Goal: Task Accomplishment & Management: Use online tool/utility

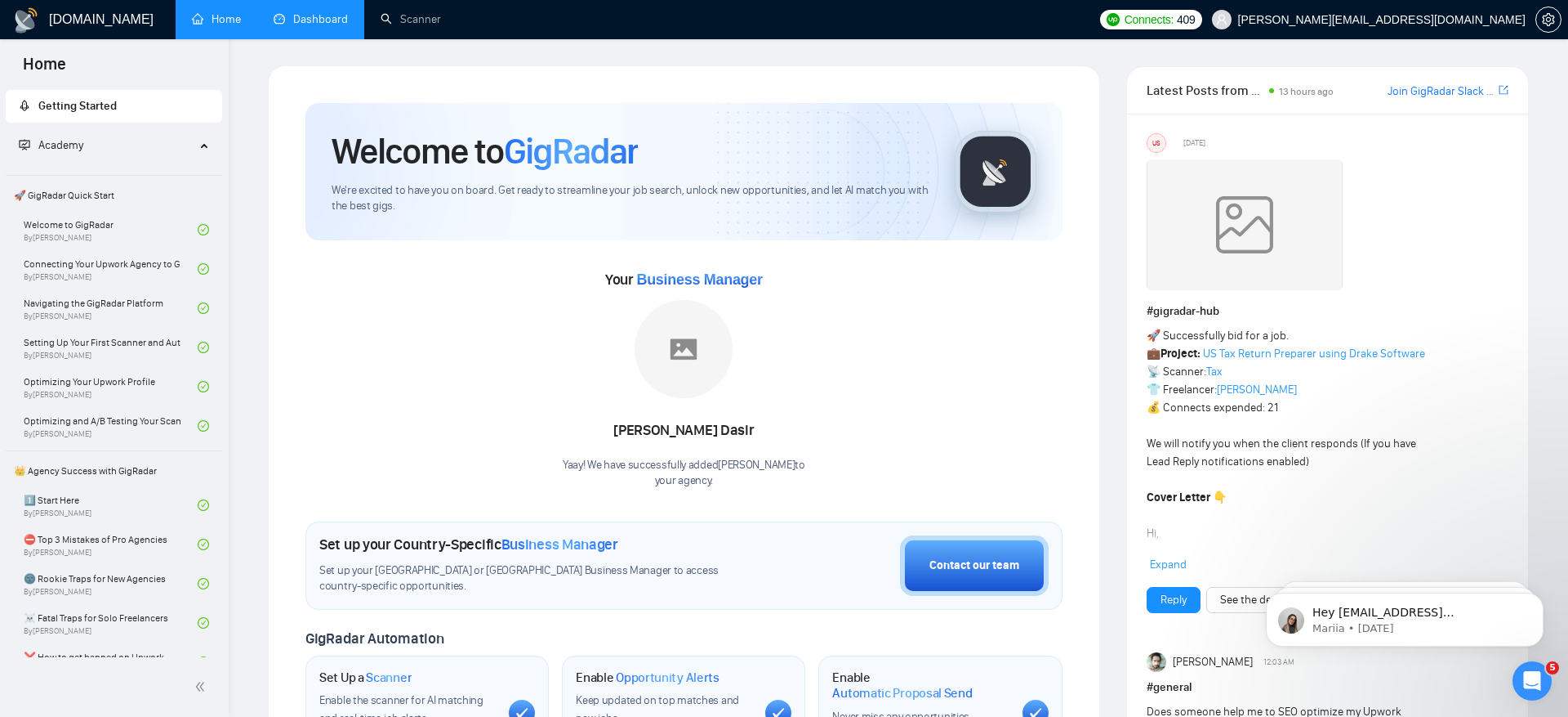
click at [310, 26] on link "Dashboard" at bounding box center [311, 19] width 74 height 14
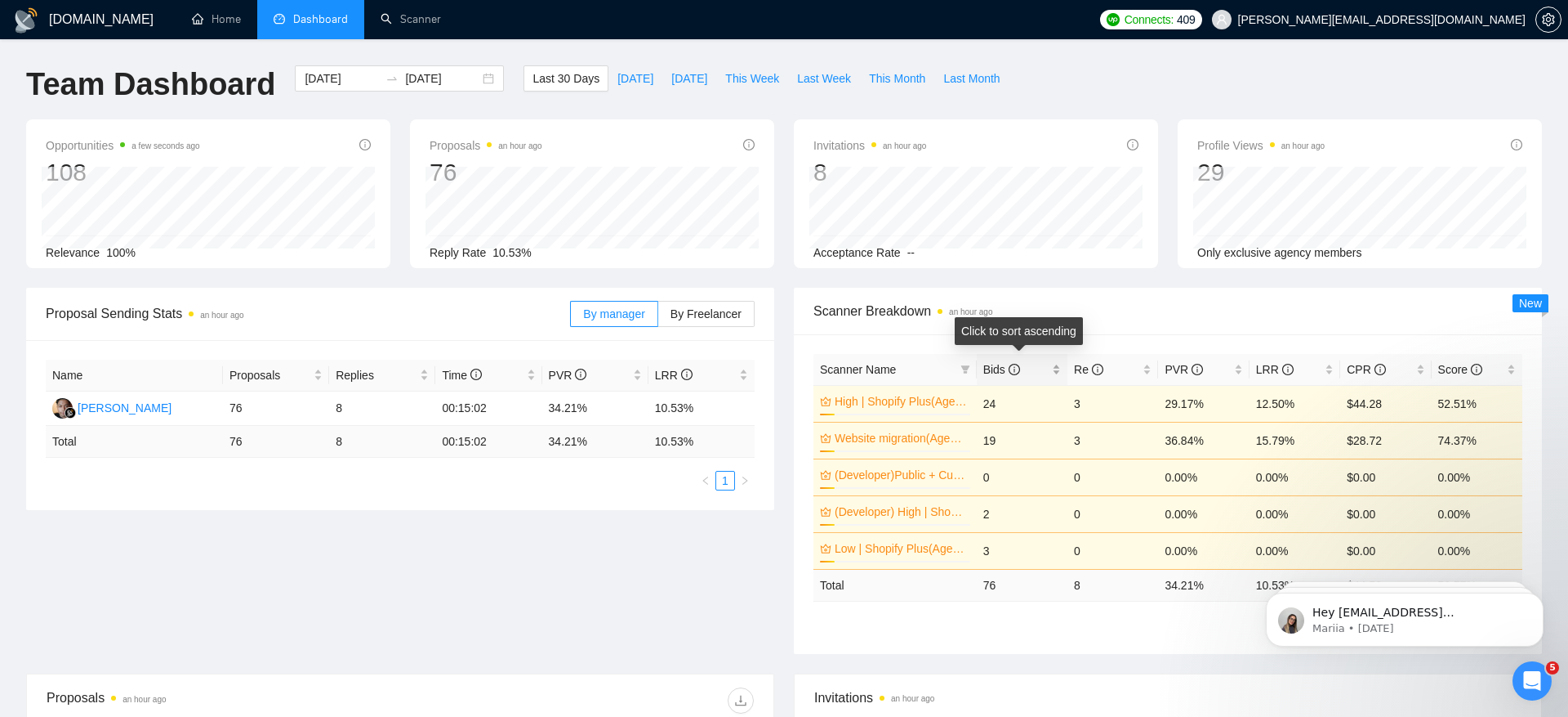
click at [995, 369] on span "Bids" at bounding box center [1001, 370] width 37 height 13
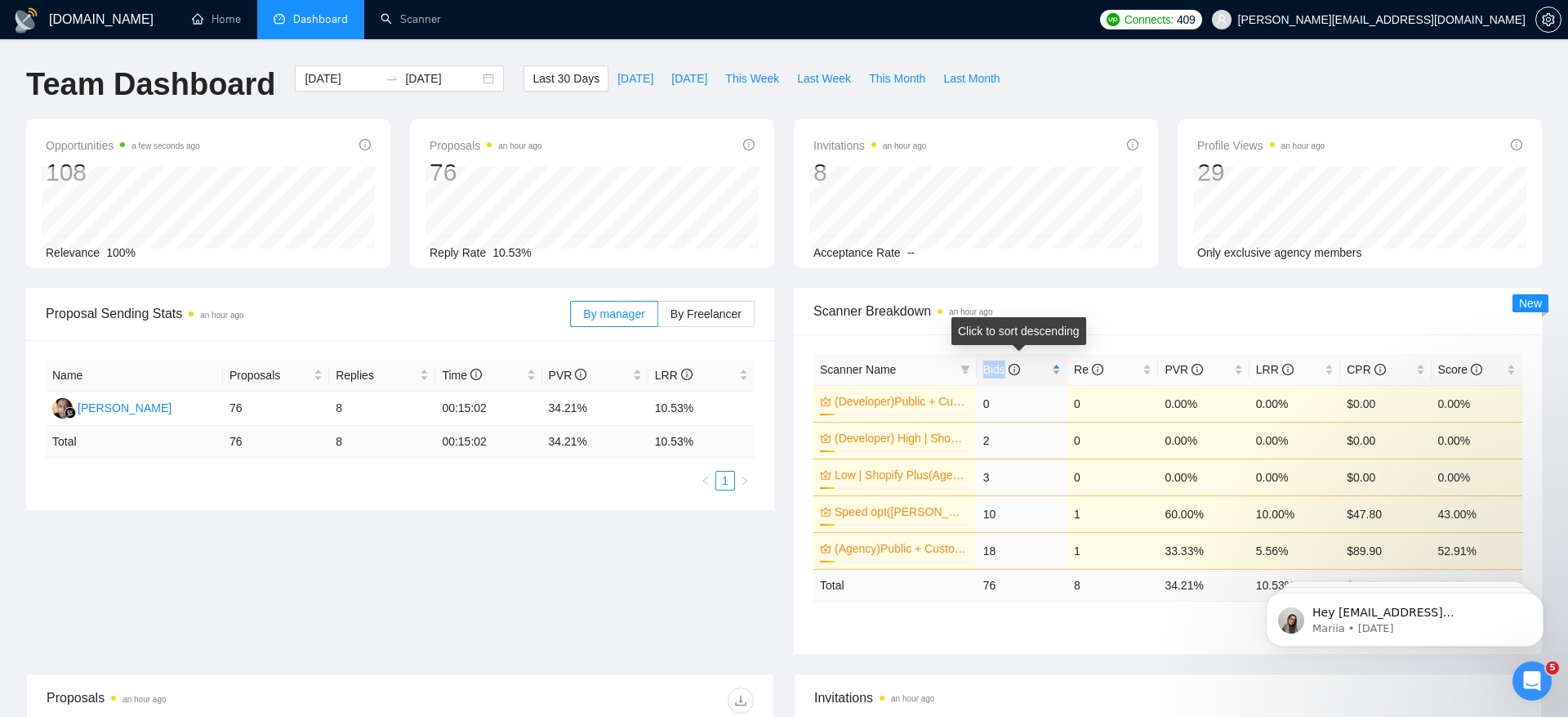
click at [995, 369] on span "Bids" at bounding box center [1001, 370] width 37 height 13
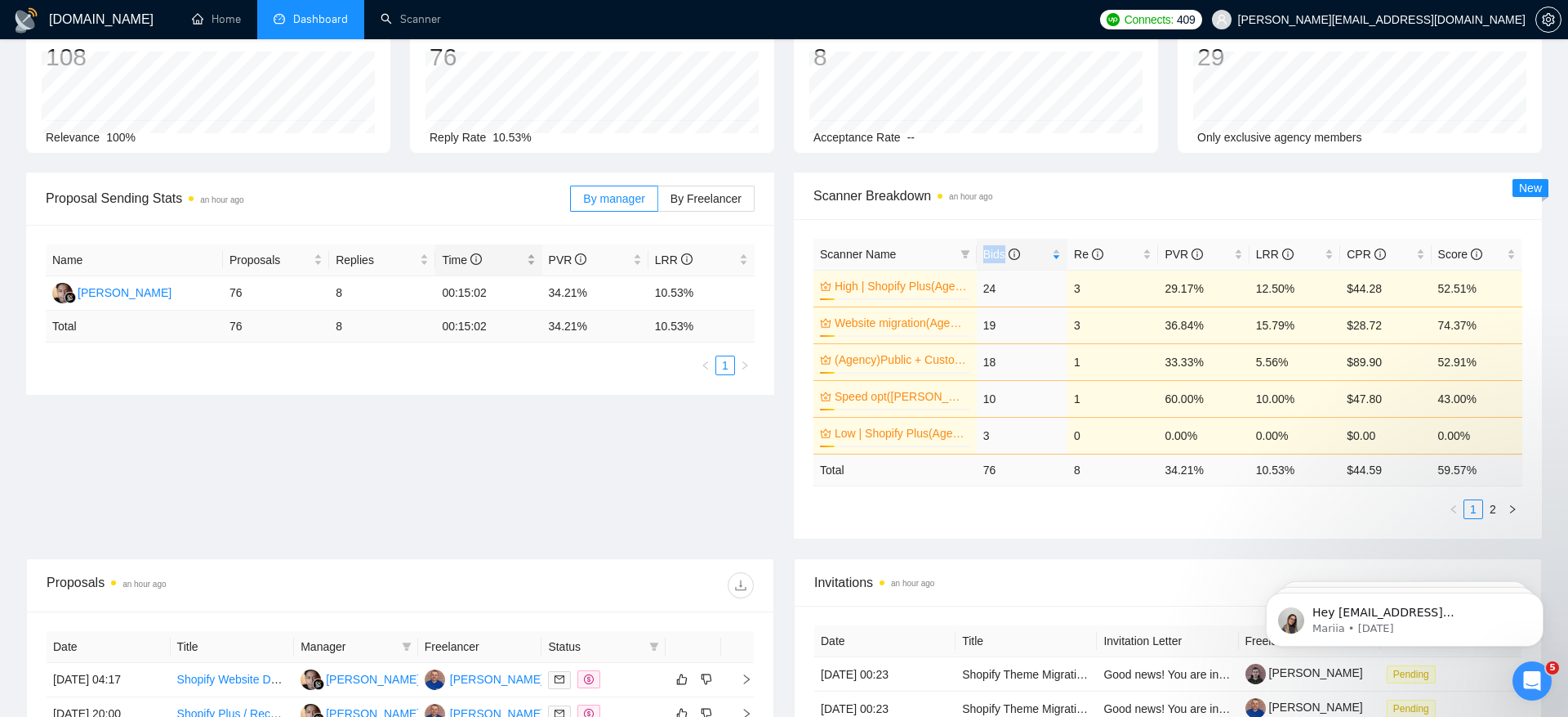
scroll to position [54, 0]
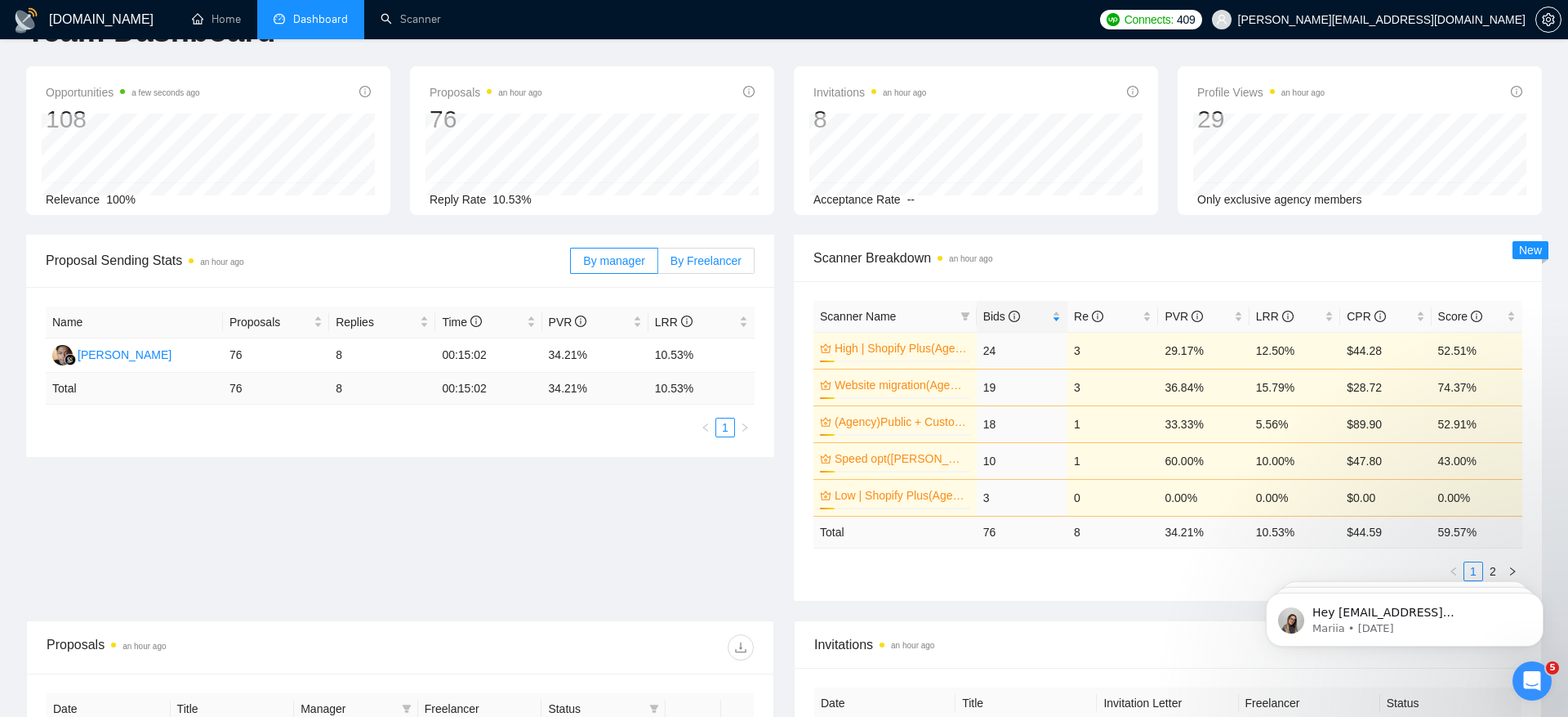
click at [725, 260] on span "By Freelancer" at bounding box center [706, 261] width 71 height 13
click at [658, 265] on input "By Freelancer" at bounding box center [658, 265] width 0 height 0
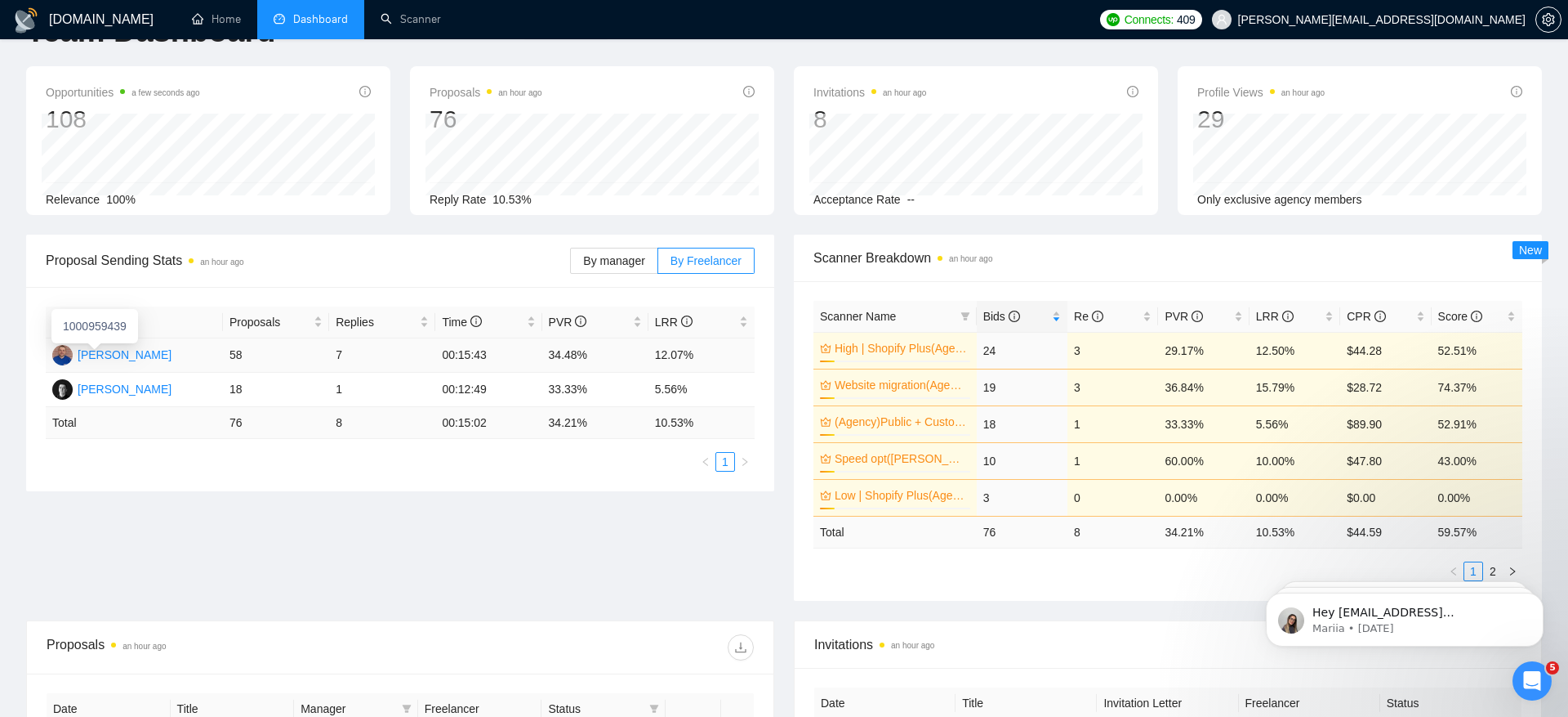
click at [118, 359] on div "[PERSON_NAME]" at bounding box center [124, 355] width 94 height 18
click at [129, 391] on div "[PERSON_NAME]" at bounding box center [124, 389] width 94 height 18
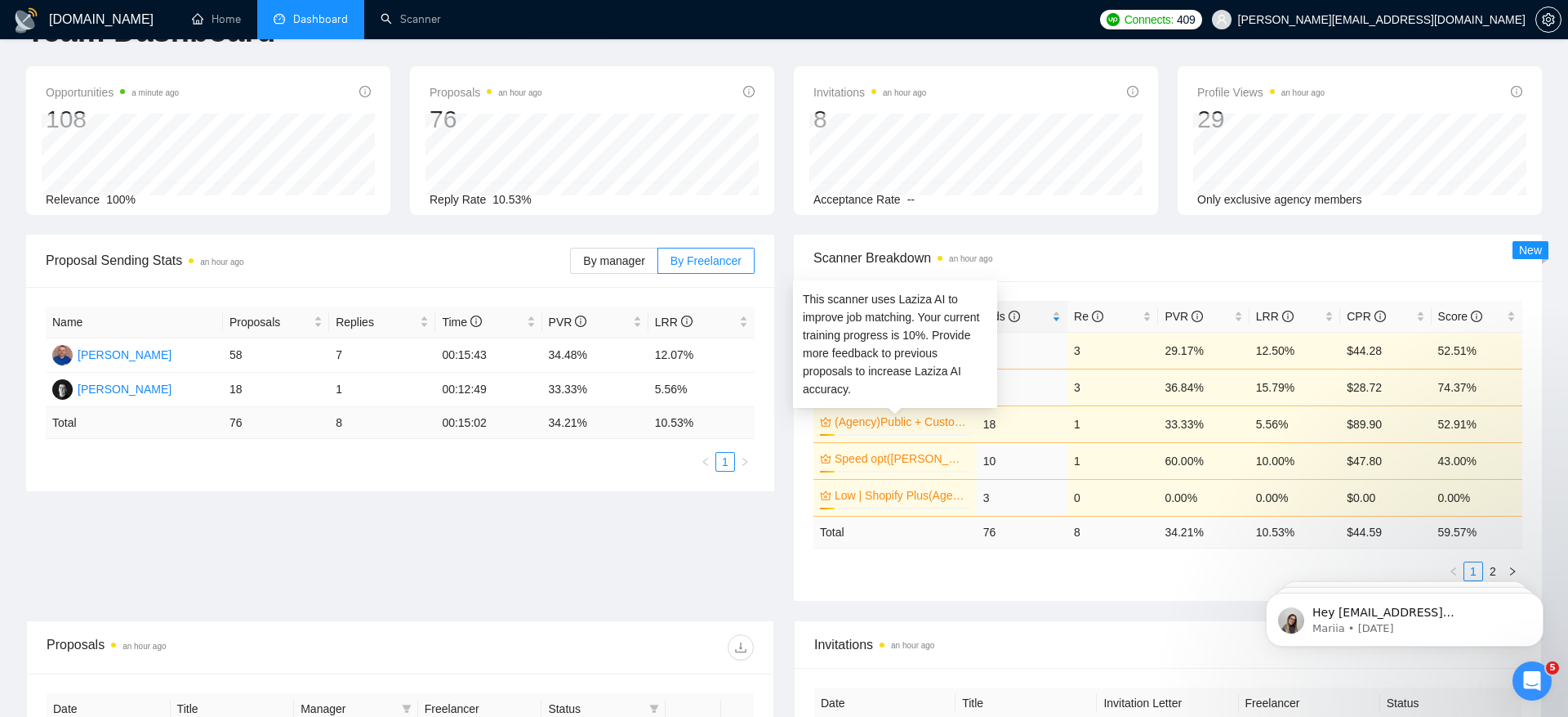
click at [907, 425] on link "(Agency)Public + Custom Apps" at bounding box center [901, 421] width 132 height 18
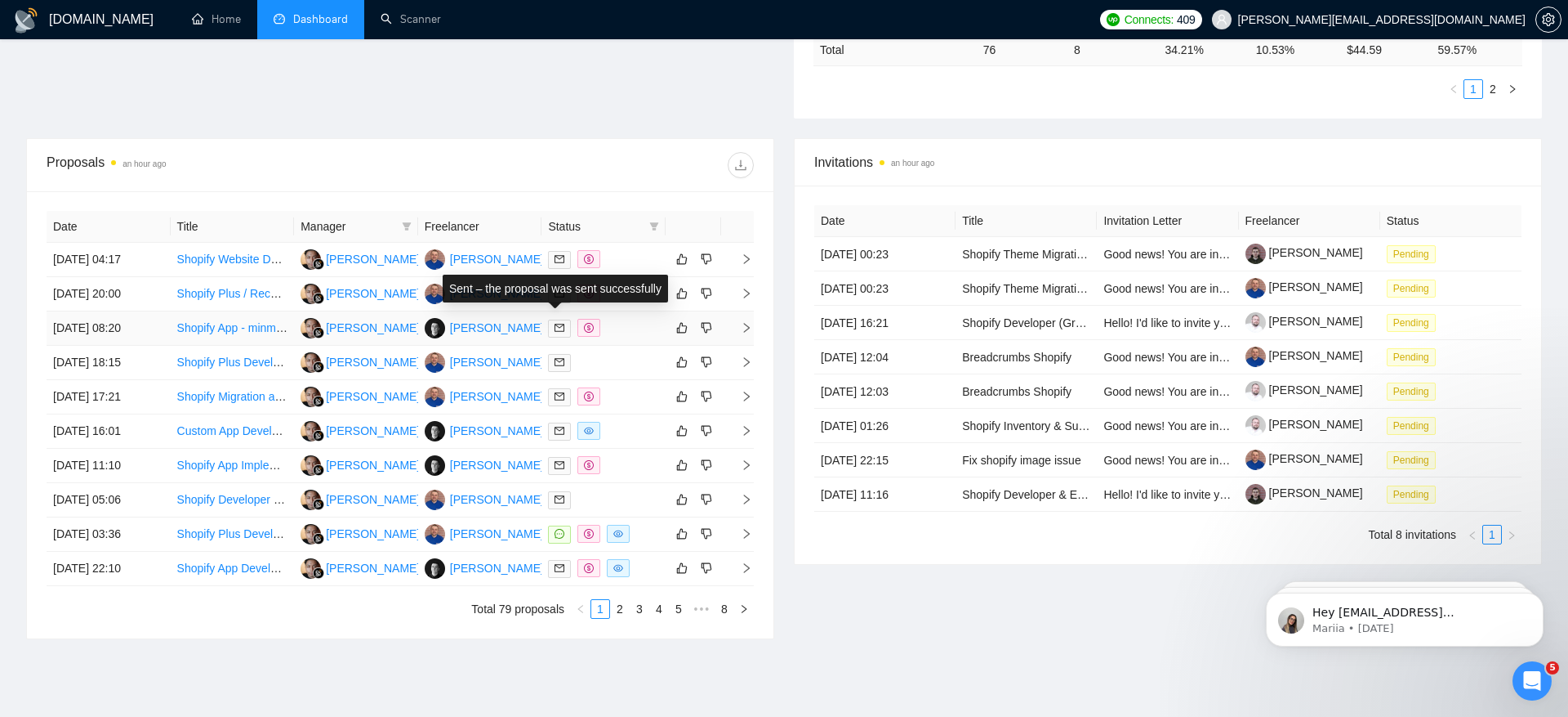
scroll to position [504, 0]
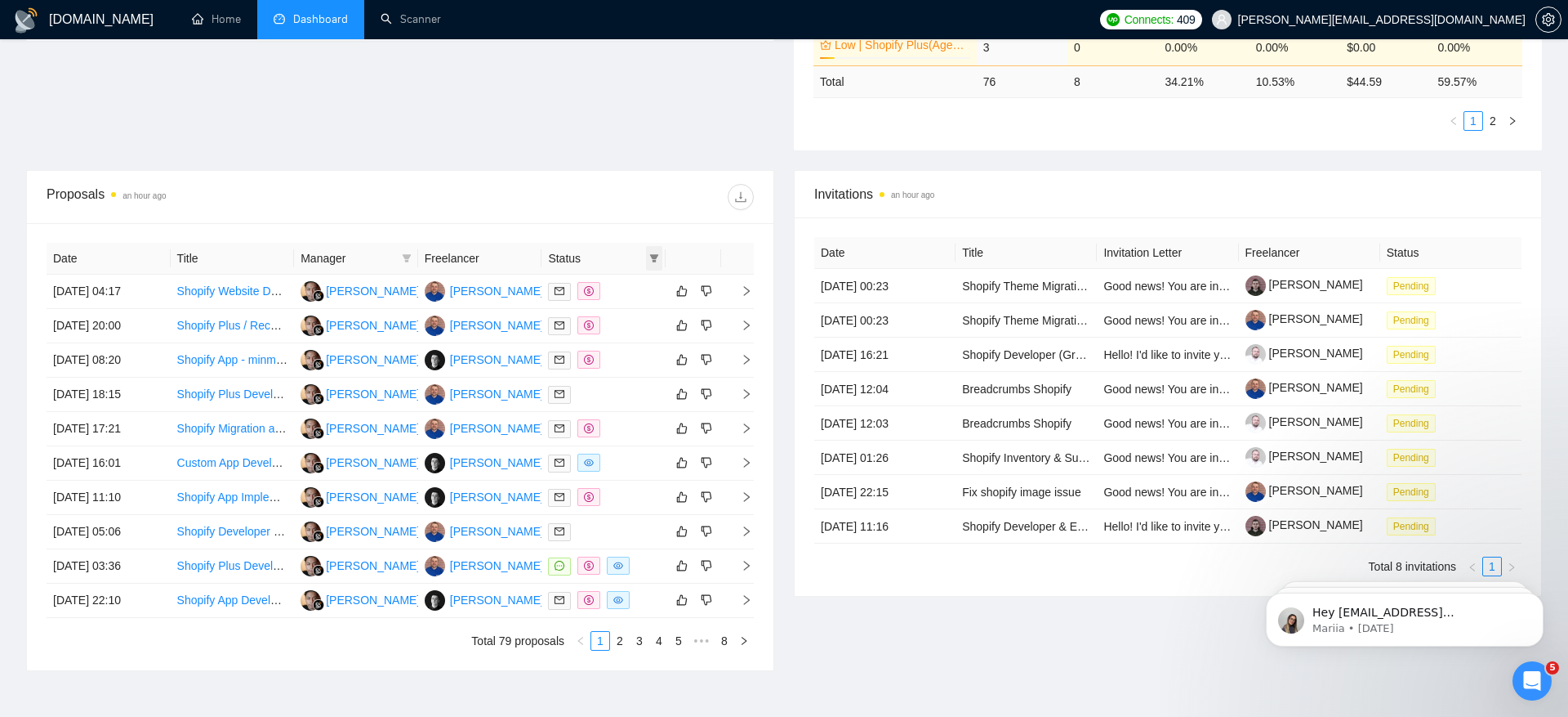
click at [650, 257] on icon "filter" at bounding box center [654, 258] width 10 height 10
click at [624, 276] on li "Chat" at bounding box center [613, 287] width 98 height 26
checkbox input "true"
click at [643, 342] on span "OK" at bounding box center [641, 346] width 16 height 18
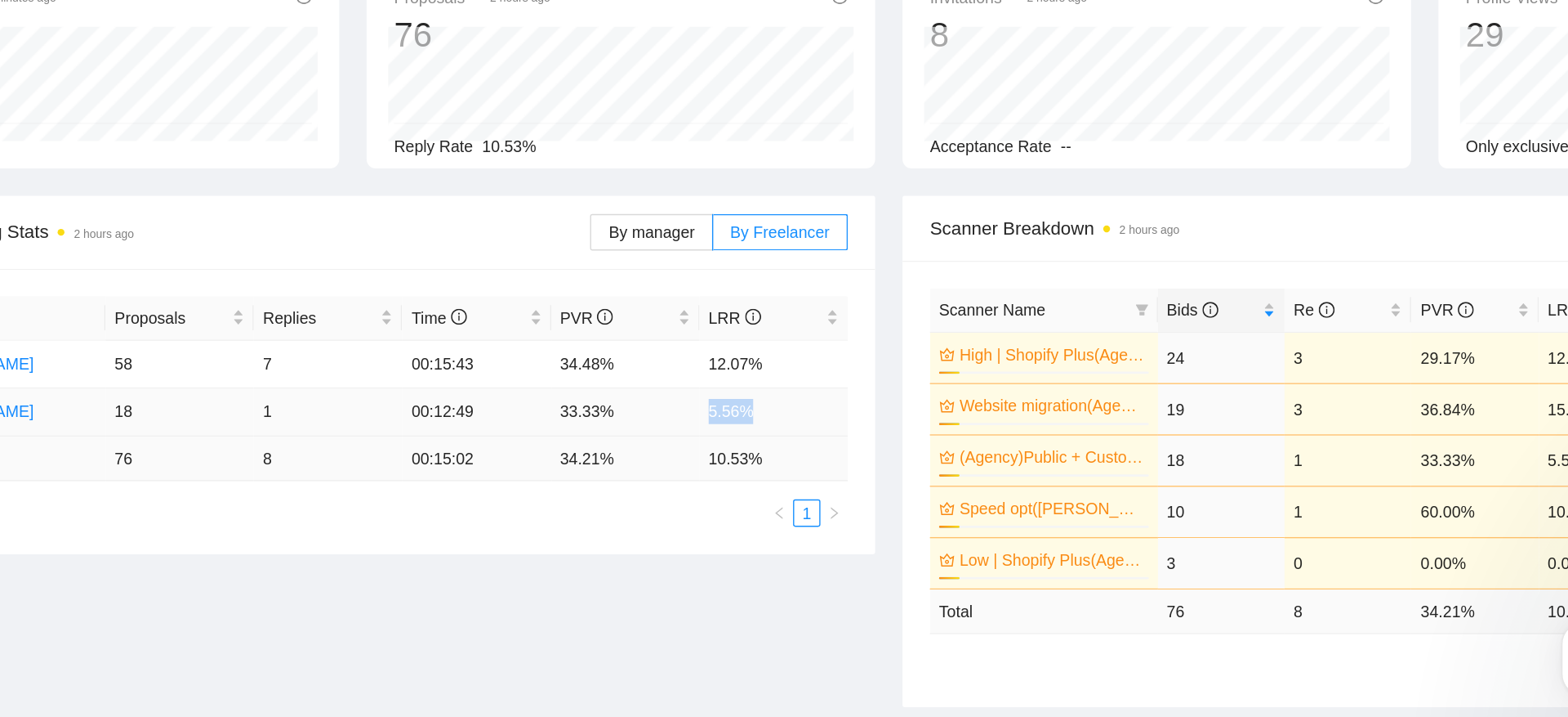
drag, startPoint x: 633, startPoint y: 444, endPoint x: 730, endPoint y: 441, distance: 97.0
click at [730, 442] on tr "Bohdan Manko 18 1 00:12:49 33.33% 5.56%" at bounding box center [401, 443] width 709 height 35
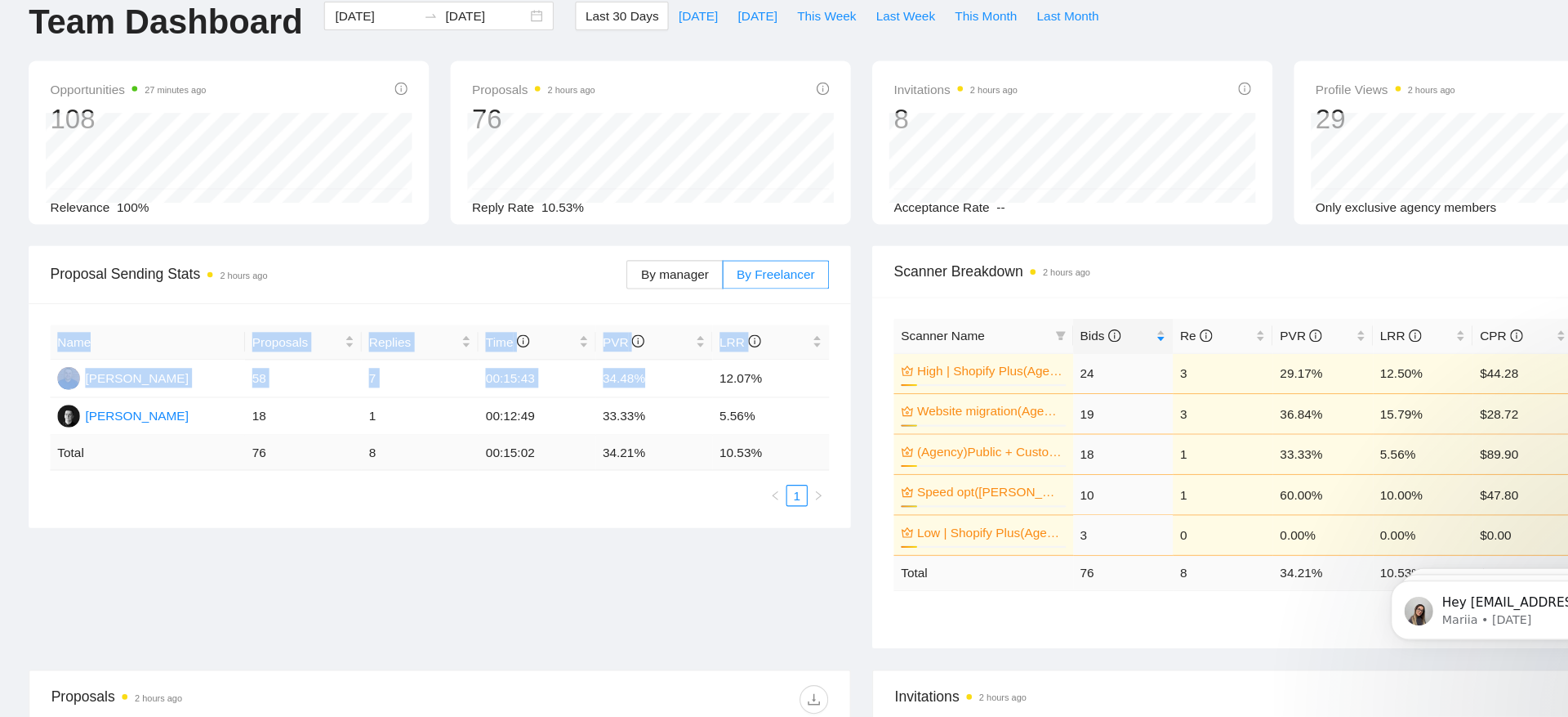
drag, startPoint x: 646, startPoint y: 409, endPoint x: 763, endPoint y: 409, distance: 117.0
click at [763, 409] on div "Name Proposals Replies Time PVR LRR Alexey Udod 58 7 00:15:43 34.48% 12.07% Boh…" at bounding box center [400, 442] width 748 height 204
click at [703, 405] on td "12.07%" at bounding box center [701, 409] width 106 height 35
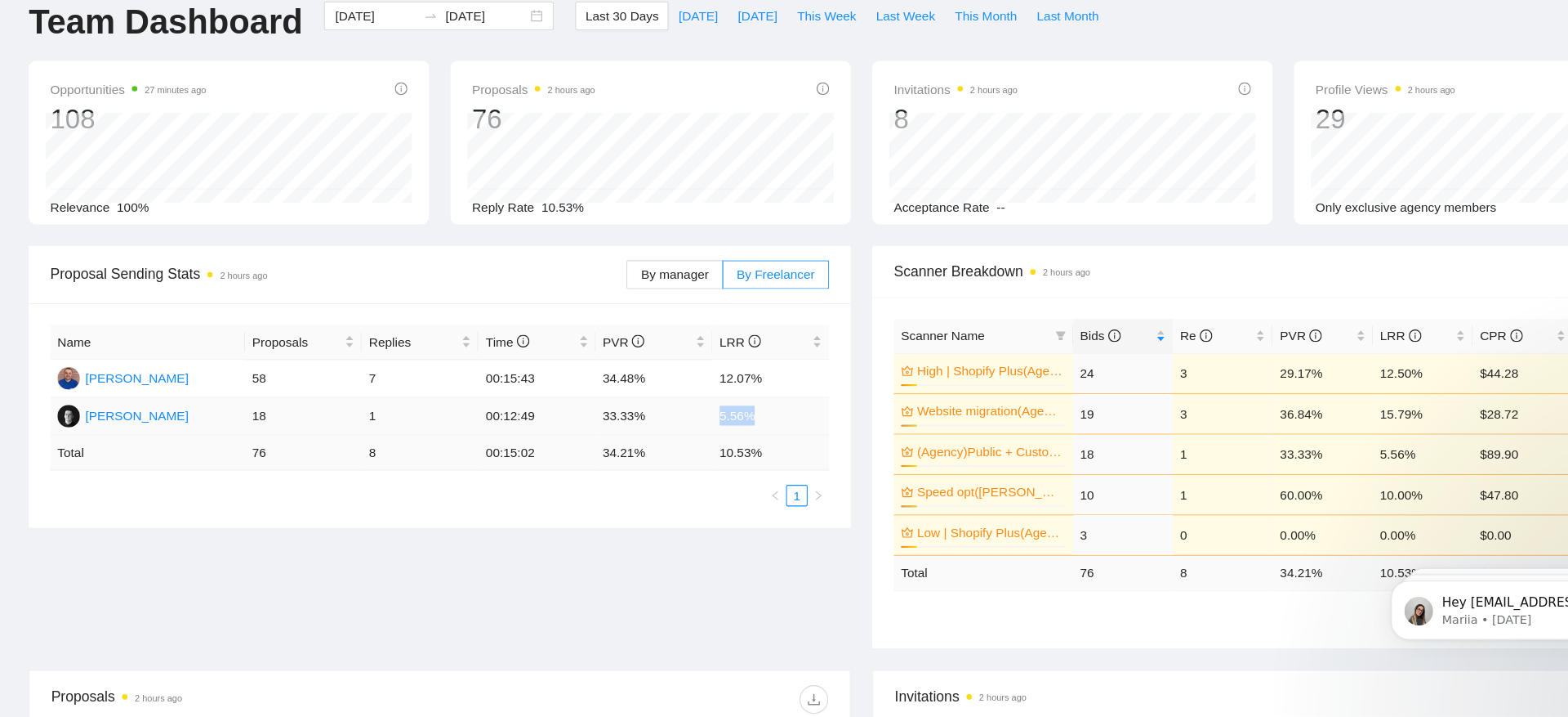
drag, startPoint x: 638, startPoint y: 448, endPoint x: 707, endPoint y: 447, distance: 69.0
click at [707, 447] on tr "Bohdan Manko 18 1 00:12:49 33.33% 5.56%" at bounding box center [401, 443] width 709 height 35
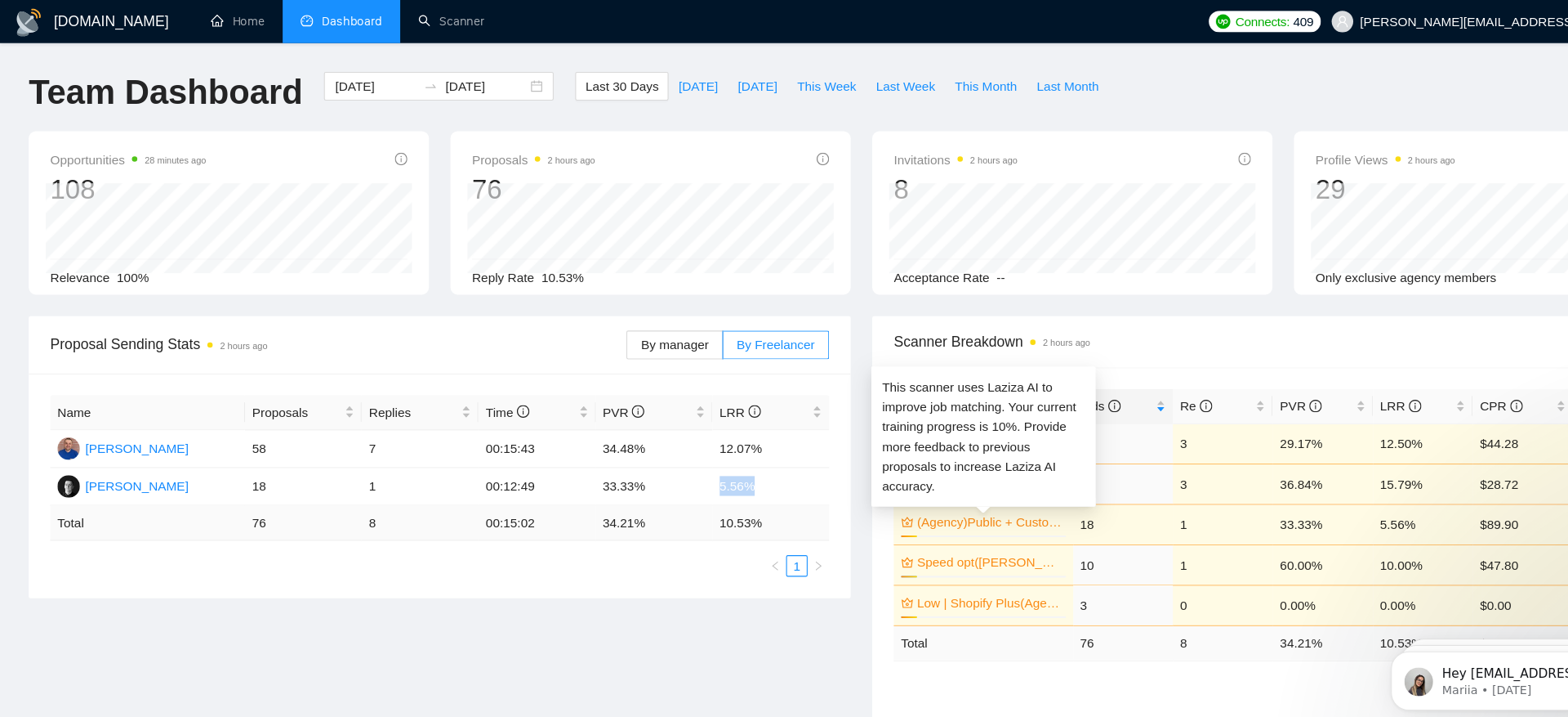
click at [866, 477] on link "(Agency)Public + Custom Apps" at bounding box center [901, 475] width 132 height 18
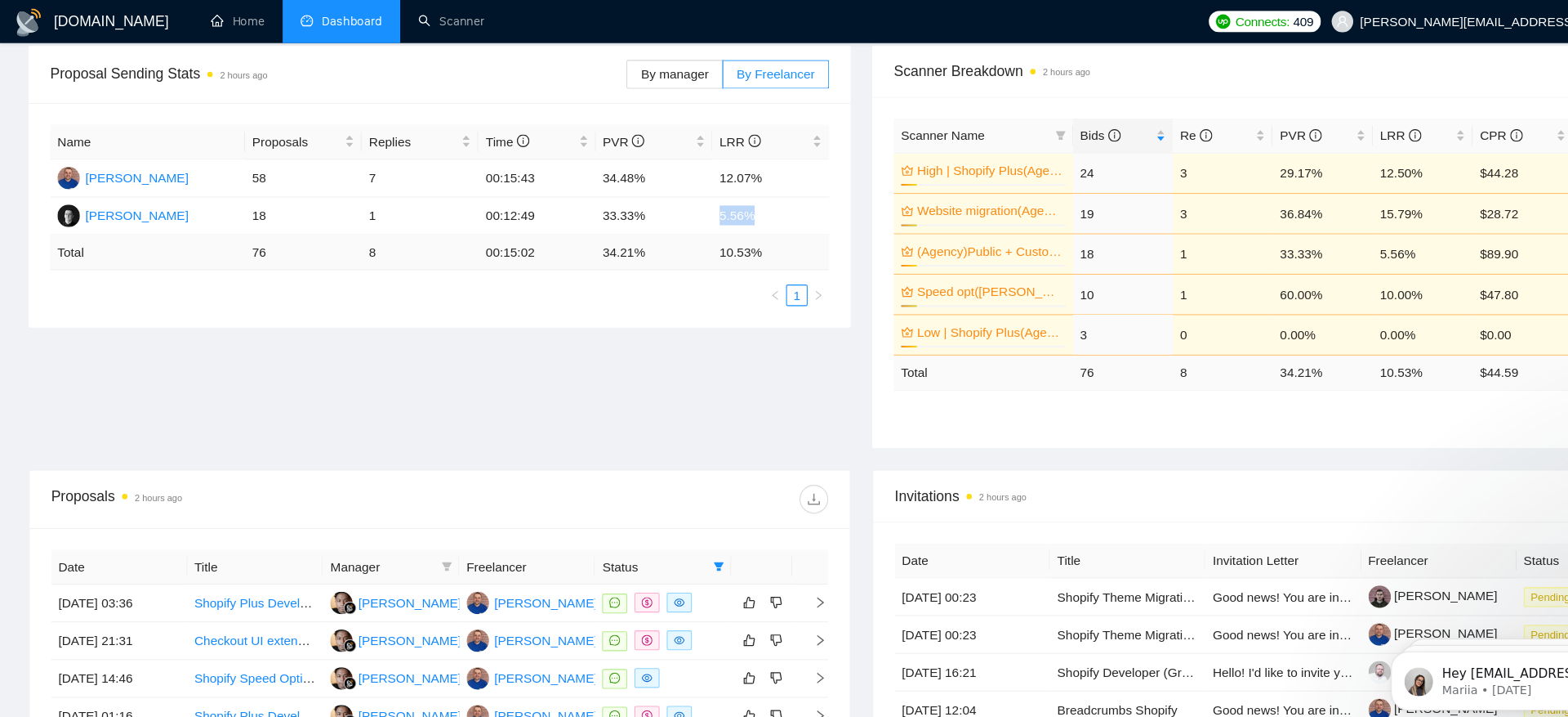
scroll to position [208, 0]
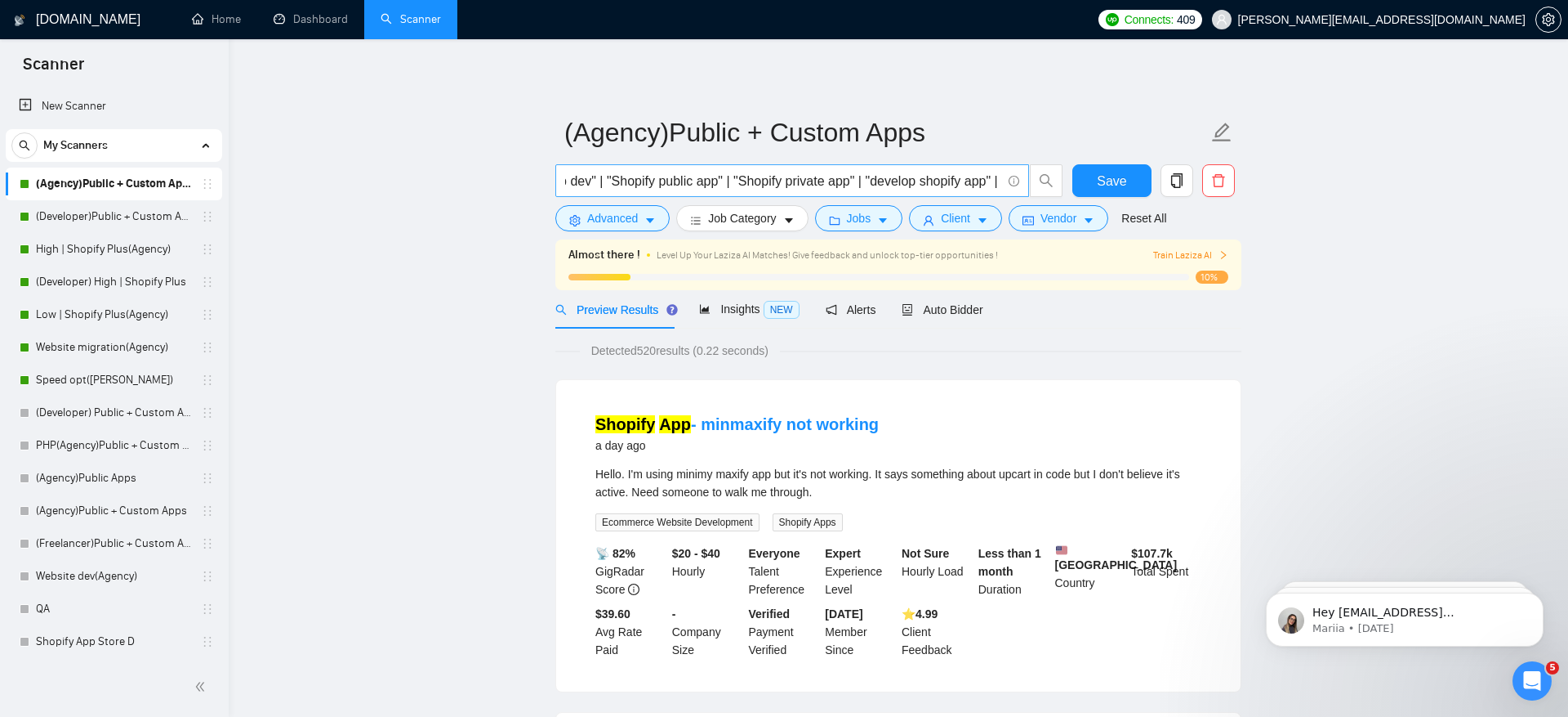
scroll to position [0, 1668]
click at [634, 221] on span "Advanced" at bounding box center [613, 218] width 51 height 18
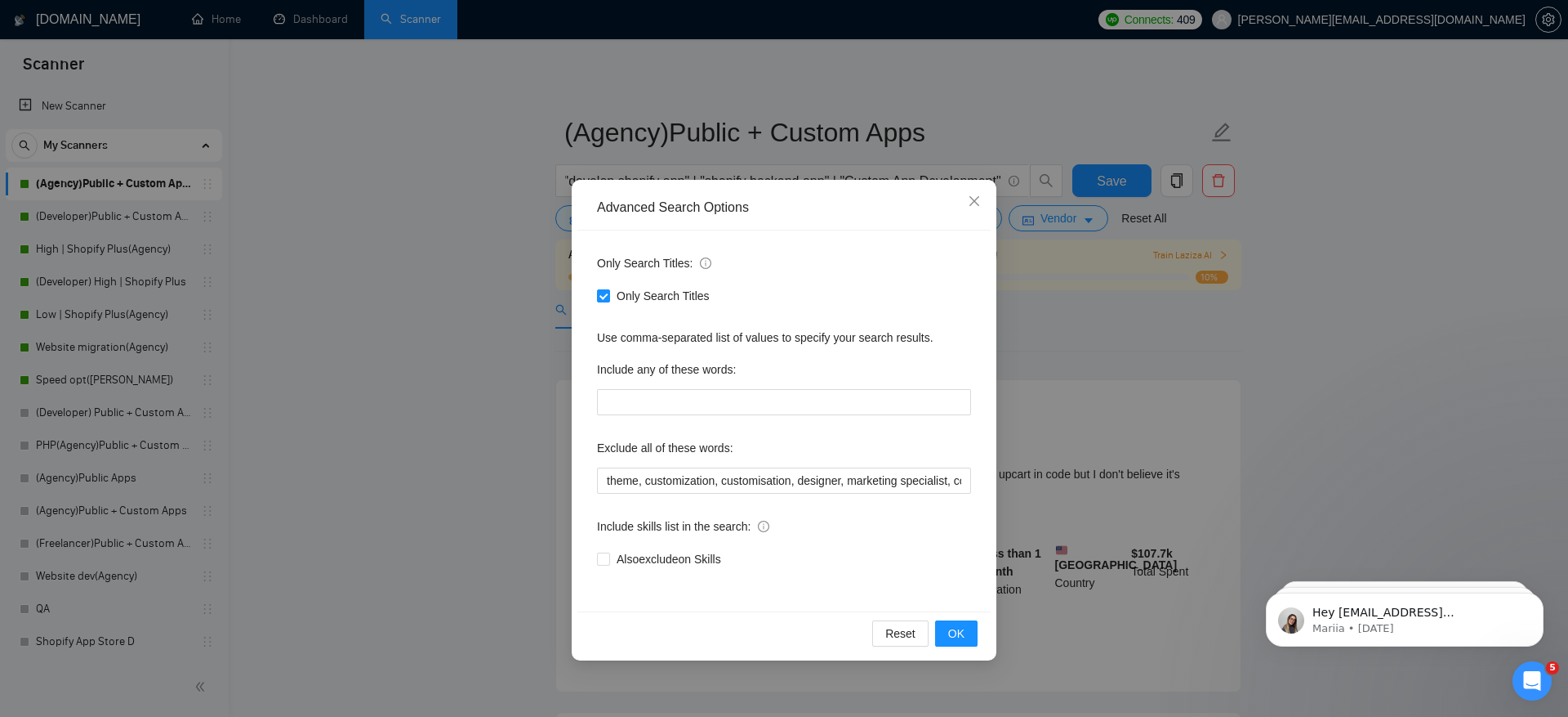
click at [500, 353] on div "Advanced Search Options Only Search Titles: Only Search Titles Use comma-separa…" at bounding box center [784, 358] width 1568 height 717
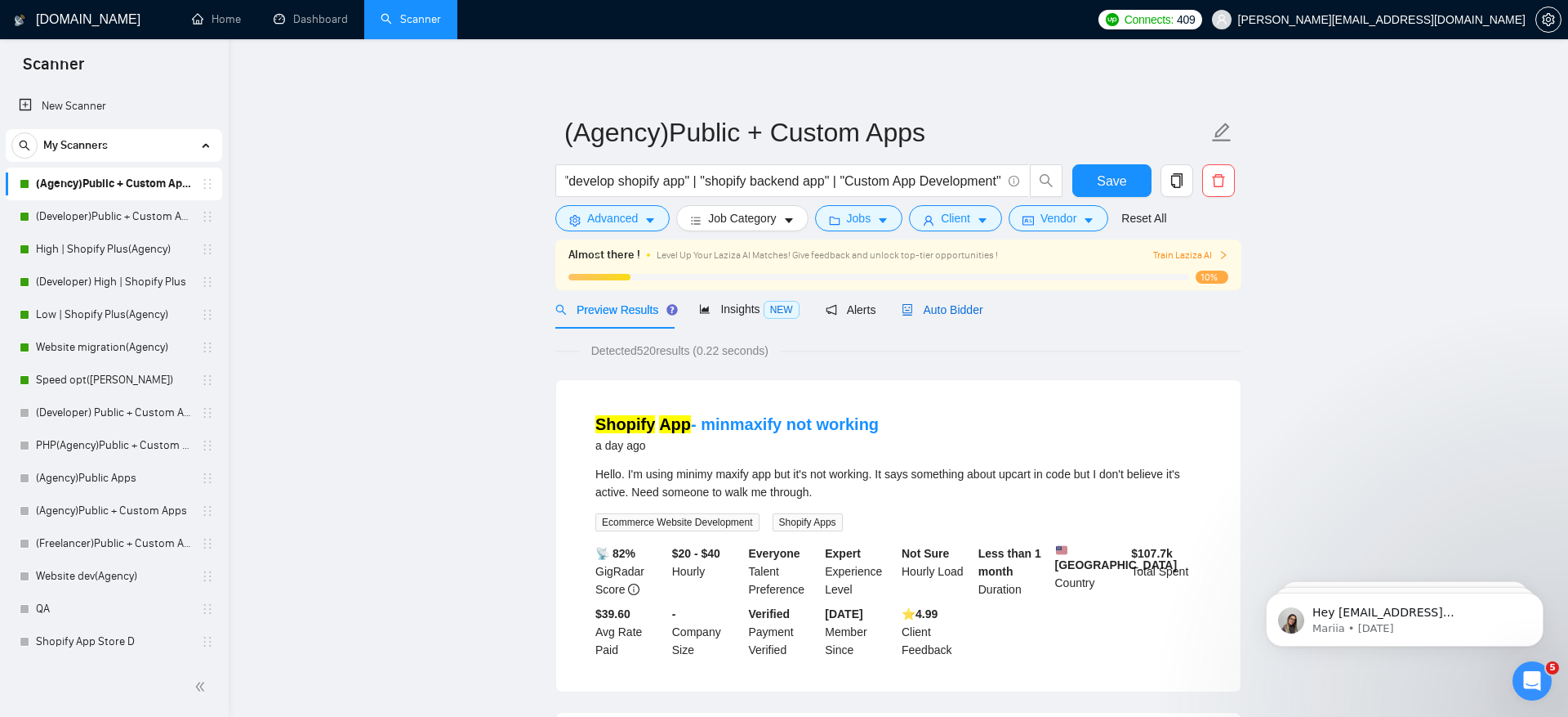
click at [972, 305] on span "Auto Bidder" at bounding box center [942, 310] width 81 height 13
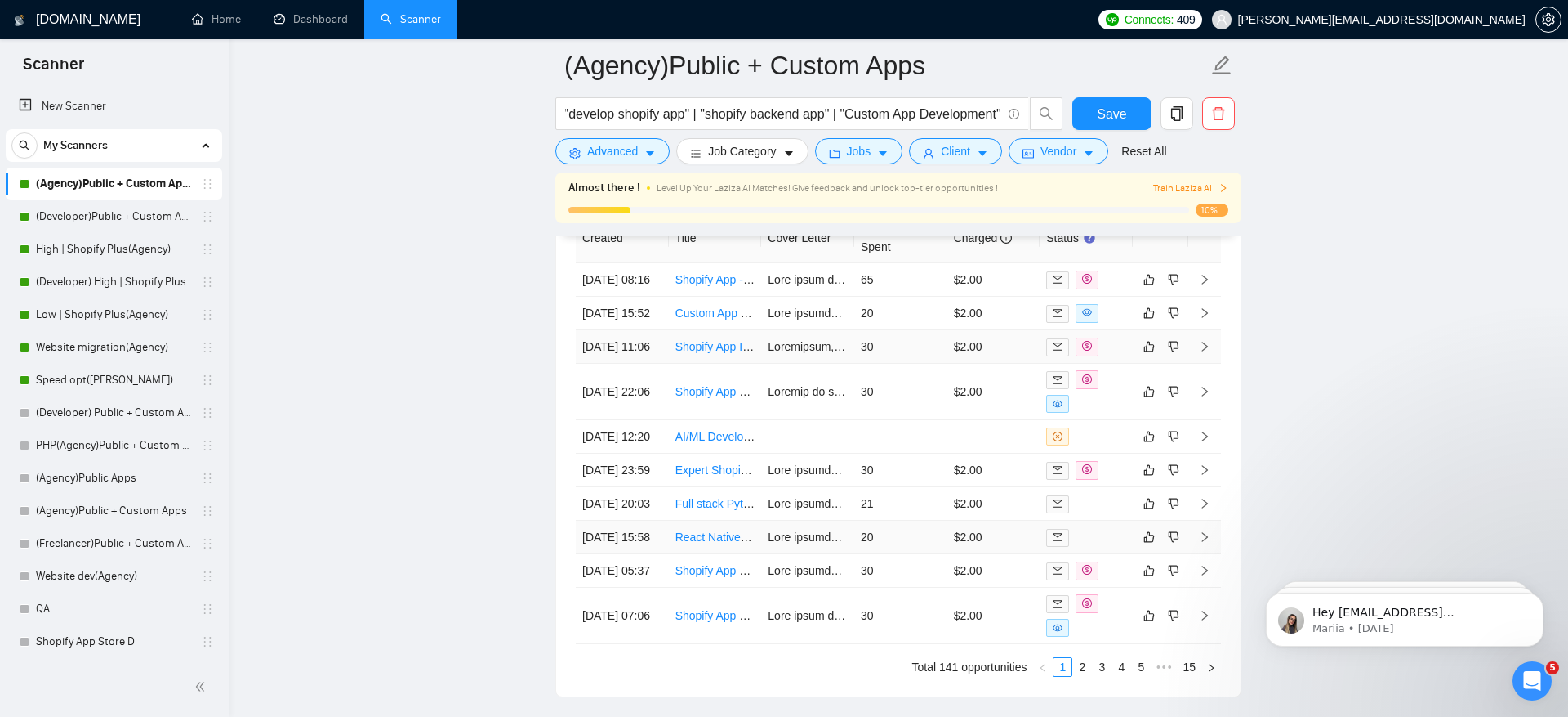
scroll to position [4435, 0]
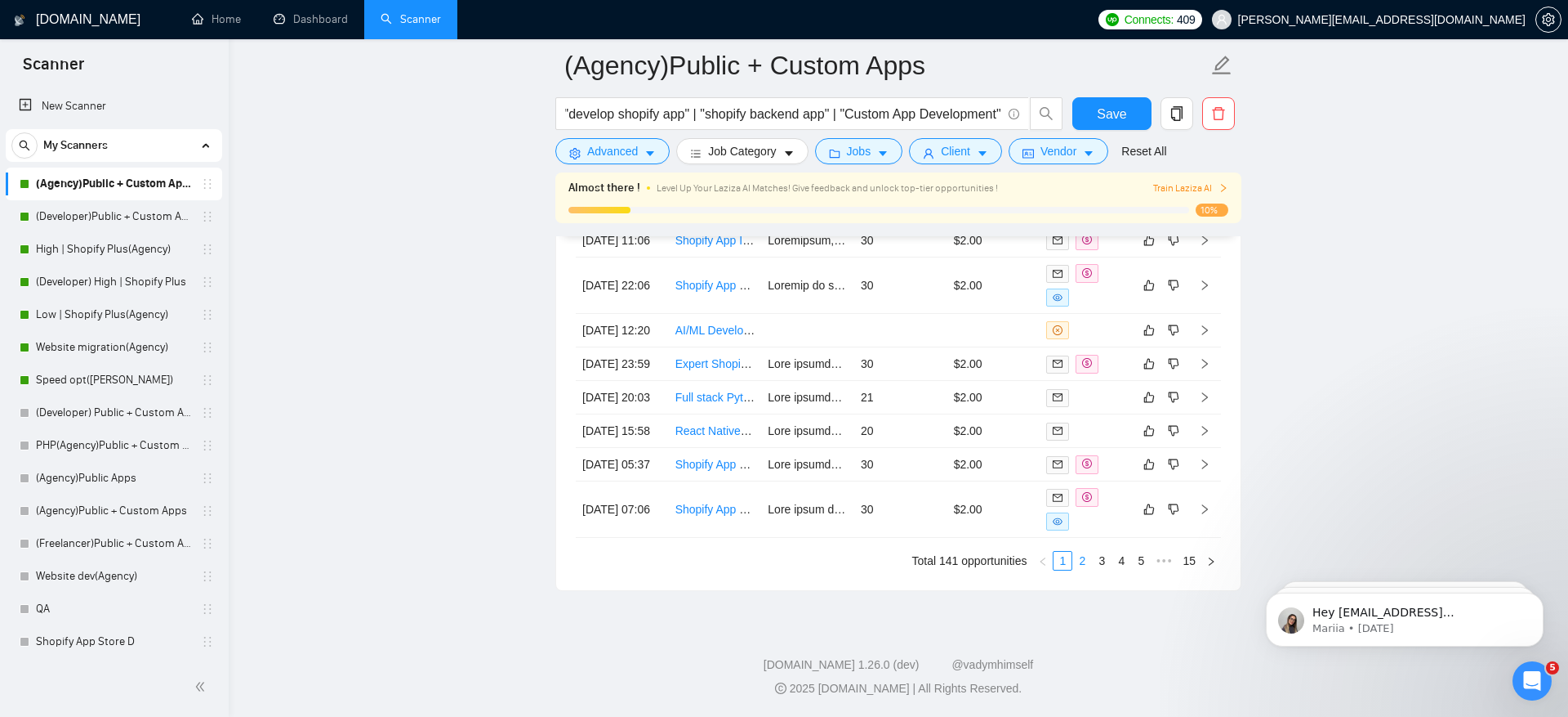
click at [1088, 566] on link "2" at bounding box center [1083, 561] width 18 height 18
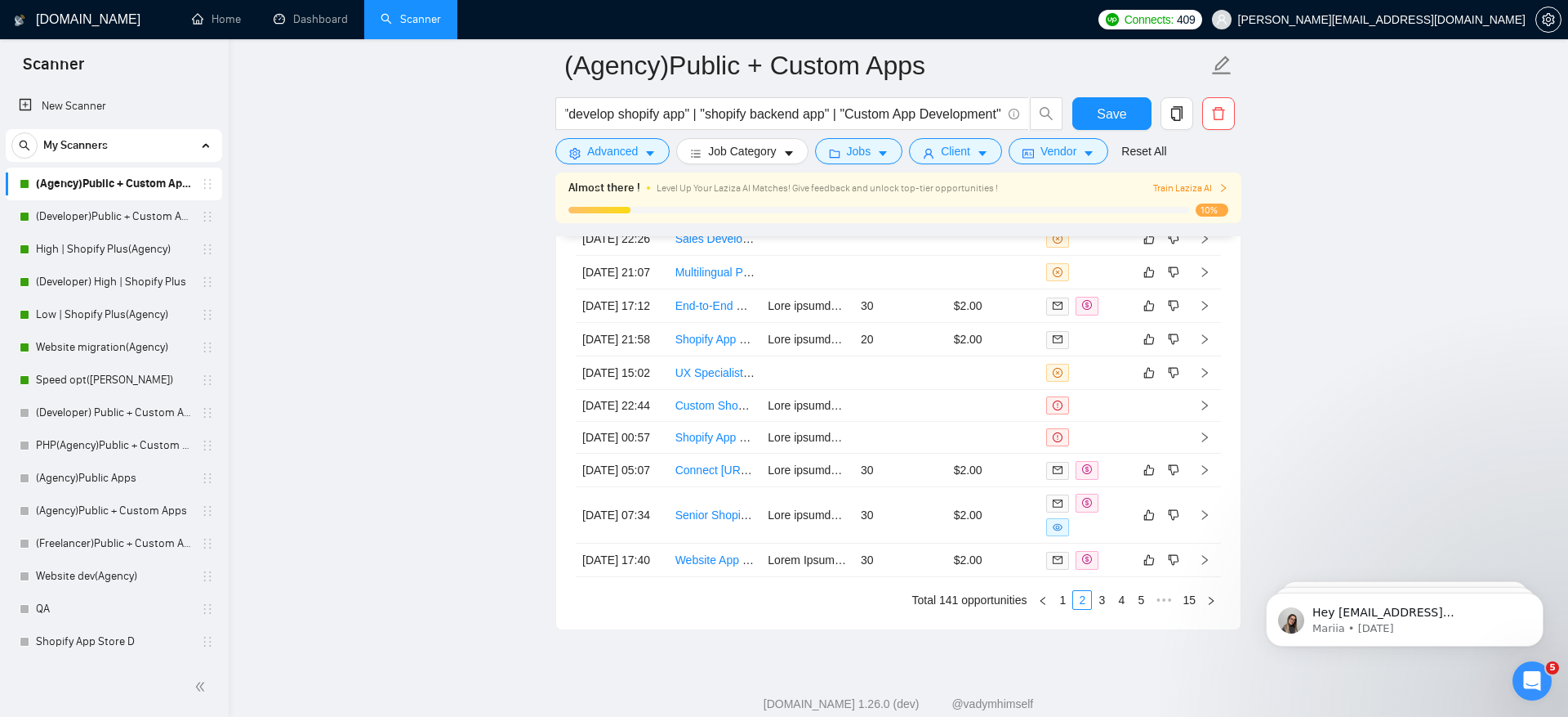
scroll to position [4257, 0]
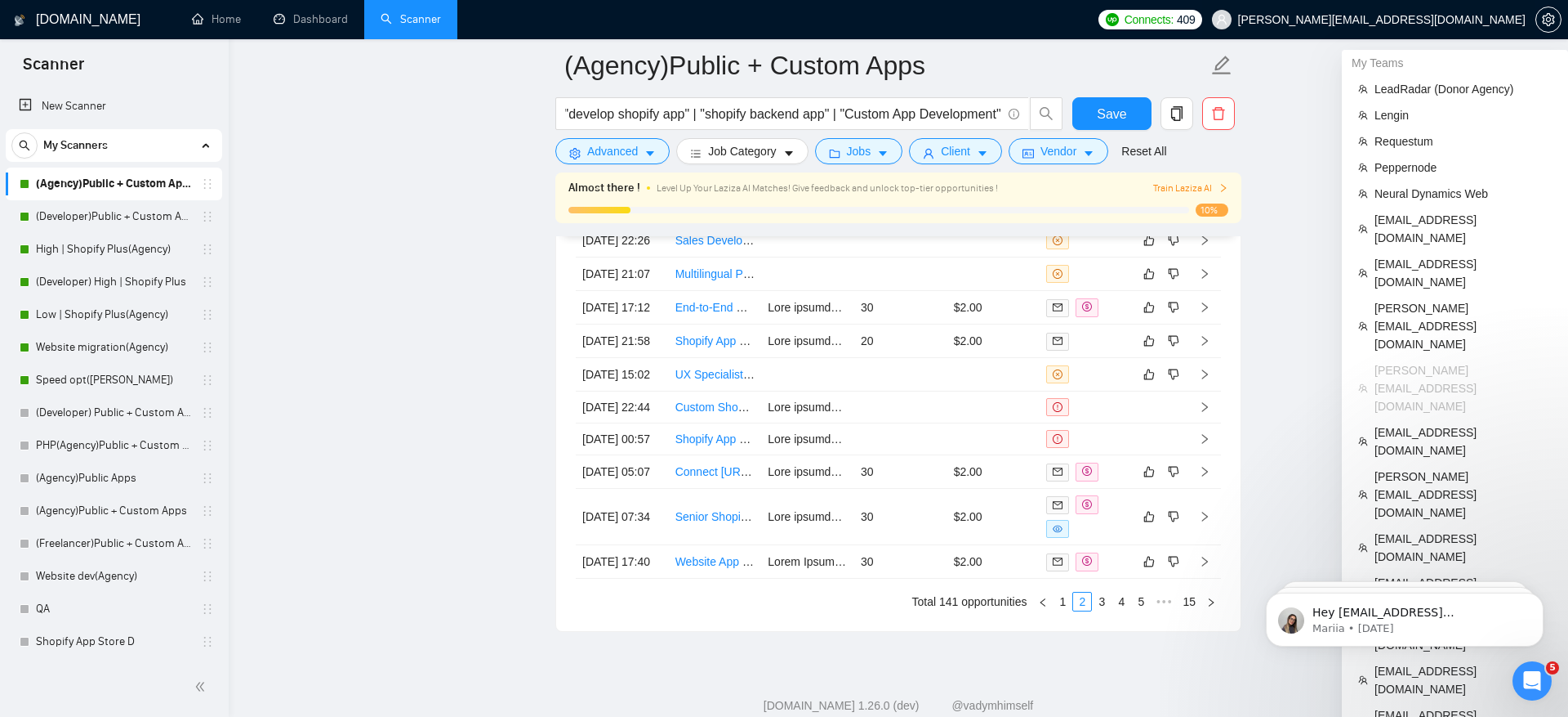
click at [1510, 20] on span "[PERSON_NAME][EMAIL_ADDRESS][DOMAIN_NAME]" at bounding box center [1381, 20] width 287 height 0
click at [1524, 16] on span "[PERSON_NAME][EMAIL_ADDRESS][DOMAIN_NAME]" at bounding box center [1369, 20] width 333 height 53
copy span "[PERSON_NAME][EMAIL_ADDRESS][DOMAIN_NAME]"
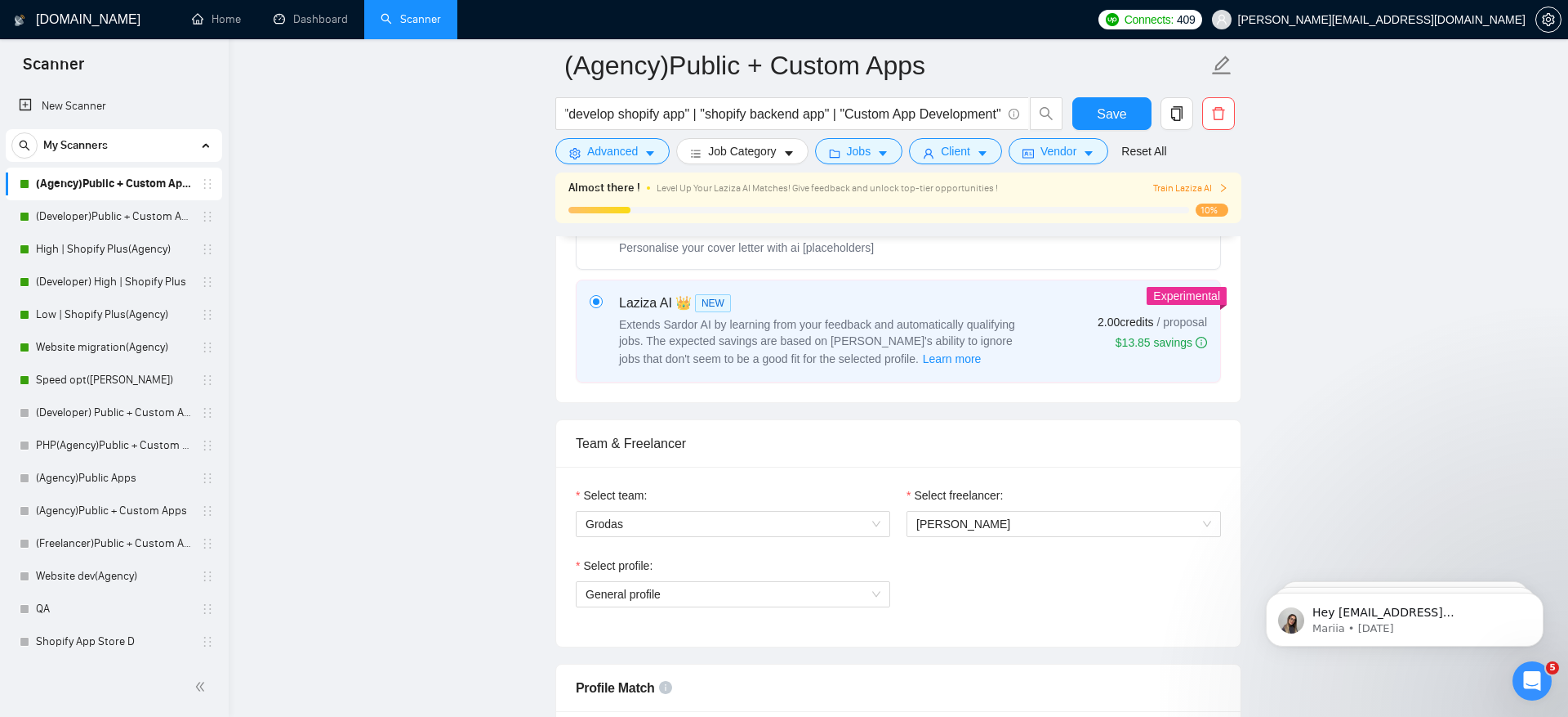
scroll to position [225, 0]
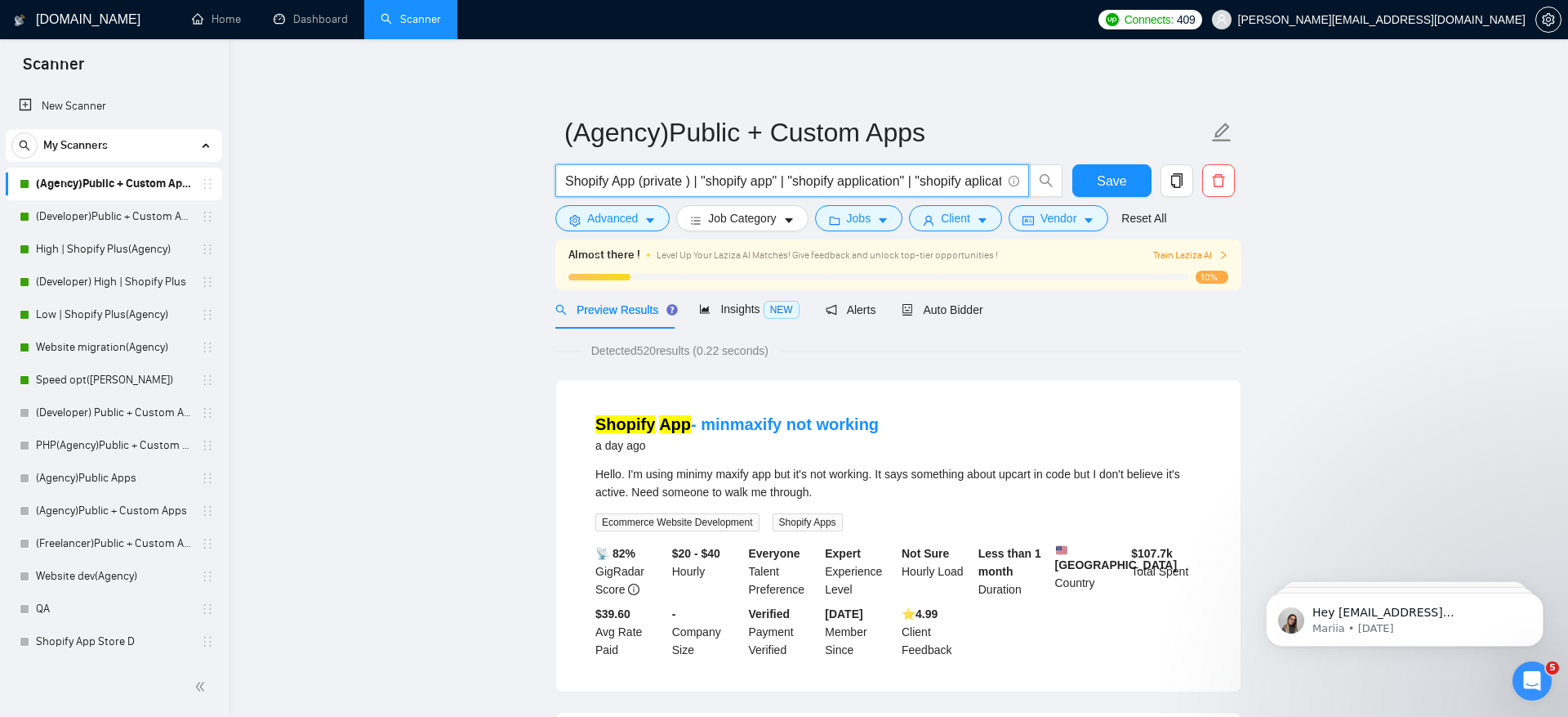
drag, startPoint x: 695, startPoint y: 182, endPoint x: 573, endPoint y: 167, distance: 122.9
click at [573, 167] on span "Shopify App (private ) | "shopify app" | "shopify application" | "shopify aplic…" at bounding box center [792, 181] width 474 height 33
click at [608, 186] on input "Shopify App (private ) | "shopify app" | "shopify application" | "shopify aplic…" at bounding box center [783, 181] width 436 height 21
click at [571, 179] on input "Shopify App (private ) | "shopify app" | "shopify application" | "shopify aplic…" at bounding box center [783, 181] width 436 height 21
click at [576, 180] on input "Shopify App (private ) | "shopify app" | "shopify application" | "shopify aplic…" at bounding box center [783, 181] width 436 height 21
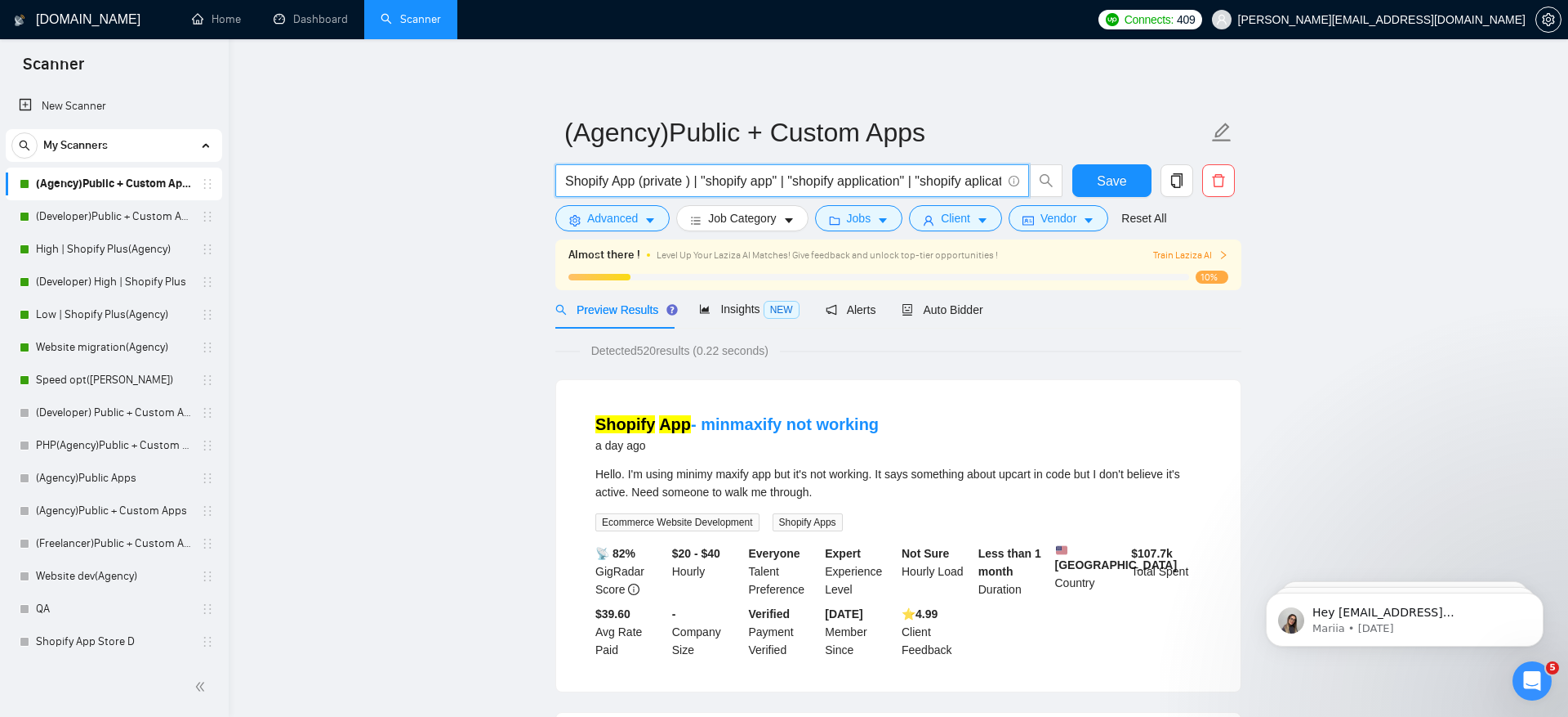
click at [596, 186] on input "Shopify App (private ) | "shopify app" | "shopify application" | "shopify aplic…" at bounding box center [783, 181] width 436 height 21
click at [630, 186] on input "Shopify App (private ) | "shopify app" | "shopify application" | "shopify aplic…" at bounding box center [783, 181] width 436 height 21
click at [652, 186] on input "Shopify App (private ) | "shopify app" | "shopify application" | "shopify aplic…" at bounding box center [783, 181] width 436 height 21
click at [721, 312] on span "Insights NEW" at bounding box center [749, 309] width 100 height 13
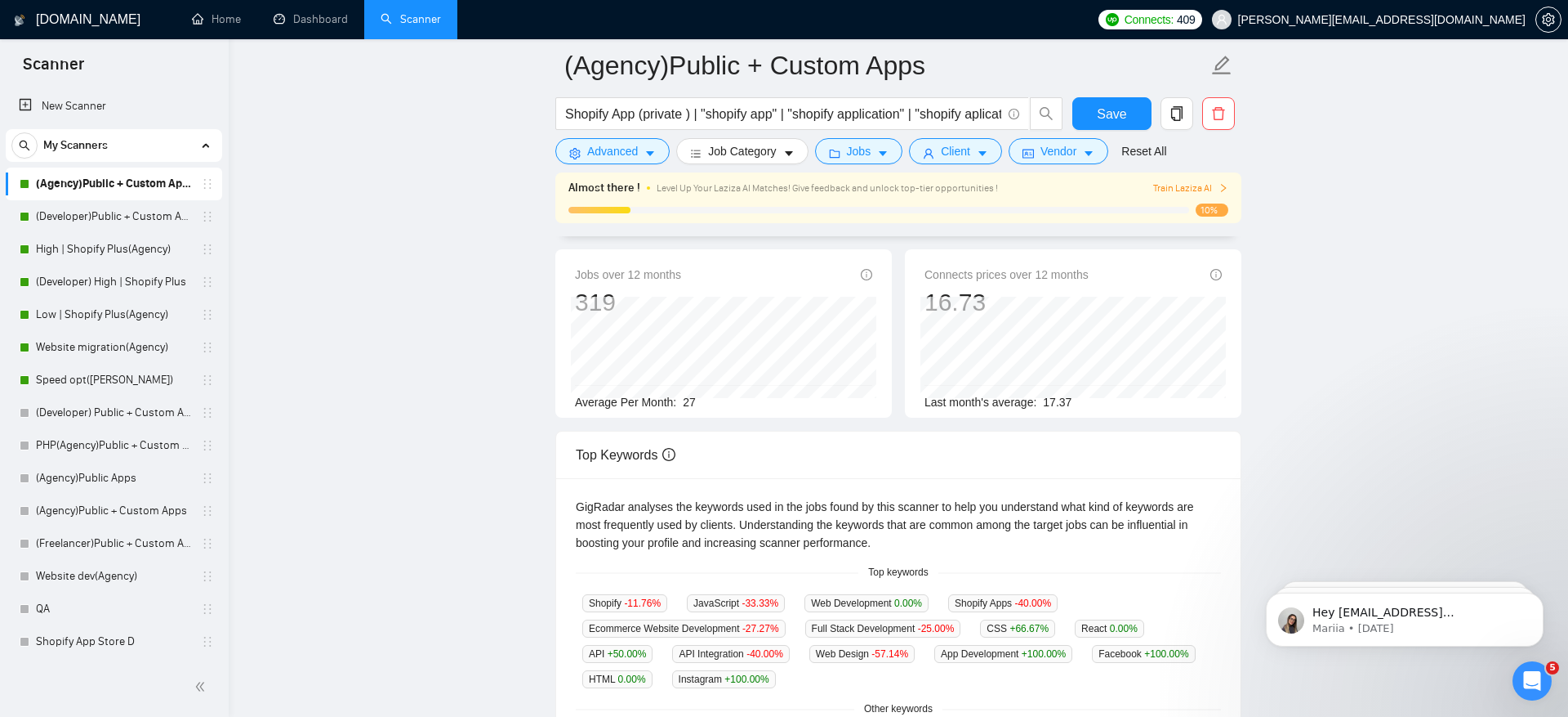
scroll to position [220, 0]
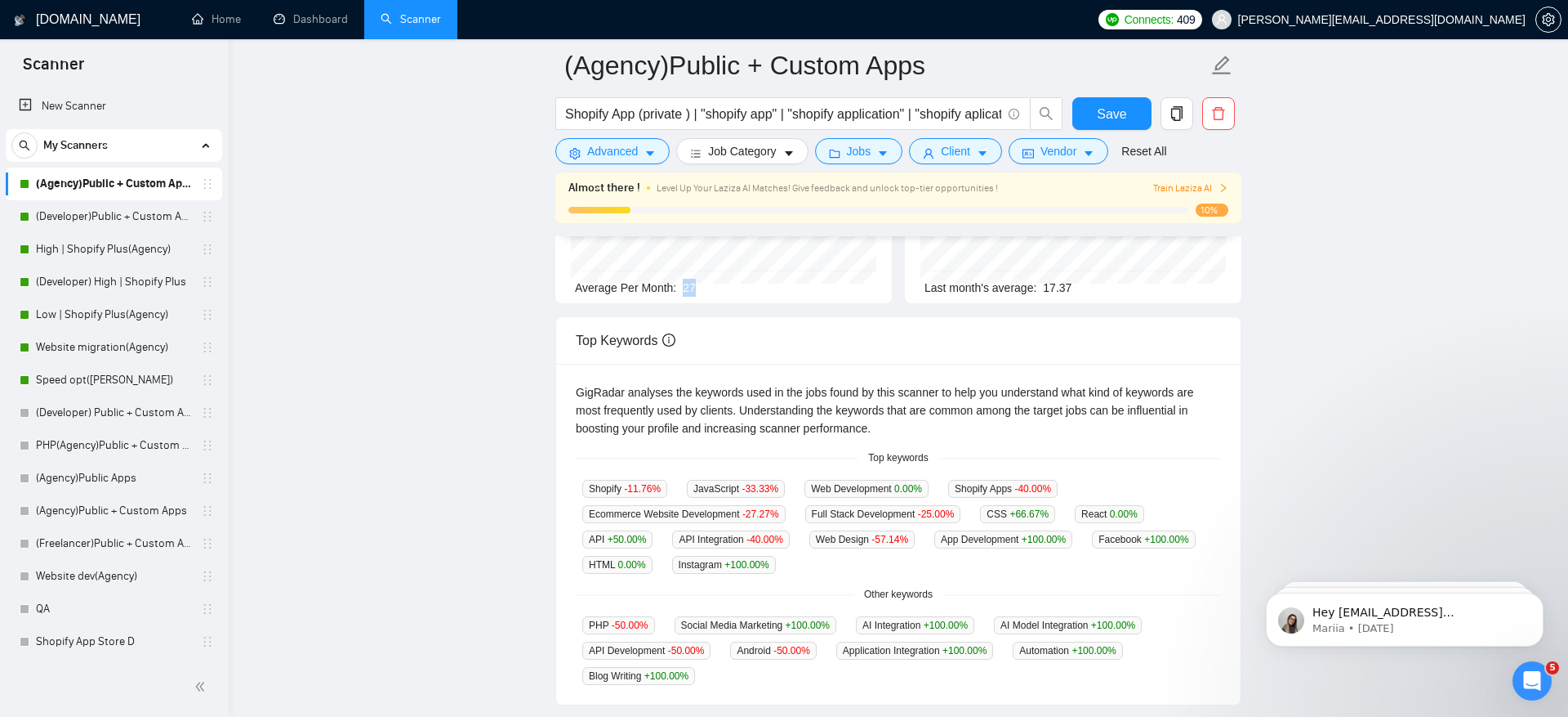
drag, startPoint x: 683, startPoint y: 282, endPoint x: 745, endPoint y: 282, distance: 62.0
click at [745, 282] on div "Average Per Month: 27" at bounding box center [723, 288] width 297 height 18
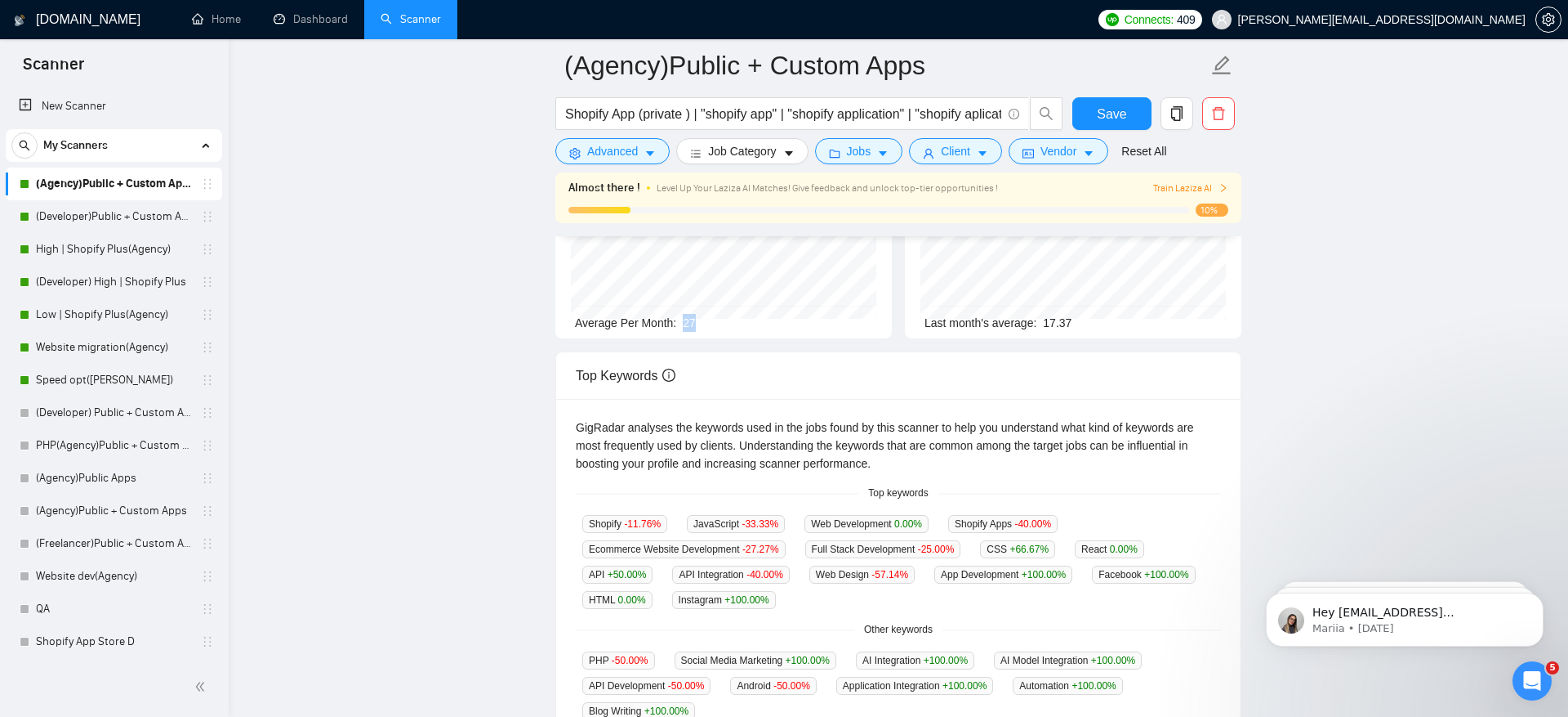
scroll to position [179, 0]
click at [619, 139] on button "Advanced" at bounding box center [612, 151] width 114 height 26
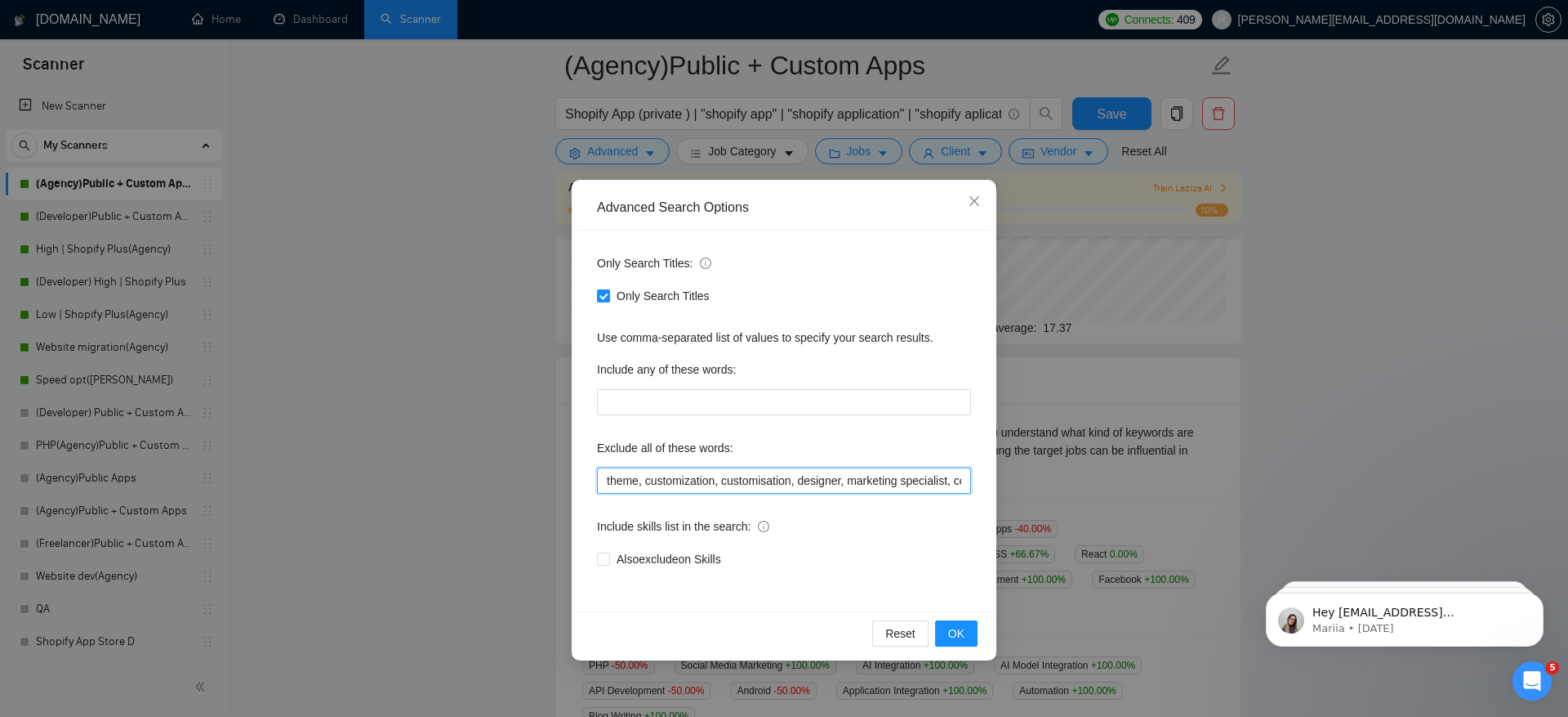
click at [745, 473] on input "theme, customization, customisation, designer, marketing specialist, copywriter…" at bounding box center [784, 481] width 374 height 26
click at [356, 359] on div "Advanced Search Options Only Search Titles: Only Search Titles Use comma-separa…" at bounding box center [784, 358] width 1568 height 717
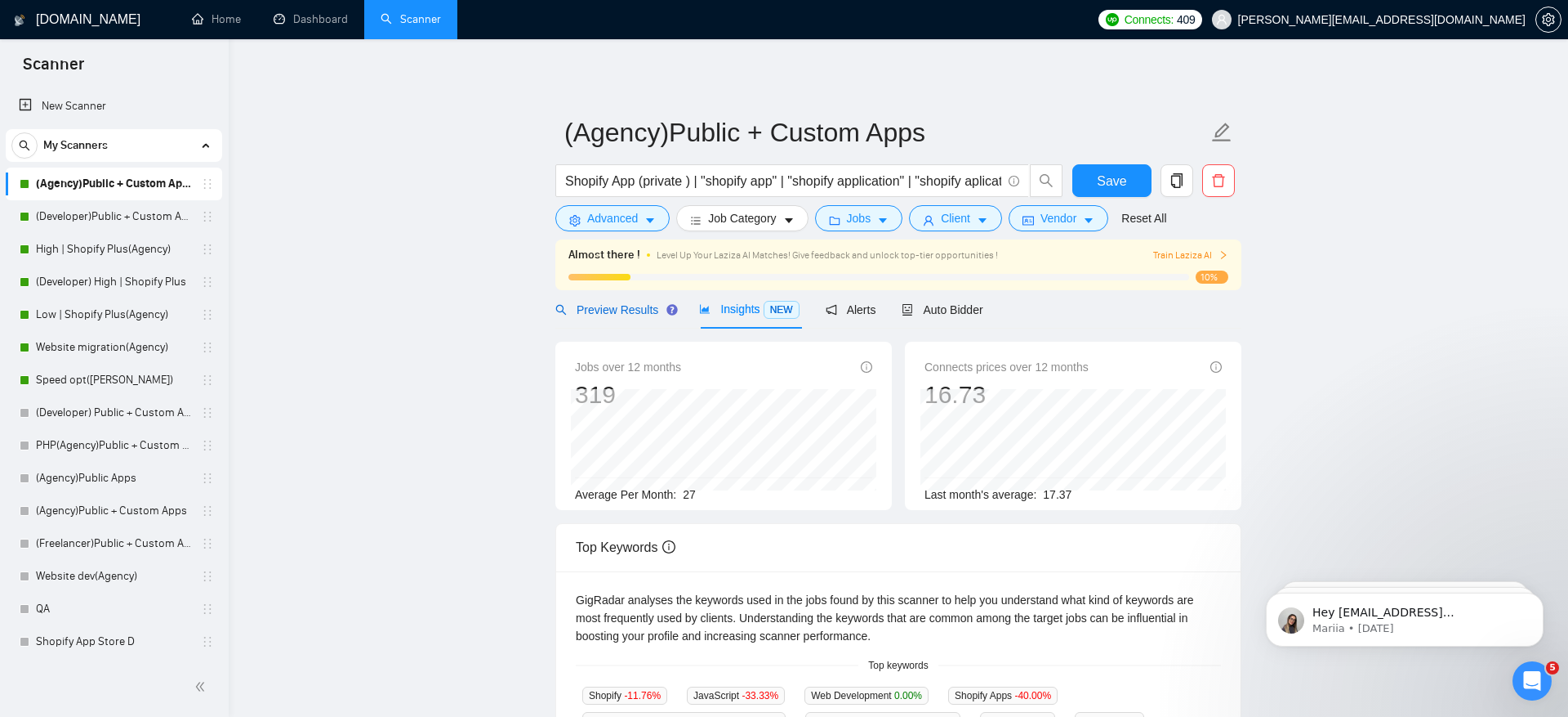
click at [573, 300] on div "Preview Results" at bounding box center [614, 310] width 118 height 18
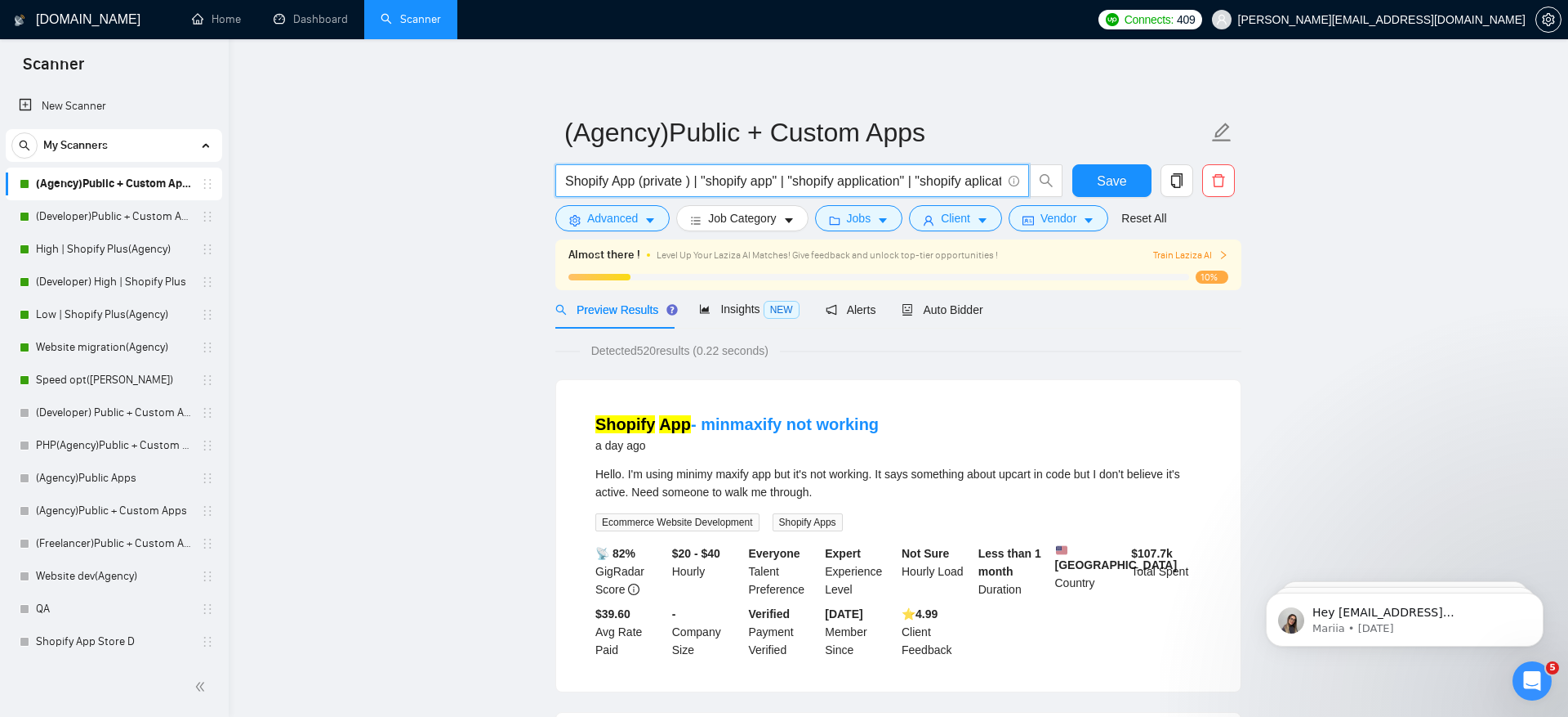
drag, startPoint x: 606, startPoint y: 179, endPoint x: 694, endPoint y: 180, distance: 88.0
click at [694, 180] on input "Shopify App (private ) | "shopify app" | "shopify application" | "shopify aplic…" at bounding box center [783, 181] width 436 height 21
click at [933, 315] on div "Auto Bidder" at bounding box center [942, 310] width 81 height 18
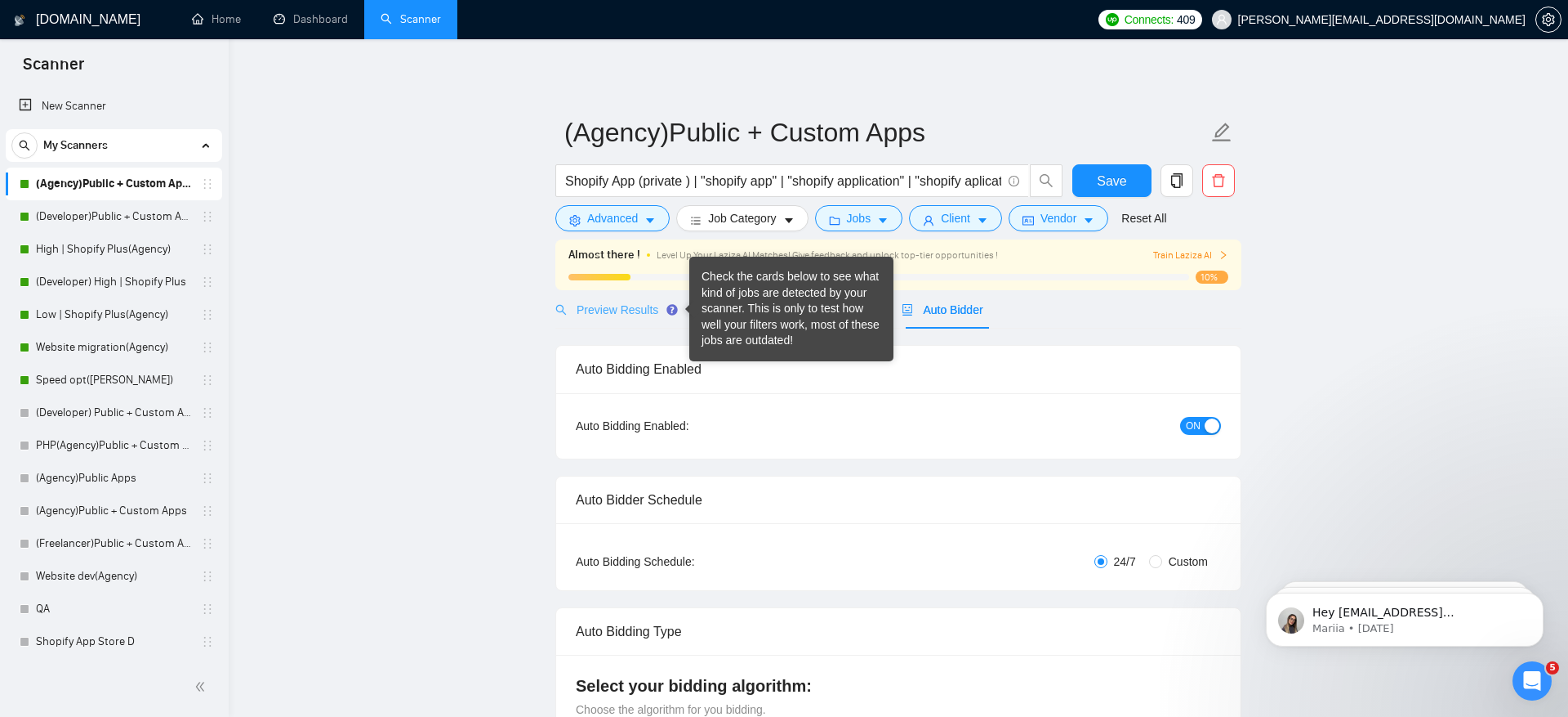
click at [730, 312] on div "Check the cards below to see what kind of jobs are detected by your scanner. Th…" at bounding box center [791, 309] width 179 height 80
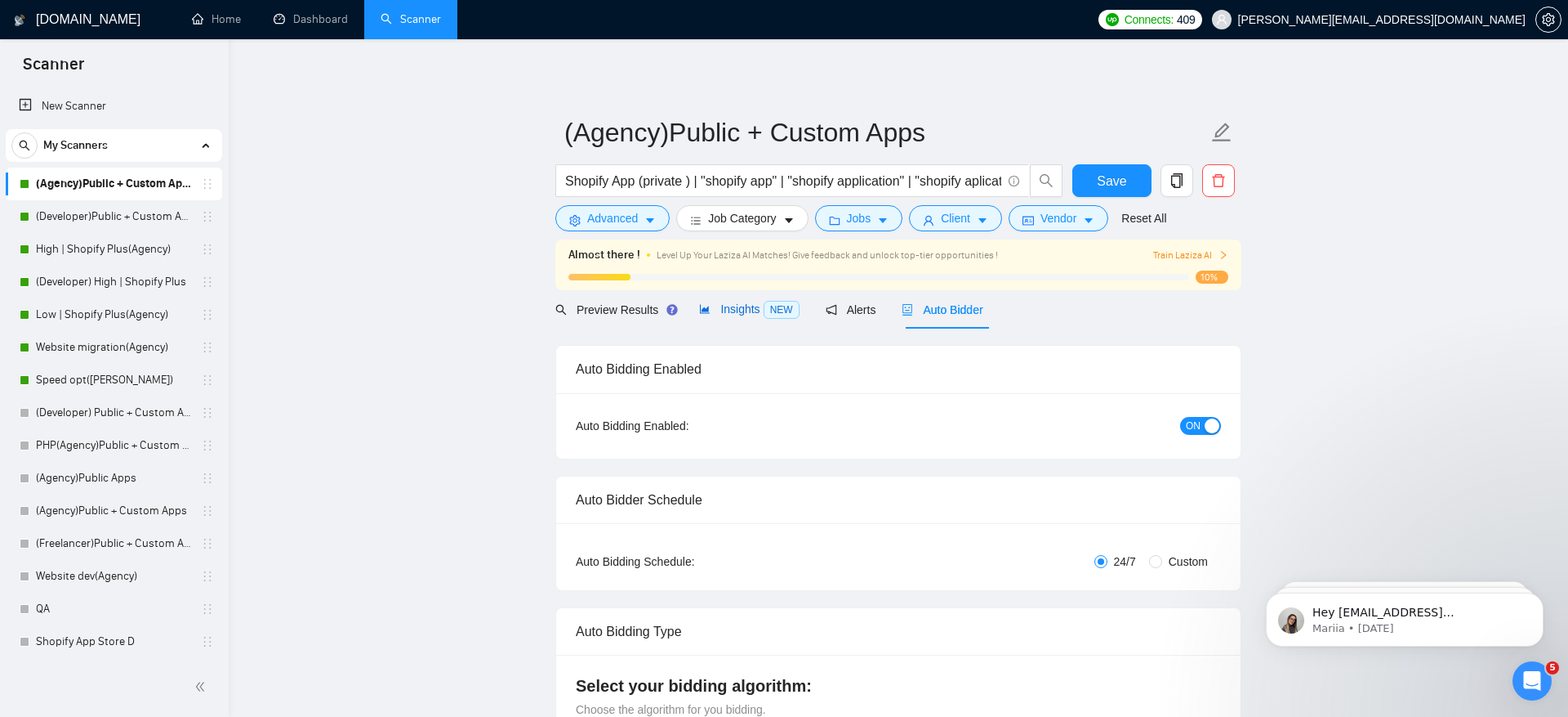
click at [744, 312] on span "Insights NEW" at bounding box center [749, 309] width 100 height 13
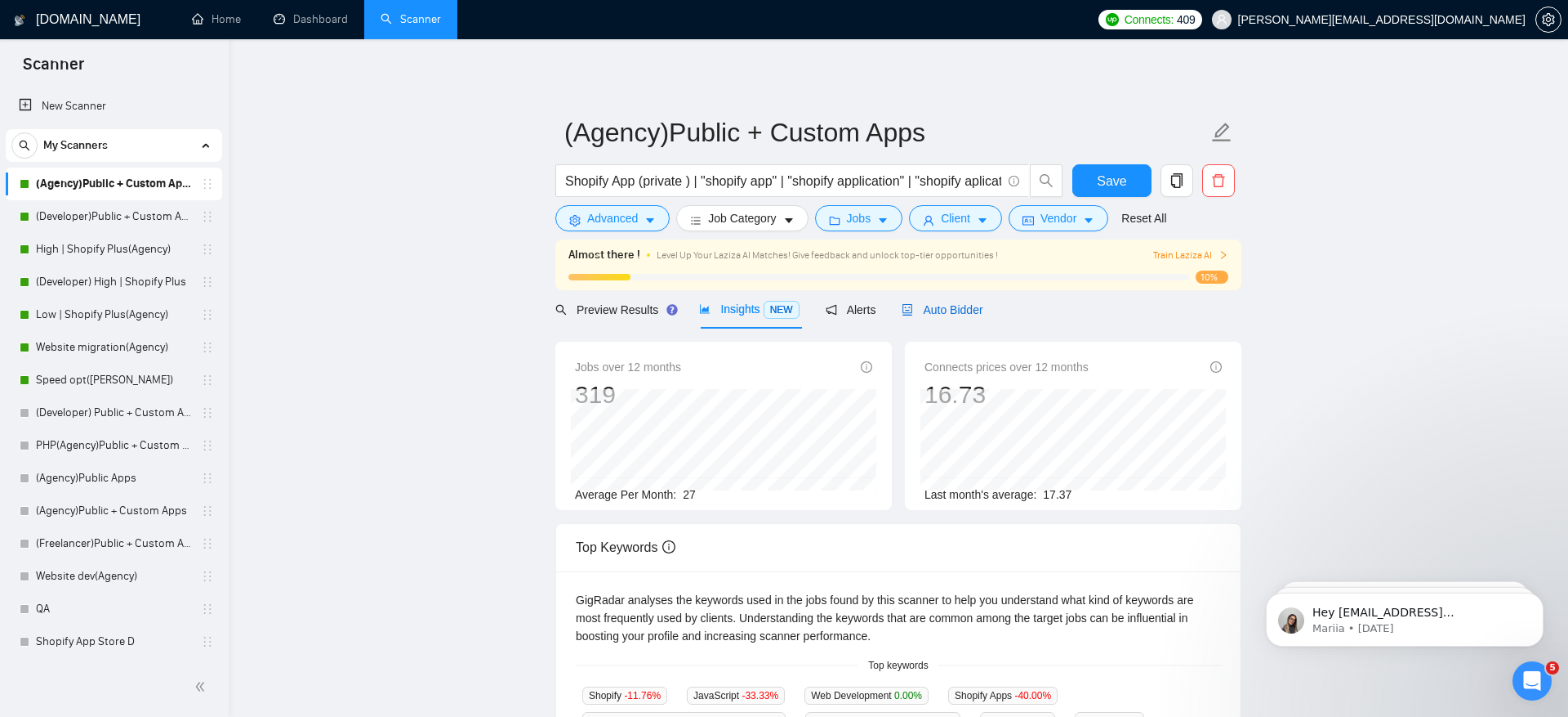
click at [933, 314] on span "Auto Bidder" at bounding box center [942, 310] width 81 height 13
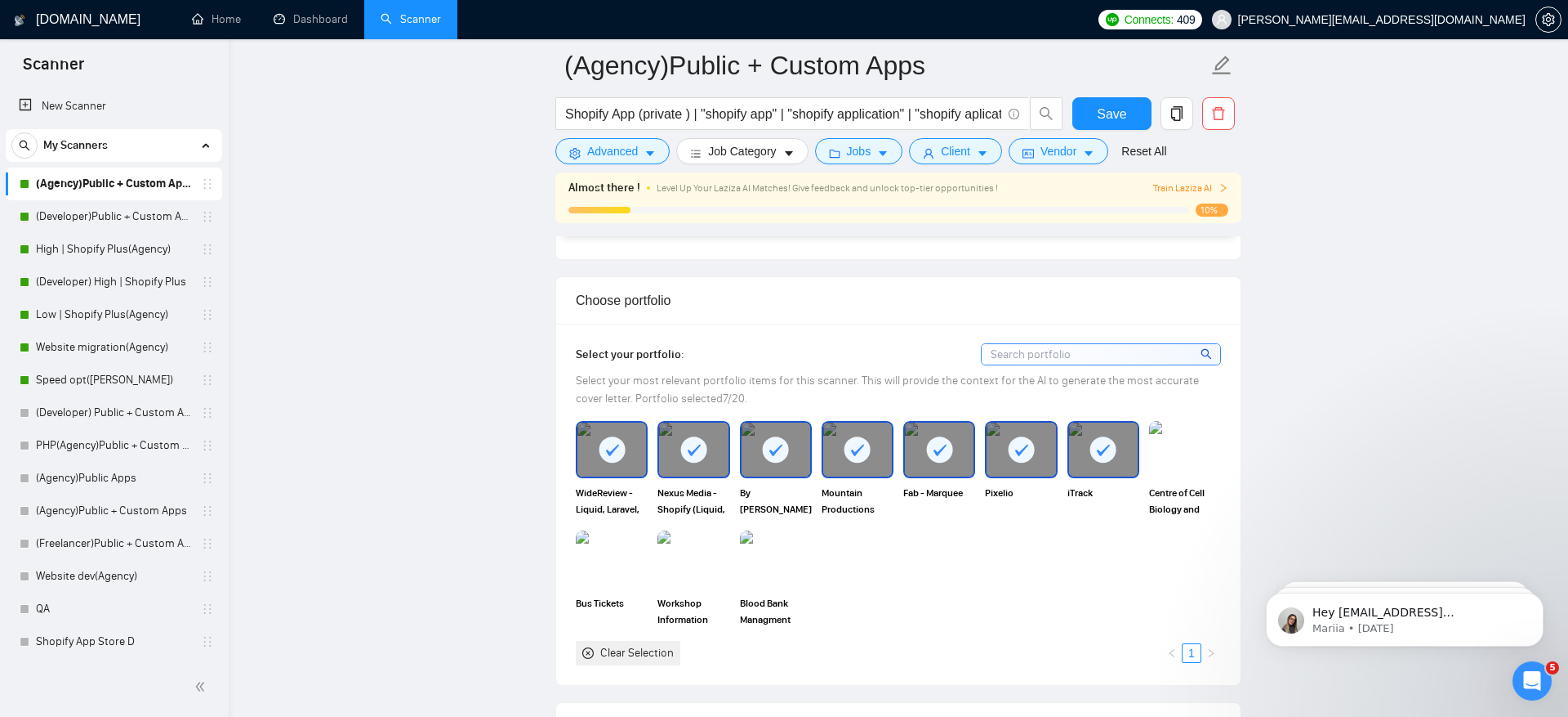
scroll to position [1022, 0]
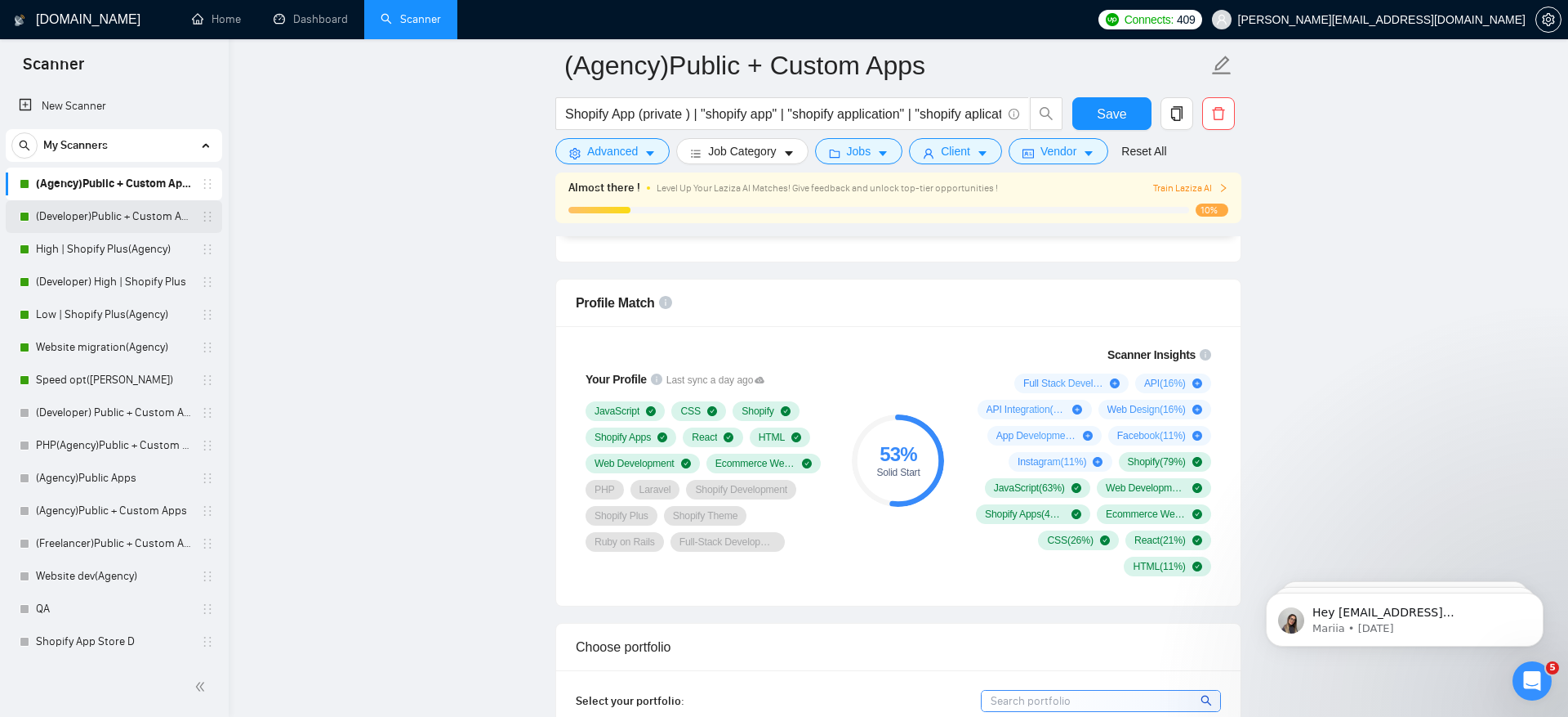
click at [106, 206] on link "(Developer)Public + Custom Apps" at bounding box center [114, 216] width 155 height 33
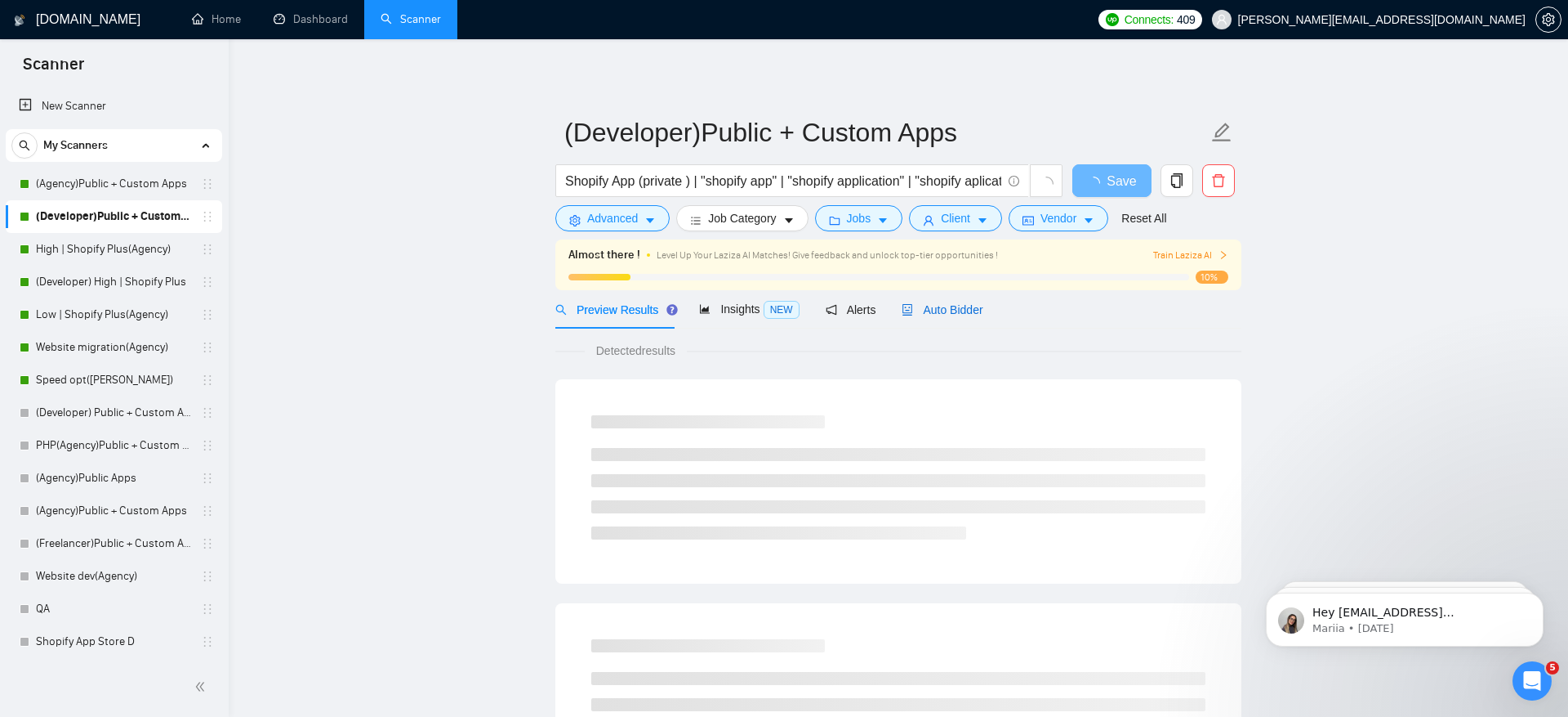
click at [977, 317] on div "Auto Bidder" at bounding box center [942, 310] width 81 height 18
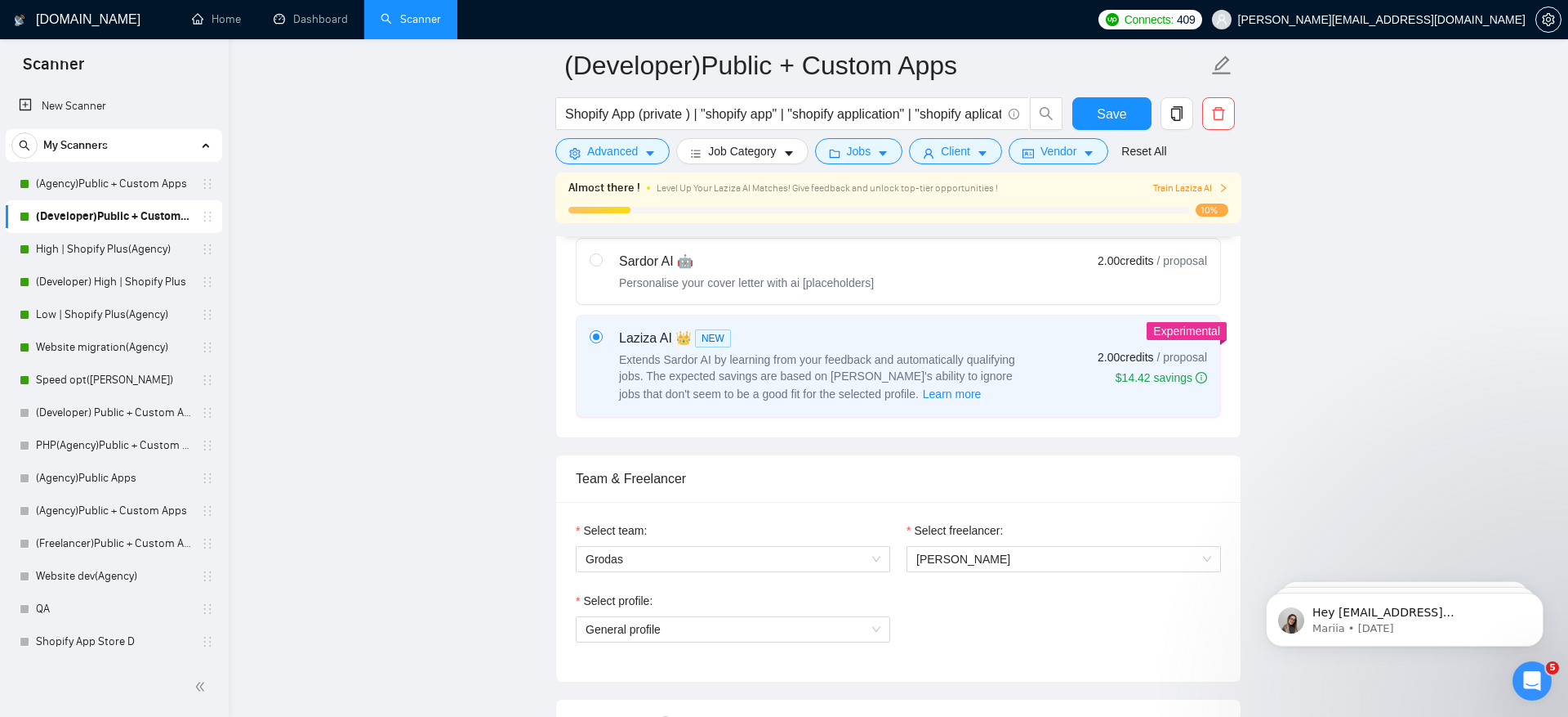
scroll to position [613, 0]
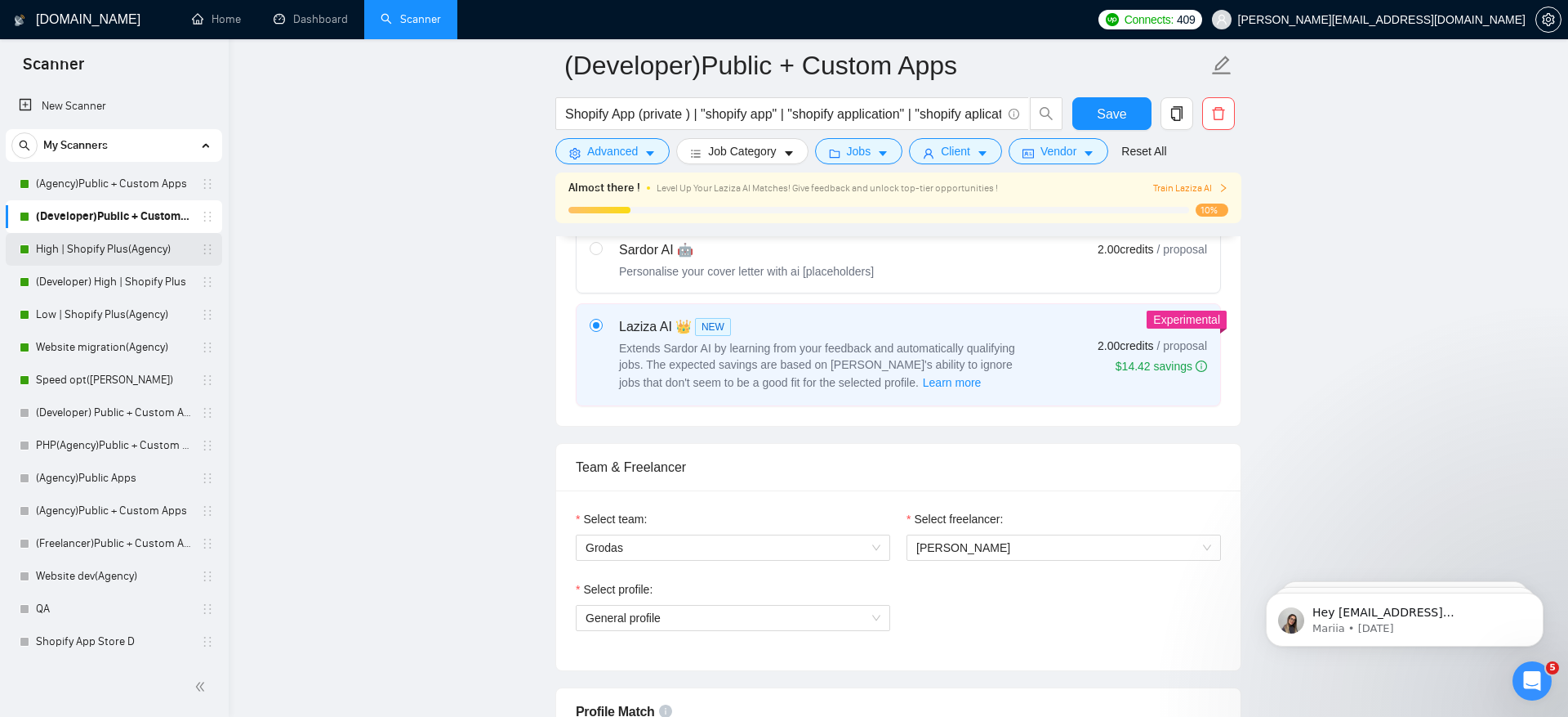
click at [147, 250] on link "High | Shopify Plus(Agency)" at bounding box center [114, 249] width 155 height 33
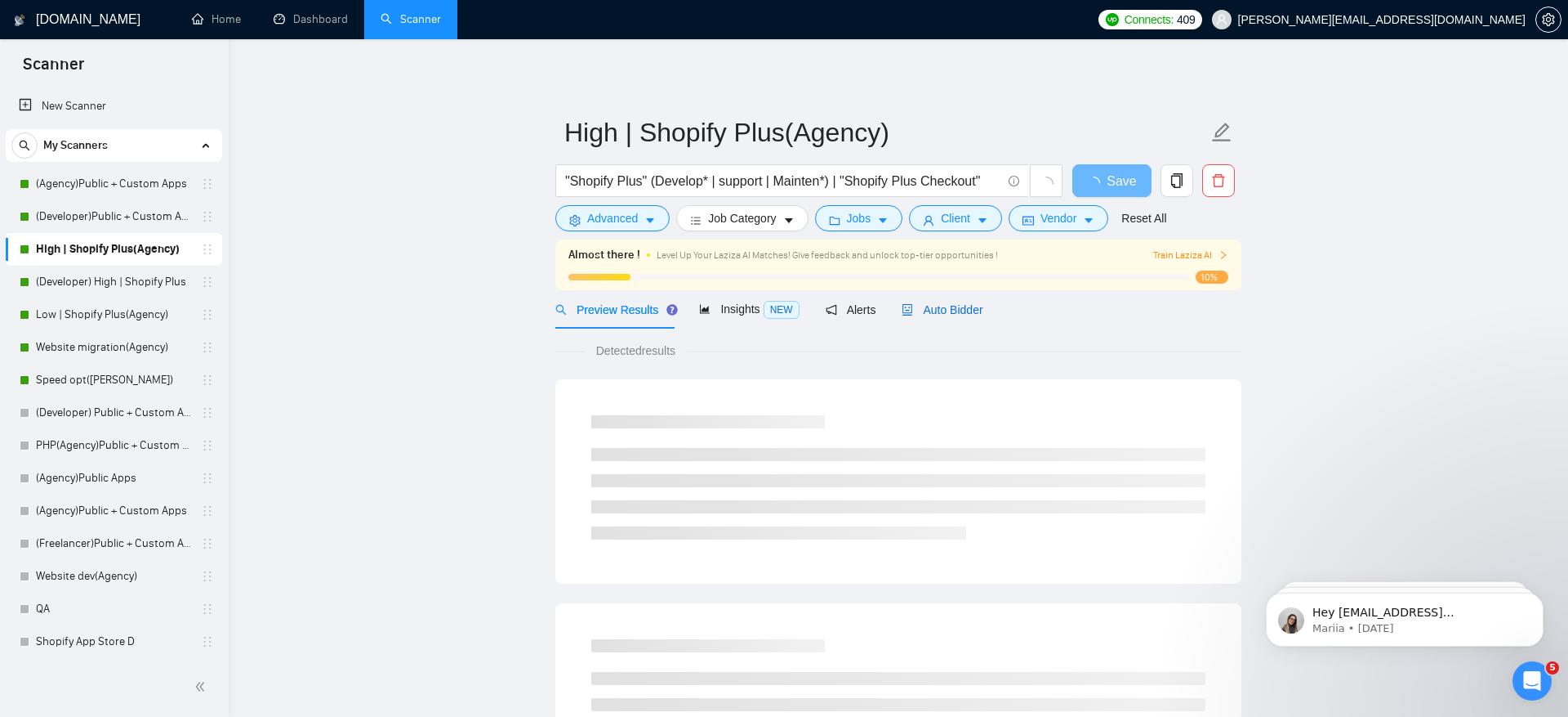
click at [967, 307] on span "Auto Bidder" at bounding box center [942, 310] width 81 height 13
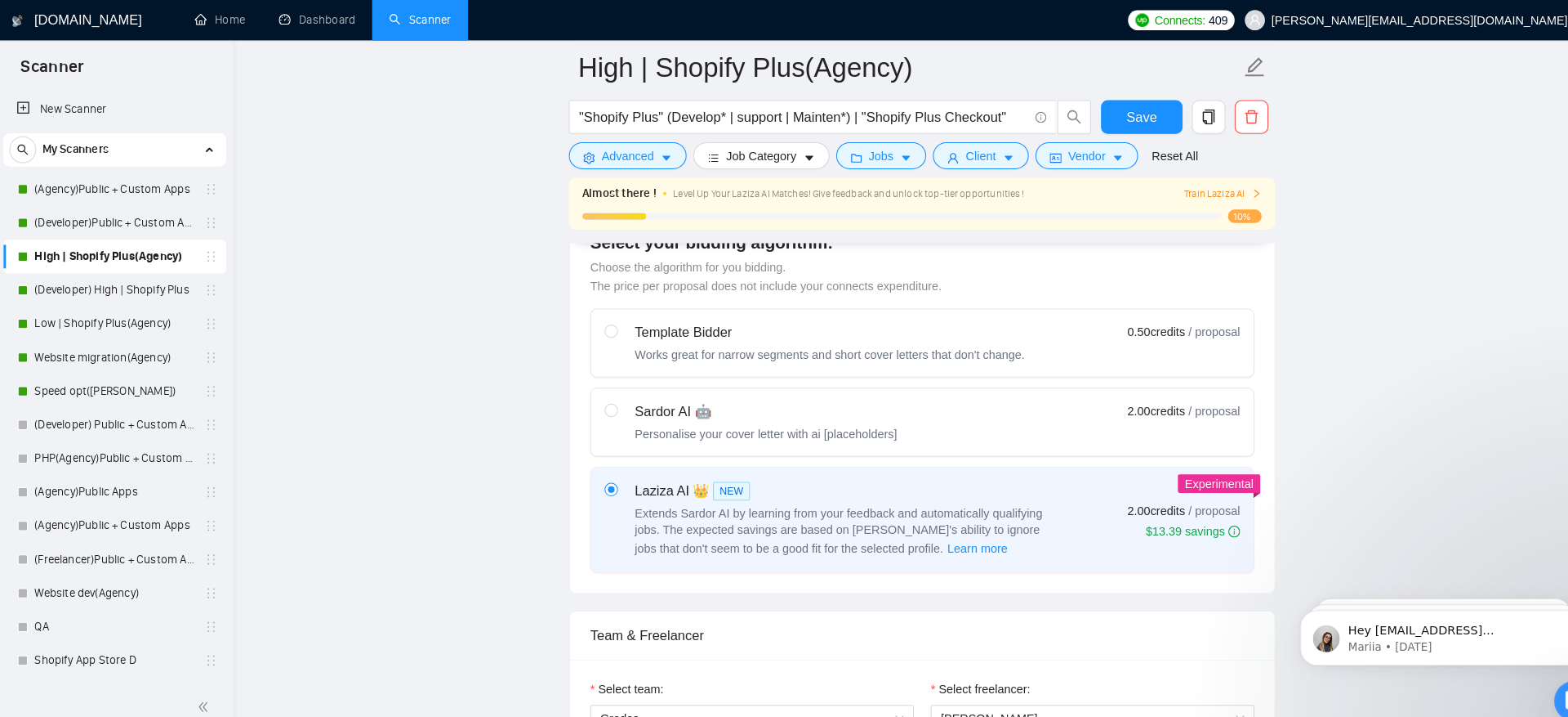
scroll to position [450, 0]
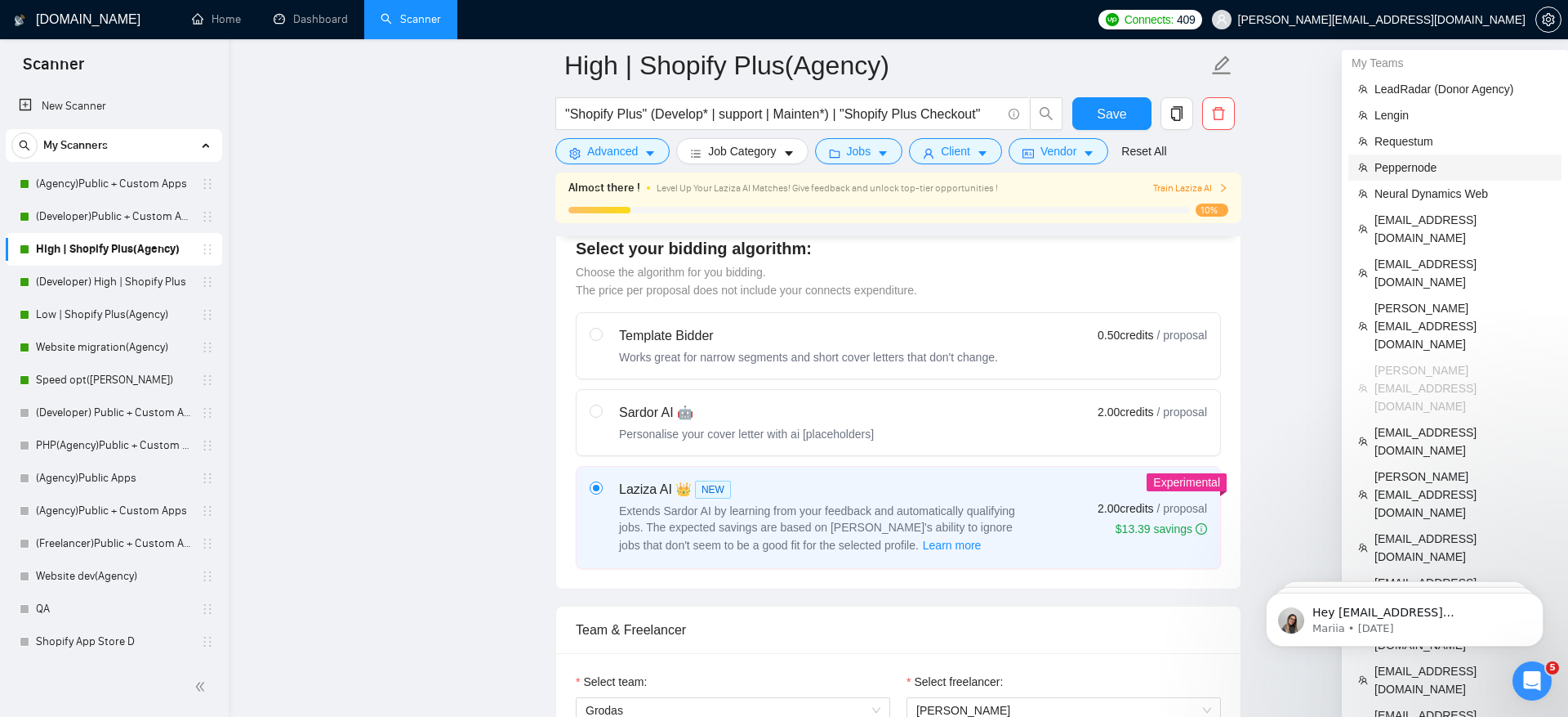
click at [1417, 171] on span "Peppernode" at bounding box center [1463, 168] width 177 height 18
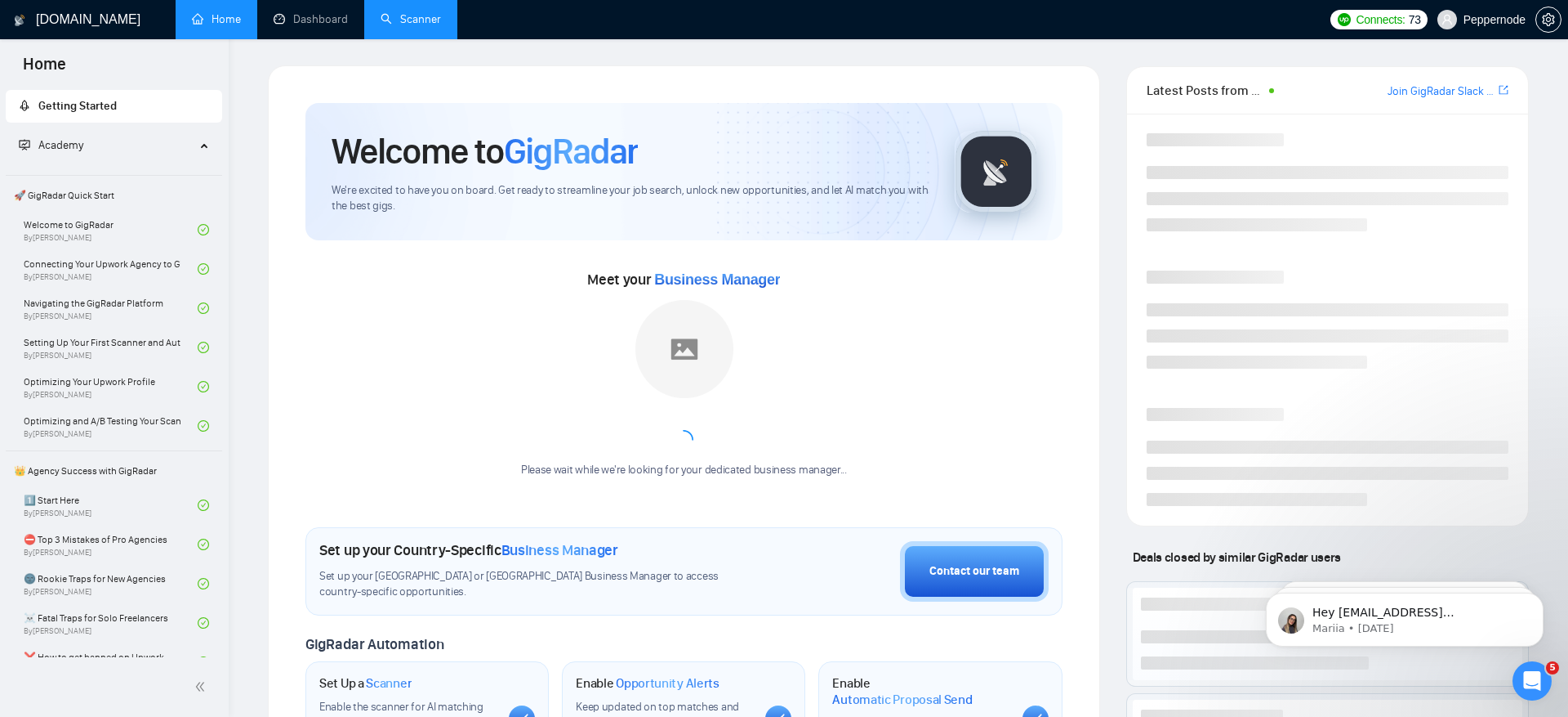
click at [399, 18] on link "Scanner" at bounding box center [411, 19] width 60 height 14
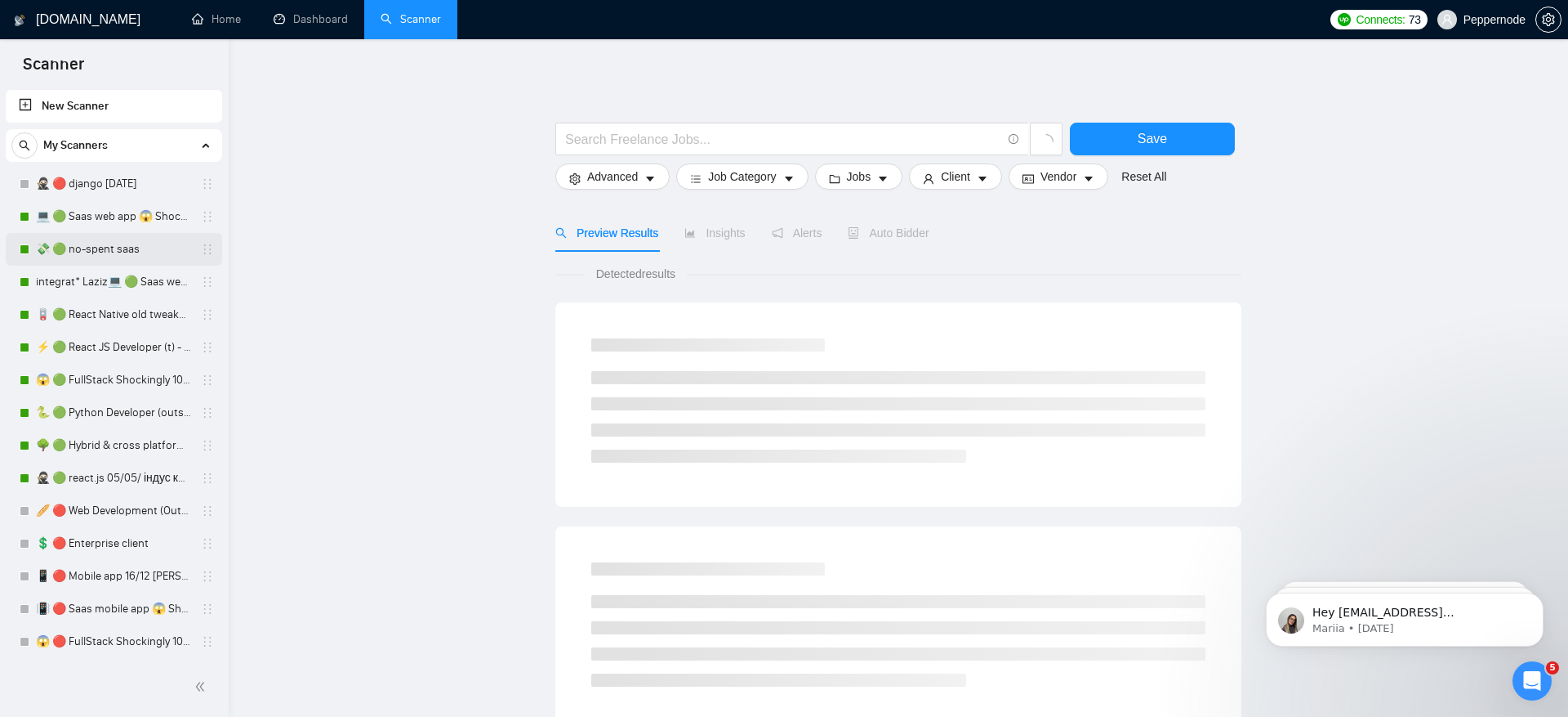
click at [105, 264] on link "💸 🟢 no-spent saas" at bounding box center [114, 249] width 155 height 33
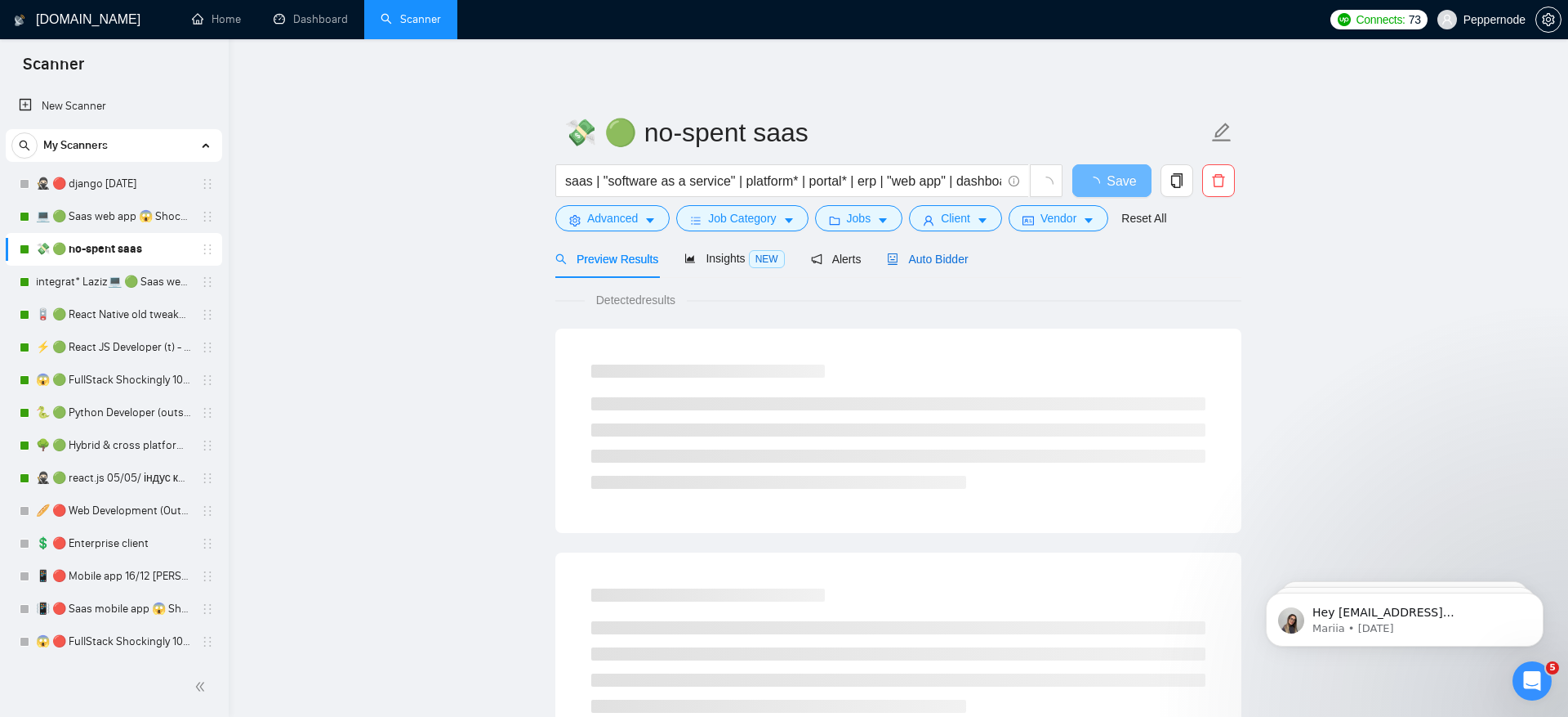
click at [937, 257] on span "Auto Bidder" at bounding box center [927, 259] width 81 height 13
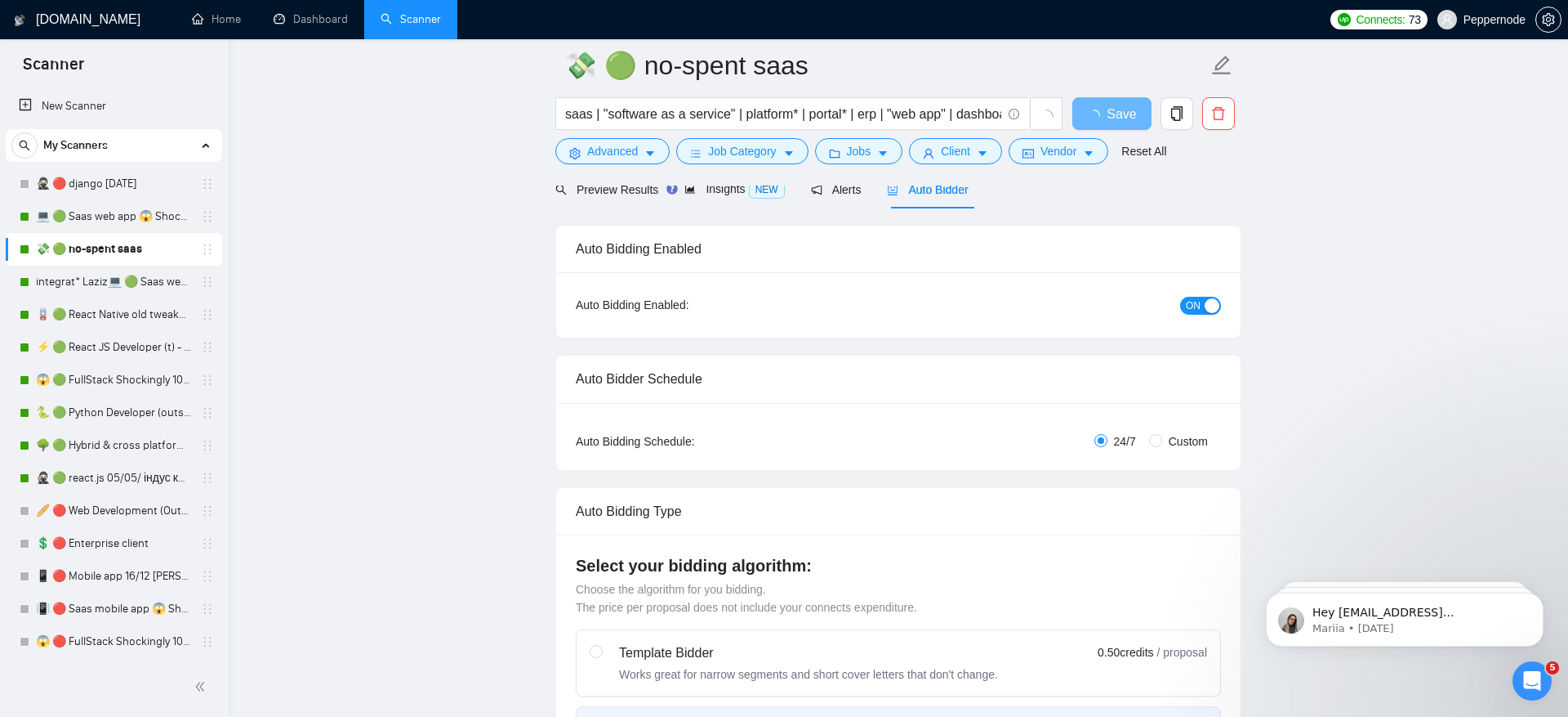
scroll to position [358, 0]
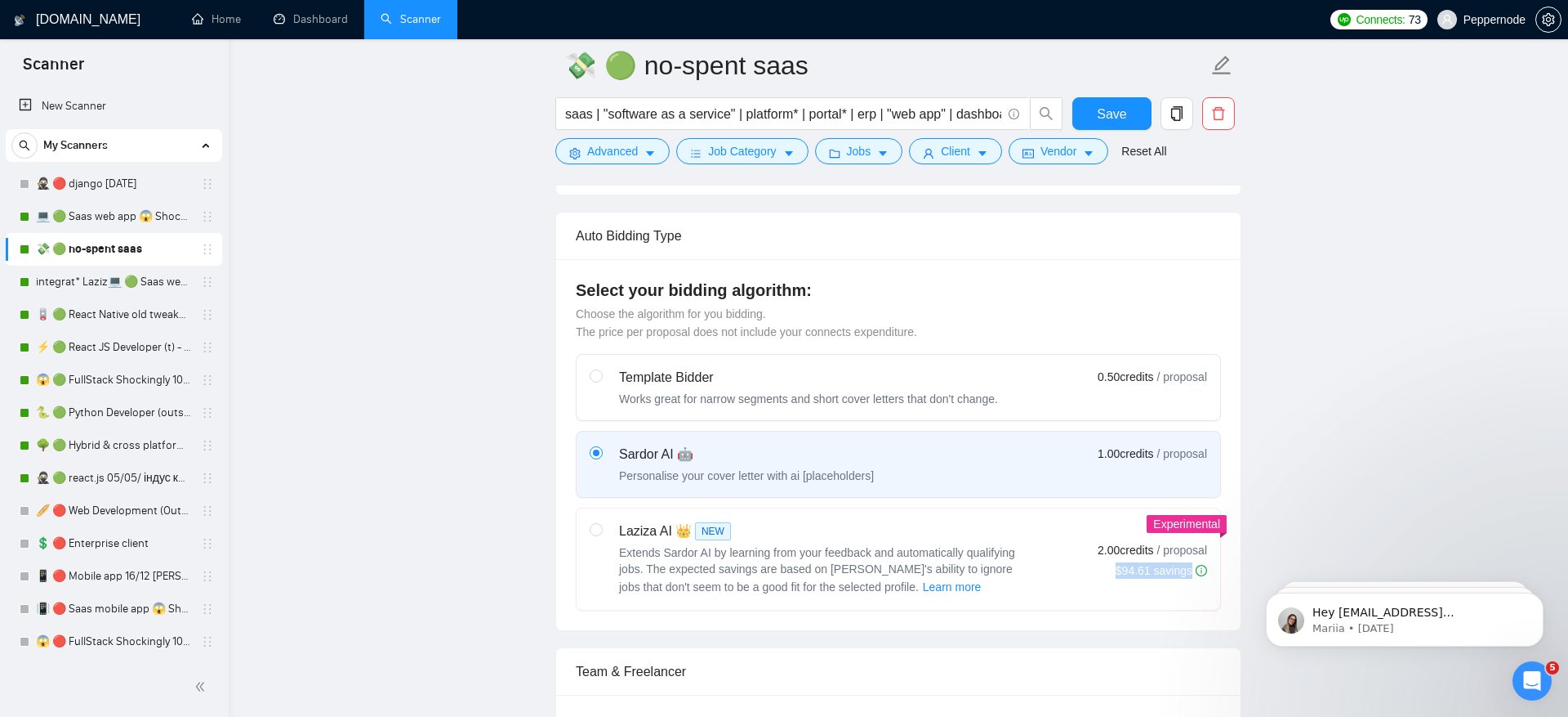
drag, startPoint x: 1239, startPoint y: 479, endPoint x: 1241, endPoint y: 547, distance: 68.0
click at [1241, 548] on div "Auto Bidding Type Select your bidding algorithm: Choose the algorithm for you b…" at bounding box center [898, 421] width 686 height 419
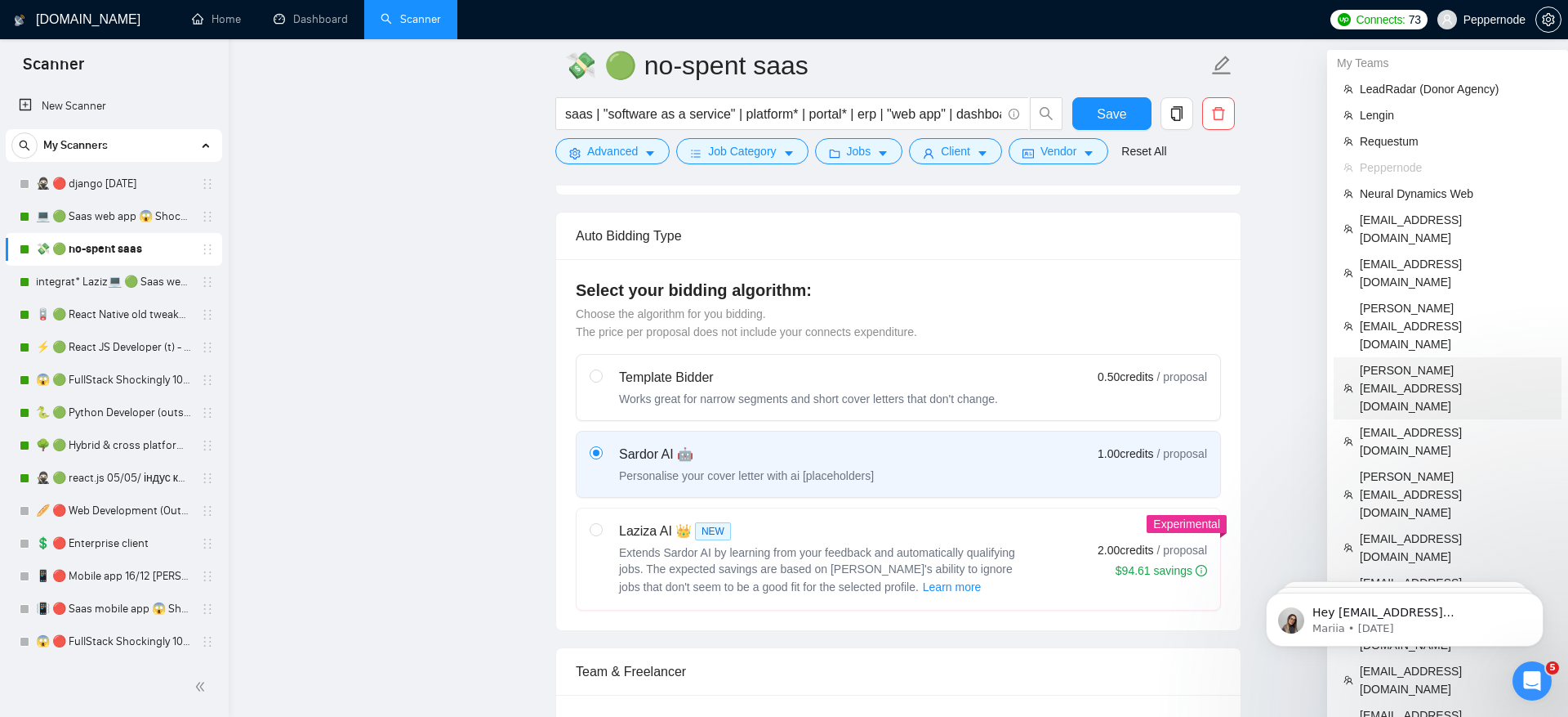
click at [1454, 361] on span "[PERSON_NAME][EMAIL_ADDRESS][DOMAIN_NAME]" at bounding box center [1455, 389] width 192 height 54
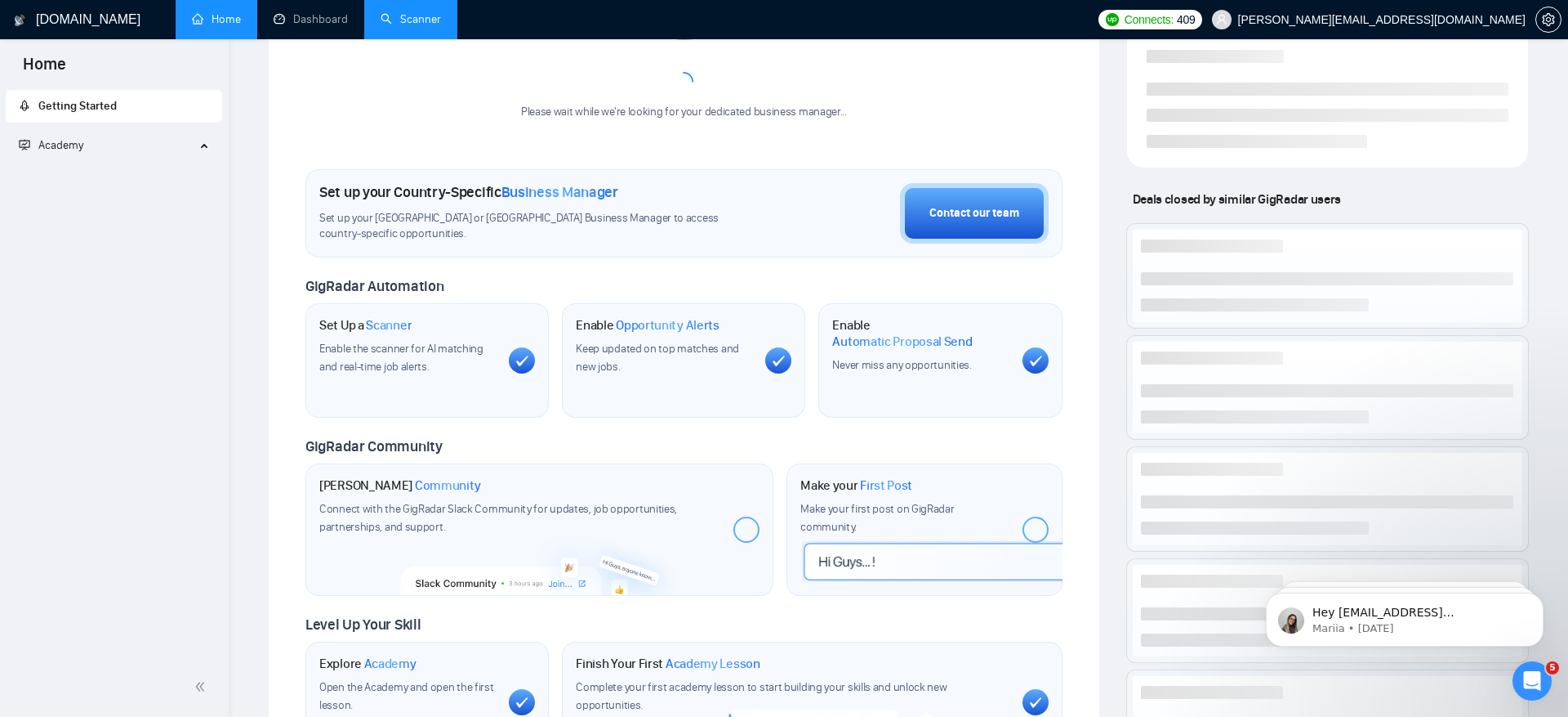
scroll to position [225, 0]
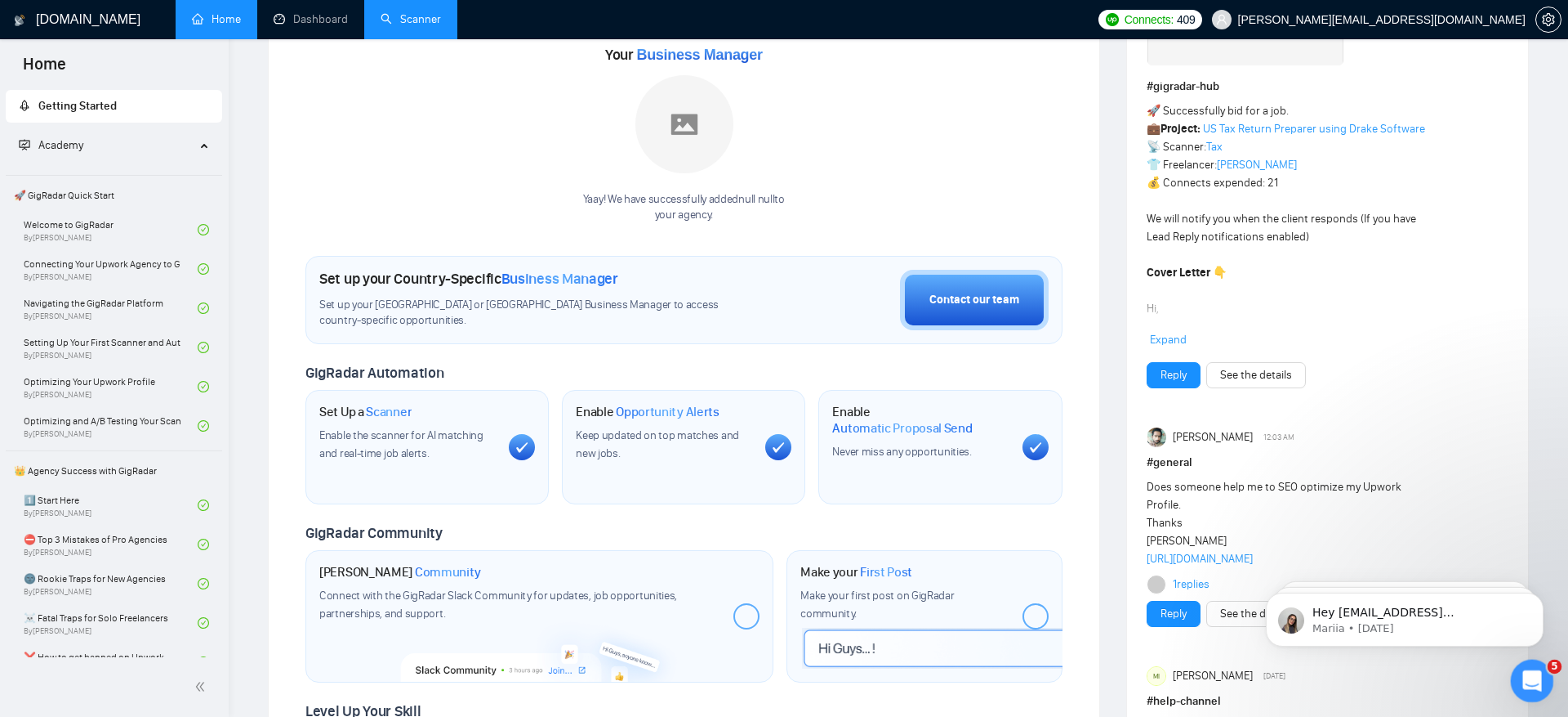
click at [1542, 678] on div "Open Intercom Messenger" at bounding box center [1530, 678] width 54 height 54
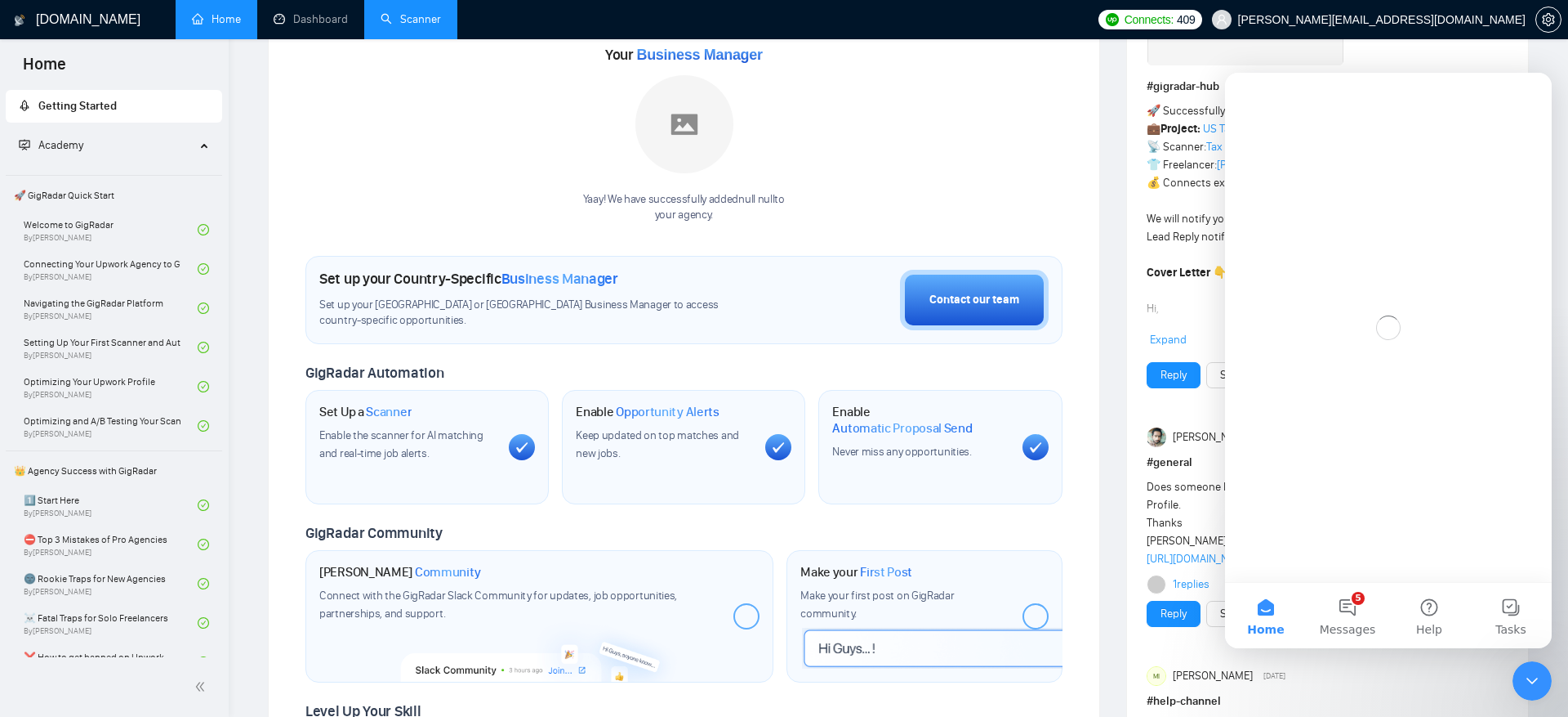
scroll to position [0, 0]
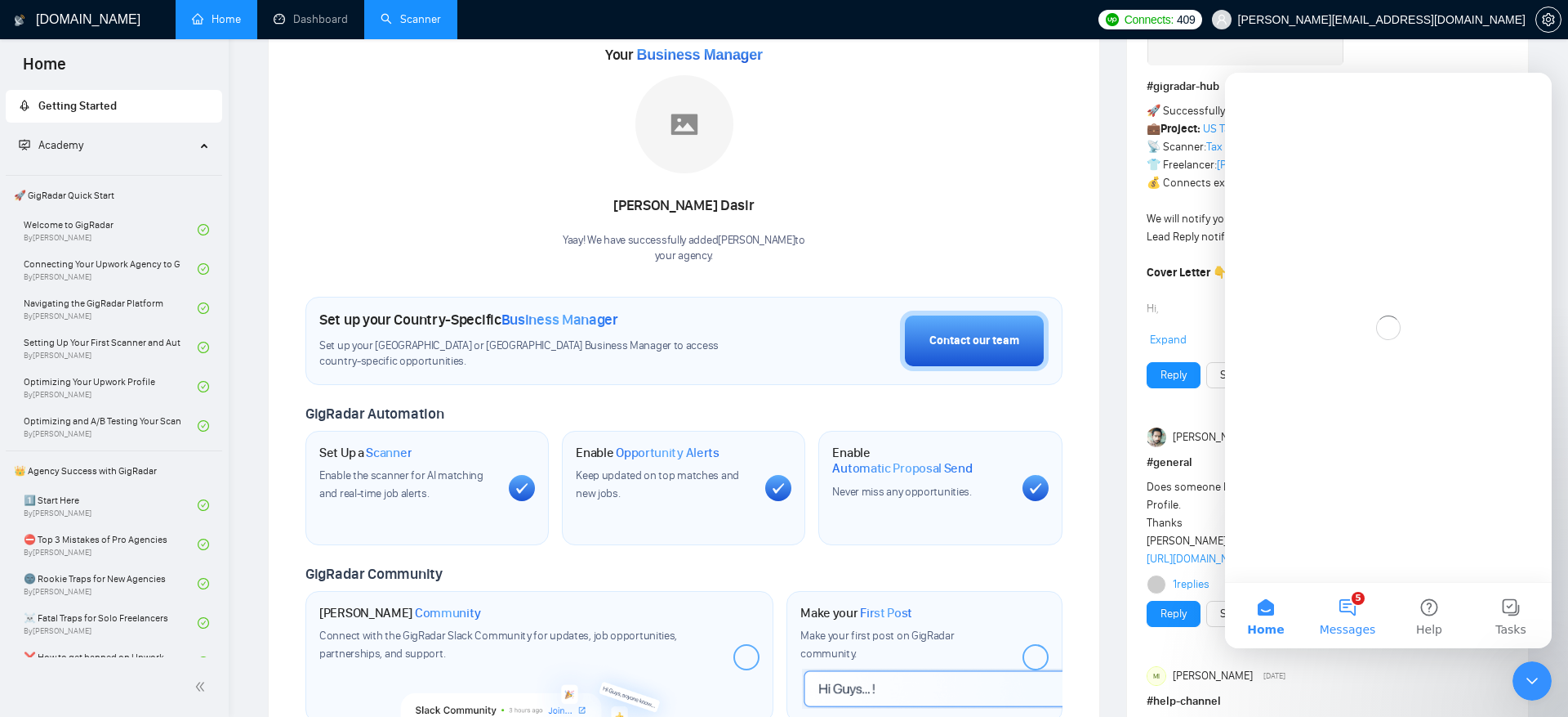
click at [1342, 608] on button "5 Messages" at bounding box center [1348, 615] width 81 height 65
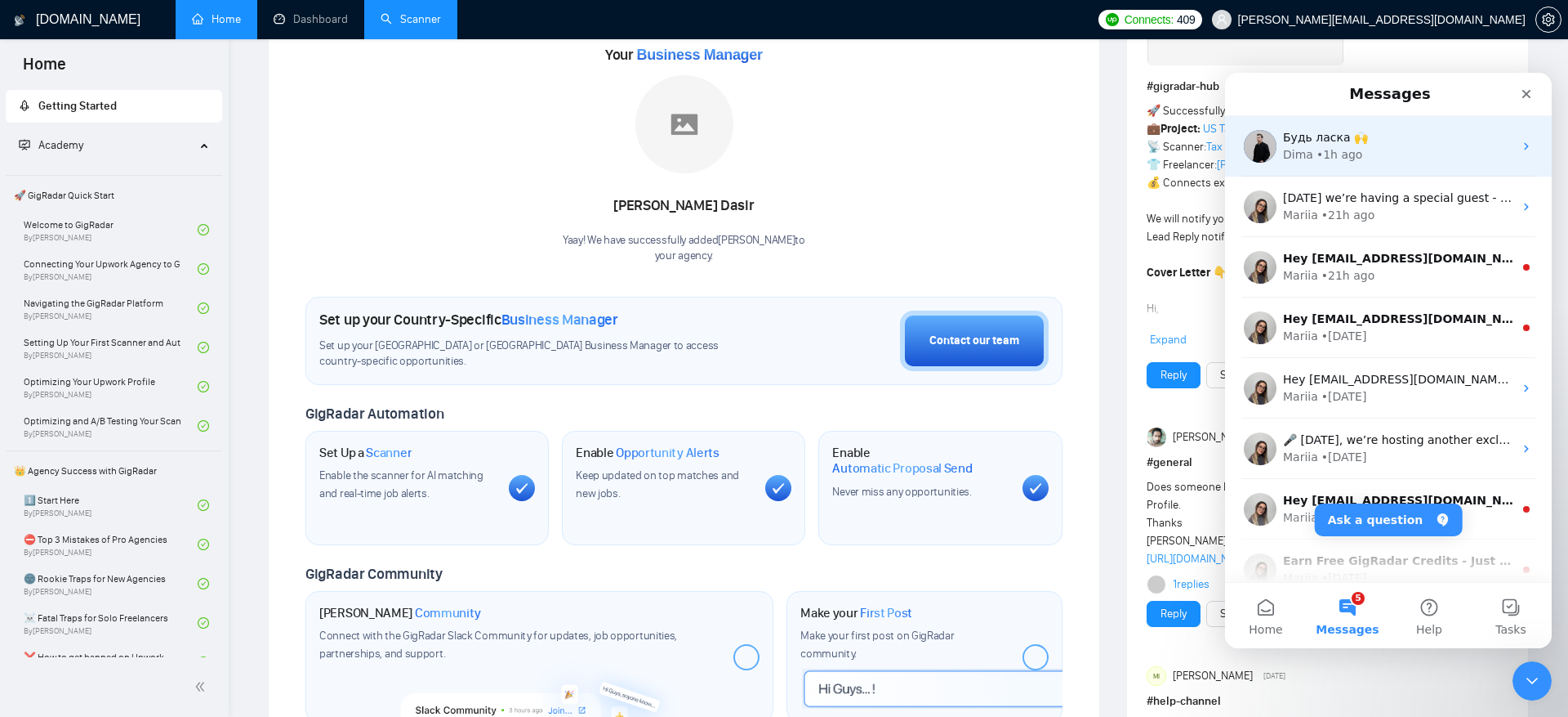
click at [1415, 129] on div "Будь ласка 🙌" at bounding box center [1399, 137] width 230 height 17
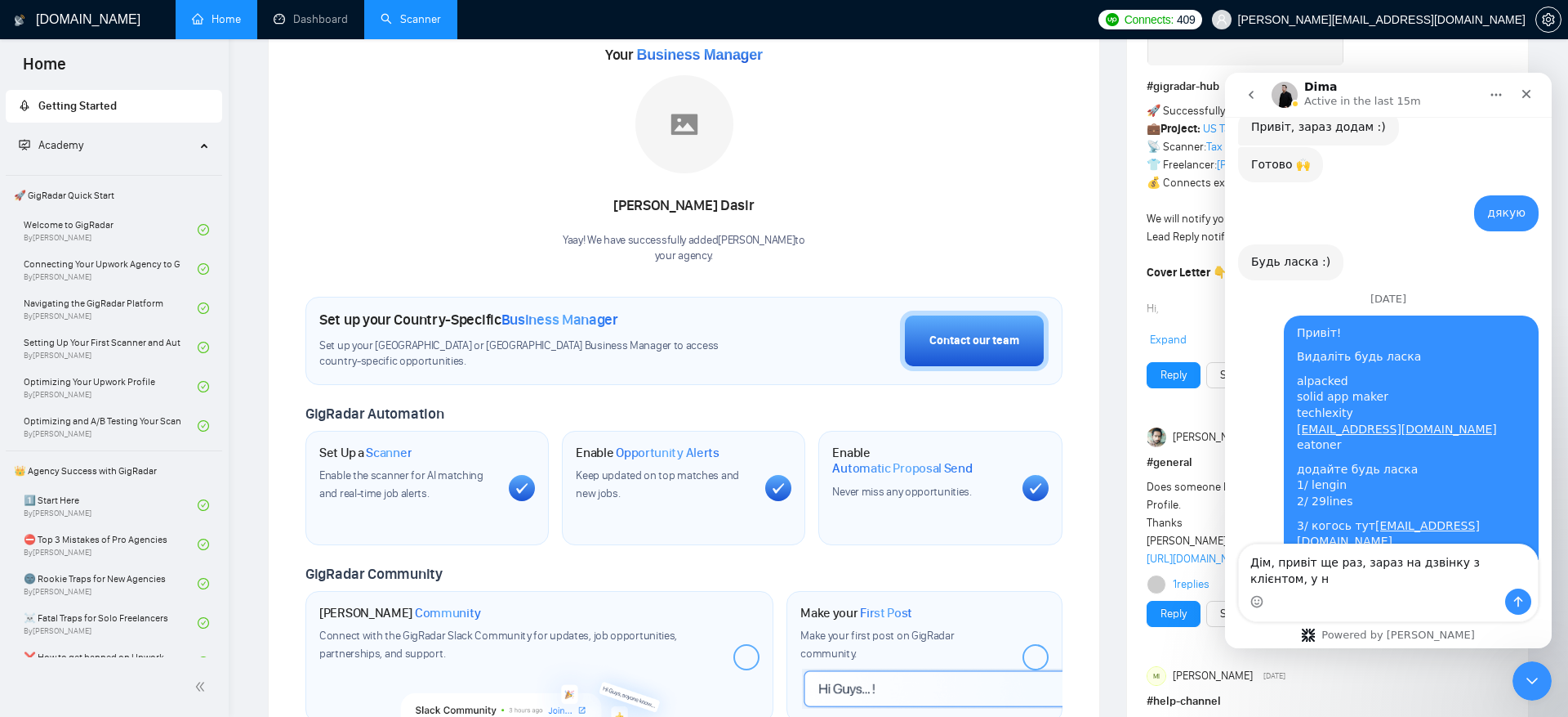
scroll to position [17094, 0]
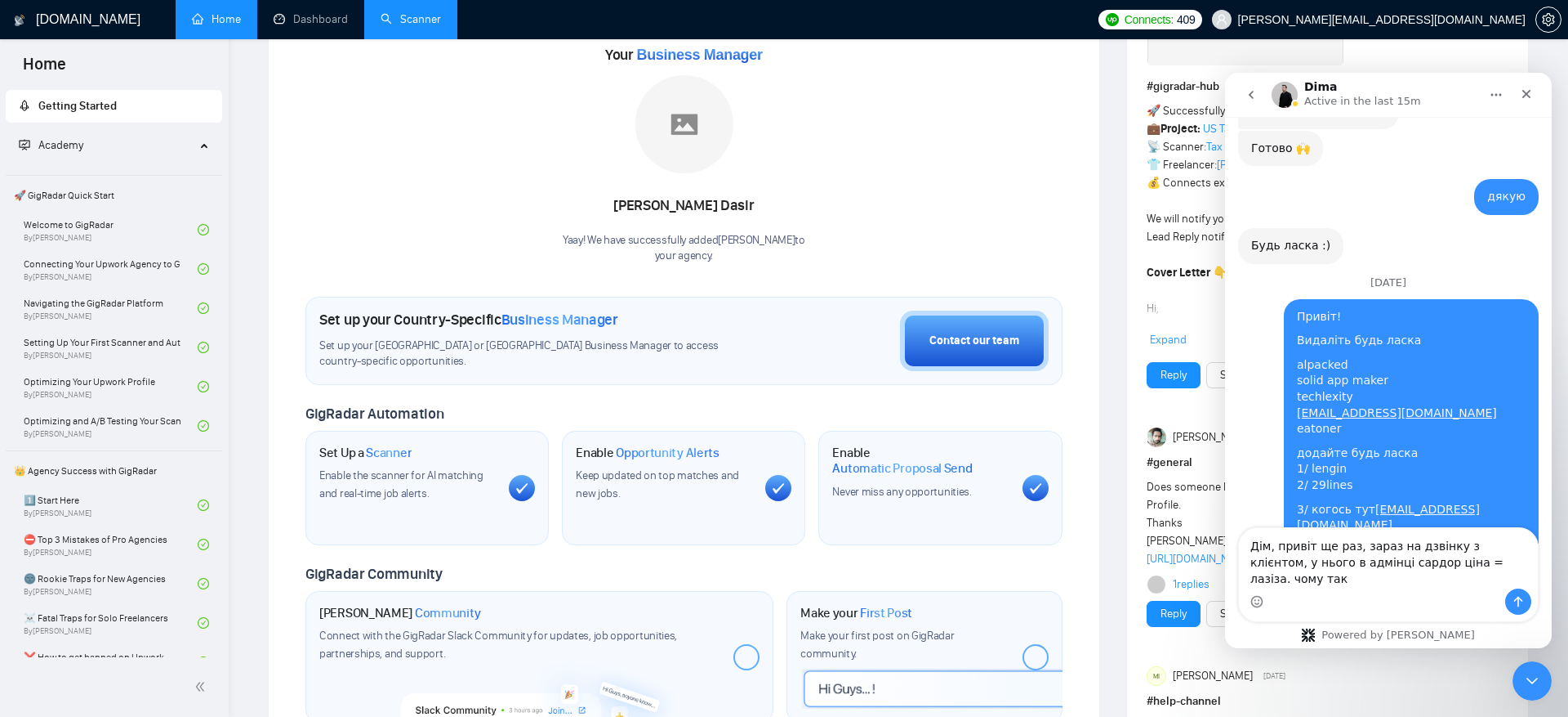
type textarea "Дім, привіт ще раз, зараз на дзвінку з клієнтом, у нього в адмінці сардор ціна …"
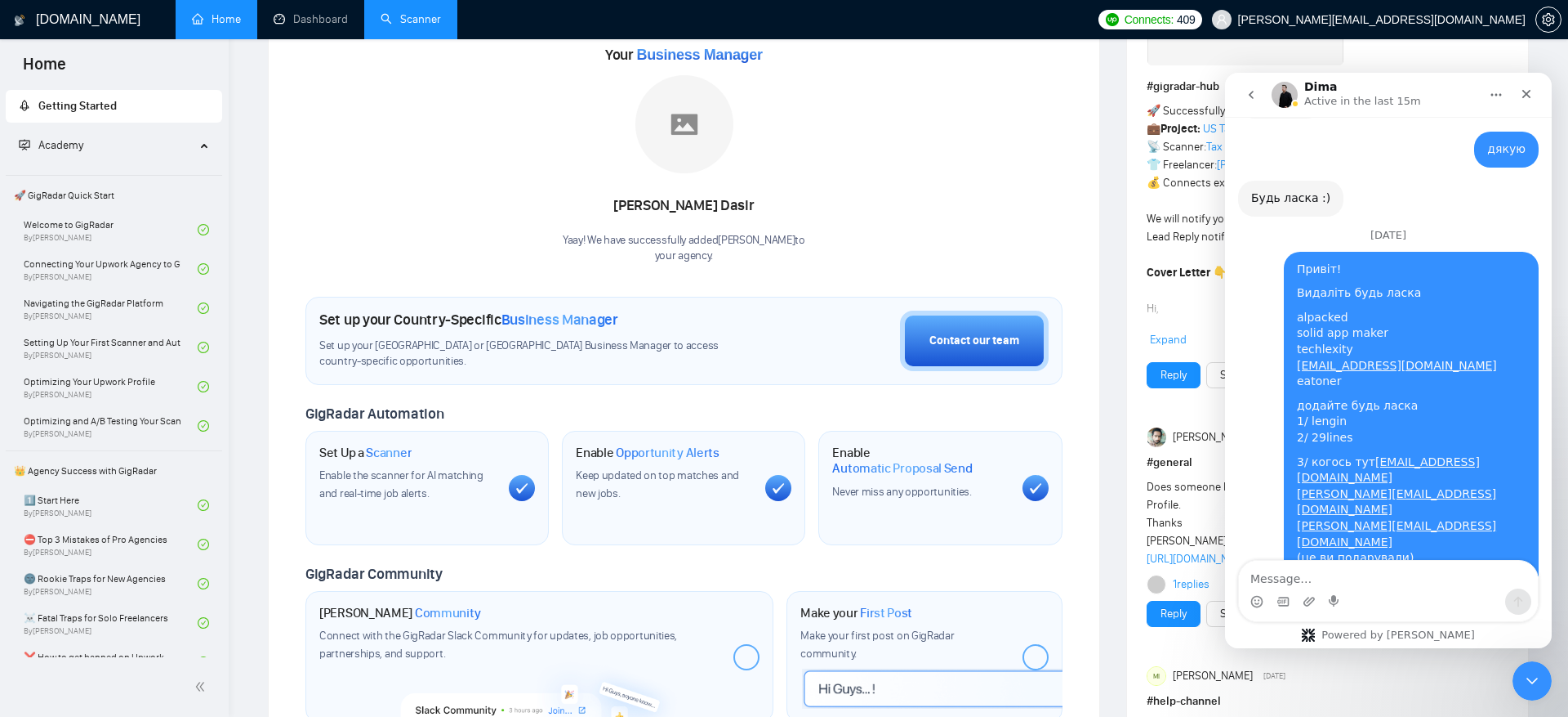
scroll to position [17159, 0]
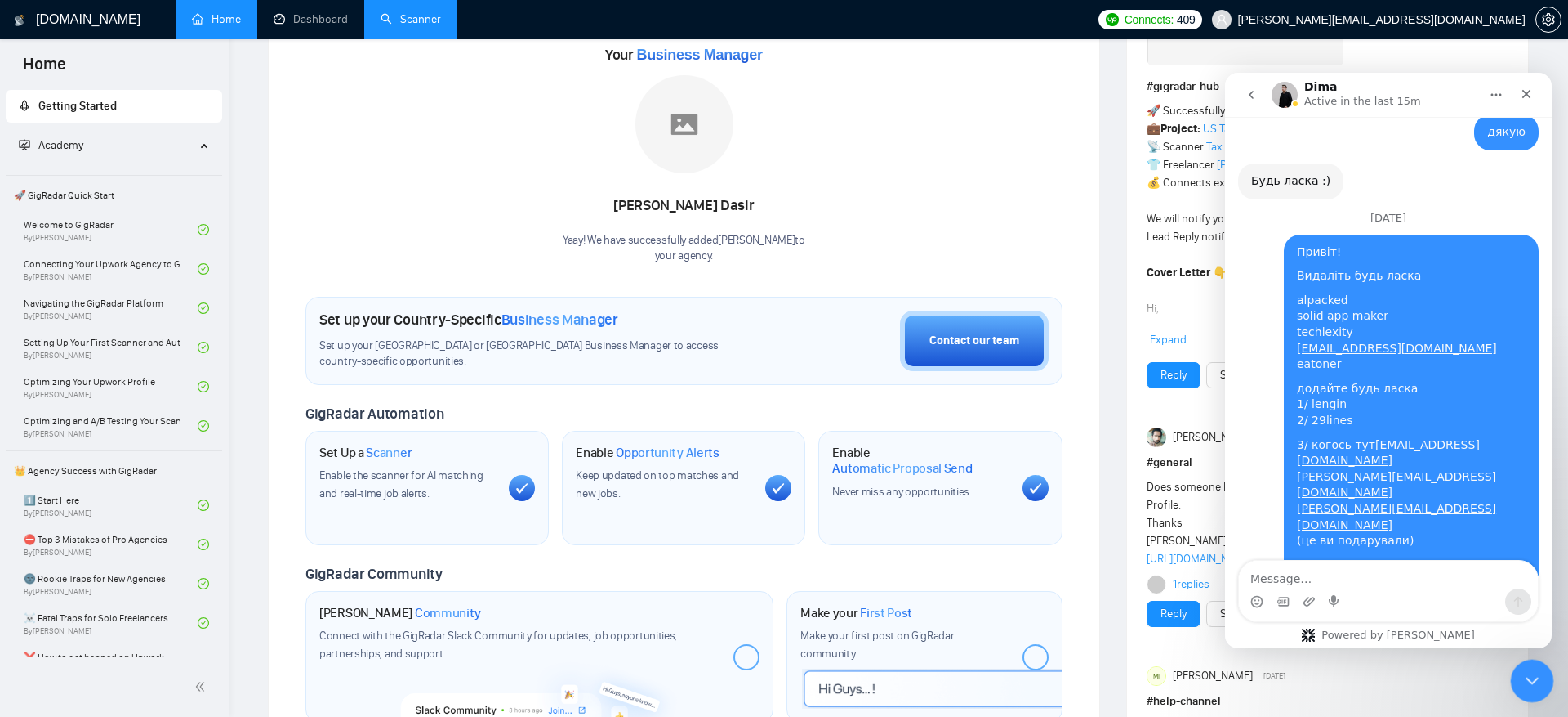
click at [1519, 677] on div "Close Intercom Messenger" at bounding box center [1530, 678] width 39 height 40
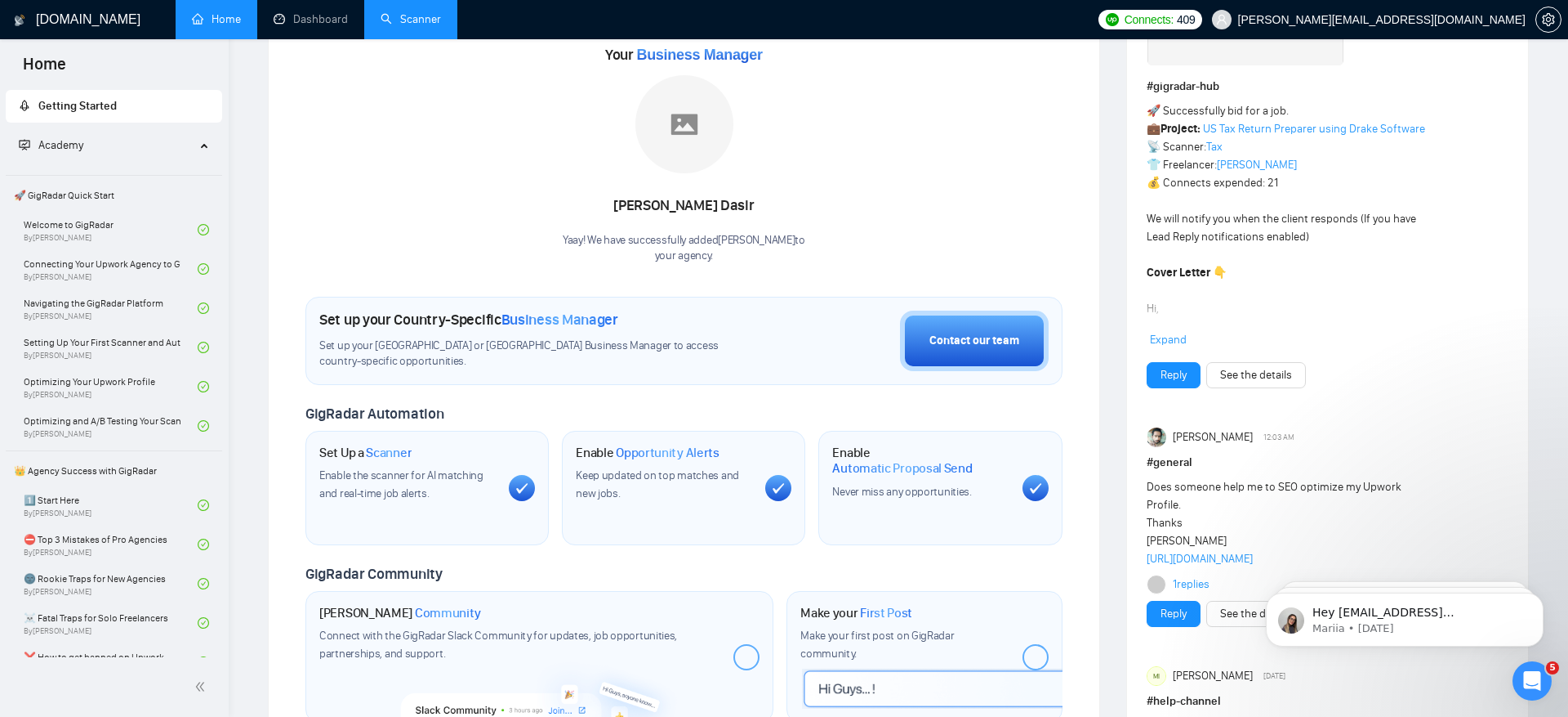
scroll to position [17140, 0]
drag, startPoint x: 396, startPoint y: 21, endPoint x: 505, endPoint y: 344, distance: 340.9
click at [396, 21] on link "Scanner" at bounding box center [411, 19] width 60 height 14
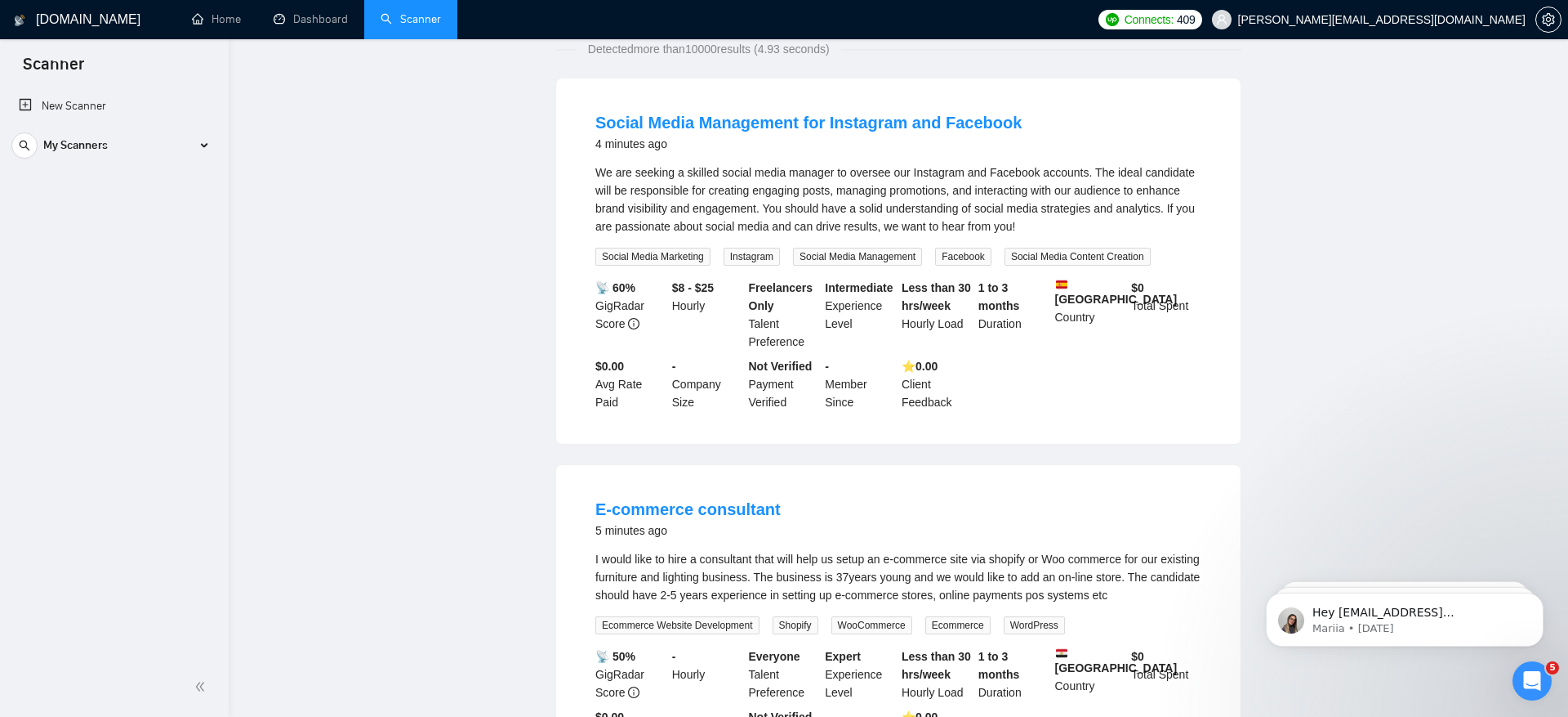
scroll to position [17159, 0]
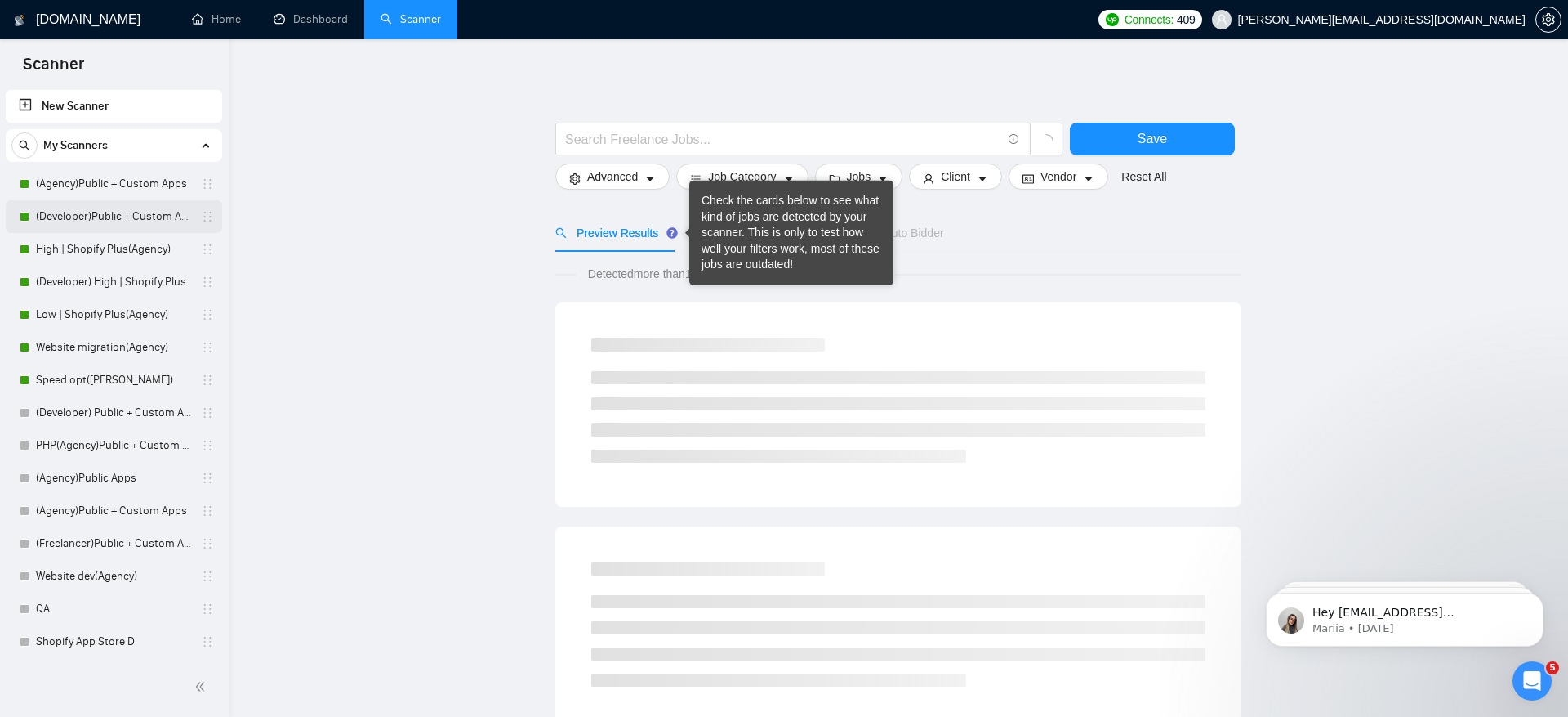
click at [66, 213] on link "(Developer)Public + Custom Apps" at bounding box center [114, 216] width 155 height 33
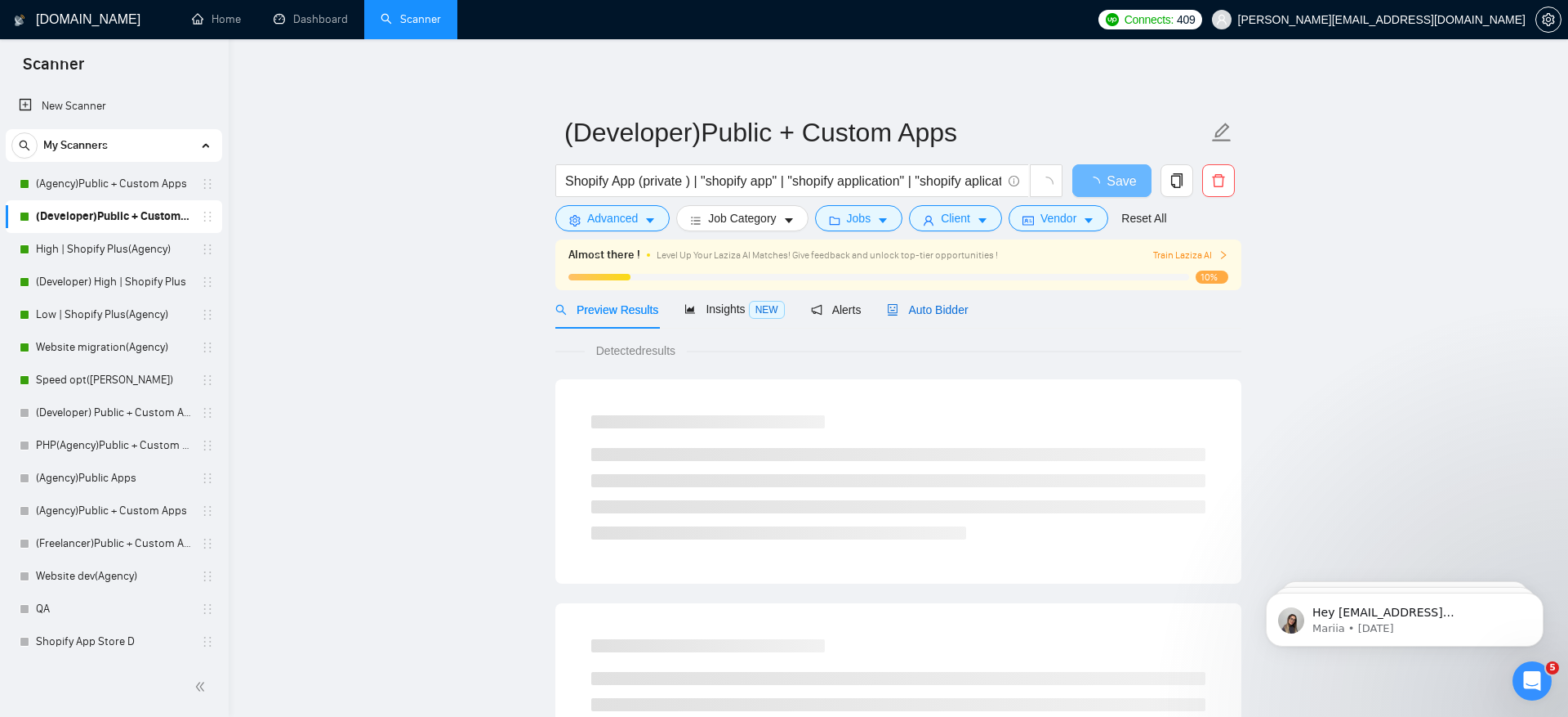
click at [941, 314] on span "Auto Bidder" at bounding box center [927, 310] width 81 height 13
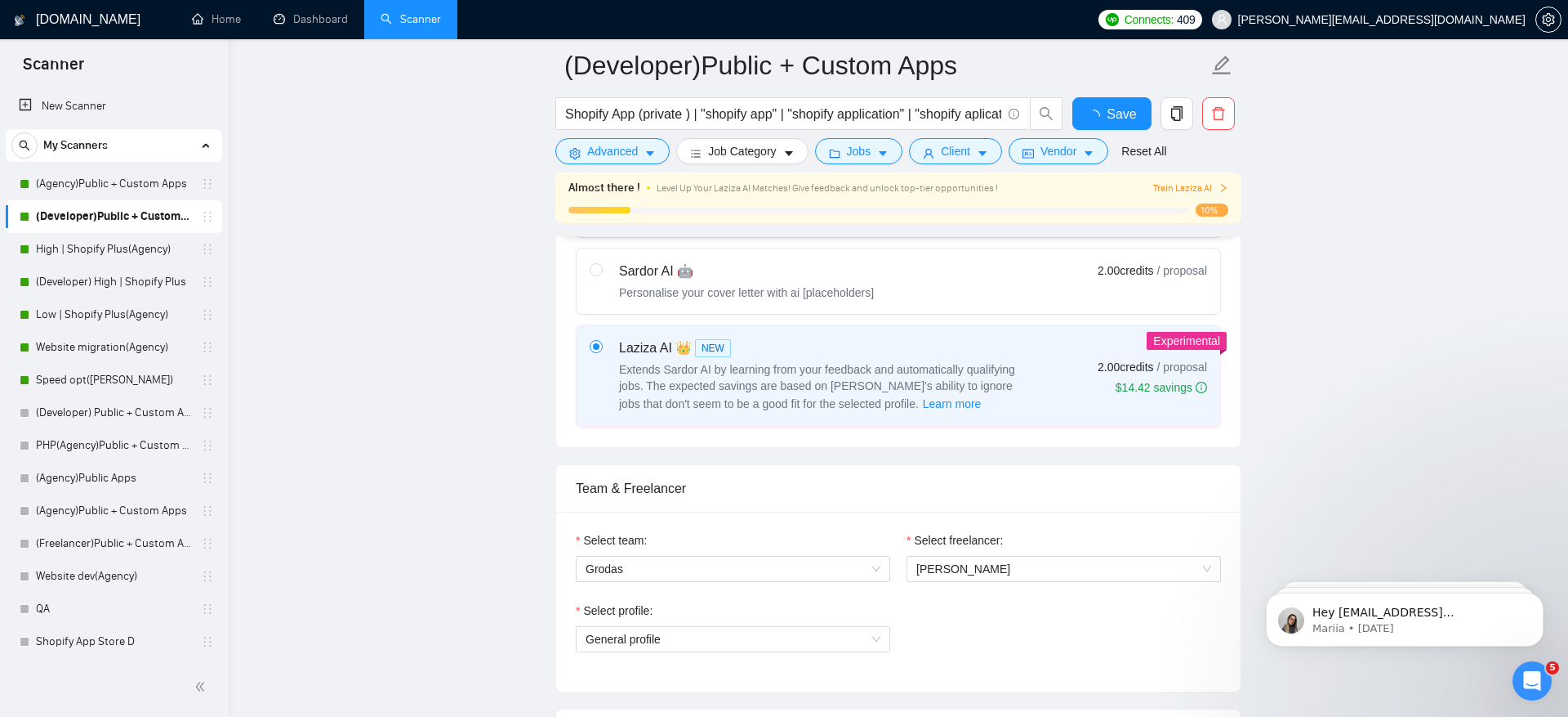
scroll to position [440, 0]
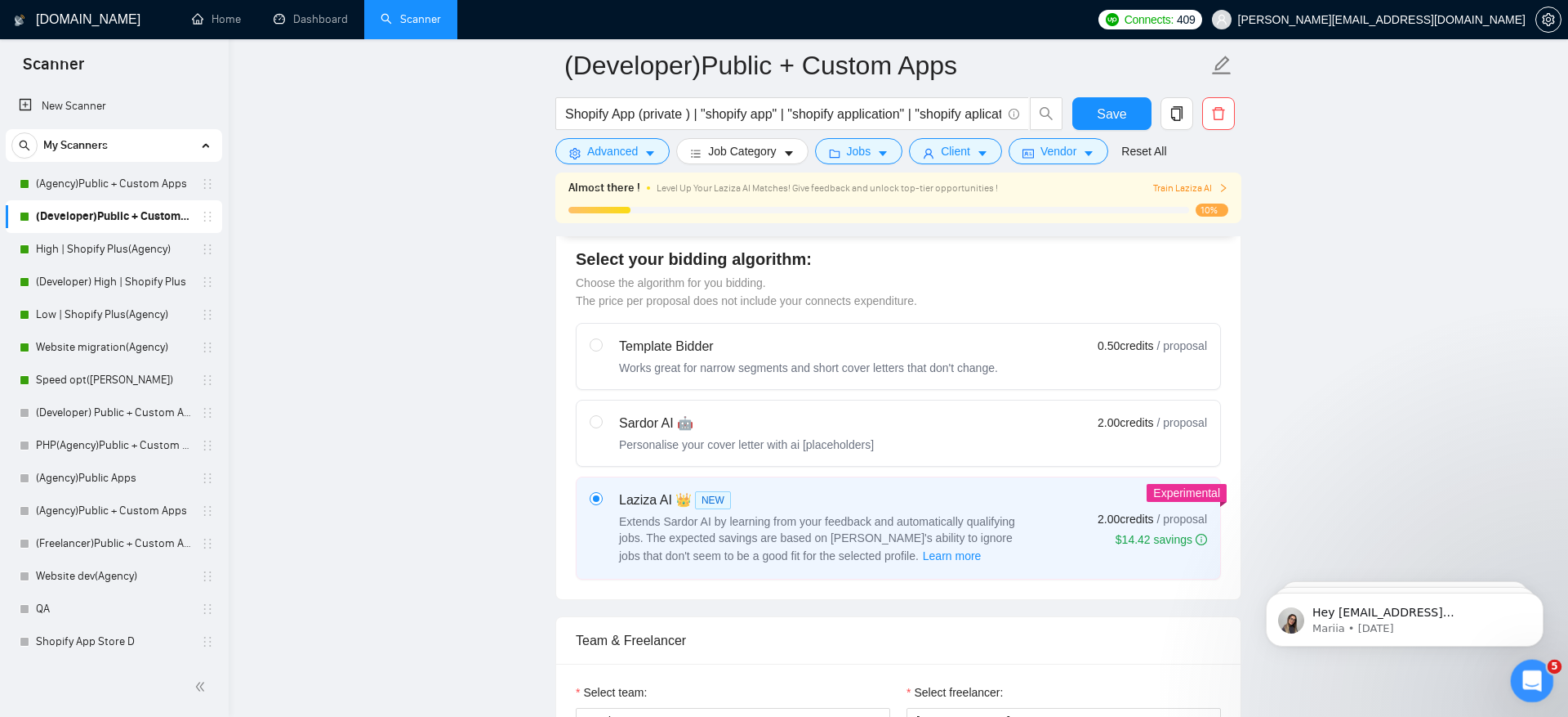
click at [1530, 694] on div "Open Intercom Messenger" at bounding box center [1530, 678] width 54 height 54
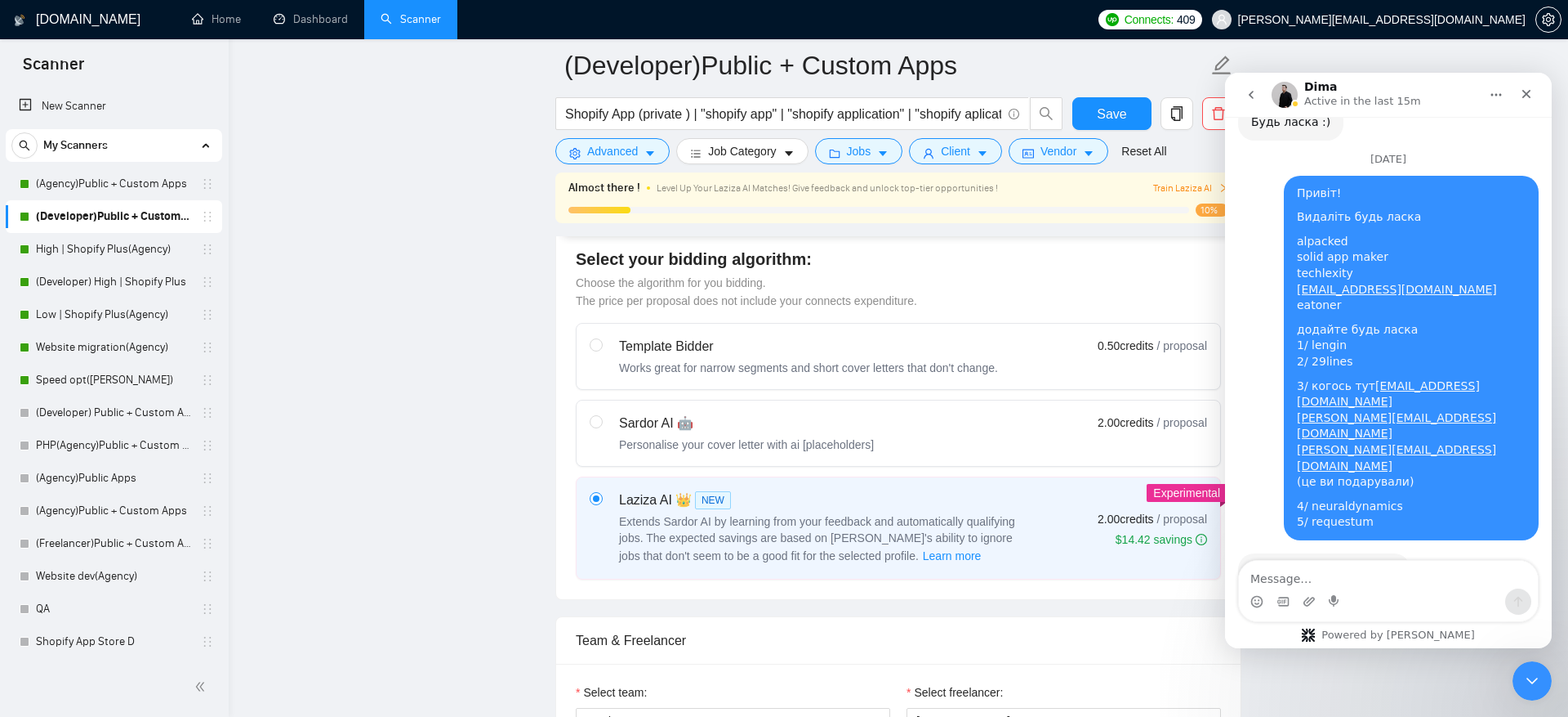
scroll to position [17278, 0]
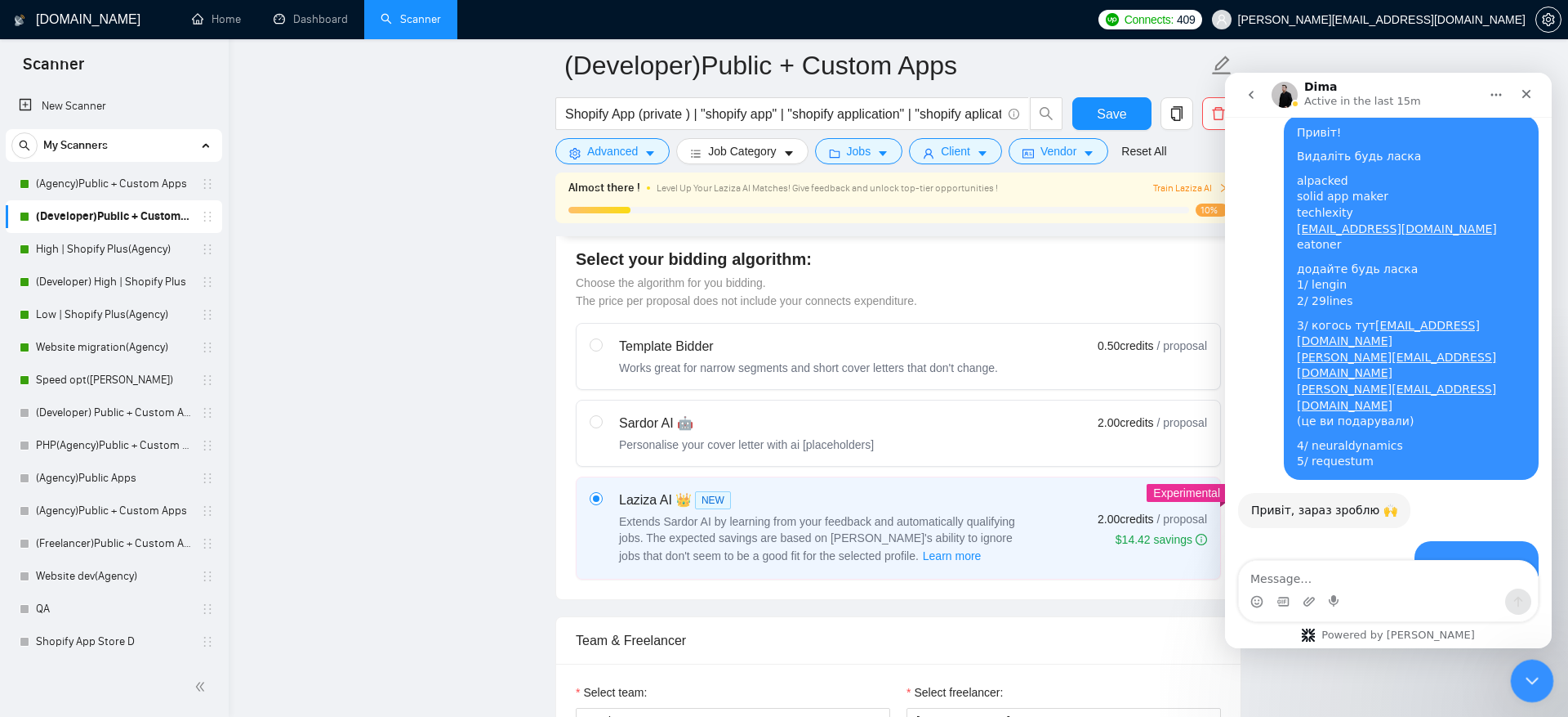
click at [1538, 693] on div "Close Intercom Messenger" at bounding box center [1530, 678] width 39 height 40
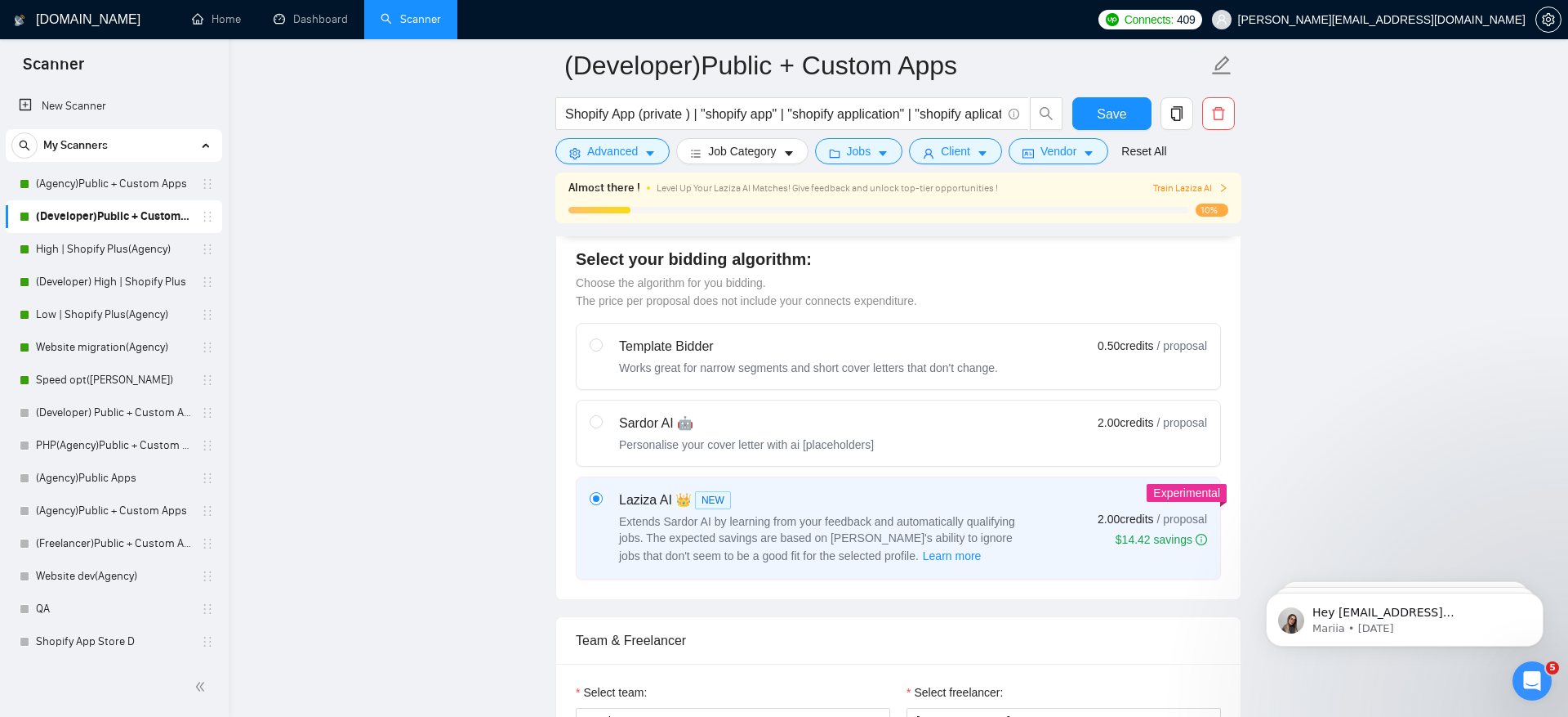
scroll to position [0, 0]
click at [623, 117] on input "Shopify App (private ) | "shopify app" | "shopify application" | "shopify aplic…" at bounding box center [783, 114] width 436 height 21
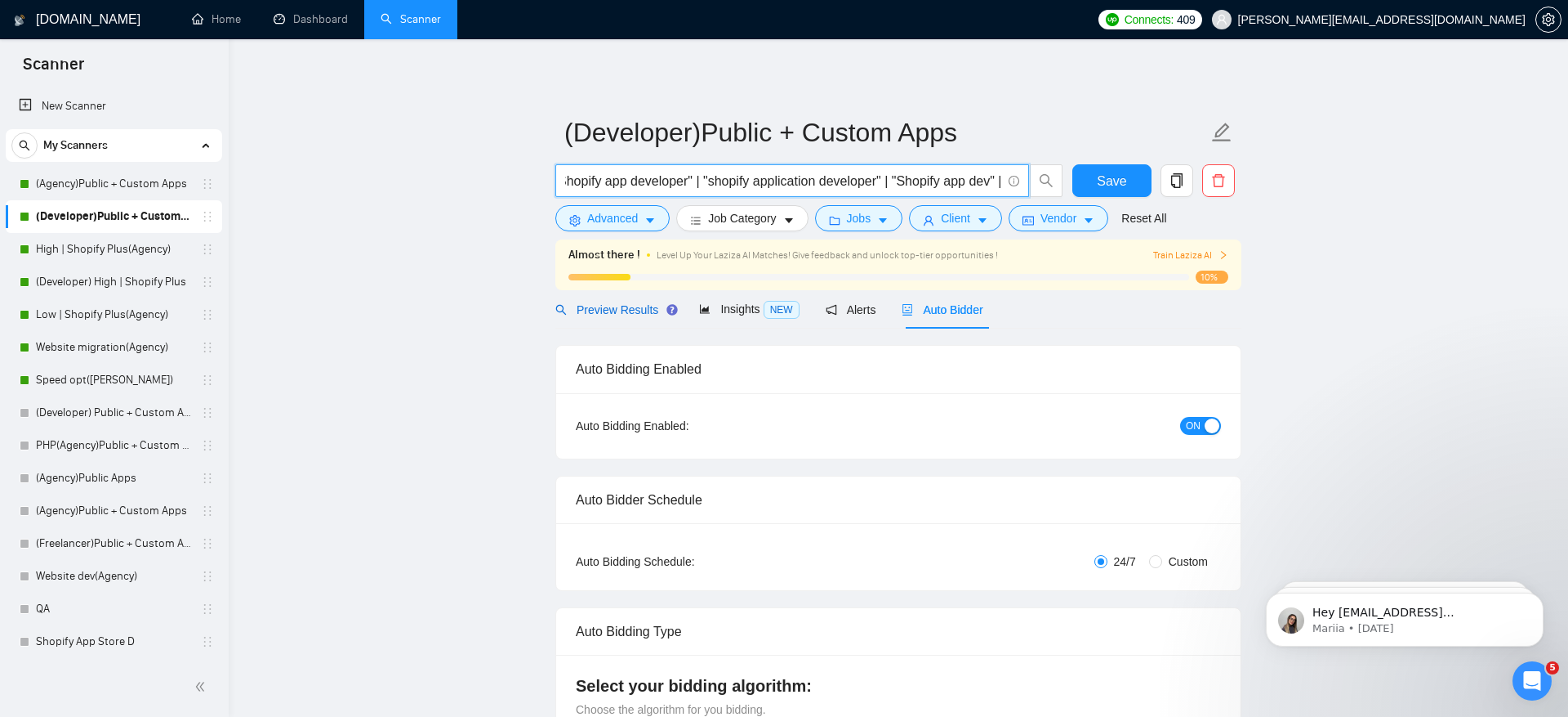
scroll to position [0, 0]
click at [629, 306] on span "Preview Results" at bounding box center [614, 310] width 118 height 13
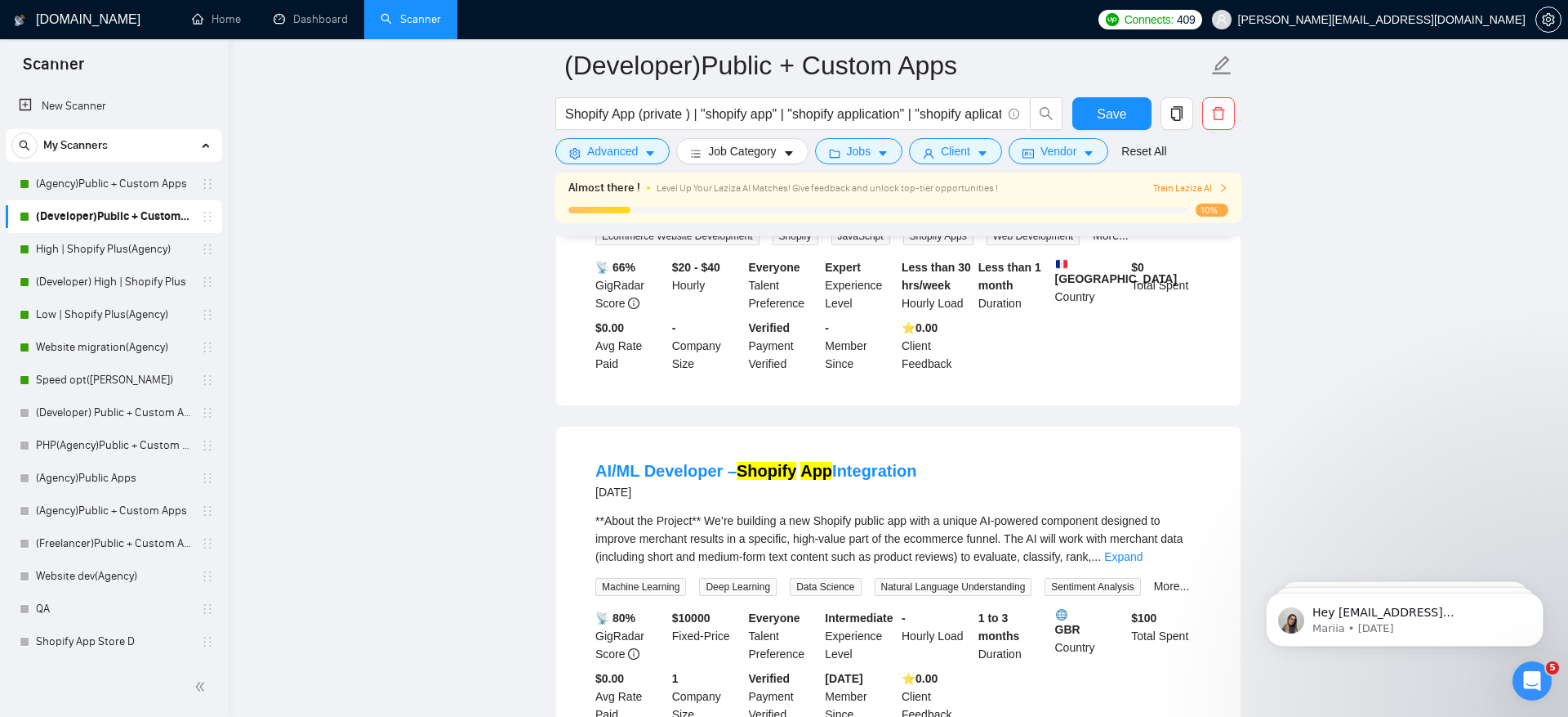
scroll to position [1418, 0]
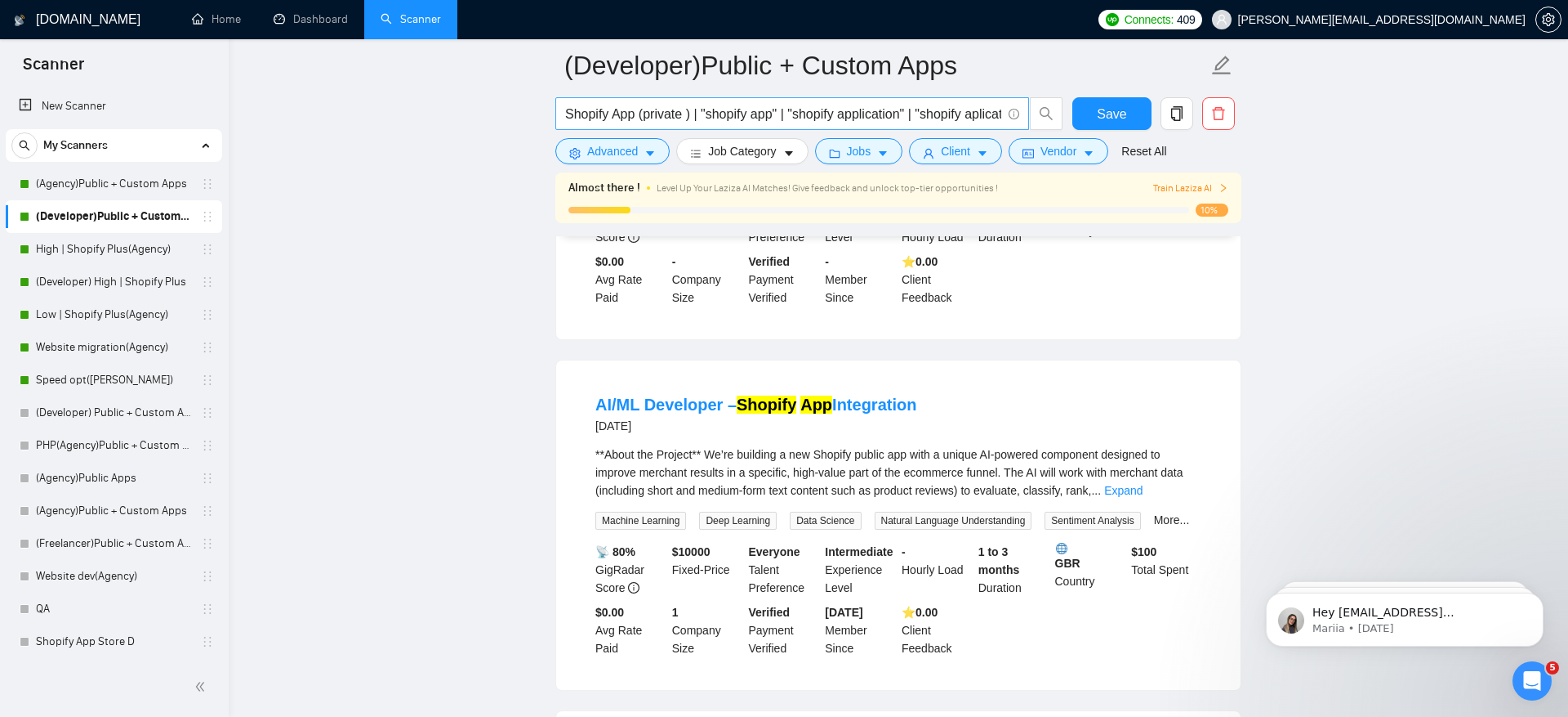
click at [909, 116] on input "Shopify App (private ) | "shopify app" | "shopify application" | "shopify aplic…" at bounding box center [783, 114] width 436 height 21
click at [806, 112] on input "Shopify App (private ) | "shopify app" | "shopify application" | "shopify aplic…" at bounding box center [783, 114] width 436 height 21
click at [1181, 108] on icon "copy" at bounding box center [1177, 114] width 15 height 15
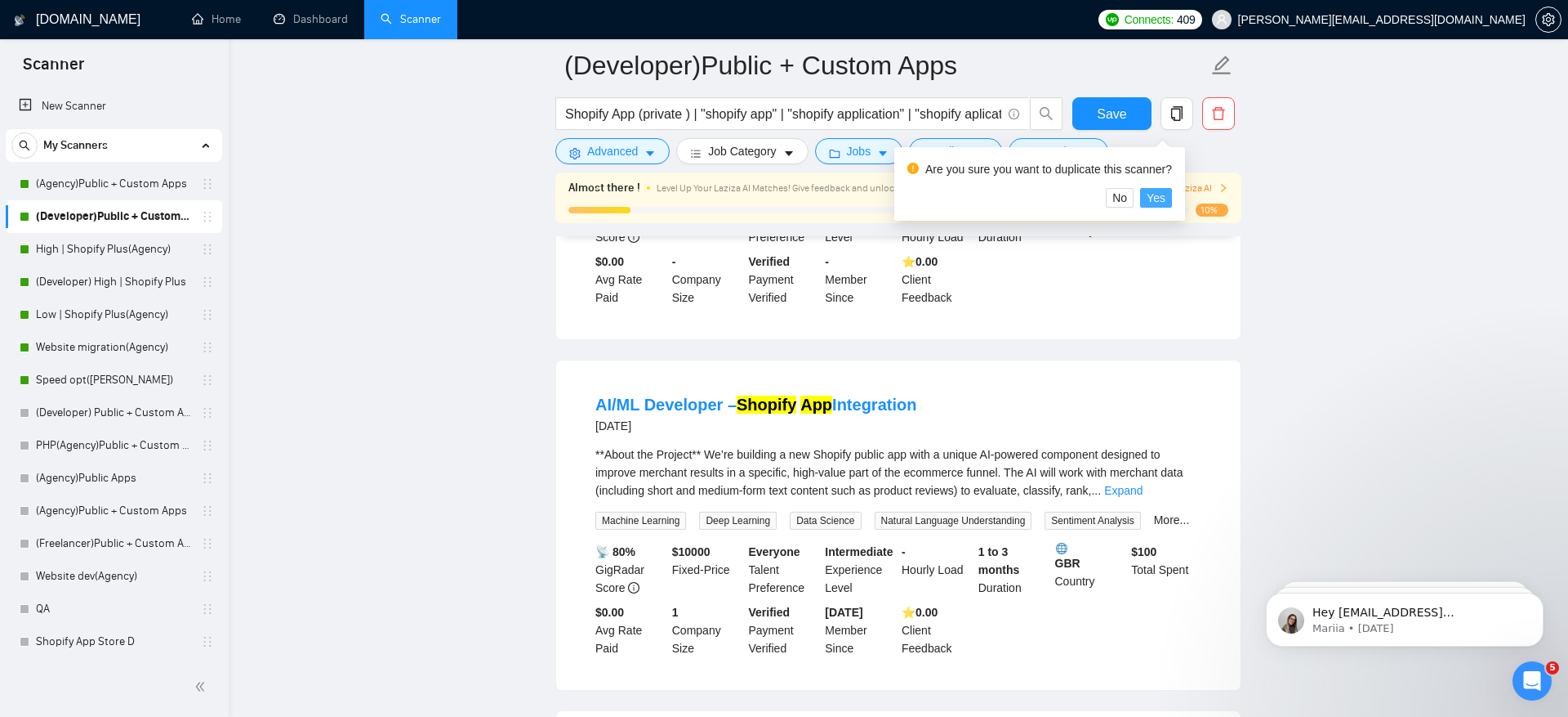
click at [1166, 189] on span "Yes" at bounding box center [1156, 198] width 19 height 18
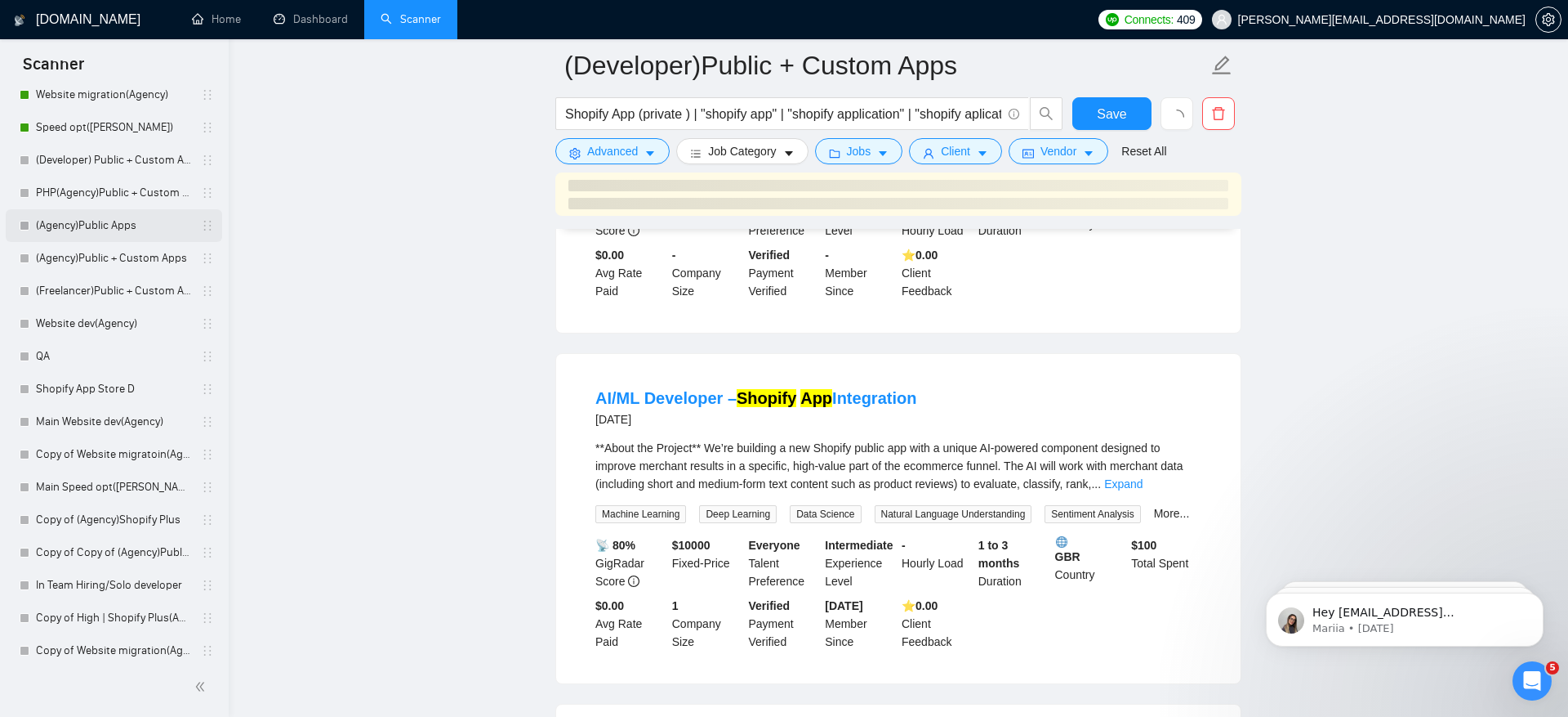
scroll to position [328, 0]
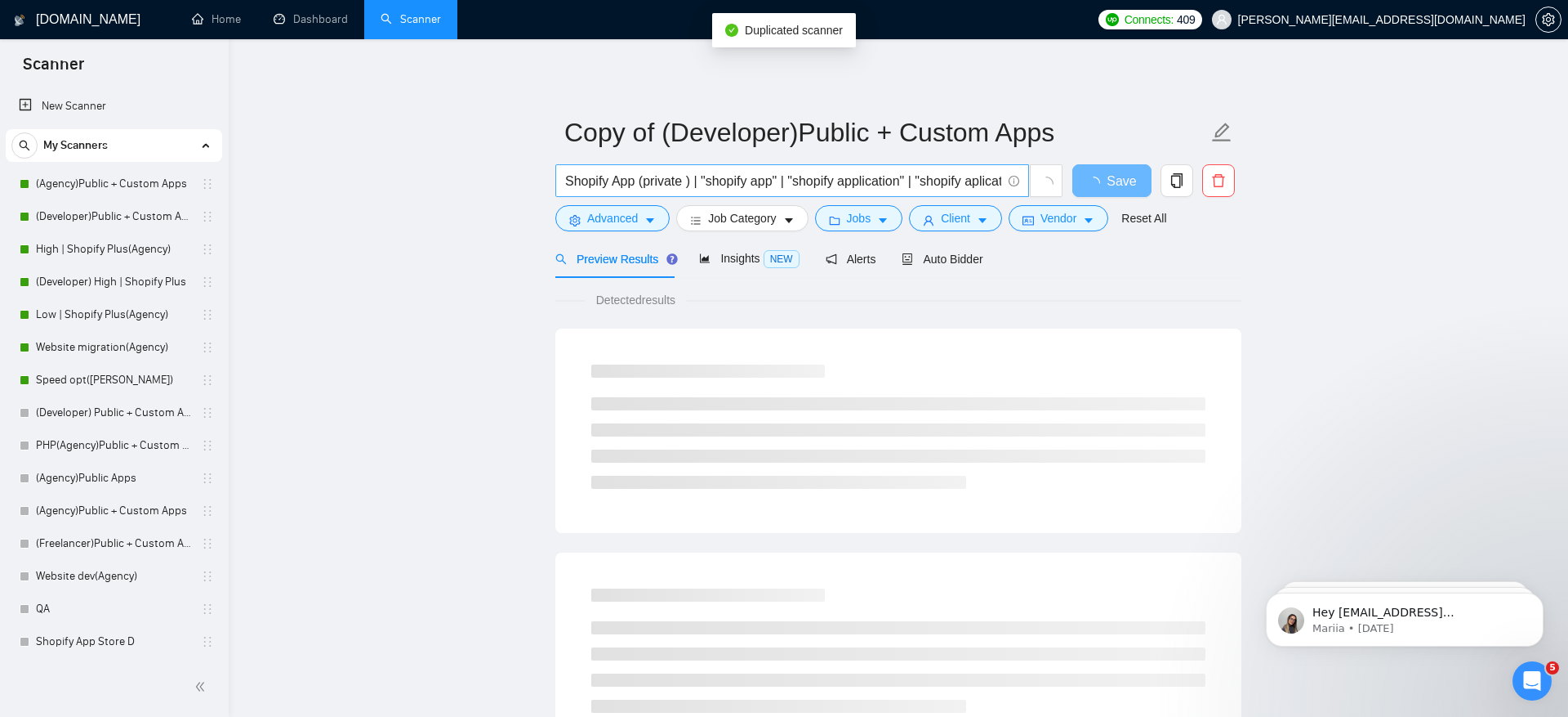
click at [684, 180] on input "Shopify App (private ) | "shopify app" | "shopify application" | "shopify aplic…" at bounding box center [783, 181] width 436 height 21
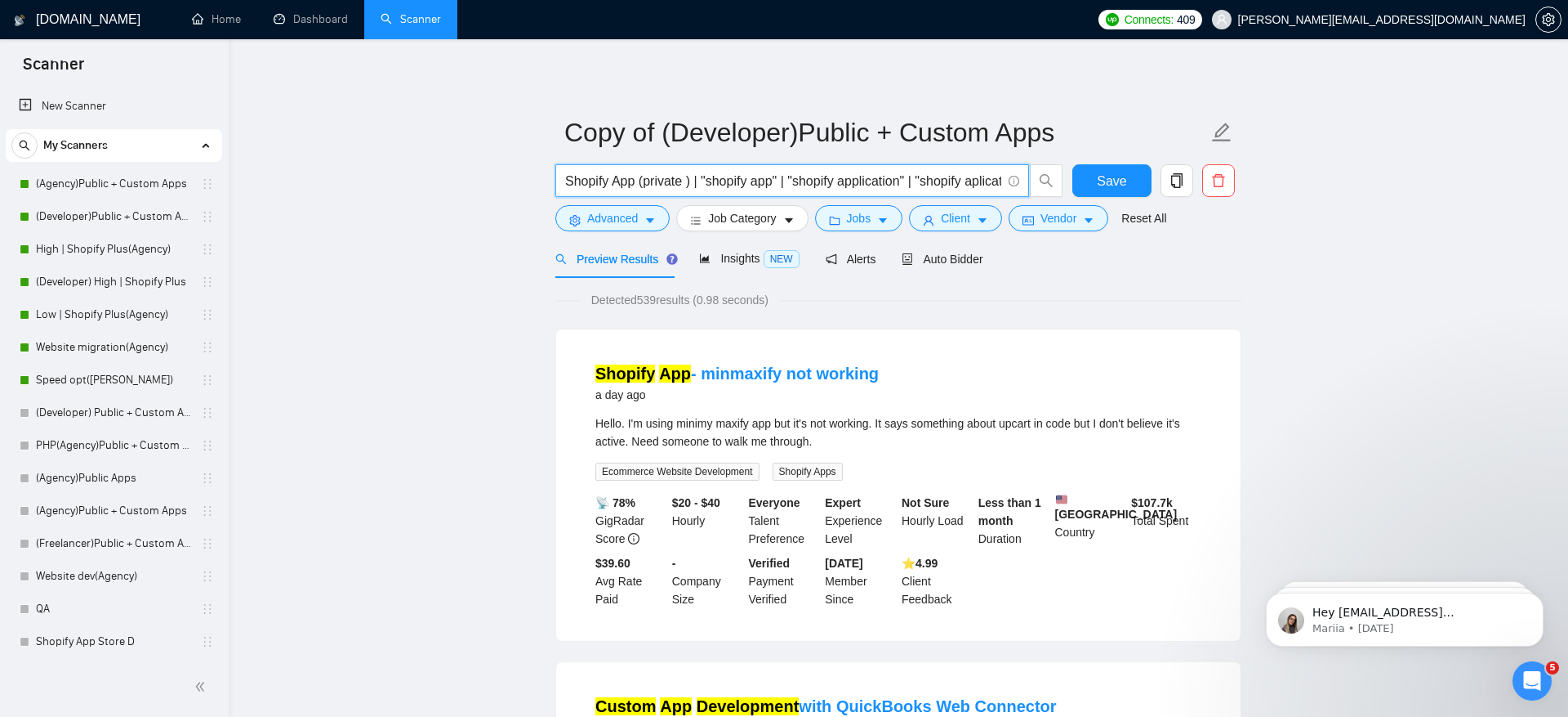
click at [585, 176] on input "Shopify App (private ) | "shopify app" | "shopify application" | "shopify aplic…" at bounding box center [783, 181] width 436 height 21
click at [618, 176] on input "Shopify App (private ) | "shopify app" | "shopify application" | "shopify aplic…" at bounding box center [783, 181] width 436 height 21
click at [665, 181] on input "Shopify App (private ) | "shopify app" | "shopify application" | "shopify aplic…" at bounding box center [783, 181] width 436 height 21
drag, startPoint x: 638, startPoint y: 296, endPoint x: 715, endPoint y: 298, distance: 77.0
click at [715, 298] on span "Detected 539 results (0.98 seconds)" at bounding box center [680, 300] width 200 height 18
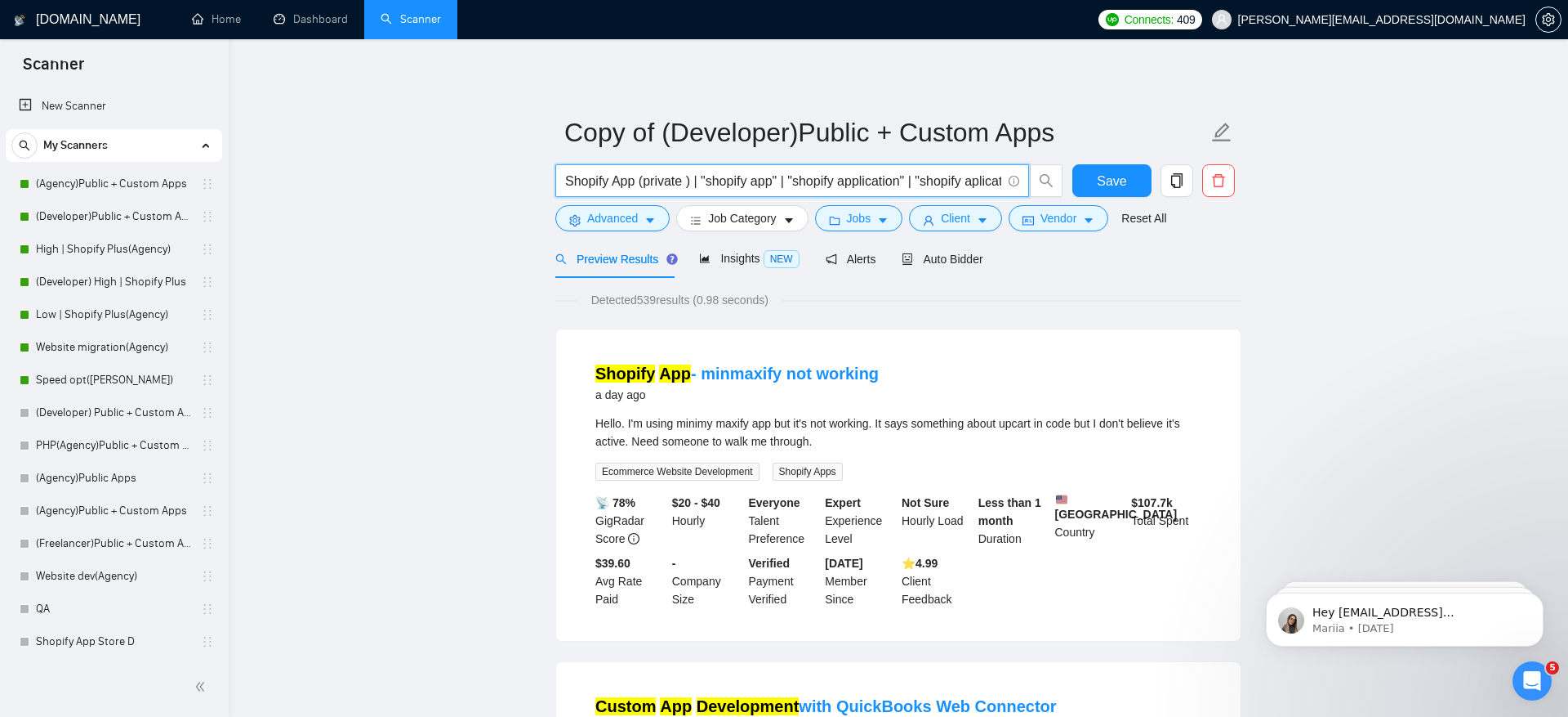
drag, startPoint x: 701, startPoint y: 179, endPoint x: 508, endPoint y: 178, distance: 193.0
type input ""shopify app" | "shopify application" | "shopify aplication" | "shopify apps" |…"
click at [641, 207] on button "Advanced" at bounding box center [612, 218] width 114 height 26
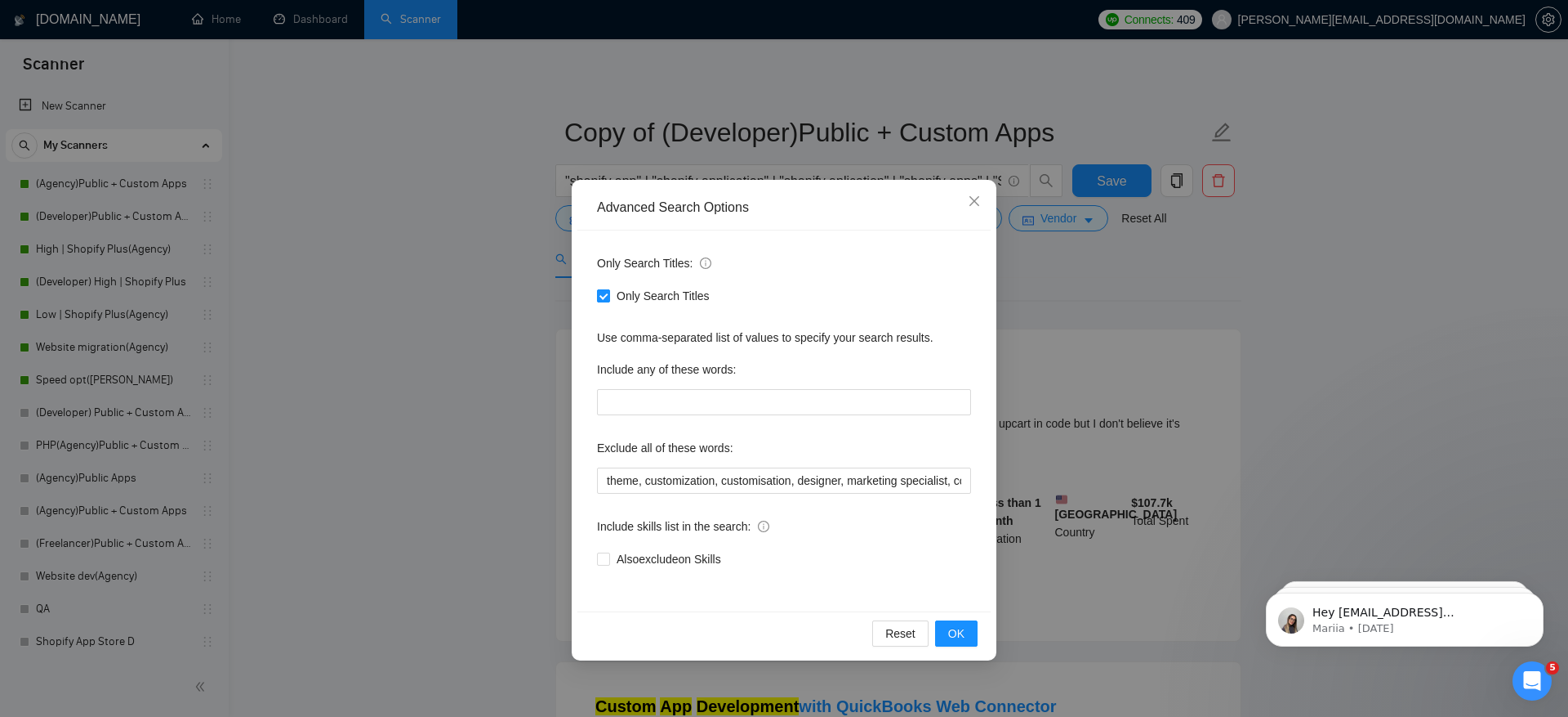
click at [630, 294] on span "Only Search Titles" at bounding box center [663, 296] width 106 height 18
click at [609, 294] on input "Only Search Titles" at bounding box center [603, 295] width 12 height 12
checkbox input "false"
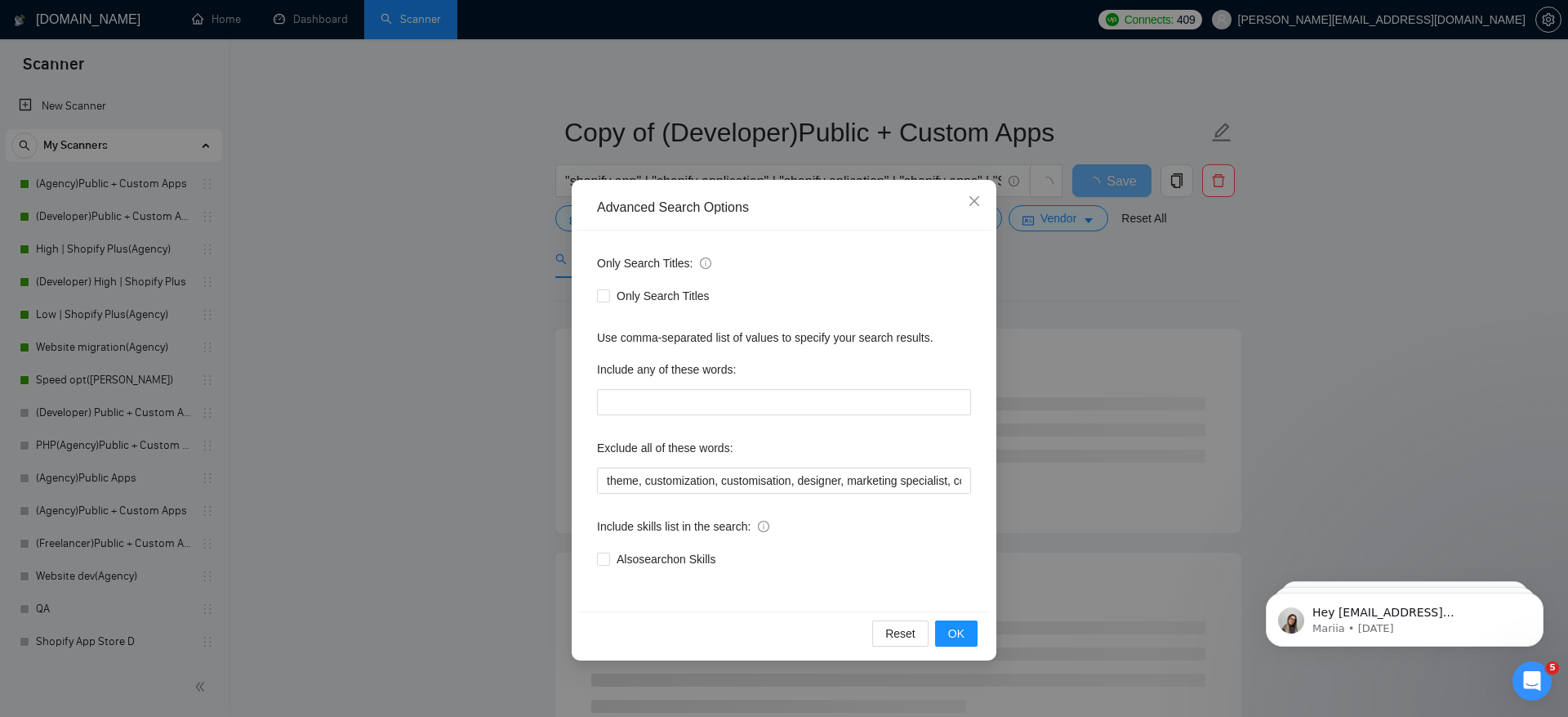
click at [866, 580] on div "Only Search Titles: Only Search Titles Use comma-separated list of values to sp…" at bounding box center [784, 421] width 413 height 381
click at [967, 645] on div "Reset OK" at bounding box center [784, 633] width 413 height 44
click at [957, 635] on span "OK" at bounding box center [957, 634] width 16 height 18
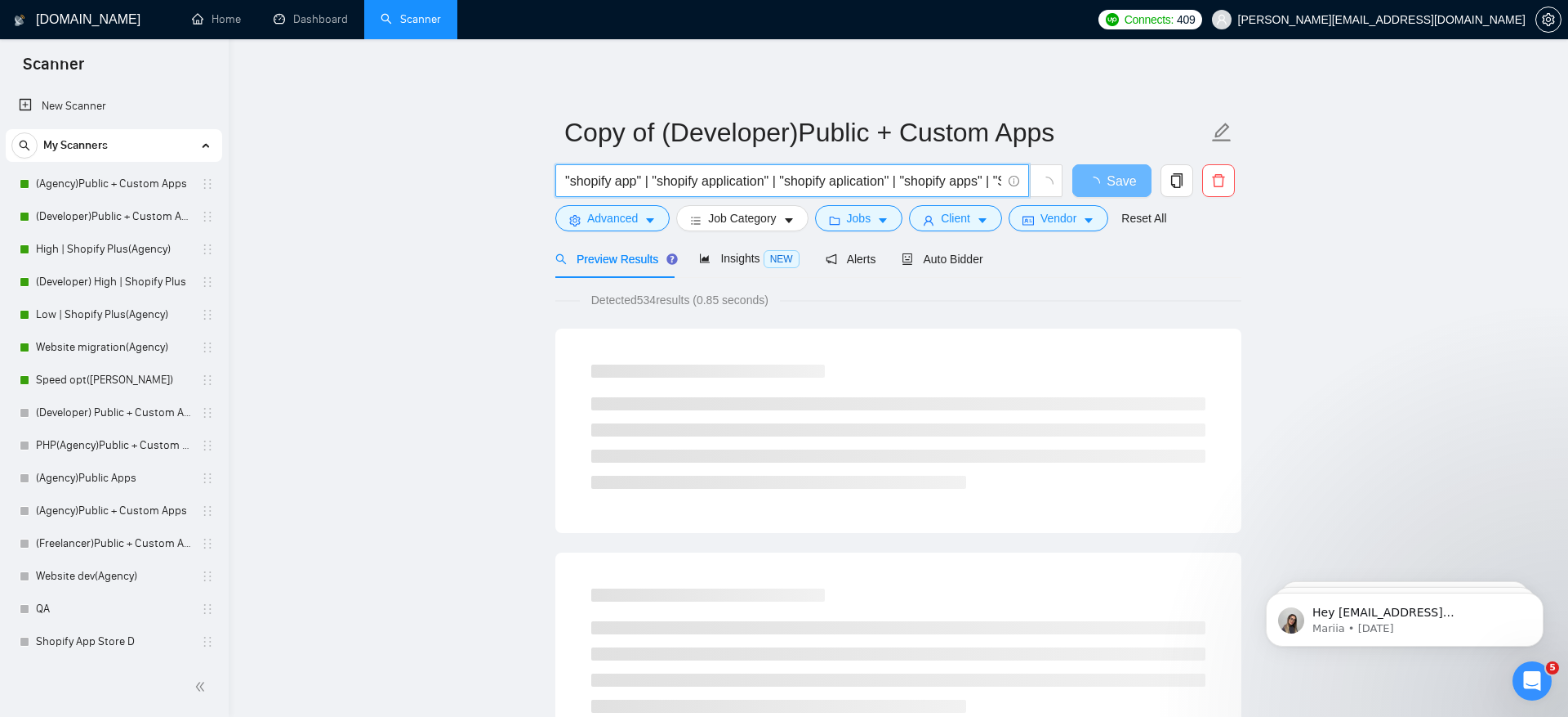
click at [736, 189] on input ""shopify app" | "shopify application" | "shopify aplication" | "shopify apps" |…" at bounding box center [783, 181] width 436 height 21
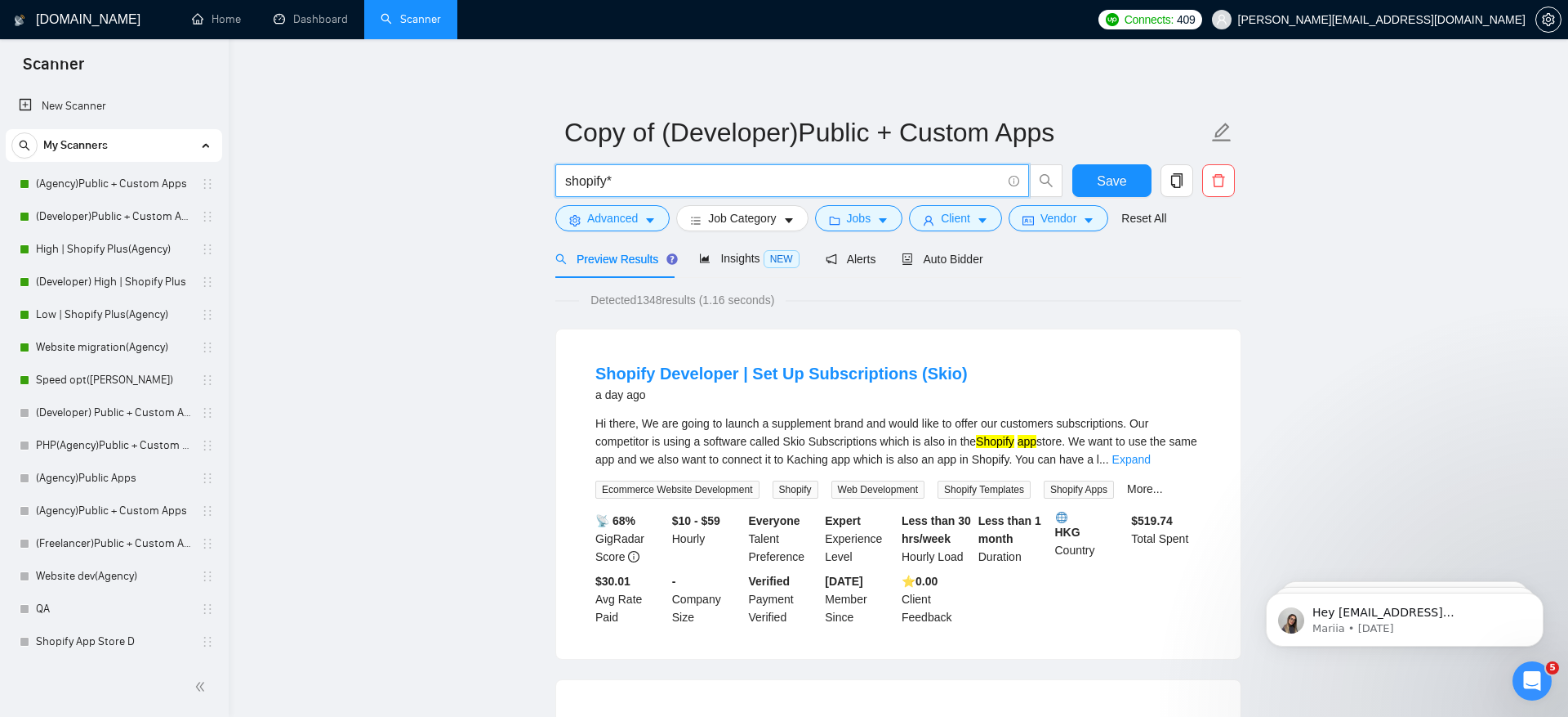
type input "shopify*"
drag, startPoint x: 1014, startPoint y: 290, endPoint x: 989, endPoint y: 292, distance: 25.1
click at [1014, 291] on div "Detected 1348 results (1.16 seconds)" at bounding box center [898, 300] width 686 height 18
click at [714, 221] on span "Job Category" at bounding box center [742, 218] width 67 height 18
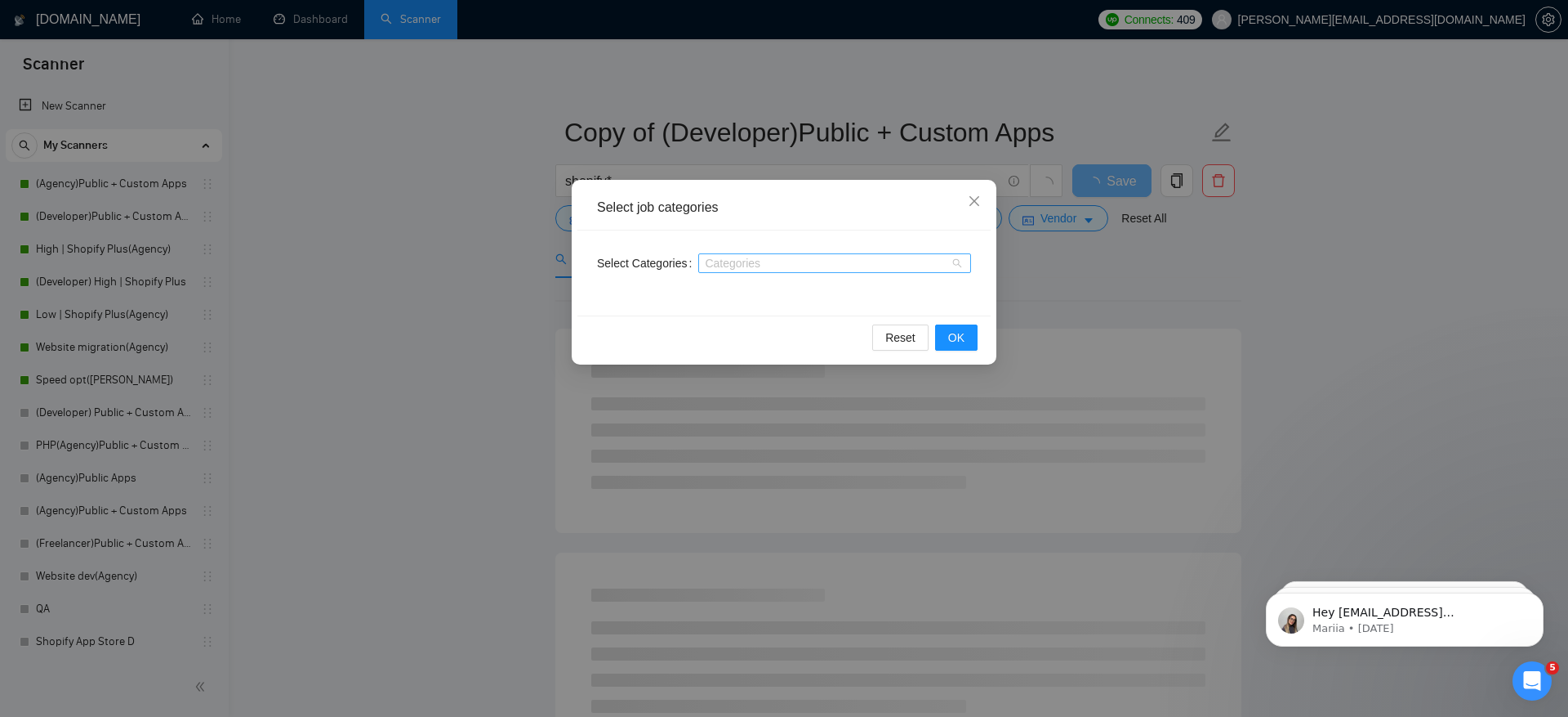
click at [800, 257] on div at bounding box center [827, 263] width 248 height 13
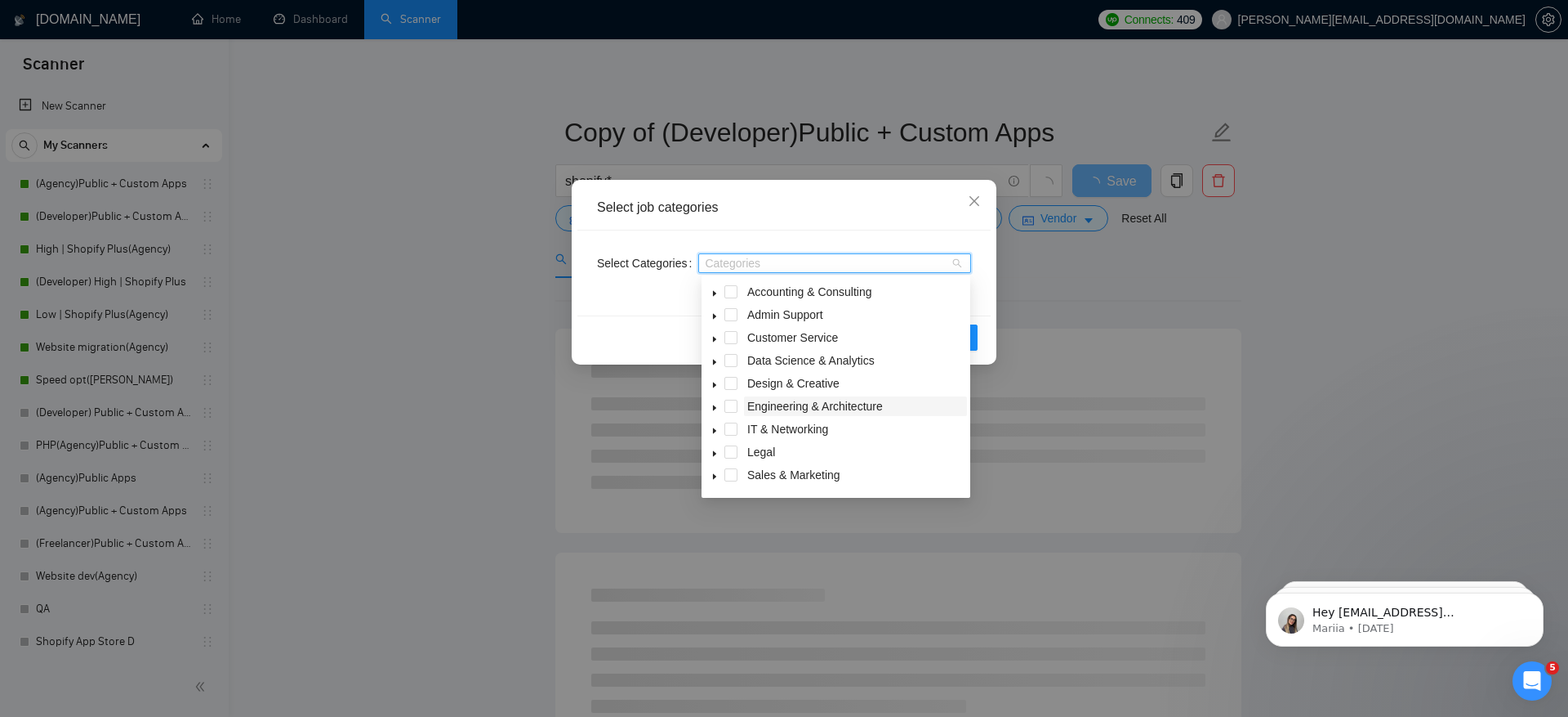
scroll to position [65, 0]
click at [712, 459] on icon "caret-down" at bounding box center [715, 457] width 8 height 8
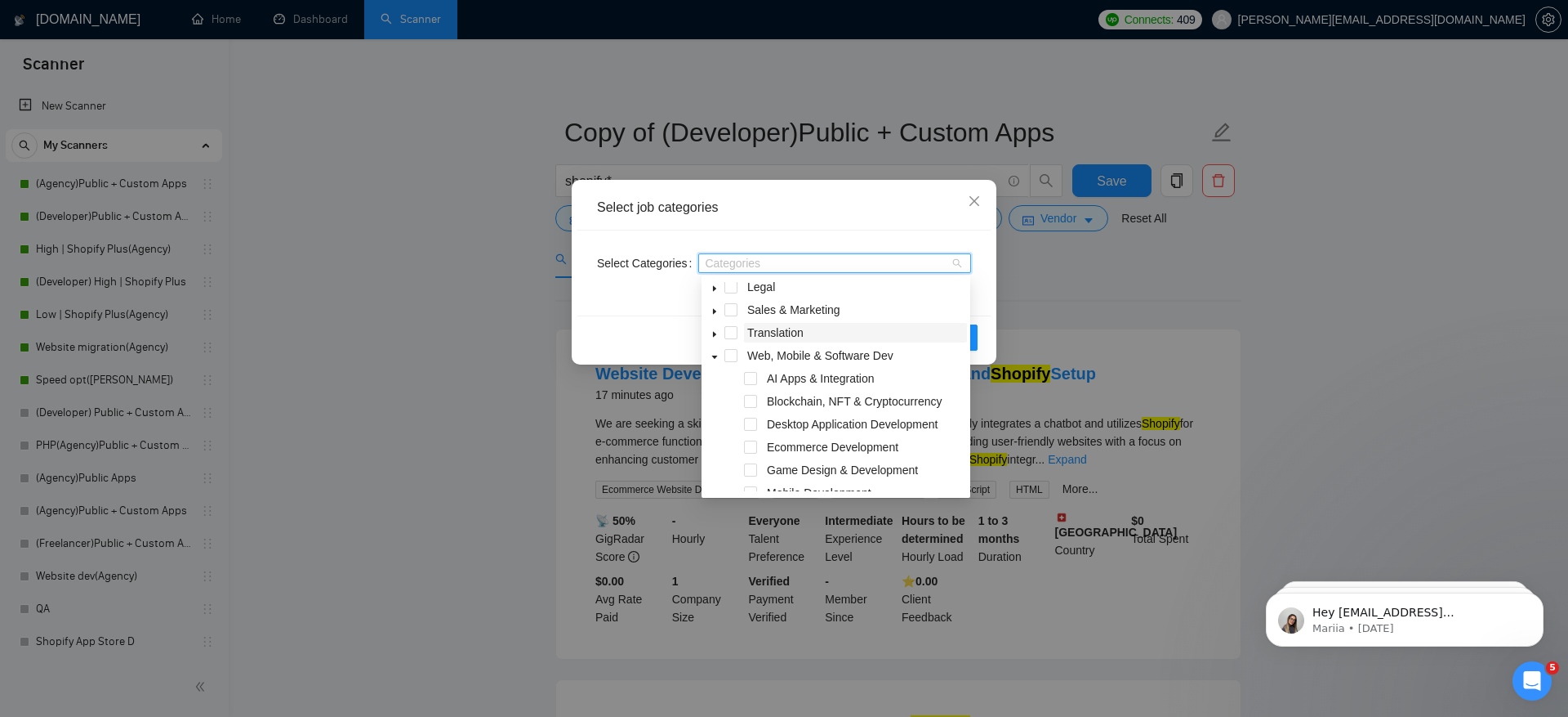
scroll to position [183, 0]
click at [756, 426] on span at bounding box center [751, 429] width 13 height 13
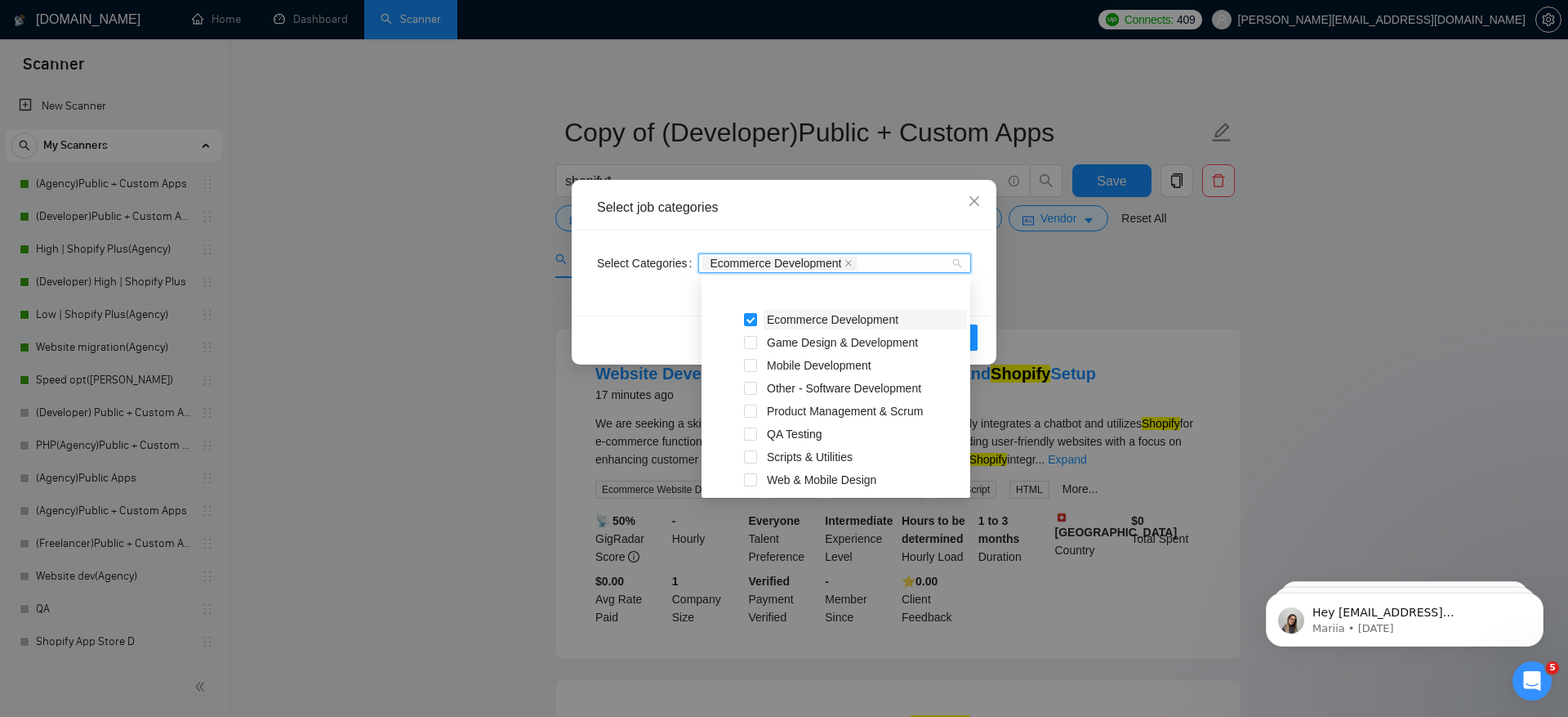
scroll to position [340, 0]
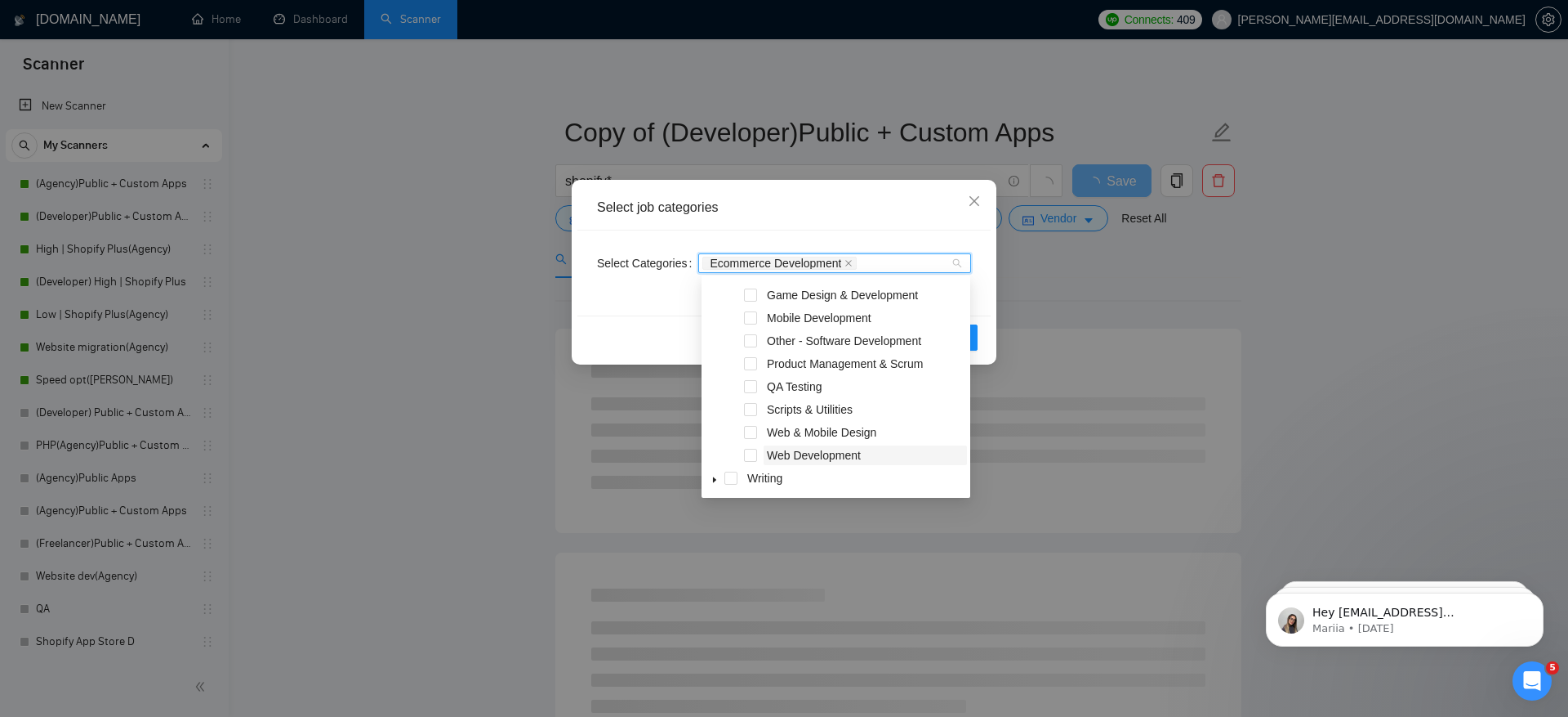
click at [874, 454] on span "Web Development" at bounding box center [865, 455] width 203 height 20
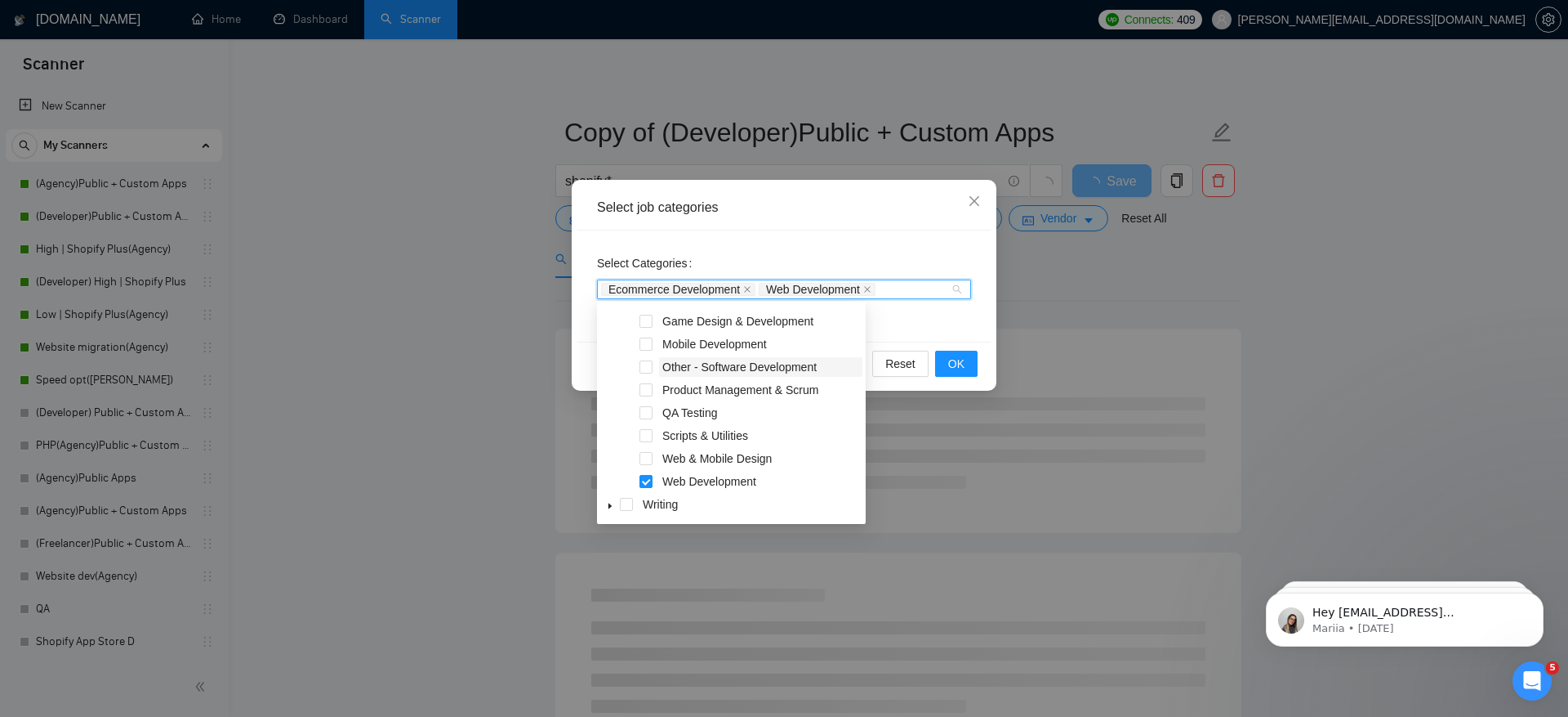
click at [776, 365] on span "Other - Software Development" at bounding box center [740, 367] width 155 height 13
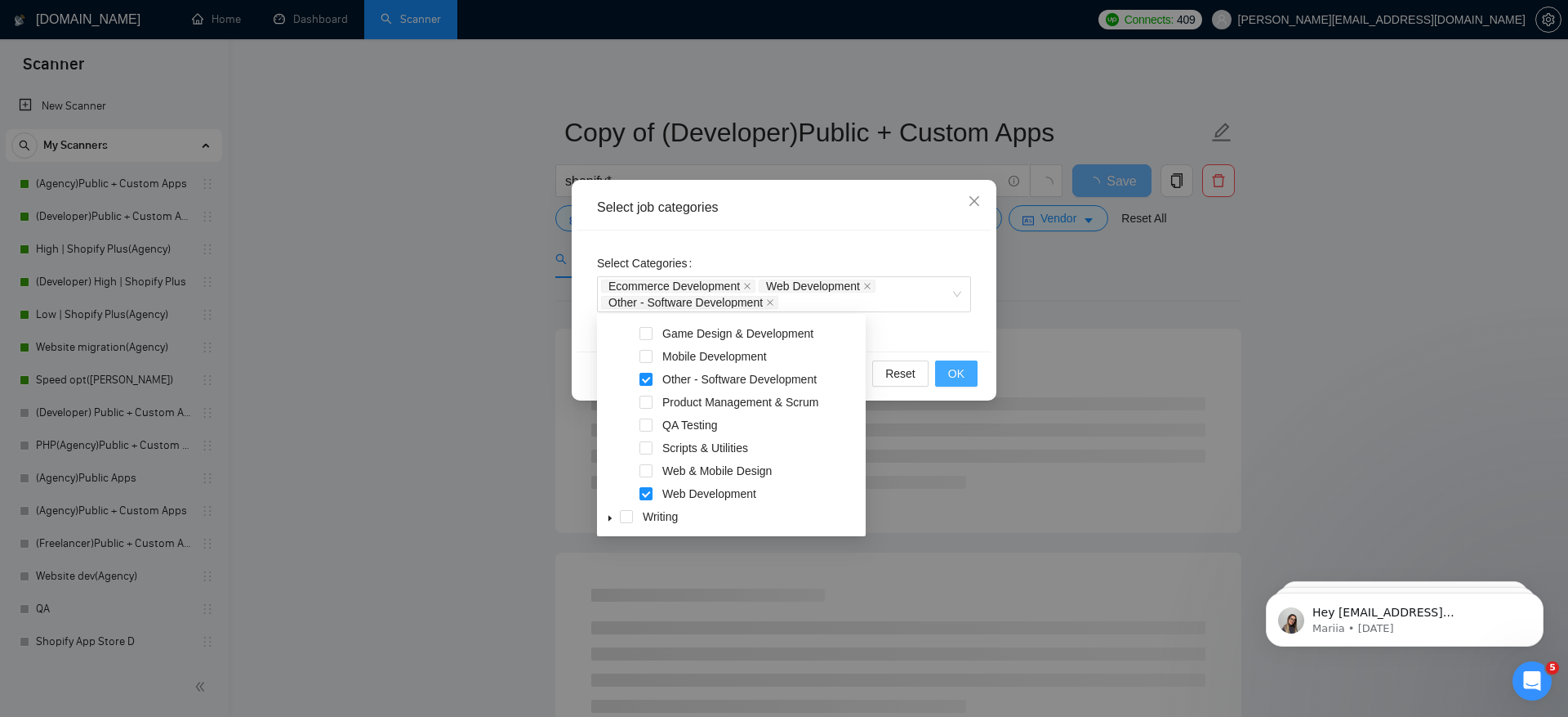
click at [966, 370] on button "OK" at bounding box center [957, 374] width 43 height 26
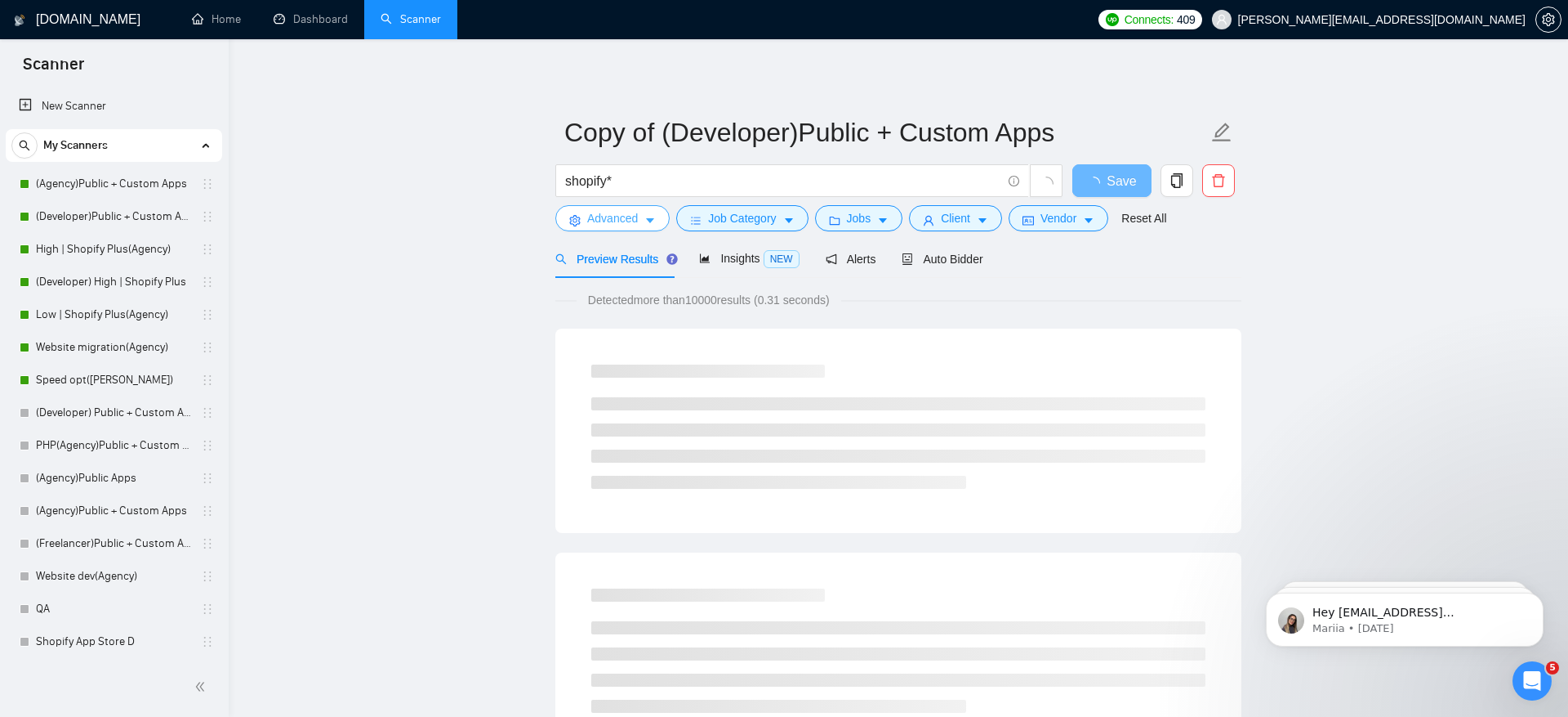
click at [643, 223] on button "Advanced" at bounding box center [612, 218] width 114 height 26
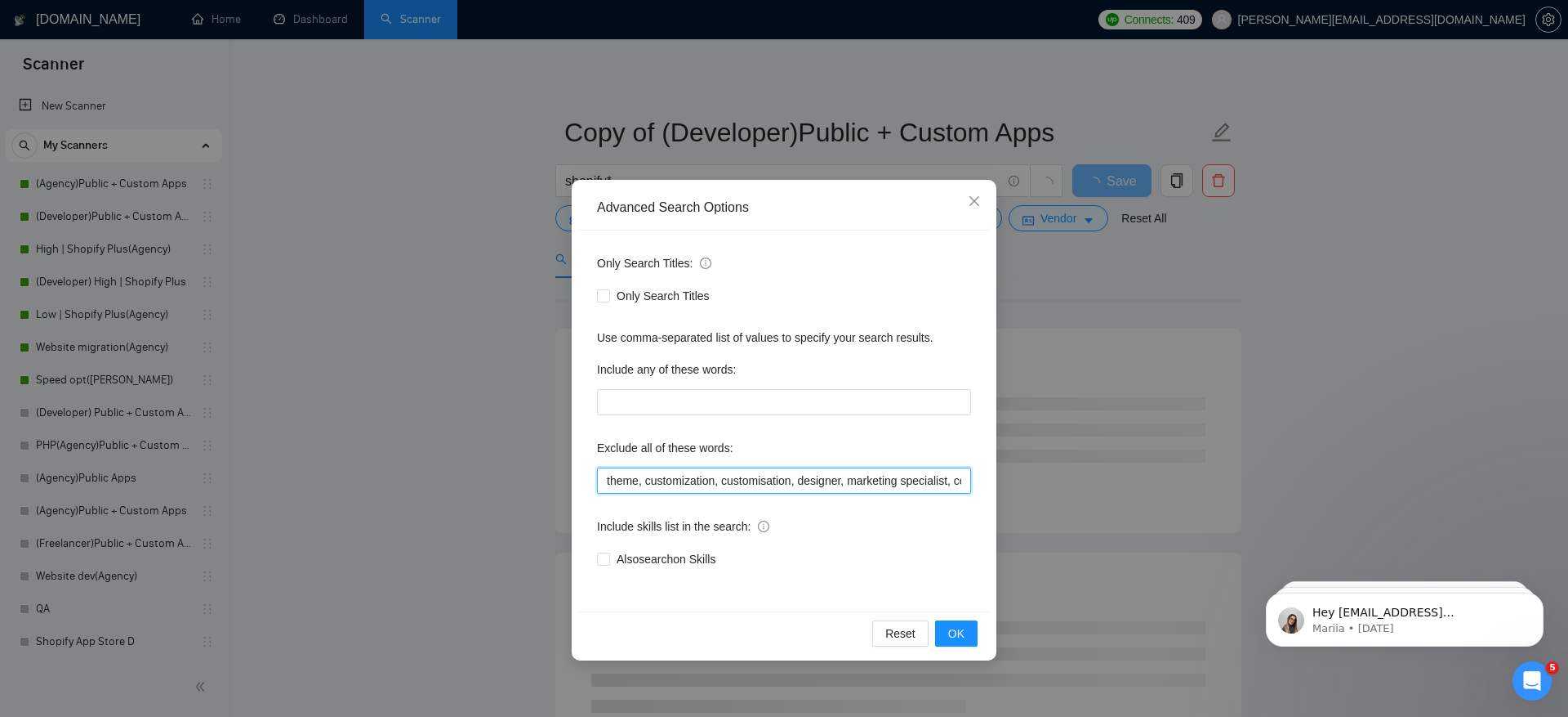
click at [606, 487] on input "theme, customization, customisation, designer, marketing specialist, copywriter…" at bounding box center [784, 481] width 374 height 26
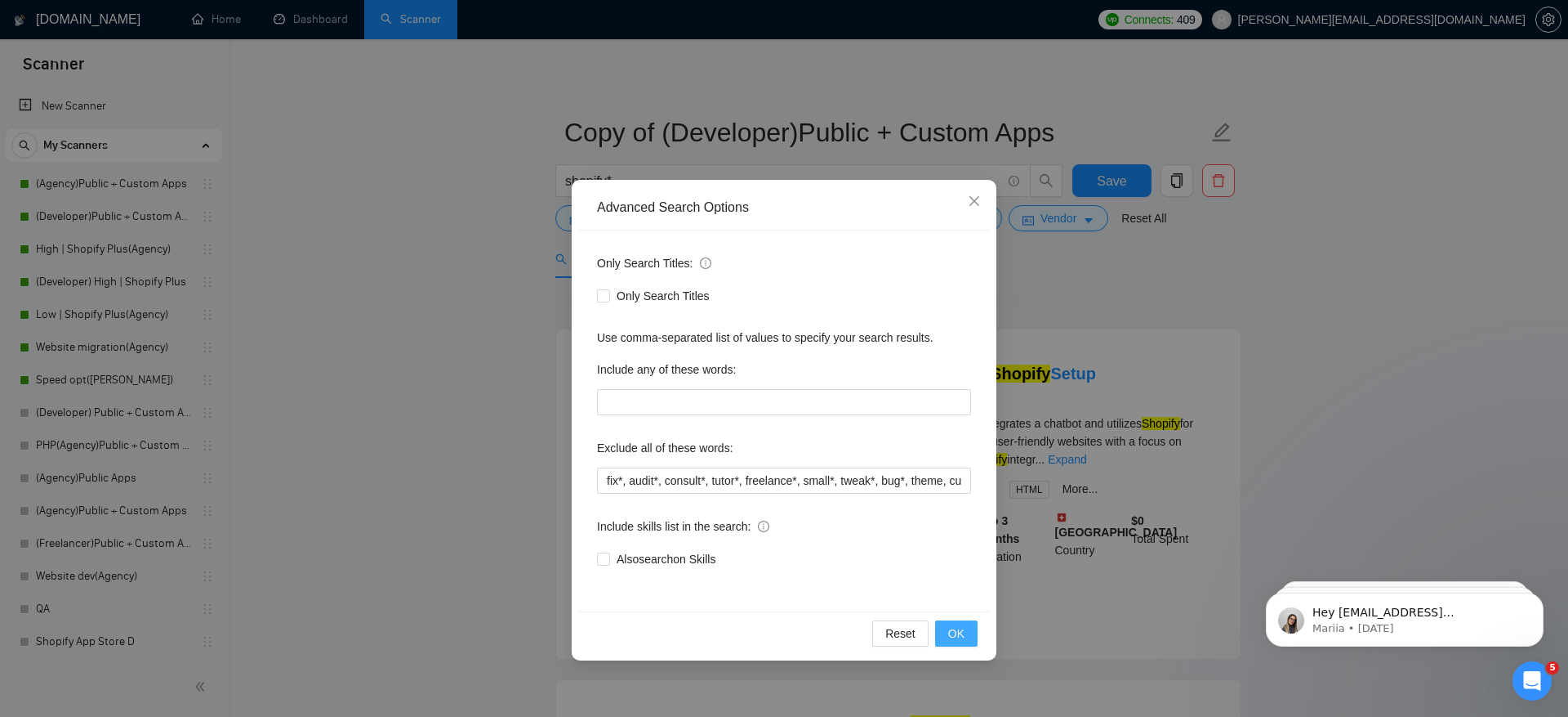
click at [952, 629] on span "OK" at bounding box center [957, 634] width 16 height 18
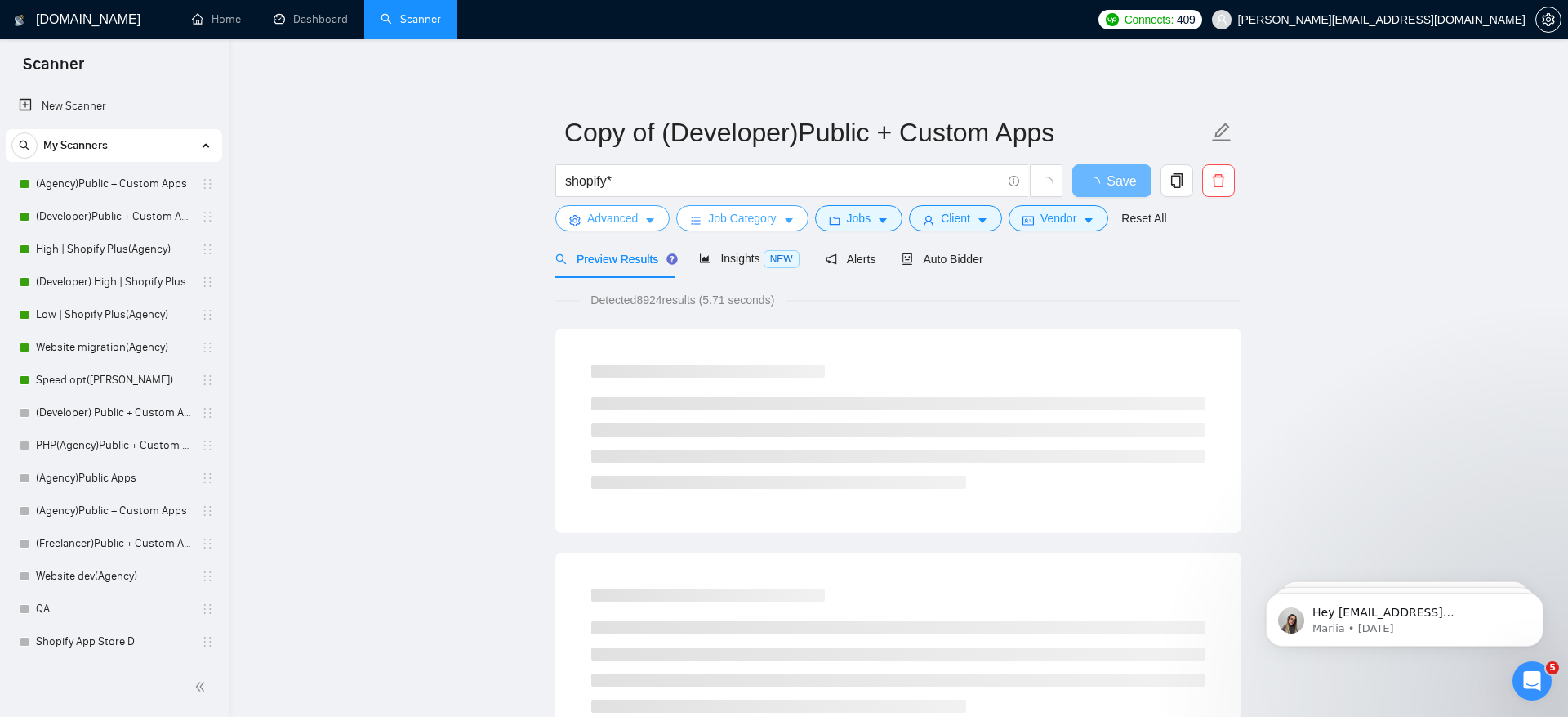
scroll to position [17391, 0]
click at [861, 209] on span "Jobs" at bounding box center [860, 218] width 25 height 18
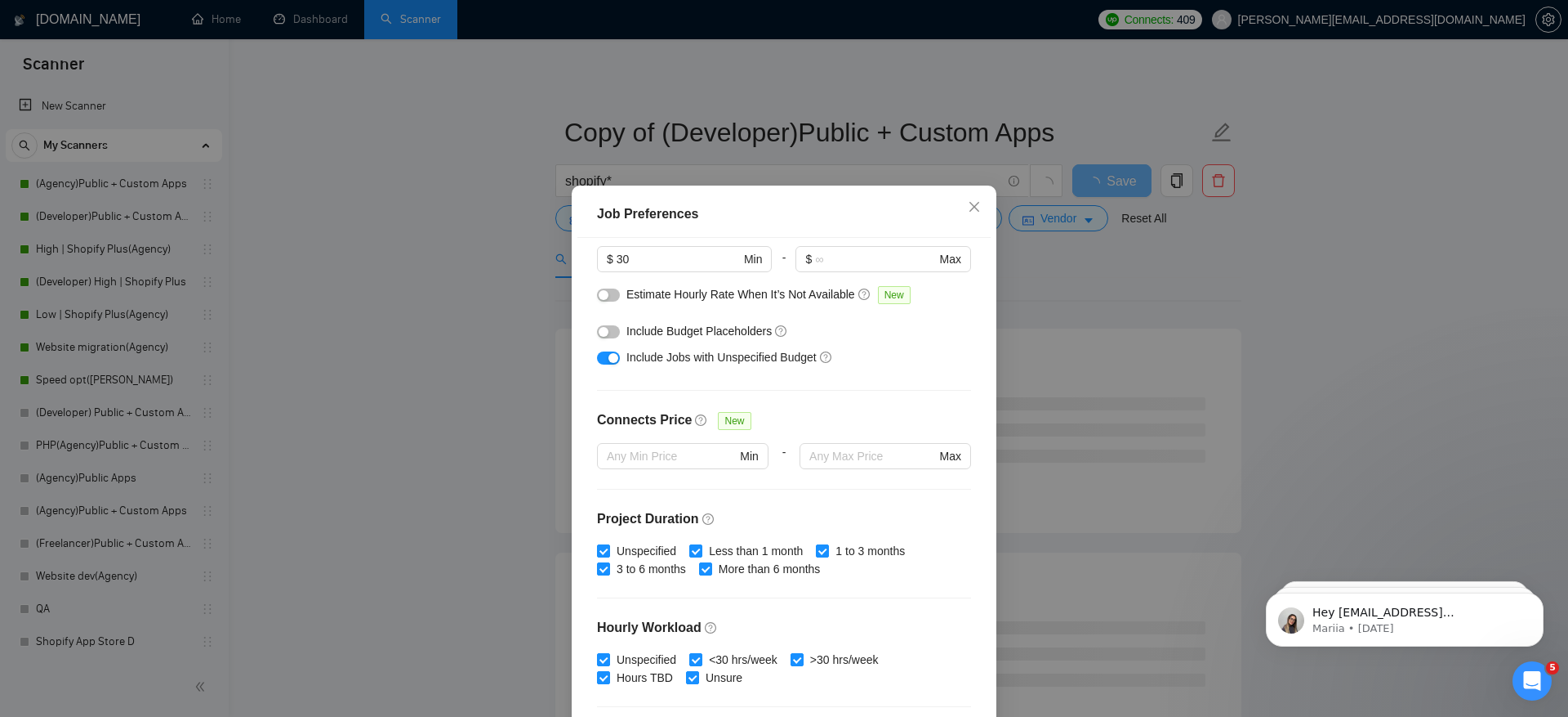
scroll to position [236, 0]
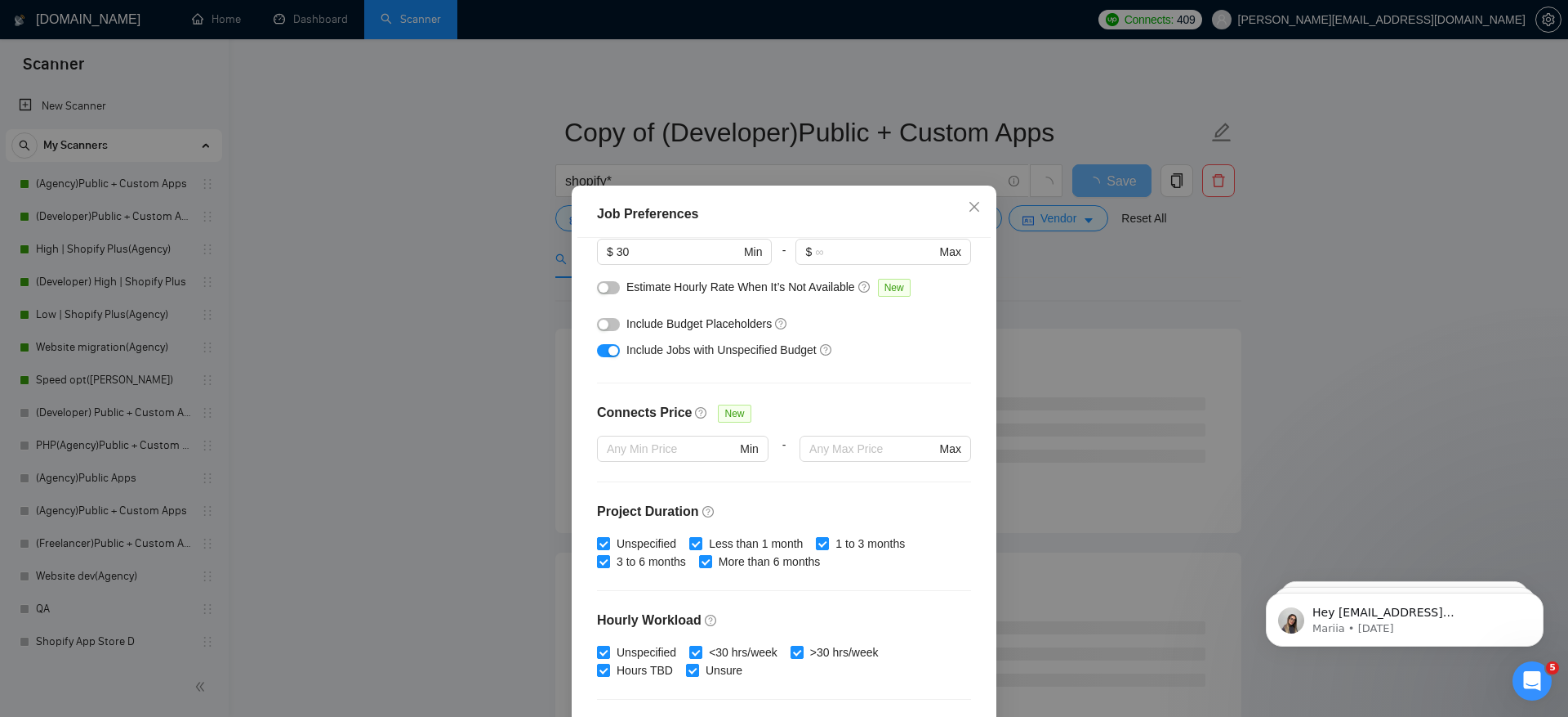
click at [718, 349] on span "Include Jobs with Unspecified Budget" at bounding box center [721, 350] width 190 height 13
click at [612, 356] on button "button" at bounding box center [609, 351] width 23 height 13
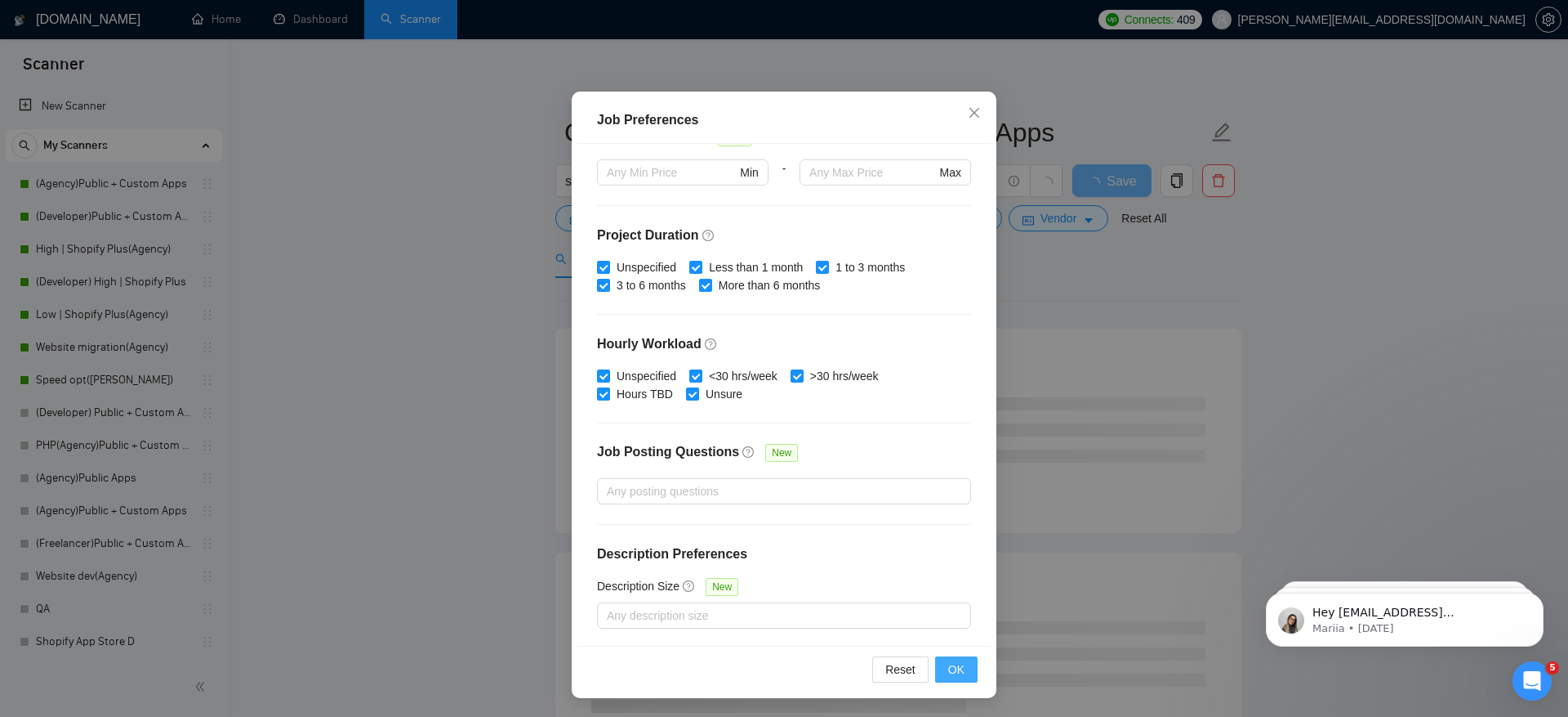
click at [962, 665] on span "OK" at bounding box center [957, 669] width 16 height 18
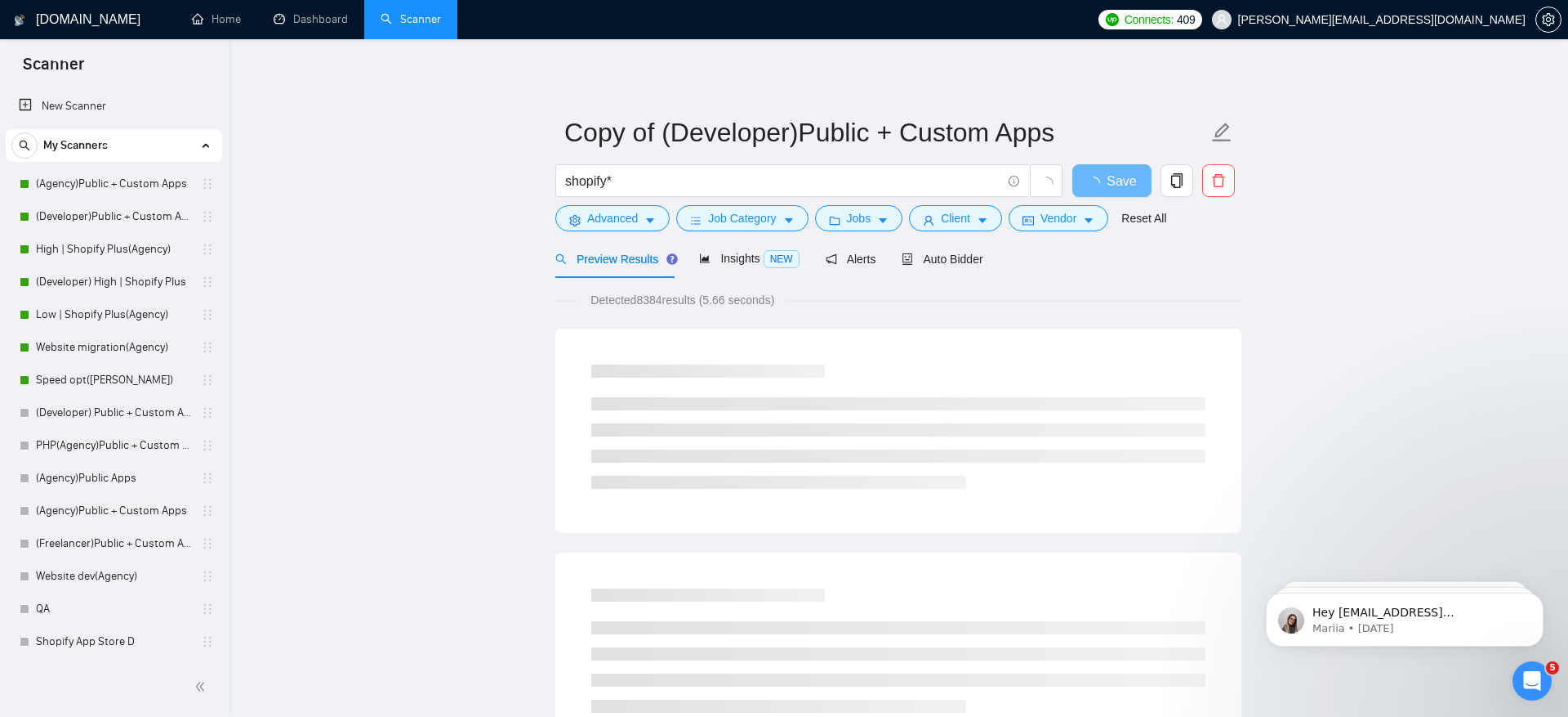
scroll to position [7, 0]
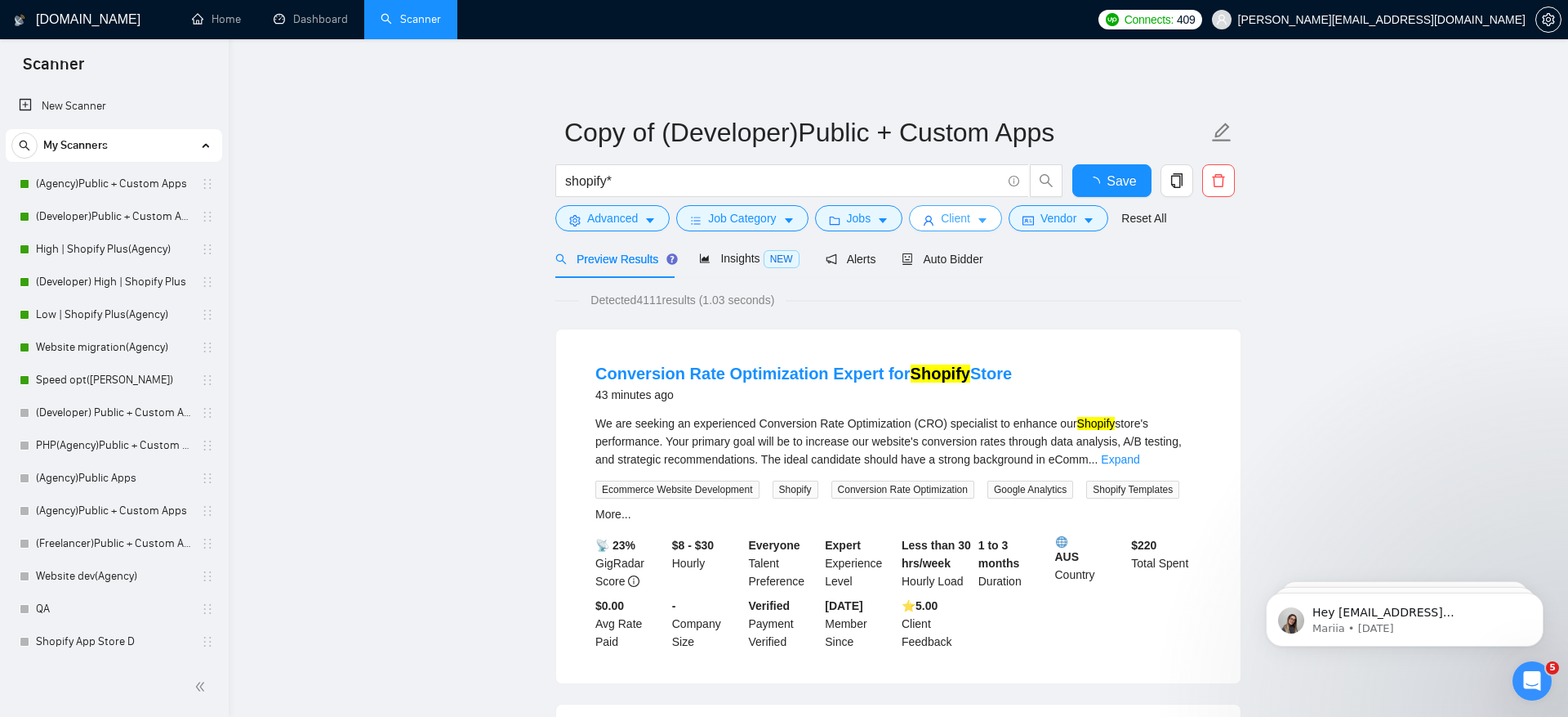
click at [961, 216] on span "Client" at bounding box center [956, 218] width 30 height 18
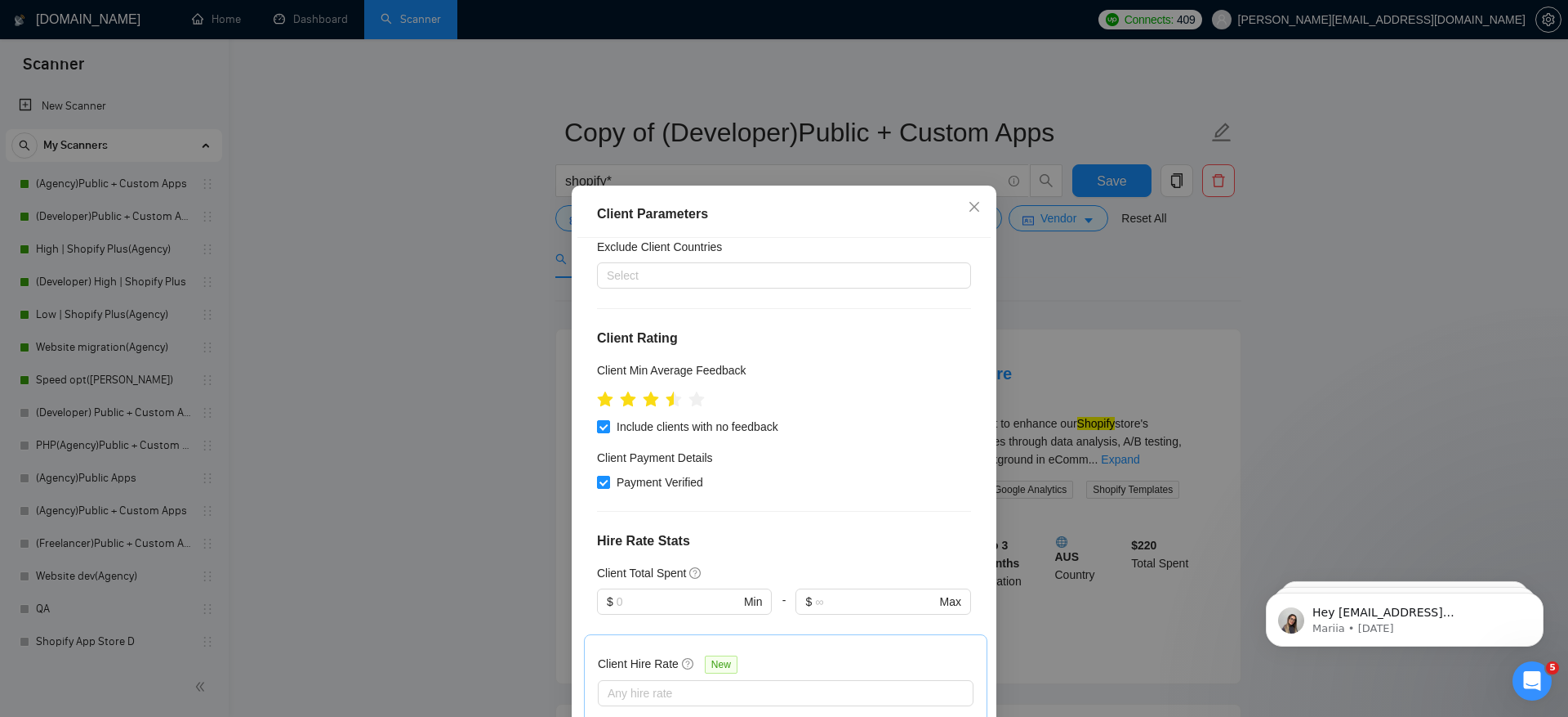
scroll to position [859, 0]
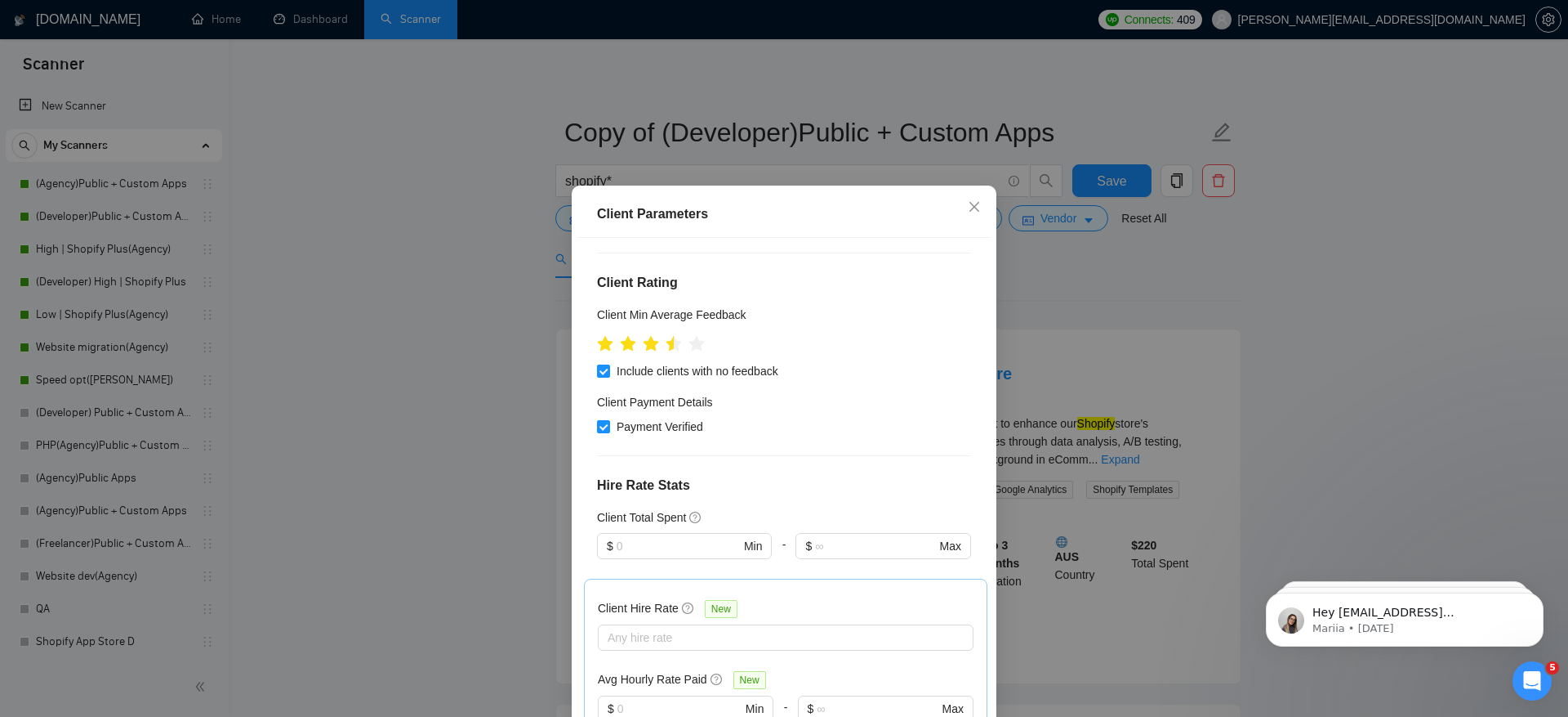
drag, startPoint x: 1148, startPoint y: 283, endPoint x: 1073, endPoint y: 231, distance: 91.3
click at [1148, 284] on div "Client Parameters Client Location Include Client Countries United States United…" at bounding box center [784, 358] width 1568 height 717
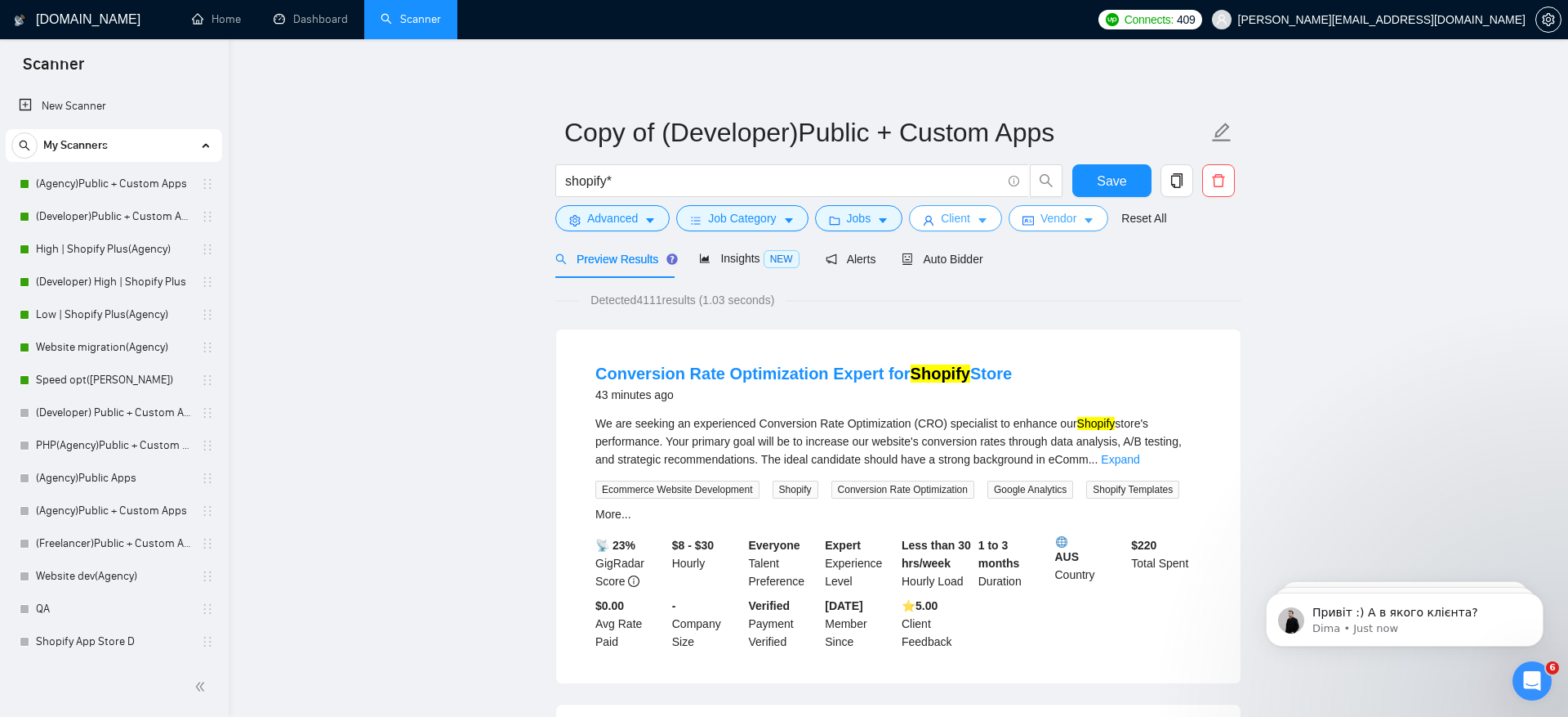
scroll to position [17493, 0]
click at [1086, 226] on button "Vendor" at bounding box center [1058, 218] width 100 height 26
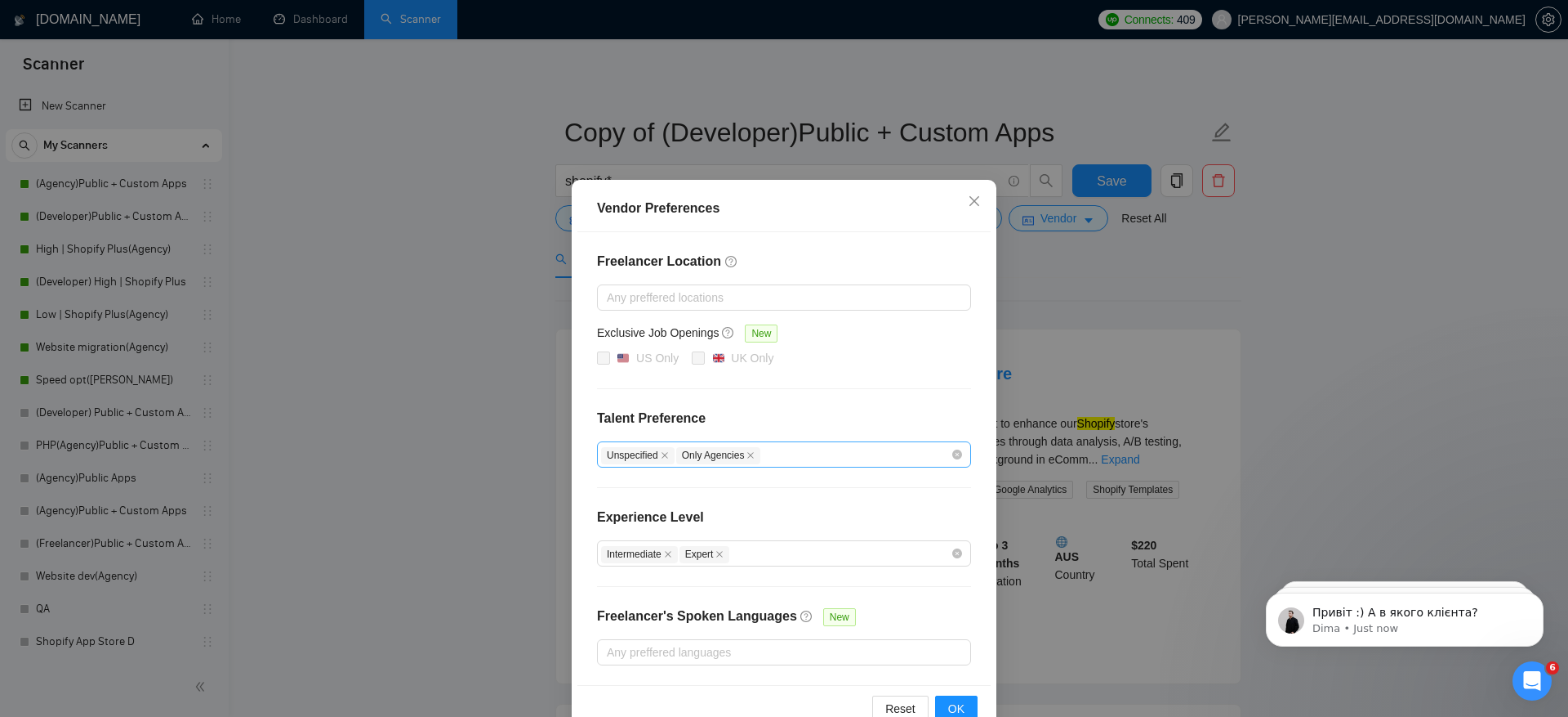
scroll to position [36, 0]
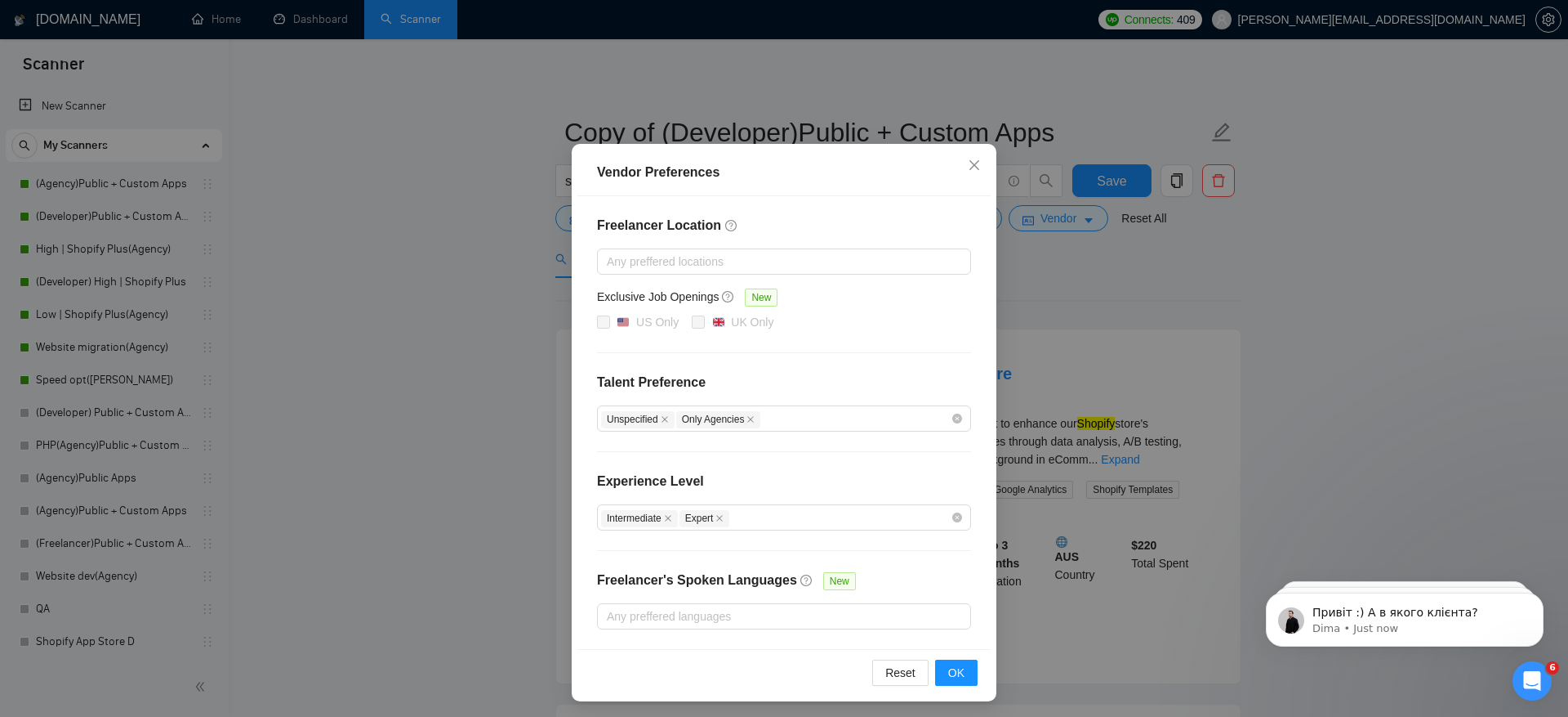
click at [1169, 280] on div "Vendor Preferences Freelancer Location Any preffered locations Exclusive Job Op…" at bounding box center [784, 358] width 1568 height 717
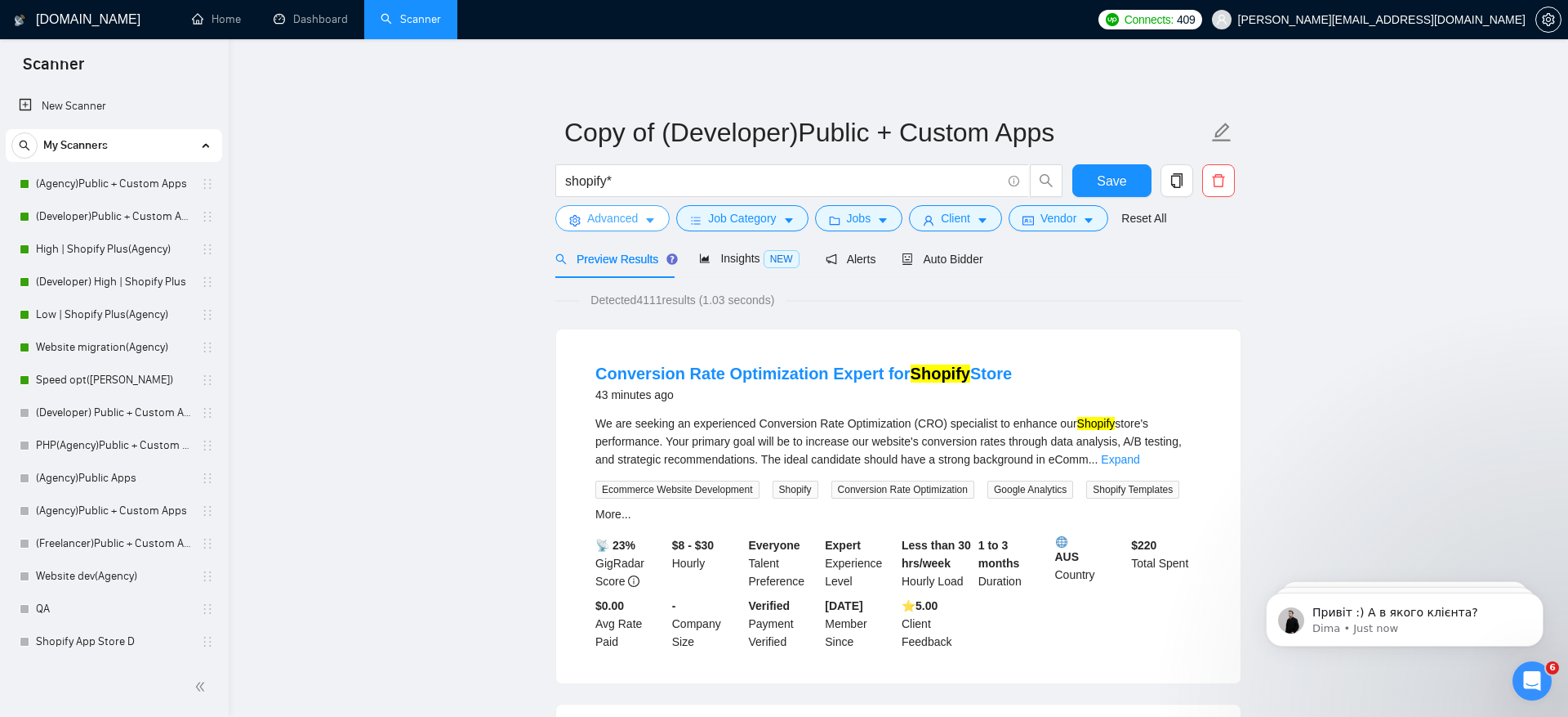
click at [633, 214] on span "Advanced" at bounding box center [613, 218] width 51 height 18
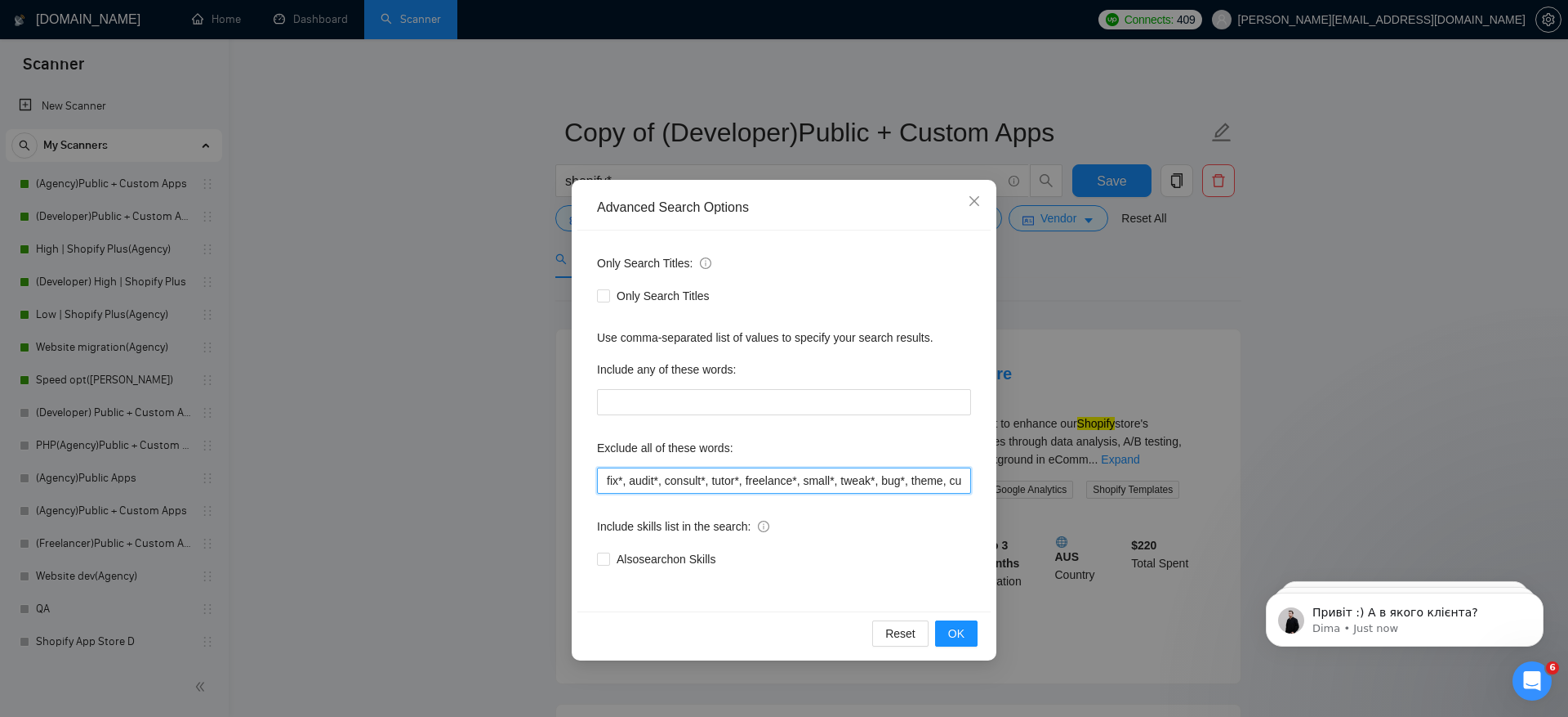
click at [605, 484] on input "fix*, audit*, consult*, tutor*, freelance*, small*, tweak*, bug*, theme, custom…" at bounding box center [784, 481] width 374 height 26
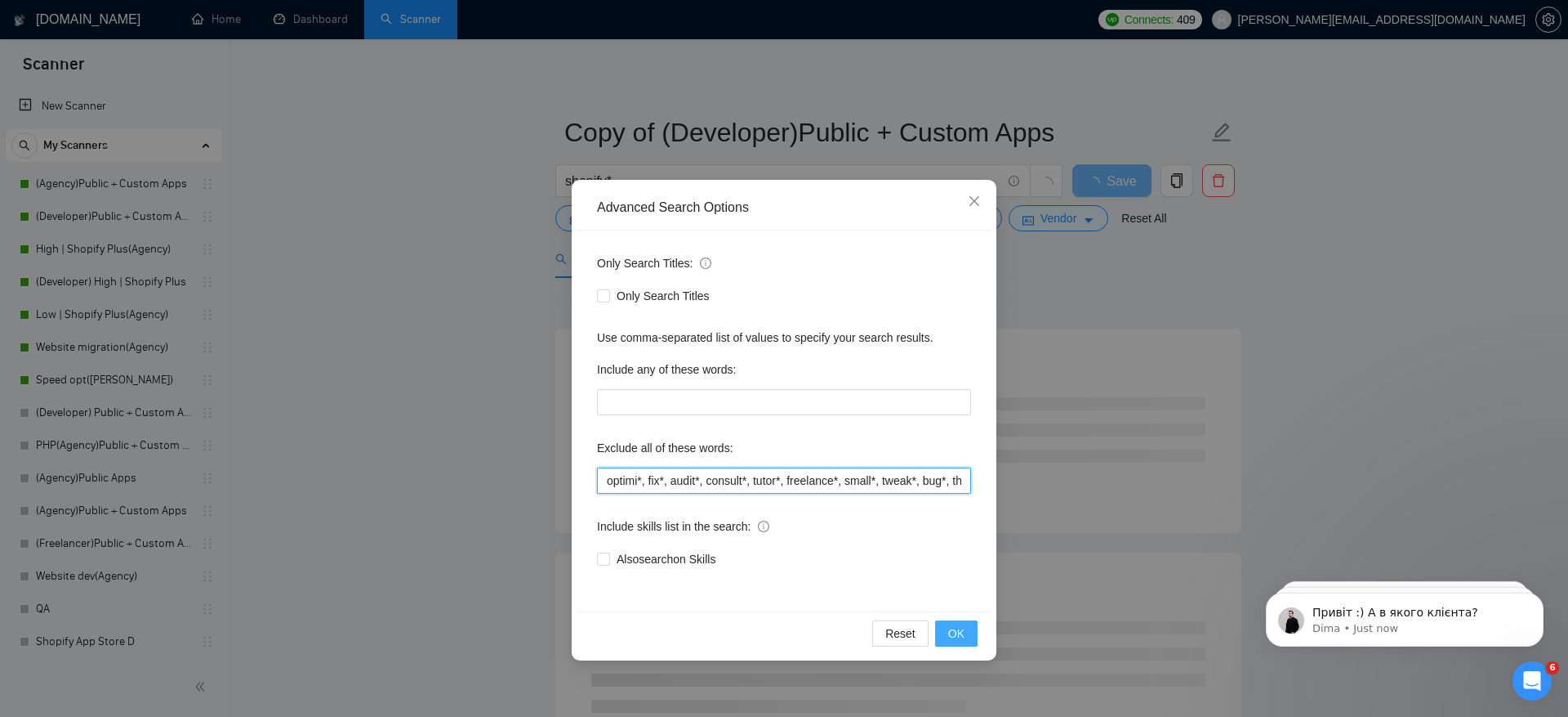
type input "optimi*, fix*, audit*, consult*, tutor*, freelance*, small*, tweak*, bug*, them…"
click at [963, 627] on span "OK" at bounding box center [957, 634] width 16 height 18
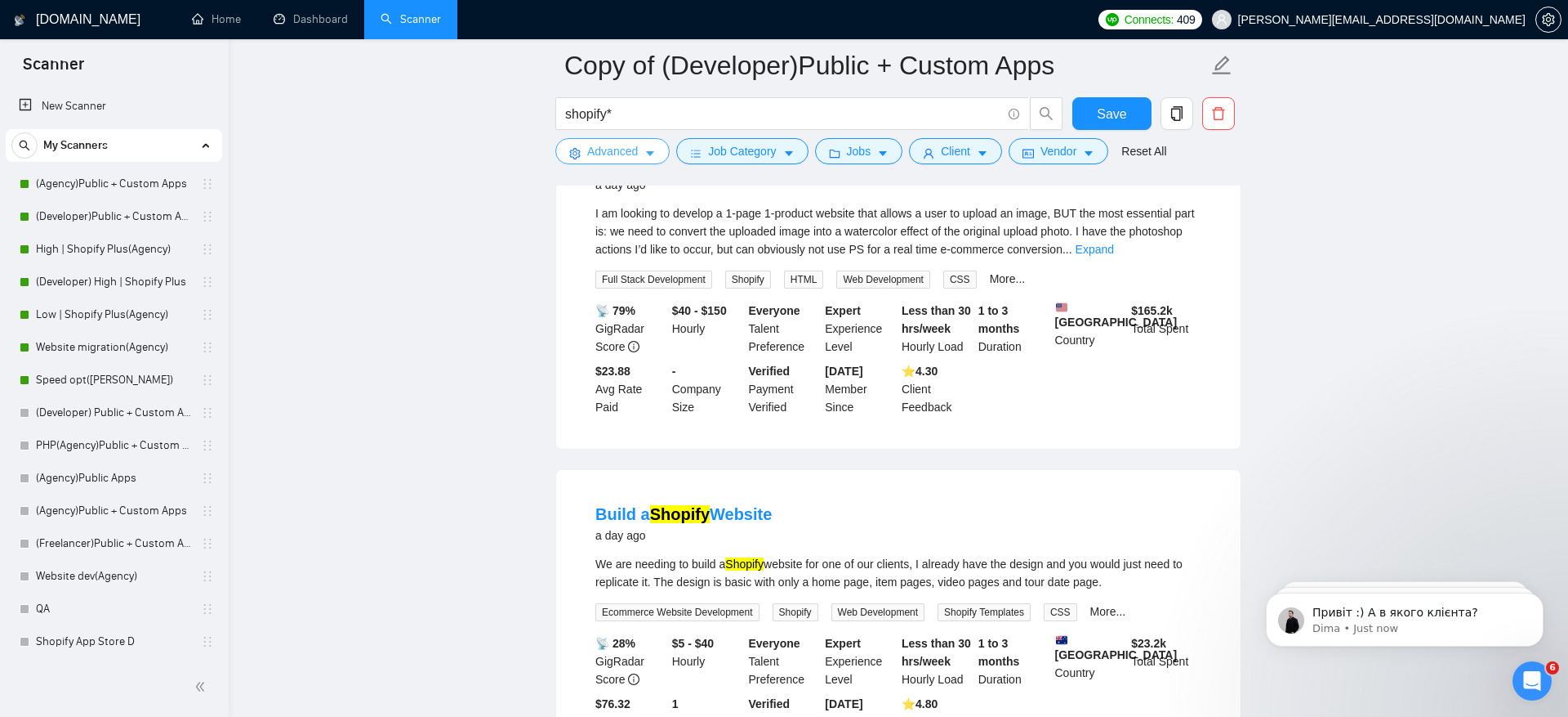
scroll to position [2340, 0]
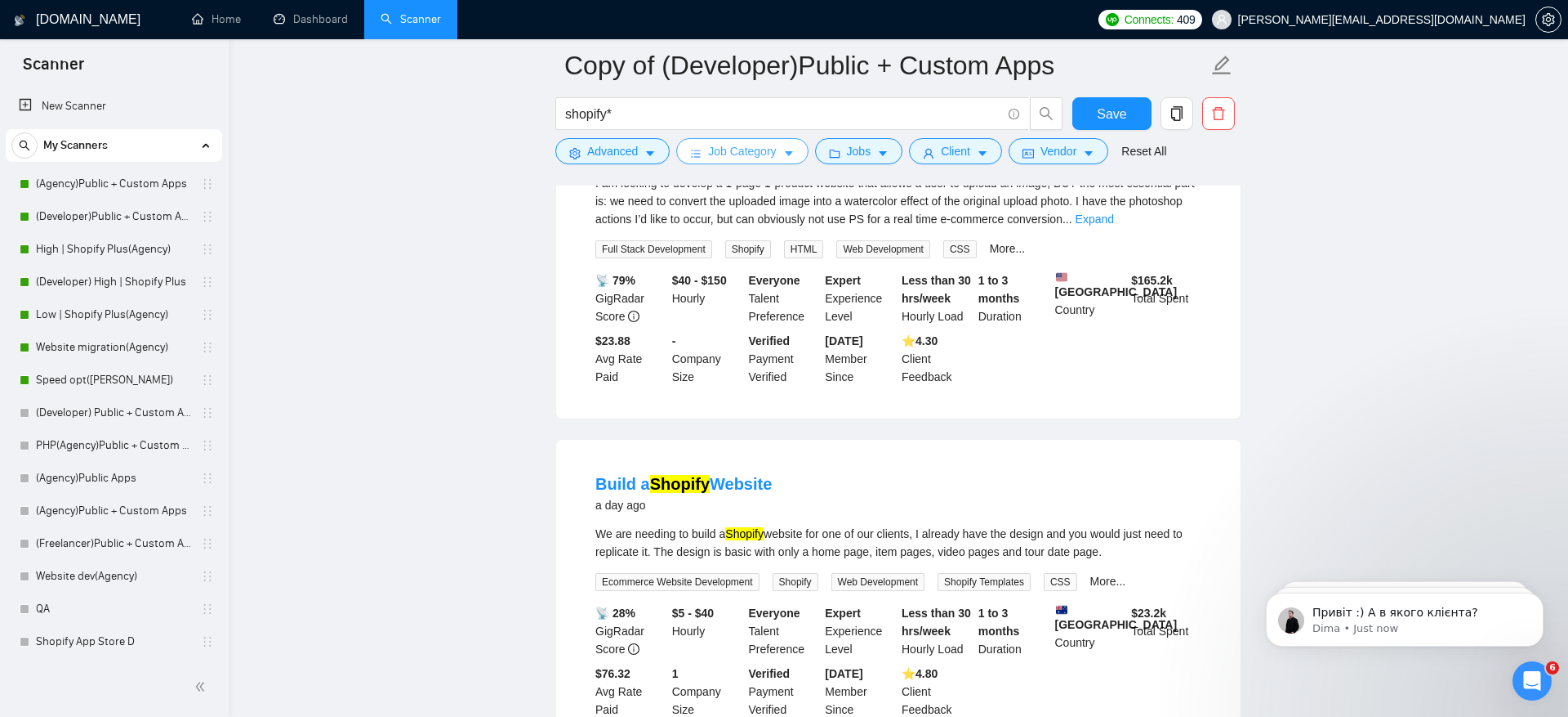
click at [766, 152] on span "Job Category" at bounding box center [742, 151] width 67 height 18
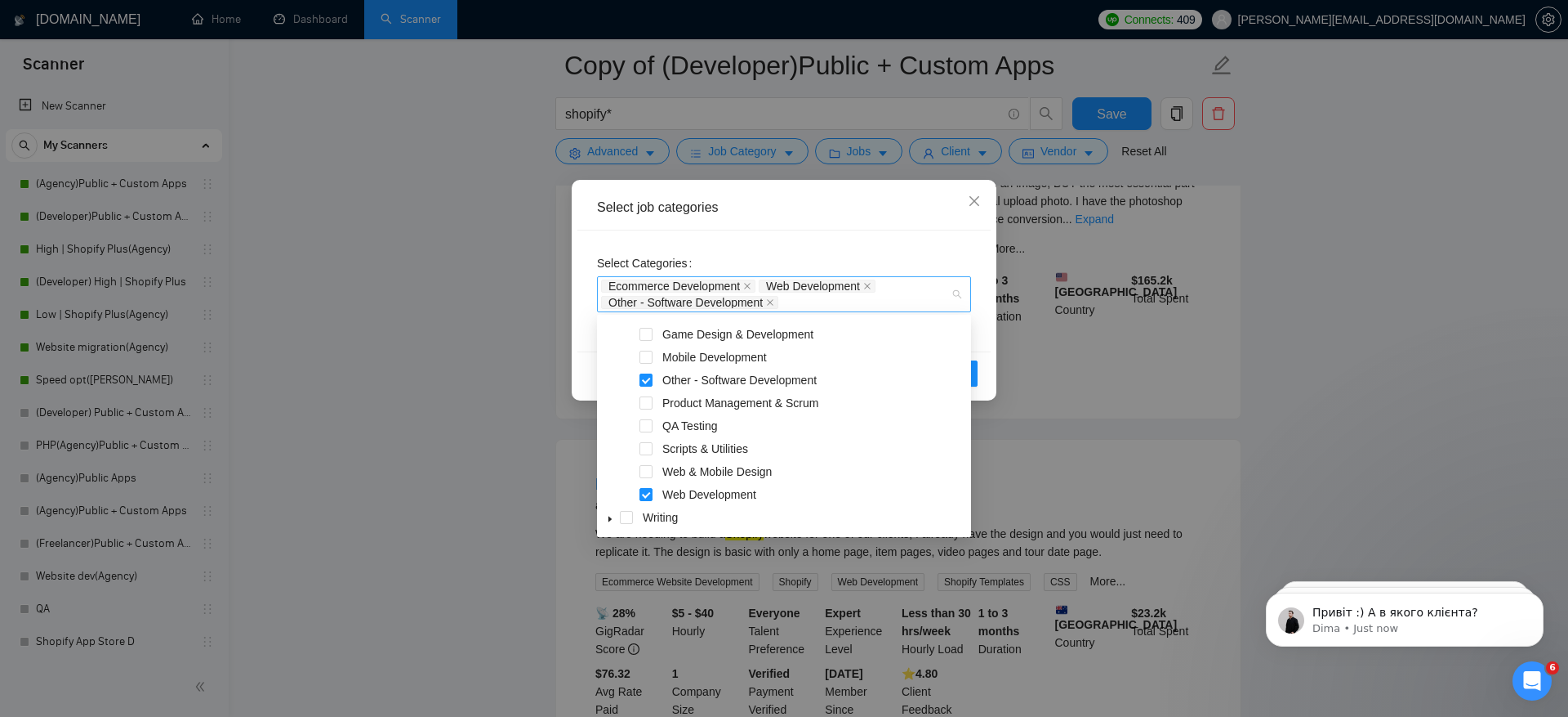
click at [883, 304] on div "Ecommerce Development Web Development Other - Software Development" at bounding box center [776, 295] width 350 height 33
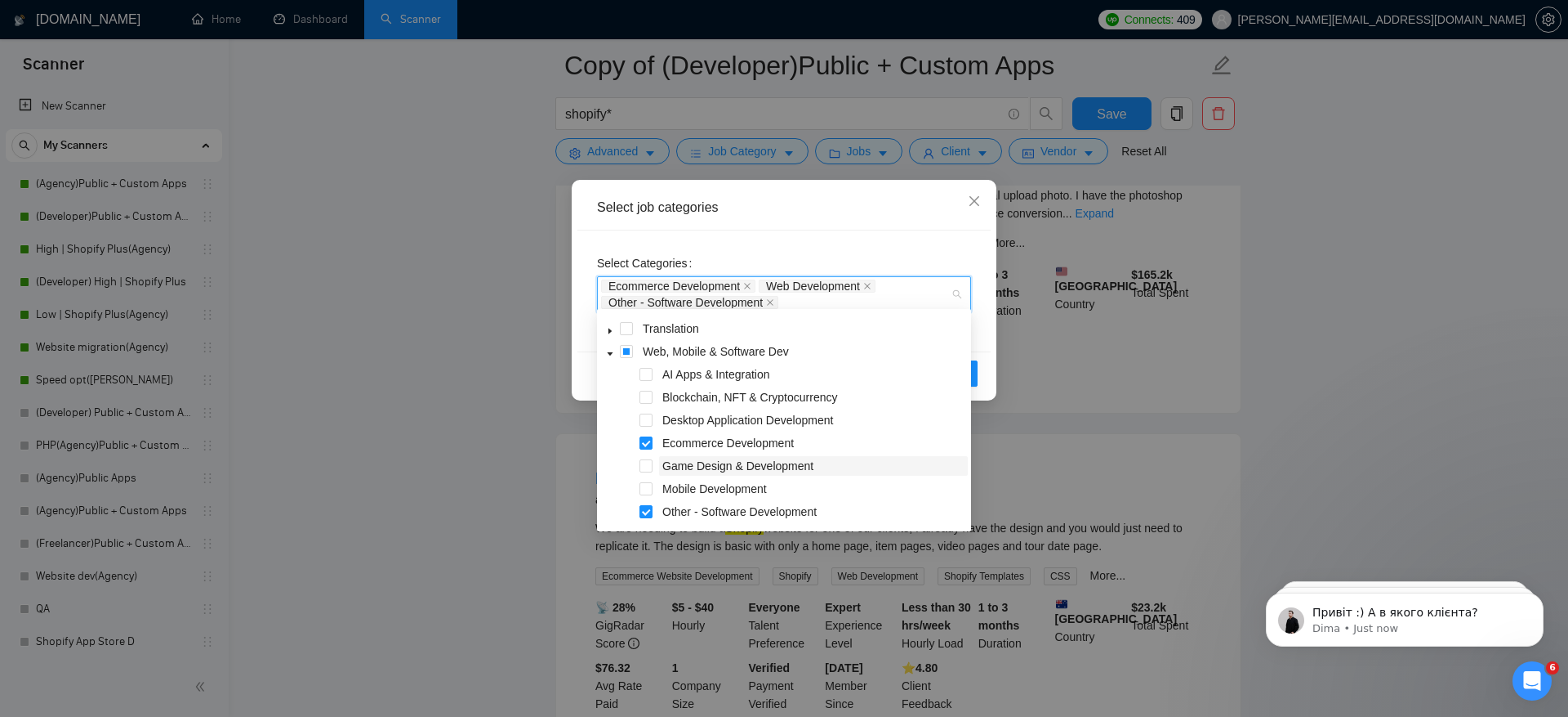
scroll to position [201, 0]
click at [902, 243] on div "Select Categories Ecommerce Development Web Development Other - Software Develo…" at bounding box center [784, 291] width 413 height 121
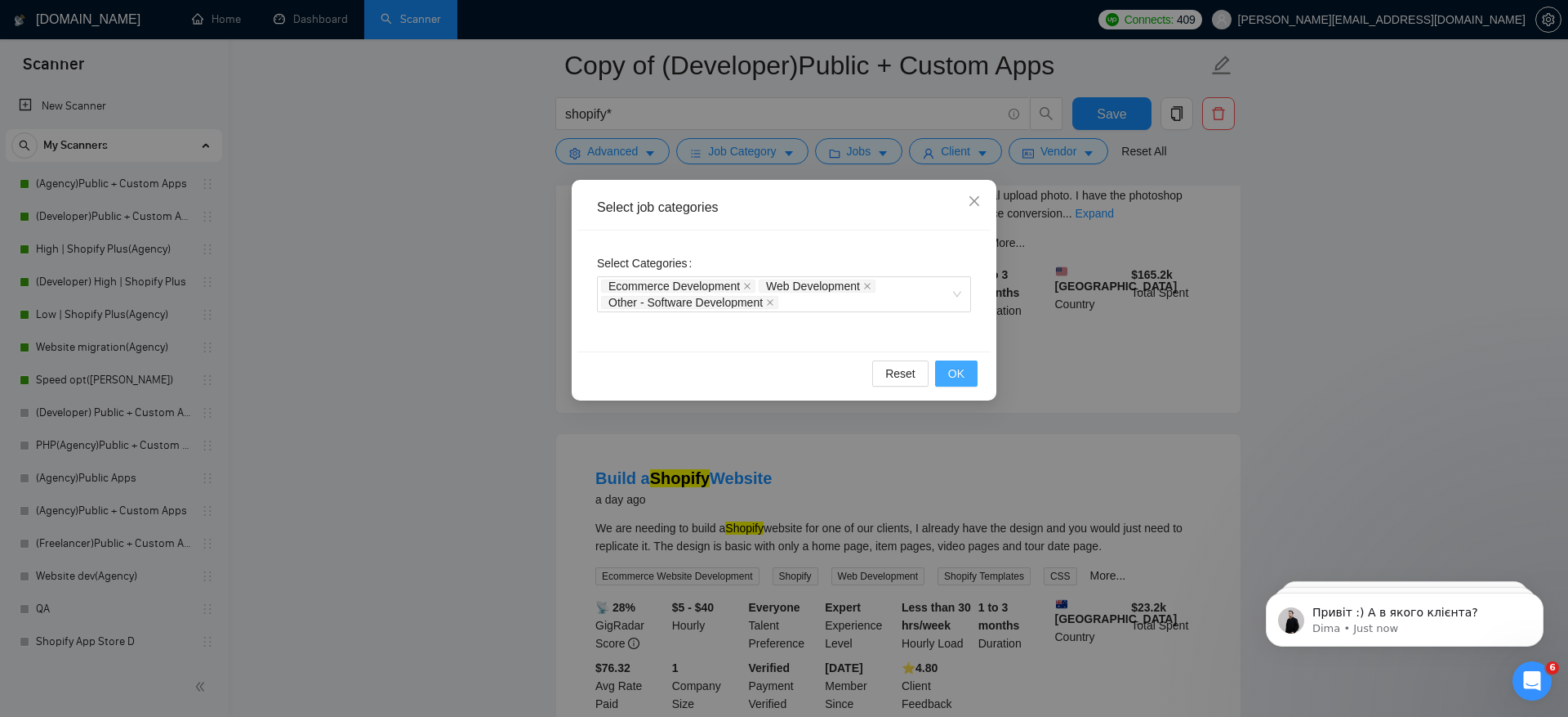
click at [965, 365] on span "OK" at bounding box center [957, 374] width 16 height 18
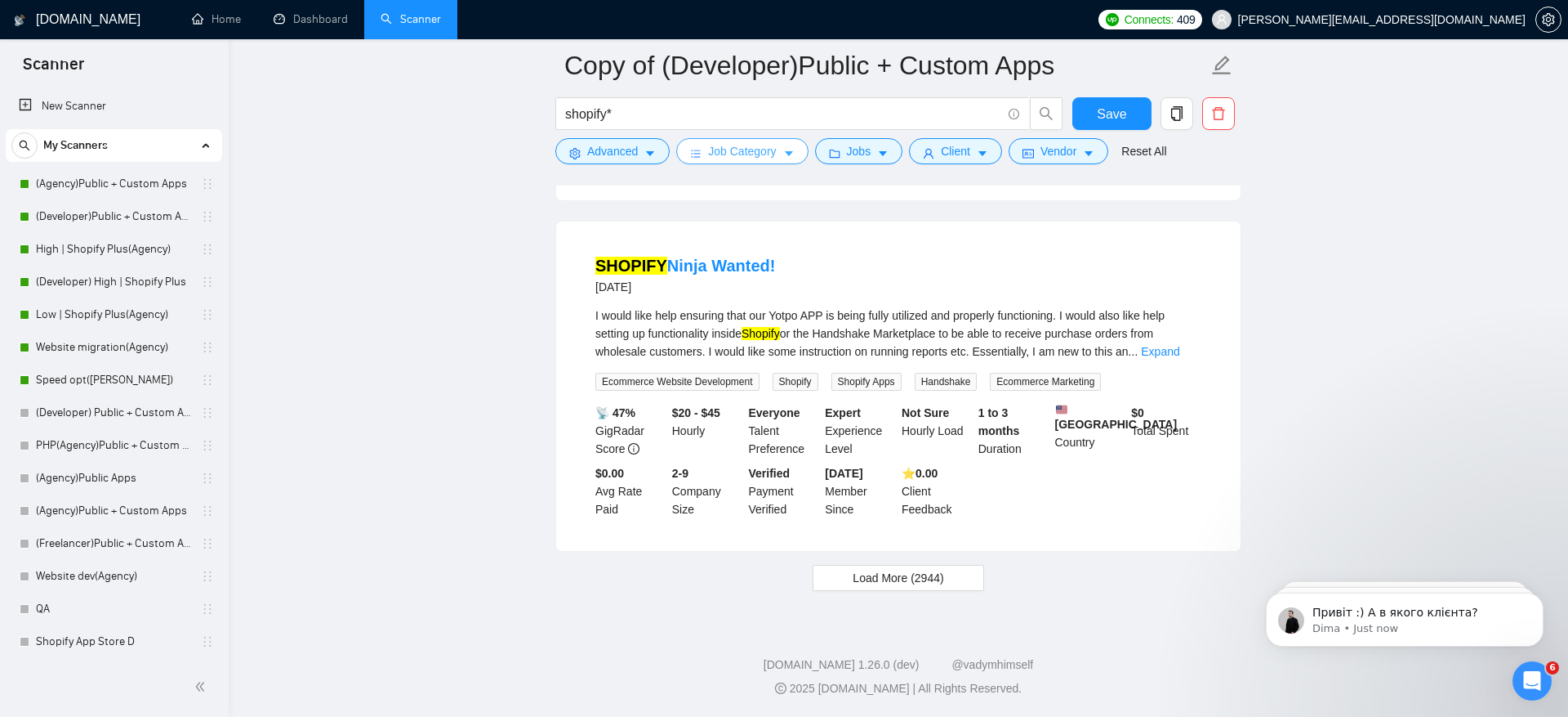
scroll to position [3294, 0]
click at [908, 576] on span "Load More (2944)" at bounding box center [898, 578] width 90 height 18
click at [630, 141] on button "Advanced" at bounding box center [612, 151] width 114 height 26
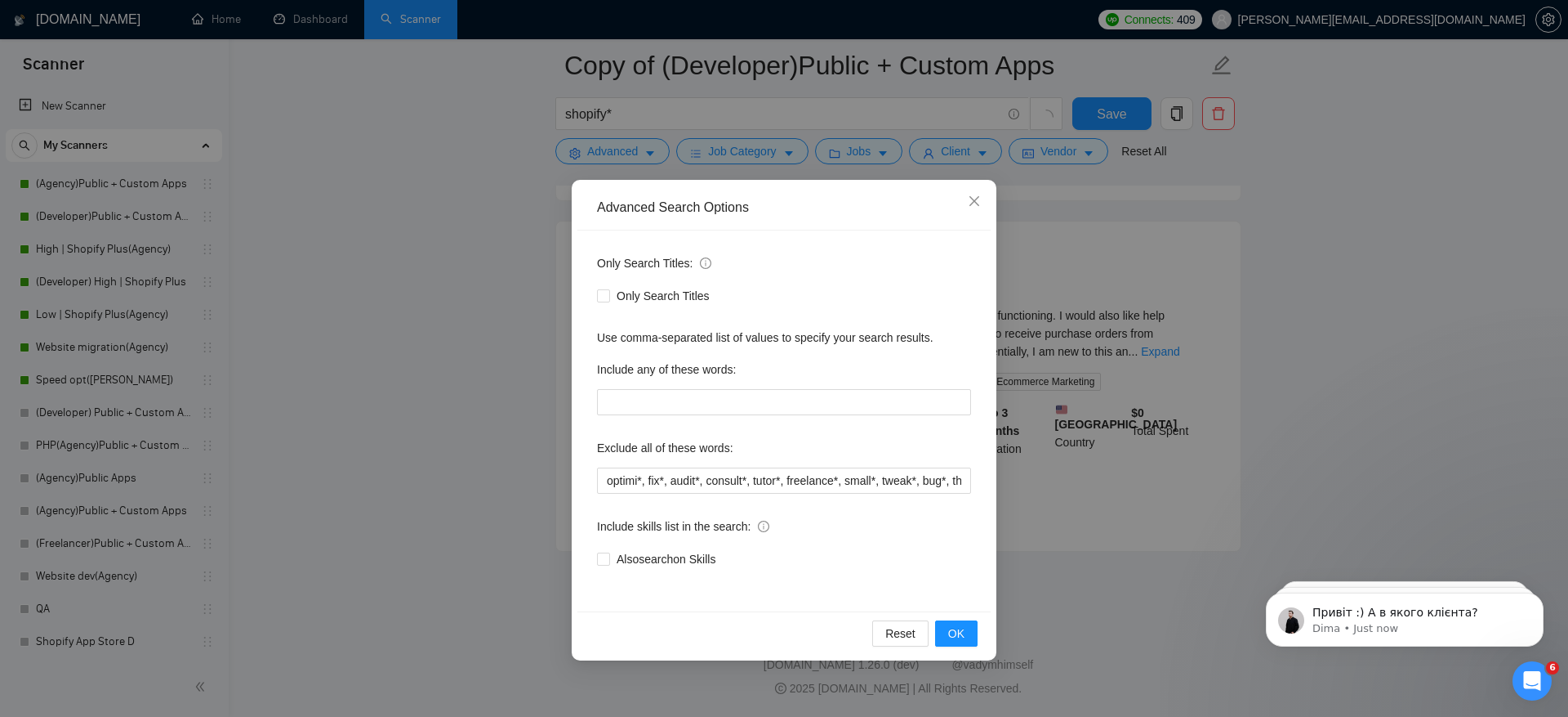
click at [680, 387] on div "Include any of these words:" at bounding box center [784, 373] width 374 height 33
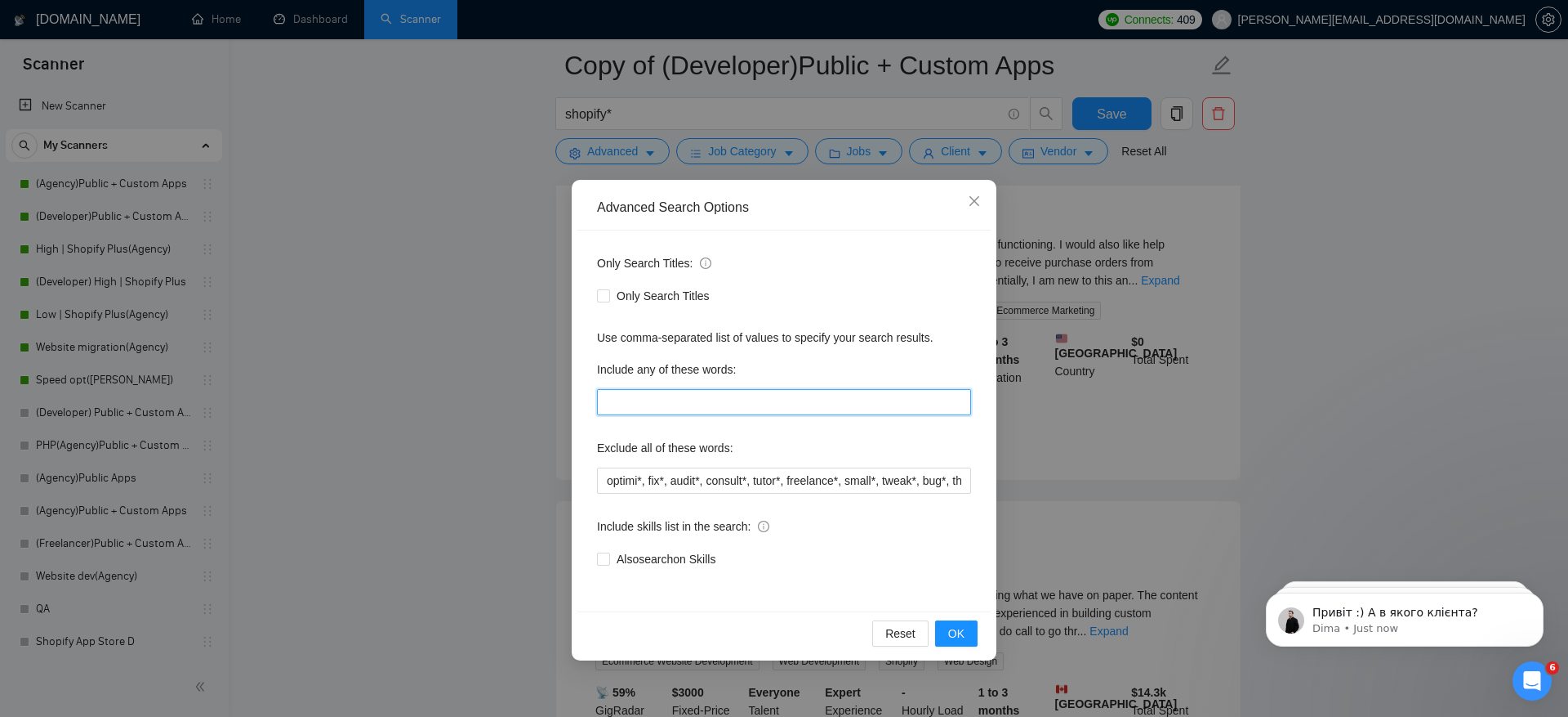
click at [680, 399] on input "text" at bounding box center [784, 403] width 374 height 26
type input "developer*, developers, programmer*, coder*, development, dev, devs"
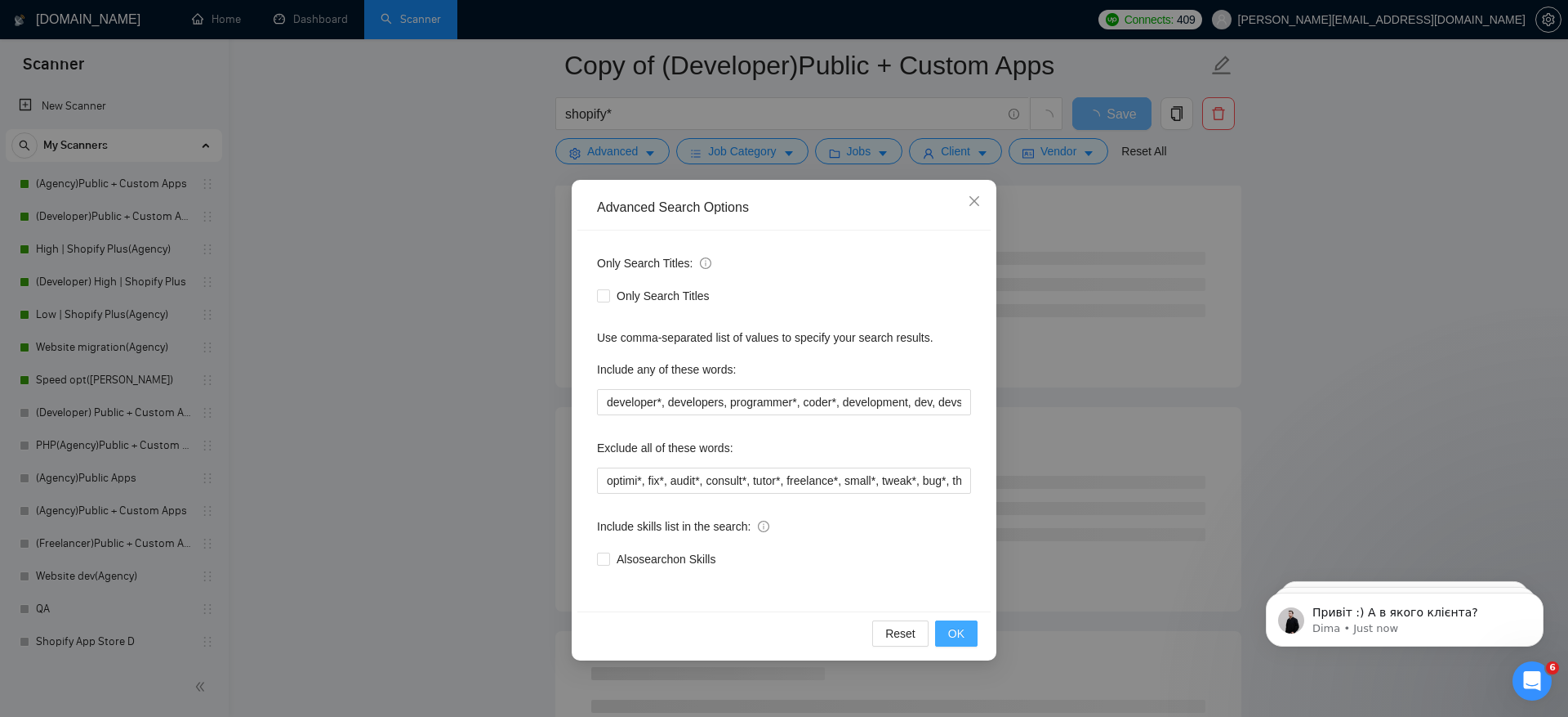
click at [962, 633] on span "OK" at bounding box center [957, 634] width 16 height 18
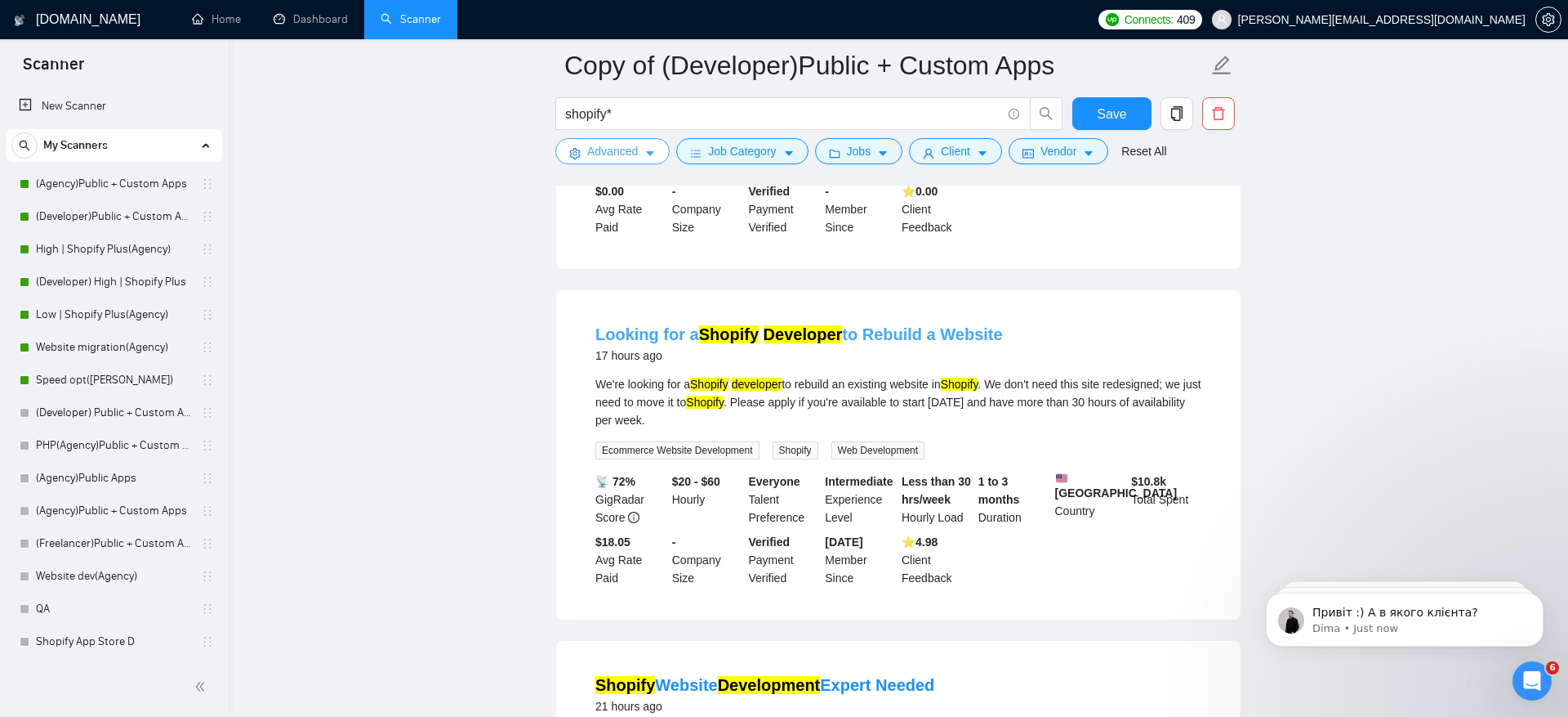
scroll to position [0, 0]
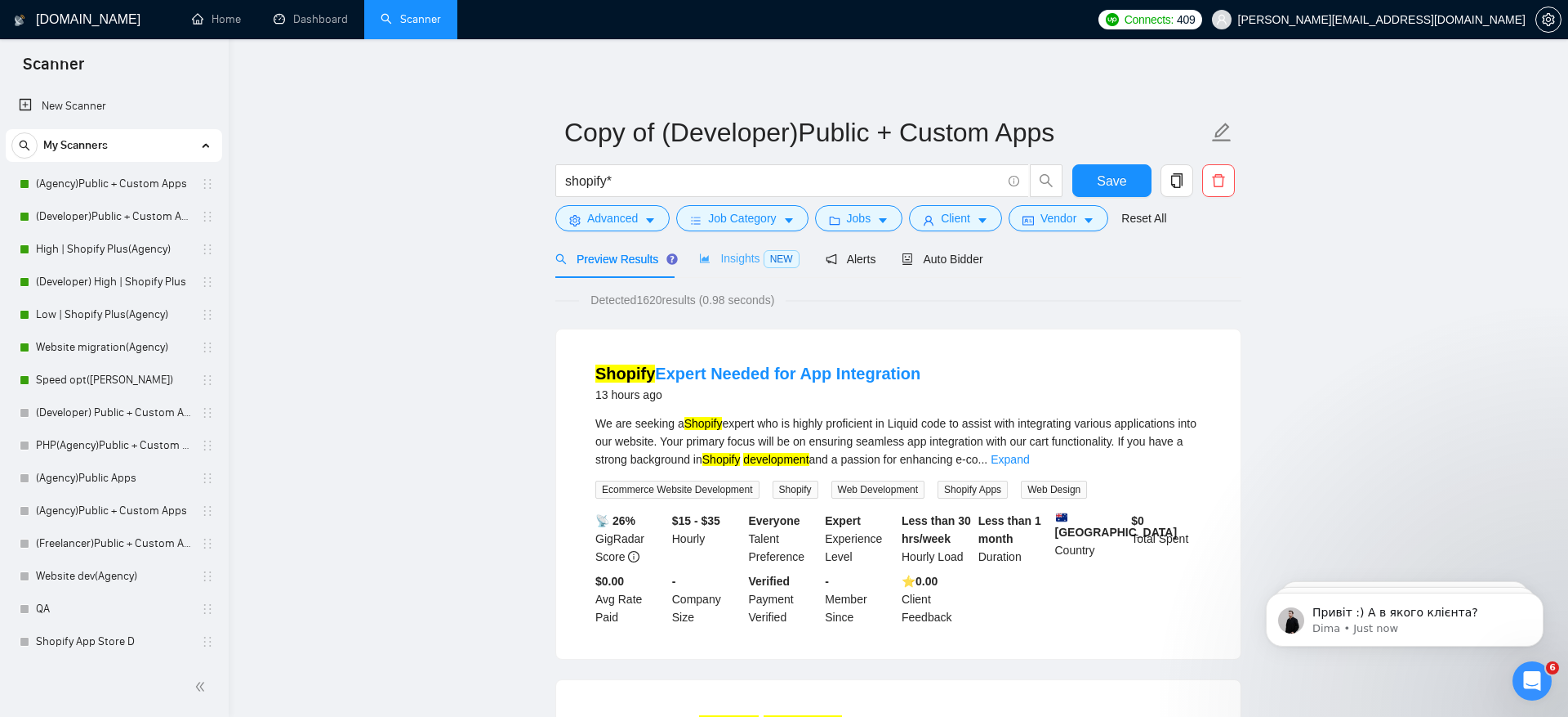
click at [745, 268] on div "Insights NEW" at bounding box center [749, 258] width 100 height 39
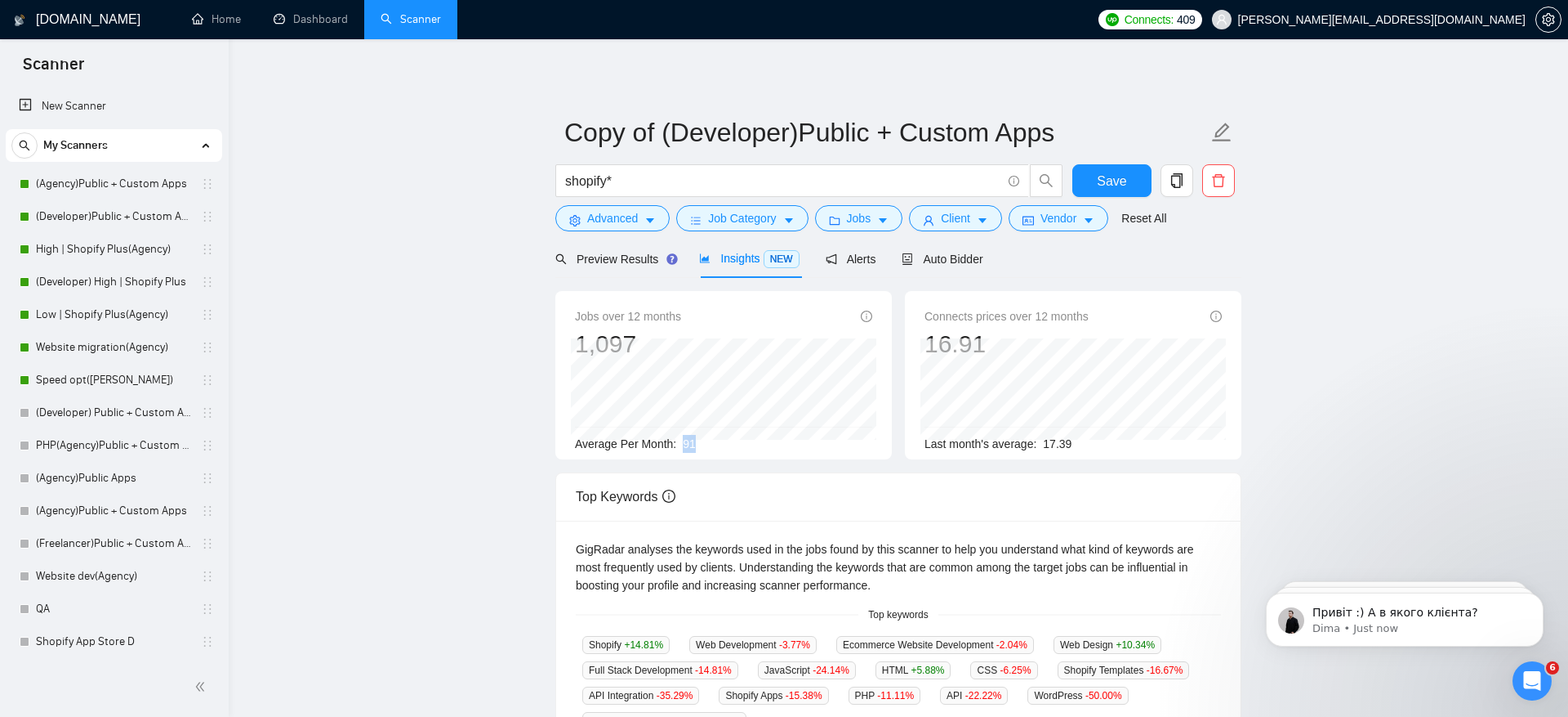
drag, startPoint x: 679, startPoint y: 449, endPoint x: 779, endPoint y: 449, distance: 100.0
click at [779, 449] on div "Average Per Month: 91" at bounding box center [723, 444] width 297 height 18
click at [628, 268] on div "Preview Results" at bounding box center [614, 258] width 118 height 39
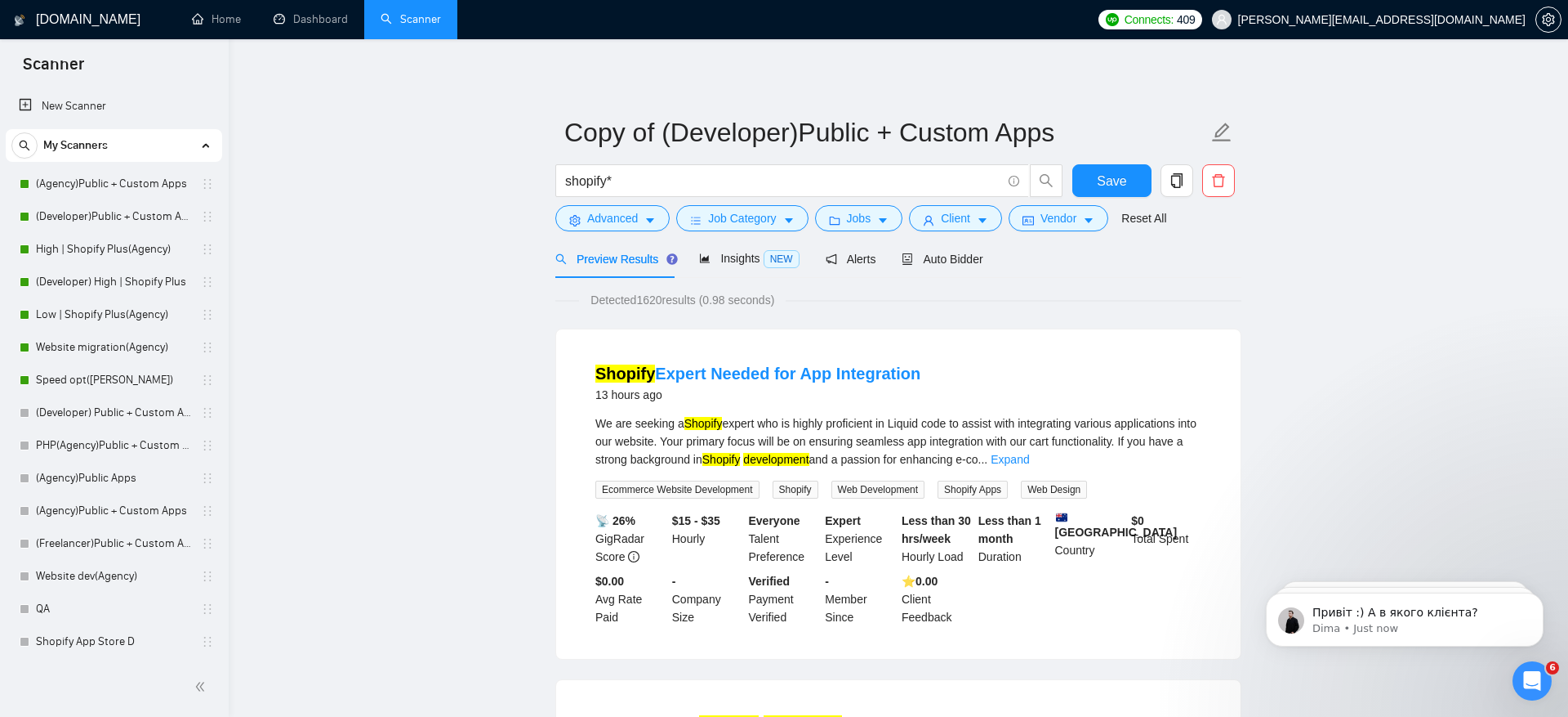
scroll to position [30, 0]
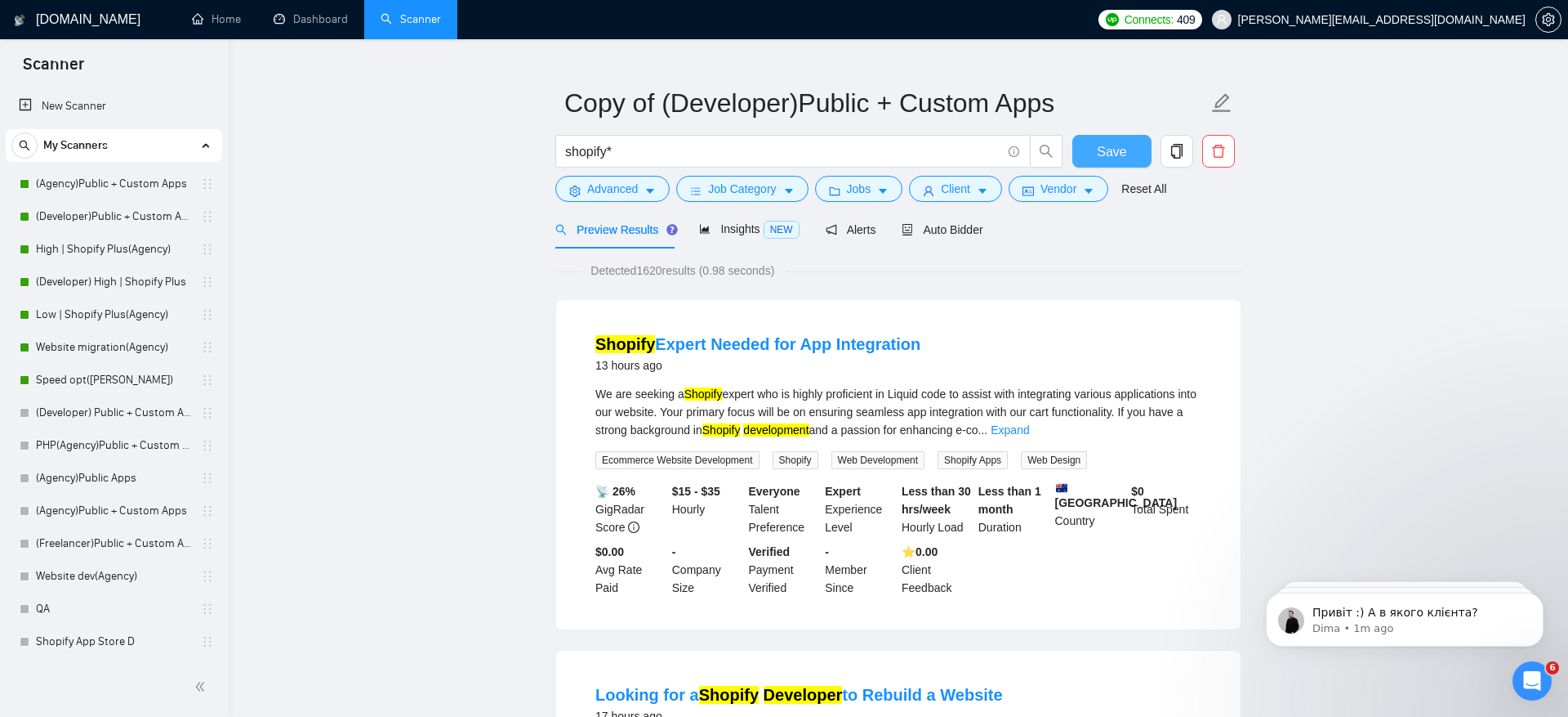
click at [1122, 150] on span "Save" at bounding box center [1111, 151] width 30 height 21
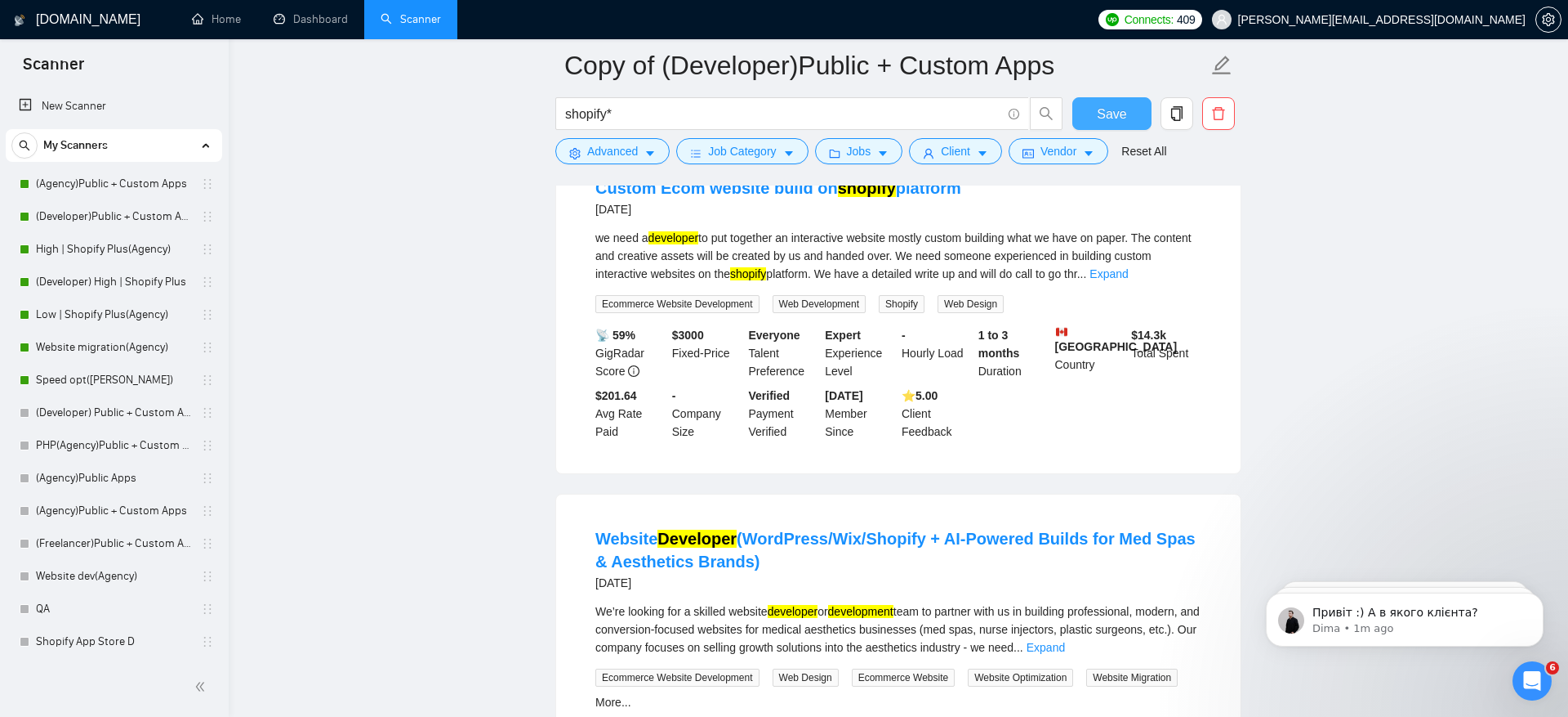
scroll to position [1960, 0]
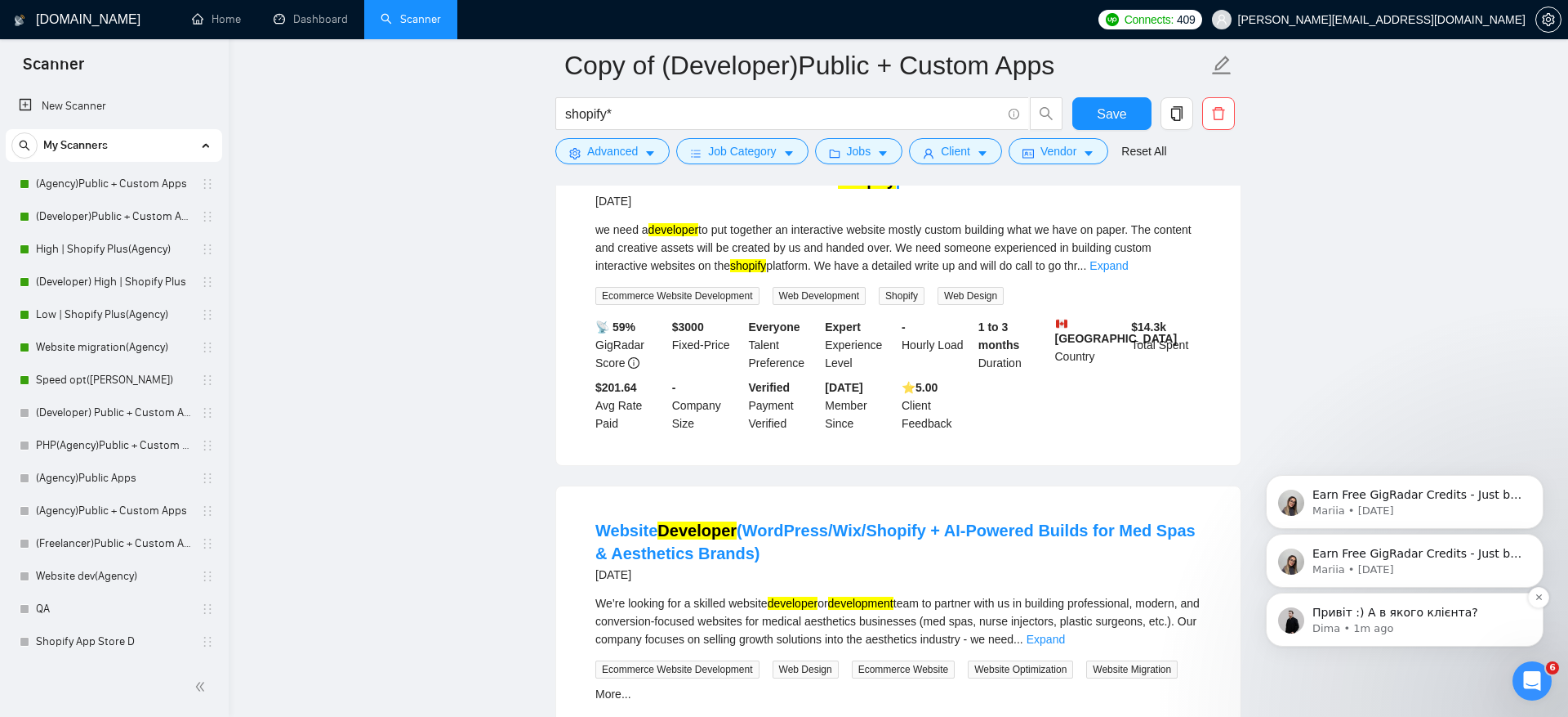
click at [1407, 608] on p "Привіт :) А в якого клієнта?" at bounding box center [1418, 613] width 211 height 16
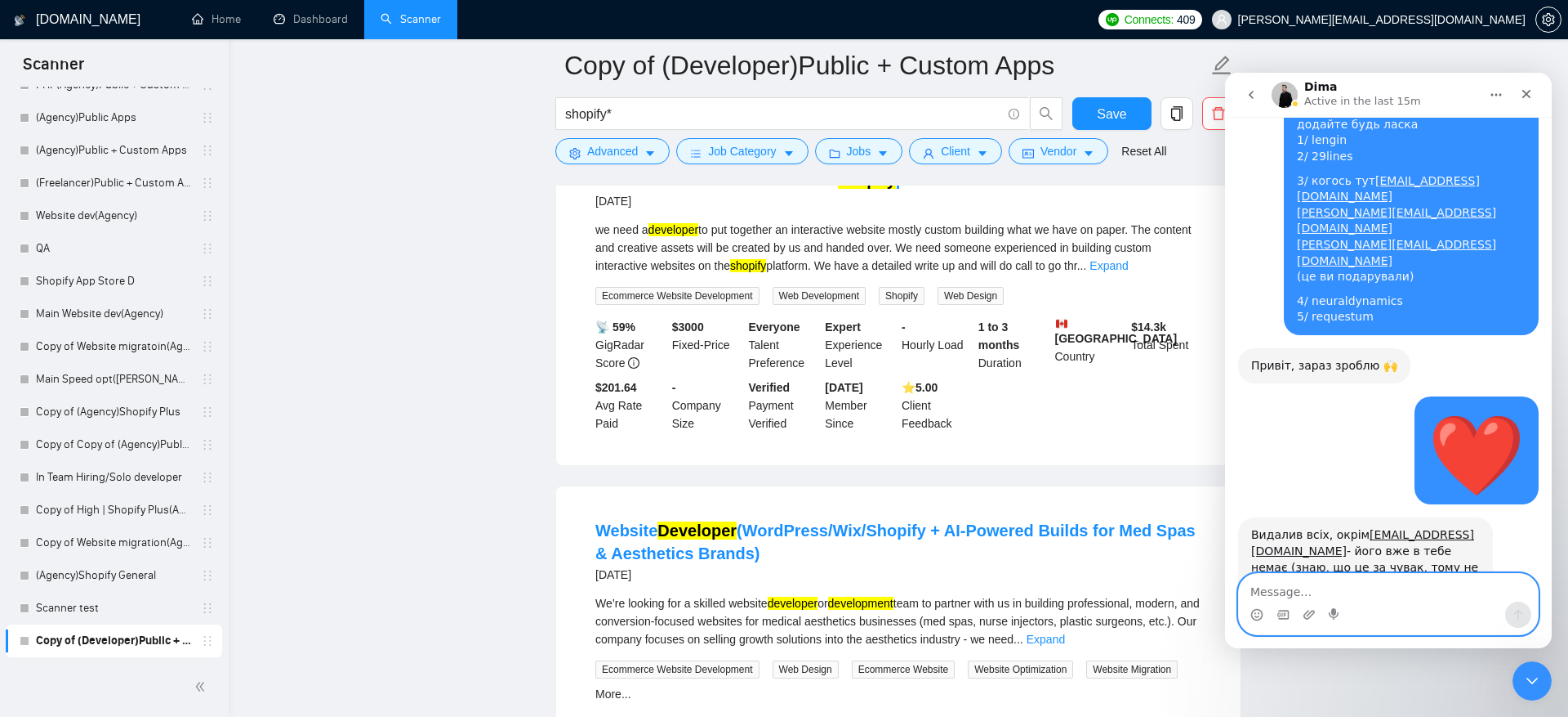
scroll to position [2, 0]
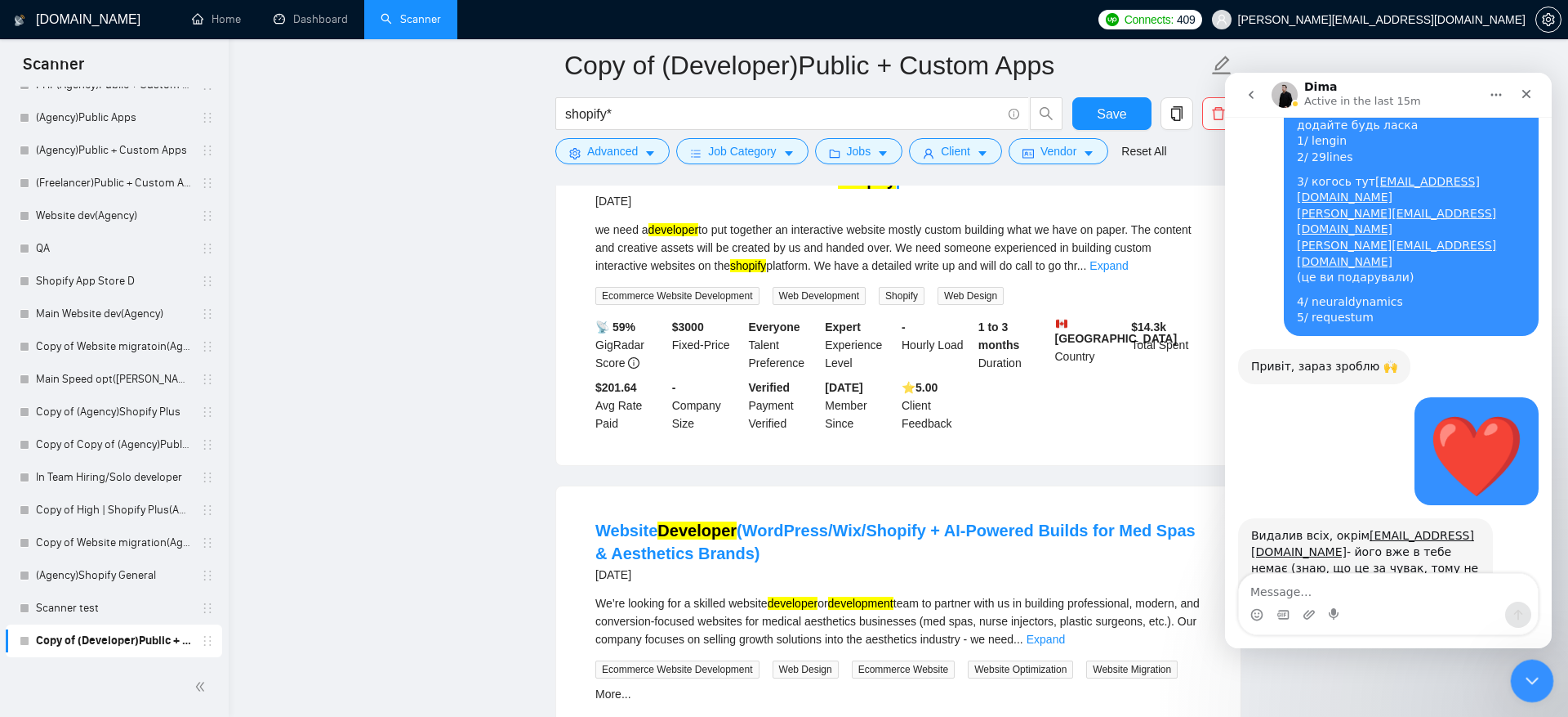
click at [1544, 668] on div "Close Intercom Messenger" at bounding box center [1530, 678] width 39 height 40
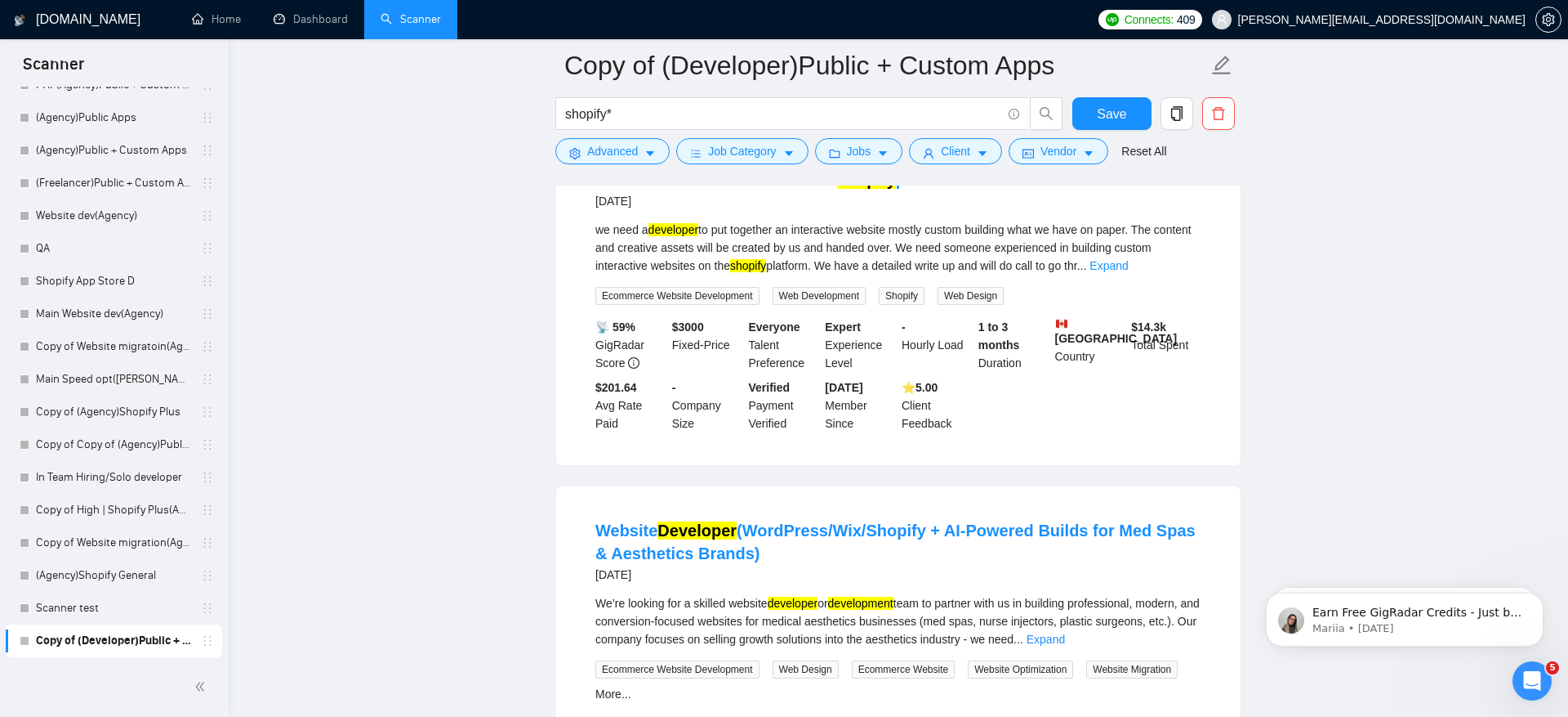
scroll to position [0, 0]
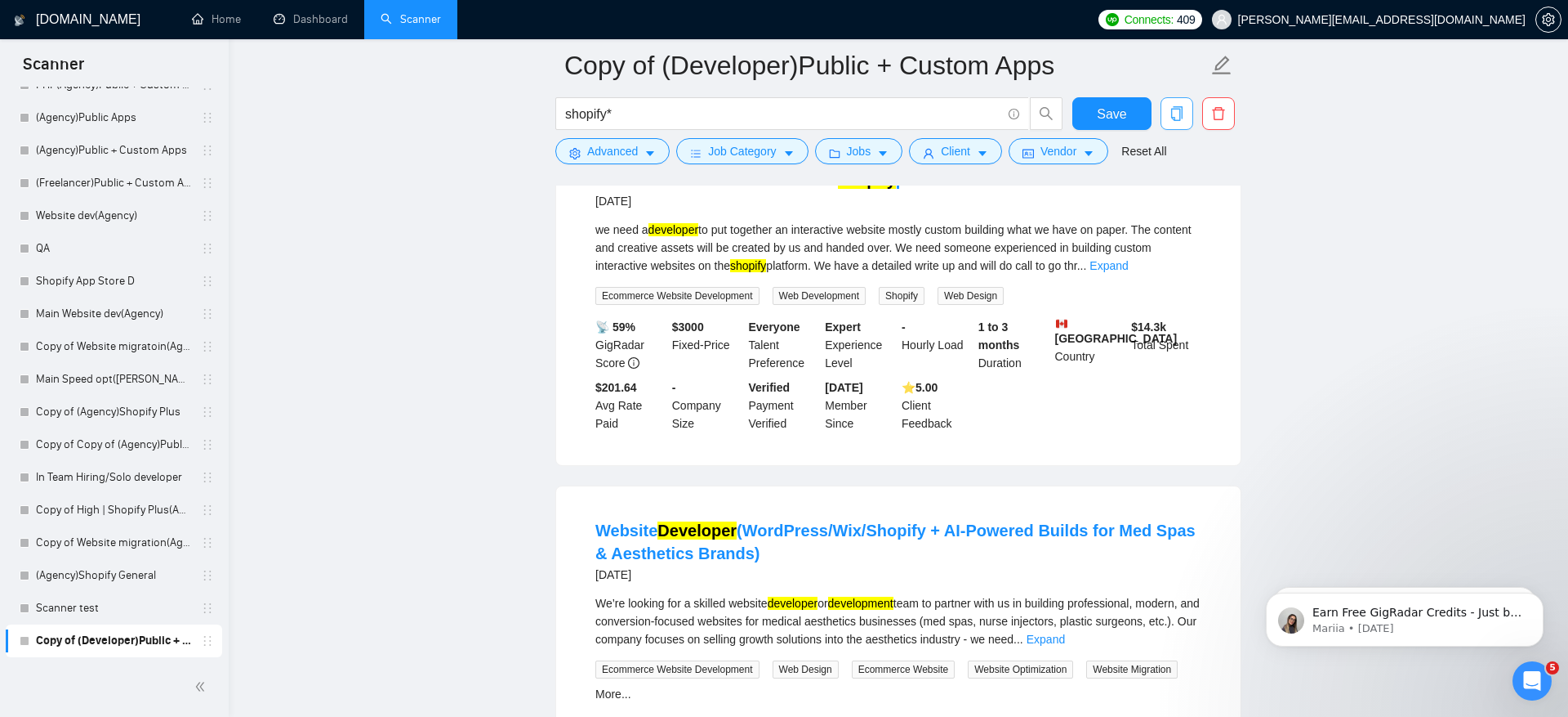
click at [1183, 105] on button "button" at bounding box center [1177, 114] width 33 height 33
click at [1162, 199] on span "Yes" at bounding box center [1156, 198] width 19 height 18
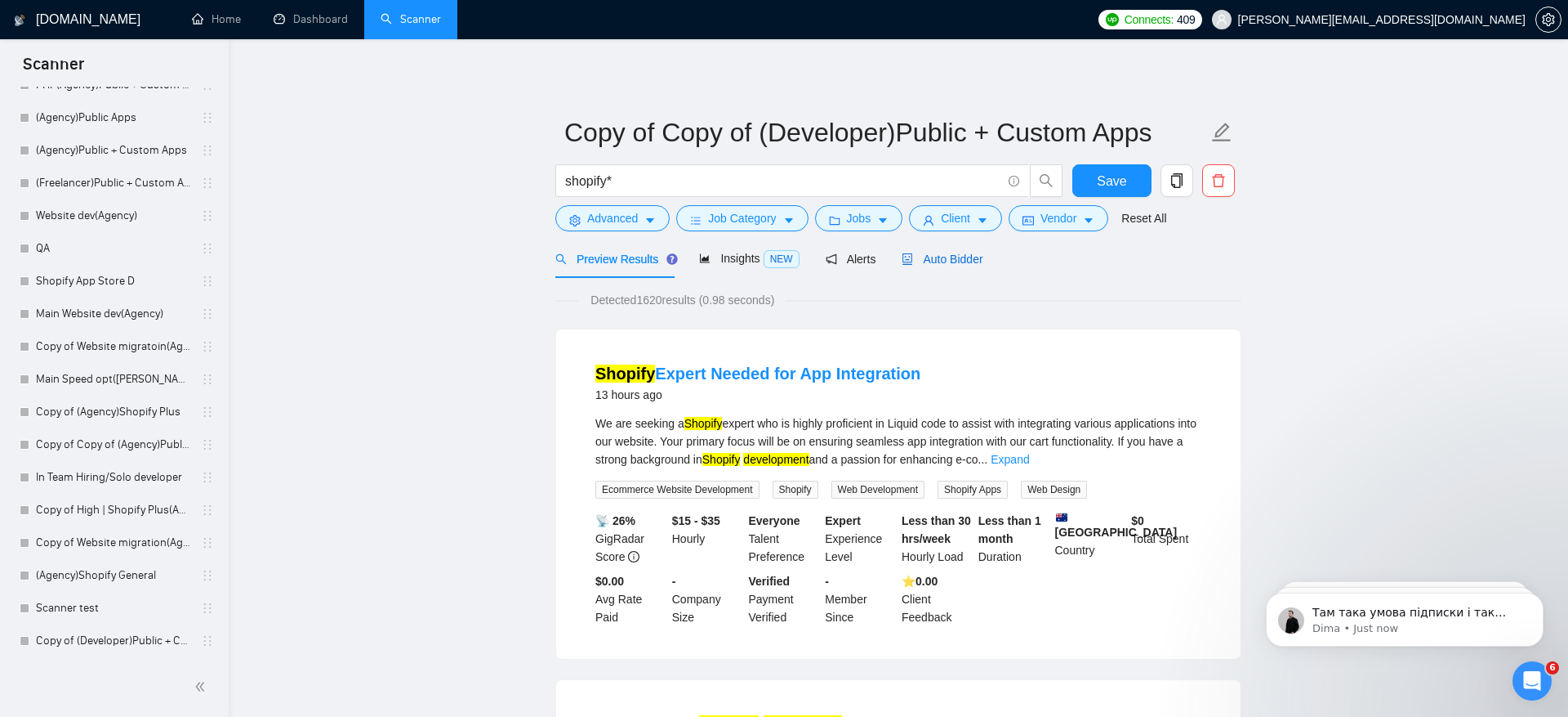
click at [970, 254] on span "Auto Bidder" at bounding box center [942, 259] width 81 height 13
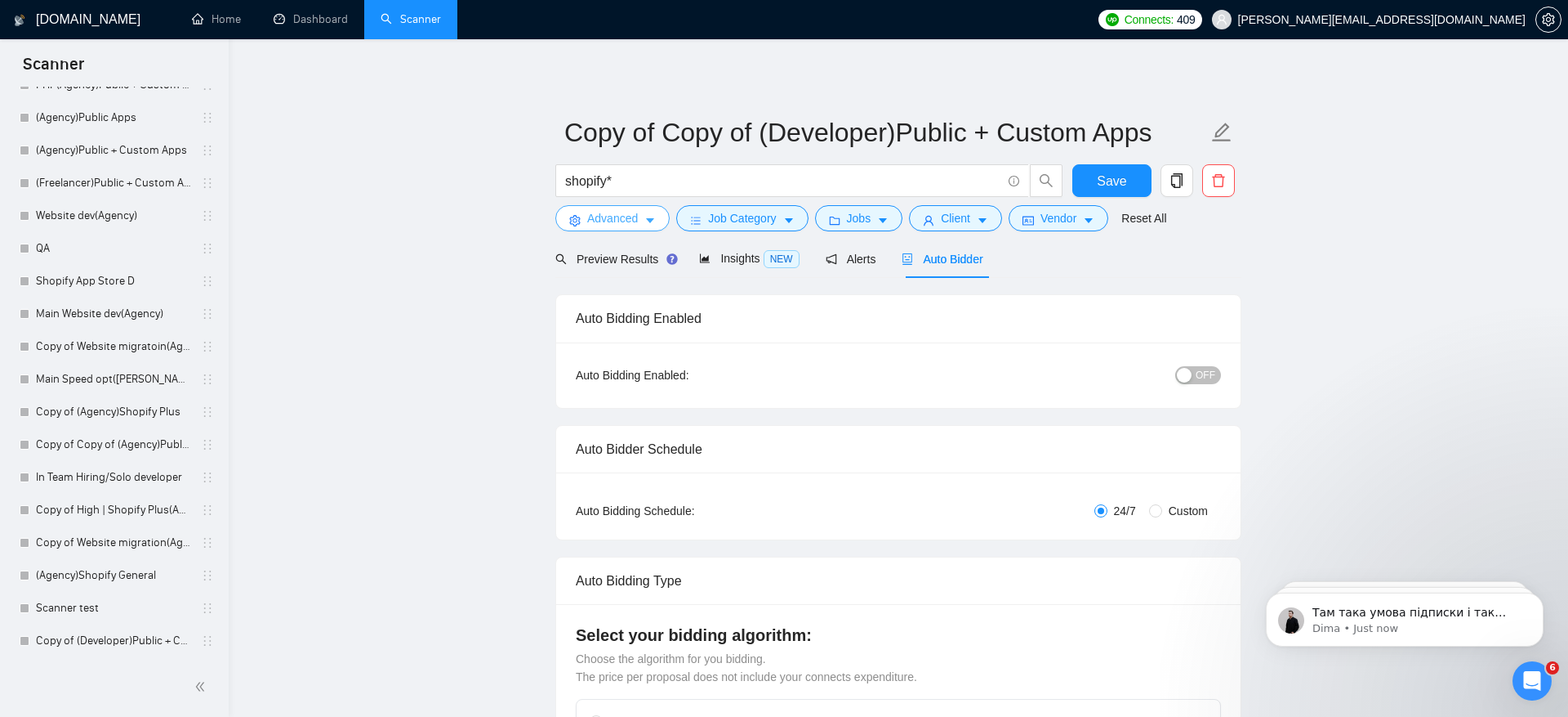
click at [632, 222] on span "Advanced" at bounding box center [613, 218] width 51 height 18
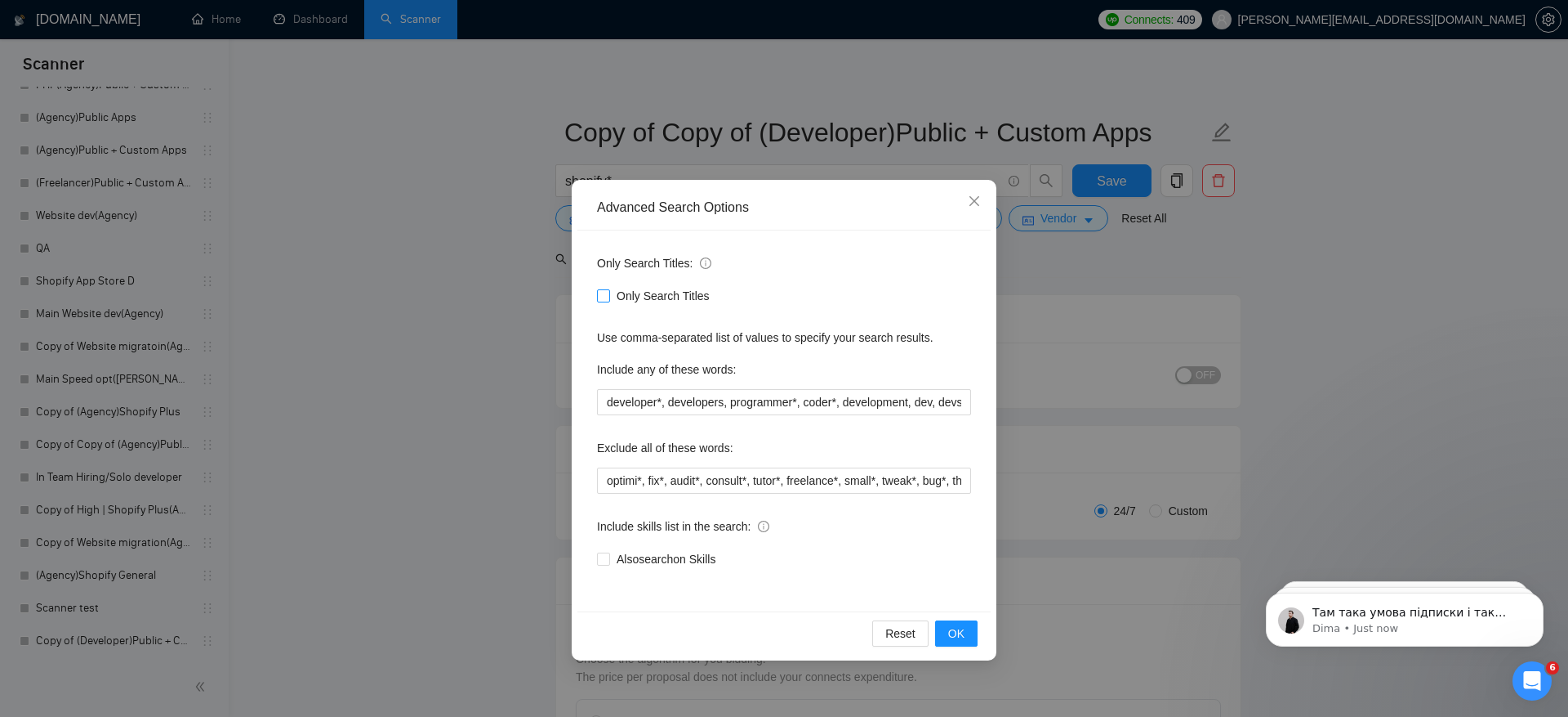
click at [601, 294] on input "Only Search Titles" at bounding box center [603, 295] width 12 height 12
checkbox input "true"
click at [954, 632] on span "OK" at bounding box center [957, 634] width 16 height 18
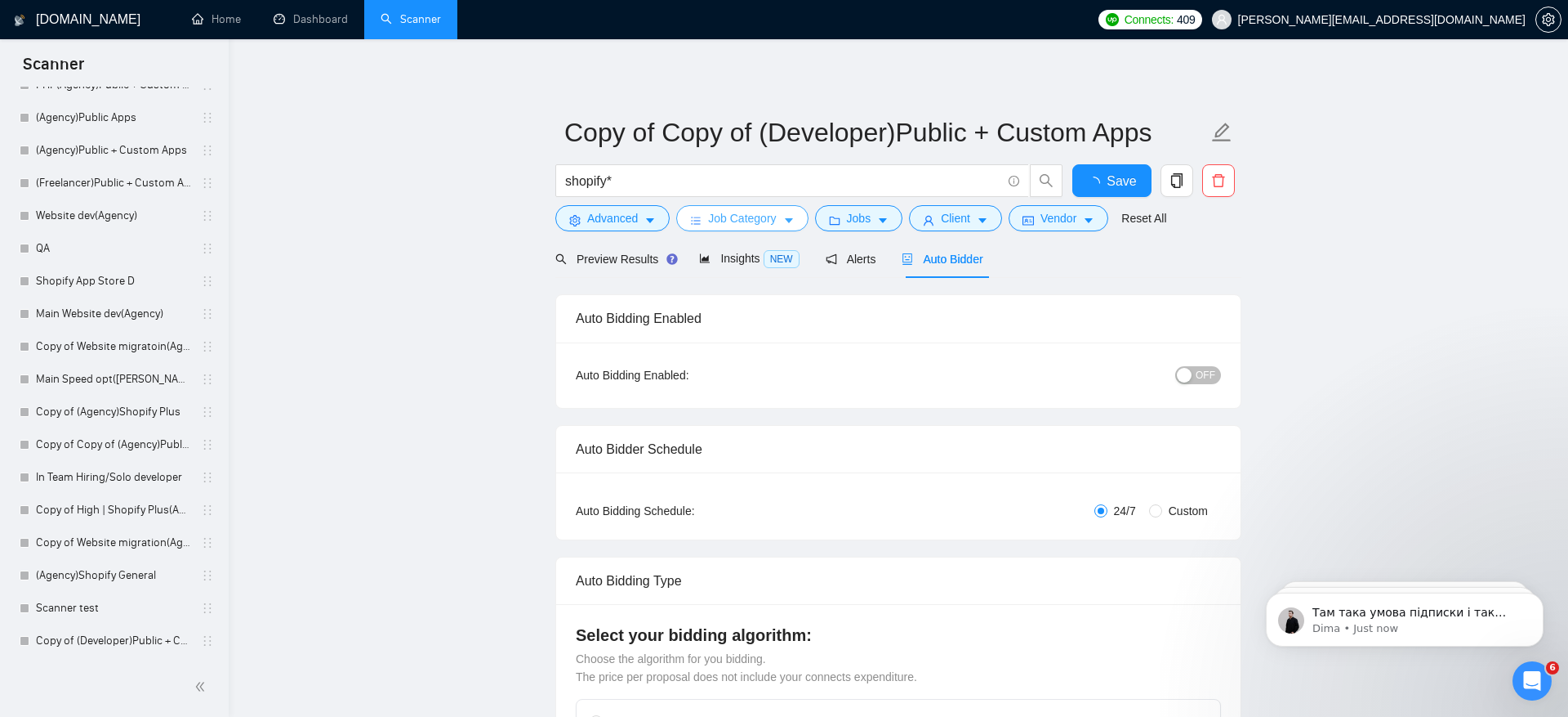
click at [779, 227] on button "Job Category" at bounding box center [742, 218] width 132 height 26
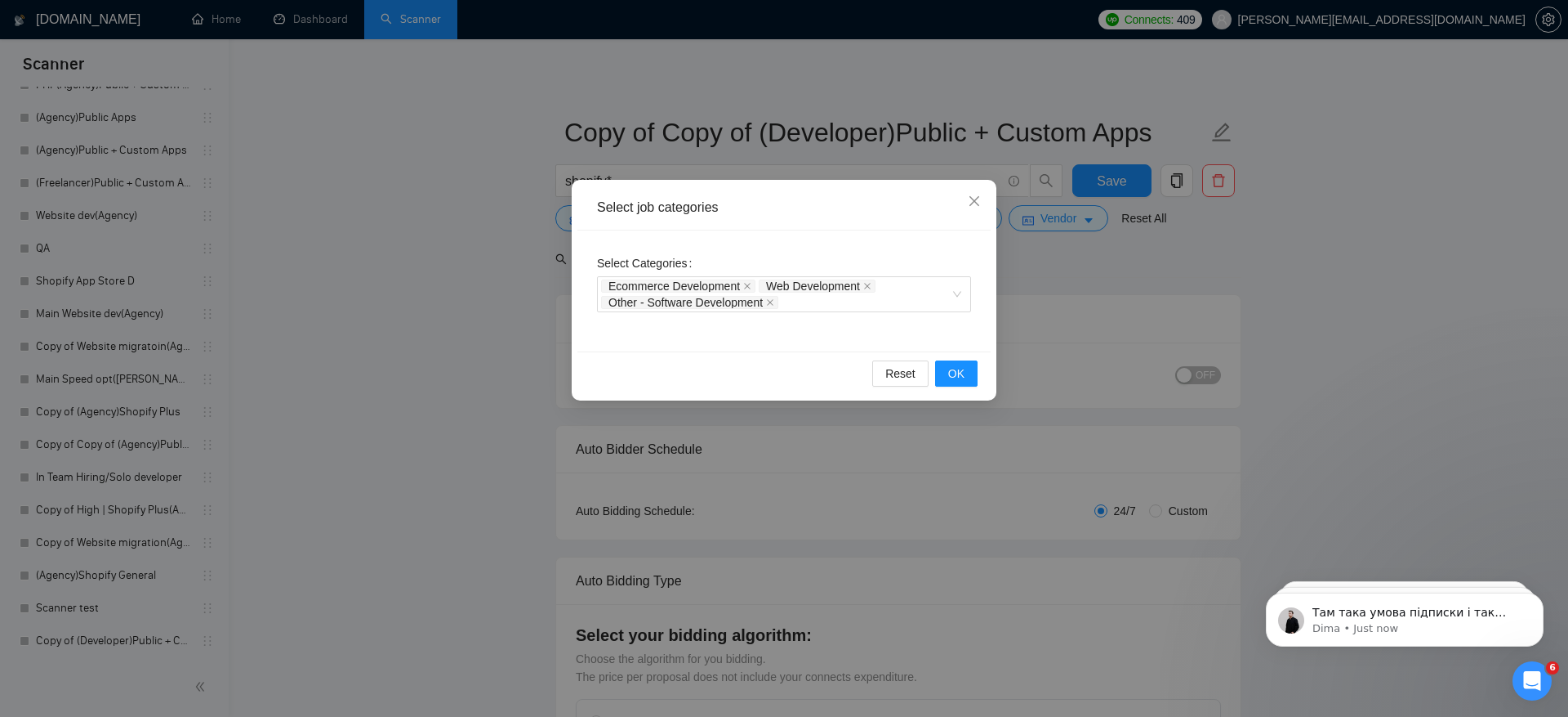
click at [874, 313] on div "Select Categories Ecommerce Development Web Development Other - Software Develo…" at bounding box center [784, 291] width 413 height 121
click at [867, 308] on div "Ecommerce Development Web Development Other - Software Development" at bounding box center [776, 295] width 350 height 33
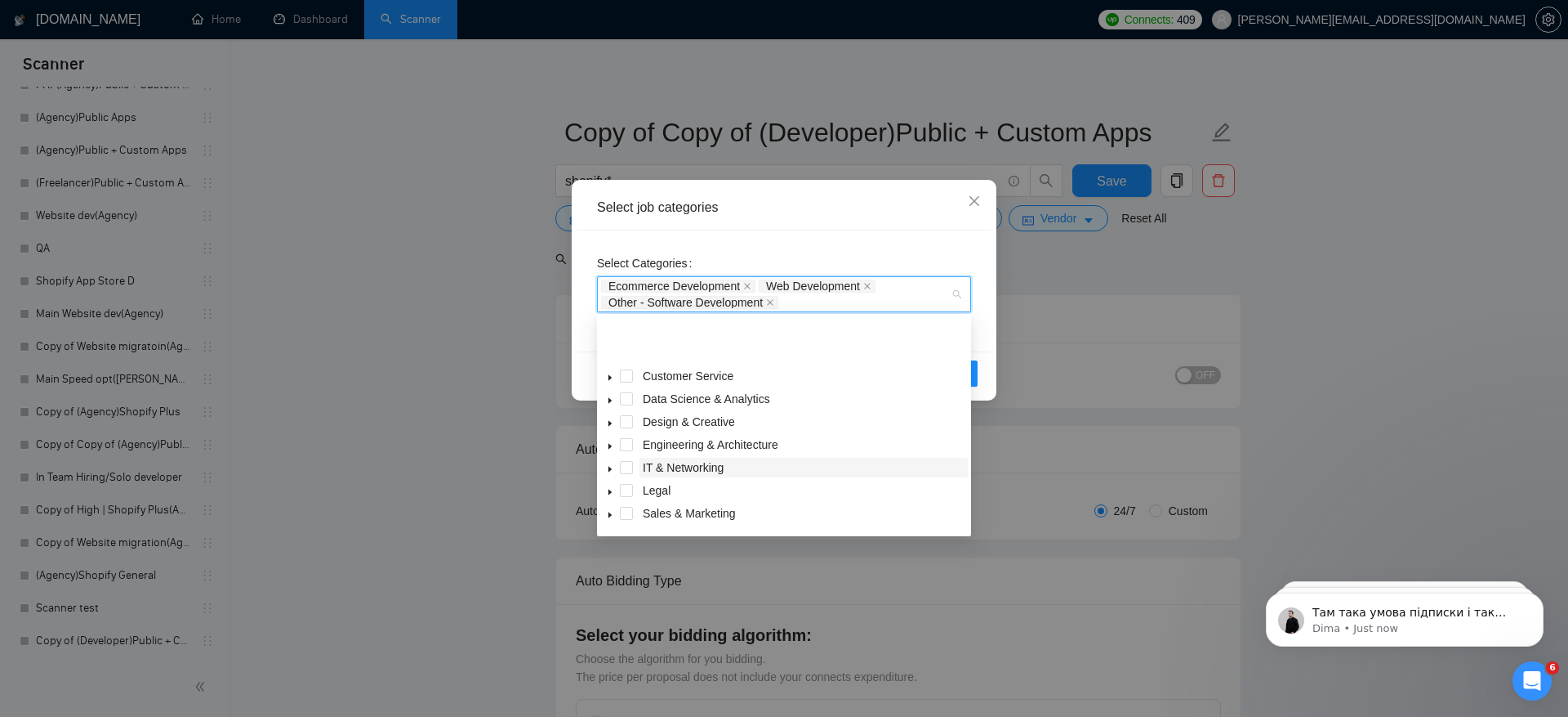
scroll to position [65, 0]
click at [612, 493] on icon "caret-down" at bounding box center [610, 496] width 8 height 8
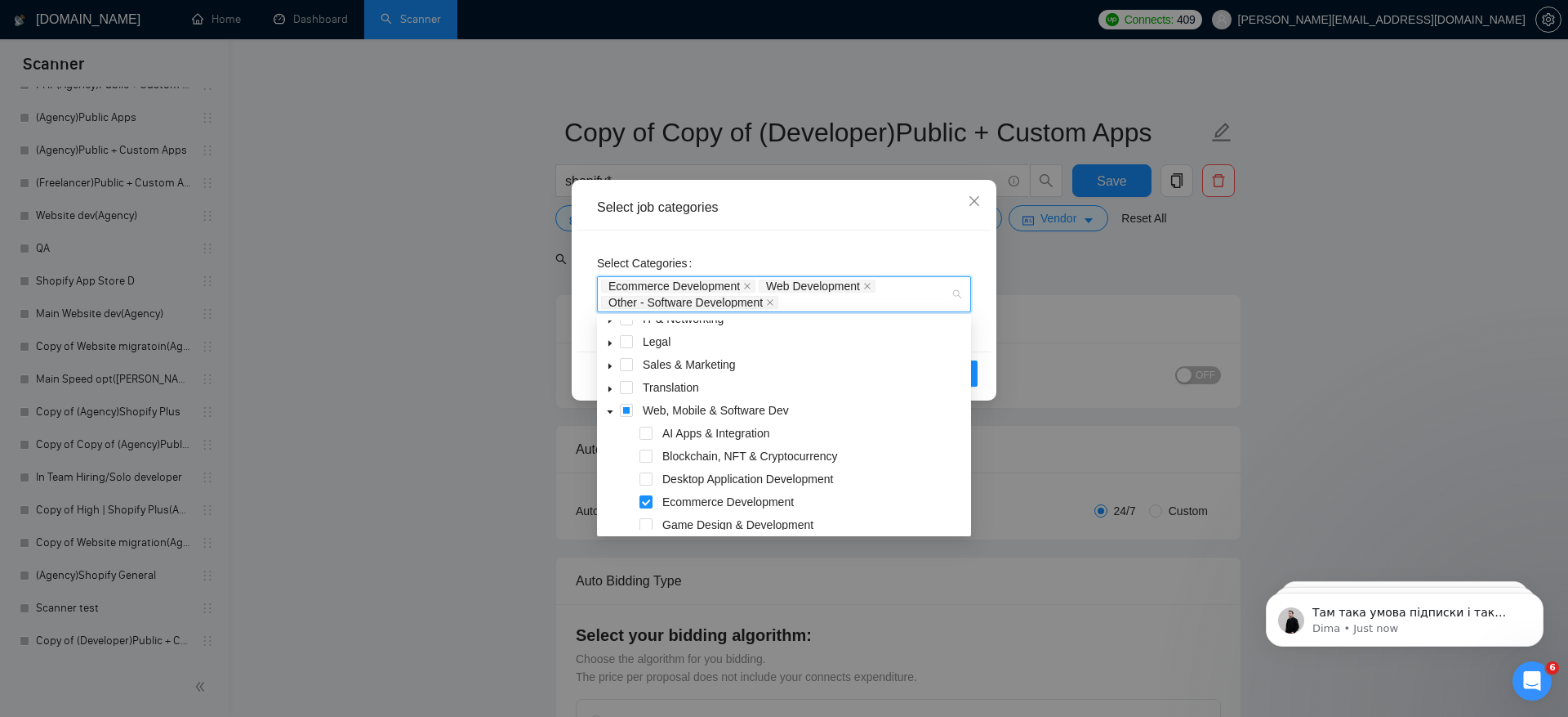
scroll to position [132, 0]
click at [627, 426] on span at bounding box center [627, 427] width 13 height 13
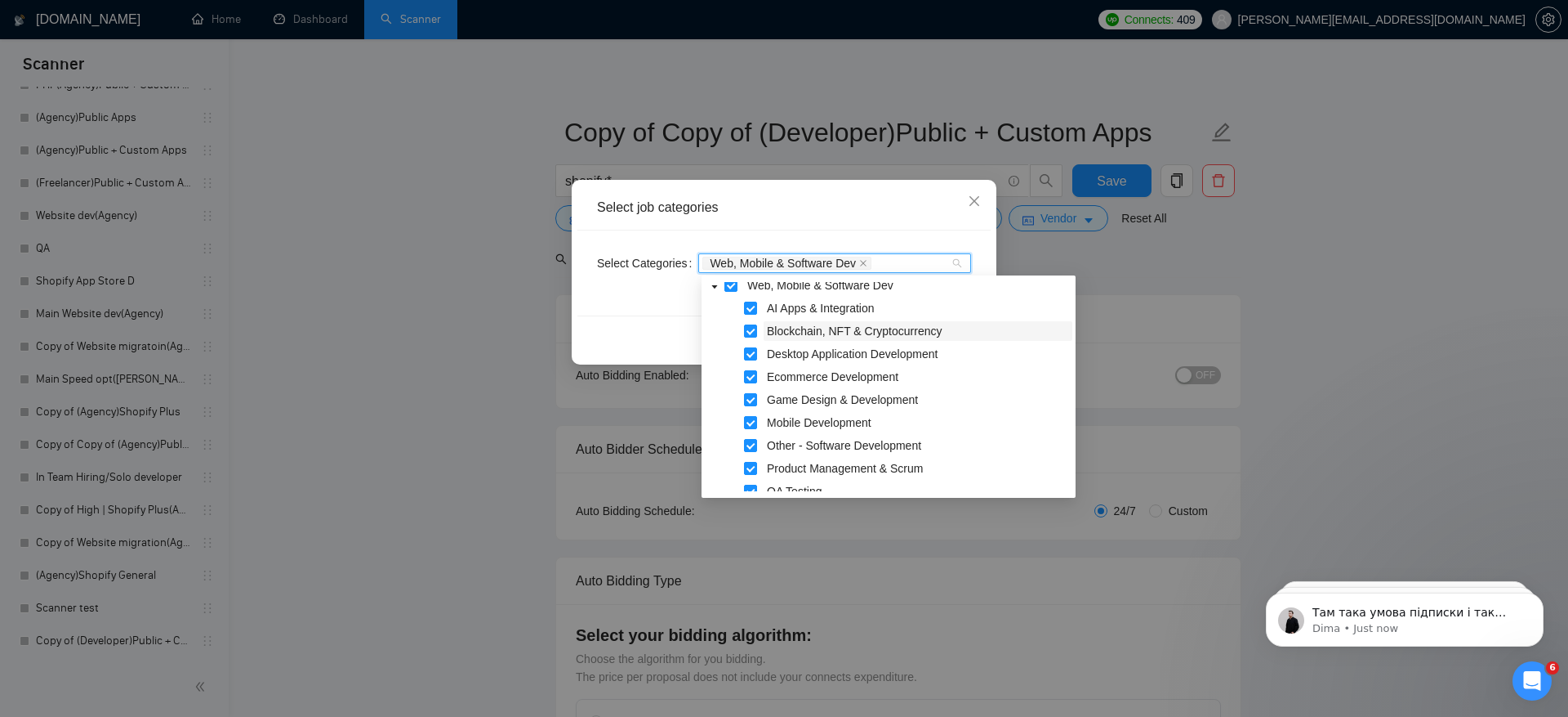
scroll to position [255, 0]
click at [754, 357] on span at bounding box center [751, 357] width 13 height 13
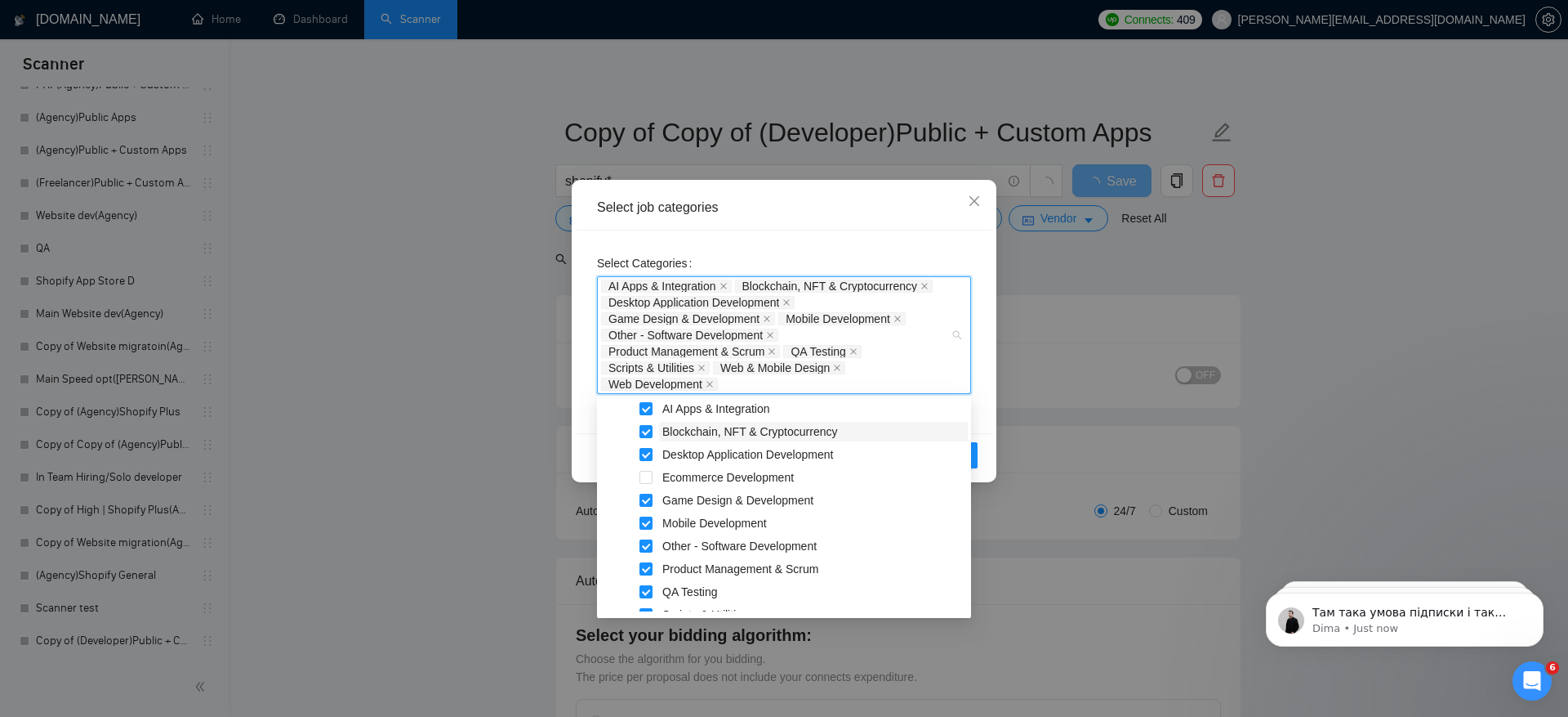
scroll to position [340, 0]
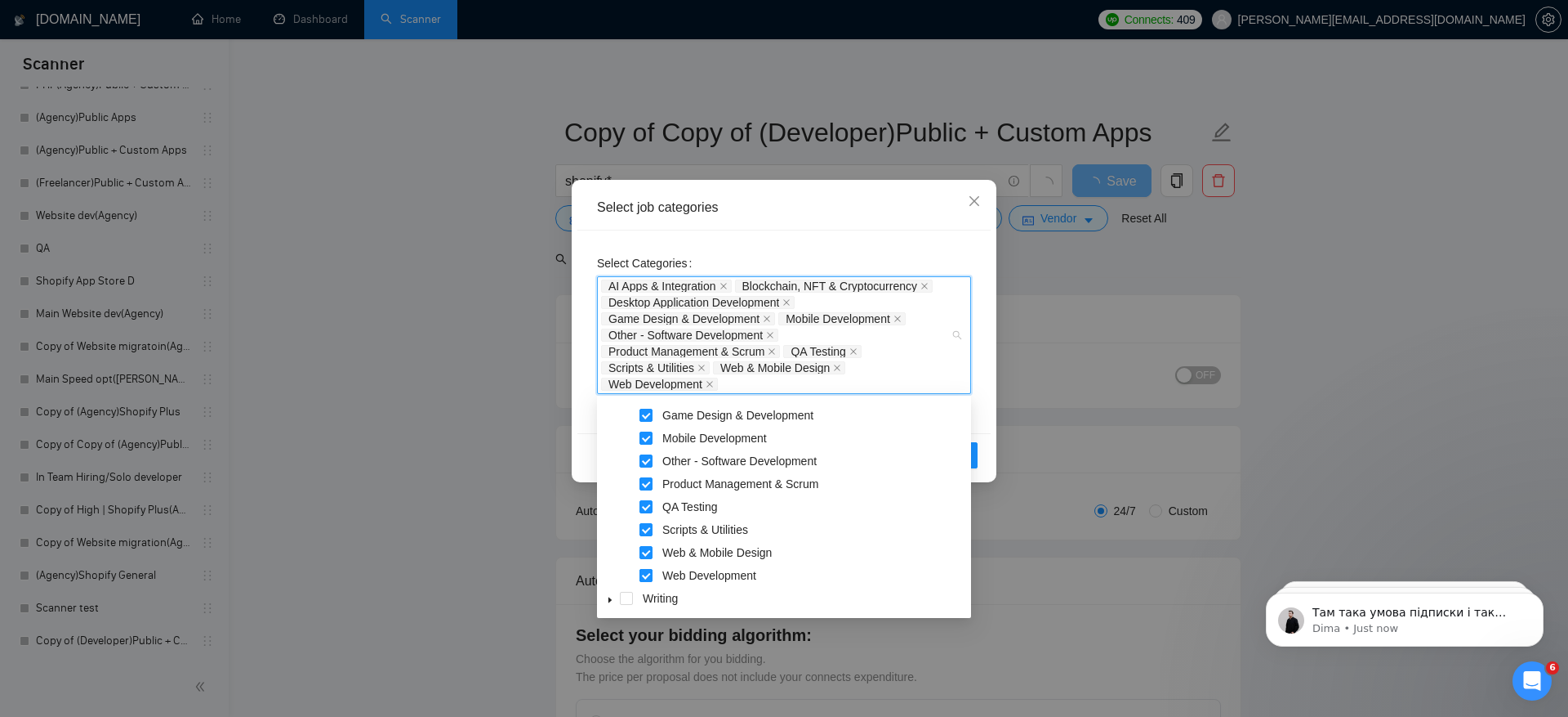
click at [646, 575] on span at bounding box center [646, 575] width 13 height 13
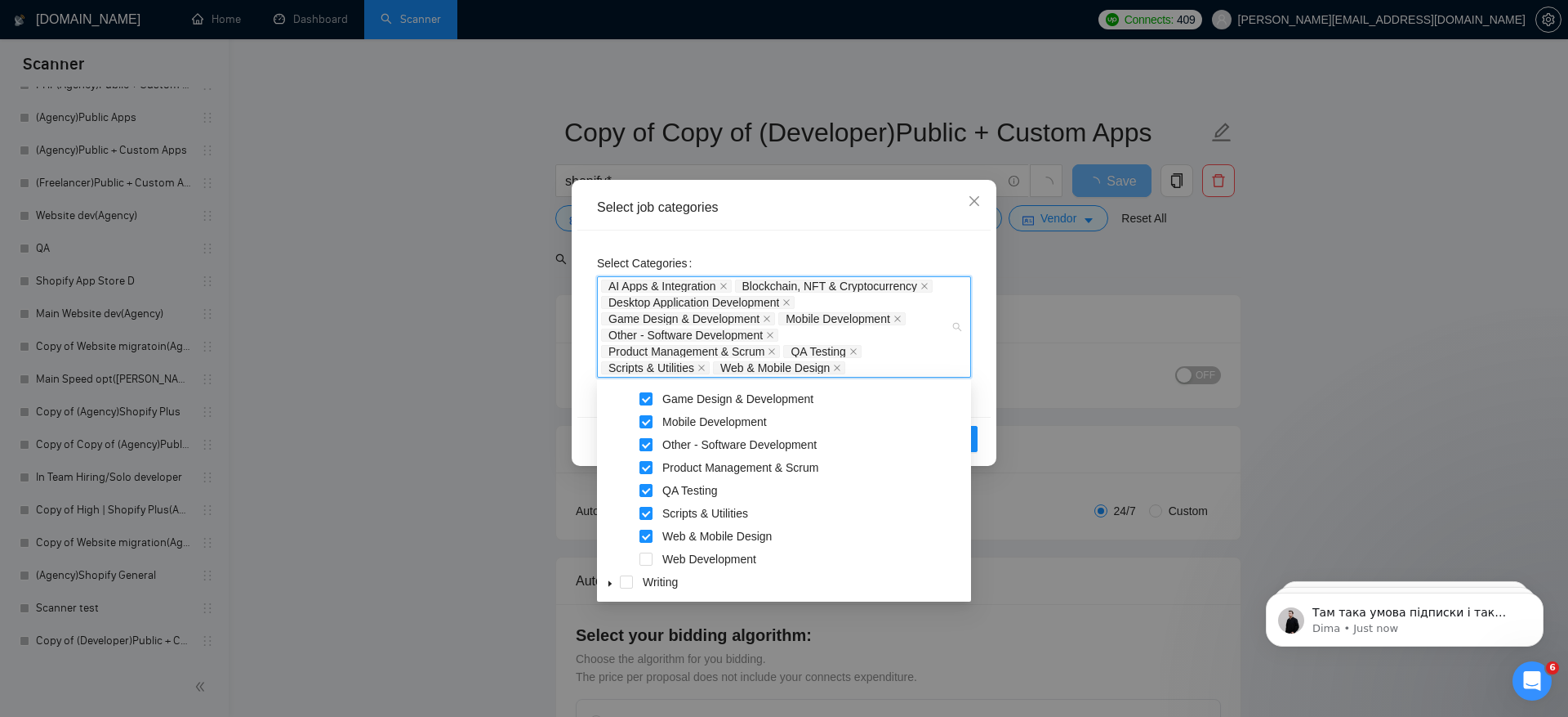
click at [650, 448] on span at bounding box center [646, 445] width 13 height 13
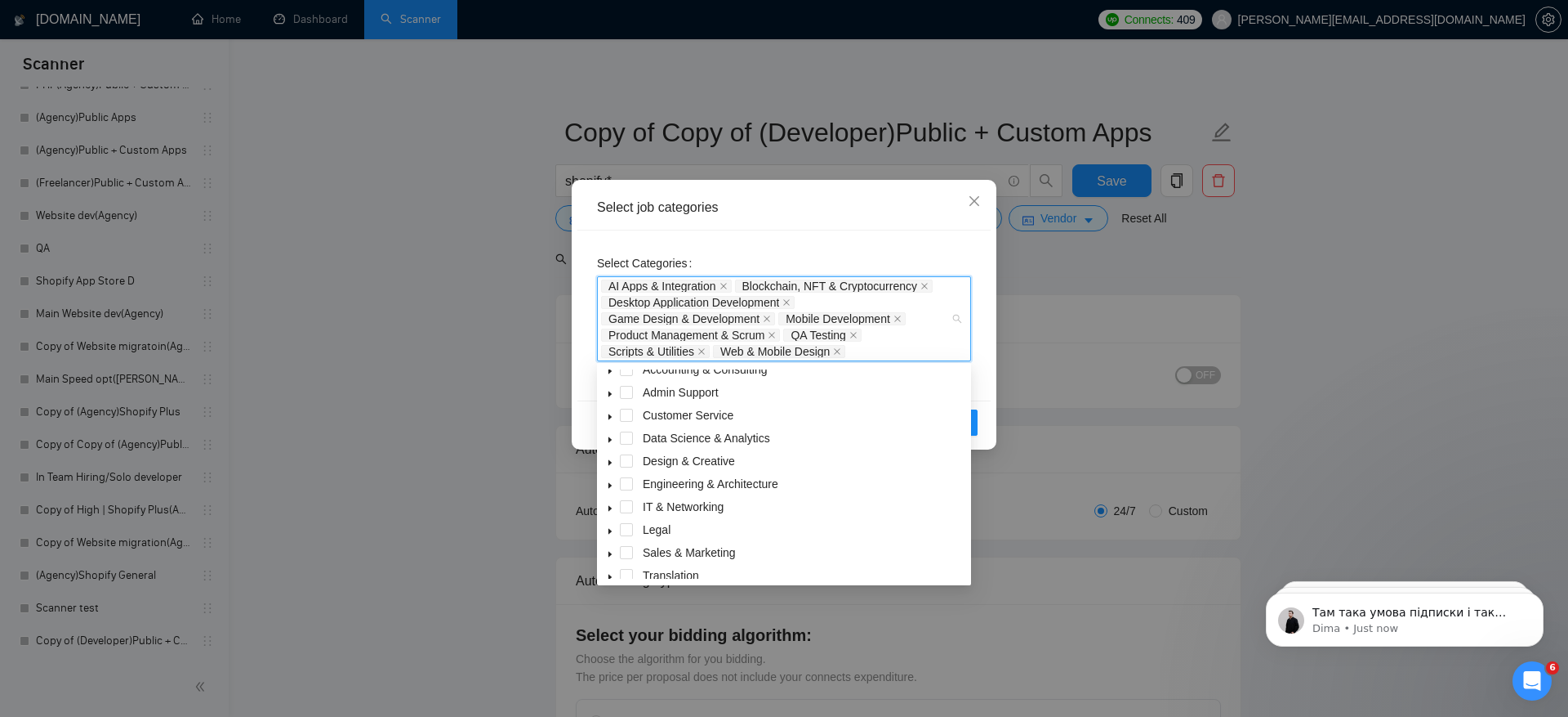
scroll to position [0, 0]
click at [621, 517] on span at bounding box center [627, 517] width 13 height 13
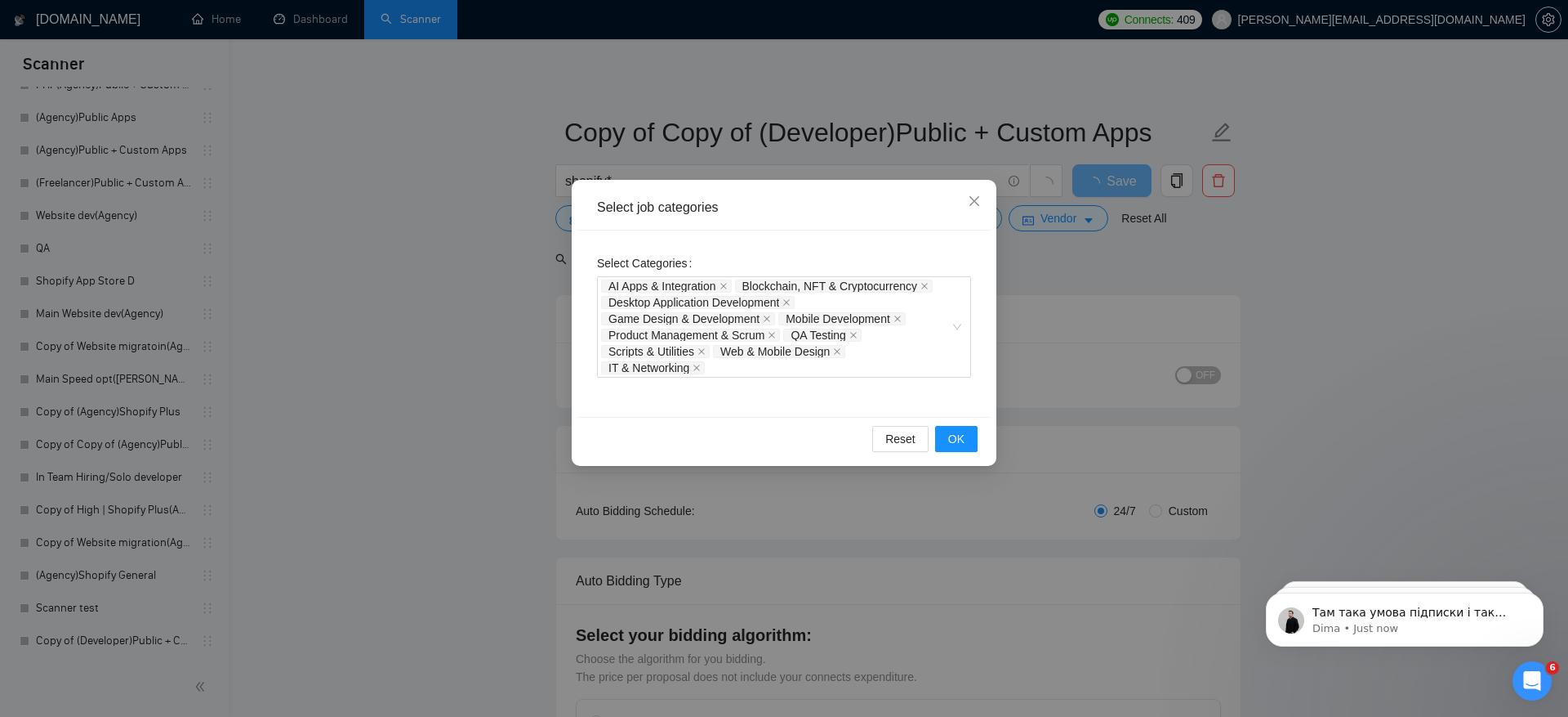
click at [979, 398] on div "Select Categories AI Apps & Integration Blockchain, NFT & Cryptocurrency Deskto…" at bounding box center [784, 324] width 413 height 186
click at [963, 449] on button "OK" at bounding box center [957, 439] width 43 height 26
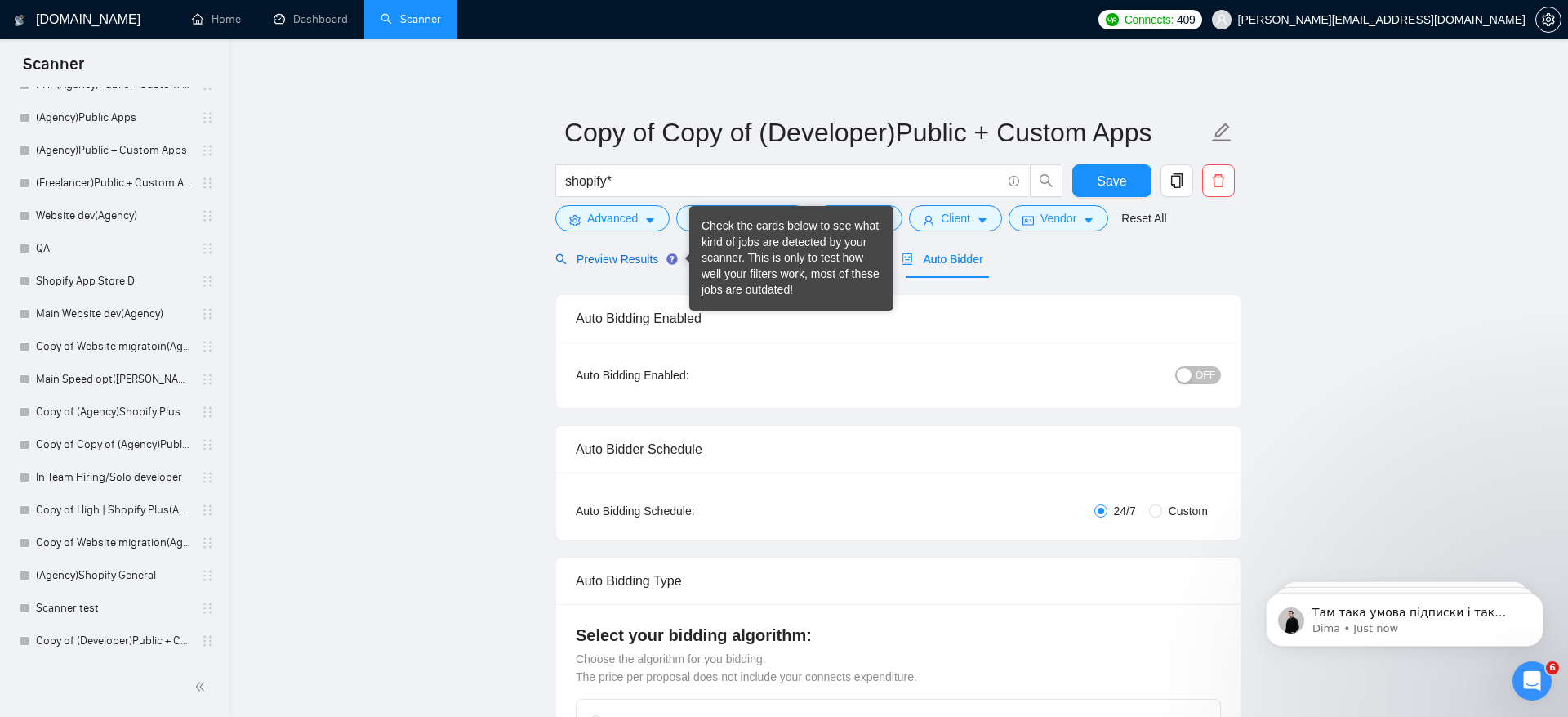
click at [628, 258] on span "Preview Results" at bounding box center [614, 259] width 118 height 13
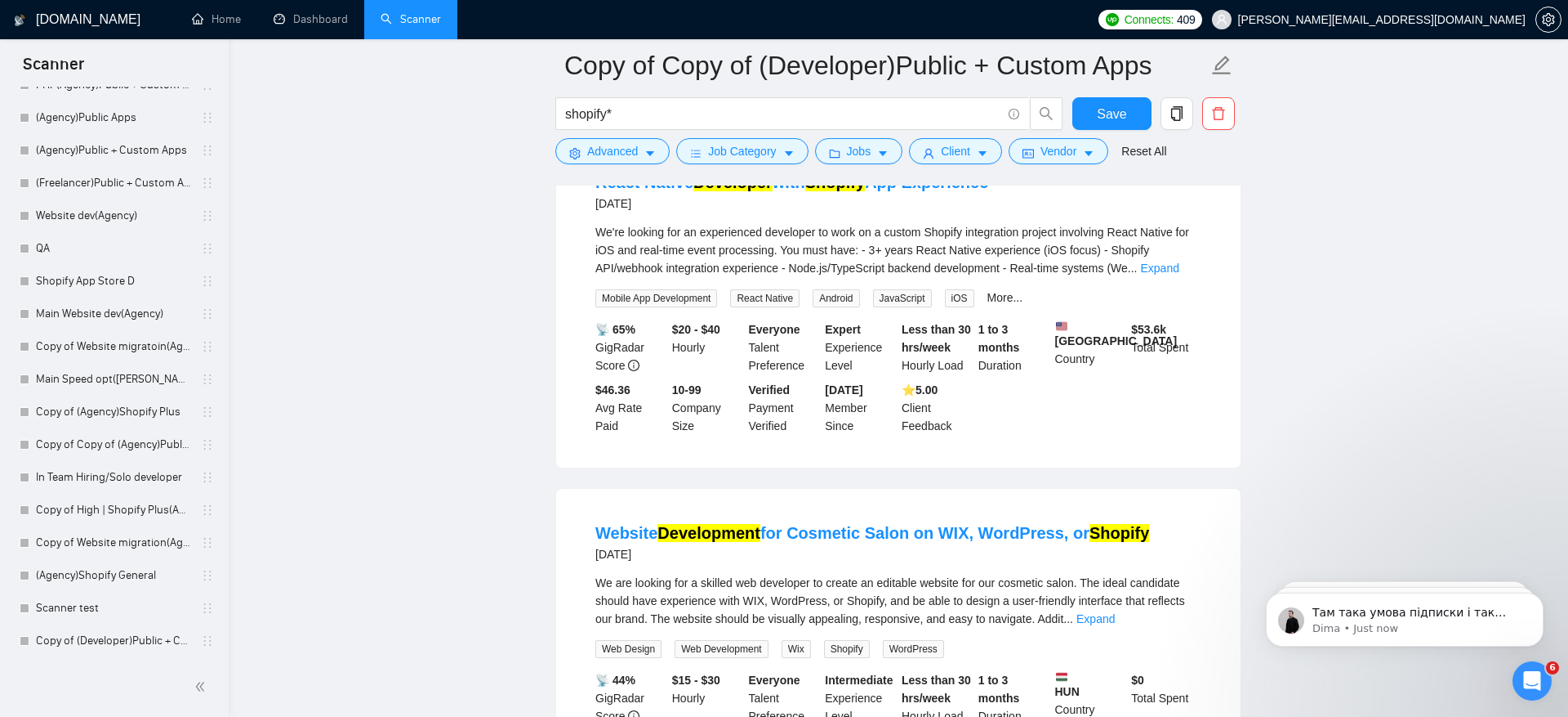
scroll to position [805, 0]
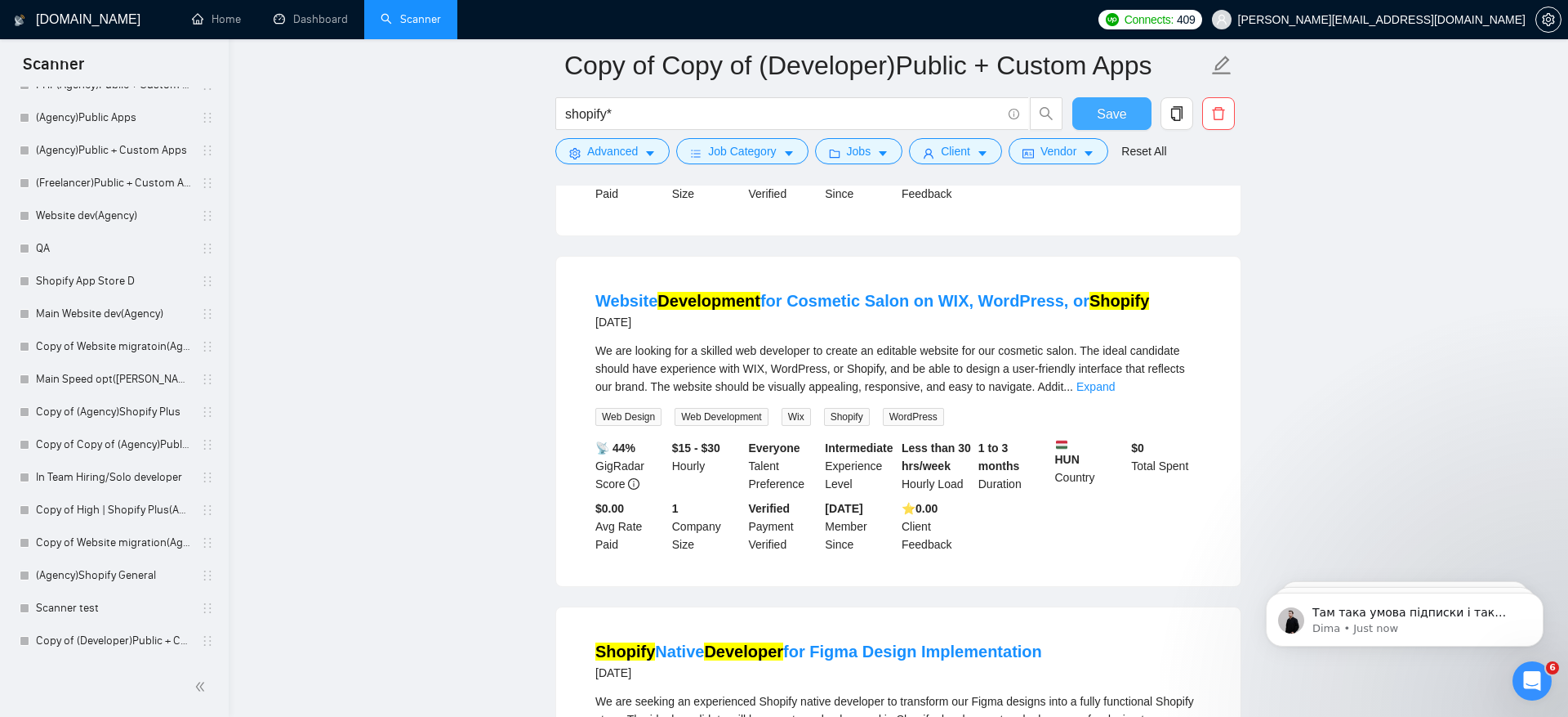
click at [1107, 113] on span "Save" at bounding box center [1111, 114] width 30 height 21
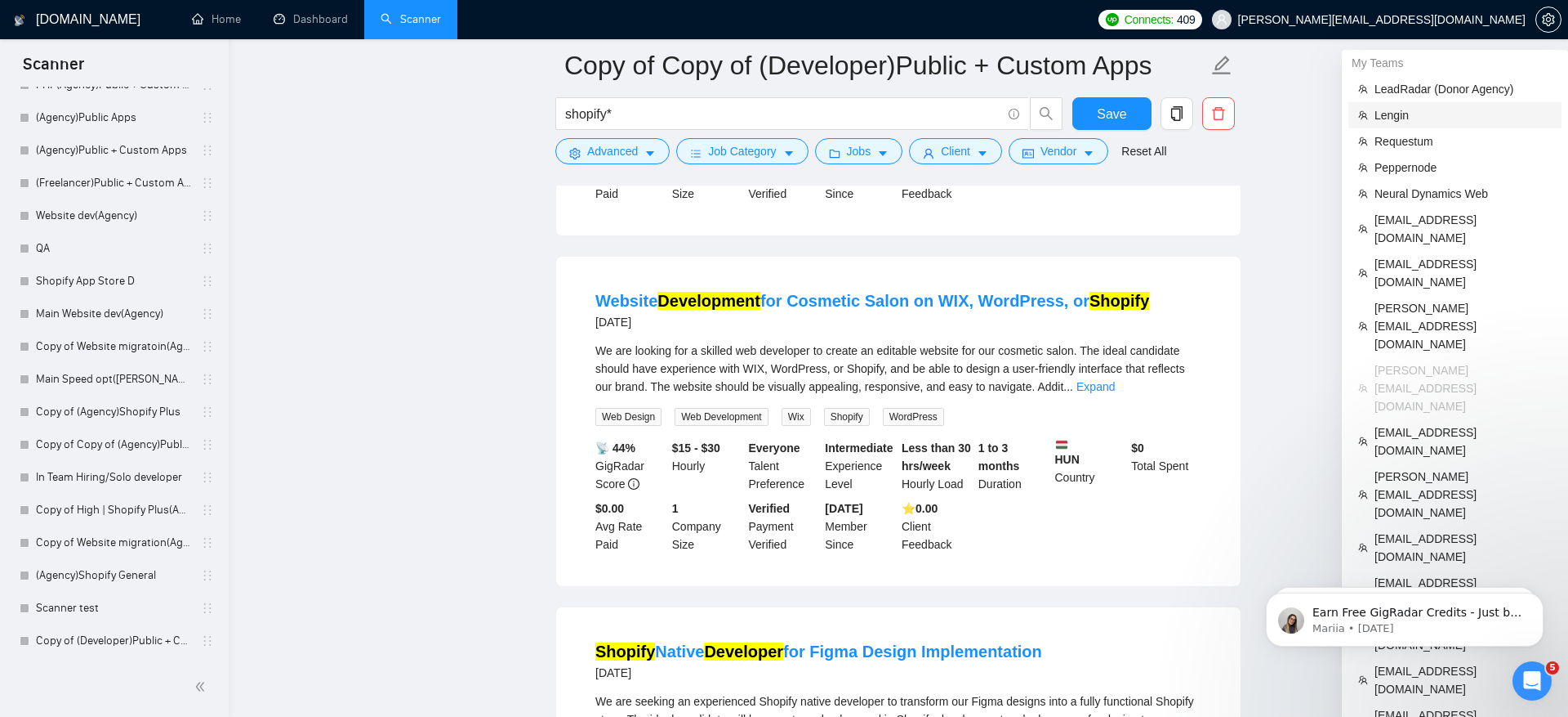
click at [1377, 123] on span "Lengin" at bounding box center [1463, 115] width 177 height 18
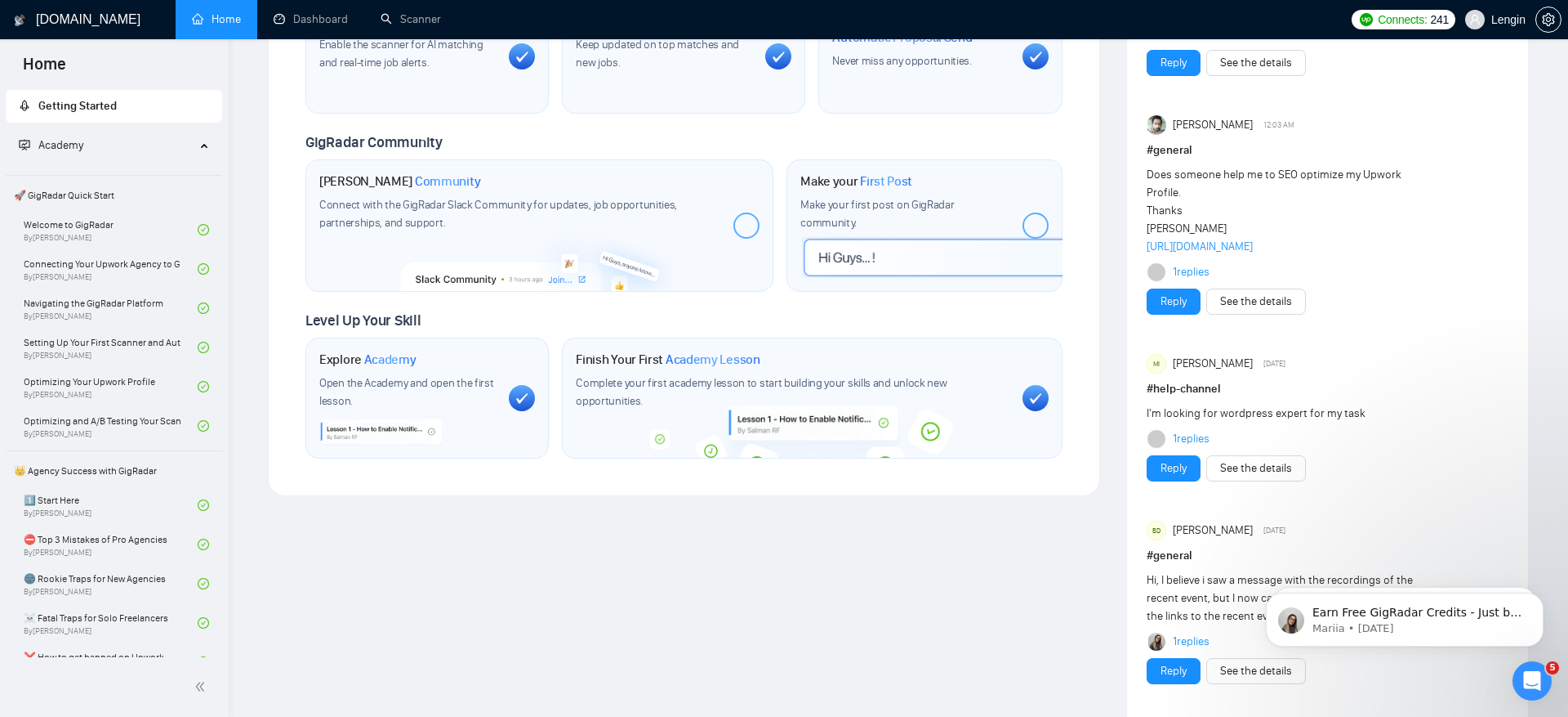
scroll to position [671, 0]
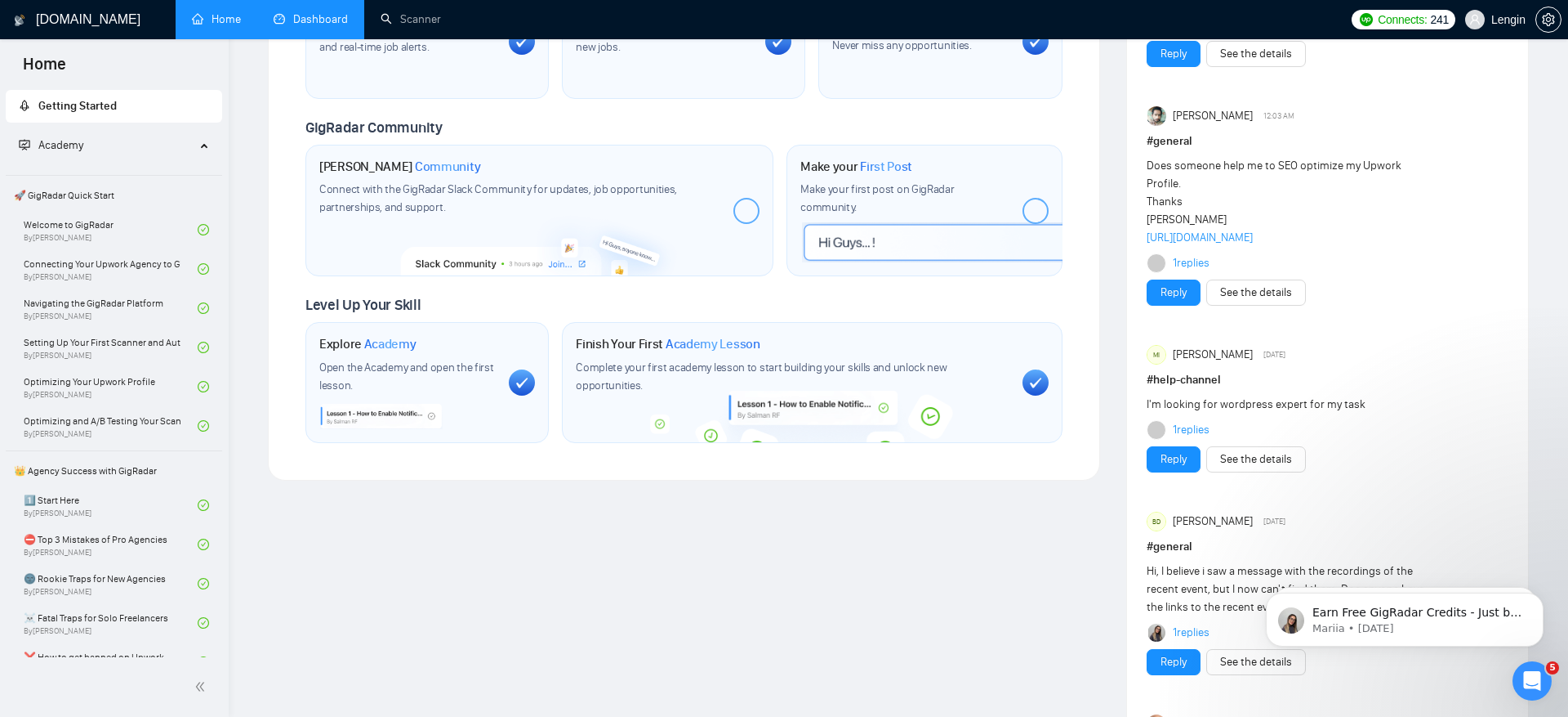
click at [329, 12] on link "Dashboard" at bounding box center [311, 19] width 74 height 14
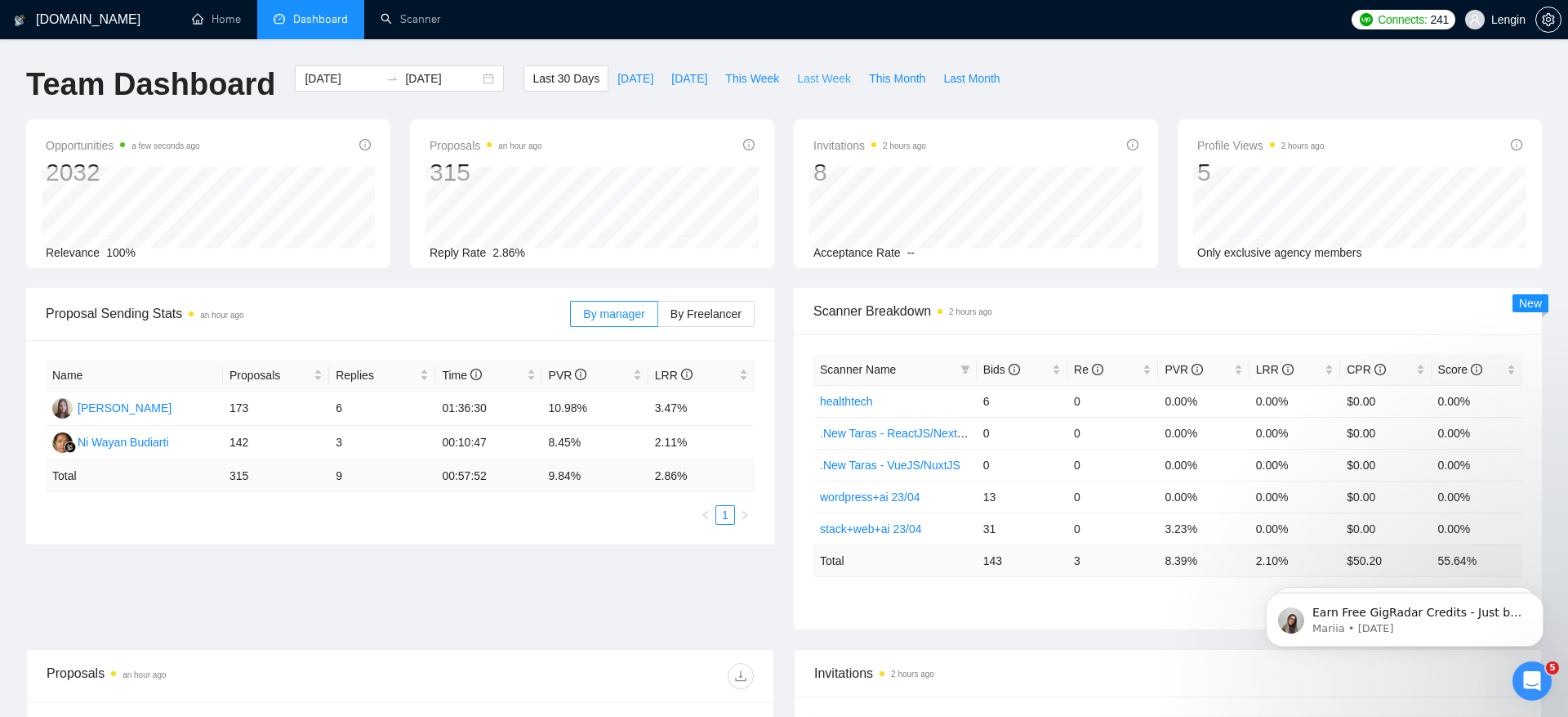
click at [839, 82] on span "Last Week" at bounding box center [824, 78] width 54 height 18
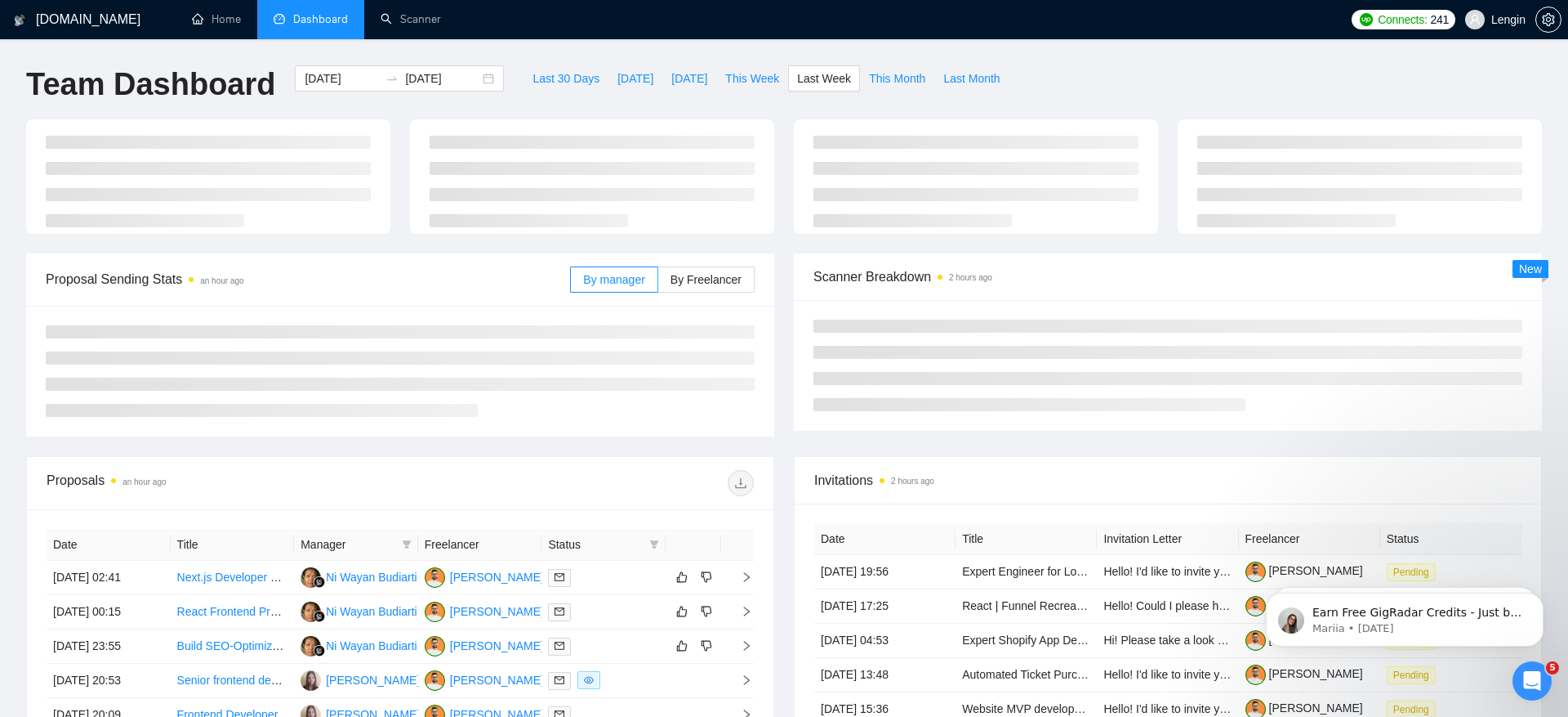
type input "2025-09-01"
type input "2025-09-07"
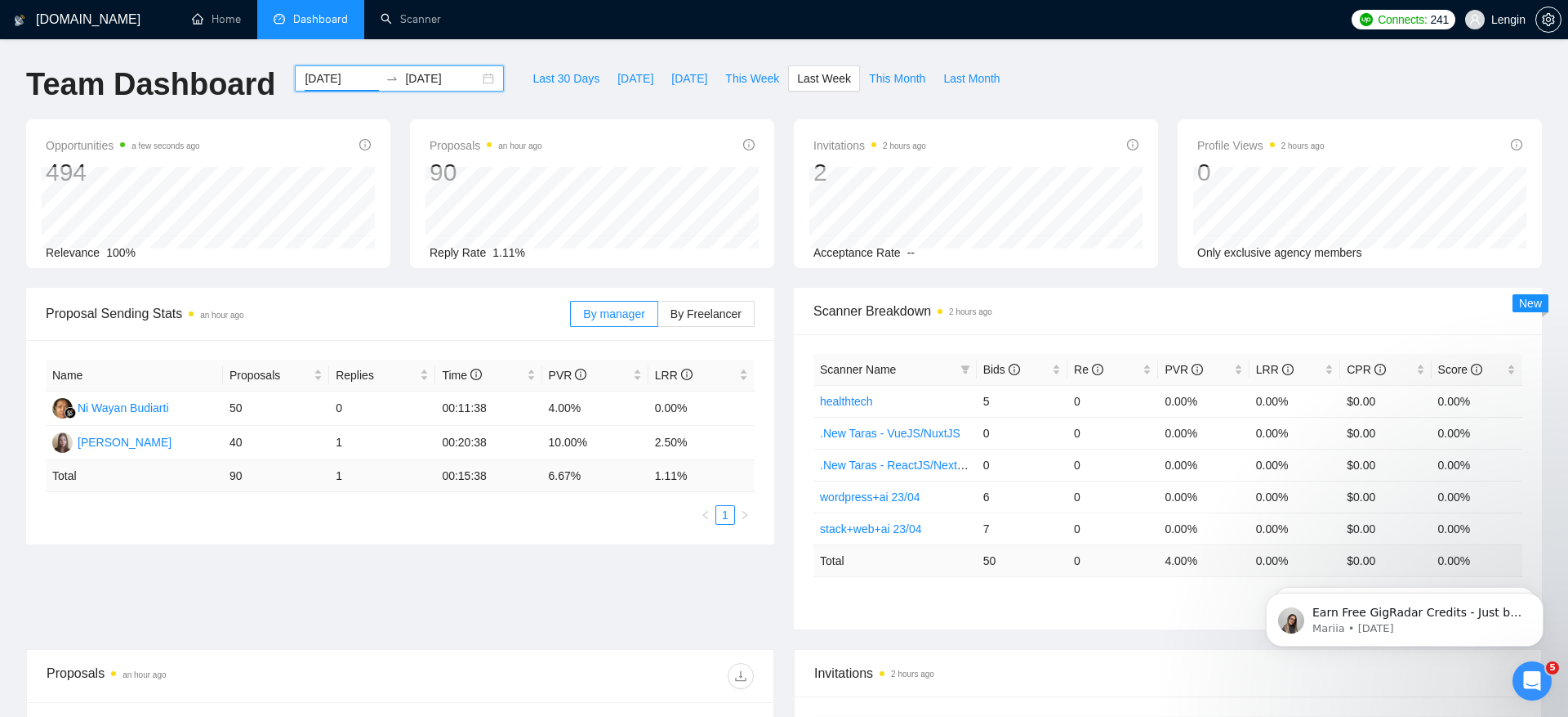
click at [345, 77] on input "2025-09-01" at bounding box center [341, 78] width 74 height 18
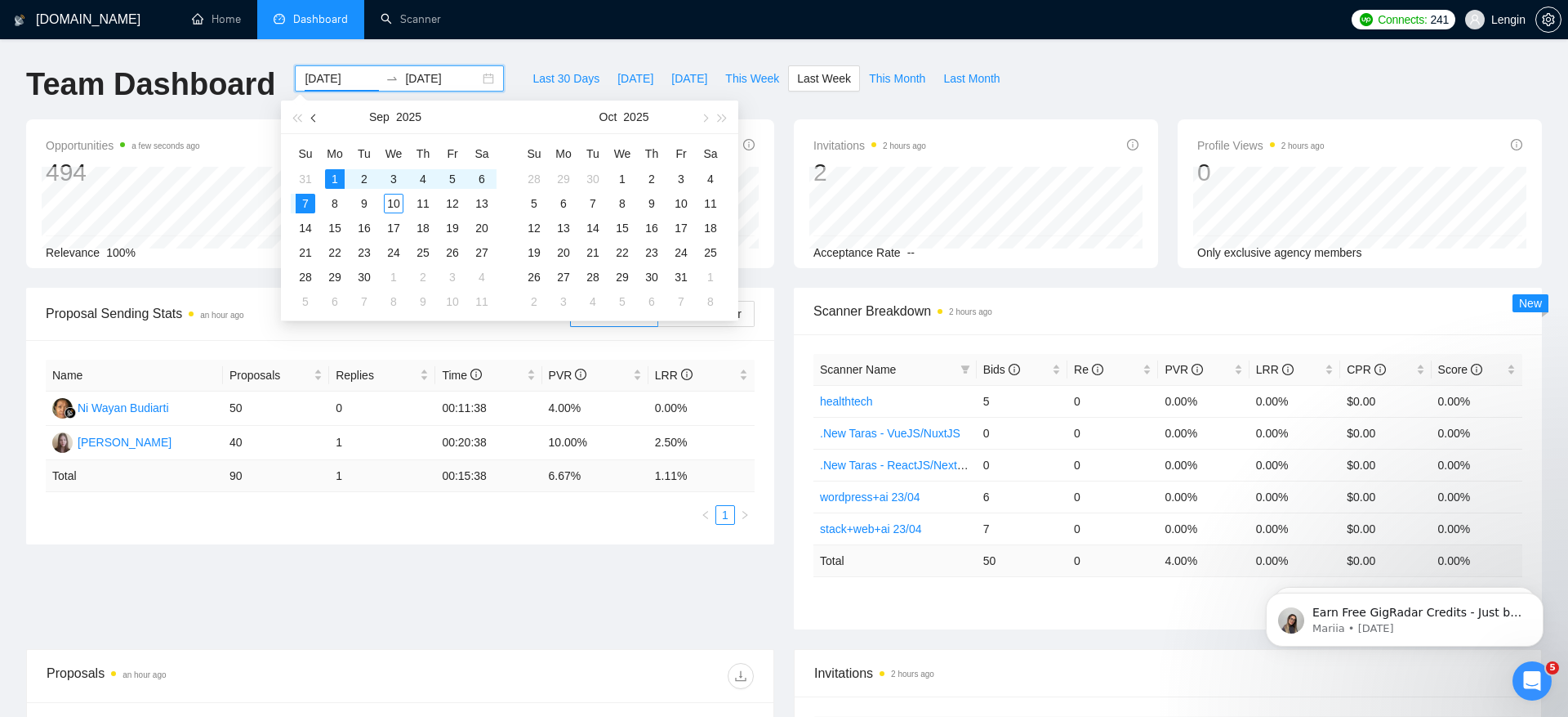
click at [311, 121] on button "button" at bounding box center [314, 117] width 18 height 33
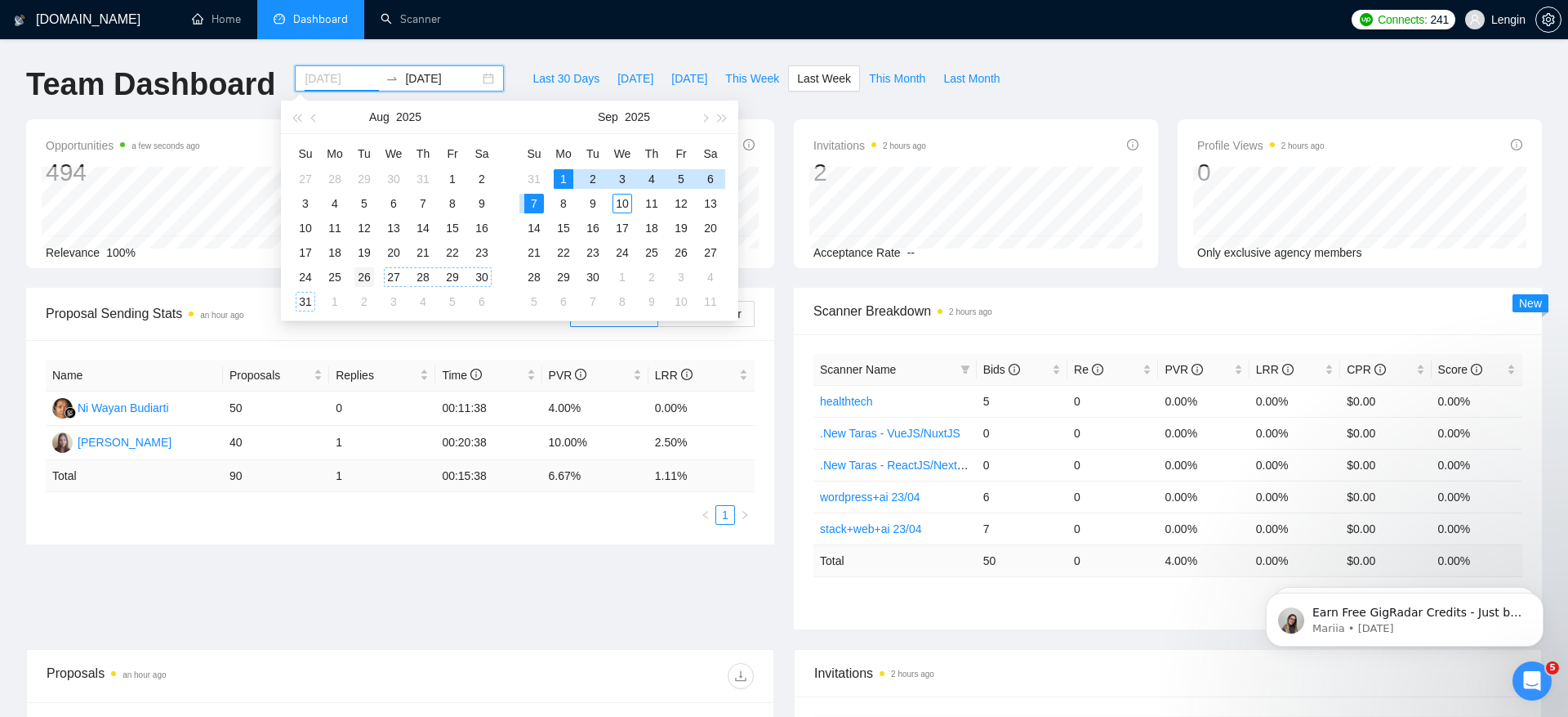
type input "2025-08-26"
click at [362, 277] on div "26" at bounding box center [364, 277] width 20 height 20
type input "2025-09-10"
click at [618, 199] on div "10" at bounding box center [623, 203] width 20 height 20
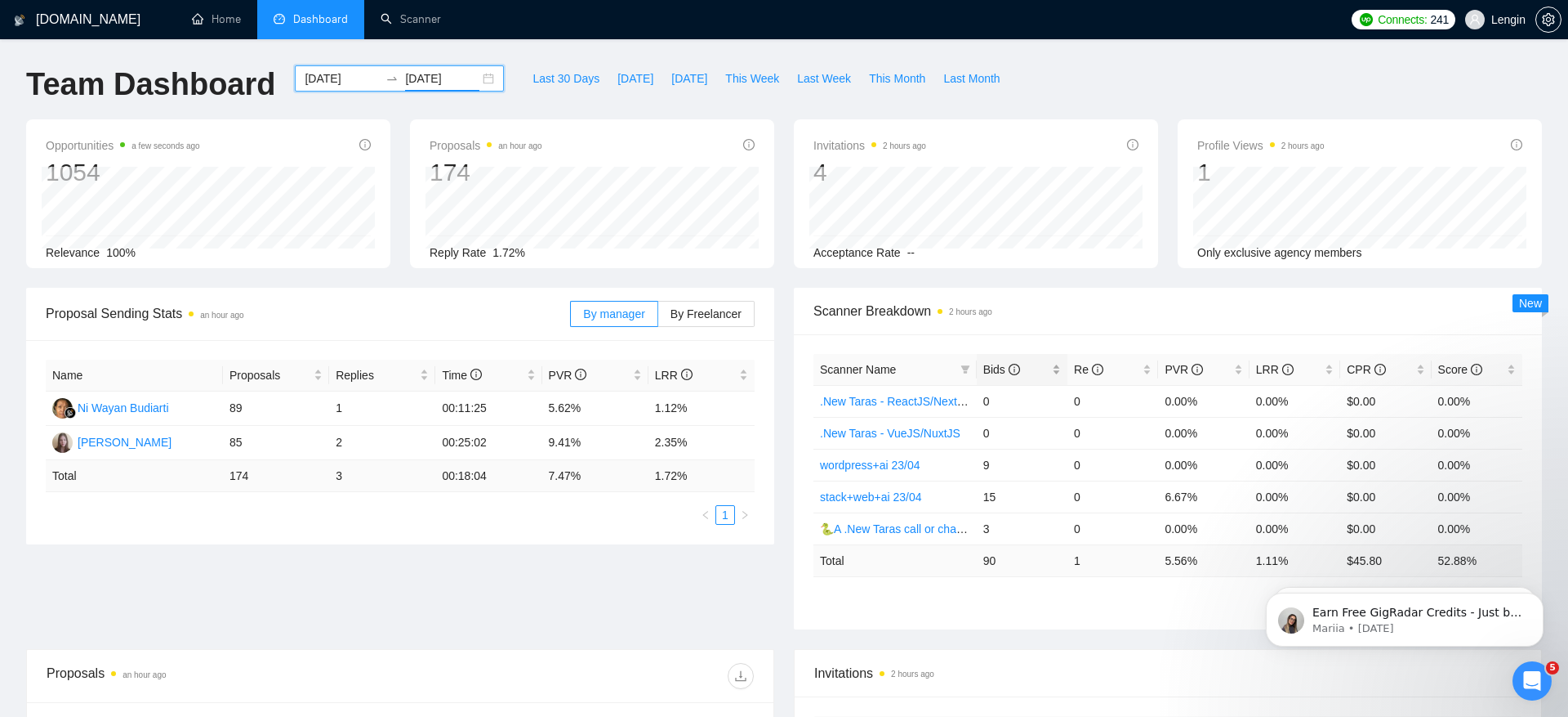
click at [1000, 365] on span "Bids" at bounding box center [1001, 370] width 37 height 13
click at [541, 575] on div "Proposal Sending Stats an hour ago By manager By Freelancer Name Proposals Repl…" at bounding box center [784, 468] width 1536 height 361
click at [710, 317] on span "By Freelancer" at bounding box center [706, 314] width 71 height 13
click at [658, 318] on input "By Freelancer" at bounding box center [658, 318] width 0 height 0
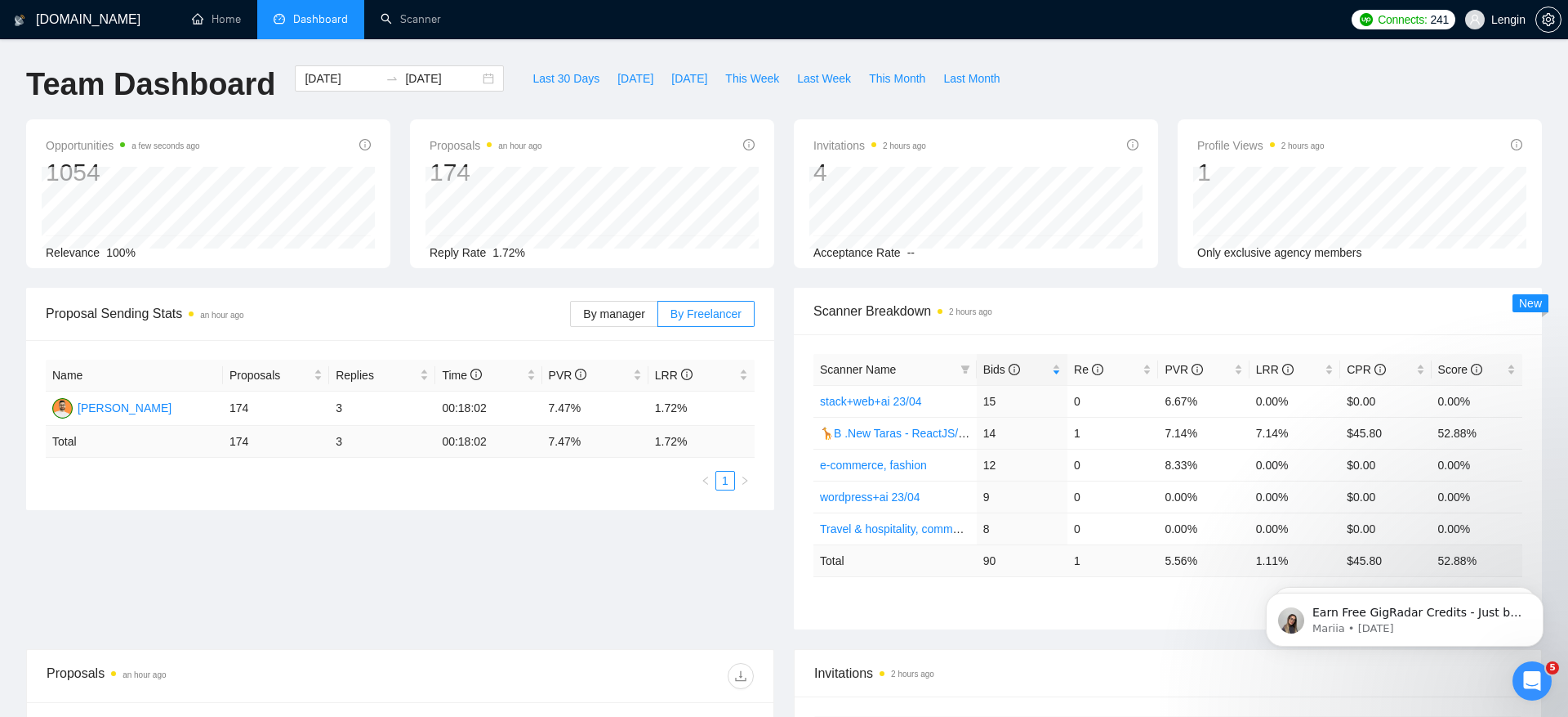
click at [611, 552] on div "Proposal Sending Stats an hour ago By manager By Freelancer Name Proposals Repl…" at bounding box center [784, 468] width 1536 height 361
click at [435, 15] on link "Scanner" at bounding box center [411, 19] width 60 height 14
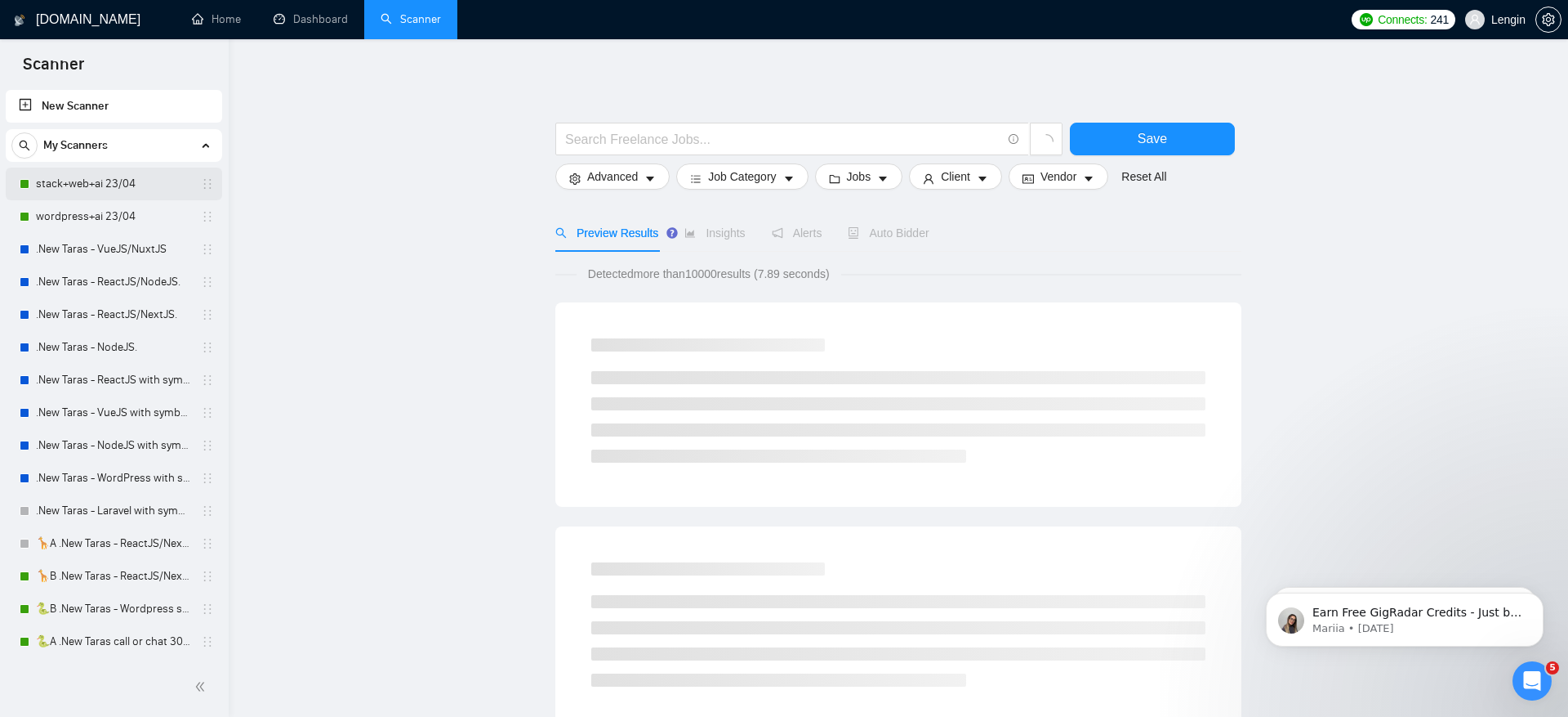
click at [134, 192] on link "stack+web+ai 23/04" at bounding box center [114, 184] width 155 height 33
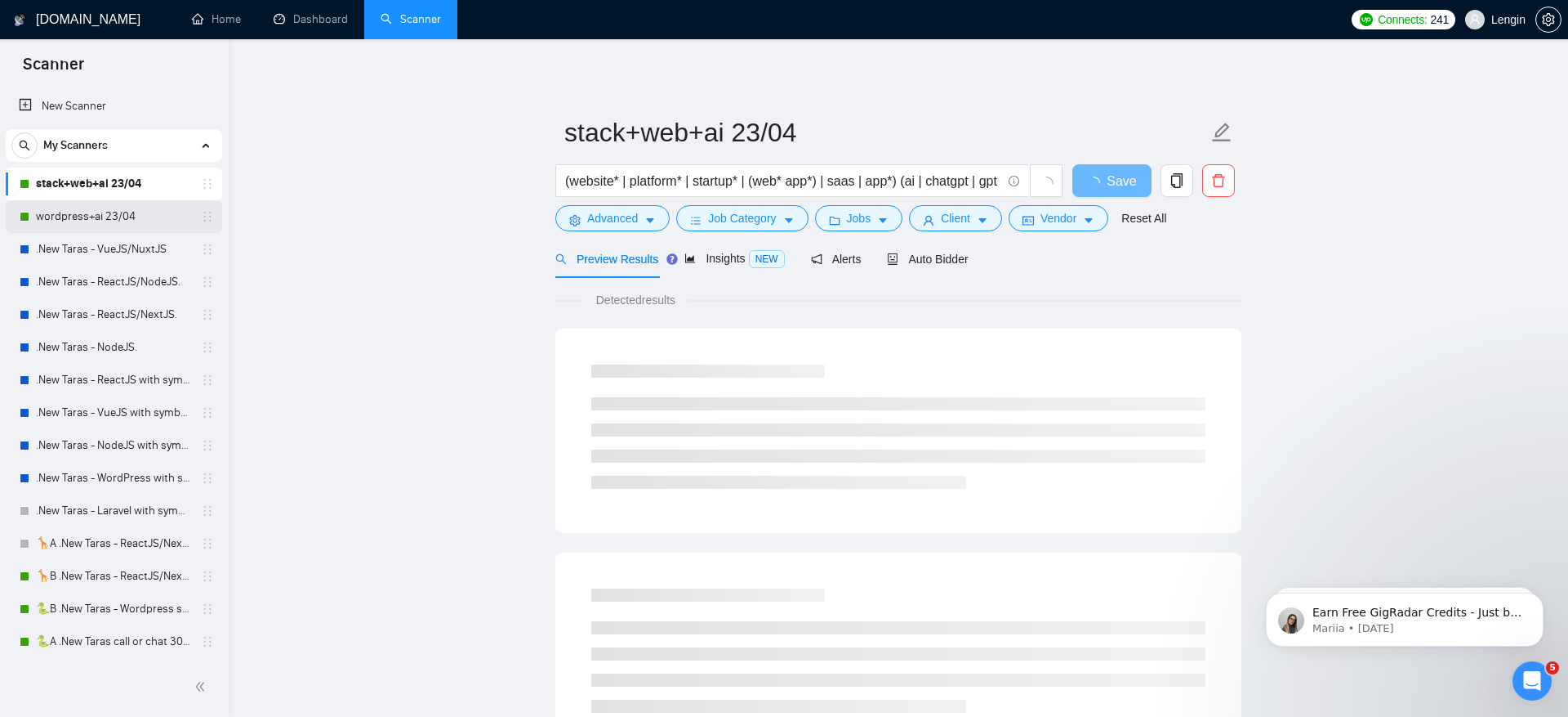
click at [136, 211] on link "wordpress+ai 23/04" at bounding box center [114, 216] width 155 height 33
drag, startPoint x: 318, startPoint y: 15, endPoint x: 326, endPoint y: 10, distance: 9.4
click at [318, 15] on link "Dashboard" at bounding box center [311, 19] width 74 height 14
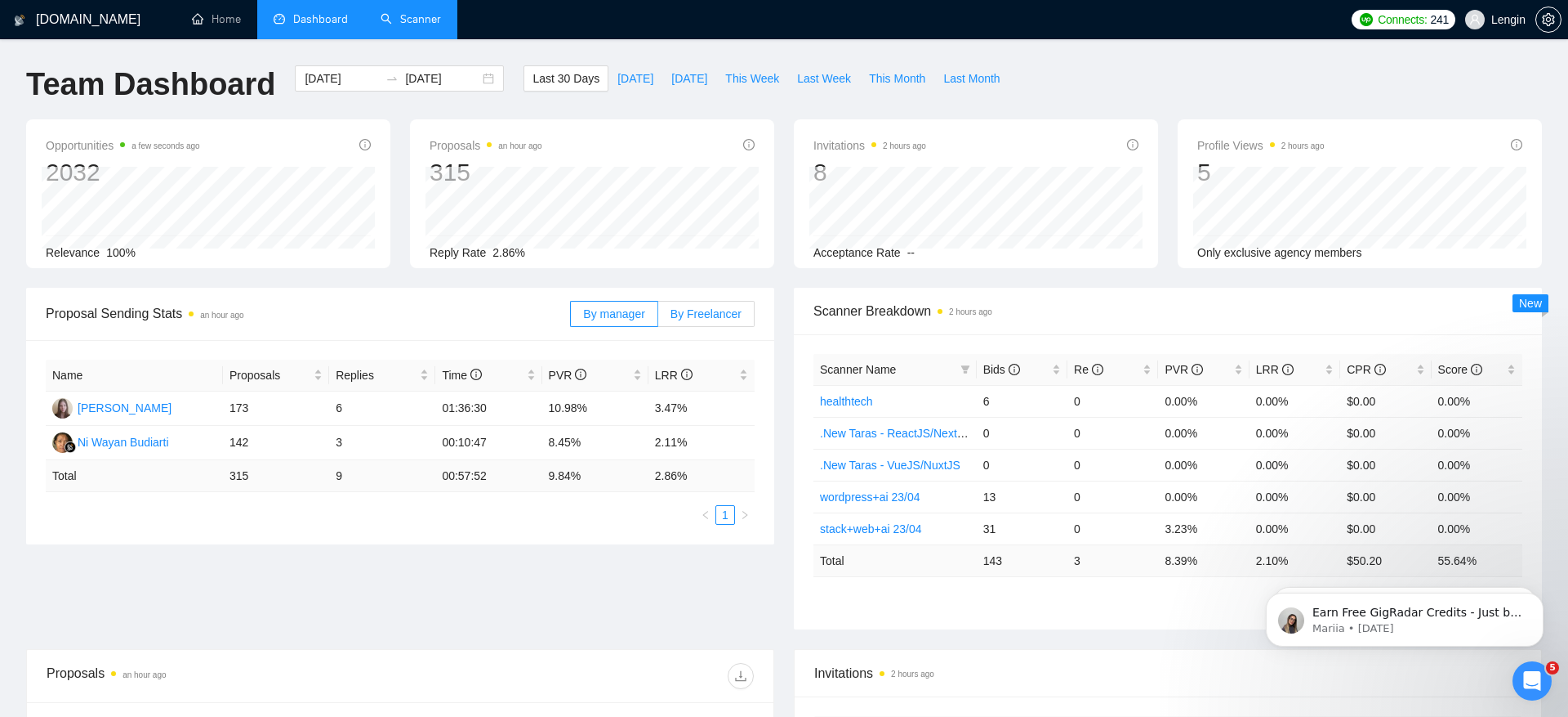
click at [701, 321] on label "By Freelancer" at bounding box center [706, 314] width 96 height 26
click at [658, 318] on input "By Freelancer" at bounding box center [658, 318] width 0 height 0
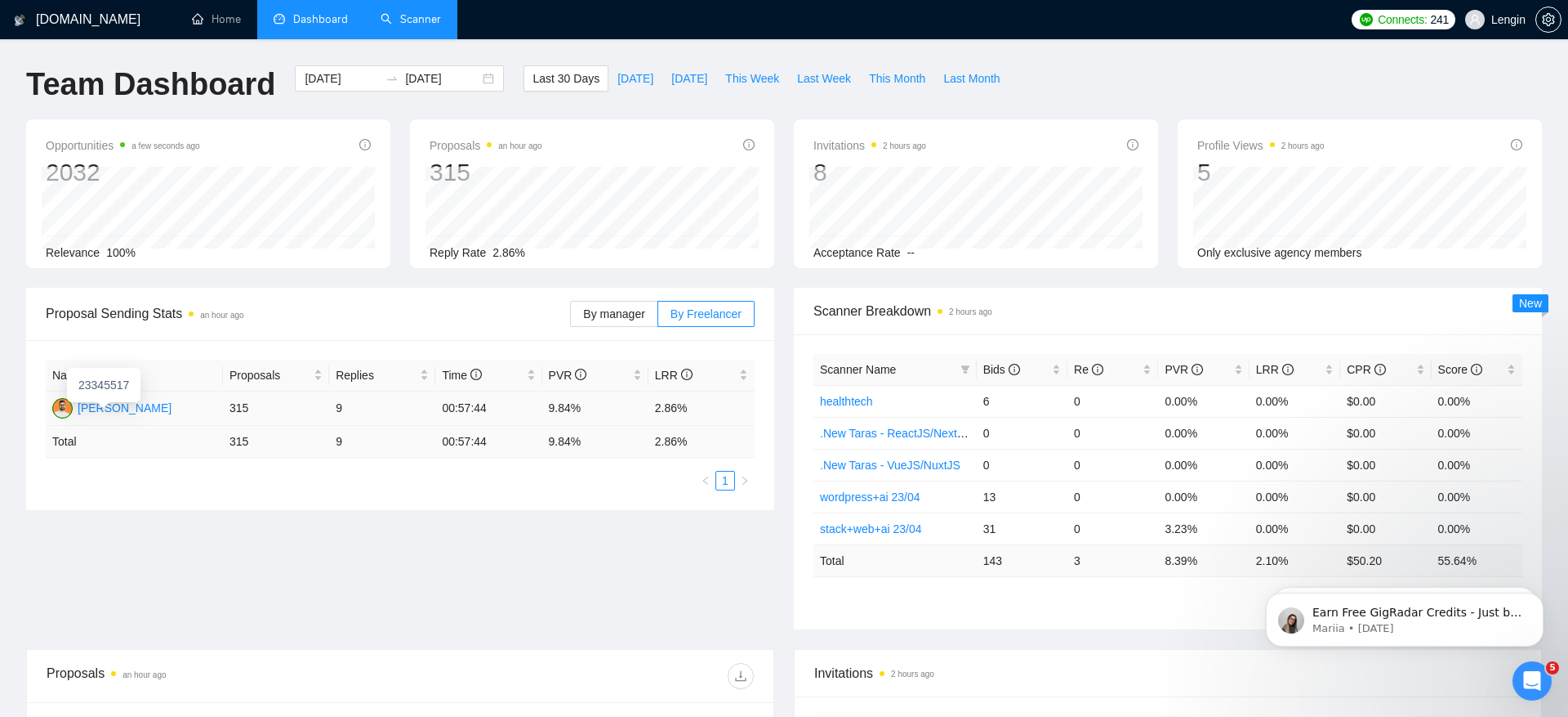
click at [141, 410] on div "Taras Mashtaler" at bounding box center [124, 408] width 94 height 18
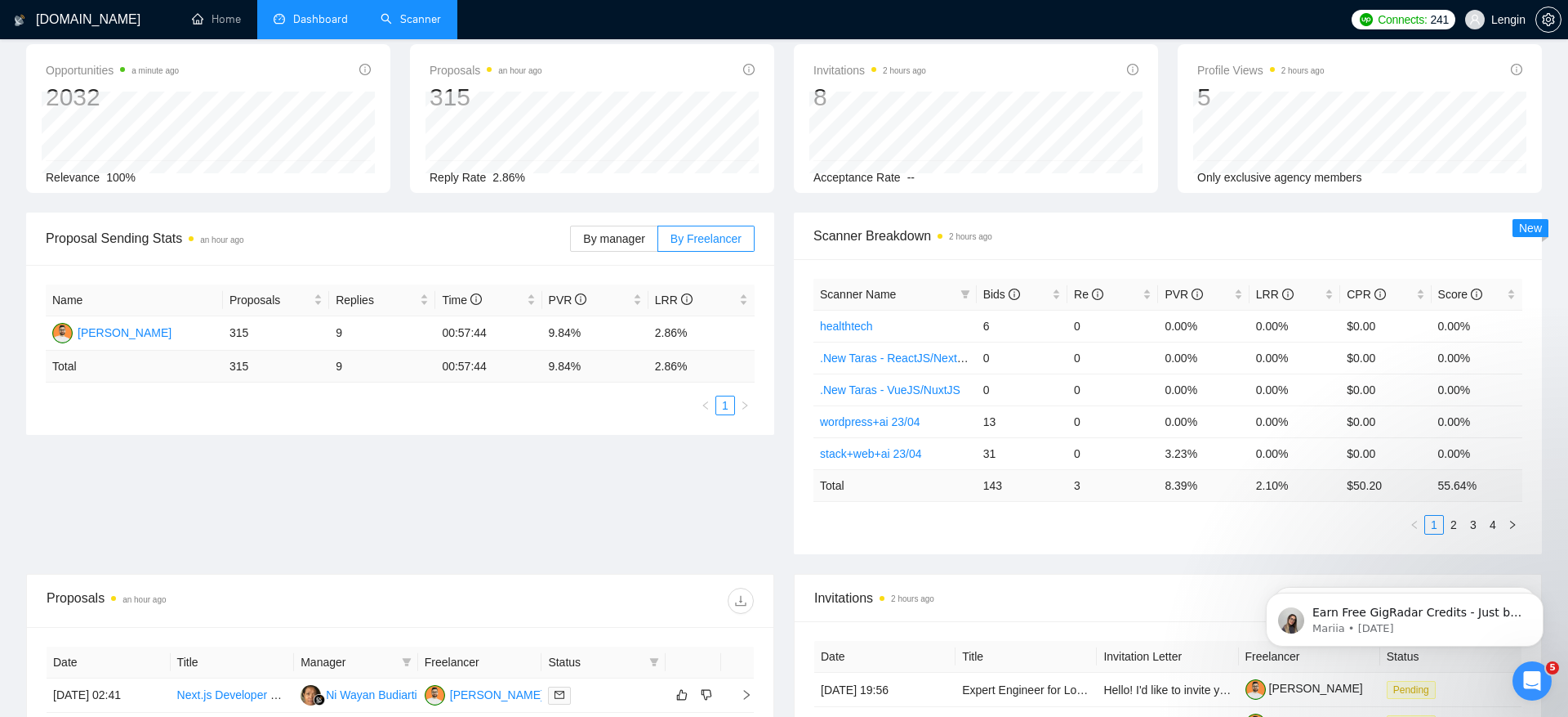
scroll to position [80, 0]
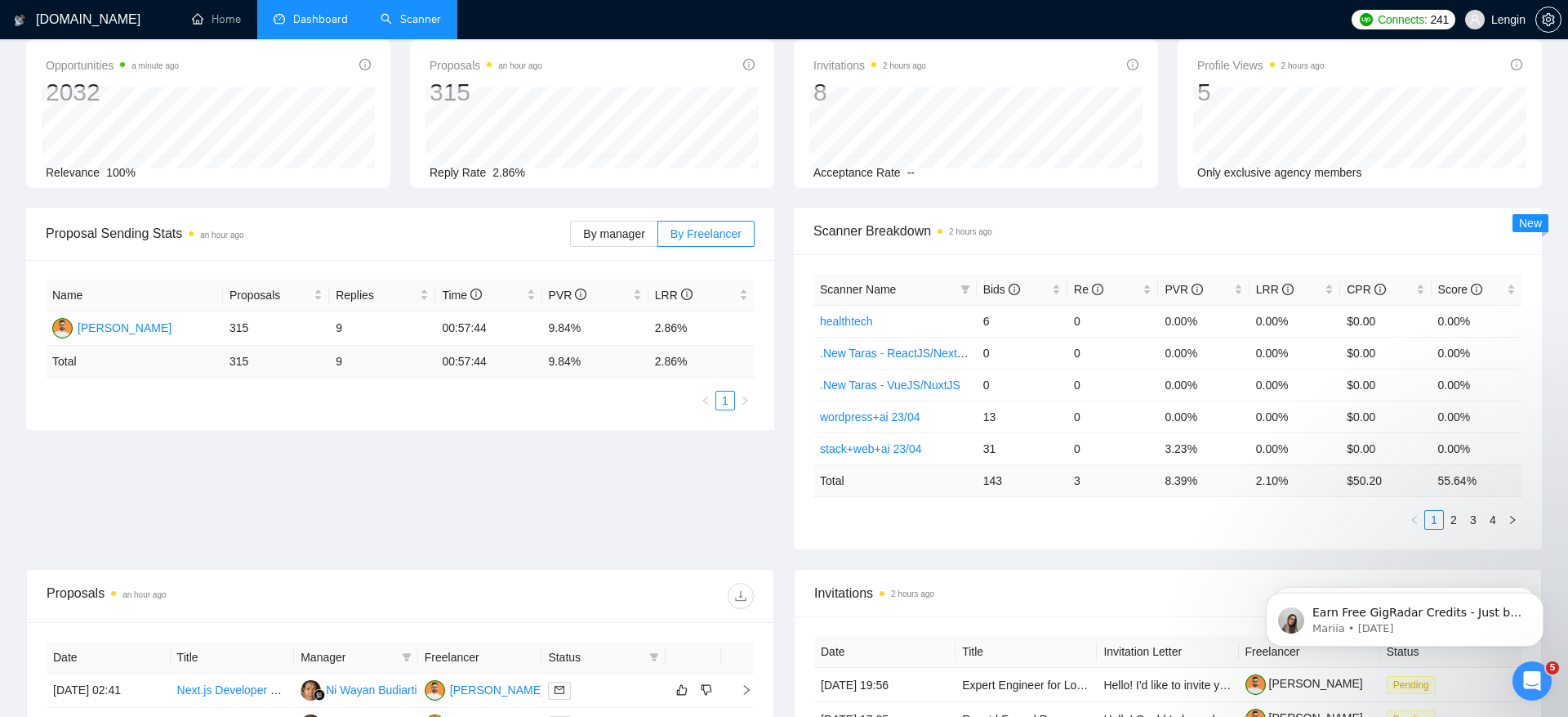
click at [420, 20] on link "Scanner" at bounding box center [411, 19] width 60 height 14
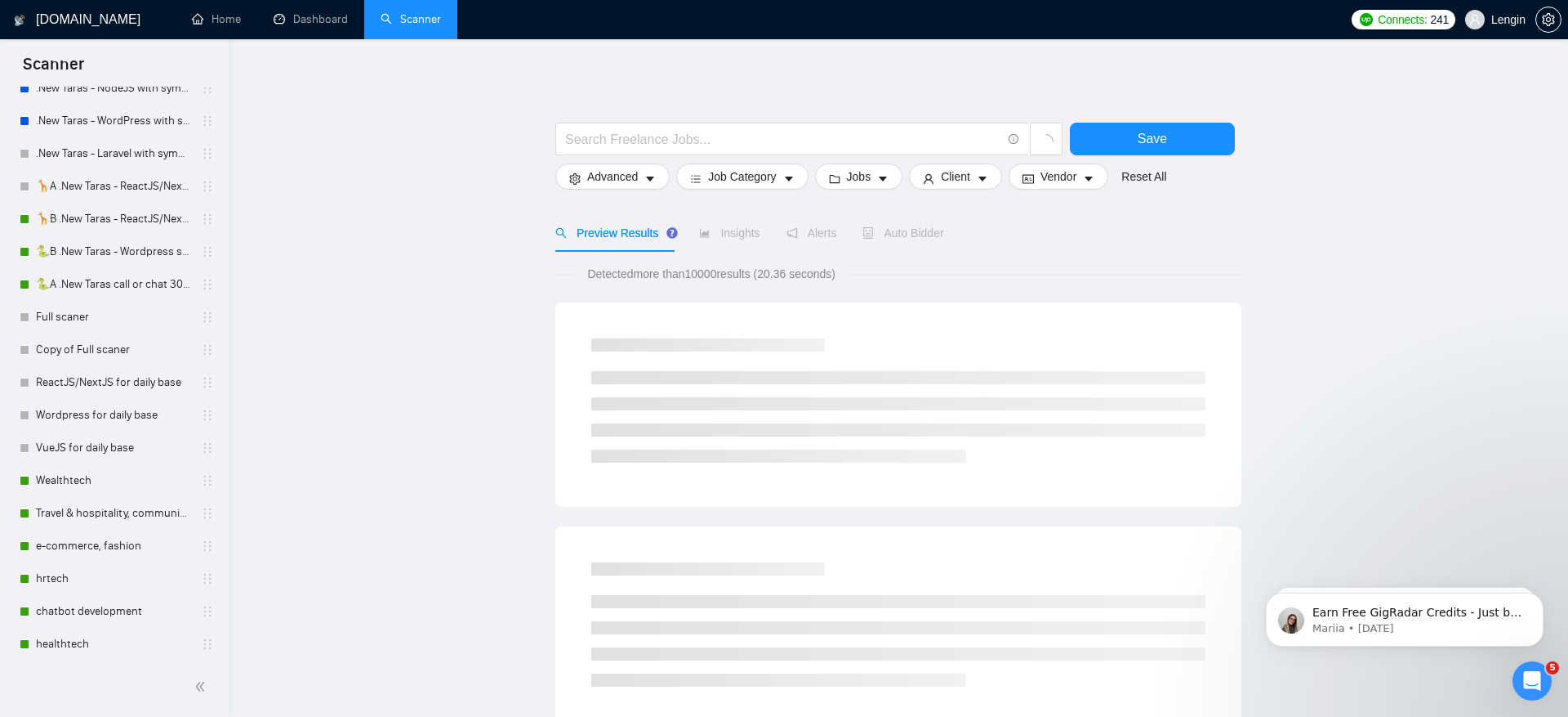
scroll to position [524, 0]
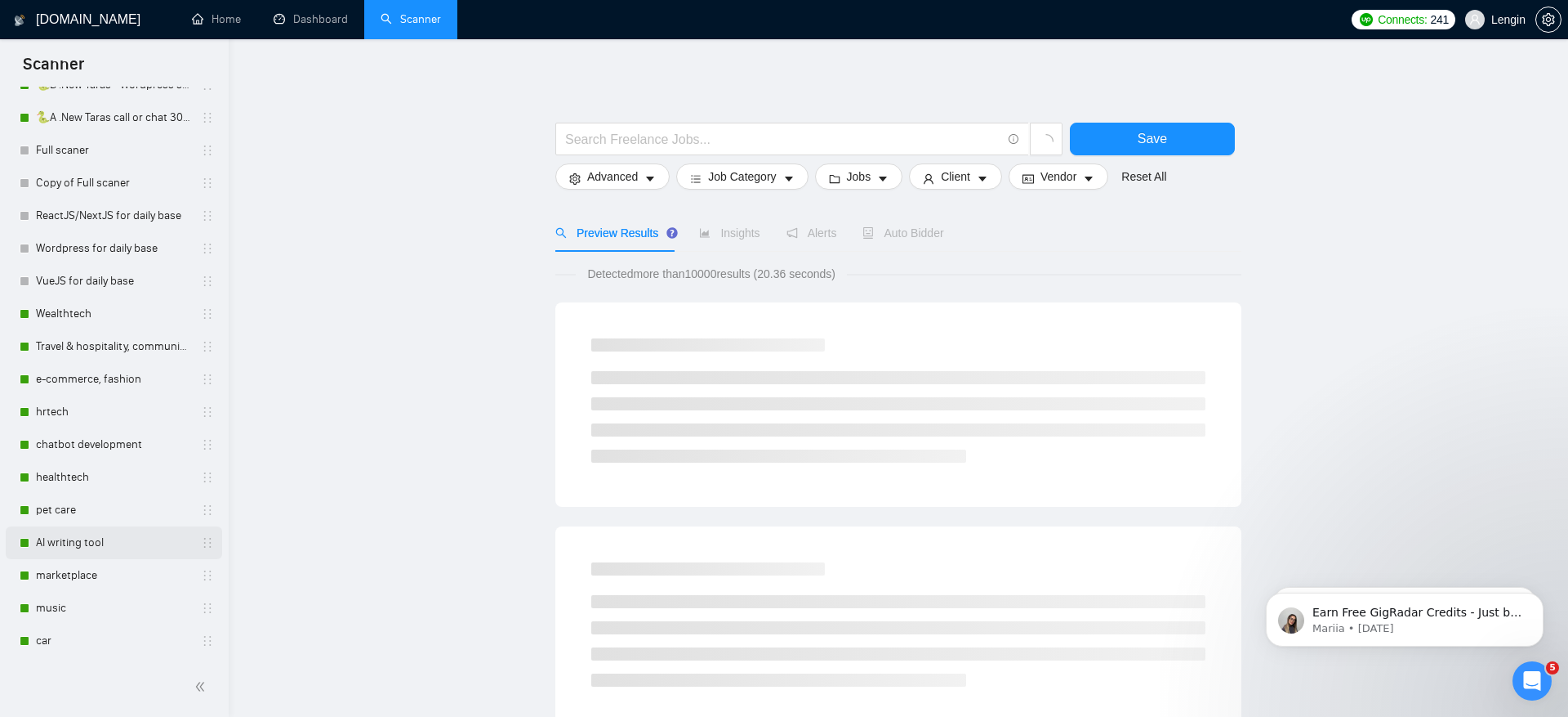
click at [107, 551] on link "AI writing tool" at bounding box center [114, 542] width 155 height 33
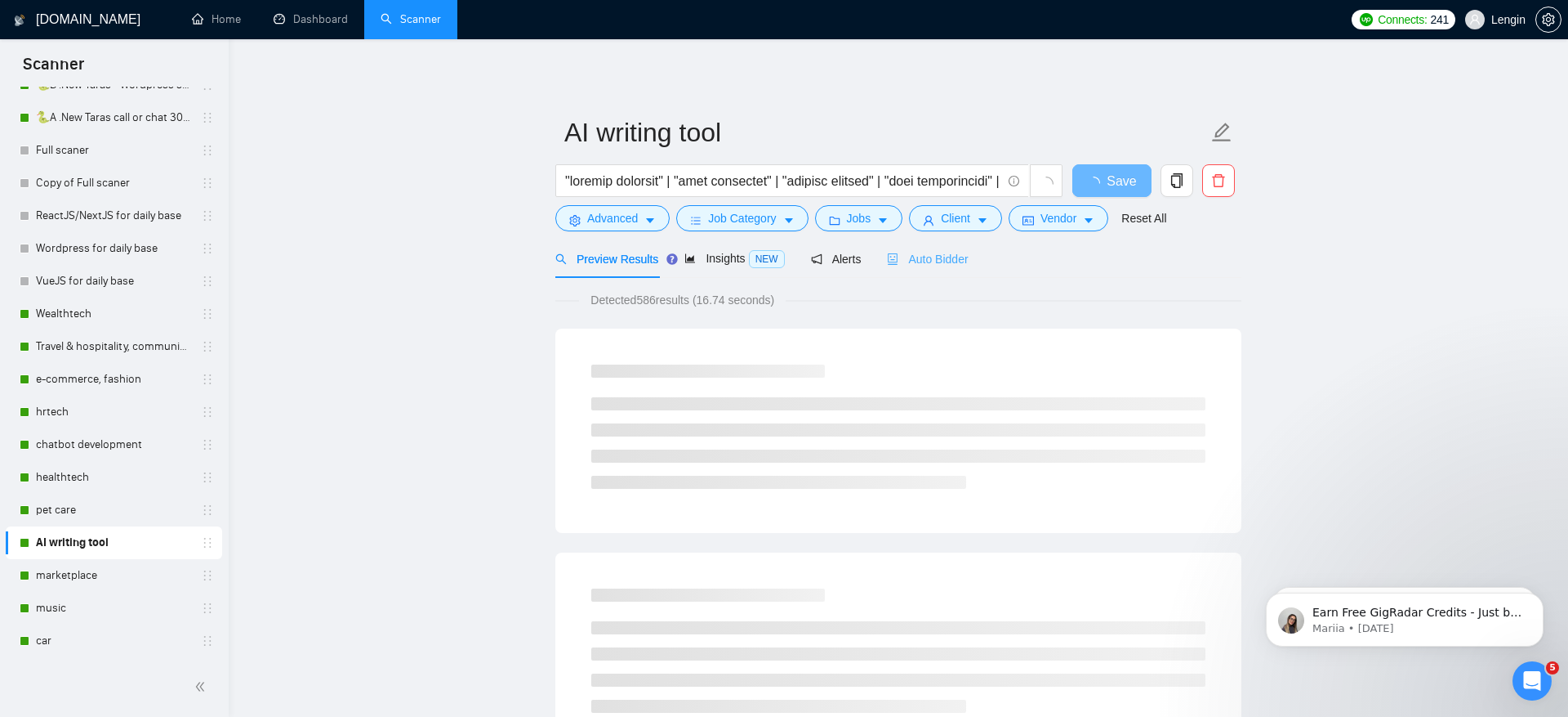
click at [929, 271] on div "Auto Bidder" at bounding box center [927, 258] width 81 height 39
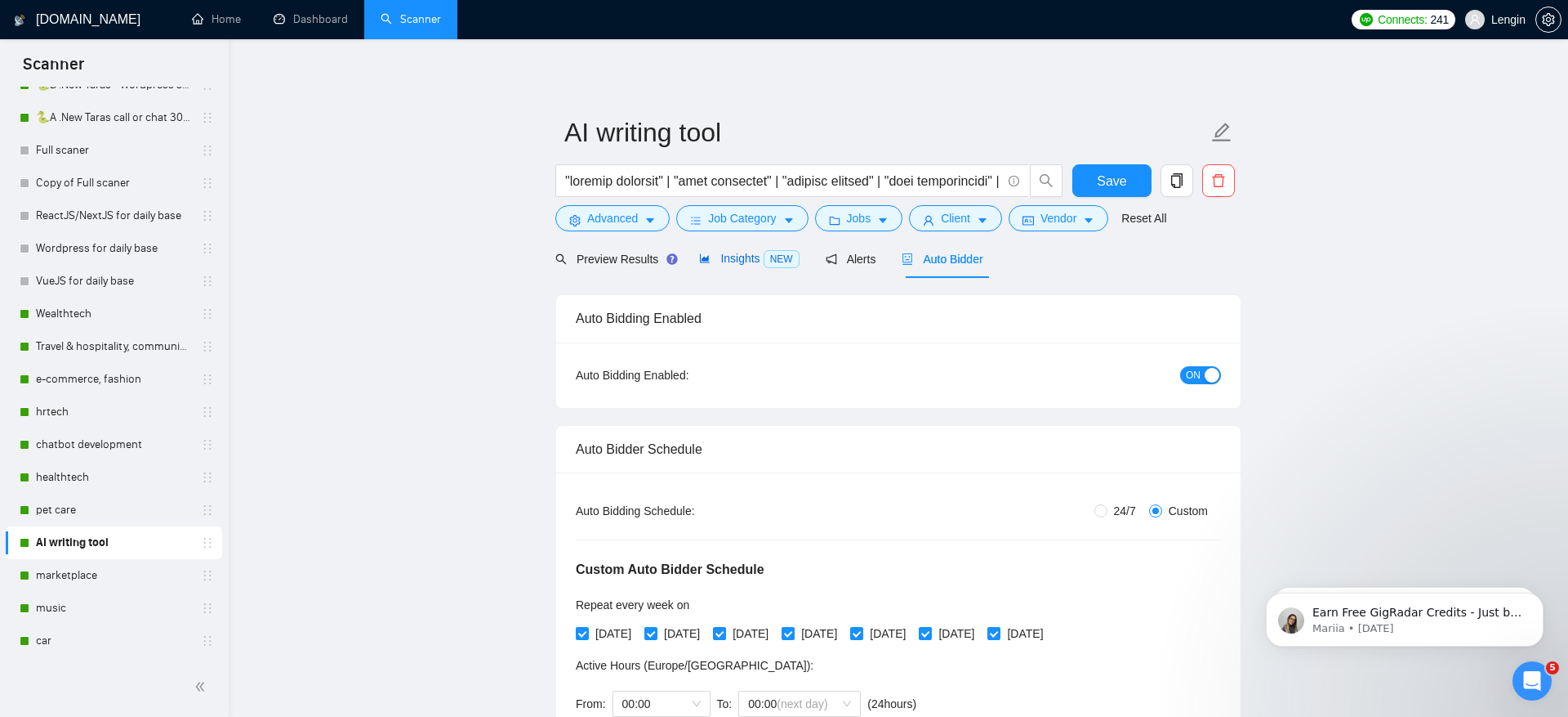
click at [726, 263] on span "Insights NEW" at bounding box center [749, 258] width 100 height 13
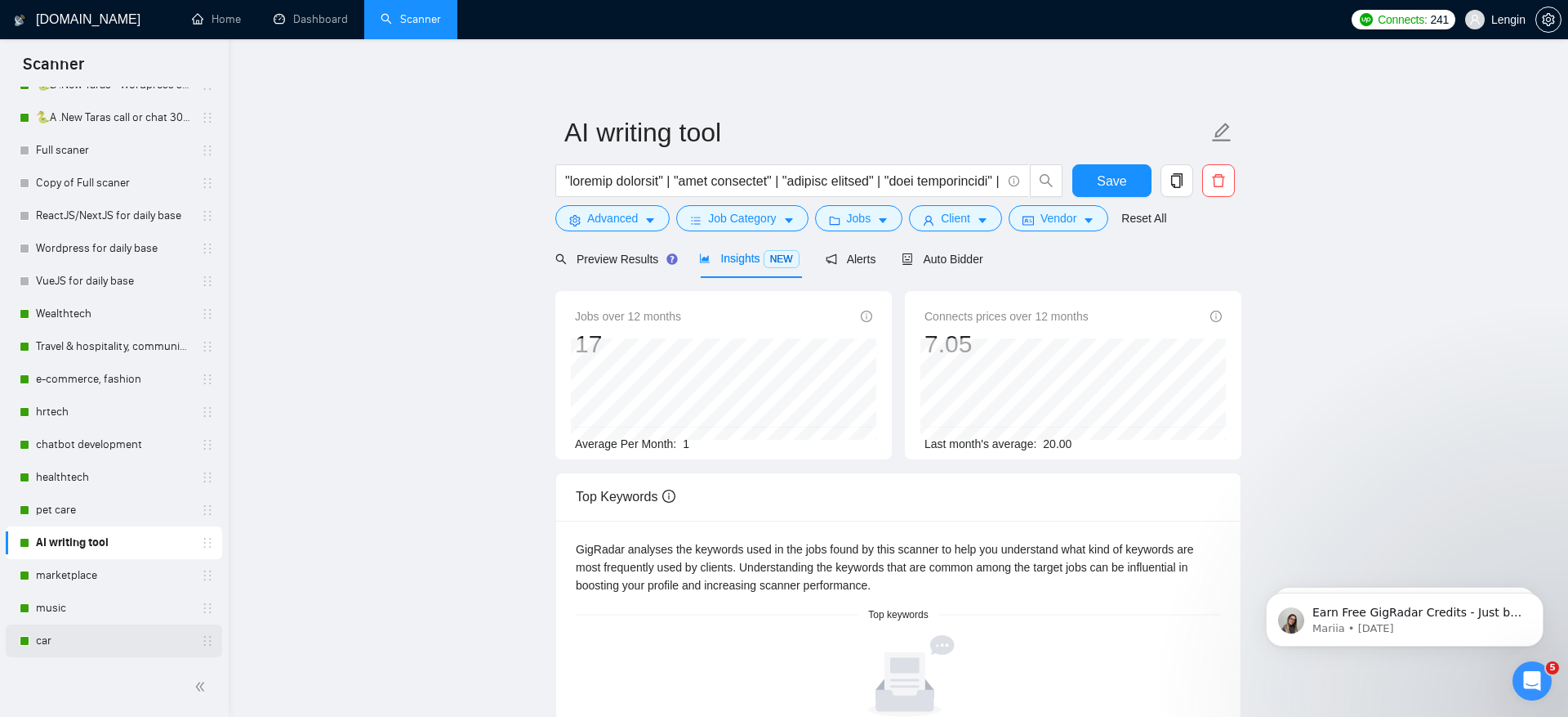
click at [81, 641] on link "car" at bounding box center [114, 641] width 155 height 33
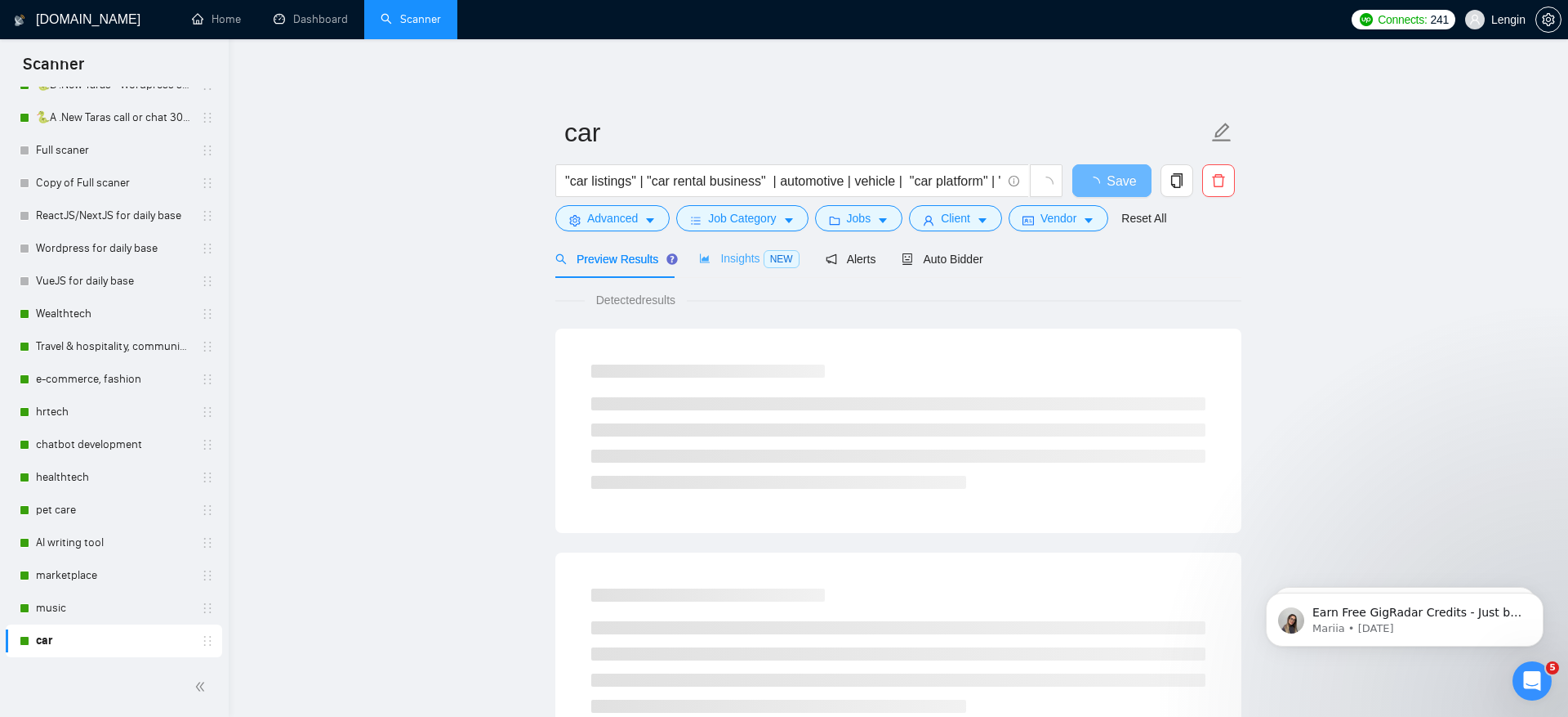
click at [738, 248] on div "Insights NEW" at bounding box center [749, 258] width 100 height 39
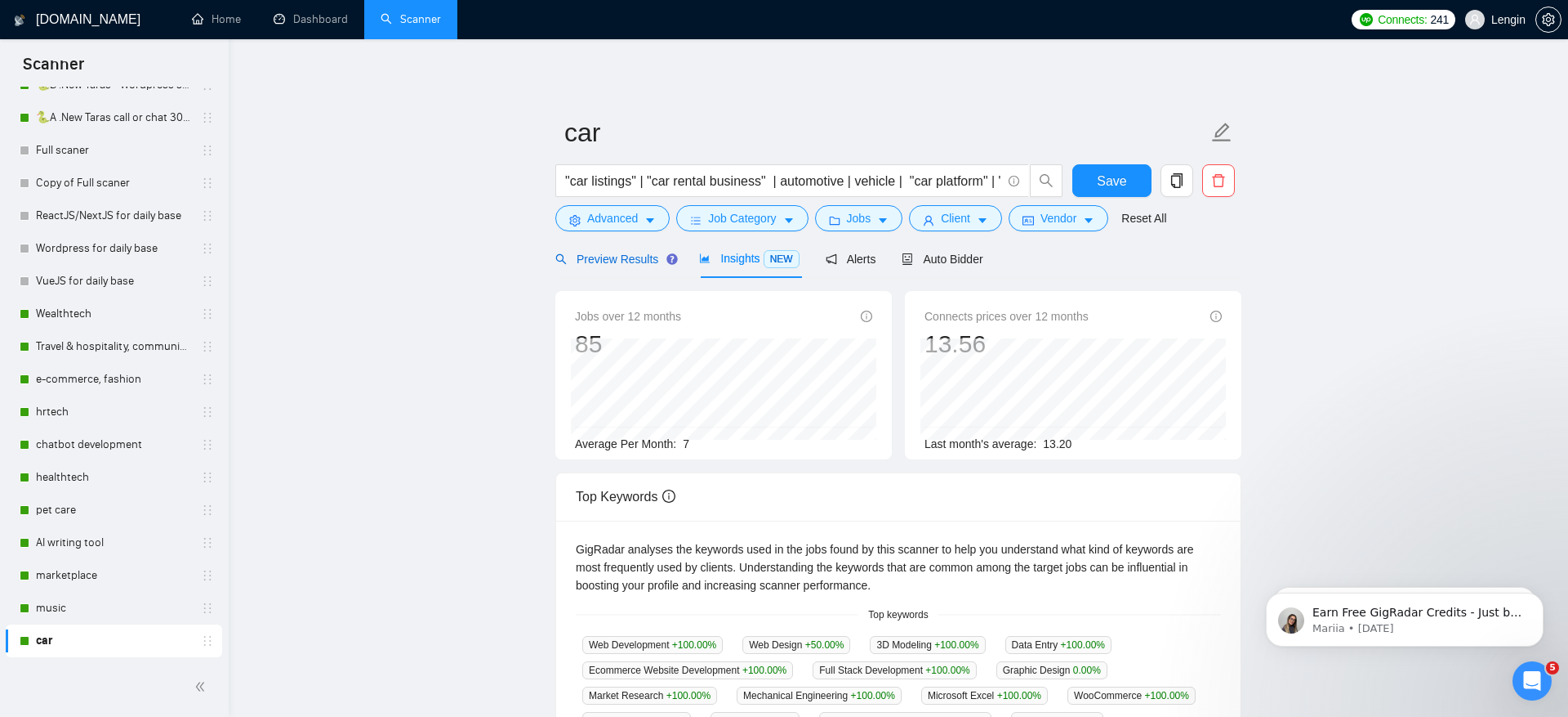
click at [630, 268] on div "Preview Results" at bounding box center [614, 259] width 118 height 18
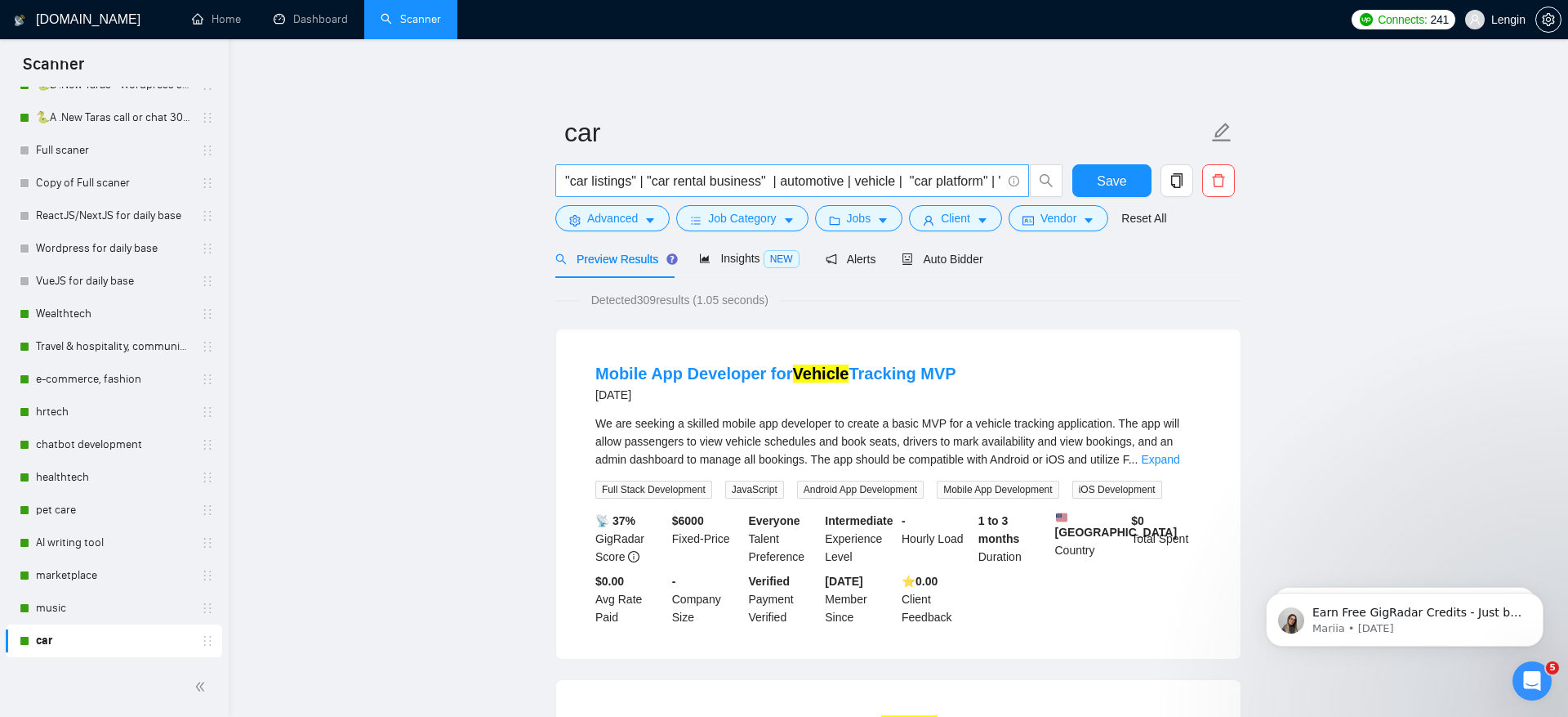
click at [837, 185] on input ""car listings" | "car rental business" | automotive | vehicle | "car platform" …" at bounding box center [783, 181] width 436 height 21
click at [898, 179] on input ""car listings" | "car rental business" | automotive | vehicle | "car platform" …" at bounding box center [783, 181] width 436 height 21
click at [981, 262] on span "Auto Bidder" at bounding box center [942, 259] width 81 height 13
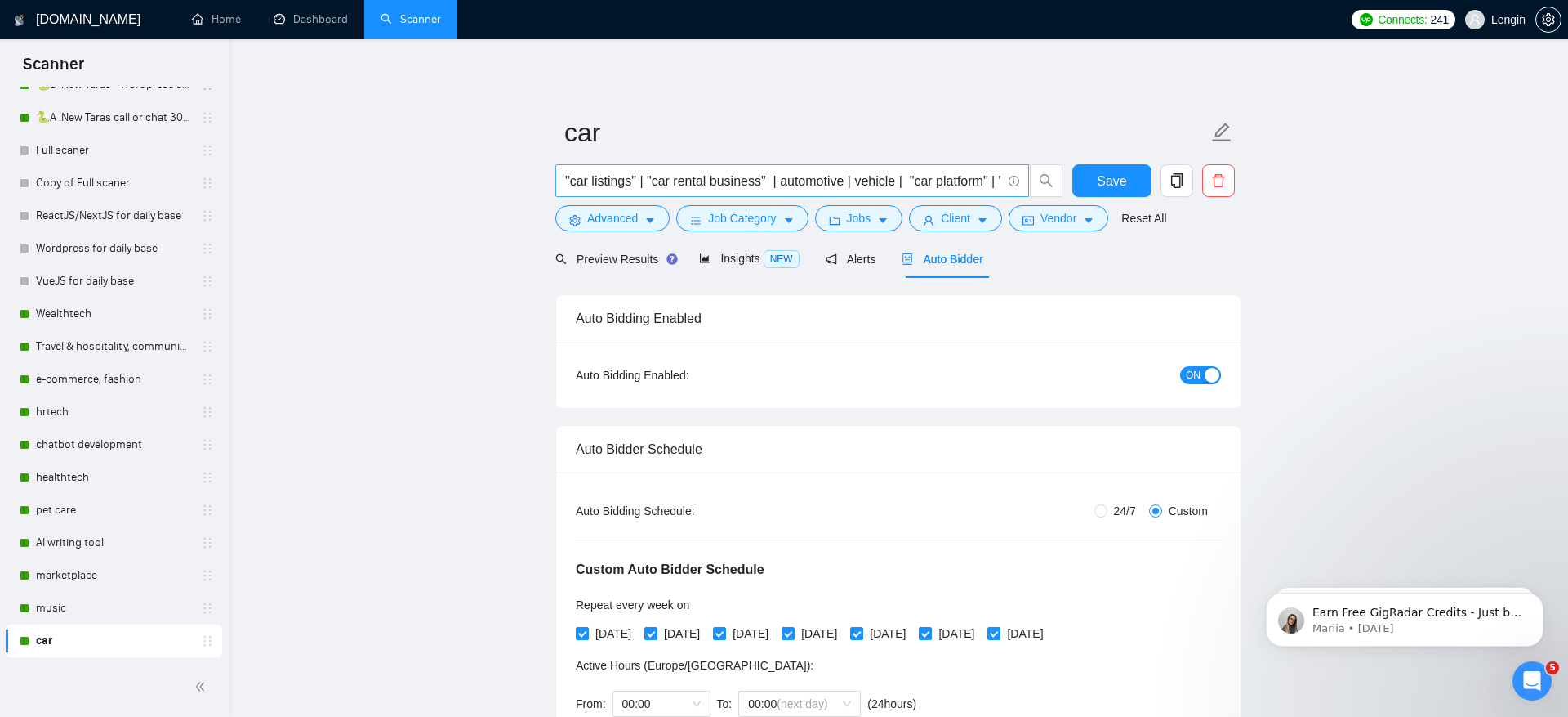
click at [639, 172] on input ""car listings" | "car rental business" | automotive | vehicle | "car platform" …" at bounding box center [783, 181] width 436 height 21
click at [771, 175] on input ""car listings" | "car rental business" | automotive | vehicle | "car platform" …" at bounding box center [783, 181] width 436 height 21
click at [739, 183] on input ""car listings" | "car rental business" | automotive | vehicle | "car platform" …" at bounding box center [783, 181] width 436 height 21
drag, startPoint x: 780, startPoint y: 178, endPoint x: 547, endPoint y: 183, distance: 233.1
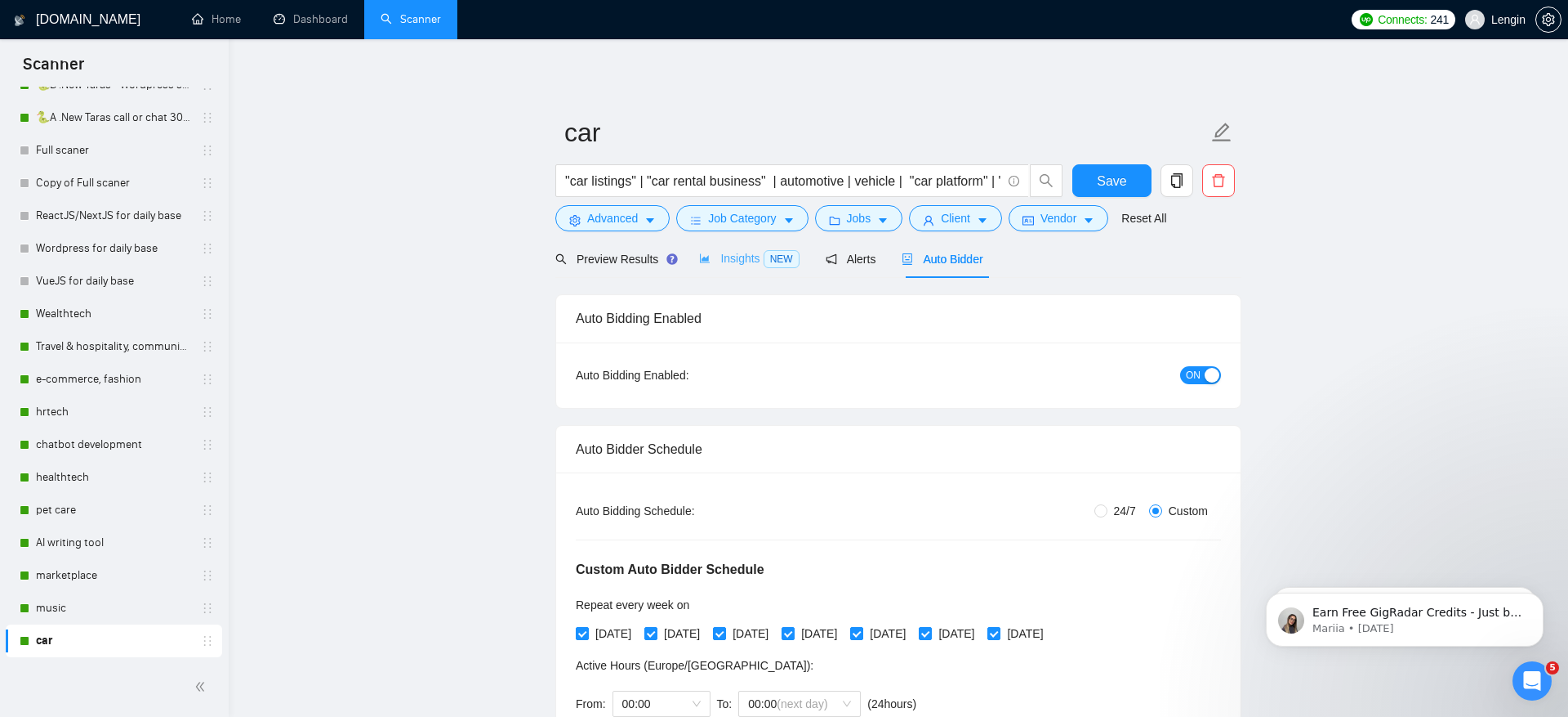
click at [737, 270] on div "Insights NEW" at bounding box center [749, 258] width 100 height 39
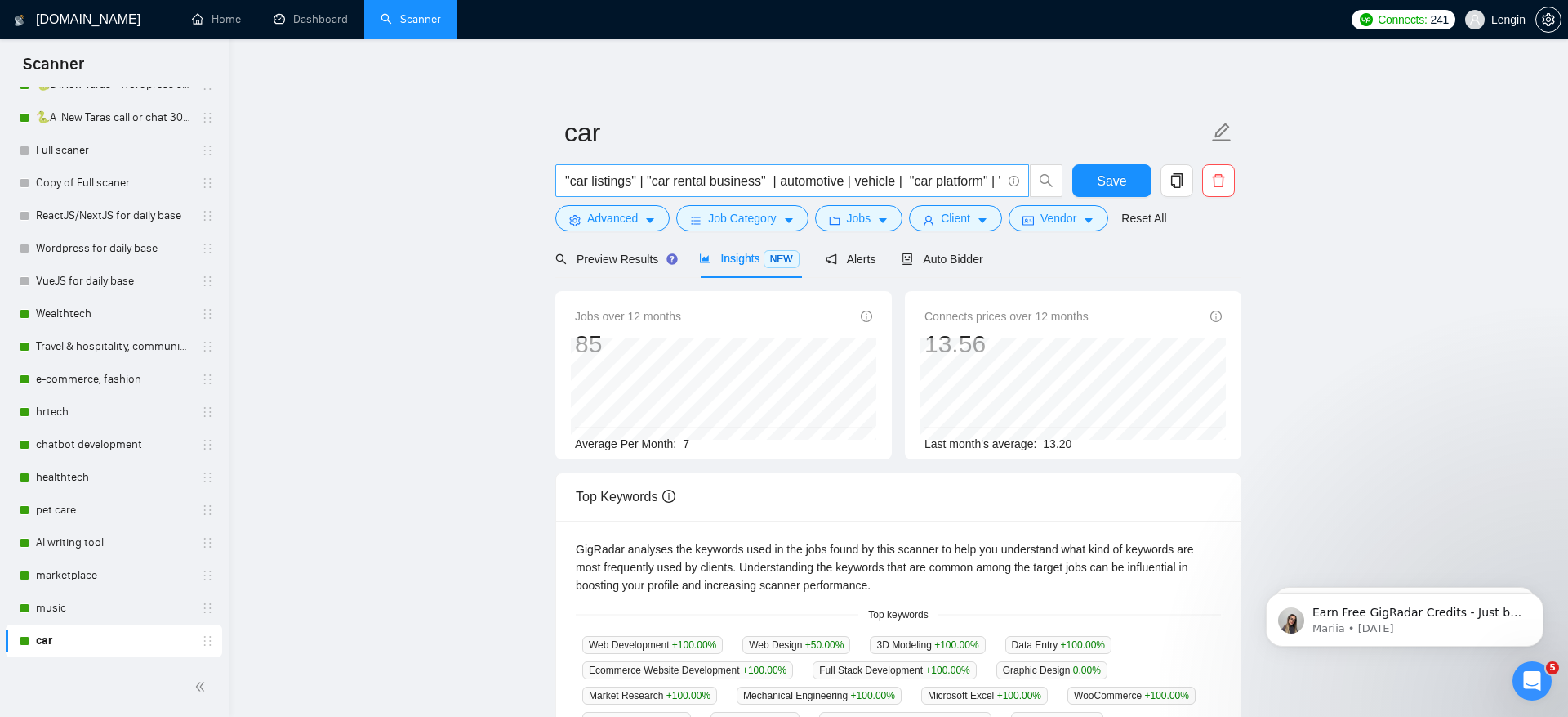
click at [675, 193] on span ""car listings" | "car rental business" | automotive | vehicle | "car platform" …" at bounding box center [792, 181] width 474 height 33
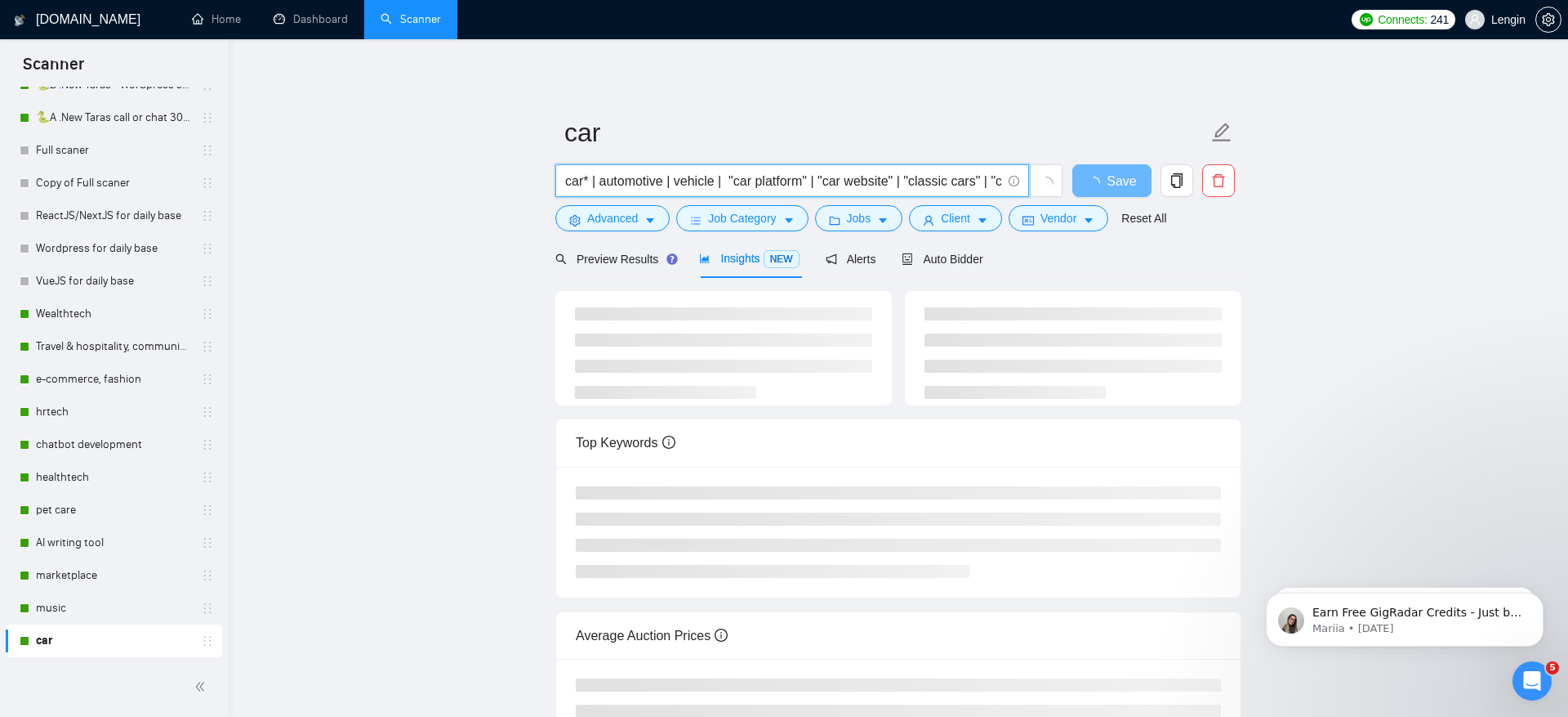
click at [716, 175] on input "car* | automotive | vehicle | "car platform" | "car website" | "classic cars" |…" at bounding box center [783, 181] width 436 height 21
drag, startPoint x: 666, startPoint y: 175, endPoint x: 643, endPoint y: 175, distance: 23.0
click at [643, 175] on input "car* | automotive | vehicle* | "car platform" | "car website" | "classic cars" …" at bounding box center [783, 181] width 436 height 21
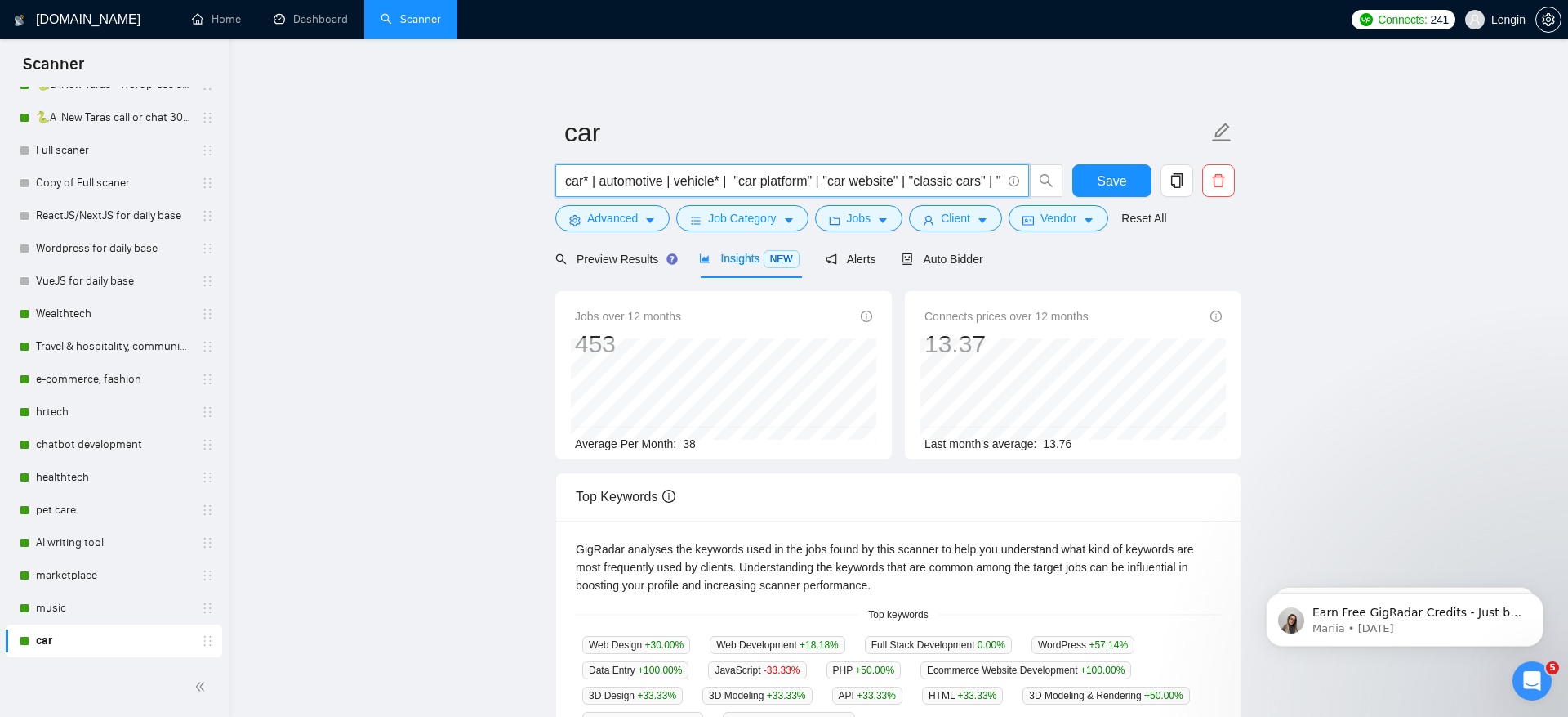
click at [681, 172] on input "car* | automotive | vehicle* | "car platform" | "car website" | "classic cars" …" at bounding box center [783, 181] width 436 height 21
drag, startPoint x: 664, startPoint y: 172, endPoint x: 589, endPoint y: 172, distance: 75.0
click at [589, 172] on input "car* | automotive | vehicle* | "car platform" | "car website" | "classic cars" …" at bounding box center [783, 181] width 436 height 21
click at [668, 179] on input "car* | automotive | vehicle* | "car platform" | "car website" | "classic cars" …" at bounding box center [783, 181] width 436 height 21
paste input "| automotive"
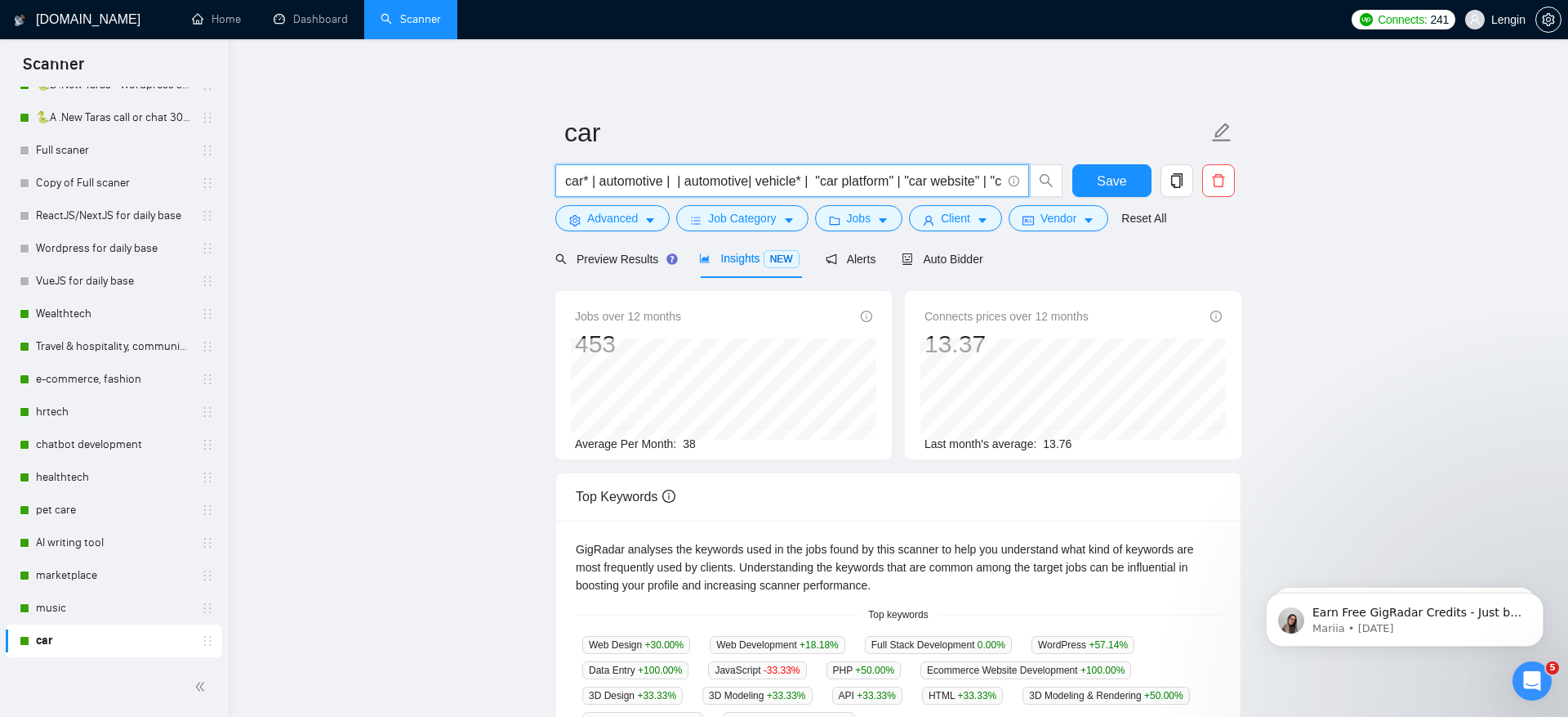
click at [688, 183] on input "car* | automotive | | automotive| vehicle* | "car platform" | "car website" | "…" at bounding box center [783, 181] width 436 height 21
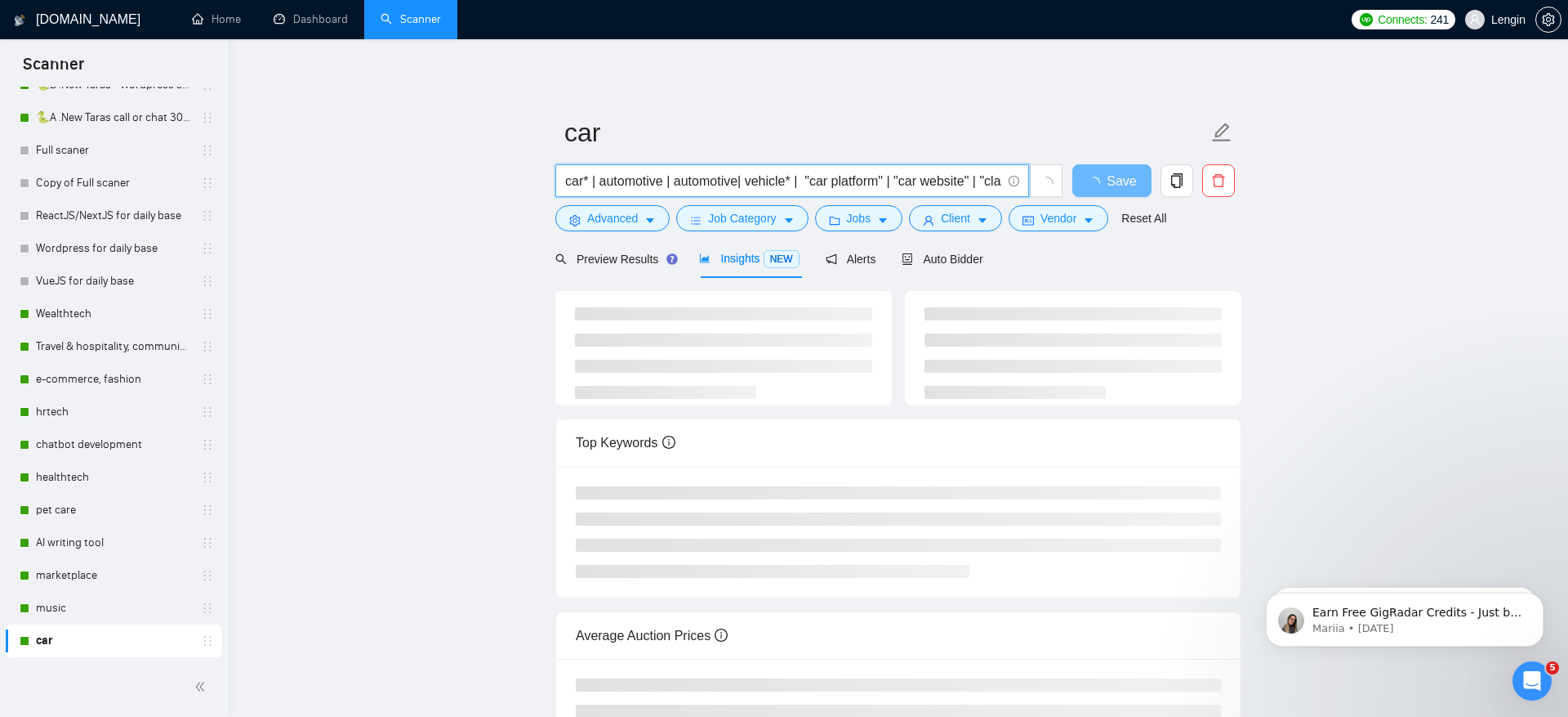
click at [742, 179] on input "car* | automotive | automotive| vehicle* | "car platform" | "car website" | "cl…" at bounding box center [783, 181] width 436 height 21
click at [916, 184] on input "car* | automotive | automobile* | vehicle* | "car platform" | "car website" | "…" at bounding box center [783, 181] width 436 height 21
click at [814, 179] on input "car* | automotive | automobile* | vehicle* | "car platform" | "car website" | "…" at bounding box center [783, 181] width 436 height 21
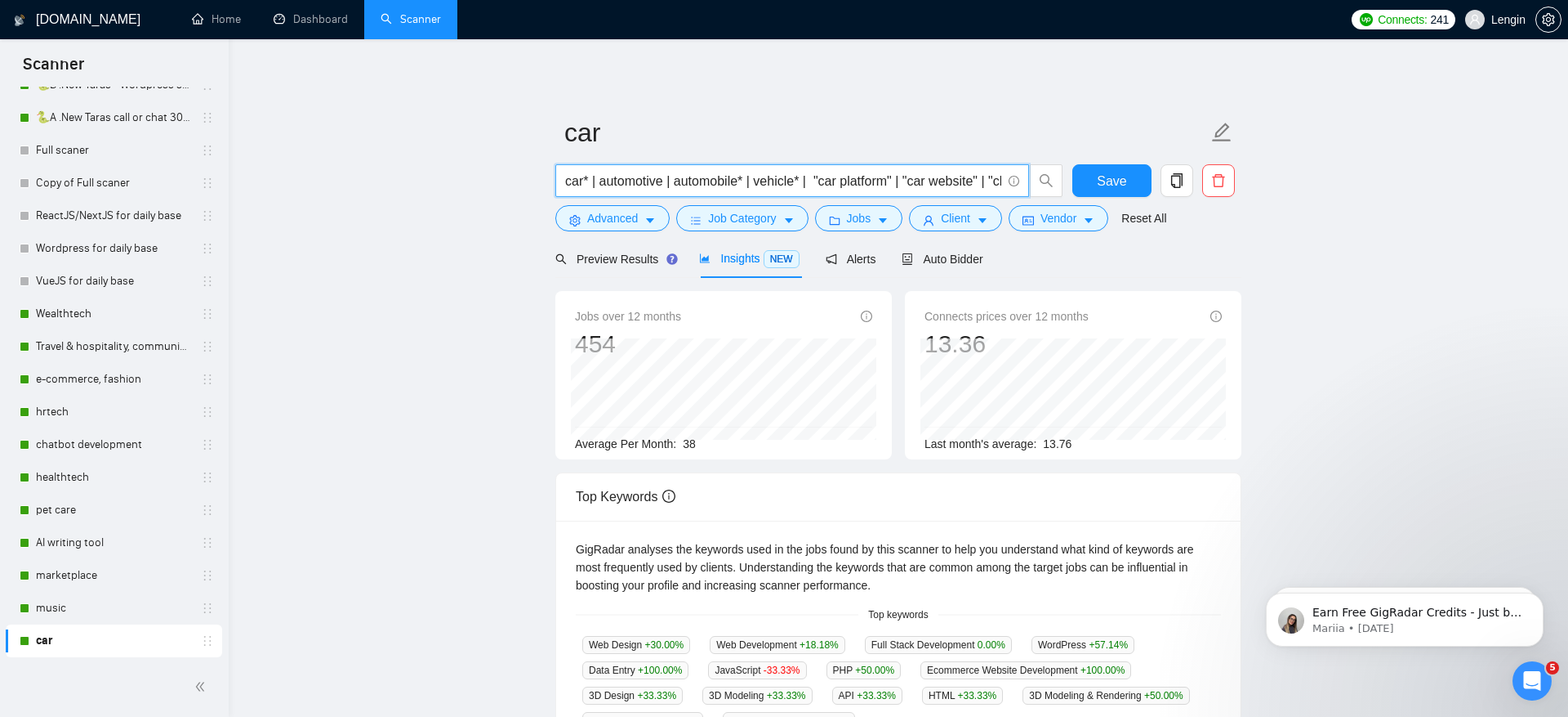
drag, startPoint x: 809, startPoint y: 182, endPoint x: 975, endPoint y: 181, distance: 166.0
click at [975, 181] on input "car* | automotive | automobile* | vehicle* | "car platform" | "car website" | "…" at bounding box center [783, 181] width 436 height 21
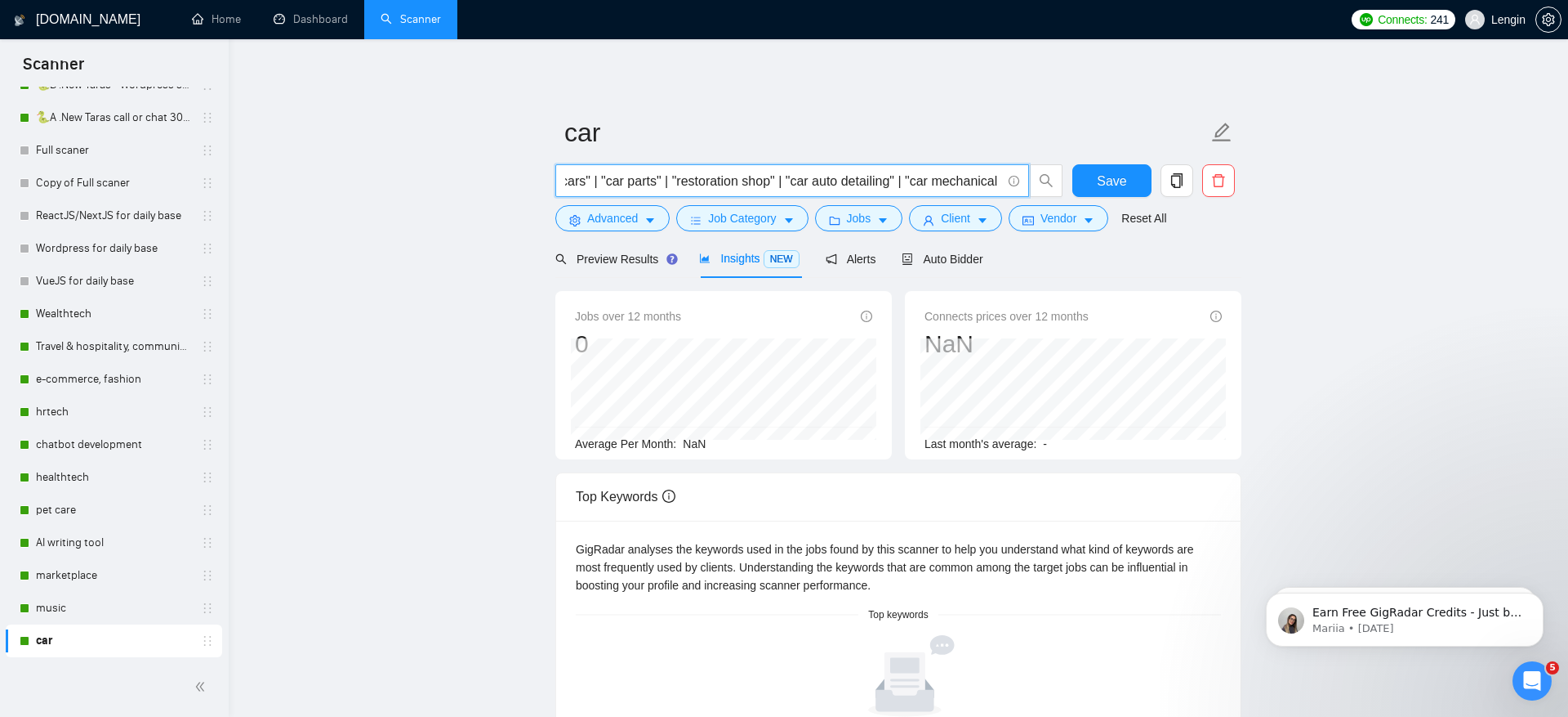
scroll to position [0, 939]
drag, startPoint x: 805, startPoint y: 179, endPoint x: 656, endPoint y: 174, distance: 149.1
click at [656, 174] on input "car* | automotive | automobile* | vehicle* te" | "classic cars" | "custom cars"…" at bounding box center [783, 181] width 436 height 21
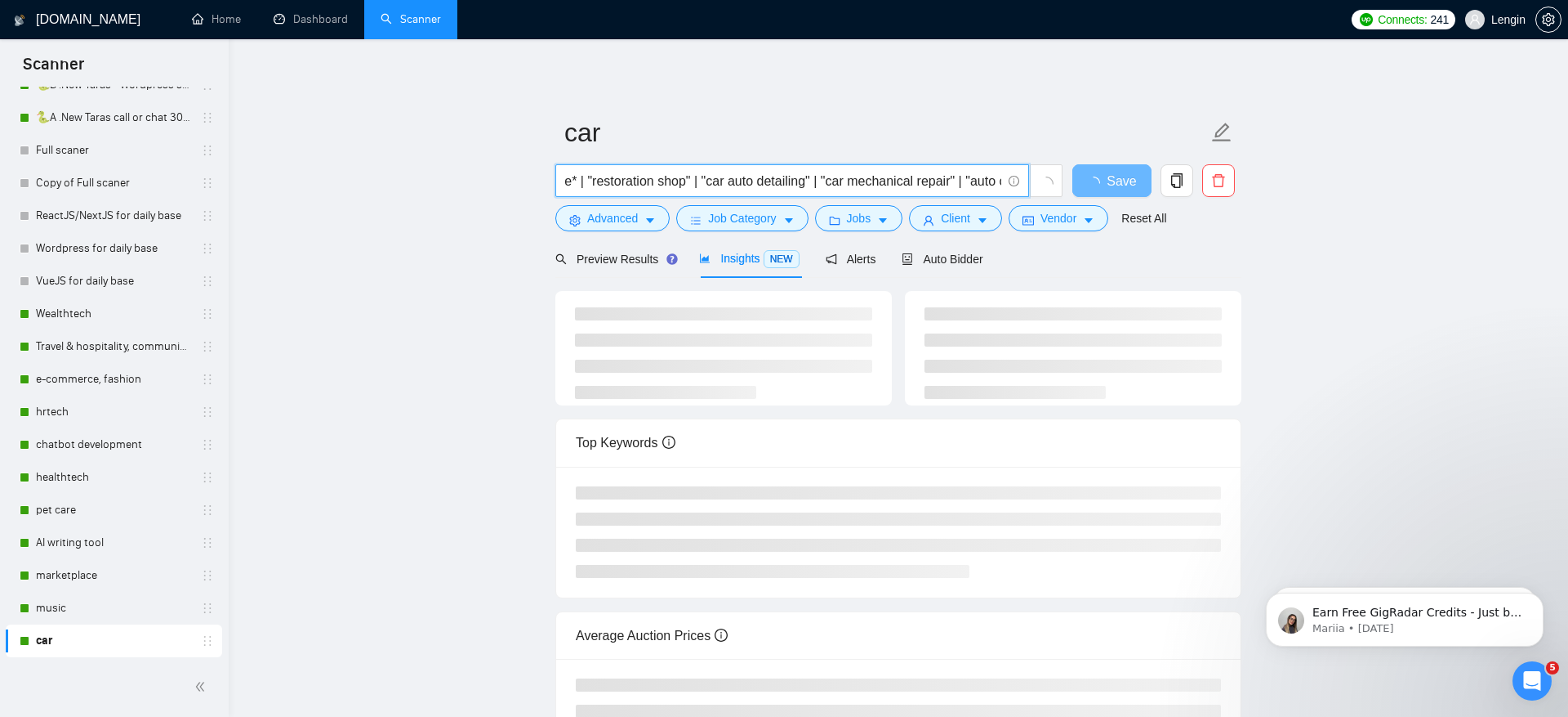
drag, startPoint x: 712, startPoint y: 179, endPoint x: 771, endPoint y: 179, distance: 59.0
click at [771, 179] on input "car* | automotive | automobile* | vehicle* | "restoration shop" | "car auto det…" at bounding box center [783, 181] width 436 height 21
click at [763, 178] on input "car* | automotive | automobile* | vehicle* | "restoration shop" | detailing" | …" at bounding box center [783, 181] width 436 height 21
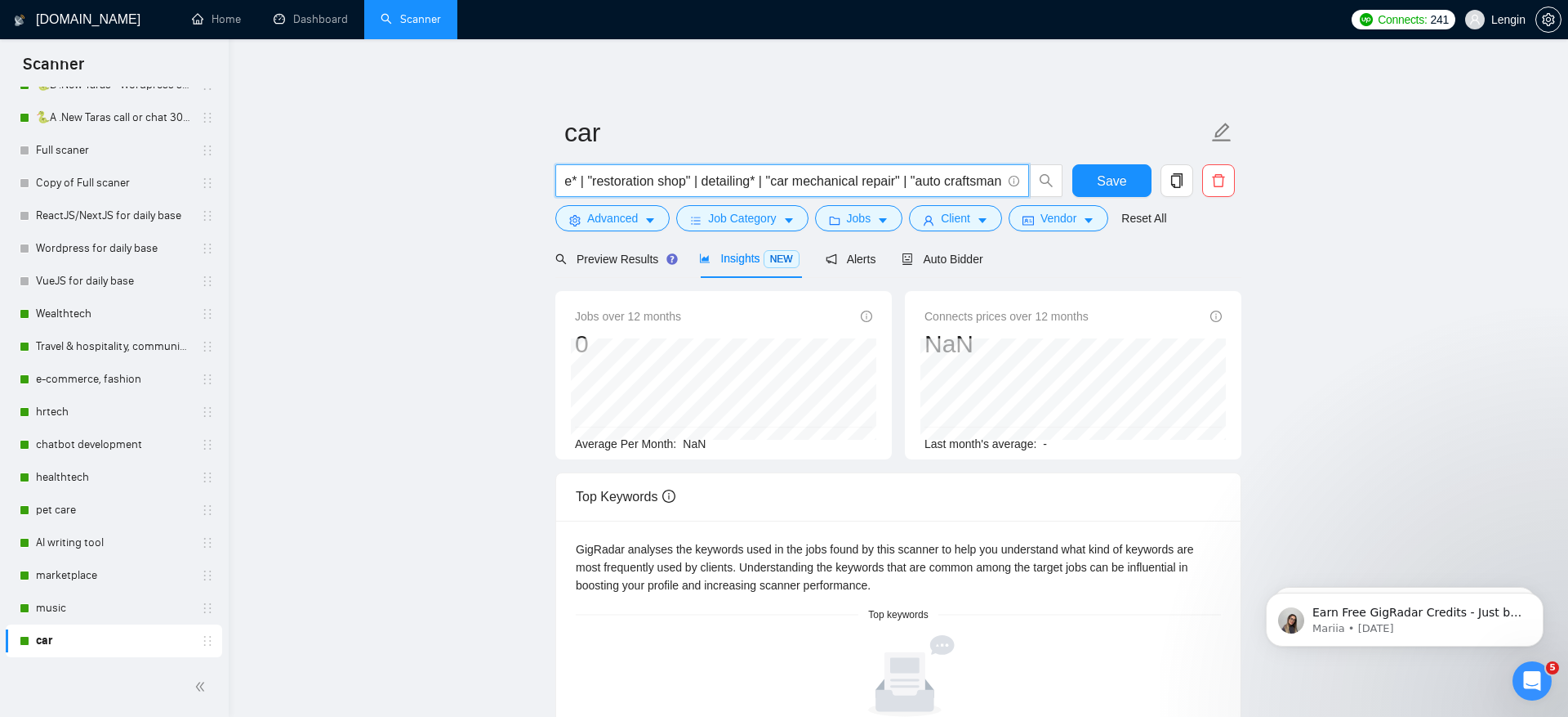
click at [828, 182] on input "car* | automotive | automobile* | vehicle* | "restoration shop" | detailing* | …" at bounding box center [783, 181] width 436 height 21
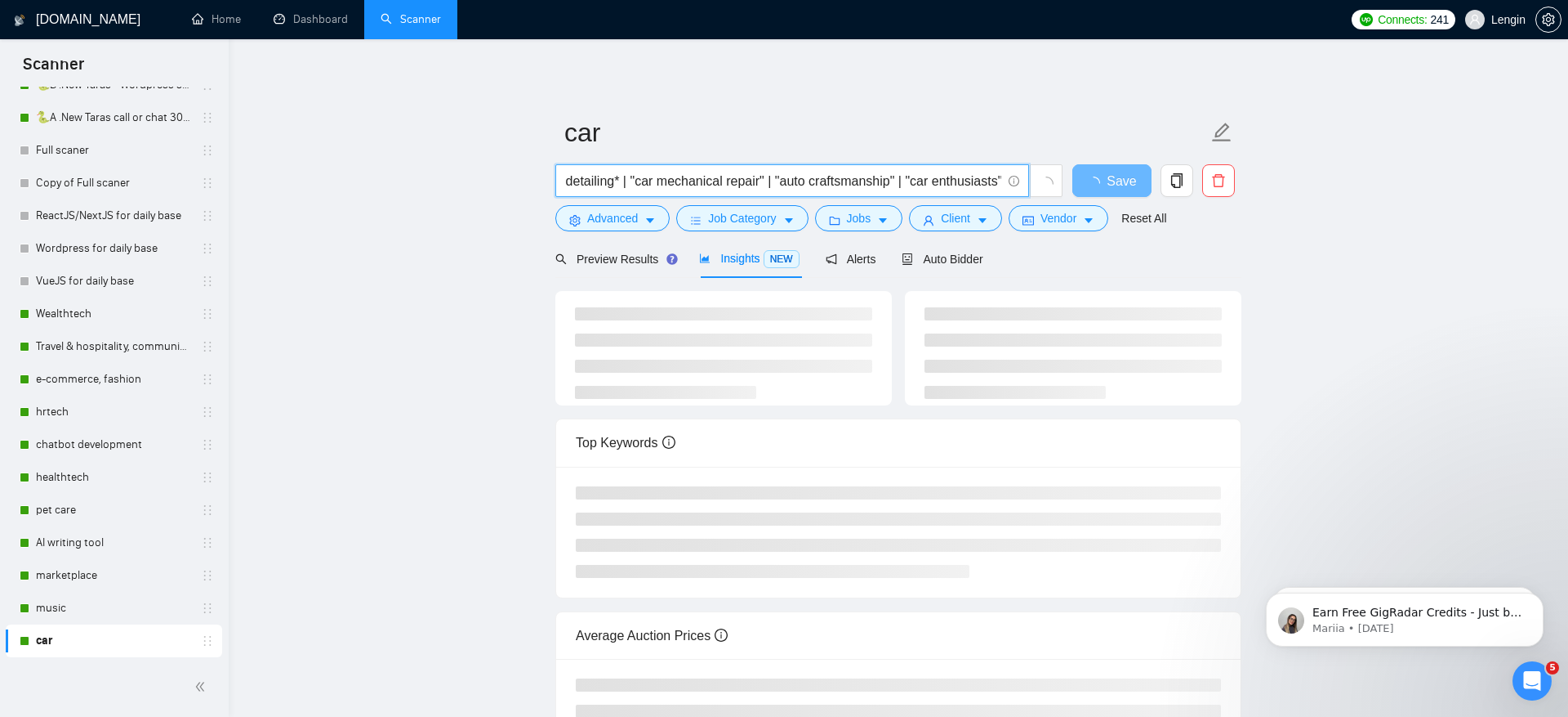
scroll to position [0, 391]
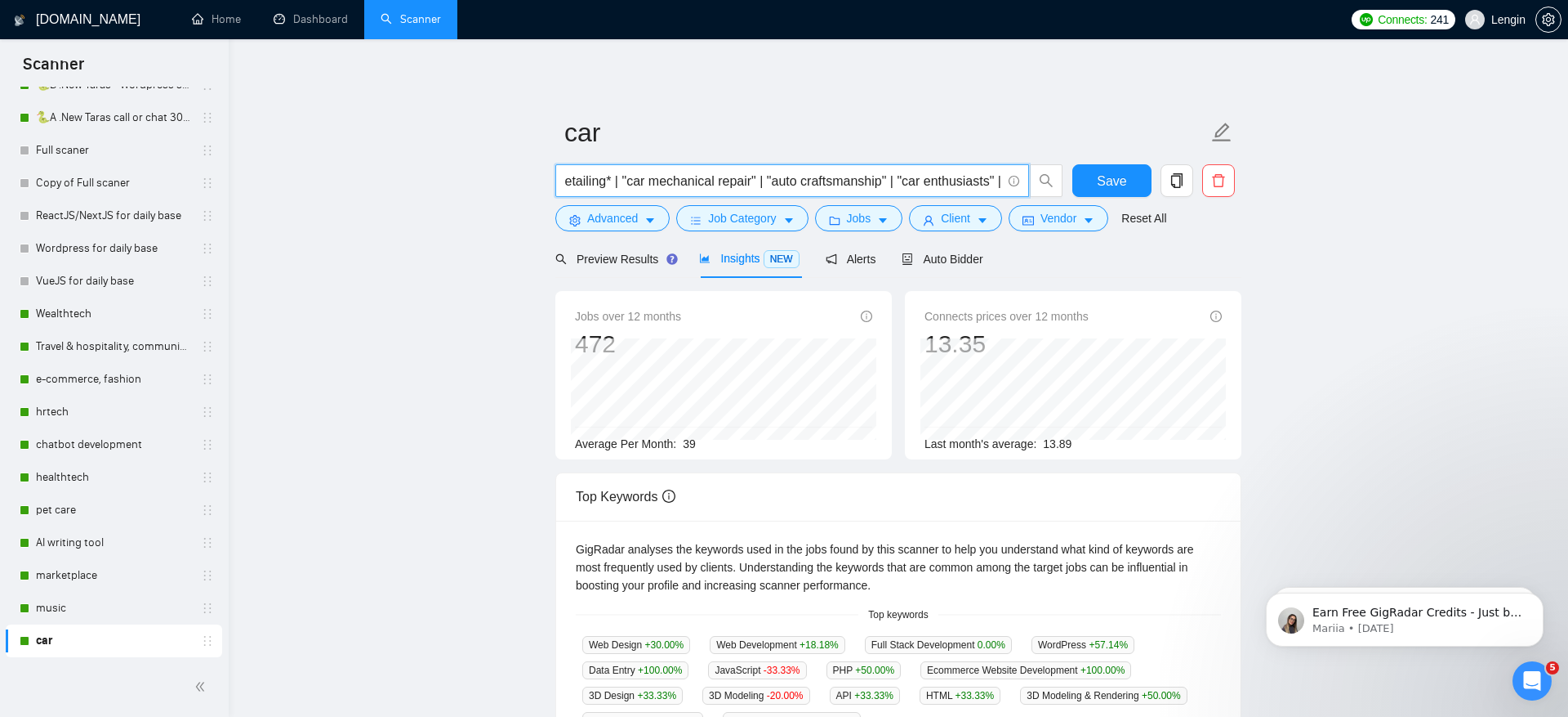
drag, startPoint x: 770, startPoint y: 182, endPoint x: 1018, endPoint y: 177, distance: 248.1
click at [1018, 177] on span "car* | automotive | automobile* | vehicle* | "restoration shop" | detailing* | …" at bounding box center [792, 181] width 474 height 33
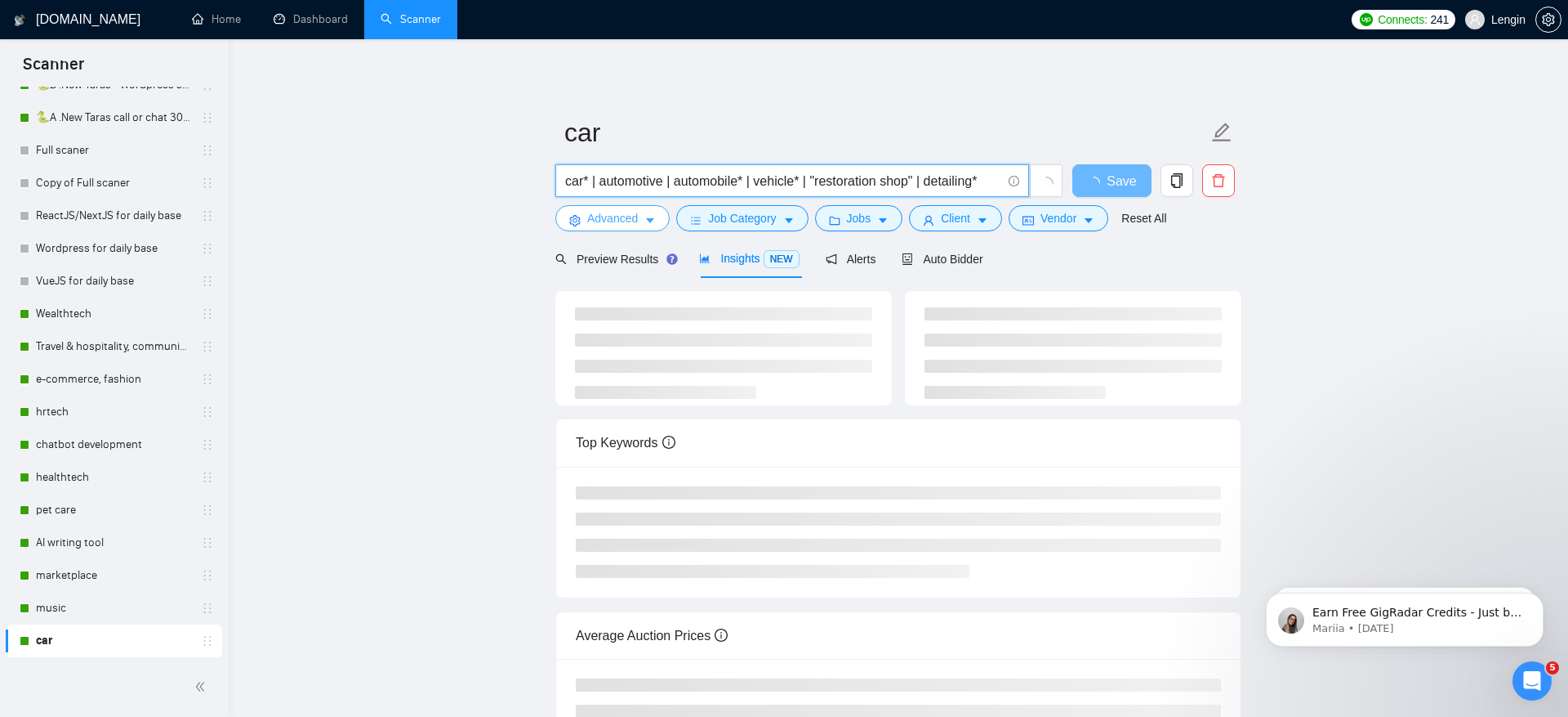
type input "car* | automotive | automobile* | vehicle* | "restoration shop" | detailing*"
click at [591, 216] on span "Advanced" at bounding box center [613, 218] width 51 height 18
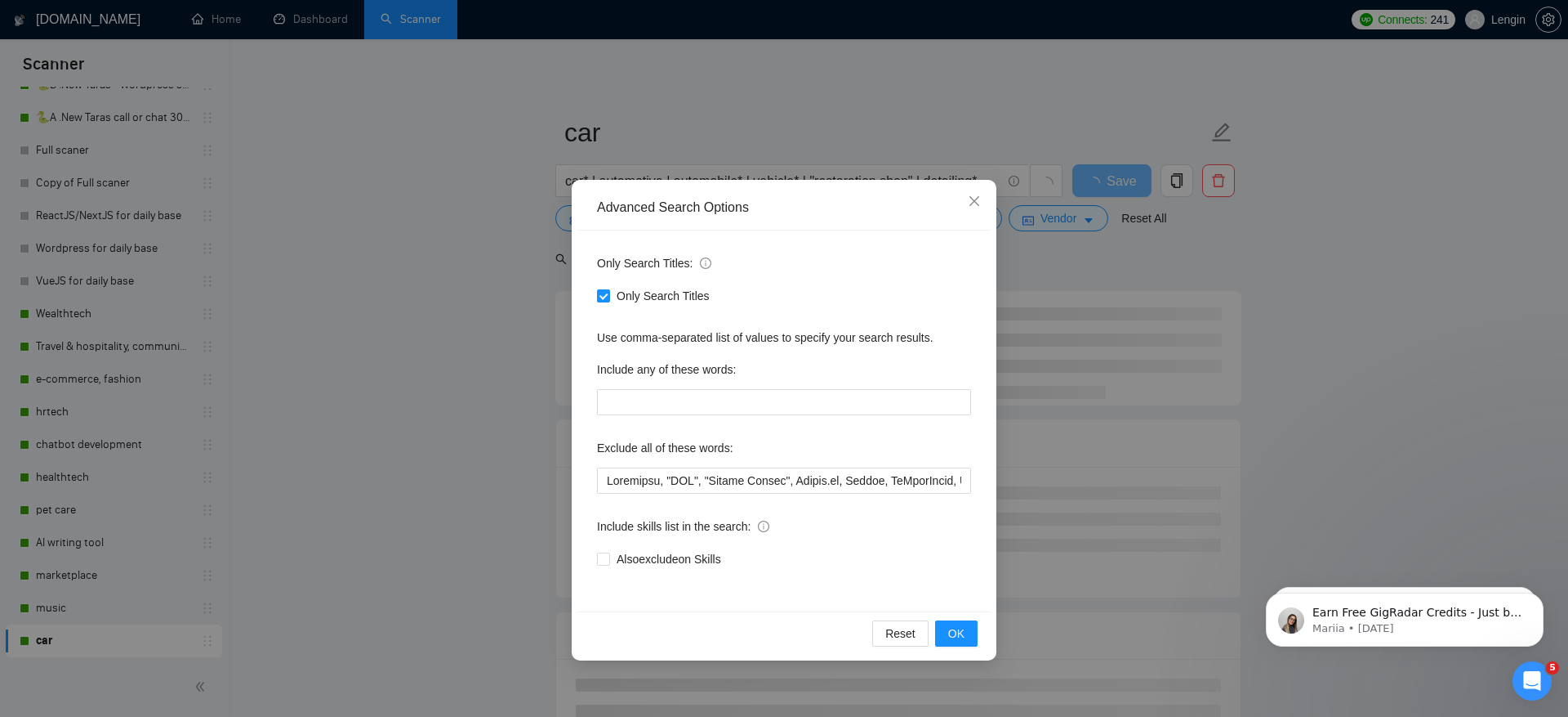
click at [471, 406] on div "Advanced Search Options Only Search Titles: Only Search Titles Use comma-separa…" at bounding box center [784, 358] width 1568 height 717
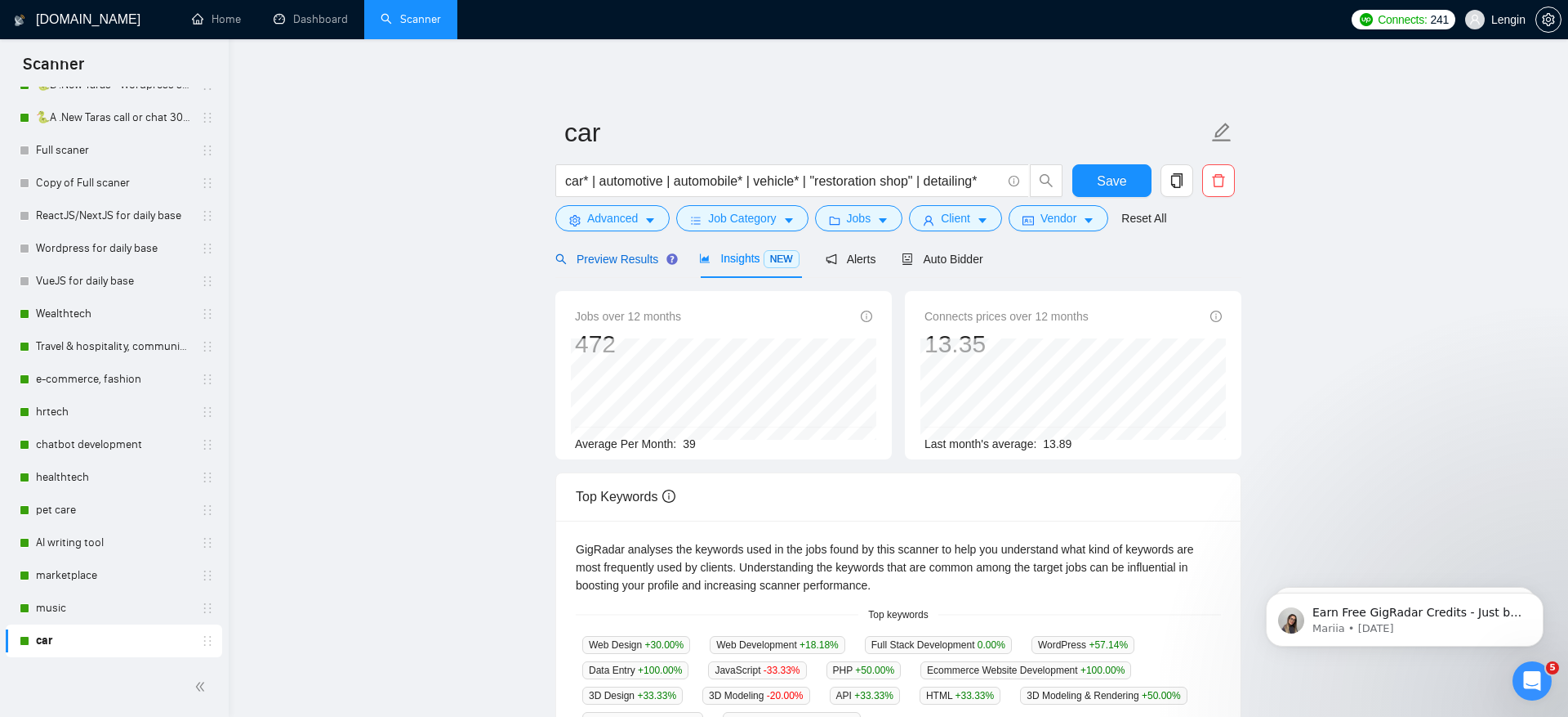
click at [644, 256] on span "Preview Results" at bounding box center [614, 259] width 118 height 13
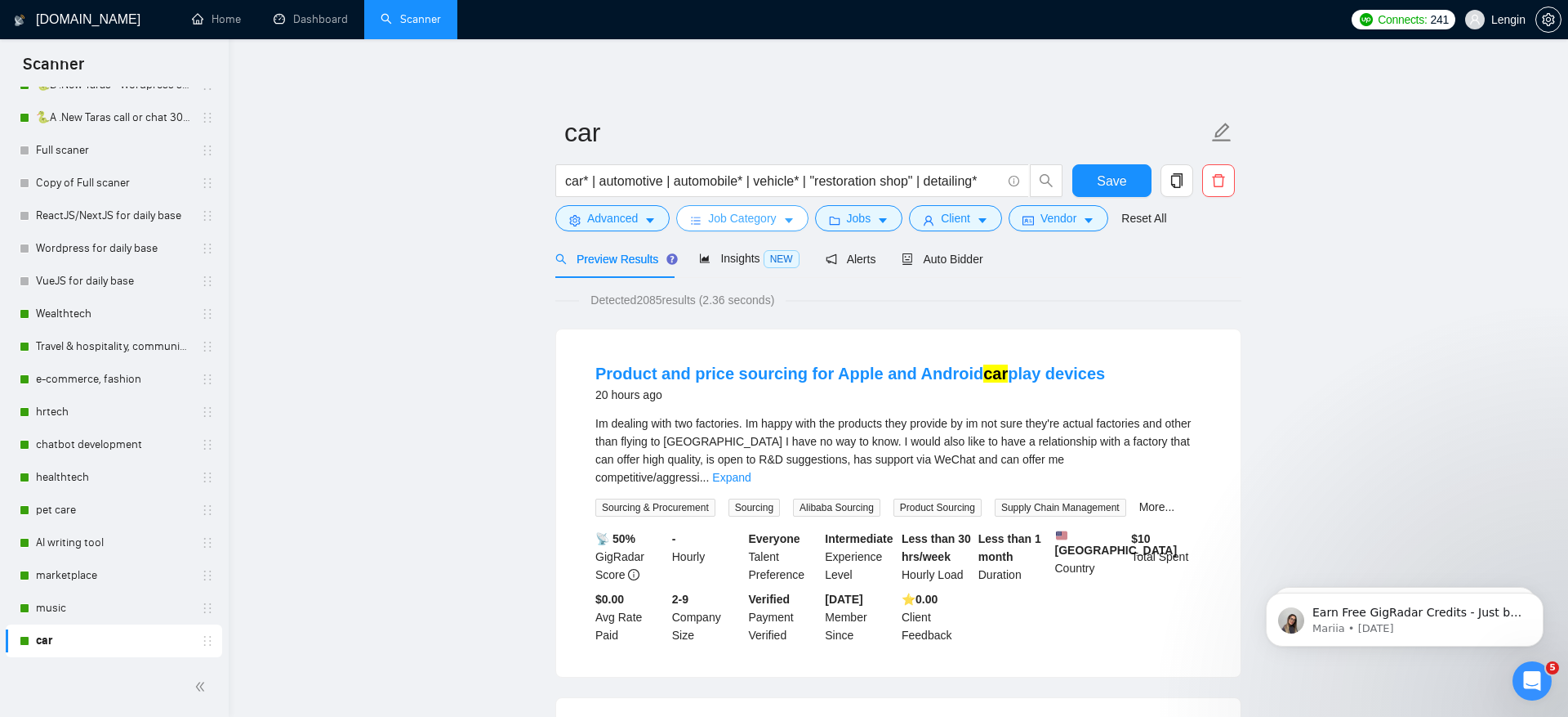
click at [741, 223] on span "Job Category" at bounding box center [742, 218] width 67 height 18
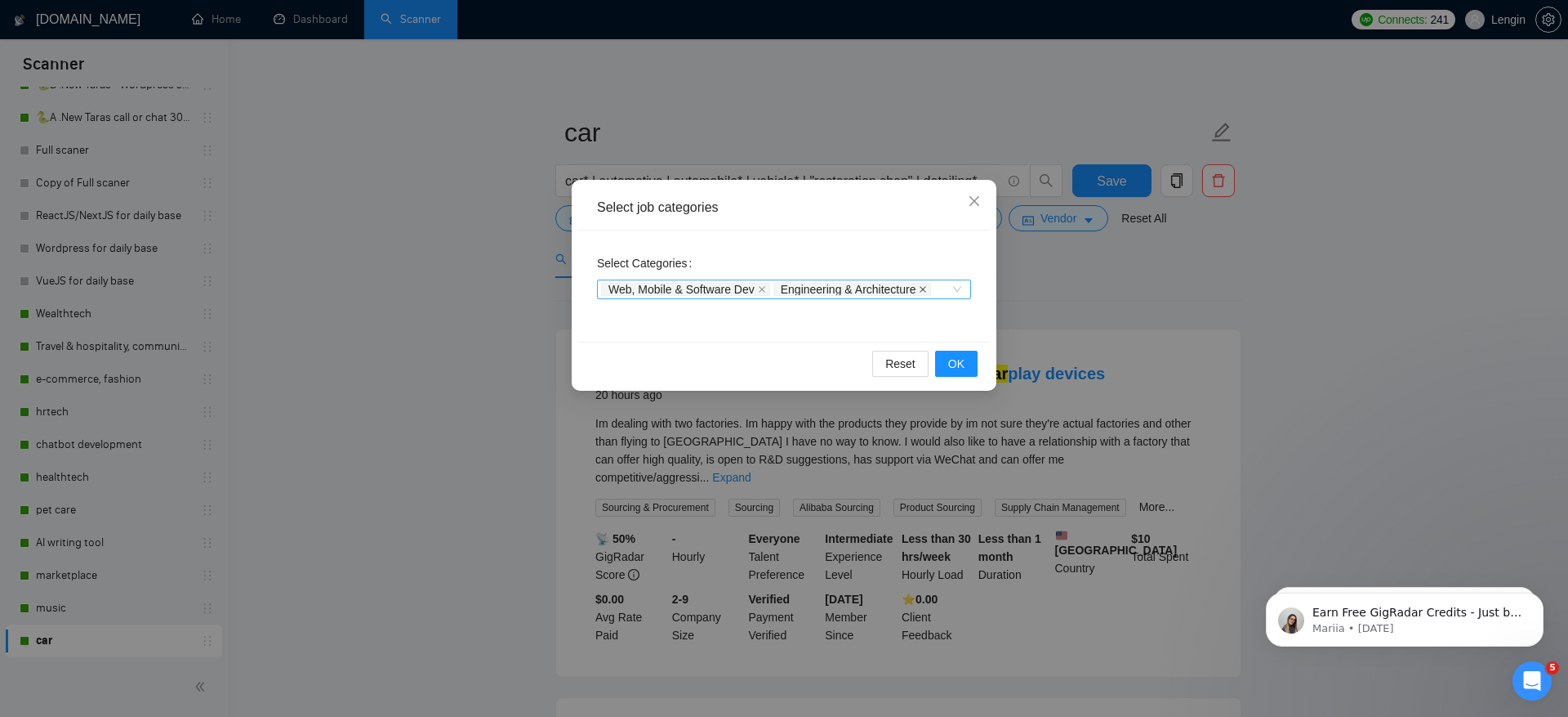
click at [927, 287] on icon "close" at bounding box center [923, 290] width 8 height 8
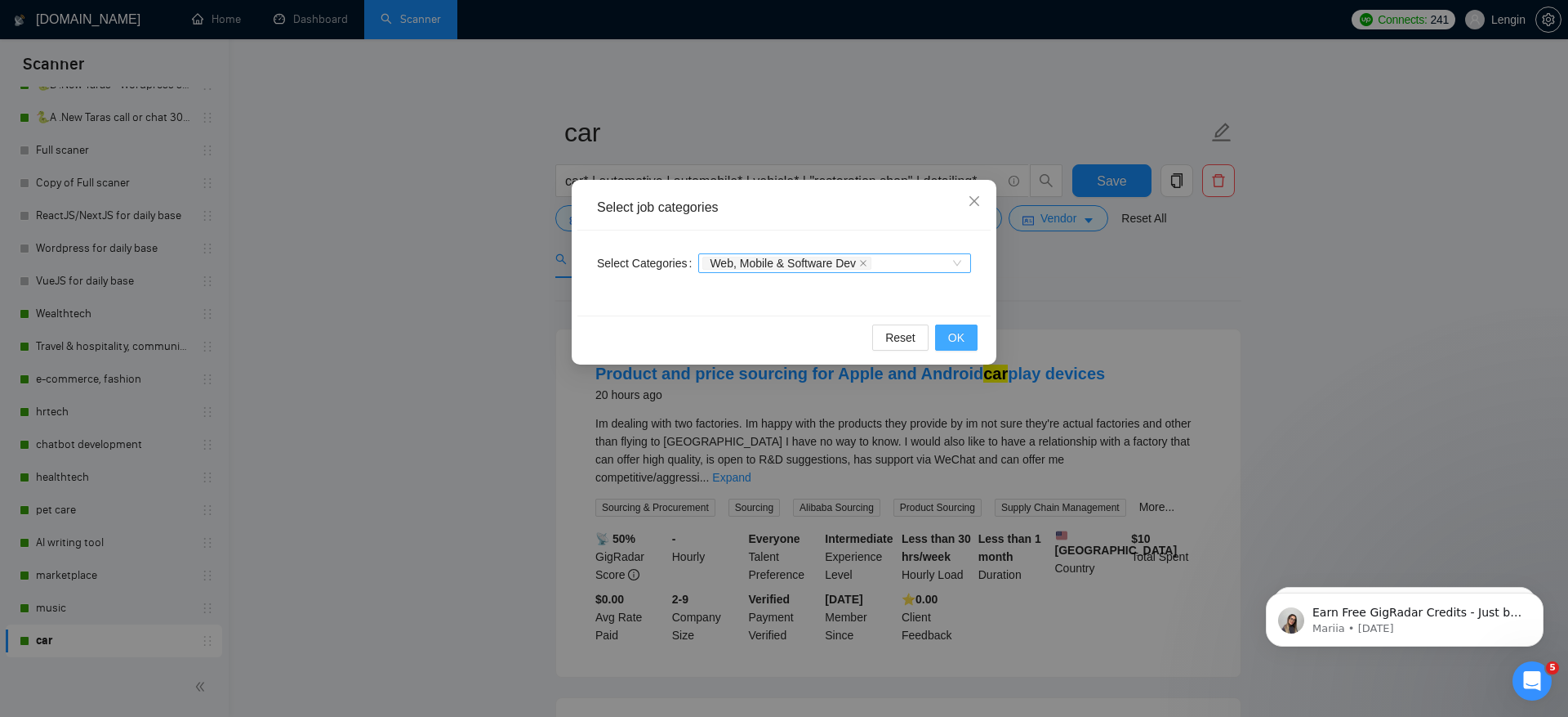
click at [960, 337] on span "OK" at bounding box center [957, 338] width 16 height 18
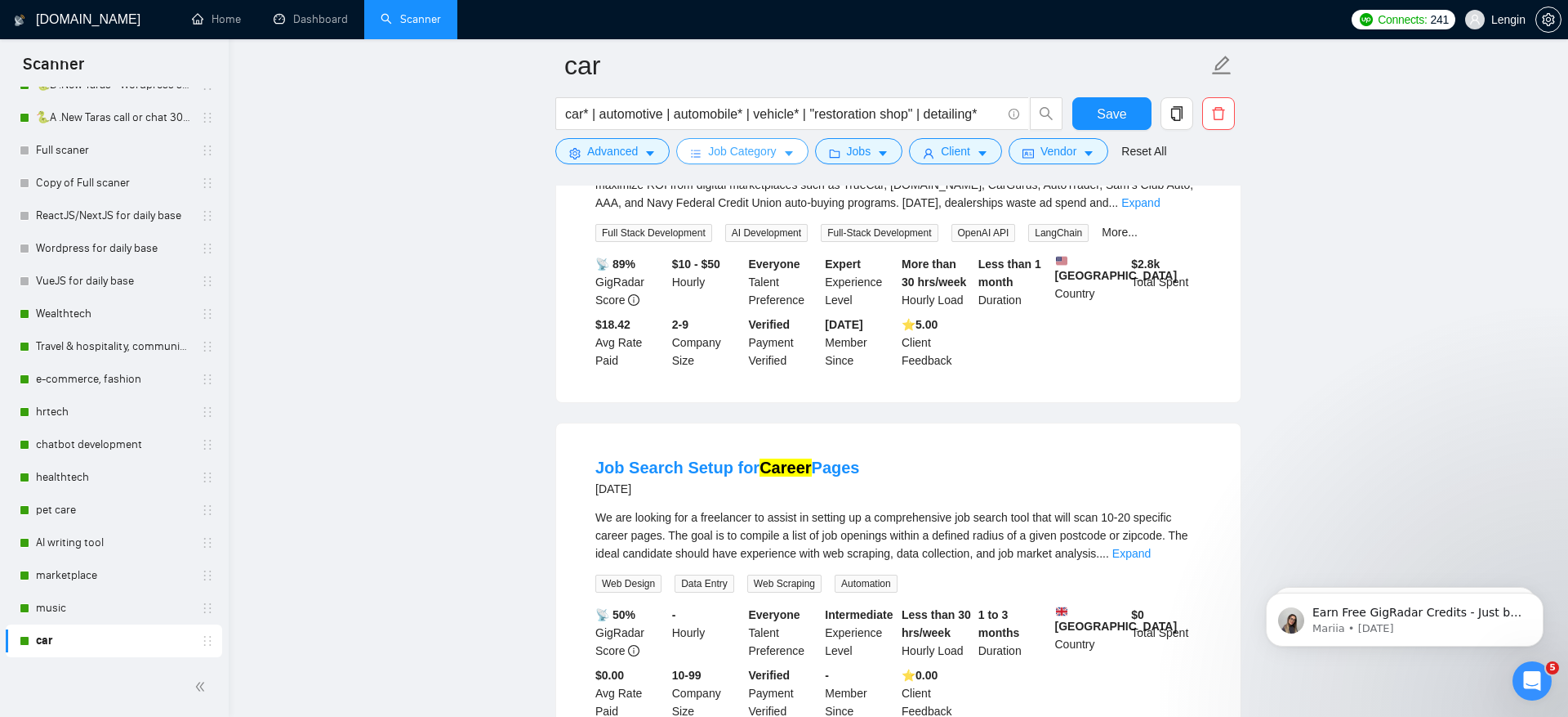
scroll to position [1362, 0]
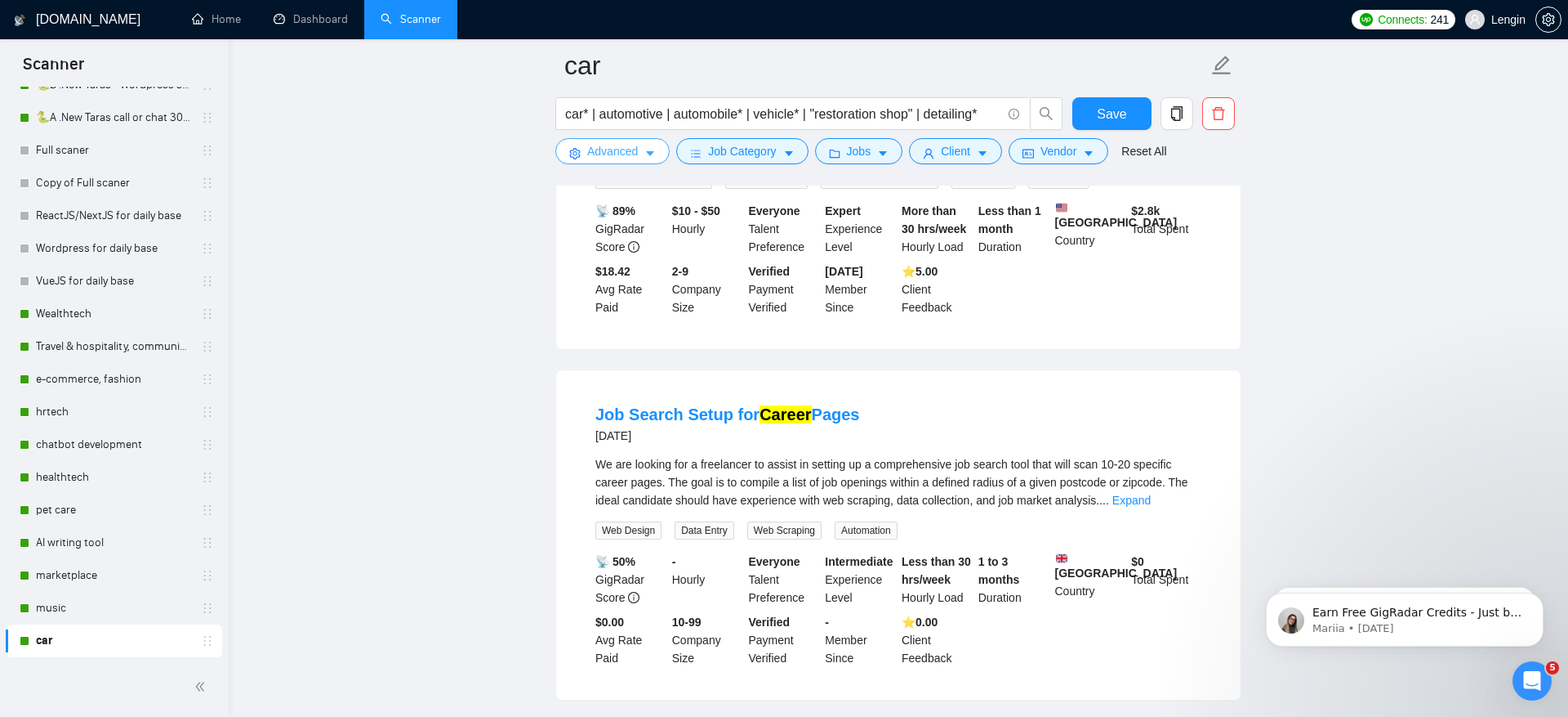
click at [611, 142] on button "Advanced" at bounding box center [612, 151] width 114 height 26
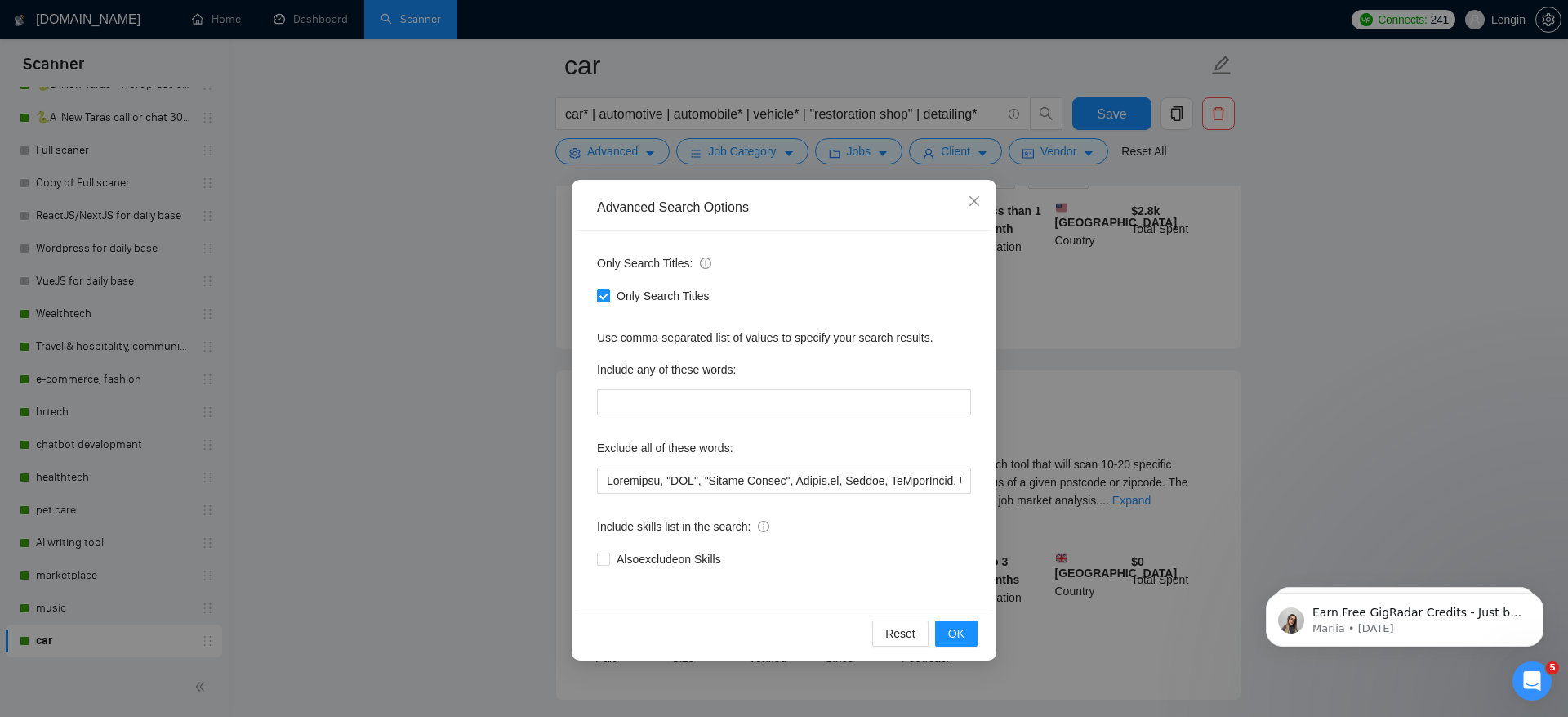
click at [649, 294] on span "Only Search Titles" at bounding box center [663, 296] width 106 height 18
click at [609, 294] on input "Only Search Titles" at bounding box center [603, 295] width 12 height 12
checkbox input "false"
click at [682, 405] on input "text" at bounding box center [784, 403] width 374 height 26
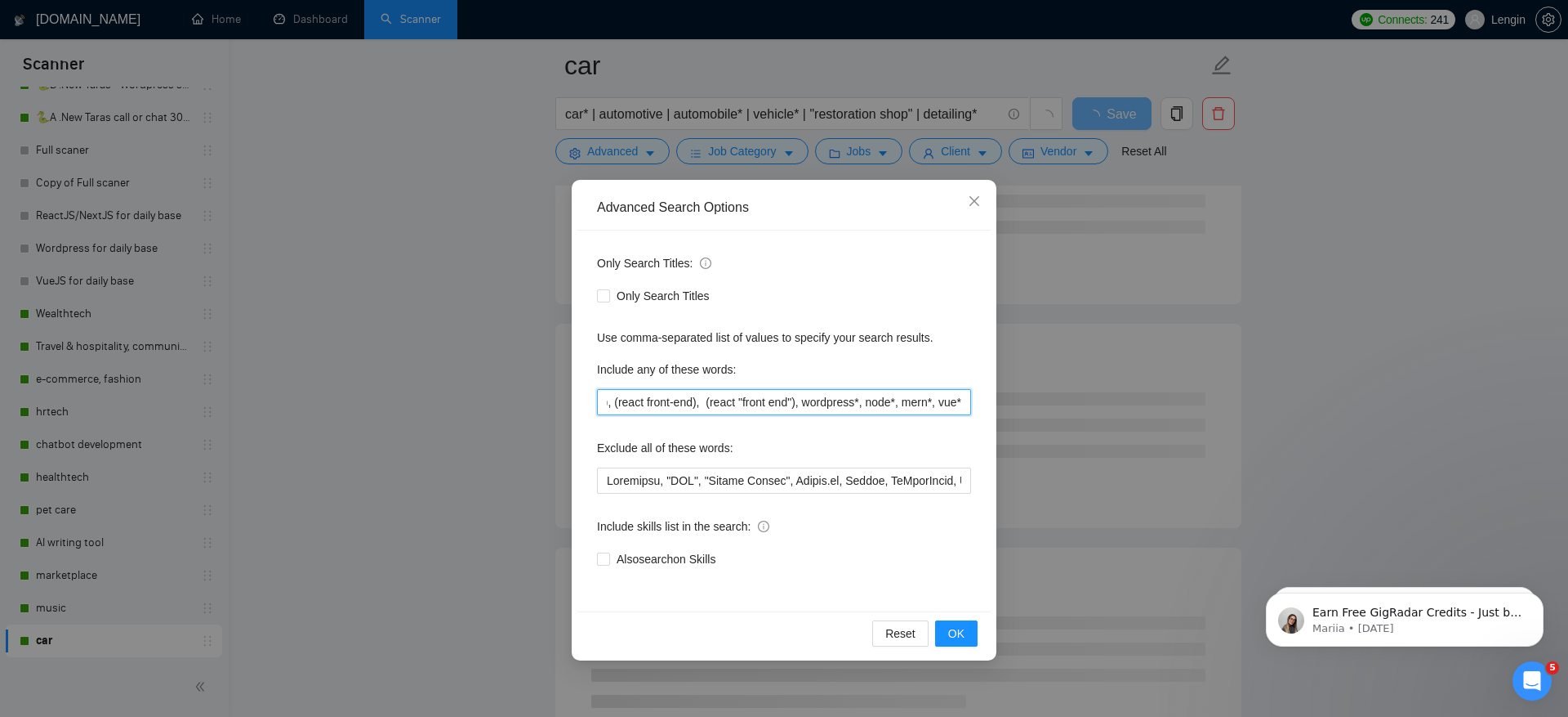
scroll to position [0, 603]
type input "reactjs, "react.js", "react js", "react dev", "react developer", "react.js dev"…"
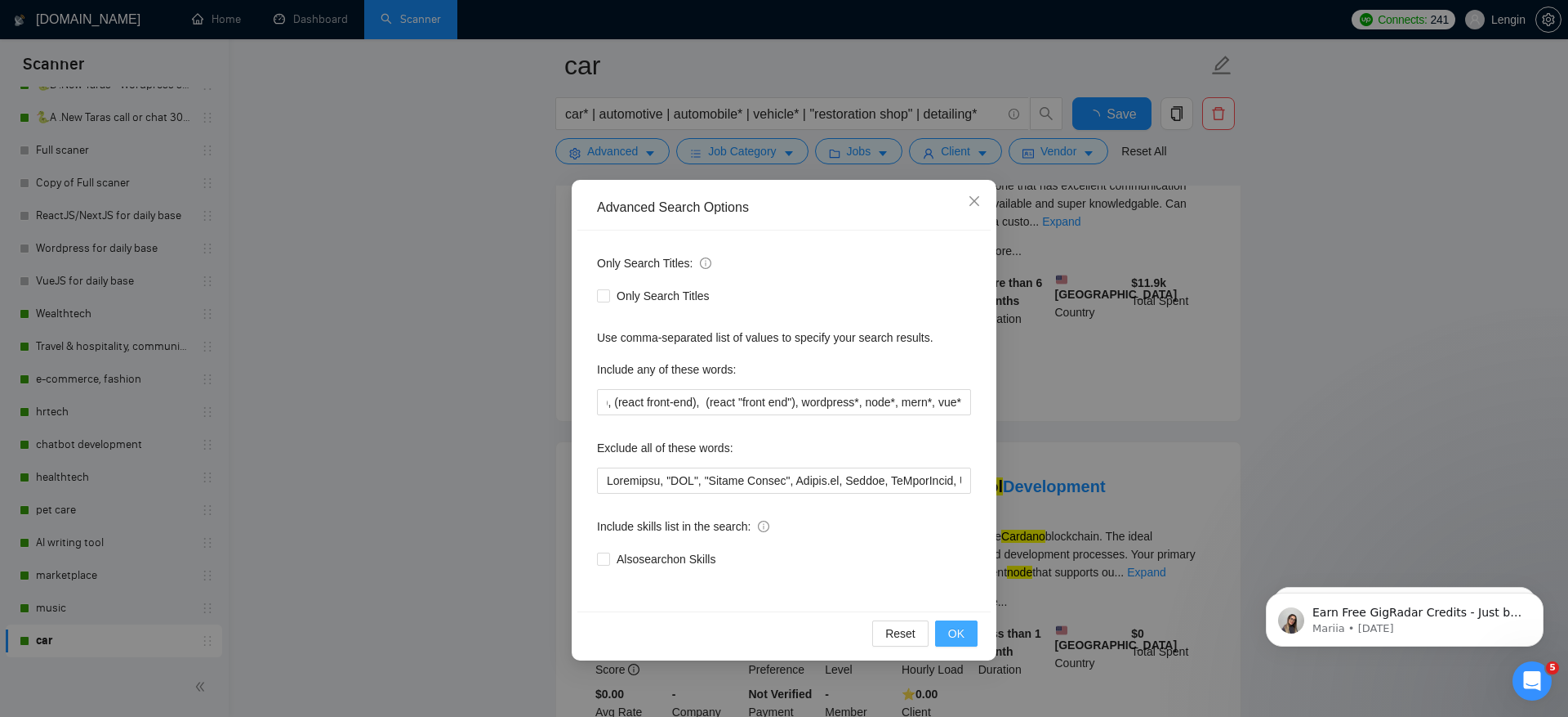
click at [962, 630] on span "OK" at bounding box center [957, 634] width 16 height 18
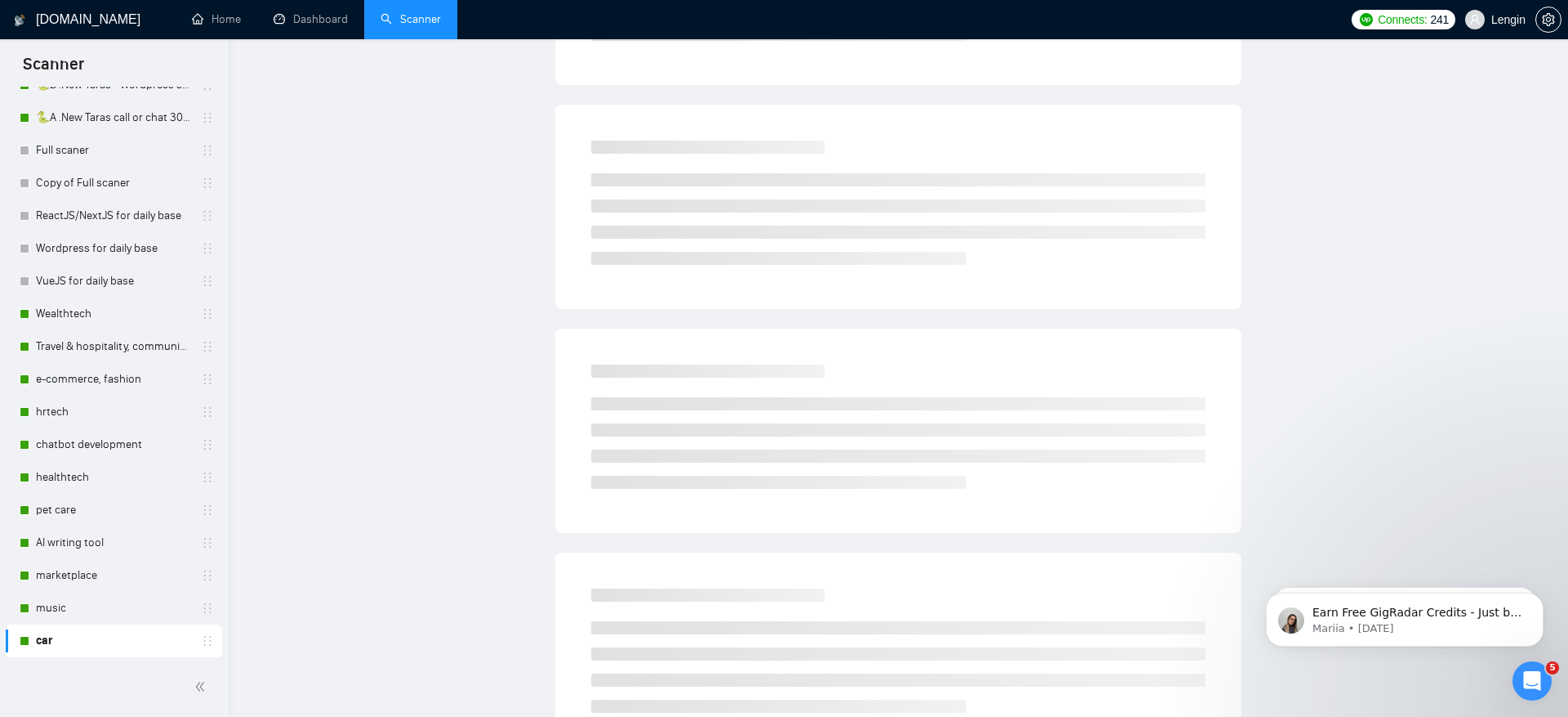
scroll to position [0, 0]
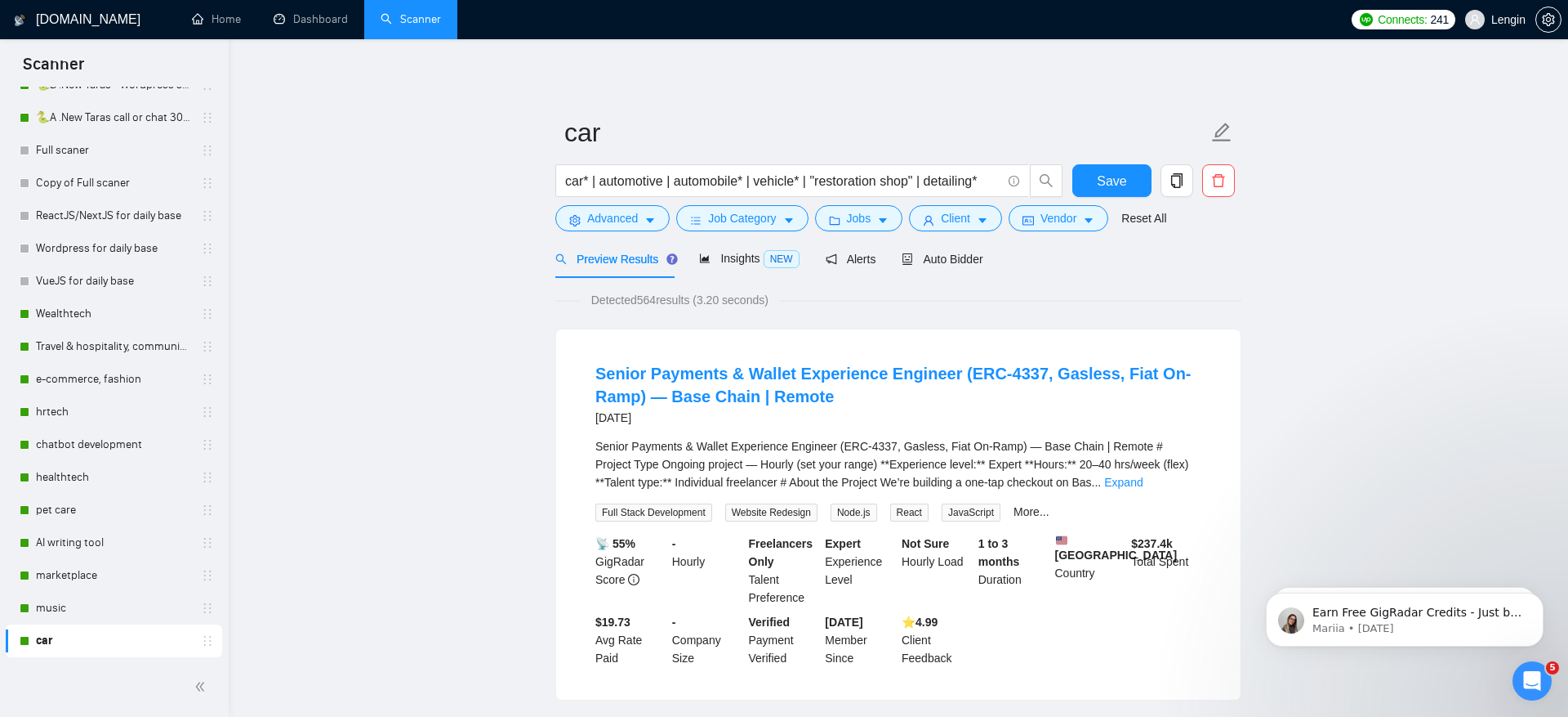
click at [608, 261] on span "Preview Results" at bounding box center [614, 259] width 118 height 13
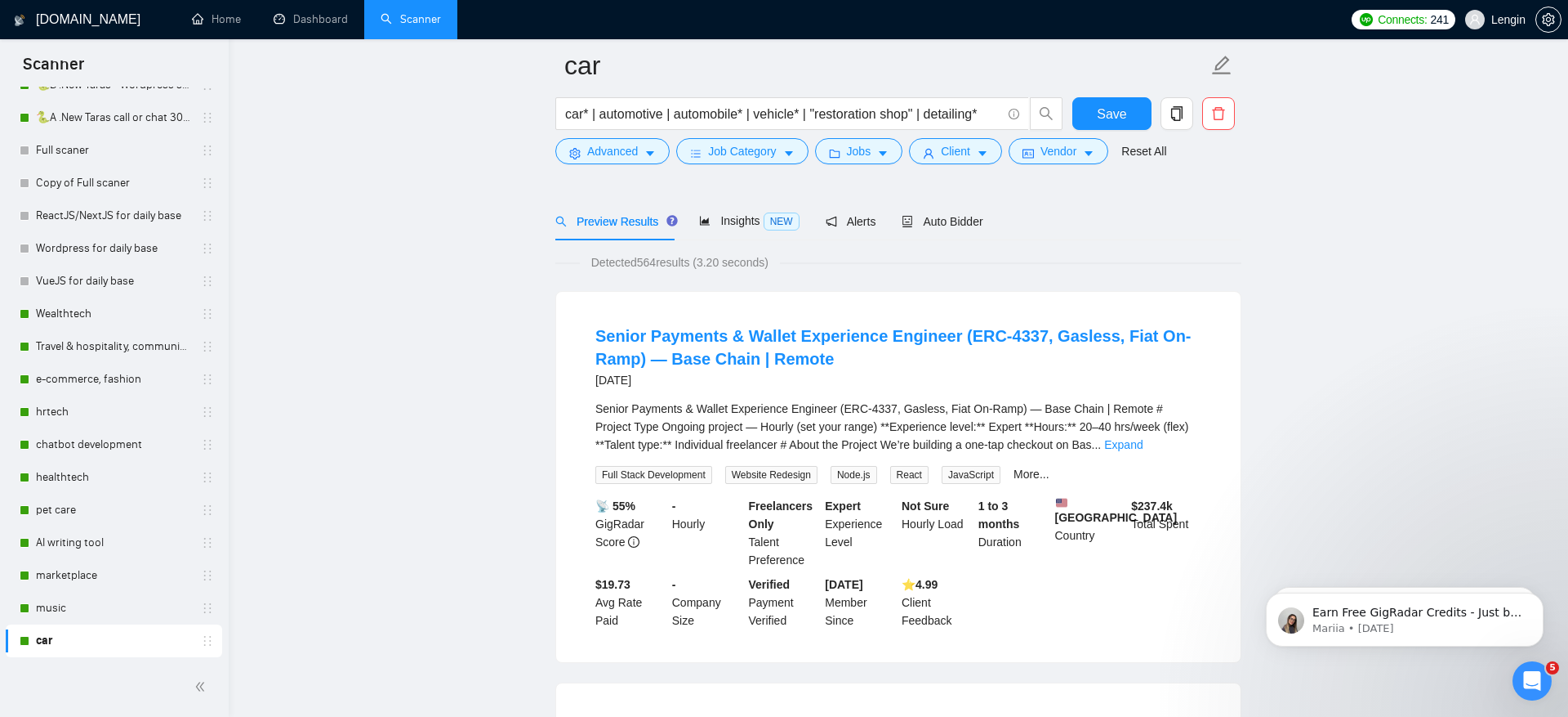
scroll to position [111, 0]
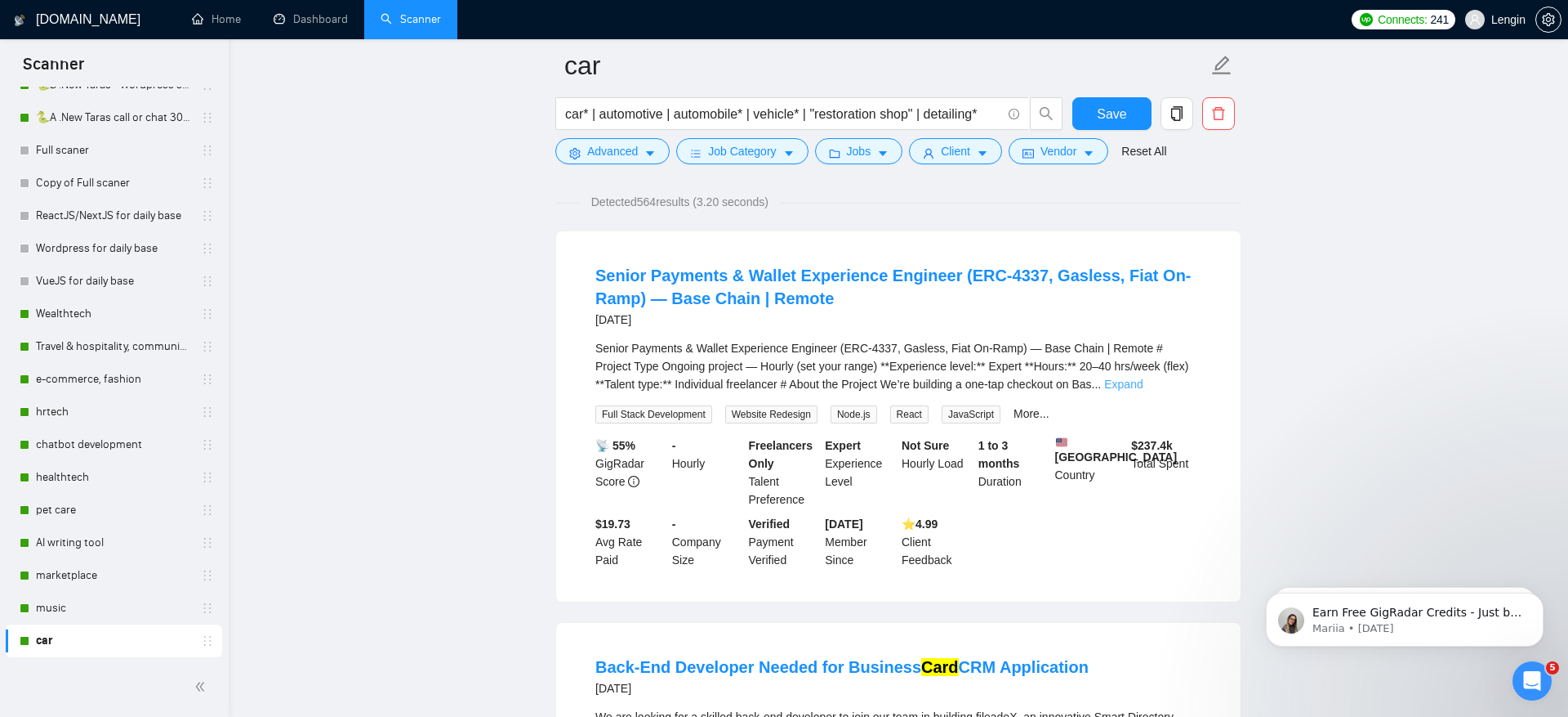
click at [1143, 383] on link "Expand" at bounding box center [1123, 384] width 39 height 13
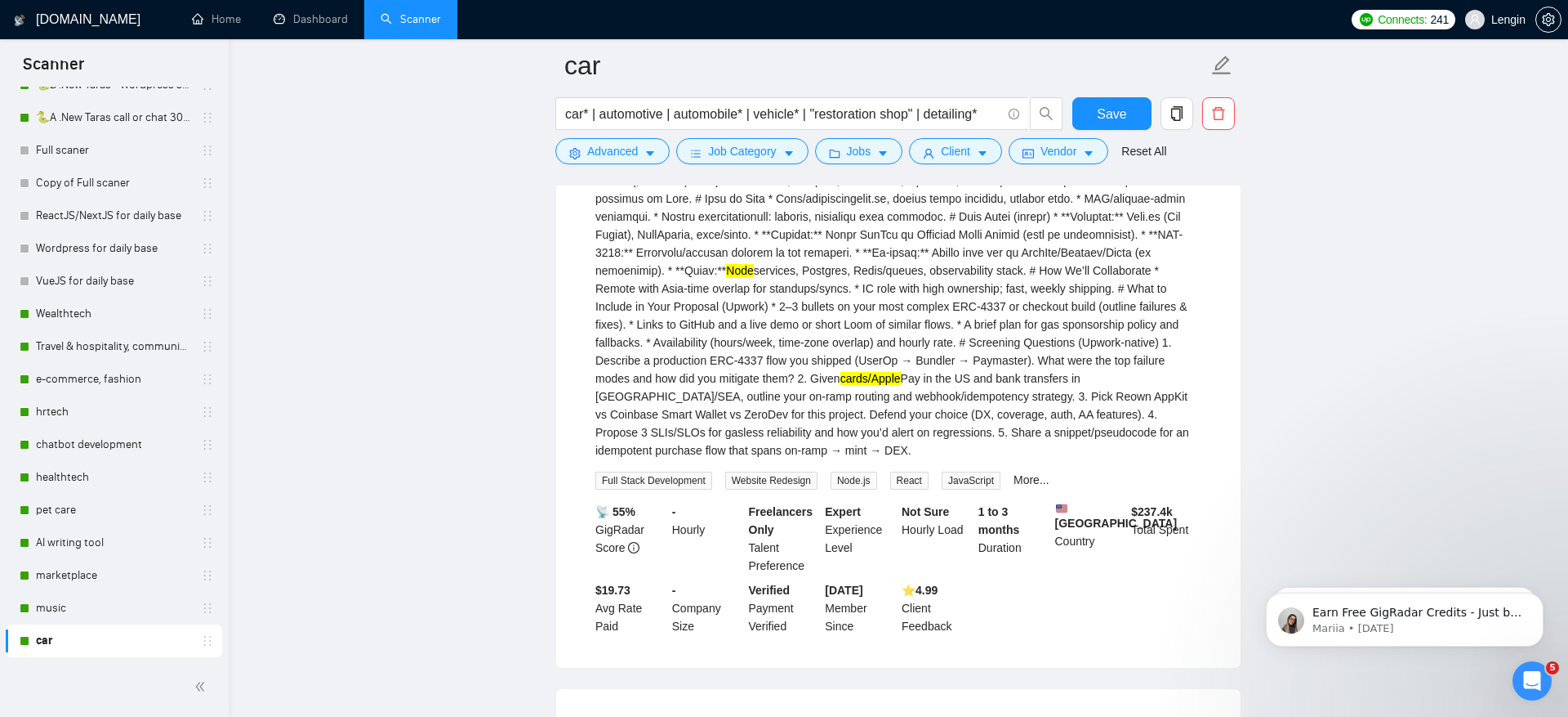
scroll to position [589, 0]
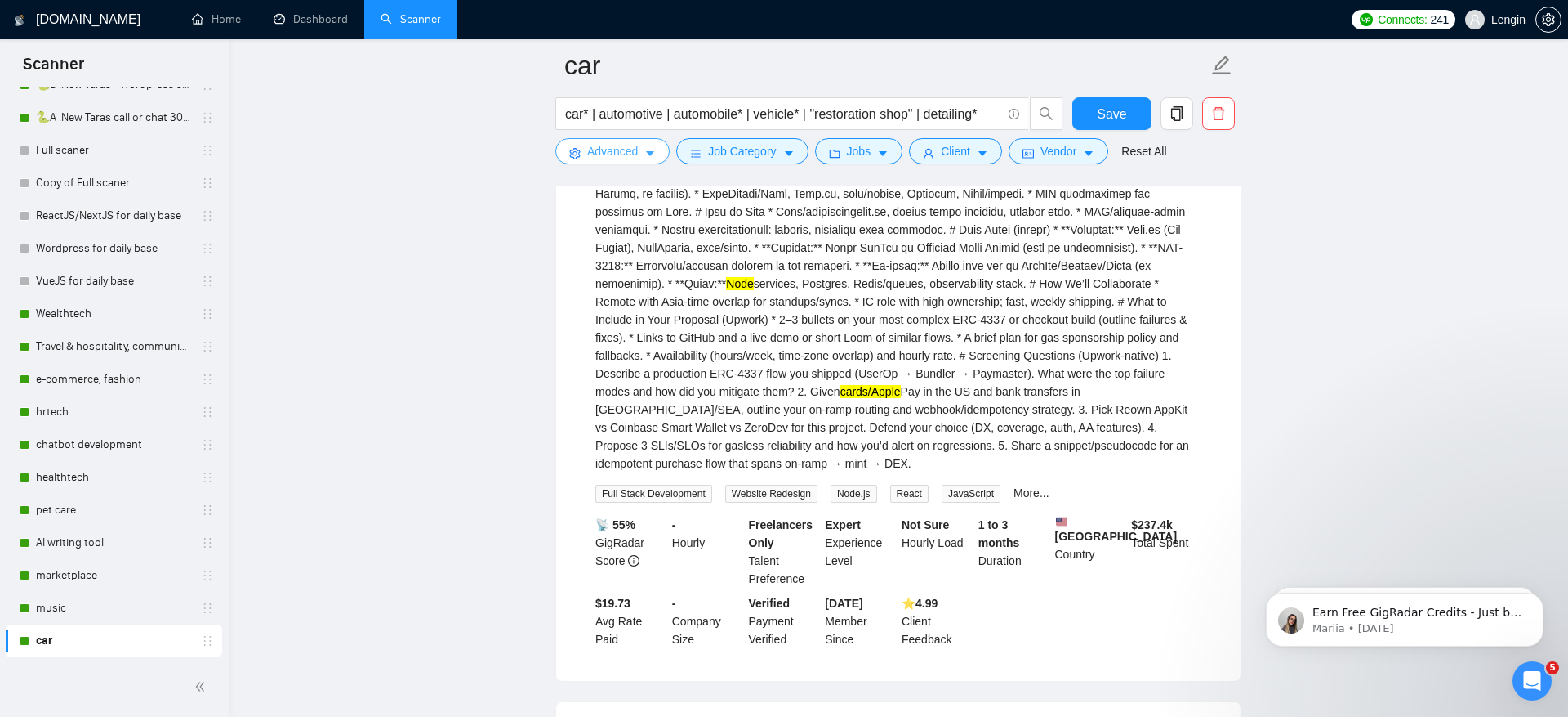
click at [596, 156] on span "Advanced" at bounding box center [613, 151] width 51 height 18
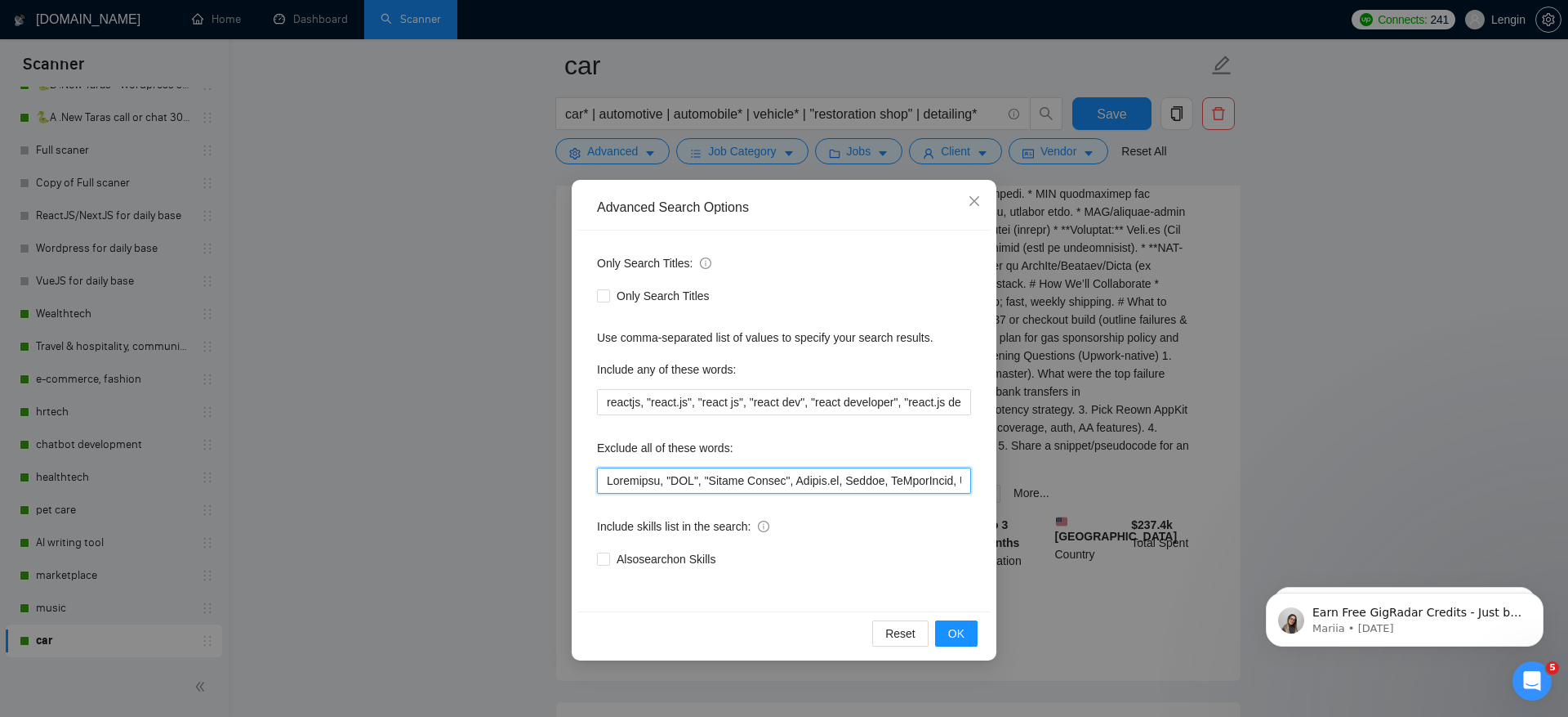
click at [605, 482] on input "text" at bounding box center [784, 481] width 374 height 26
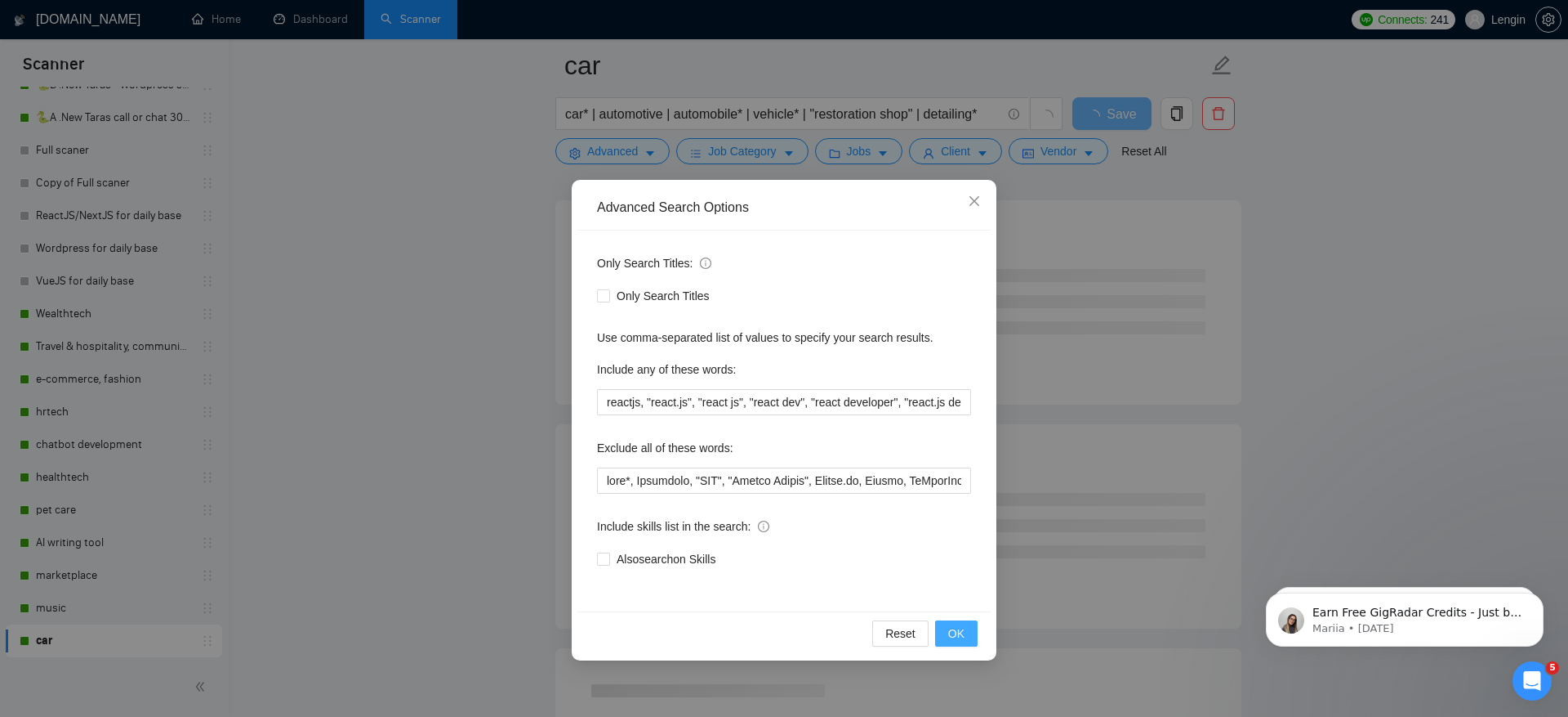
click at [955, 633] on span "OK" at bounding box center [957, 634] width 16 height 18
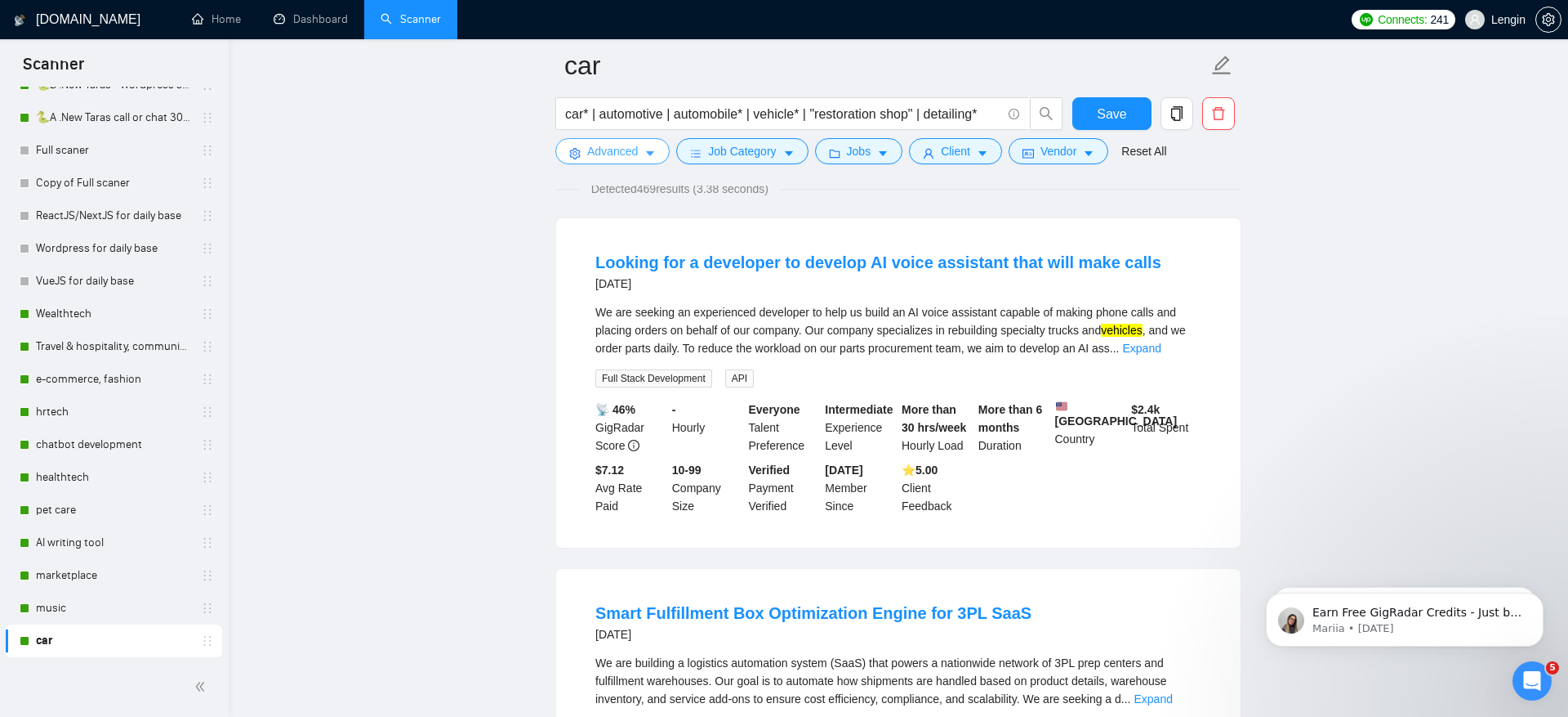
scroll to position [16, 0]
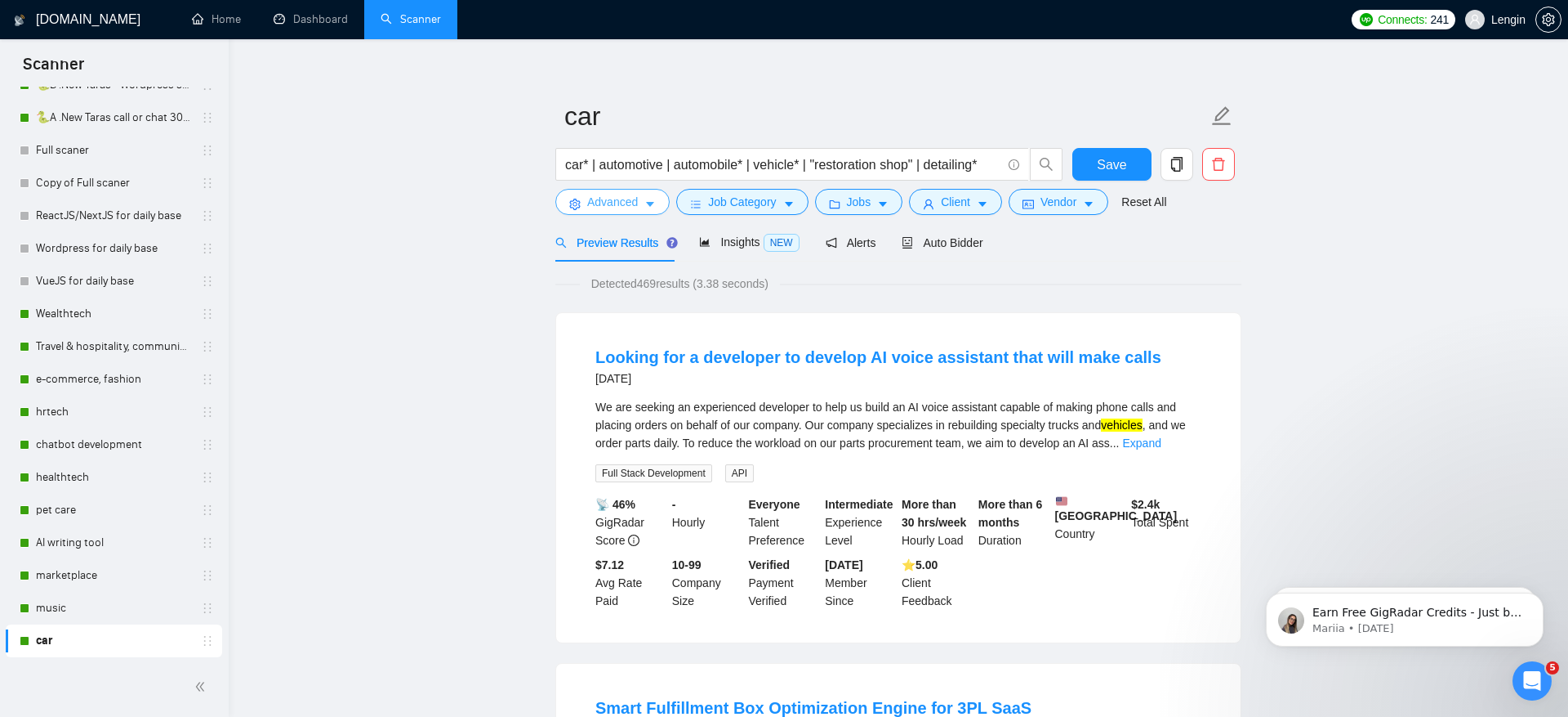
click at [583, 196] on button "Advanced" at bounding box center [612, 202] width 114 height 26
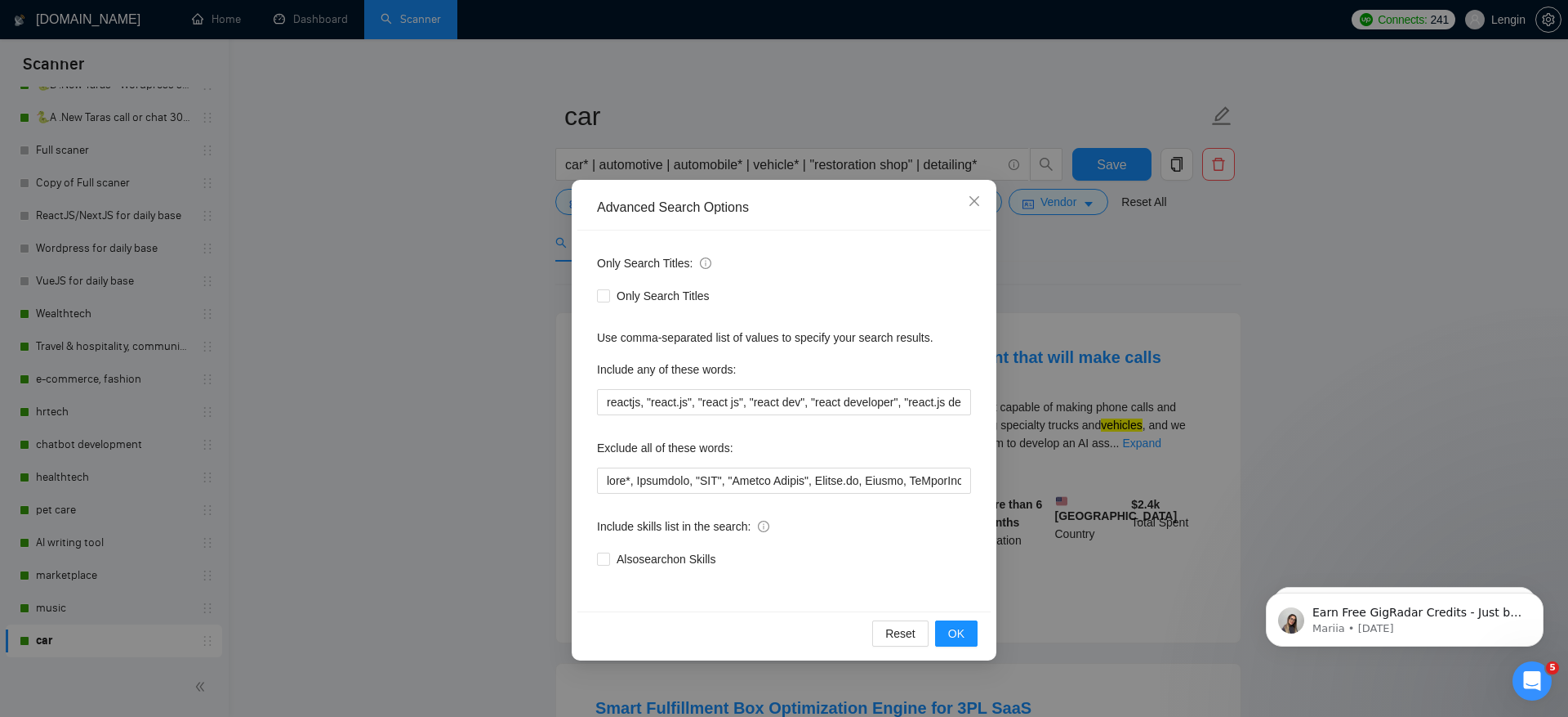
scroll to position [44, 0]
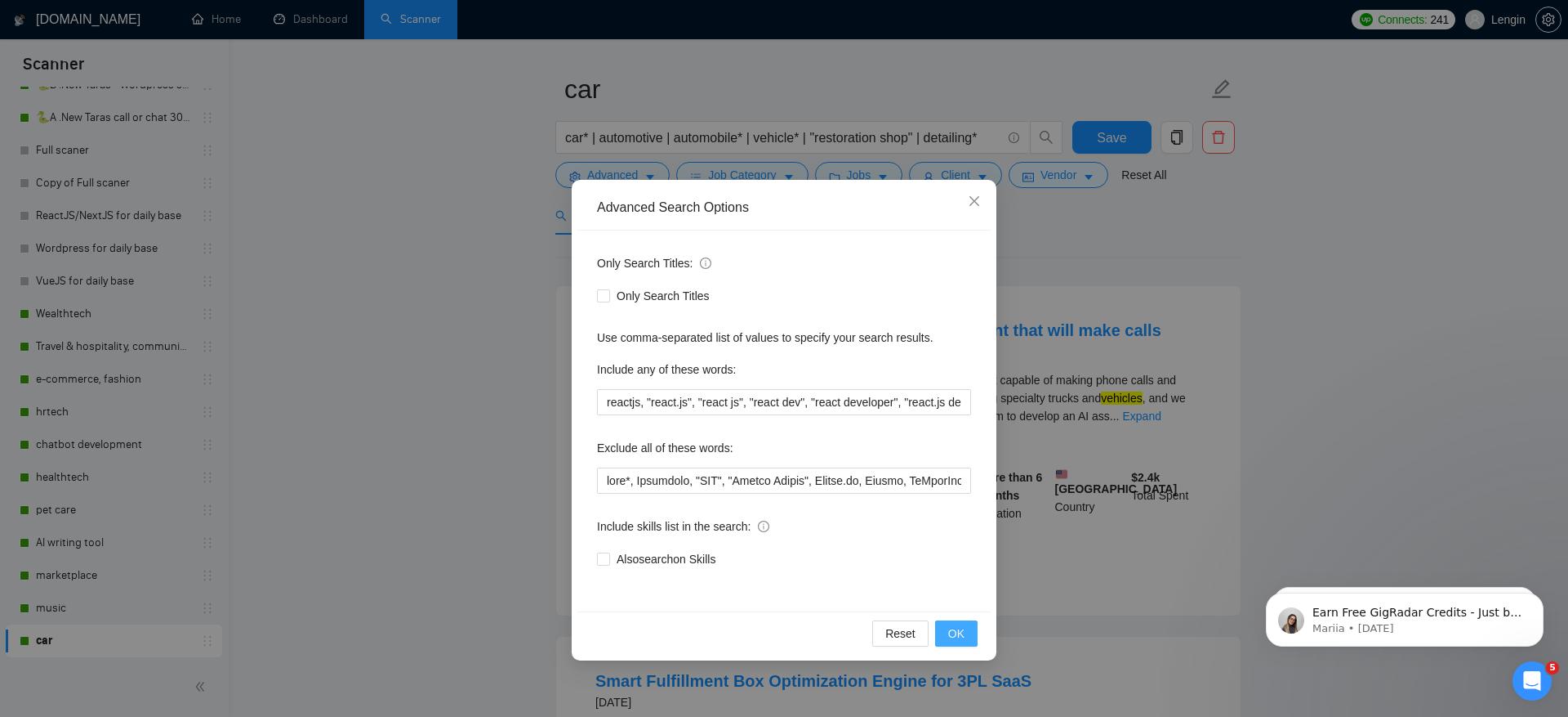
click at [963, 628] on span "OK" at bounding box center [957, 634] width 16 height 18
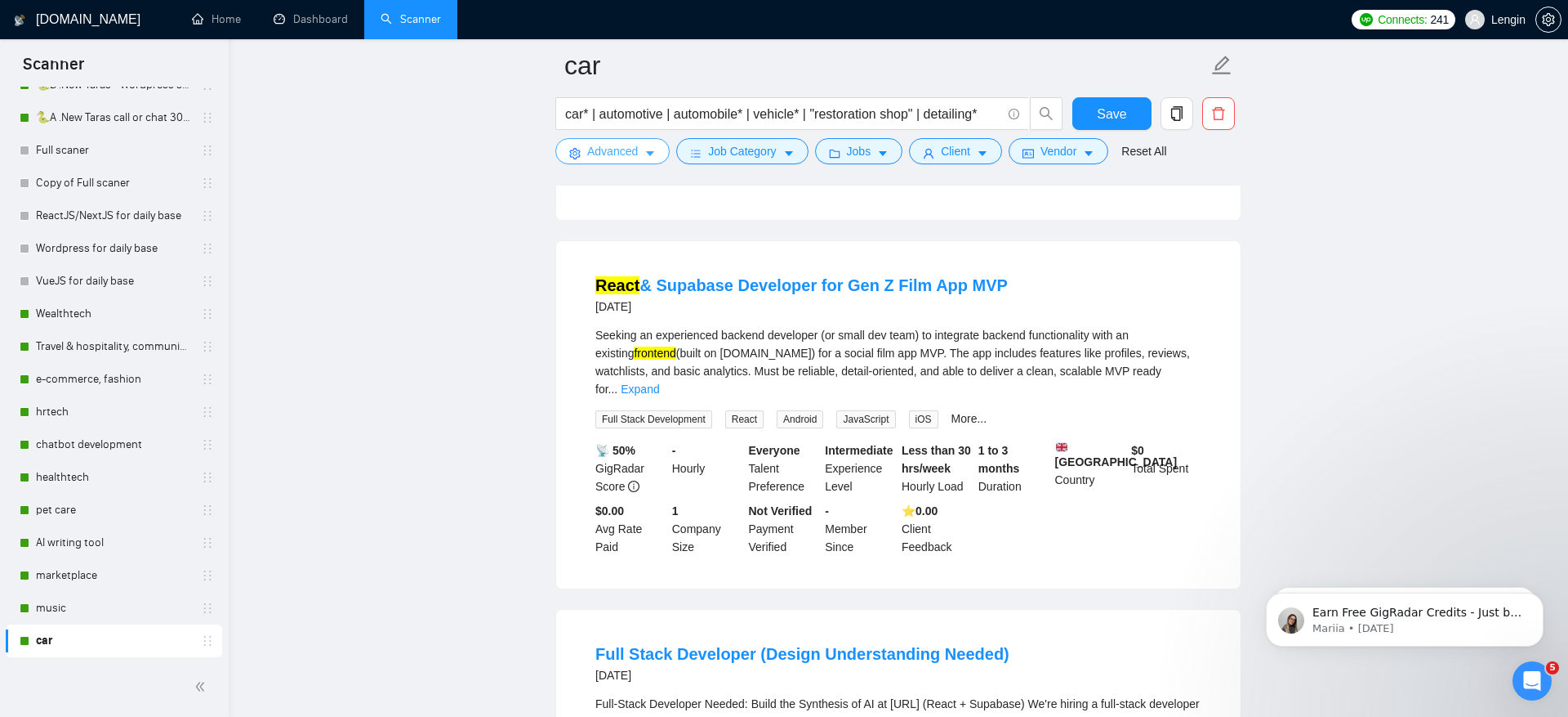
scroll to position [808, 0]
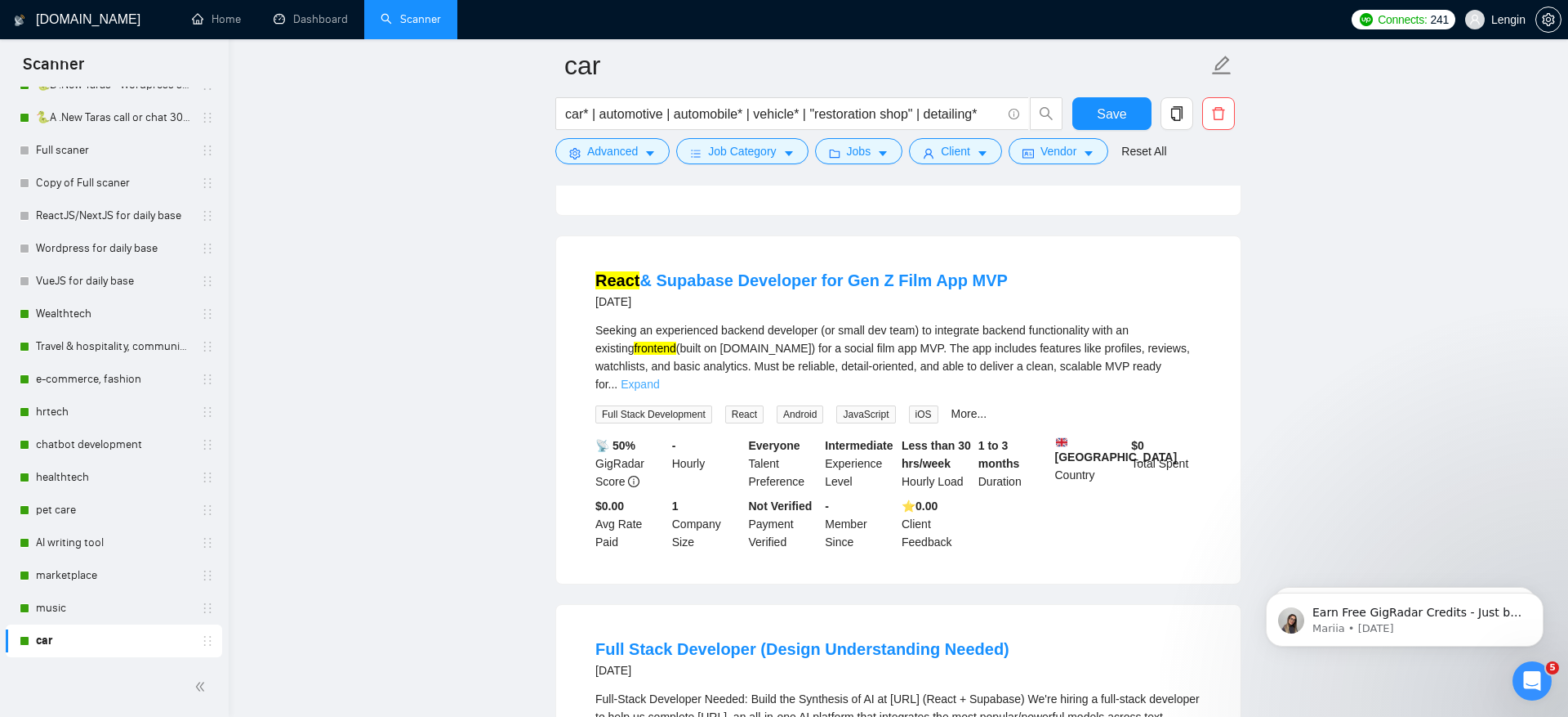
click at [659, 388] on link "Expand" at bounding box center [640, 384] width 39 height 13
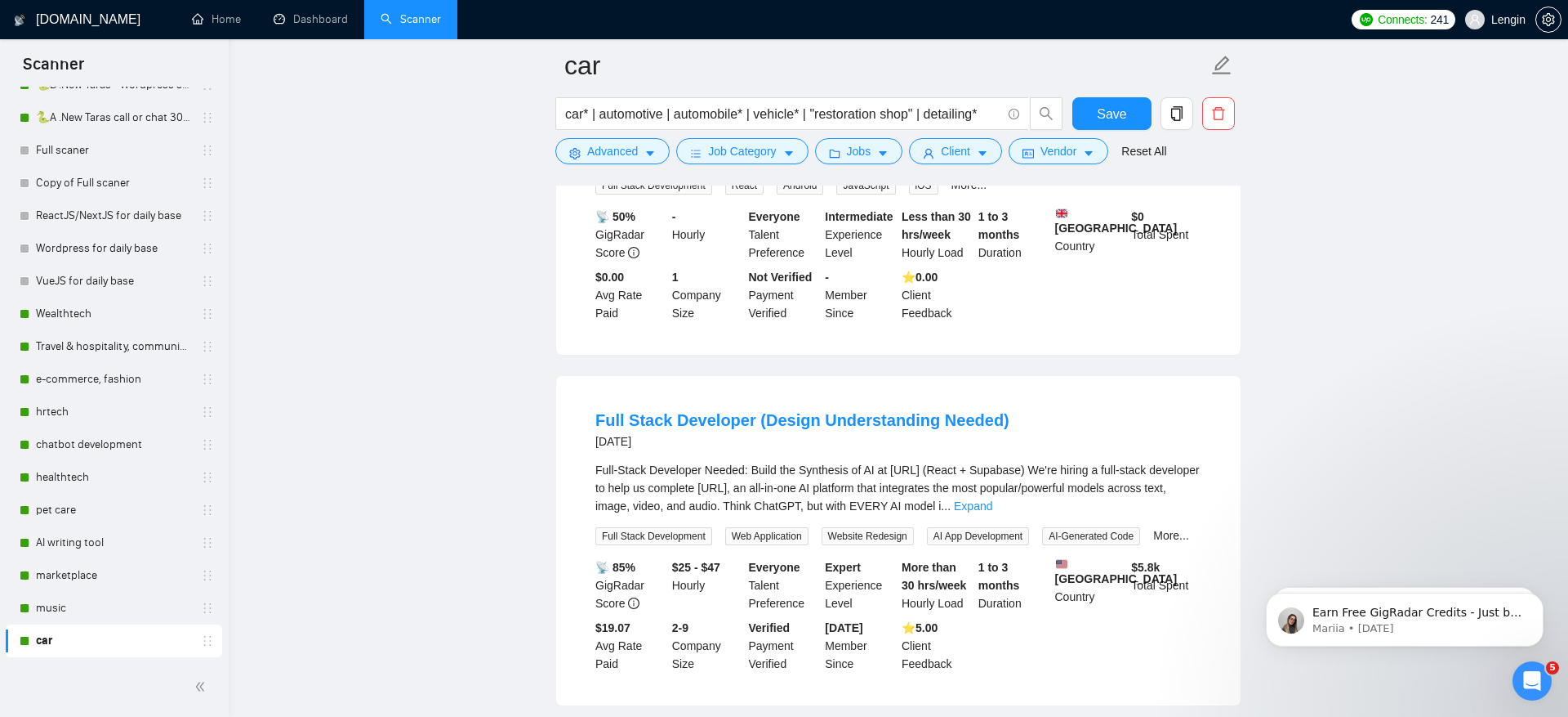
scroll to position [1058, 0]
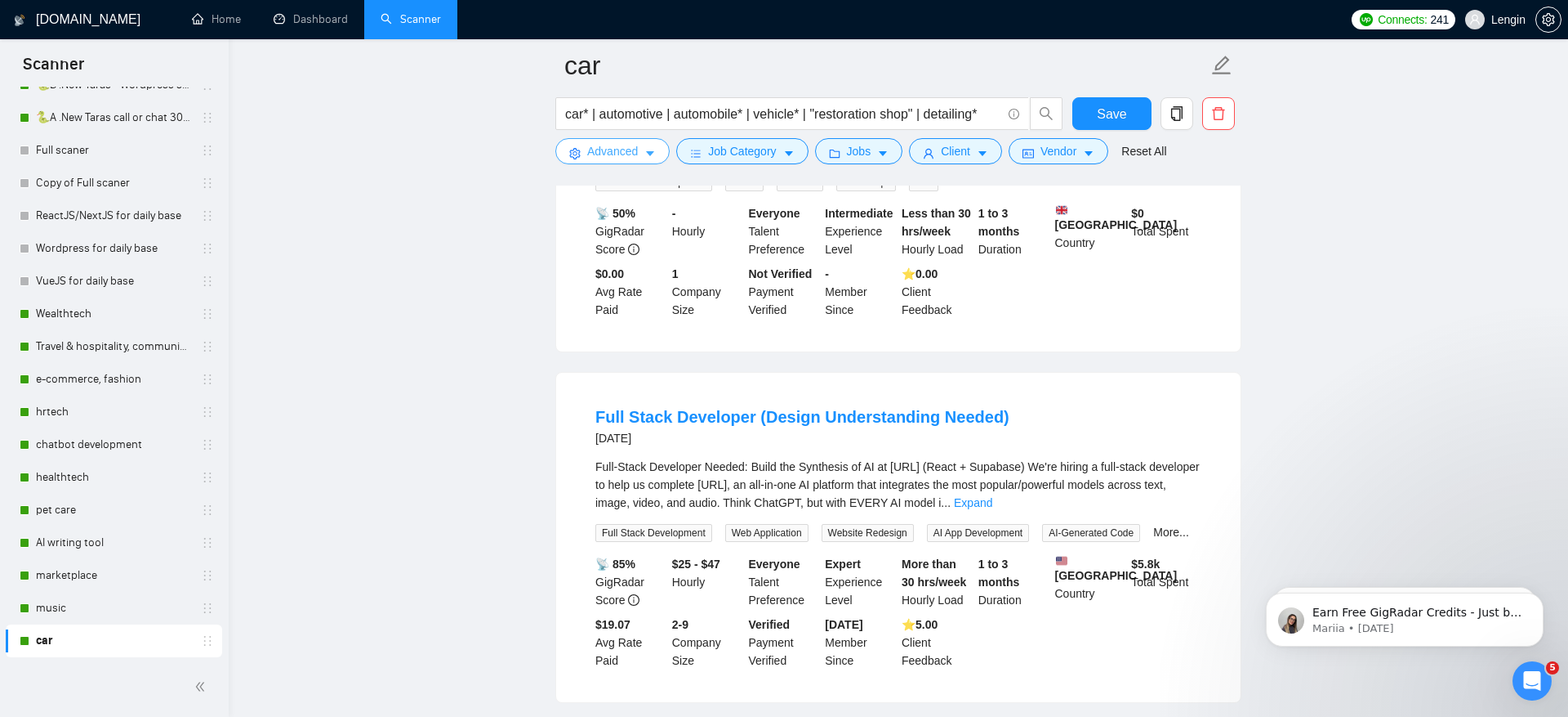
click at [610, 151] on span "Advanced" at bounding box center [613, 151] width 51 height 18
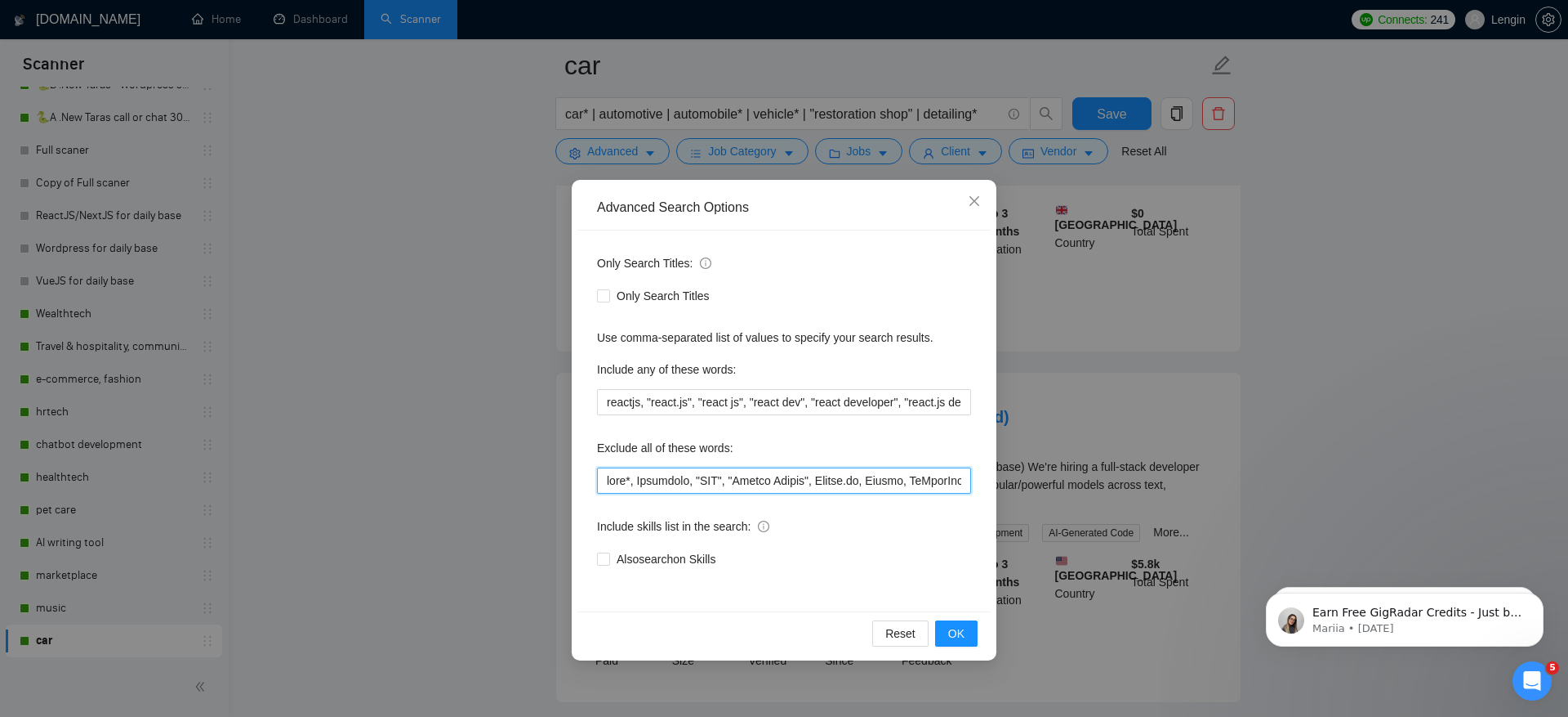
click at [608, 484] on input "text" at bounding box center [784, 481] width 374 height 26
type input "care*, card*, Animation, "RPA", "Unreal Engine", Bubble.io, Python, GoHighLevel…"
click at [962, 638] on span "OK" at bounding box center [957, 634] width 16 height 18
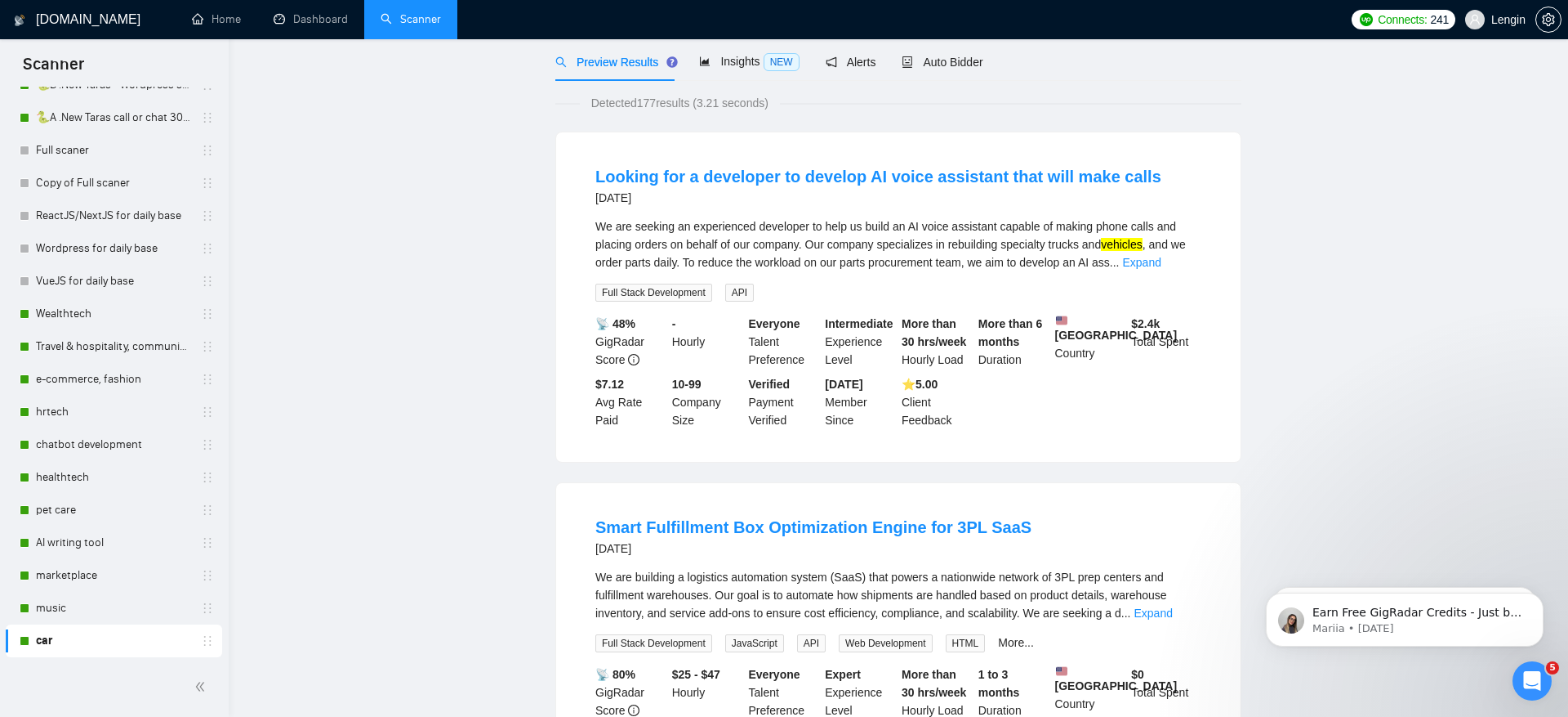
scroll to position [0, 0]
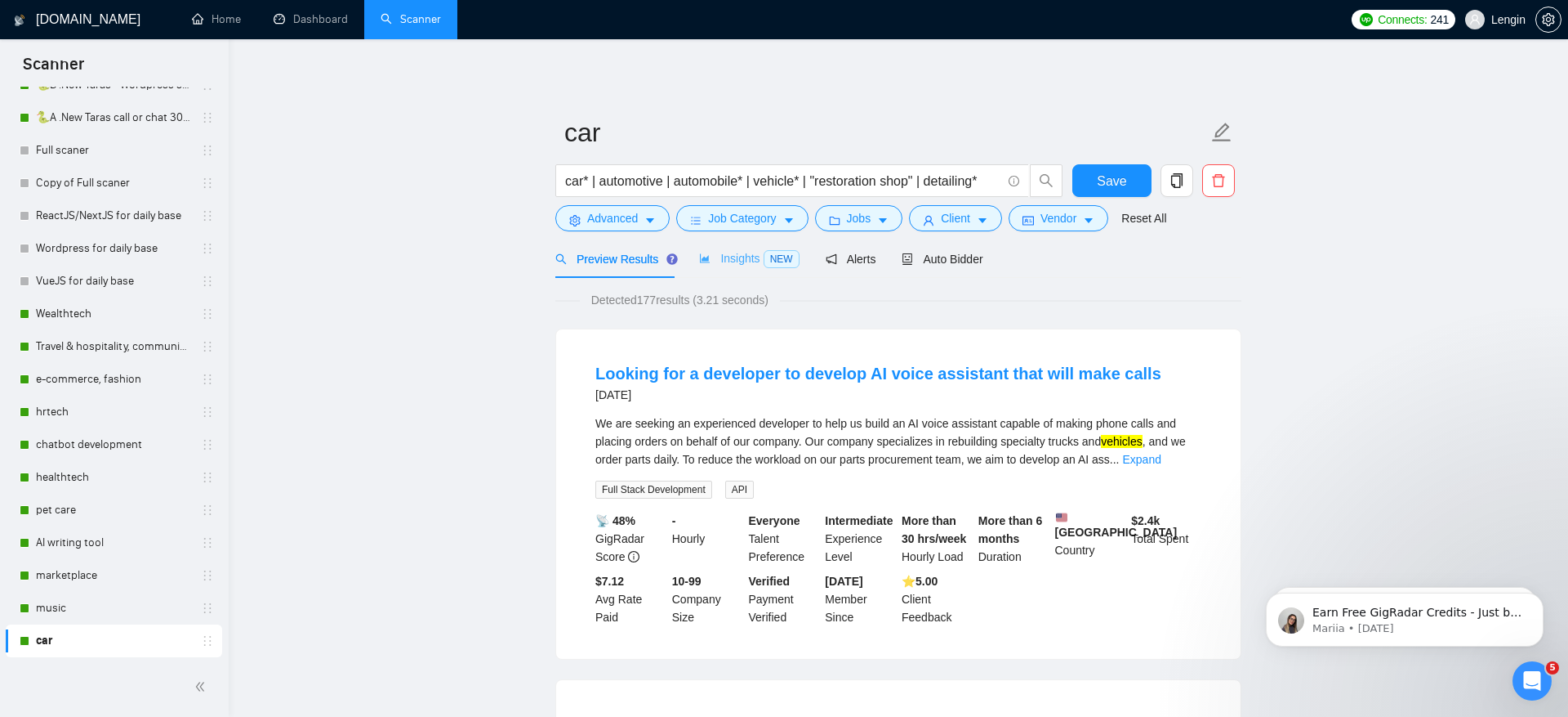
click at [730, 269] on div "Insights NEW" at bounding box center [749, 258] width 100 height 39
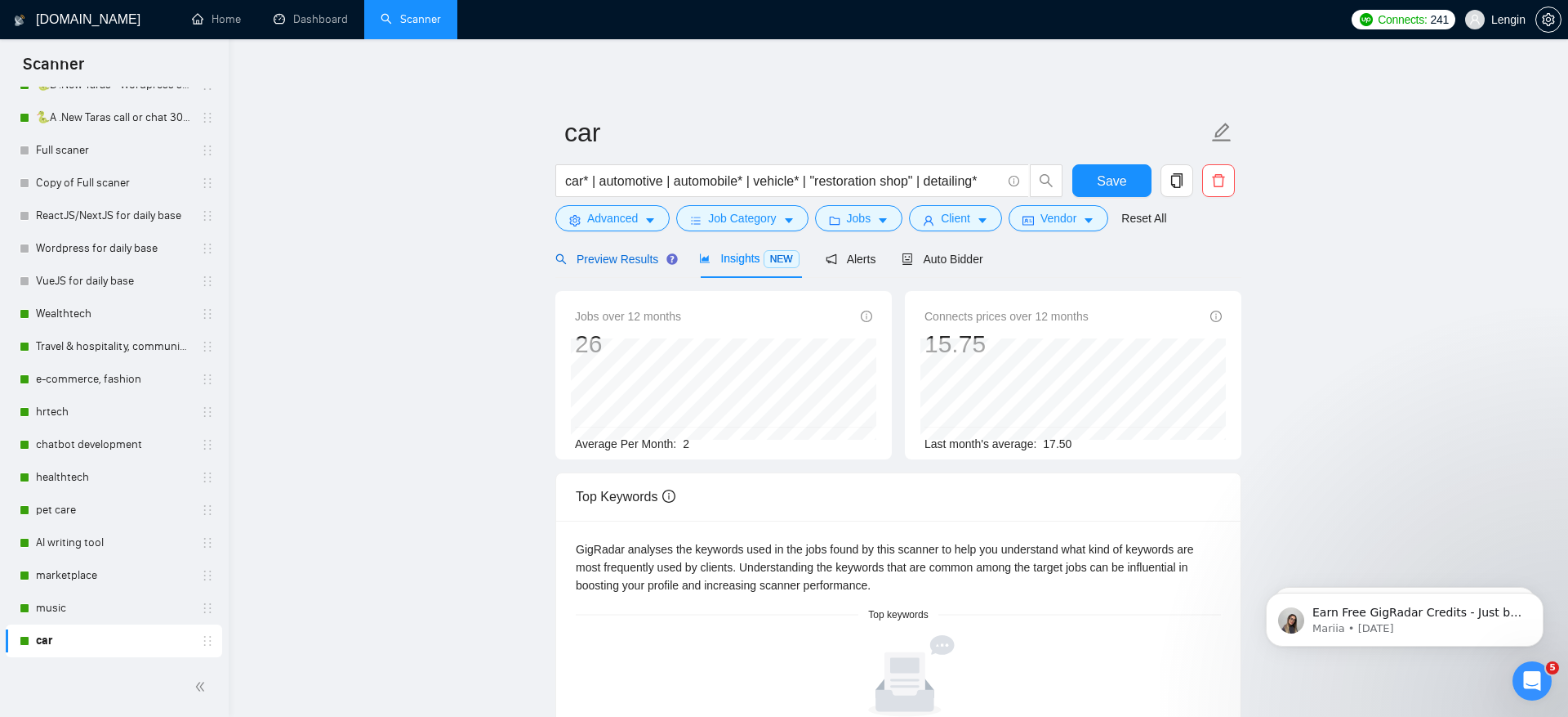
click at [612, 260] on span "Preview Results" at bounding box center [614, 259] width 118 height 13
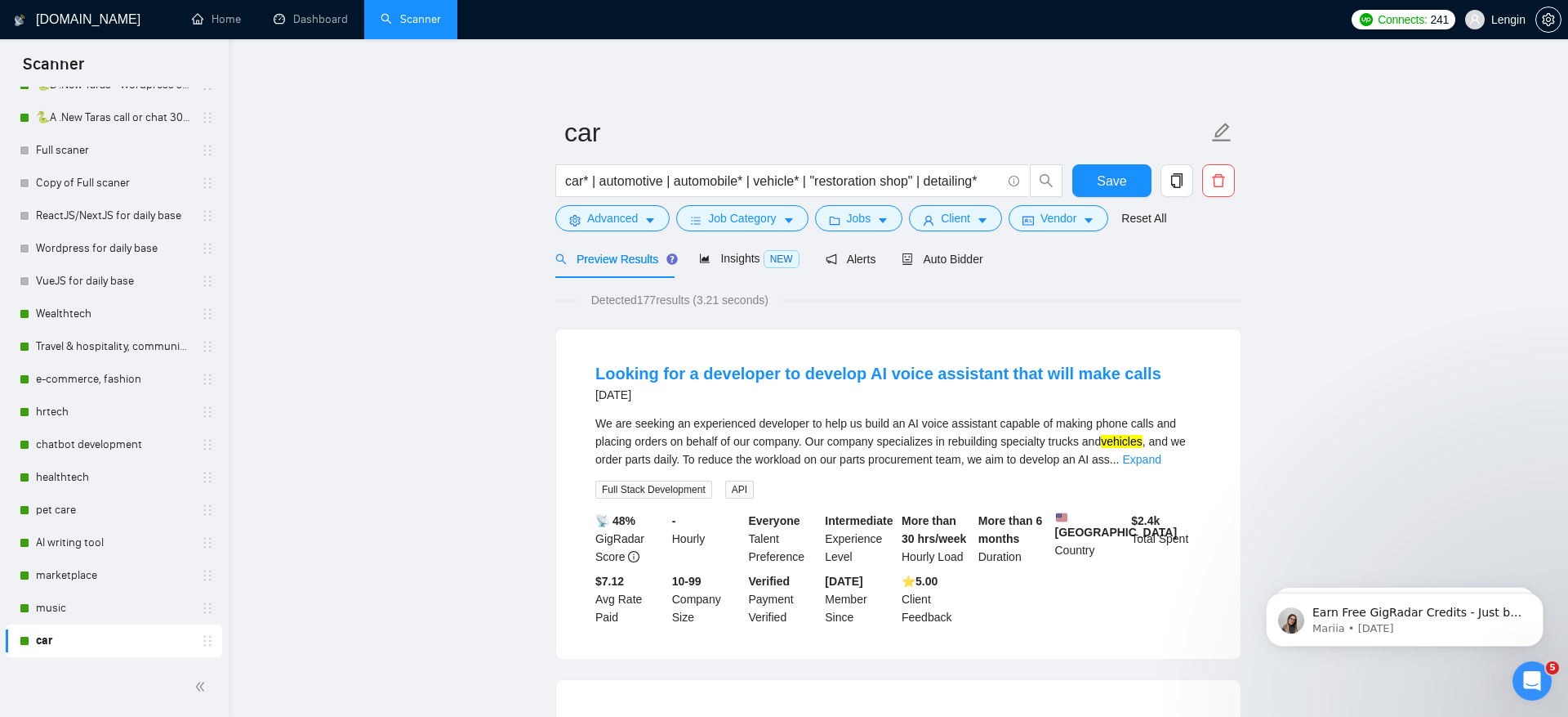
scroll to position [11, 0]
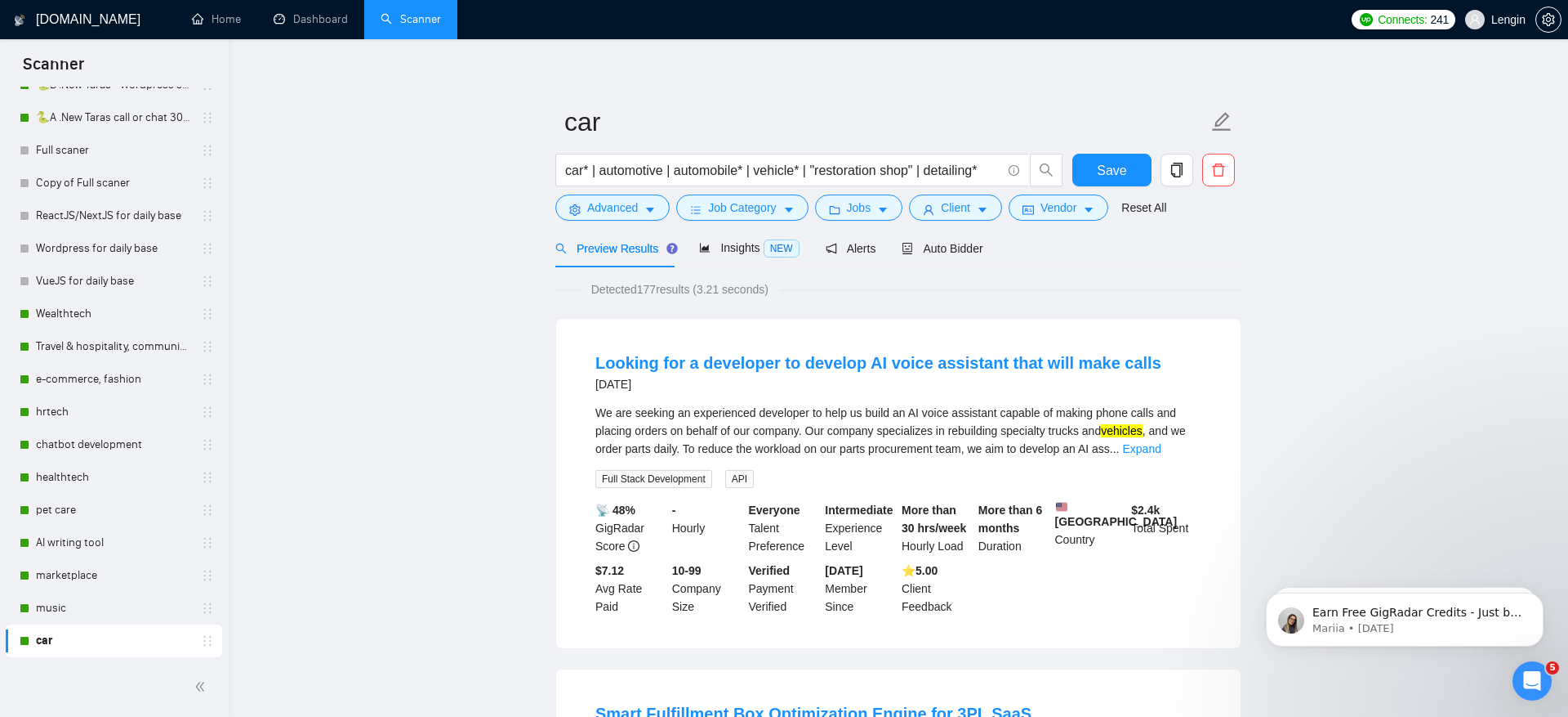
click at [605, 229] on div "Preview Results" at bounding box center [614, 248] width 118 height 39
click at [605, 203] on span "Advanced" at bounding box center [613, 207] width 51 height 18
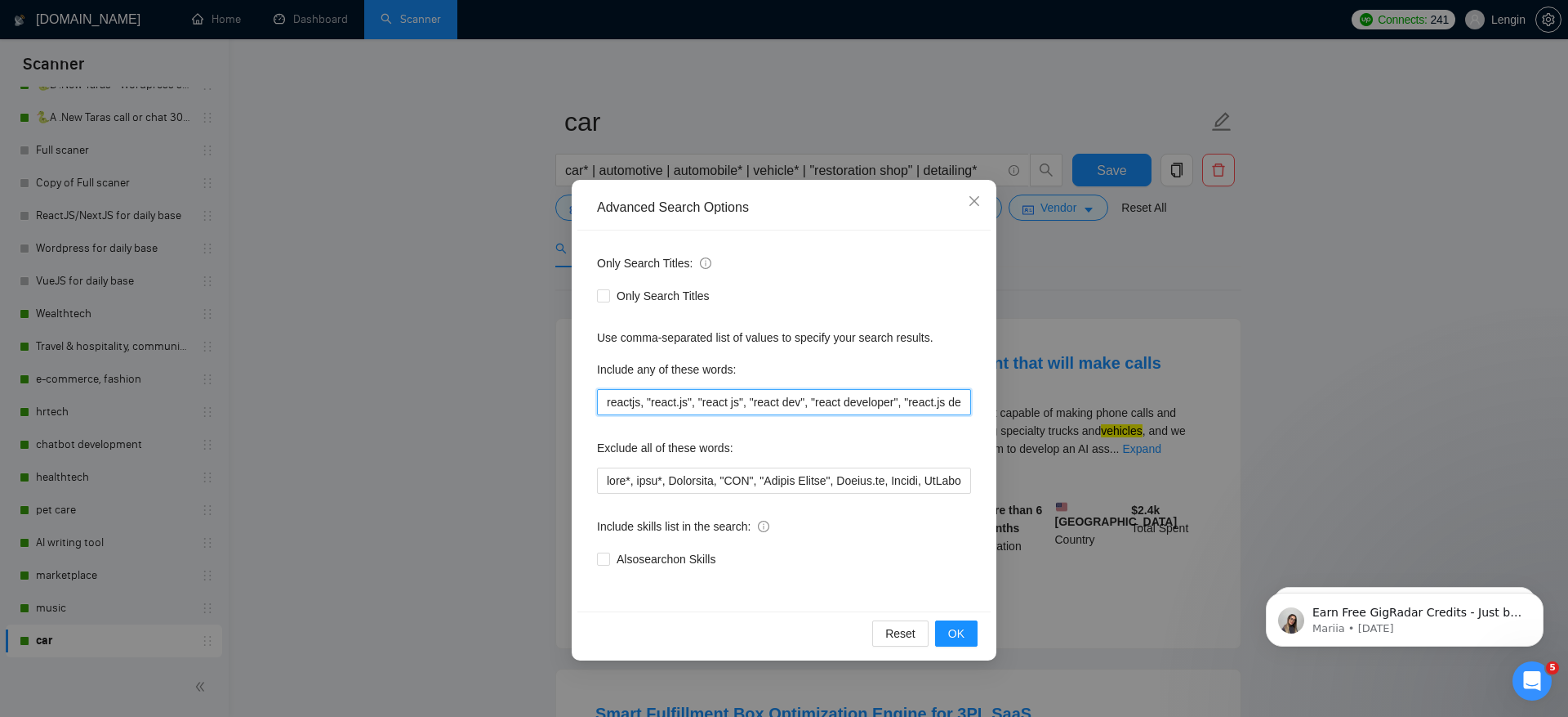
click at [765, 398] on input "reactjs, "react.js", "react js", "react dev", "react developer", "react.js dev"…" at bounding box center [784, 403] width 374 height 26
click at [601, 403] on input "reactjs, "react.js", "react js", "react dev", "react developer", "react.js dev"…" at bounding box center [784, 403] width 374 height 26
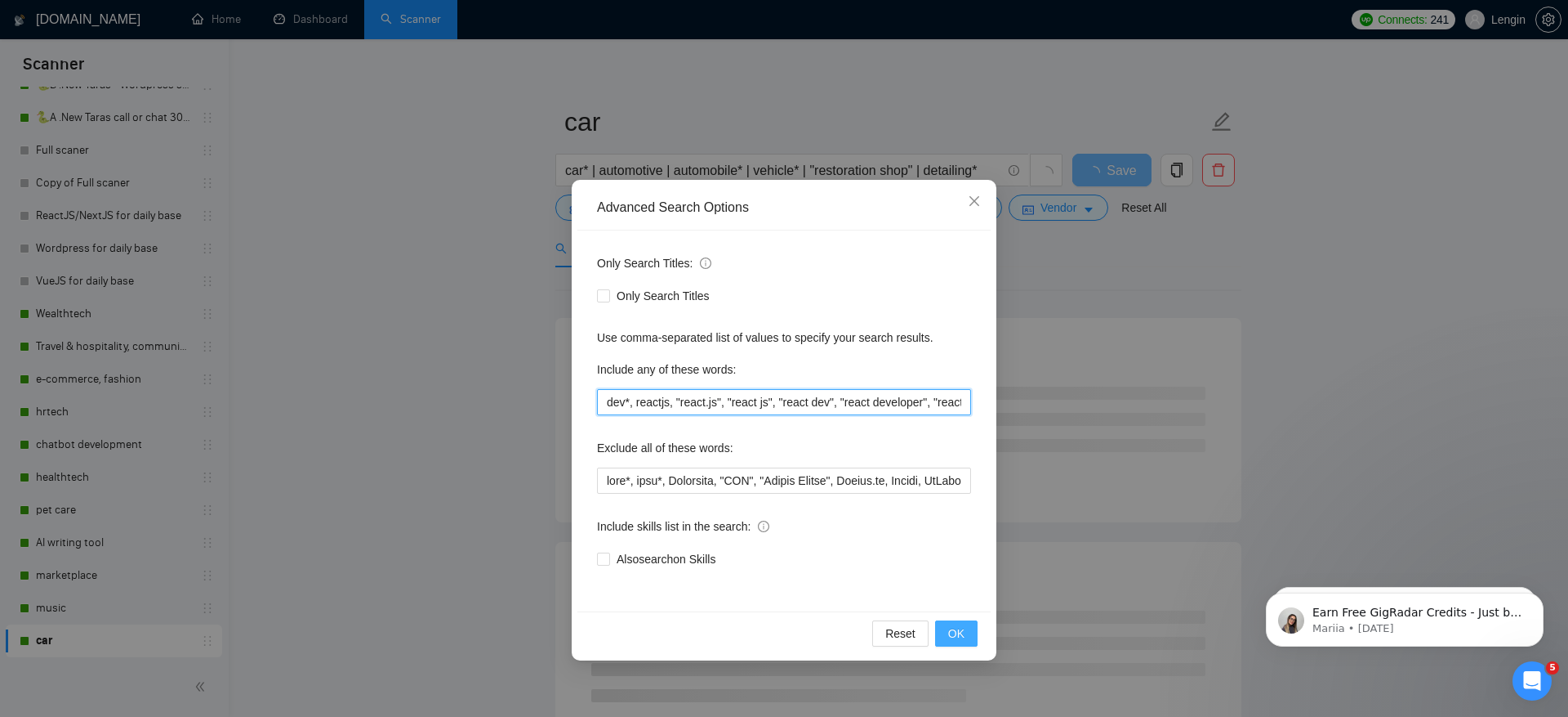
type input "dev*, reactjs, "react.js", "react js", "react dev", "react developer", "react.j…"
click at [959, 628] on span "OK" at bounding box center [957, 634] width 16 height 18
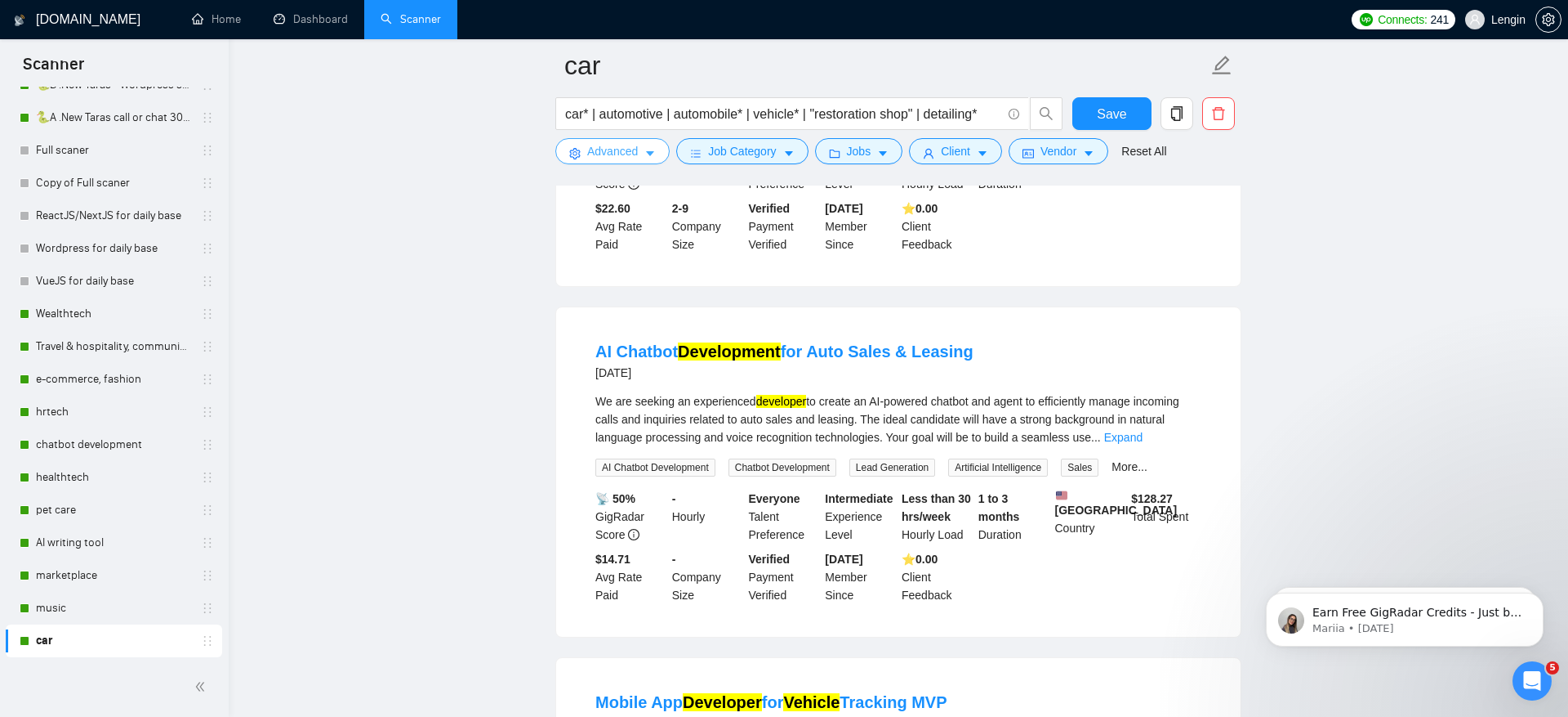
scroll to position [417, 0]
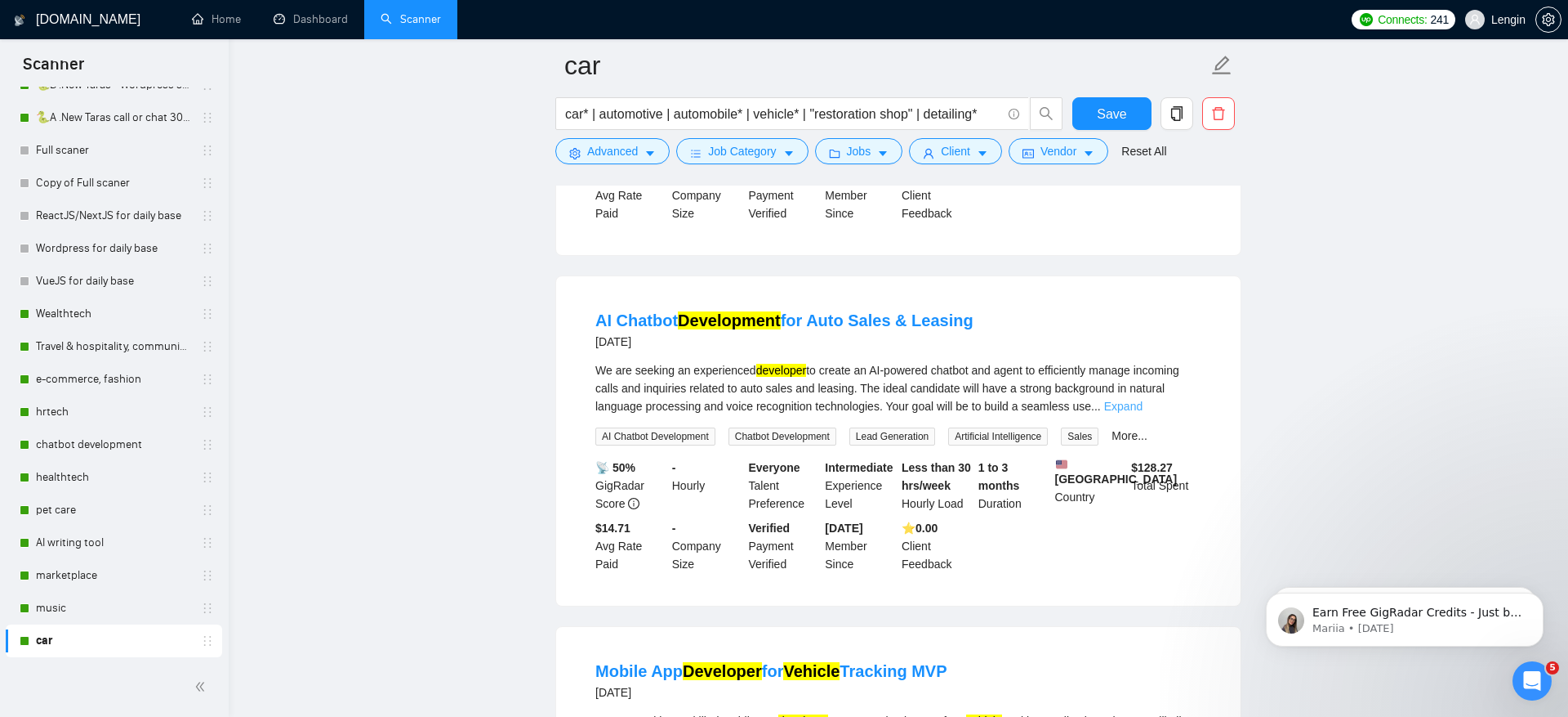
click at [1143, 403] on link "Expand" at bounding box center [1123, 407] width 39 height 13
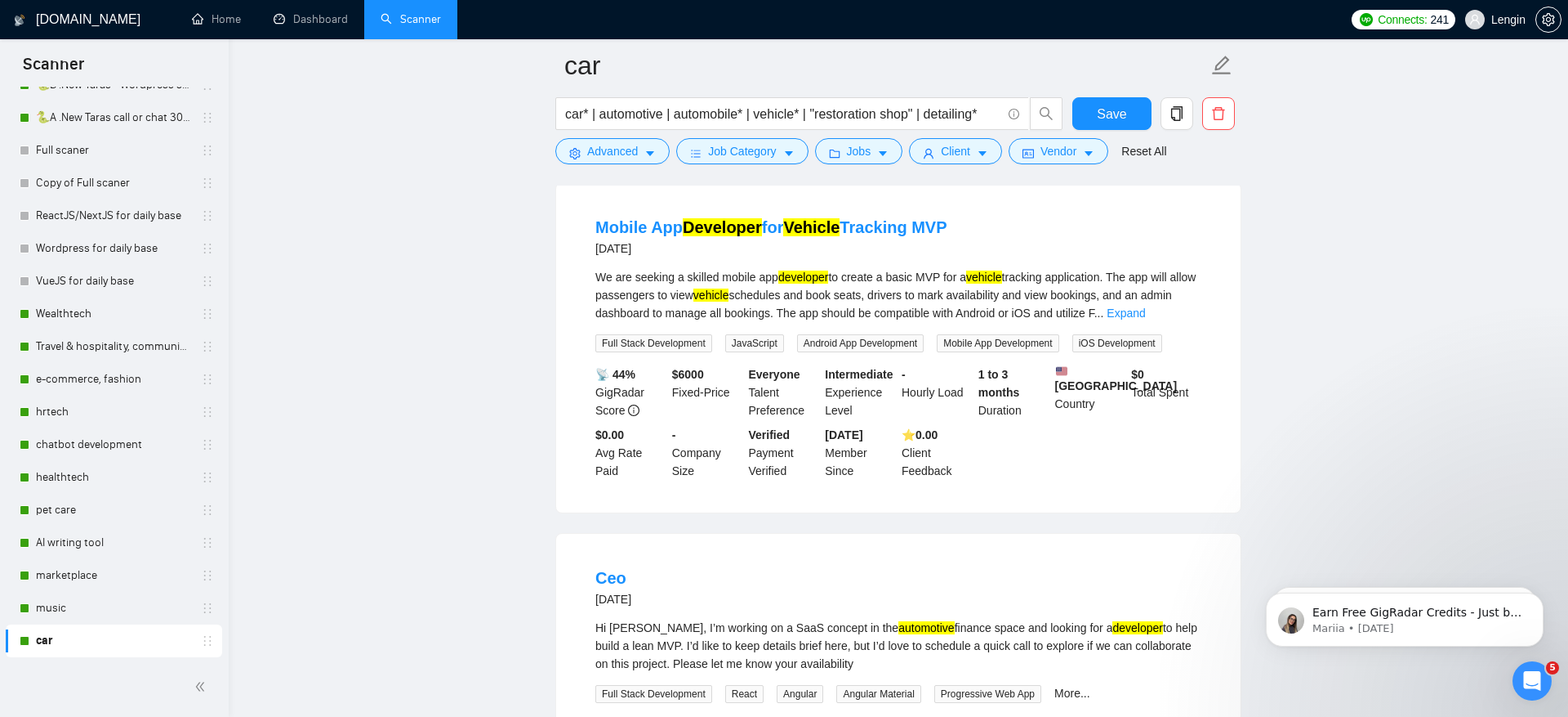
scroll to position [906, 0]
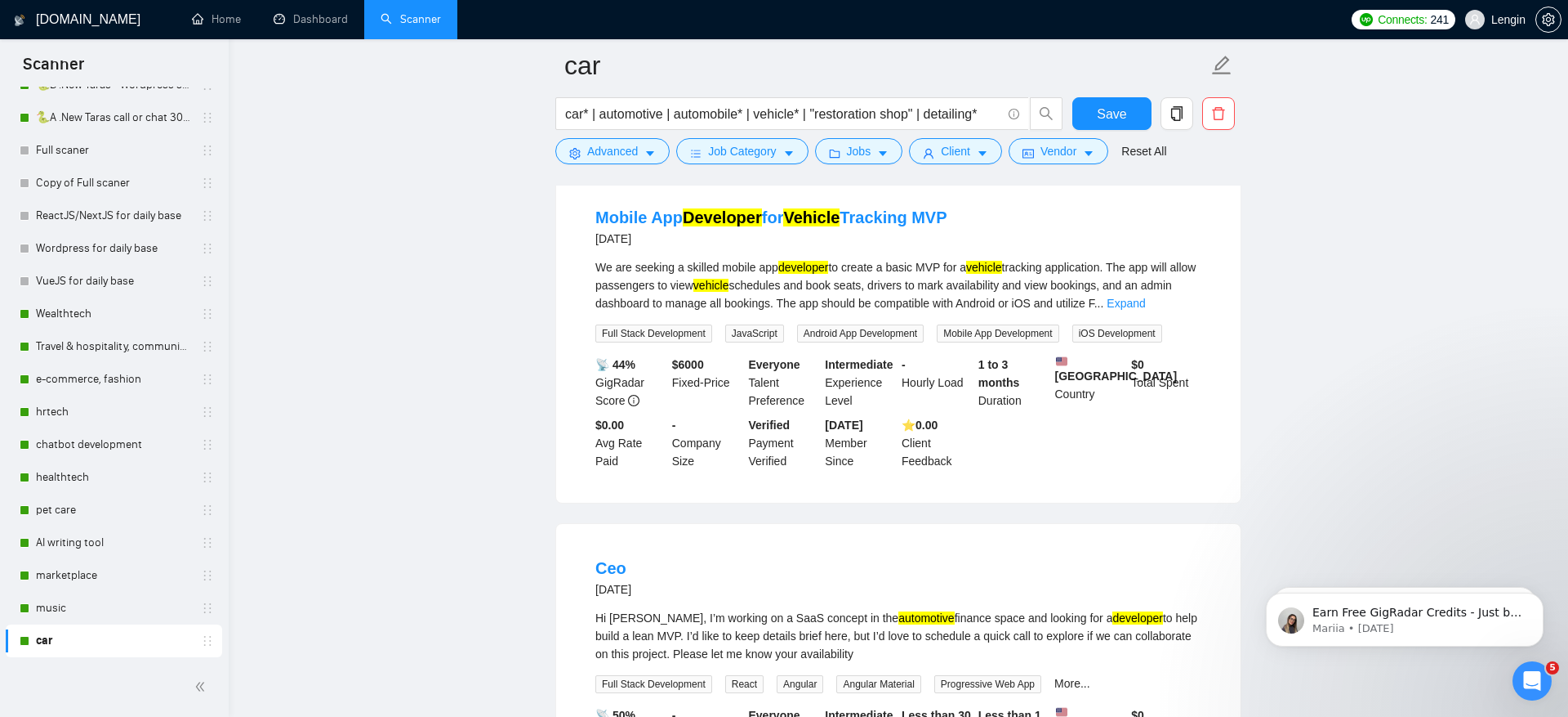
click at [1189, 290] on div "We are seeking a skilled mobile app developer to create a basic MVP for a vehic…" at bounding box center [898, 286] width 606 height 54
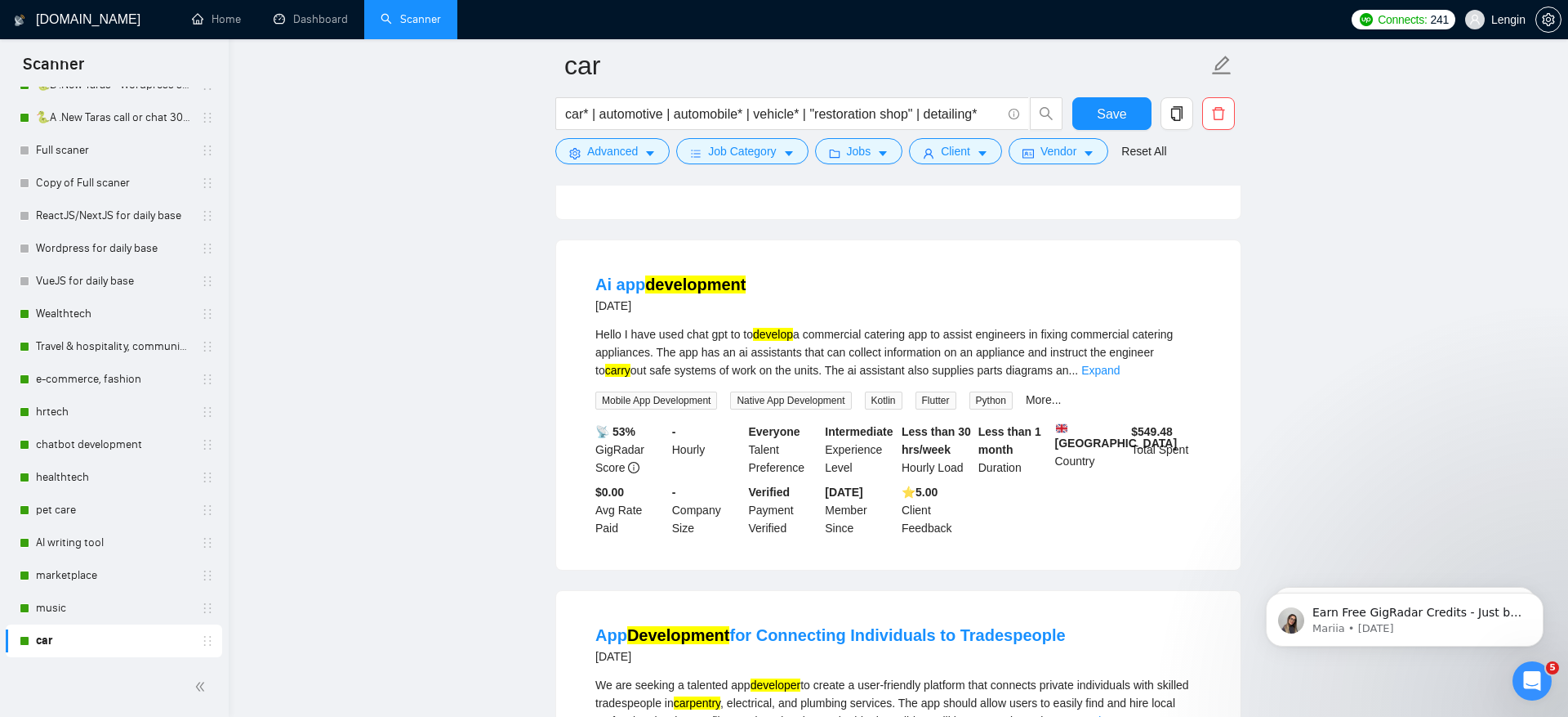
scroll to position [1549, 0]
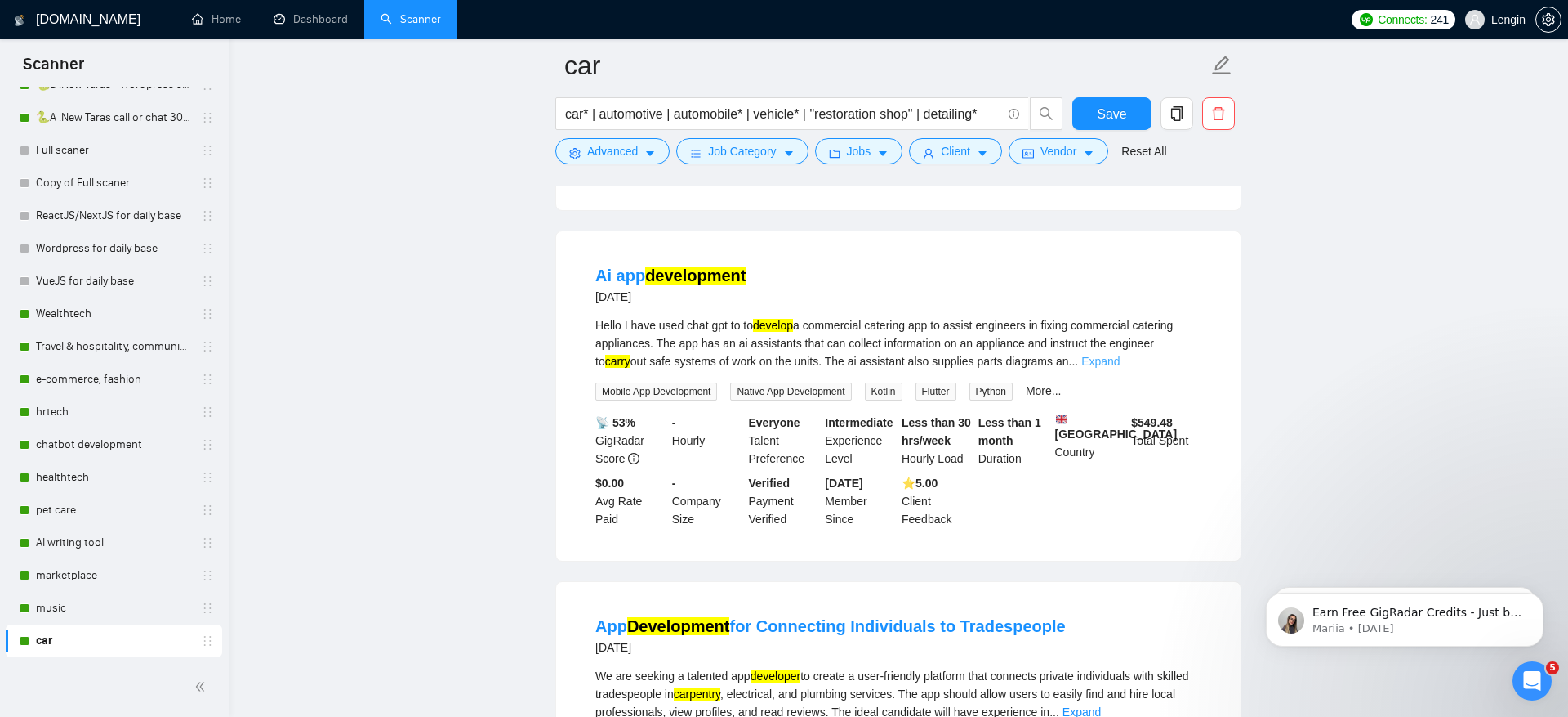
click at [1120, 368] on link "Expand" at bounding box center [1101, 361] width 39 height 13
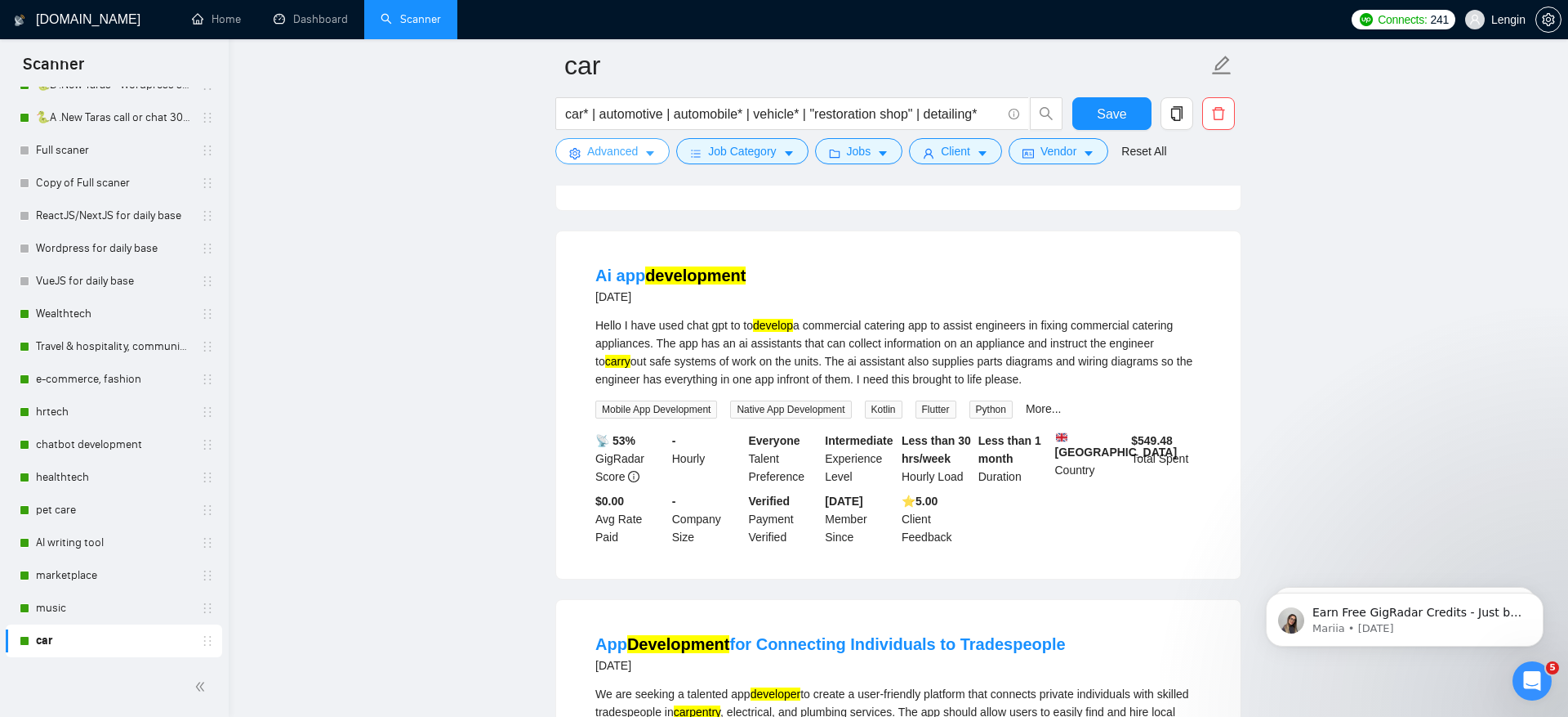
click at [603, 145] on span "Advanced" at bounding box center [613, 151] width 51 height 18
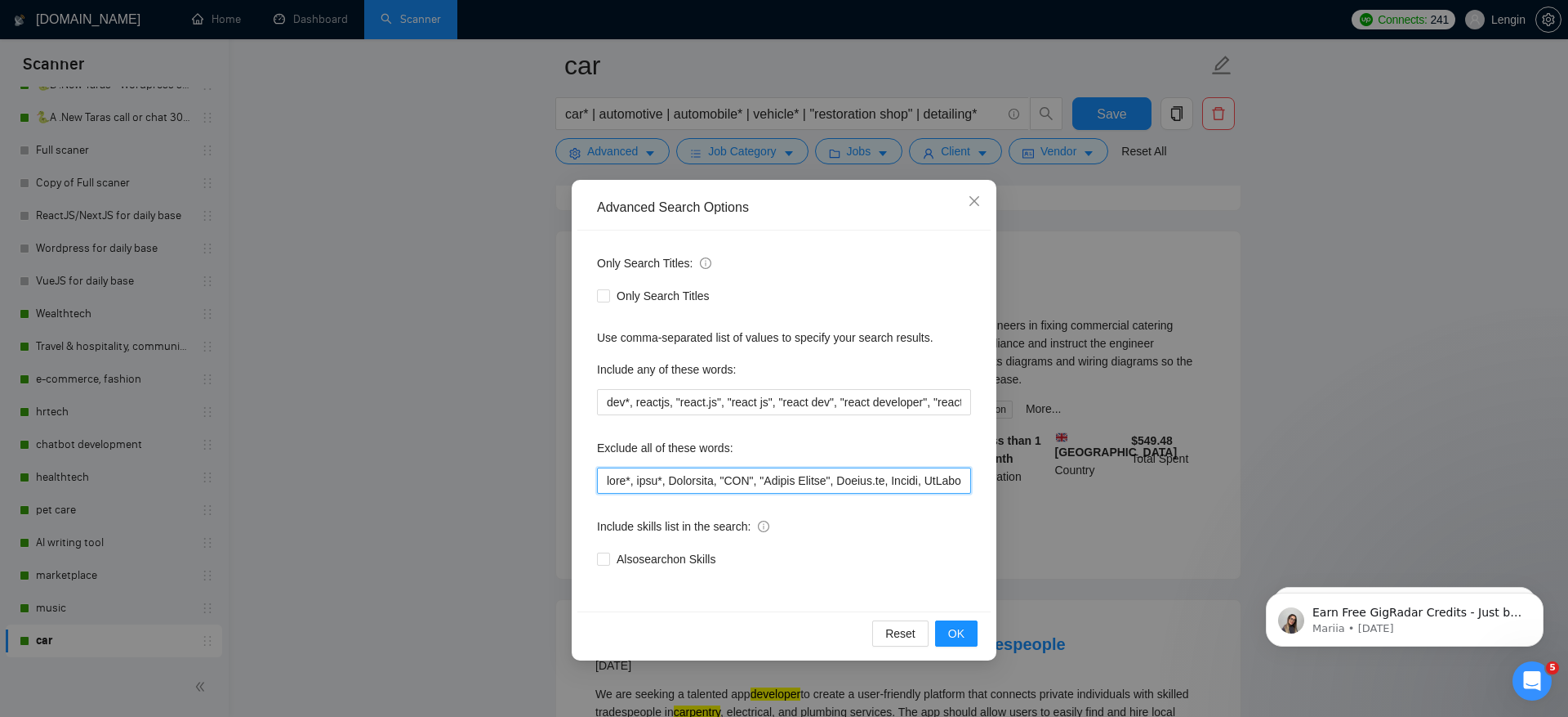
click at [610, 487] on input "text" at bounding box center [784, 481] width 374 height 26
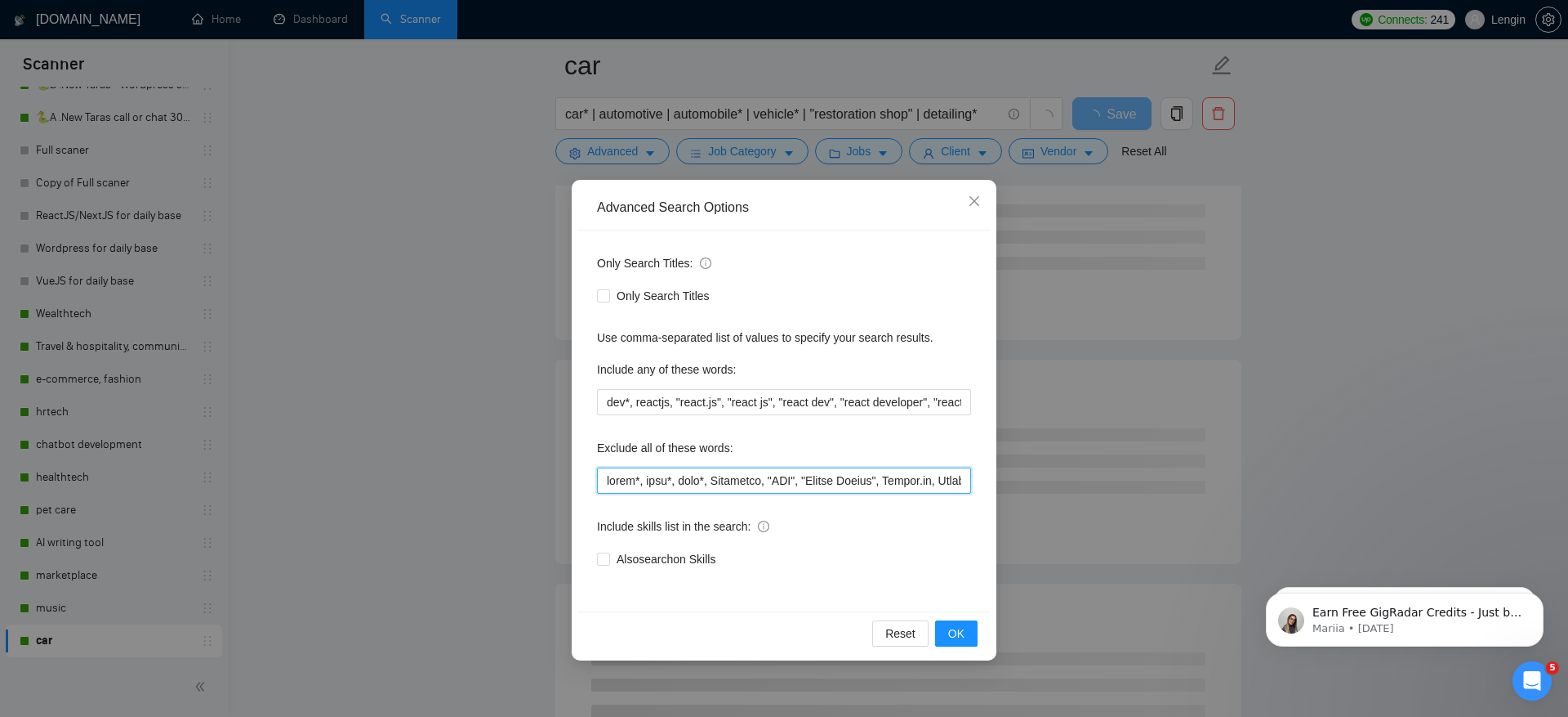
click at [633, 477] on input "text" at bounding box center [784, 481] width 374 height 26
type input "carr*, care*, card*, Animation, "RPA", "Unreal Engine", Bubble.io, Python, GoHi…"
click at [958, 637] on span "OK" at bounding box center [957, 634] width 16 height 18
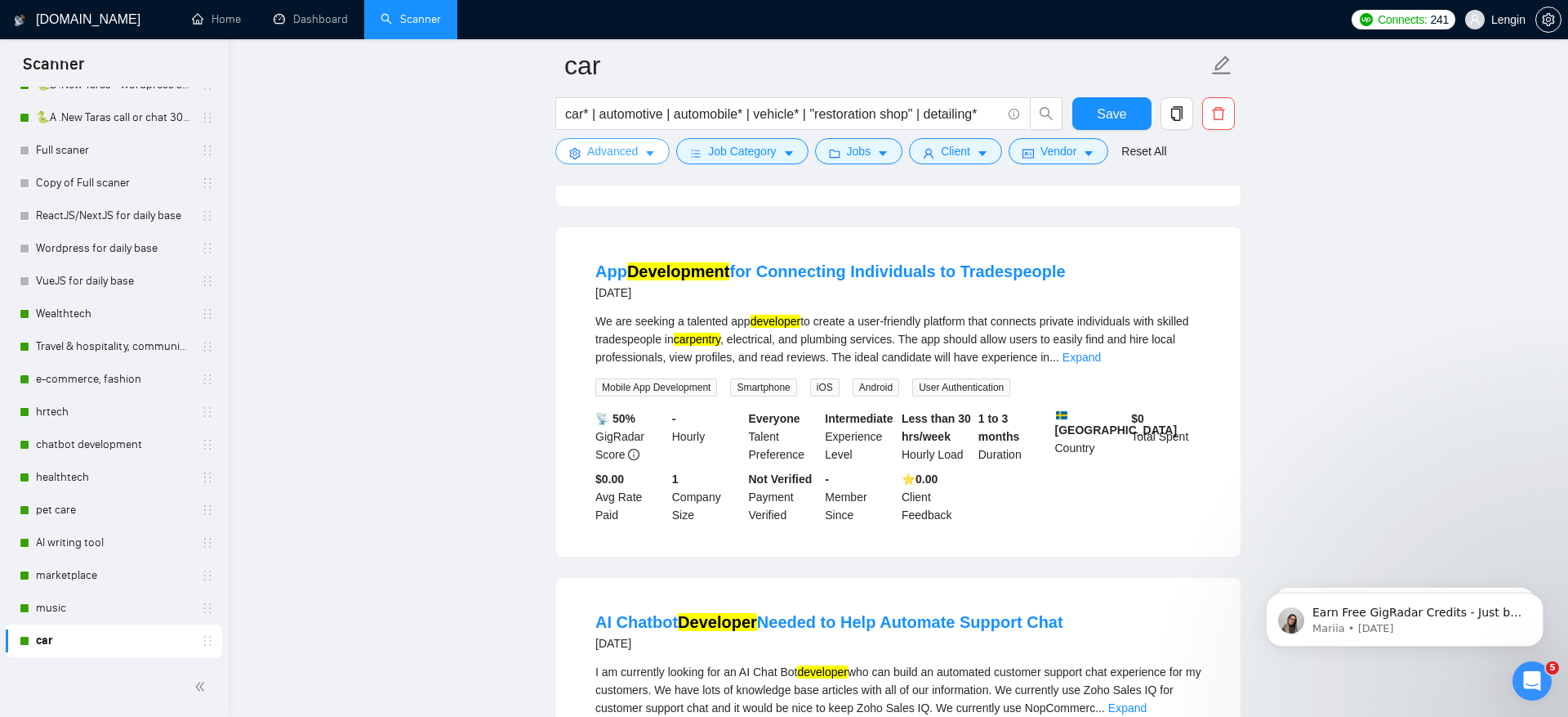
scroll to position [1519, 0]
click at [1158, 384] on div "We are seeking a talented app developer to create a user-friendly platform that…" at bounding box center [898, 353] width 606 height 84
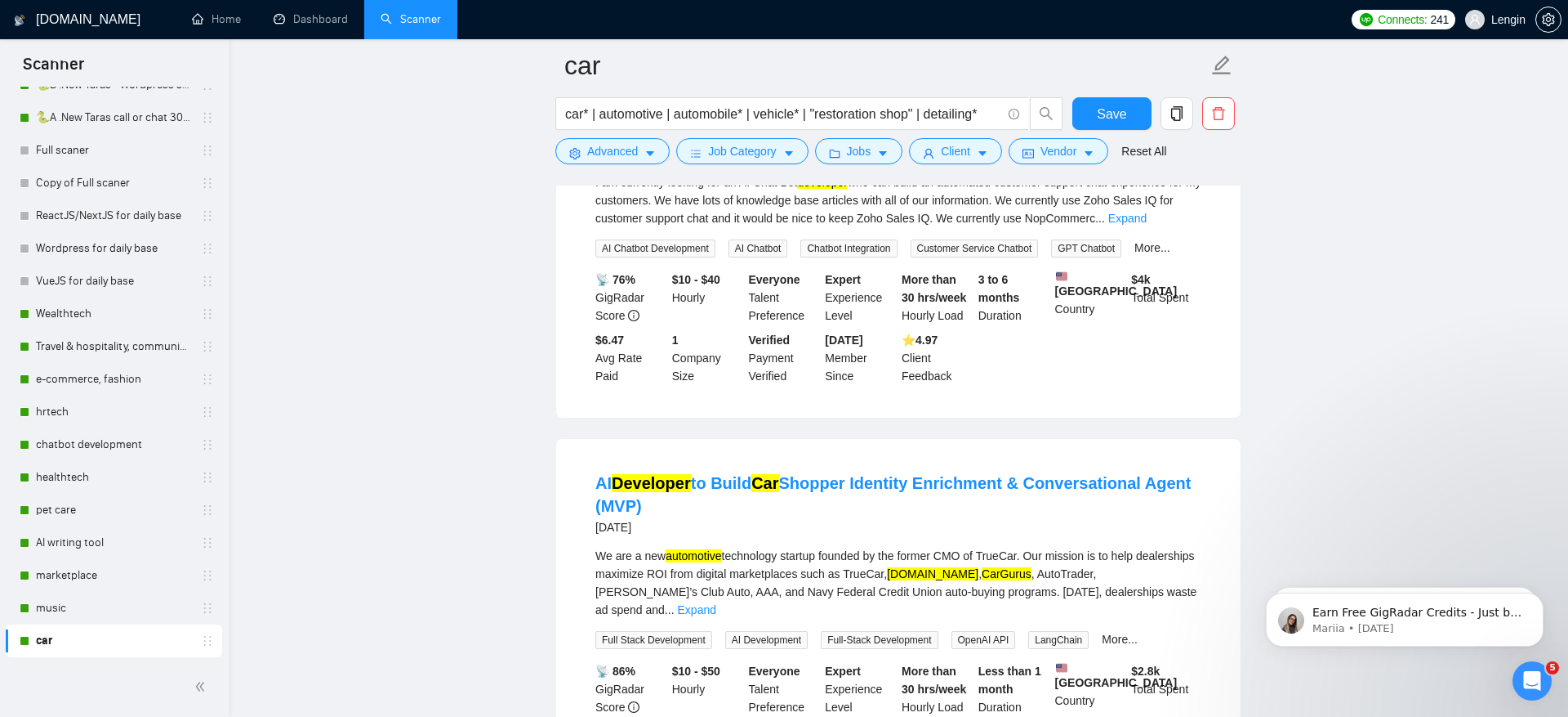
scroll to position [1567, 0]
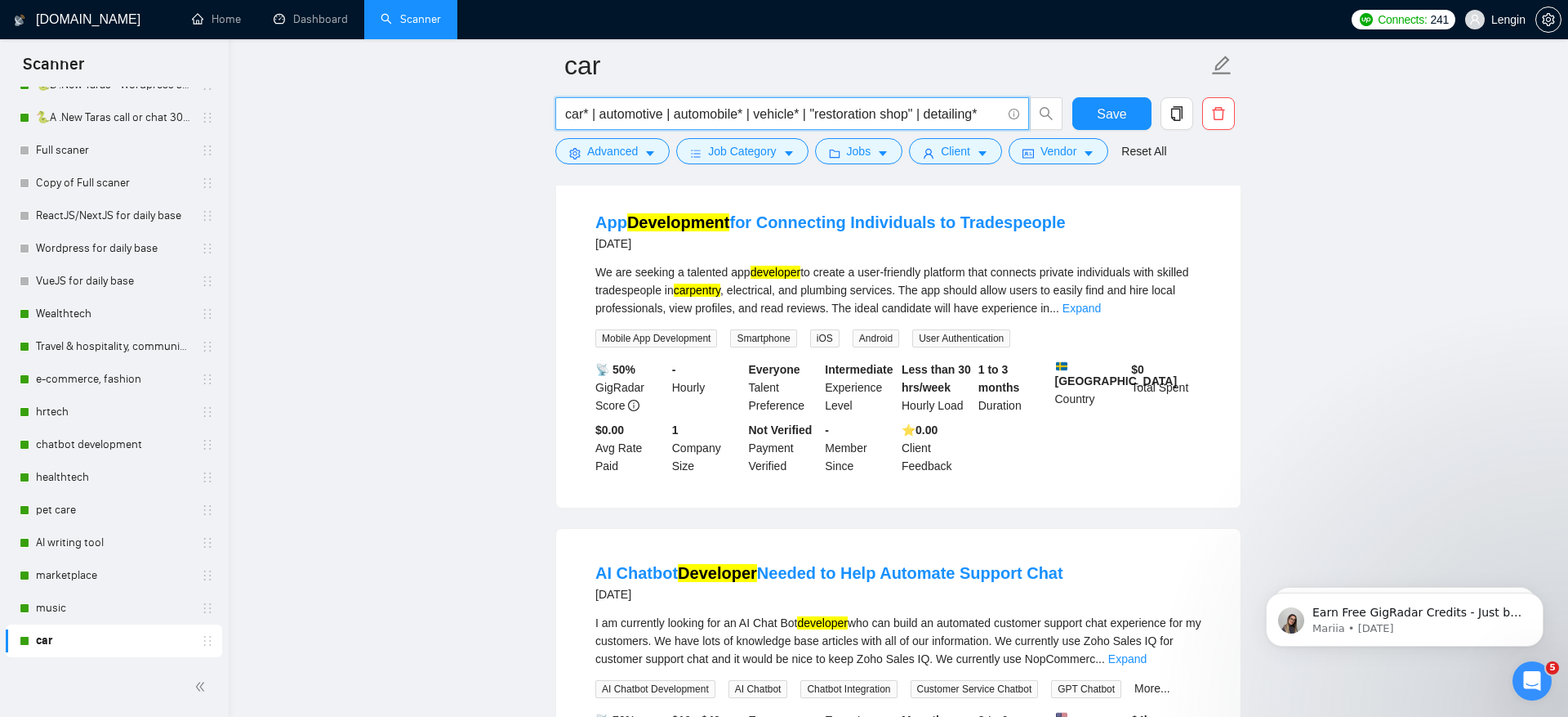
drag, startPoint x: 594, startPoint y: 115, endPoint x: 539, endPoint y: 114, distance: 55.0
click at [539, 114] on main "car car* | automotive | automobile* | vehicle* | "restoration shop" | detailing…" at bounding box center [898, 431] width 1287 height 3866
click at [587, 114] on input "car* | automotive | automobile* | vehicle* | "restoration shop" | detailing*" at bounding box center [783, 114] width 436 height 21
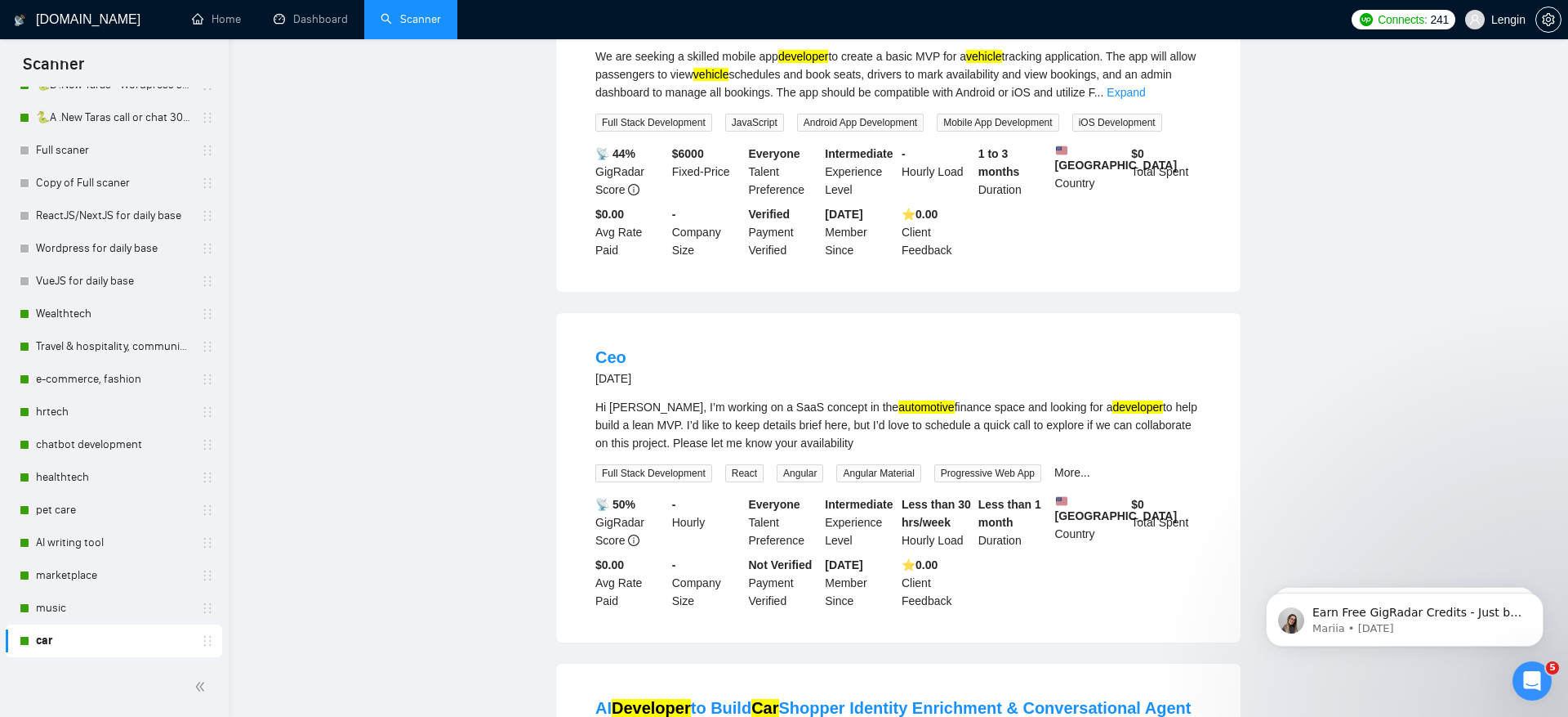
scroll to position [0, 0]
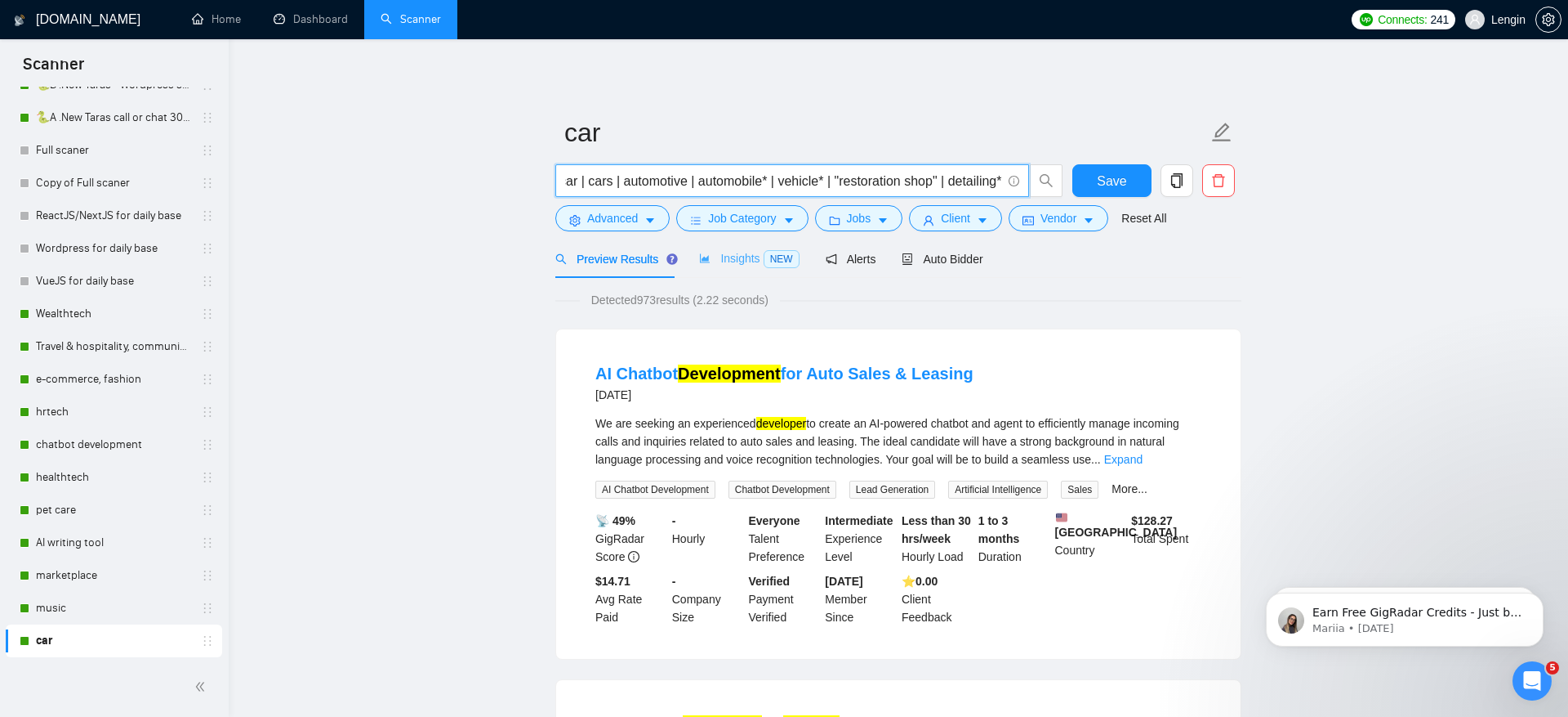
type input "car | cars | automotive | automobile* | vehicle* | "restoration shop" | detaili…"
click at [735, 253] on span "Insights NEW" at bounding box center [749, 258] width 100 height 13
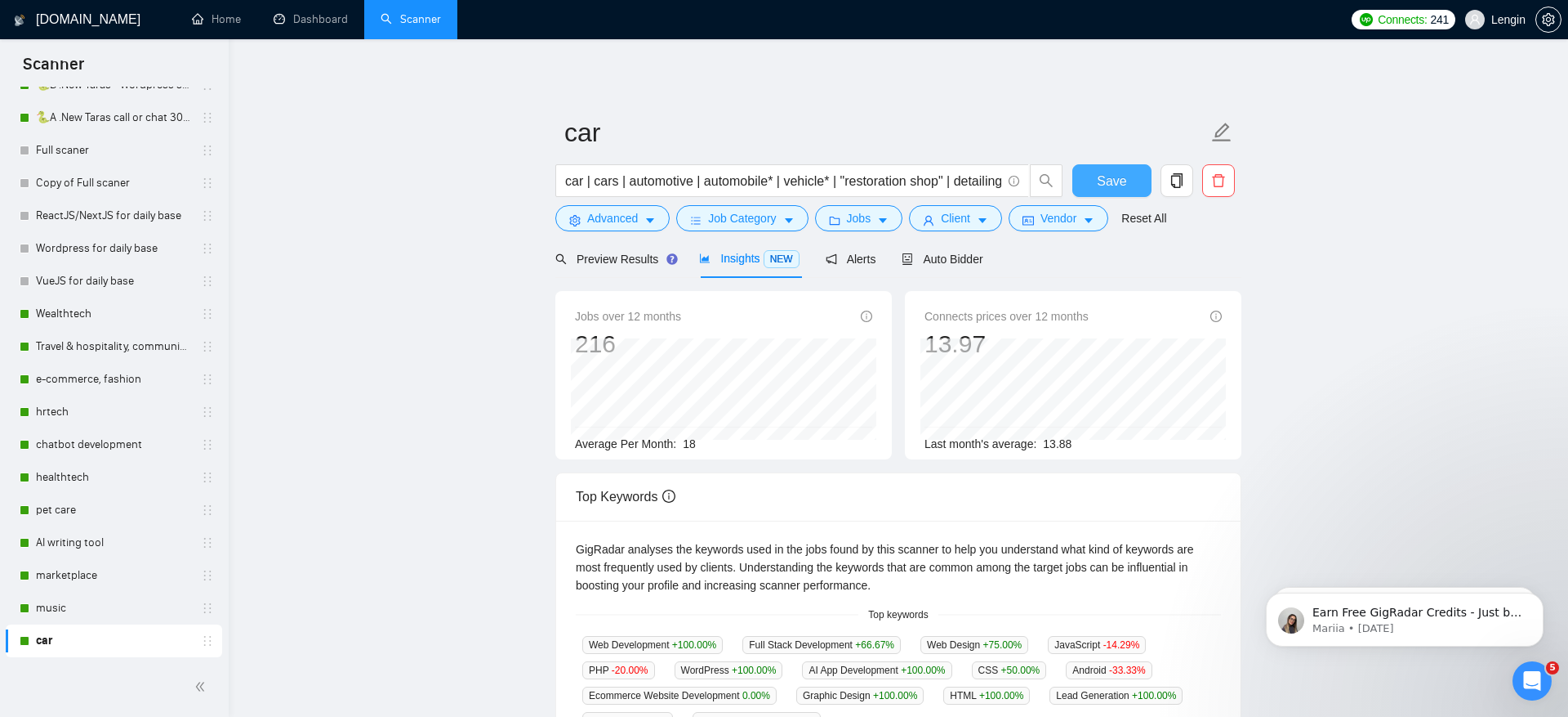
click at [1119, 174] on span "Save" at bounding box center [1111, 181] width 30 height 21
click at [971, 258] on span "Auto Bidder" at bounding box center [942, 259] width 81 height 13
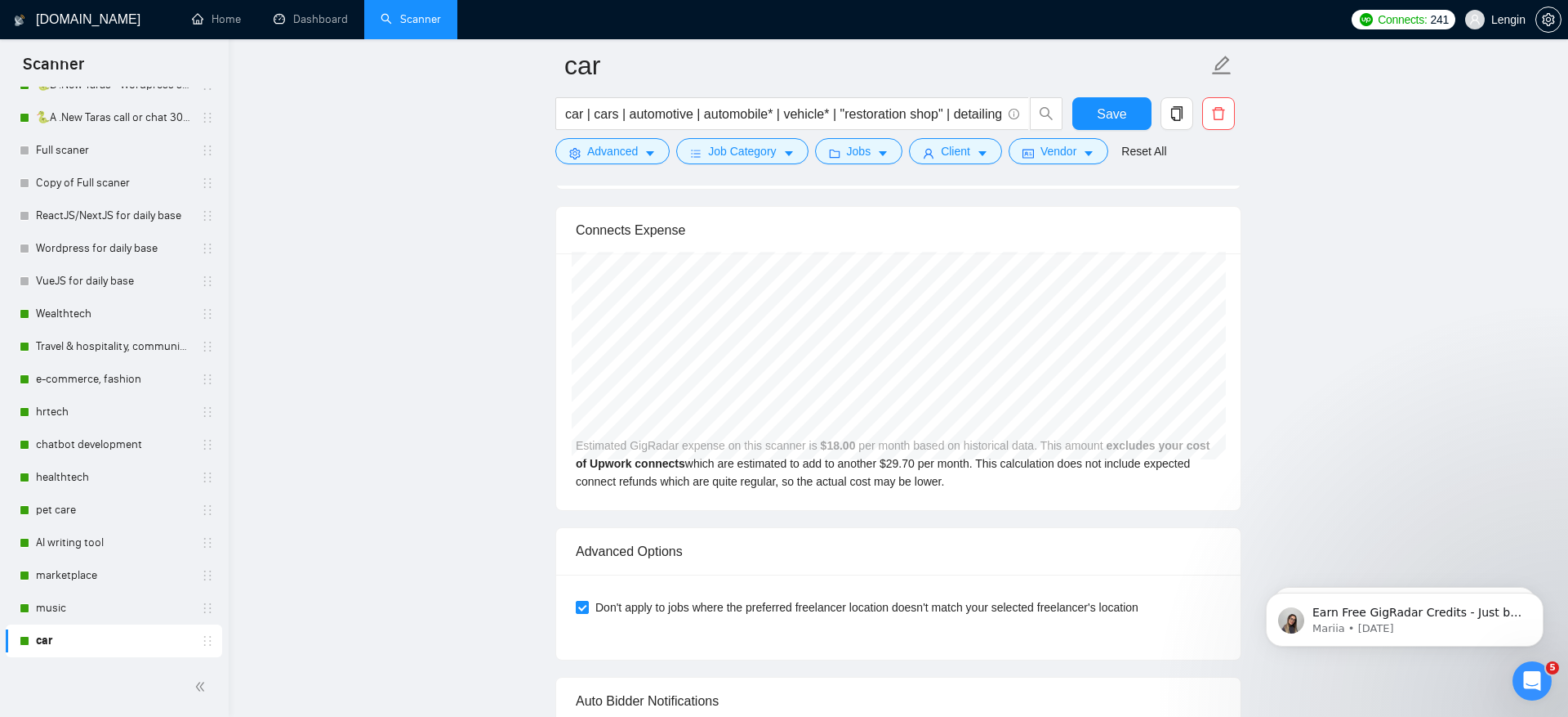
scroll to position [4177, 0]
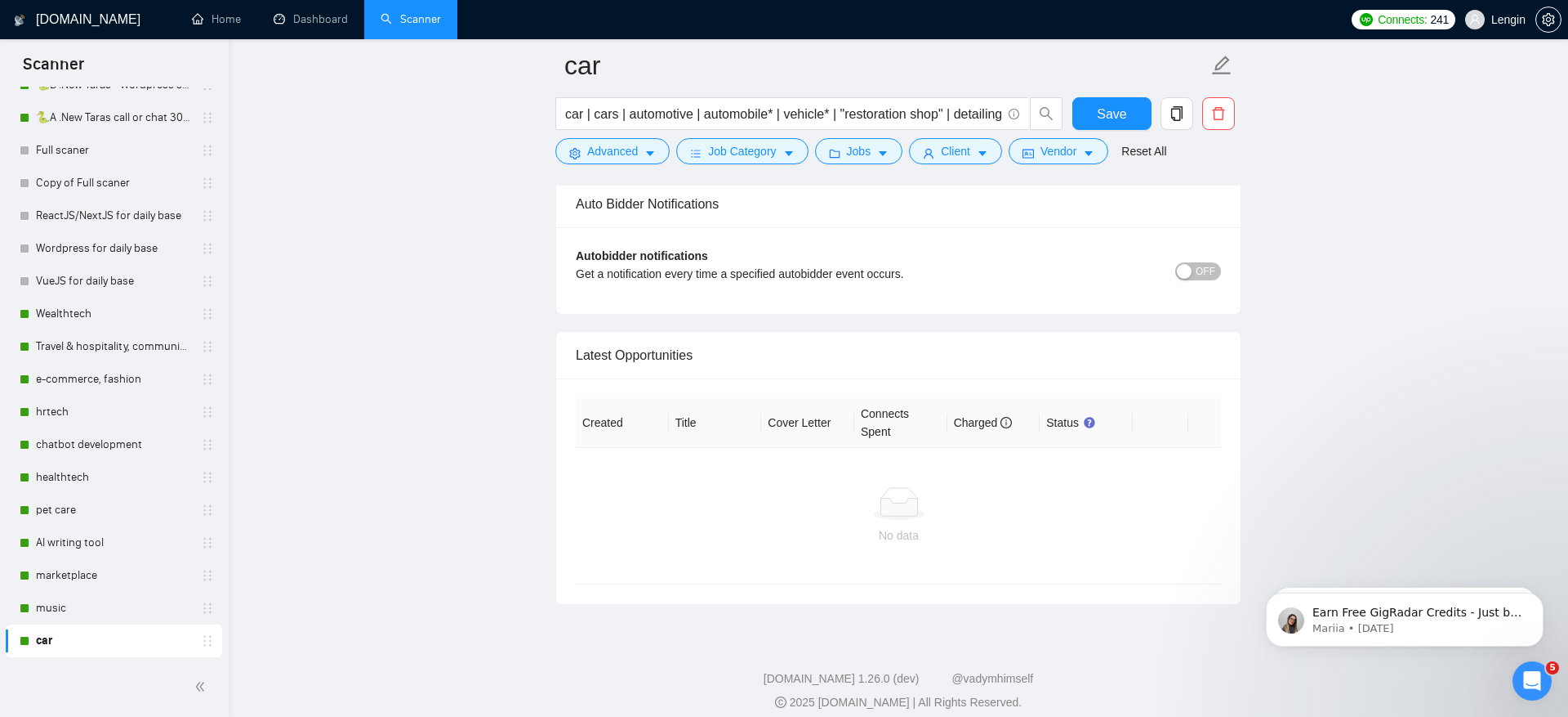
drag, startPoint x: 49, startPoint y: 608, endPoint x: 563, endPoint y: 486, distance: 528.3
click at [49, 608] on link "music" at bounding box center [114, 608] width 155 height 33
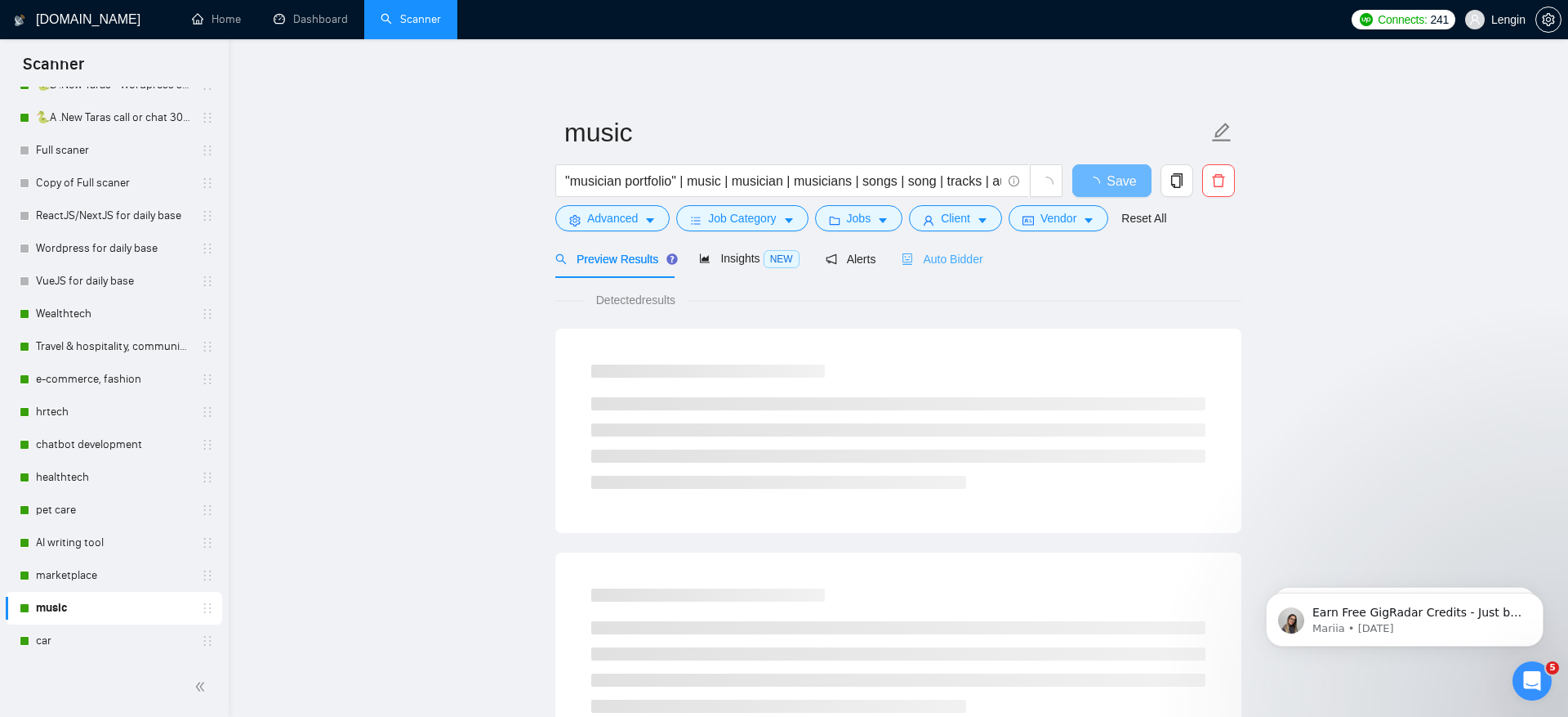
click at [978, 248] on div "Auto Bidder" at bounding box center [942, 258] width 81 height 39
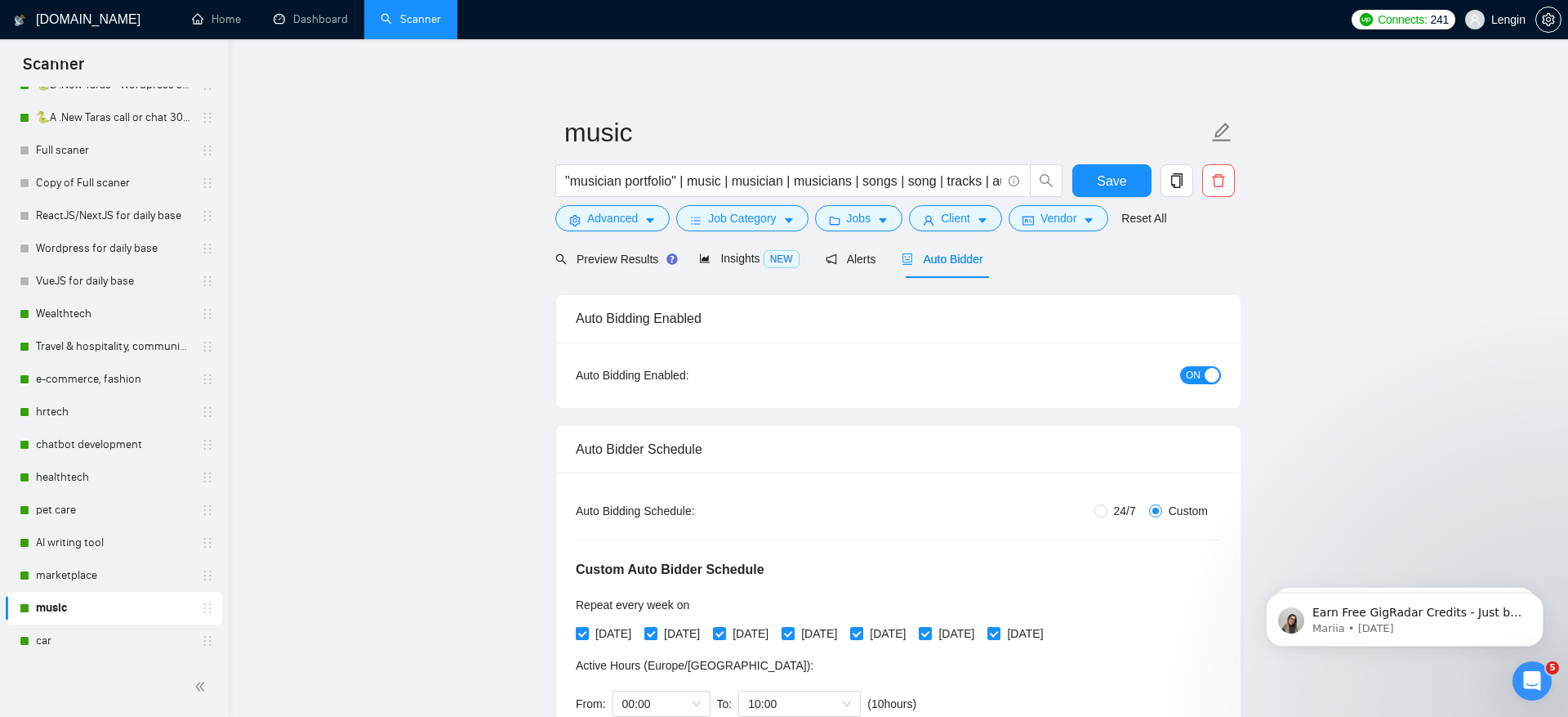
radio input "false"
radio input "true"
drag, startPoint x: 694, startPoint y: 182, endPoint x: 517, endPoint y: 182, distance: 177.0
click at [601, 177] on input "music | musician | musicians | songs | song | tracks | audio | sound | soundtra…" at bounding box center [783, 181] width 436 height 21
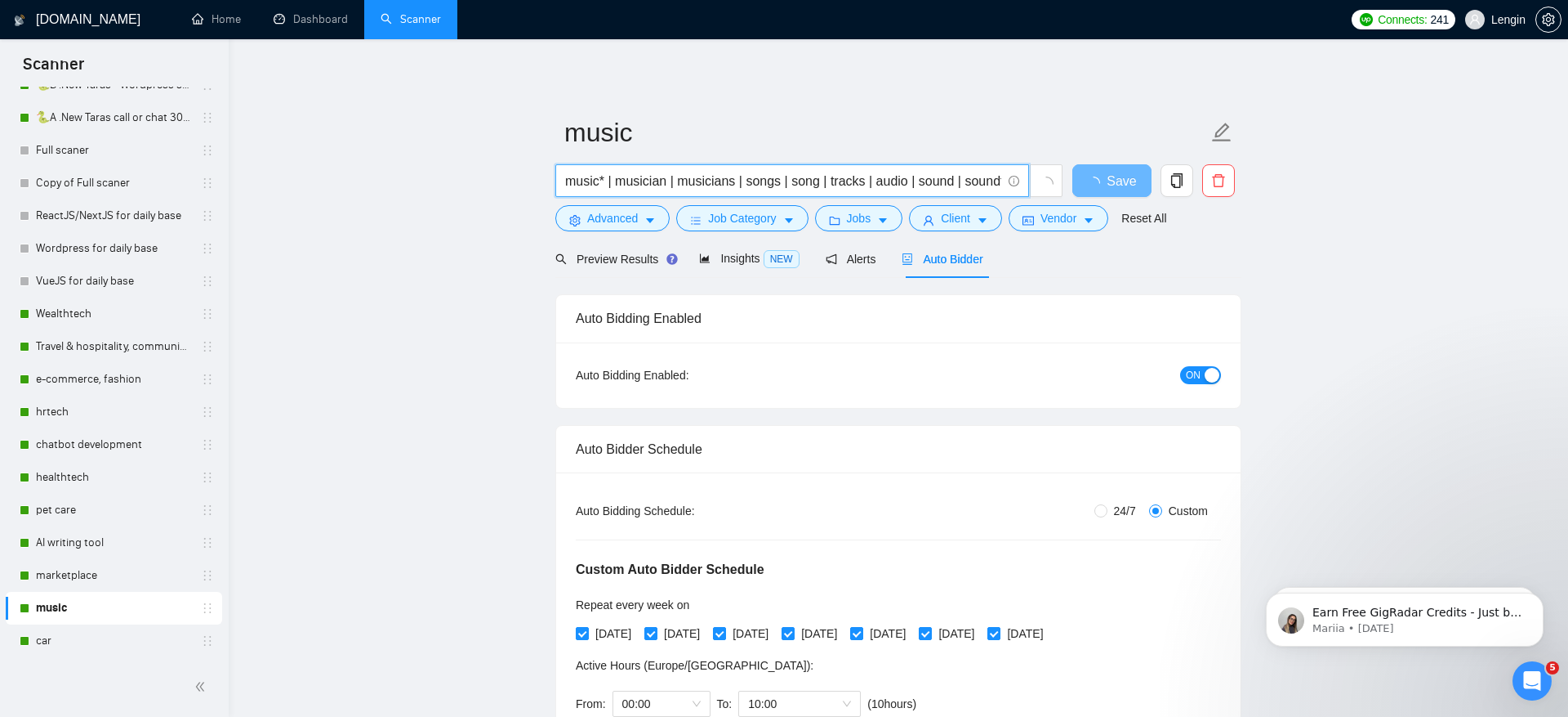
click at [605, 182] on input "music* | musician | musicians | songs | song | tracks | audio | sound | soundtr…" at bounding box center [783, 181] width 436 height 21
drag, startPoint x: 610, startPoint y: 183, endPoint x: 793, endPoint y: 184, distance: 183.0
click at [793, 184] on input "music* | musician | musicians | songs | song | tracks | audio | sound | soundtr…" at bounding box center [783, 181] width 436 height 21
click at [643, 179] on input "music* | song | tracks | audio | sound | soundtrack | recording | studio | play…" at bounding box center [783, 181] width 436 height 21
click at [713, 179] on input "music* | song* | tracks | audio | sound | soundtrack | recording | studio | pla…" at bounding box center [783, 181] width 436 height 21
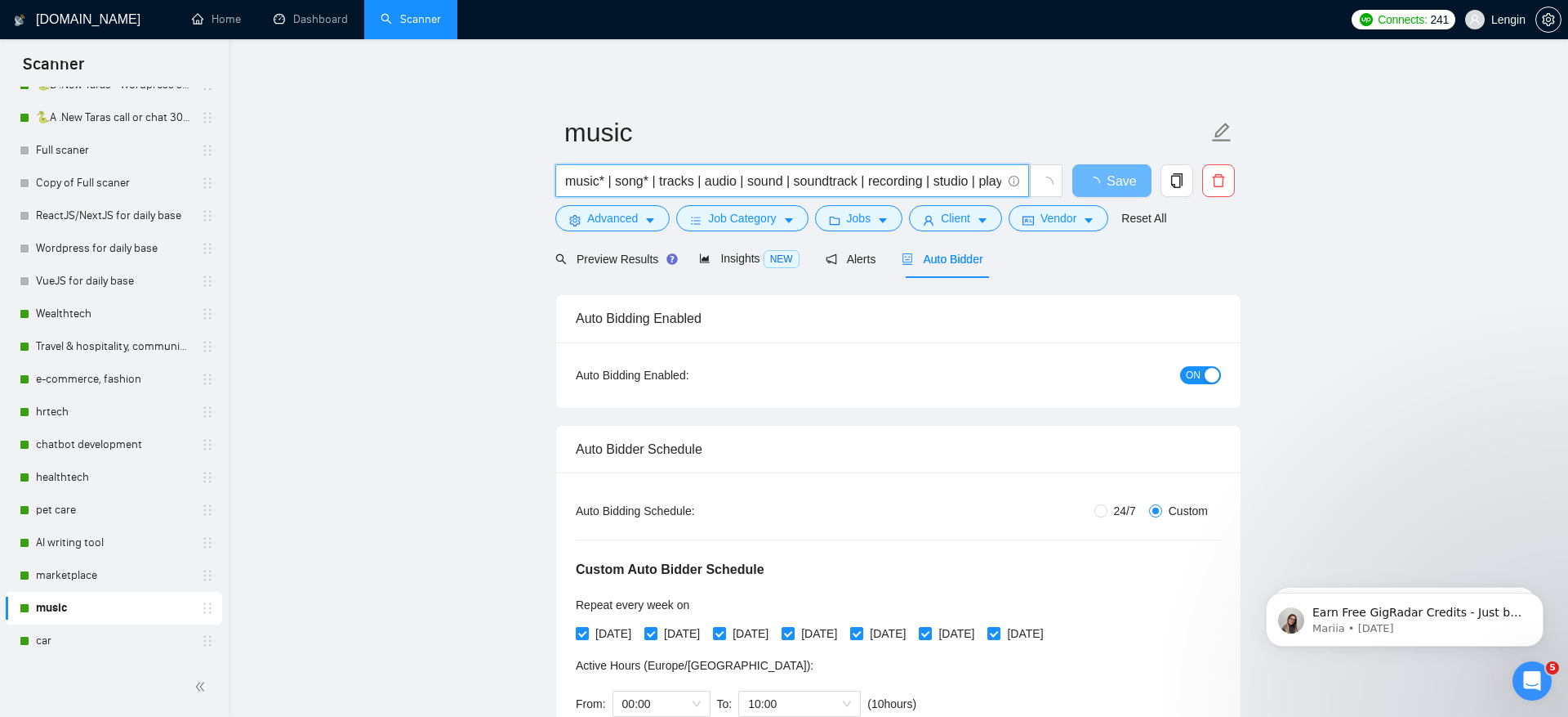
click at [740, 180] on input "music* | song* | tracks | audio | sound | soundtrack | recording | studio | pla…" at bounding box center [783, 181] width 436 height 21
click at [791, 173] on input "music* | song* | tracks | audio* | sound | soundtrack | recording | studio | pl…" at bounding box center [783, 181] width 436 height 21
drag, startPoint x: 800, startPoint y: 184, endPoint x: 873, endPoint y: 175, distance: 73.6
click at [874, 175] on input "music* | song* | tracks | audio* | sound* | soundtrack | recording | studio | p…" at bounding box center [783, 181] width 436 height 21
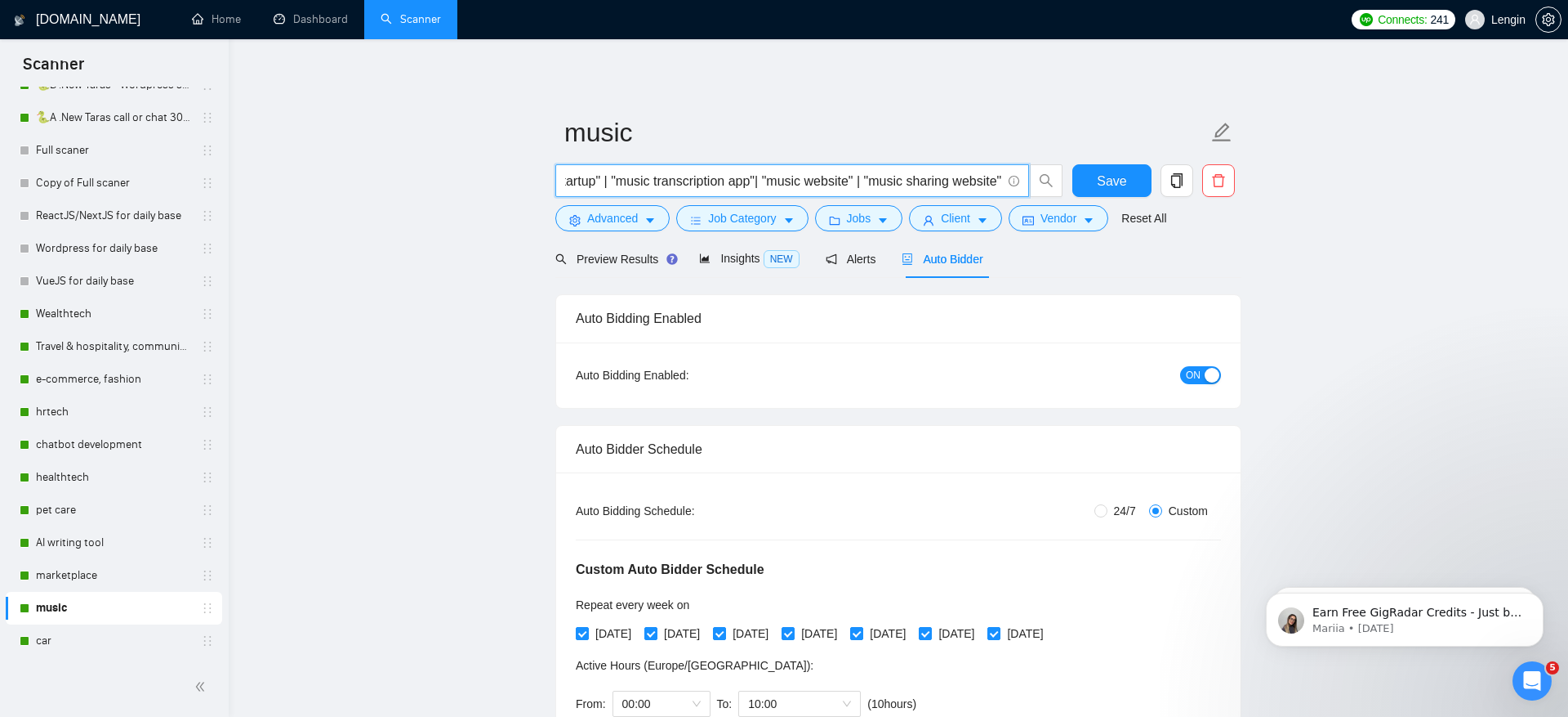
type input "music* | song* | tracks | audio* | sound* | recording | studio | playlist | pla…"
click at [621, 247] on div "Preview Results" at bounding box center [614, 258] width 118 height 39
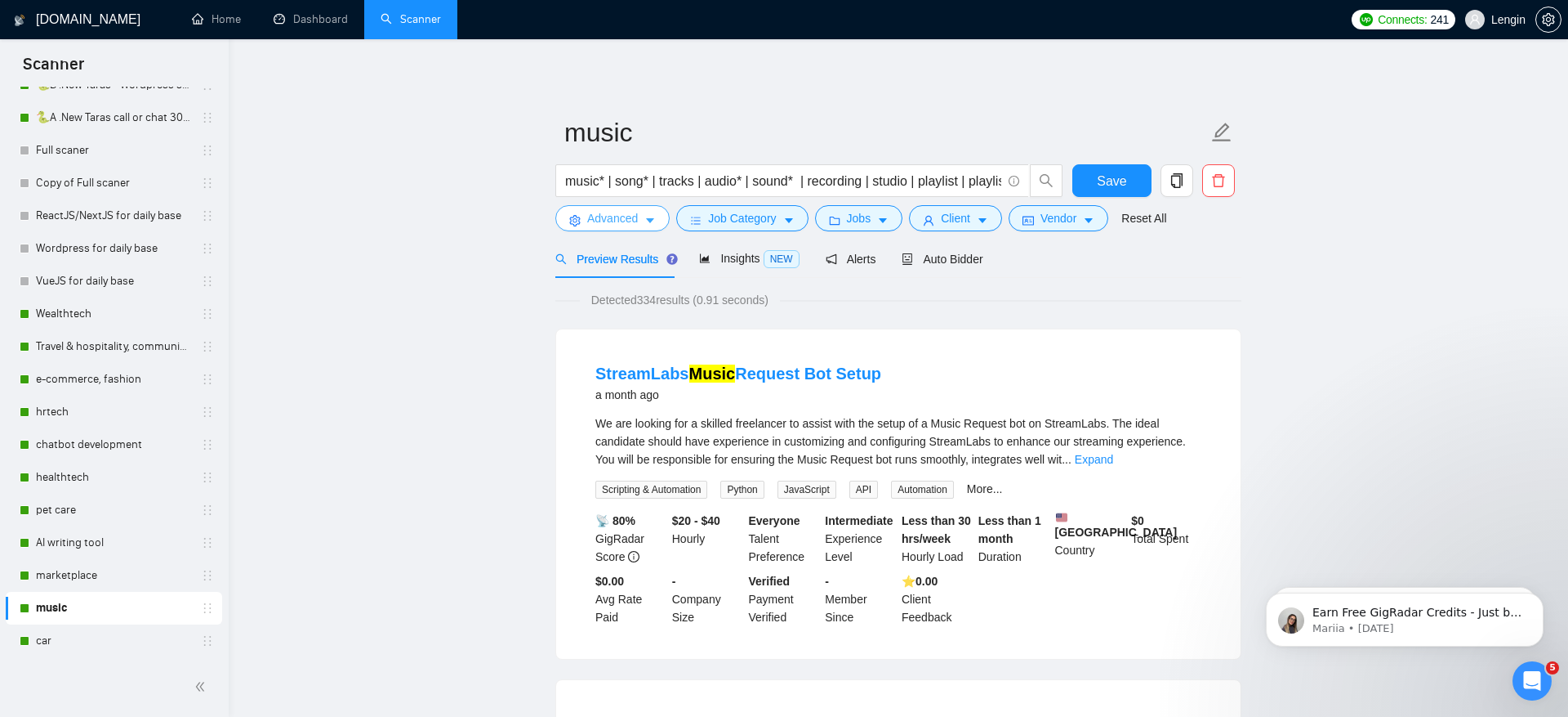
click at [610, 221] on span "Advanced" at bounding box center [613, 218] width 51 height 18
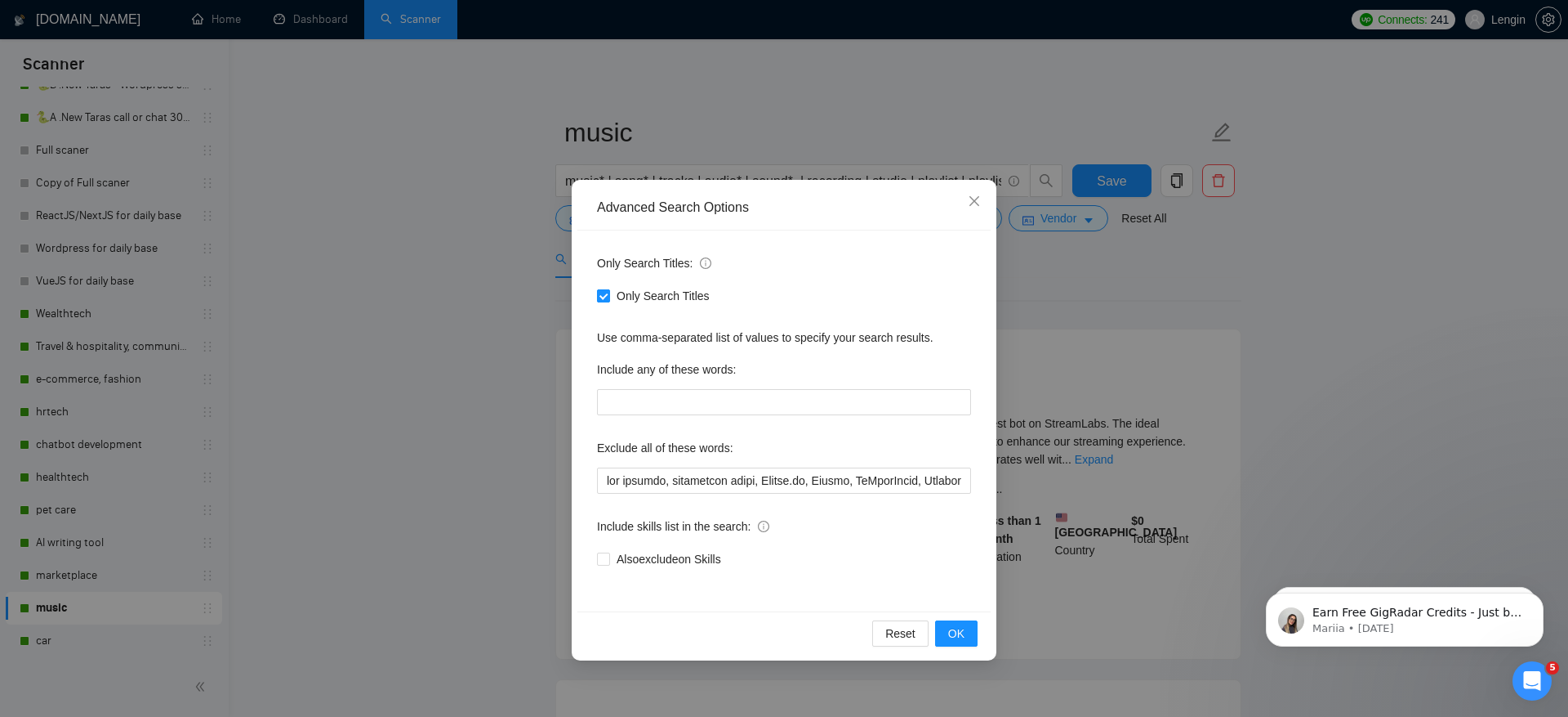
click at [643, 297] on span "Only Search Titles" at bounding box center [663, 296] width 106 height 18
click at [609, 297] on input "Only Search Titles" at bounding box center [603, 295] width 12 height 12
checkbox input "false"
click at [960, 631] on span "OK" at bounding box center [957, 634] width 16 height 18
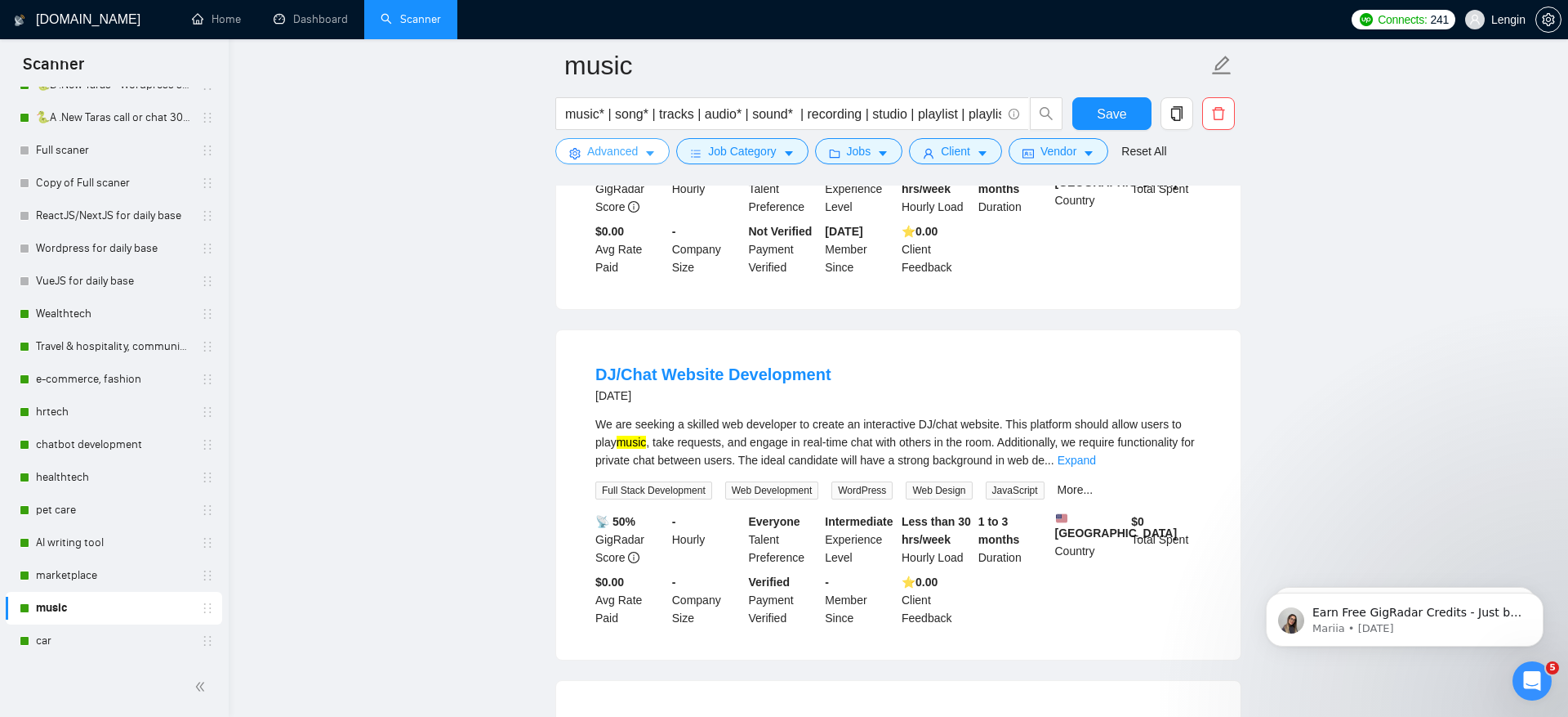
scroll to position [896, 0]
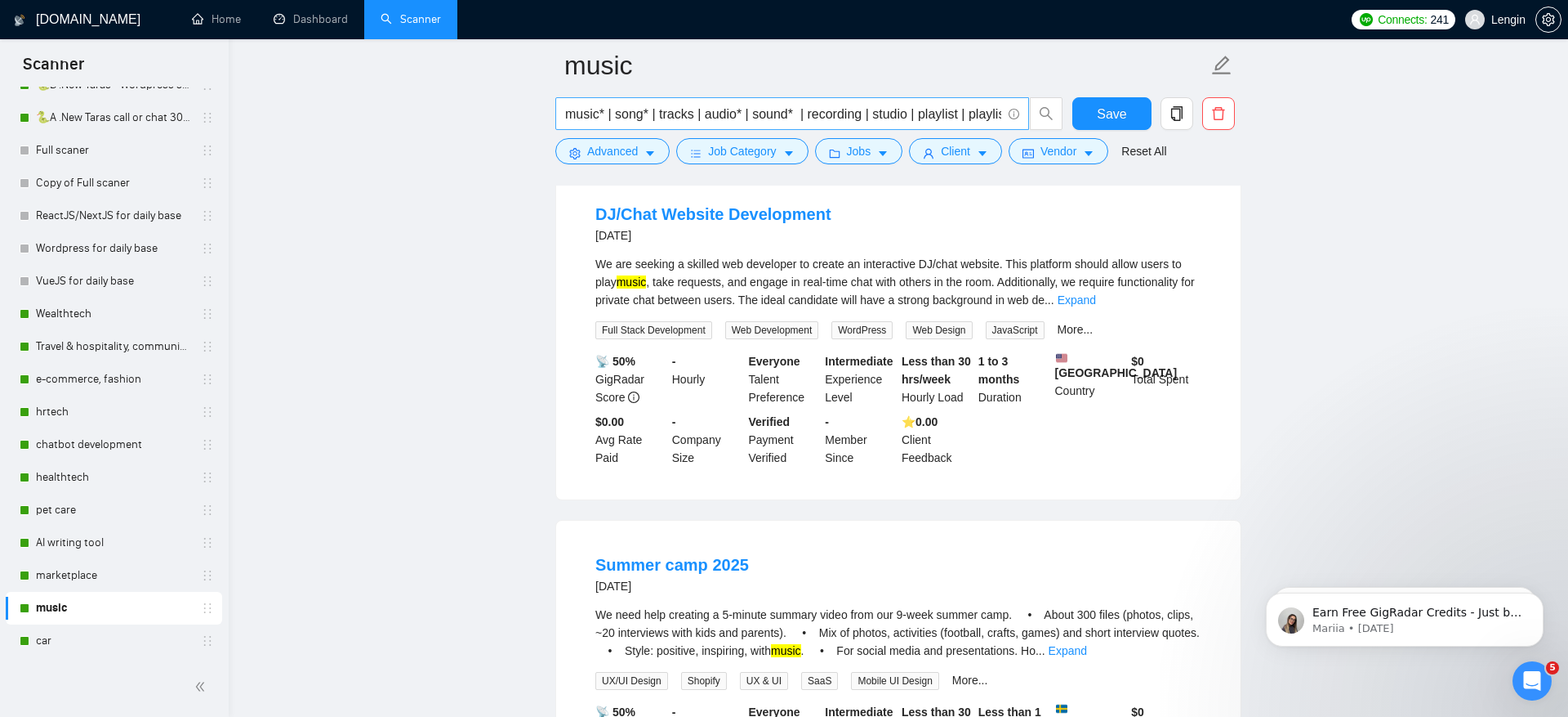
click at [659, 115] on input "music* | song* | tracks | audio* | sound* | recording | studio | playlist | pla…" at bounding box center [783, 114] width 436 height 21
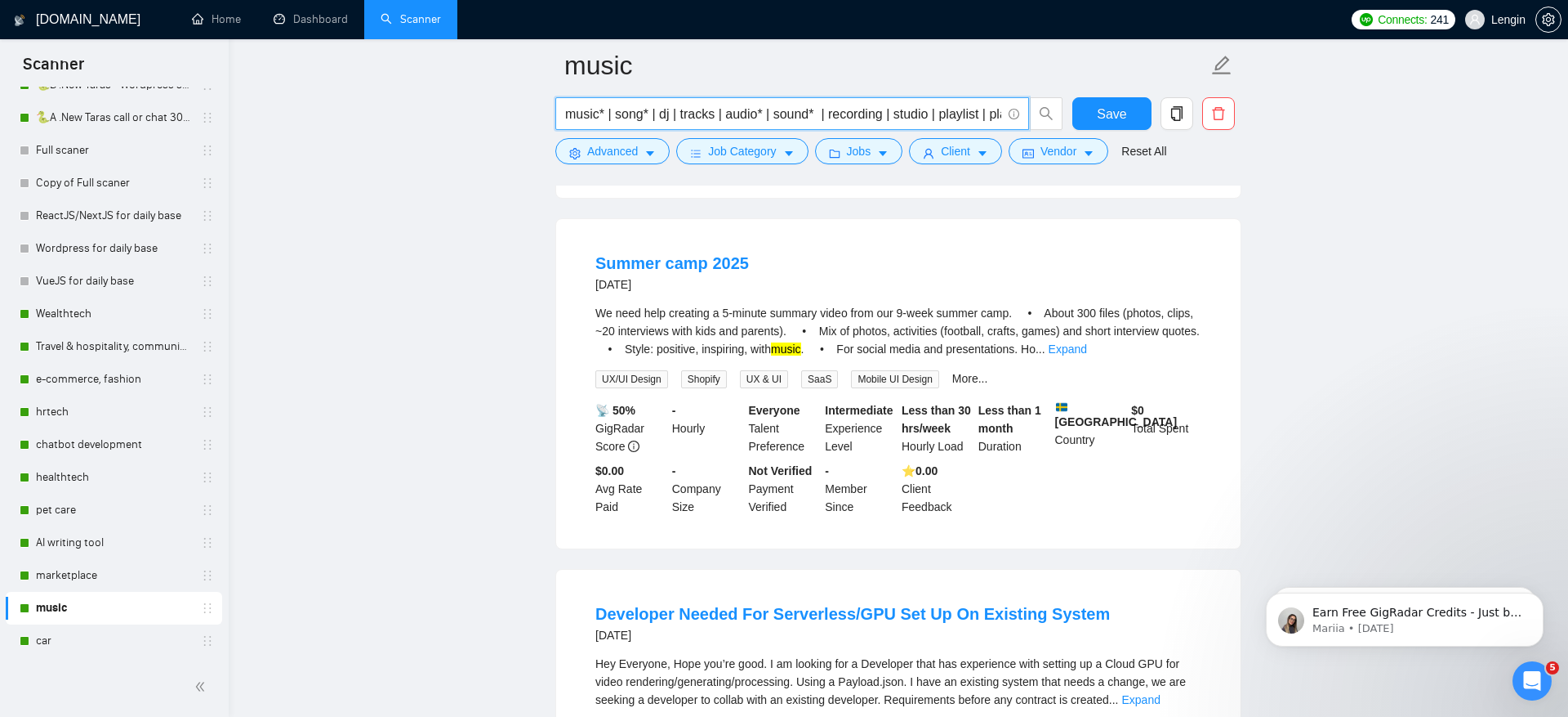
scroll to position [1283, 0]
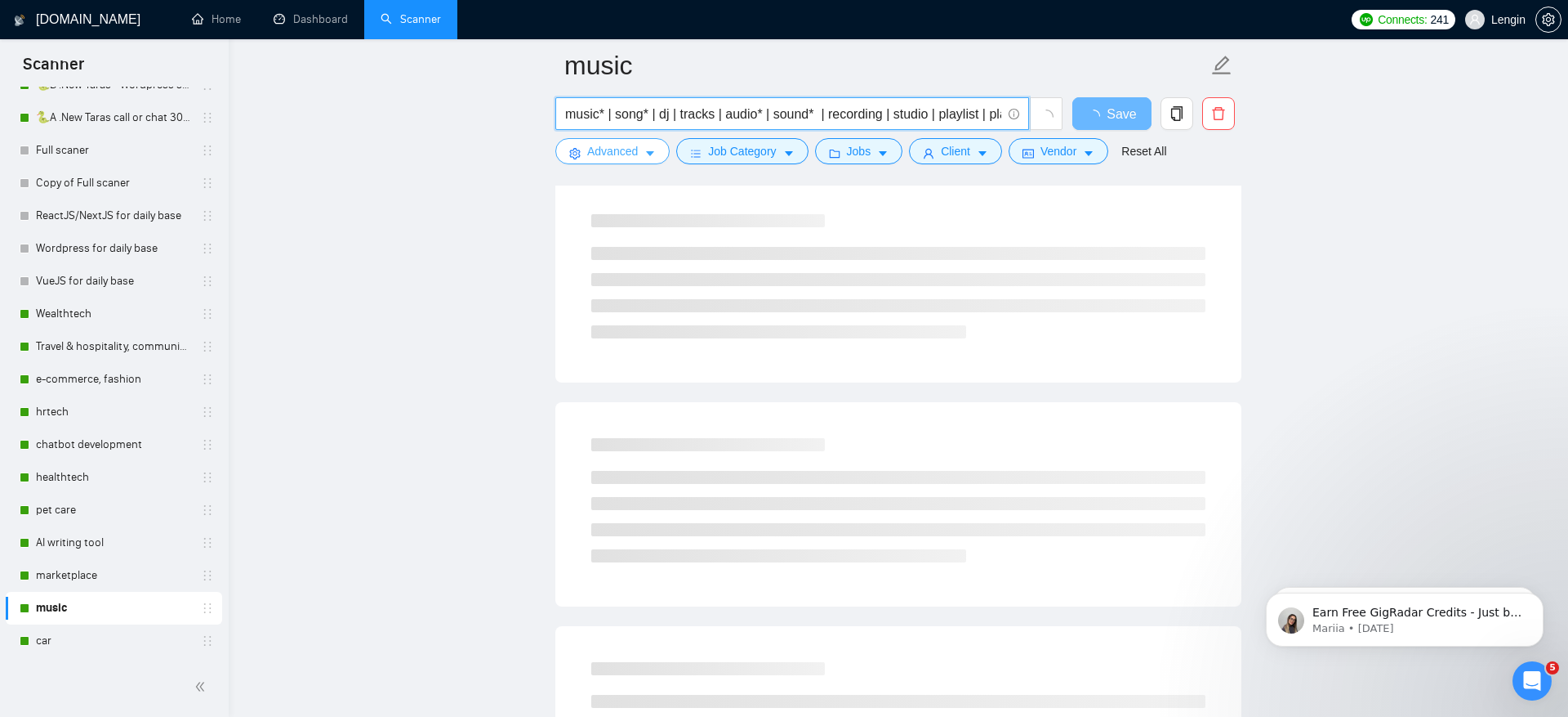
type input "music* | song* | dj | tracks | audio* | sound* | recording | studio | playlist …"
click at [623, 156] on span "Advanced" at bounding box center [613, 151] width 51 height 18
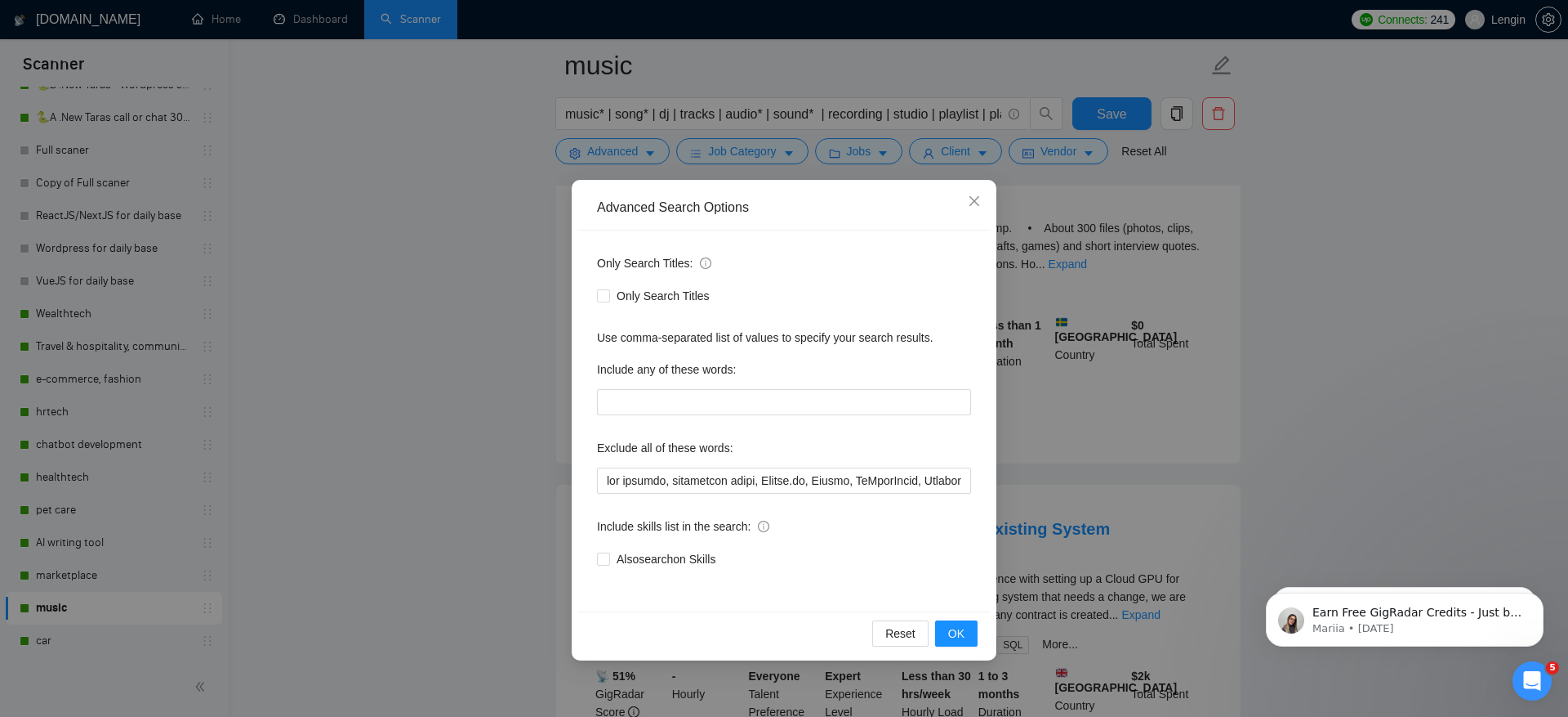
click at [638, 415] on div "Only Search Titles: Only Search Titles Use comma-separated list of values to sp…" at bounding box center [784, 421] width 413 height 381
click at [638, 407] on input "text" at bounding box center [784, 403] width 374 height 26
type input "developer*, developers, programmer*, coder*, development, dev, devs"
click at [953, 638] on span "OK" at bounding box center [957, 634] width 16 height 18
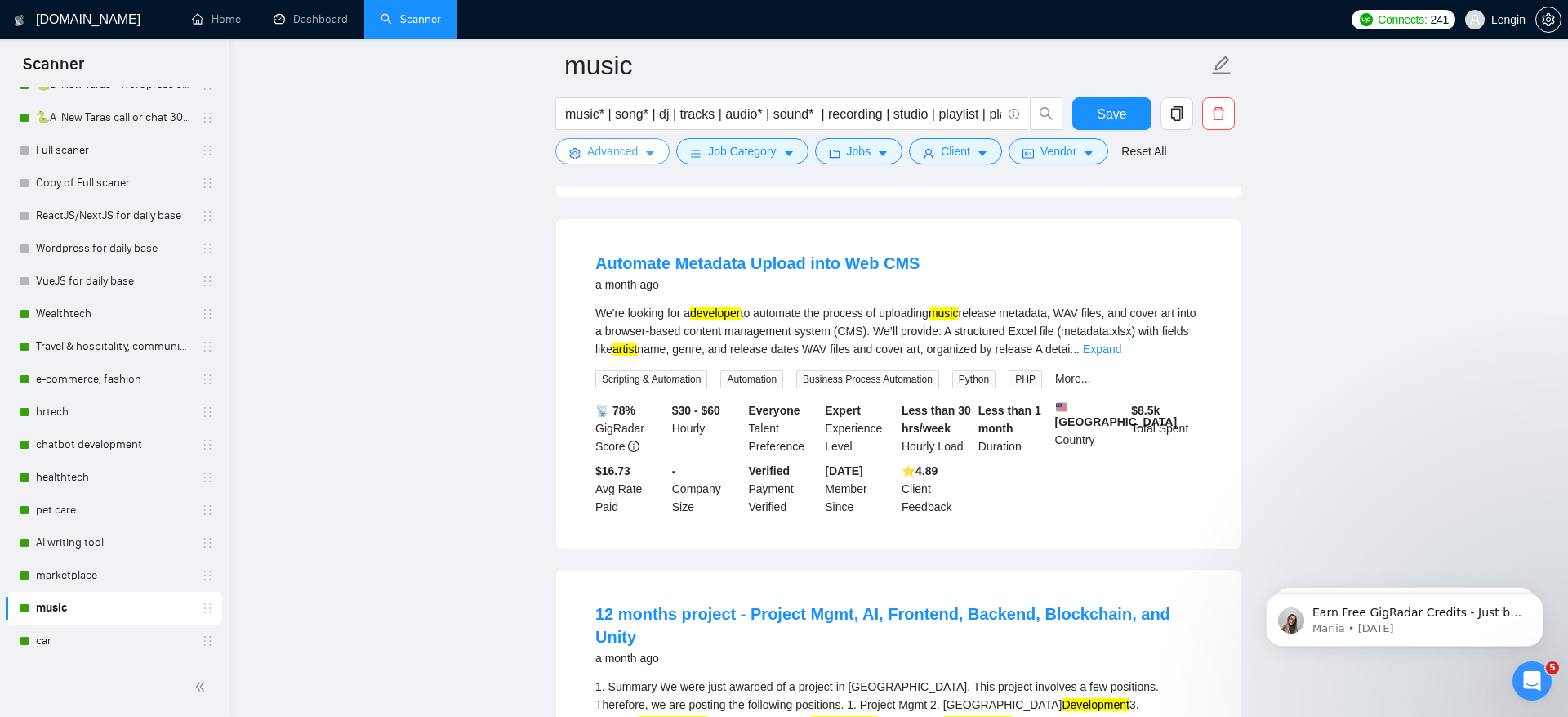
scroll to position [1950, 0]
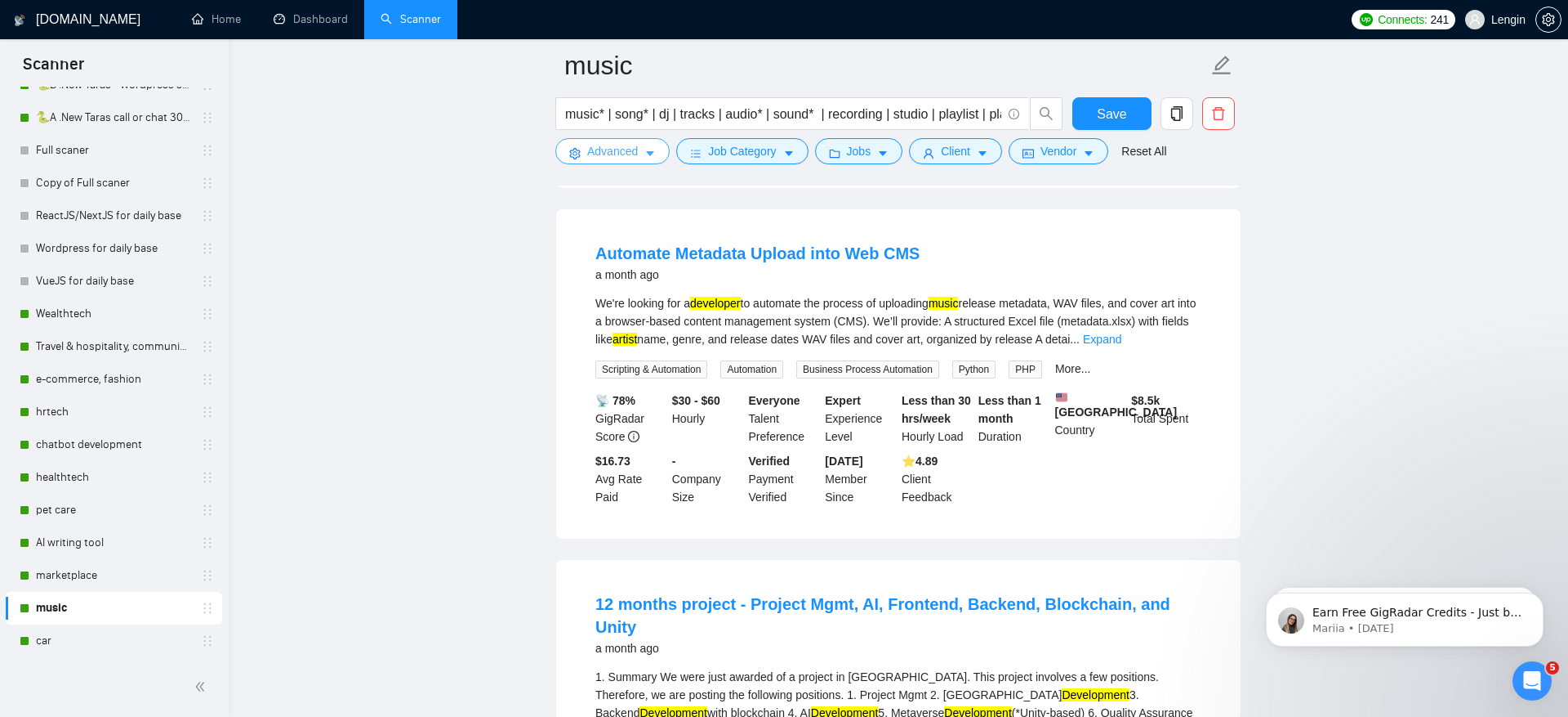
click at [612, 149] on span "Advanced" at bounding box center [613, 151] width 51 height 18
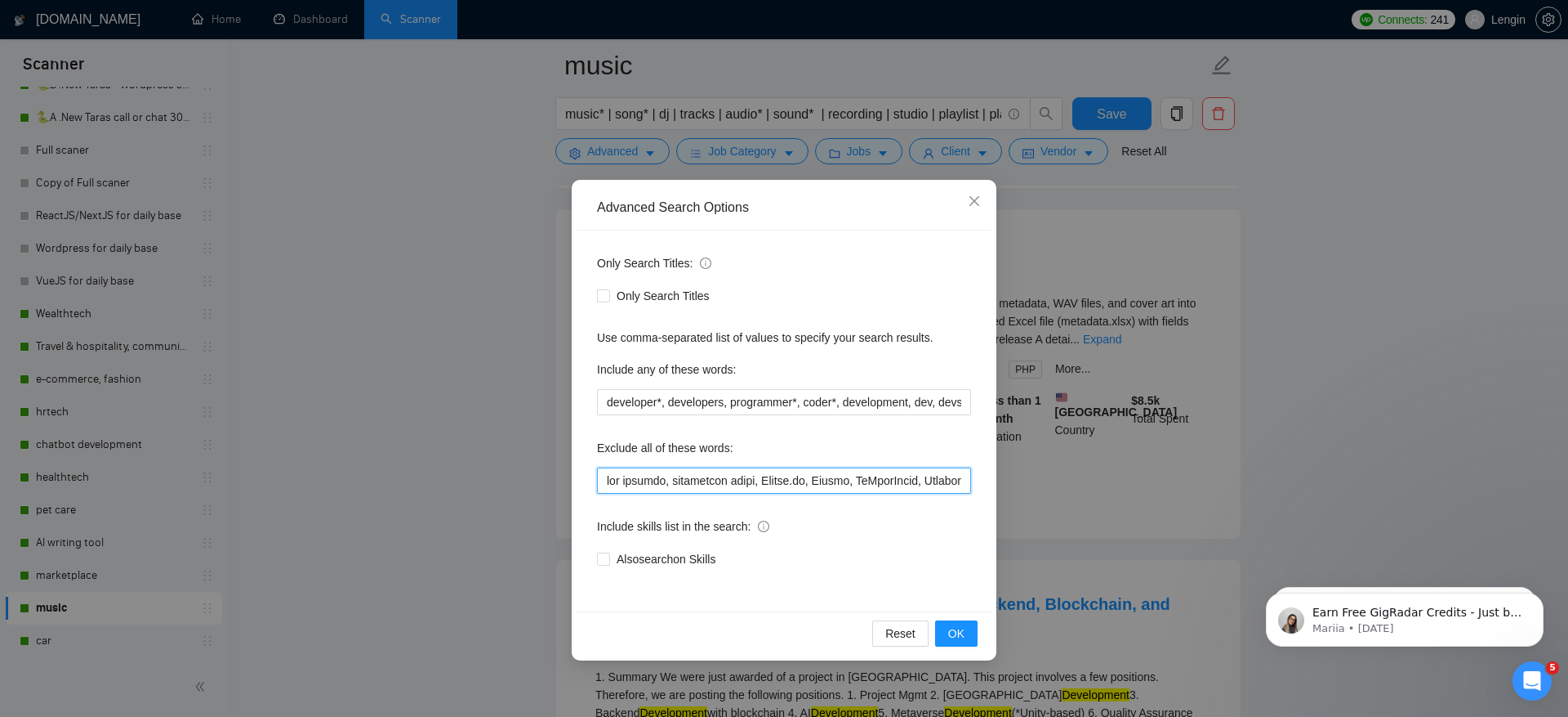
click at [796, 479] on input "text" at bounding box center [784, 481] width 374 height 26
click at [967, 634] on button "OK" at bounding box center [957, 634] width 43 height 26
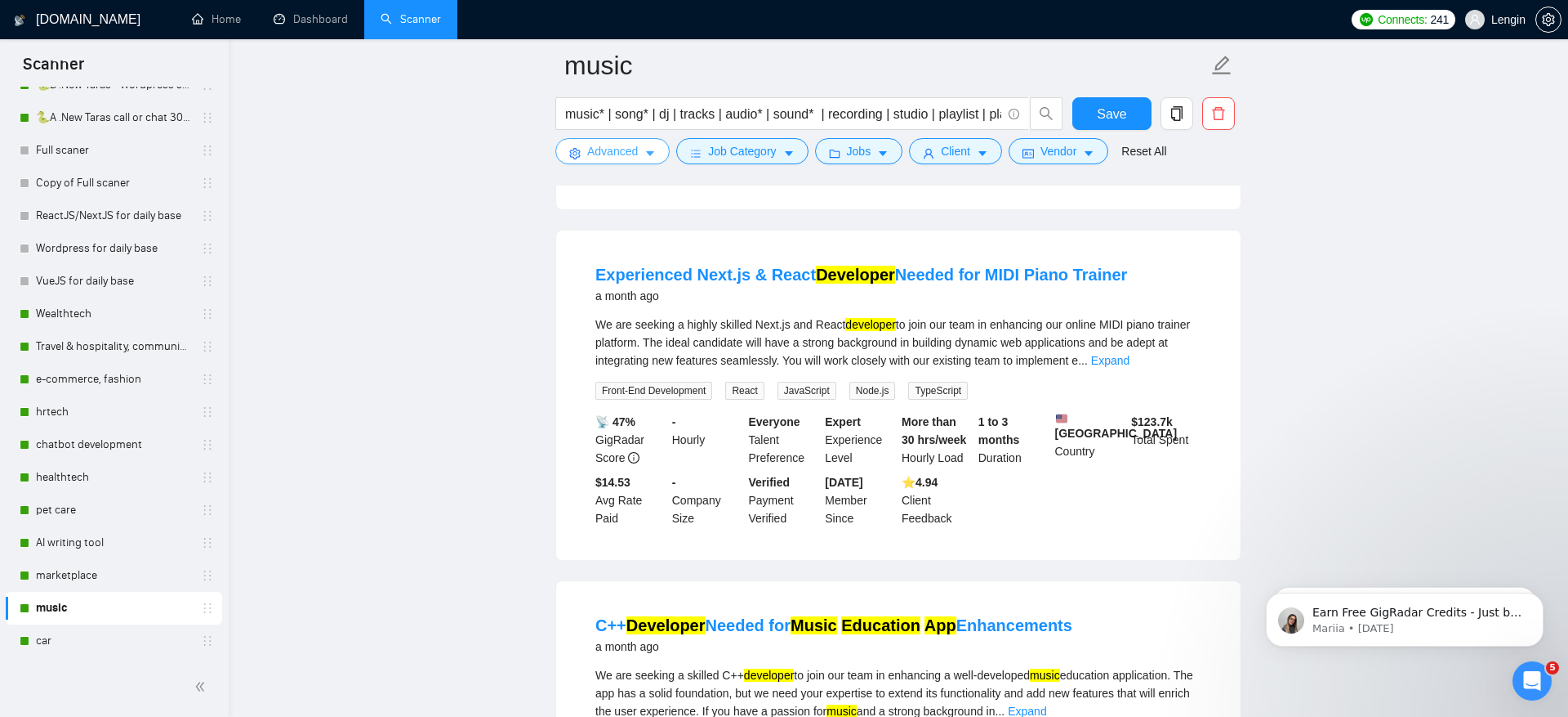
scroll to position [2675, 0]
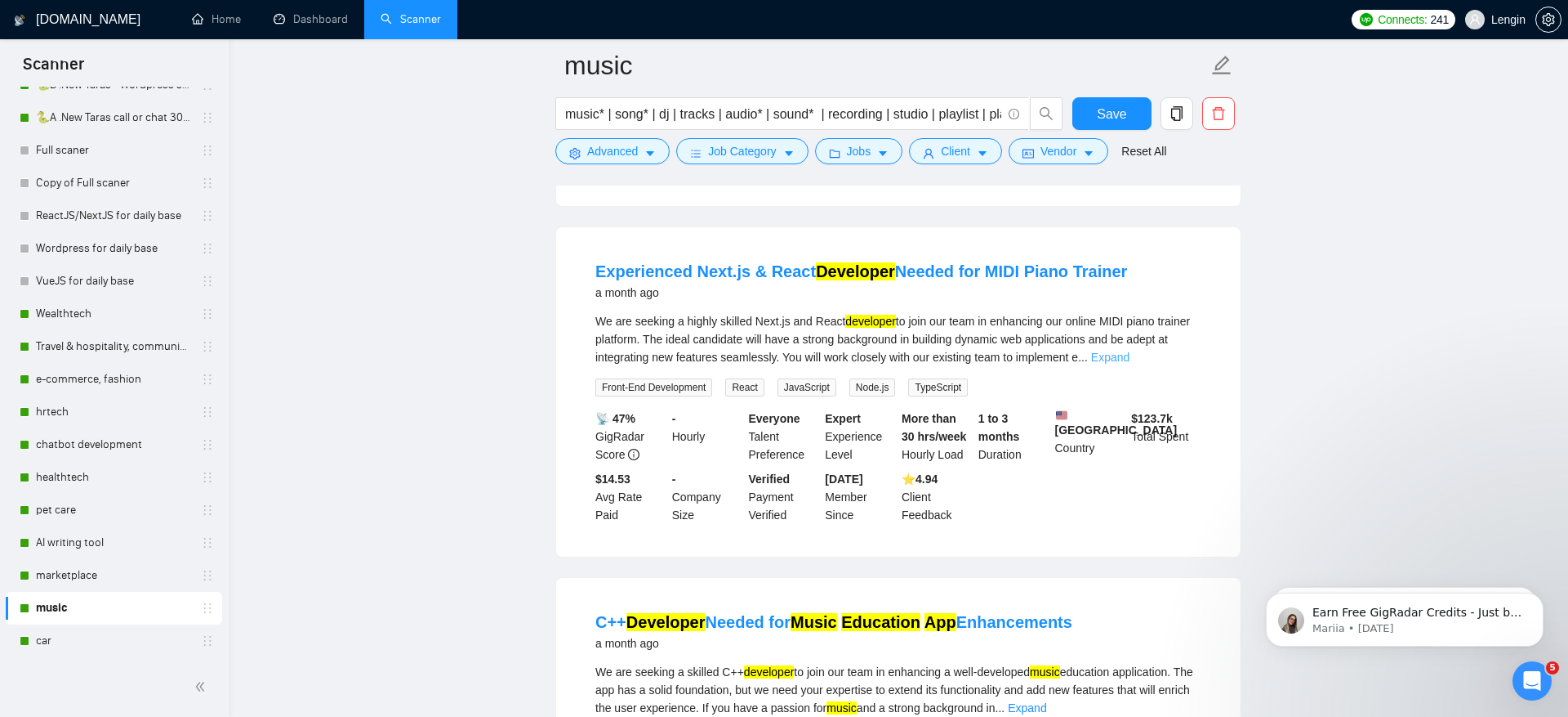
click at [1130, 361] on link "Expand" at bounding box center [1110, 357] width 39 height 13
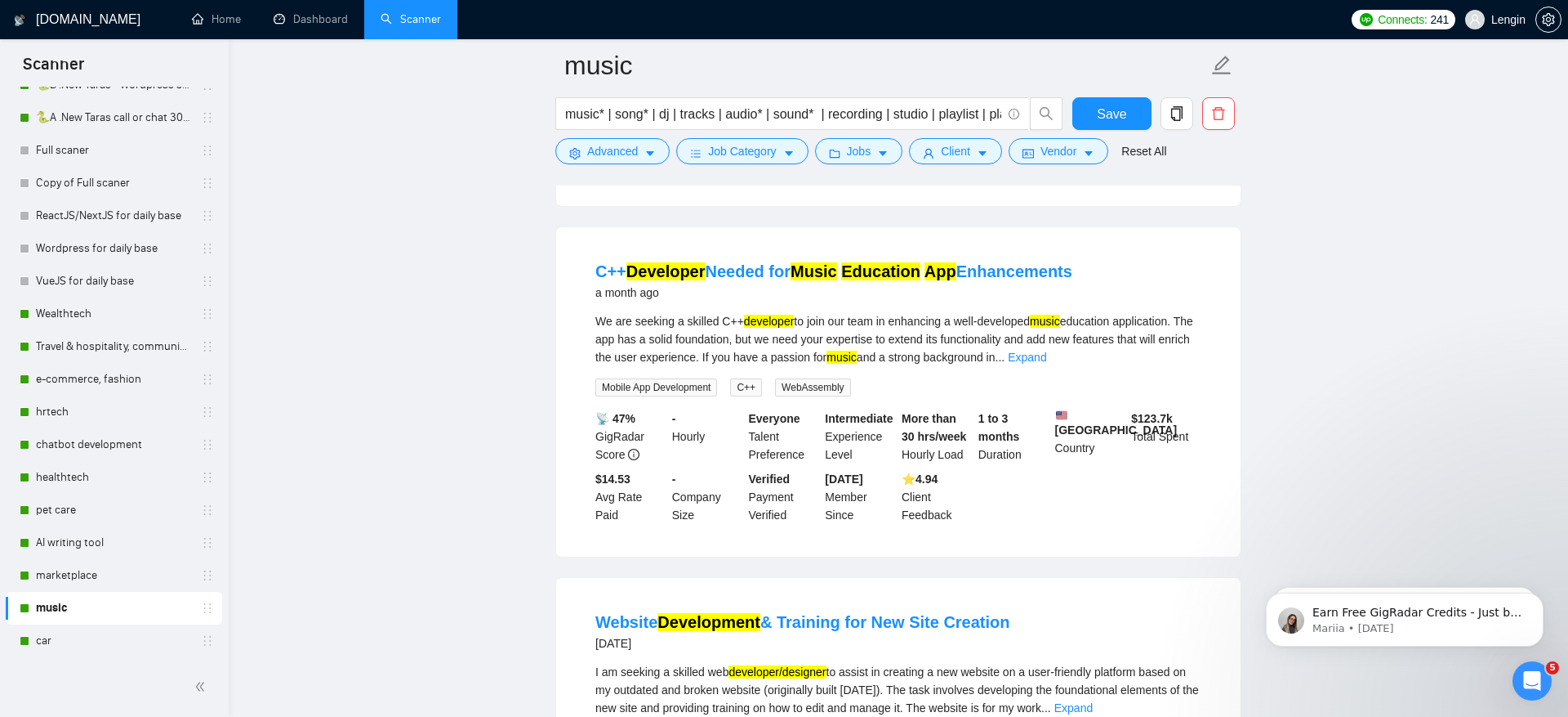
scroll to position [3122, 0]
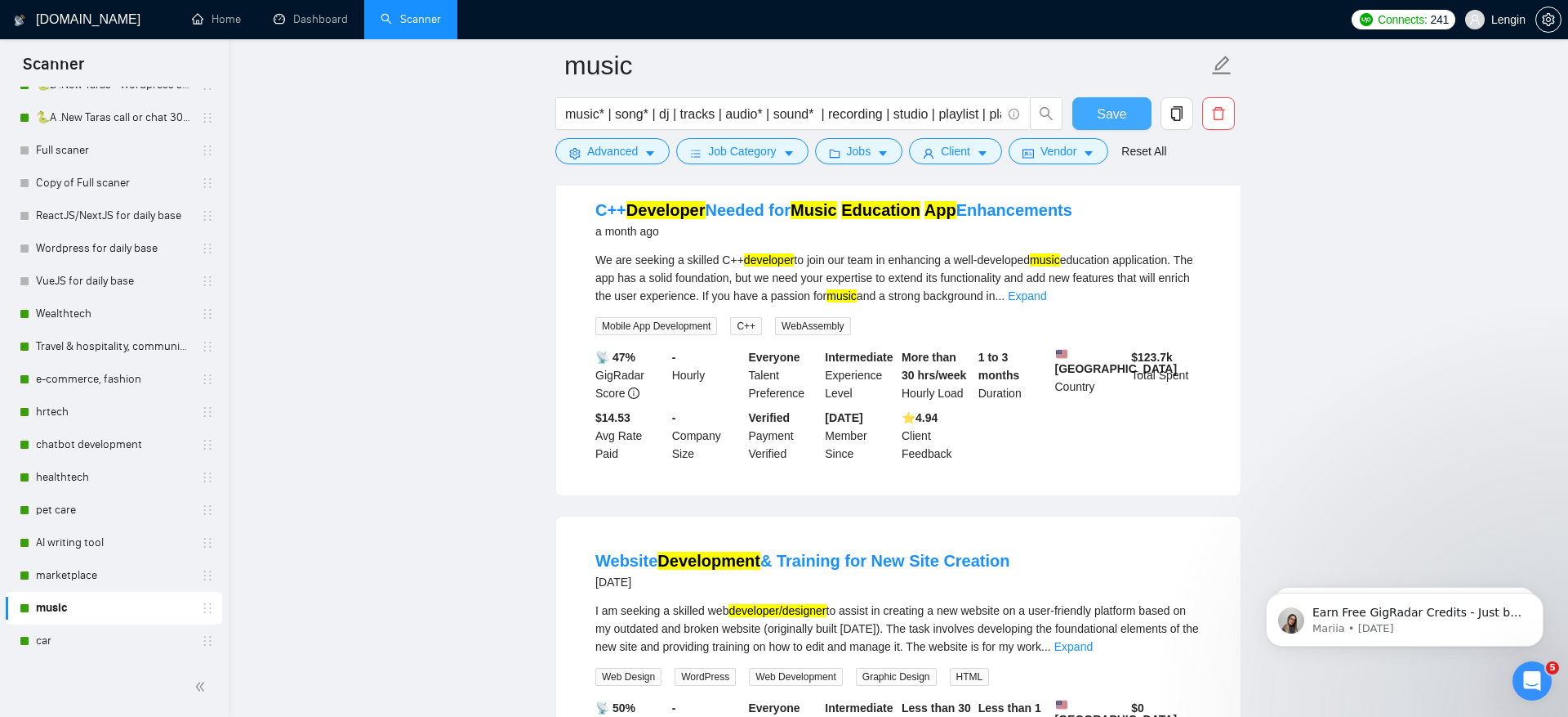
click at [1104, 111] on span "Save" at bounding box center [1111, 114] width 30 height 21
click at [81, 568] on link "marketplace" at bounding box center [114, 575] width 155 height 33
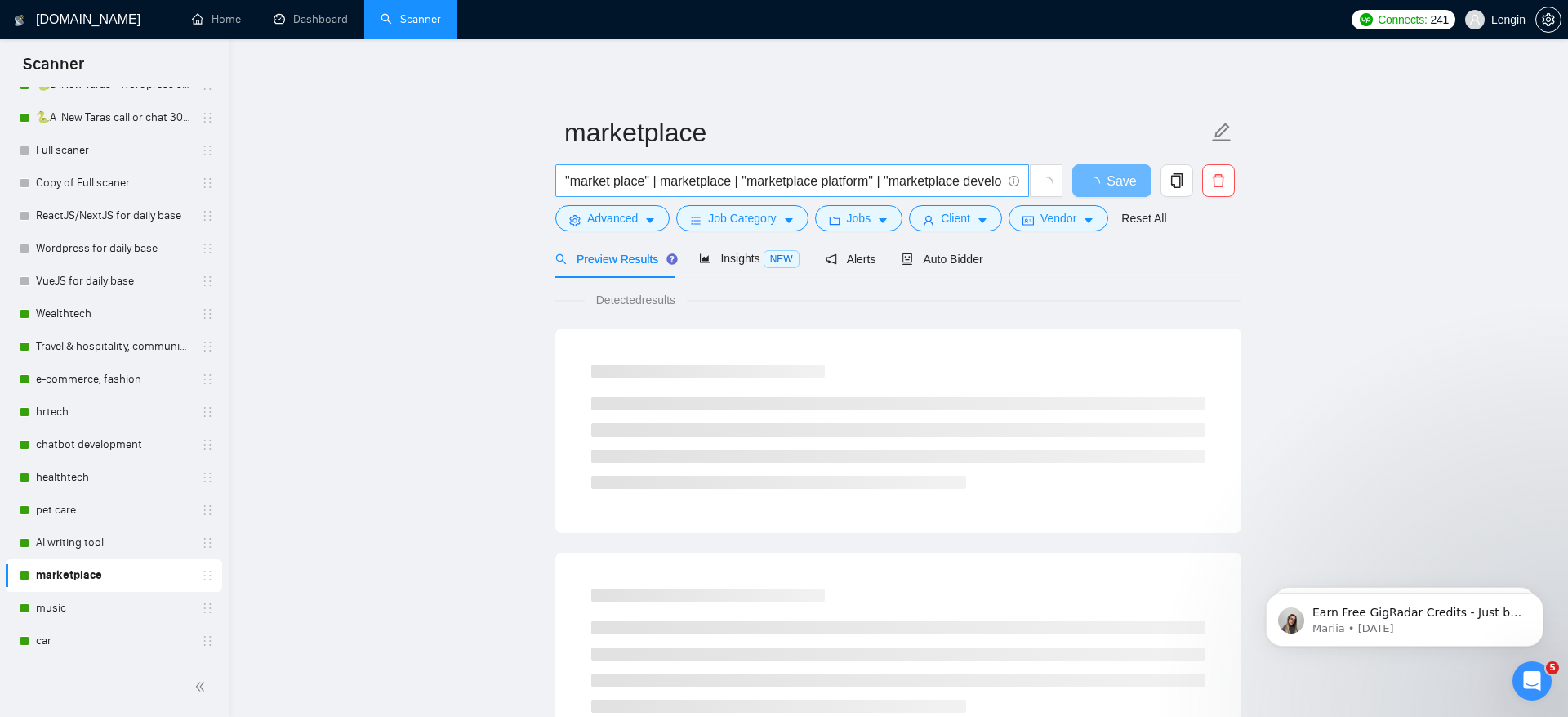
click at [735, 172] on input ""market place" | marketplace | "marketplace platform" | "marketplace developmen…" at bounding box center [783, 181] width 436 height 21
click at [852, 174] on input ""market place" | marketplace* | "marketplace platform" | "marketplace developme…" at bounding box center [783, 181] width 436 height 21
drag, startPoint x: 749, startPoint y: 175, endPoint x: 831, endPoint y: 172, distance: 82.1
click at [831, 172] on input ""market place" | marketplace* | "marketplace platform" | "marketplace developme…" at bounding box center [783, 181] width 436 height 21
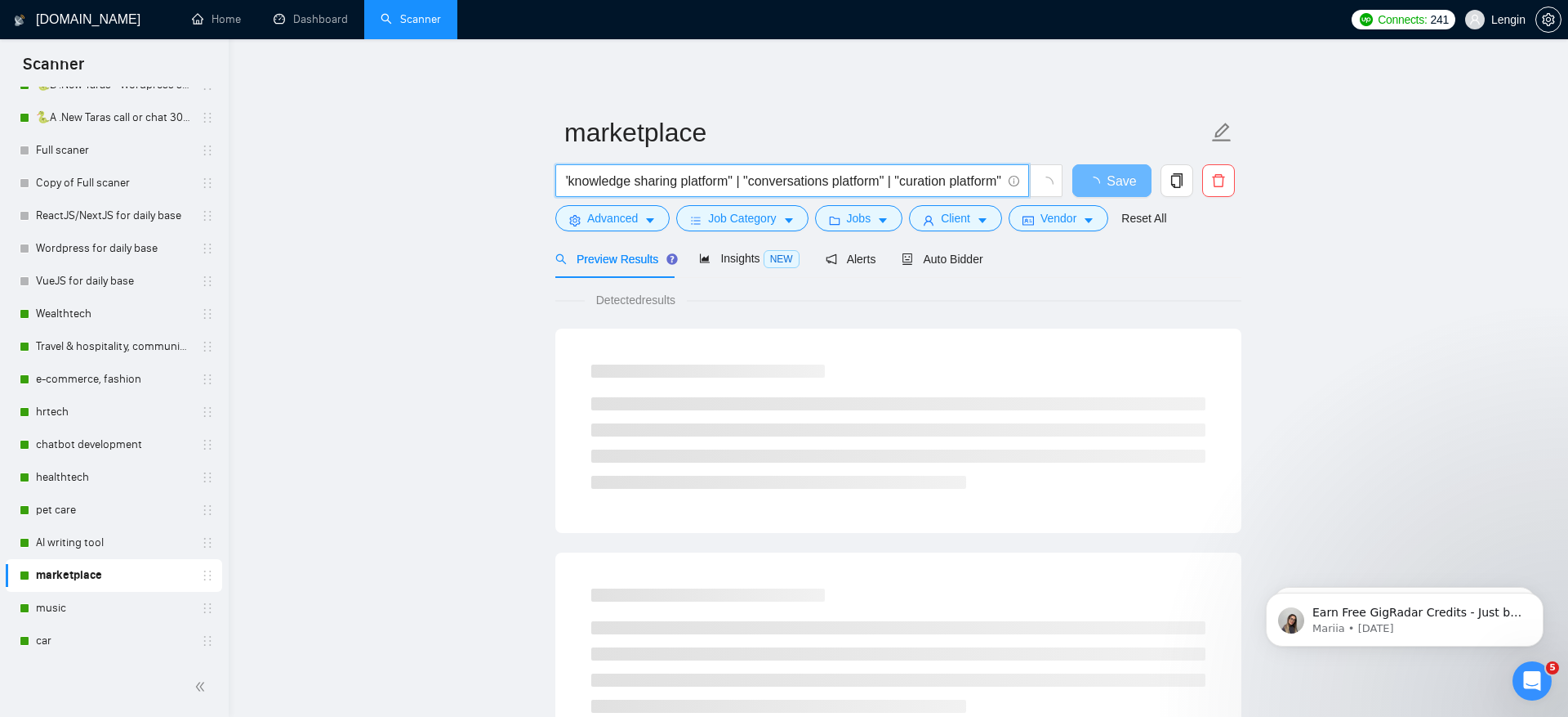
scroll to position [0, 355]
click at [877, 182] on input ""market place" | marketplace* || "discussions platform" | "knowledge sharing pl…" at bounding box center [783, 181] width 436 height 21
click at [743, 177] on input ""market place" | marketplace* || "discussions platform" | "knowledge sharing pl…" at bounding box center [783, 181] width 436 height 21
click at [752, 179] on input ""market place" | marketplace* || "discussions platform" | "knowledge sharing pl…" at bounding box center [783, 181] width 436 height 21
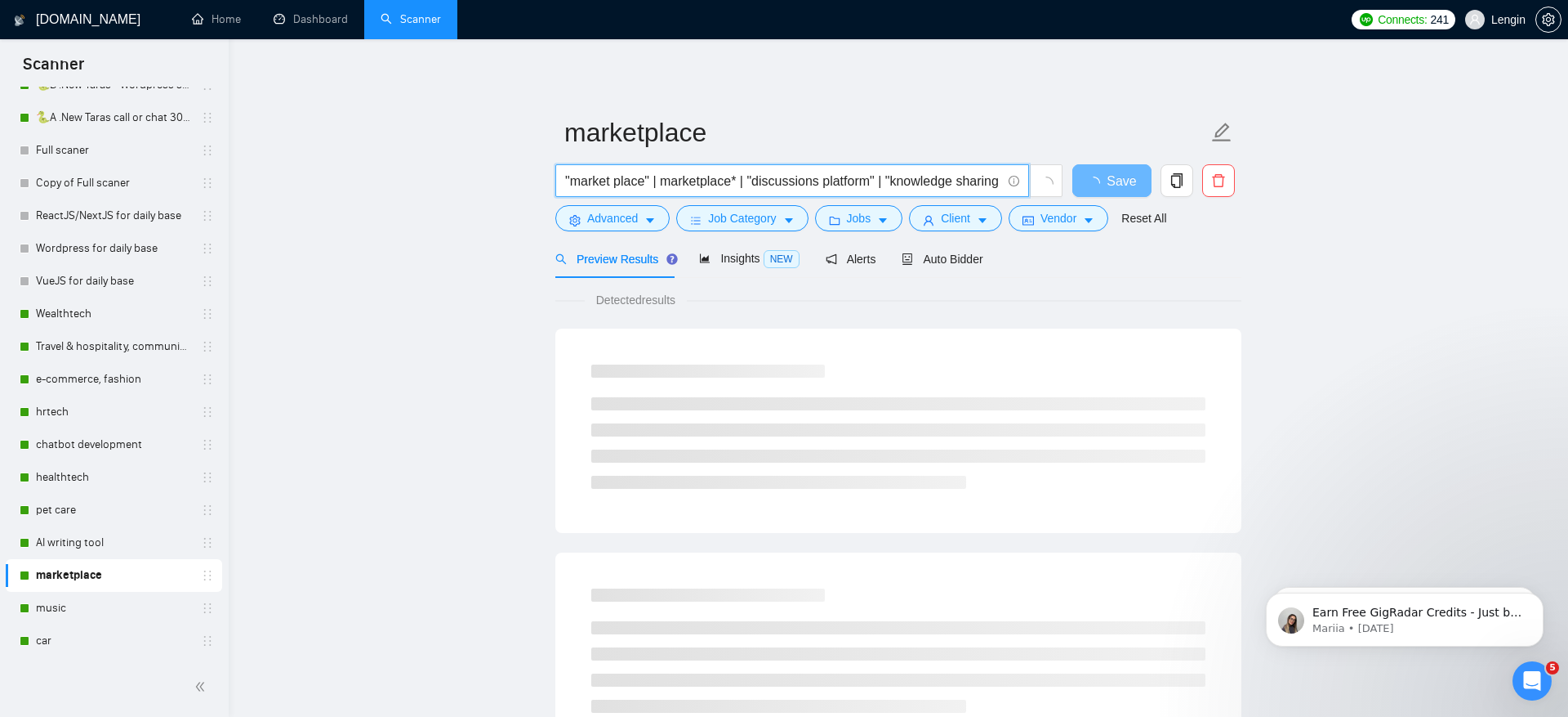
type input ""market place" | marketplace* | "discussions platform" | "knowledge sharing pla…"
click at [1223, 277] on div "Preview Results Insights NEW Alerts Auto Bidder" at bounding box center [898, 258] width 686 height 39
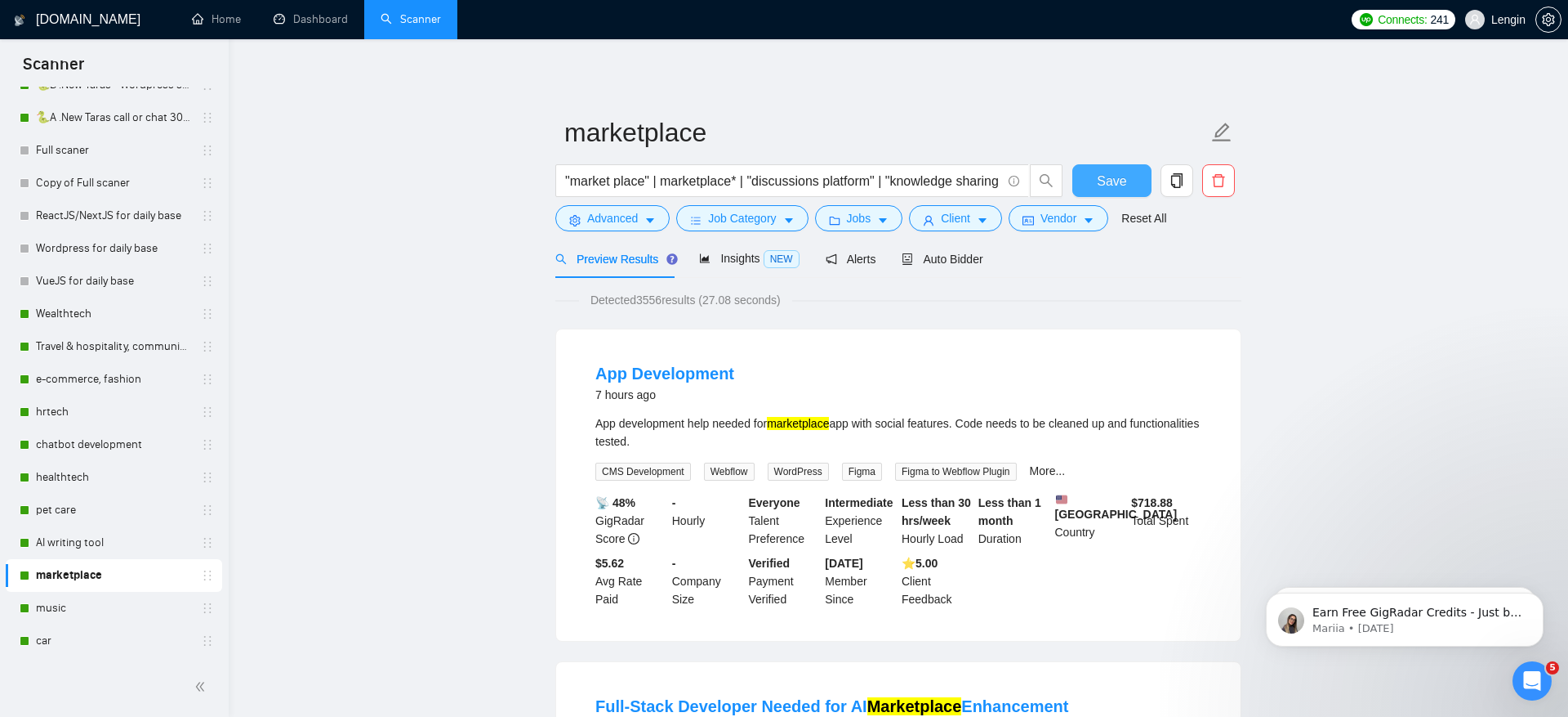
click at [1116, 180] on span "Save" at bounding box center [1111, 181] width 30 height 21
click at [129, 540] on link "AI writing tool" at bounding box center [114, 542] width 155 height 33
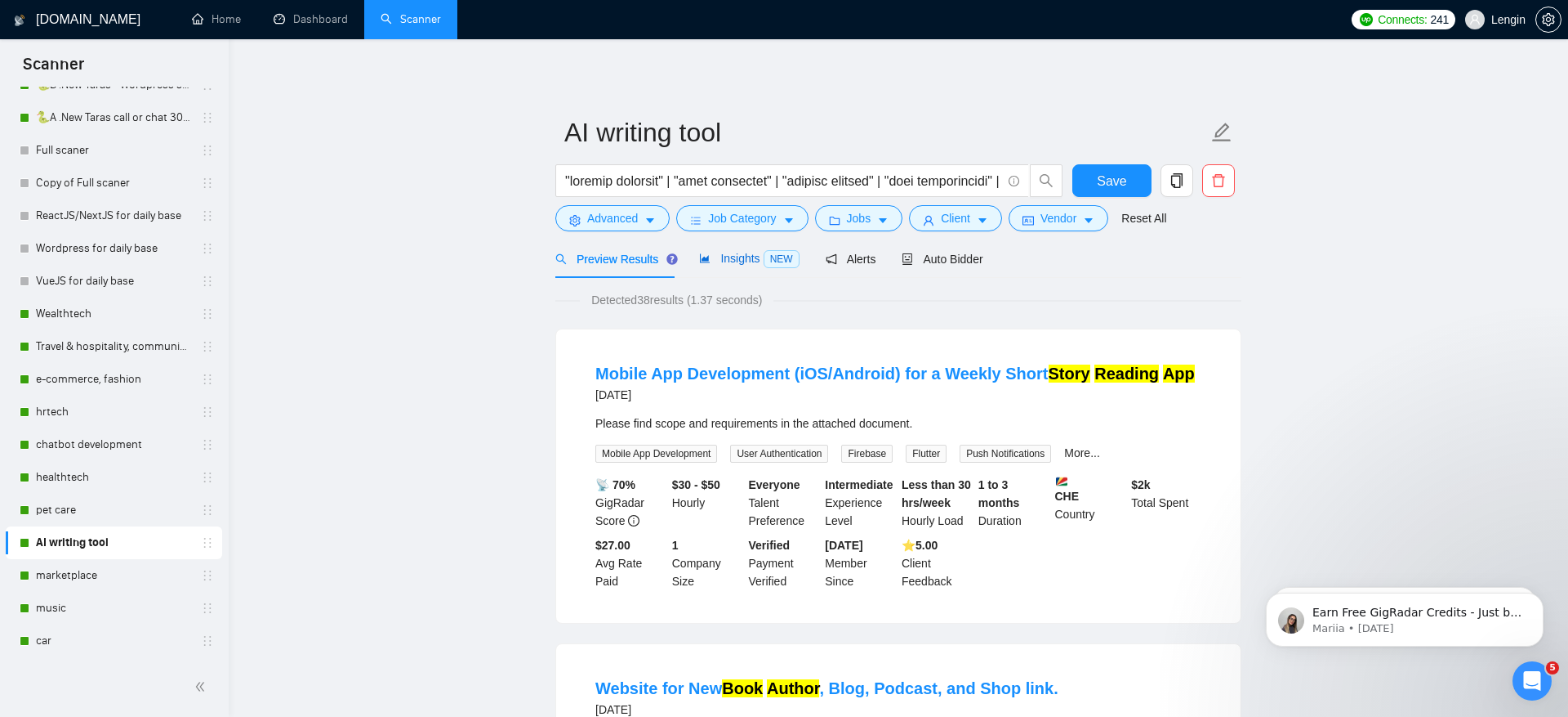
click at [741, 261] on span "Insights NEW" at bounding box center [749, 258] width 100 height 13
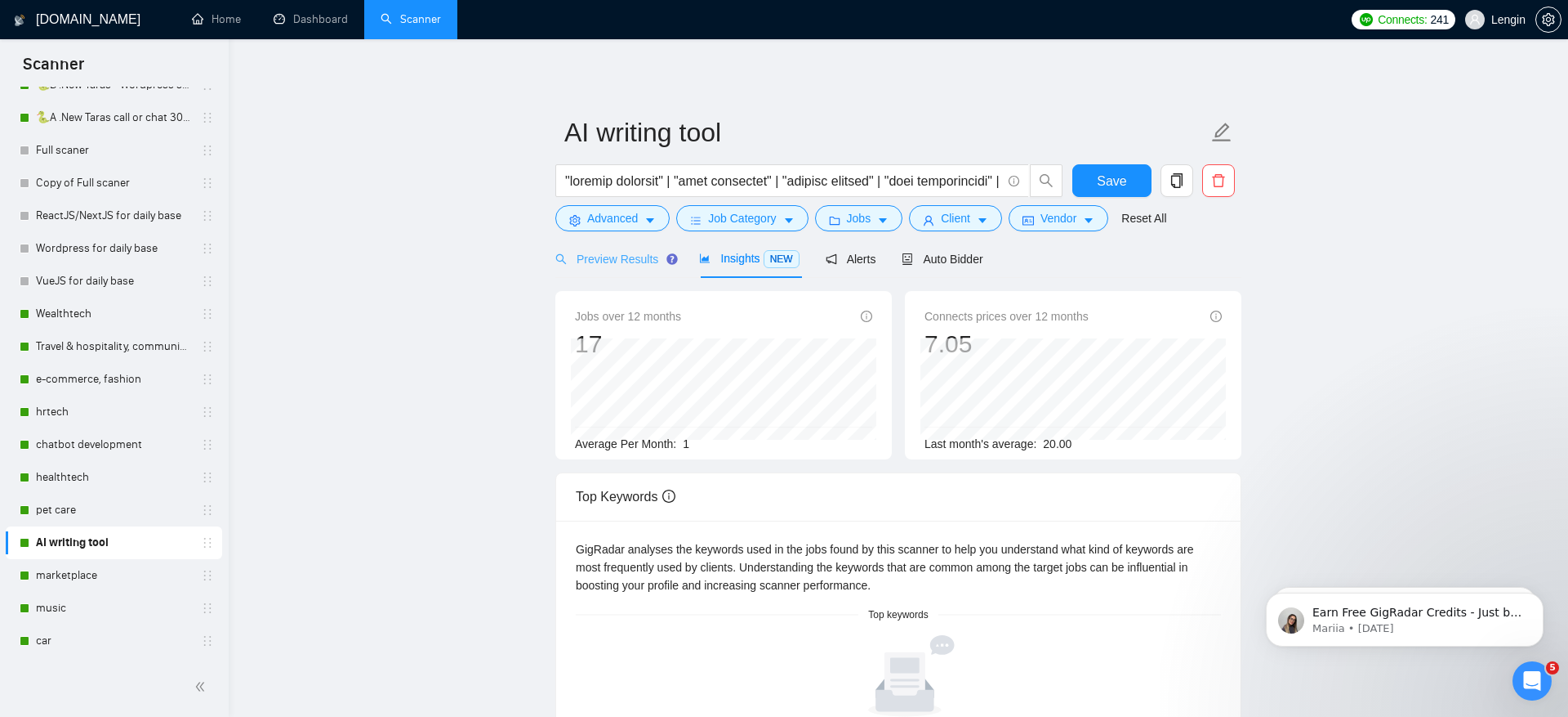
click at [643, 275] on div "Preview Results" at bounding box center [614, 258] width 118 height 39
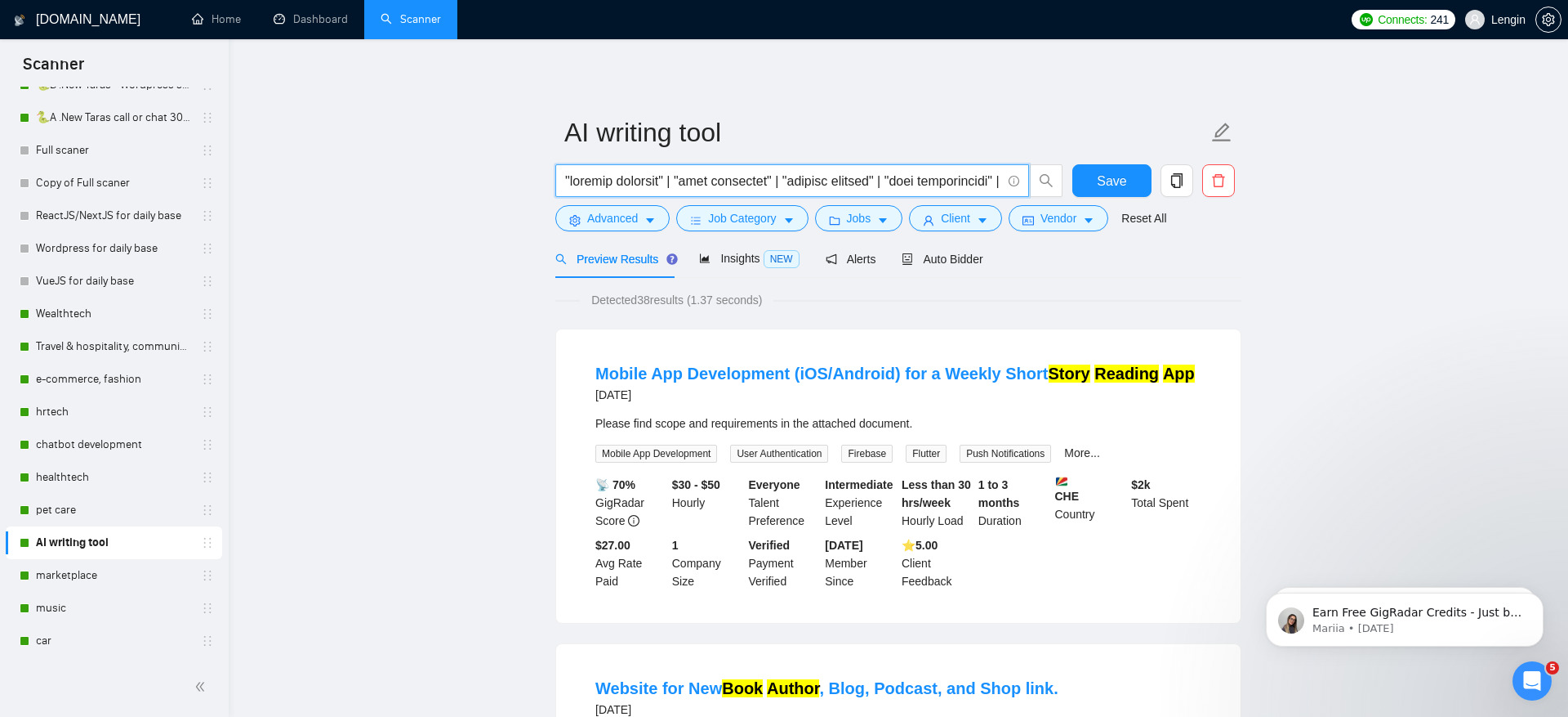
click at [758, 184] on input "text" at bounding box center [783, 181] width 436 height 21
click at [955, 252] on div "Auto Bidder" at bounding box center [942, 259] width 81 height 18
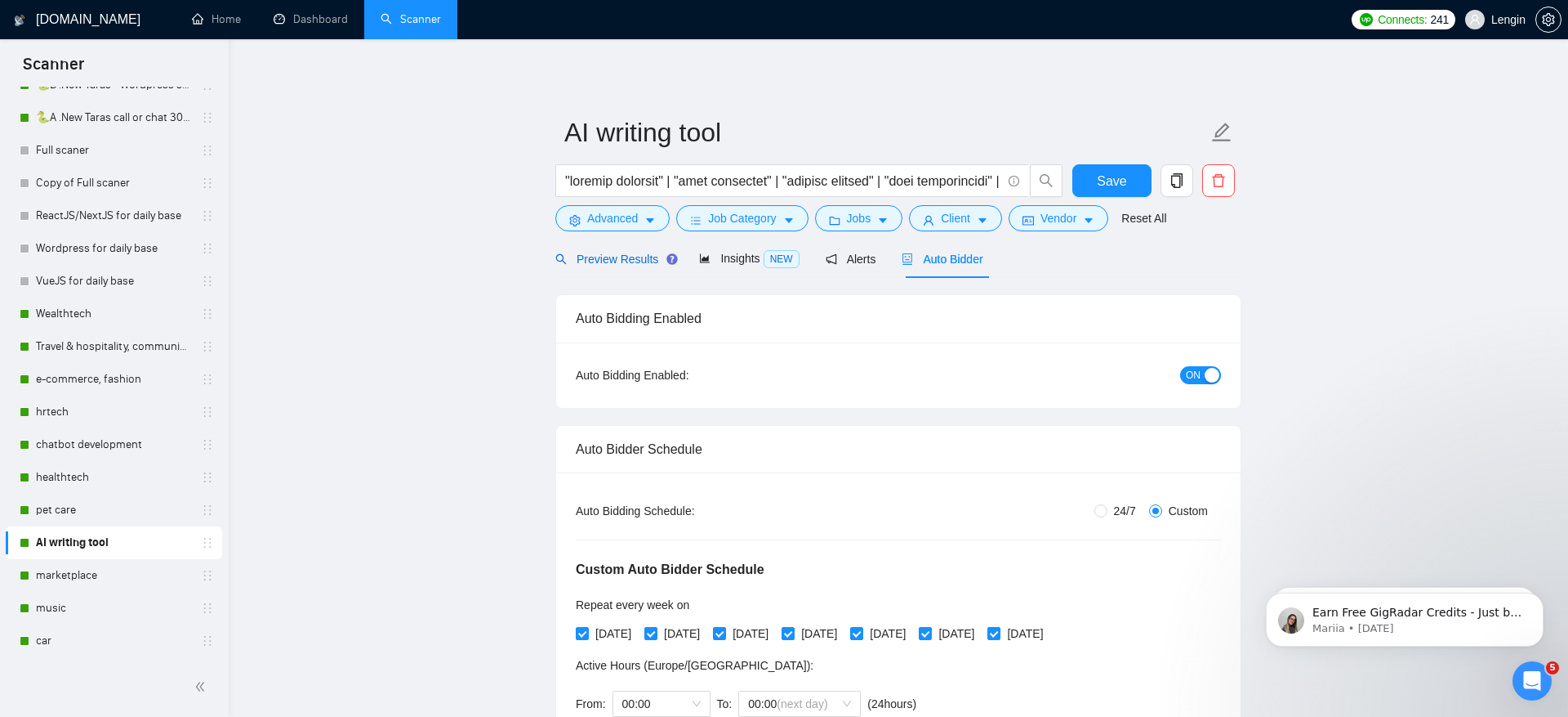
click at [606, 256] on span "Preview Results" at bounding box center [614, 259] width 118 height 13
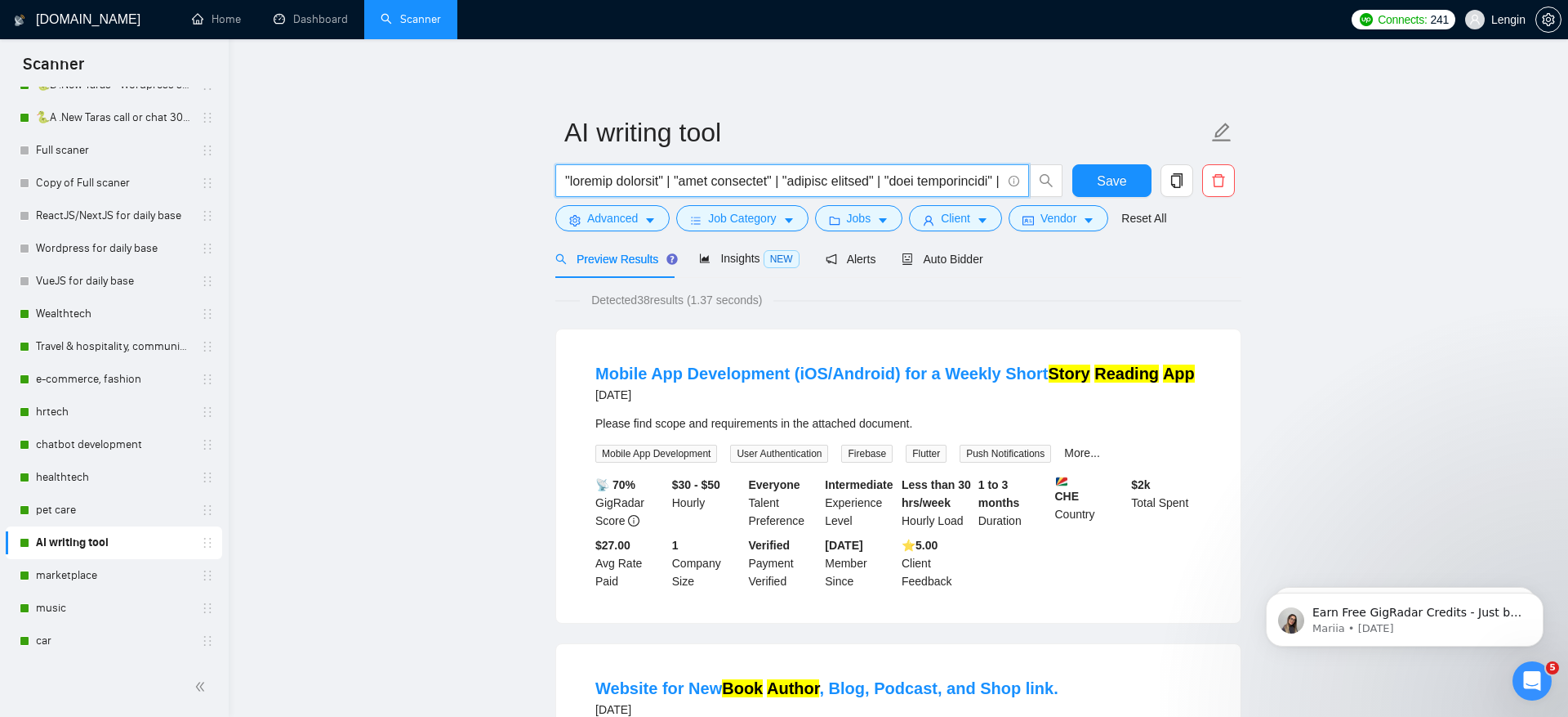
click at [715, 187] on input "text" at bounding box center [783, 181] width 436 height 21
click at [743, 170] on span at bounding box center [792, 181] width 474 height 33
click at [762, 176] on input "text" at bounding box center [783, 181] width 436 height 21
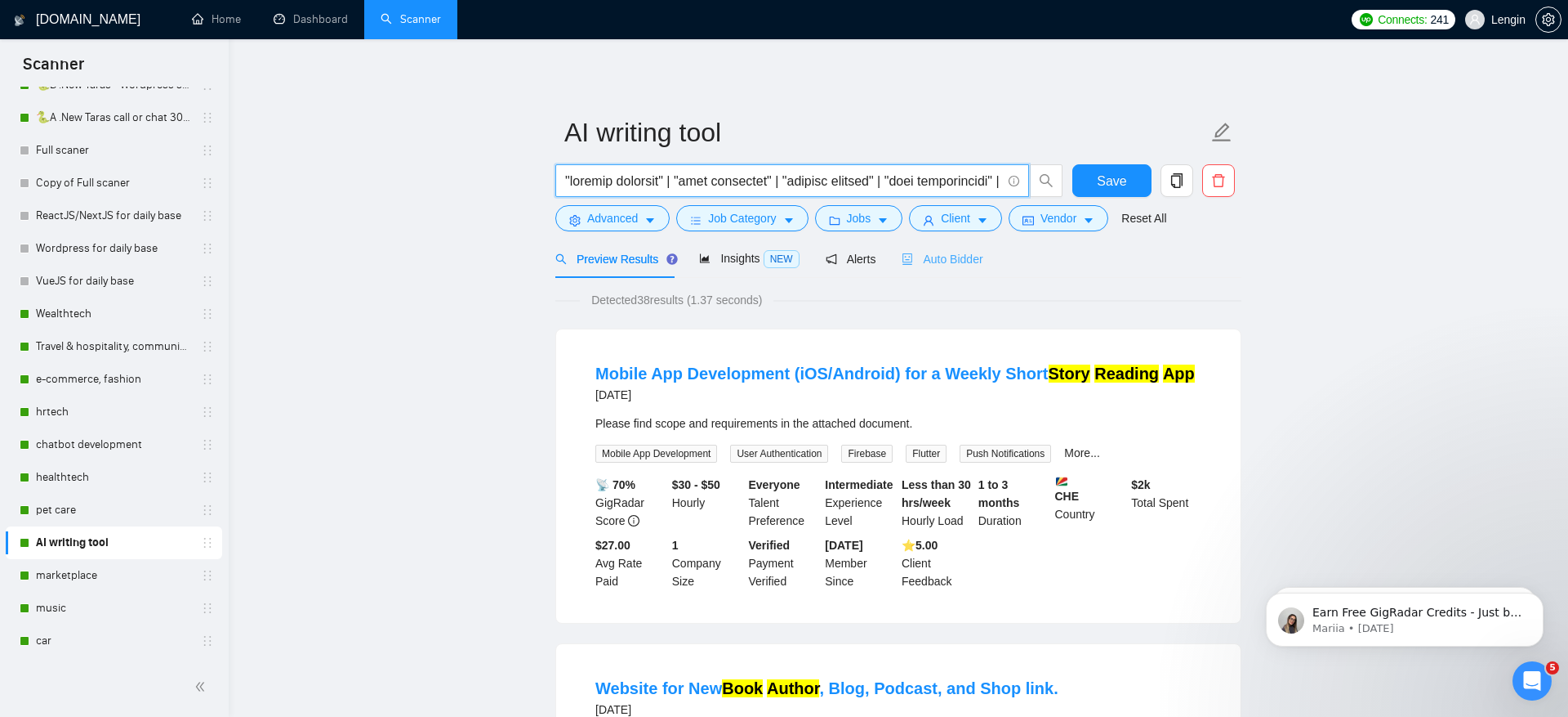
click at [953, 271] on div "Auto Bidder" at bounding box center [942, 258] width 81 height 39
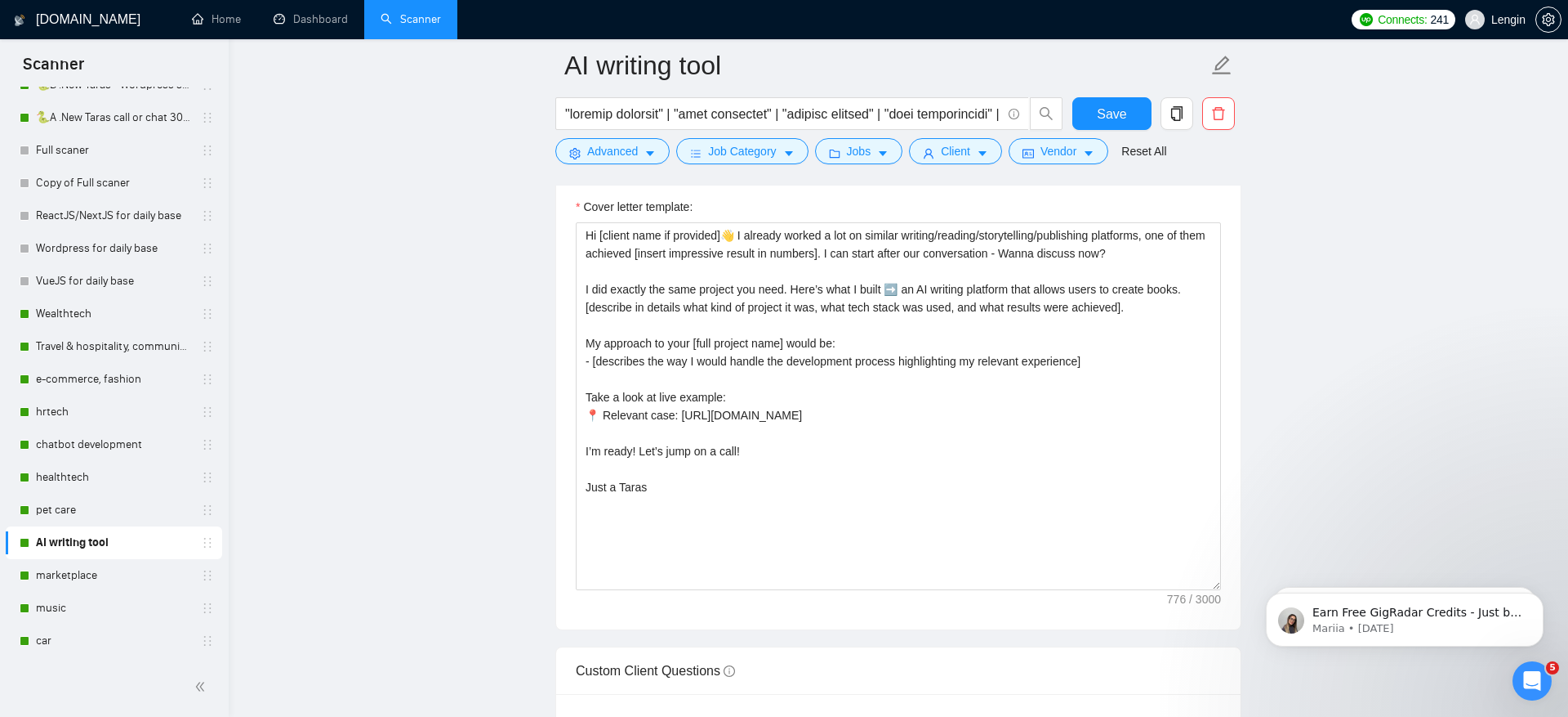
scroll to position [2120, 0]
click at [617, 111] on input "text" at bounding box center [783, 114] width 436 height 21
click at [623, 114] on input "text" at bounding box center [783, 114] width 436 height 21
click at [565, 115] on input "text" at bounding box center [783, 114] width 436 height 21
click at [561, 116] on span at bounding box center [792, 114] width 474 height 33
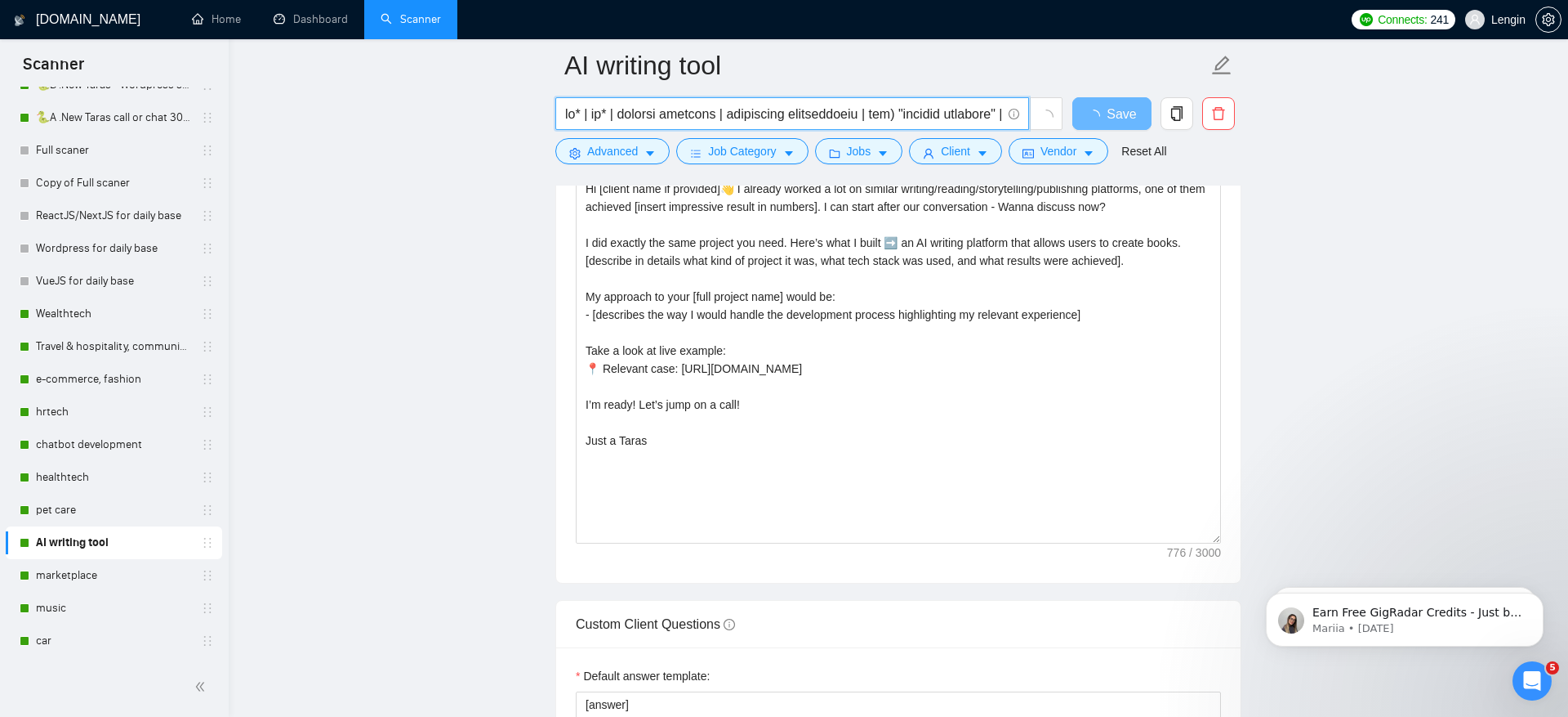
click at [564, 116] on span at bounding box center [792, 114] width 474 height 33
click at [567, 115] on input "text" at bounding box center [783, 114] width 436 height 21
type input "(ai* | ml* | machine learning | artificial intelligence | gpt) "reading platfor…"
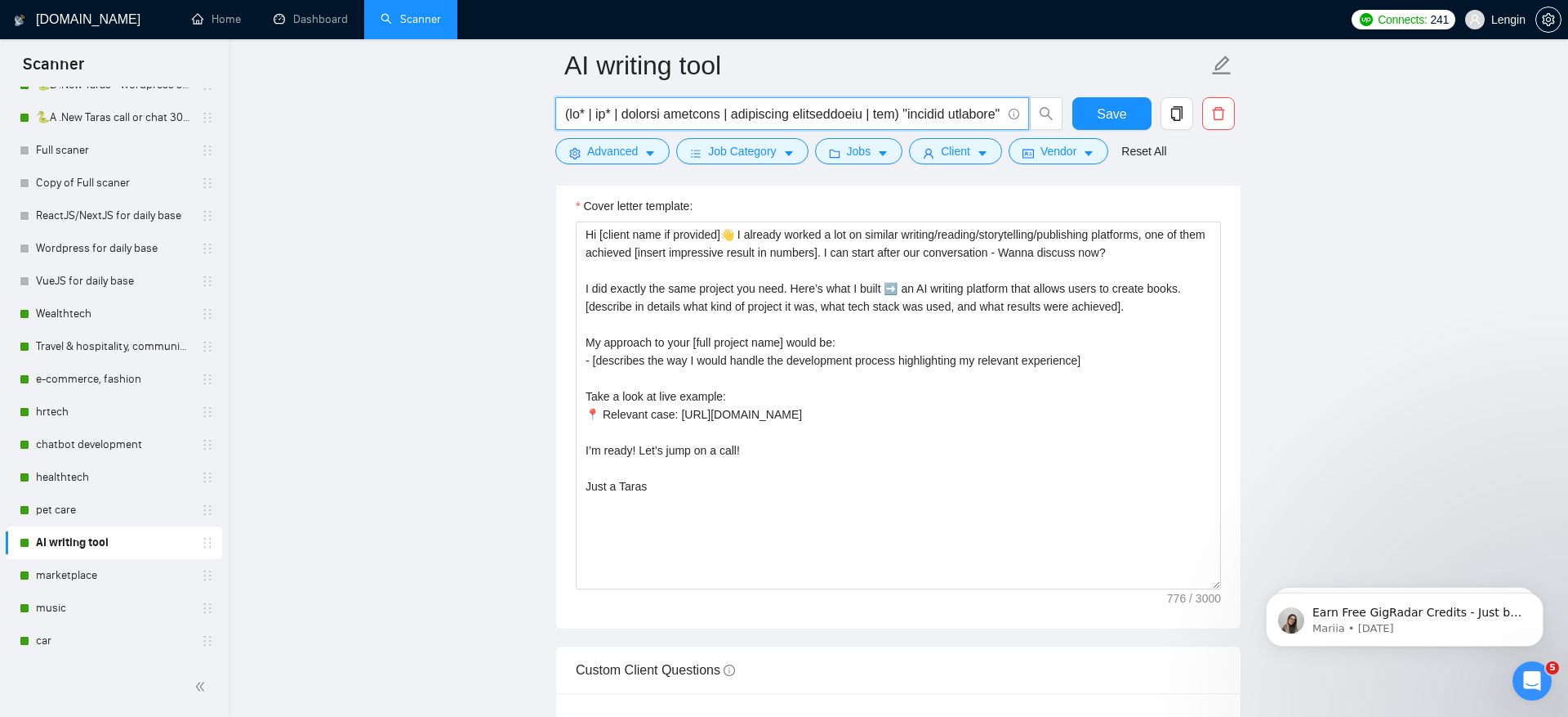
click at [957, 112] on input "text" at bounding box center [783, 114] width 436 height 21
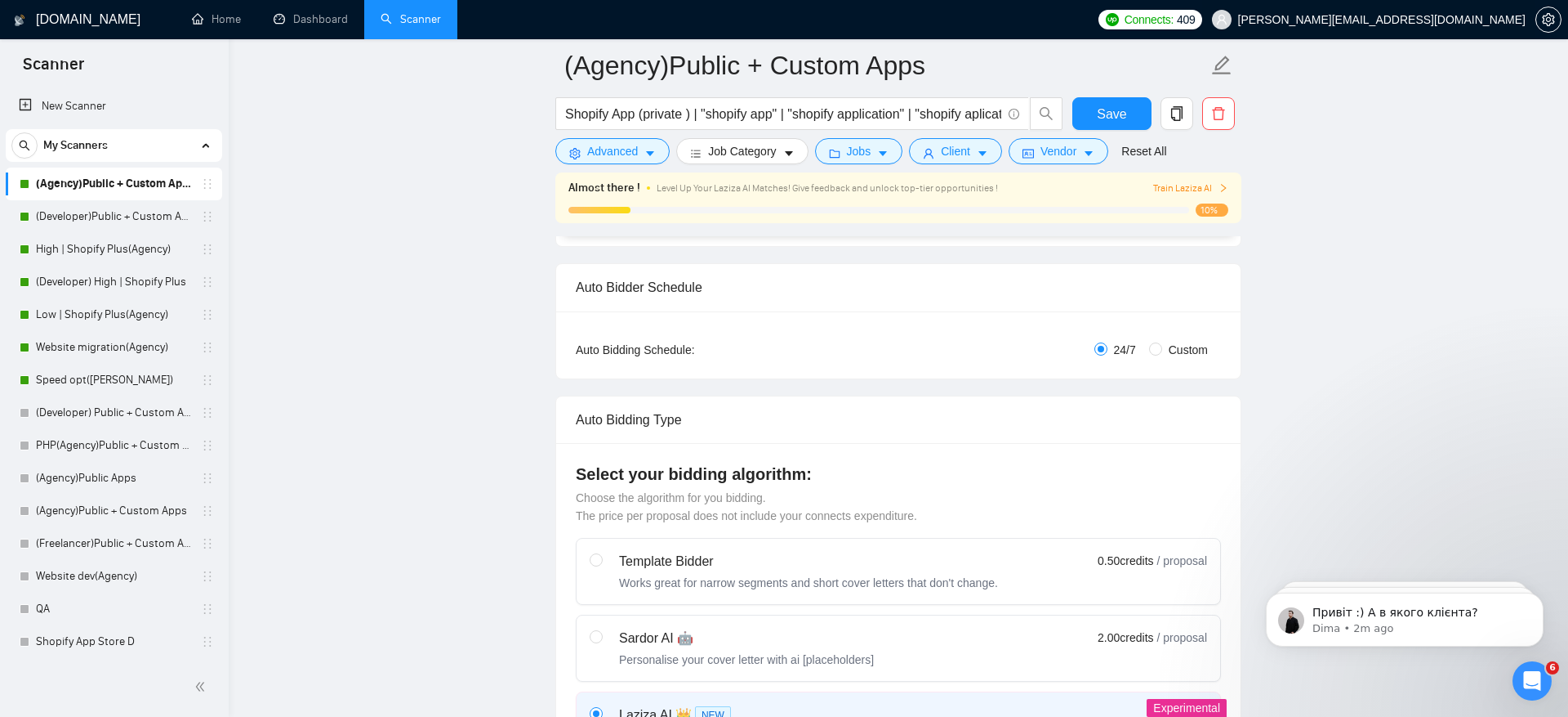
scroll to position [0, 1668]
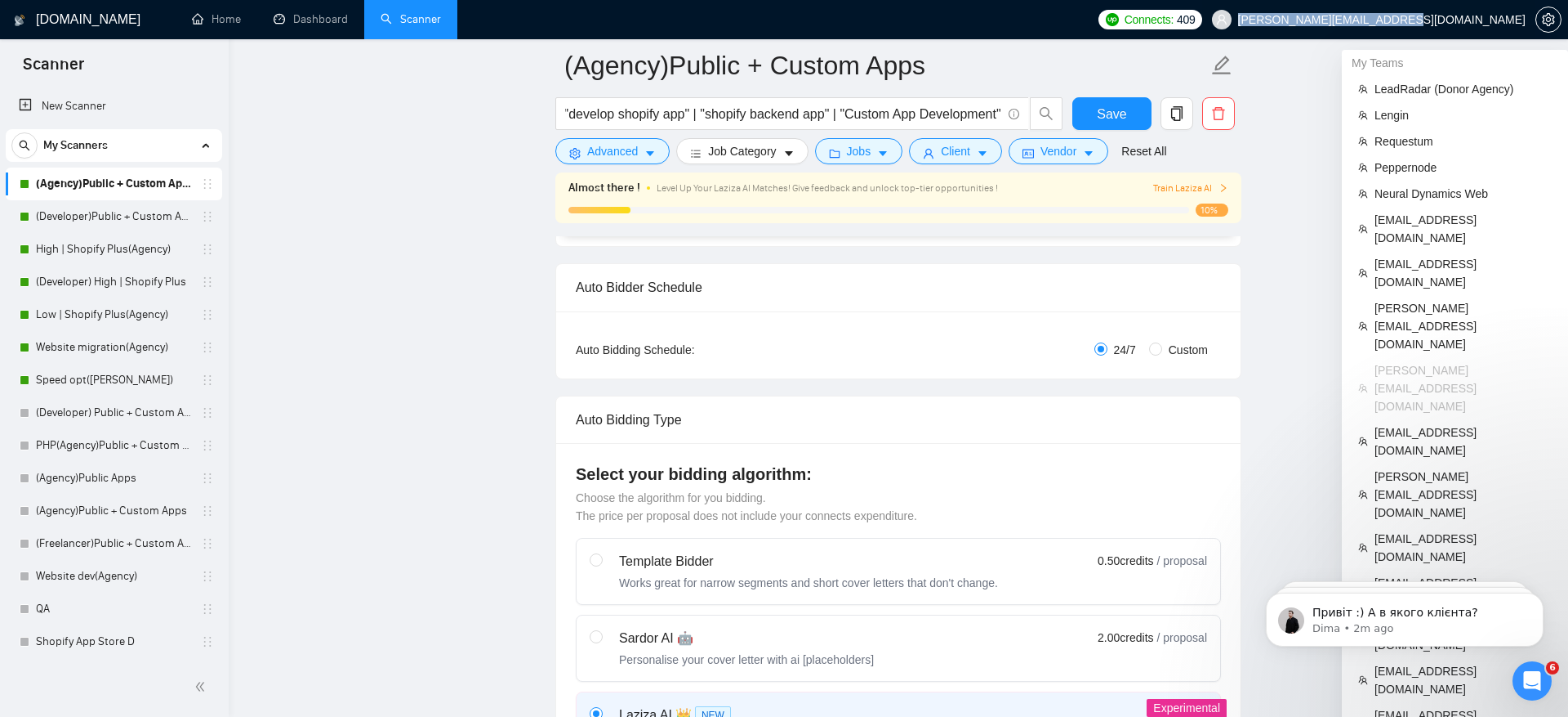
drag, startPoint x: 1378, startPoint y: 26, endPoint x: 1523, endPoint y: 23, distance: 145.0
click at [1523, 20] on span "[PERSON_NAME][EMAIL_ADDRESS][DOMAIN_NAME]" at bounding box center [1381, 20] width 287 height 0
copy span "[PERSON_NAME][EMAIL_ADDRESS][DOMAIN_NAME]"
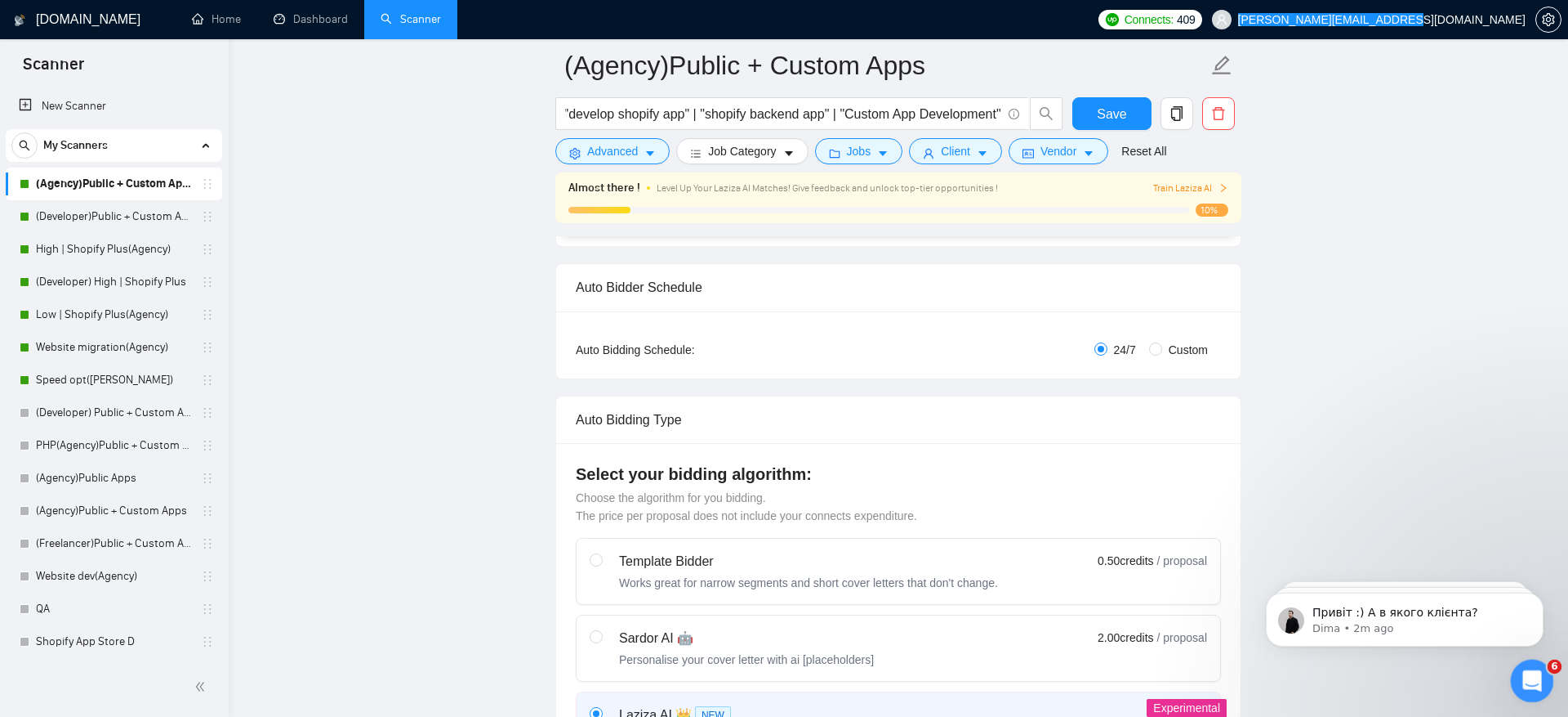
click at [1533, 685] on icon "Open Intercom Messenger" at bounding box center [1530, 678] width 27 height 27
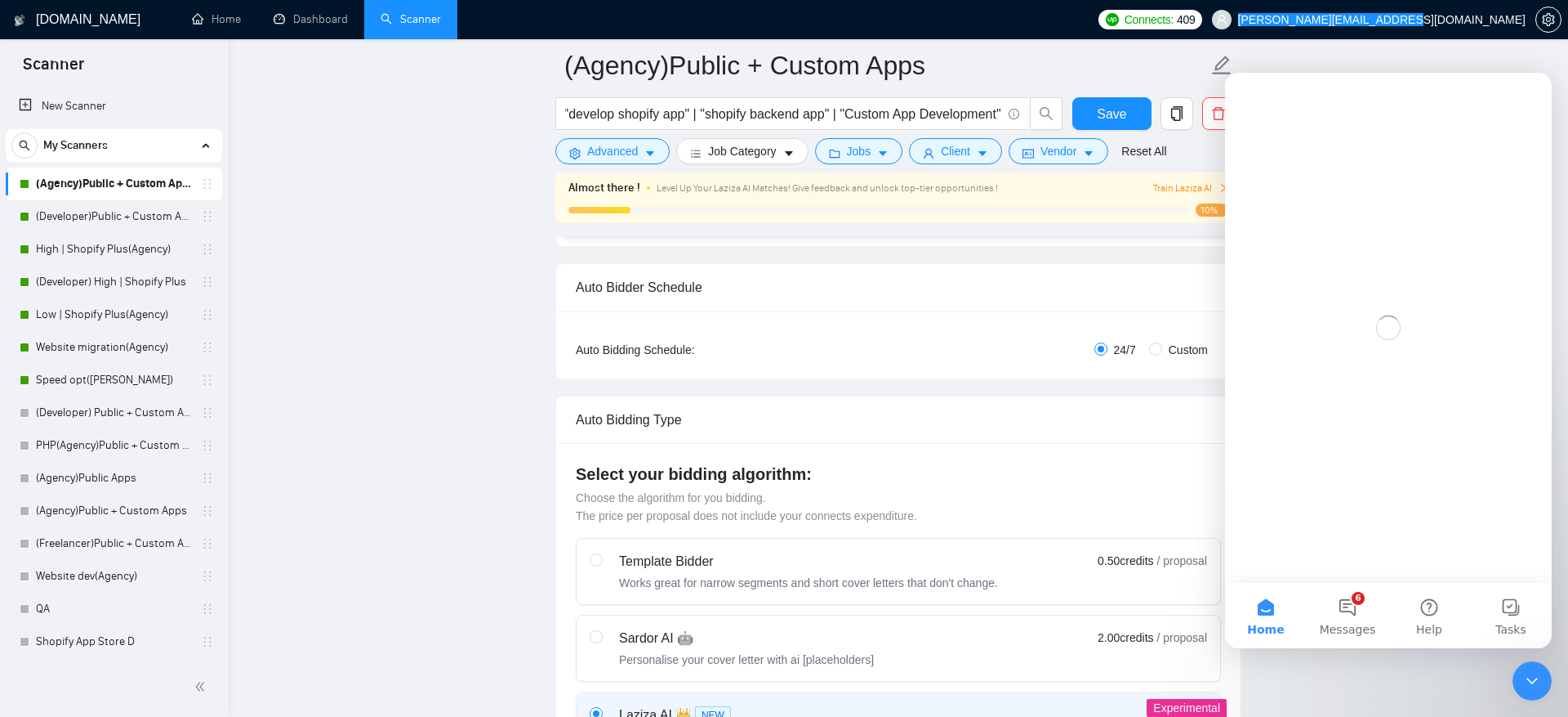
scroll to position [0, 0]
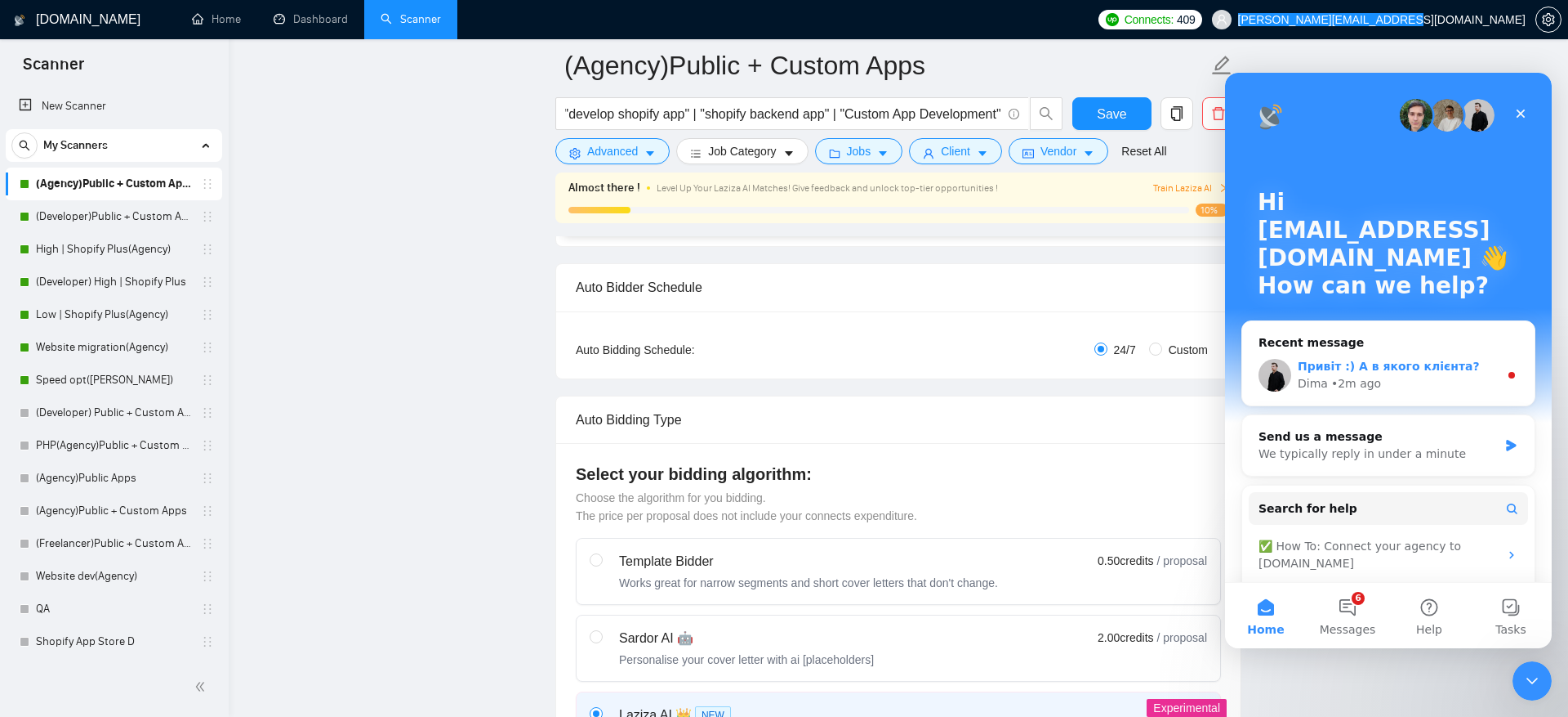
click at [1357, 384] on div "• 2m ago" at bounding box center [1356, 384] width 50 height 17
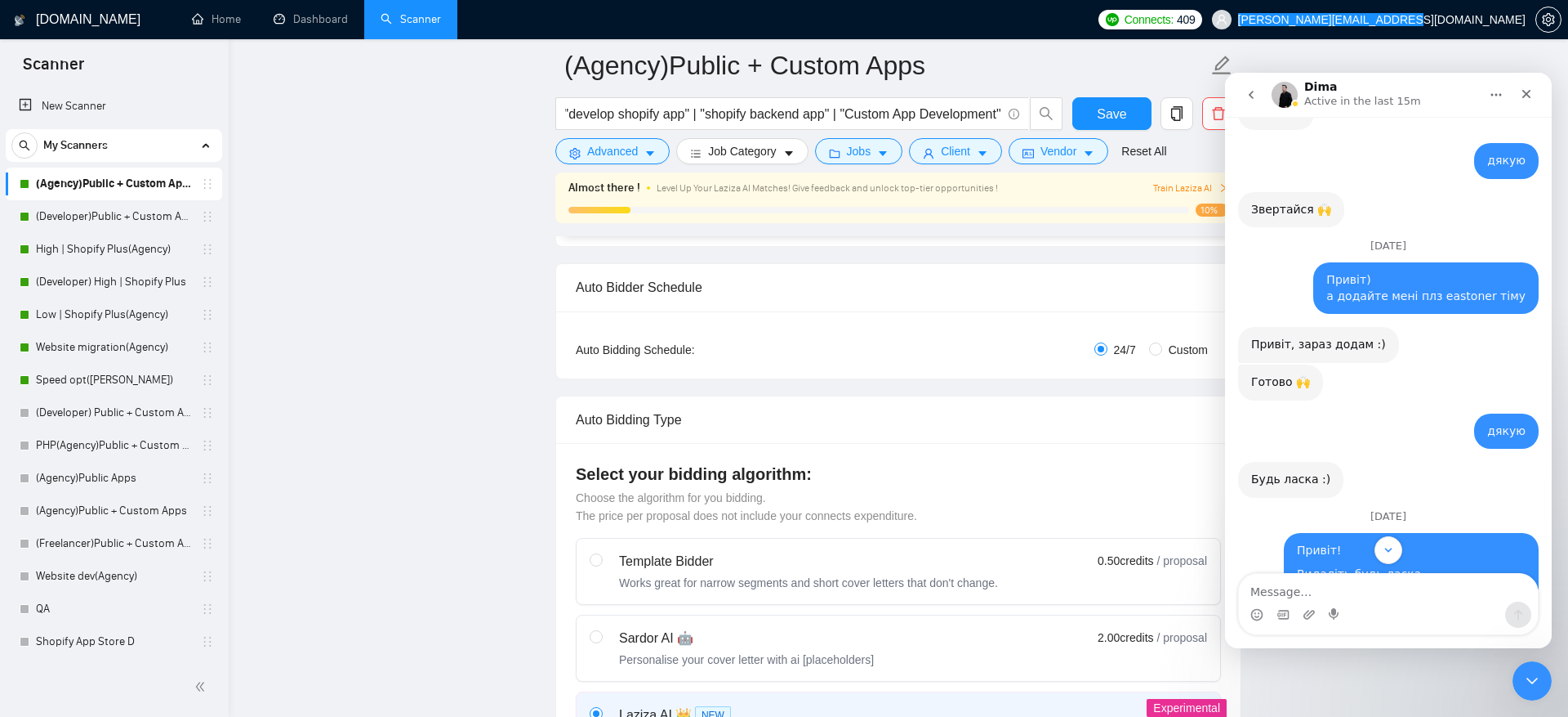
scroll to position [17206, 0]
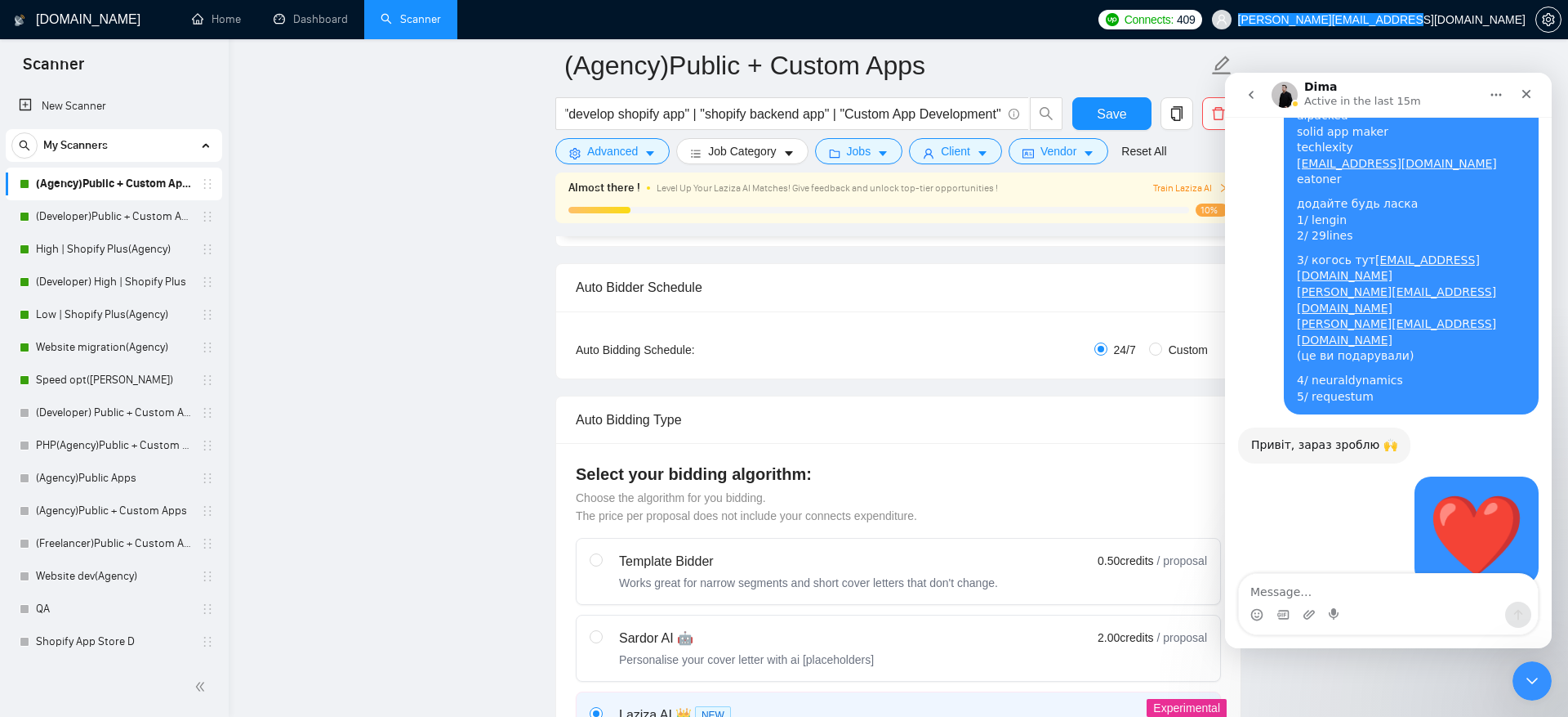
type textarea "[PERSON_NAME][EMAIL_ADDRESS][DOMAIN_NAME]"
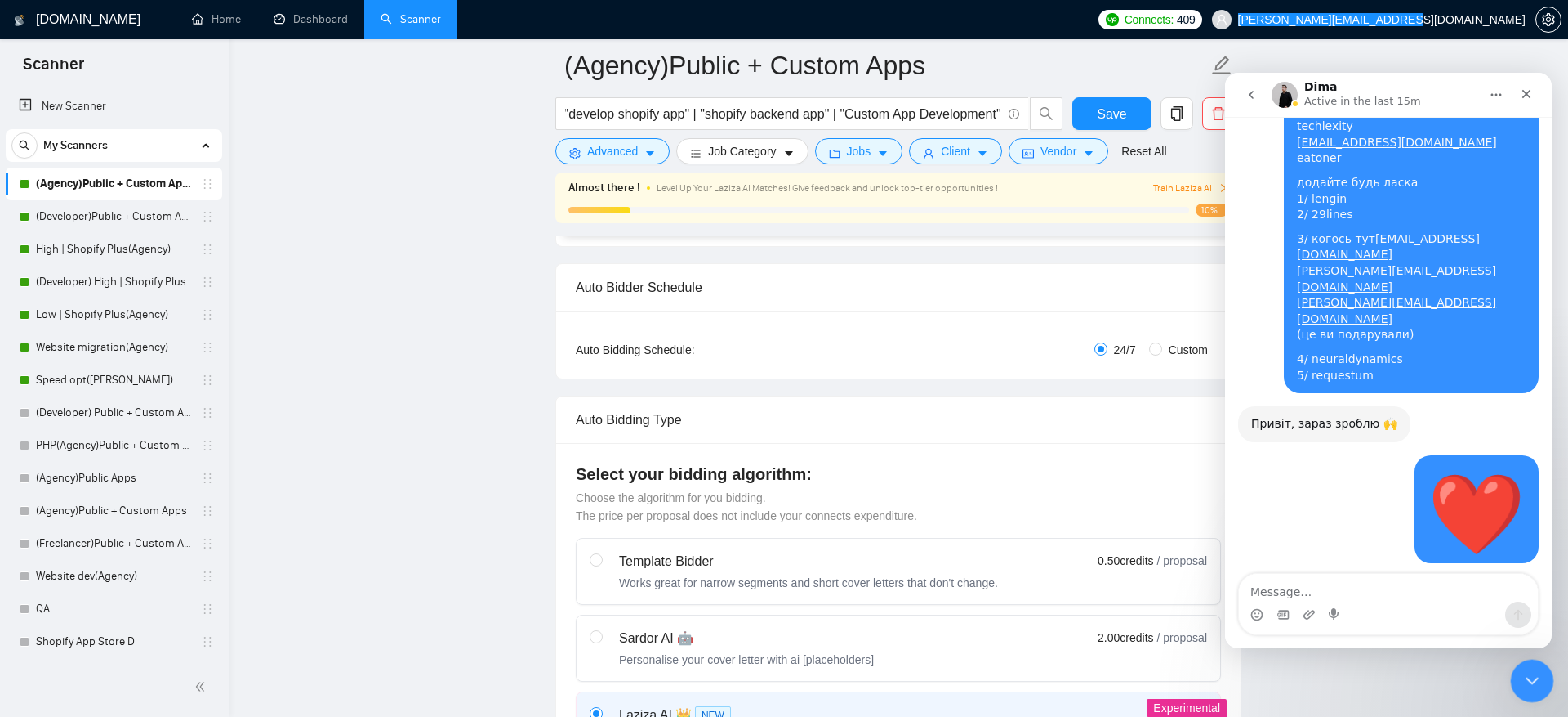
click at [1520, 682] on icon "Close Intercom Messenger" at bounding box center [1530, 678] width 20 height 20
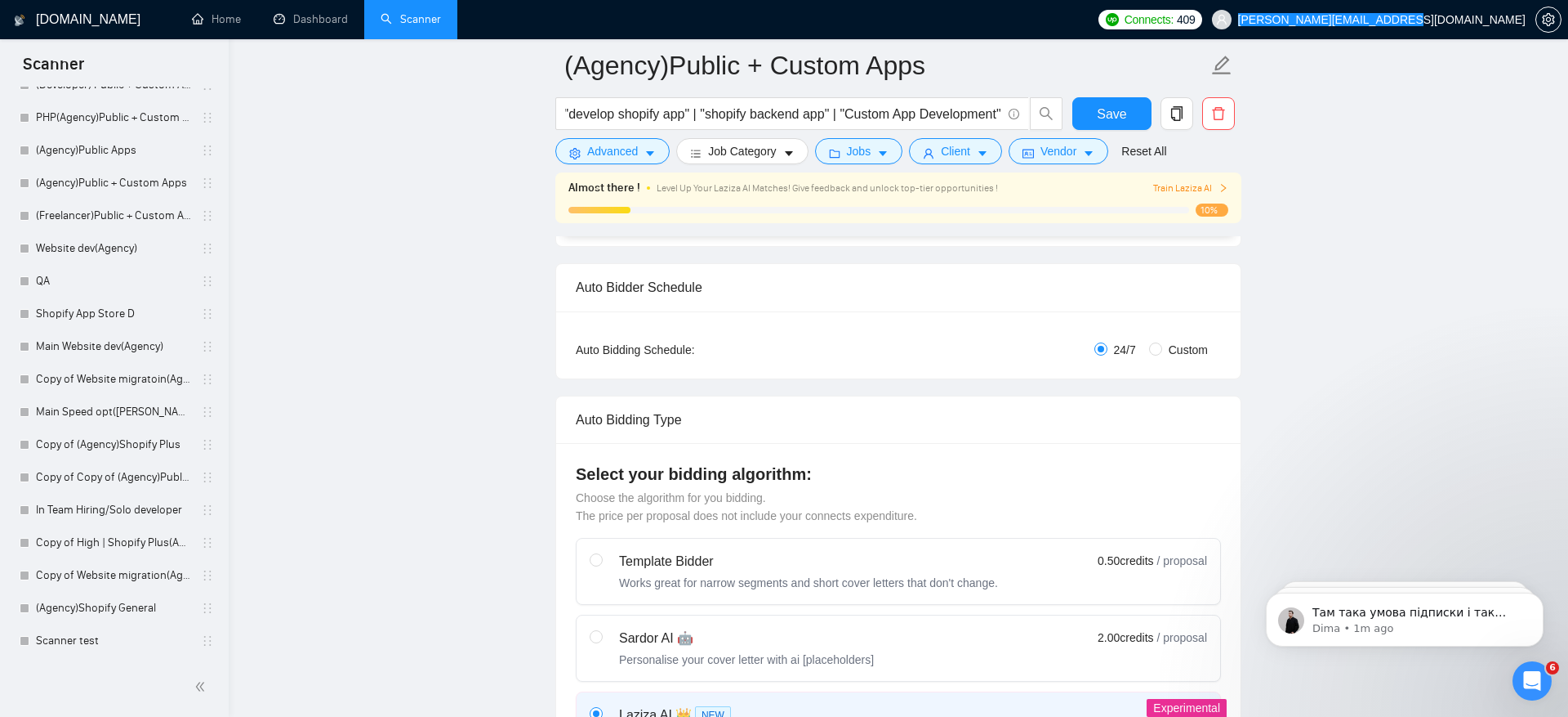
scroll to position [17293, 0]
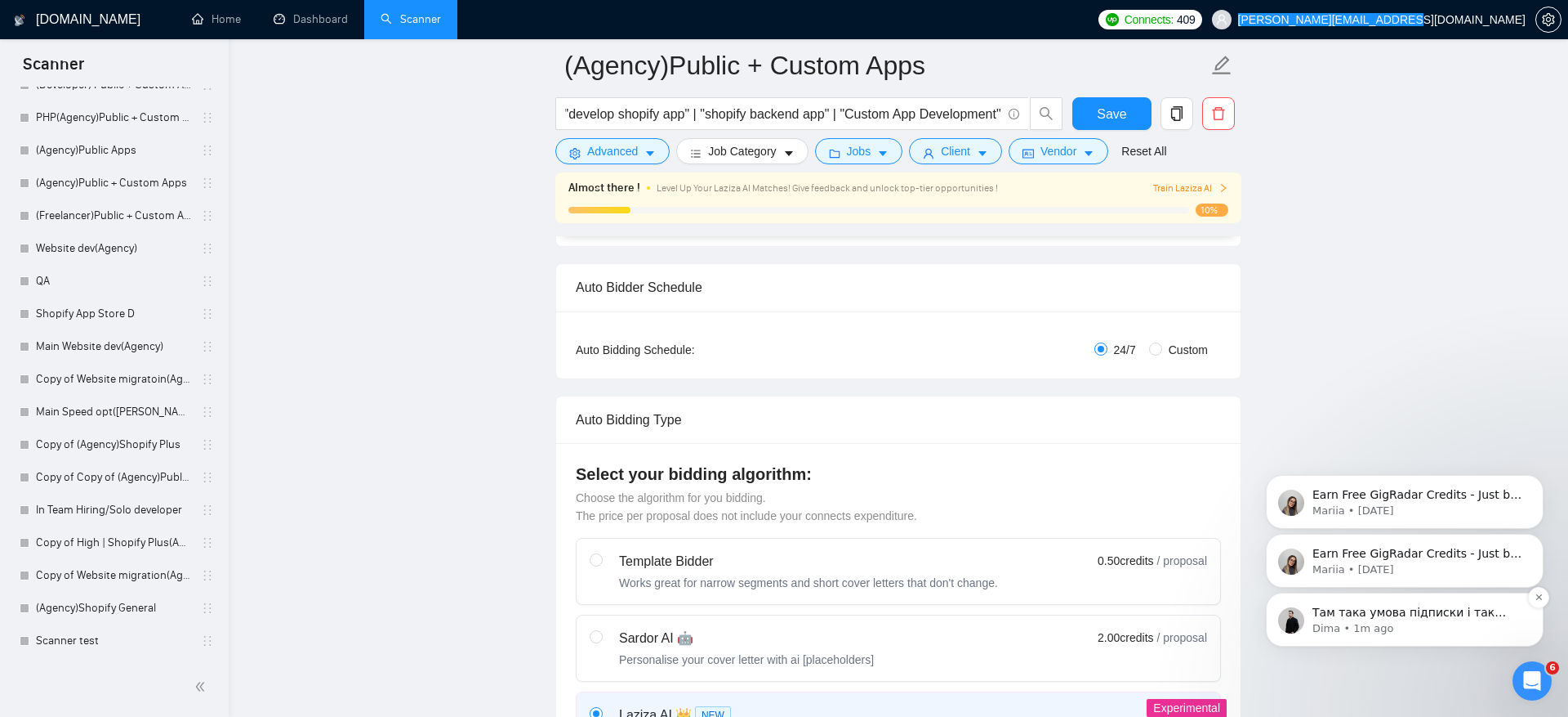
click at [1387, 633] on p "Dima • 1m ago" at bounding box center [1418, 629] width 211 height 15
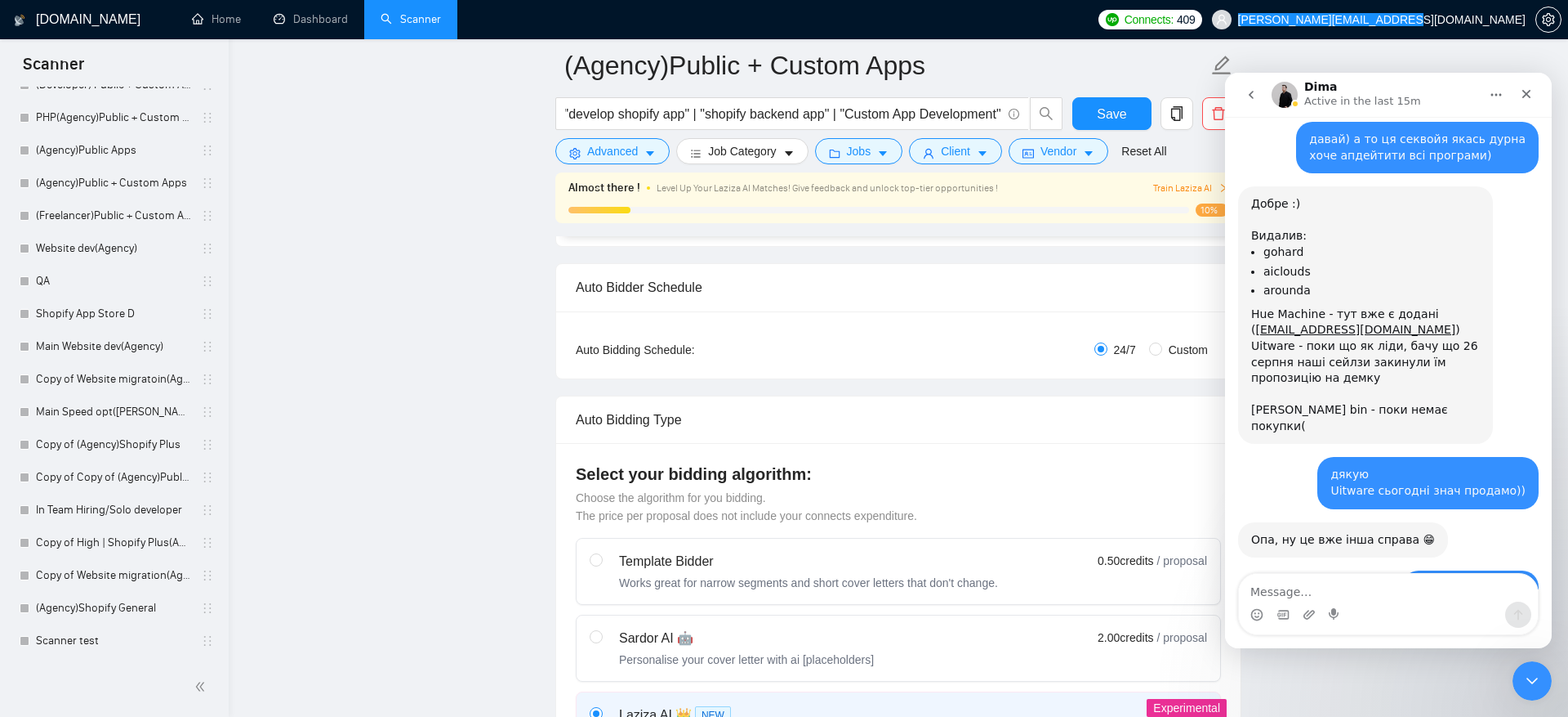
scroll to position [17320, 0]
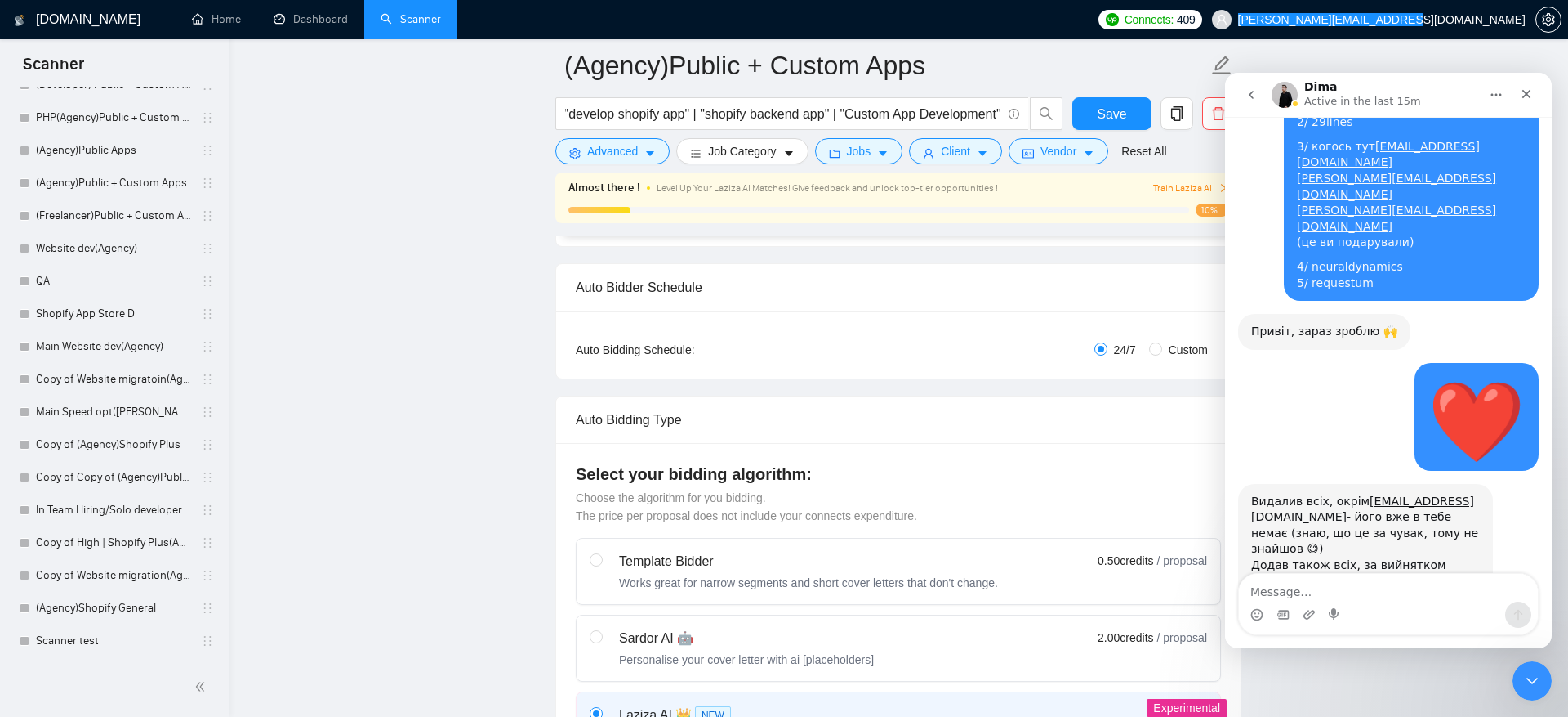
click at [1388, 592] on textarea "Message…" at bounding box center [1388, 588] width 299 height 28
type textarea "J"
type textarea "зрозуміла"
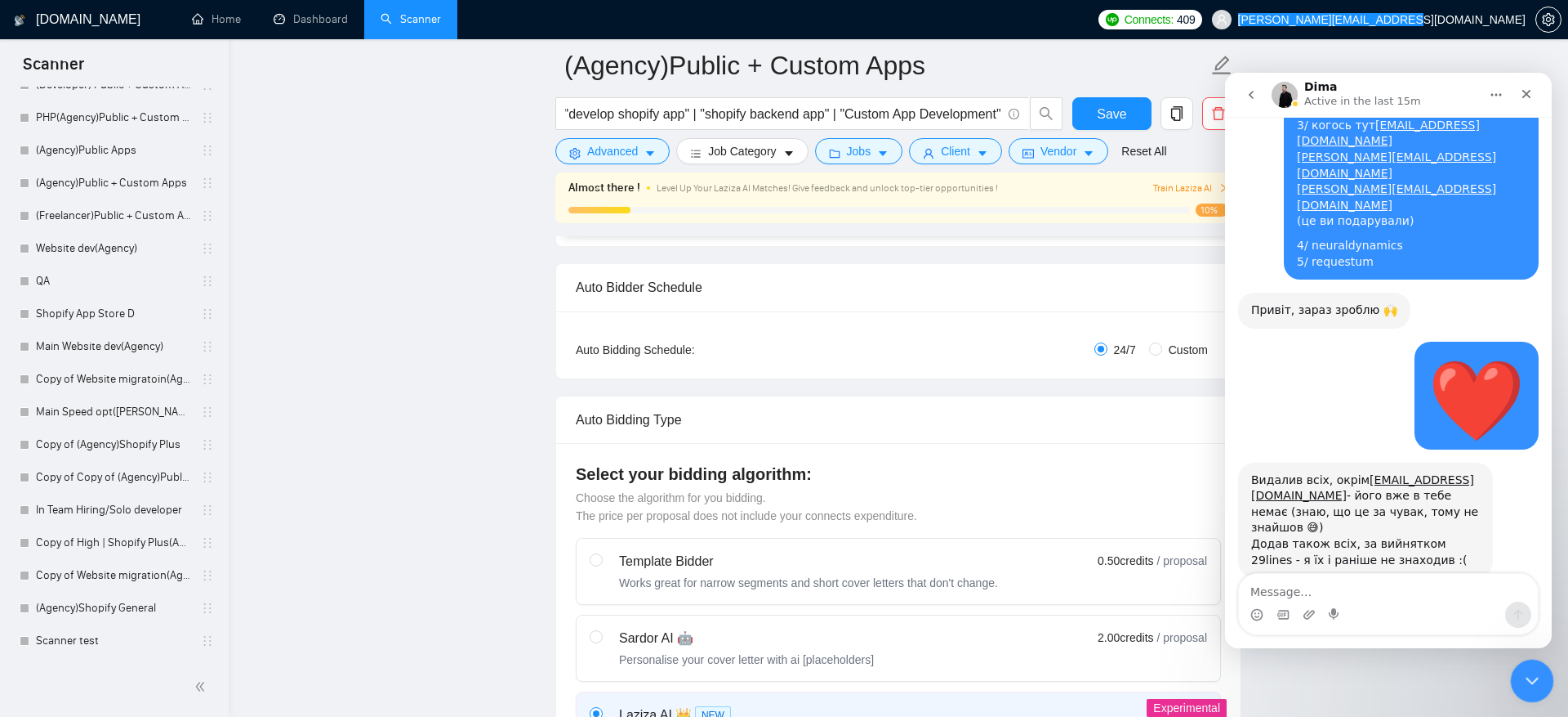
click at [1531, 668] on icon "Close Intercom Messenger" at bounding box center [1530, 678] width 20 height 20
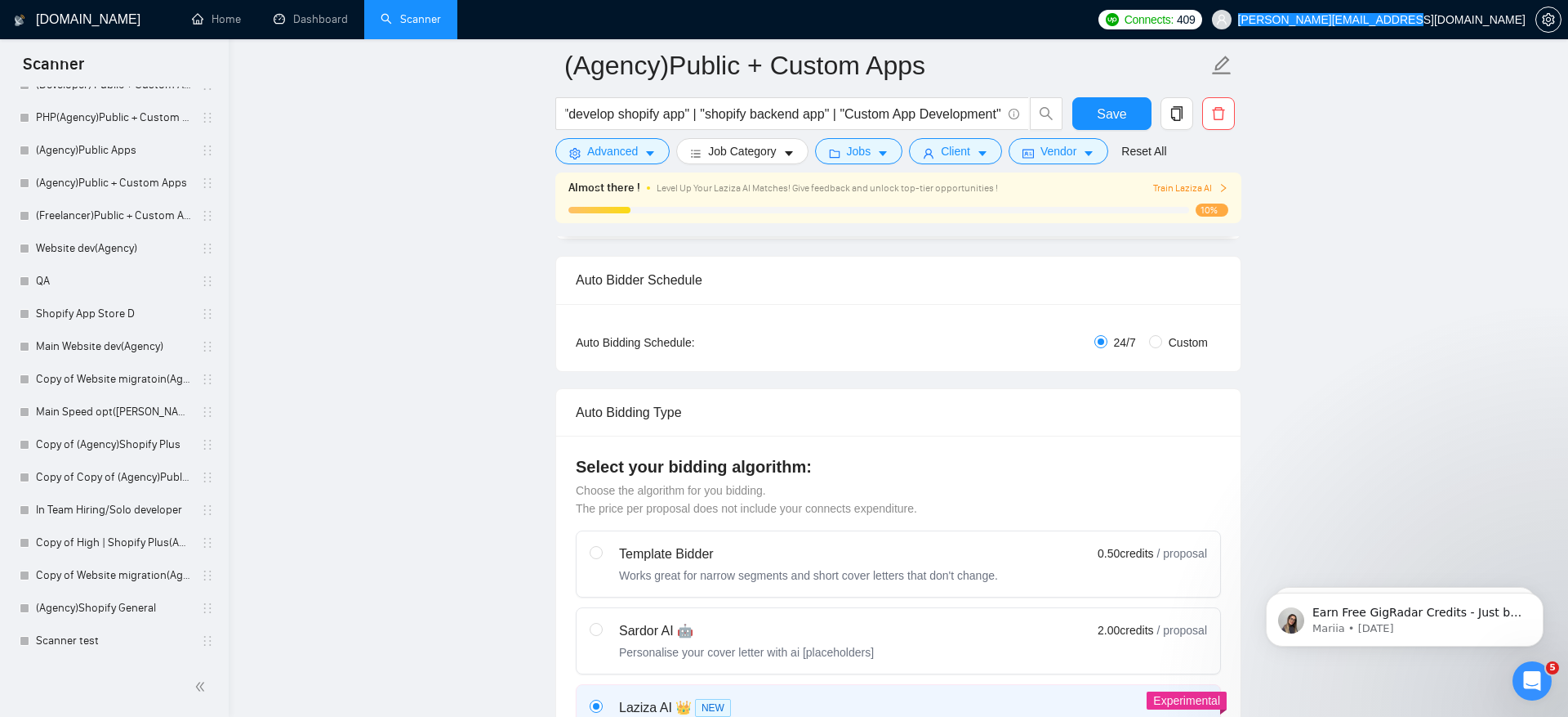
scroll to position [242, 0]
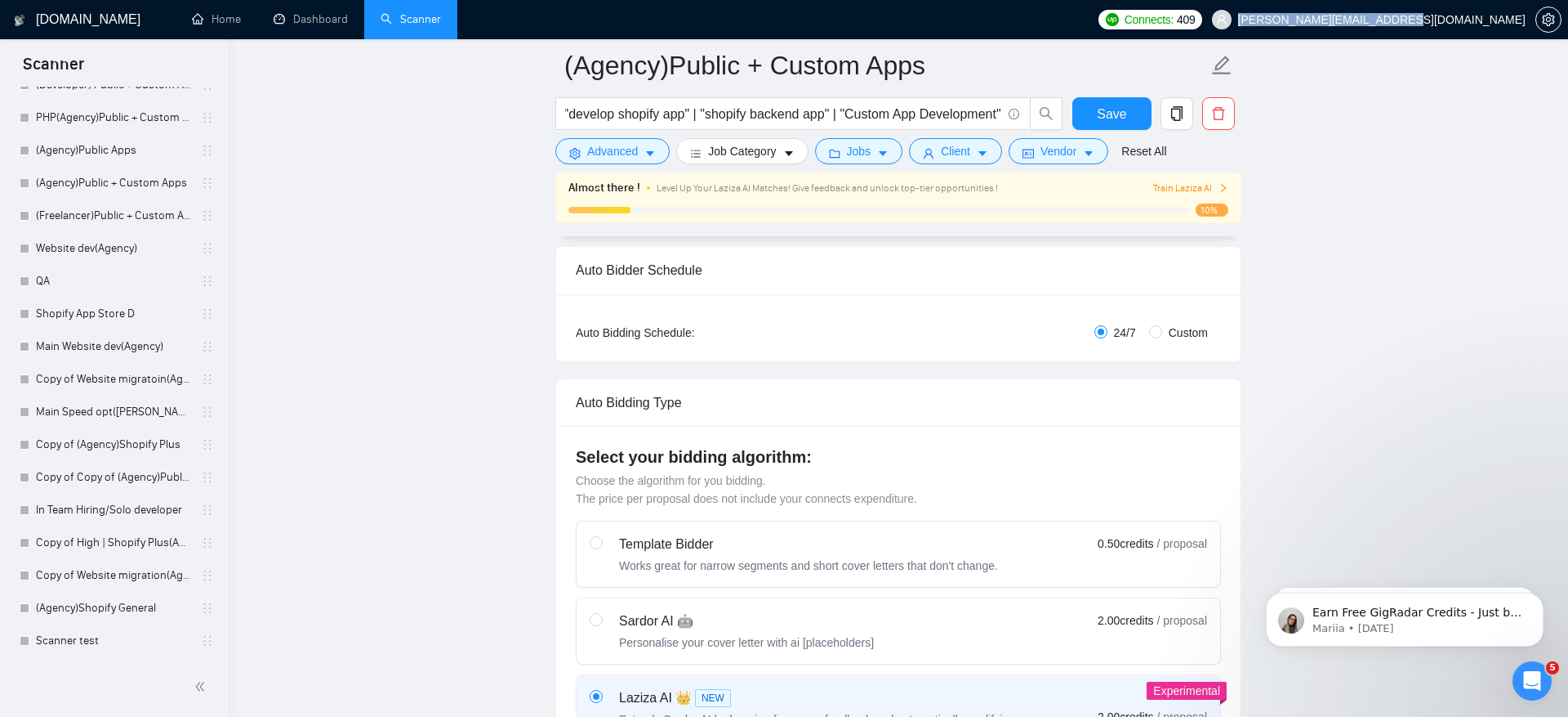
click at [1196, 189] on span "Train Laziza AI" at bounding box center [1190, 188] width 75 height 16
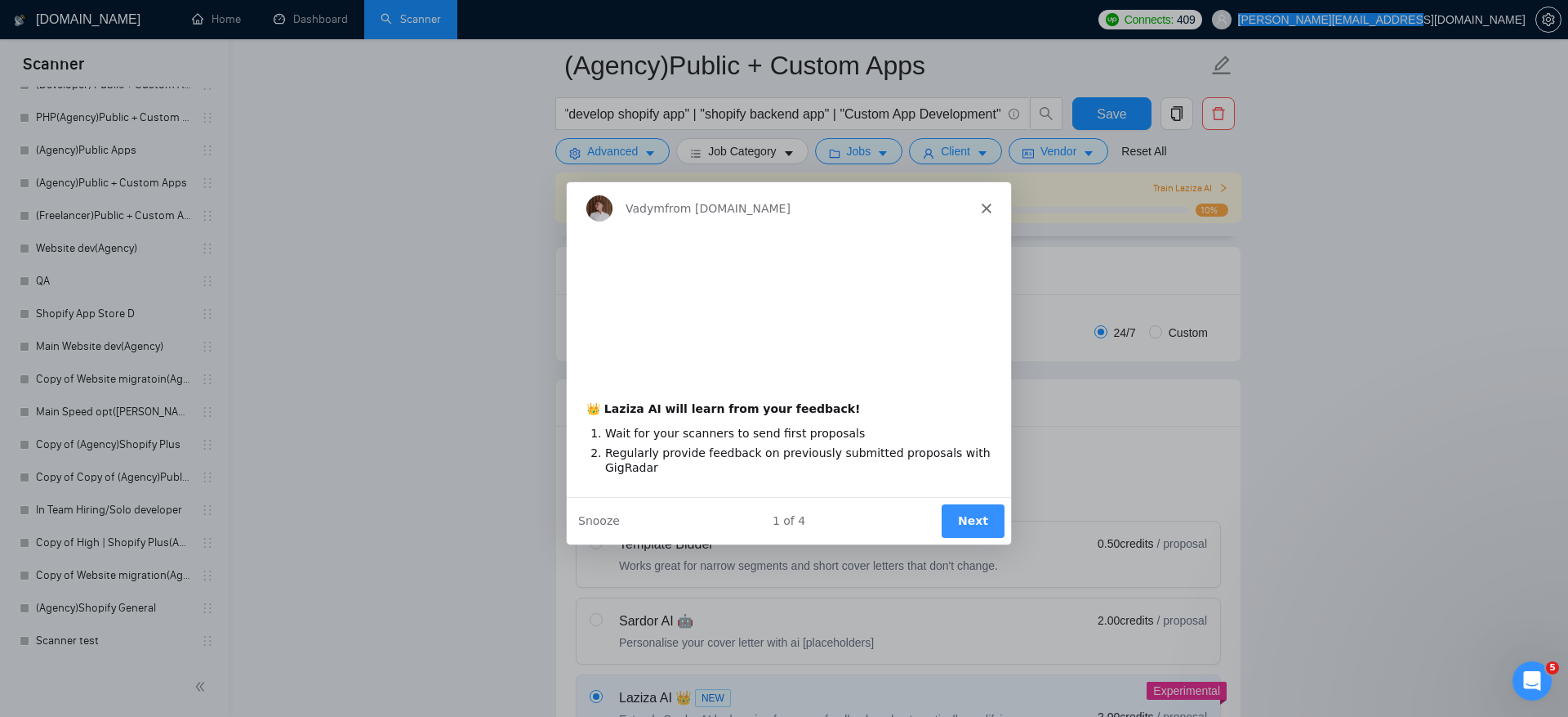
scroll to position [0, 0]
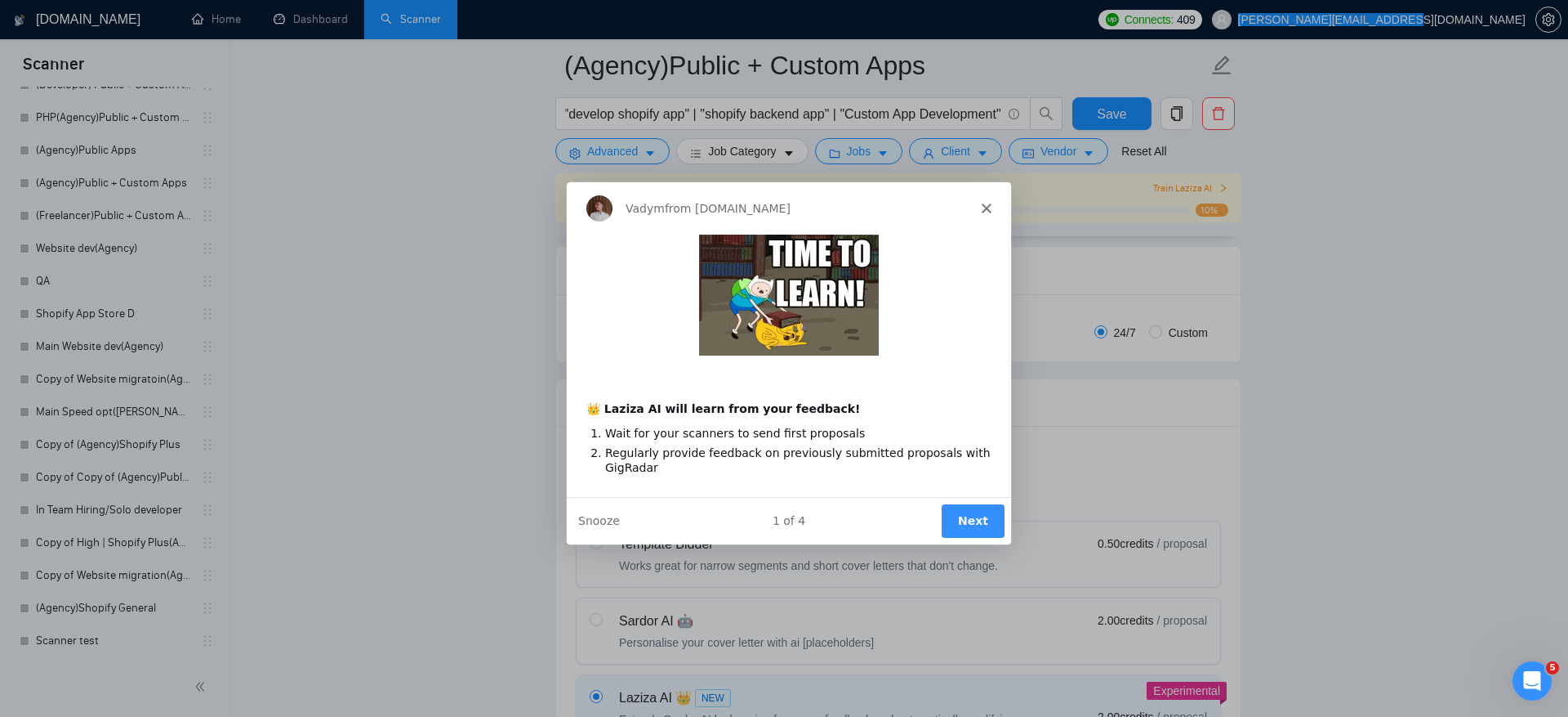
click at [956, 529] on button "Next" at bounding box center [972, 520] width 63 height 34
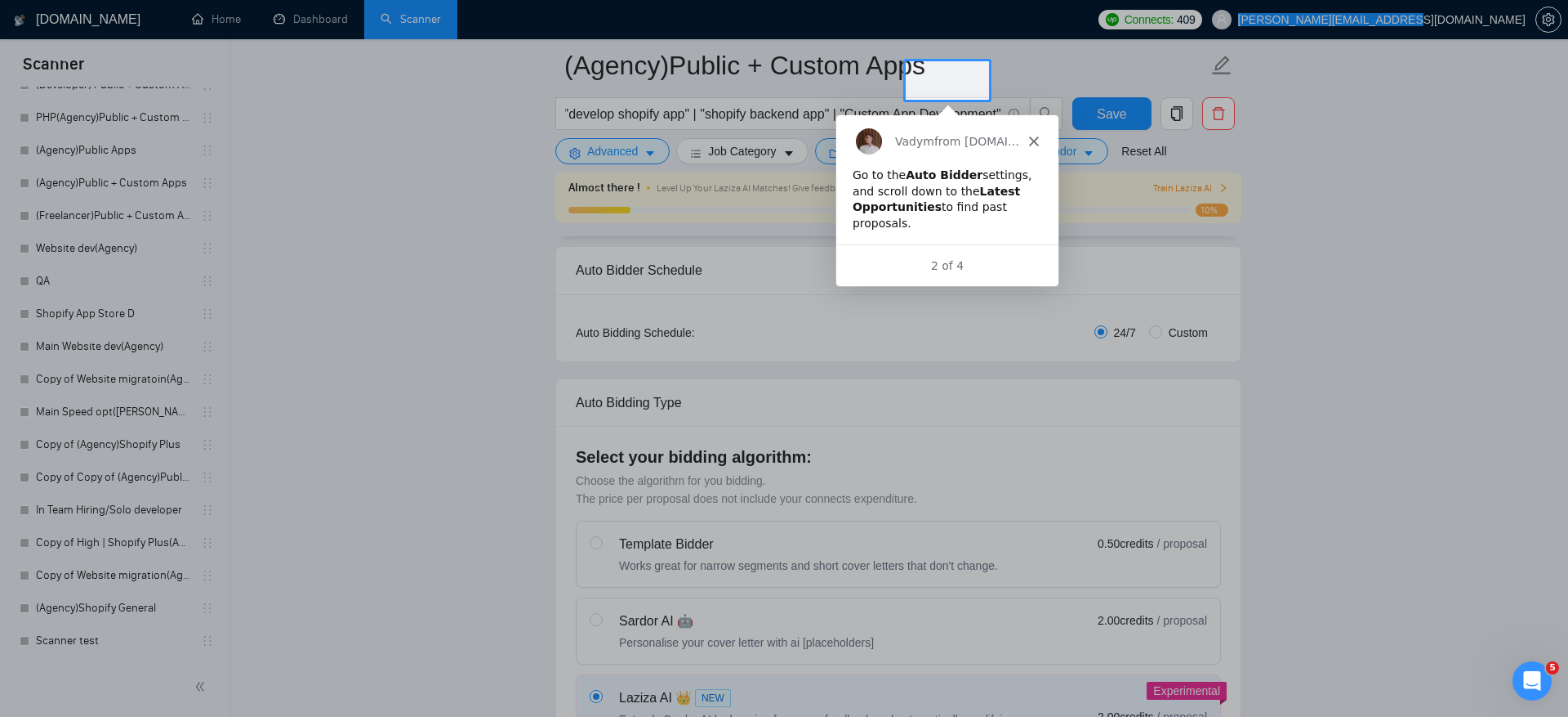
click at [1004, 175] on div "Go to the Auto Bidder settings, and scroll down to the Latest Opportunities to …" at bounding box center [947, 198] width 189 height 63
click at [1037, 139] on icon "Close" at bounding box center [1033, 140] width 10 height 10
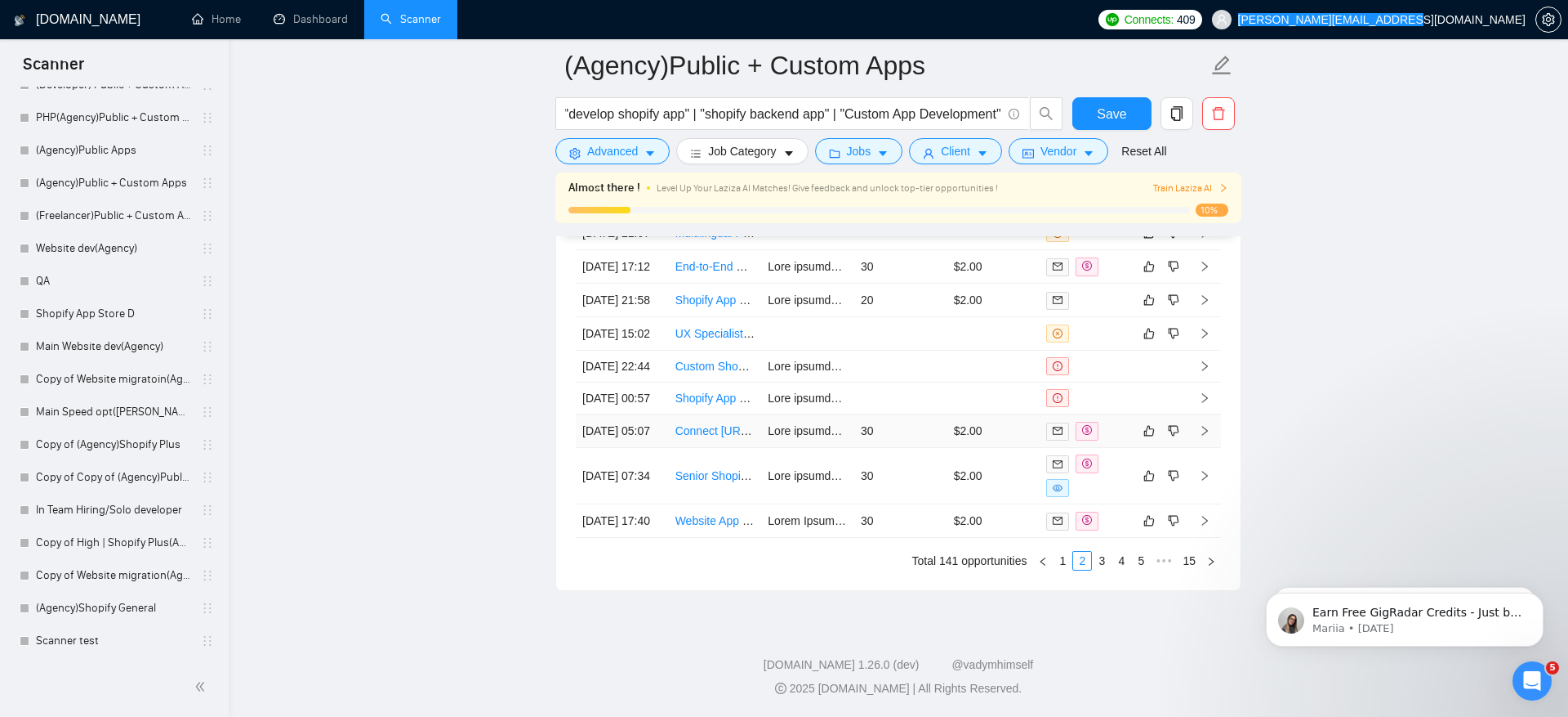
scroll to position [4365, 0]
click at [1178, 436] on icon "dislike" at bounding box center [1174, 431] width 11 height 11
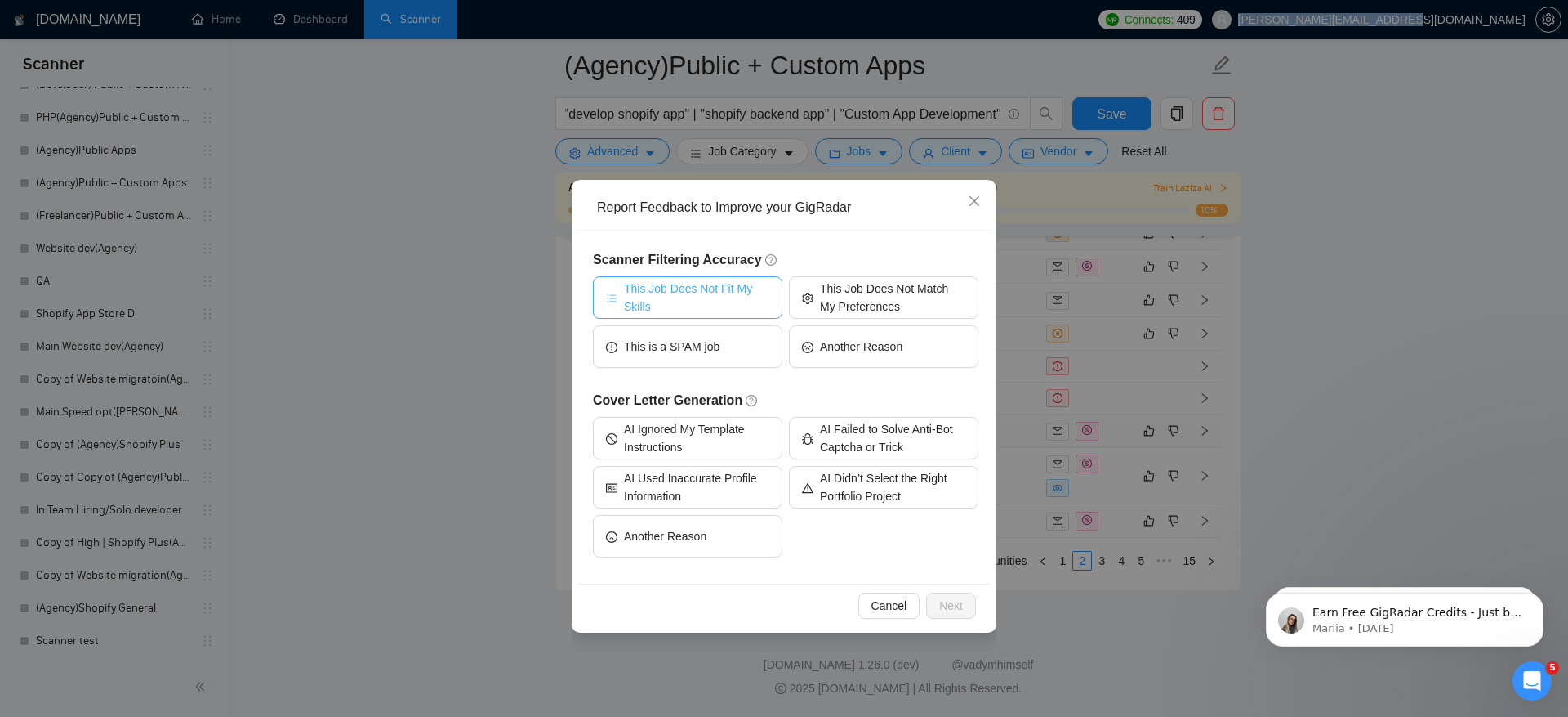
click at [683, 286] on span "This Job Does Not Fit My Skills" at bounding box center [697, 298] width 146 height 36
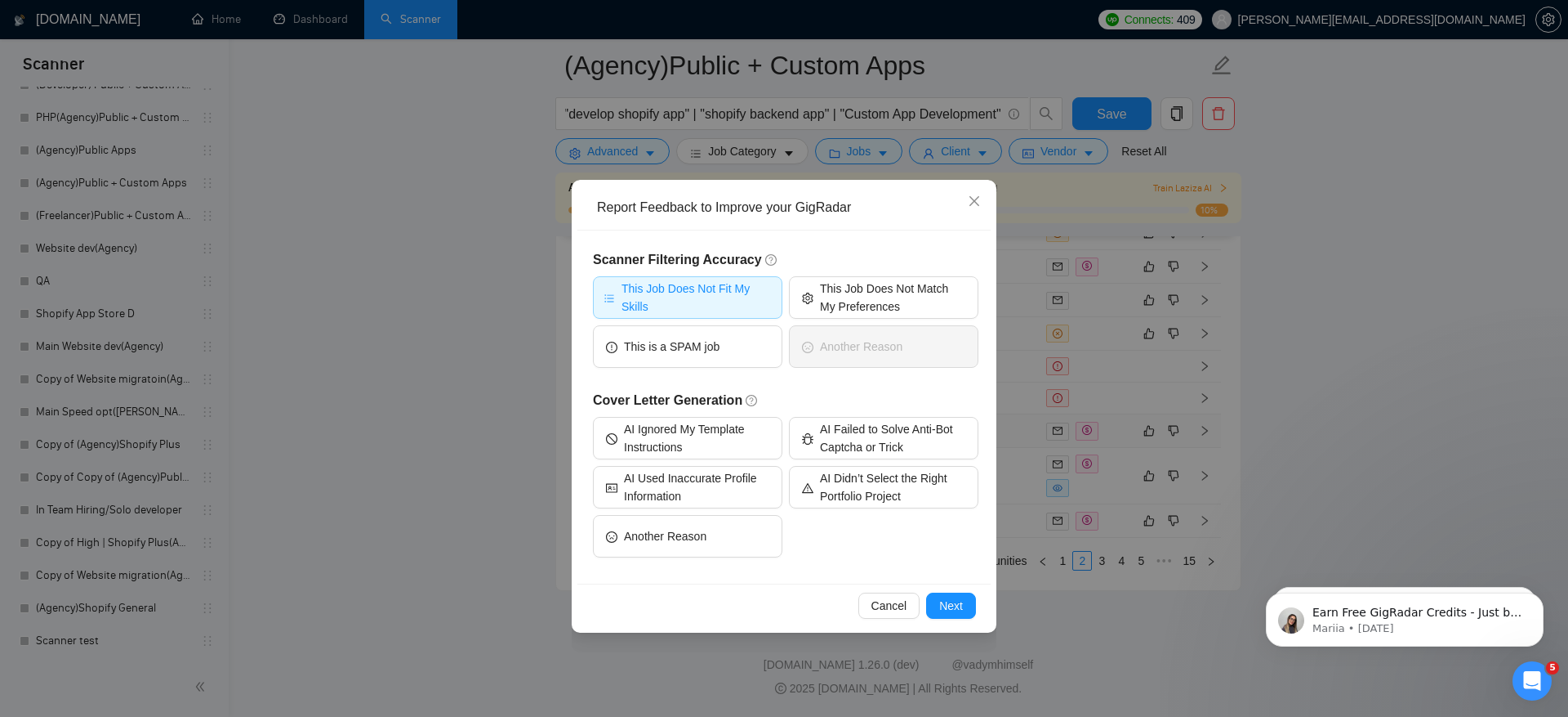
click at [955, 590] on div "Cancel Next" at bounding box center [784, 605] width 413 height 44
click at [955, 601] on span "Next" at bounding box center [951, 606] width 24 height 18
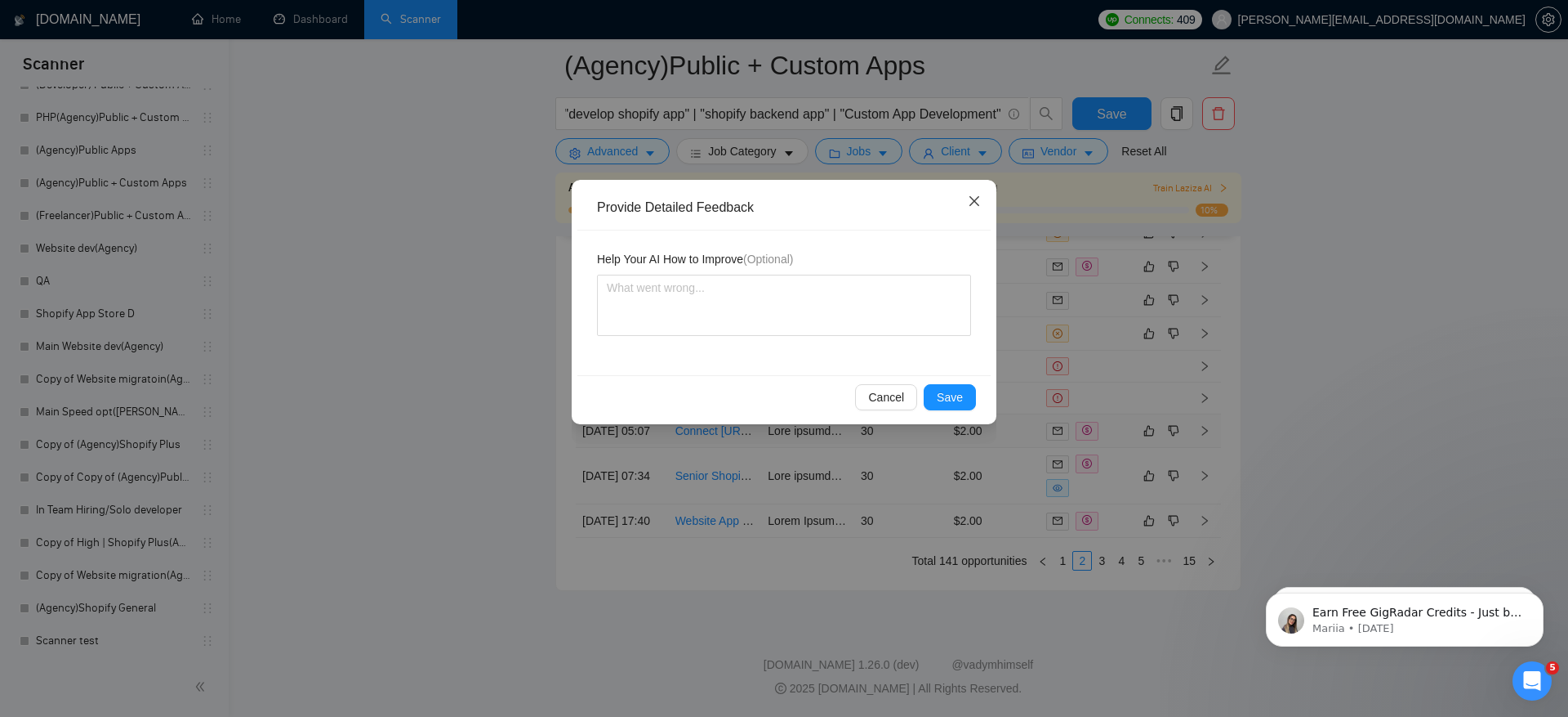
click at [982, 198] on span "Close" at bounding box center [975, 202] width 44 height 44
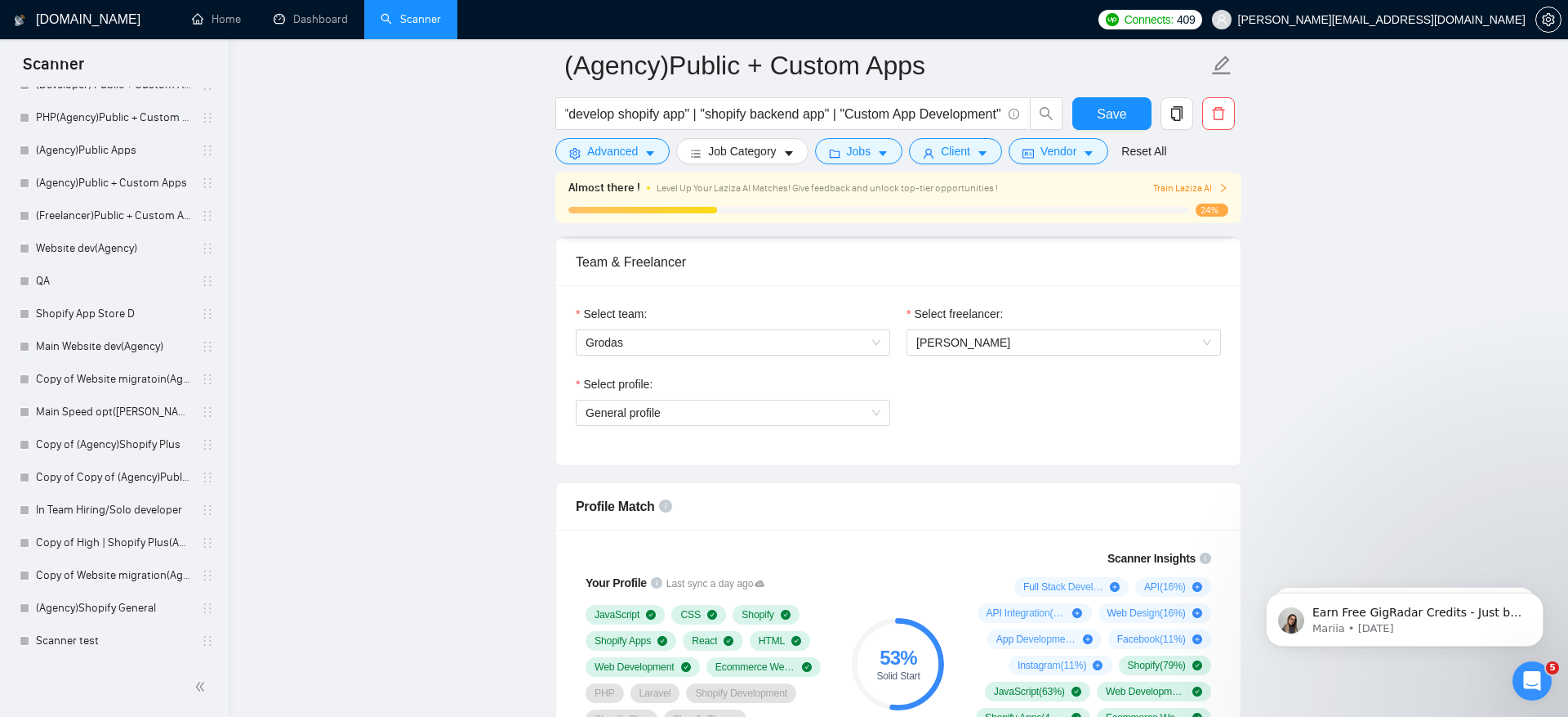
scroll to position [822, 0]
click at [1524, 669] on icon "Open Intercom Messenger" at bounding box center [1530, 678] width 27 height 27
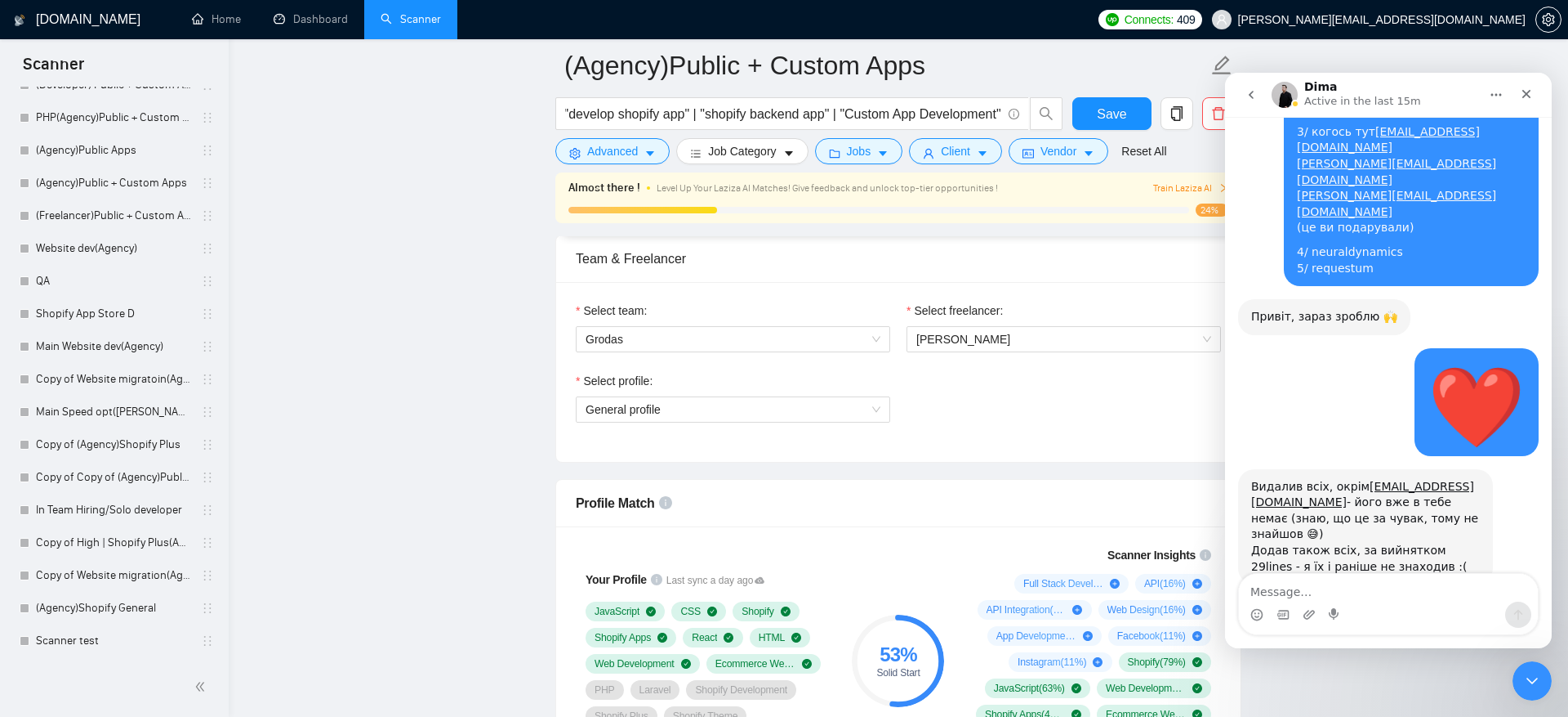
scroll to position [17391, 0]
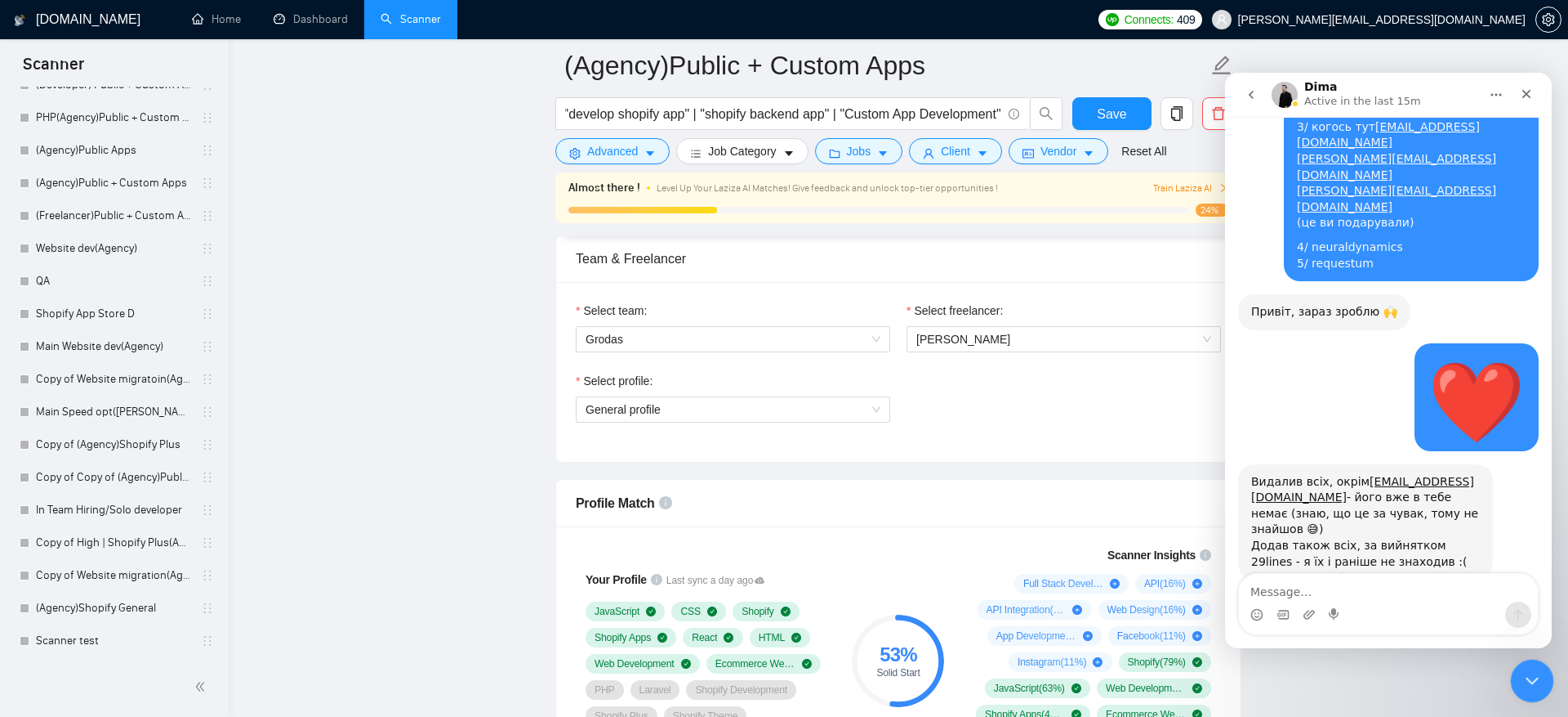
click at [1537, 687] on icon "Close Intercom Messenger" at bounding box center [1530, 678] width 20 height 20
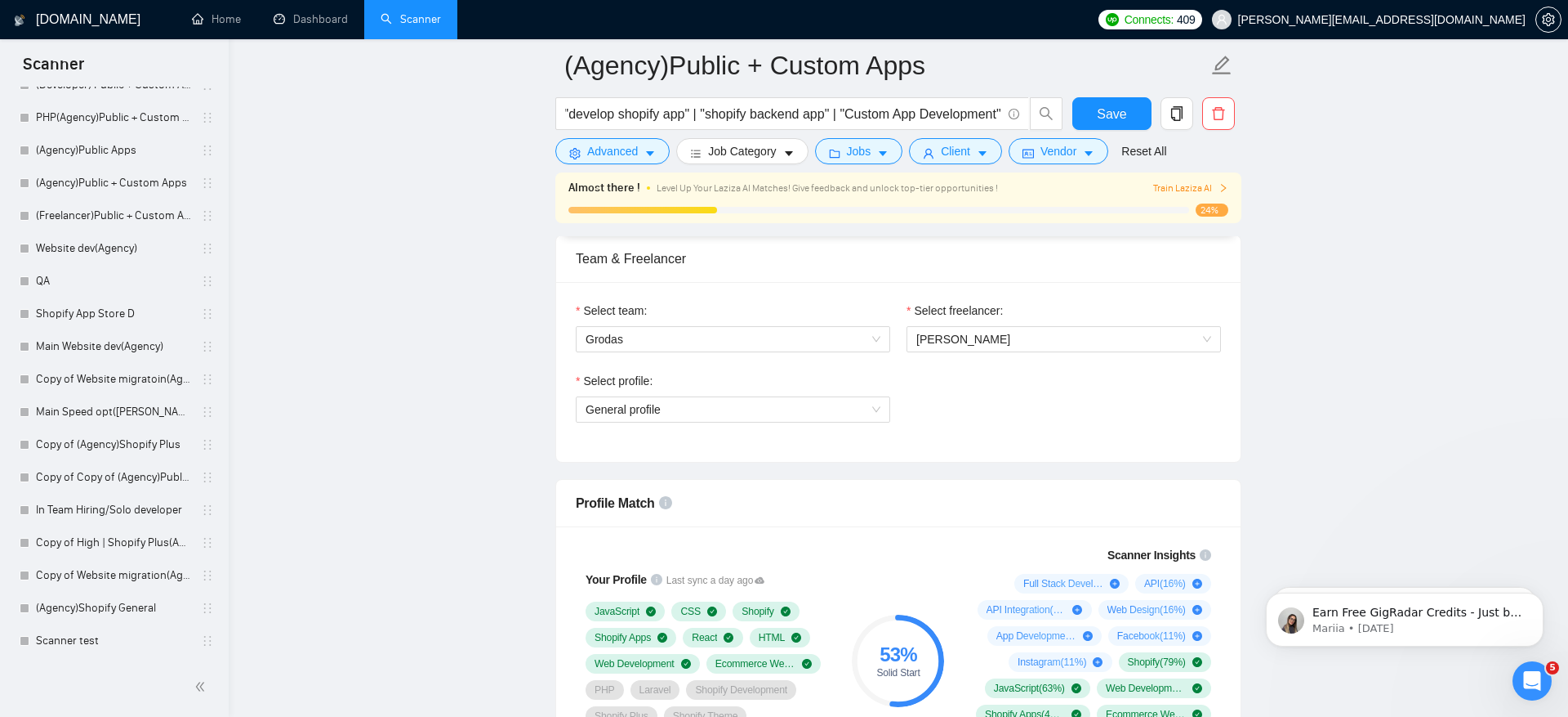
scroll to position [0, 0]
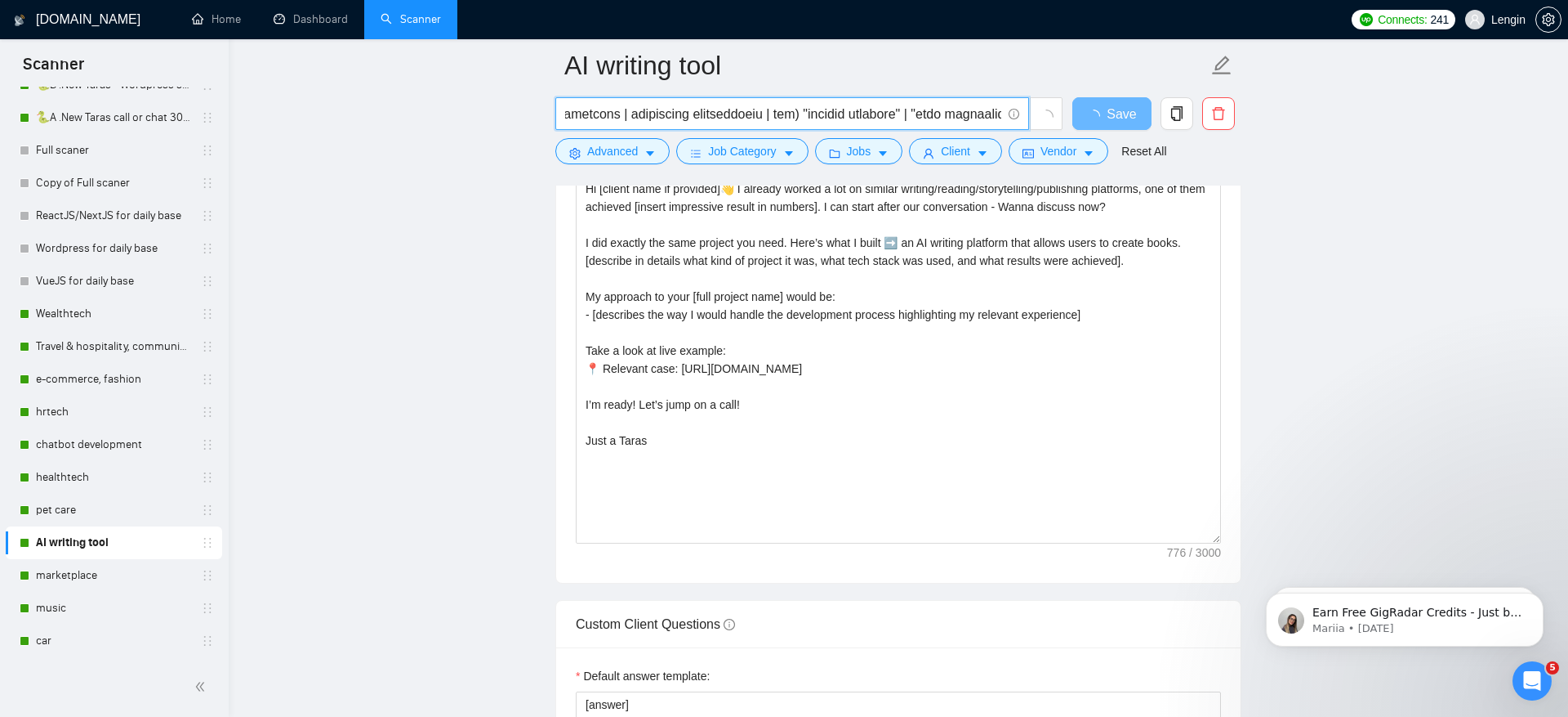
scroll to position [2, 0]
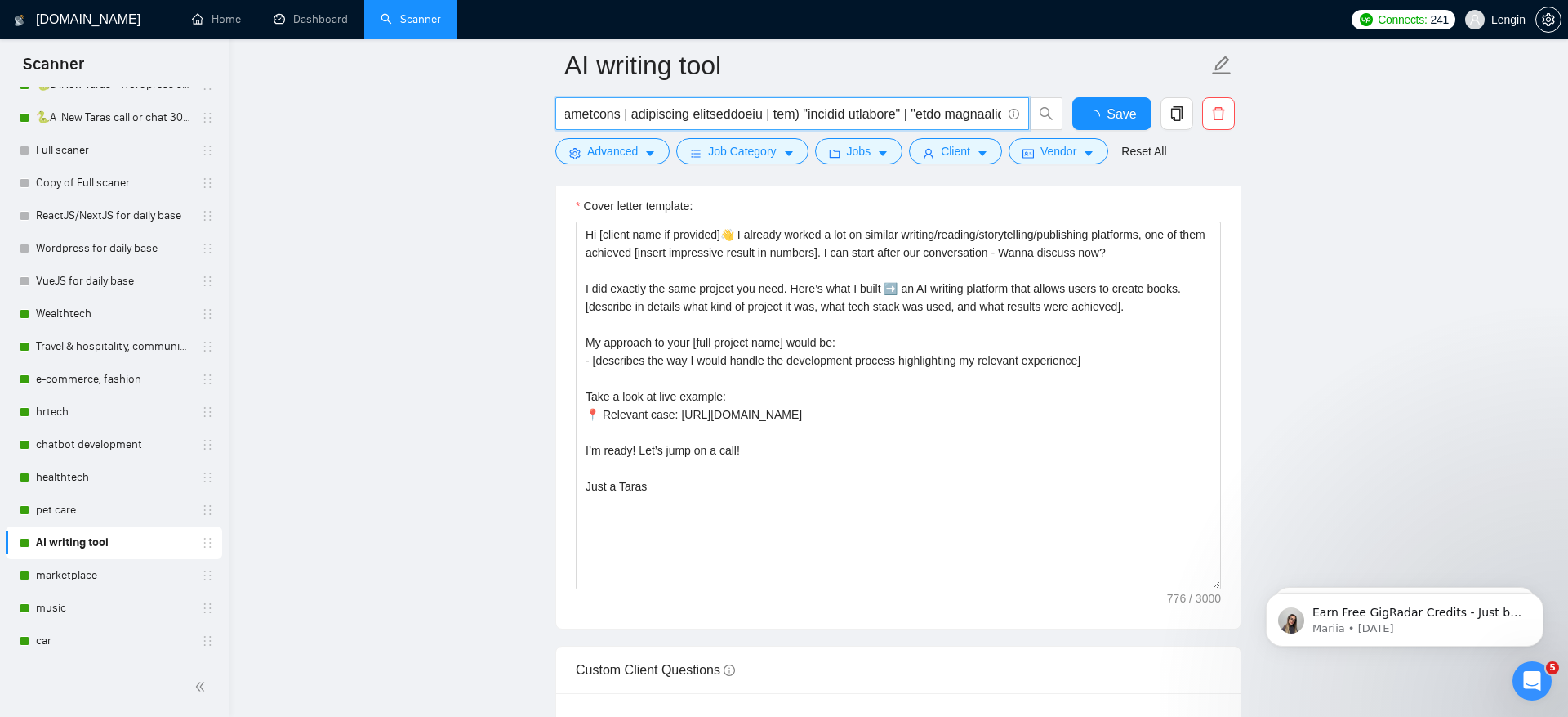
click at [792, 111] on input "text" at bounding box center [783, 114] width 436 height 21
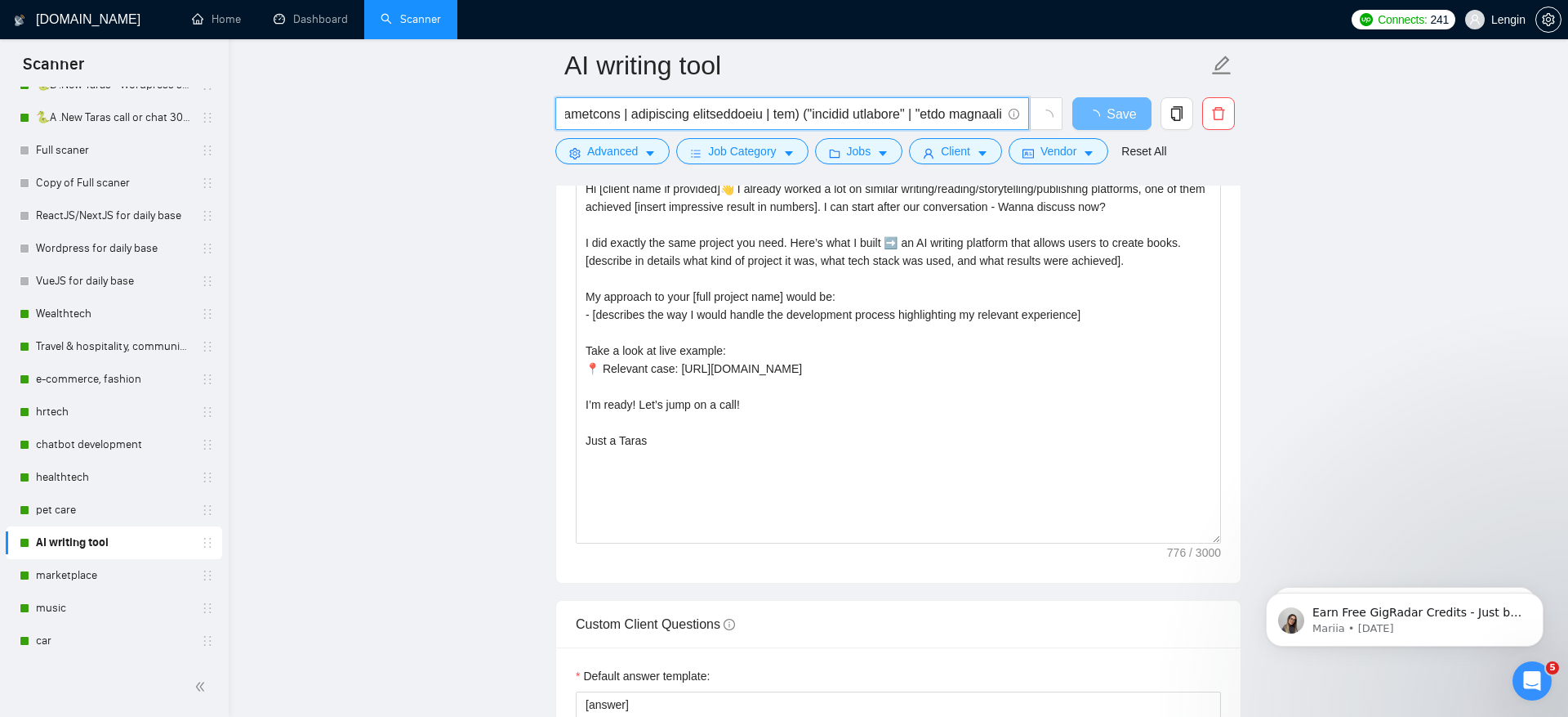
click at [804, 113] on input "text" at bounding box center [783, 114] width 436 height 21
drag, startPoint x: 842, startPoint y: 114, endPoint x: 823, endPoint y: 111, distance: 19.2
click at [823, 111] on input "text" at bounding box center [783, 114] width 436 height 21
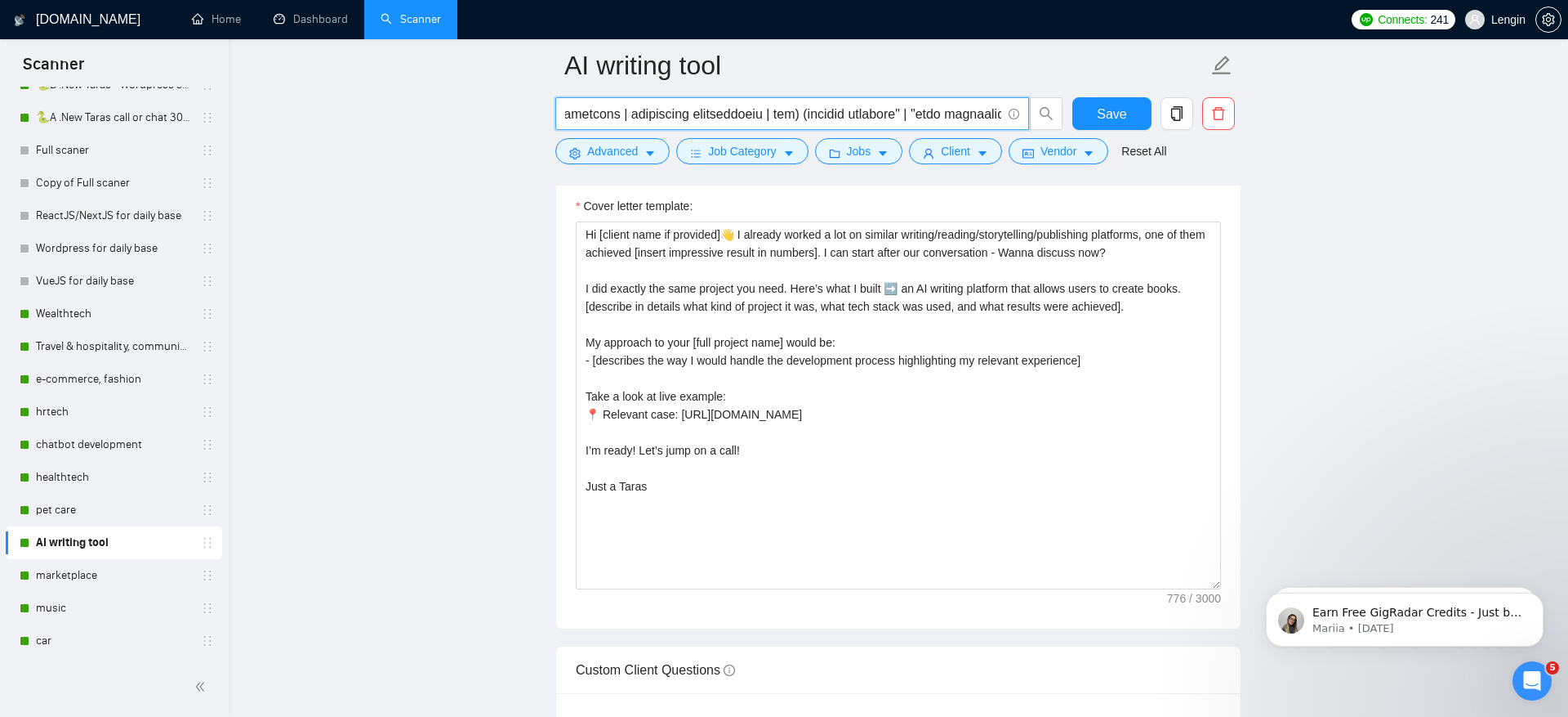
click at [842, 114] on input "text" at bounding box center [783, 114] width 436 height 21
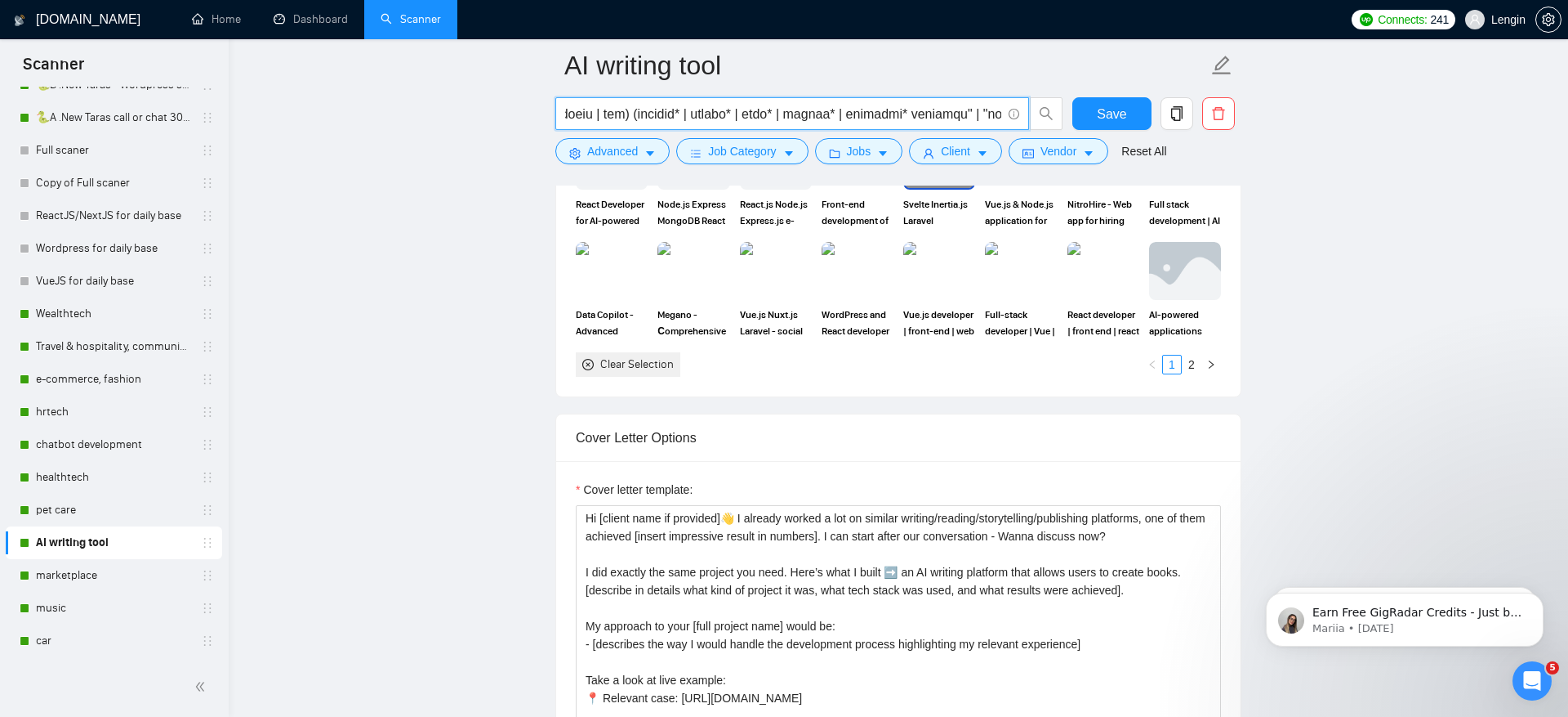
scroll to position [0, 232]
drag, startPoint x: 835, startPoint y: 116, endPoint x: 933, endPoint y: 114, distance: 98.0
click at [933, 114] on input "text" at bounding box center [783, 114] width 436 height 21
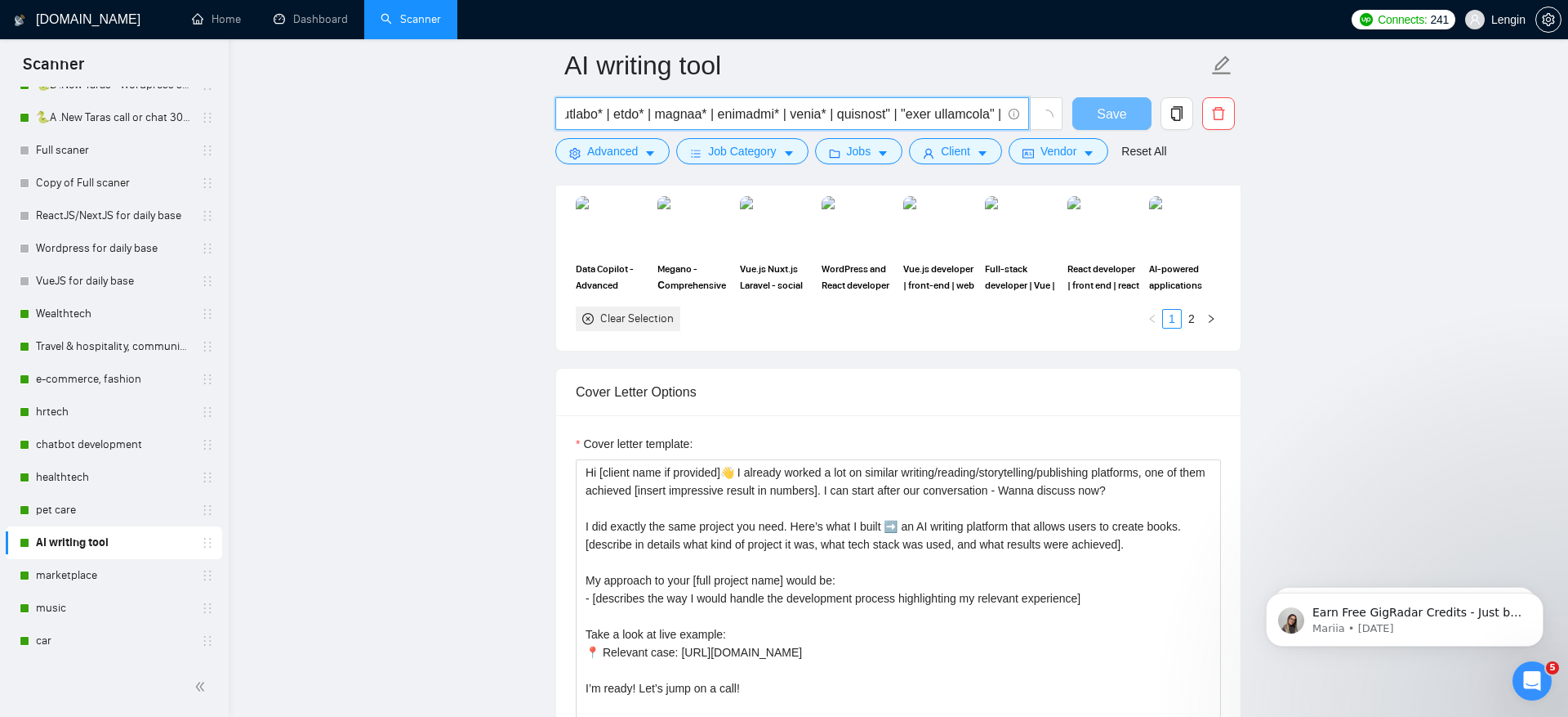
scroll to position [0, 427]
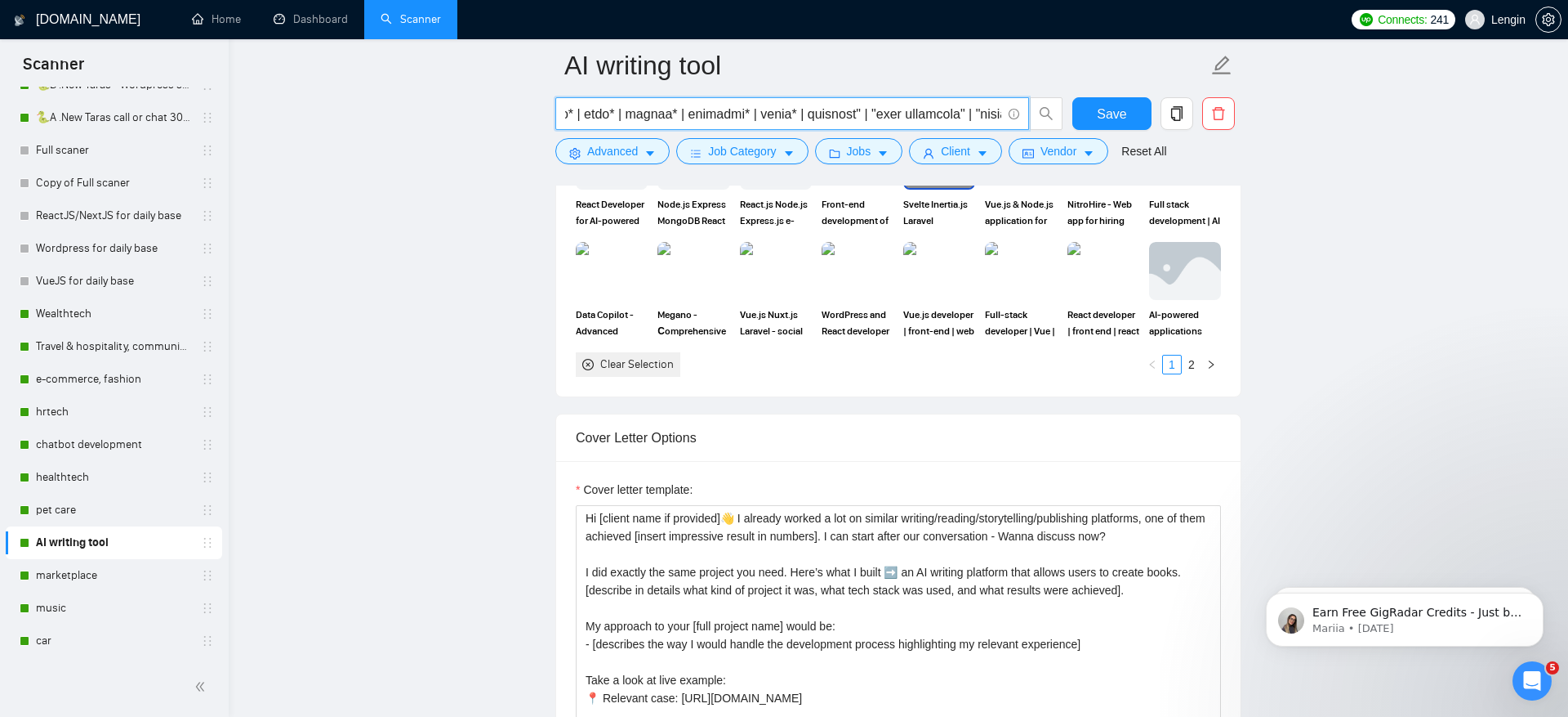
drag, startPoint x: 796, startPoint y: 114, endPoint x: 964, endPoint y: 106, distance: 168.2
click at [964, 106] on input "text" at bounding box center [783, 114] width 436 height 21
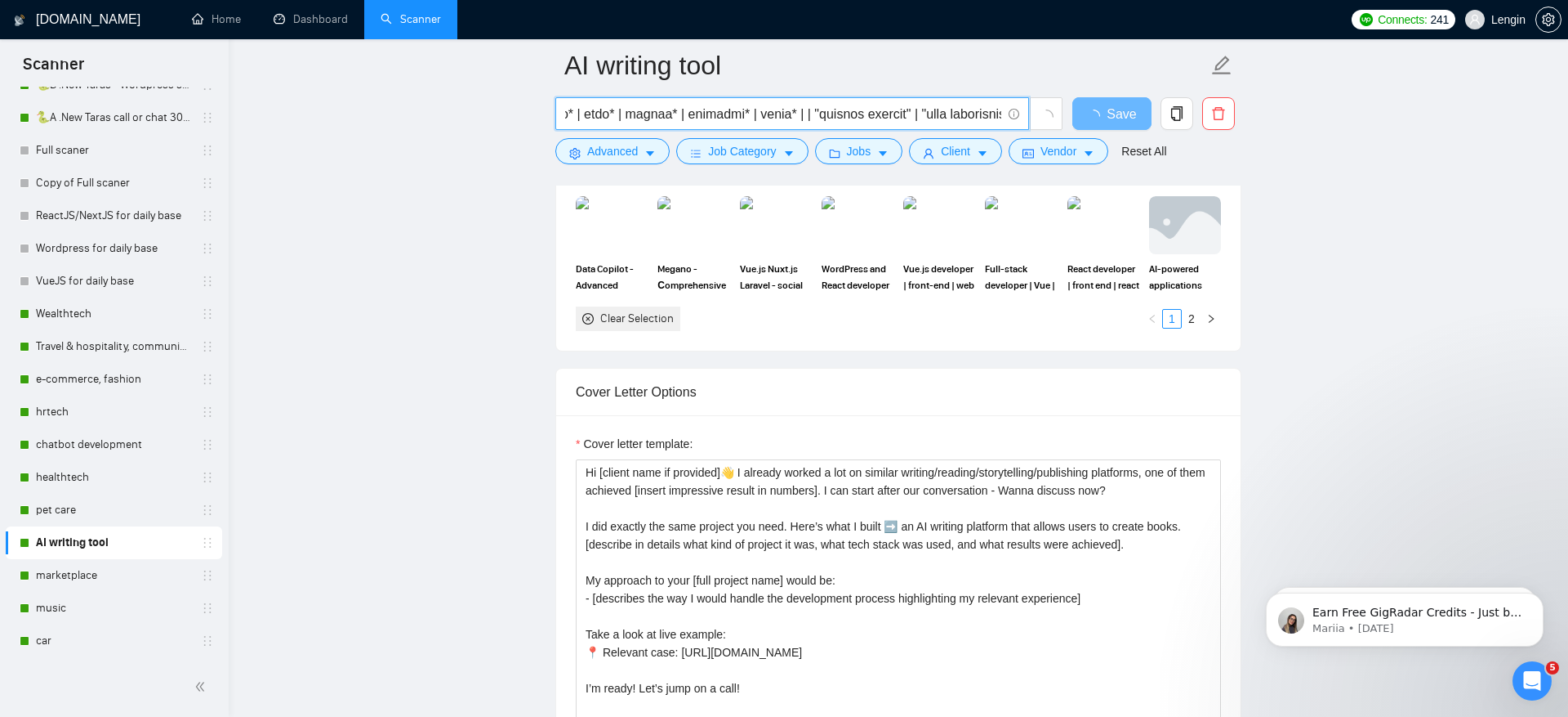
drag, startPoint x: 791, startPoint y: 114, endPoint x: 833, endPoint y: 114, distance: 42.0
click at [833, 114] on input "text" at bounding box center [783, 114] width 436 height 21
drag, startPoint x: 847, startPoint y: 116, endPoint x: 792, endPoint y: 119, distance: 55.1
click at [792, 119] on input "text" at bounding box center [783, 114] width 436 height 21
type input "(ai* | ml* | machine learning | artificial intelligence | gpt) (reading* | read…"
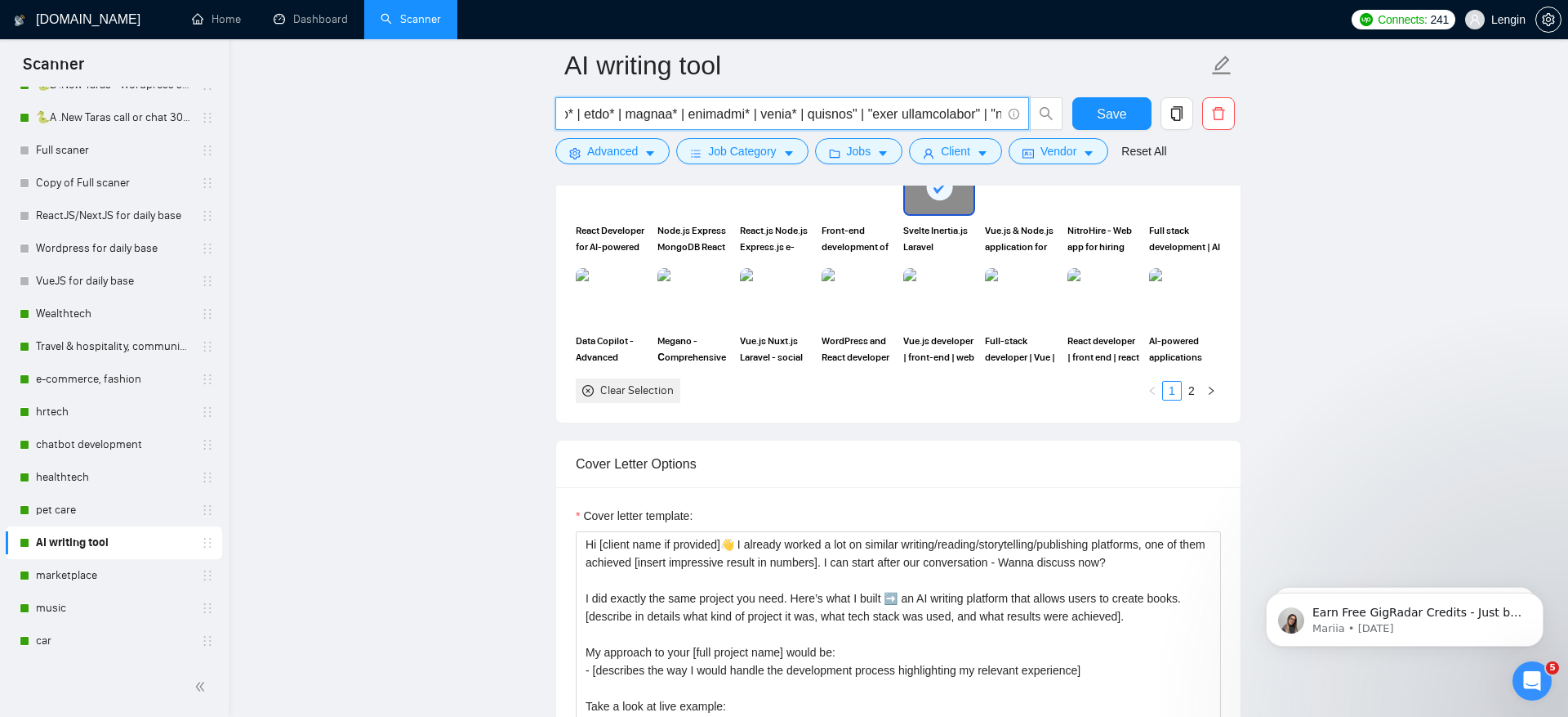
click at [834, 113] on input "text" at bounding box center [783, 114] width 436 height 21
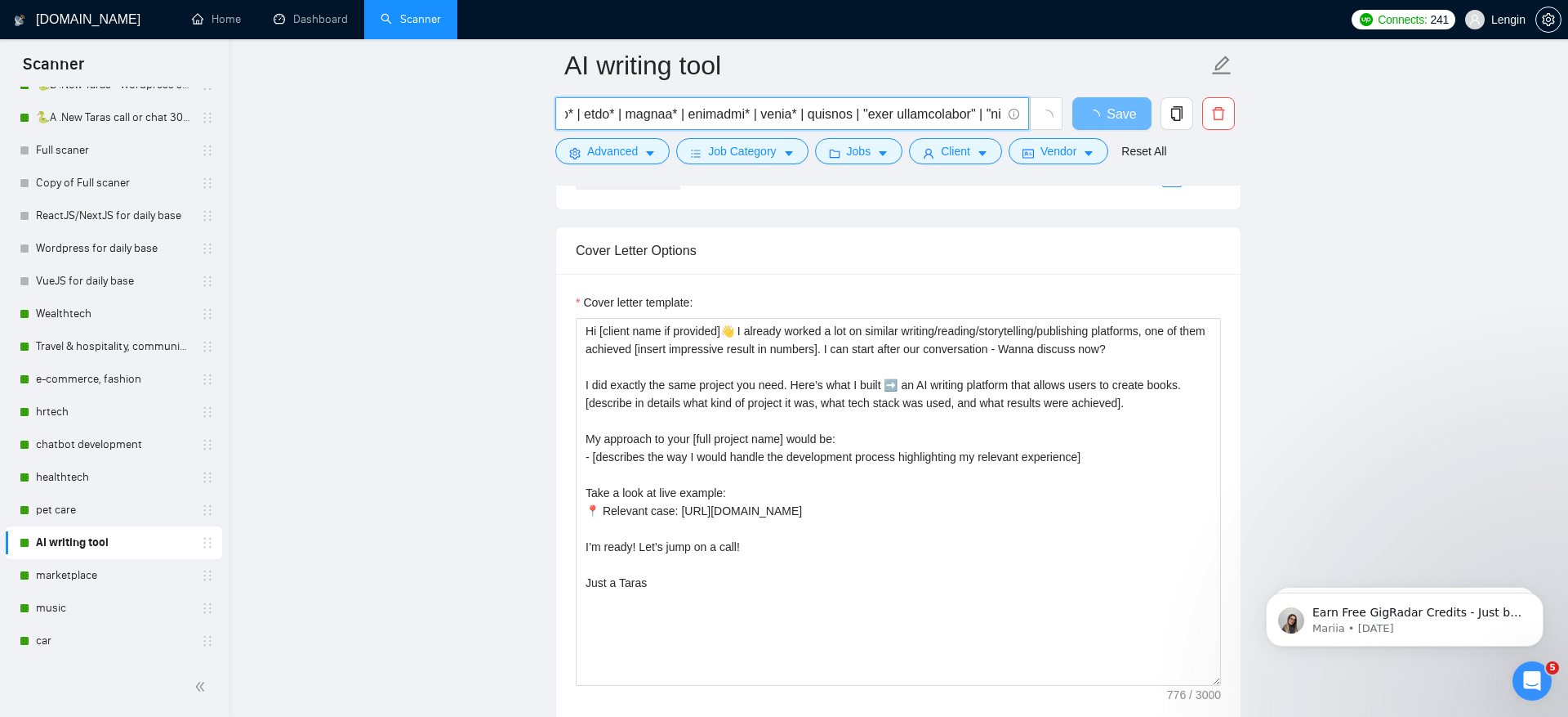
type input "(ai* | ml* | machine learning | artificial intelligence | gpt) (reading* | read…"
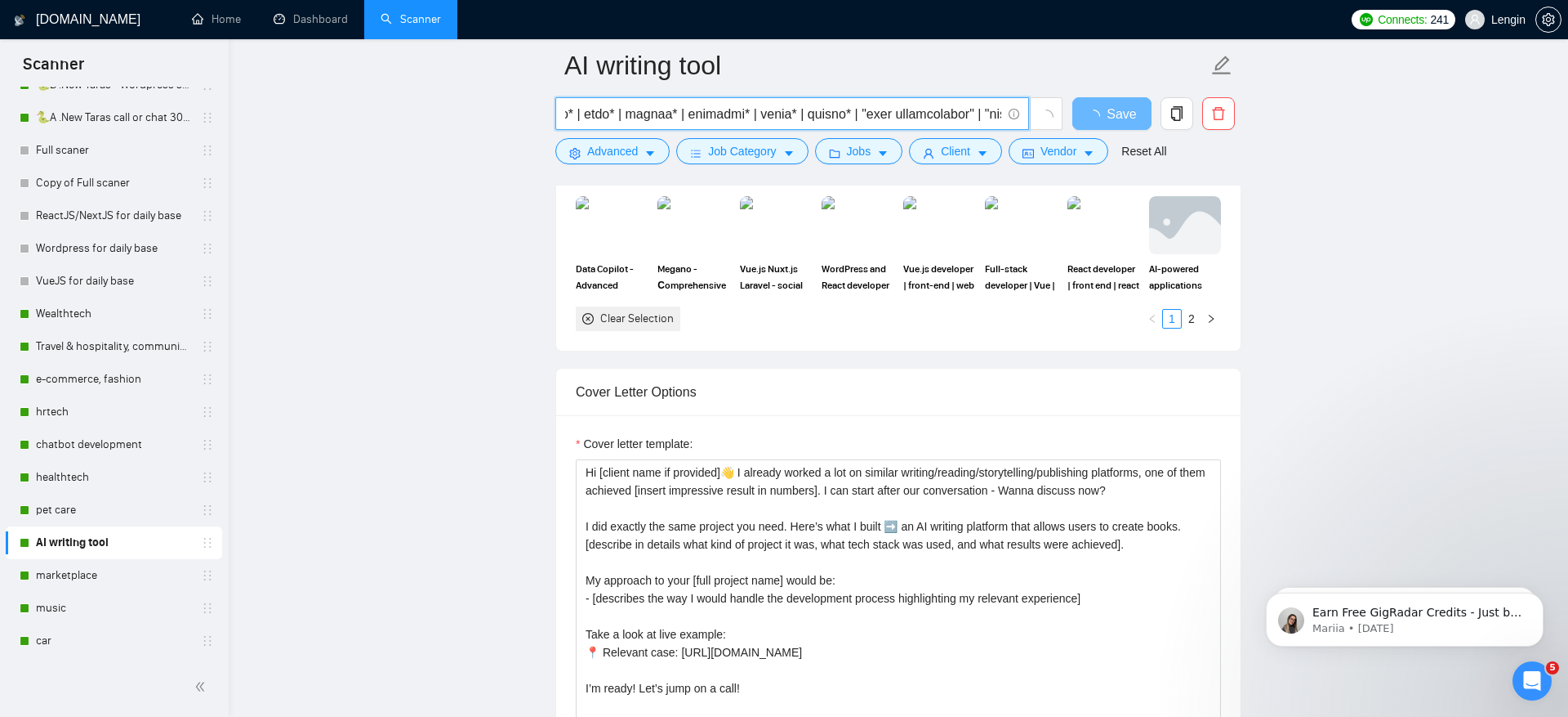
drag, startPoint x: 833, startPoint y: 118, endPoint x: 949, endPoint y: 117, distance: 116.0
click at [949, 117] on input "text" at bounding box center [783, 114] width 436 height 21
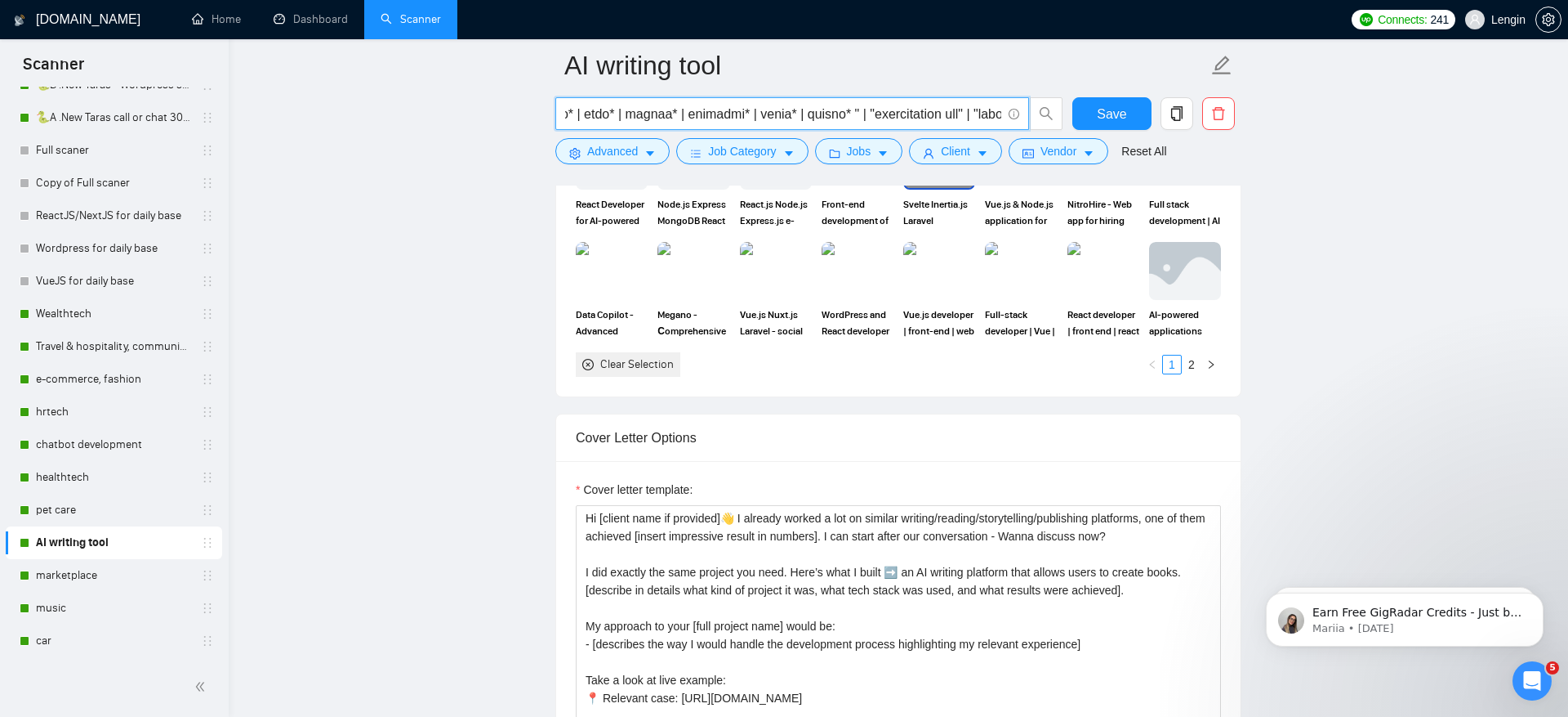
drag, startPoint x: 833, startPoint y: 113, endPoint x: 851, endPoint y: 115, distance: 18.1
click at [851, 115] on input "text" at bounding box center [783, 114] width 436 height 21
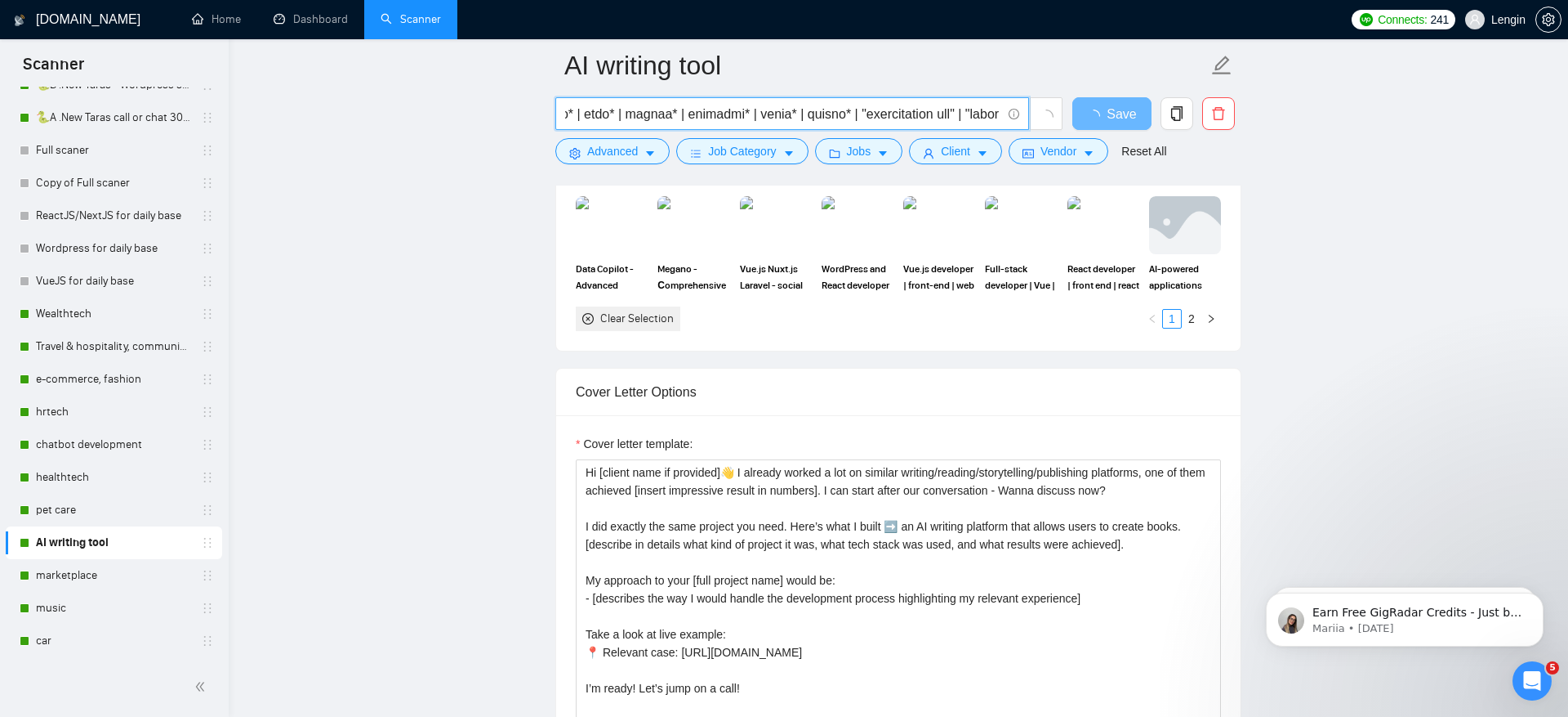
click at [842, 110] on input "text" at bounding box center [783, 114] width 436 height 21
drag, startPoint x: 887, startPoint y: 116, endPoint x: 907, endPoint y: 116, distance: 20.0
click at [907, 116] on input "text" at bounding box center [783, 114] width 436 height 21
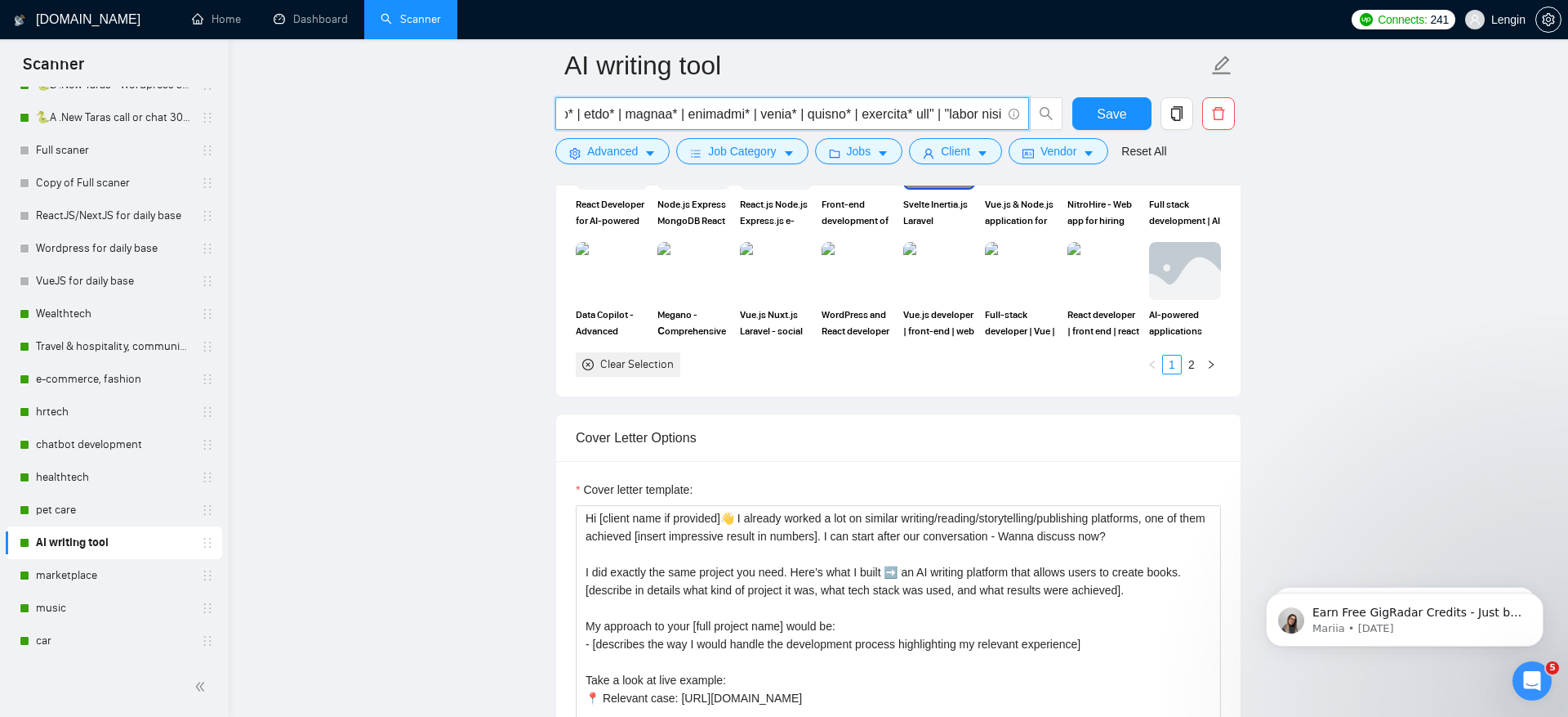
drag, startPoint x: 892, startPoint y: 113, endPoint x: 977, endPoint y: 113, distance: 85.0
click at [977, 113] on input "text" at bounding box center [783, 114] width 436 height 21
drag, startPoint x: 997, startPoint y: 113, endPoint x: 892, endPoint y: 116, distance: 105.0
click at [892, 116] on input "text" at bounding box center [783, 114] width 436 height 21
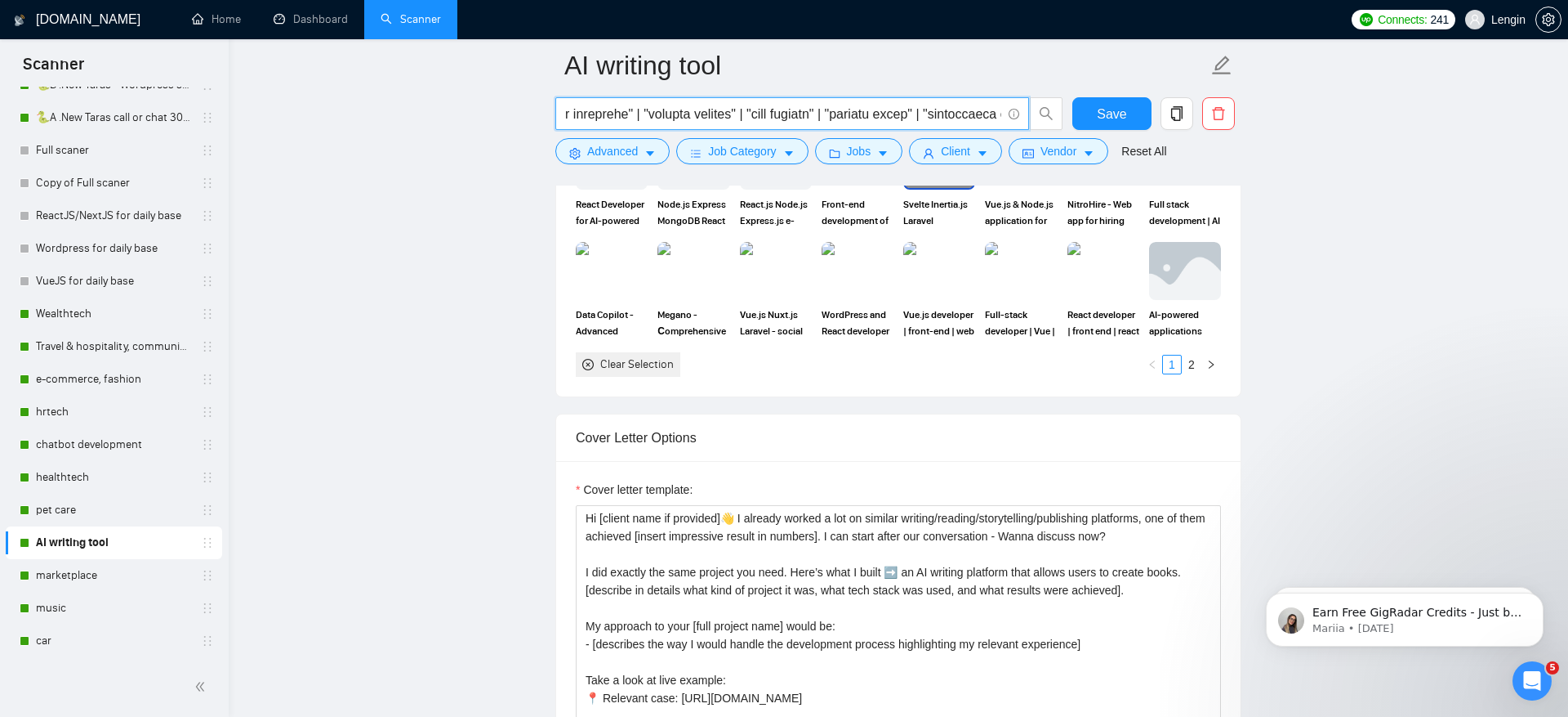
drag, startPoint x: 898, startPoint y: 116, endPoint x: 636, endPoint y: 109, distance: 262.1
click at [636, 109] on input "text" at bounding box center [783, 114] width 436 height 21
drag, startPoint x: 618, startPoint y: 113, endPoint x: 866, endPoint y: 111, distance: 248.0
click at [866, 111] on input "text" at bounding box center [783, 114] width 436 height 21
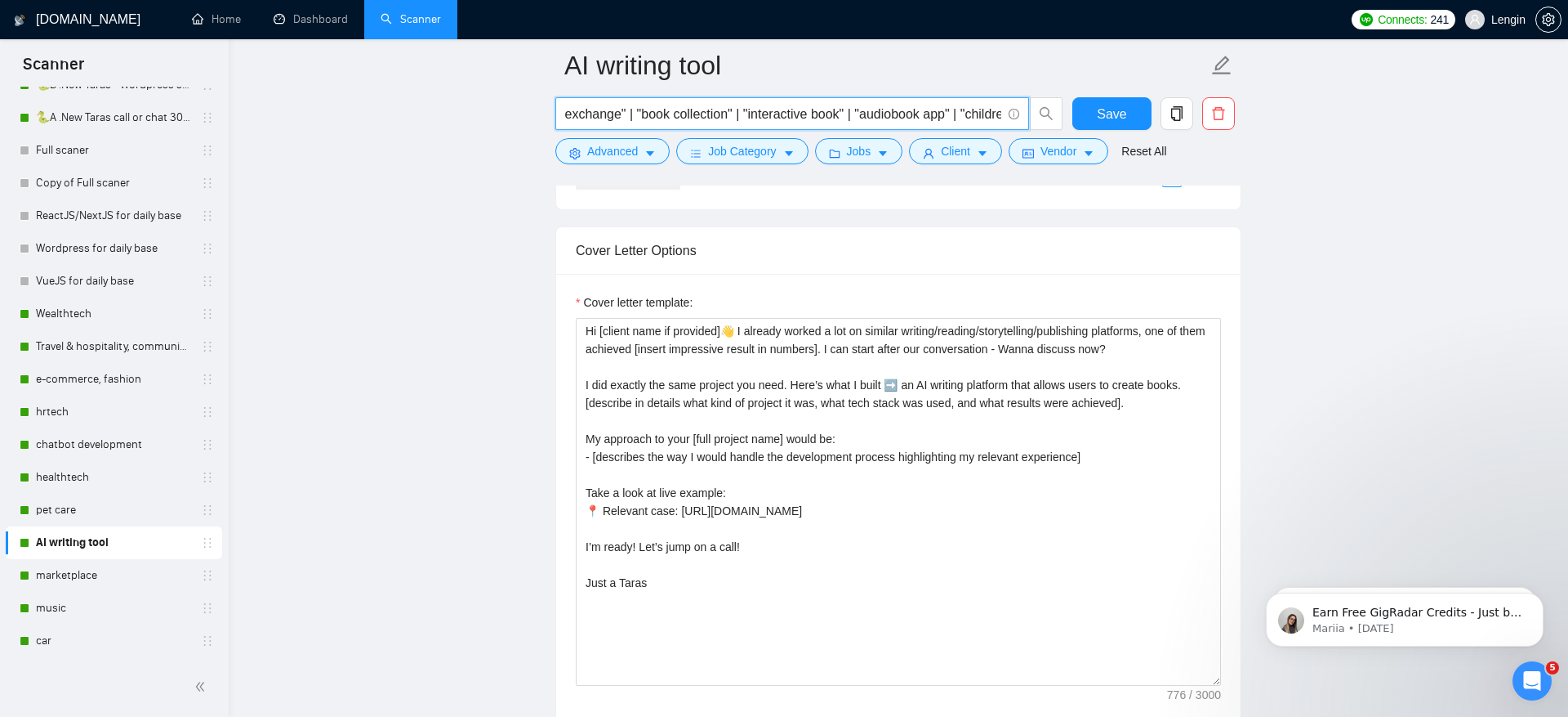
scroll to position [0, 758]
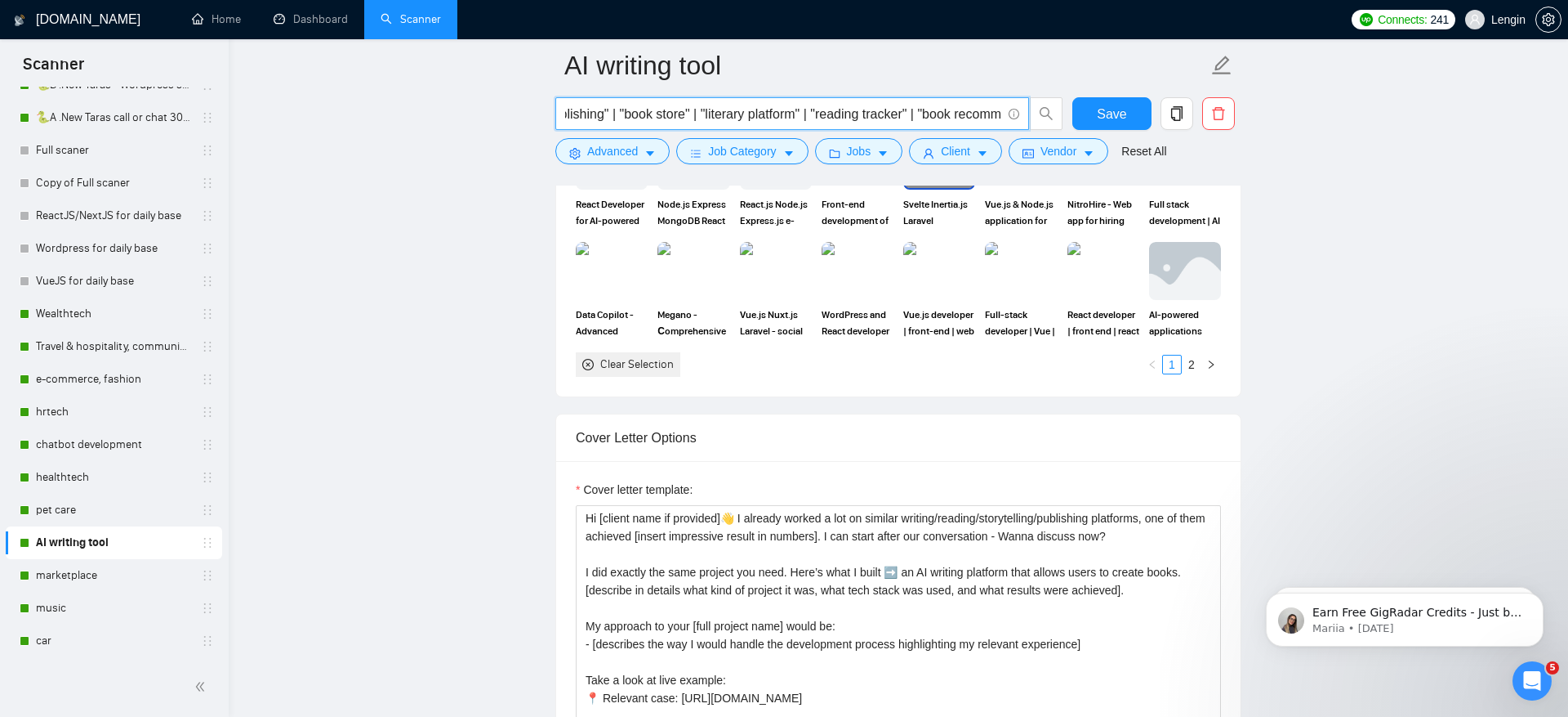
drag, startPoint x: 609, startPoint y: 114, endPoint x: 628, endPoint y: 114, distance: 19.0
click at [628, 114] on input "(ai* | ml* | machine learning | artificial intelligence | gpt) (reading* | read…" at bounding box center [783, 114] width 436 height 21
drag, startPoint x: 631, startPoint y: 112, endPoint x: 739, endPoint y: 104, distance: 108.3
click at [739, 104] on input "(ai* | ml* | machine learning | artificial intelligence | gpt) (reading* | read…" at bounding box center [783, 114] width 436 height 21
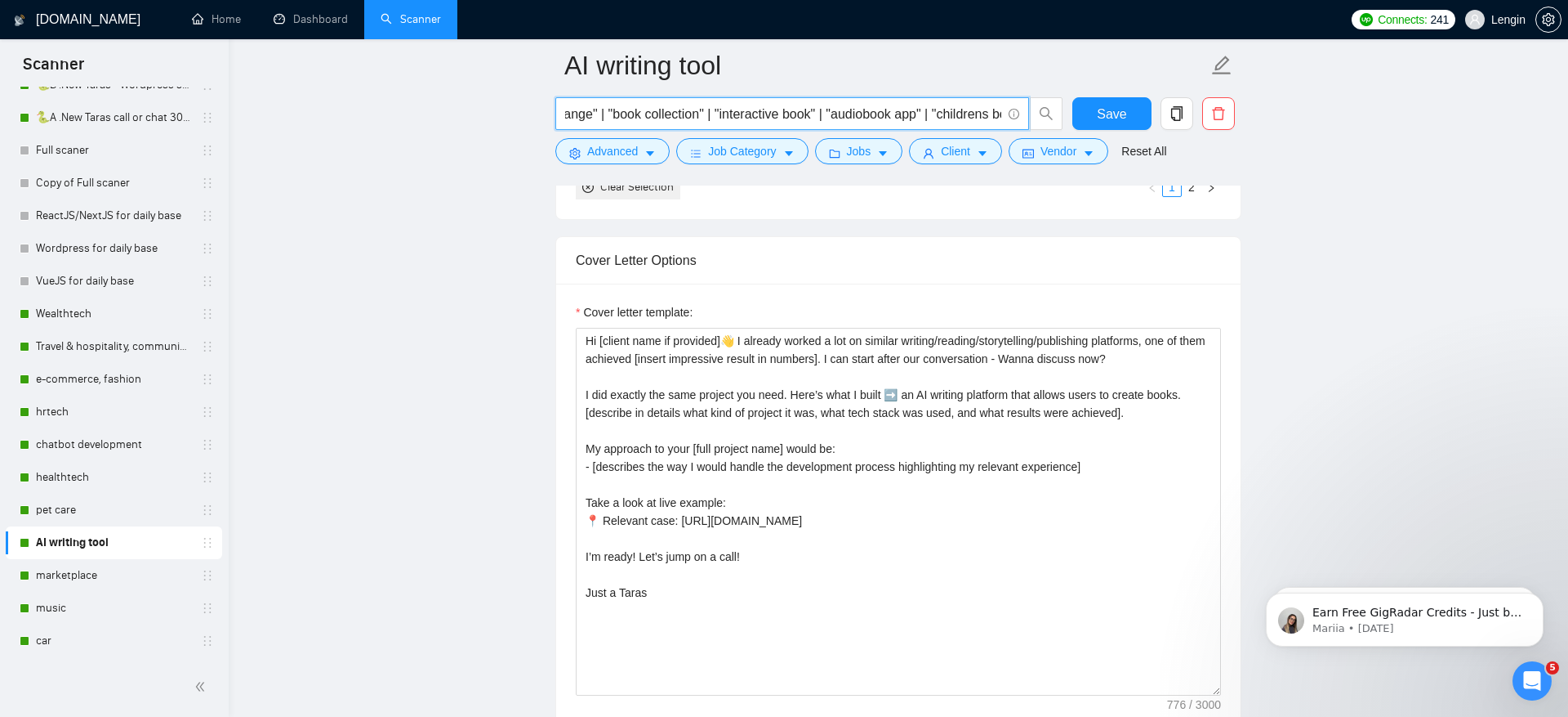
scroll to position [0, 823]
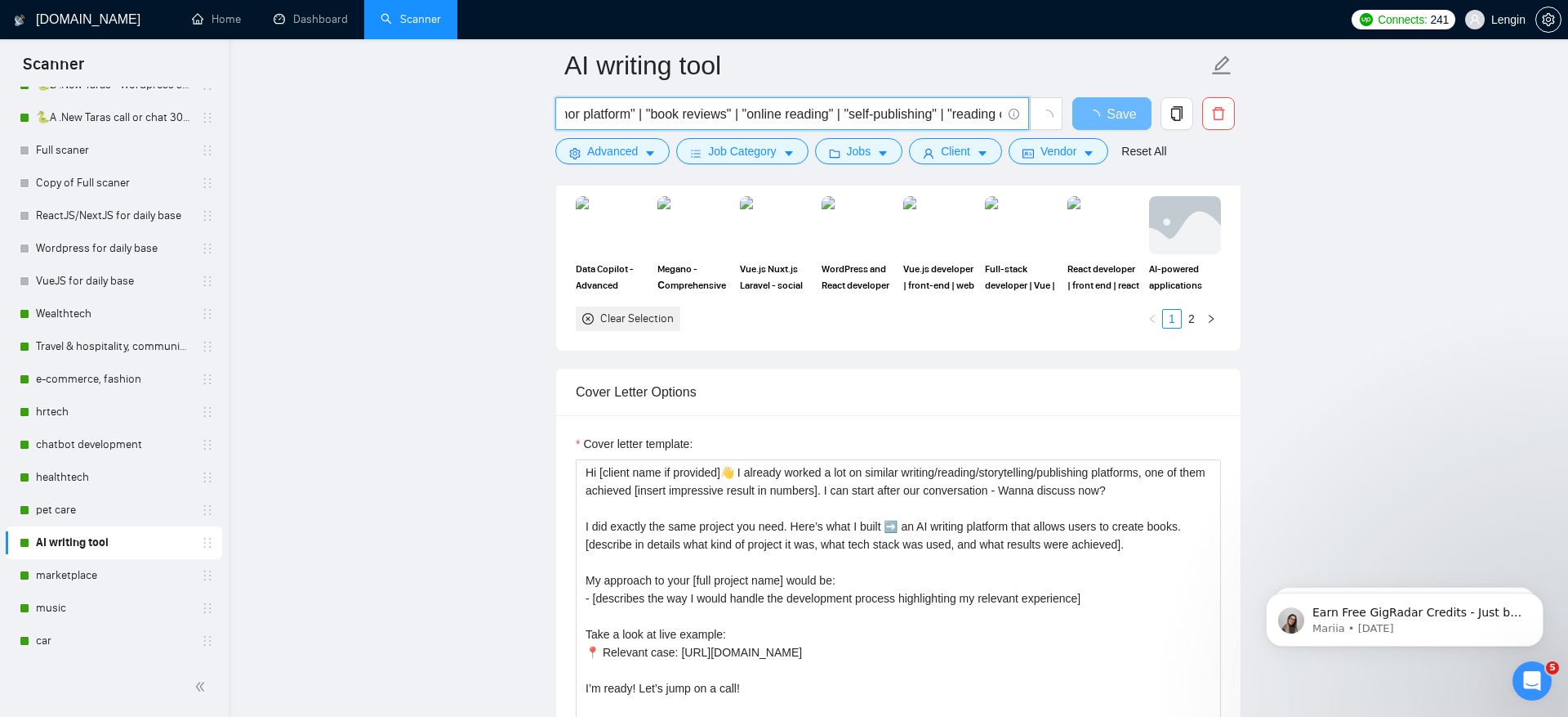
click at [602, 113] on input "(ai* | ml* | machine learning | artificial intelligence | gpt) (reading* | read…" at bounding box center [783, 114] width 436 height 21
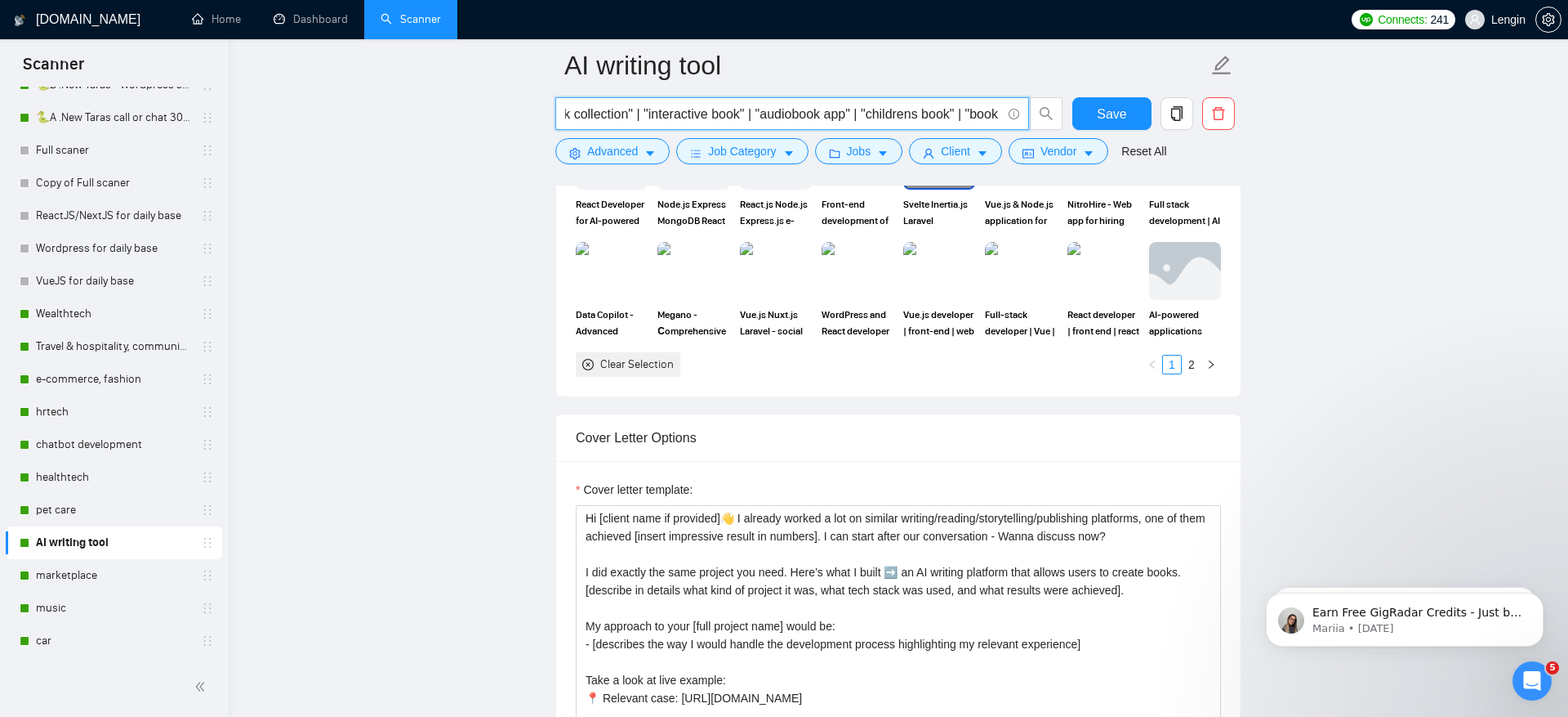
scroll to position [0, 1501]
drag, startPoint x: 614, startPoint y: 114, endPoint x: 801, endPoint y: 107, distance: 187.1
click at [801, 107] on input "(ai* | ml* | machine learning | artificial intelligence | gpt) (reading* | read…" at bounding box center [783, 114] width 436 height 21
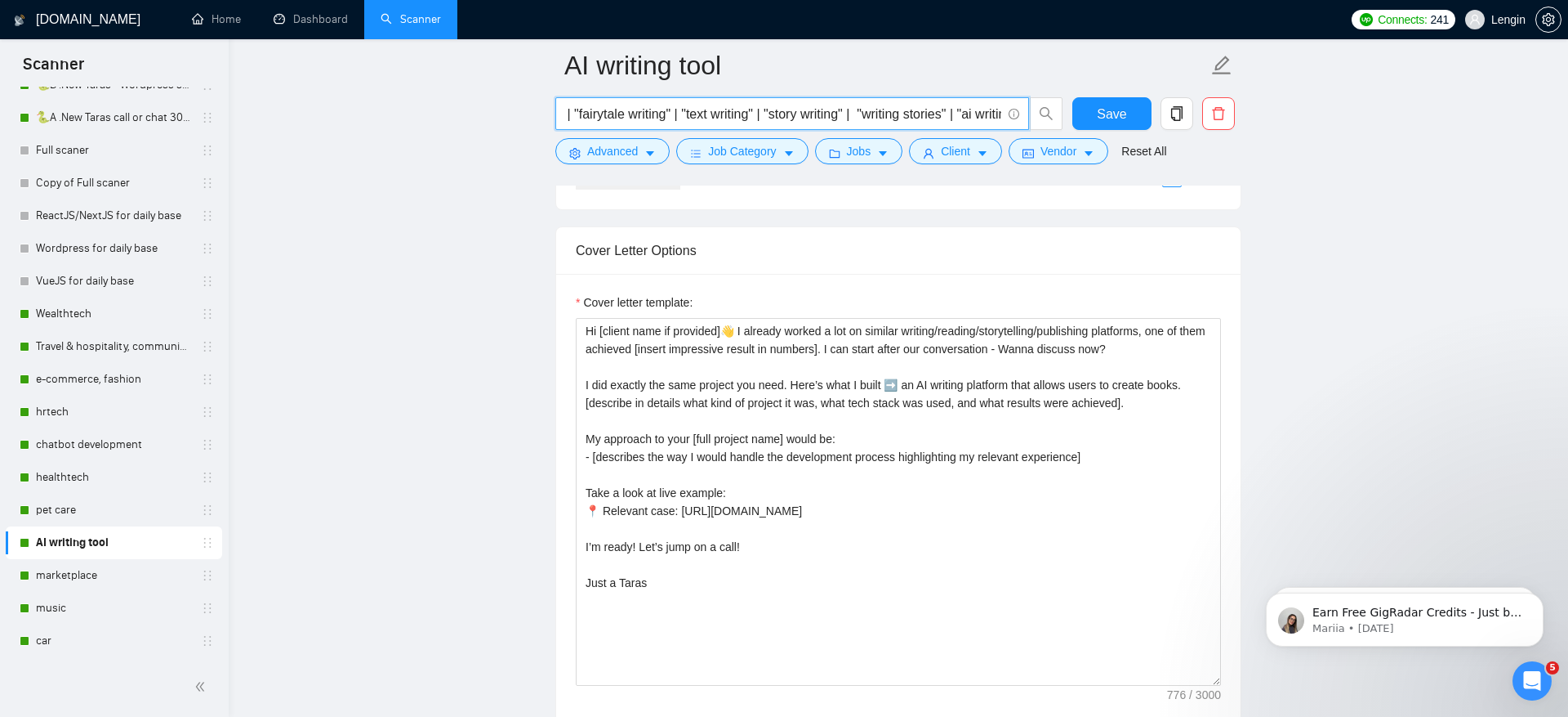
scroll to position [0, 870]
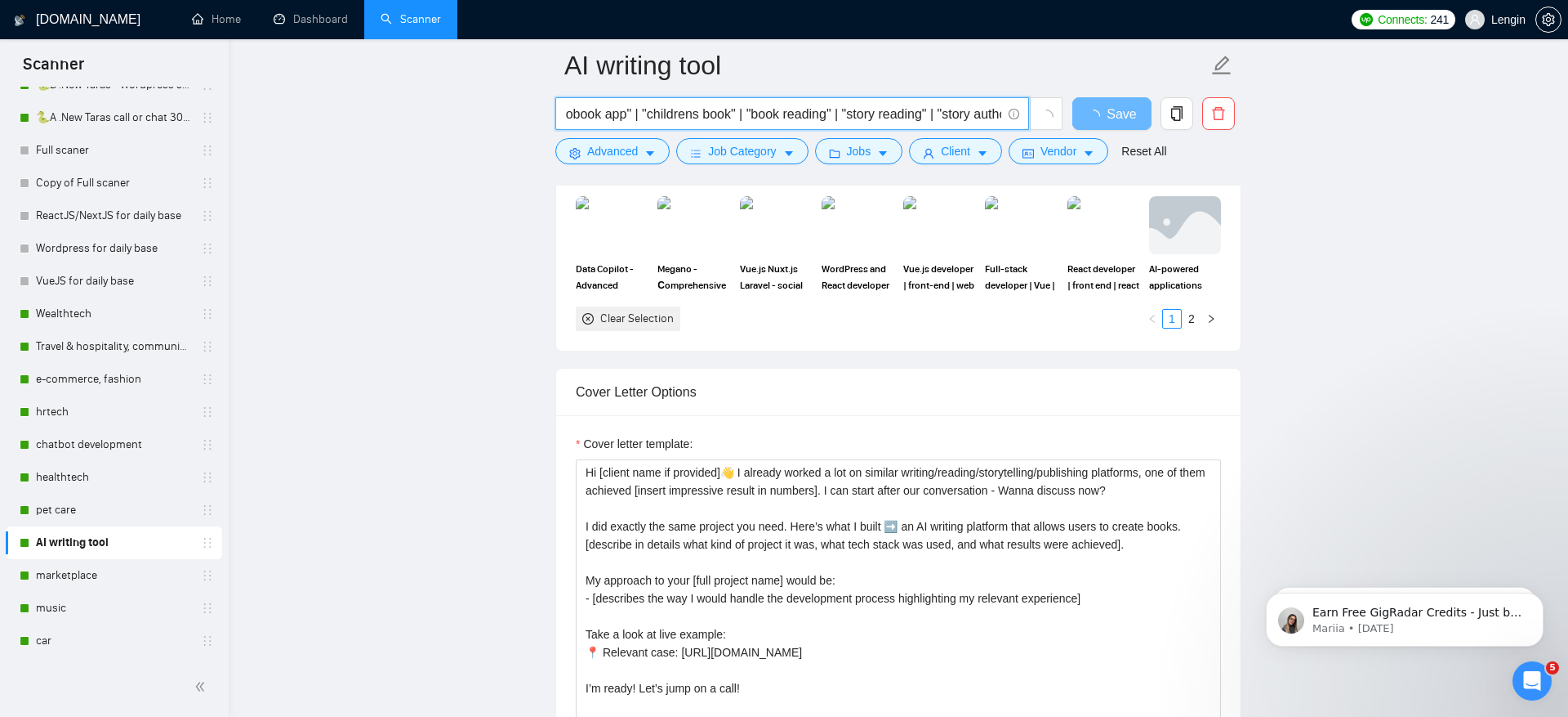
click at [625, 111] on input "(ai* | ml* | machine learning | artificial intelligence | gpt) (reading* | read…" at bounding box center [783, 114] width 436 height 21
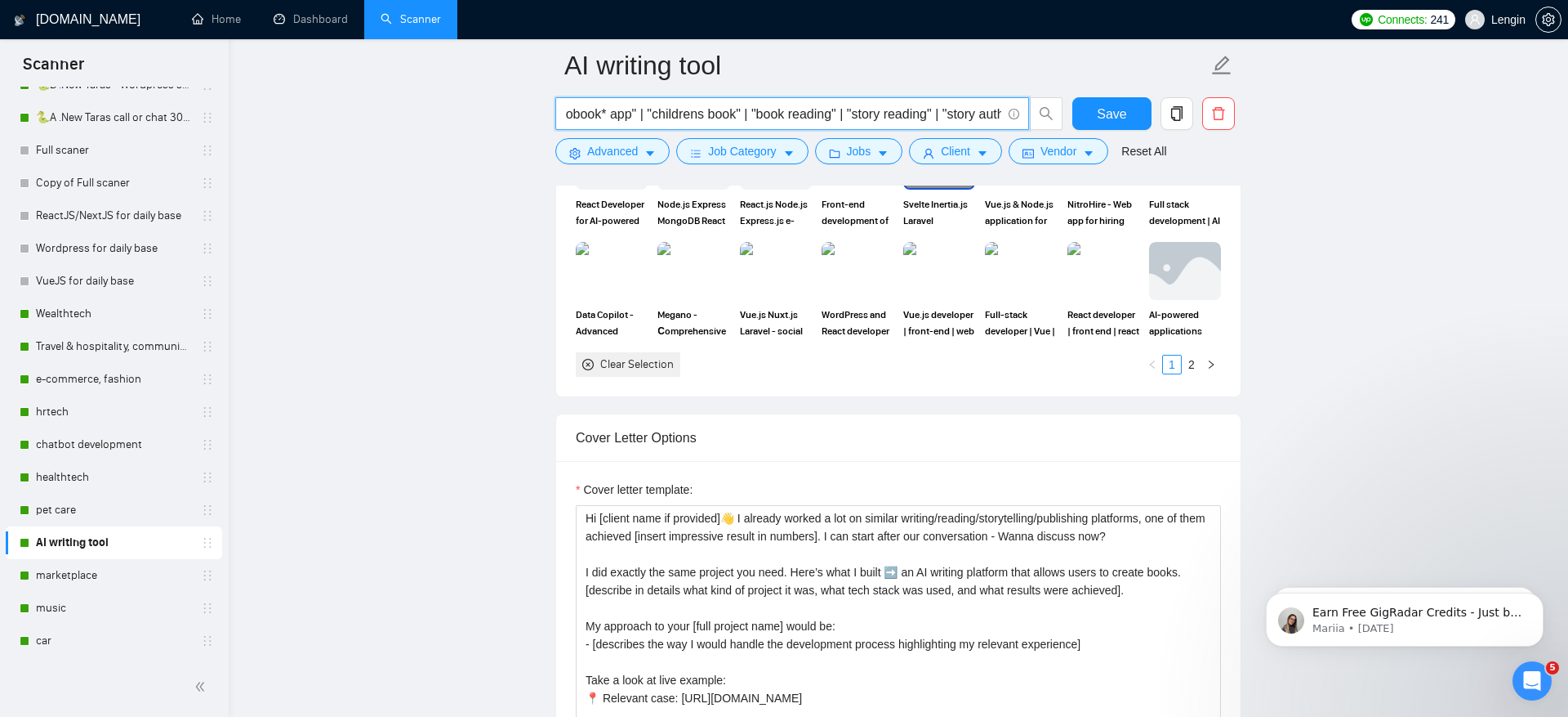
drag, startPoint x: 639, startPoint y: 112, endPoint x: 889, endPoint y: 117, distance: 250.0
click at [889, 117] on input "(ai* | ml* | machine learning | artificial intelligence | gpt) (reading* | read…" at bounding box center [783, 114] width 436 height 21
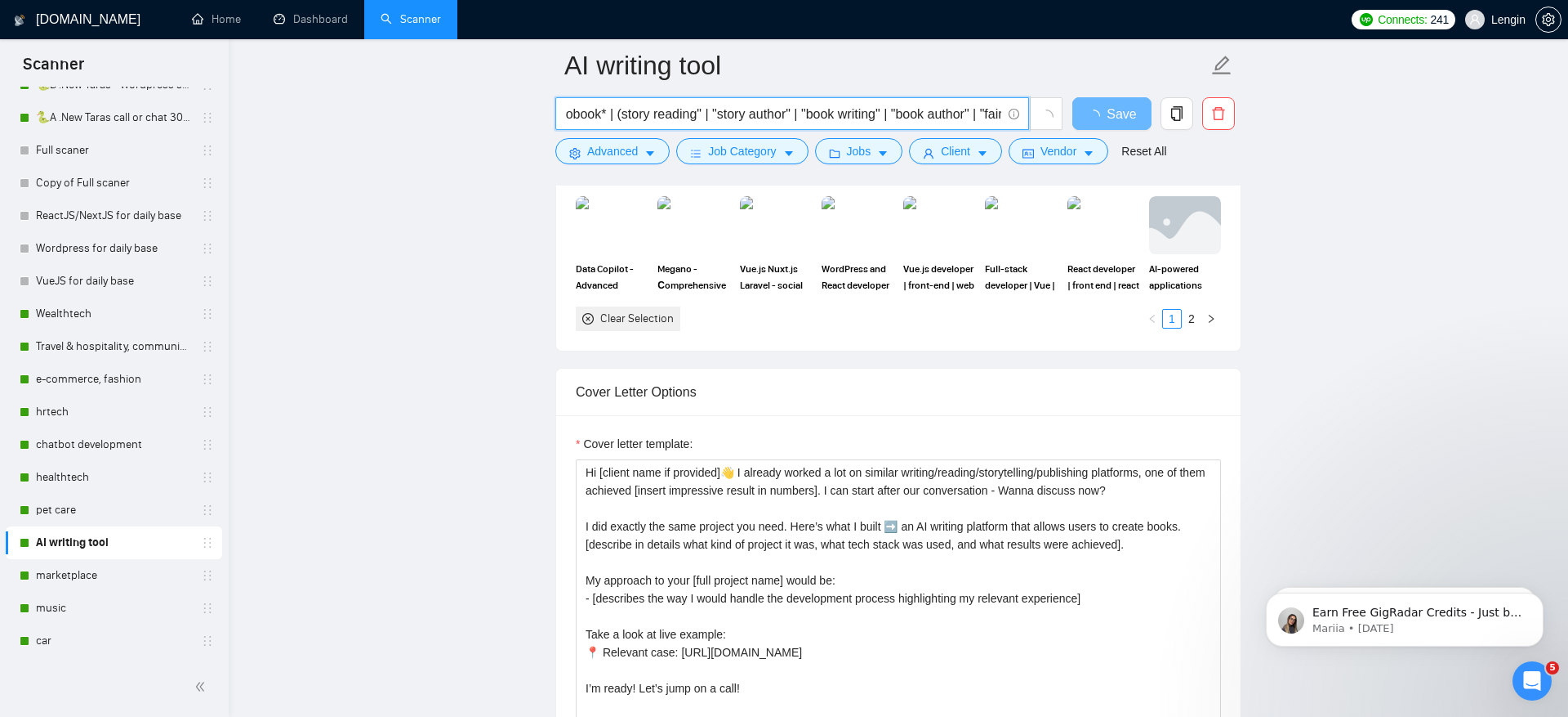
drag, startPoint x: 732, startPoint y: 109, endPoint x: 707, endPoint y: 109, distance: 25.0
click at [707, 109] on input "(ai* | ml* | machine learning | artificial intelligence | gpt) (reading* | read…" at bounding box center [783, 114] width 436 height 21
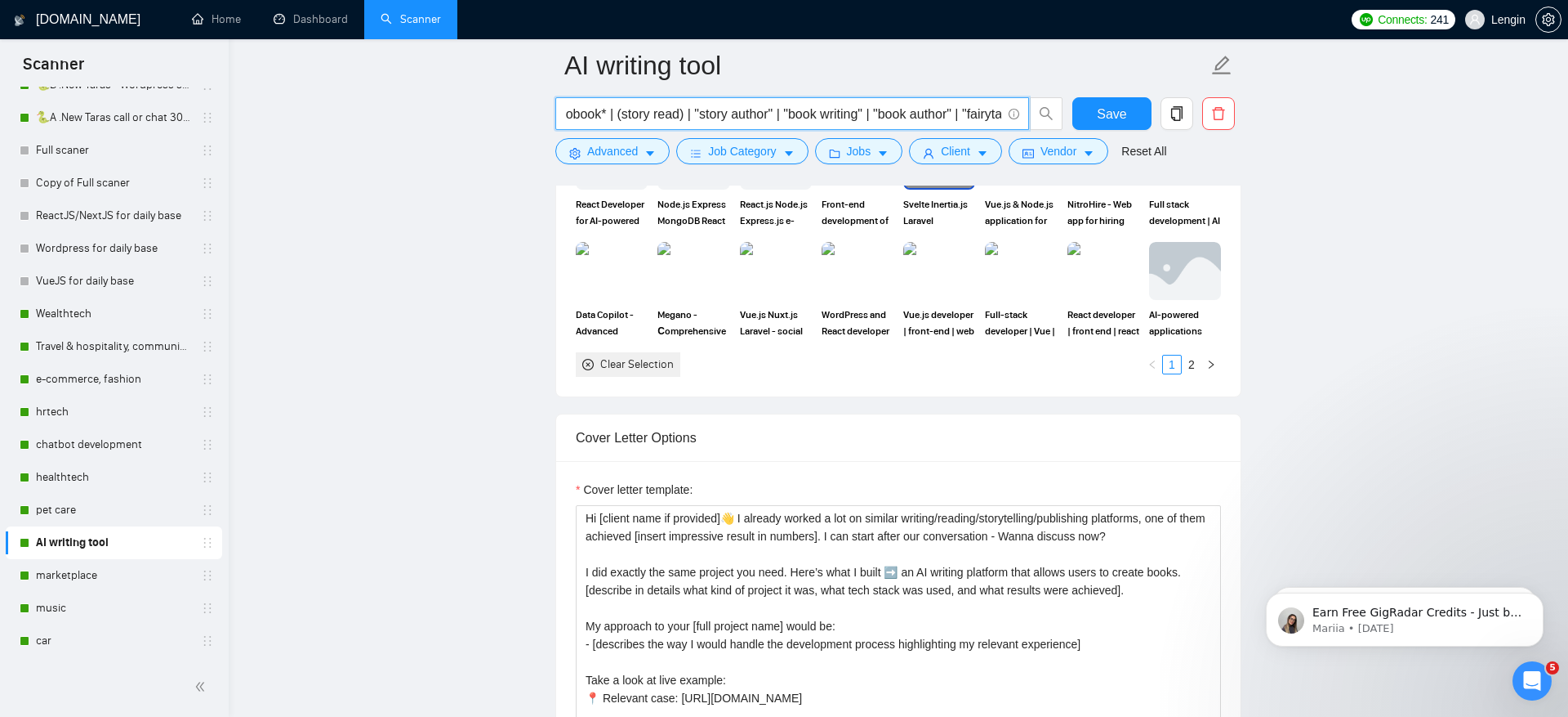
click at [680, 108] on input "(ai* | ml* | machine learning | artificial intelligence | gpt) (reading* | read…" at bounding box center [783, 114] width 436 height 21
click at [708, 117] on input "(ai* | ml* | machine learning | artificial intelligence | gpt) (reading* | read…" at bounding box center [783, 114] width 436 height 21
drag, startPoint x: 724, startPoint y: 114, endPoint x: 966, endPoint y: 109, distance: 242.1
click at [966, 109] on input "(ai* | ml* | machine learning | artificial intelligence | gpt) (reading* | read…" at bounding box center [783, 114] width 436 height 21
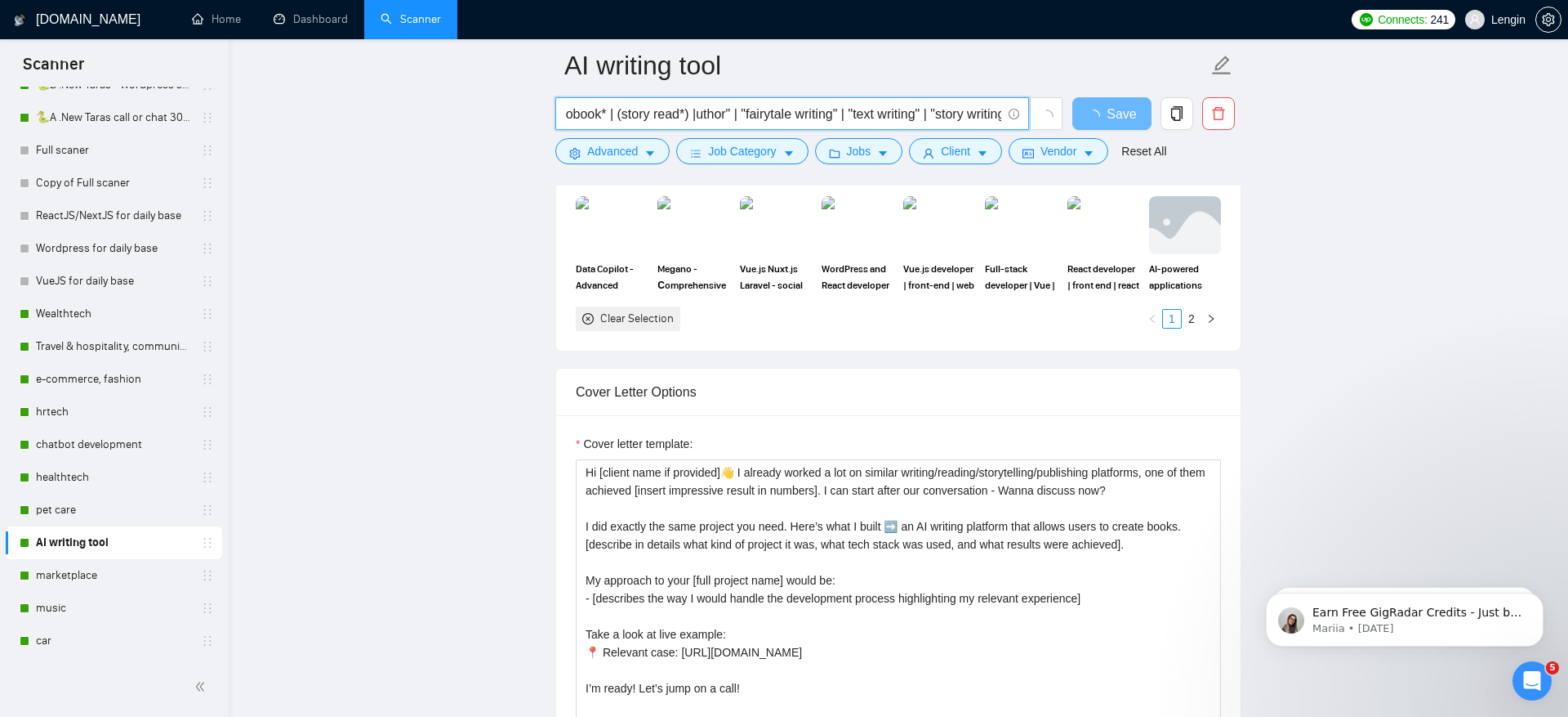
drag, startPoint x: 723, startPoint y: 114, endPoint x: 775, endPoint y: 109, distance: 52.2
click at [775, 109] on input "(ai* | ml* | machine learning | artificial intelligence | gpt) (reading* | read…" at bounding box center [783, 114] width 436 height 21
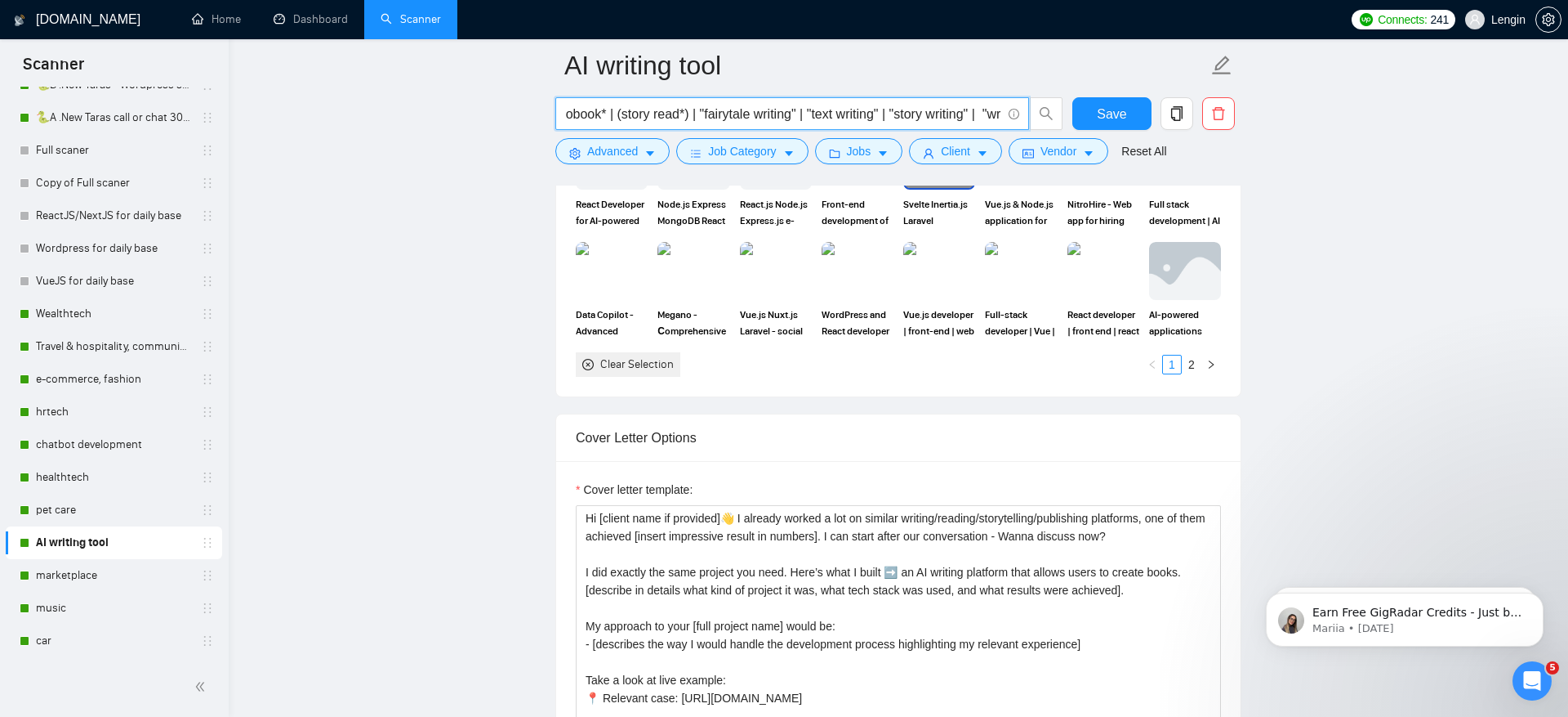
click at [735, 113] on input "(ai* | ml* | machine learning | artificial intelligence | gpt) (reading* | read…" at bounding box center [783, 114] width 436 height 21
drag, startPoint x: 782, startPoint y: 114, endPoint x: 834, endPoint y: 113, distance: 52.0
click at [834, 113] on input "(ai* | ml* | machine learning | artificial intelligence | gpt) (reading* | read…" at bounding box center [783, 114] width 436 height 21
click at [792, 114] on input "(ai* | ml* | machine learning | artificial intelligence | gpt) (reading* | read…" at bounding box center [783, 114] width 436 height 21
click at [816, 114] on input "(ai* | ml* | machine learning | artificial intelligence | gpt) (reading* | read…" at bounding box center [783, 114] width 436 height 21
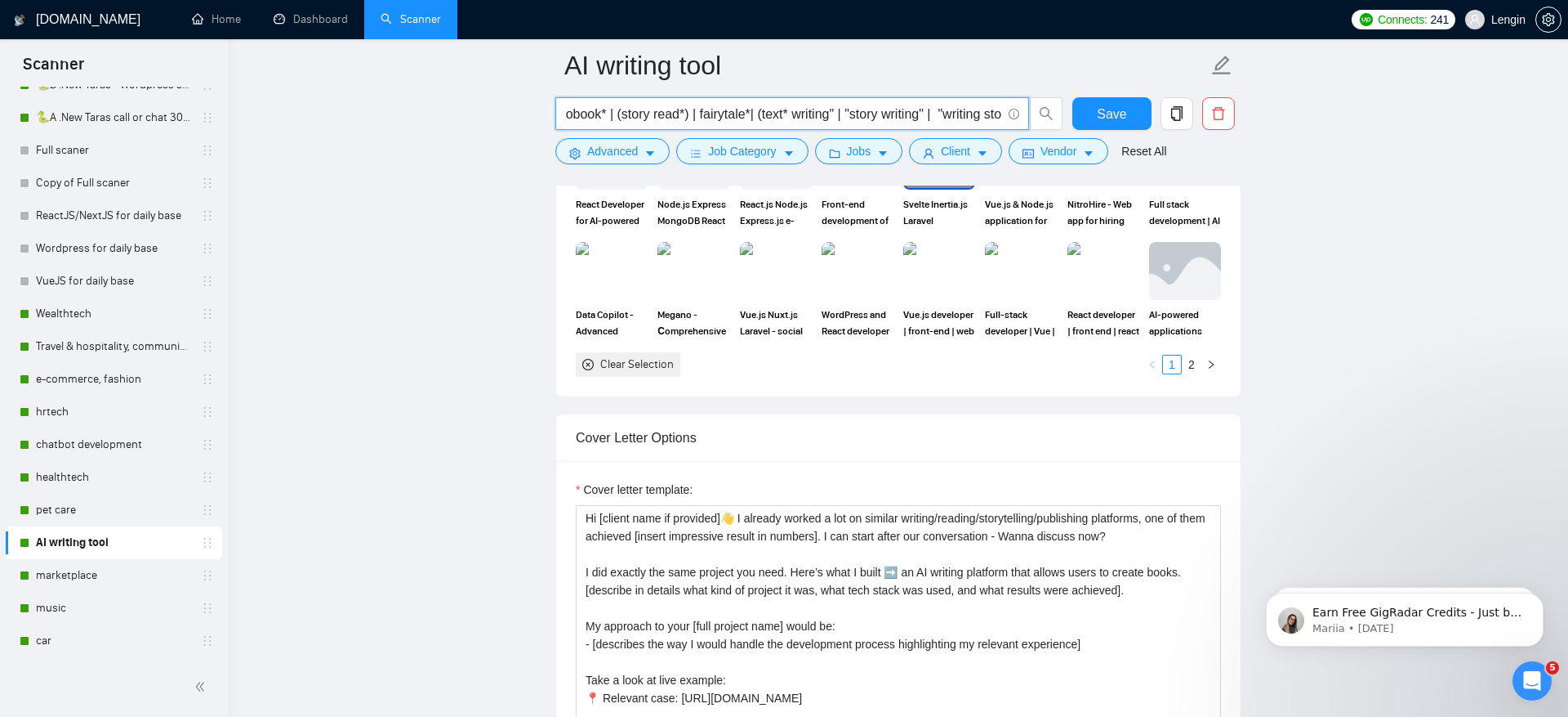
drag, startPoint x: 870, startPoint y: 114, endPoint x: 852, endPoint y: 113, distance: 18.0
click at [852, 113] on input "(ai* | ml* | machine learning | artificial intelligence | gpt) (reading* | read…" at bounding box center [783, 114] width 436 height 21
drag, startPoint x: 689, startPoint y: 115, endPoint x: 972, endPoint y: 114, distance: 283.0
click at [972, 114] on input "(ai* | ml* | machine learning | artificial intelligence | gpt) (reading* | read…" at bounding box center [783, 114] width 436 height 21
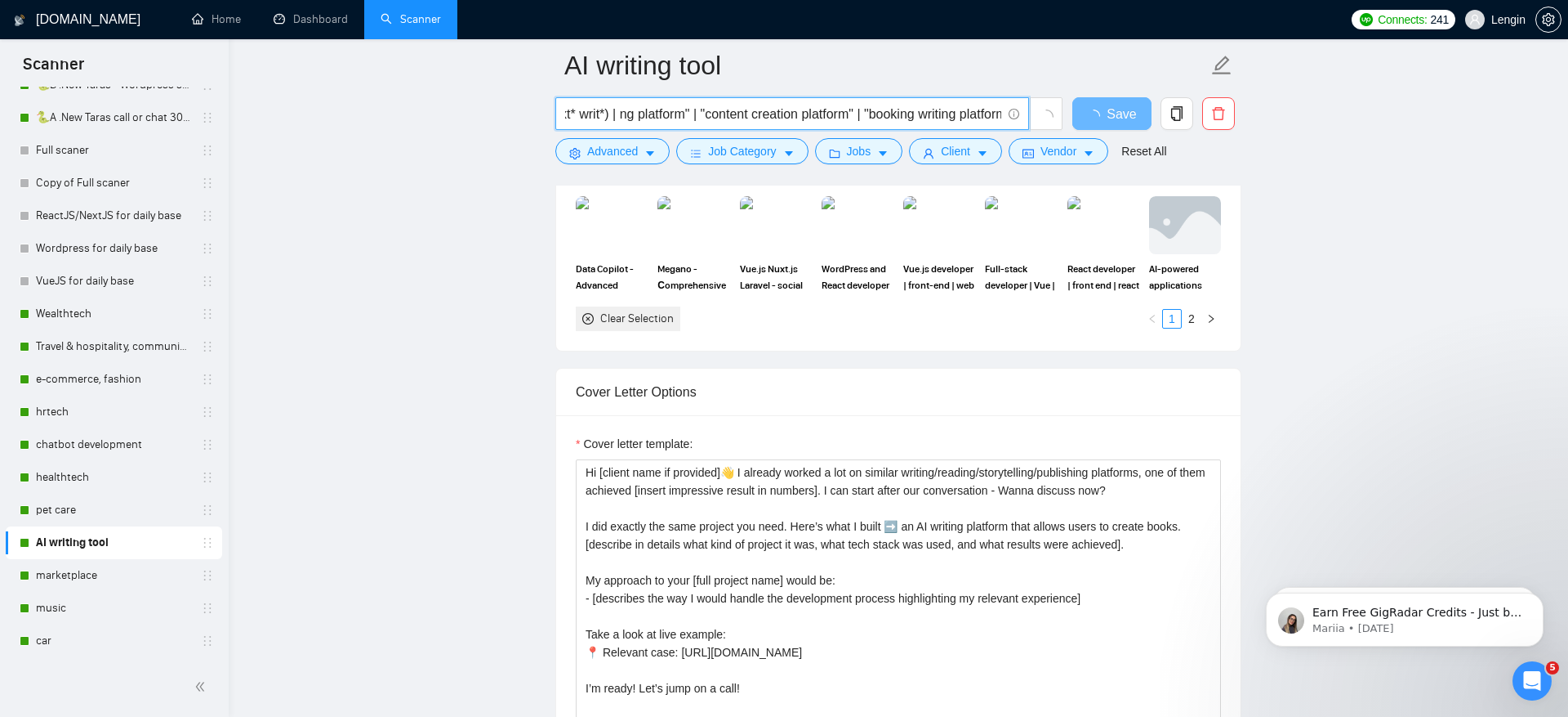
scroll to position [0, 1081]
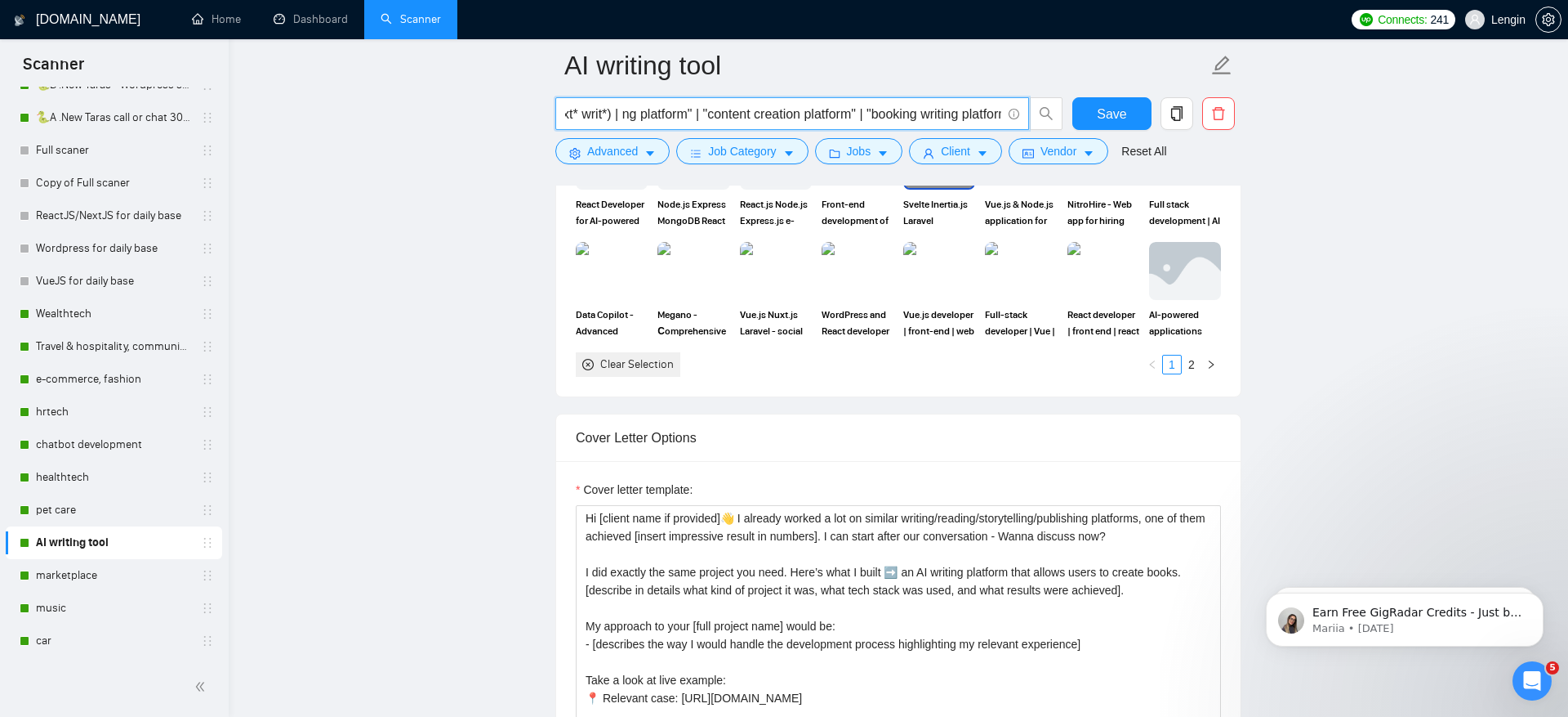
drag, startPoint x: 661, startPoint y: 118, endPoint x: 745, endPoint y: 117, distance: 84.0
click at [745, 117] on input "(ai* | ml* | machine learning | artificial intelligence | gpt) (reading* | read…" at bounding box center [783, 114] width 436 height 21
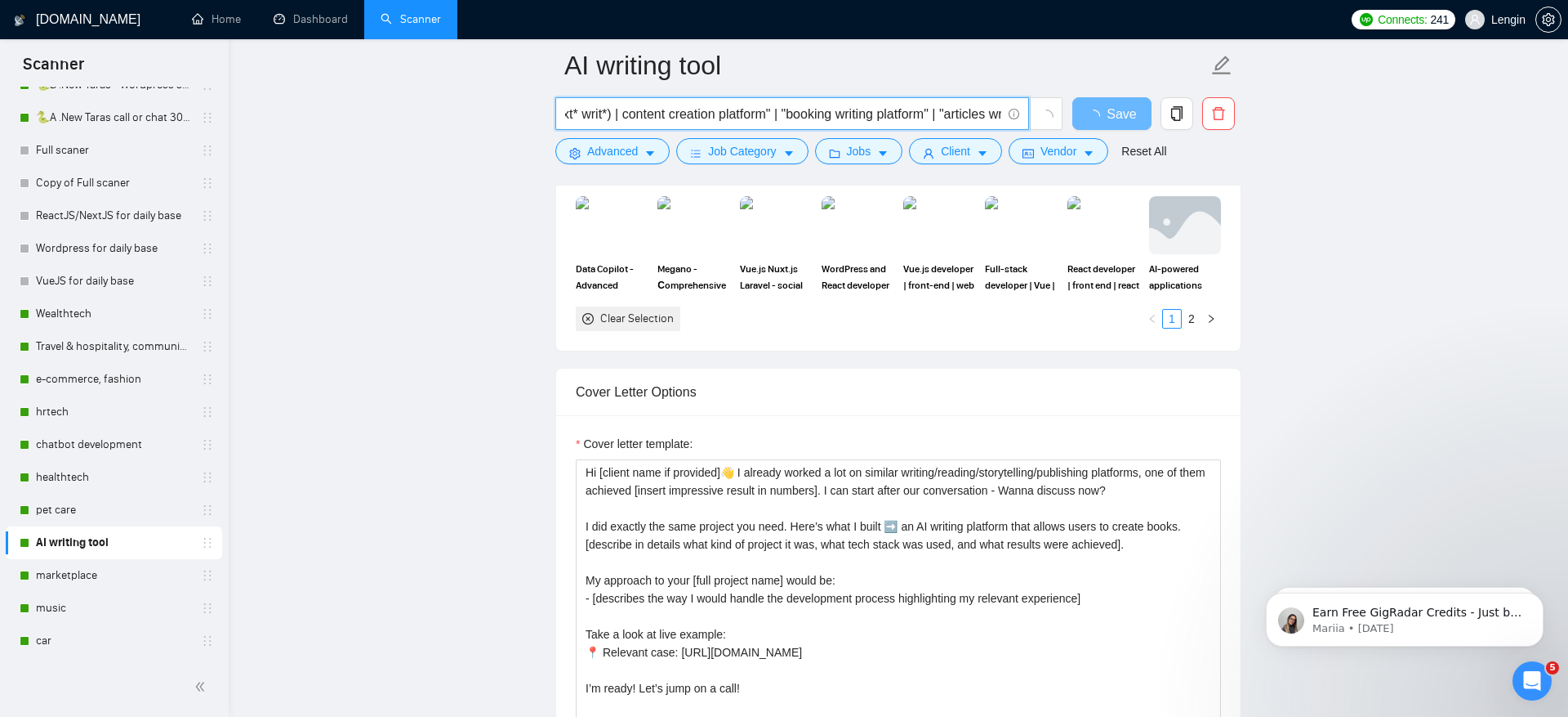
click at [705, 111] on input "(ai* | ml* | machine learning | artificial intelligence | gpt) (reading* | read…" at bounding box center [783, 114] width 436 height 21
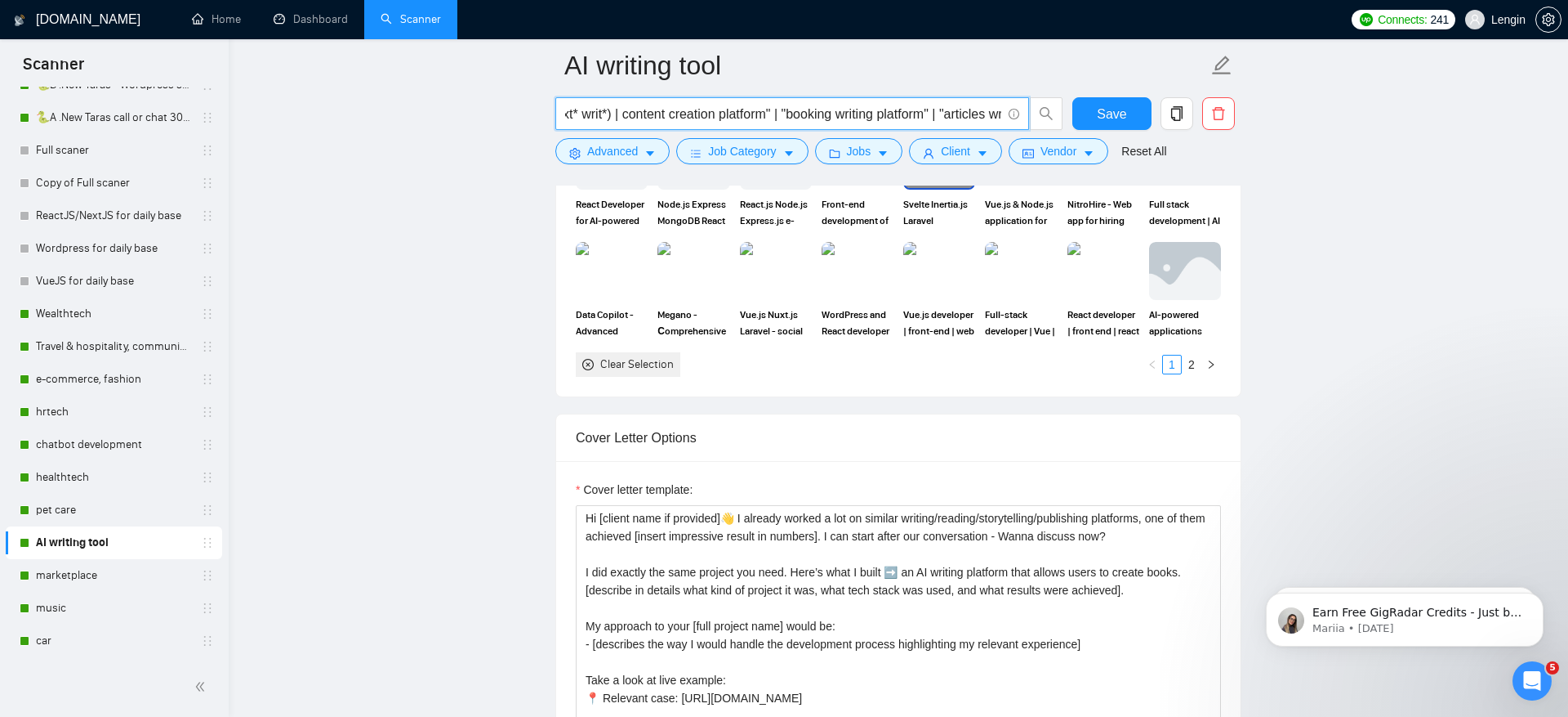
click at [659, 110] on input "(ai* | ml* | machine learning | artificial intelligence | gpt) (reading* | read…" at bounding box center [783, 114] width 436 height 21
click at [706, 120] on input "(ai* | ml* | machine learning | artificial intelligence | gpt) (reading* | read…" at bounding box center [783, 114] width 436 height 21
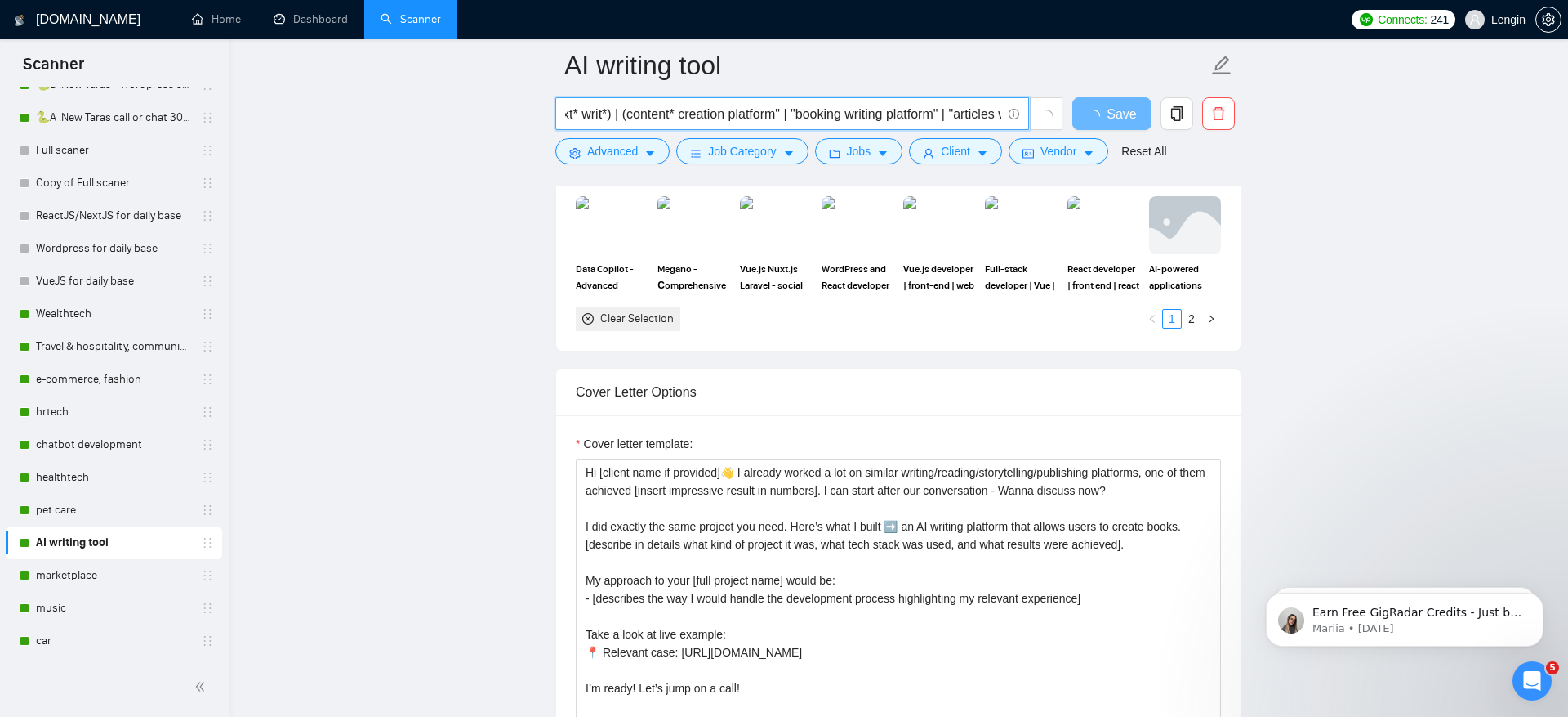
click at [663, 110] on input "(ai* | ml* | machine learning | artificial intelligence | gpt) (reading* | read…" at bounding box center [783, 114] width 436 height 21
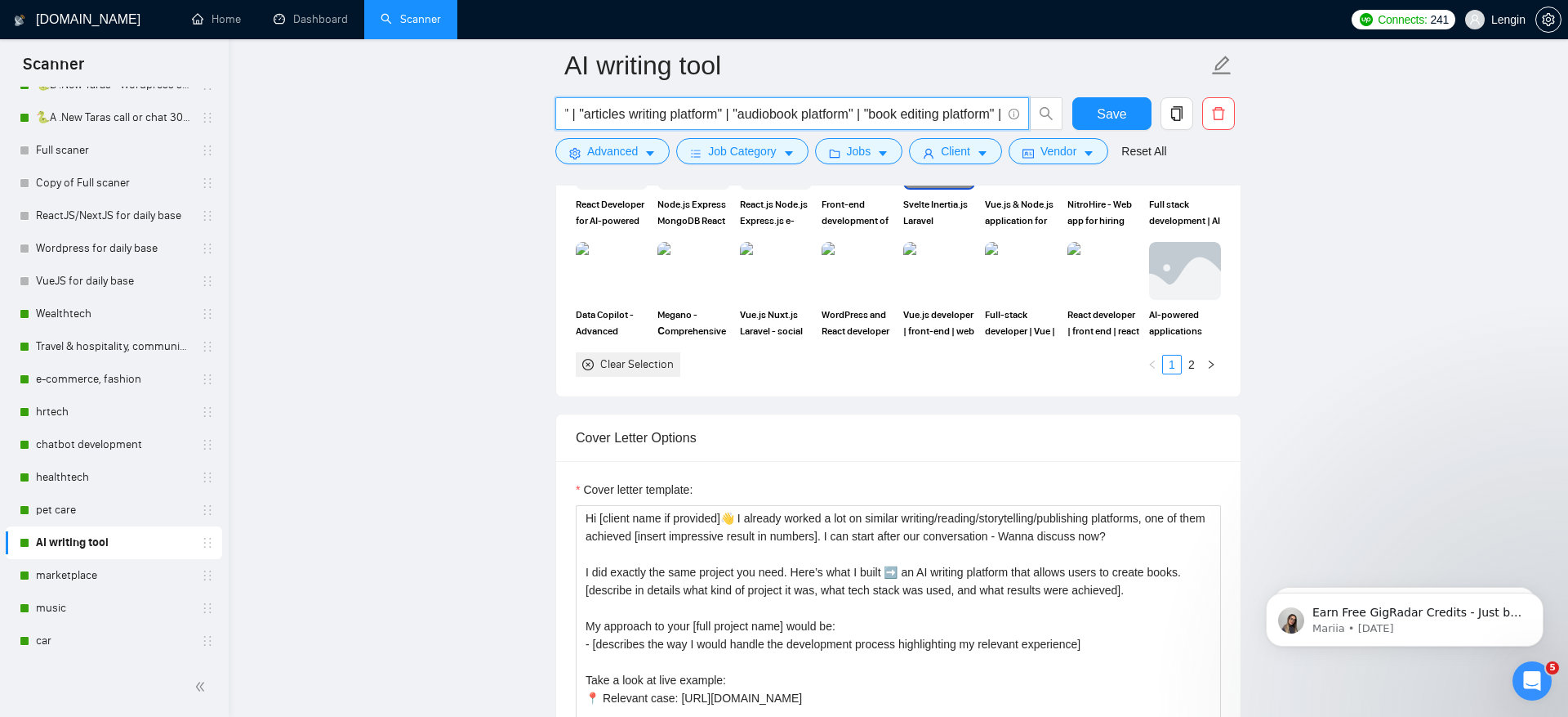
drag, startPoint x: 712, startPoint y: 117, endPoint x: 625, endPoint y: 123, distance: 87.2
click at [625, 123] on input "(ai* | ml* | machine learning | artificial intelligence | gpt) (reading* | read…" at bounding box center [783, 114] width 436 height 21
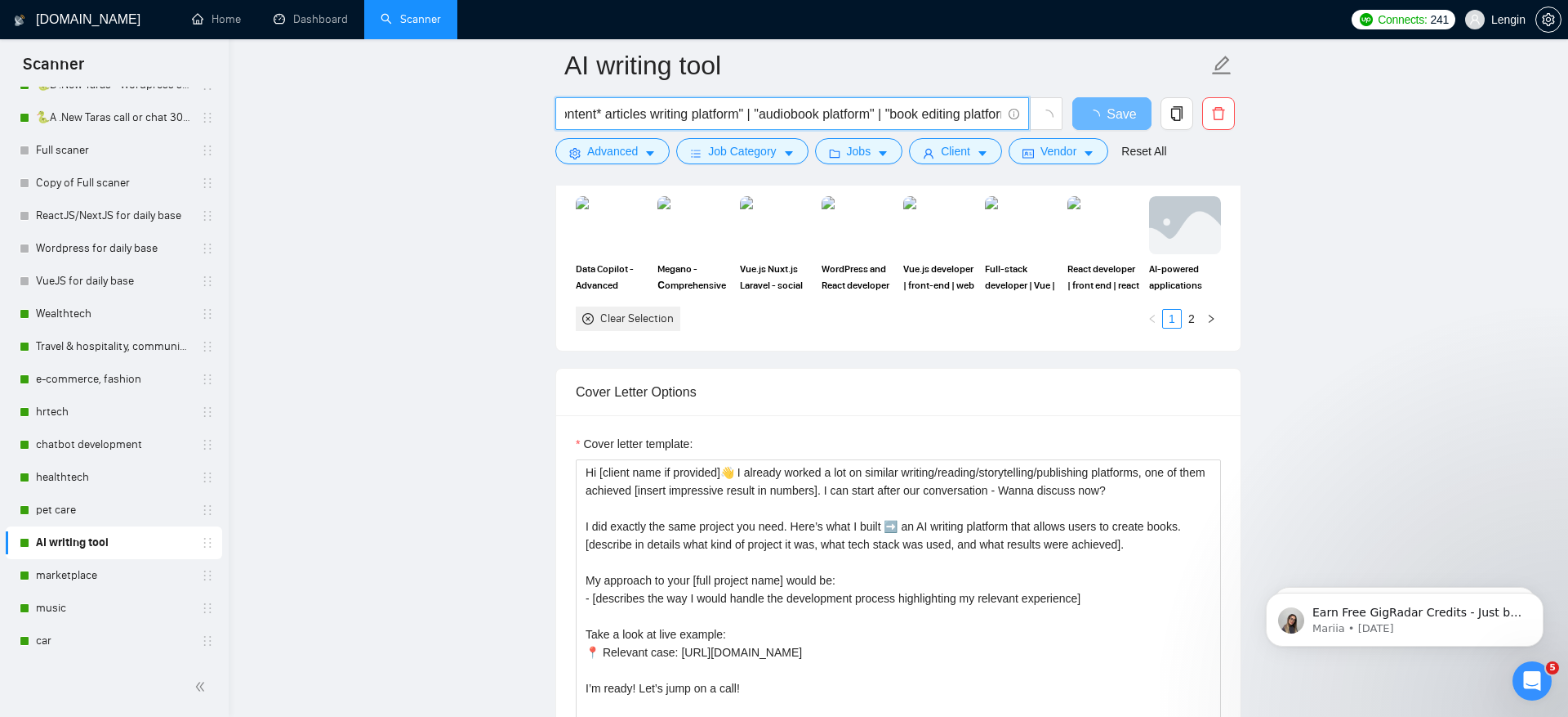
scroll to position [0, 1123]
drag, startPoint x: 715, startPoint y: 116, endPoint x: 823, endPoint y: 107, distance: 108.4
click at [823, 107] on input "(ai* | ml* | machine learning | artificial intelligence | gpt) (reading* | read…" at bounding box center [783, 114] width 436 height 21
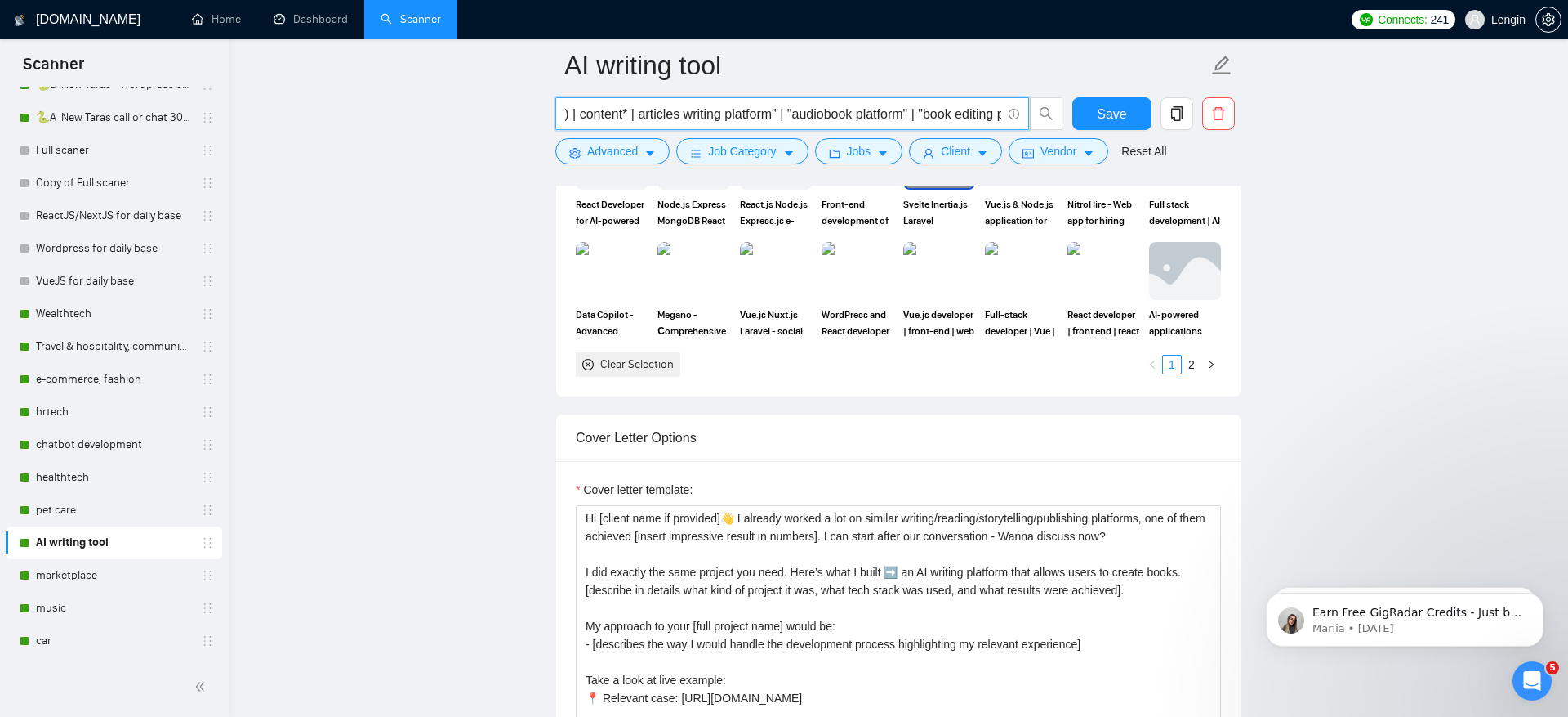
type input "(ai* | ml* | machine learning | artificial intelligence | gpt) (reading* | read…"
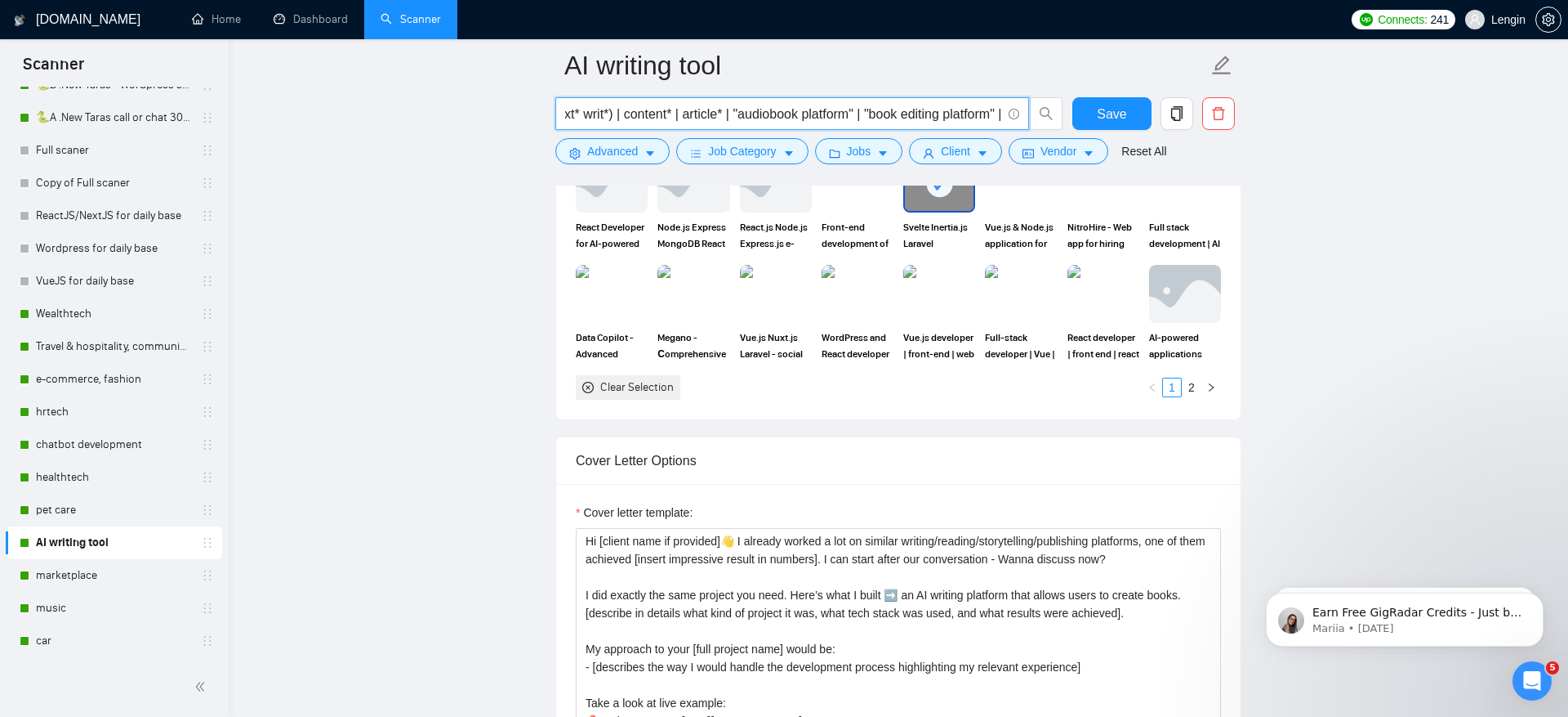
drag, startPoint x: 732, startPoint y: 109, endPoint x: 944, endPoint y: 110, distance: 212.0
click at [945, 110] on input "(ai* | ml* | machine learning | artificial intelligence | gpt) (reading* | read…" at bounding box center [783, 114] width 436 height 21
drag, startPoint x: 731, startPoint y: 111, endPoint x: 1177, endPoint y: 111, distance: 446.0
click at [1177, 111] on div "(ai* | ml* | machine learning | artificial intelligence | gpt) (reading* | read…" at bounding box center [895, 118] width 686 height 41
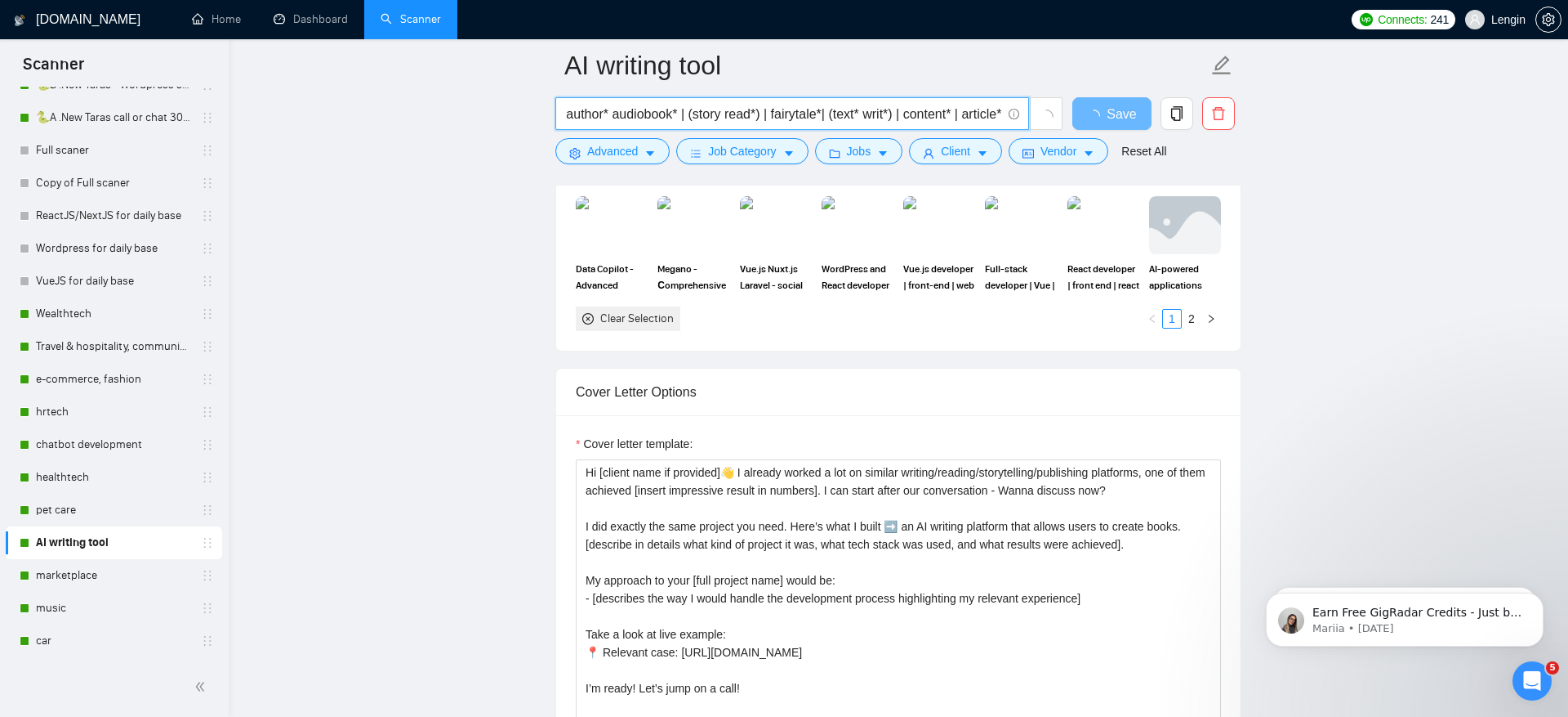
scroll to position [0, 844]
type input "(ai* | ml* | machine learning | artificial intelligence | gpt) (reading* | read…"
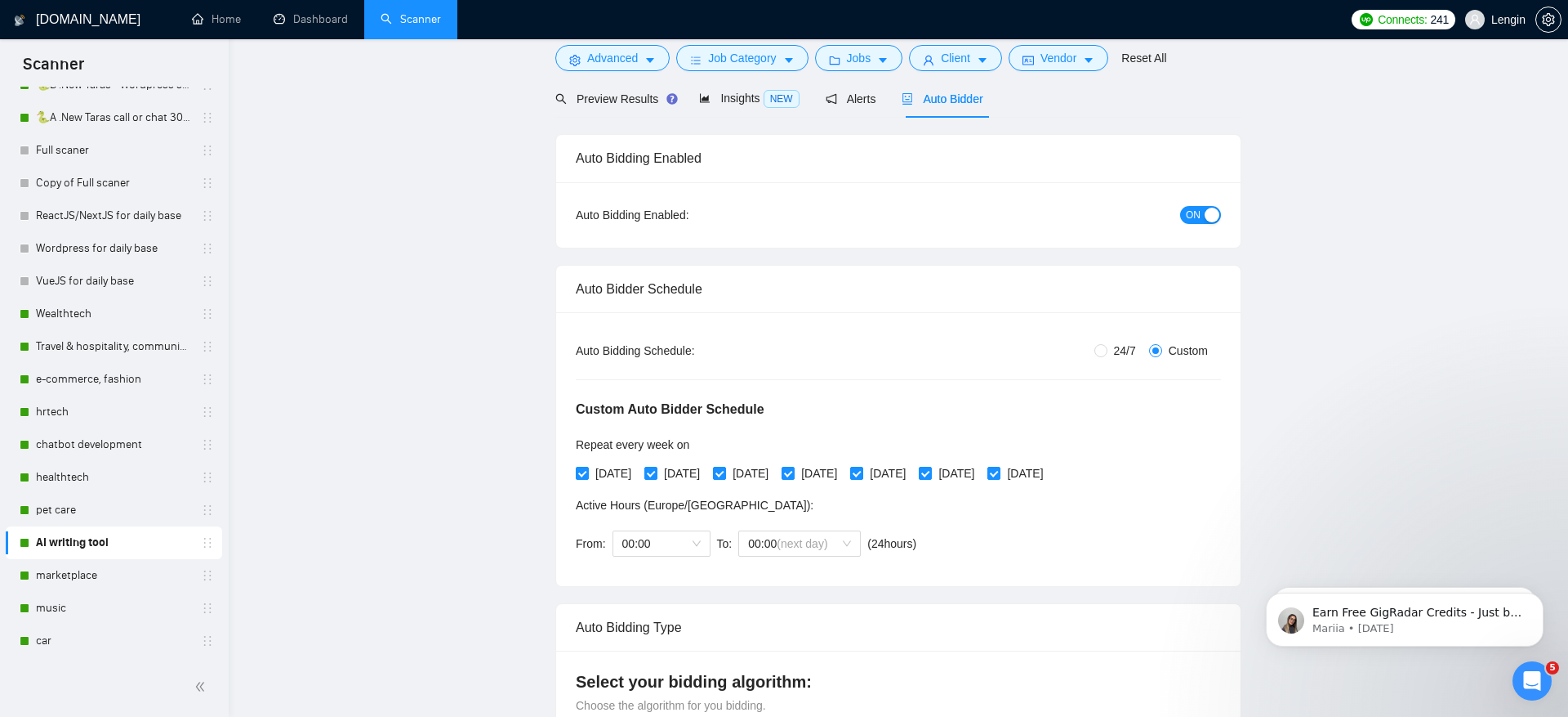
scroll to position [0, 0]
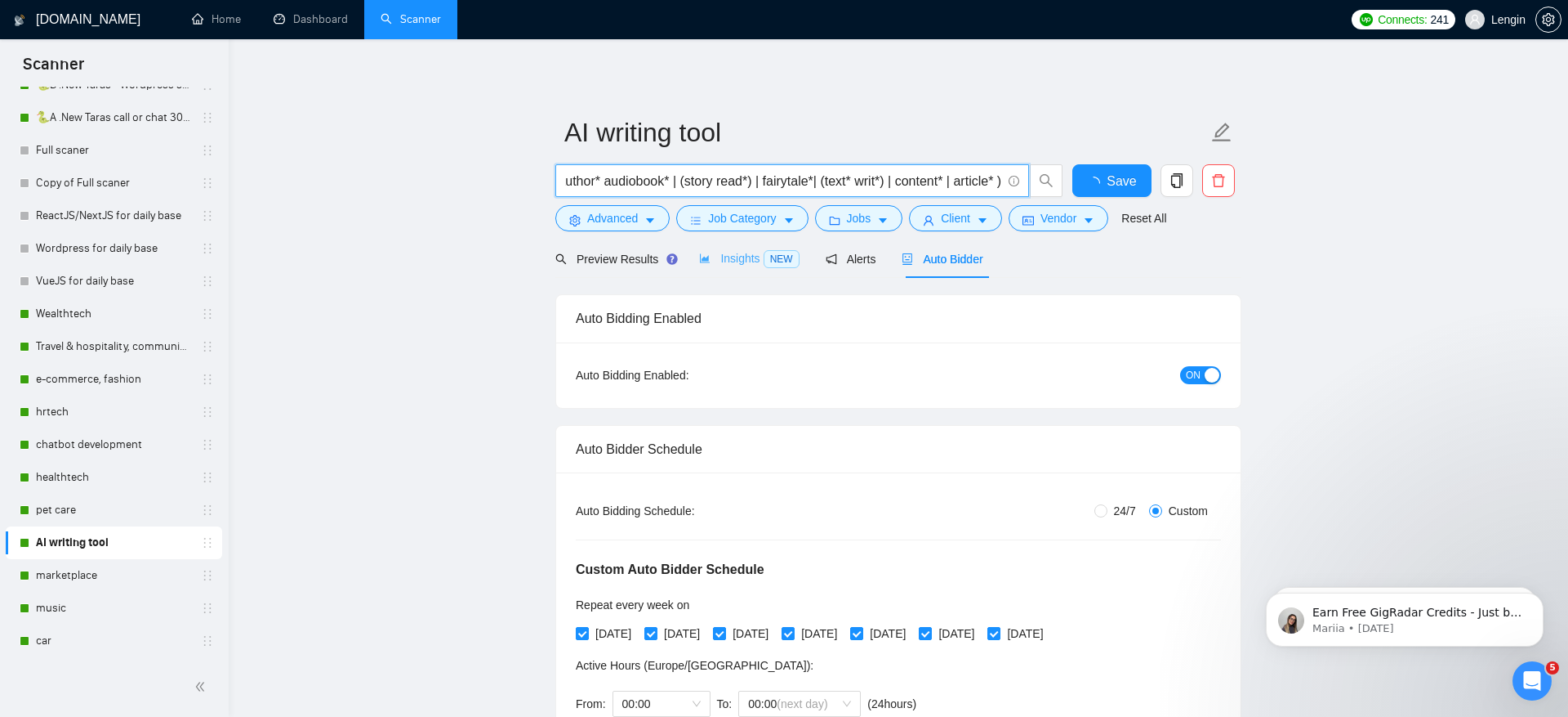
type input "(ai* | ml* | machine learning | artificial intelligence | gpt) (reading* | read…"
click at [741, 263] on span "Insights NEW" at bounding box center [749, 258] width 100 height 13
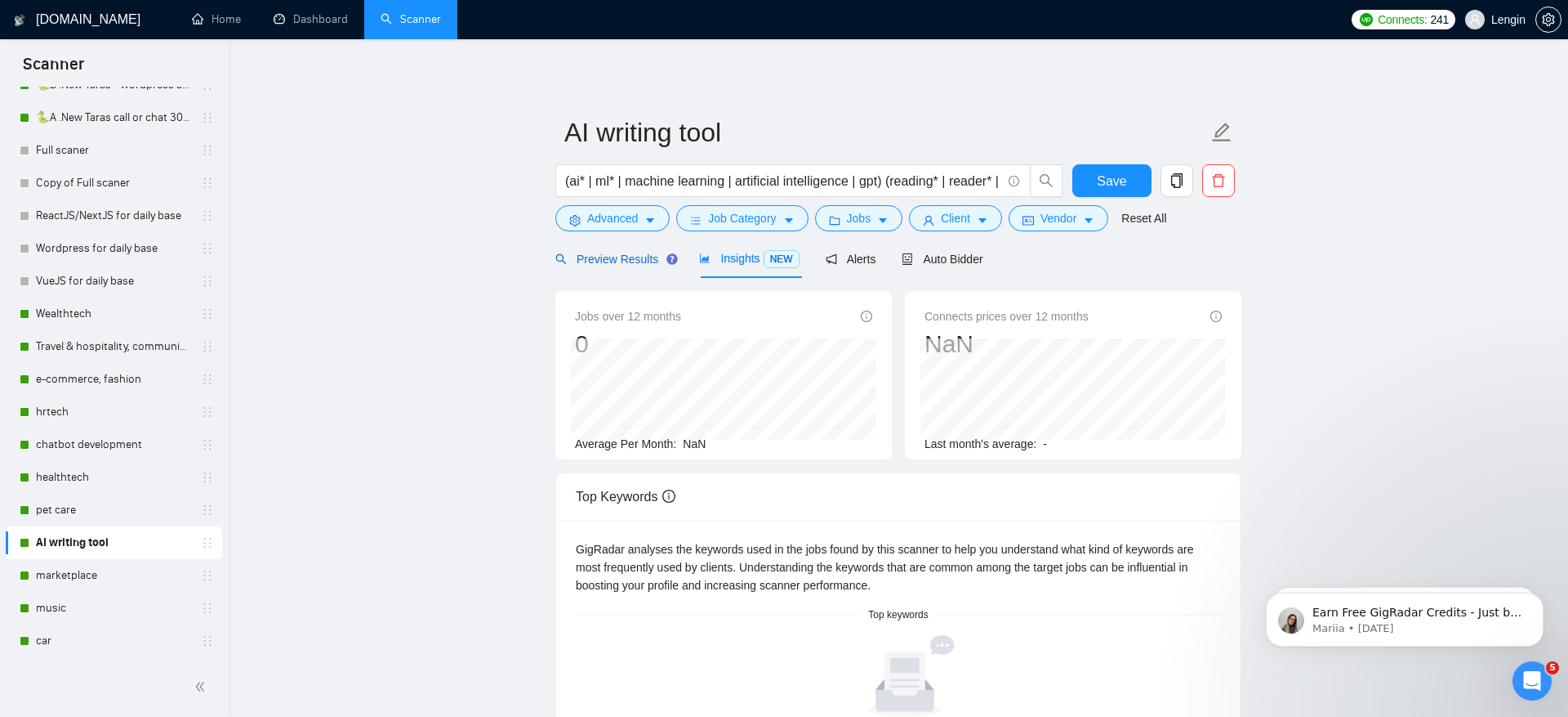
click at [624, 250] on div "Preview Results" at bounding box center [614, 259] width 118 height 18
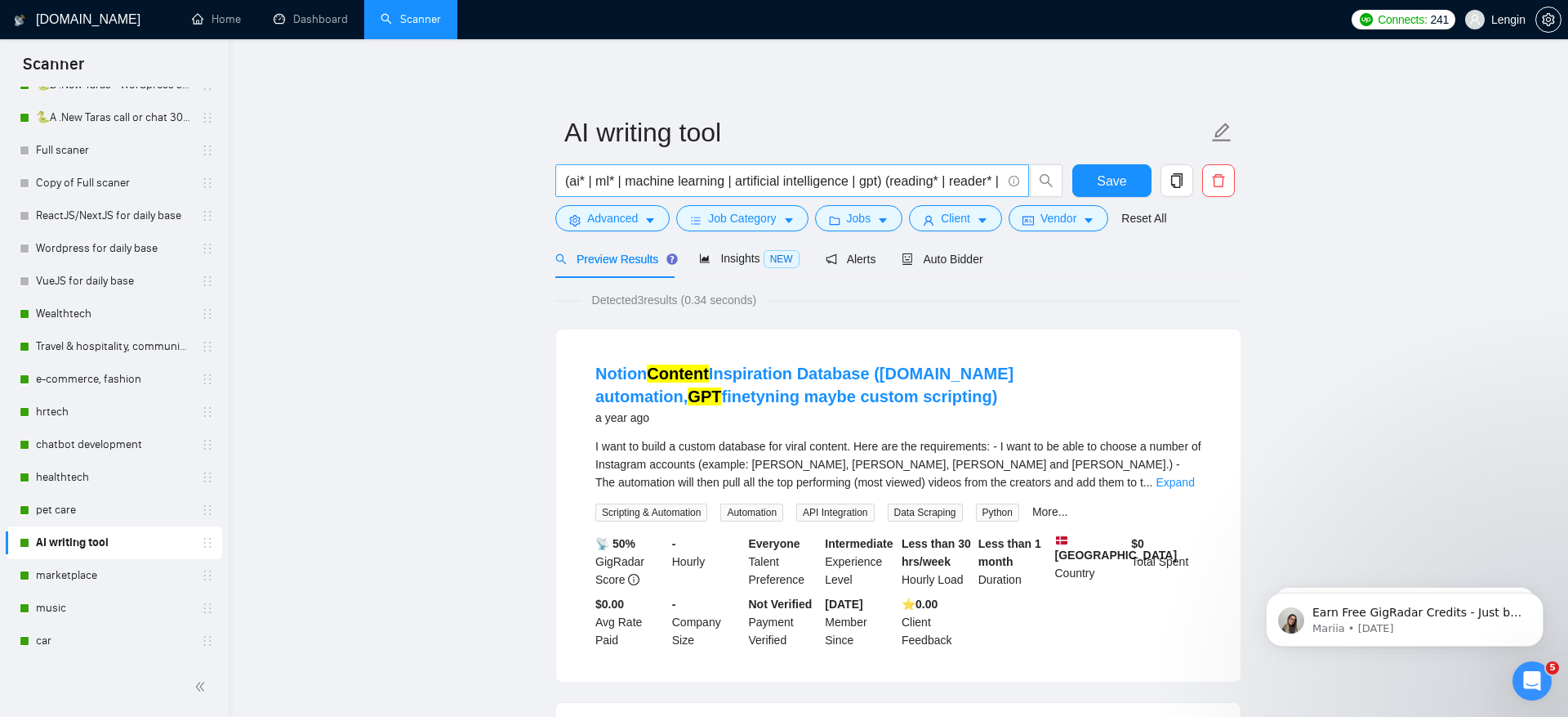
click at [749, 185] on input "(ai* | ml* | machine learning | artificial intelligence | gpt) (reading* | read…" at bounding box center [783, 181] width 436 height 21
click at [805, 181] on input "(ai* | ml* | machine learning | artificial intelligence | gpt) (reading* | read…" at bounding box center [783, 181] width 436 height 21
click at [831, 182] on input "(ai* | ml* | machine learning | artificial intelligence | gpt) (reading* | read…" at bounding box center [783, 181] width 436 height 21
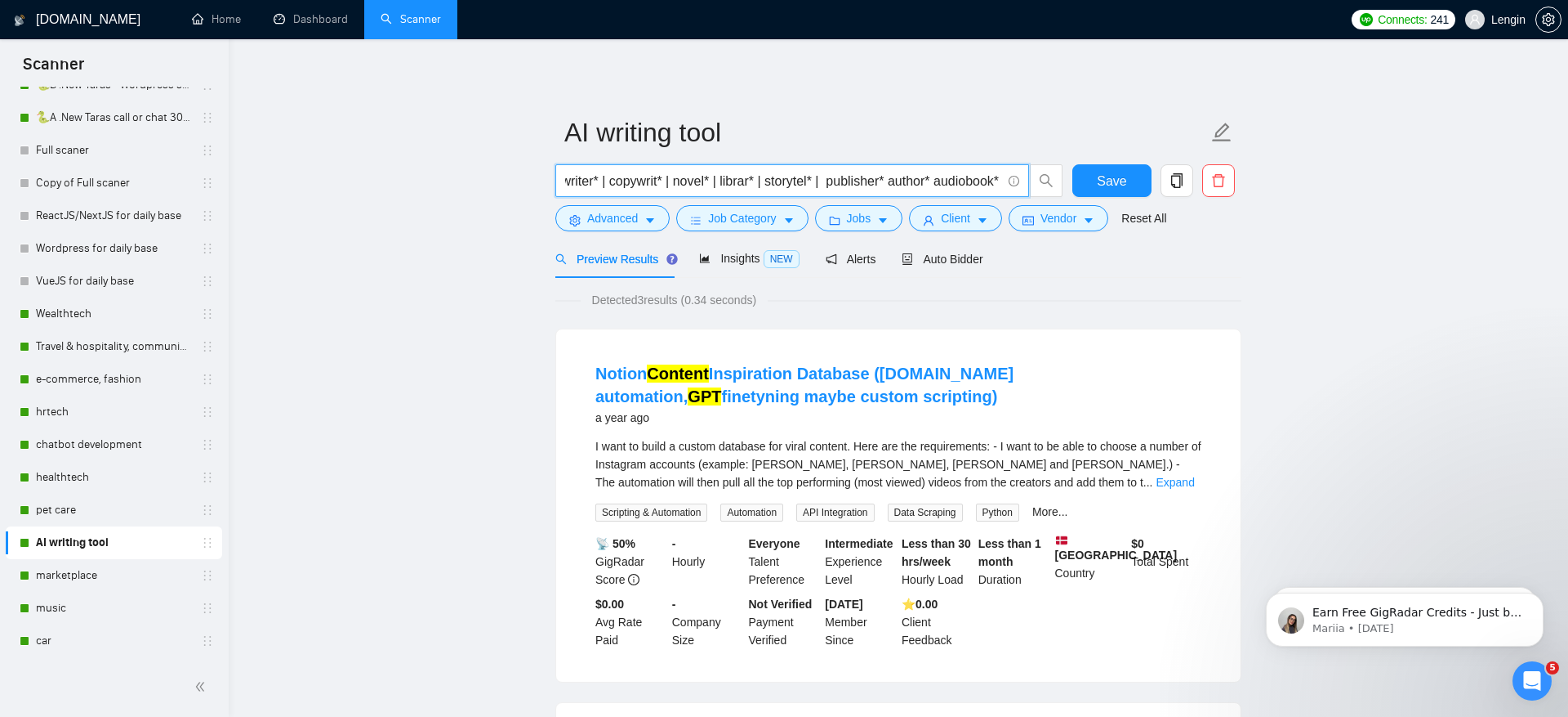
click at [908, 183] on input "(ai* | ml* | machine learning | artificial intelligence | gpt) (reading* | read…" at bounding box center [783, 181] width 436 height 21
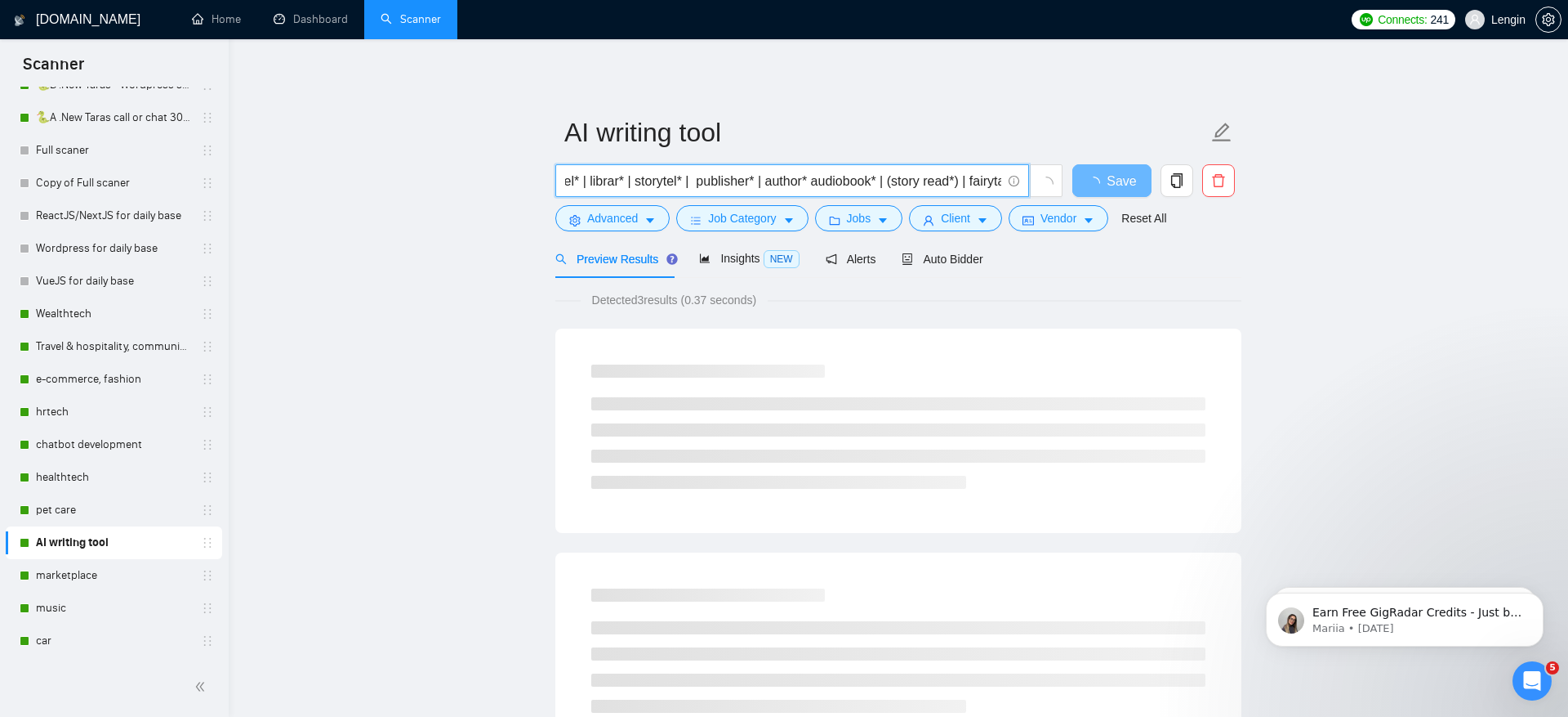
click at [835, 179] on input "(ai* | ml* | machine learning | artificial intelligence | gpt) (reading* | read…" at bounding box center [783, 181] width 436 height 21
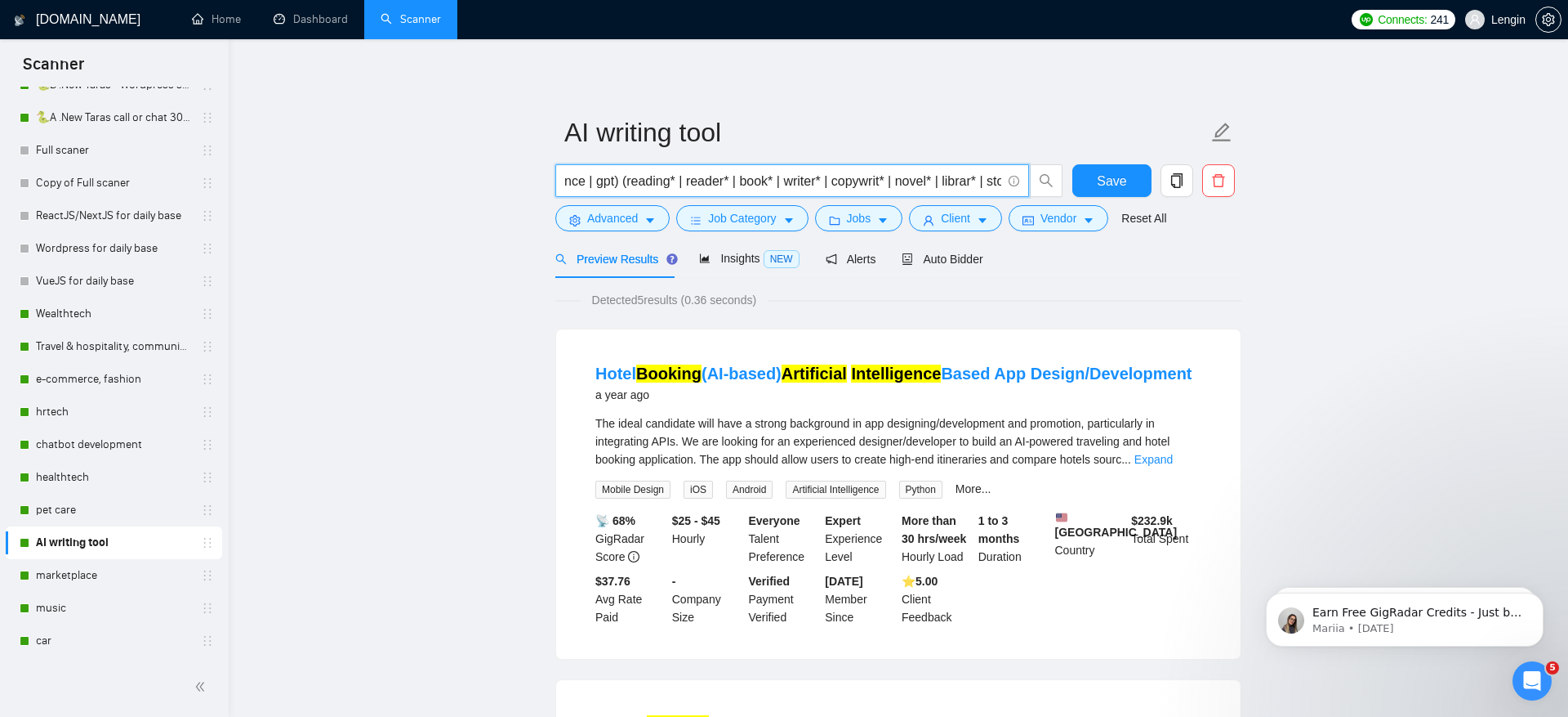
scroll to position [0, 0]
click at [658, 179] on input "(ai* | ml* | machine learning | artificial intelligence | gpt) (reading* | read…" at bounding box center [783, 181] width 436 height 21
click at [786, 182] on input "(ai* | ml* | machine learning | artificial intelligence | gpt) (reading* | read…" at bounding box center [783, 181] width 436 height 21
click at [707, 175] on input "(ai* | ml* | machine learning | artificial intelligence | gpt) (reading* | read…" at bounding box center [783, 181] width 436 height 21
click at [721, 180] on input "(ai* | ml* | machine learning | artificial intelligence | gpt) (reading* | read…" at bounding box center [783, 181] width 436 height 21
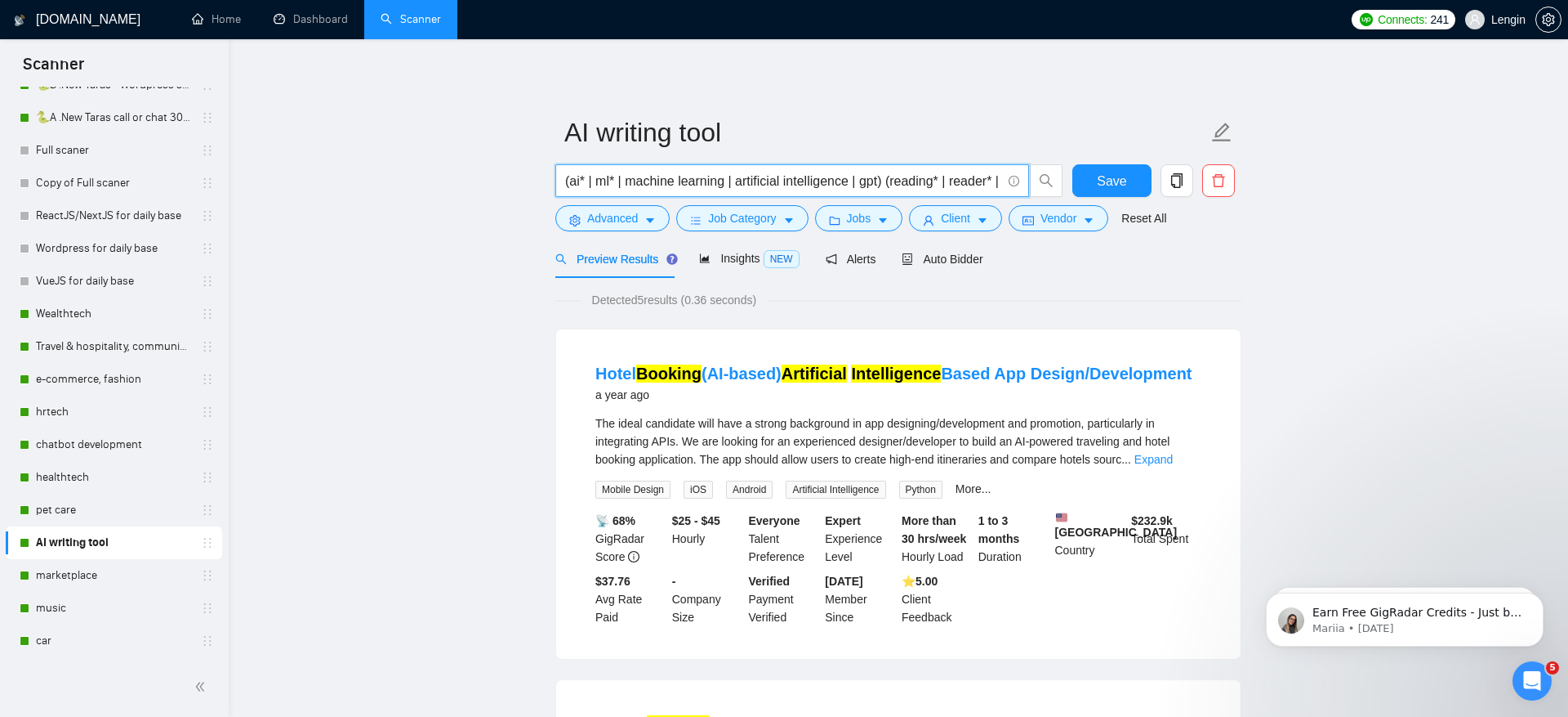
click at [757, 180] on input "(ai* | ml* | machine learning | artificial intelligence | gpt) (reading* | read…" at bounding box center [783, 181] width 436 height 21
click at [856, 184] on input "(ai* | ml* | machine learning | artificial intelligence | gpt) (reading* | read…" at bounding box center [783, 181] width 436 height 21
click at [1001, 178] on span "(ai* | ml* | machine learning | artificial intelligence | gpt) (reading* | read…" at bounding box center [792, 181] width 474 height 33
drag, startPoint x: 994, startPoint y: 178, endPoint x: 1003, endPoint y: 179, distance: 9.1
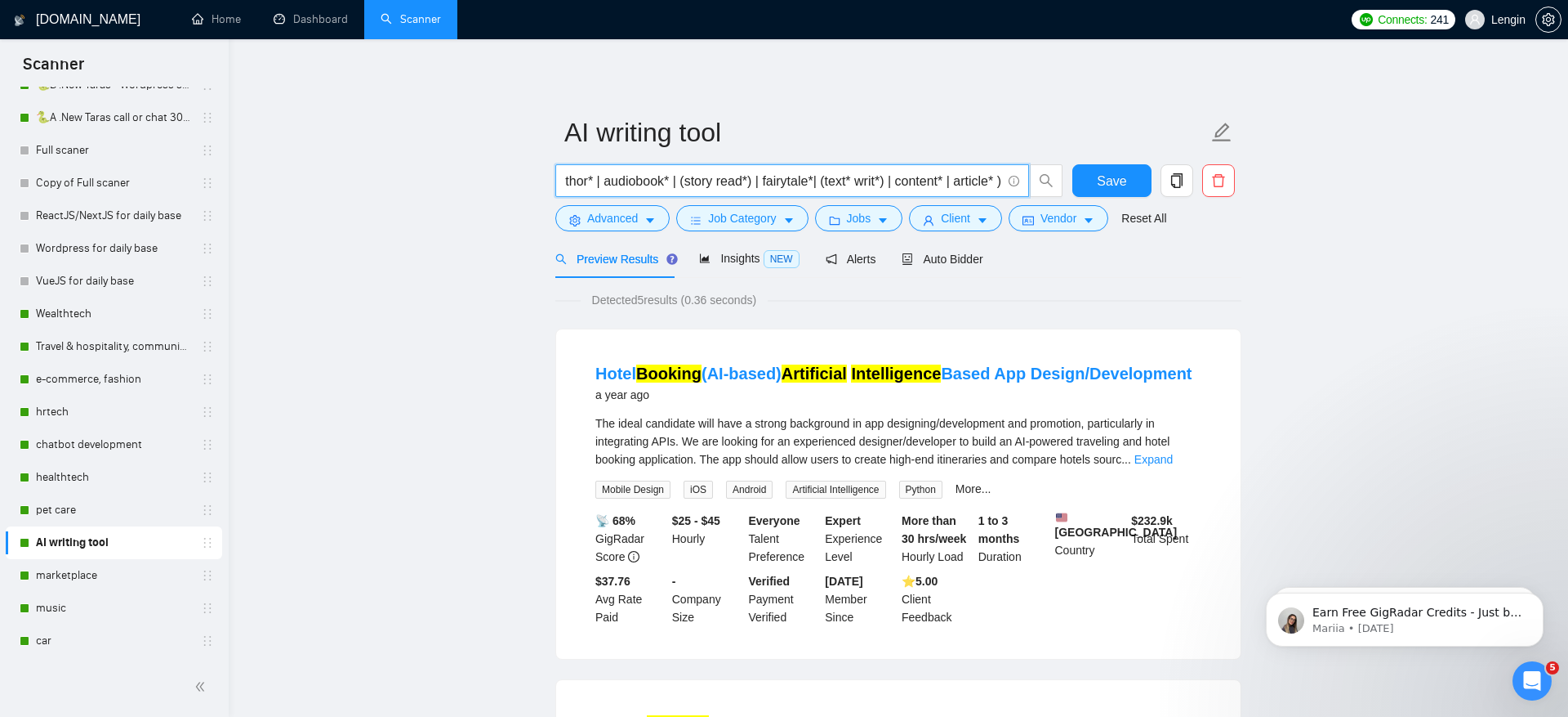
click at [1003, 179] on span "(ai* | ml* | machine learning | artificial intelligence | gpt) (reading* | read…" at bounding box center [792, 181] width 474 height 33
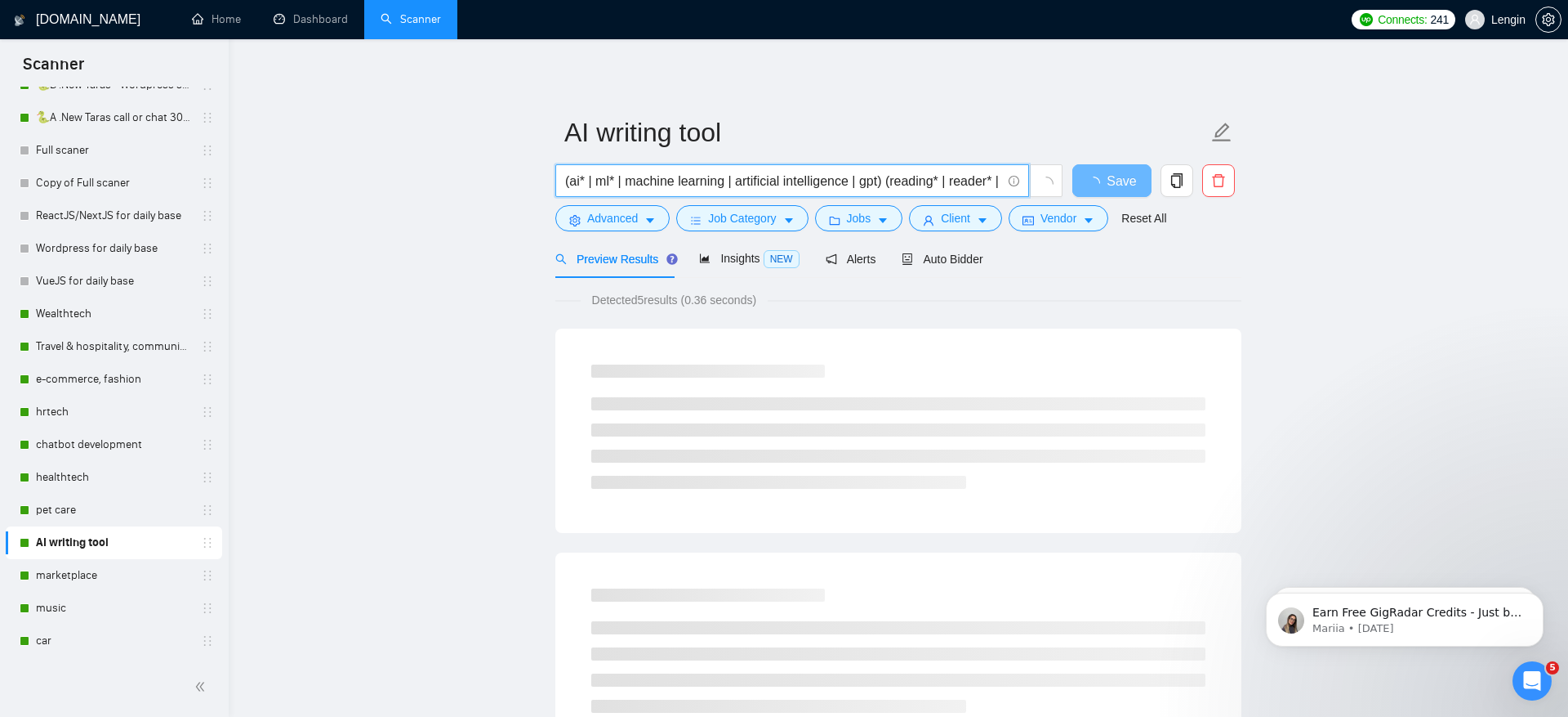
drag, startPoint x: 898, startPoint y: 181, endPoint x: 450, endPoint y: 188, distance: 448.1
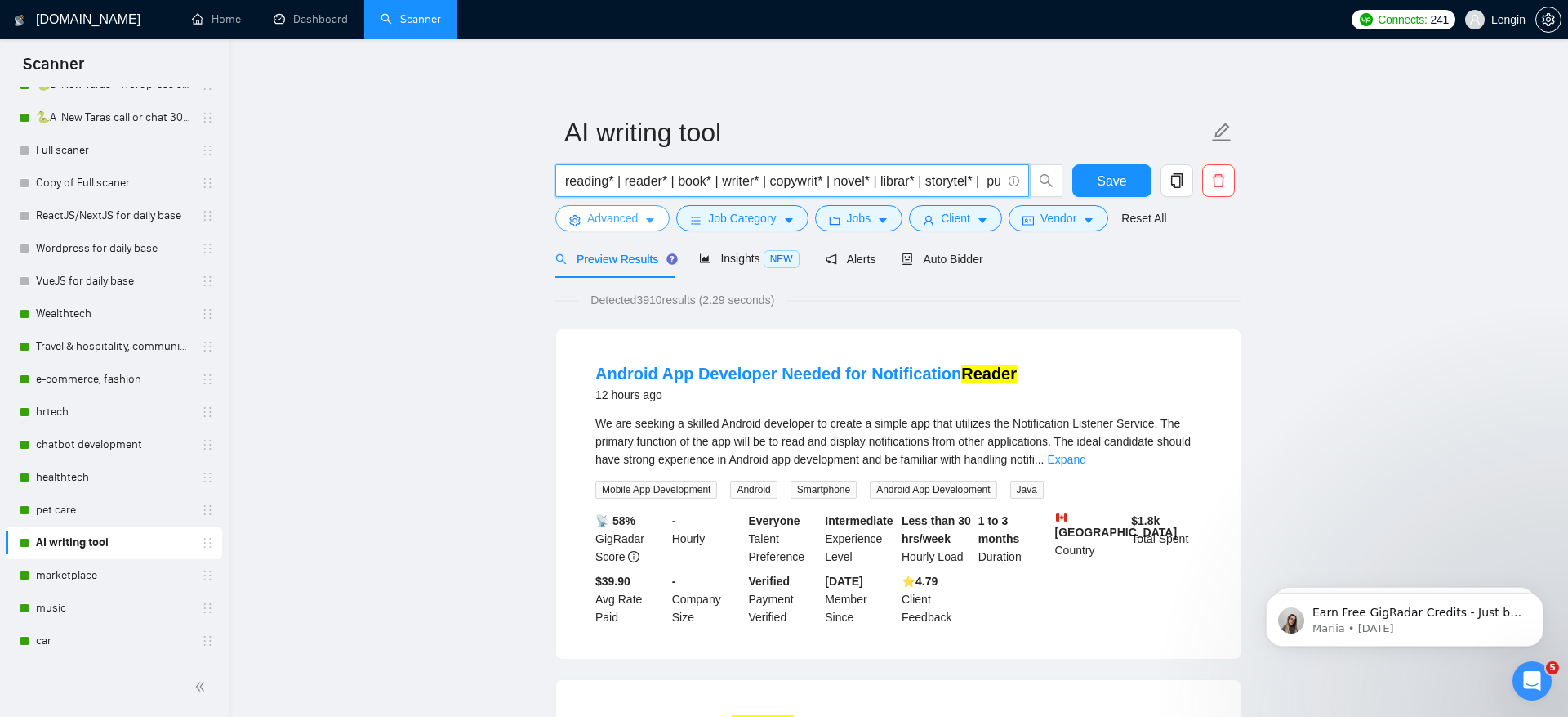
type input "reading* | reader* | book* | writer* | copywrit* | novel* | librar* | storytel*…"
click at [593, 214] on span "Advanced" at bounding box center [613, 218] width 51 height 18
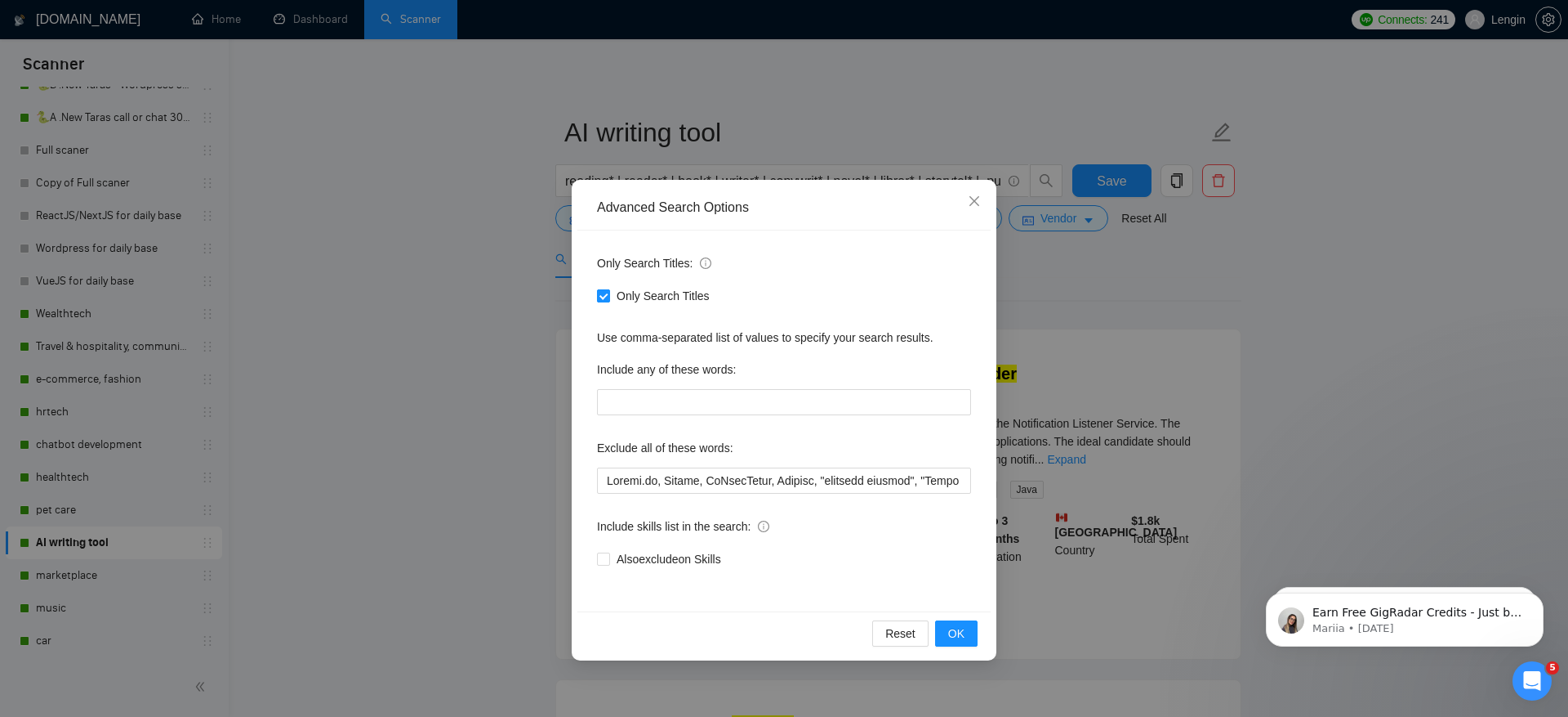
click at [625, 287] on span "Only Search Titles" at bounding box center [663, 296] width 106 height 18
click at [609, 289] on input "Only Search Titles" at bounding box center [603, 295] width 12 height 12
checkbox input "false"
click at [670, 406] on input "text" at bounding box center [784, 403] width 374 height 26
paste input "(ai* | ml* | machine learning | artificial intelligence | gpt) ("
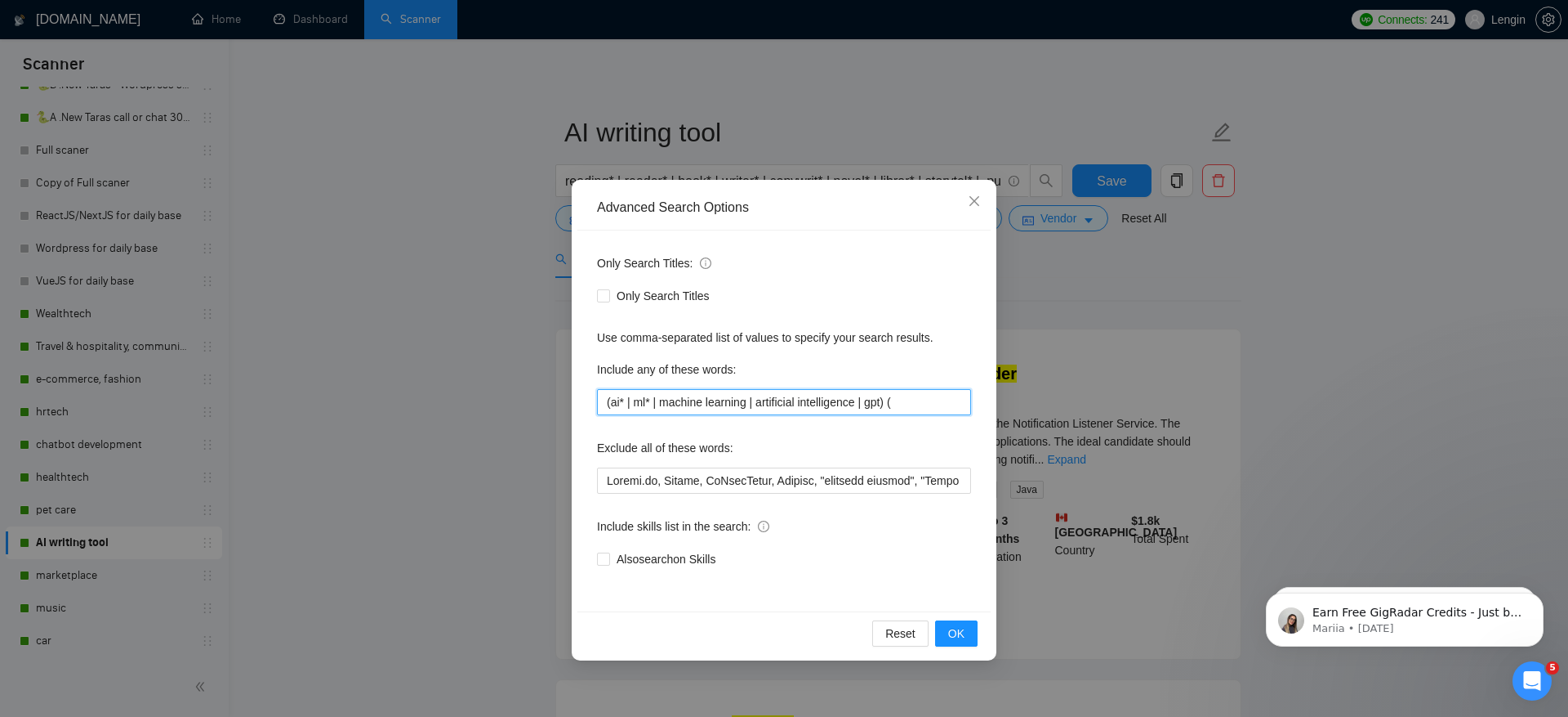
click at [610, 401] on input "(ai* | ml* | machine learning | artificial intelligence | gpt) (" at bounding box center [784, 403] width 374 height 26
click at [920, 405] on input "ai* | ml* | machine learning | artificial intelligence | gpt) (" at bounding box center [784, 403] width 374 height 26
type input "ai* | ml* | machine learning | artificial intelligence | gpt"
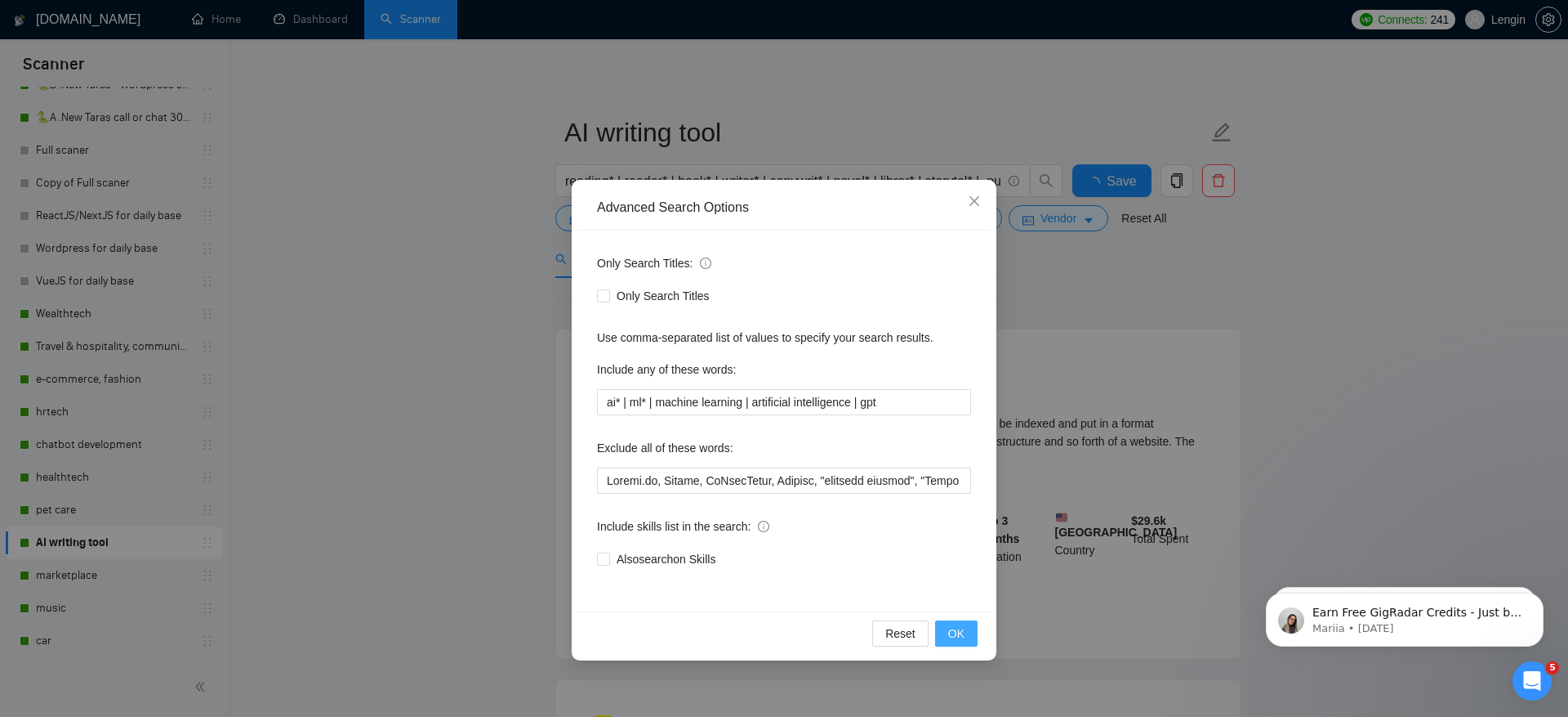
click at [959, 635] on span "OK" at bounding box center [957, 634] width 16 height 18
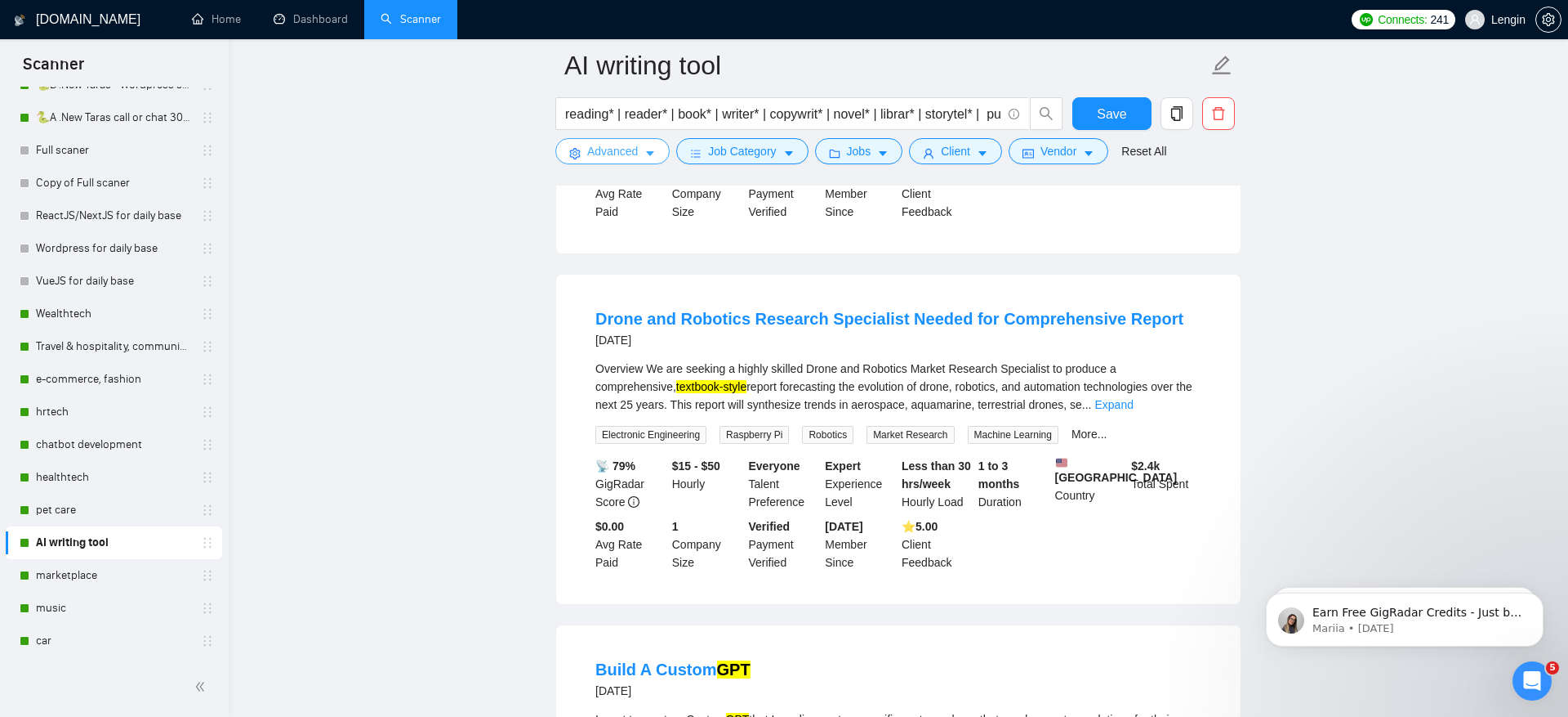
scroll to position [780, 0]
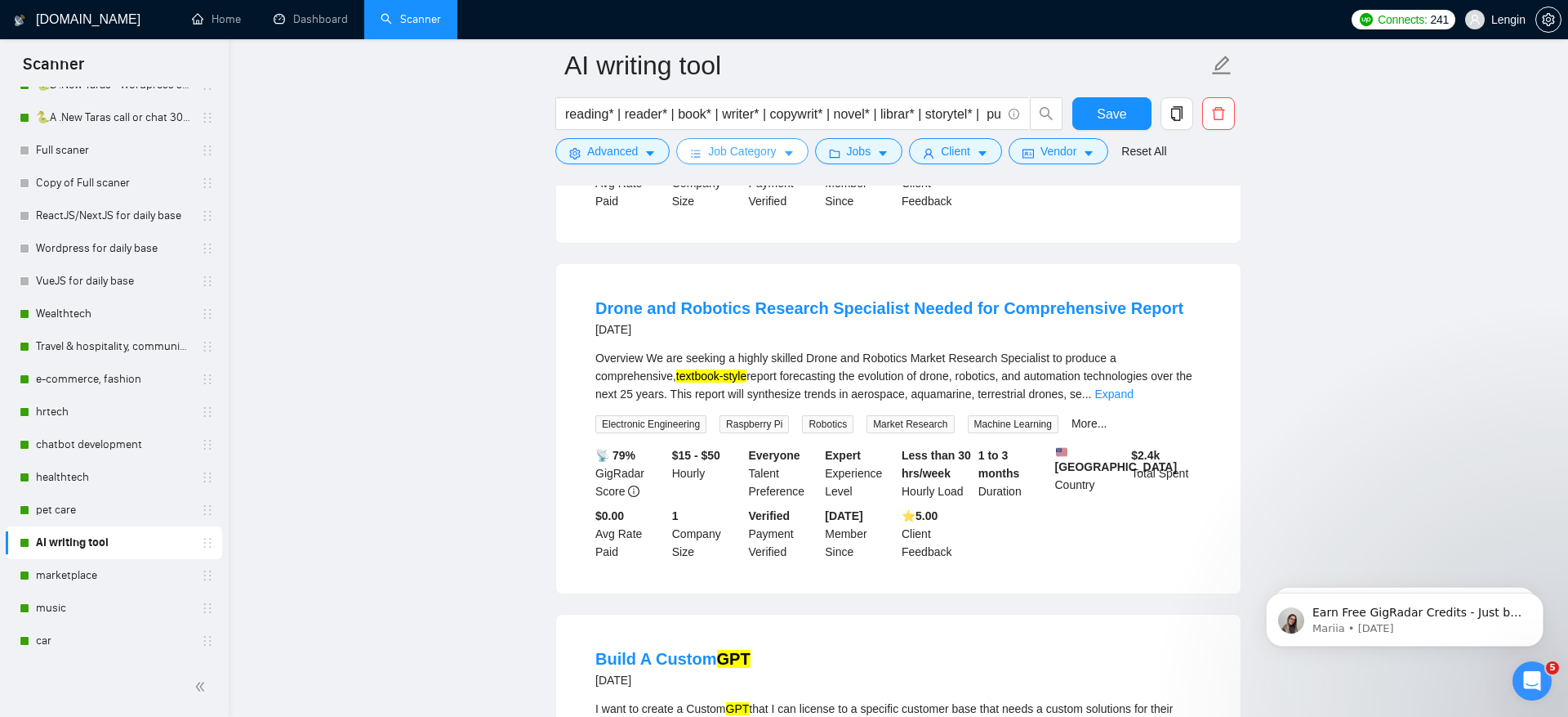
click at [749, 149] on span "Job Category" at bounding box center [742, 151] width 67 height 18
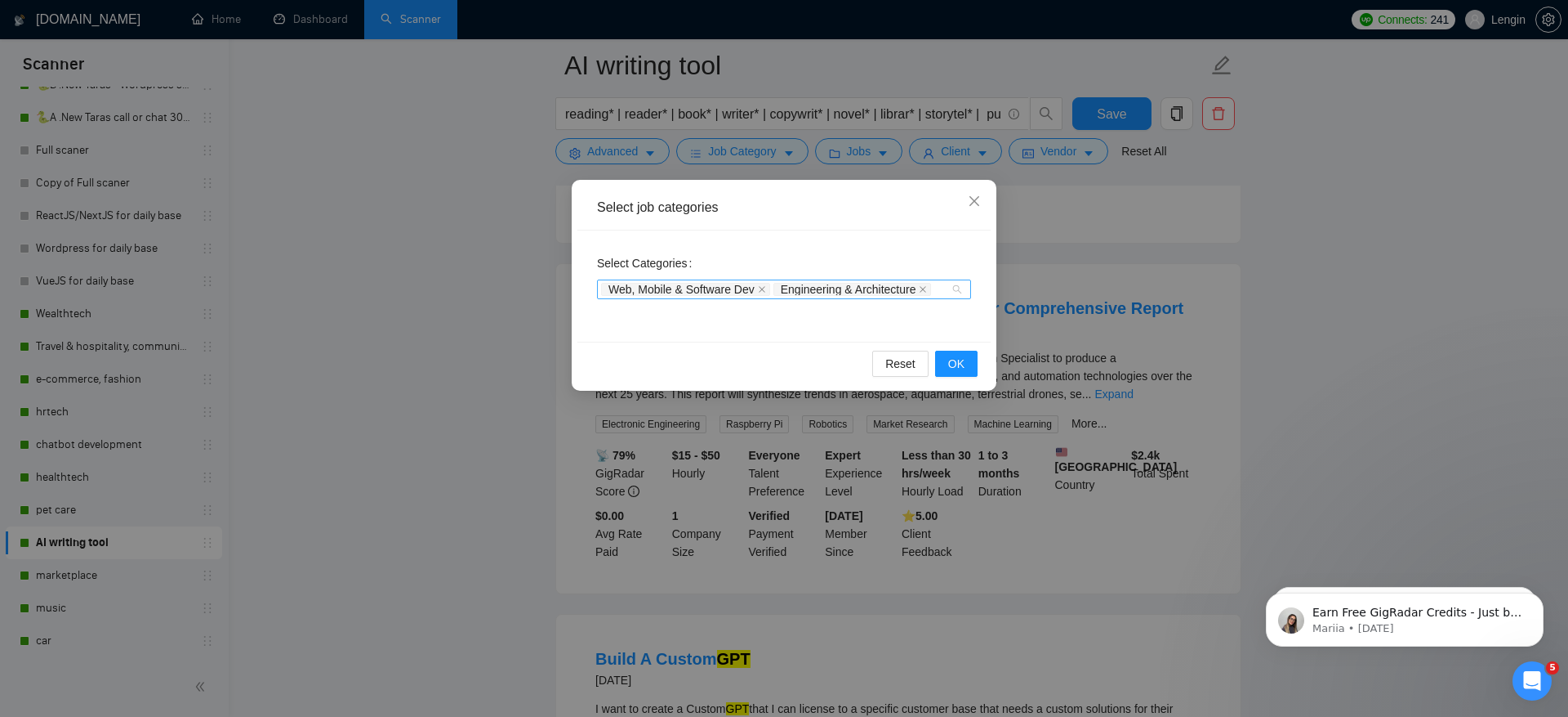
click at [712, 293] on span "Web, Mobile & Software Dev" at bounding box center [682, 290] width 146 height 12
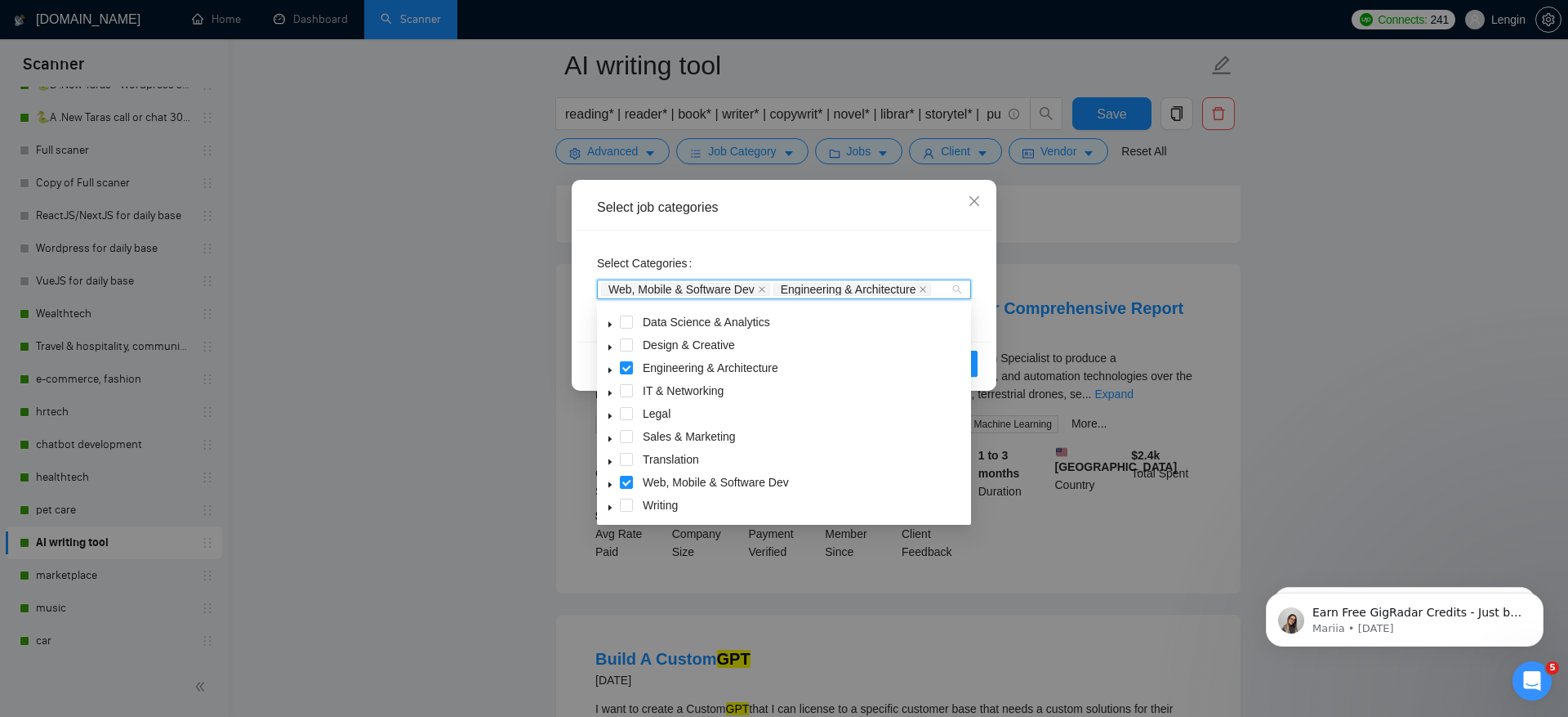
scroll to position [62, 0]
click at [625, 374] on span at bounding box center [627, 371] width 13 height 13
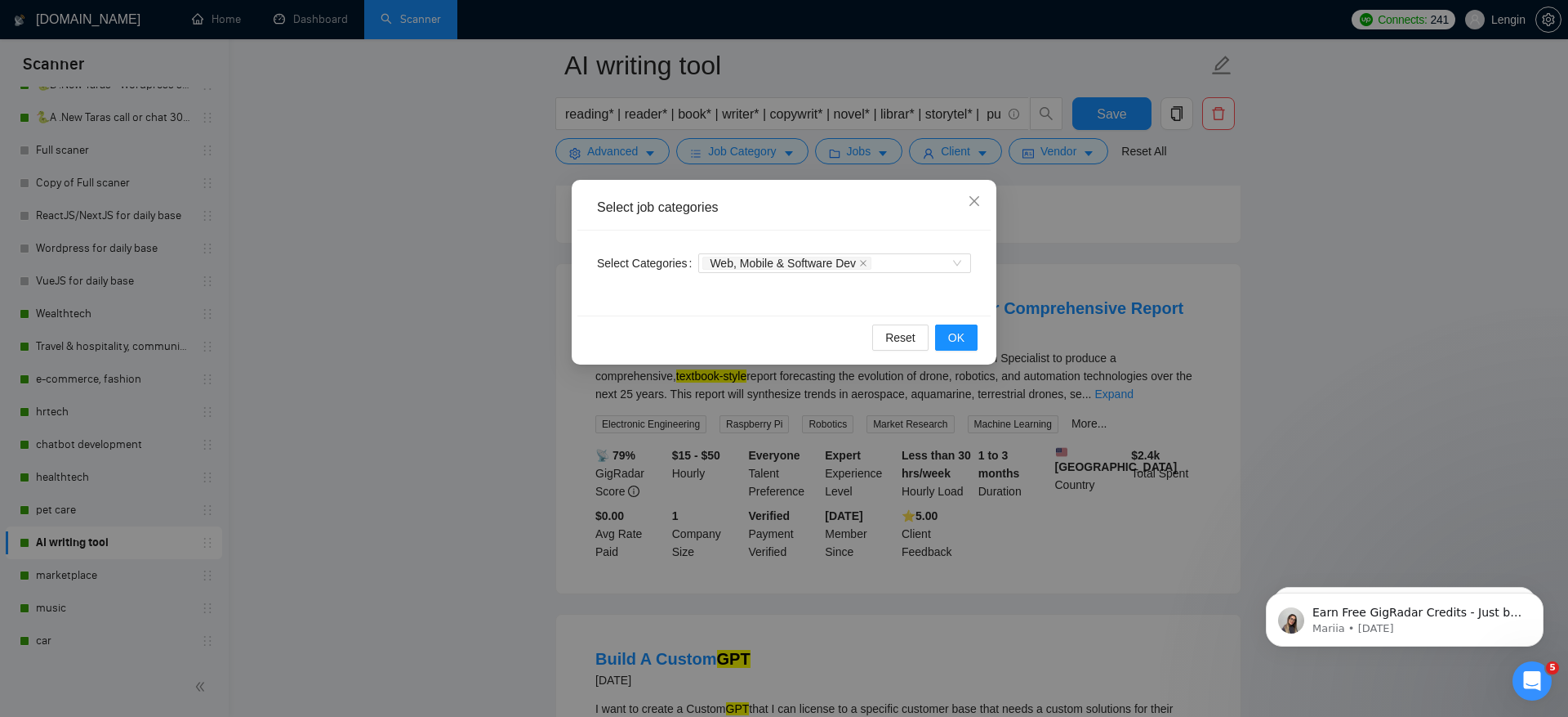
click at [636, 320] on div "Reset OK" at bounding box center [784, 337] width 413 height 44
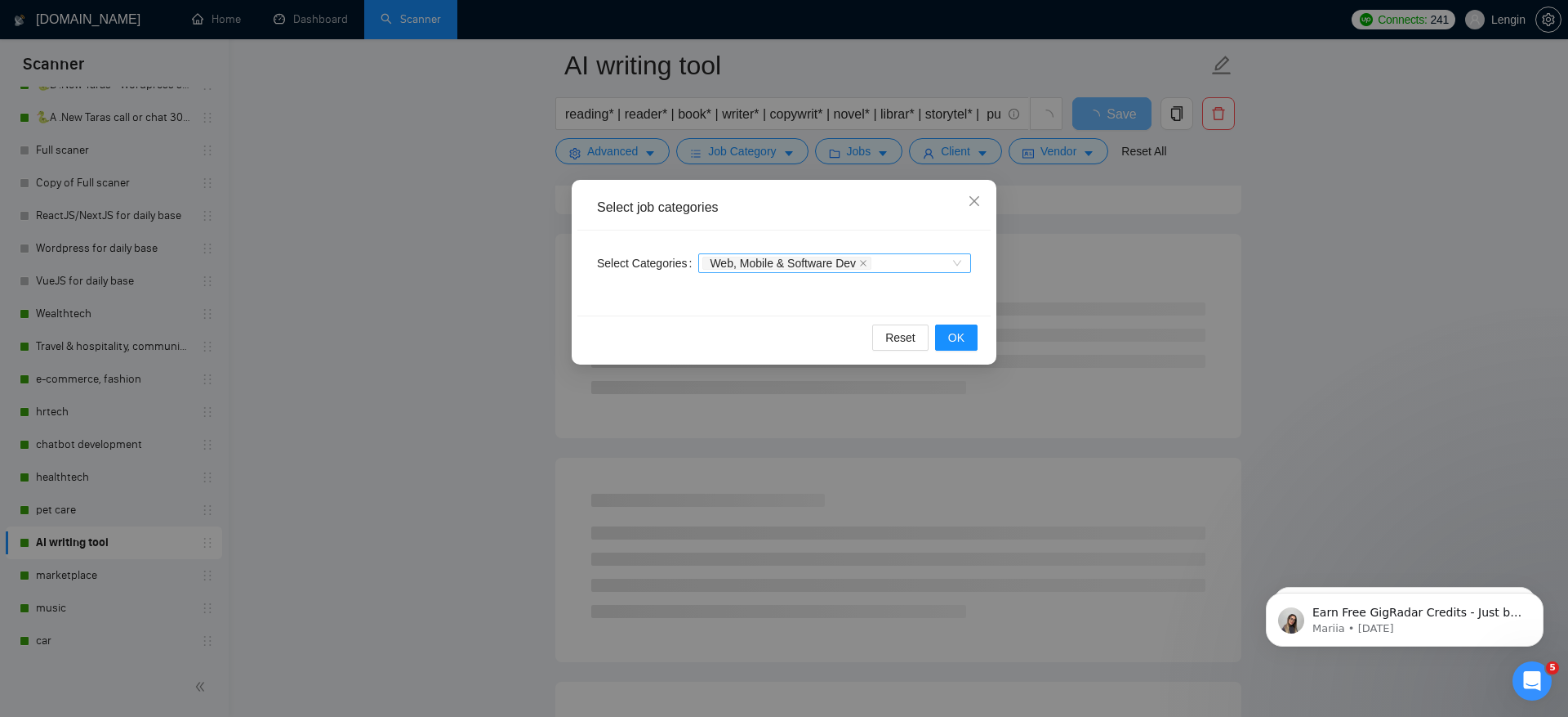
click at [913, 262] on div "Web, Mobile & Software Dev" at bounding box center [827, 263] width 248 height 16
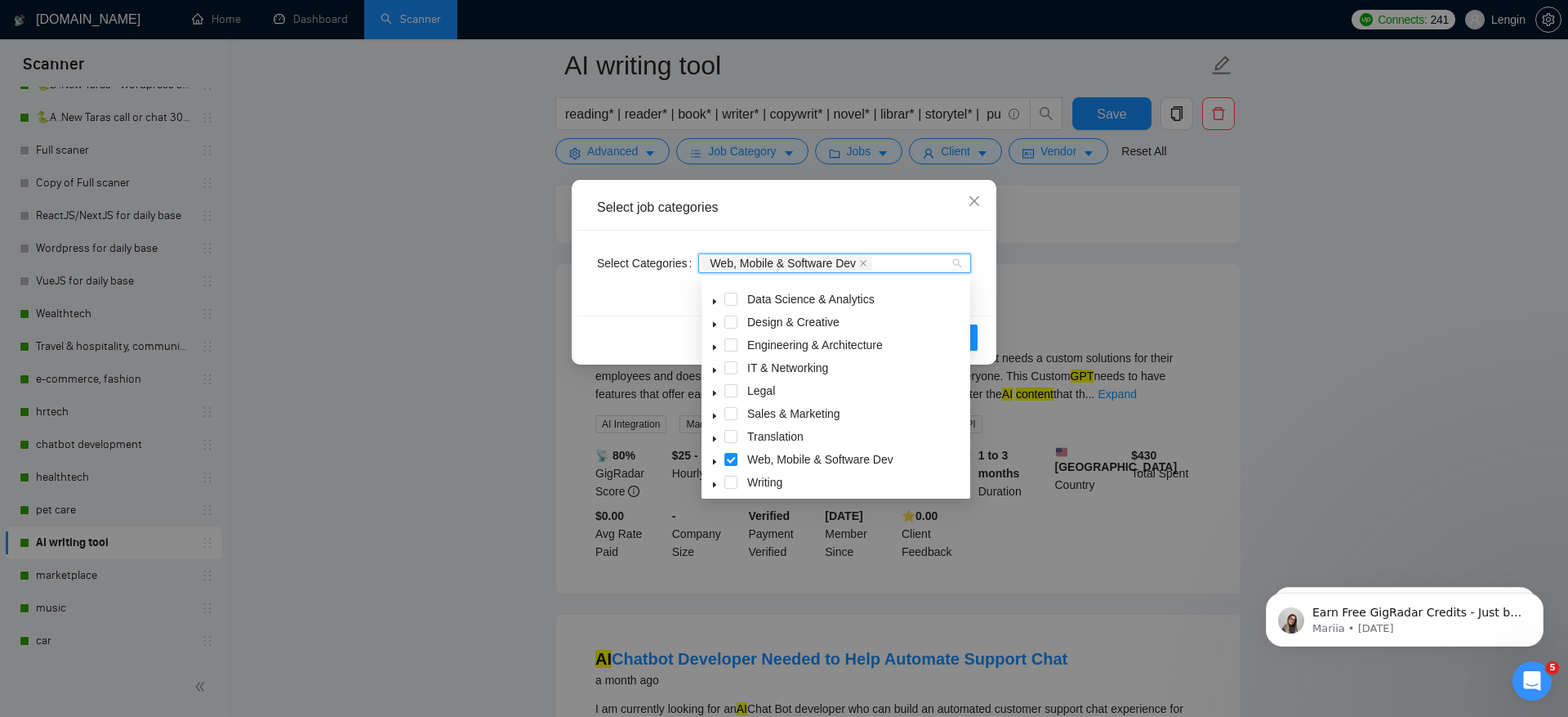
click at [713, 347] on icon "caret-down" at bounding box center [715, 347] width 3 height 6
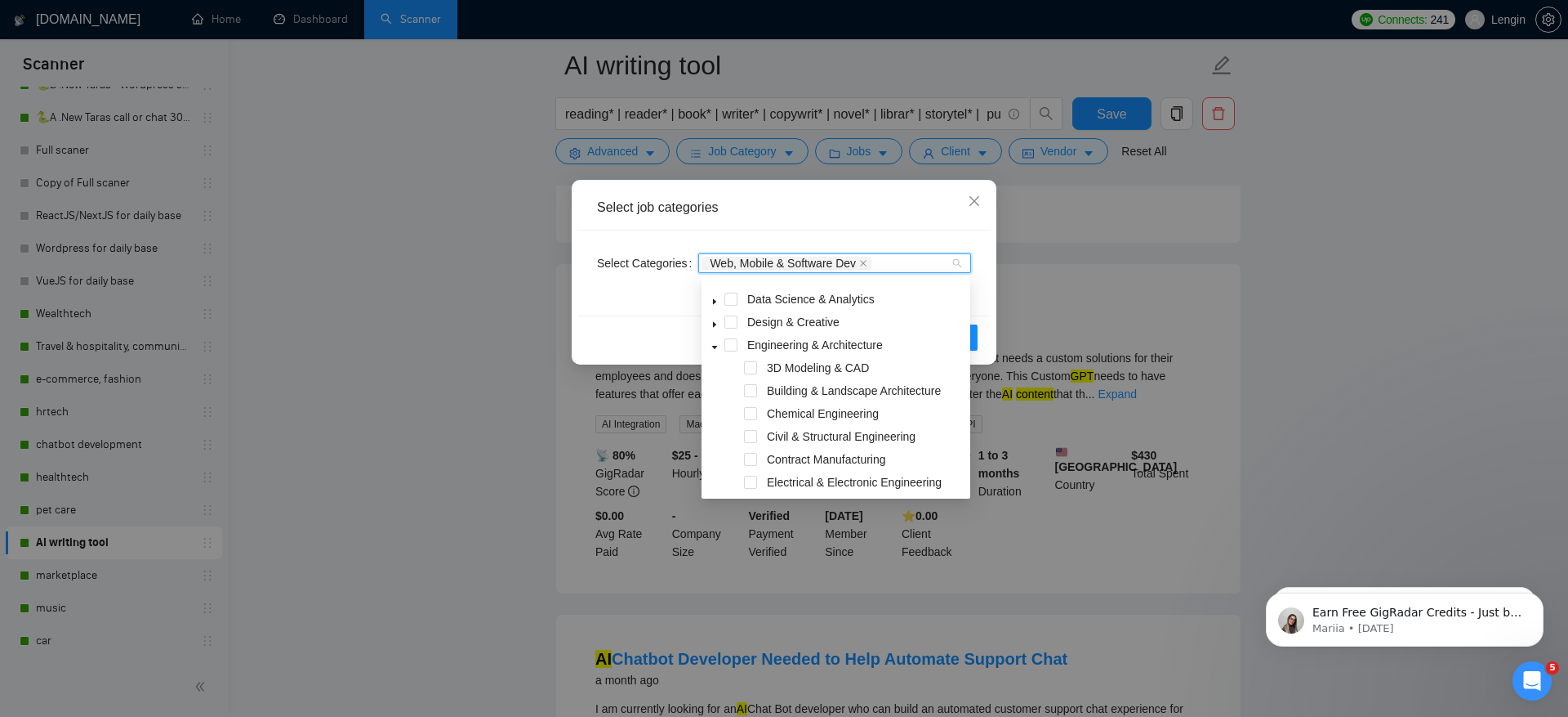
click at [713, 347] on icon "caret-down" at bounding box center [715, 347] width 6 height 3
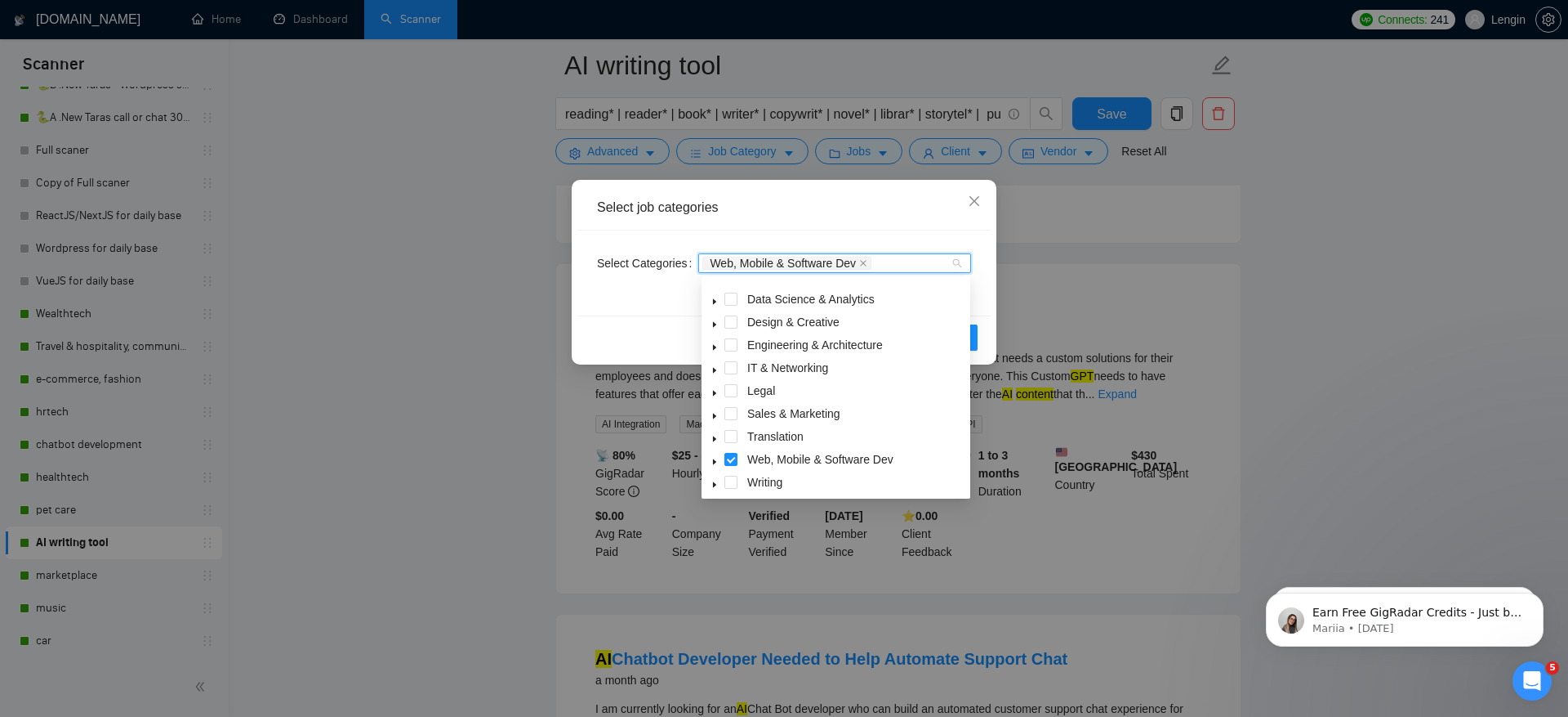
click at [716, 370] on icon "caret-down" at bounding box center [715, 370] width 8 height 8
click at [717, 300] on icon "caret-down" at bounding box center [715, 301] width 8 height 8
click at [749, 324] on span at bounding box center [751, 322] width 13 height 13
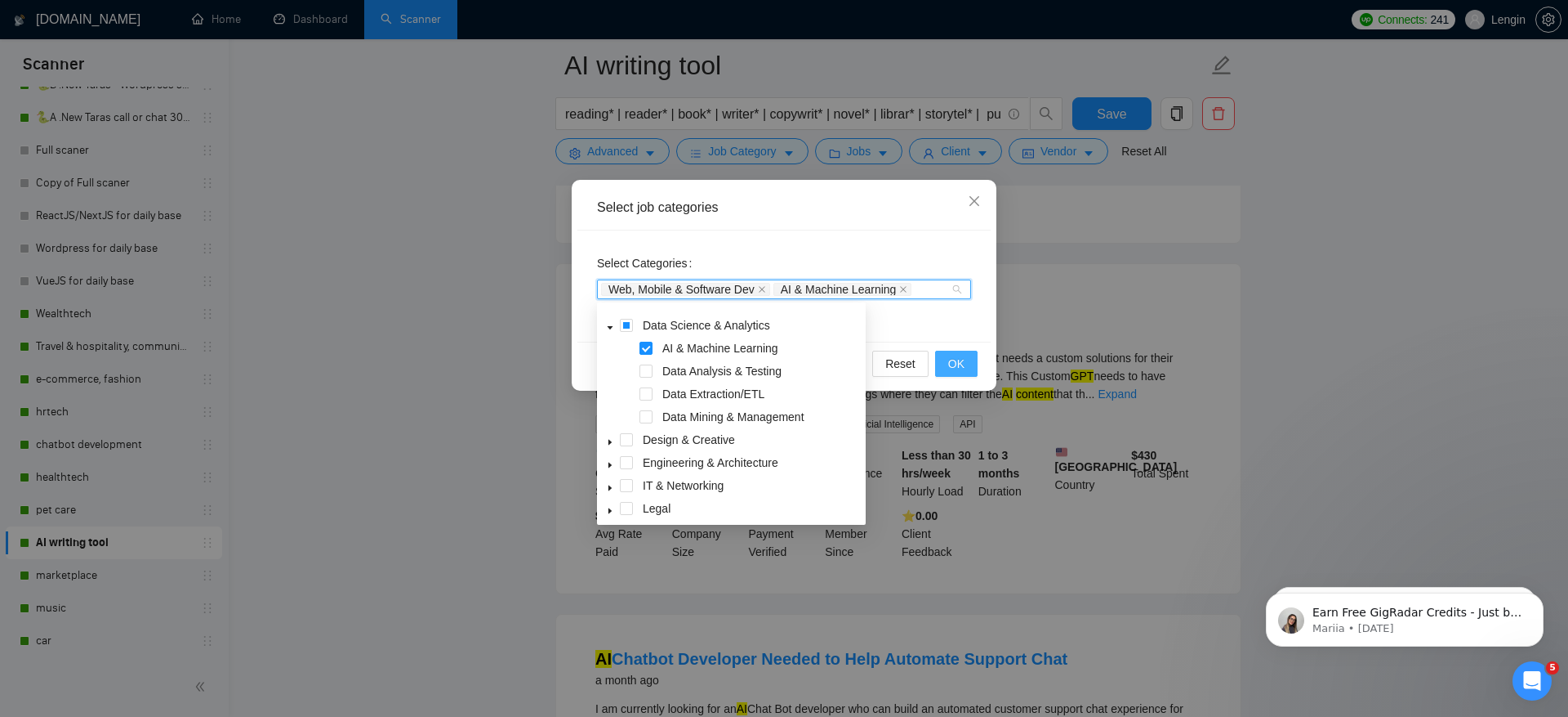
click at [951, 360] on span "OK" at bounding box center [957, 364] width 16 height 18
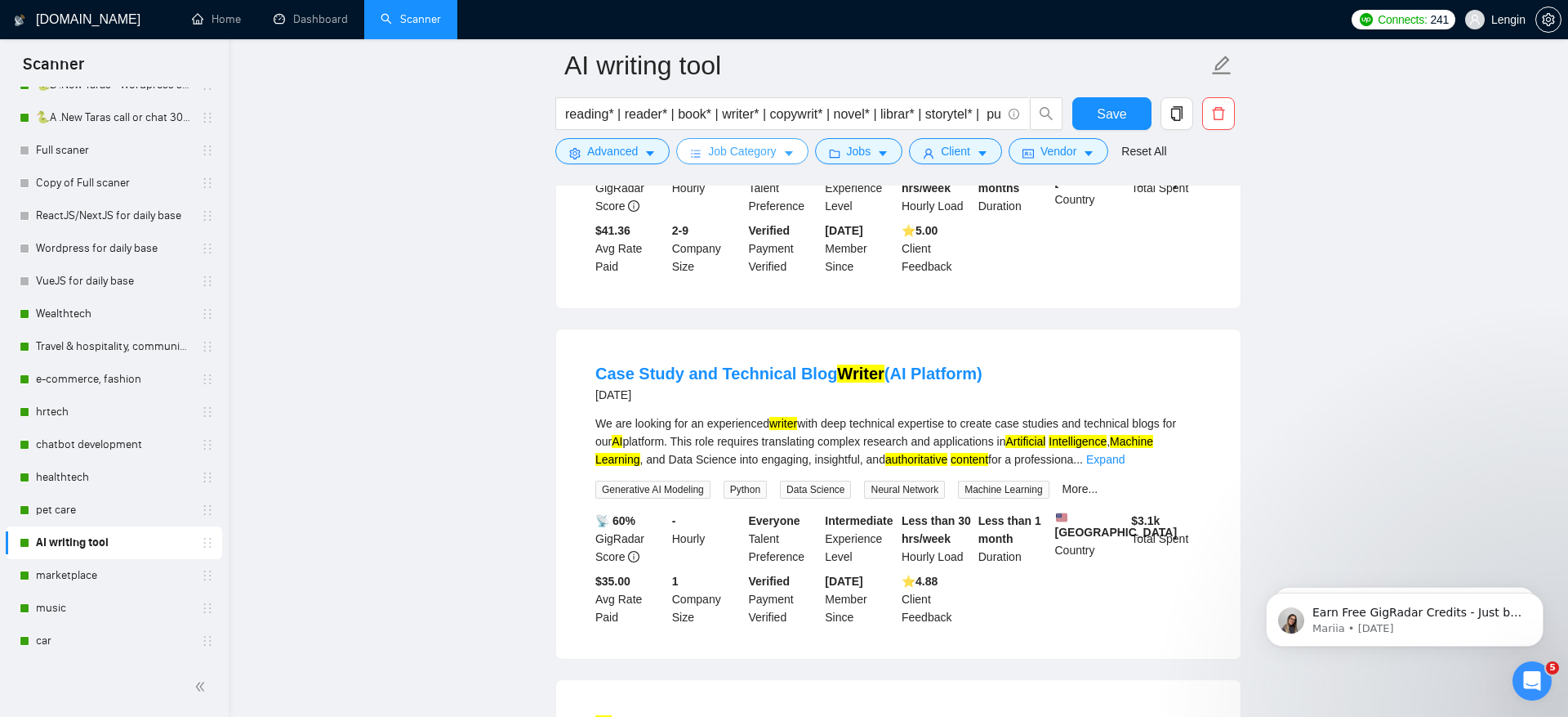
scroll to position [719, 0]
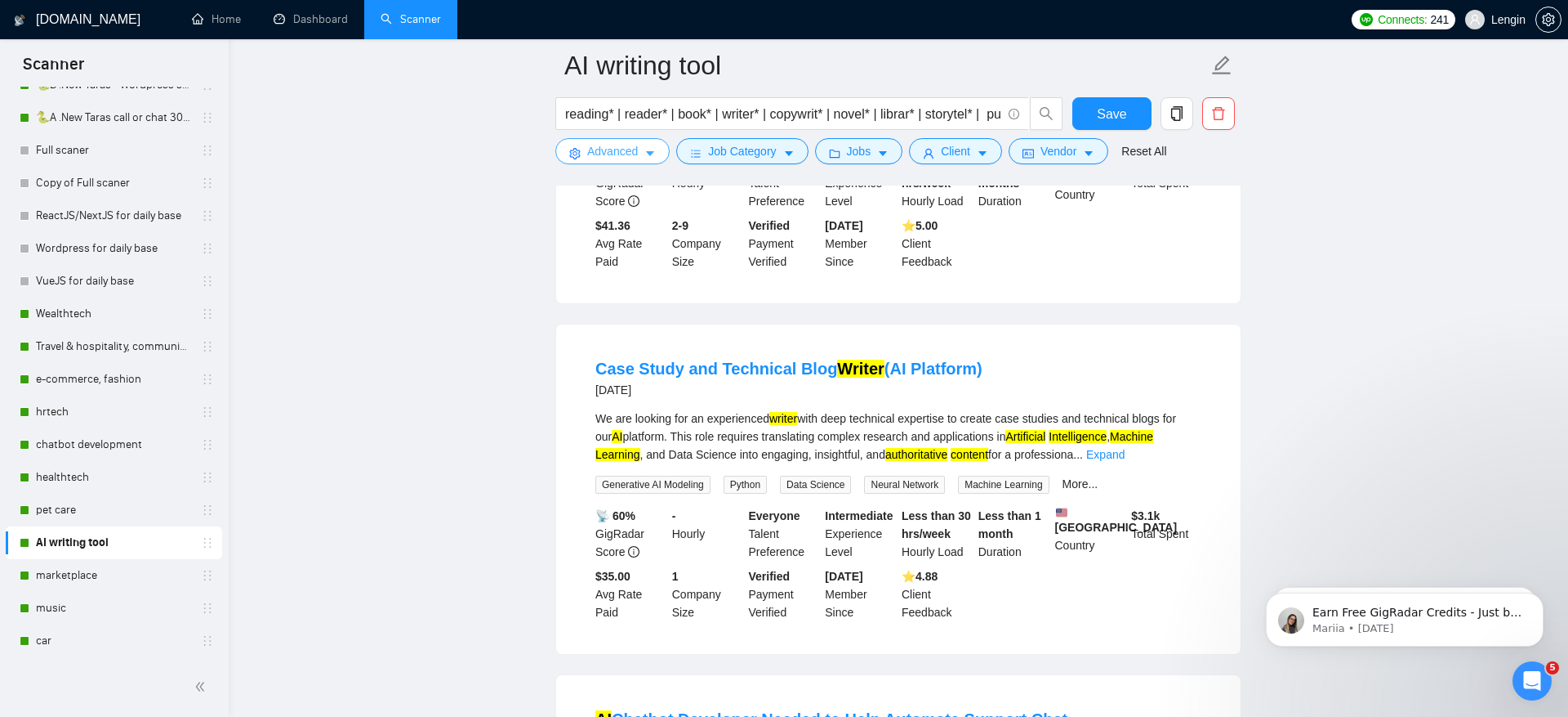
click at [619, 152] on span "Advanced" at bounding box center [613, 151] width 51 height 18
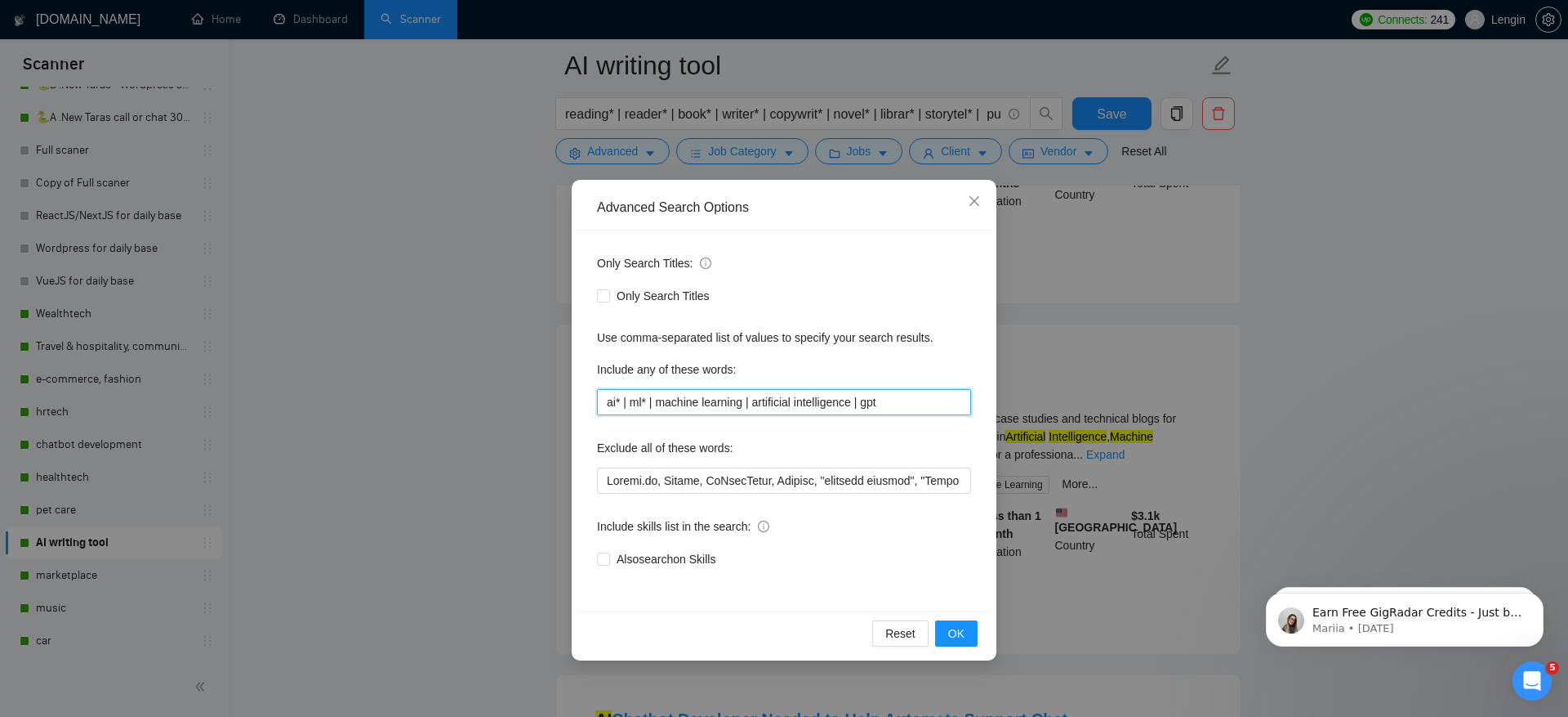
click at [601, 403] on input "ai* | ml* | machine learning | artificial intelligence | gpt" at bounding box center [784, 403] width 374 height 26
drag, startPoint x: 601, startPoint y: 403, endPoint x: 924, endPoint y: 398, distance: 323.0
click at [924, 398] on input "ai* | ml* | machine learning | artificial intelligence | gpt" at bounding box center [784, 403] width 374 height 26
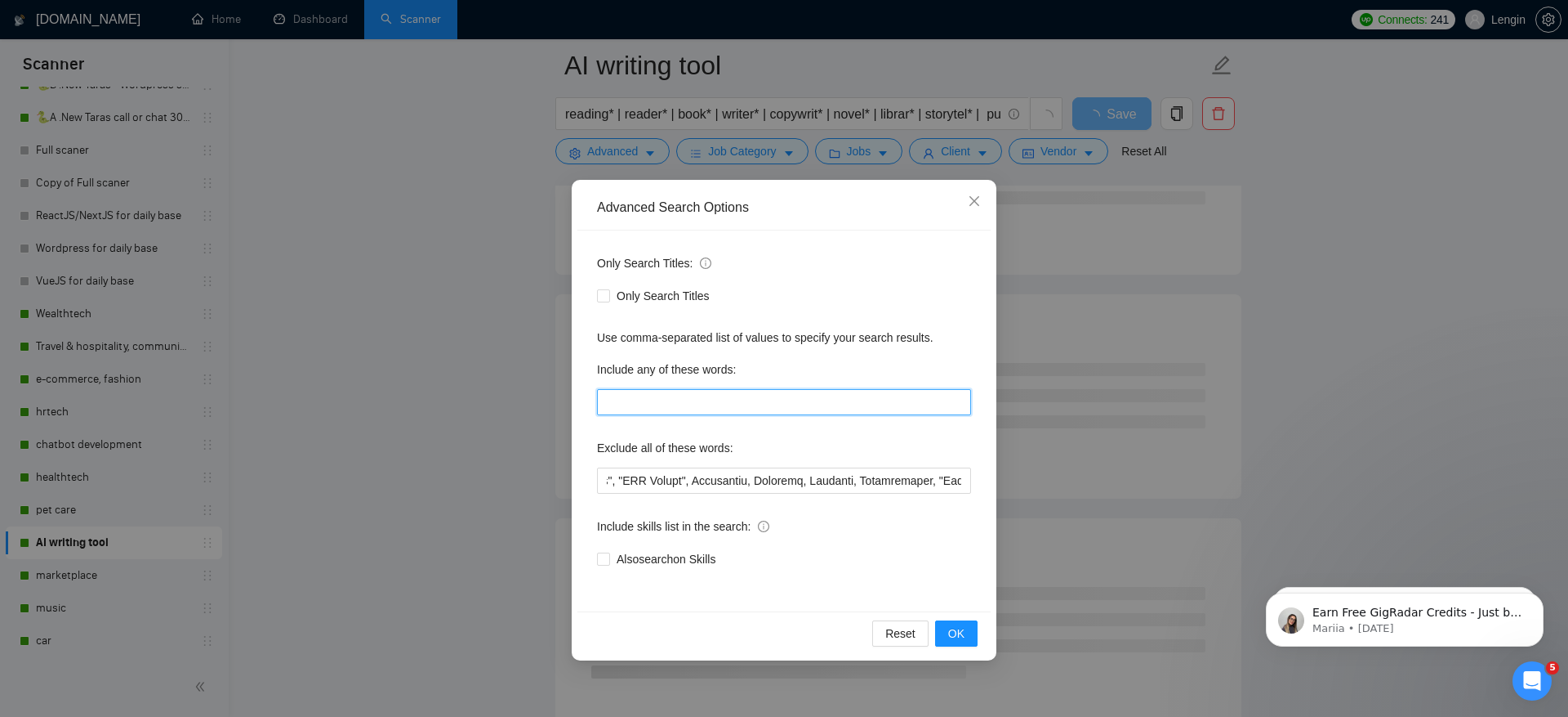
scroll to position [0, 1900]
click at [961, 631] on span "OK" at bounding box center [957, 634] width 16 height 18
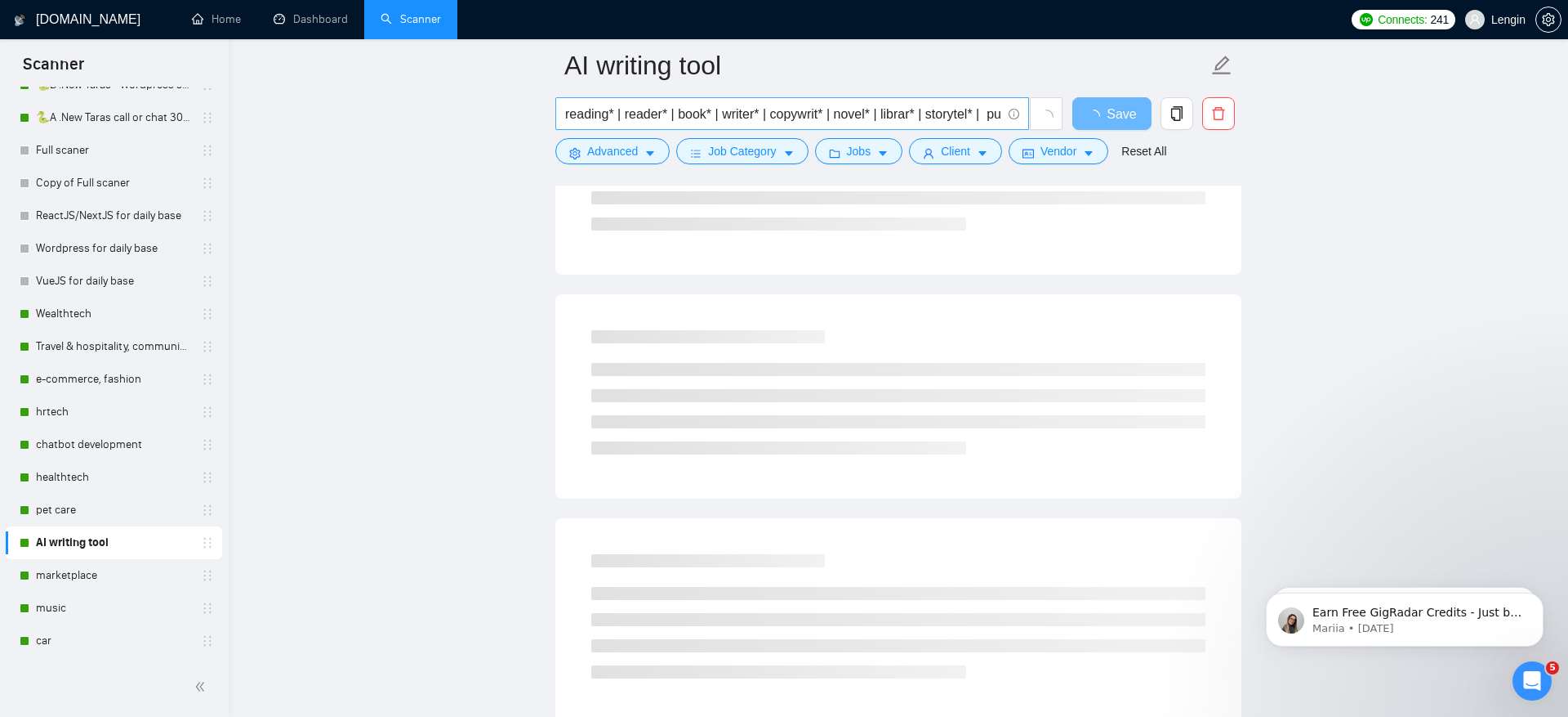
click at [584, 109] on input "reading* | reader* | book* | writer* | copywrit* | novel* | librar* | storytel*…" at bounding box center [783, 114] width 436 height 21
click at [565, 116] on input "reading* | reader* | book* | writer* | copywrit* | novel* | librar* | storytel*…" at bounding box center [783, 114] width 436 height 21
click at [1000, 115] on input "(reading* | reader* | book* | writer* | copywrit* | novel* | librar* | storytel…" at bounding box center [783, 114] width 436 height 21
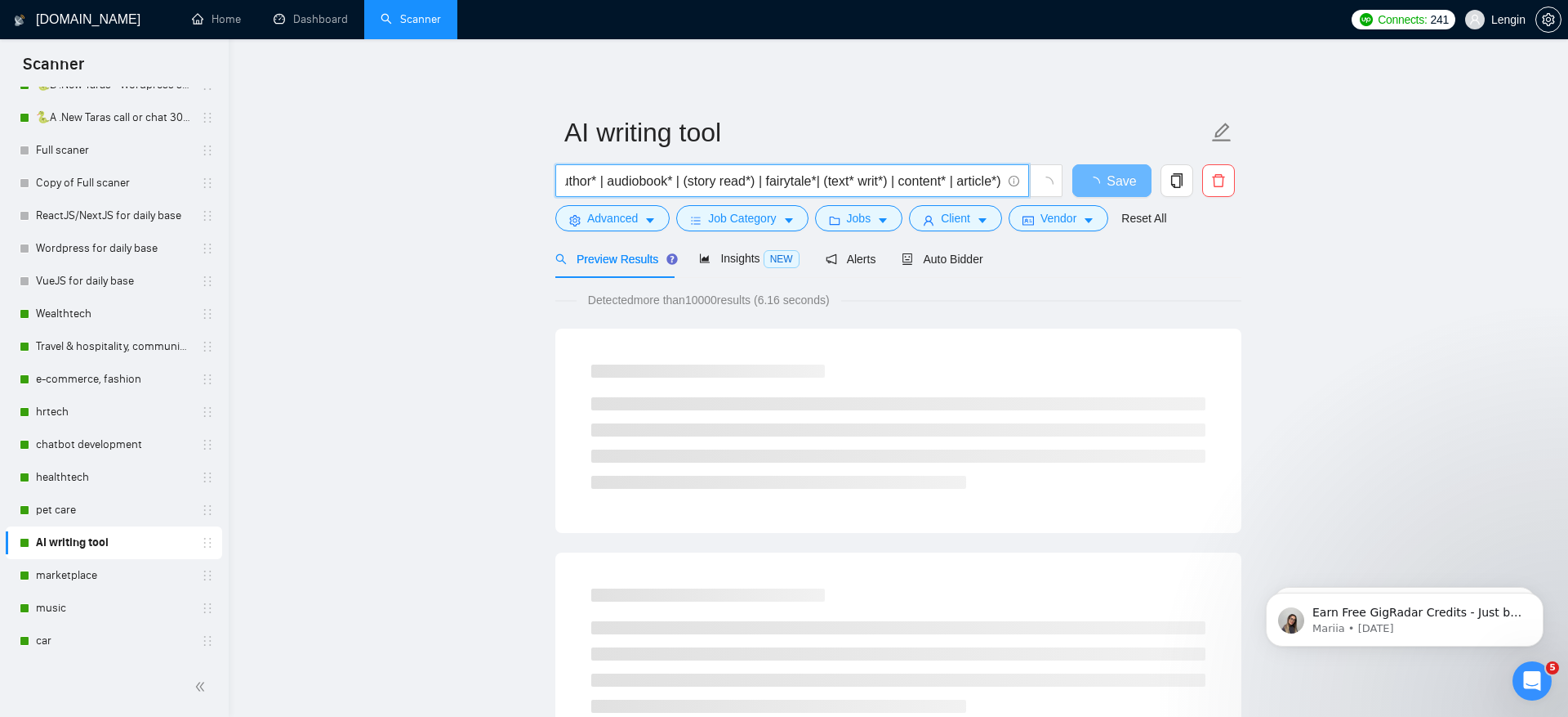
scroll to position [0, 540]
paste input "ai* | ml* | machine learning | artificial intelligence | gpt"
click at [689, 182] on input "(reading* | reader* | book* | writer* | copywrit* | novel* | librar* | storytel…" at bounding box center [783, 181] width 436 height 21
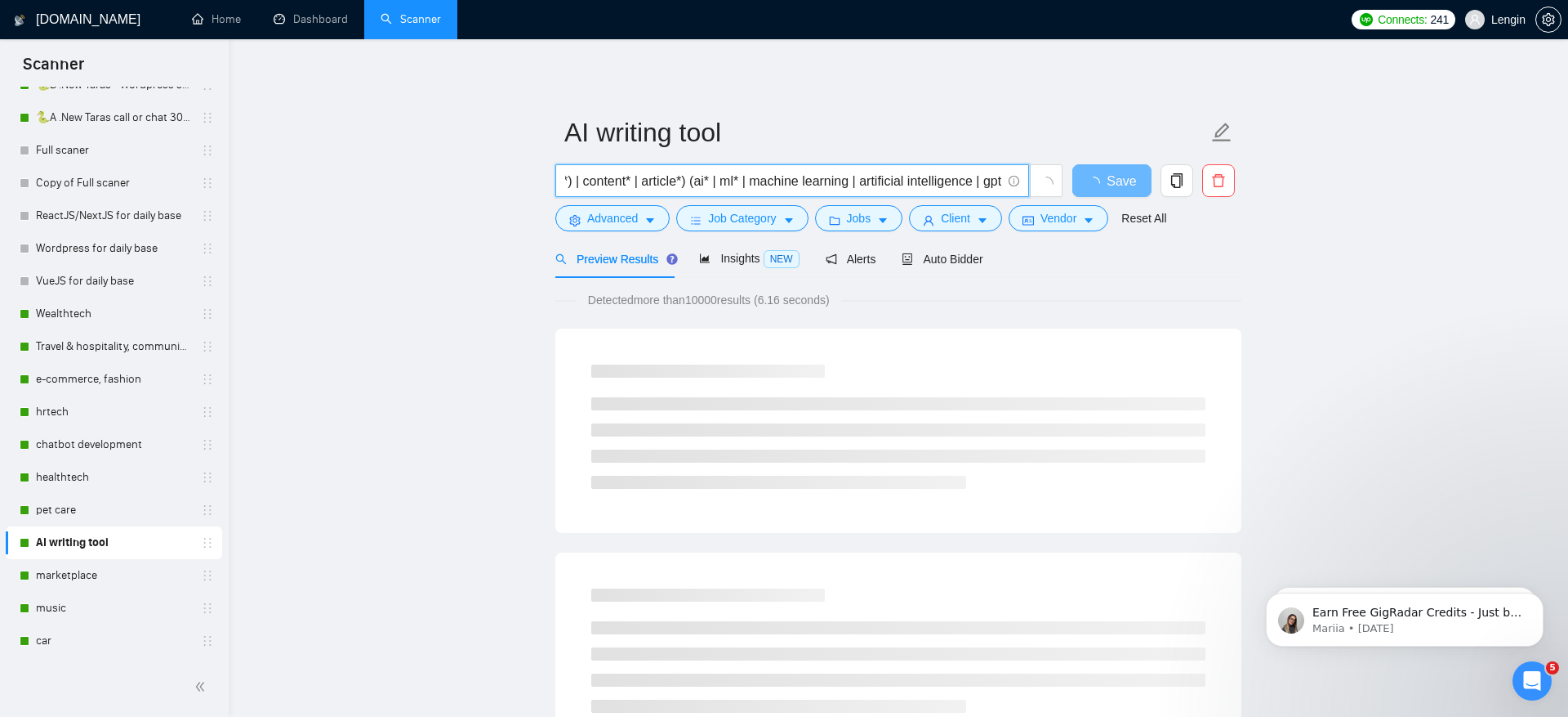
click at [1001, 184] on input "(reading* | reader* | book* | writer* | copywrit* | novel* | librar* | storytel…" at bounding box center [783, 181] width 436 height 21
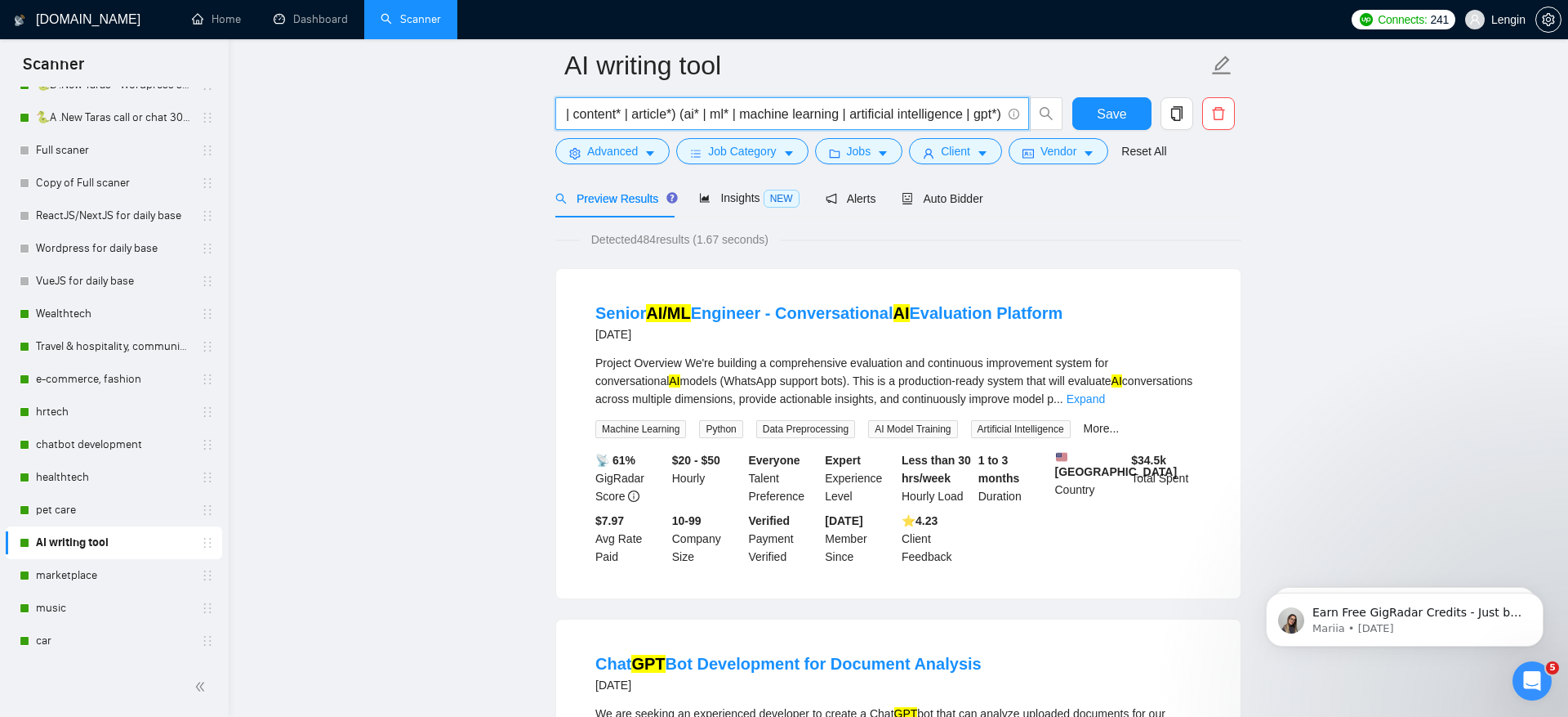
scroll to position [0, 0]
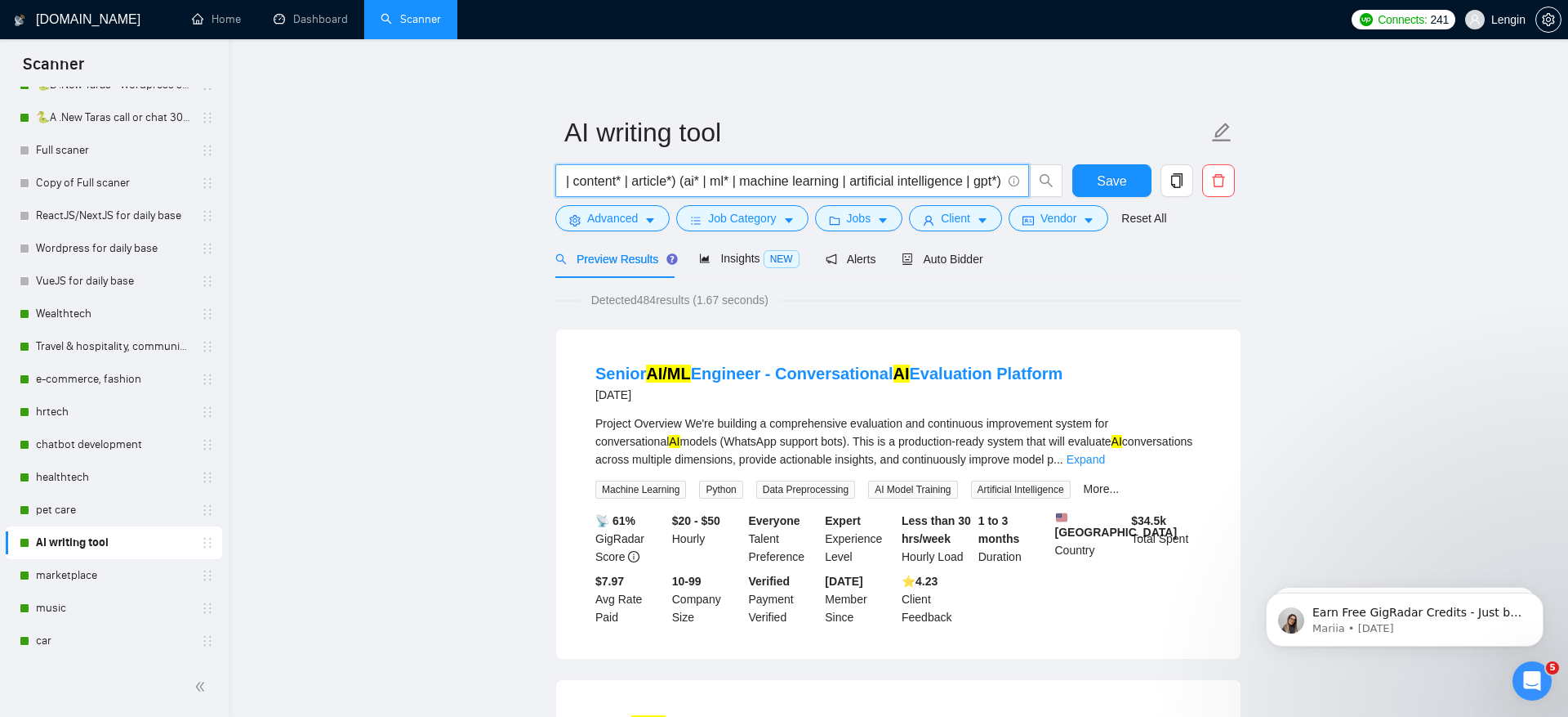
click at [675, 184] on input "(reading* | reader* | book* | writer* | copywrit* | novel* | librar* | storytel…" at bounding box center [783, 181] width 436 height 21
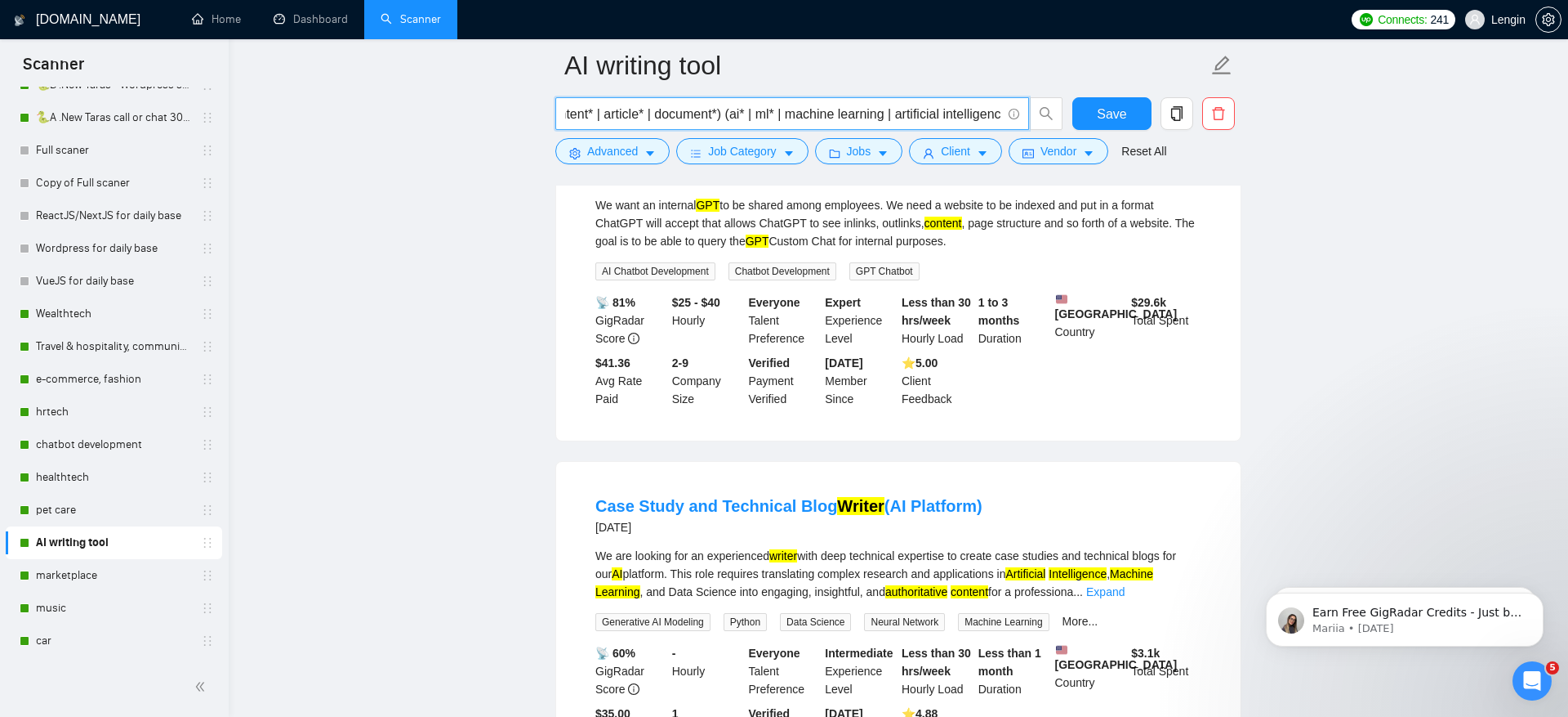
scroll to position [1310, 0]
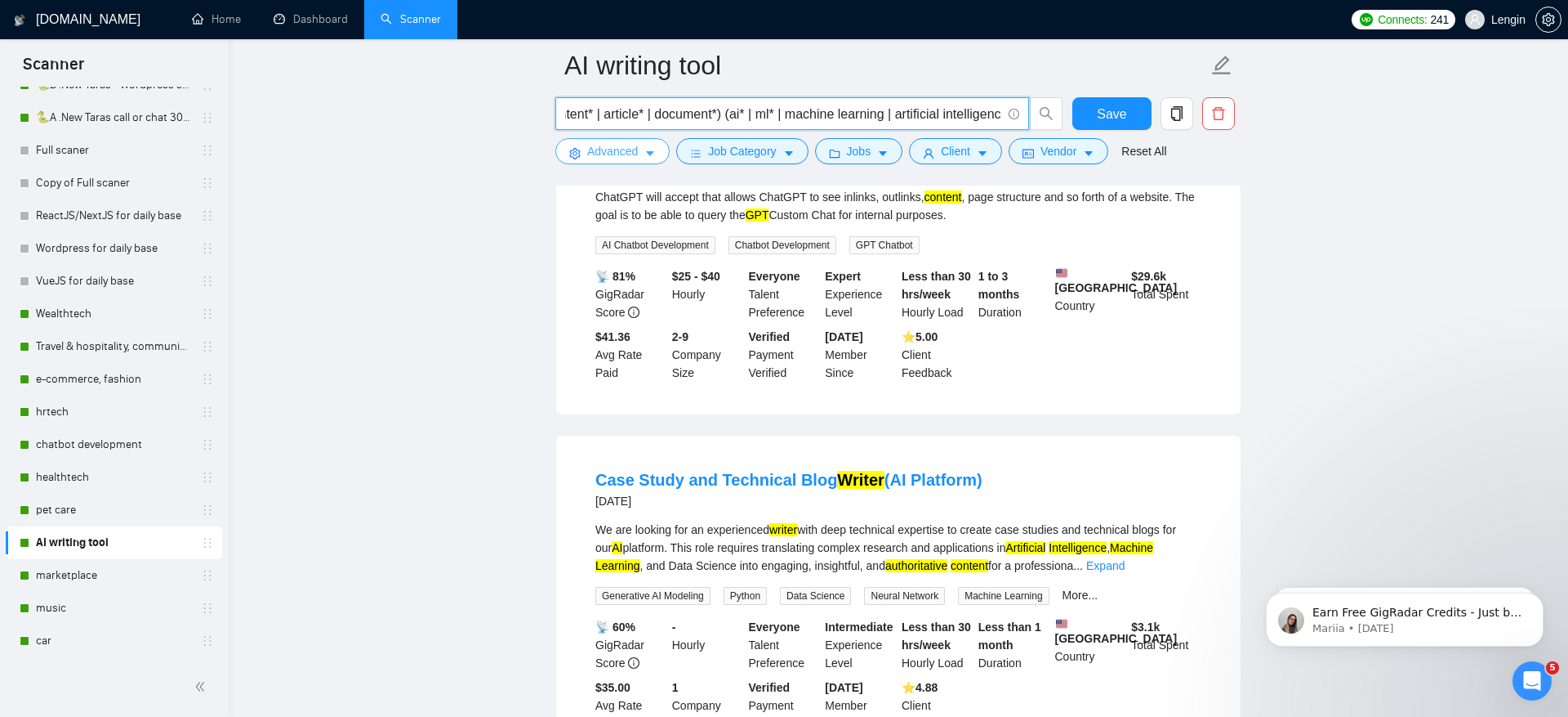
type input "(reading* | reader* | book* | writer* | copywrit* | novel* | librar* | storytel…"
click at [630, 152] on span "Advanced" at bounding box center [613, 151] width 51 height 18
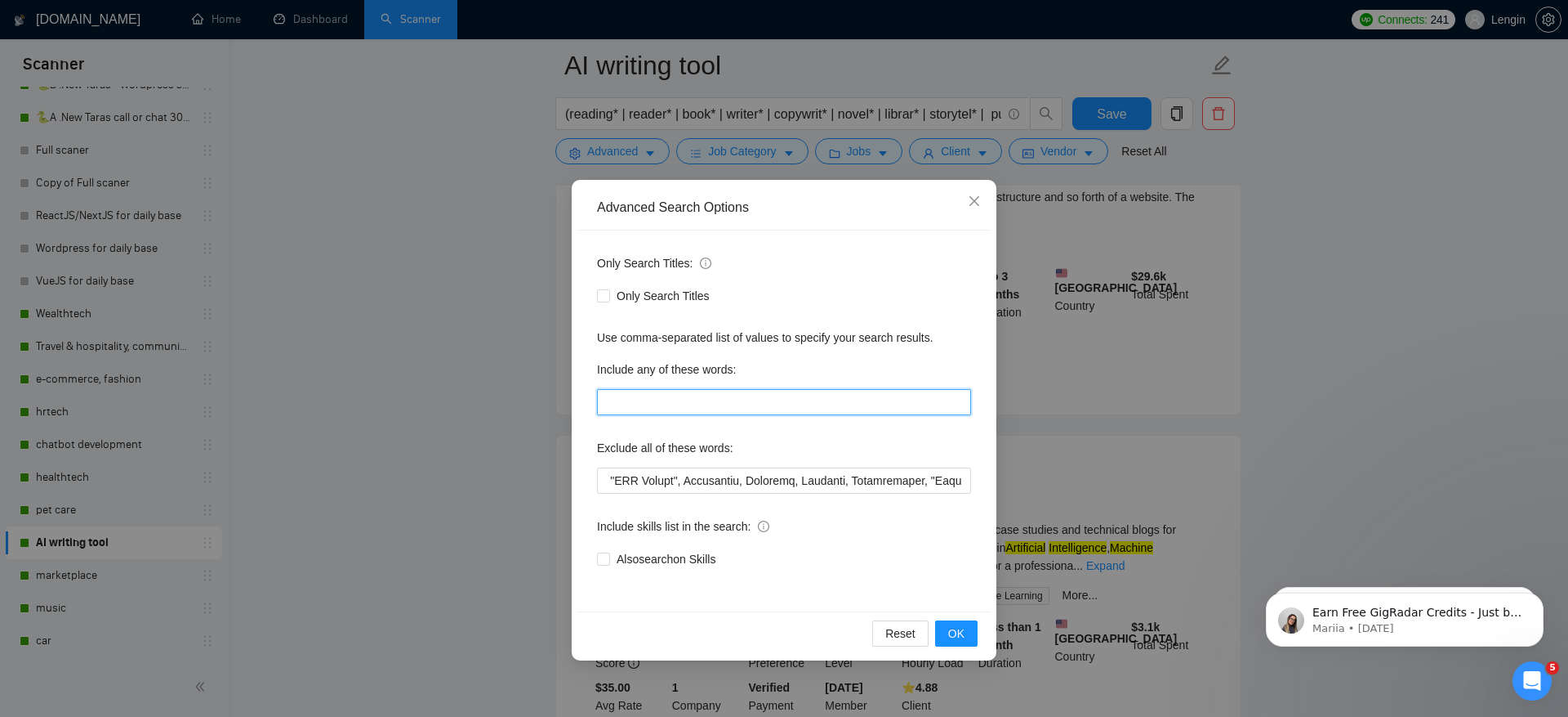
click at [677, 398] on input "text" at bounding box center [784, 403] width 374 height 26
type input "developer*, developers, programmer*, coder*, development, dev, devs"
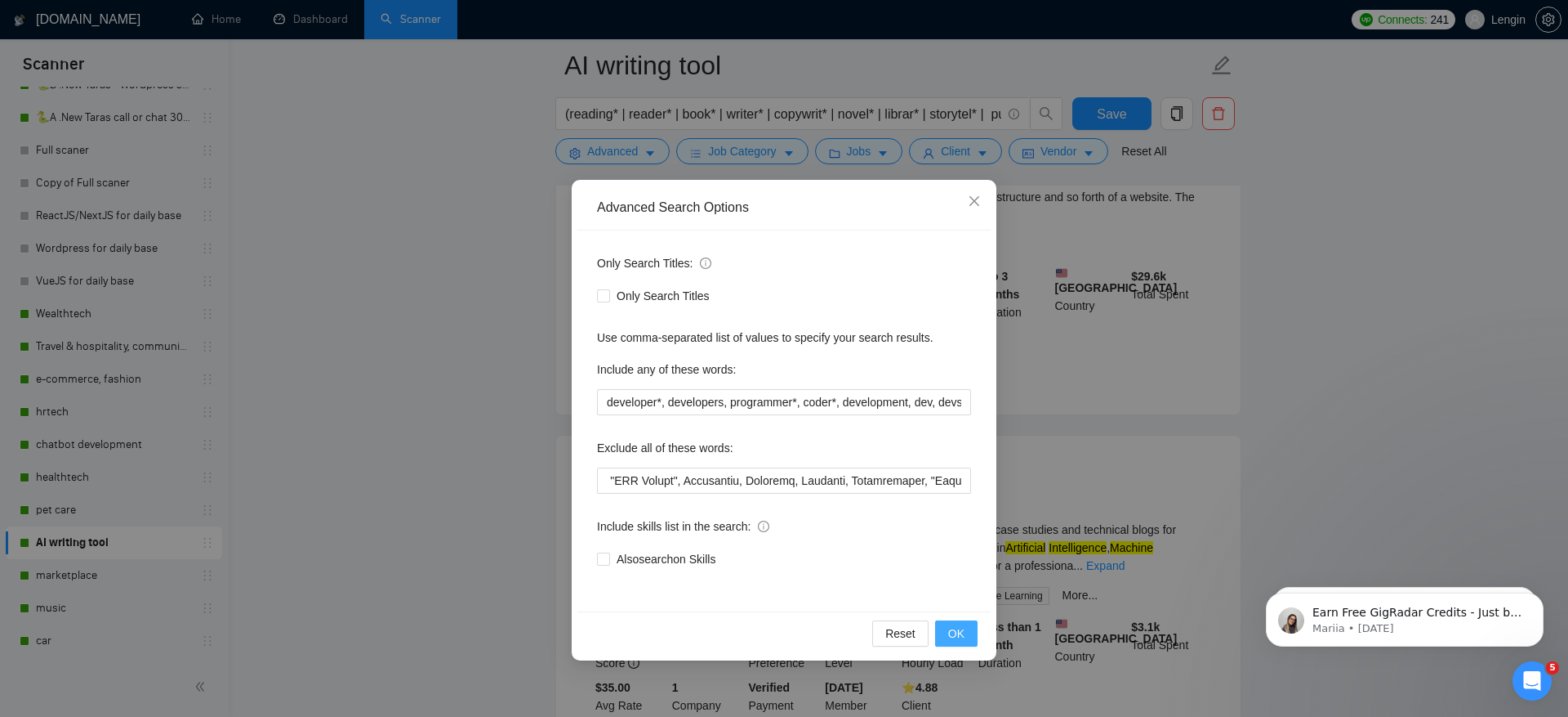
click at [963, 626] on span "OK" at bounding box center [957, 634] width 16 height 18
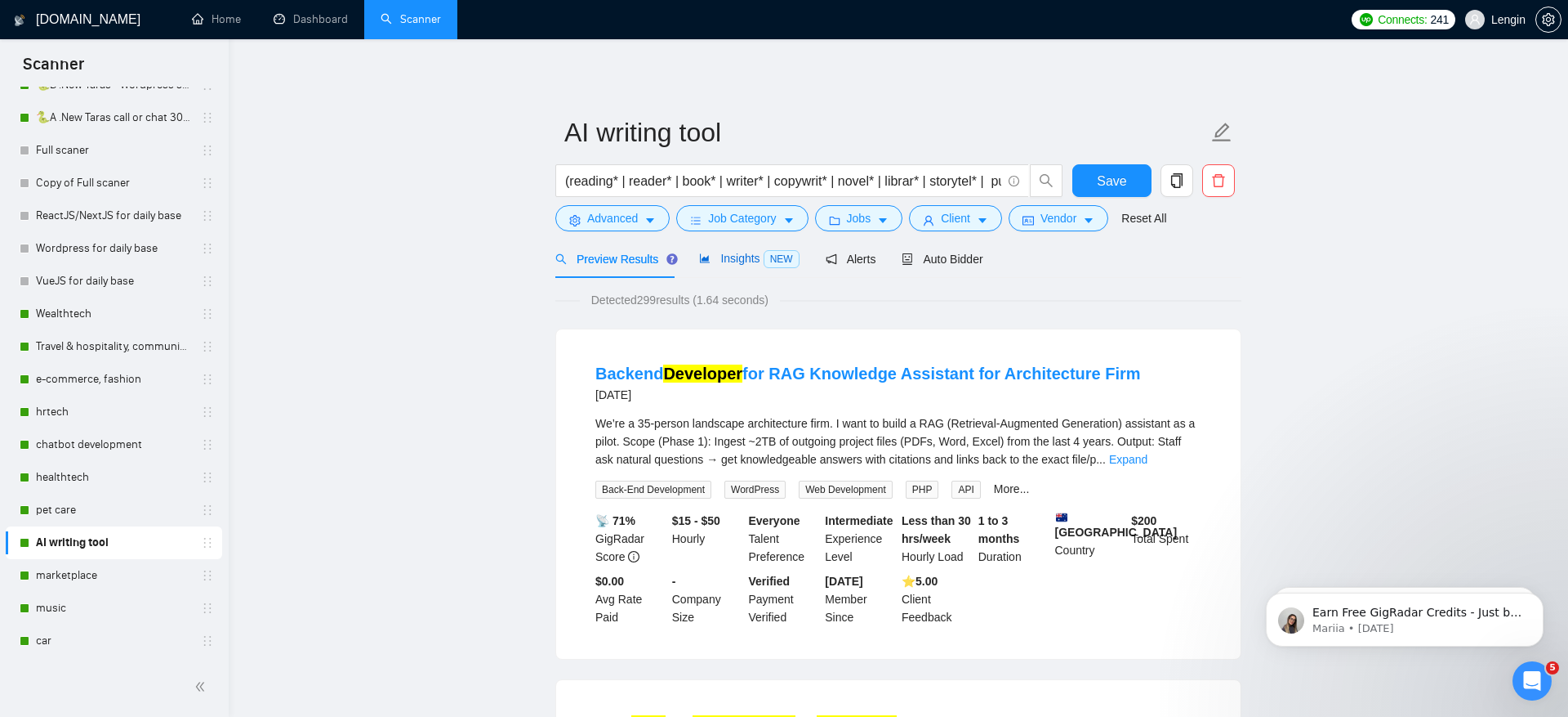
click at [731, 259] on span "Insights NEW" at bounding box center [749, 258] width 100 height 13
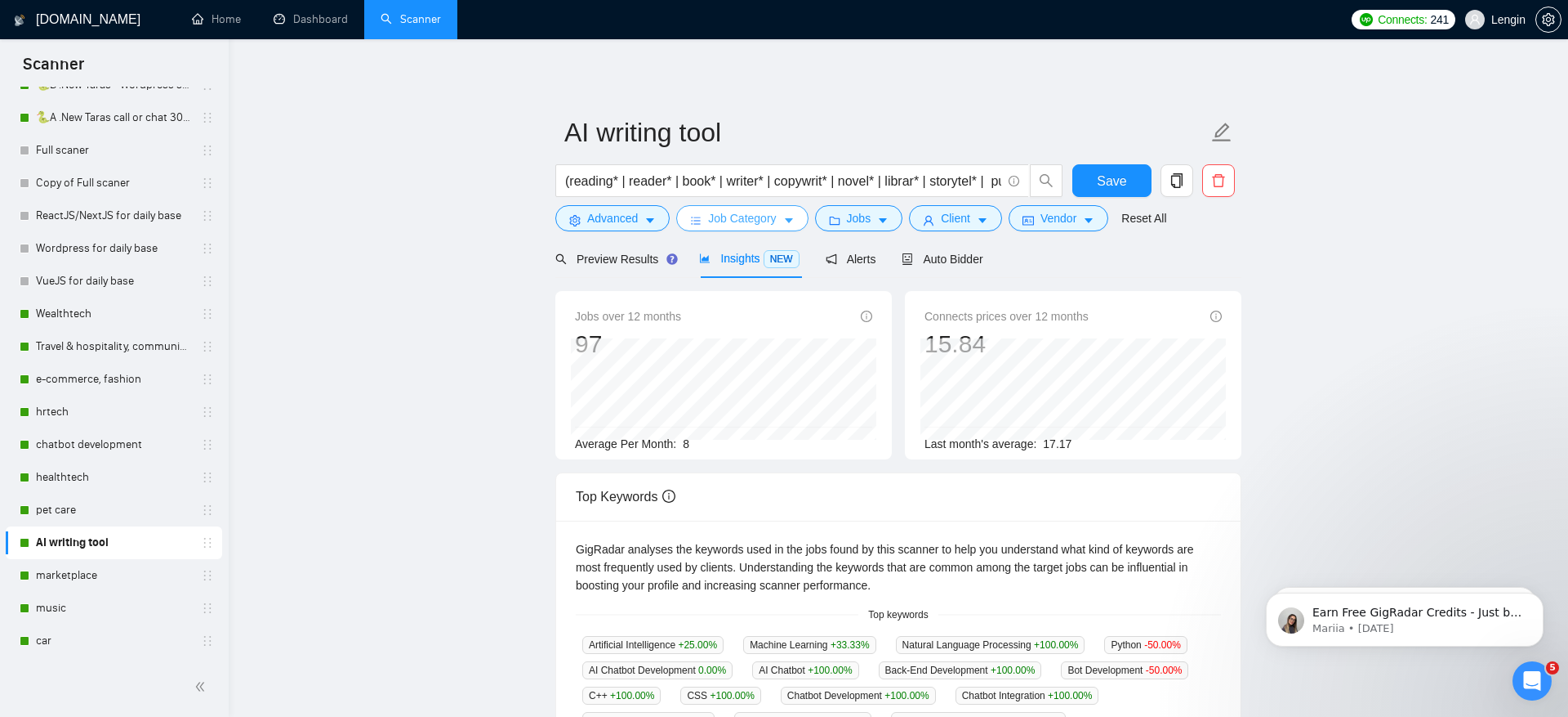
click at [765, 207] on button "Job Category" at bounding box center [742, 218] width 132 height 26
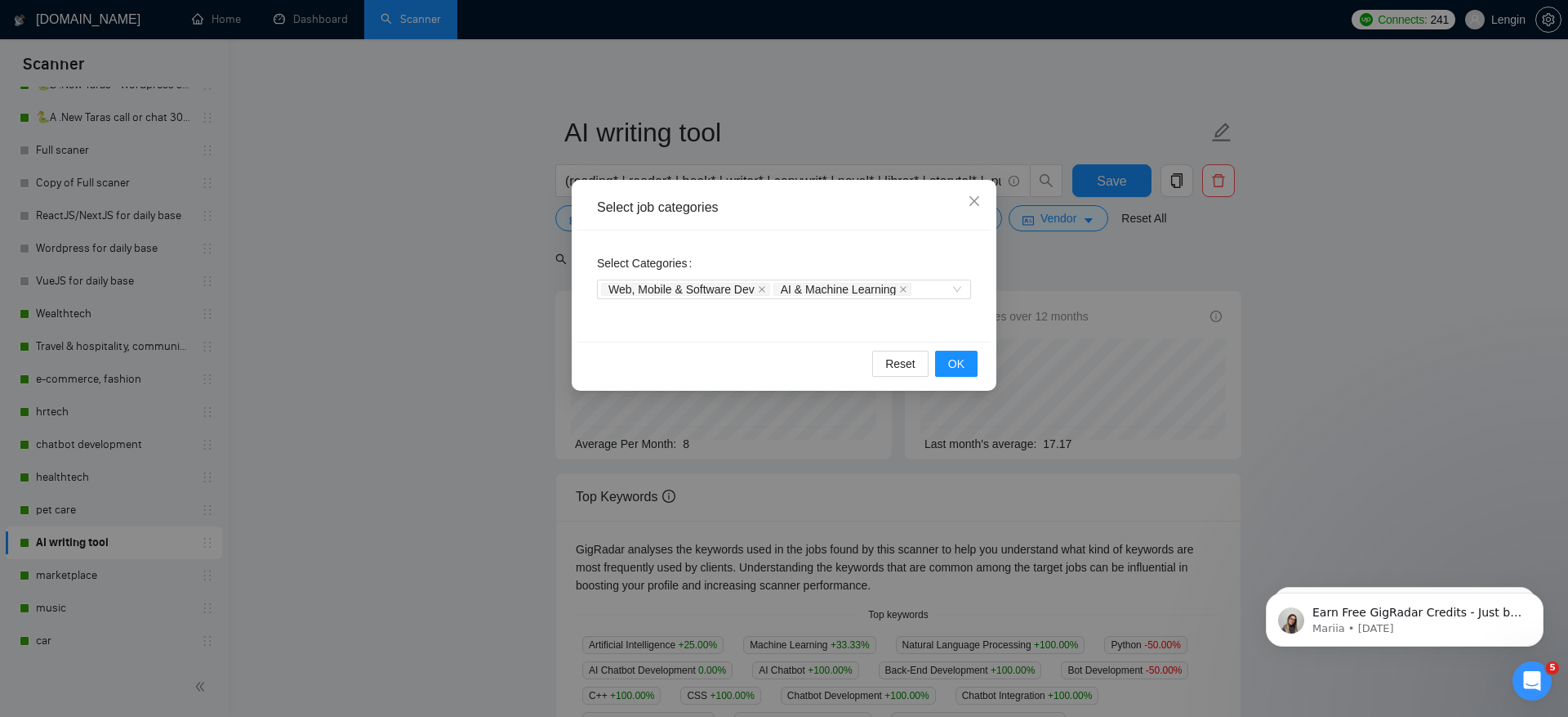
click at [1079, 259] on div "Select job categories Select Categories Web, Mobile & Software Dev AI & Machine…" at bounding box center [784, 358] width 1568 height 717
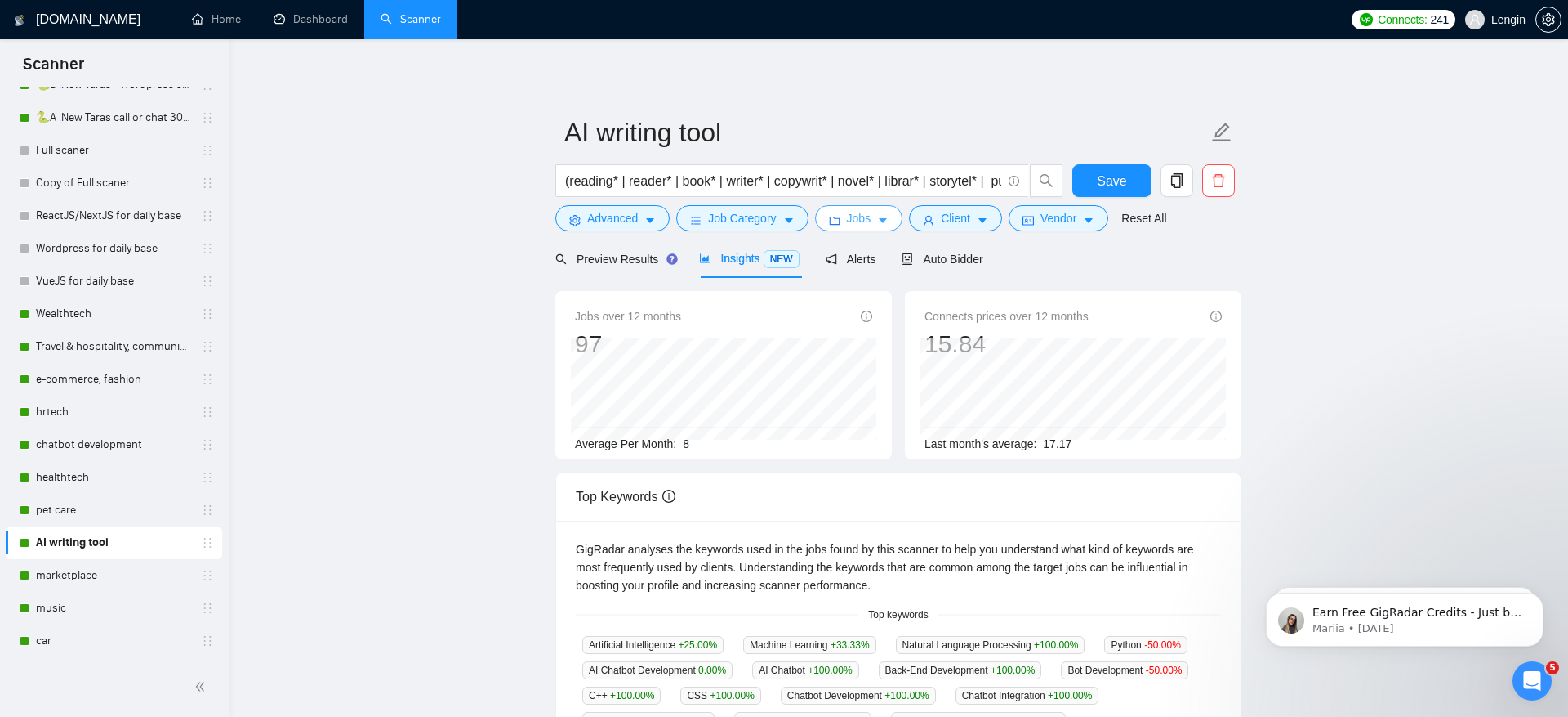
click at [878, 221] on button "Jobs" at bounding box center [859, 218] width 88 height 26
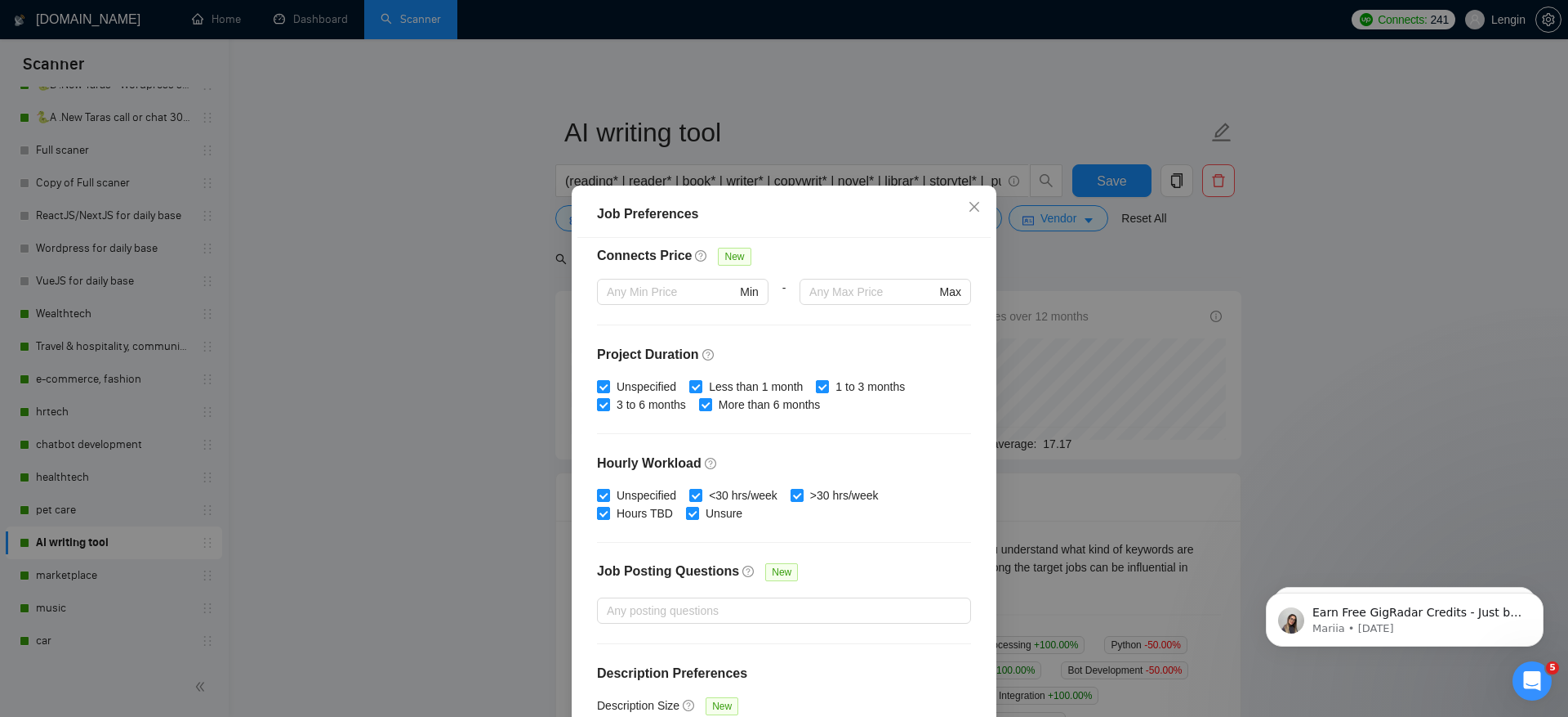
scroll to position [418, 0]
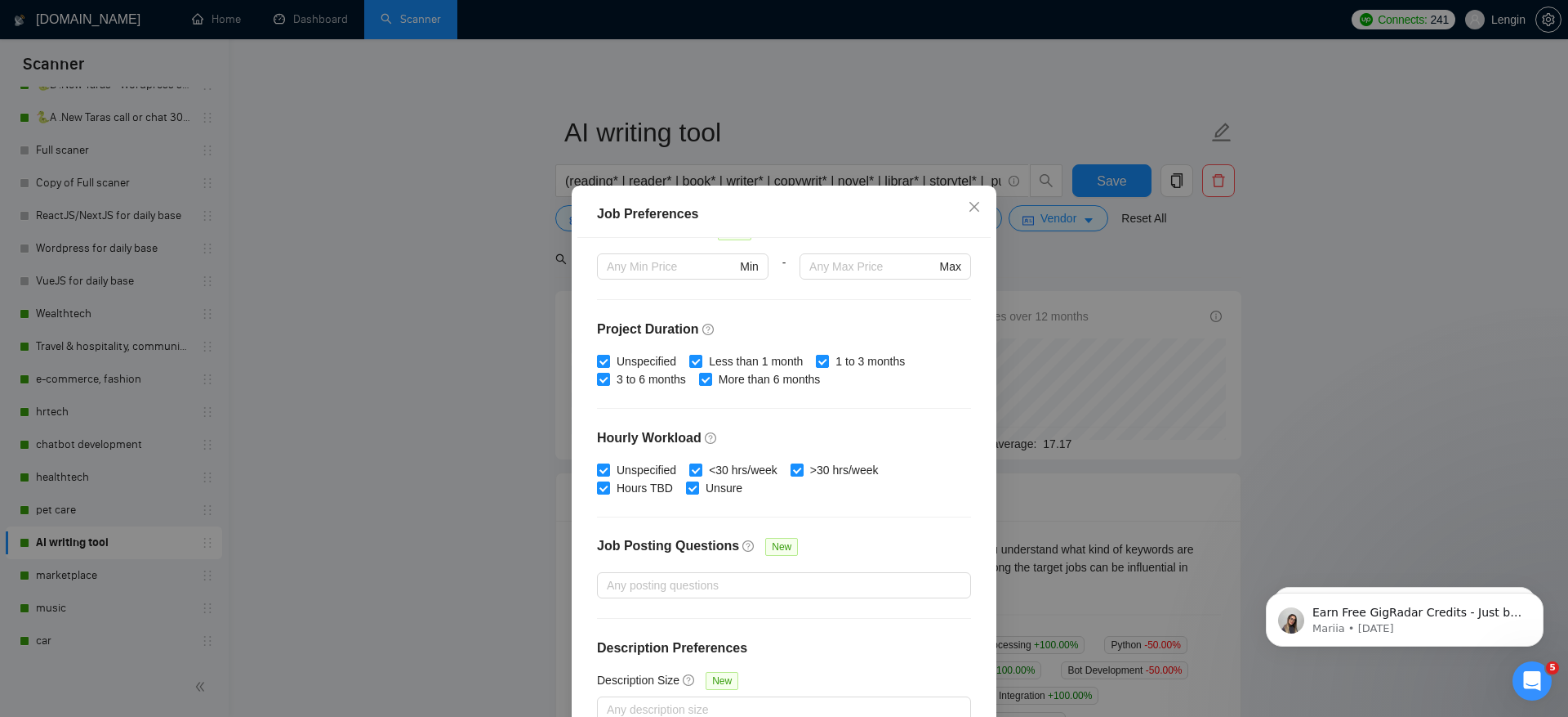
click at [1121, 296] on div "Job Preferences Budget Project Type All Fixed Price Hourly Rate Fixed Price Bud…" at bounding box center [784, 358] width 1568 height 717
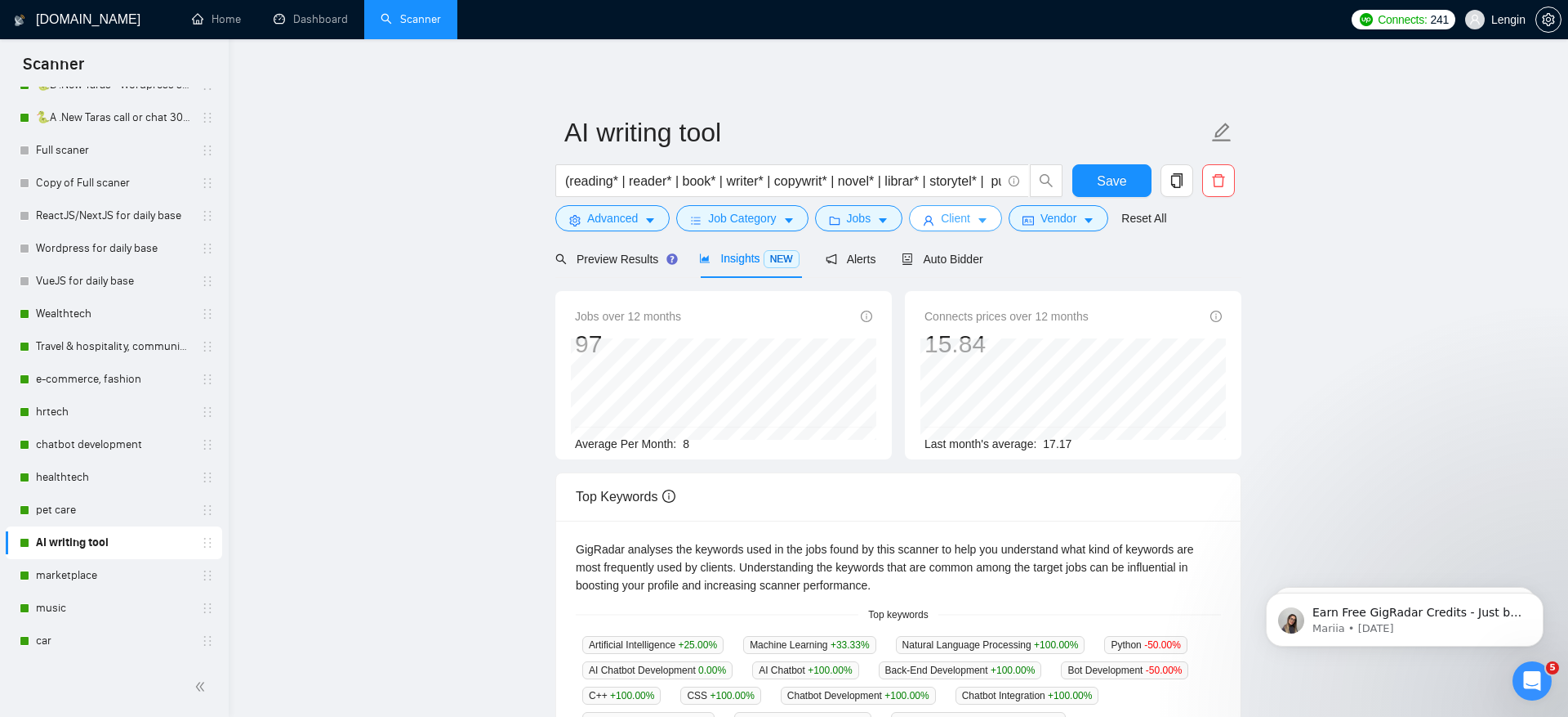
click at [986, 219] on icon "caret-down" at bounding box center [982, 221] width 8 height 5
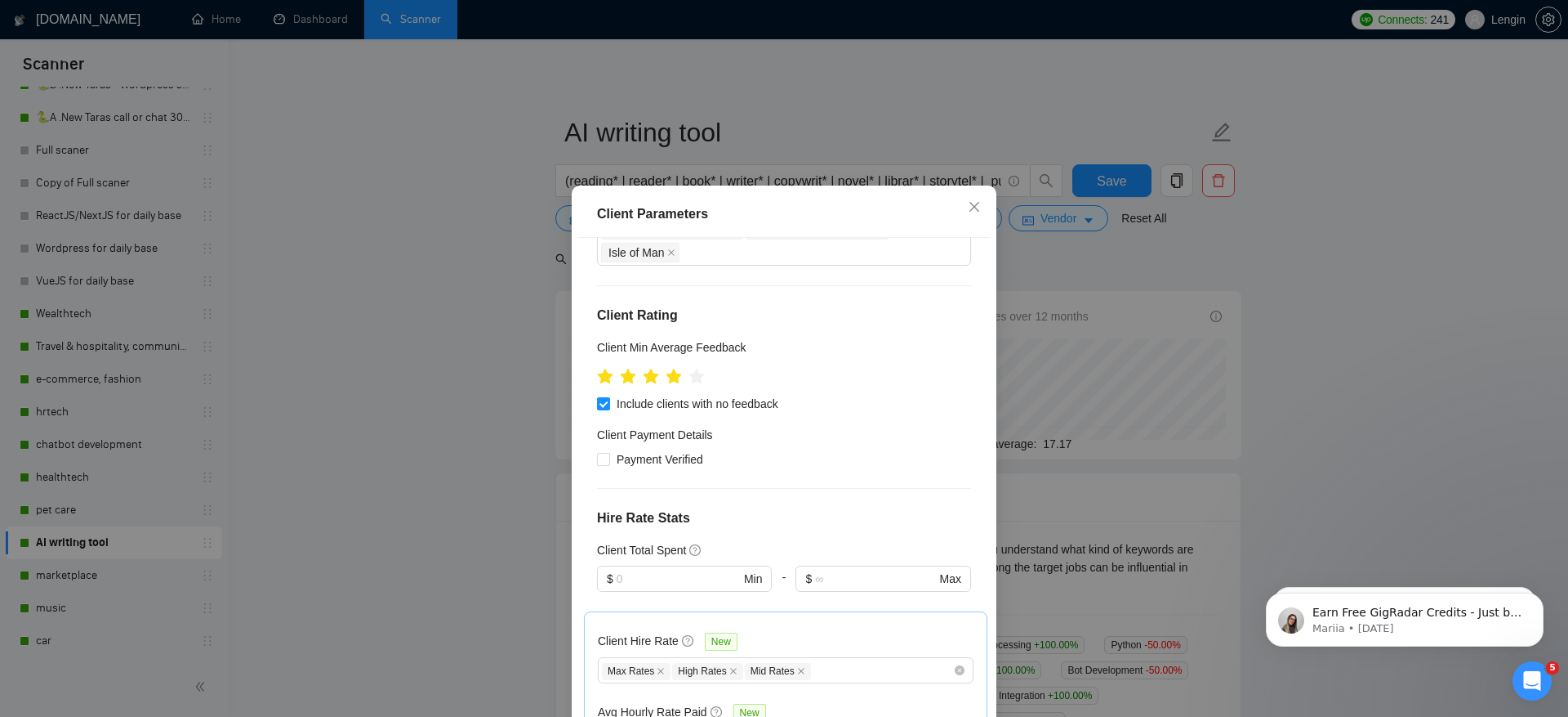
scroll to position [94, 0]
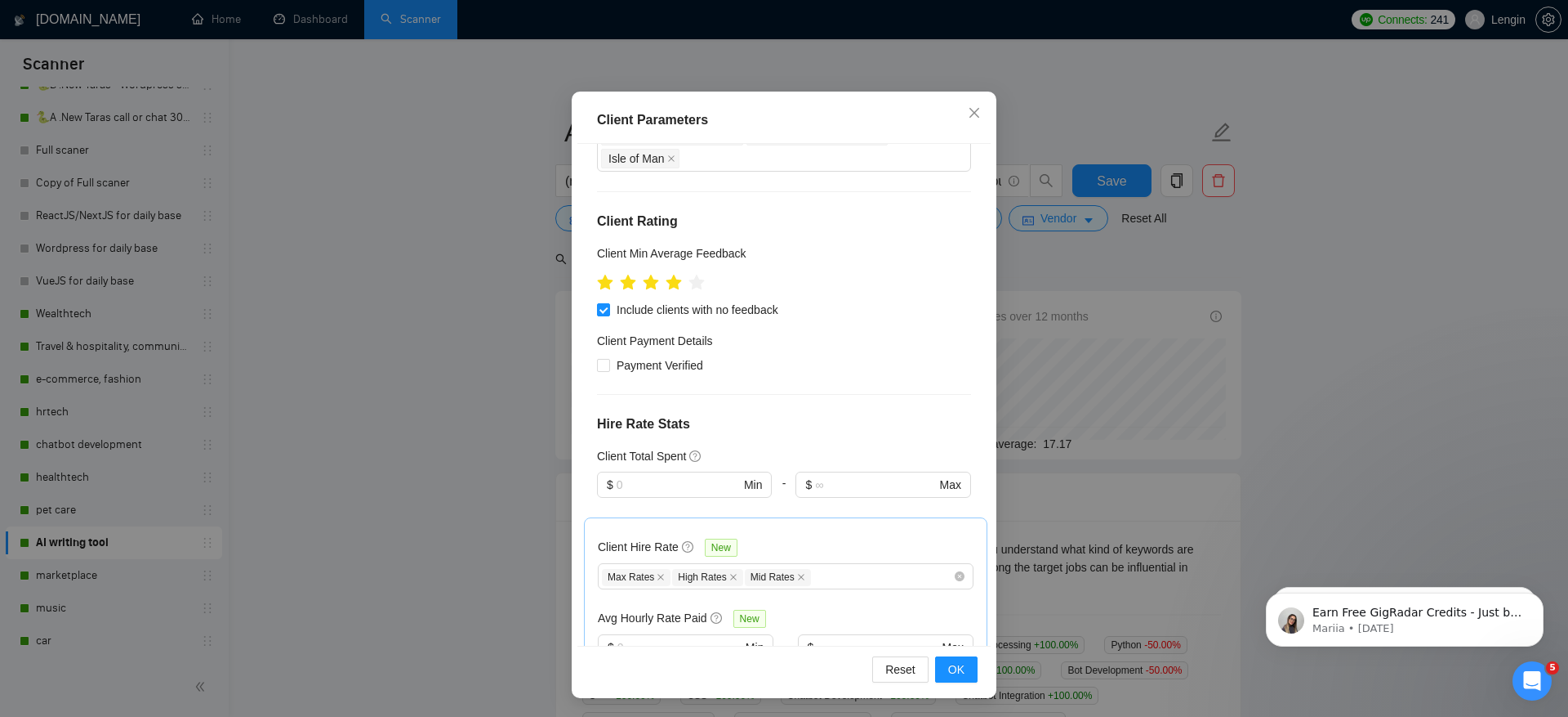
click at [1168, 250] on div "Client Parameters Client Location Include Client Countries Switzerland Norway I…" at bounding box center [784, 358] width 1568 height 717
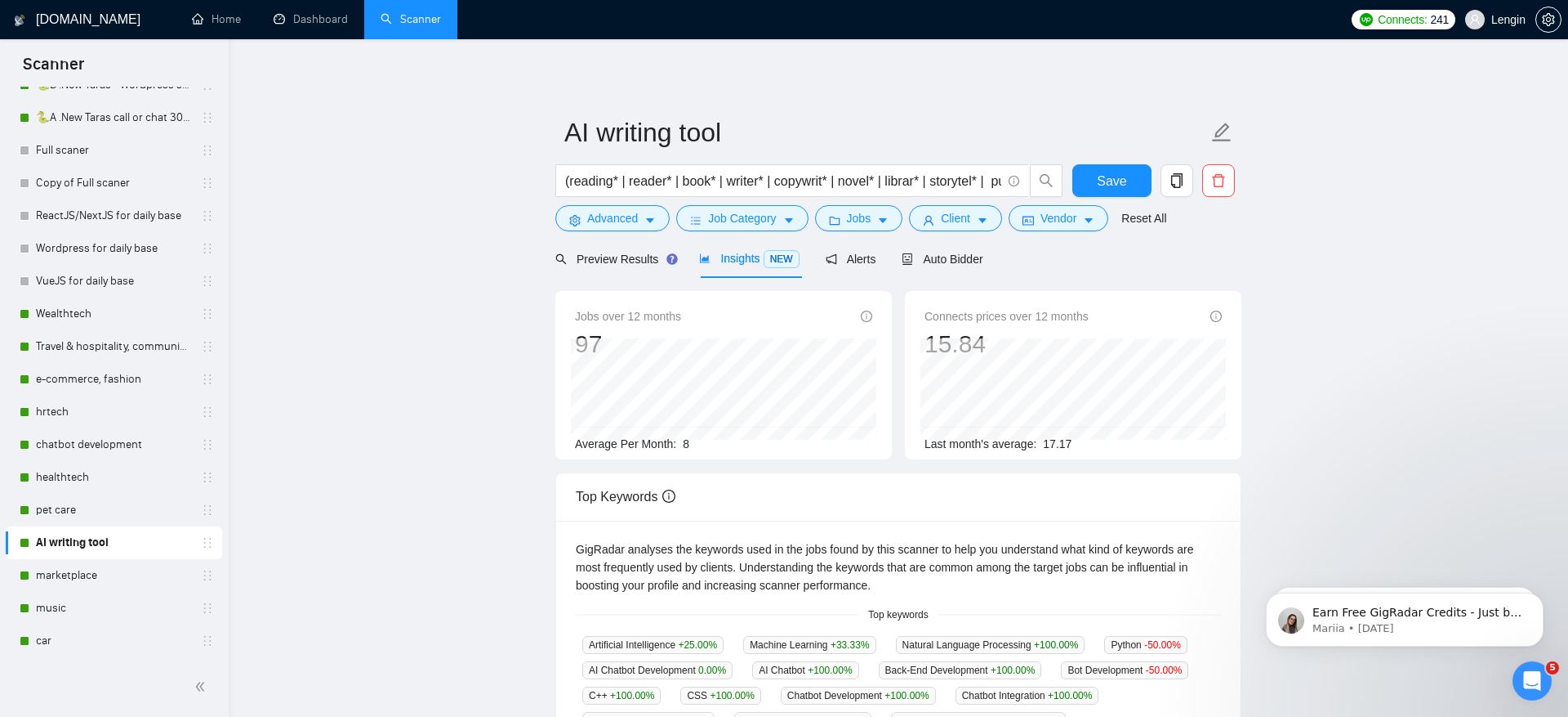
scroll to position [7, 0]
click at [1051, 220] on span "Vendor" at bounding box center [1059, 218] width 36 height 18
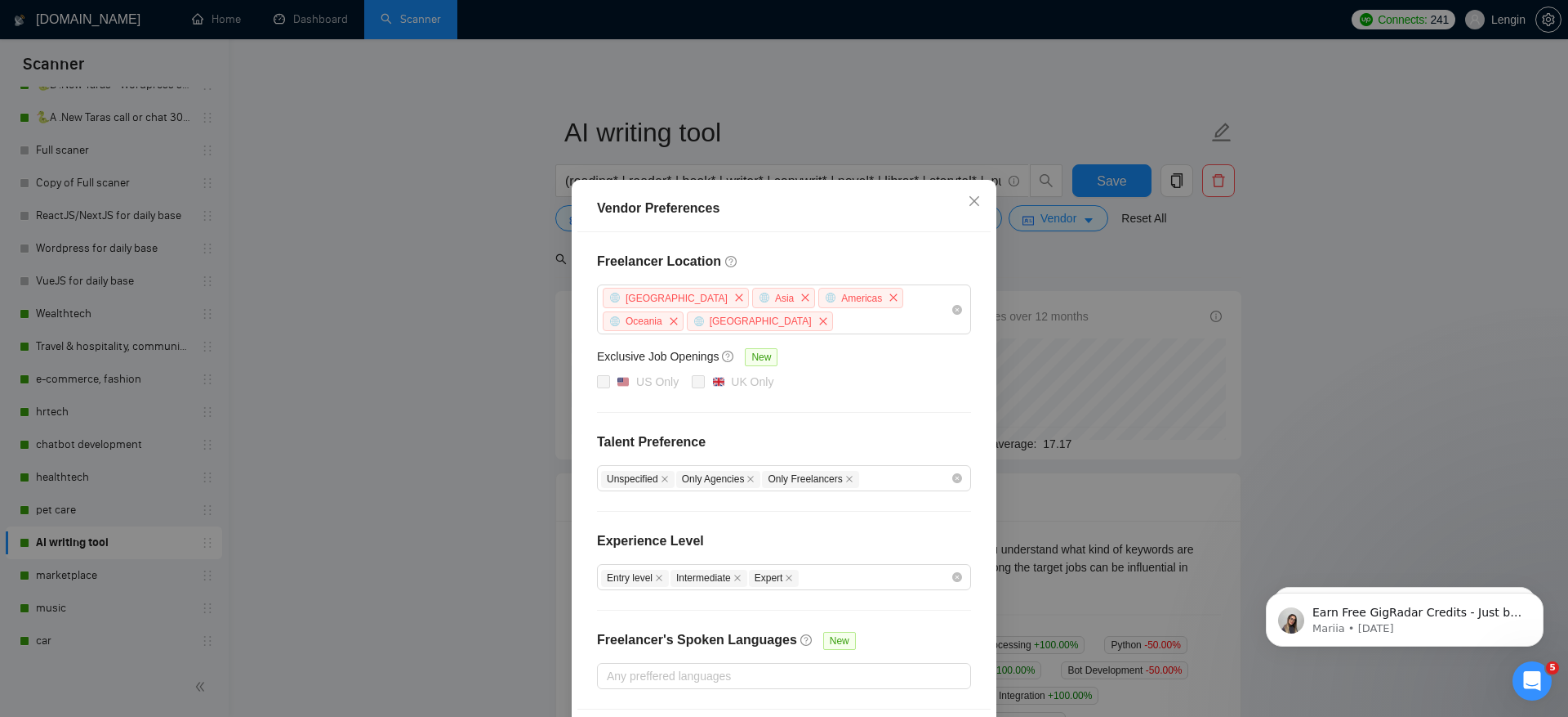
scroll to position [58, 0]
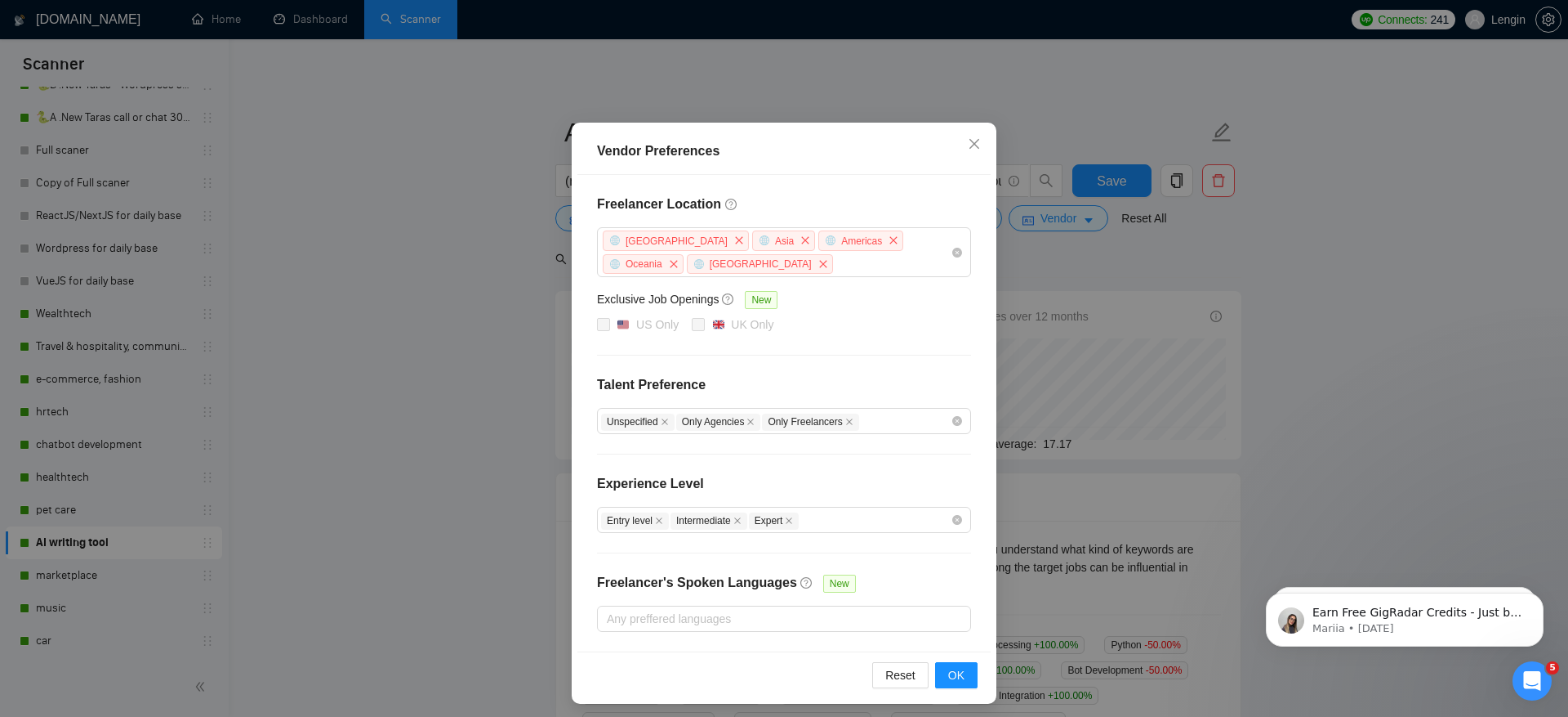
click at [1097, 259] on div "Vendor Preferences Freelancer Location Africa Asia Americas Oceania Antarctica …" at bounding box center [784, 358] width 1568 height 717
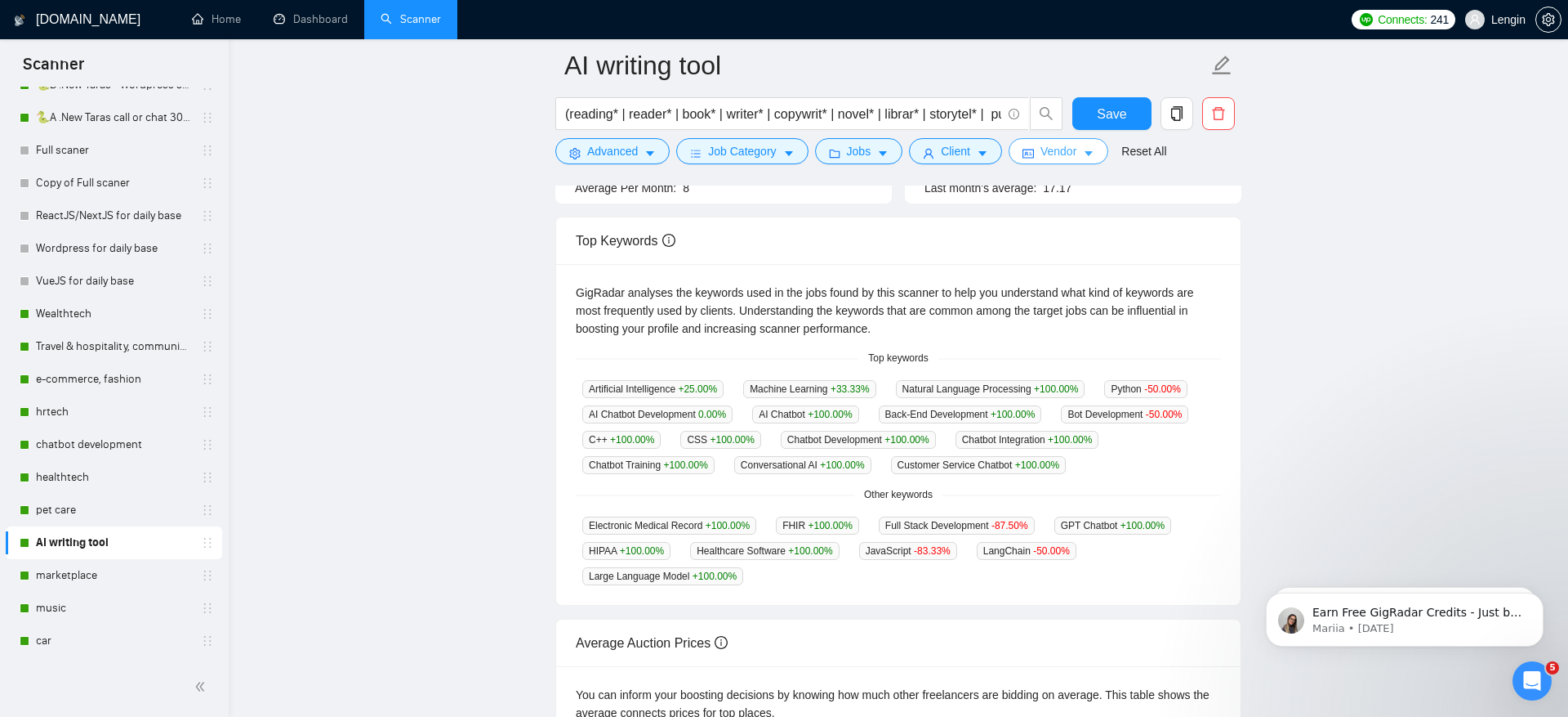
scroll to position [0, 0]
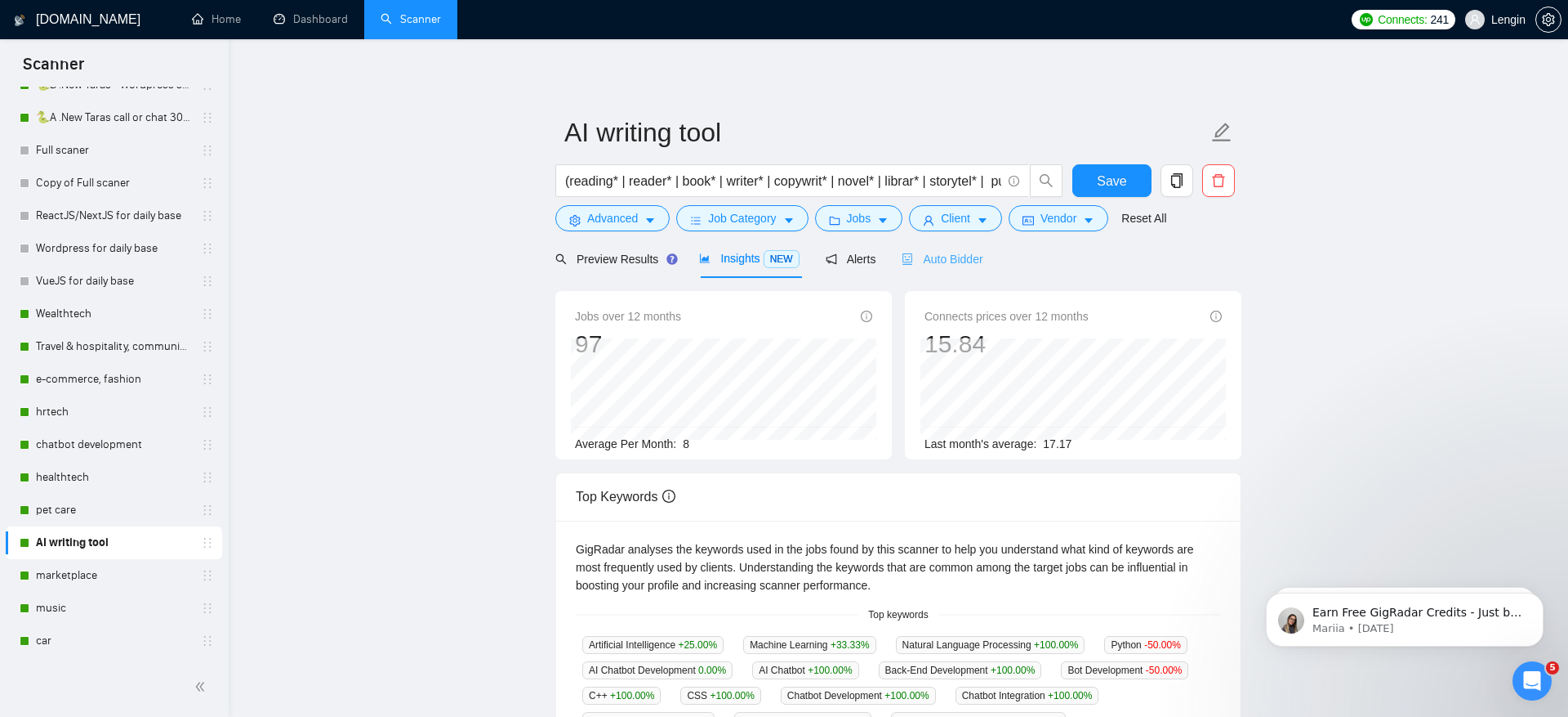
click at [972, 246] on div "Auto Bidder" at bounding box center [942, 258] width 81 height 39
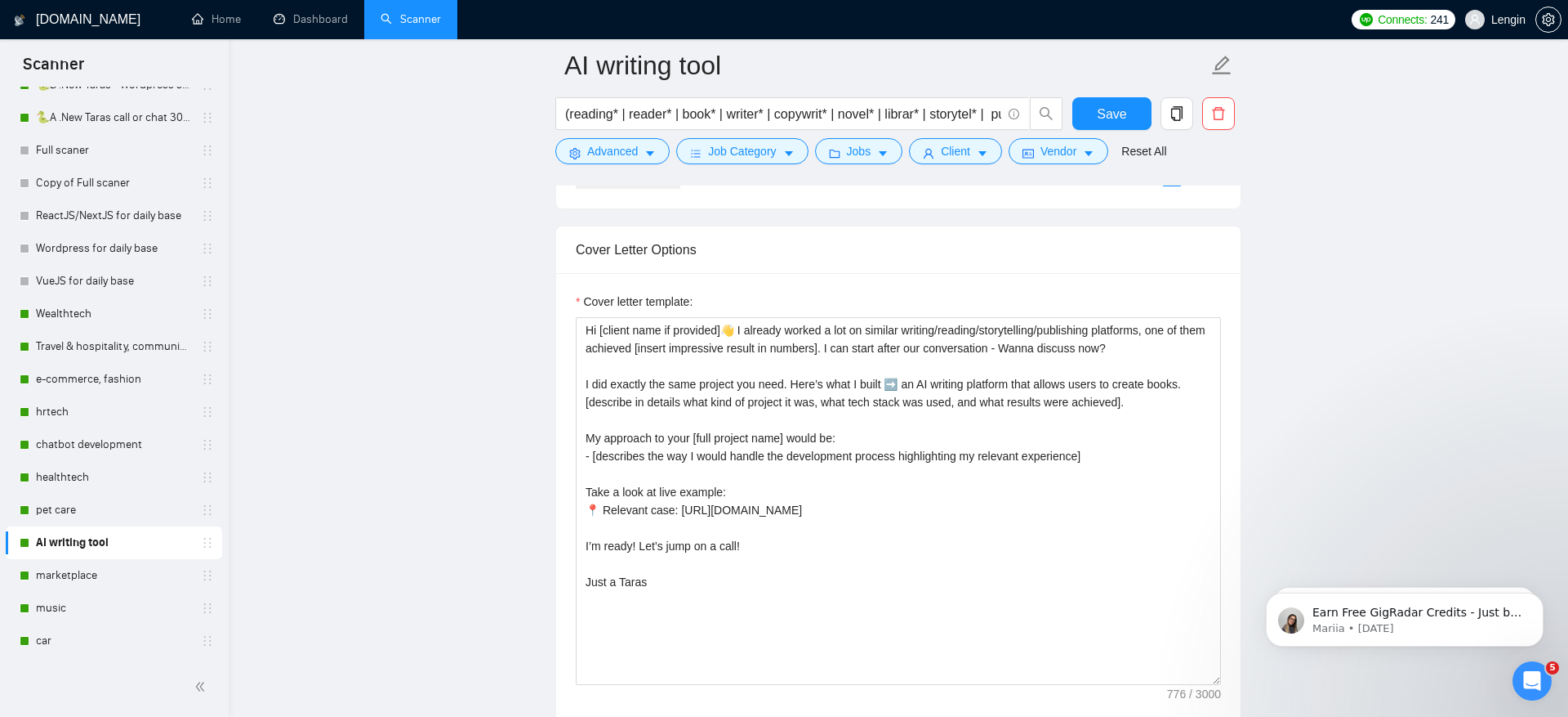
scroll to position [2079, 0]
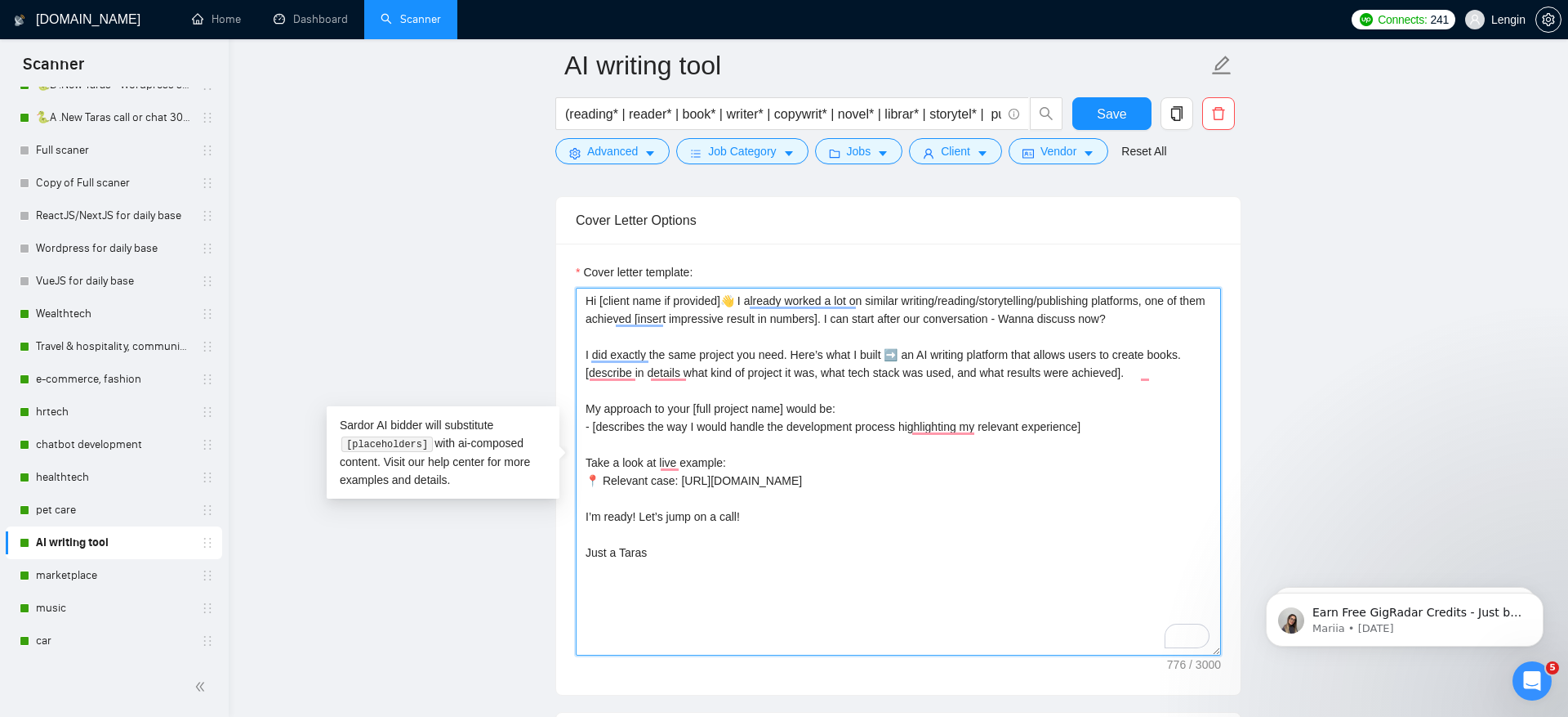
click at [911, 295] on textarea "Hi [client name if provided]👋 I already worked a lot on similar writing/reading…" at bounding box center [898, 471] width 645 height 368
drag, startPoint x: 1141, startPoint y: 478, endPoint x: 680, endPoint y: 477, distance: 461.0
click at [680, 477] on textarea "Hi [client name if provided]👋 I already worked a lot on similar writing/reading…" at bounding box center [898, 471] width 645 height 368
click at [869, 411] on textarea "Hi [client name if provided]👋 I already worked a lot on similar writing/reading…" at bounding box center [898, 471] width 645 height 368
click at [892, 298] on textarea "Hi [client name if provided]👋 I already worked a lot on similar writing/reading…" at bounding box center [898, 471] width 645 height 368
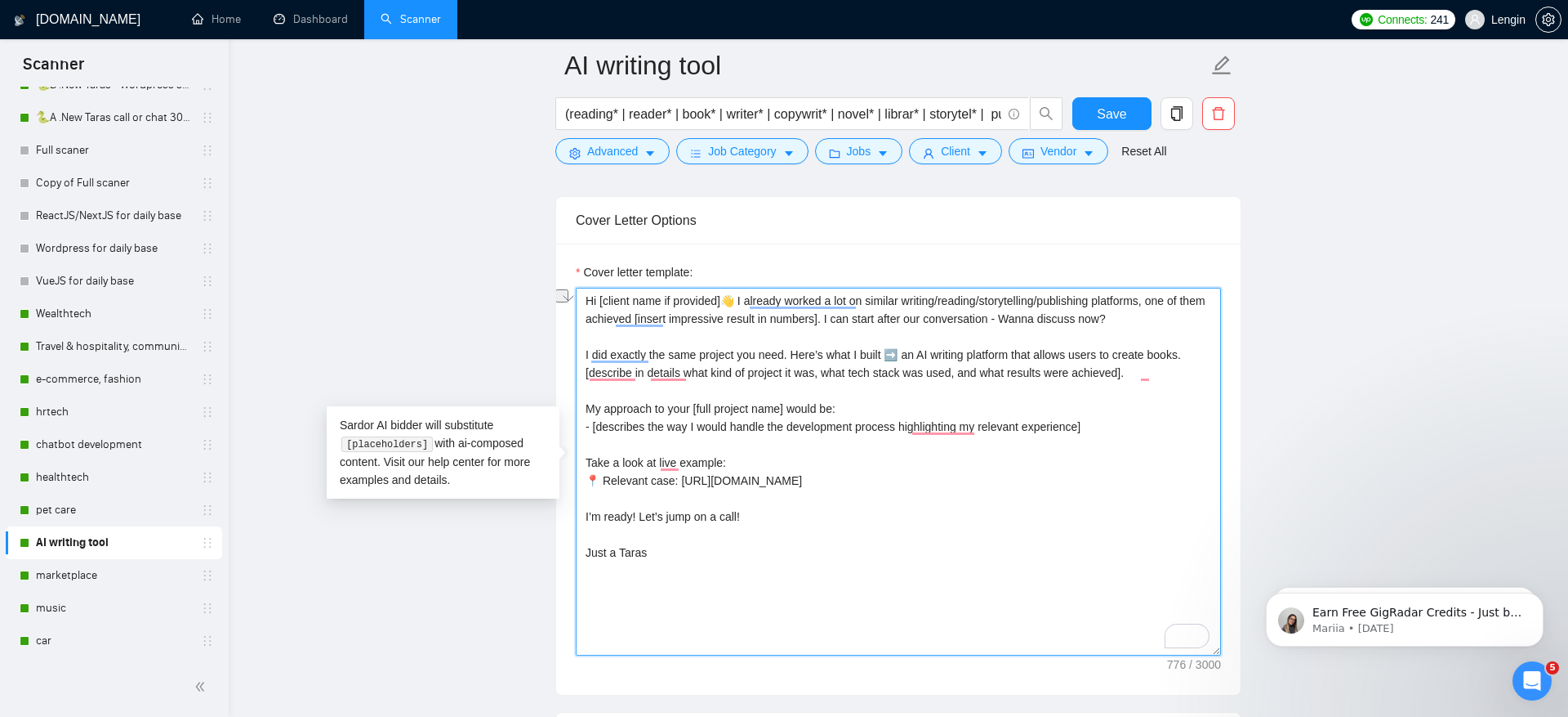
drag, startPoint x: 864, startPoint y: 292, endPoint x: 1051, endPoint y: 296, distance: 187.0
click at [1051, 296] on textarea "Hi [client name if provided]👋 I already worked a lot on similar writing/reading…" at bounding box center [898, 471] width 645 height 368
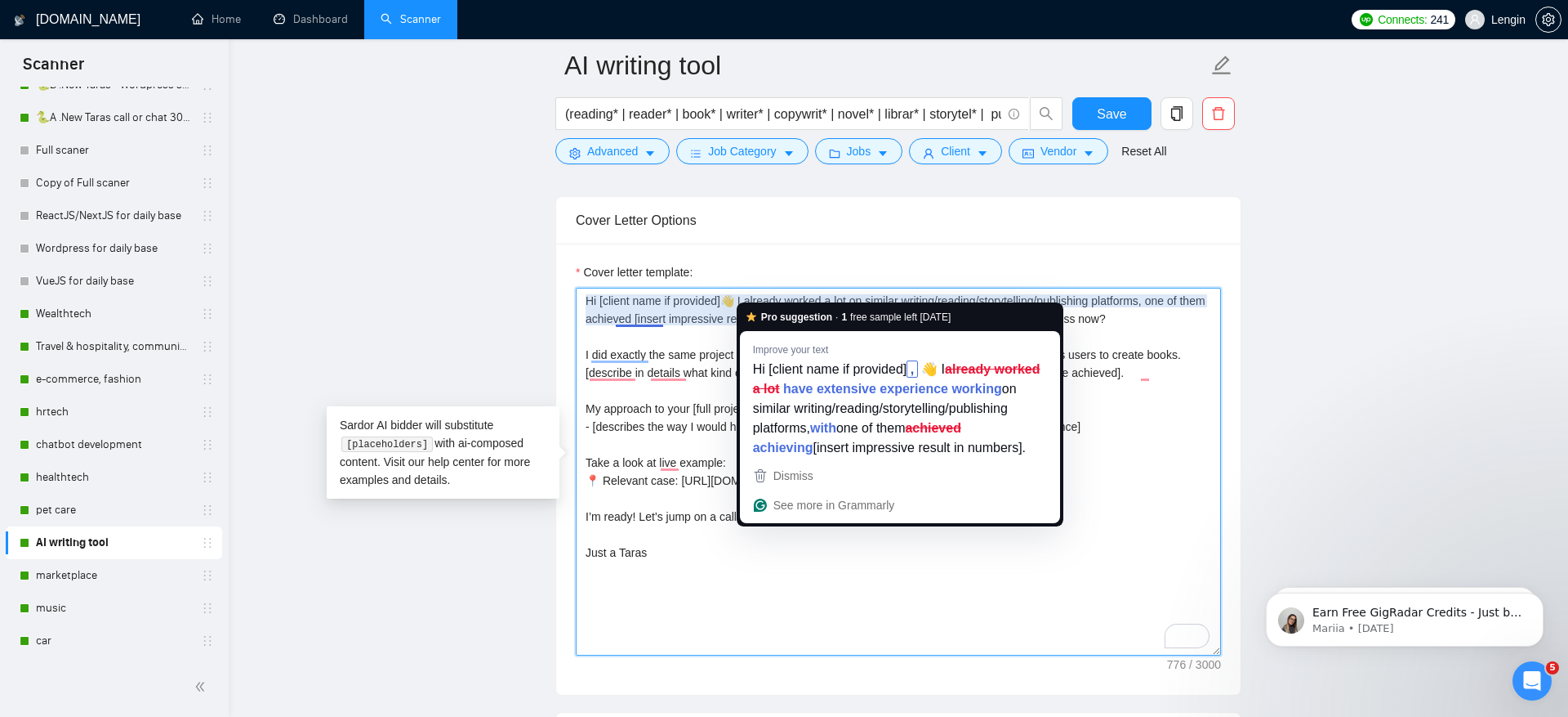
click at [754, 293] on textarea "Hi [client name if provided]👋 I already worked a lot on similar writing/reading…" at bounding box center [898, 471] width 645 height 368
click at [741, 293] on textarea "Hi [client name if provided]👋 I already worked a lot on similar writing/reading…" at bounding box center [898, 471] width 645 height 368
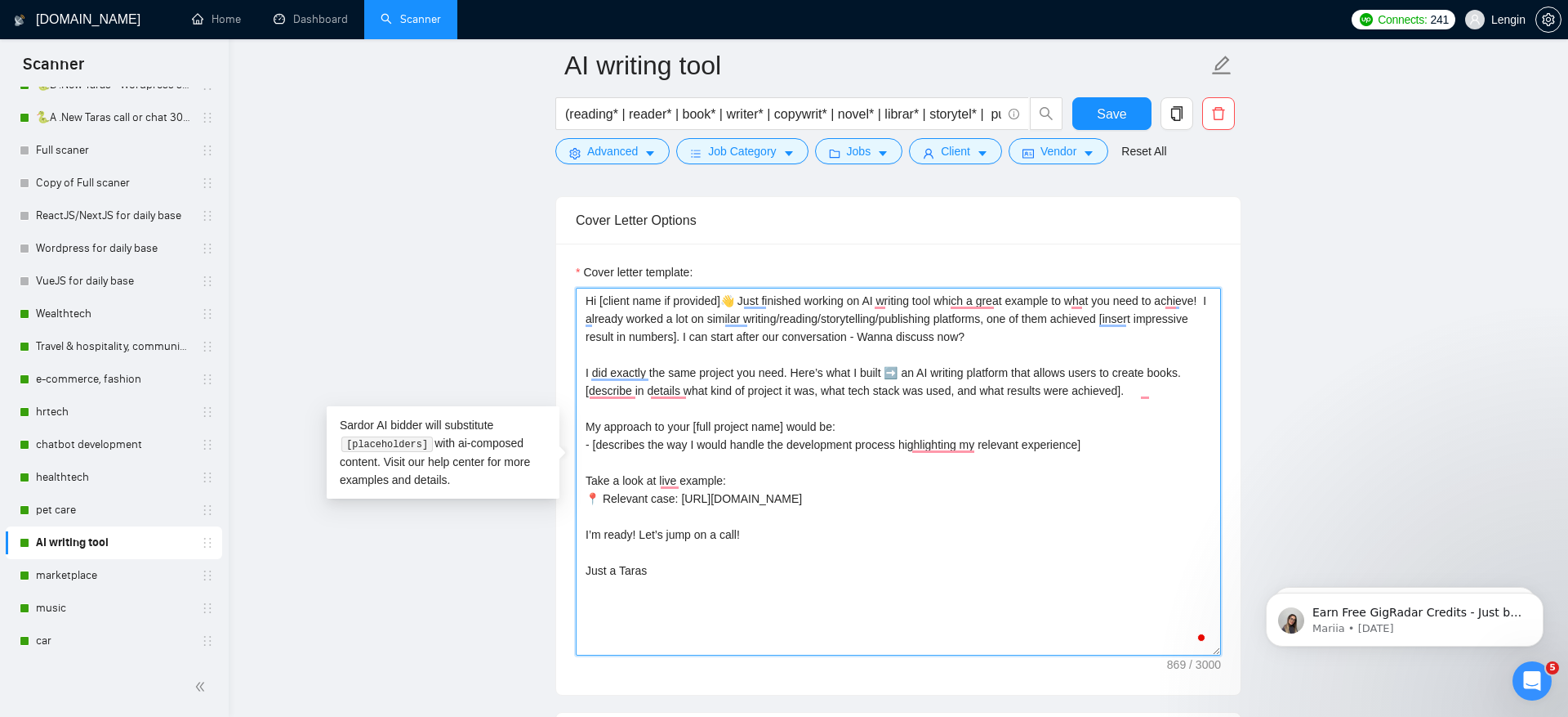
paste textarea "https://www.upwork.com/fl/~01f49d8a78b8953e9b?p=1775849068123377664"
drag, startPoint x: 1066, startPoint y: 308, endPoint x: 753, endPoint y: 343, distance: 315.0
click at [753, 343] on textarea "Hi [client name if provided]👋 Just finished working on AI writing tool which a …" at bounding box center [898, 471] width 645 height 368
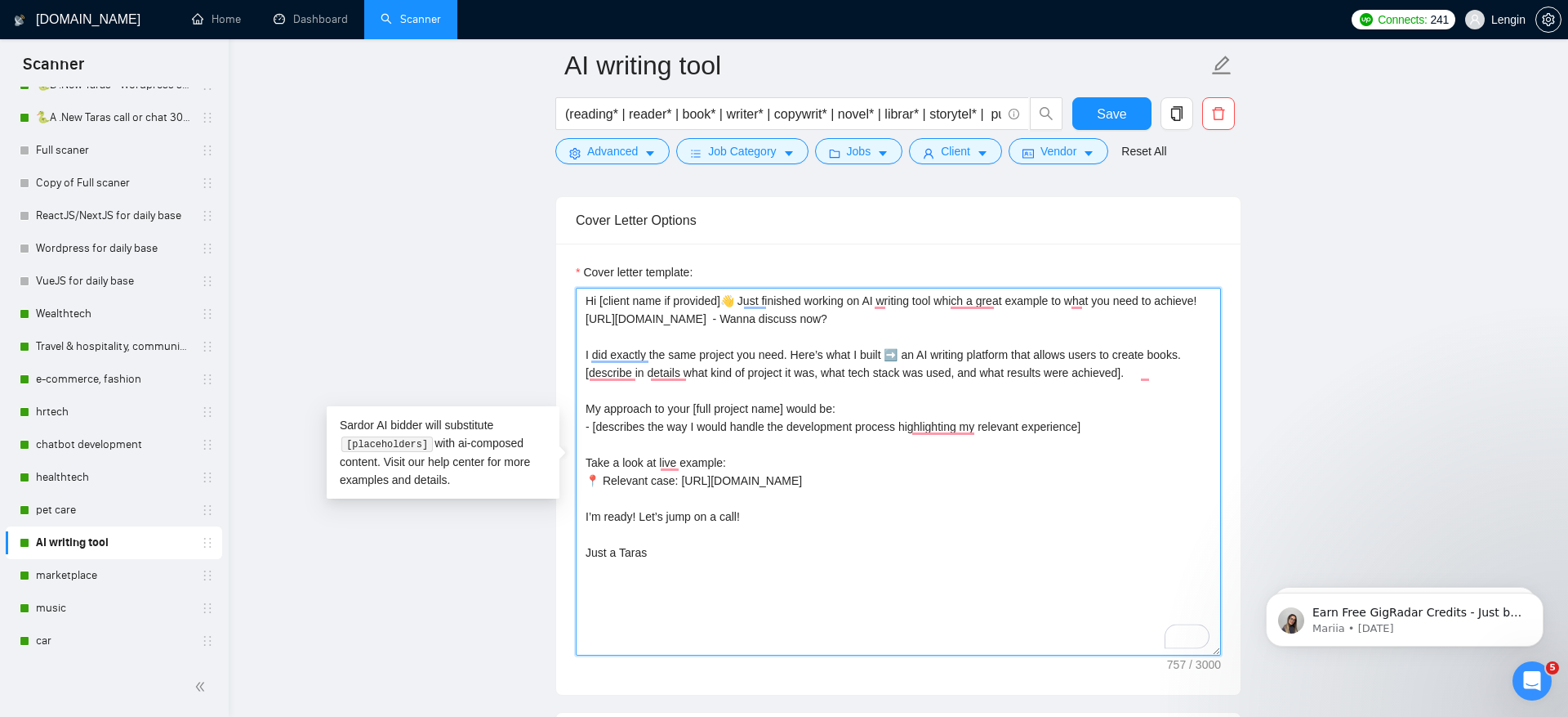
click at [753, 410] on textarea "Hi [client name if provided]👋 Just finished working on AI writing tool which a …" at bounding box center [898, 471] width 645 height 368
click at [927, 368] on textarea "Hi [client name if provided]👋 Just finished working on AI writing tool which a …" at bounding box center [898, 471] width 645 height 368
drag, startPoint x: 912, startPoint y: 346, endPoint x: 560, endPoint y: 347, distance: 352.0
click at [560, 347] on div "Cover letter template: Hi [client name if provided]👋 Just finished working on A…" at bounding box center [898, 469] width 684 height 451
click at [1037, 370] on textarea "Hi [client name if provided]👋 Just finished working on AI writing tool which a …" at bounding box center [898, 471] width 645 height 368
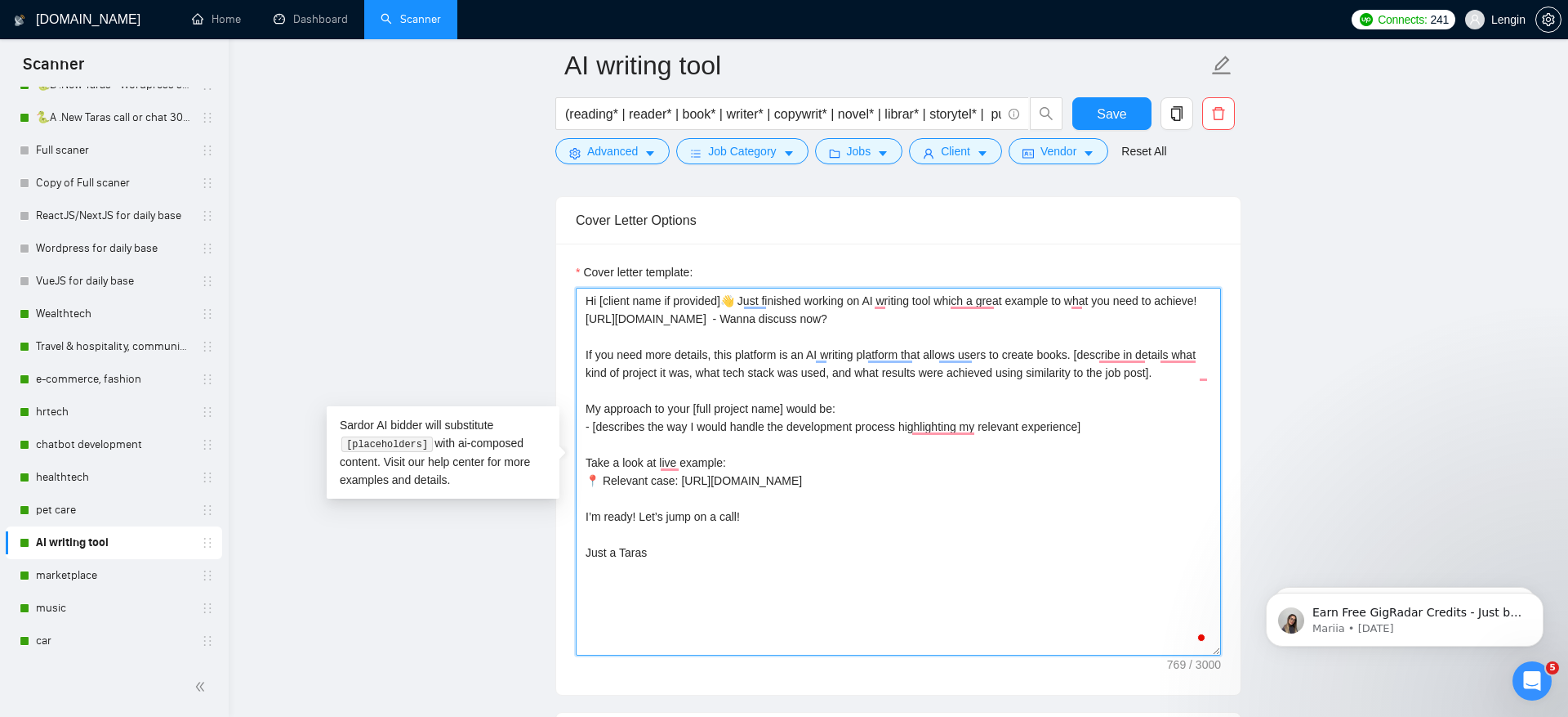
click at [1120, 475] on textarea "Hi [client name if provided]👋 Just finished working on AI writing tool which a …" at bounding box center [898, 471] width 645 height 368
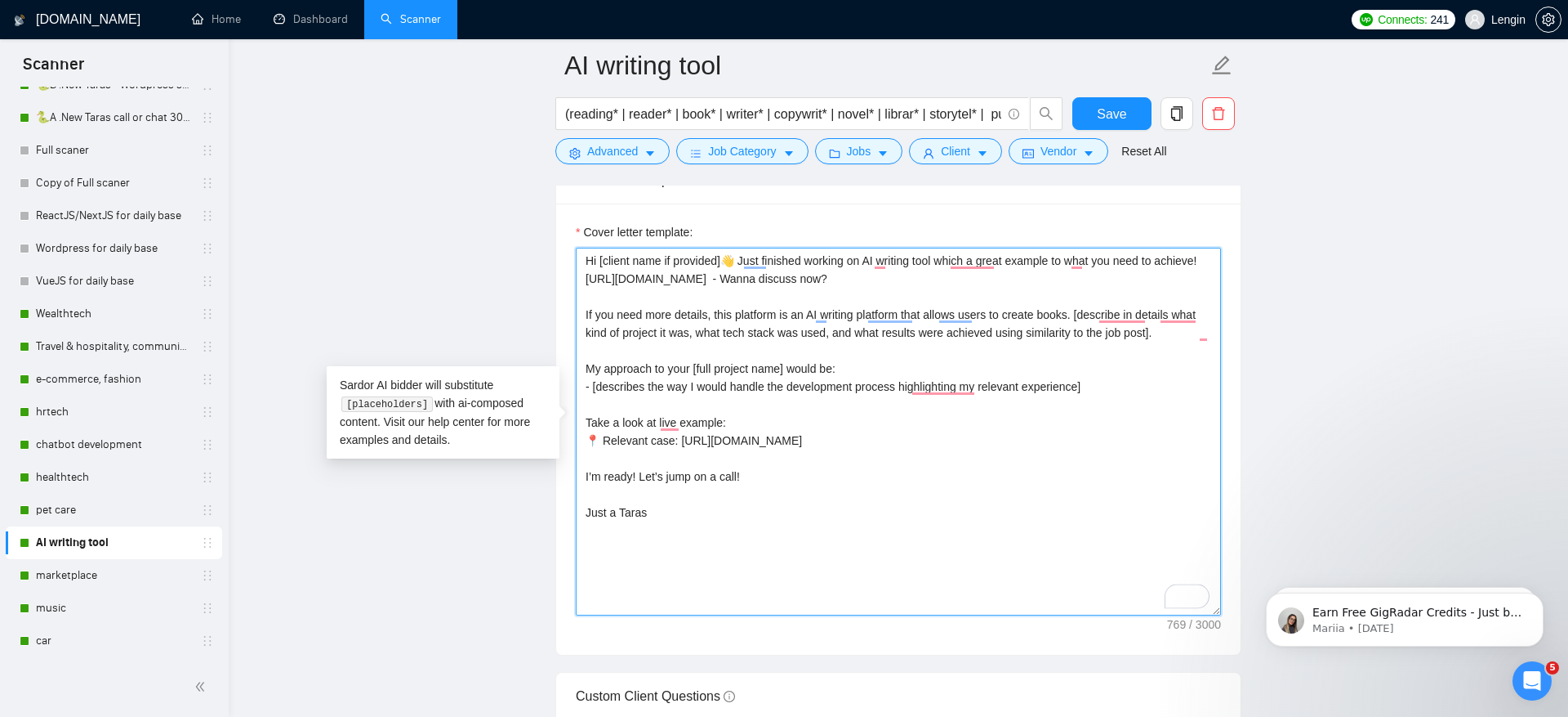
scroll to position [2121, 0]
click at [574, 350] on div "Cover Letter Options Cover letter template: Hi [client name if provided]👋 Just …" at bounding box center [898, 403] width 686 height 500
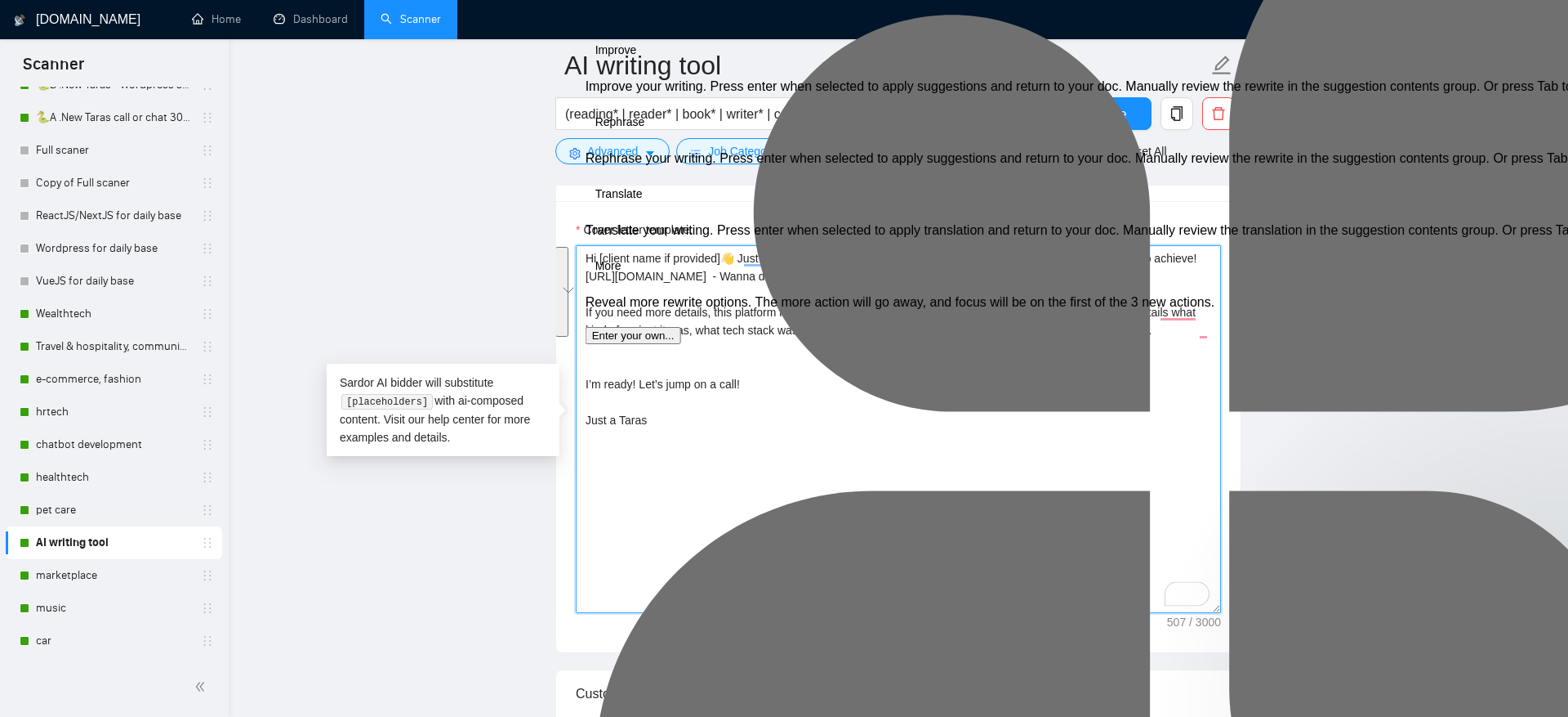
click at [869, 501] on textarea "Hi [client name if provided]👋 Just finished working on AI writing tool which a …" at bounding box center [898, 429] width 645 height 368
type textarea "Hi [client name if provided]👋 Just finished working on AI writing tool which a …"
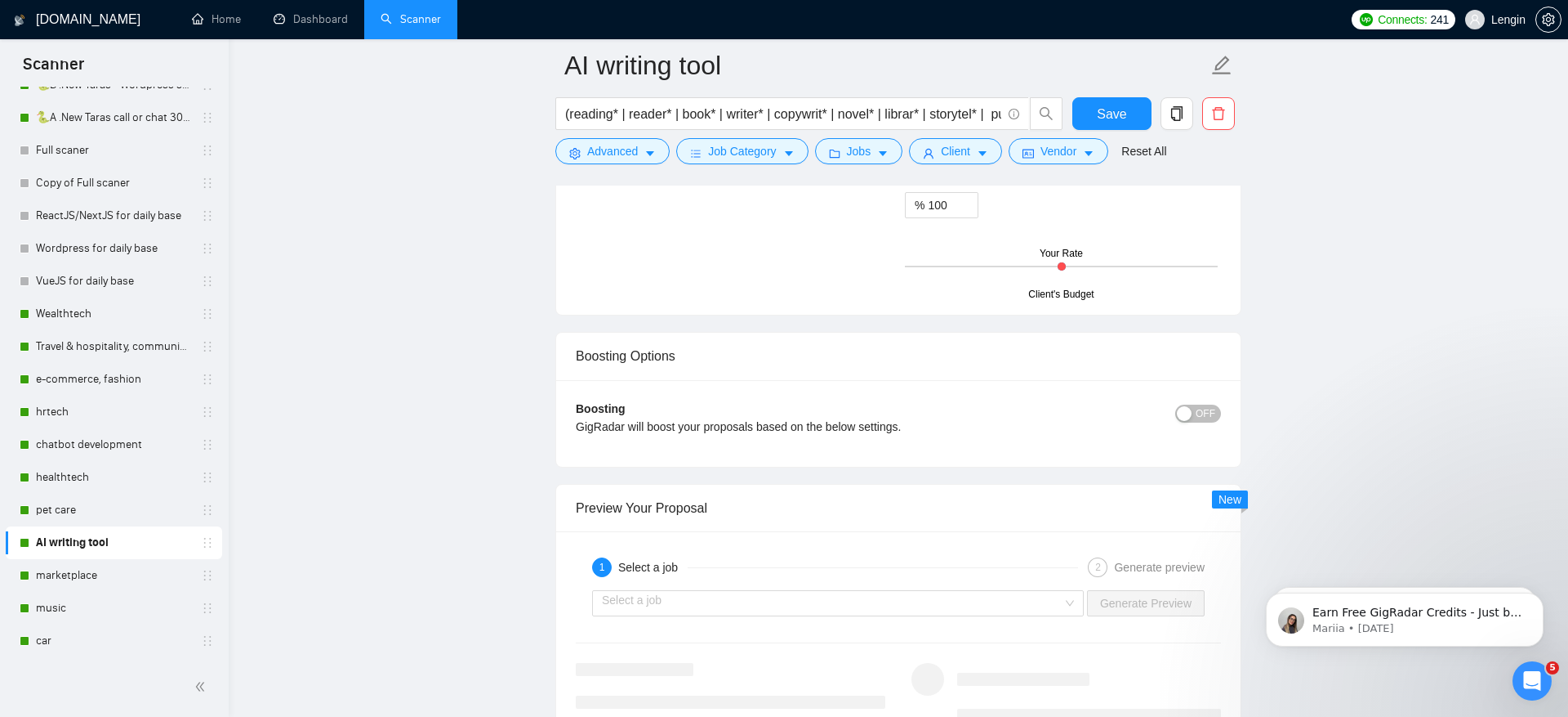
scroll to position [3378, 0]
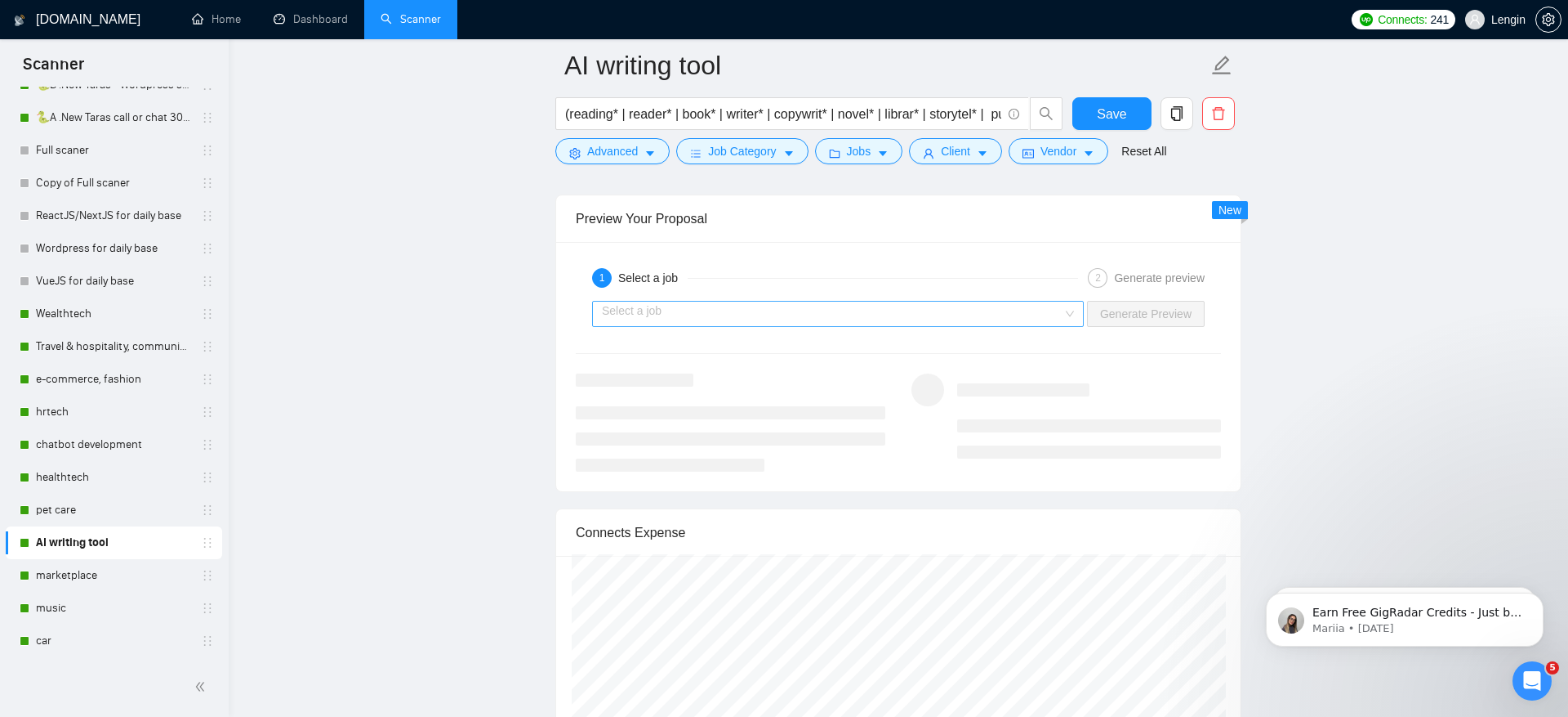
click at [905, 303] on input "search" at bounding box center [833, 314] width 461 height 25
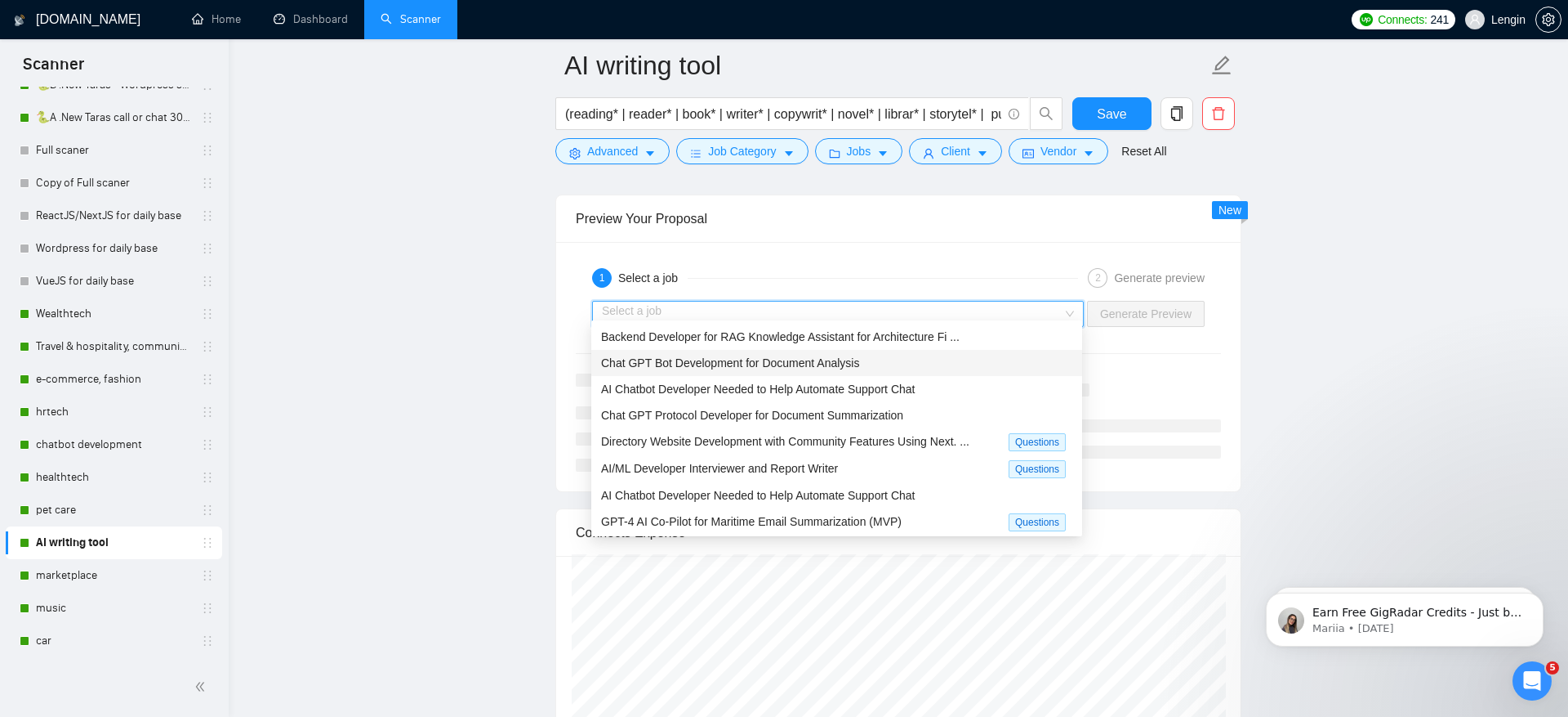
click at [902, 356] on div "Chat GPT Bot Development for Document Analysis" at bounding box center [837, 363] width 471 height 18
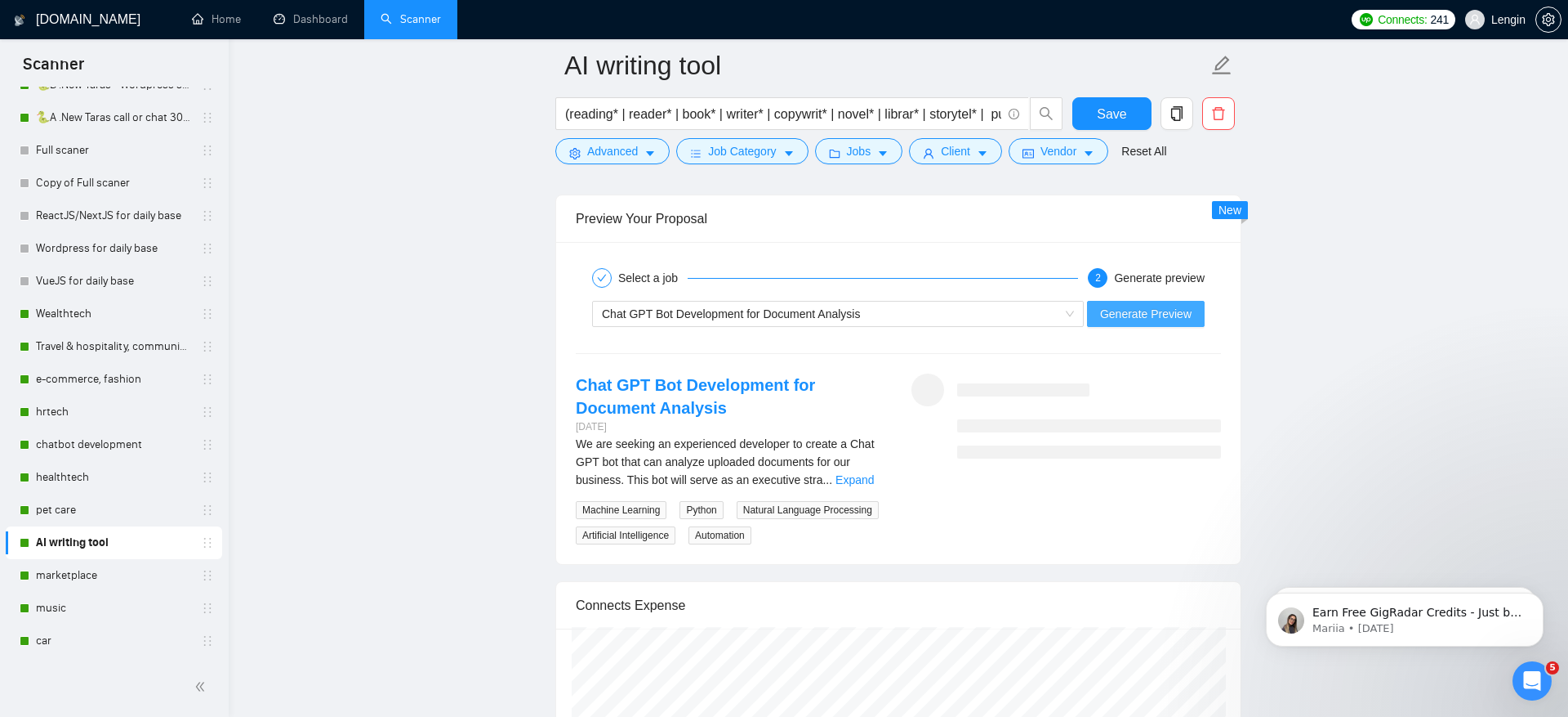
click at [1196, 305] on button "Generate Preview" at bounding box center [1146, 314] width 118 height 26
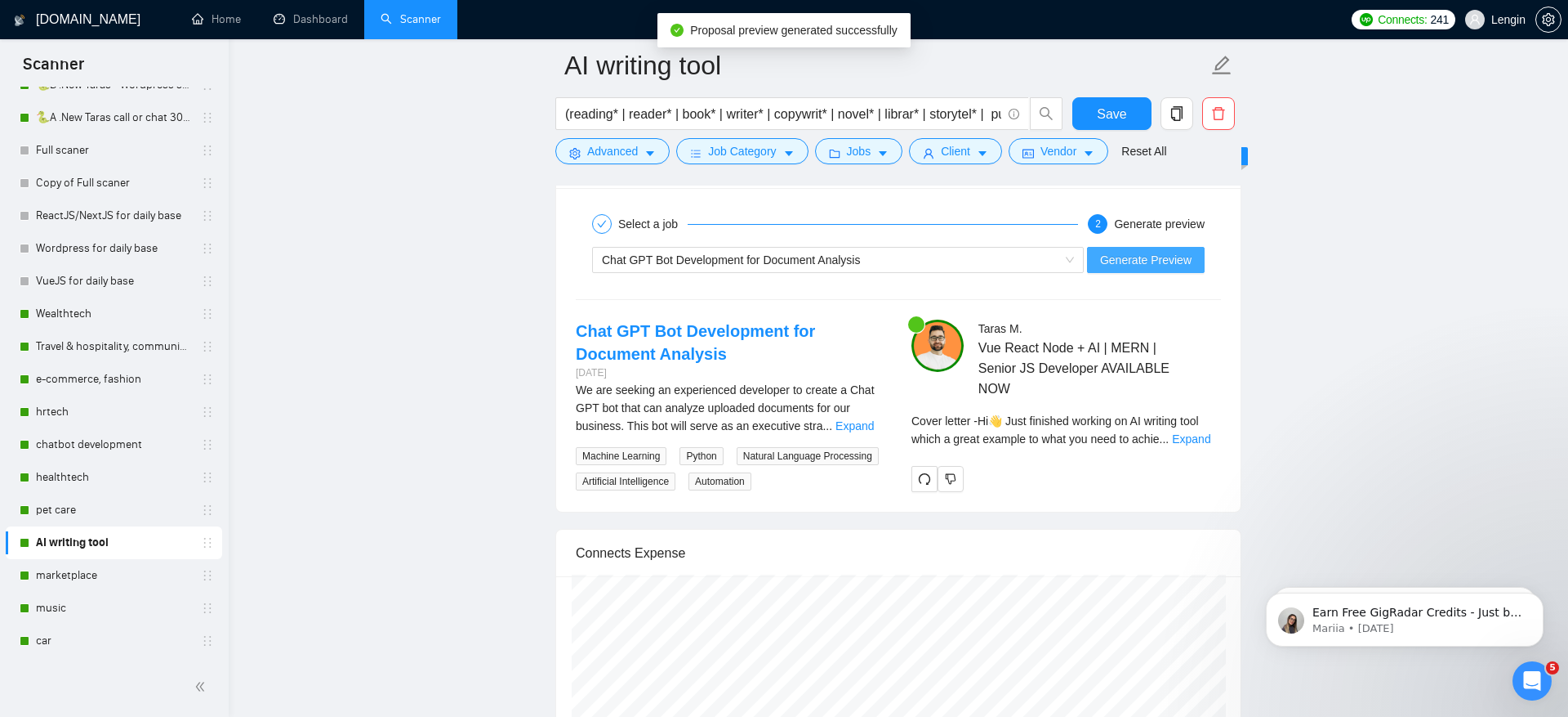
scroll to position [3439, 0]
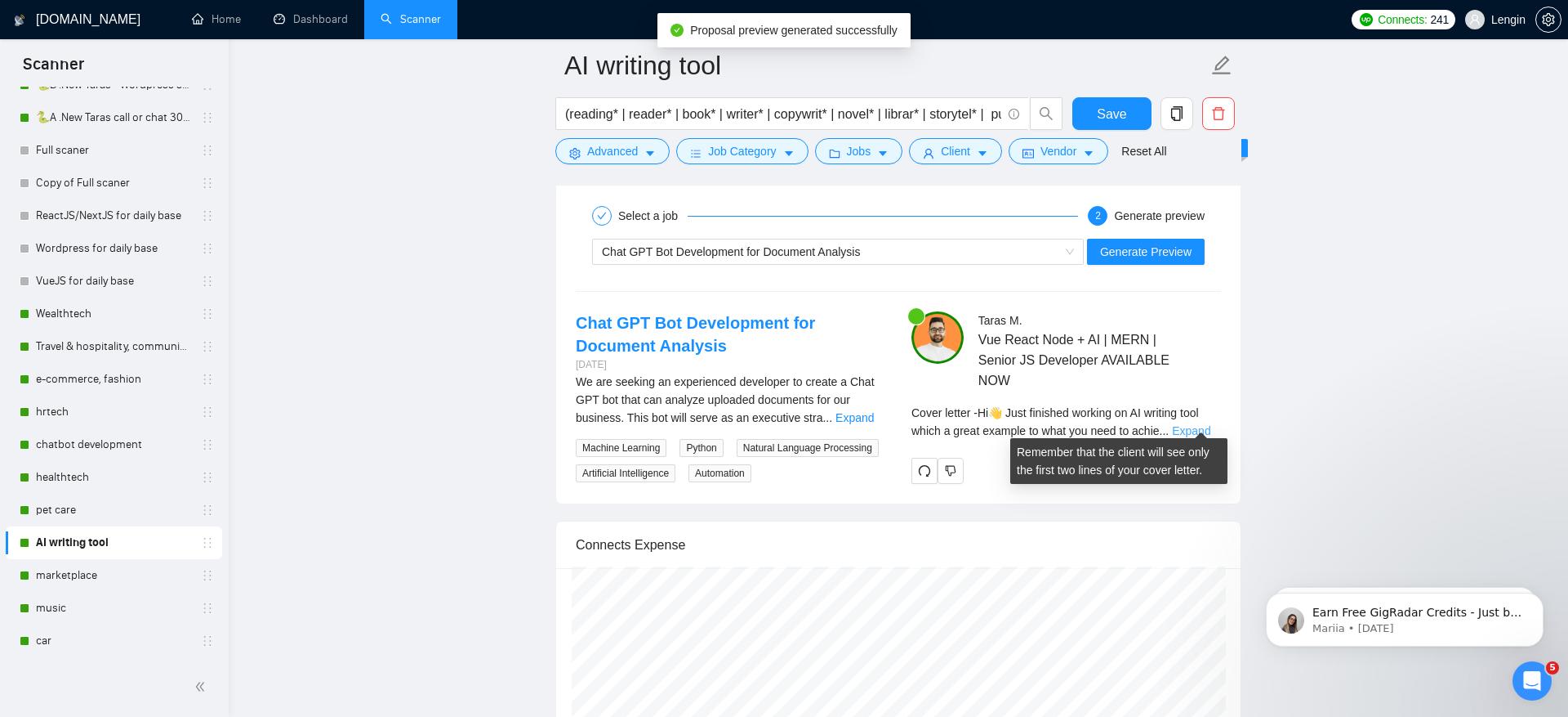
click at [1204, 424] on link "Expand" at bounding box center [1191, 431] width 39 height 13
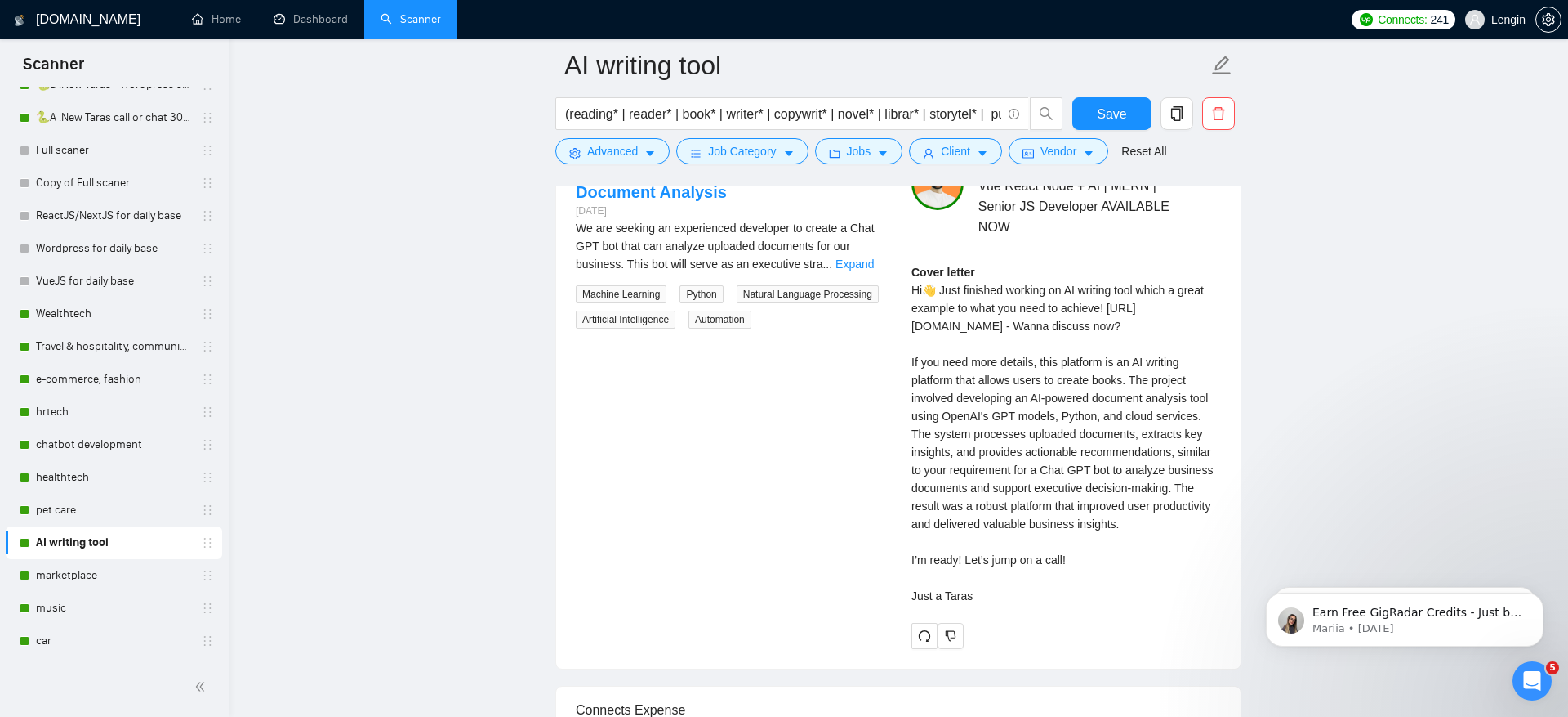
scroll to position [3605, 0]
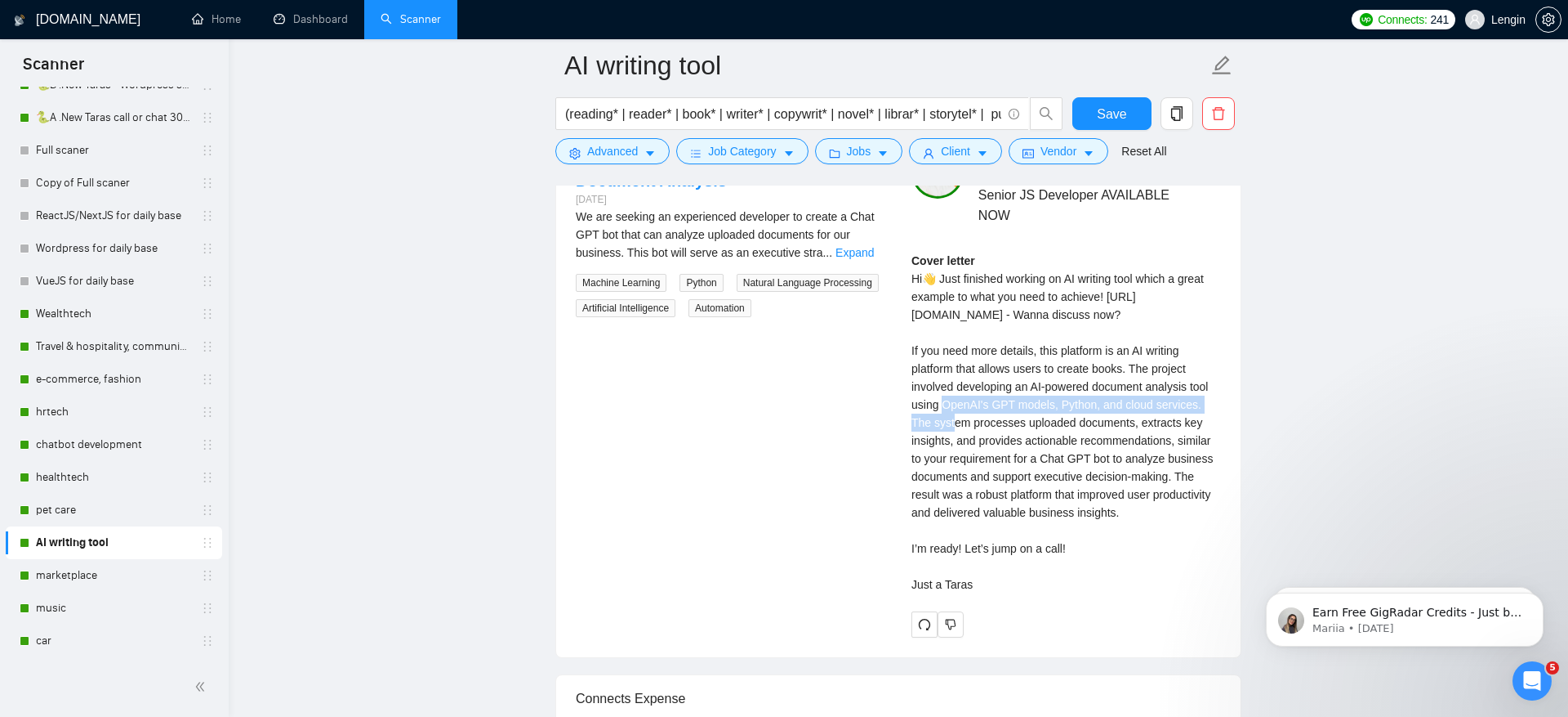
drag, startPoint x: 986, startPoint y: 400, endPoint x: 990, endPoint y: 407, distance: 8.1
click at [990, 407] on div "Cover letter Hi👋 Just finished working on AI writing tool which a great example…" at bounding box center [1066, 422] width 309 height 342
drag, startPoint x: 1056, startPoint y: 412, endPoint x: 1051, endPoint y: 420, distance: 9.4
click at [1051, 420] on div "Cover letter Hi👋 Just finished working on AI writing tool which a great example…" at bounding box center [1066, 422] width 309 height 342
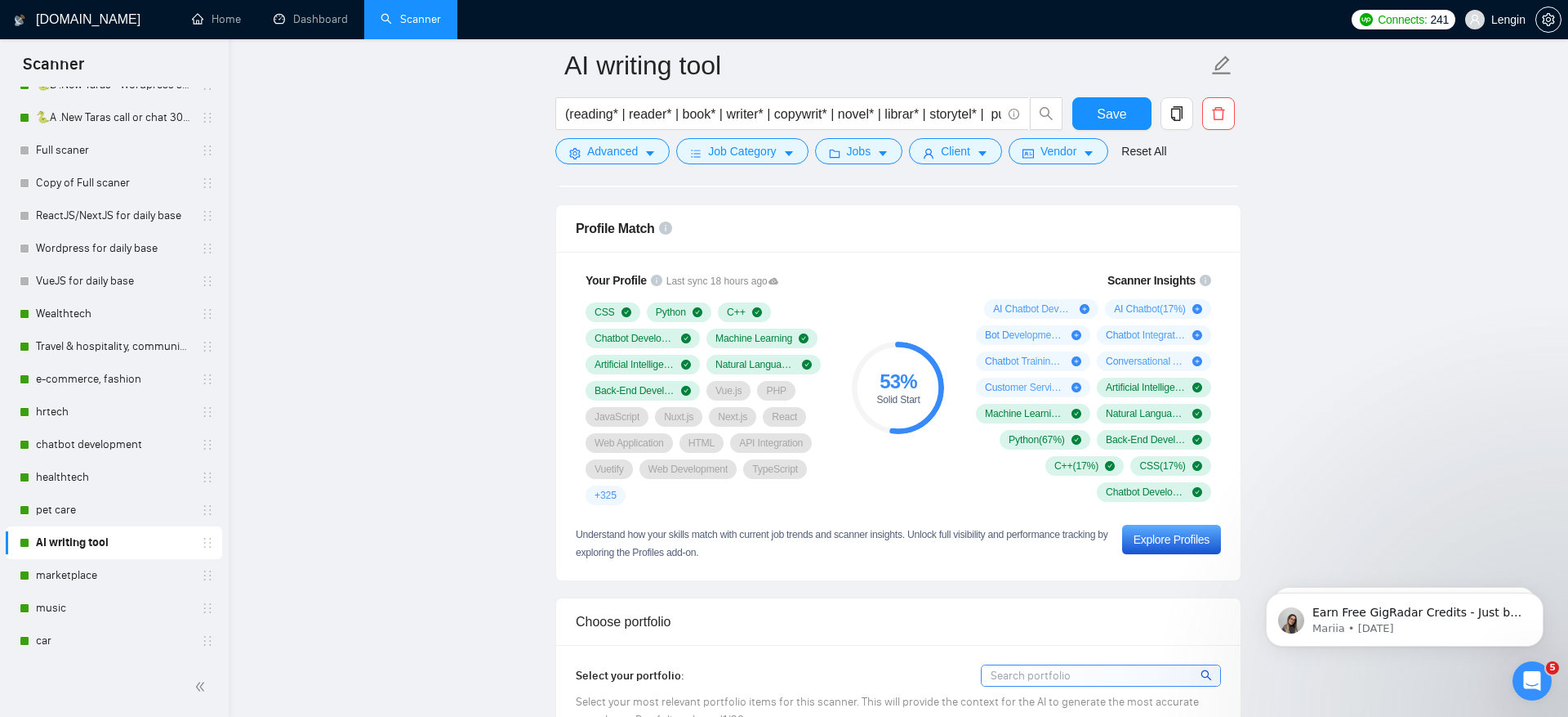
scroll to position [990, 0]
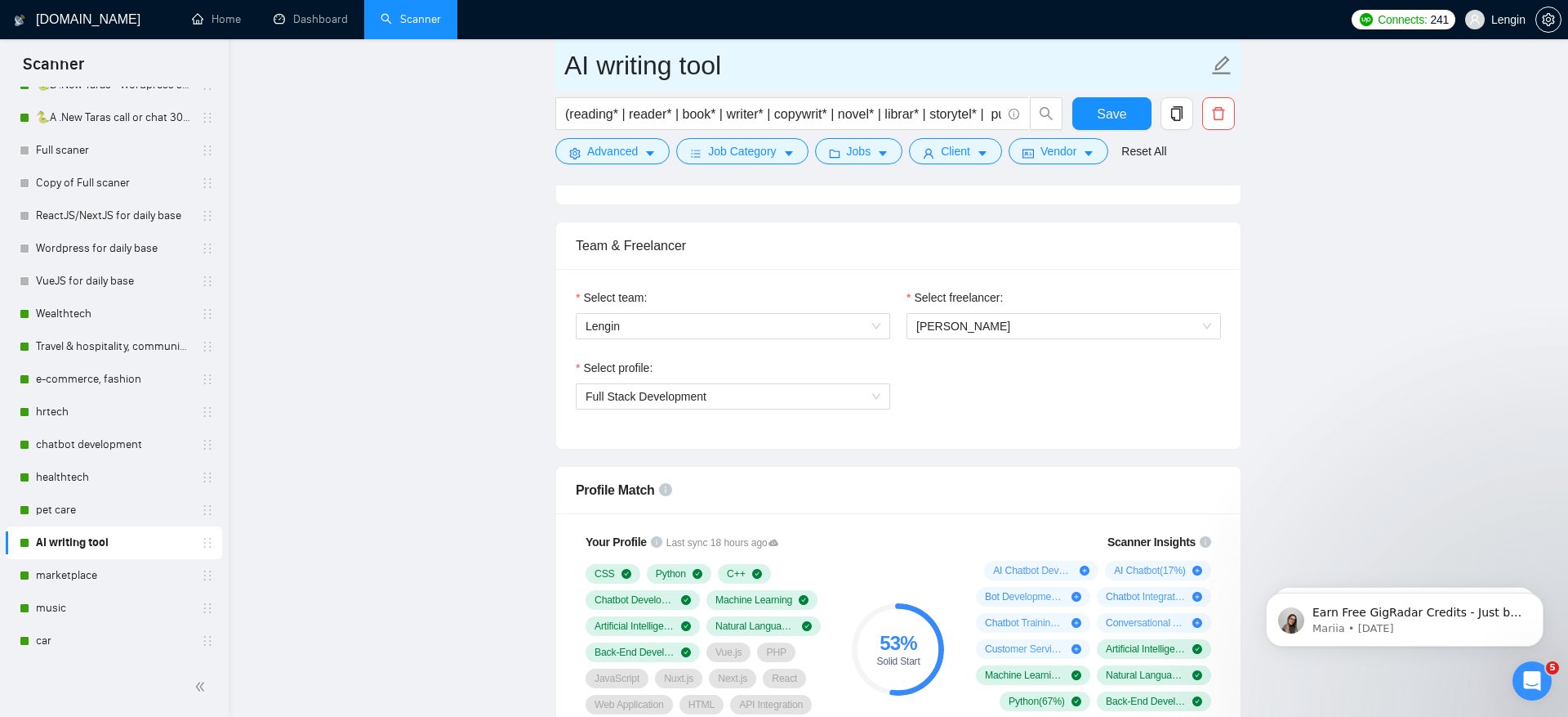
click at [802, 72] on input "AI writing tool" at bounding box center [886, 66] width 643 height 41
type input "AI writing tool по цьому прикладу"
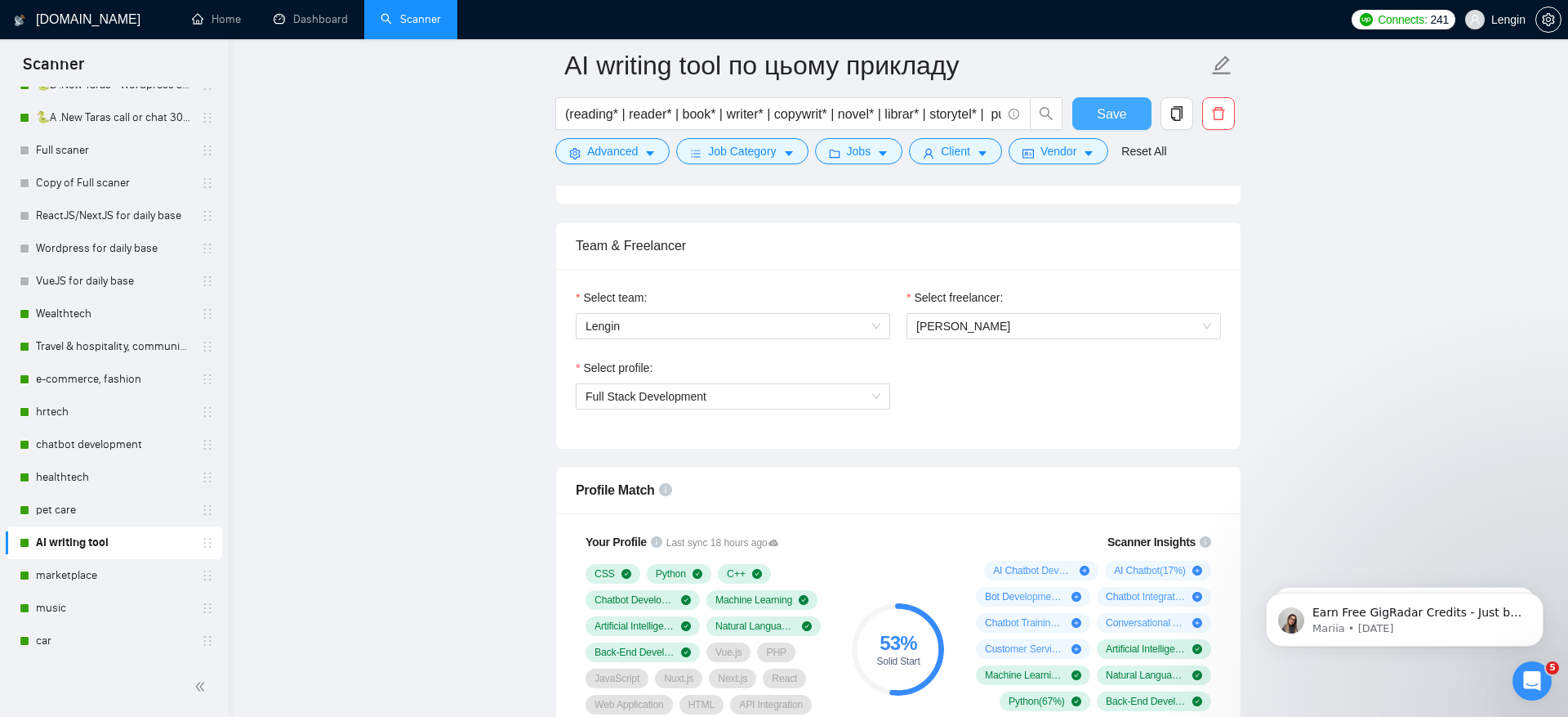
click at [1126, 114] on button "Save" at bounding box center [1112, 114] width 79 height 33
click at [128, 500] on link "pet care" at bounding box center [114, 510] width 155 height 33
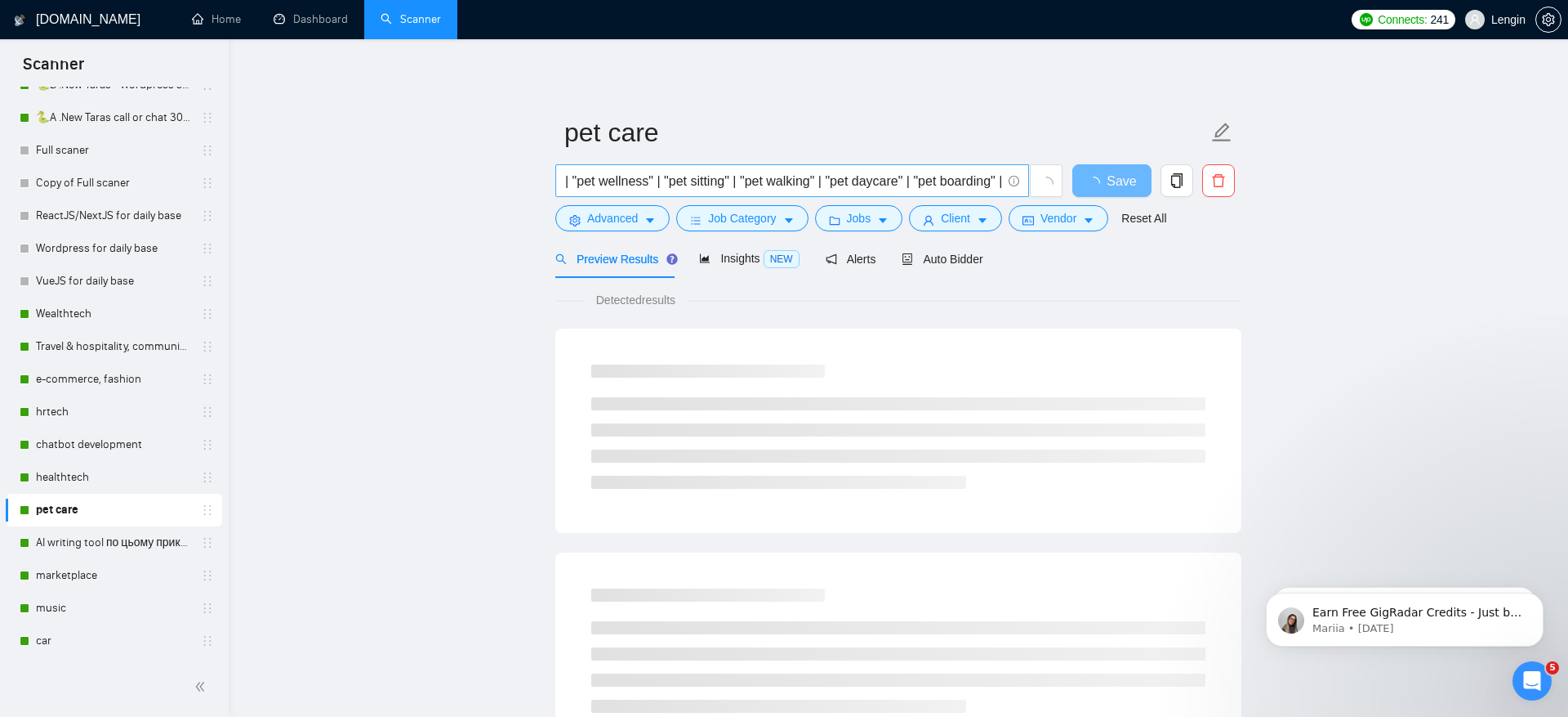
click at [894, 175] on input "| "pet wellness" | "pet sitting" | "pet walking" | "pet daycare" | "pet boardin…" at bounding box center [783, 181] width 436 height 21
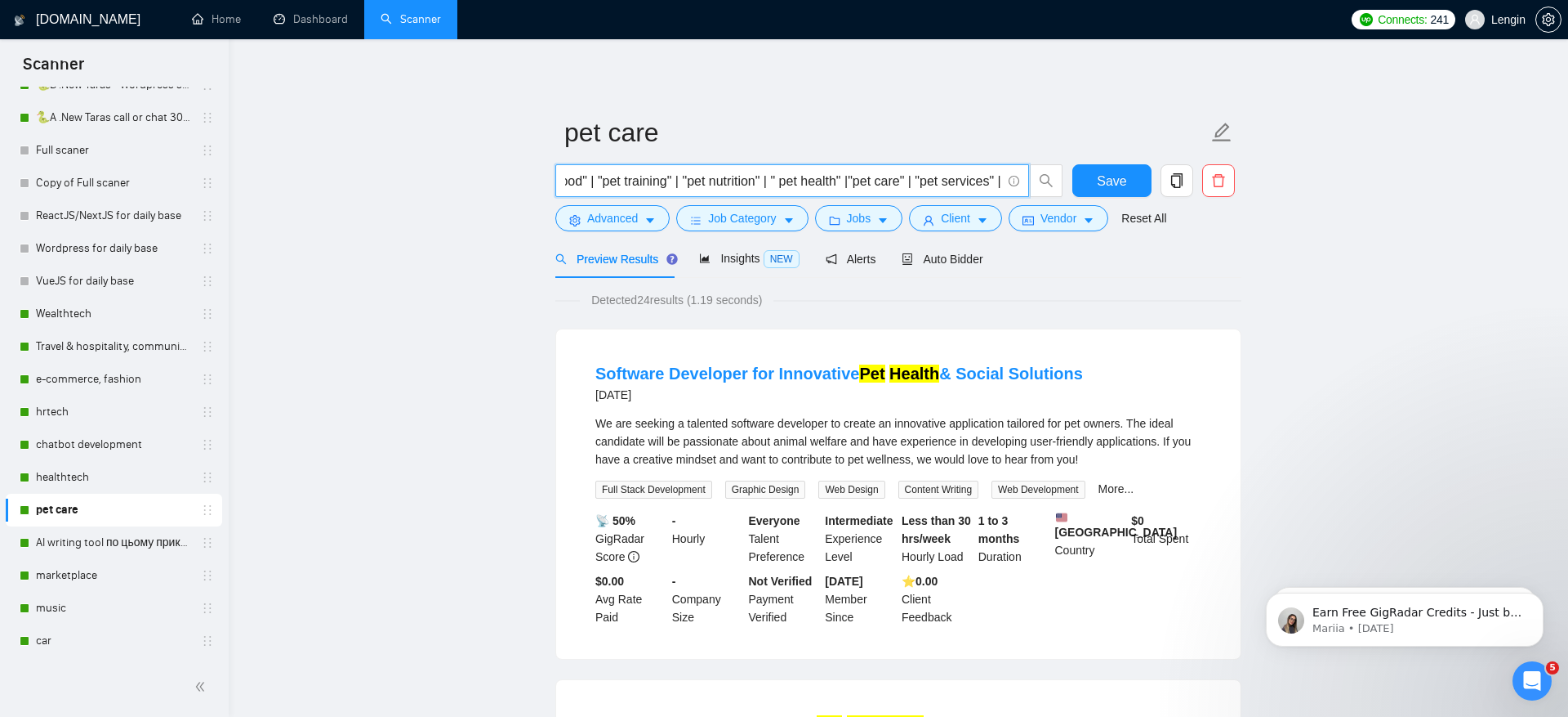
scroll to position [0, 1844]
click at [827, 182] on input "| "pet wellness" | "pet sitting" | "pet walking" | "pet daycare" | "pet boardin…" at bounding box center [783, 181] width 436 height 21
click at [759, 179] on input "| "pet wellness" | "pet sitting" | "pet walking" | "pet daycare" | "pet boardin…" at bounding box center [783, 181] width 436 height 21
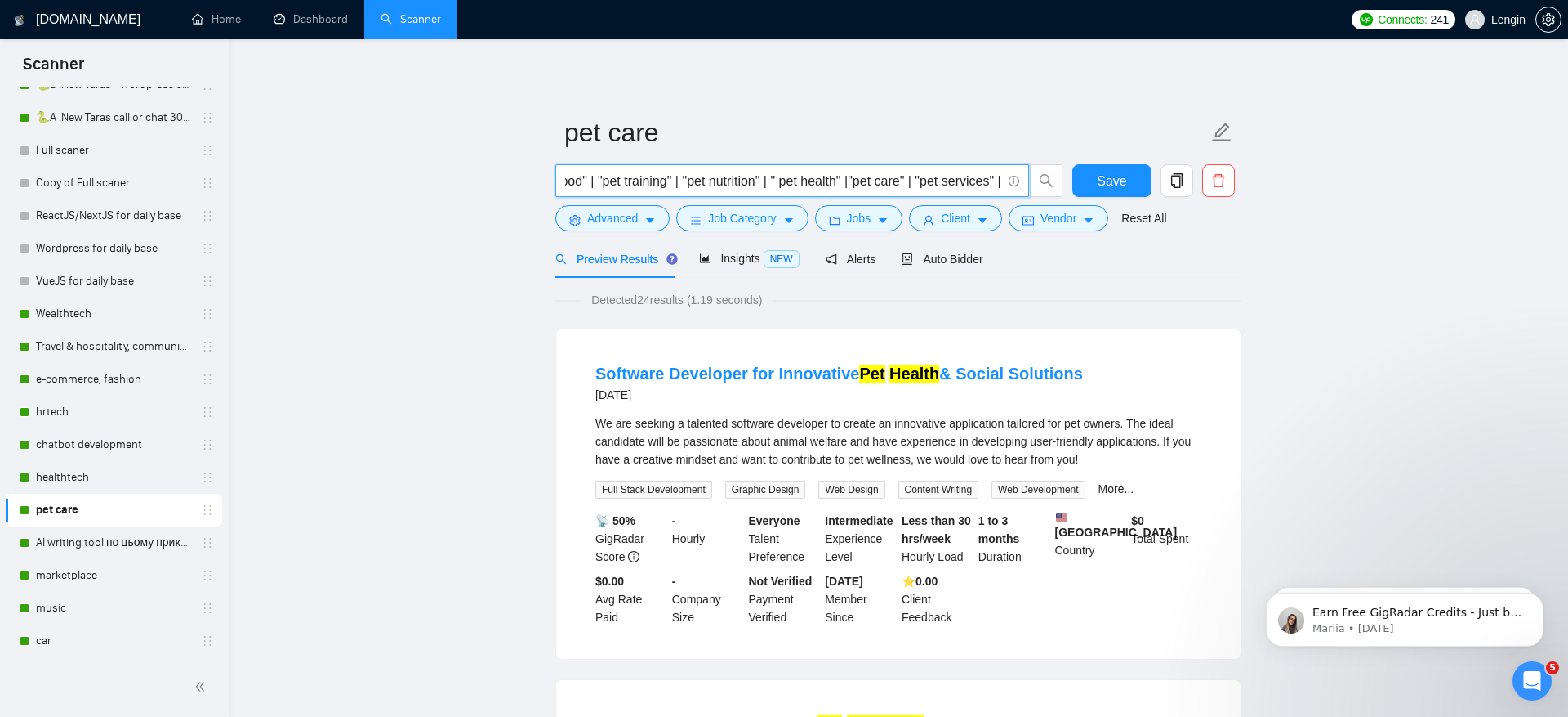
click at [715, 179] on input "| "pet wellness" | "pet sitting" | "pet walking" | "pet daycare" | "pet boardin…" at bounding box center [783, 181] width 436 height 21
type input "pet* | dog* | cat* | horse* | animal*"
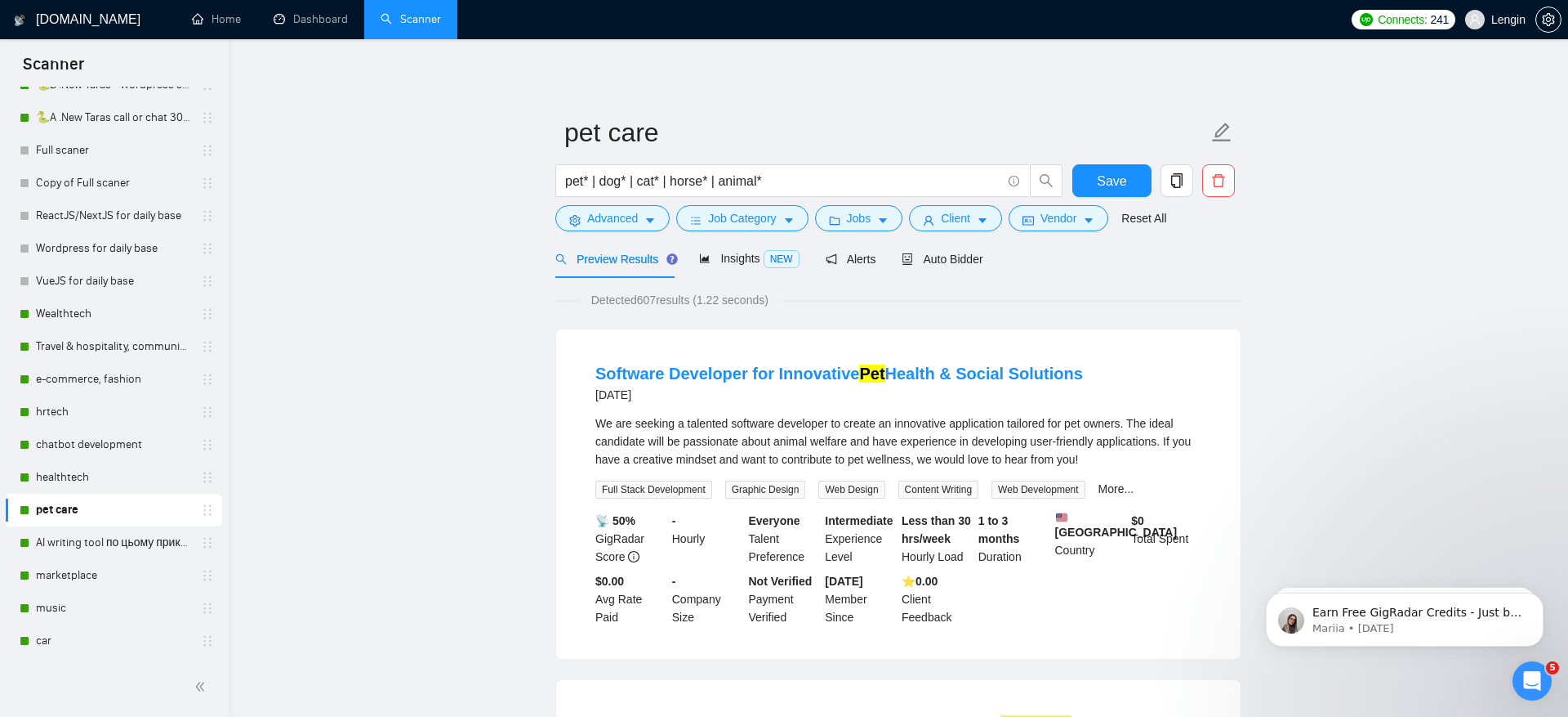
click at [1136, 305] on div "Detected 607 results (1.22 seconds)" at bounding box center [898, 300] width 686 height 18
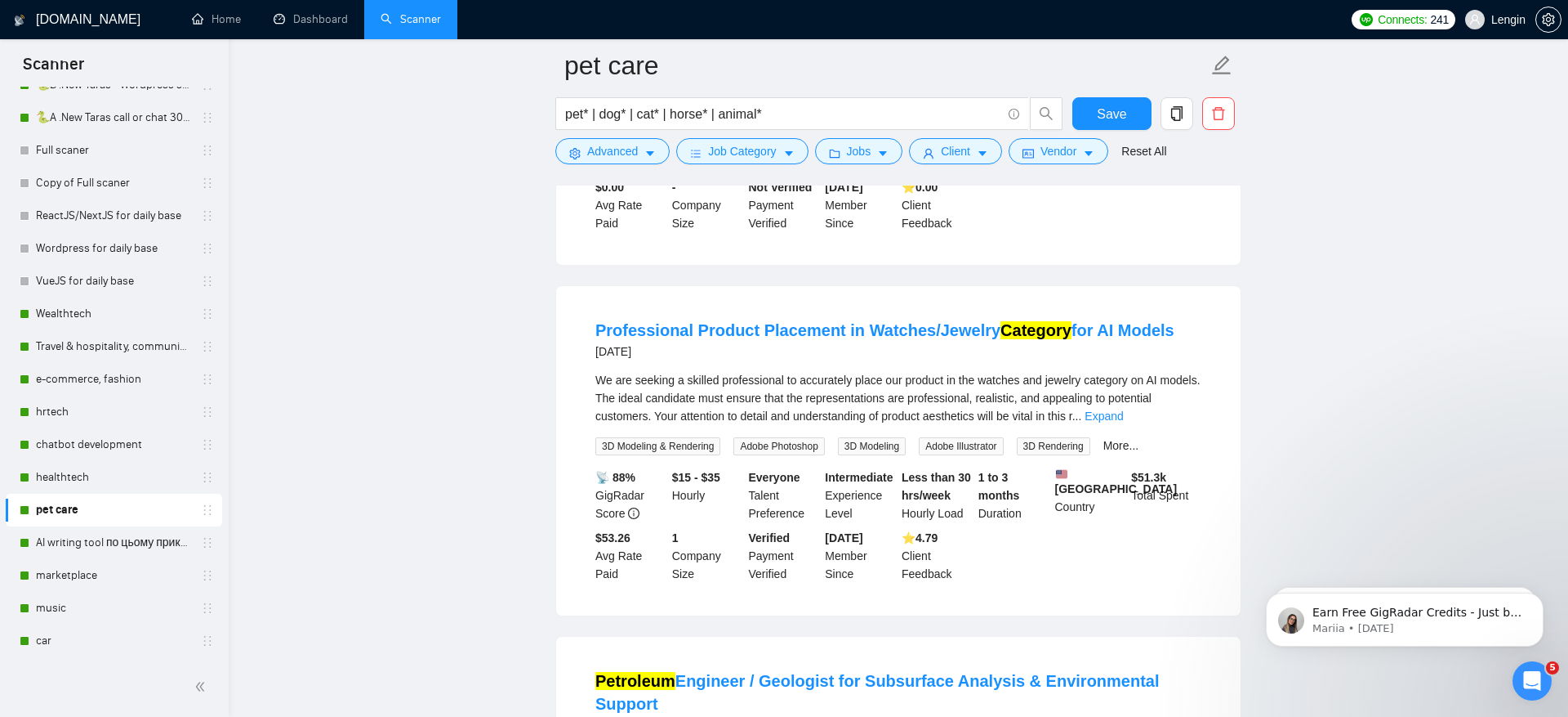
scroll to position [425, 0]
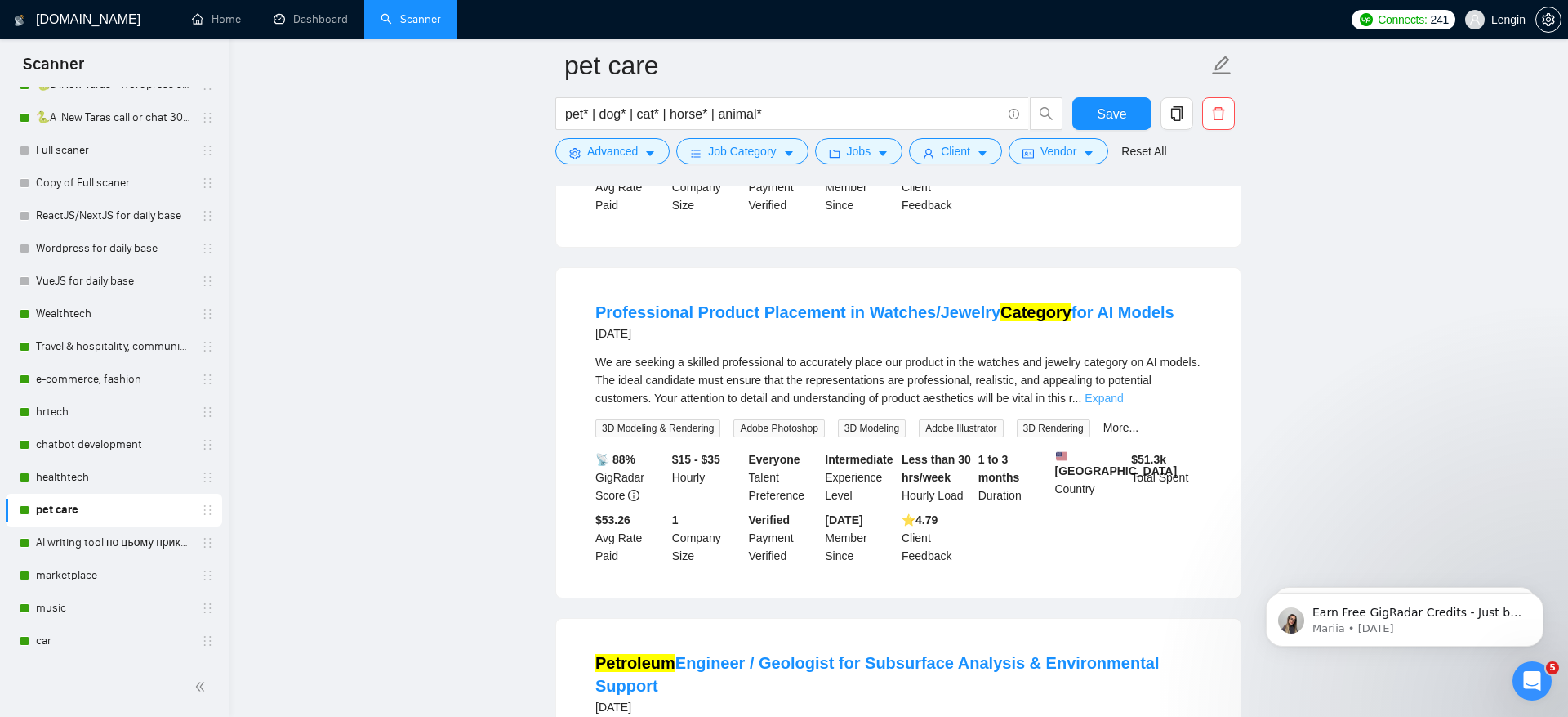
click at [1123, 404] on link "Expand" at bounding box center [1104, 398] width 39 height 13
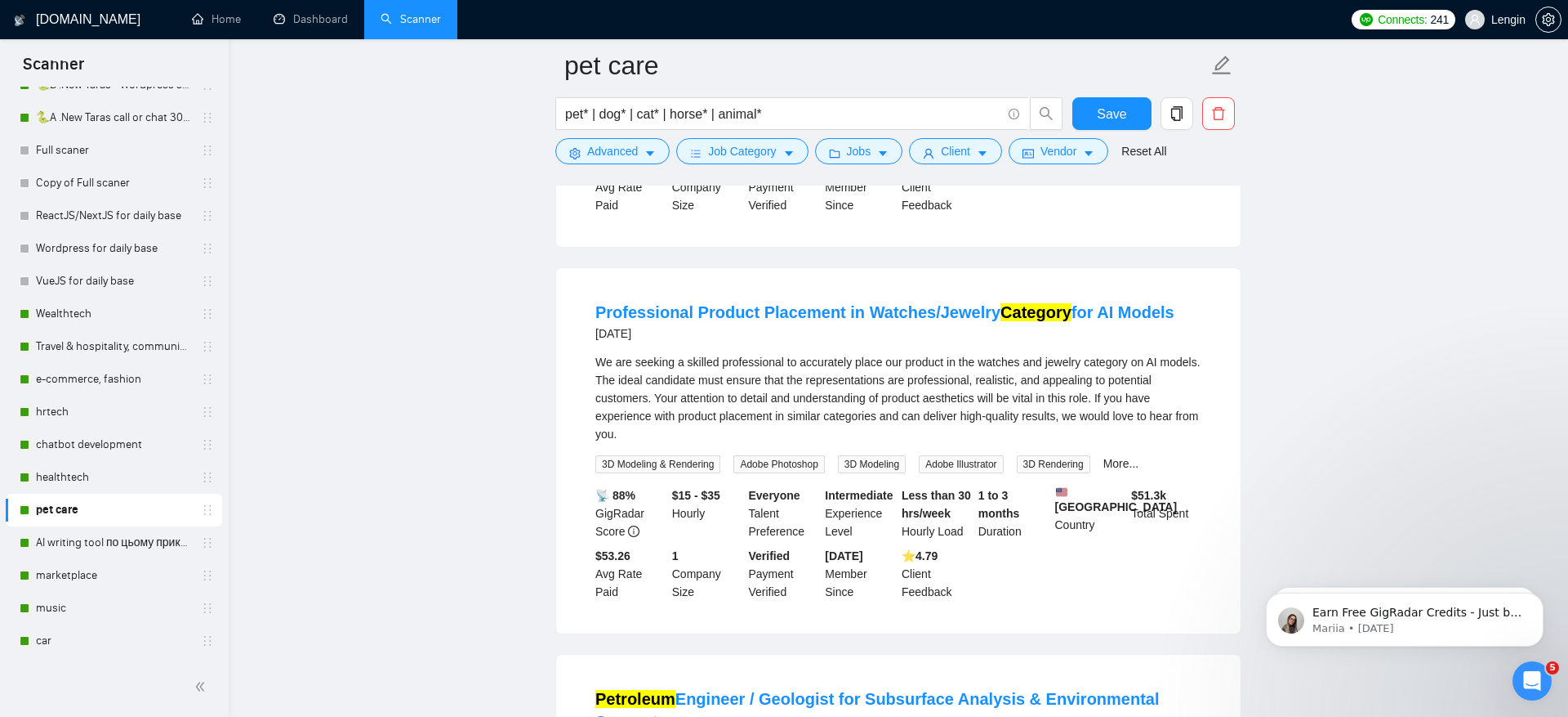
scroll to position [426, 0]
click at [604, 143] on span "Advanced" at bounding box center [613, 151] width 51 height 18
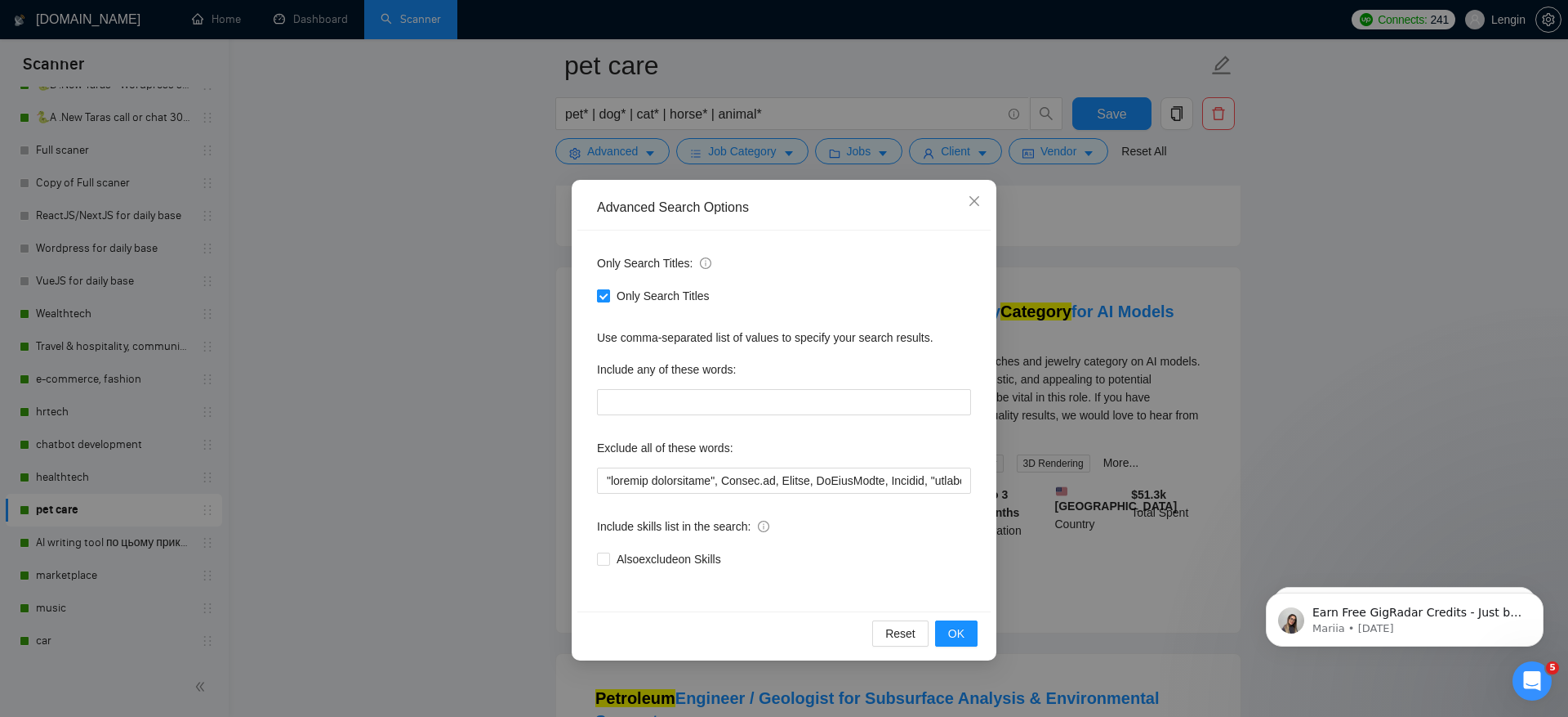
click at [605, 291] on input "Only Search Titles" at bounding box center [603, 295] width 12 height 12
checkbox input "false"
click at [605, 470] on input "text" at bounding box center [784, 481] width 374 height 26
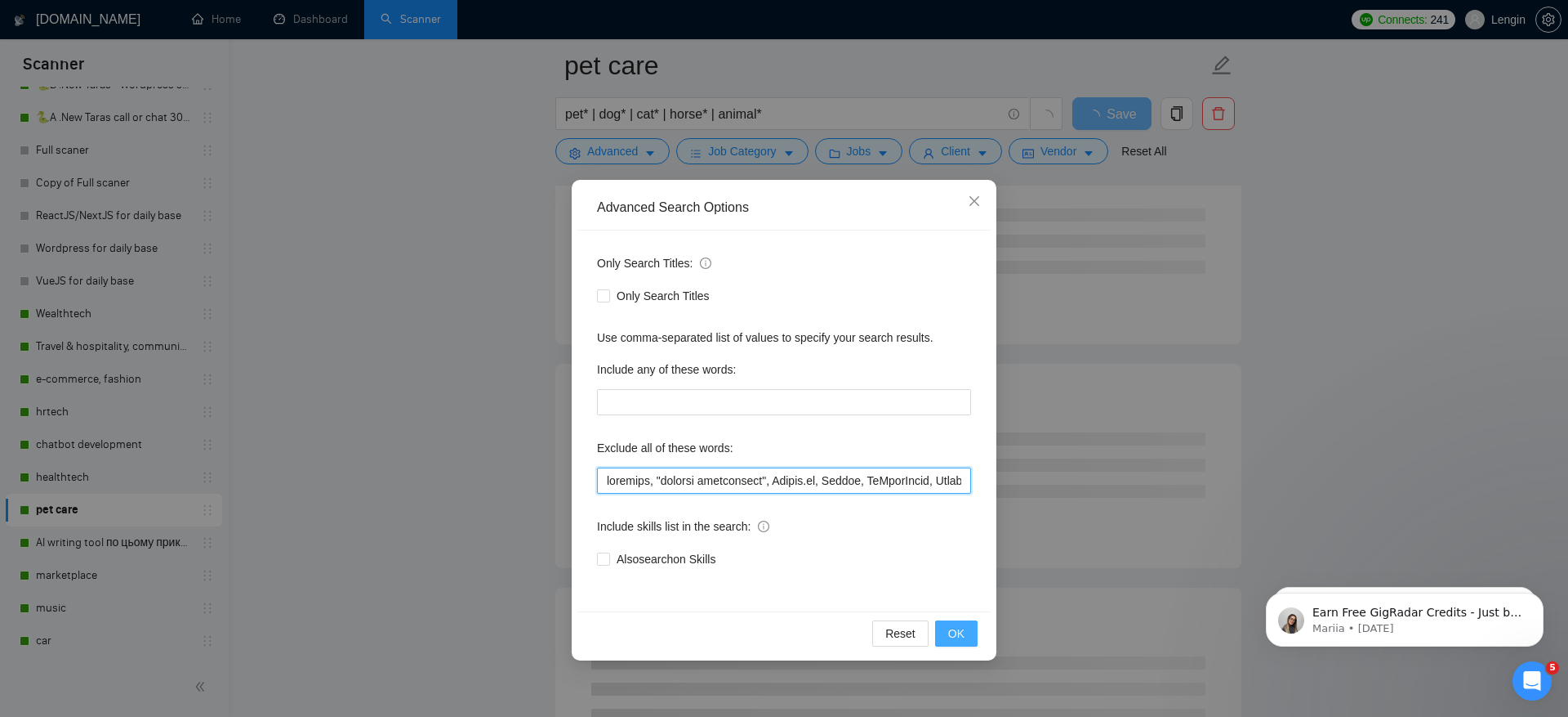
type input "category, "product development", Bubble.io, Python, GoHighLevel, Shopify, "cost…"
click at [964, 628] on span "OK" at bounding box center [957, 634] width 16 height 18
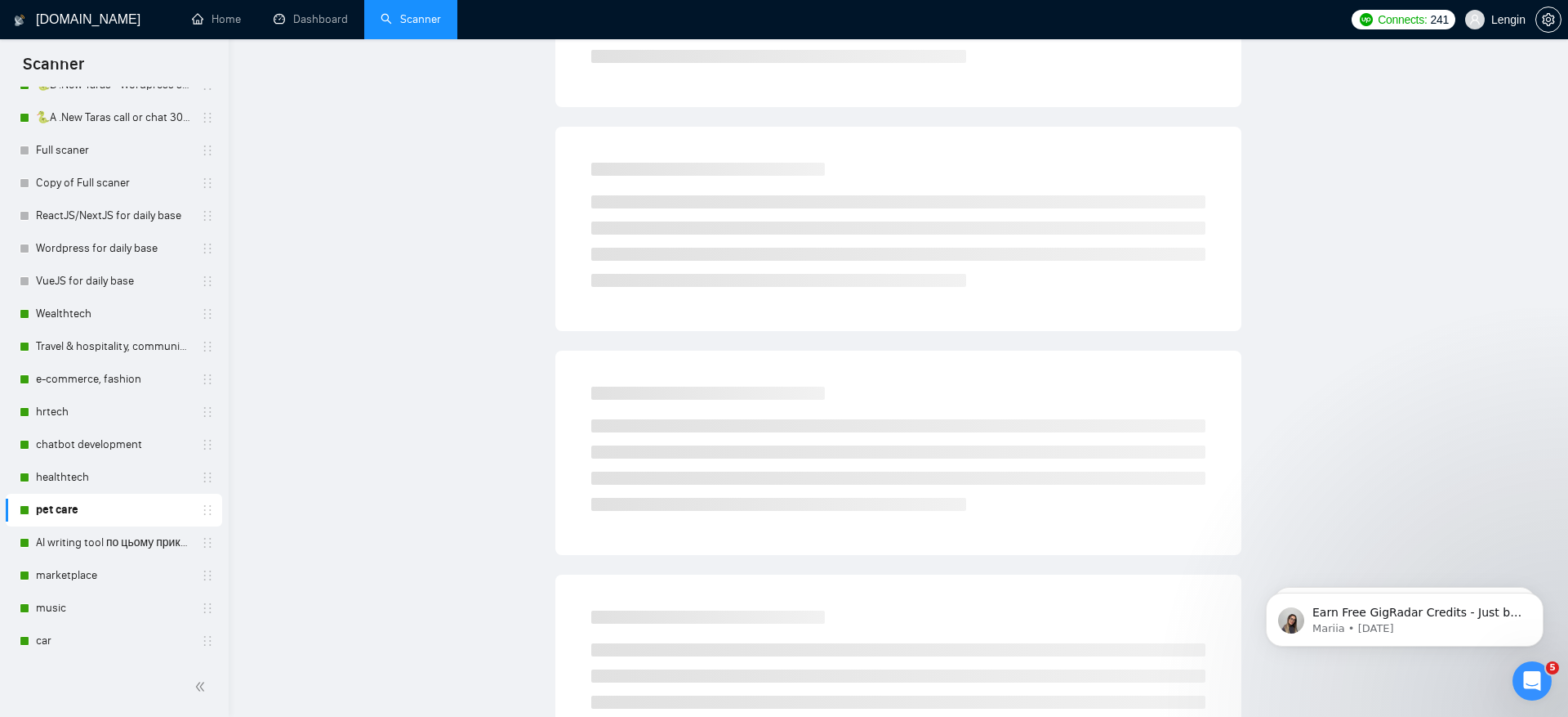
scroll to position [0, 0]
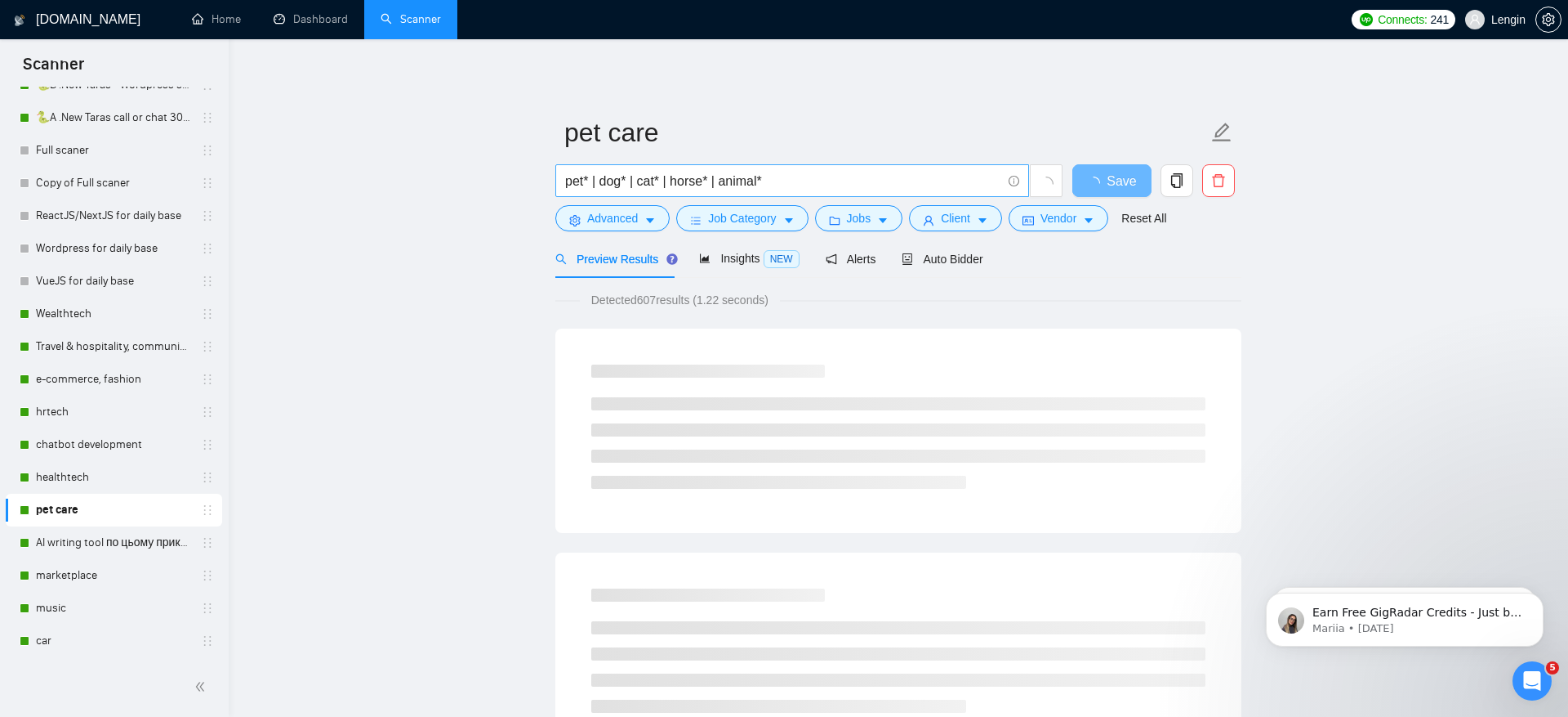
click at [854, 179] on input "pet* | dog* | cat* | horse* | animal*" at bounding box center [783, 181] width 436 height 21
type input "pet* | dog* | cat* | horse* | animal* | veterinar*"
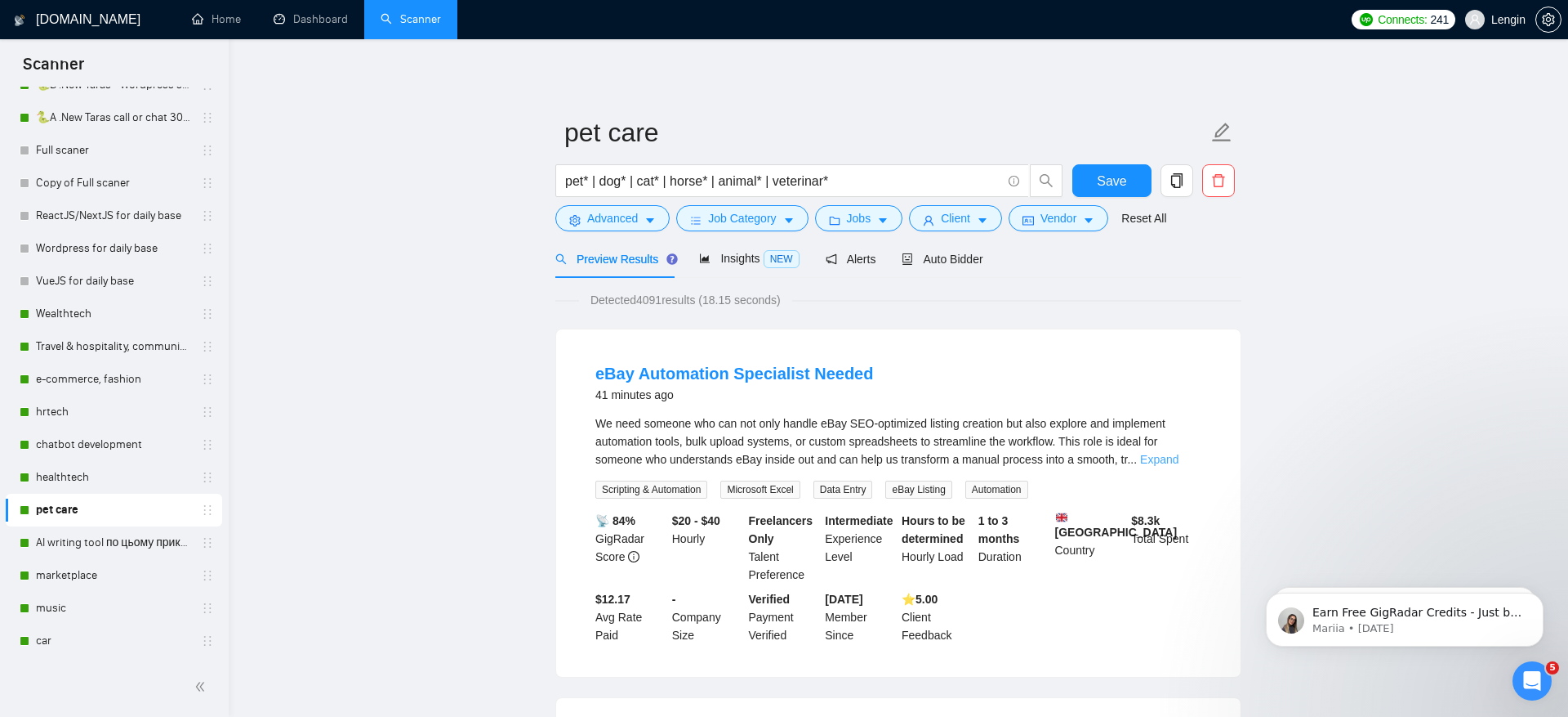
click at [1174, 461] on link "Expand" at bounding box center [1159, 459] width 39 height 13
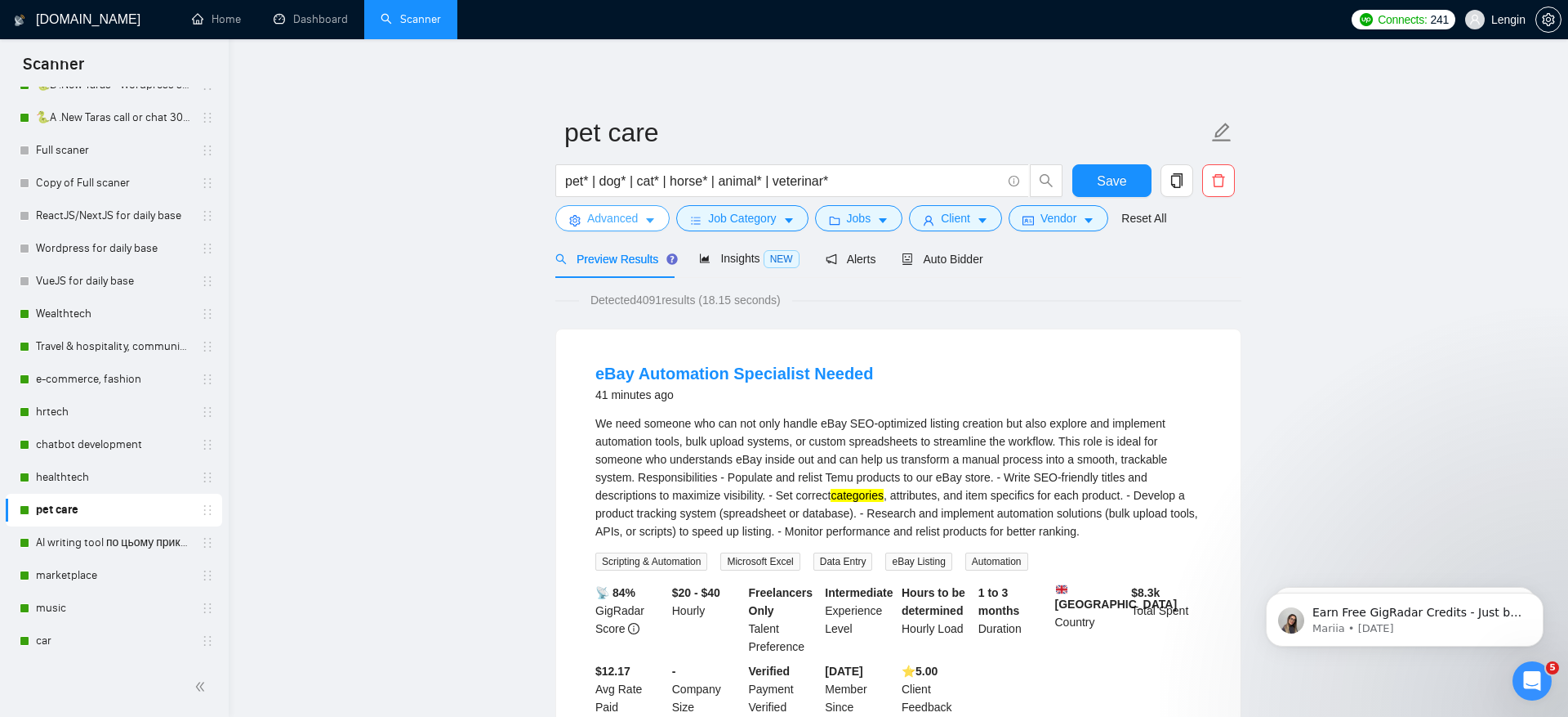
click at [573, 221] on icon "setting" at bounding box center [575, 221] width 12 height 12
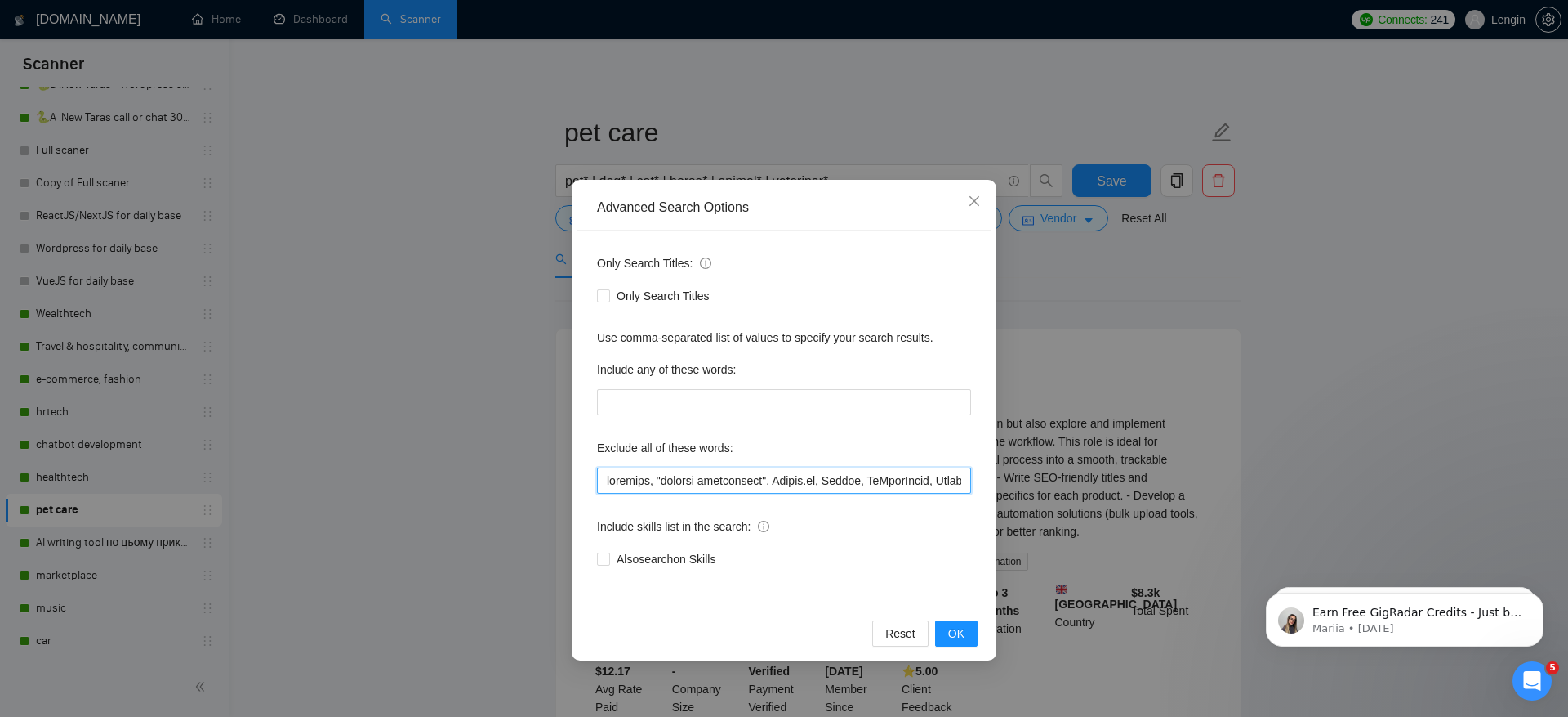
click at [651, 476] on input "text" at bounding box center [784, 481] width 374 height 26
type input "categor*, "product development", Bubble.io, Python, GoHighLevel, Shopify, "cost…"
click at [959, 625] on span "OK" at bounding box center [957, 634] width 16 height 18
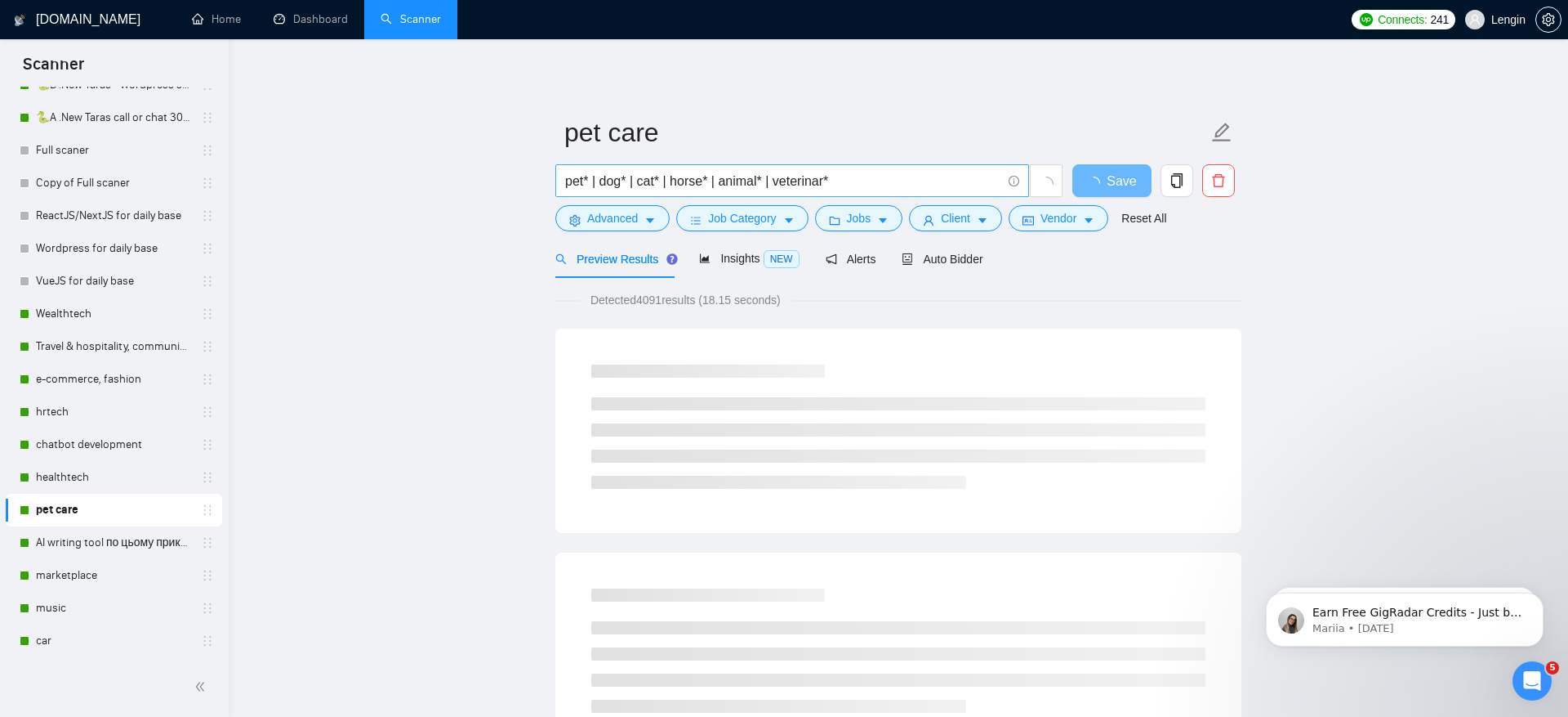
click at [663, 177] on input "pet* | dog* | cat* | horse* | animal* | veterinar*" at bounding box center [783, 181] width 436 height 21
type input "pet* | dog* | cat | cats | horse* | animal* | veterinar*"
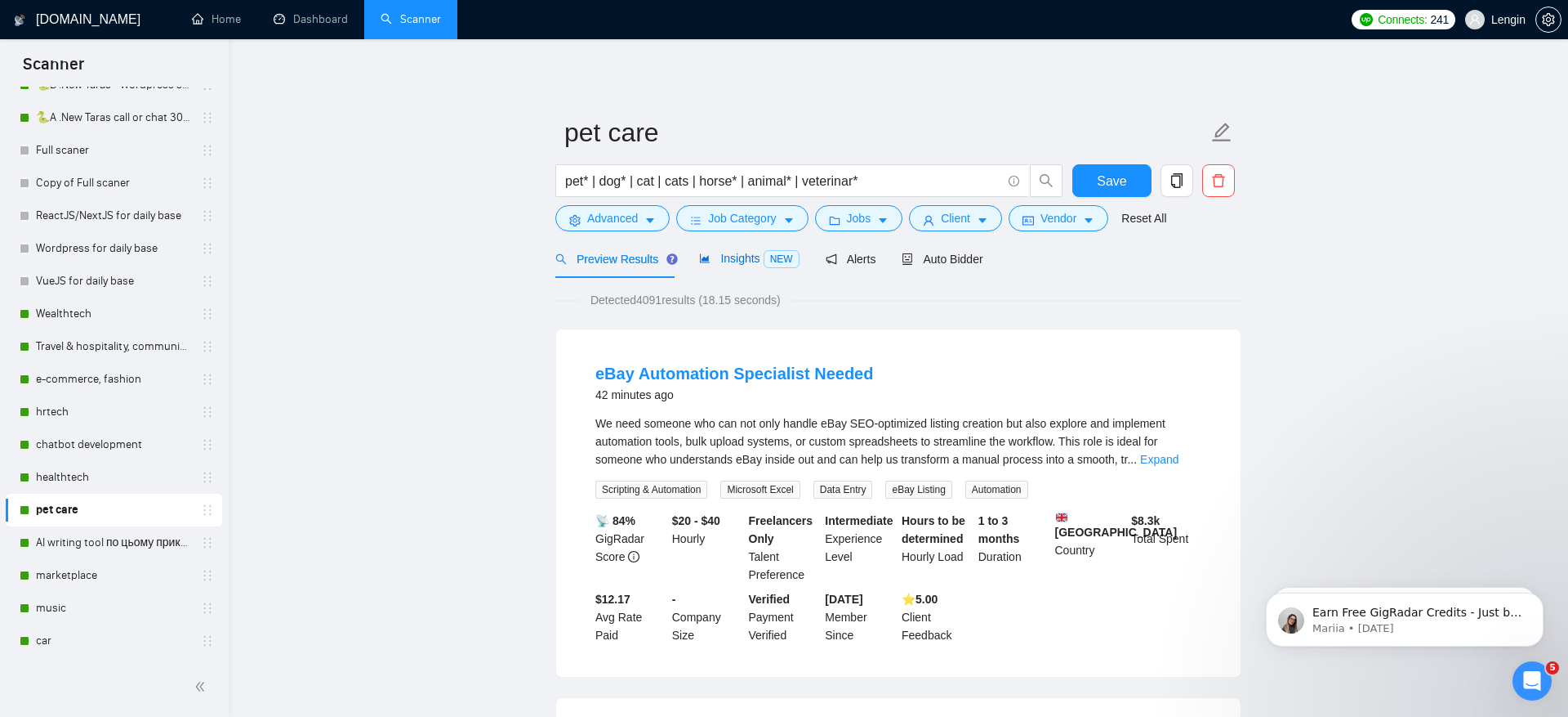
click at [735, 256] on span "Insights NEW" at bounding box center [749, 258] width 100 height 13
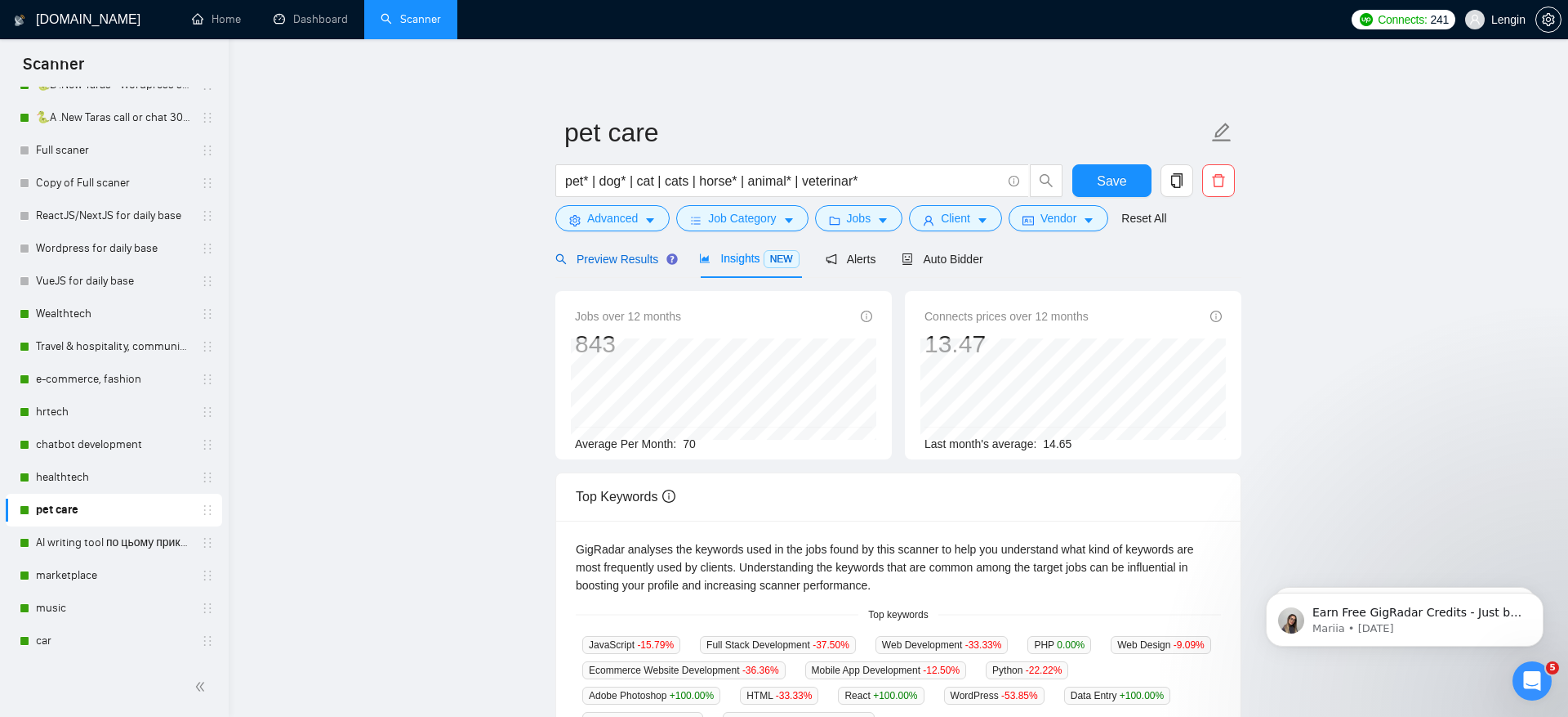
click at [604, 250] on div "Preview Results" at bounding box center [614, 259] width 118 height 18
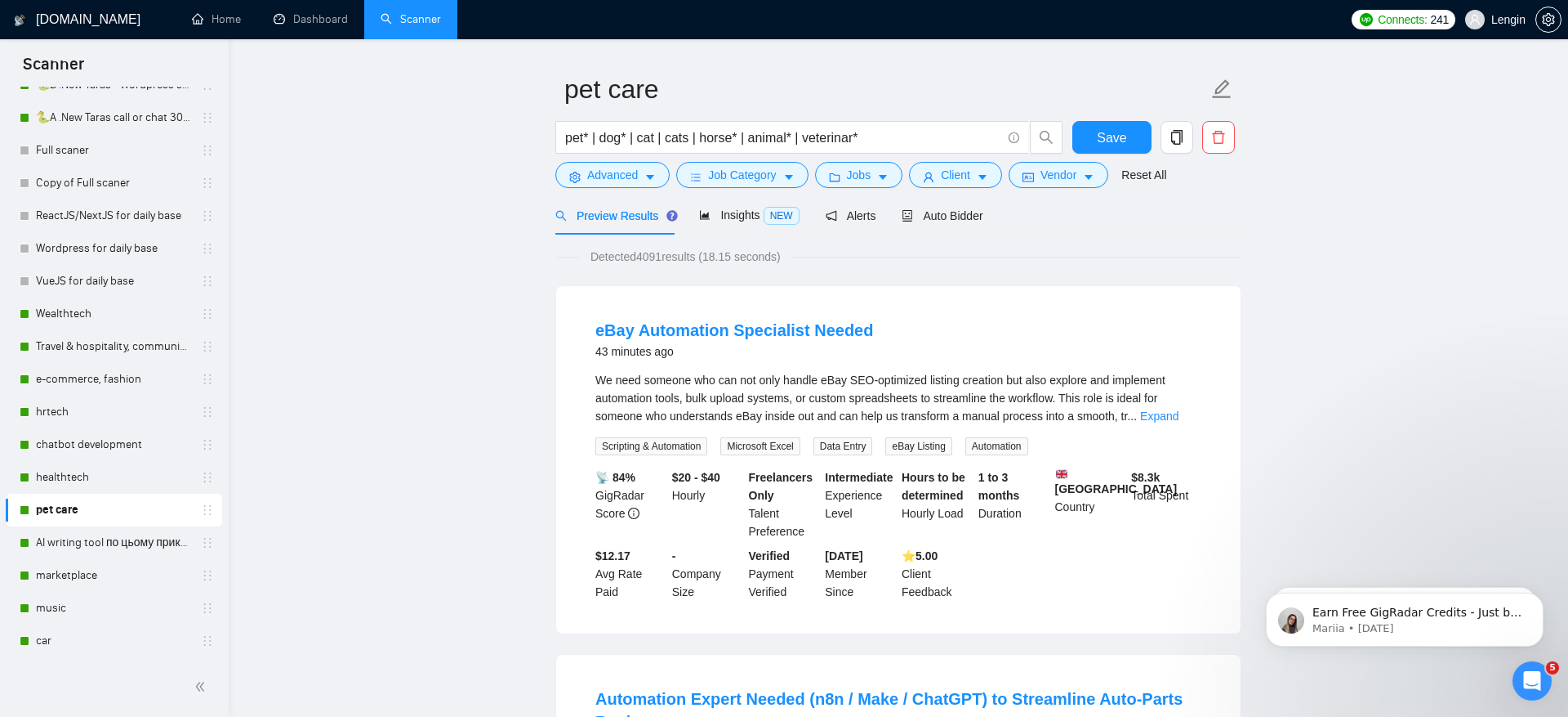
scroll to position [46, 0]
click at [602, 165] on span "Advanced" at bounding box center [613, 173] width 51 height 18
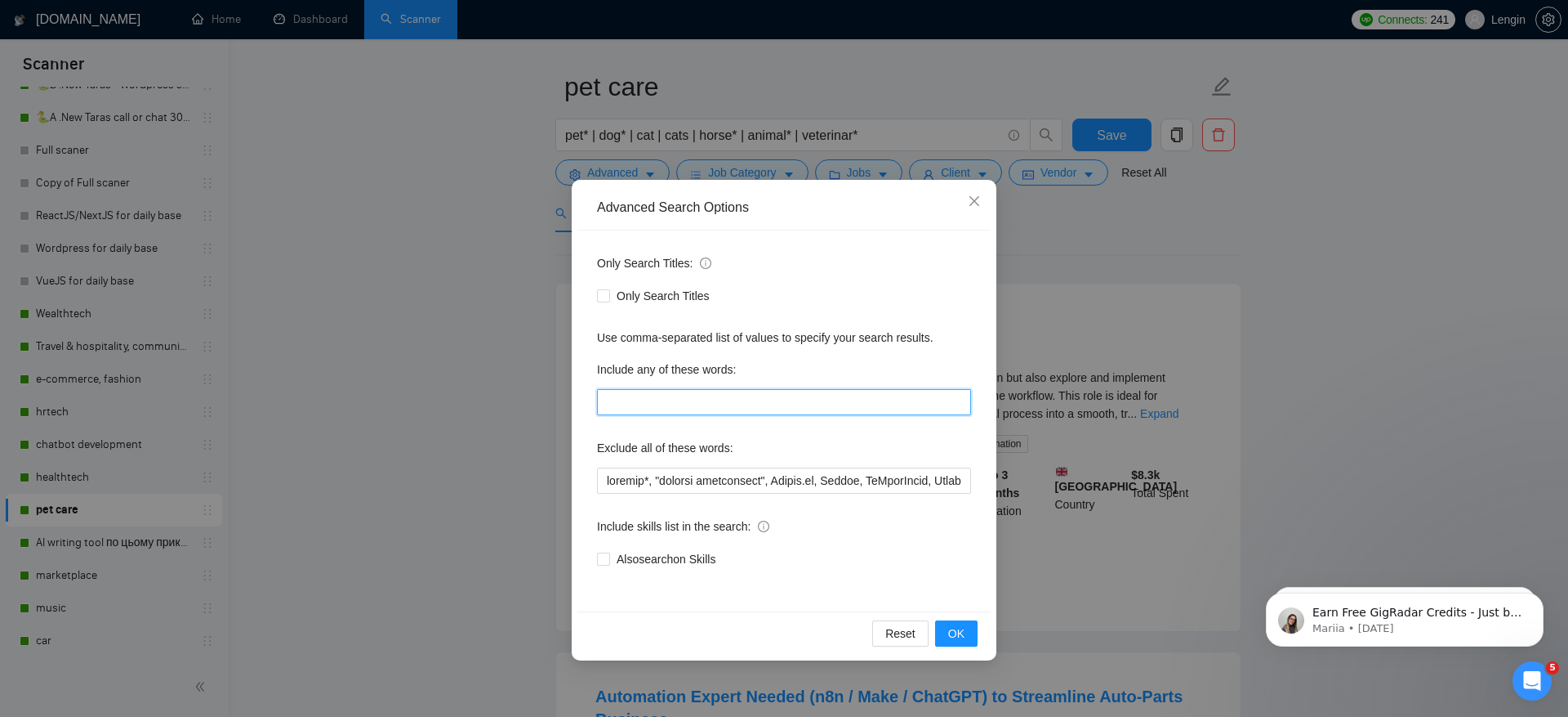
click at [703, 403] on input "text" at bounding box center [784, 403] width 374 height 26
type input "developer*, developers, programmer*, coder*, development, dev, devs"
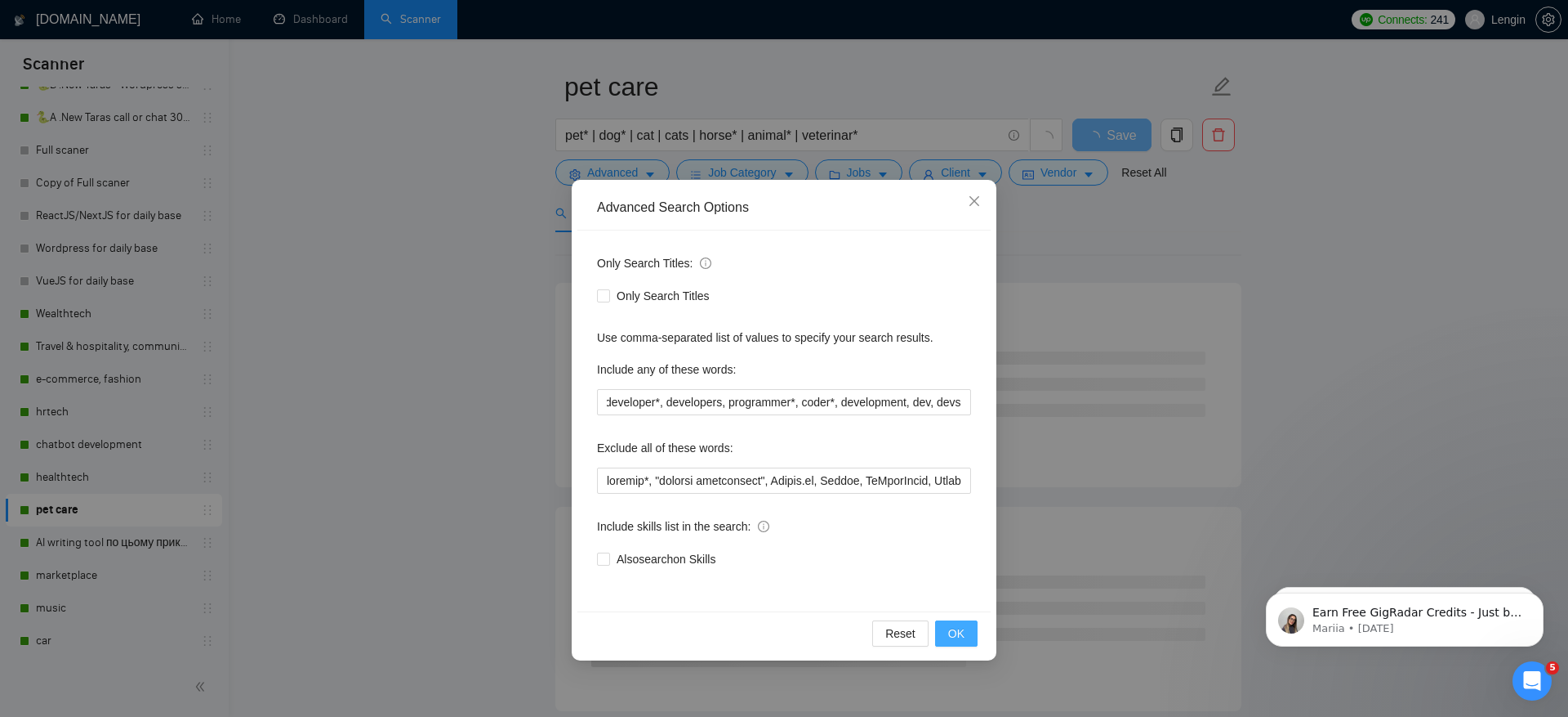
click at [963, 628] on span "OK" at bounding box center [957, 634] width 16 height 18
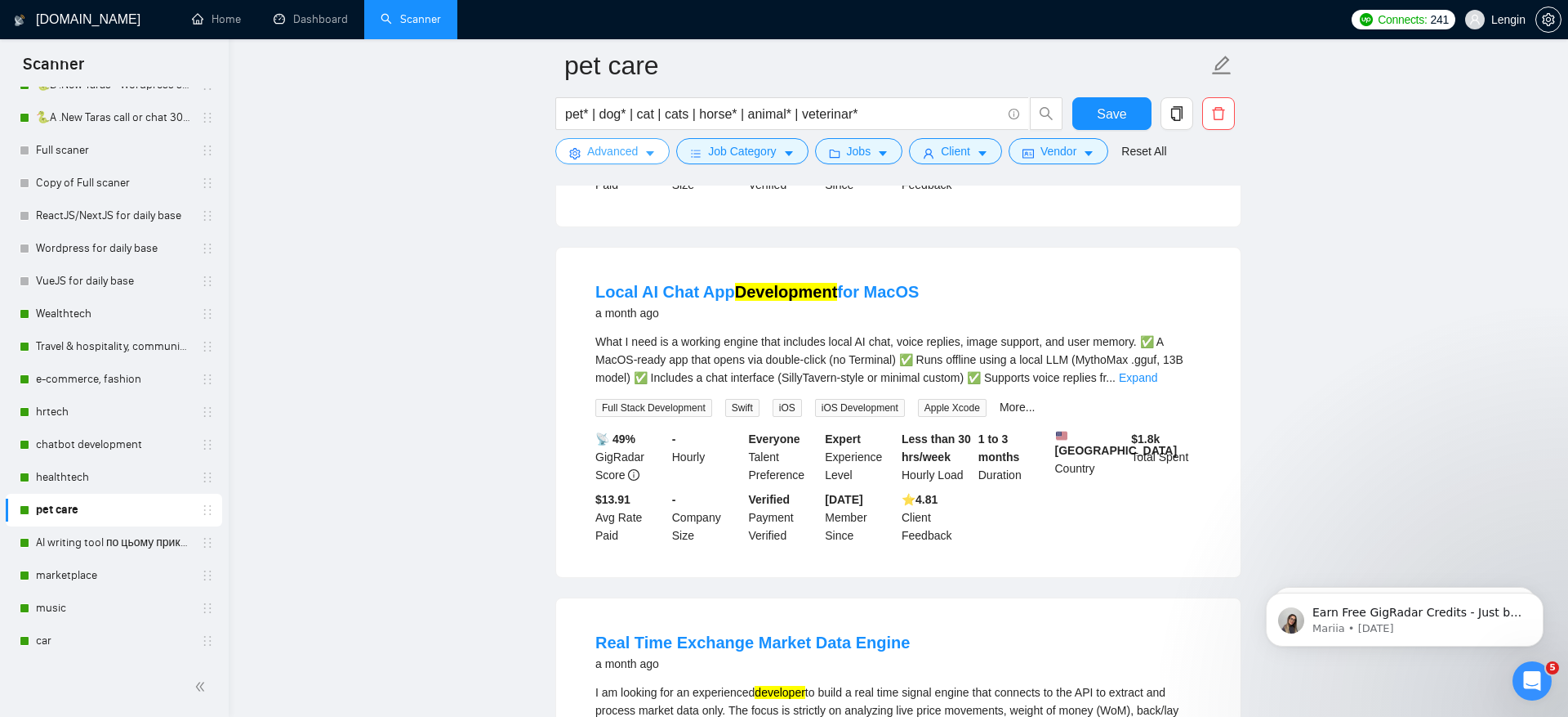
scroll to position [811, 0]
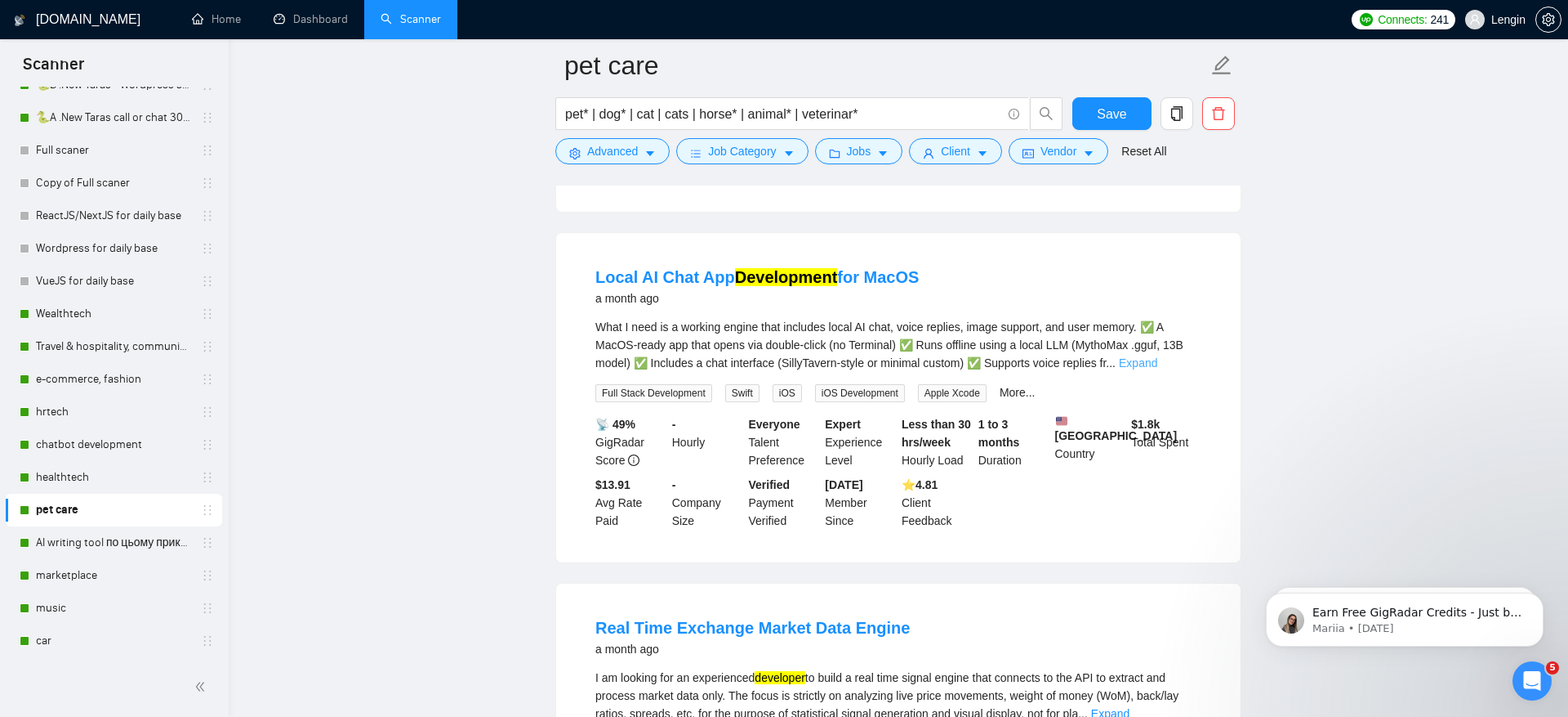
click at [1157, 370] on link "Expand" at bounding box center [1138, 363] width 39 height 13
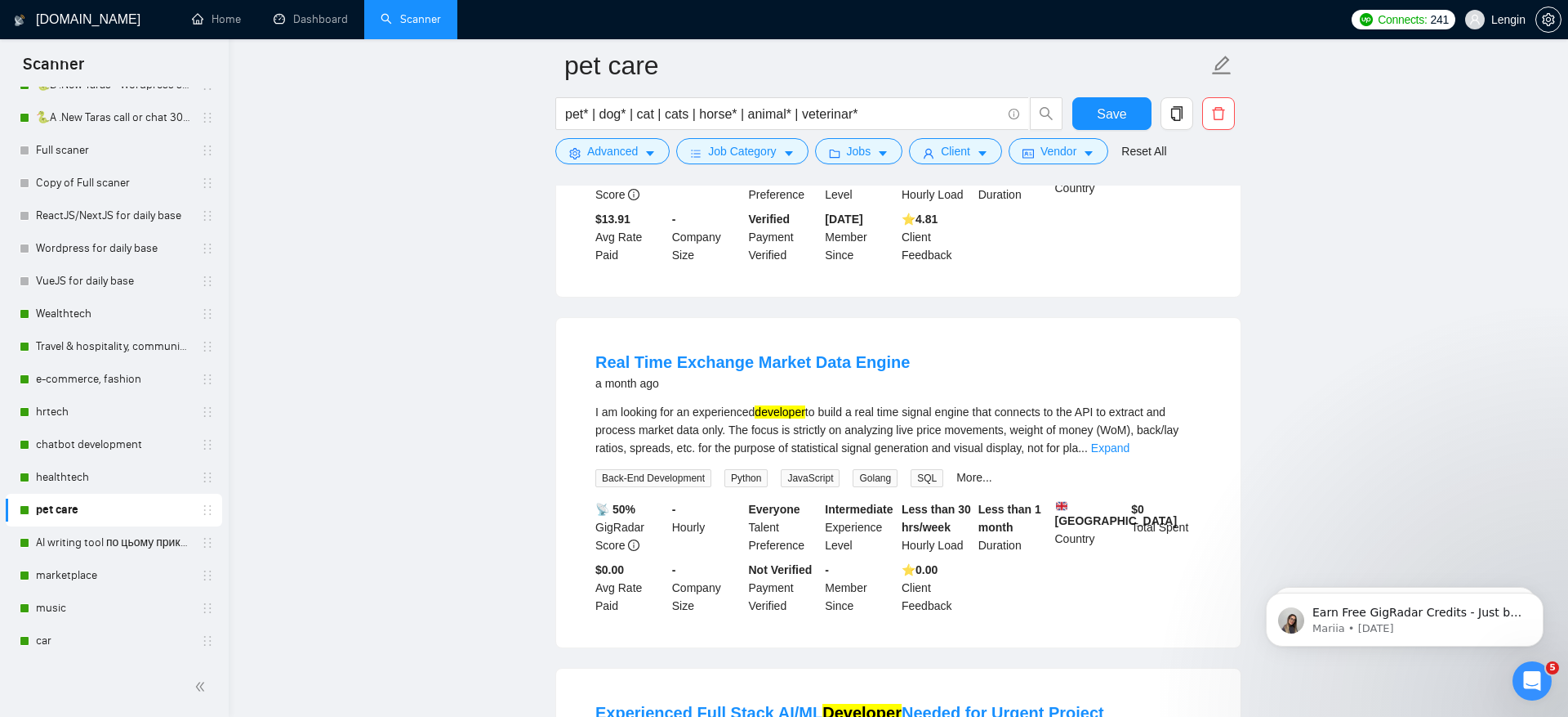
scroll to position [1187, 0]
click at [1130, 452] on link "Expand" at bounding box center [1110, 445] width 39 height 13
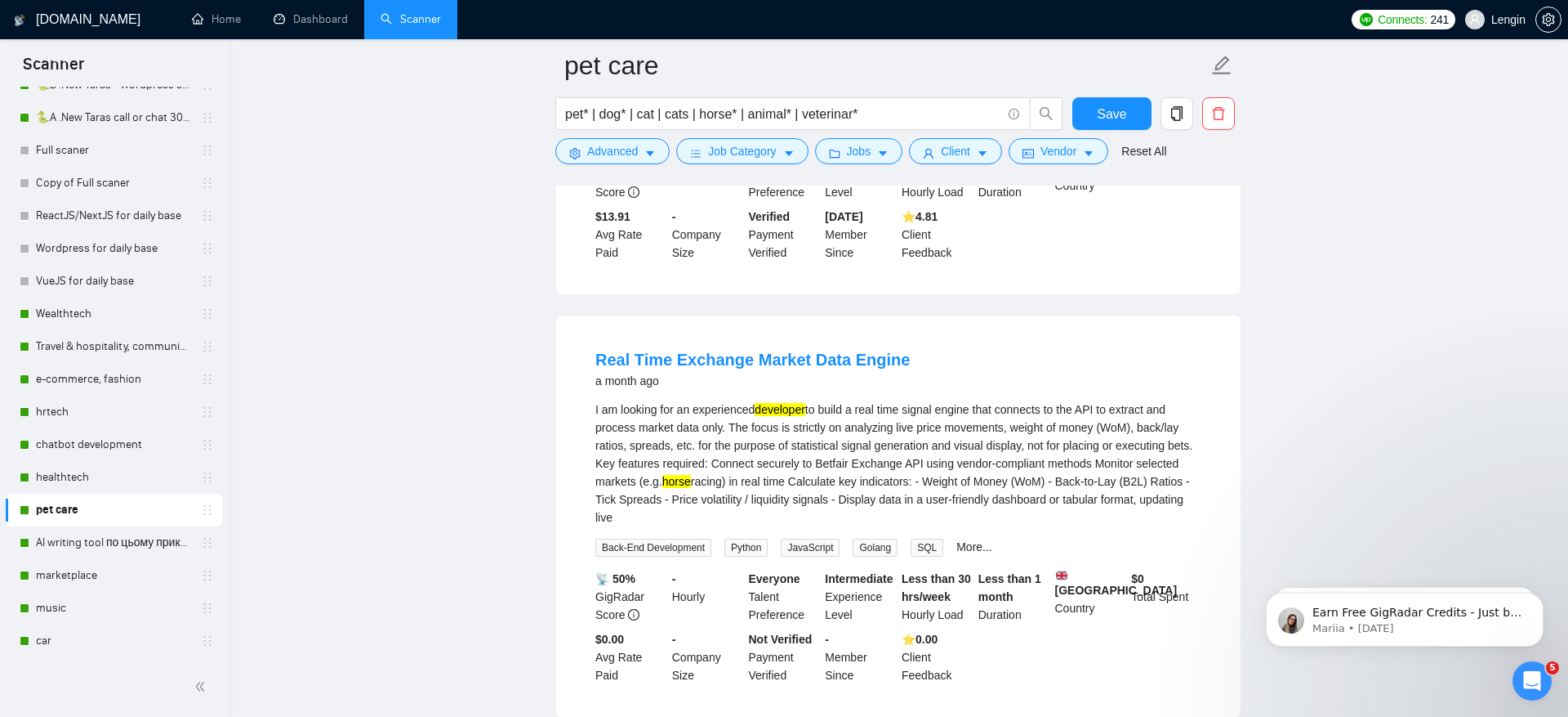
click at [611, 165] on form "pet care pet* | dog* | cat | cats | horse* | animal* | veterinar* Save Advanced…" at bounding box center [898, 106] width 686 height 133
click at [611, 150] on span "Advanced" at bounding box center [613, 151] width 51 height 18
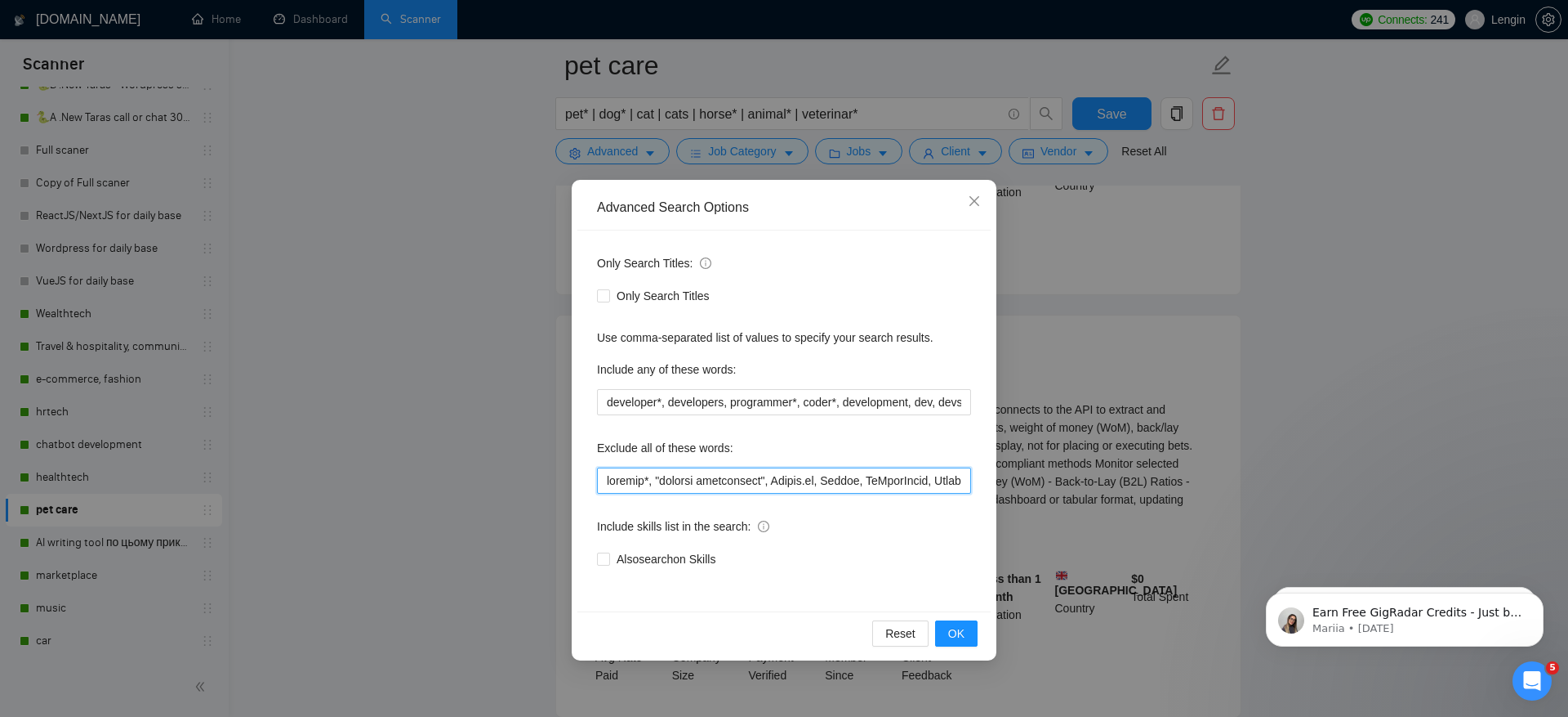
click at [782, 475] on input "text" at bounding box center [784, 481] width 374 height 26
drag, startPoint x: 659, startPoint y: 485, endPoint x: 550, endPoint y: 484, distance: 109.0
click at [550, 484] on div "Advanced Search Options Only Search Titles: Only Search Titles Use comma-separa…" at bounding box center [784, 358] width 1568 height 717
type input ""product development", Bubble.io, Python, GoHighLevel, Shopify, "costumer suppo…"
click at [963, 634] on span "OK" at bounding box center [957, 634] width 16 height 18
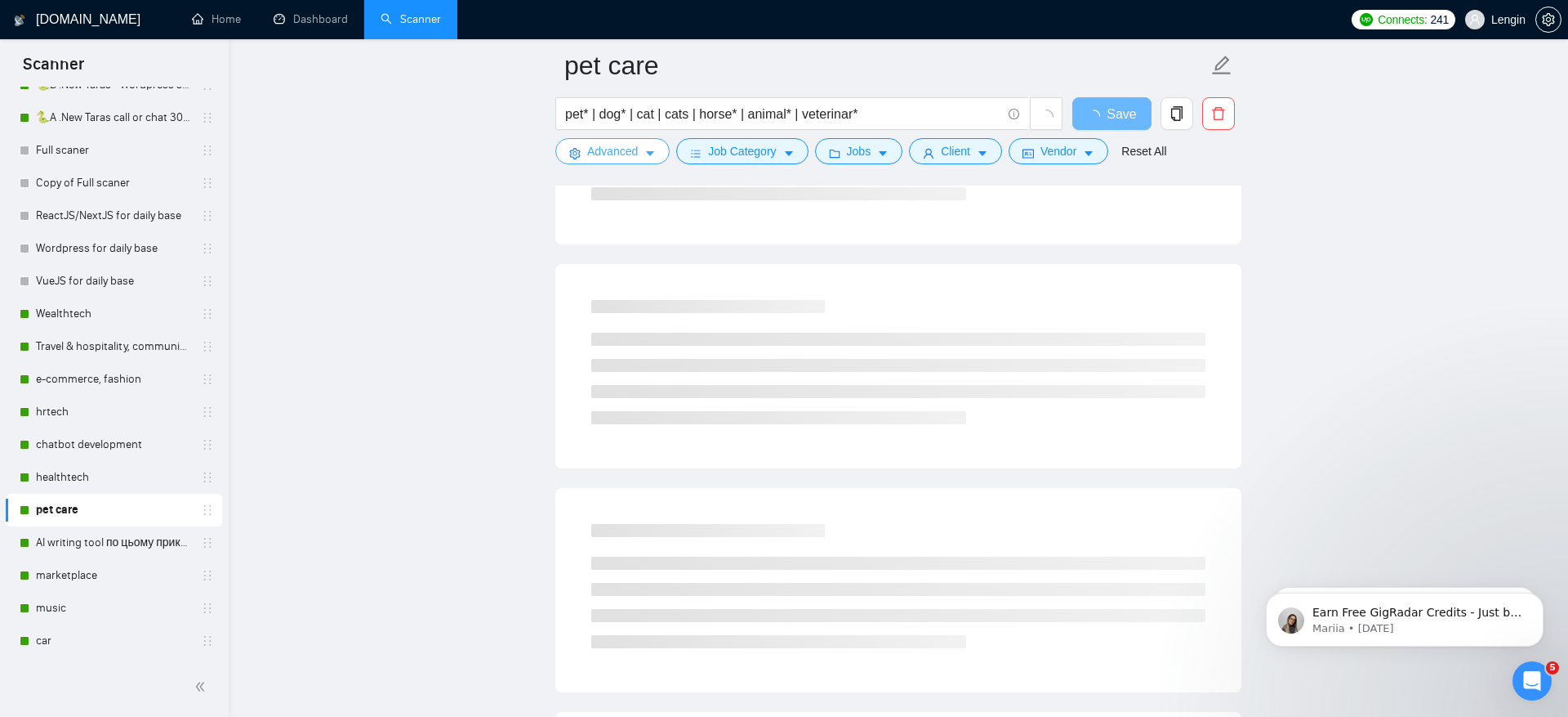
scroll to position [0, 0]
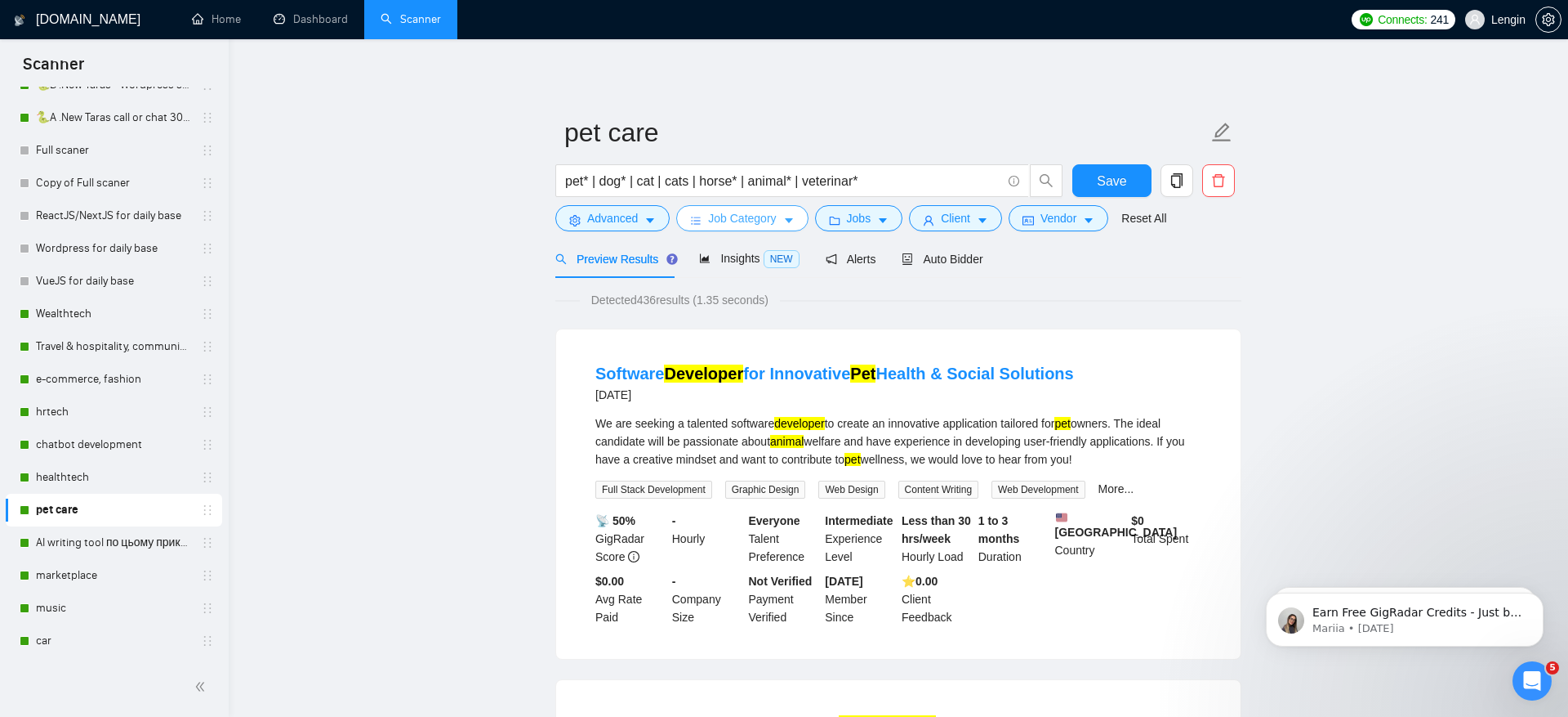
click at [769, 212] on span "Job Category" at bounding box center [742, 218] width 67 height 18
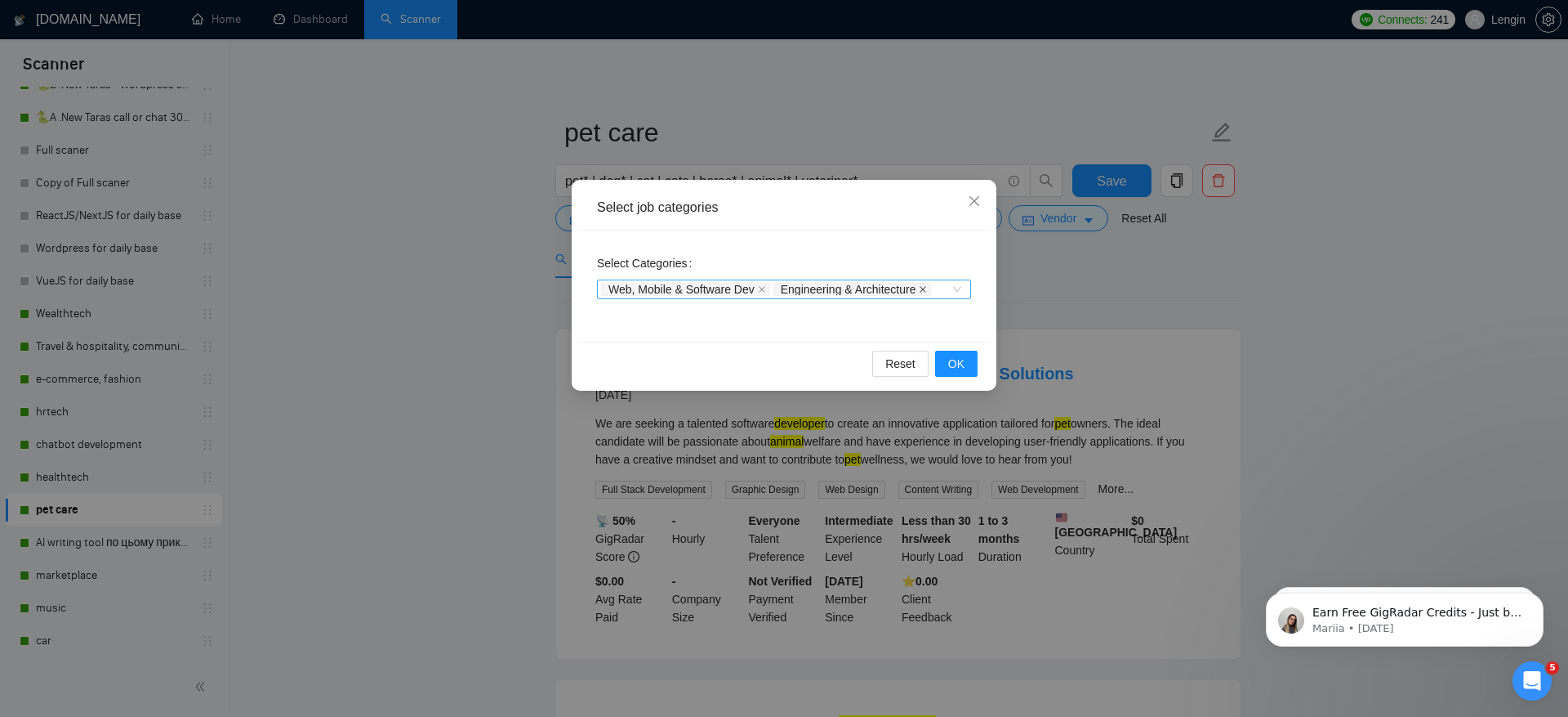
click at [927, 286] on icon "close" at bounding box center [924, 290] width 7 height 7
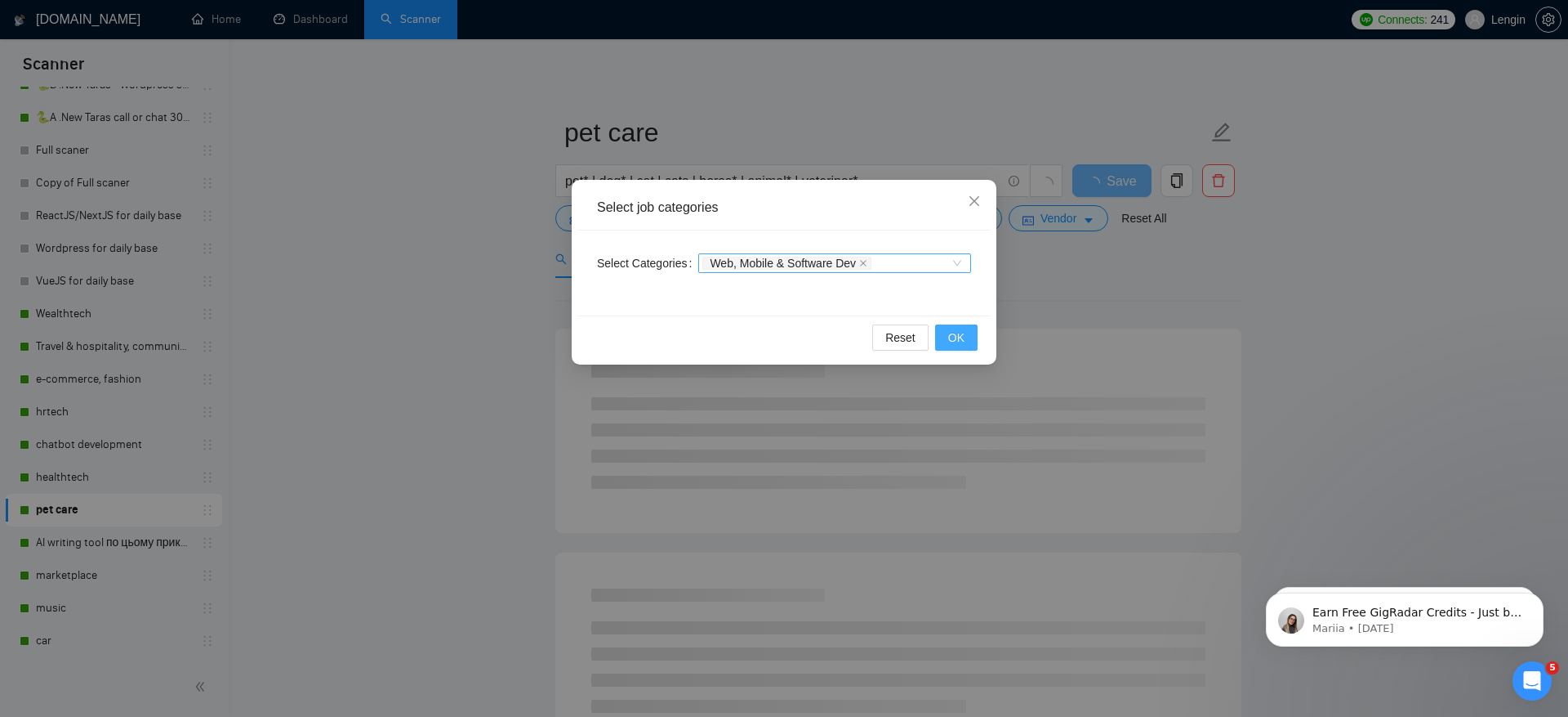
click at [957, 335] on span "OK" at bounding box center [957, 338] width 16 height 18
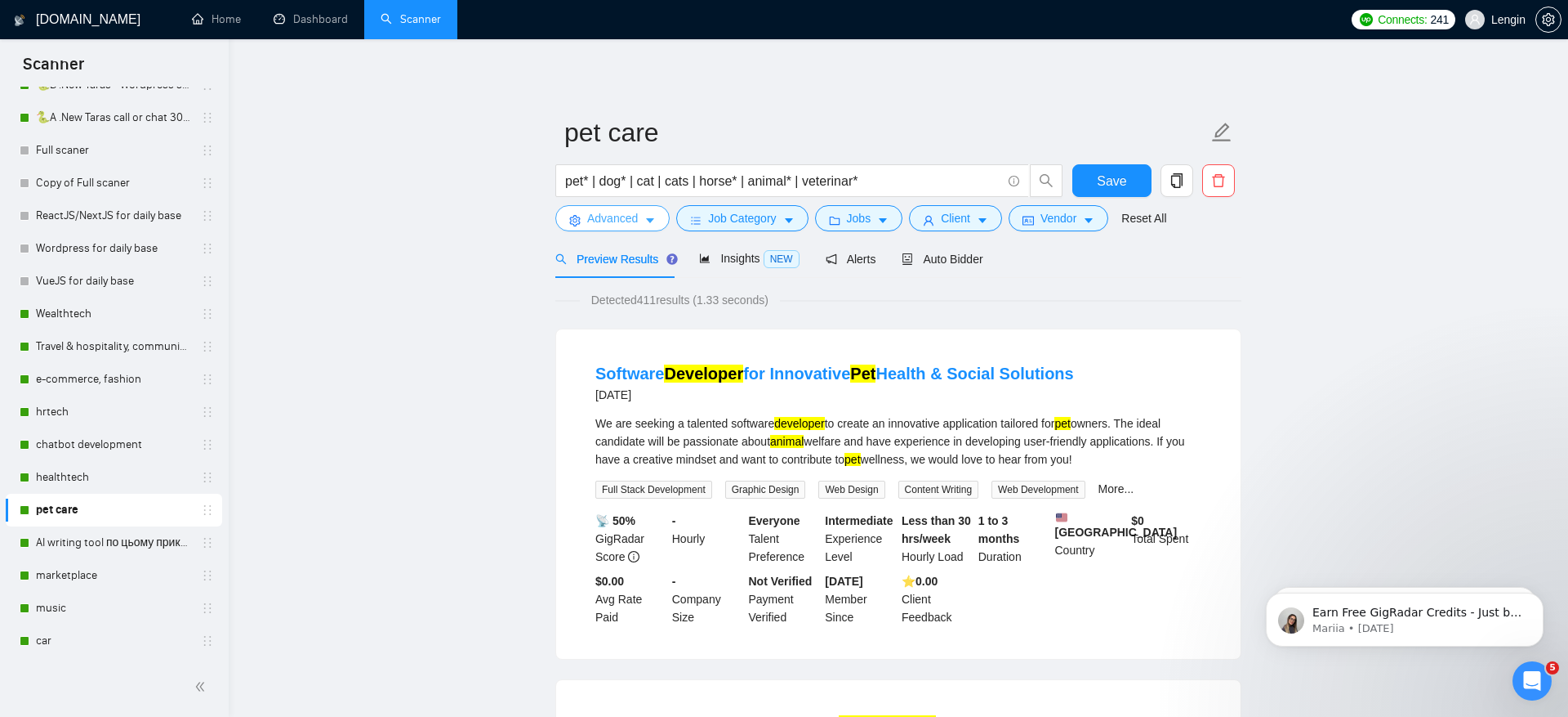
click at [587, 211] on span "Advanced" at bounding box center [613, 218] width 51 height 18
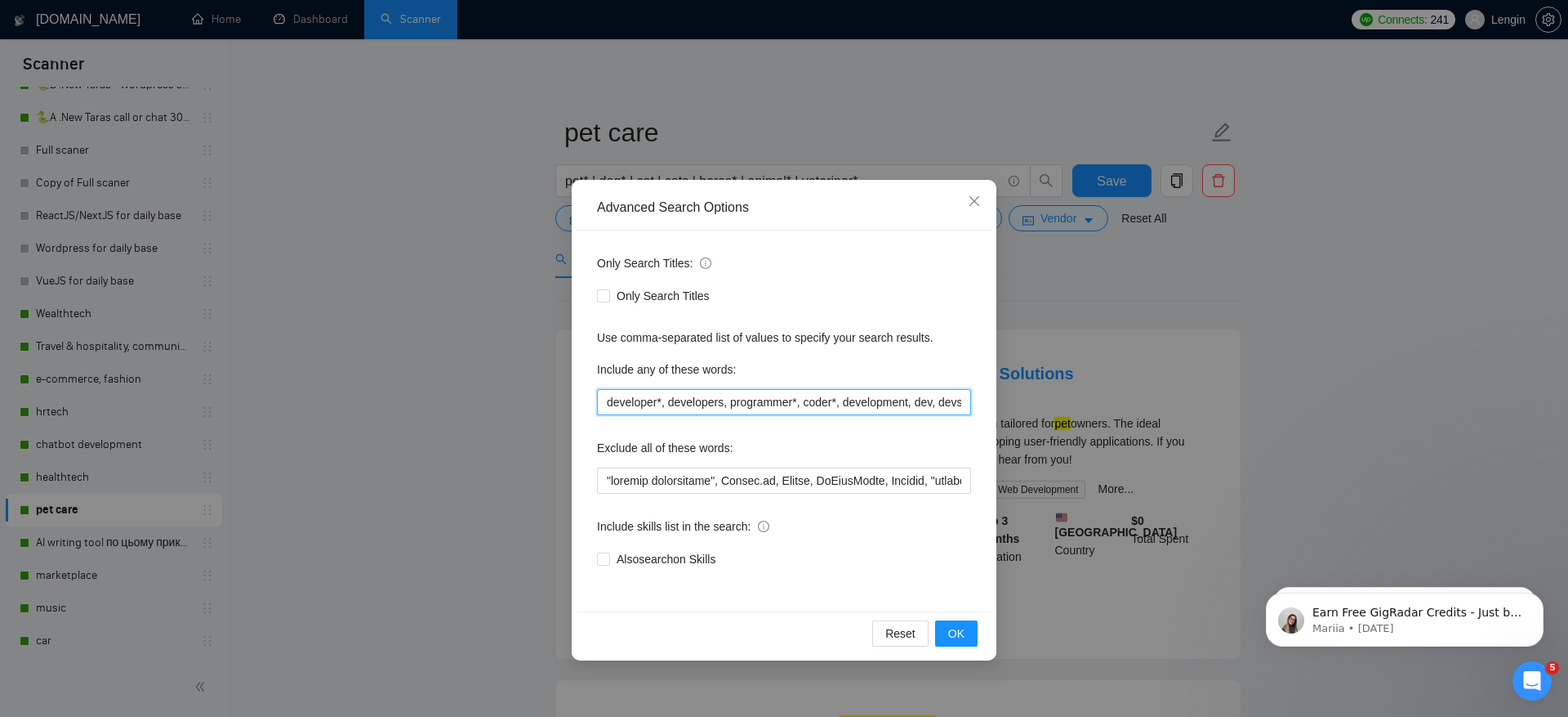
click at [607, 401] on input "developer*, developers, programmer*, coder*, development, dev, devs" at bounding box center [784, 403] width 374 height 26
click at [654, 401] on input "website*, web app, developer*, developers, programmer*, coder*, development, de…" at bounding box center [784, 403] width 374 height 26
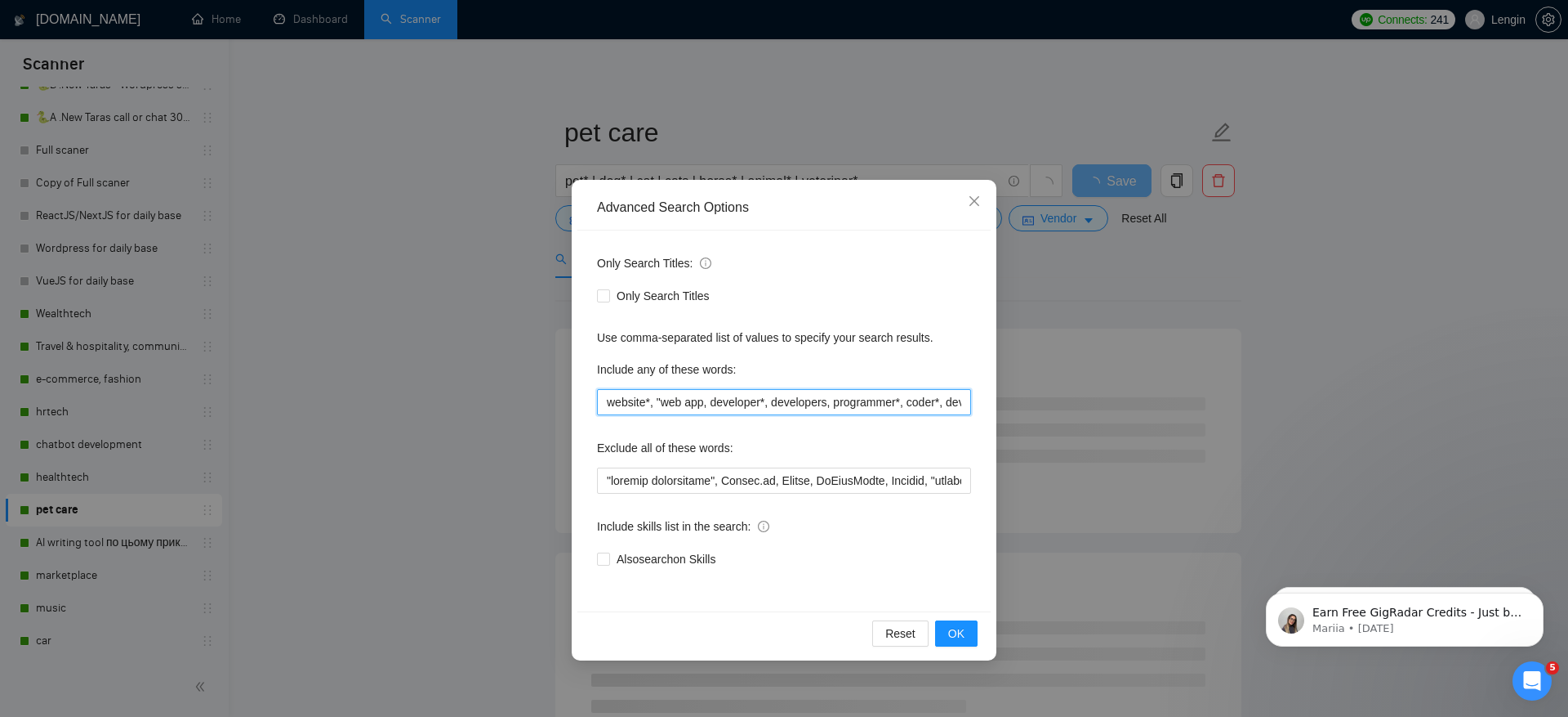
click at [707, 403] on input "website*, "web app, developer*, developers, programmer*, coder*, development, d…" at bounding box center [784, 403] width 374 height 26
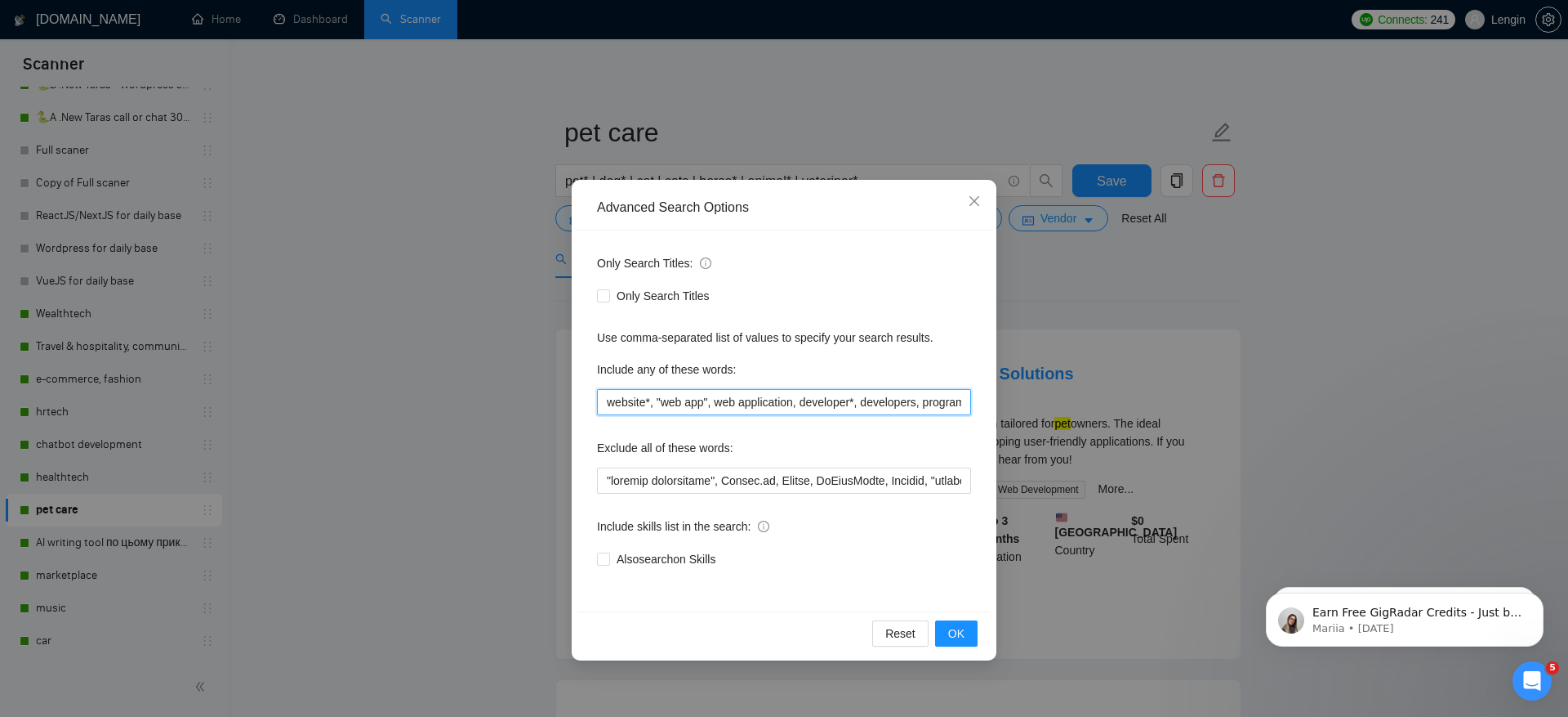
click at [720, 400] on input "website*, "web app", web application, developer*, developers, programmer*, code…" at bounding box center [784, 403] width 374 height 26
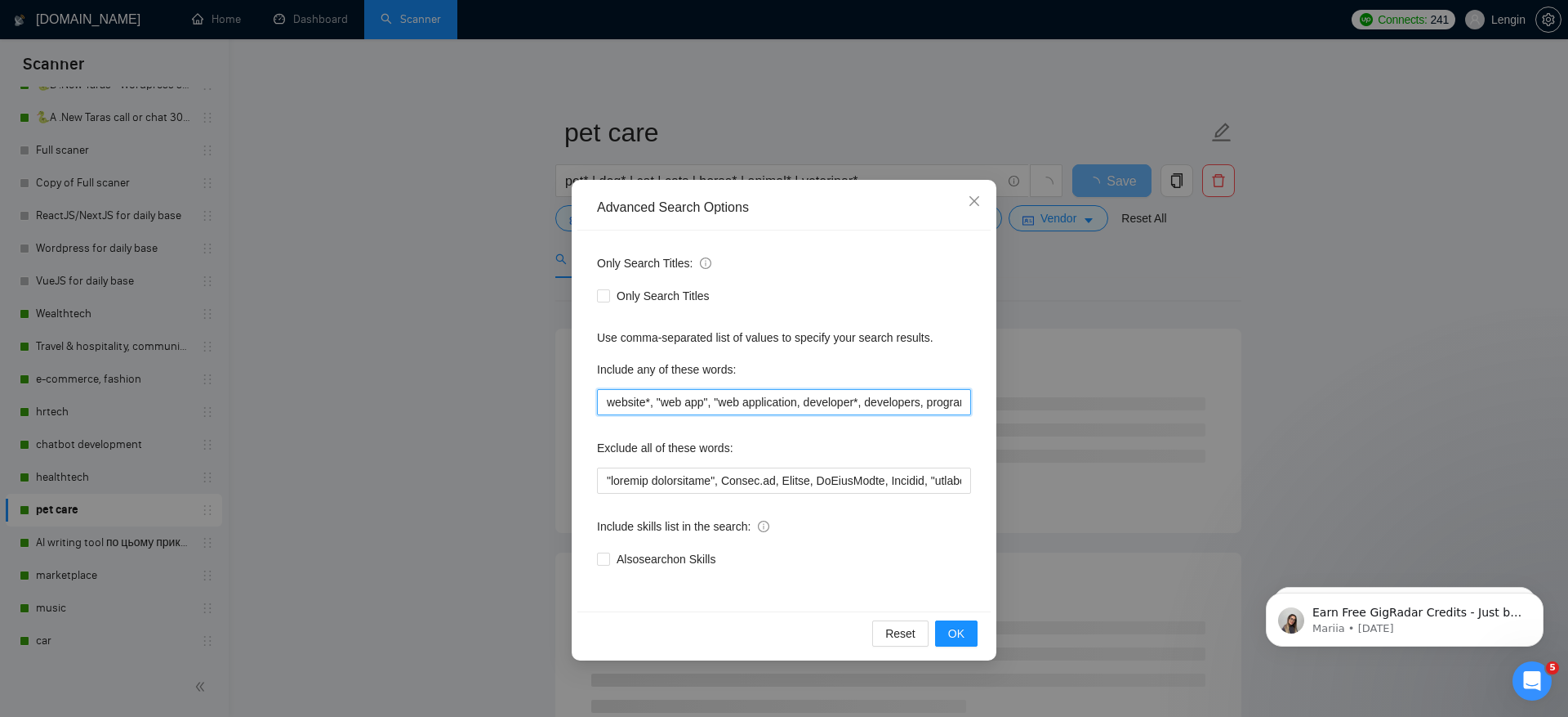
click at [805, 404] on input "website*, "web app", "web application, developer*, developers, programmer*, cod…" at bounding box center [784, 403] width 374 height 26
click at [831, 407] on input "website*, "web app", "web application", developer*, developers, programmer*, co…" at bounding box center [784, 403] width 374 height 26
click at [819, 404] on input "website*, "web app", "web application", developer*, developers, programmer*, co…" at bounding box center [784, 403] width 374 height 26
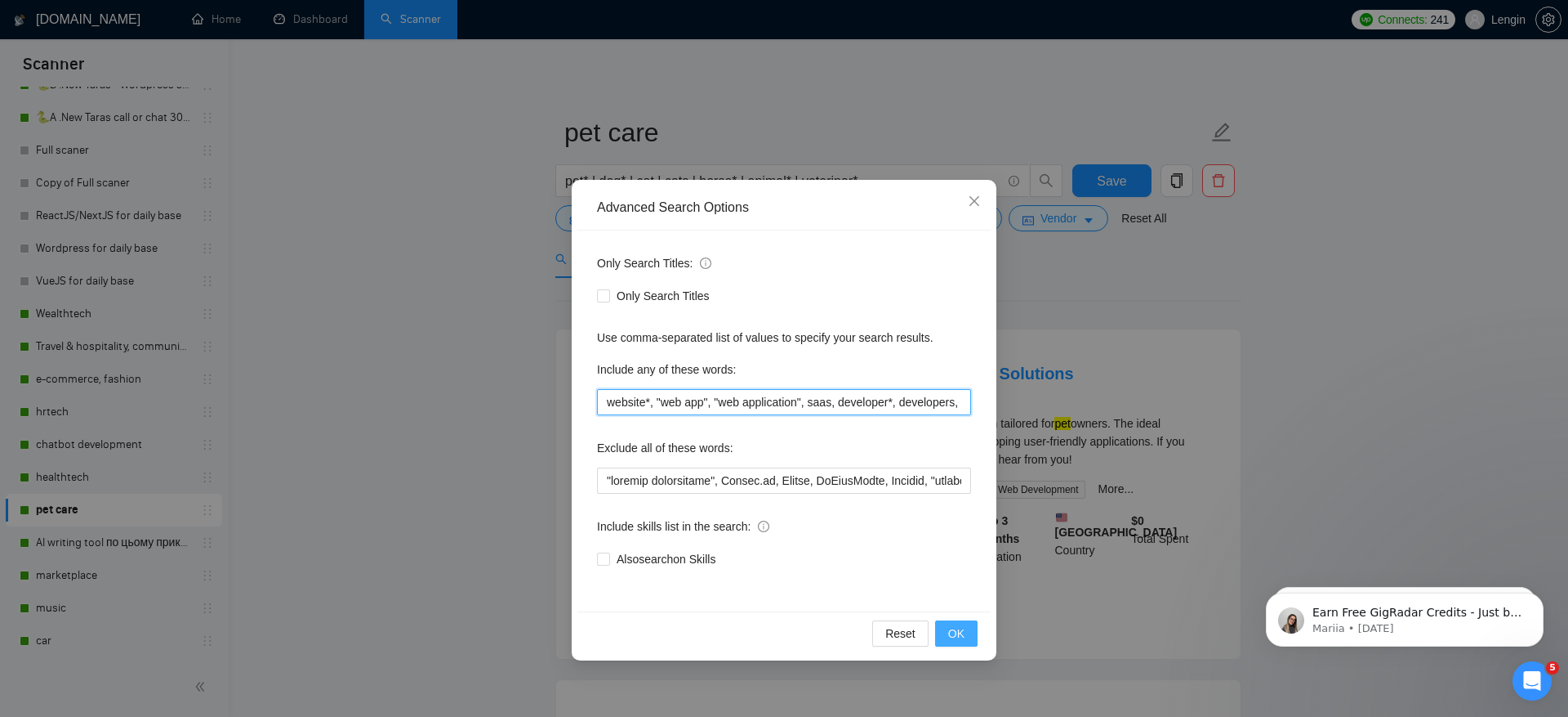
type input "website*, "web app", "web application", saas, developer*, developers, programme…"
click at [962, 641] on button "OK" at bounding box center [957, 634] width 43 height 26
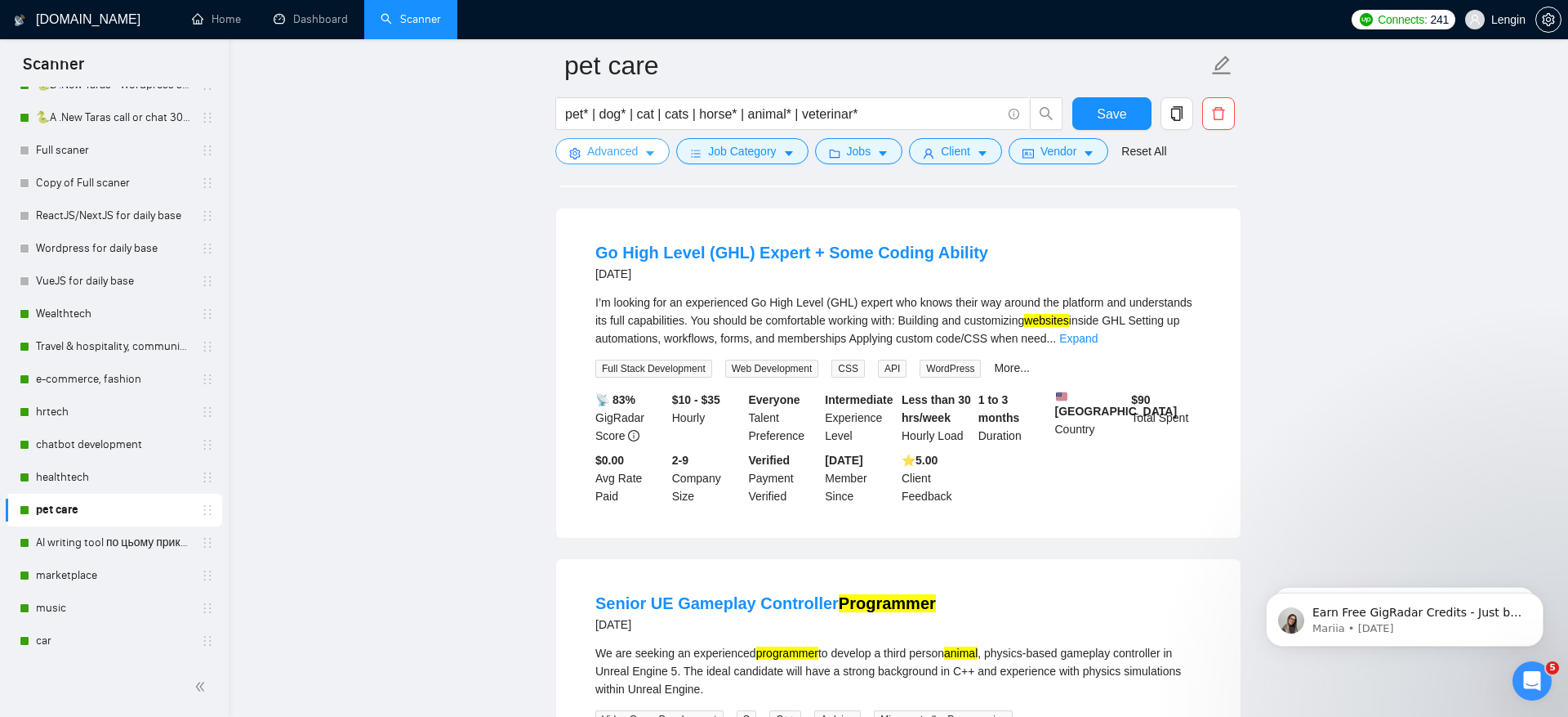
scroll to position [495, 0]
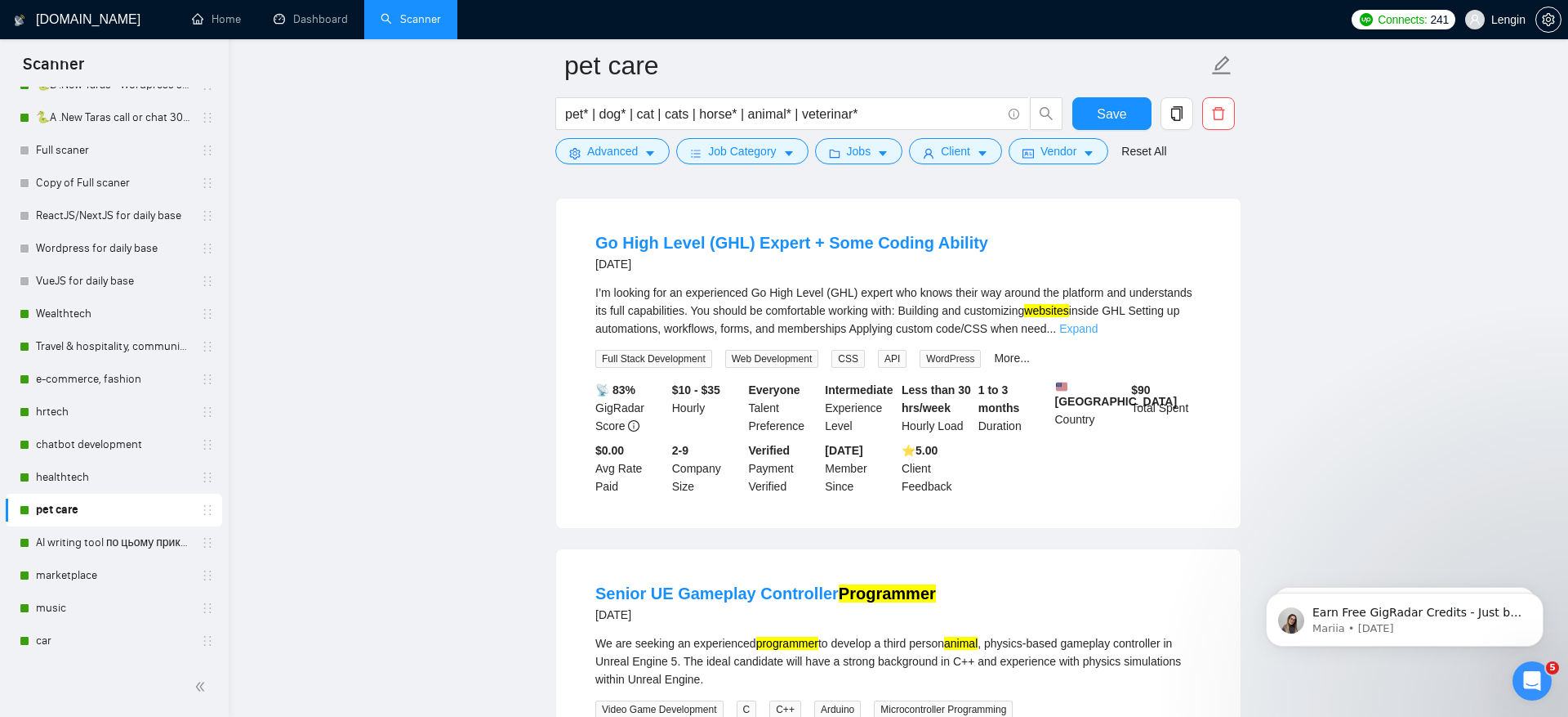
click at [1097, 335] on link "Expand" at bounding box center [1079, 328] width 39 height 13
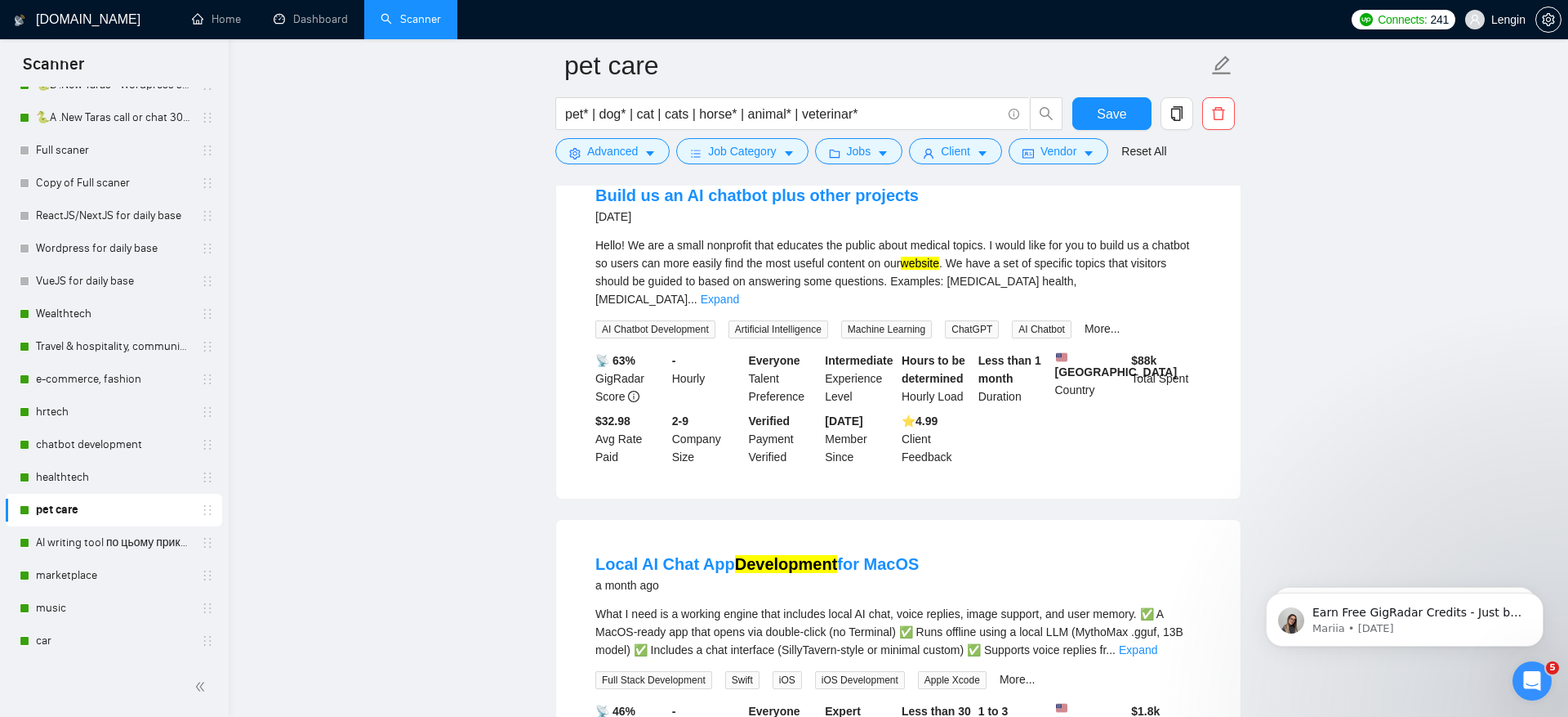
scroll to position [1662, 0]
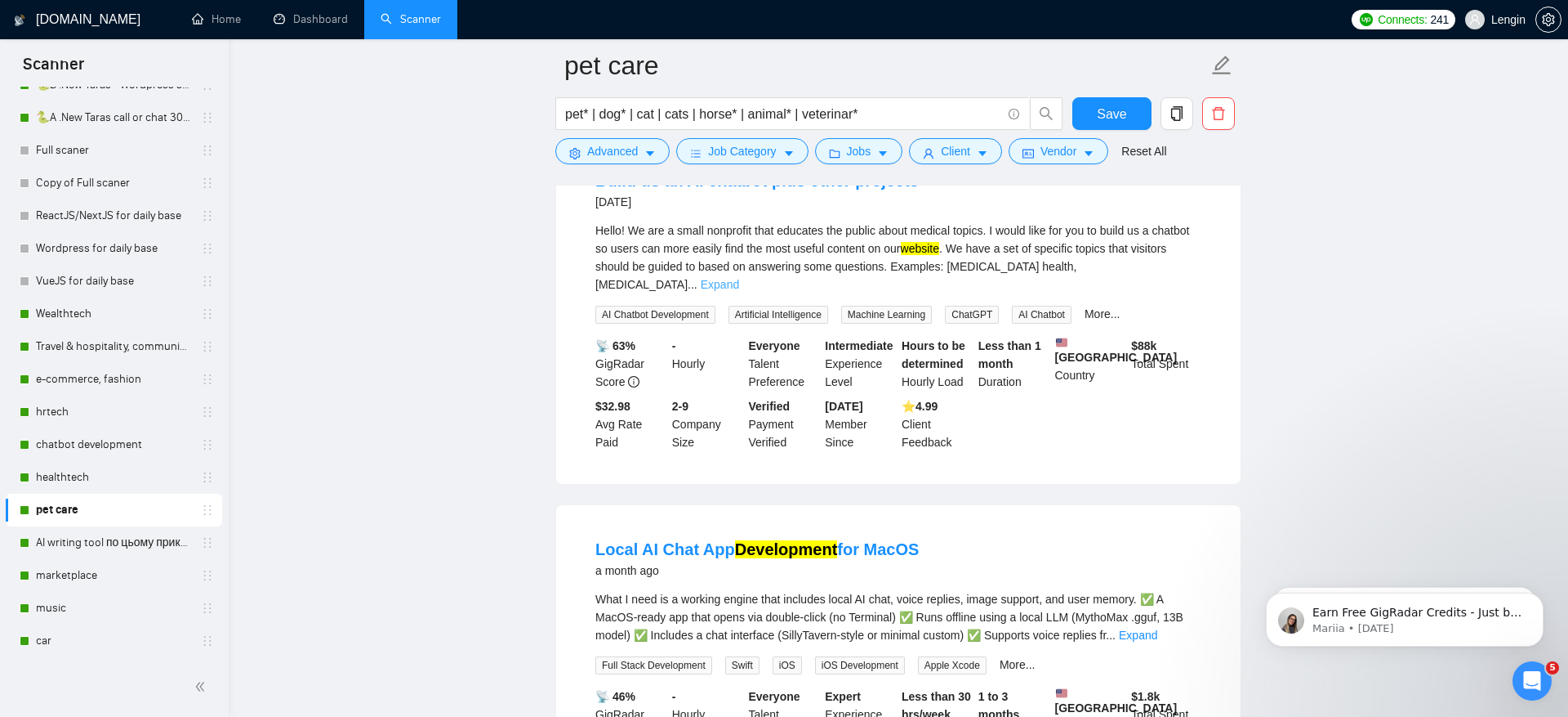
click at [740, 286] on link "Expand" at bounding box center [720, 285] width 39 height 13
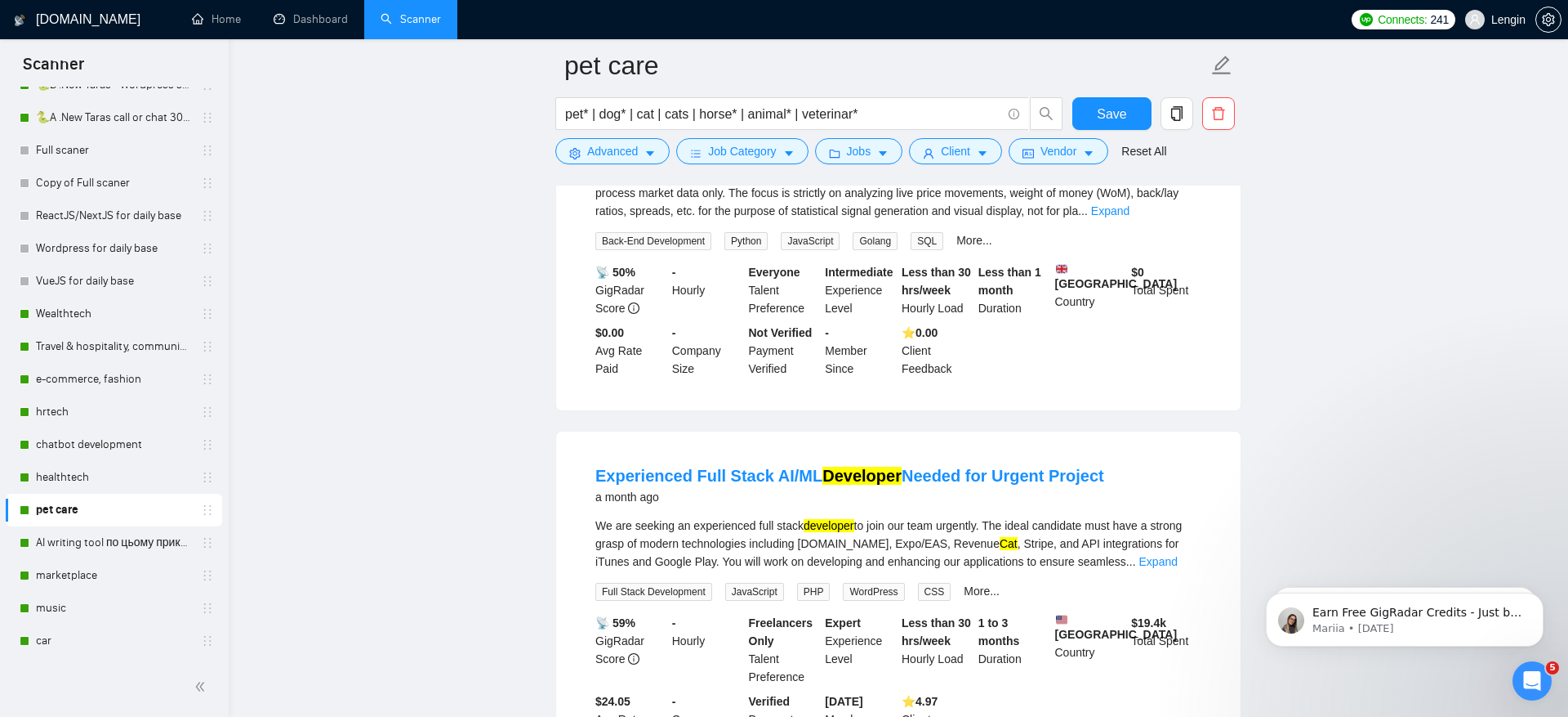
scroll to position [2565, 0]
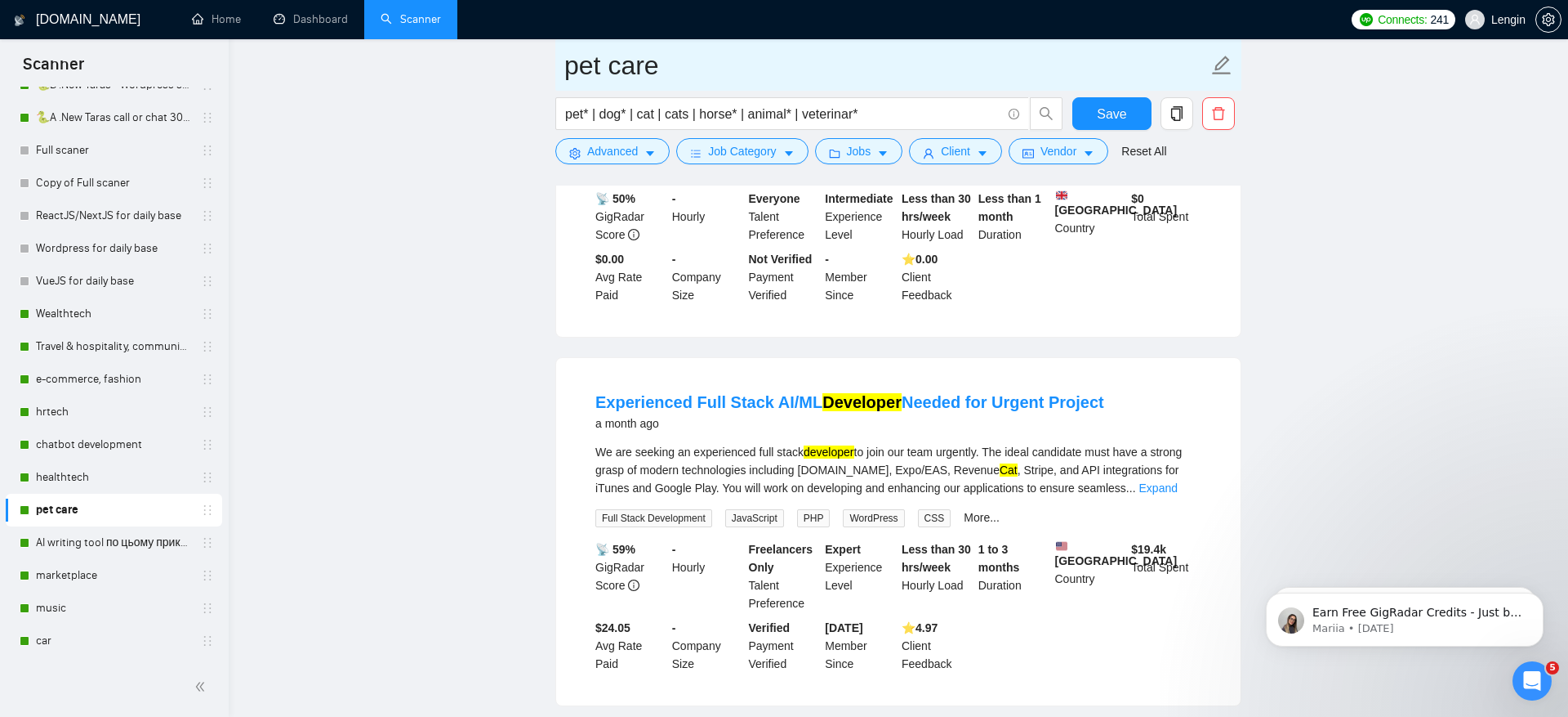
click at [823, 74] on input "pet care" at bounding box center [886, 66] width 643 height 41
drag, startPoint x: 663, startPoint y: 72, endPoint x: 972, endPoint y: 72, distance: 309.0
click at [972, 72] on input "pet care ljlfnb fynbrk.xs" at bounding box center [886, 66] width 643 height 41
type input "pet care додати антиключі"
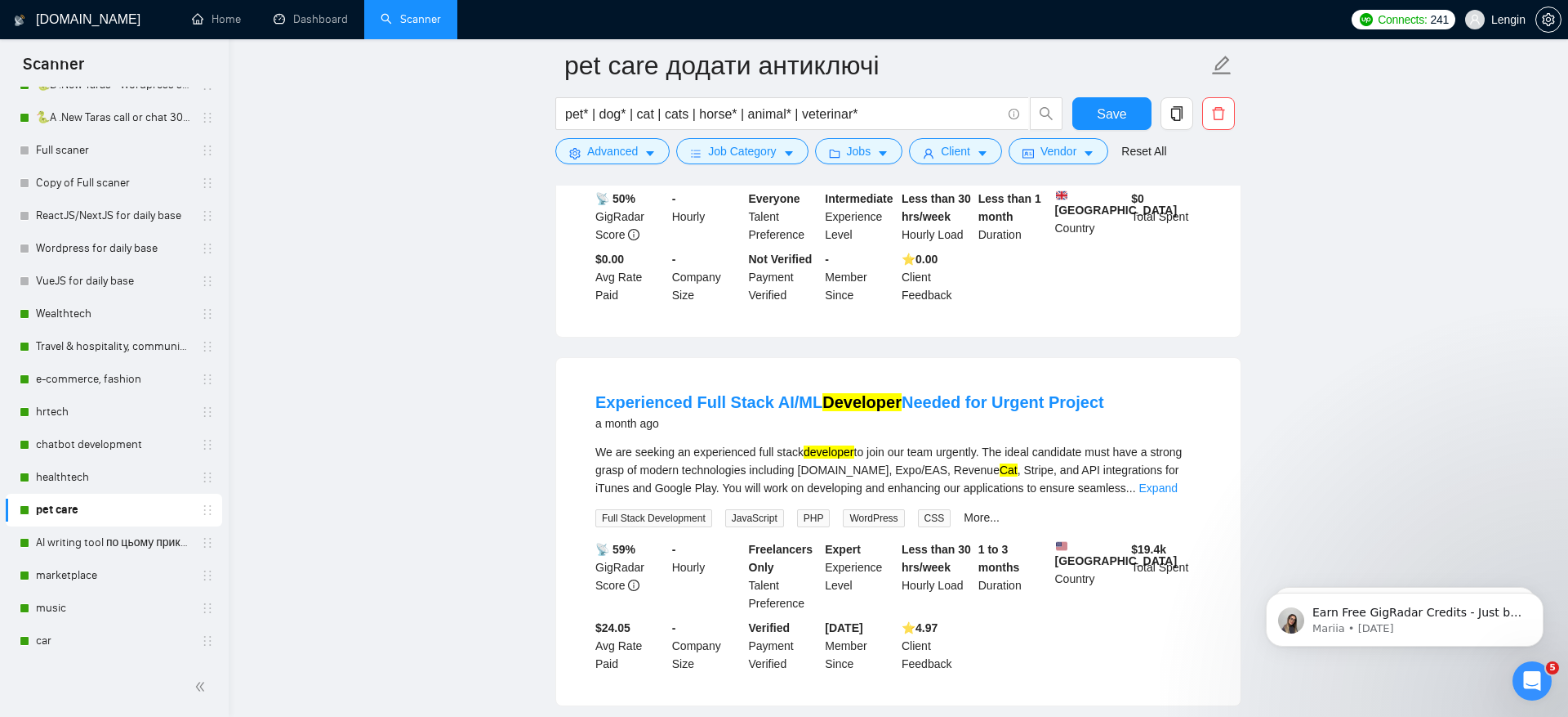
click at [1126, 116] on button "Save" at bounding box center [1112, 114] width 79 height 33
click at [114, 475] on link "healthtech" at bounding box center [114, 477] width 155 height 33
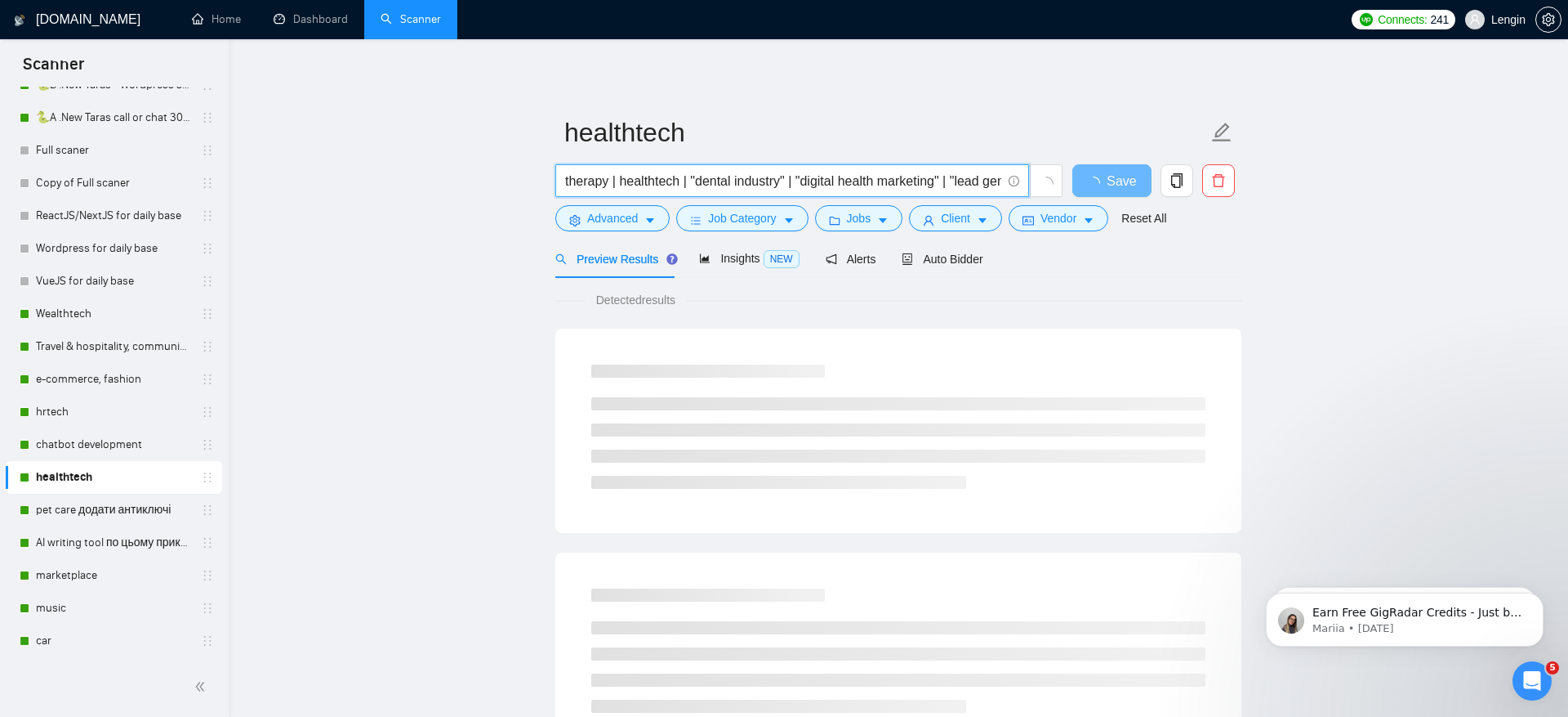
click at [721, 183] on input "therapy | healthtech | "dental industry" | "digital health marketing" | "lead g…" at bounding box center [783, 181] width 436 height 21
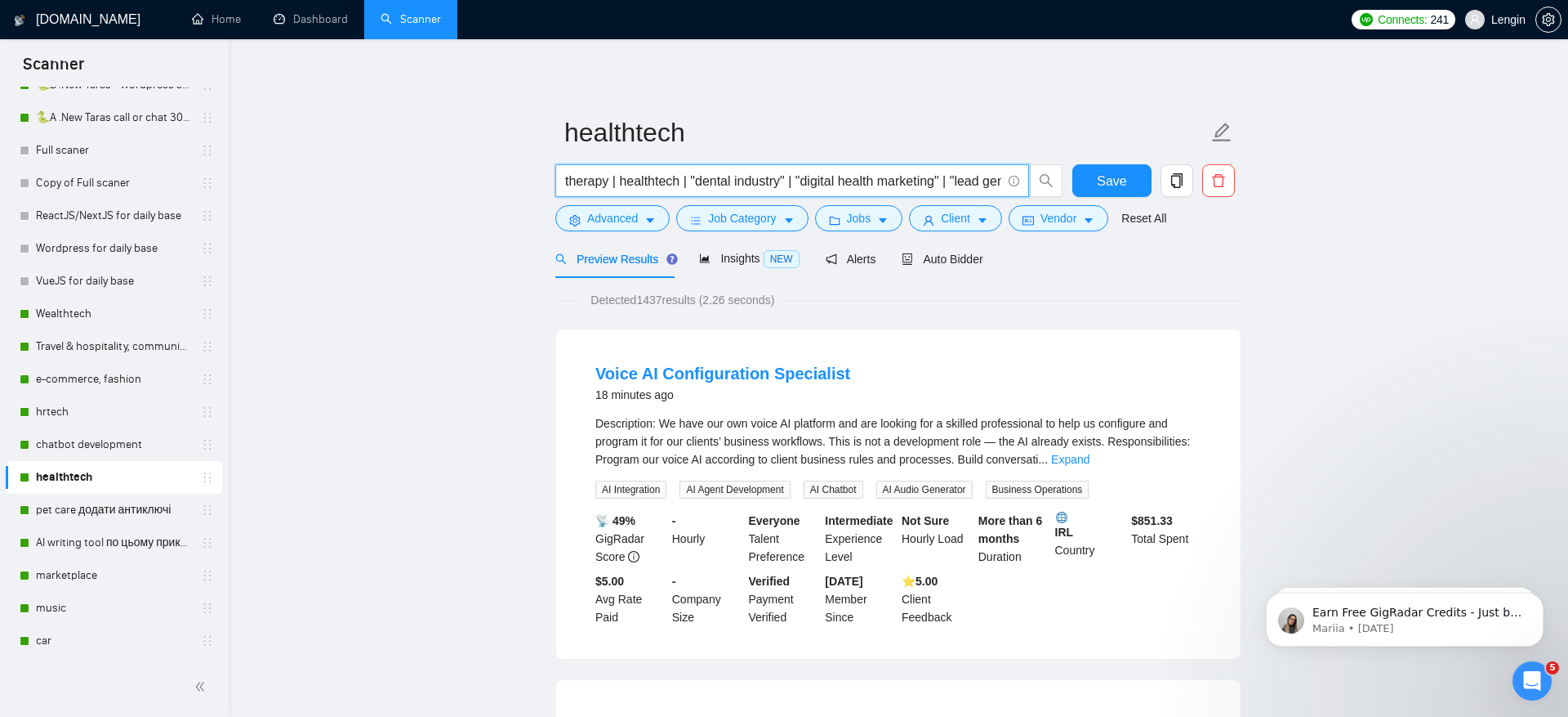
click at [610, 179] on input "therapy | healthtech | "dental industry" | "digital health marketing" | "lead g…" at bounding box center [783, 181] width 436 height 21
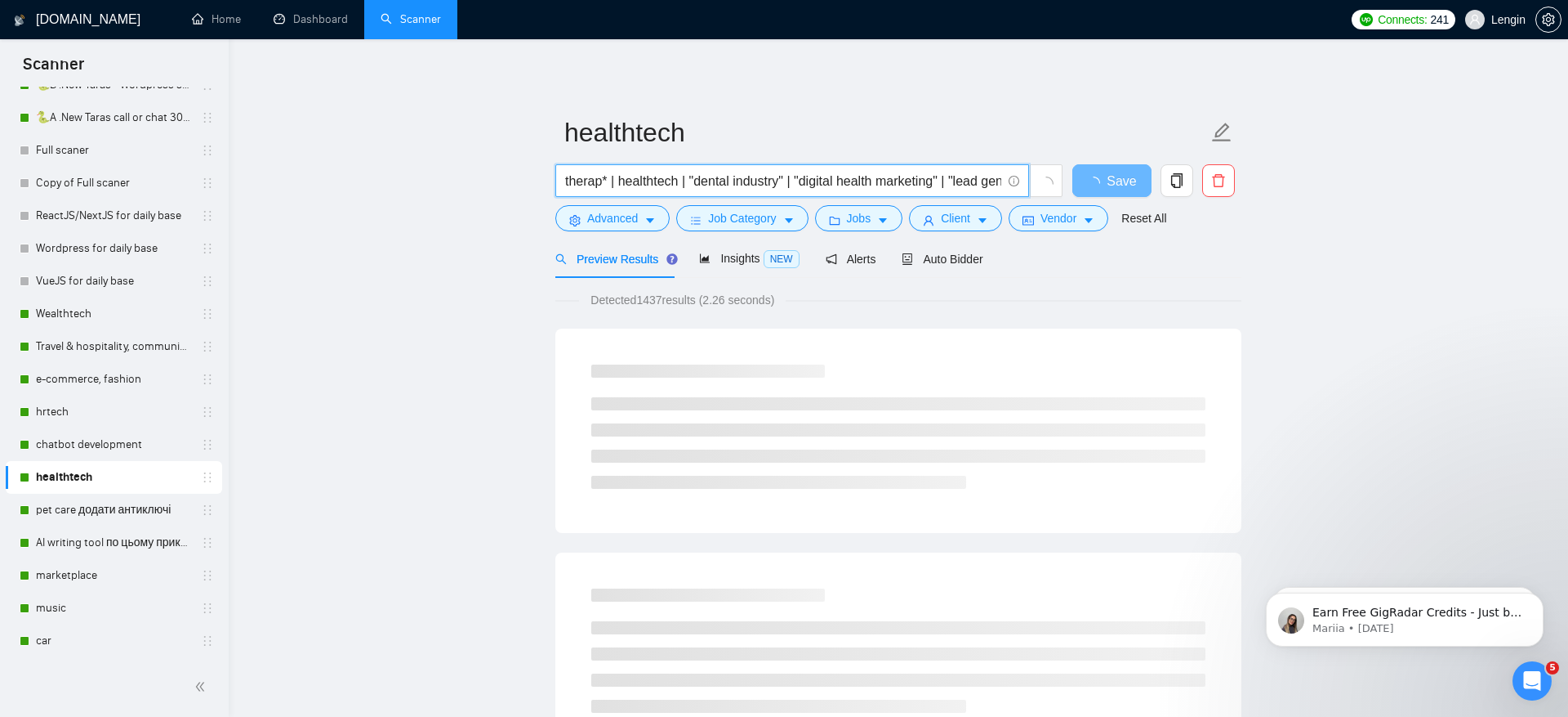
drag, startPoint x: 684, startPoint y: 179, endPoint x: 656, endPoint y: 179, distance: 28.0
click at [656, 179] on input "therap* | healthtech | "dental industry" | "digital health marketing" | "lead g…" at bounding box center [783, 181] width 436 height 21
click at [671, 179] on input "therap* | health*| "dental industry" | "digital health marketing" | "lead gener…" at bounding box center [783, 181] width 436 height 21
drag, startPoint x: 706, startPoint y: 184, endPoint x: 763, endPoint y: 183, distance: 57.0
click at [763, 183] on input "therap* | health*| dental industry" | "digital health marketing" | "lead genera…" at bounding box center [783, 181] width 436 height 21
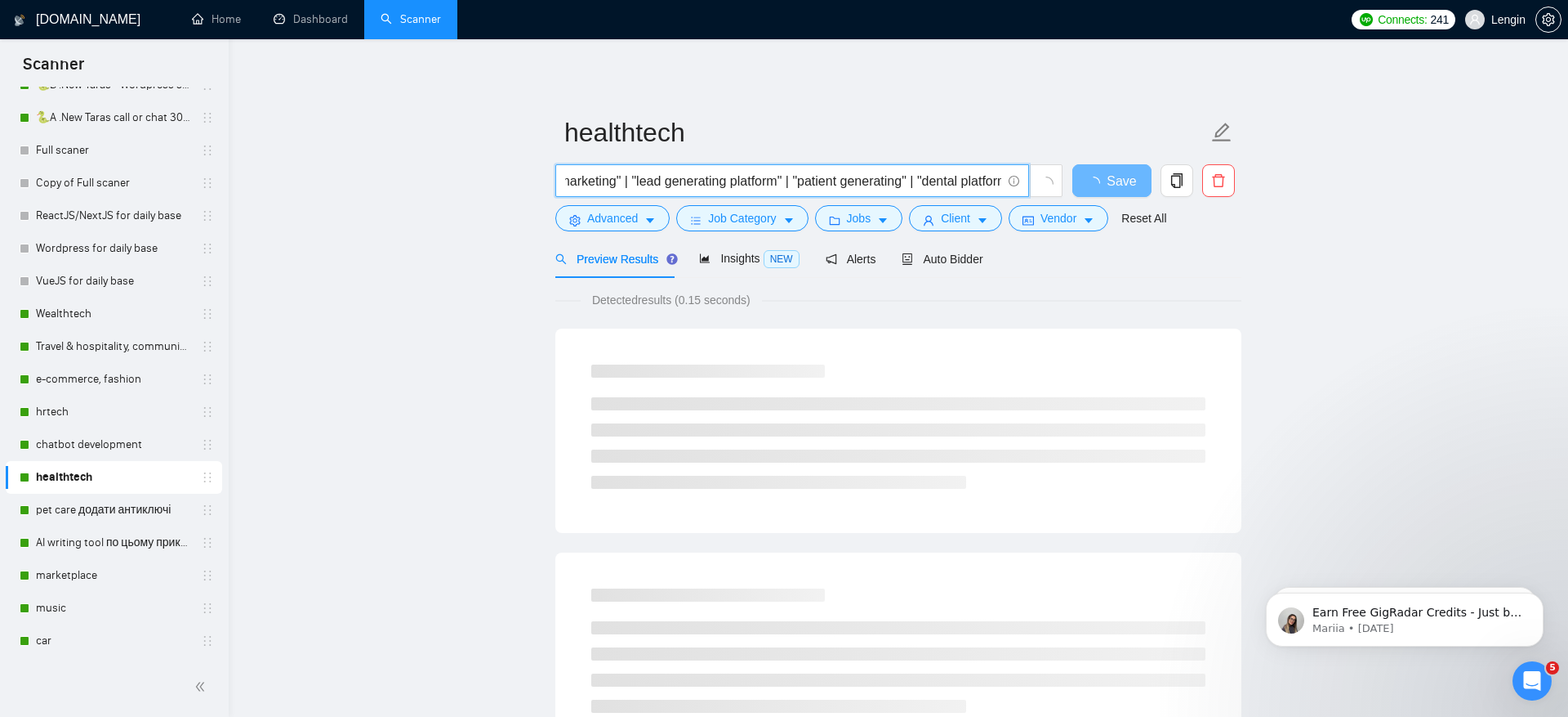
scroll to position [0, 298]
drag, startPoint x: 711, startPoint y: 180, endPoint x: 811, endPoint y: 170, distance: 100.5
click at [811, 171] on input "therap* | health*| dent* | "digital health marketing" | "lead generating platfo…" at bounding box center [783, 181] width 436 height 21
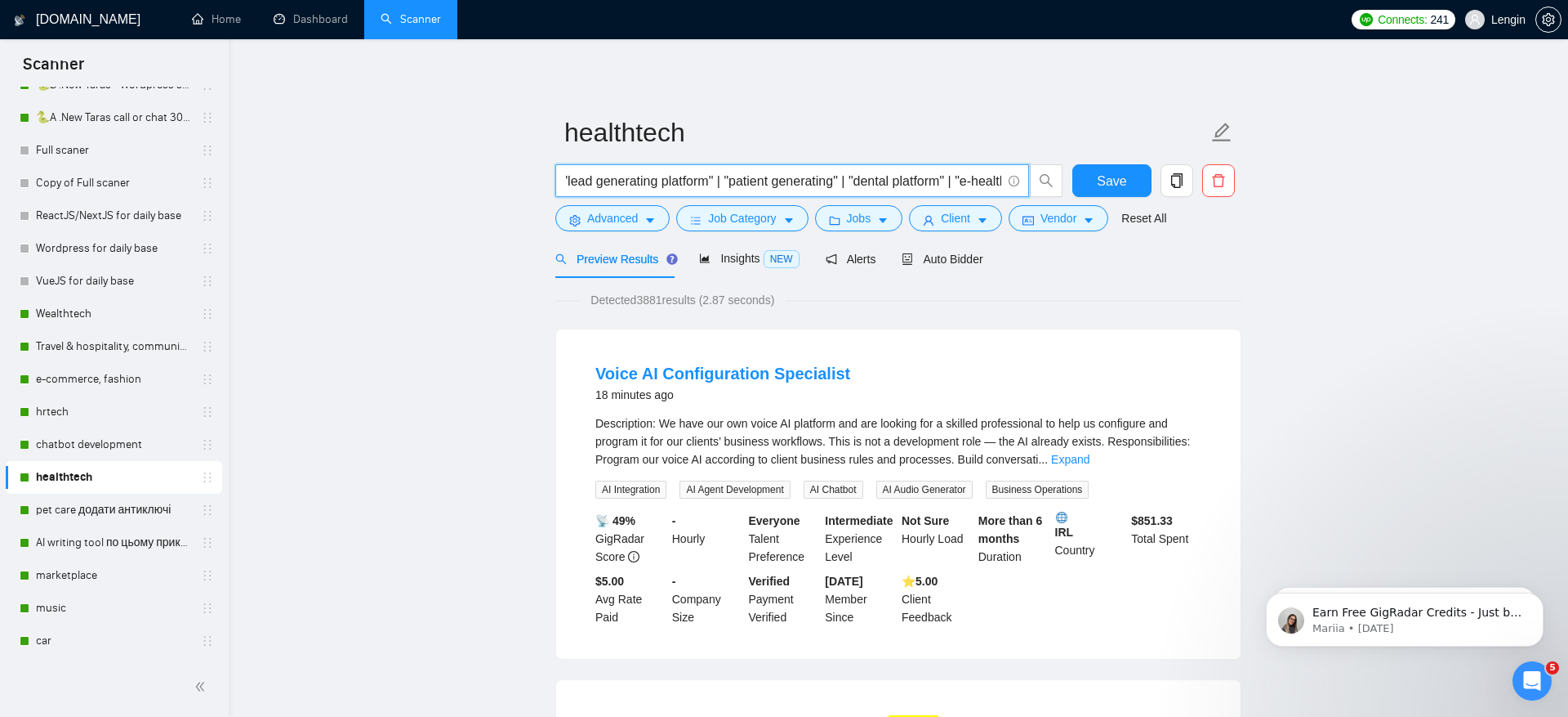
click at [819, 173] on input "therap* | health*| dent* | "digital health marketing" | "lead generating platfo…" at bounding box center [783, 181] width 436 height 21
click at [851, 178] on input "therap* | health*| dent* | "digital health marketing" | "lead generating platfo…" at bounding box center [783, 181] width 436 height 21
click at [863, 171] on input "therap* | health*| dent* | "digital health marketing" | "lead generating platfo…" at bounding box center [783, 181] width 436 height 21
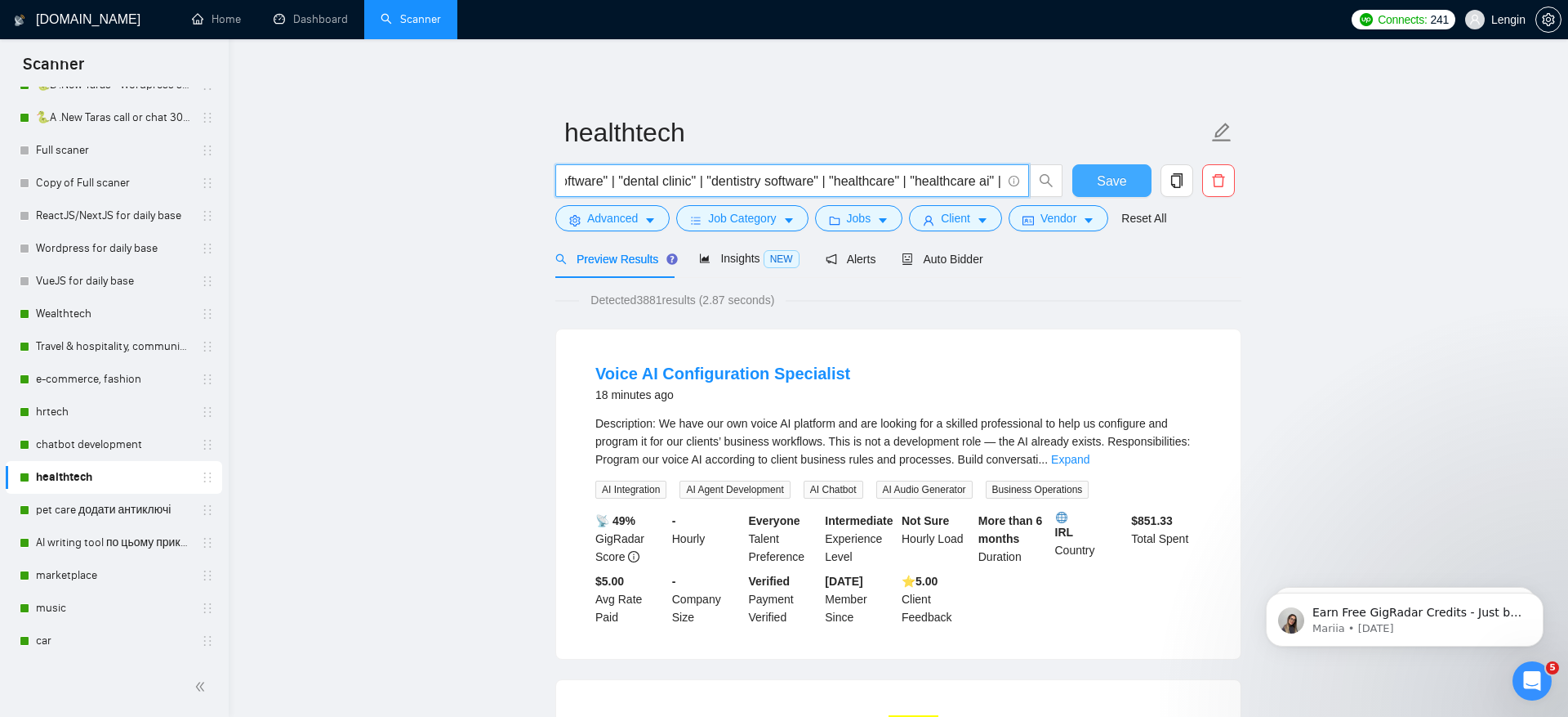
type input "therap* | health*| dent* | "digital health marketing" | "lead generating platfo…"
click at [1115, 178] on span "Save" at bounding box center [1111, 181] width 30 height 21
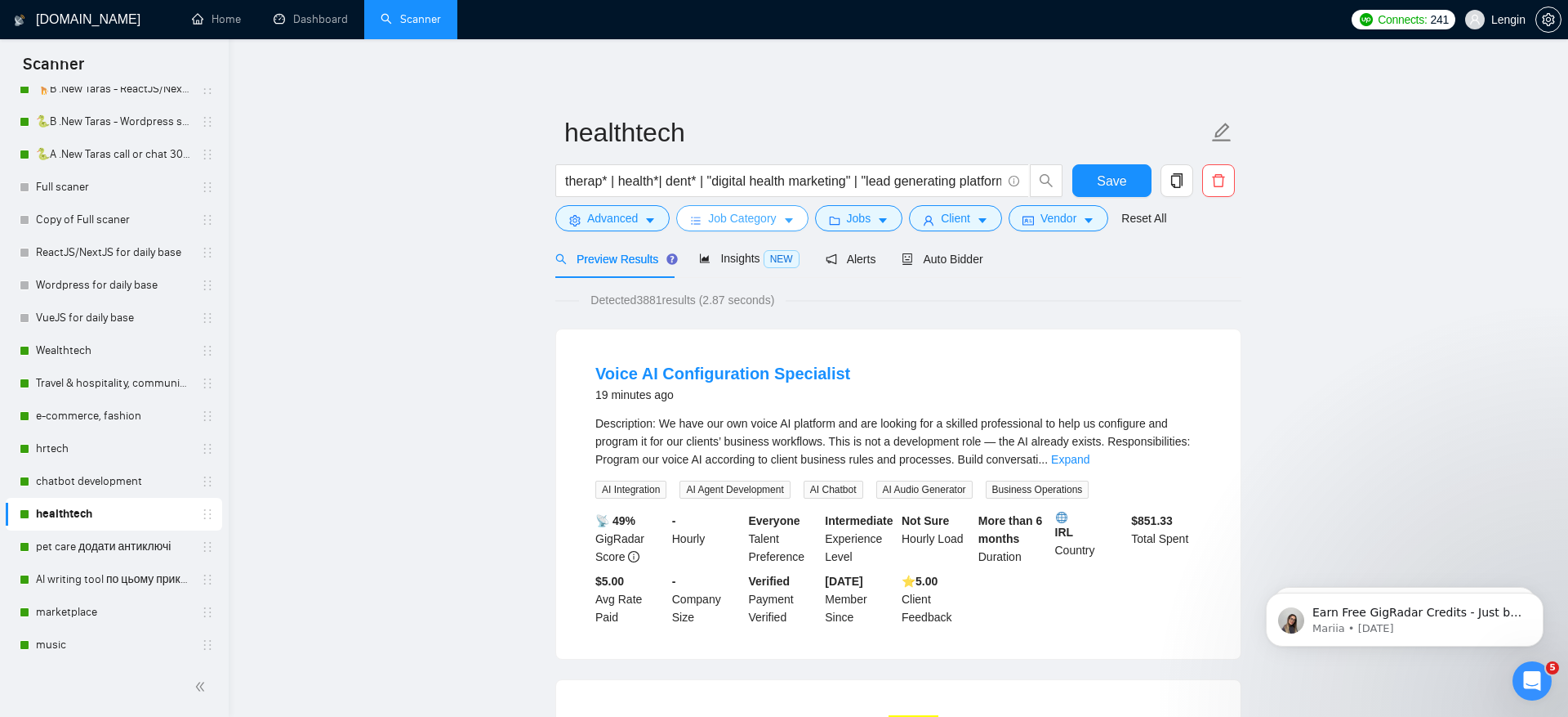
click at [740, 216] on span "Job Category" at bounding box center [742, 218] width 67 height 18
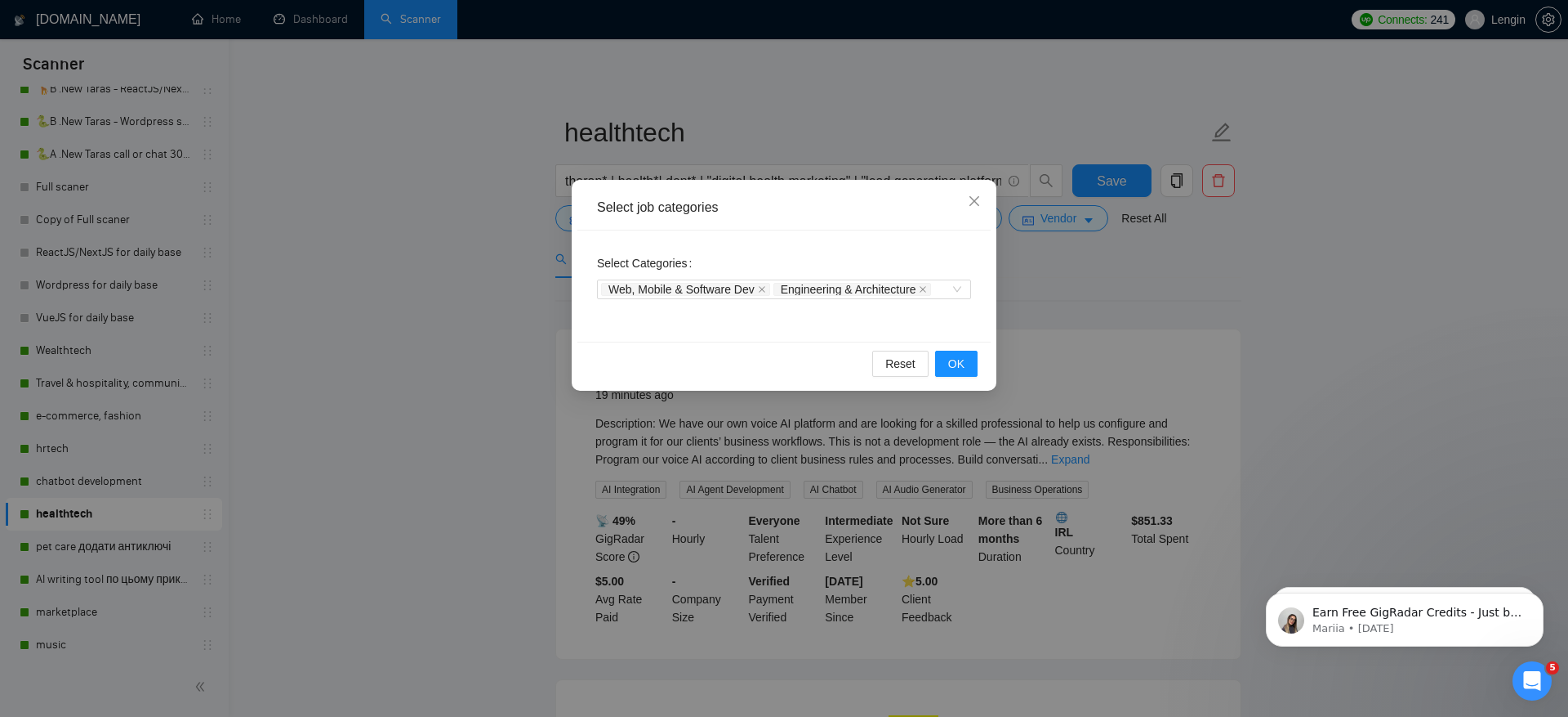
click at [277, 426] on div "Select job categories Select Categories Web, Mobile & Software Dev Engineering …" at bounding box center [784, 358] width 1568 height 717
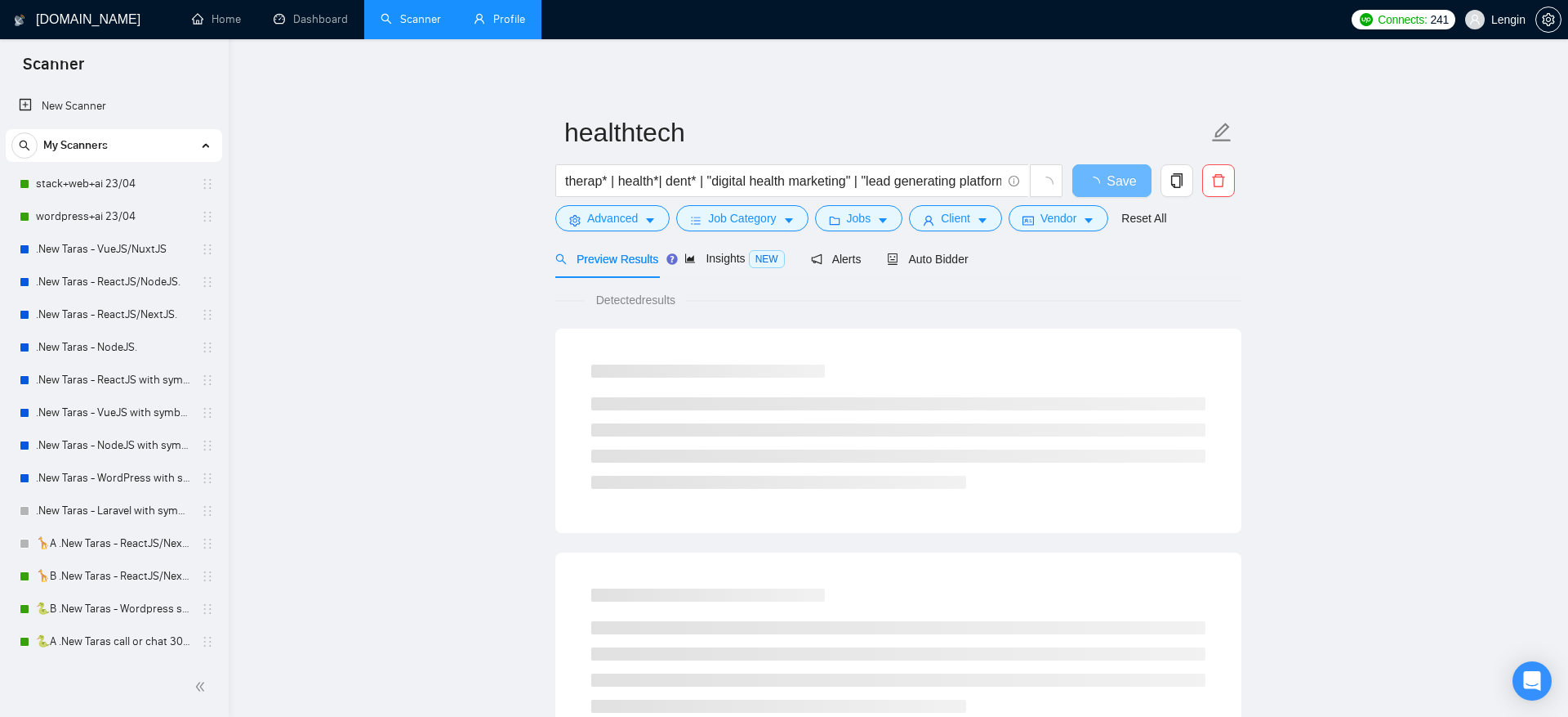
click at [509, 14] on link "Profile" at bounding box center [499, 19] width 52 height 14
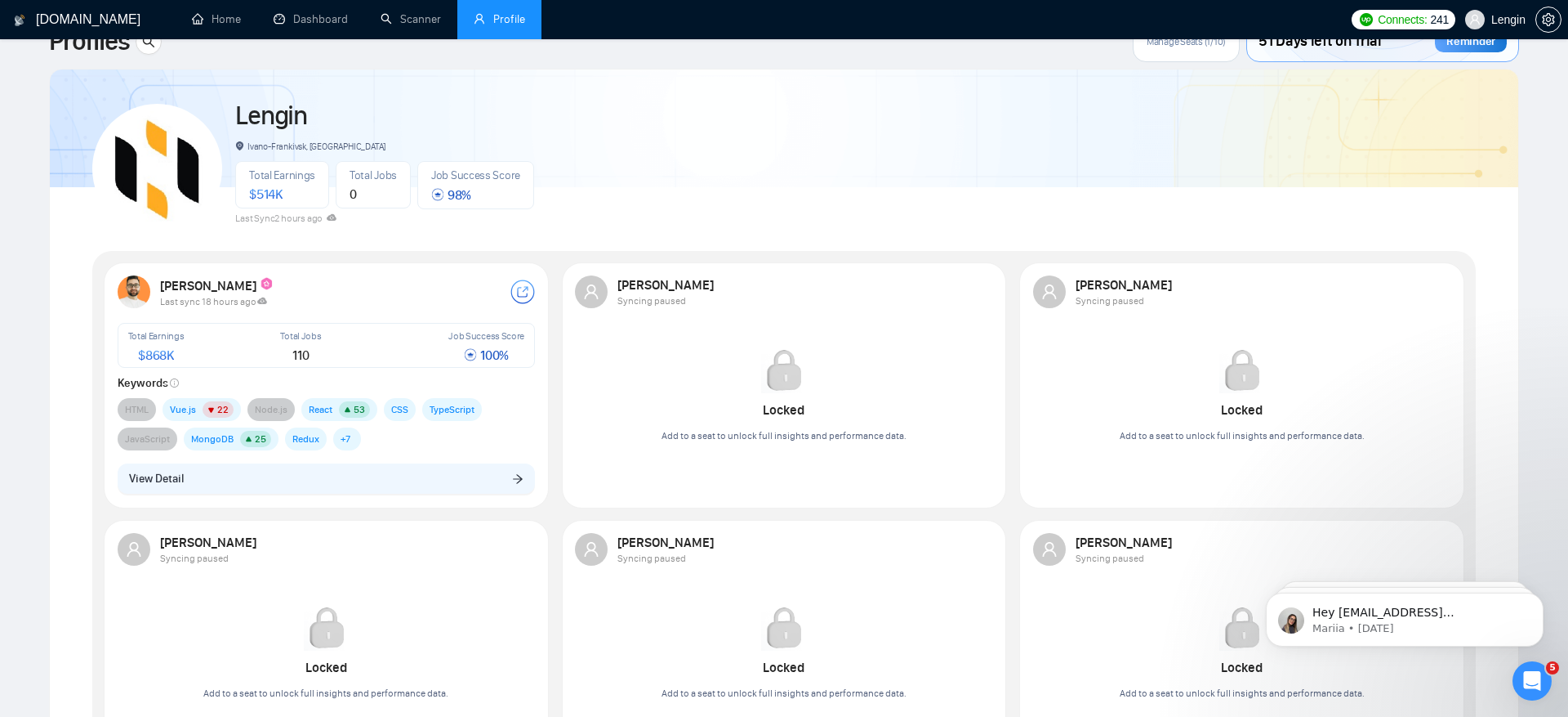
scroll to position [66, 0]
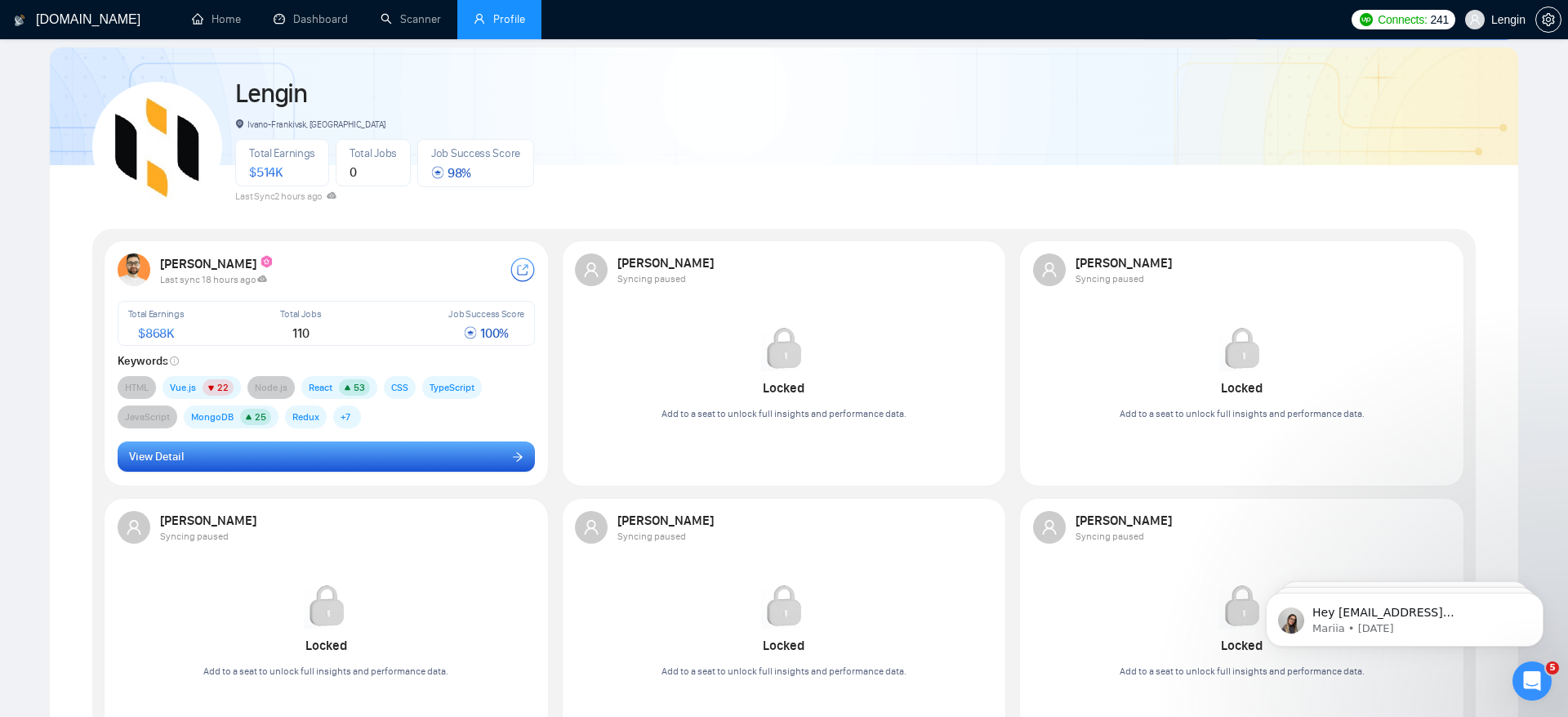
click at [503, 460] on button "View Detail" at bounding box center [327, 457] width 418 height 31
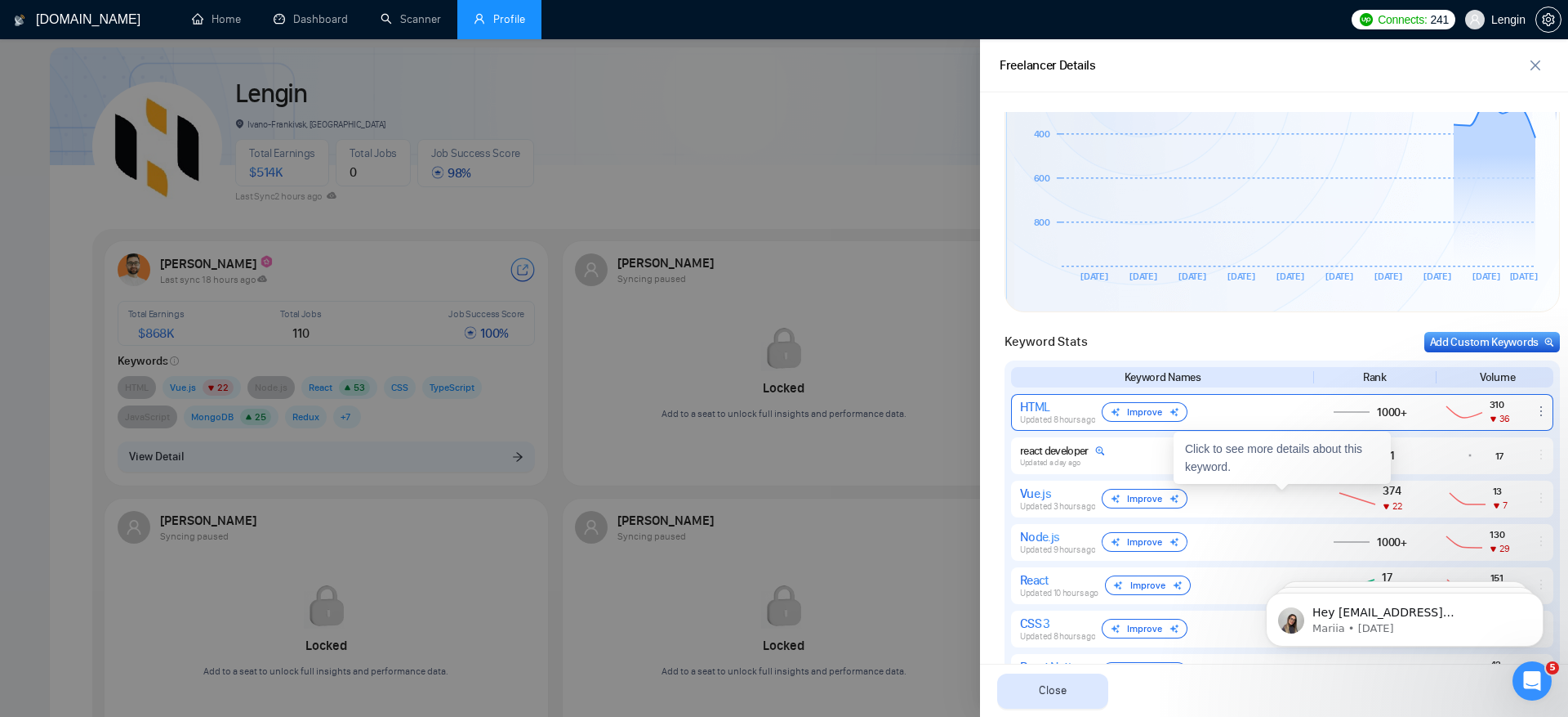
scroll to position [511, 0]
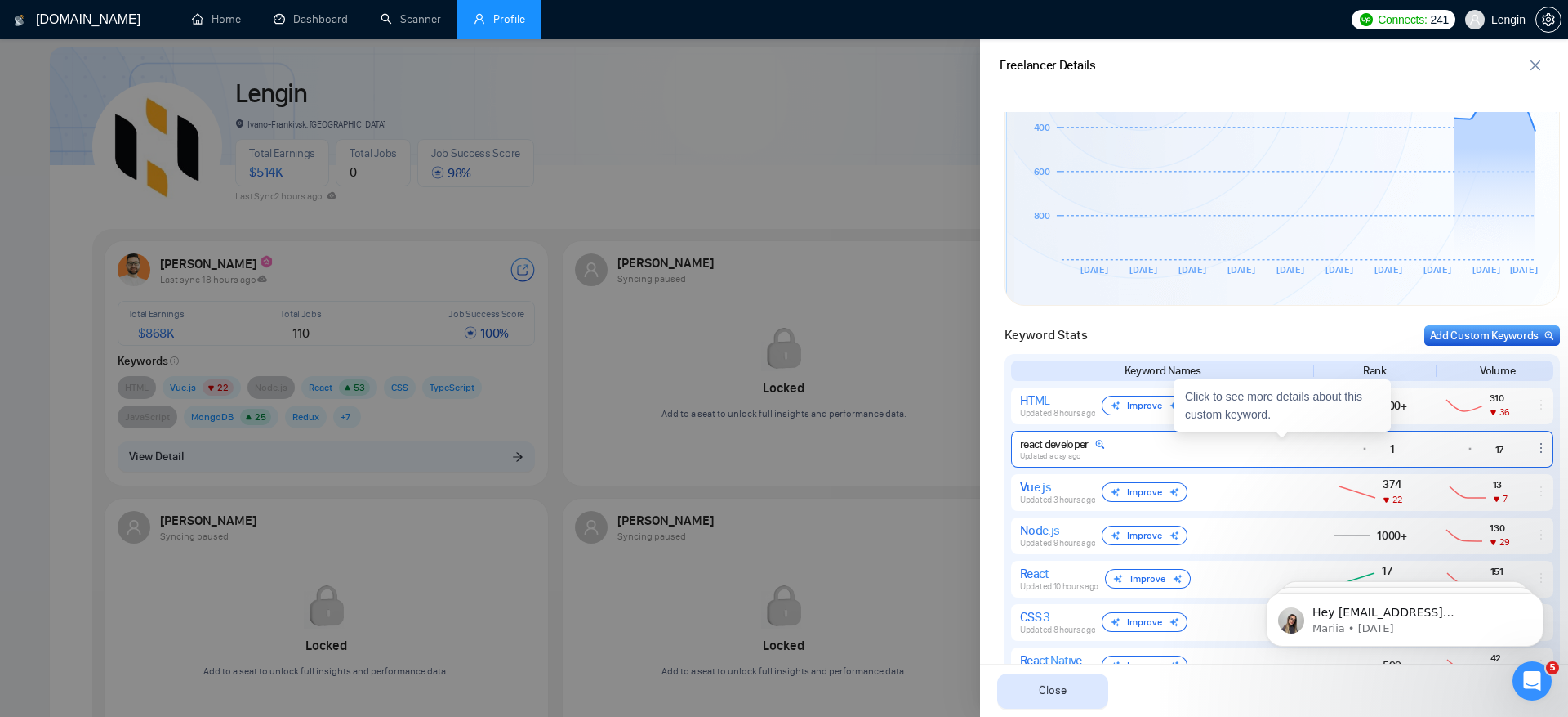
click at [1408, 439] on div "1" at bounding box center [1371, 449] width 111 height 20
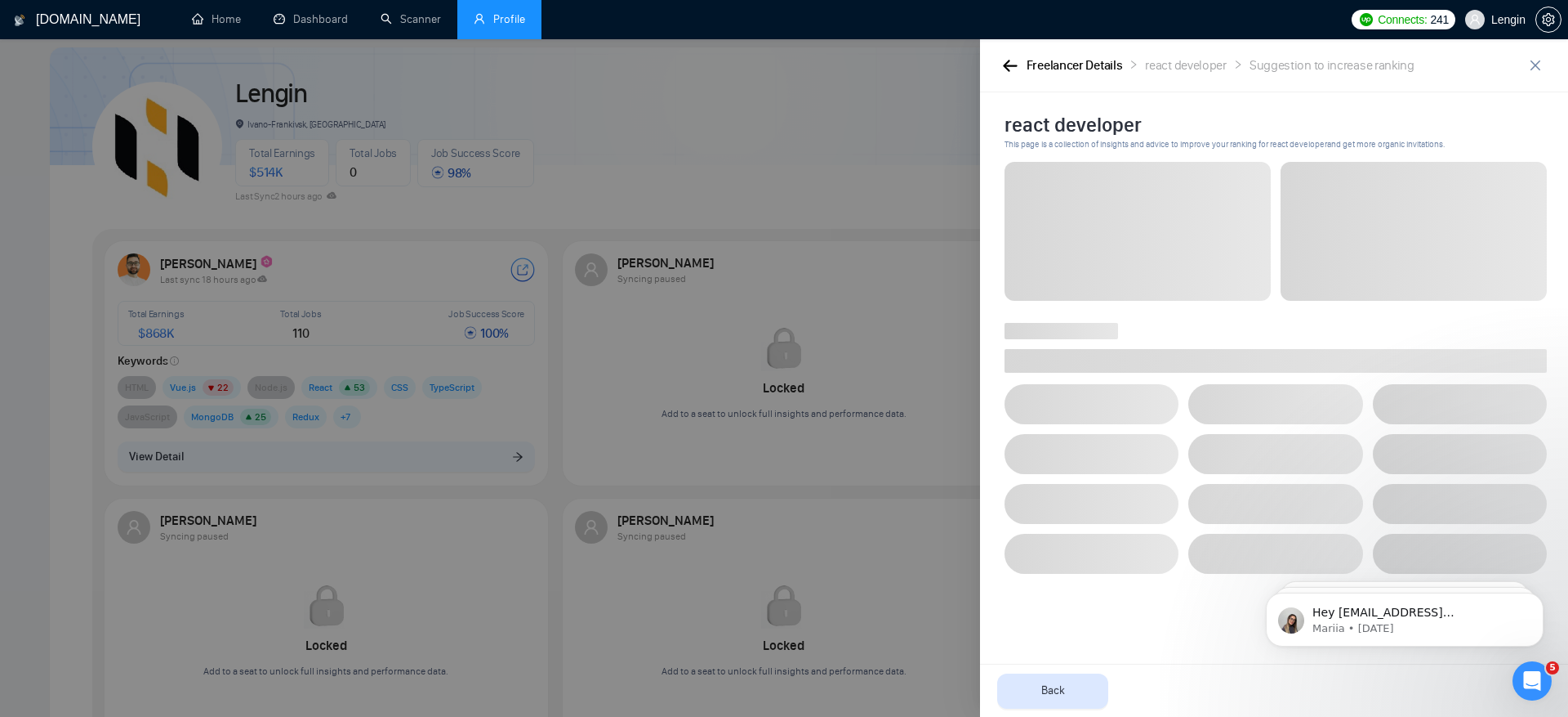
scroll to position [0, 0]
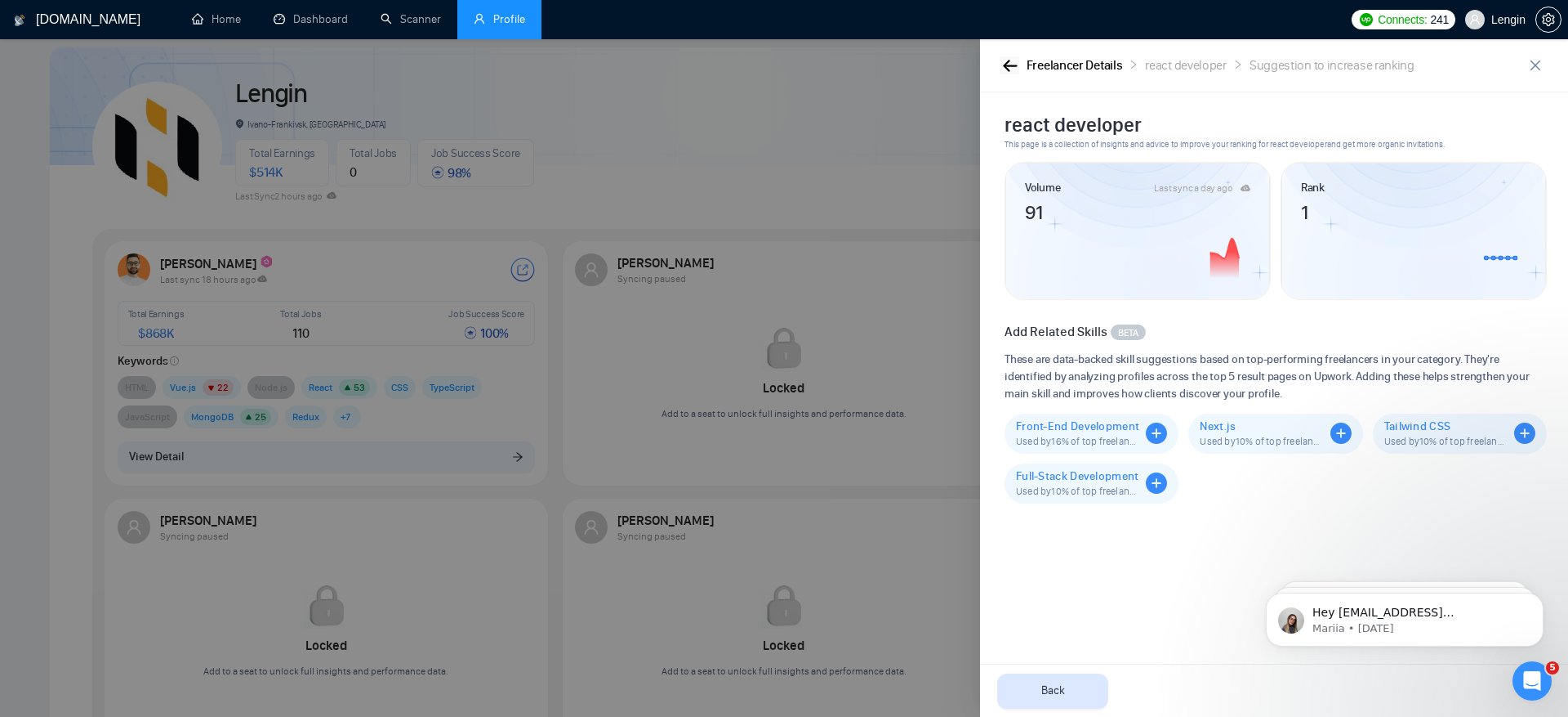
click at [1008, 62] on icon "button" at bounding box center [1010, 65] width 15 height 12
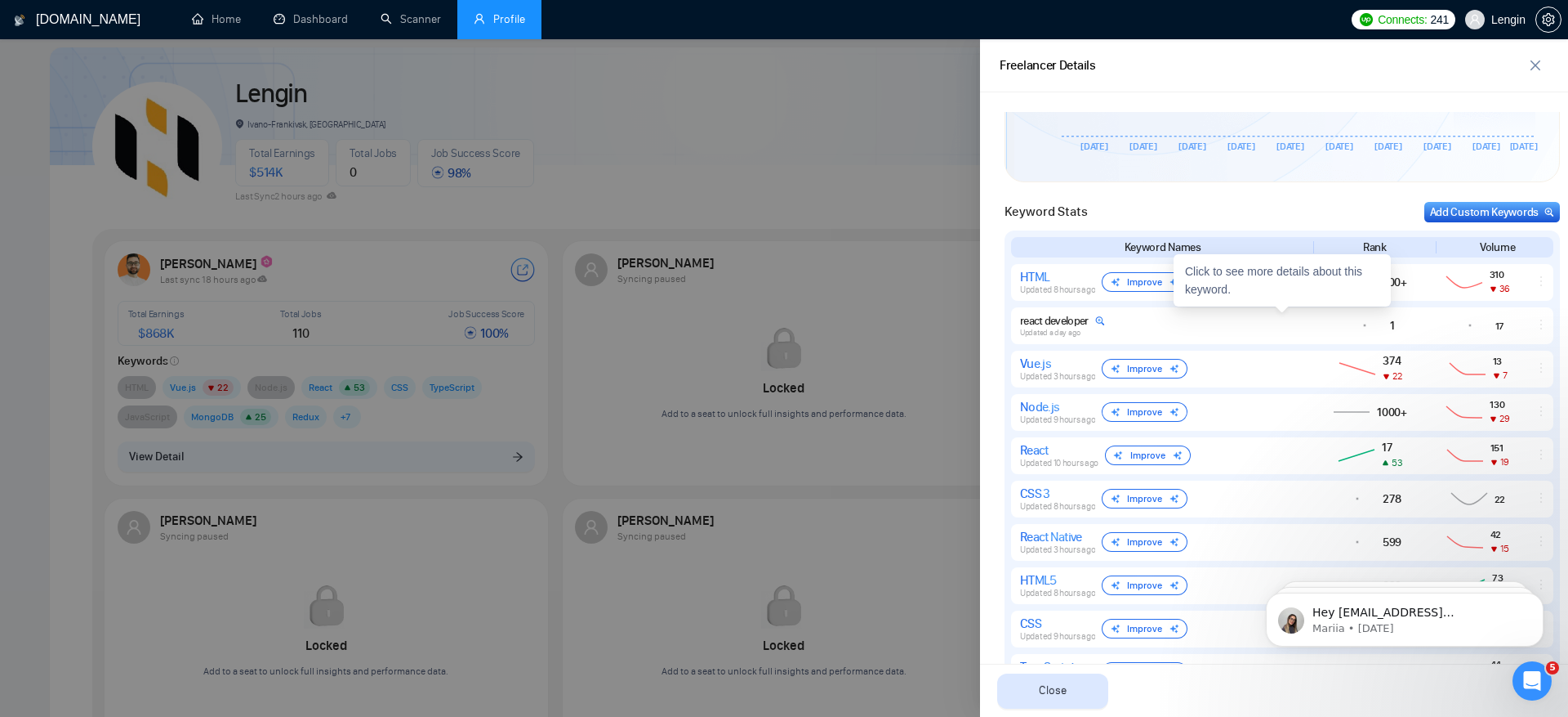
scroll to position [615, 0]
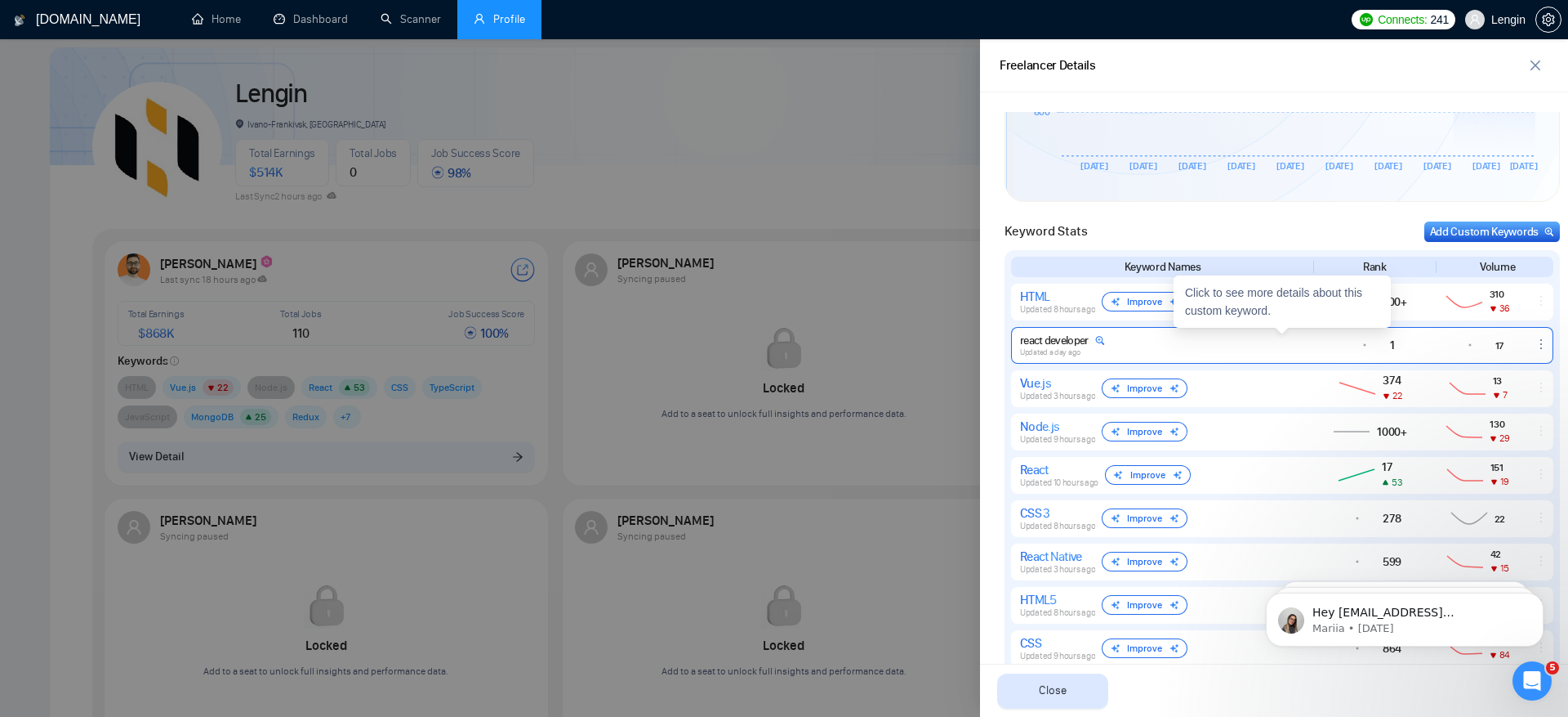
click at [1137, 352] on div "react developer Updated a day ago" at bounding box center [1161, 345] width 282 height 24
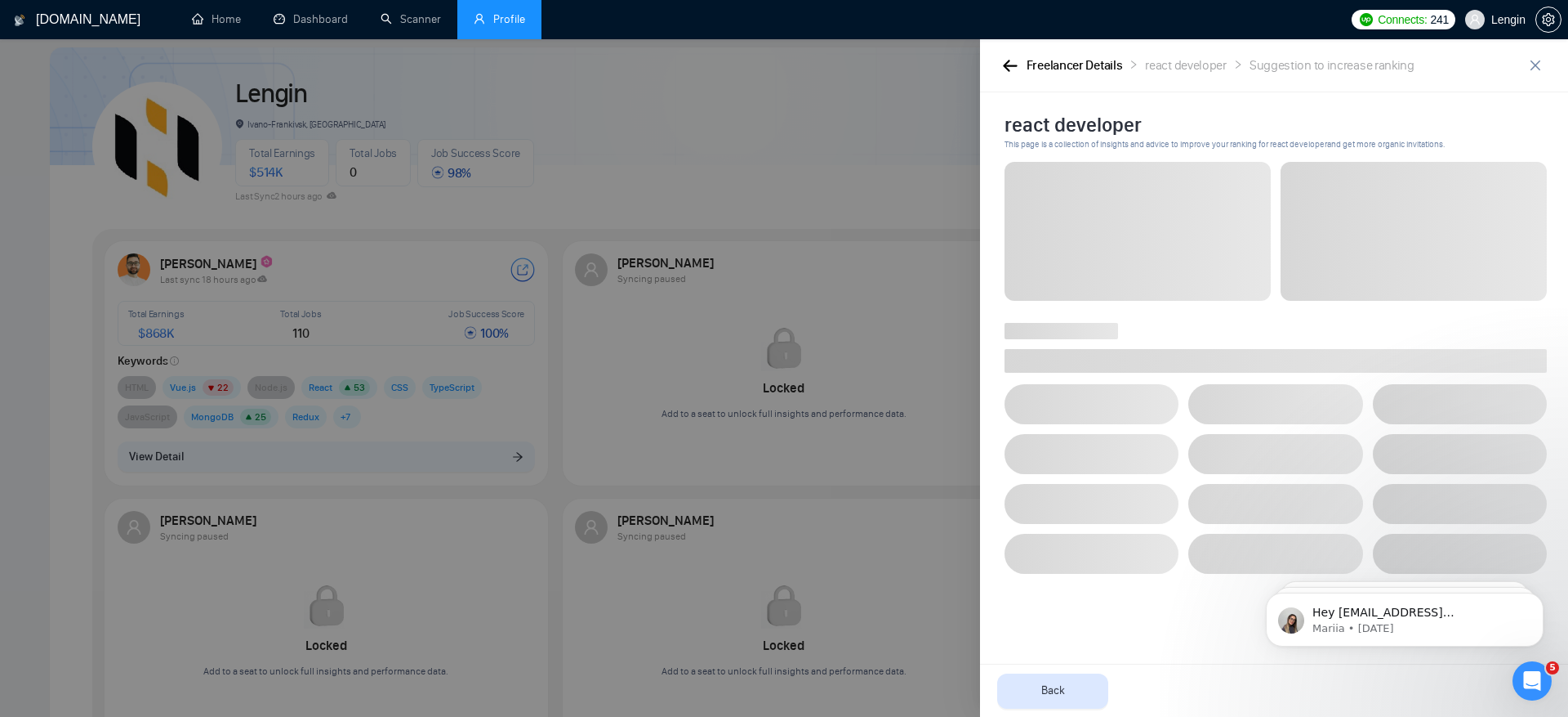
scroll to position [0, 0]
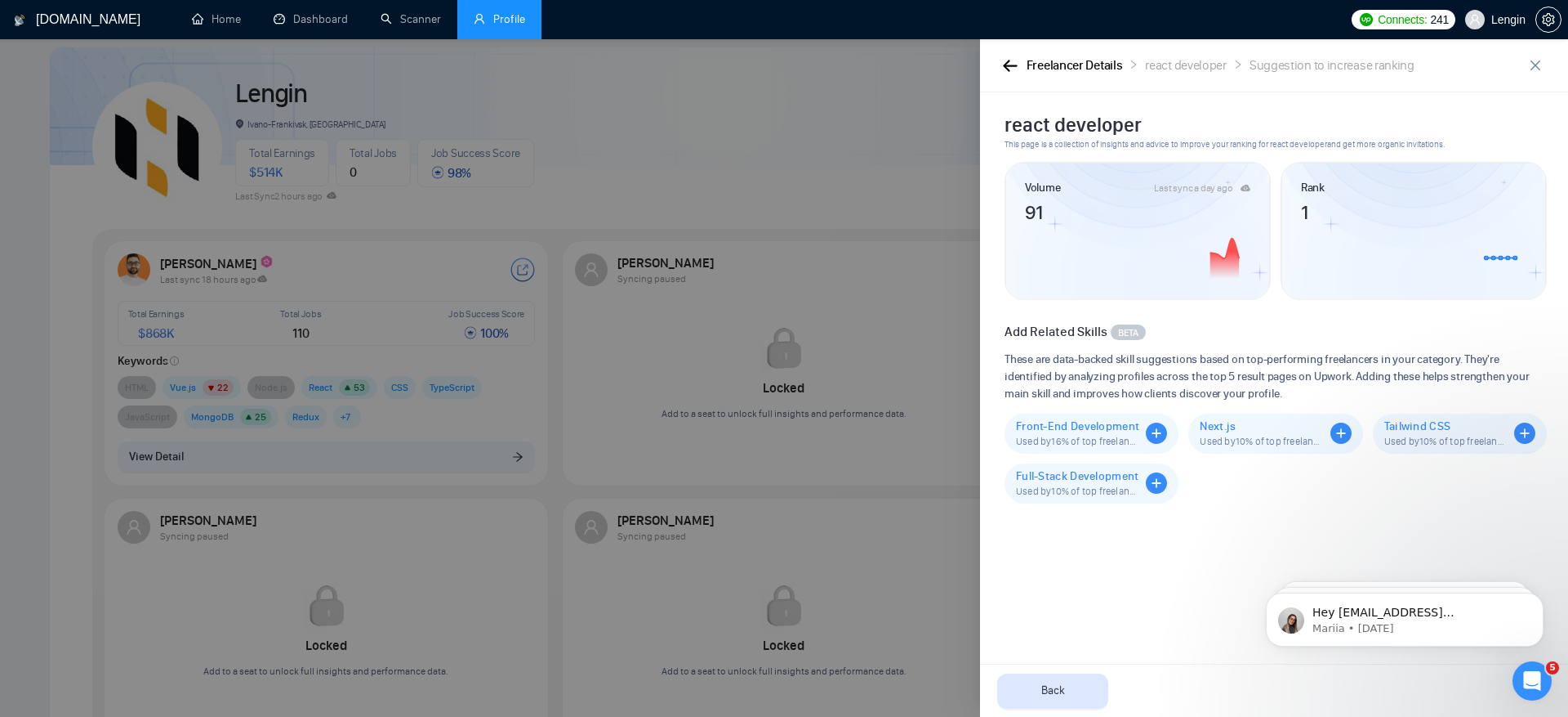
click at [1009, 76] on div "Freelancer Details react developer Suggestion to increase ranking" at bounding box center [1273, 66] width 588 height 54
click at [1009, 60] on icon "button" at bounding box center [1010, 65] width 15 height 12
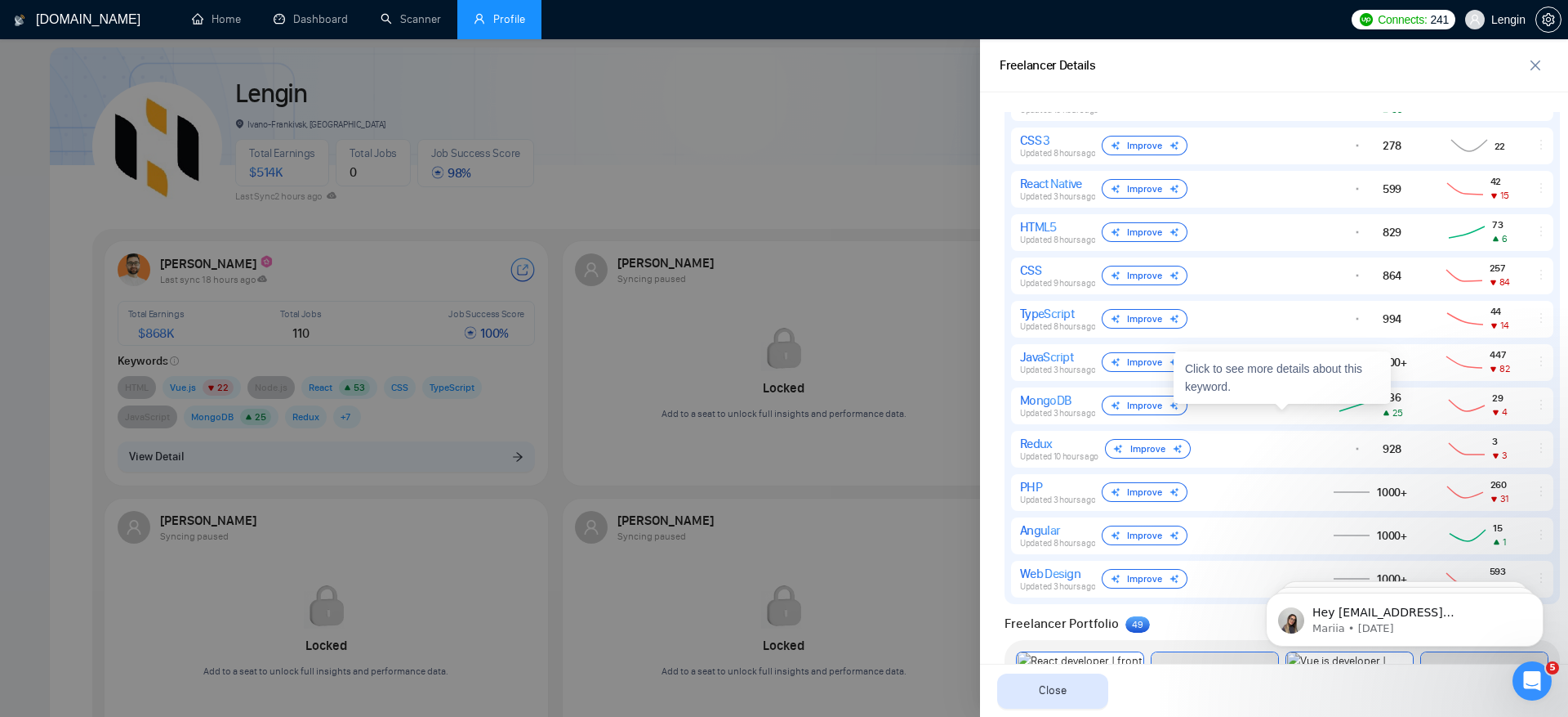
scroll to position [1176, 0]
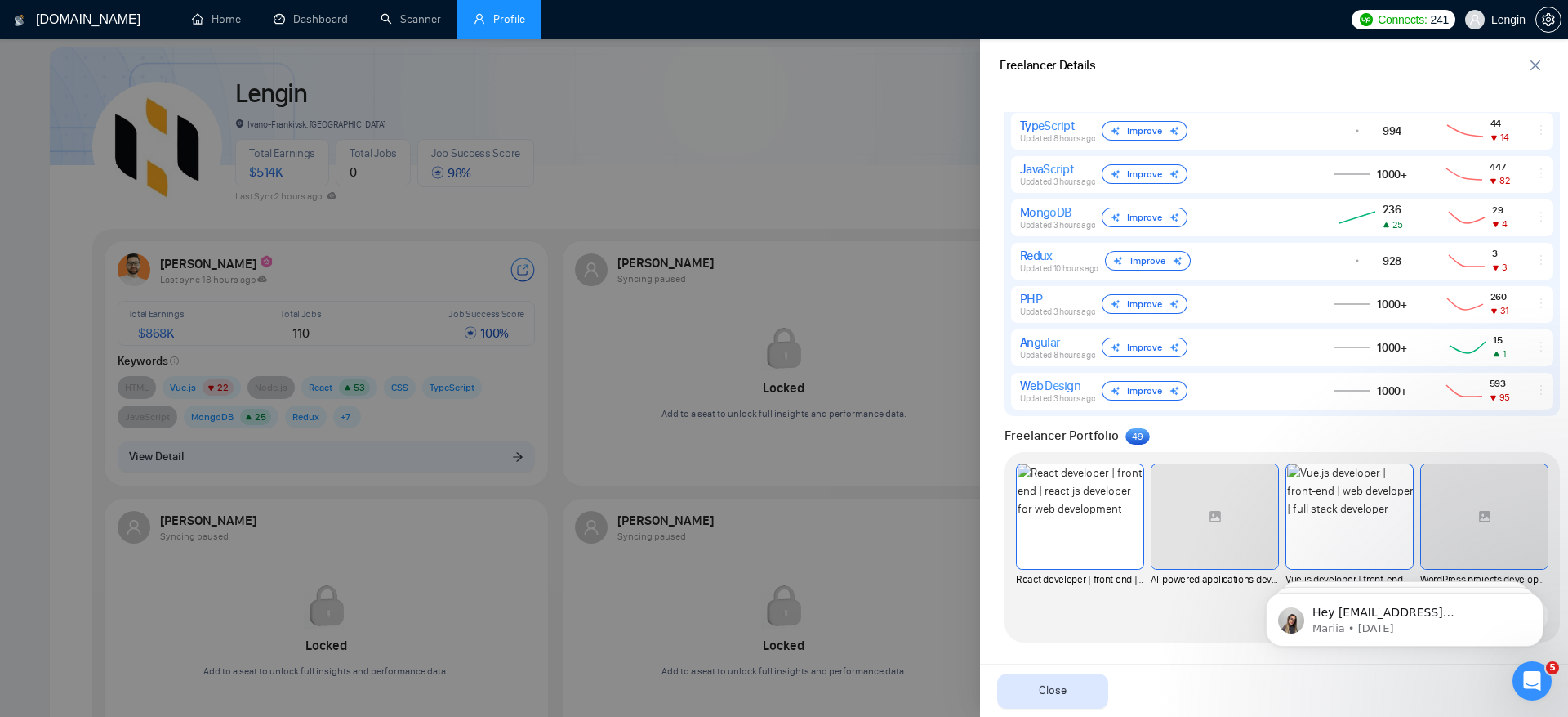
click at [797, 173] on div at bounding box center [784, 378] width 1568 height 677
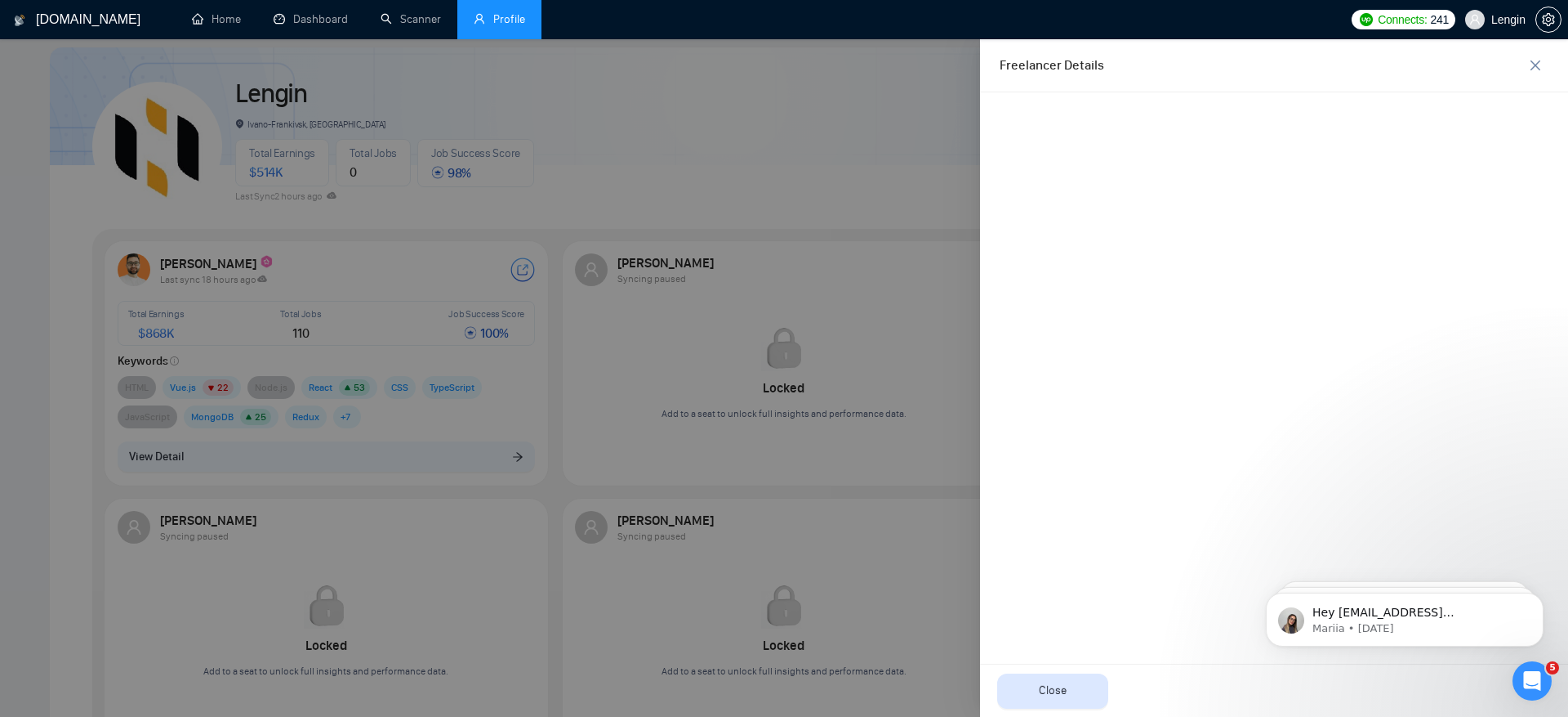
scroll to position [0, 0]
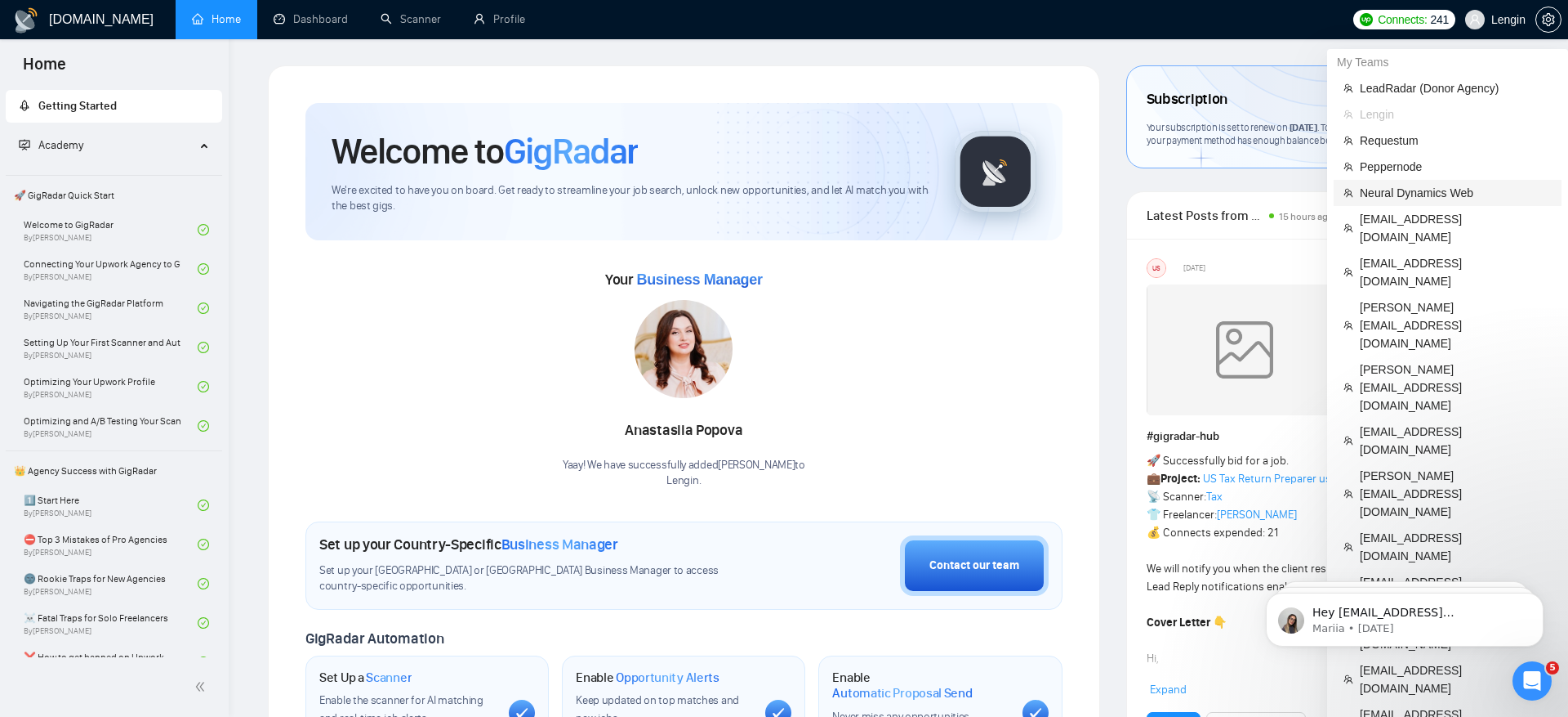
click at [1450, 198] on span "Neural Dynamics Web" at bounding box center [1455, 193] width 192 height 18
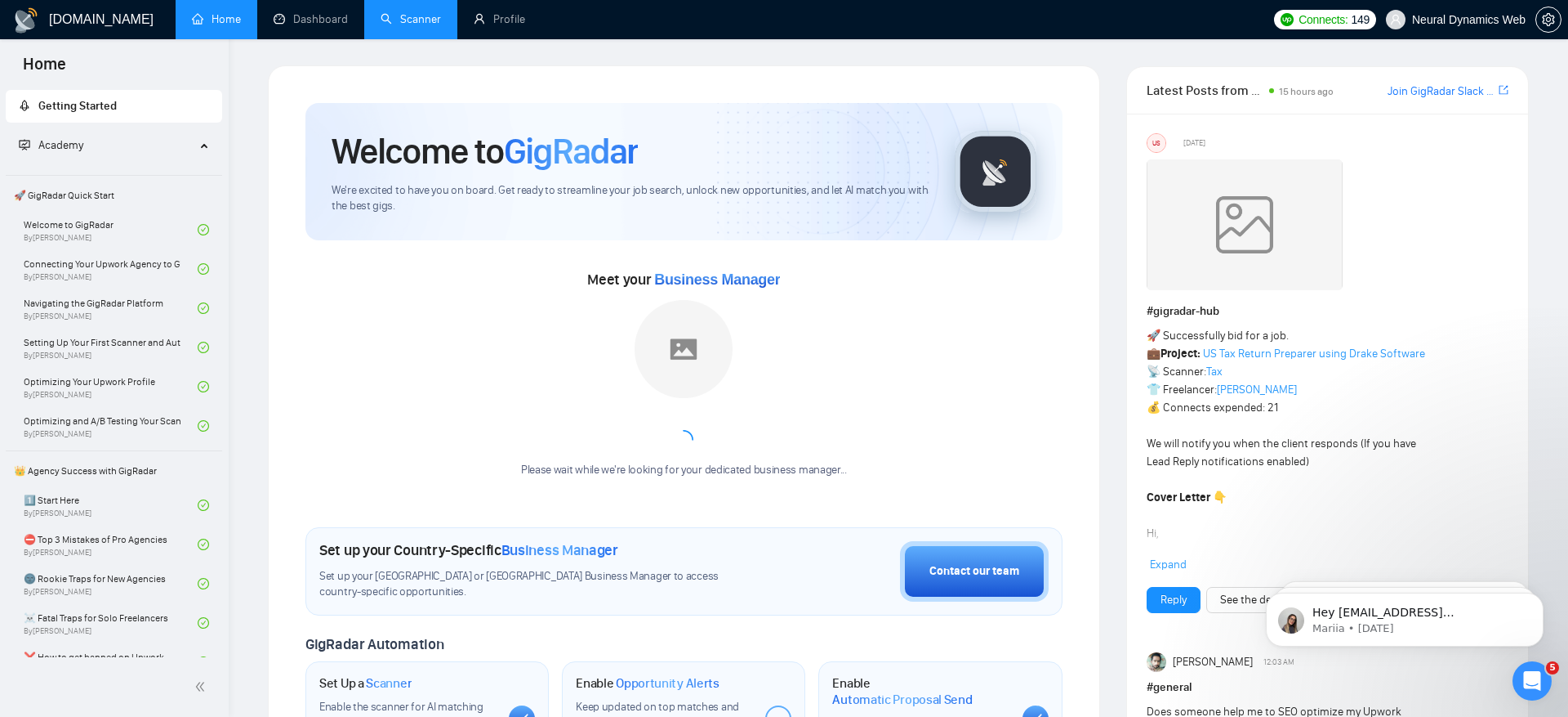
click at [424, 25] on link "Scanner" at bounding box center [411, 19] width 60 height 14
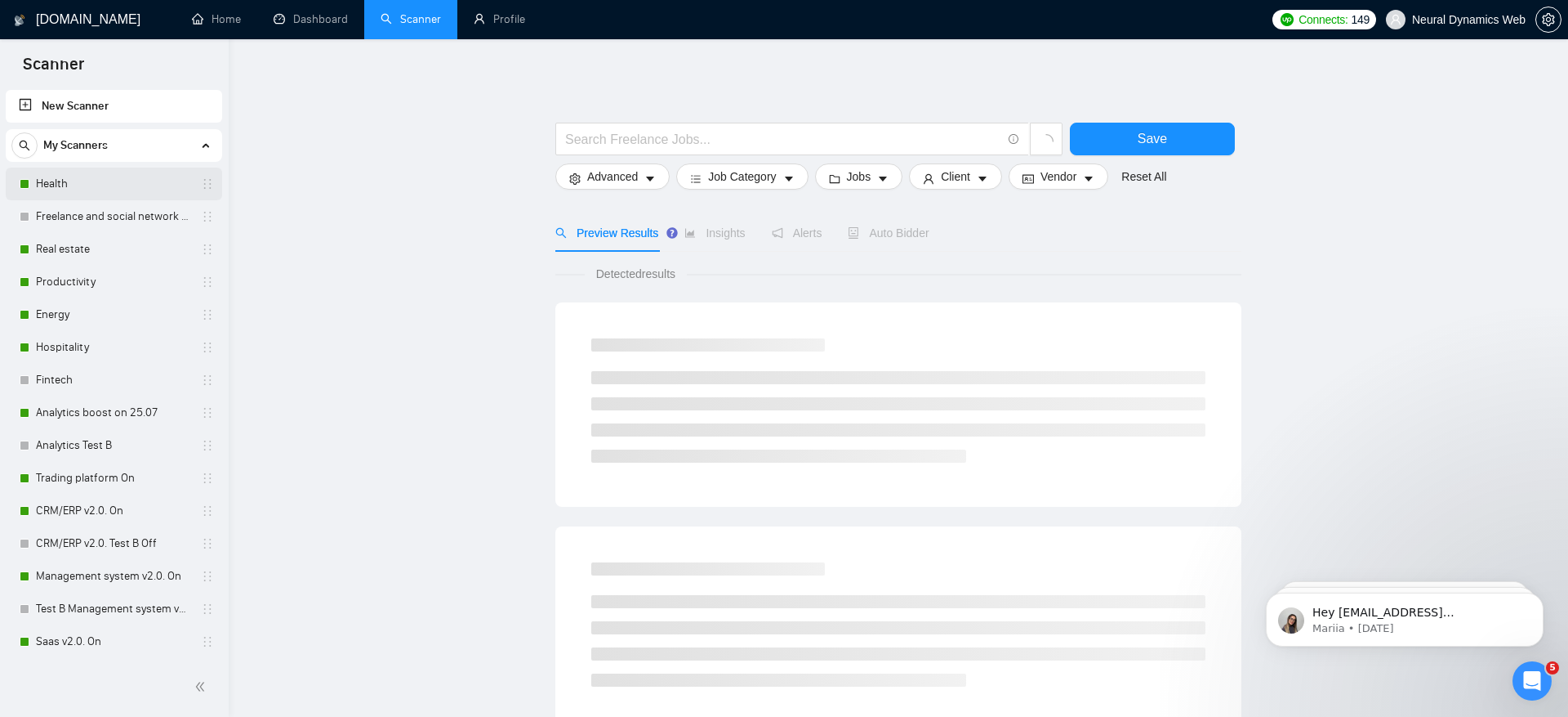
click at [137, 179] on link "Health" at bounding box center [114, 184] width 155 height 33
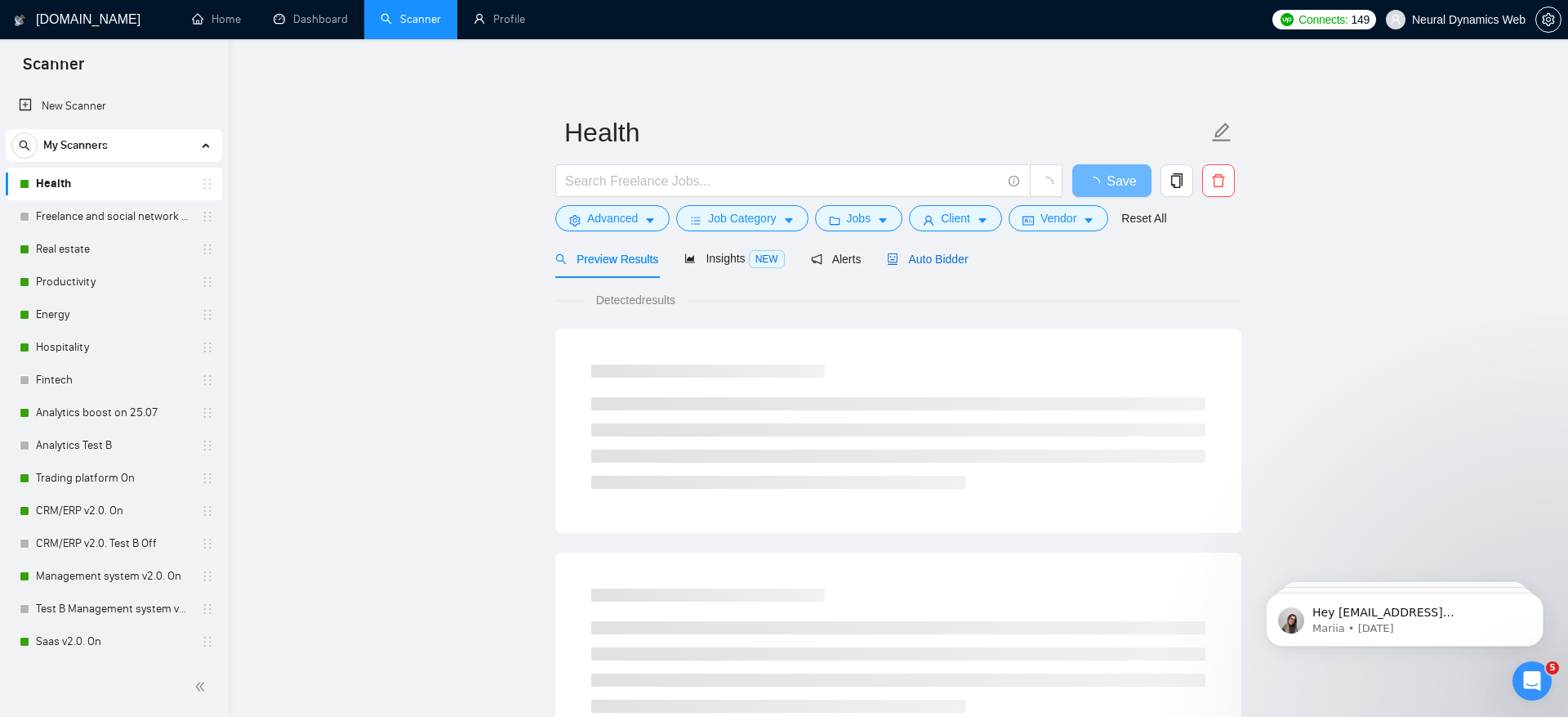
click at [934, 263] on span "Auto Bidder" at bounding box center [927, 259] width 81 height 13
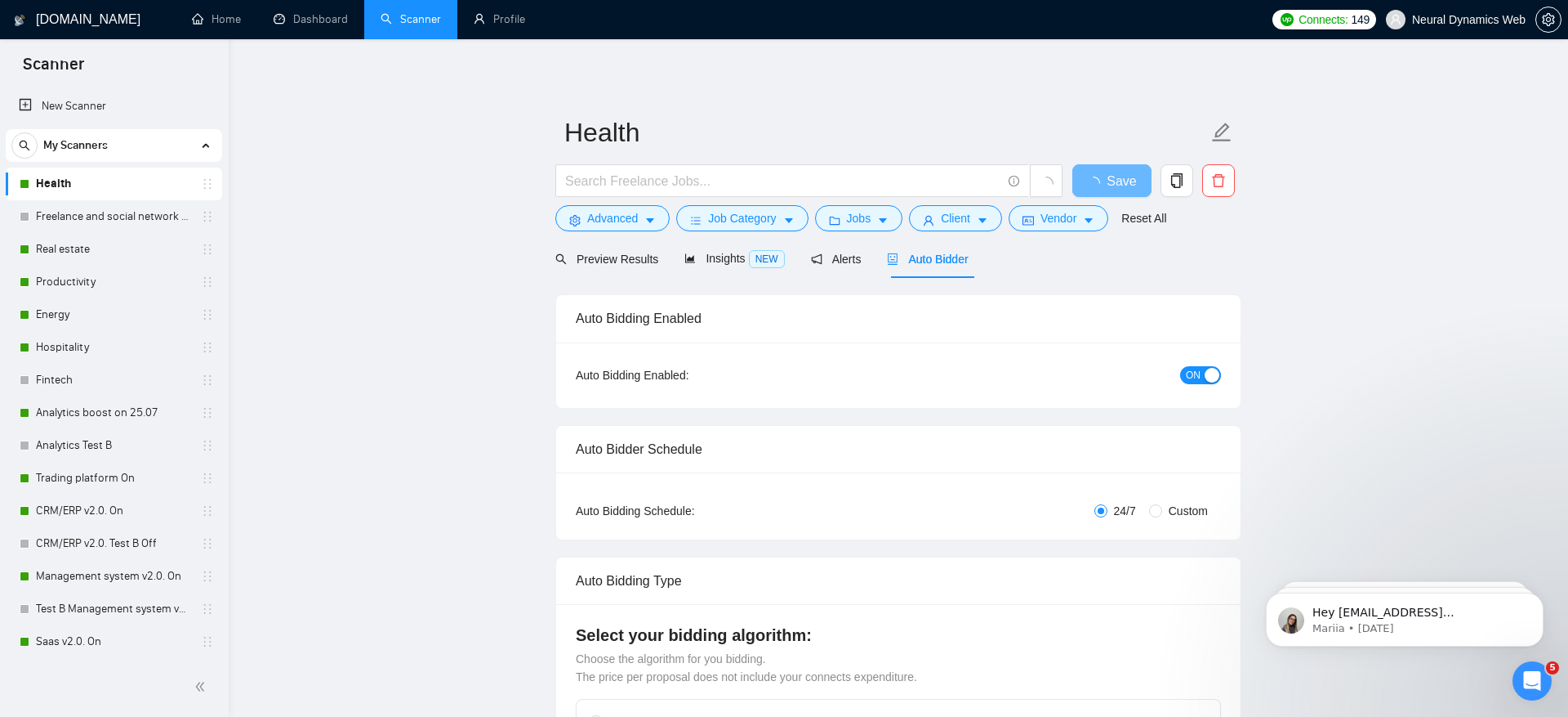
checkbox input "true"
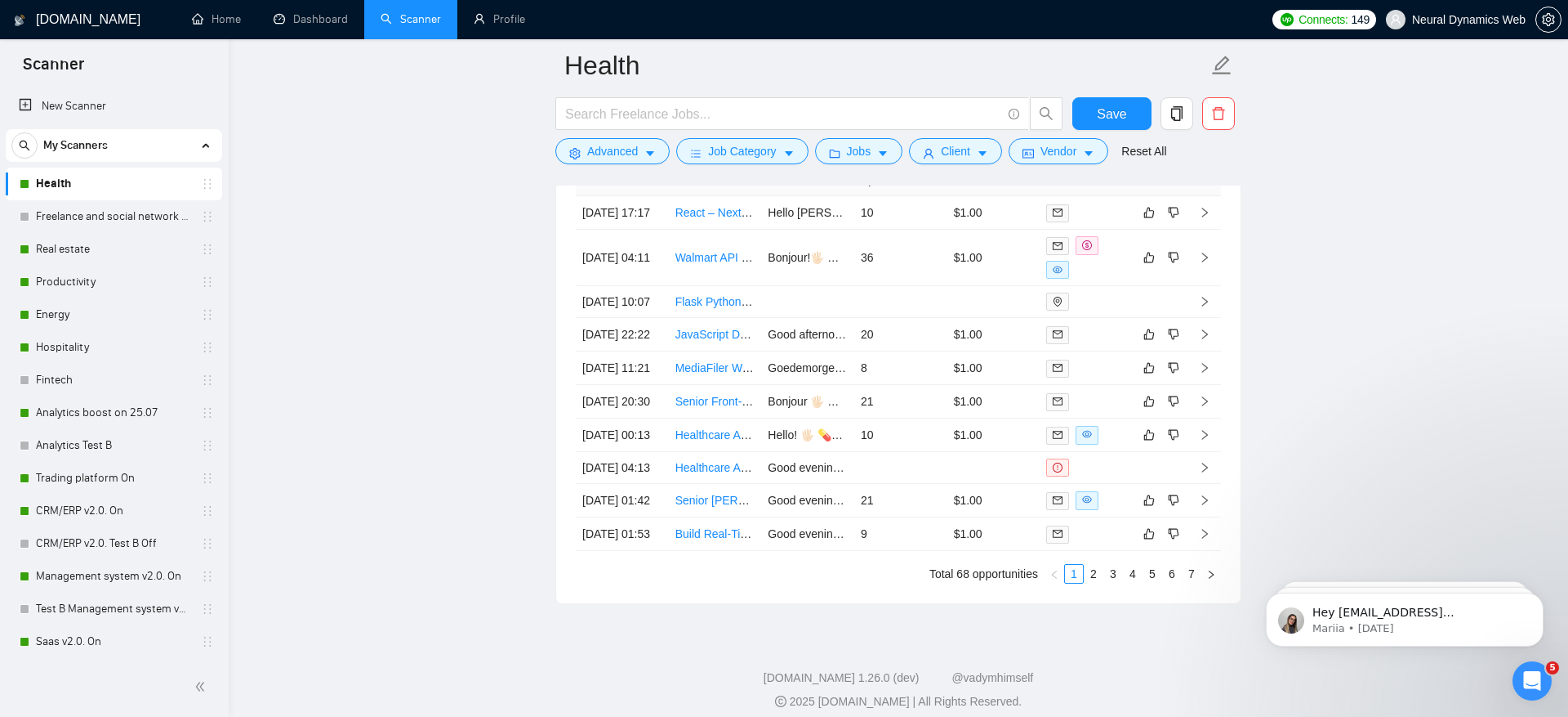
scroll to position [4397, 0]
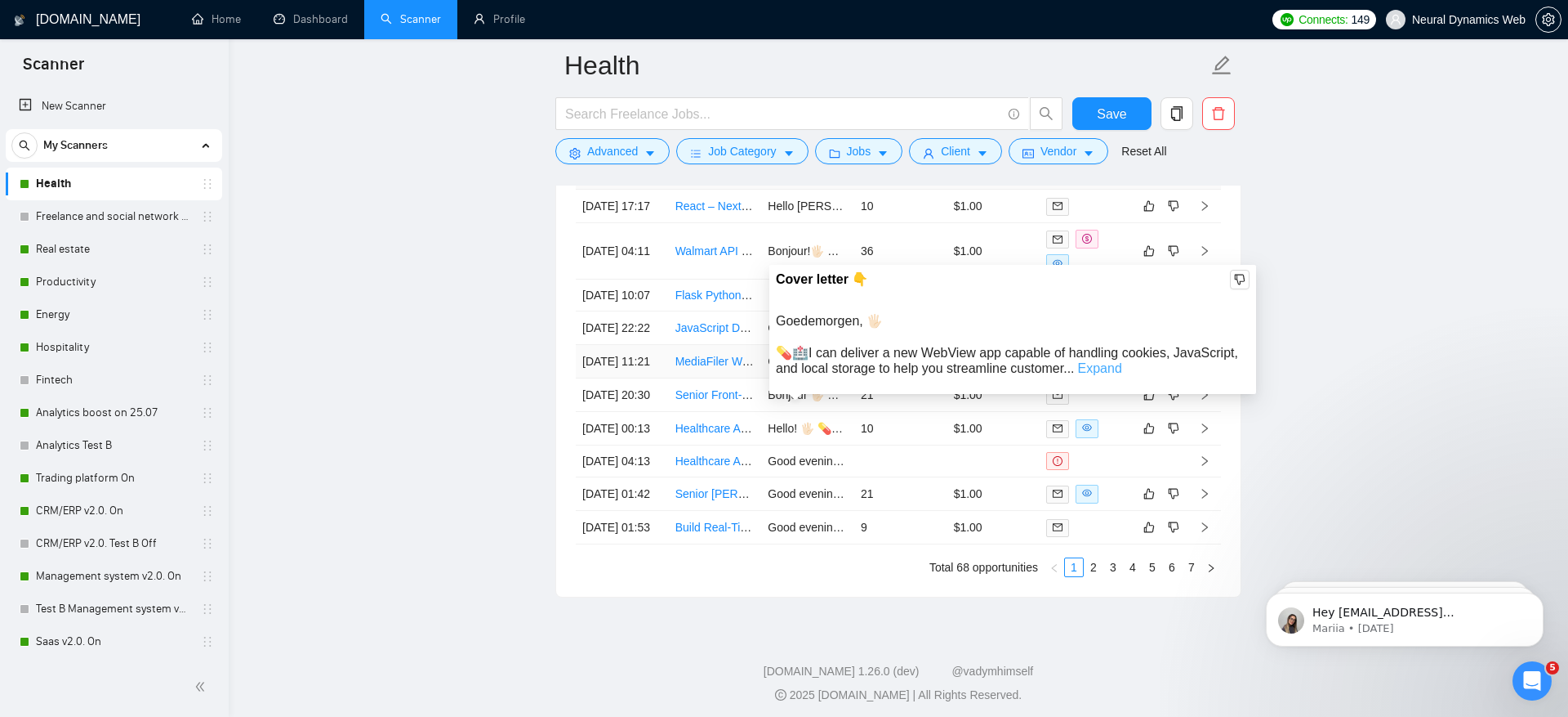
click at [1094, 366] on link "Expand" at bounding box center [1101, 368] width 44 height 14
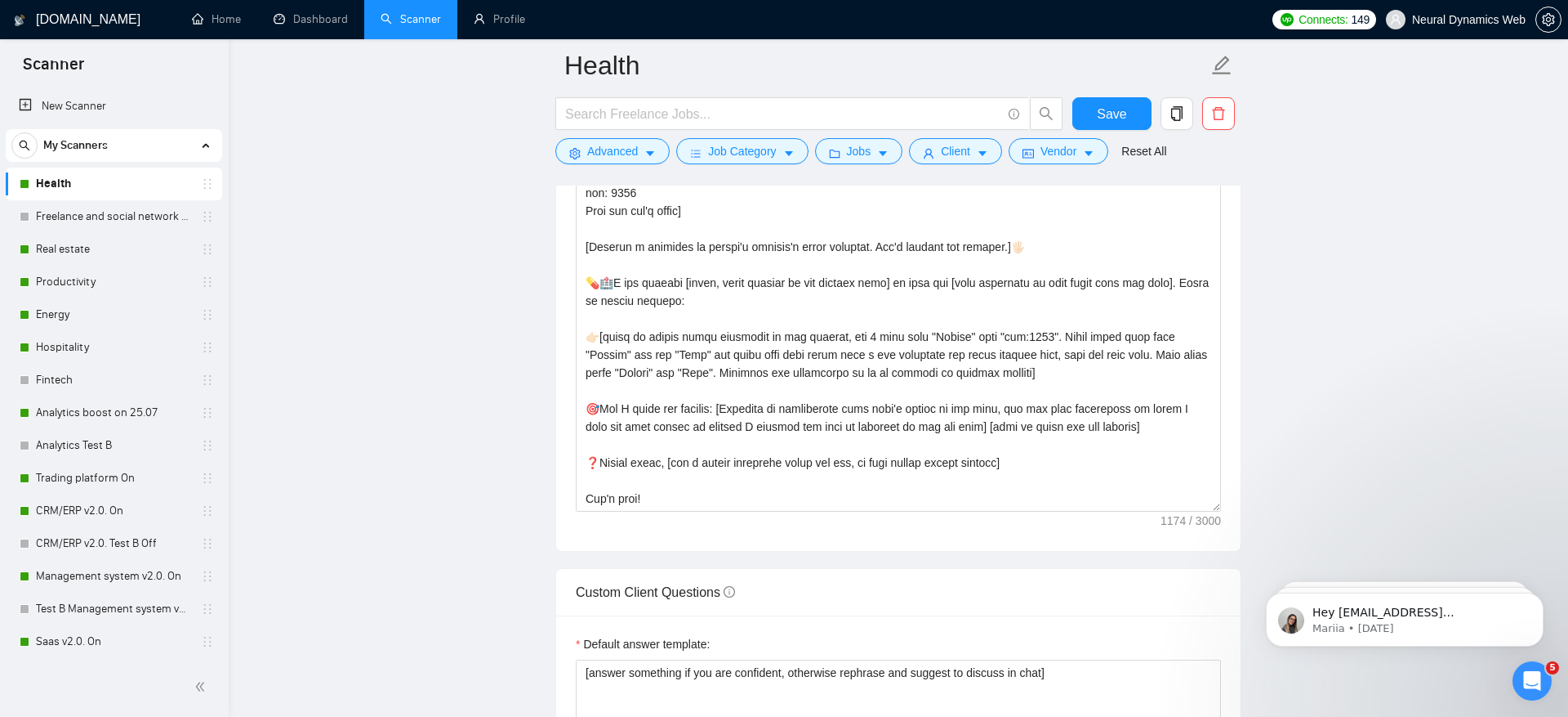
scroll to position [1865, 0]
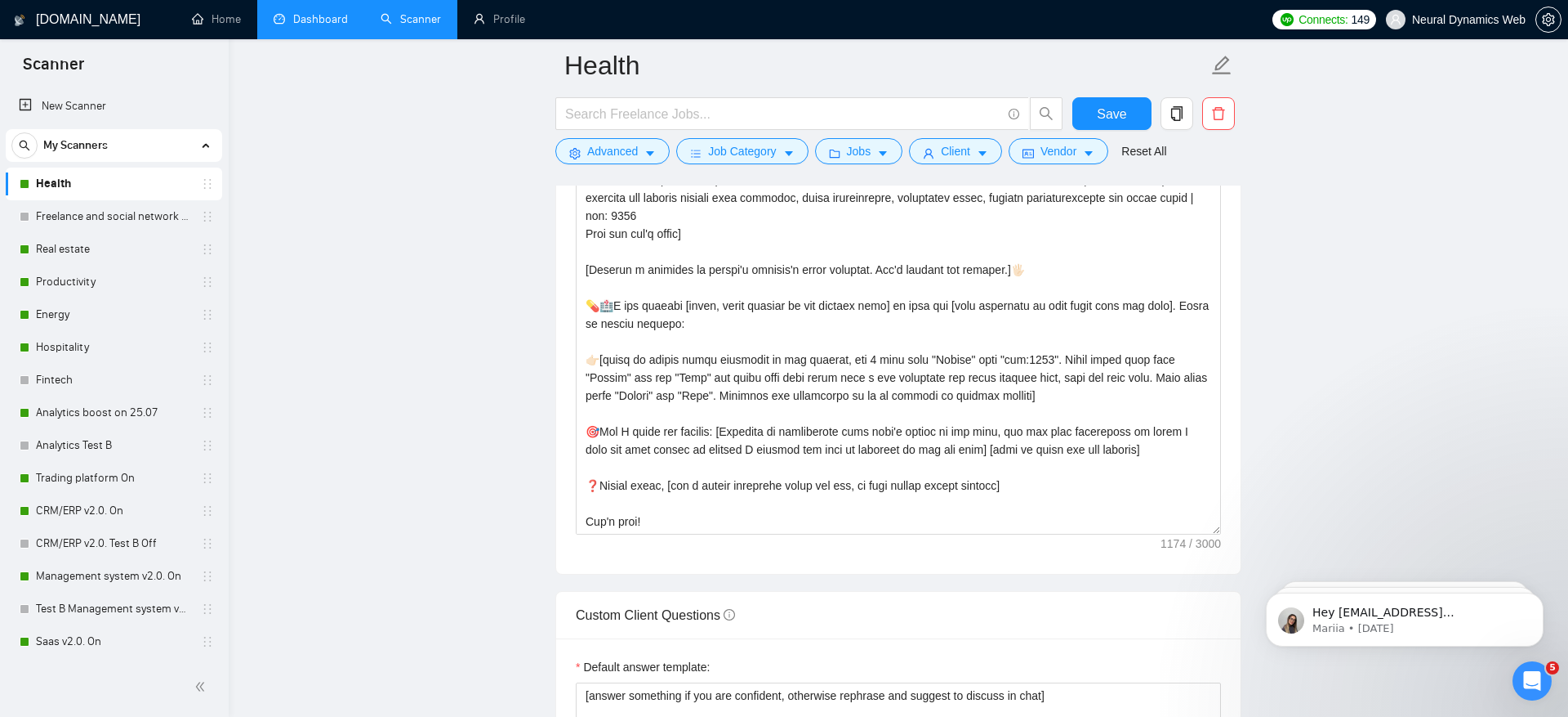
click at [312, 12] on link "Dashboard" at bounding box center [311, 19] width 74 height 14
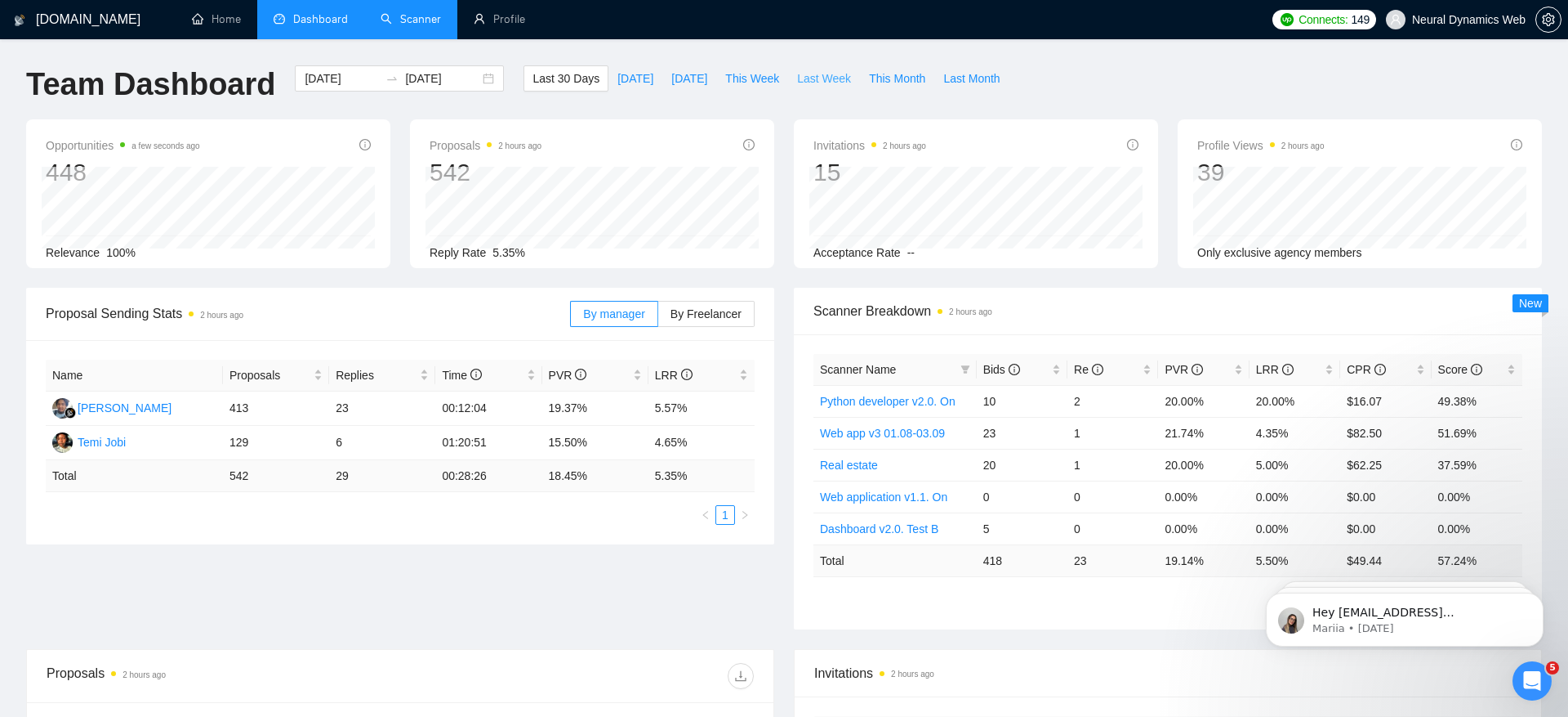
click at [816, 79] on span "Last Week" at bounding box center [824, 78] width 54 height 18
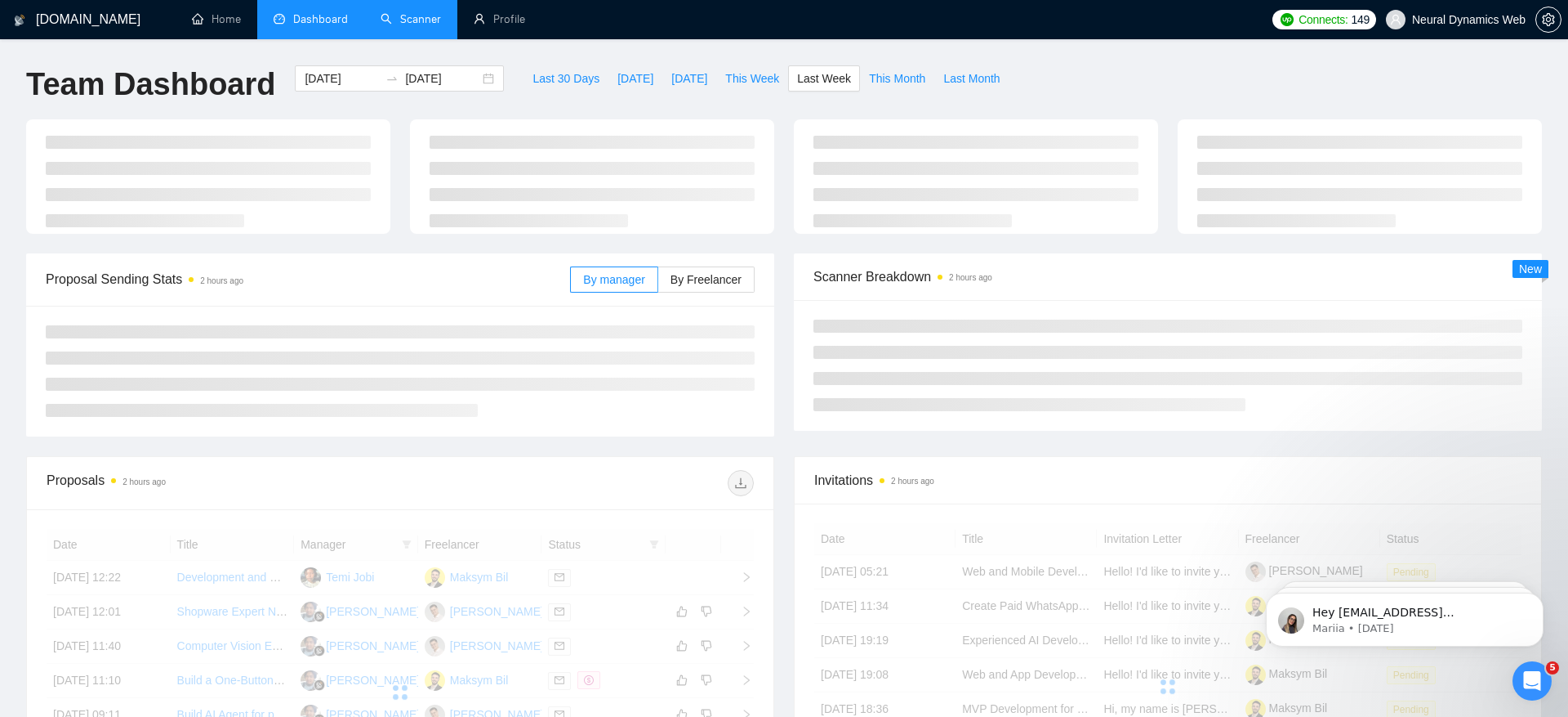
type input "2025-09-01"
type input "2025-09-07"
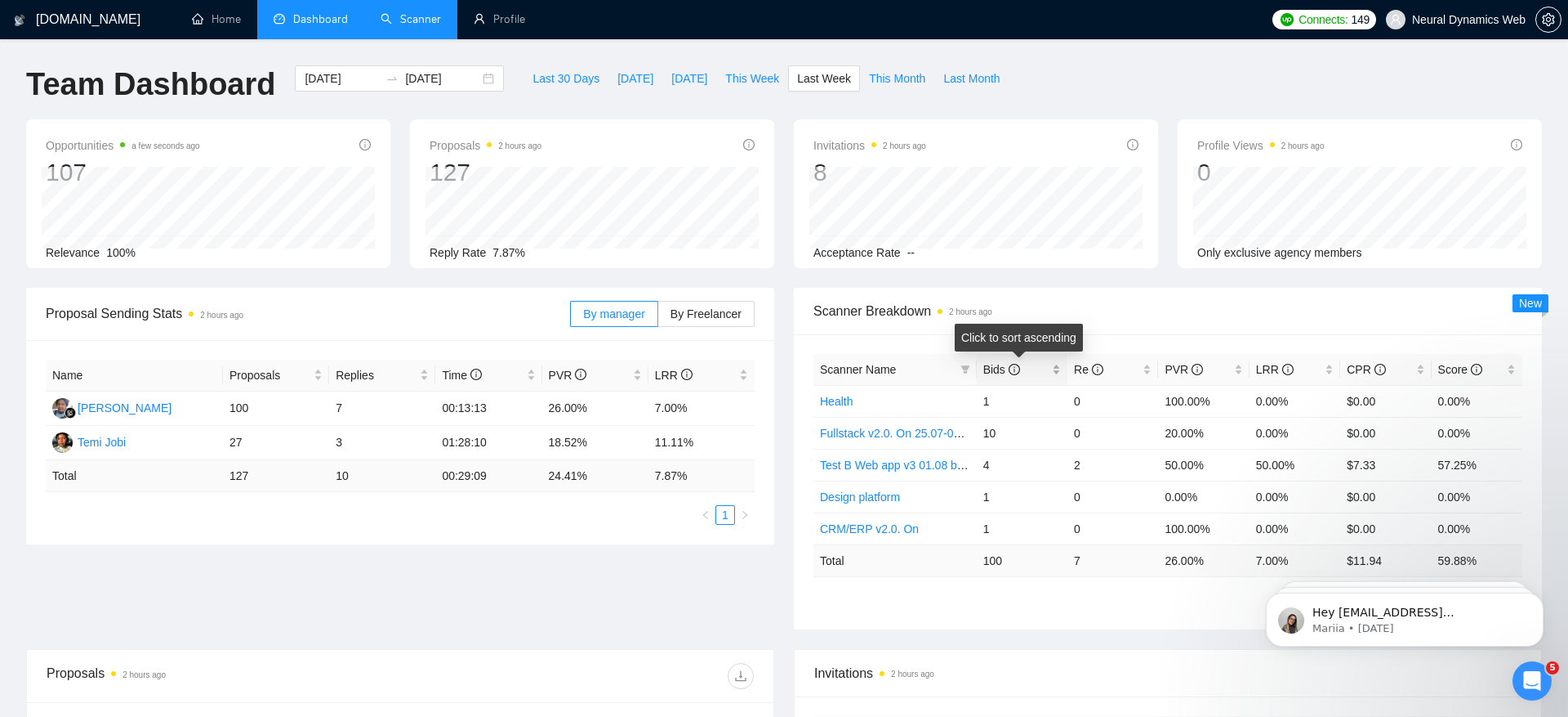
click at [993, 365] on span "Bids" at bounding box center [1001, 370] width 37 height 13
click at [398, 26] on link "Scanner" at bounding box center [411, 19] width 60 height 14
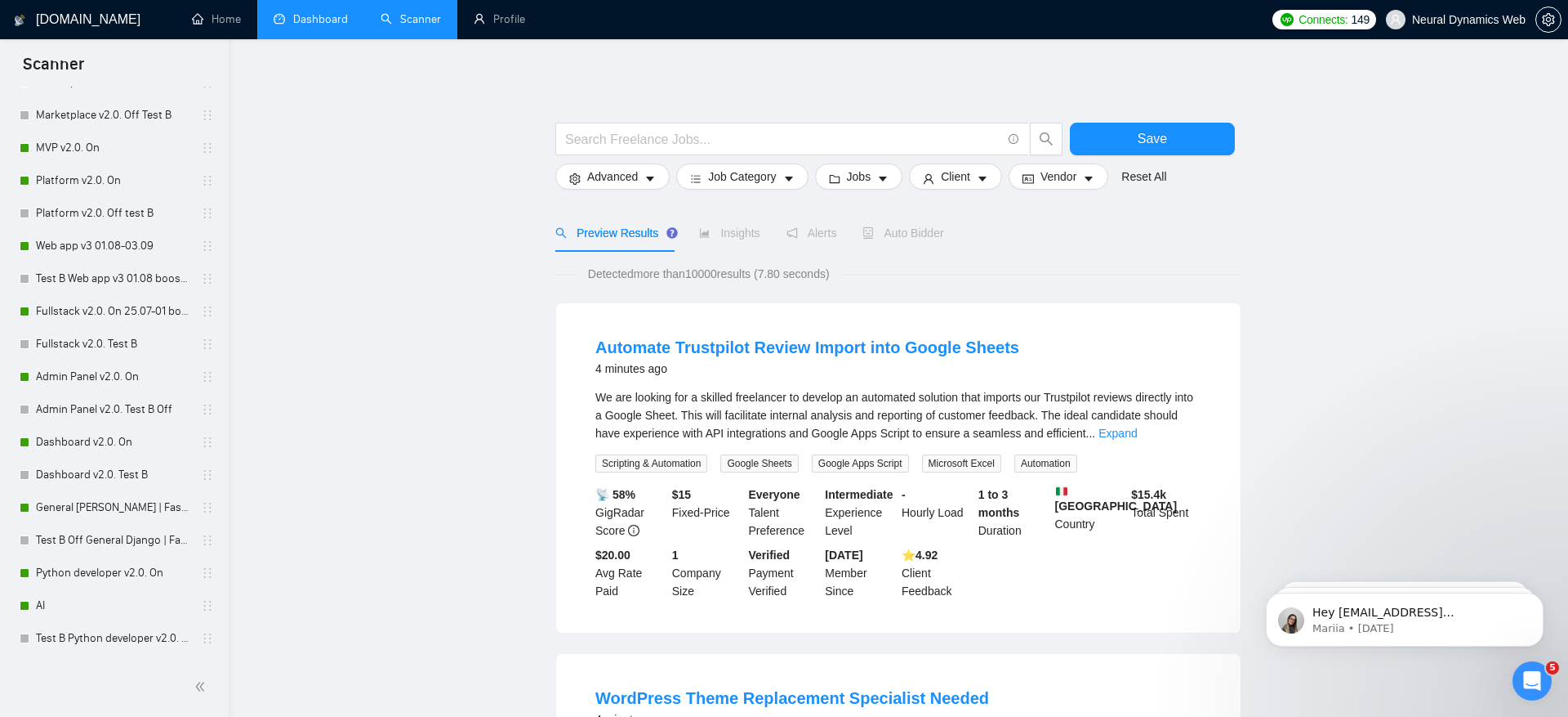
scroll to position [629, 0]
click at [144, 444] on link "Dashboard v2.0. On" at bounding box center [114, 438] width 155 height 33
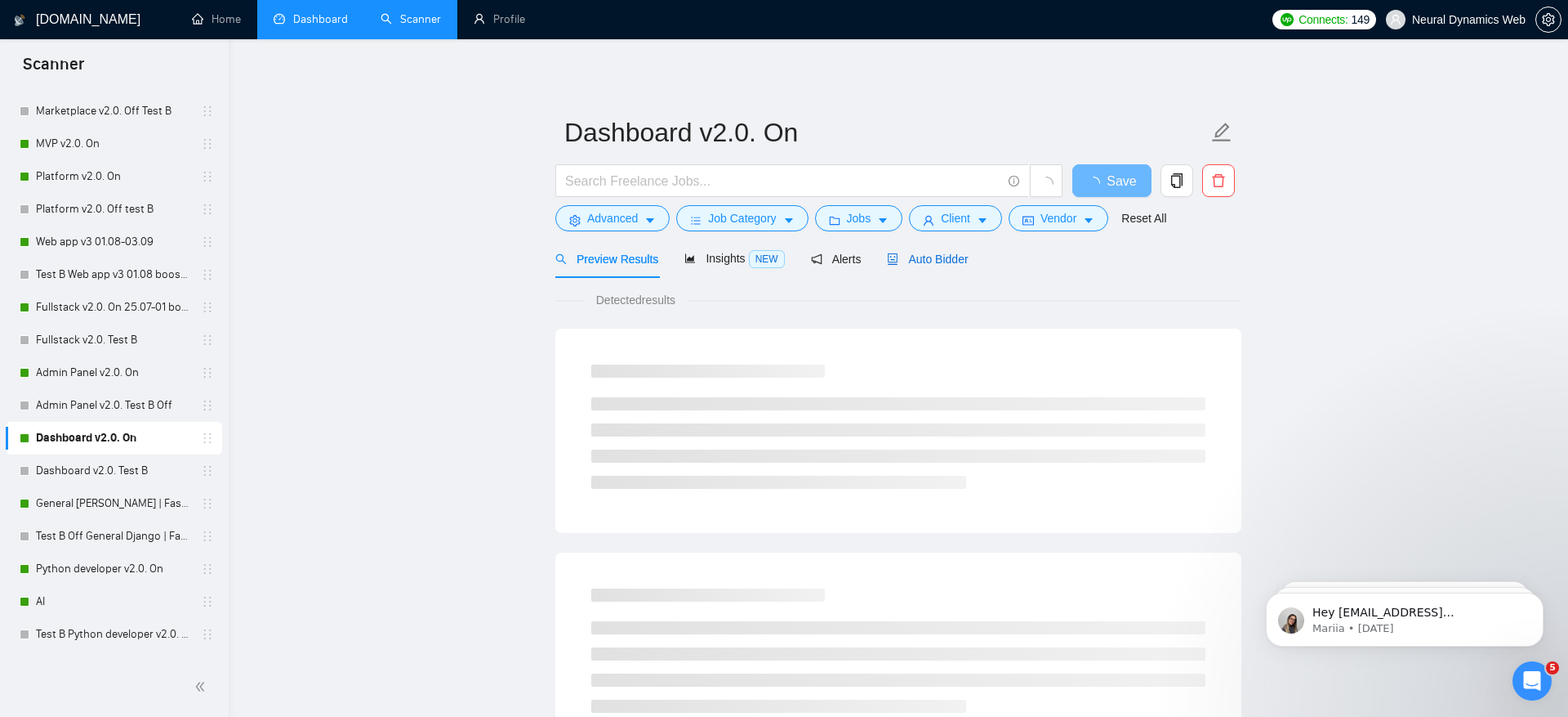
click at [931, 261] on span "Auto Bidder" at bounding box center [927, 259] width 81 height 13
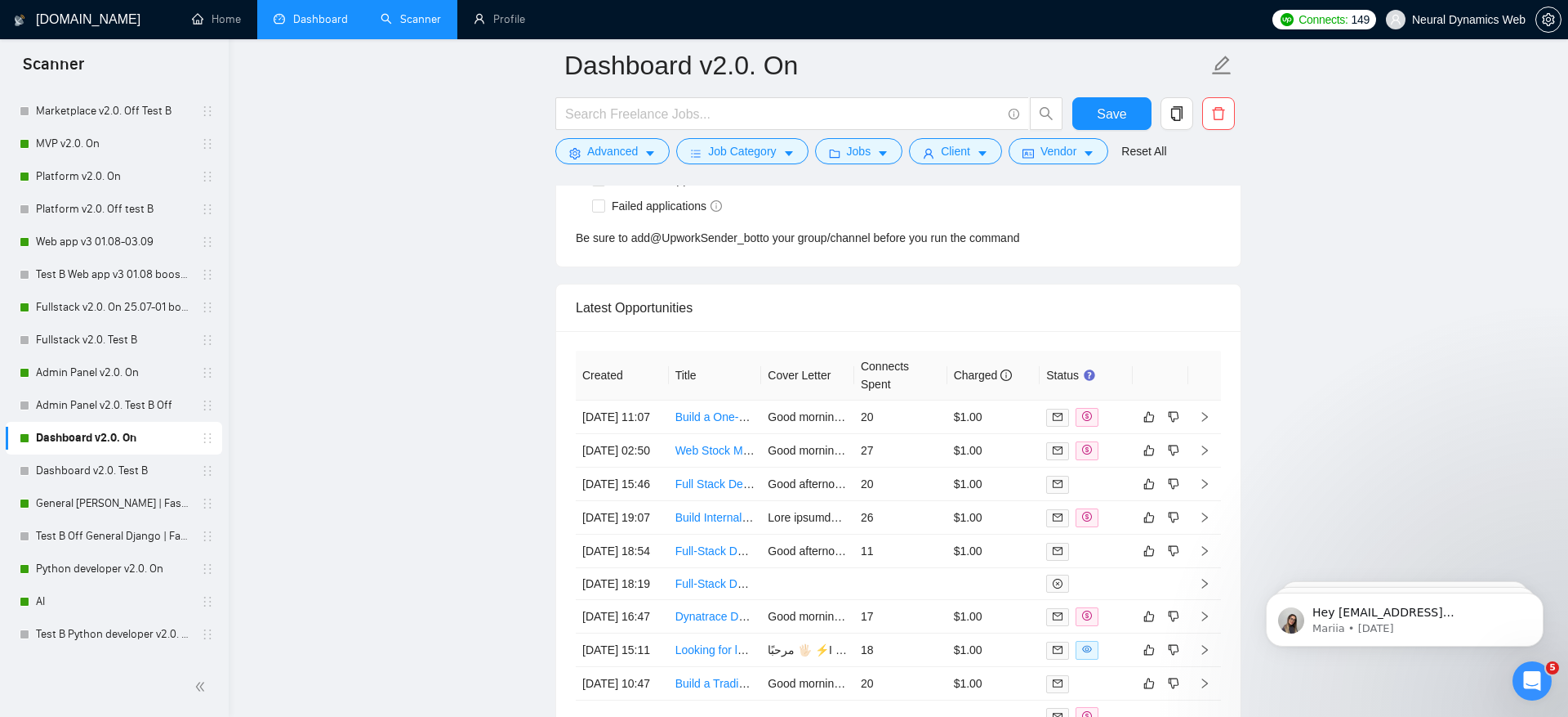
scroll to position [4179, 0]
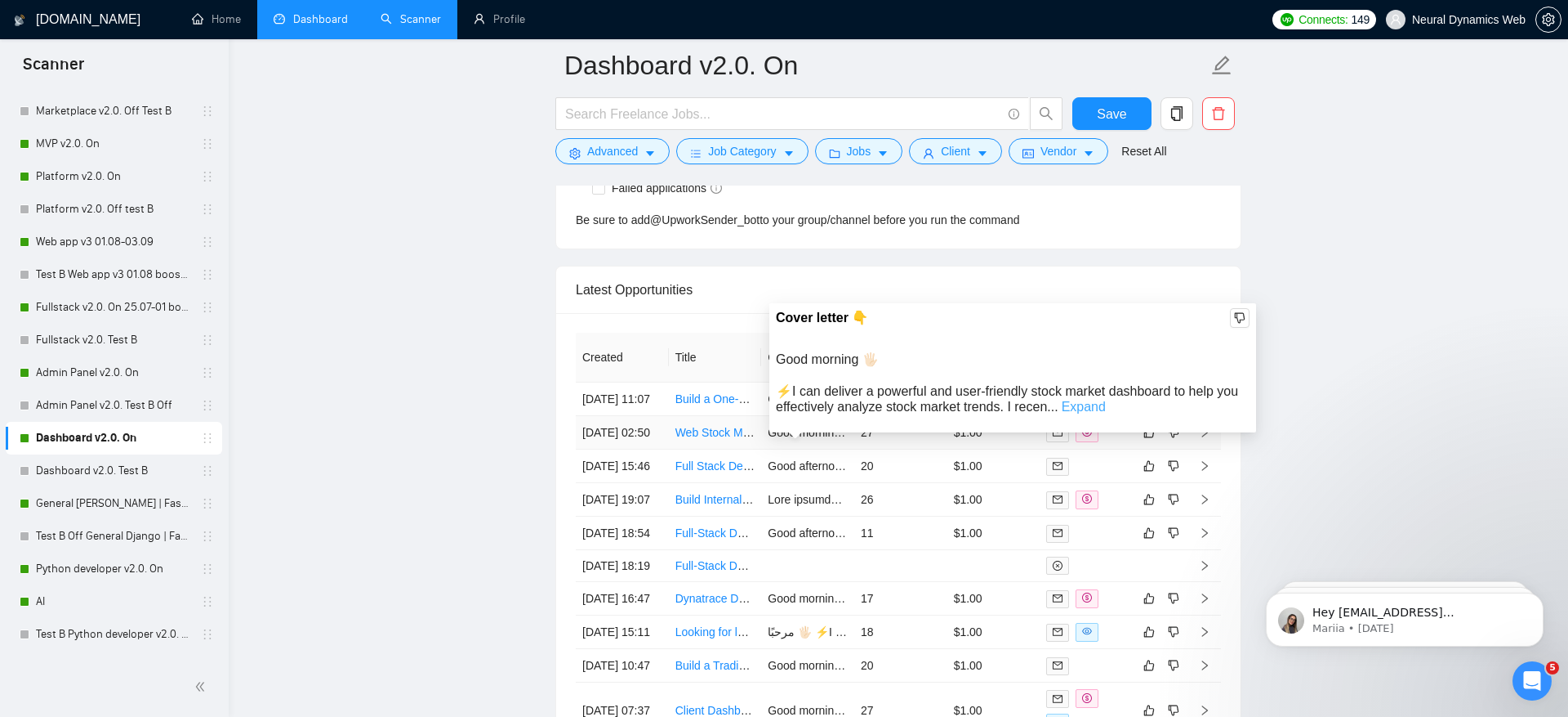
click at [1106, 406] on link "Expand" at bounding box center [1084, 407] width 44 height 14
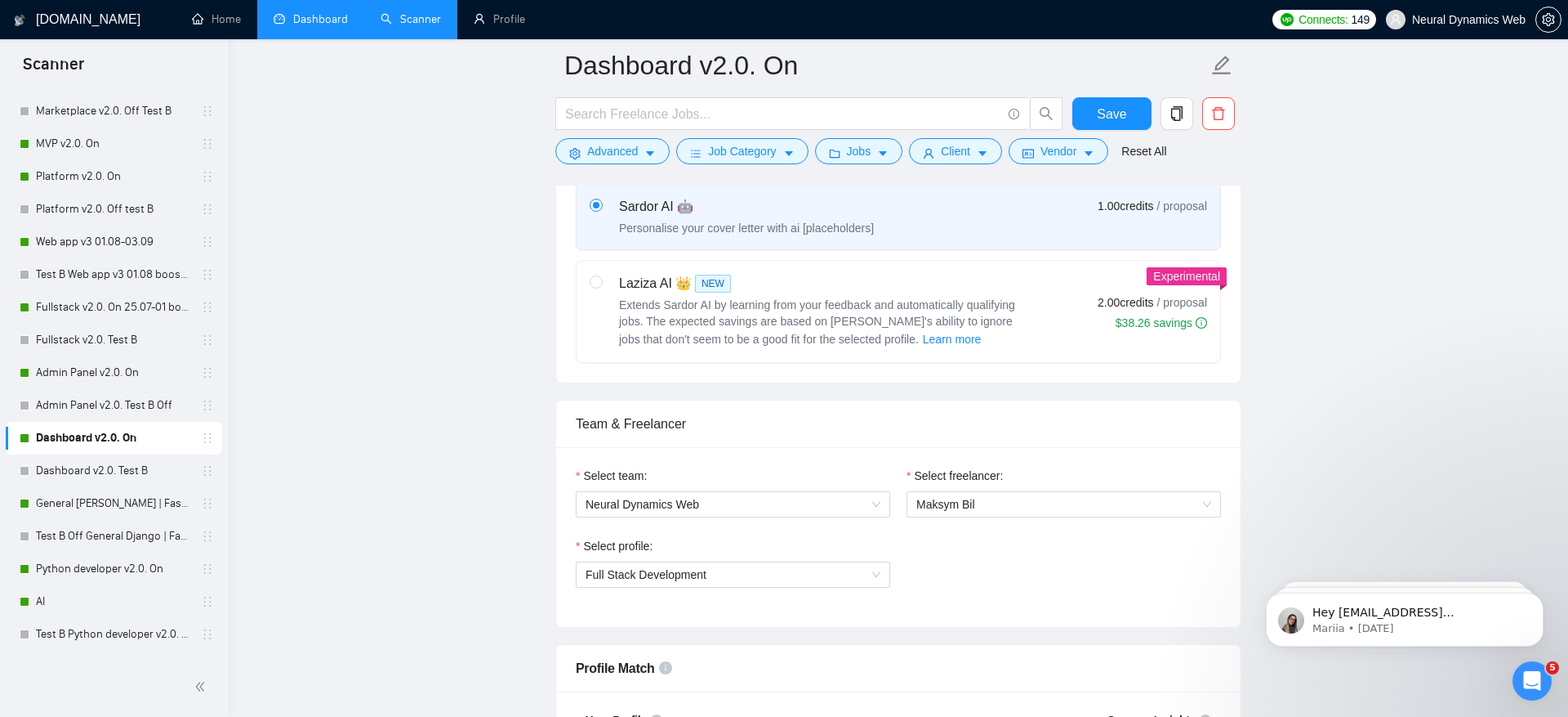
scroll to position [332, 0]
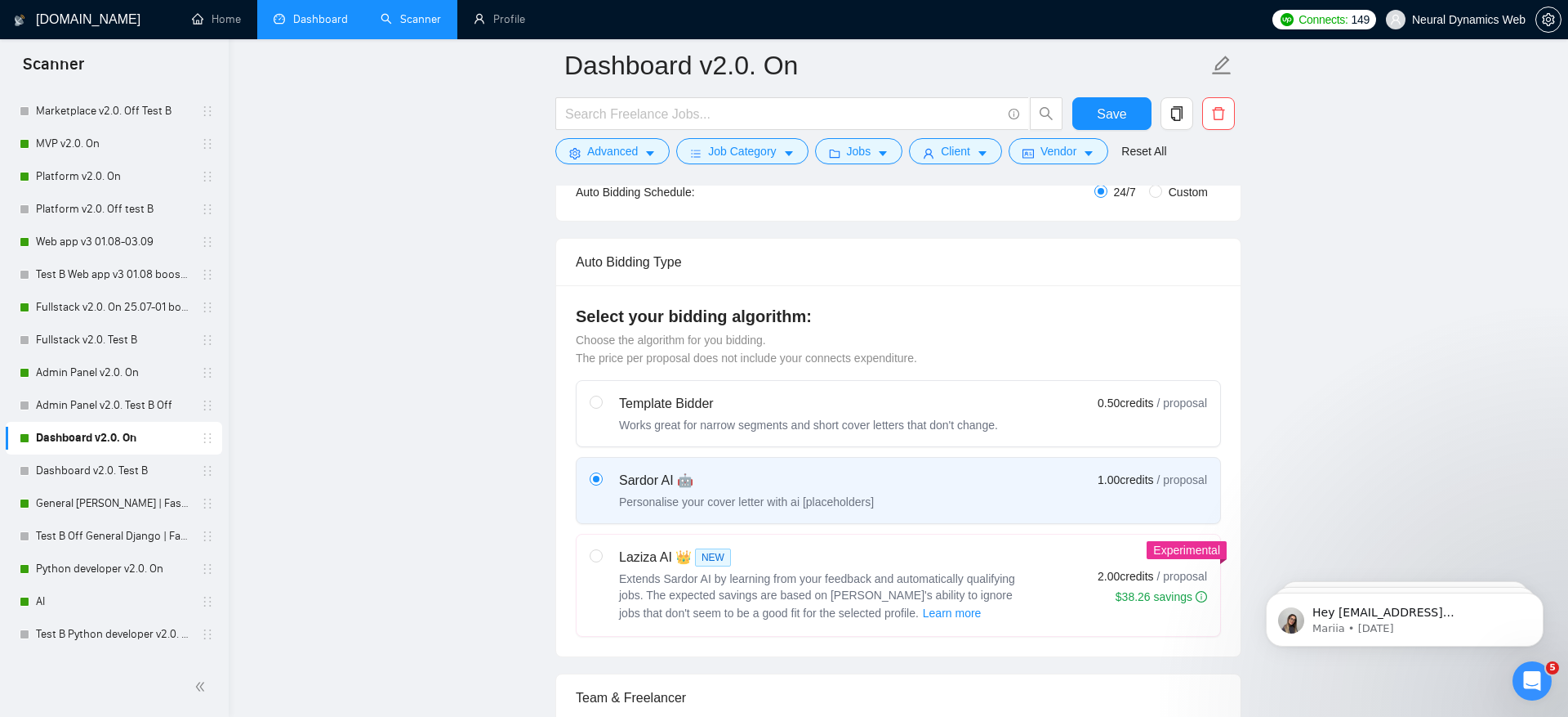
click at [316, 18] on link "Dashboard" at bounding box center [311, 19] width 74 height 14
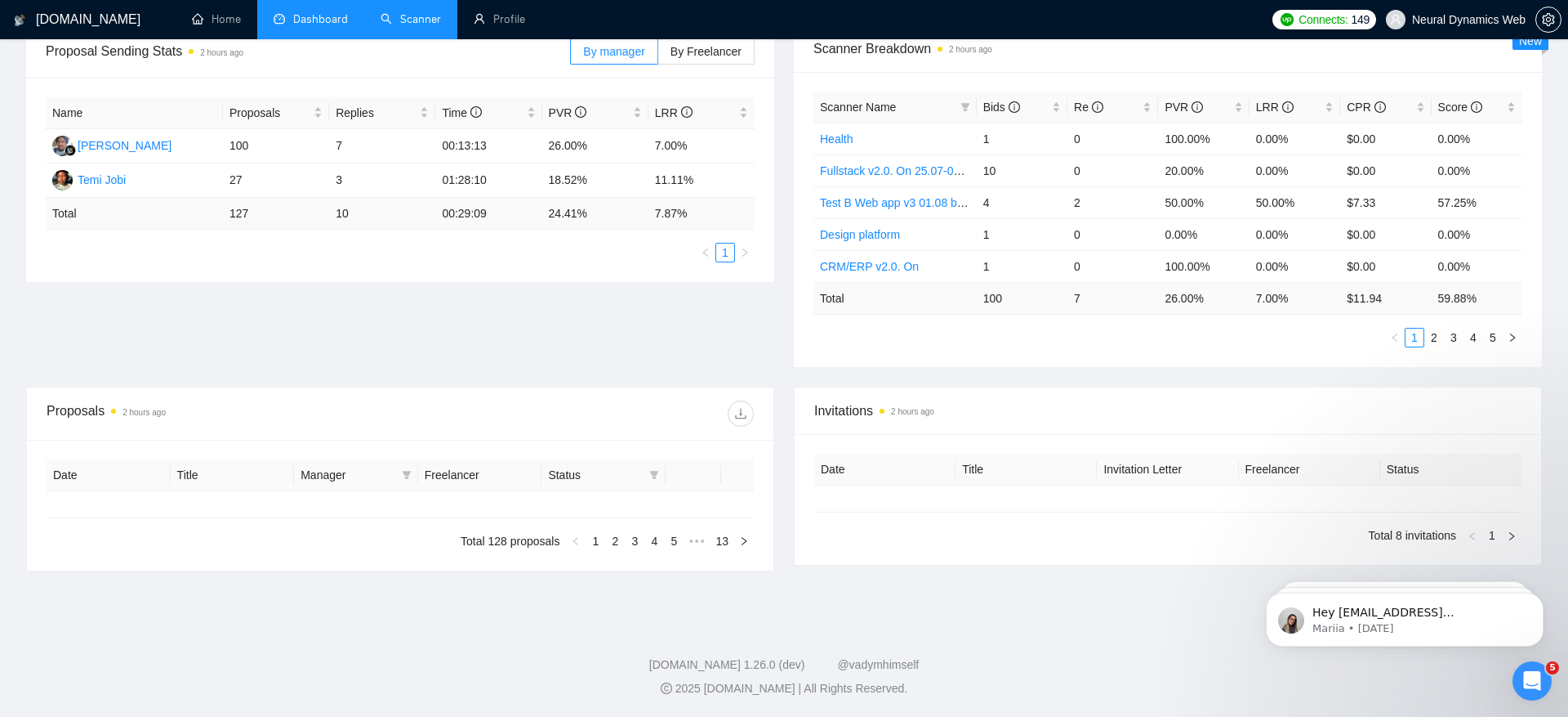
type input "2025-08-11"
type input "2025-09-10"
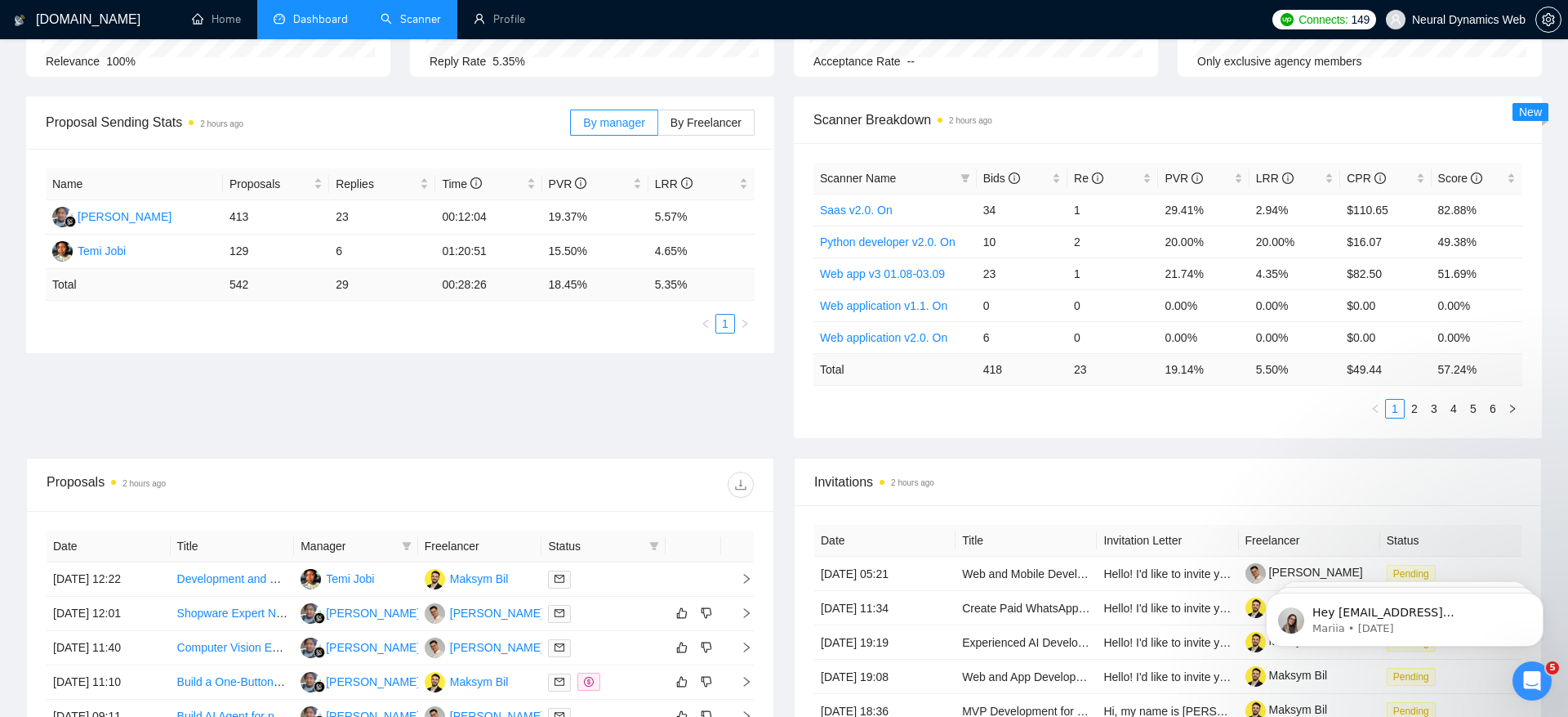
scroll to position [572, 0]
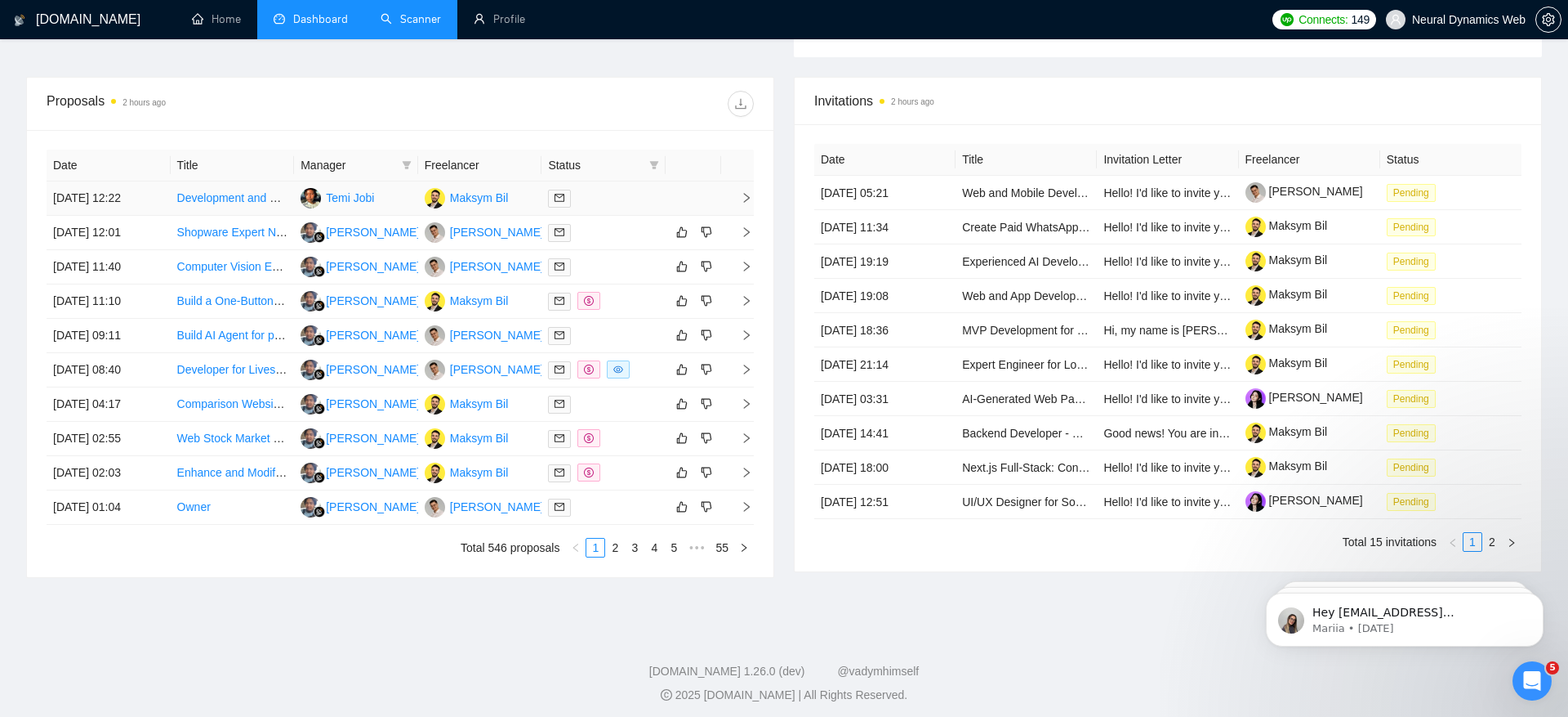
click at [111, 192] on td "10 Sep, 2025 12:22" at bounding box center [109, 198] width 124 height 35
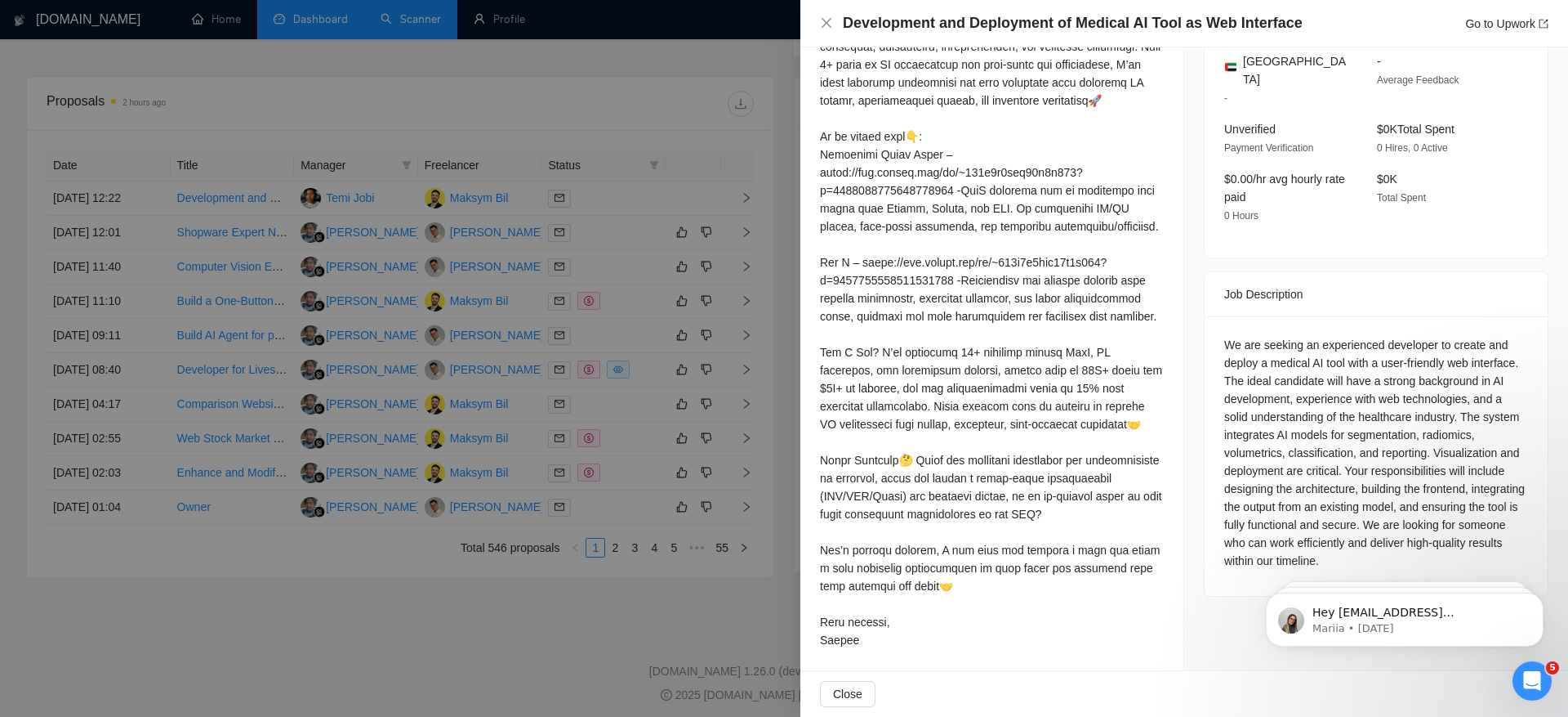
scroll to position [479, 0]
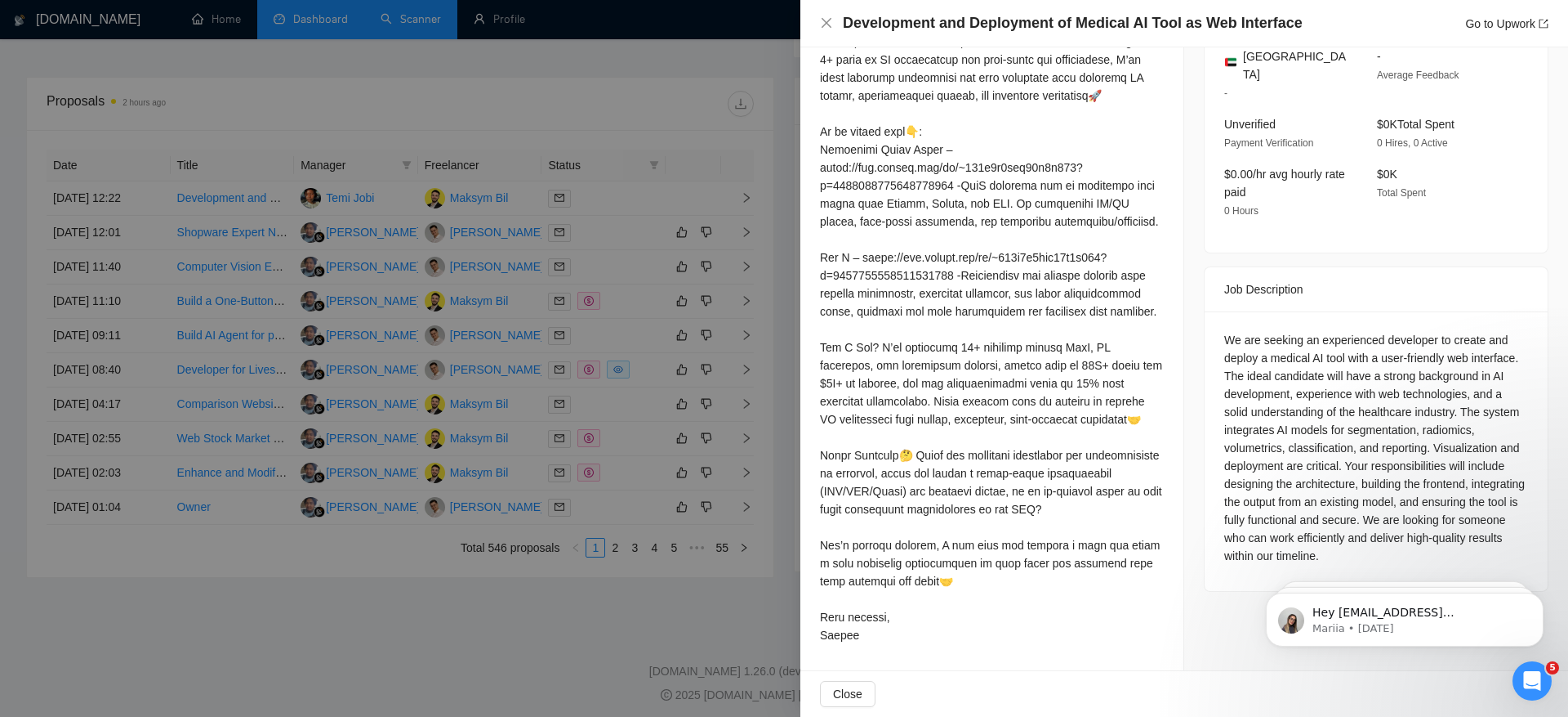
click at [87, 231] on div at bounding box center [784, 358] width 1568 height 717
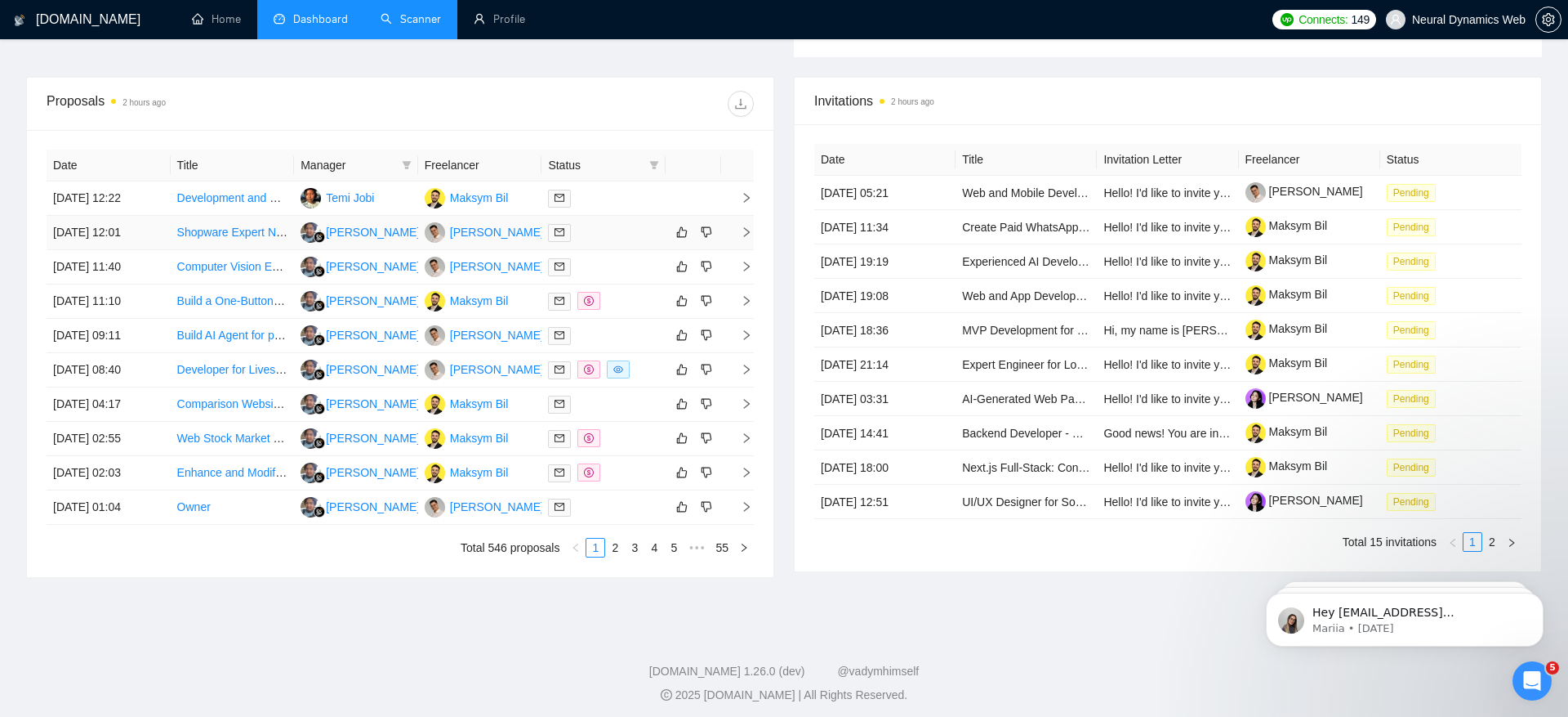
click at [90, 234] on td "10 Sep, 2025 12:01" at bounding box center [109, 233] width 124 height 35
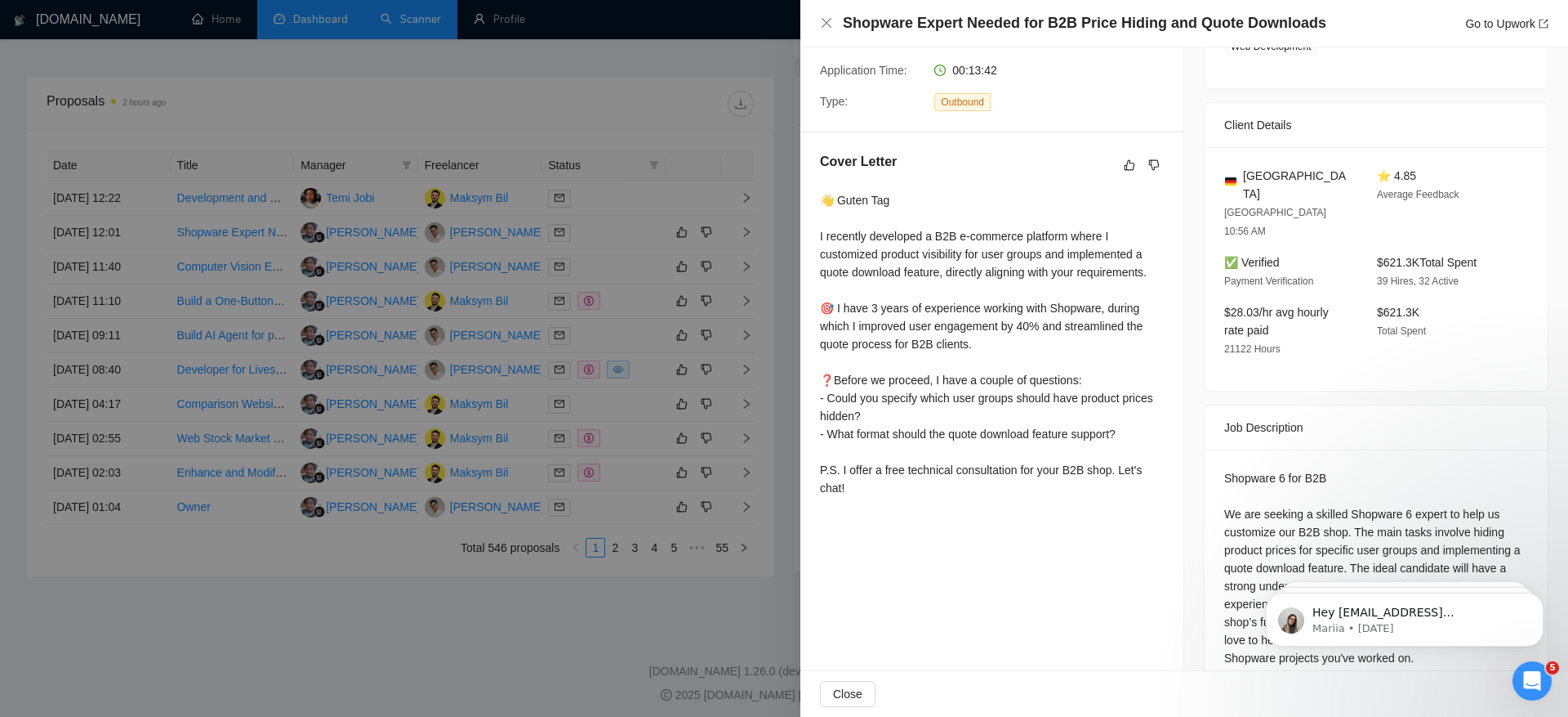
click at [90, 249] on div at bounding box center [784, 358] width 1568 height 717
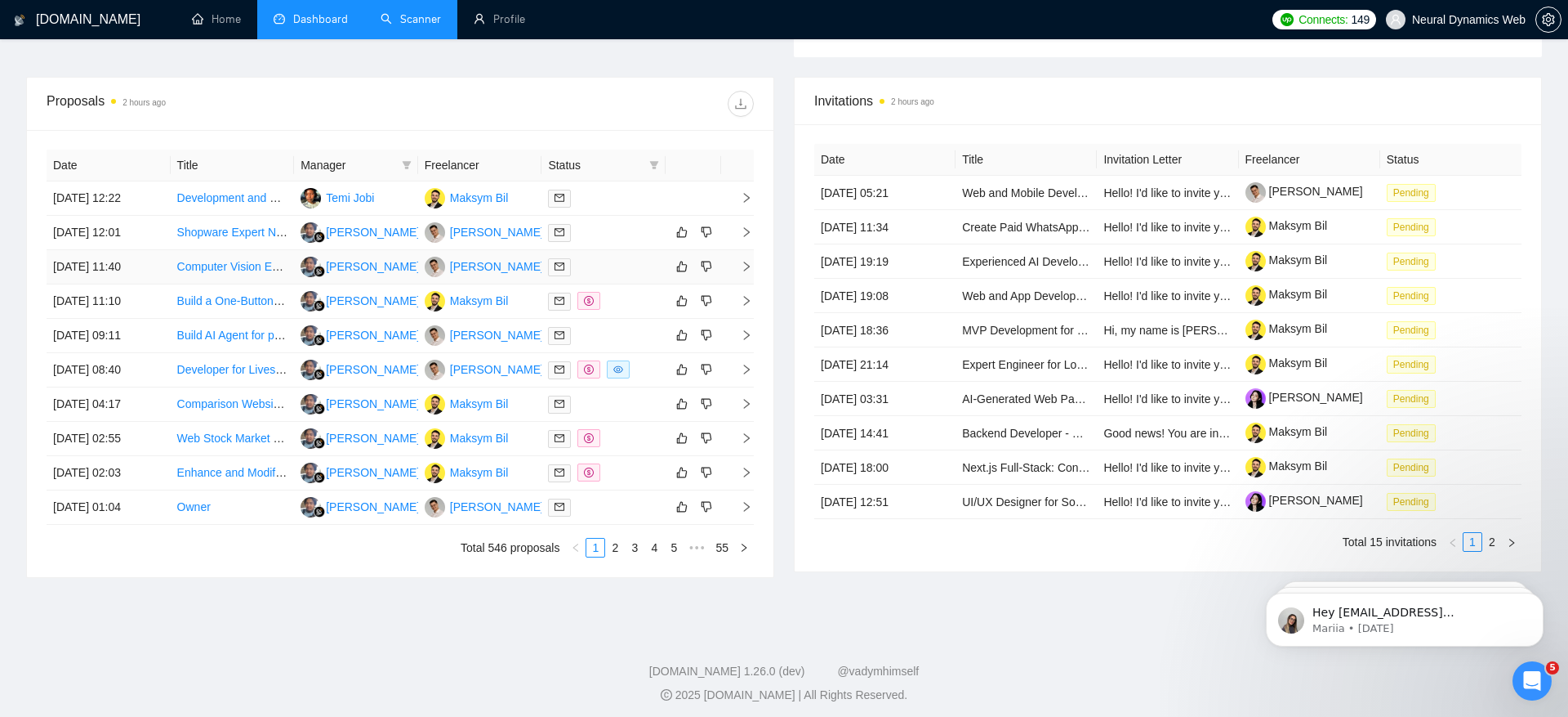
click at [92, 266] on td "10 Sep, 2025 11:40" at bounding box center [109, 268] width 124 height 35
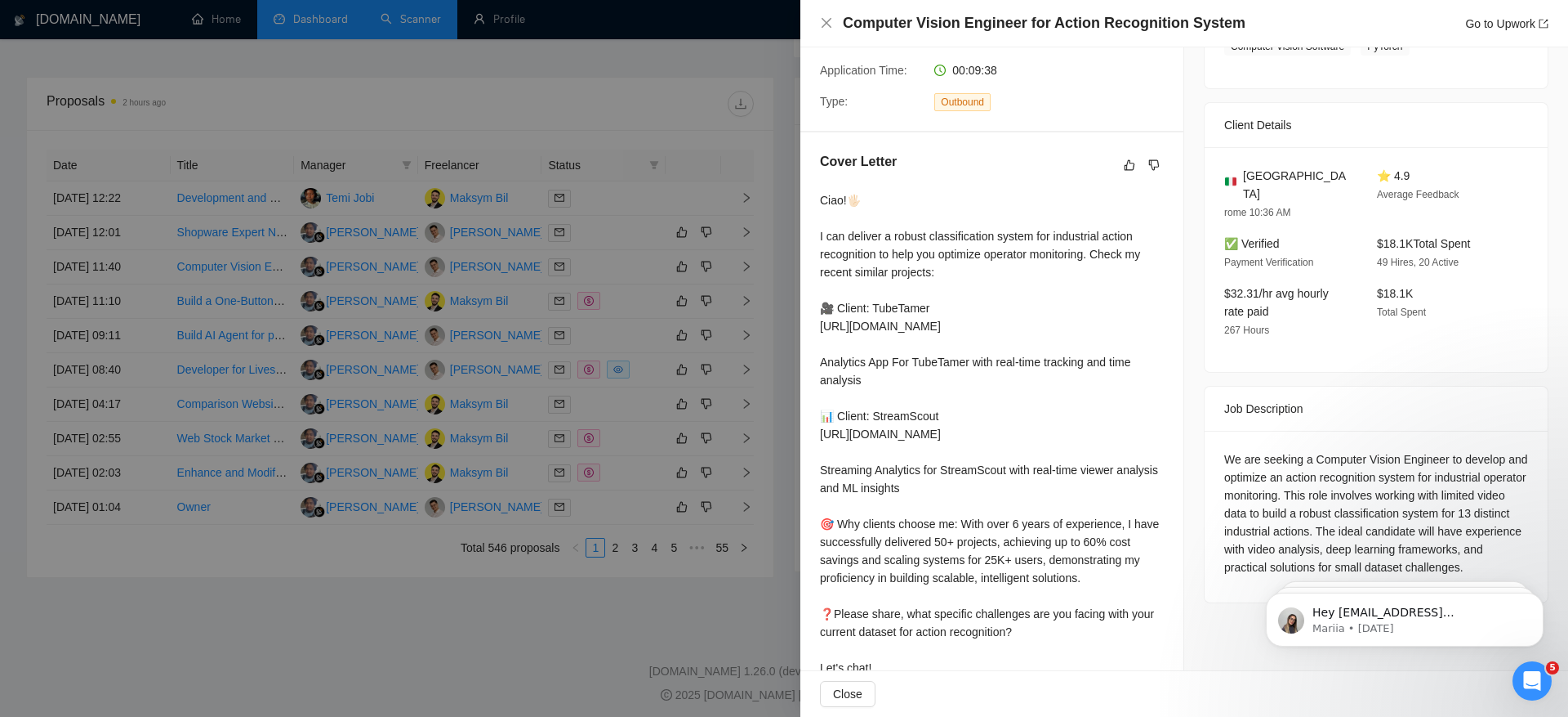
click at [92, 297] on div at bounding box center [784, 358] width 1568 height 717
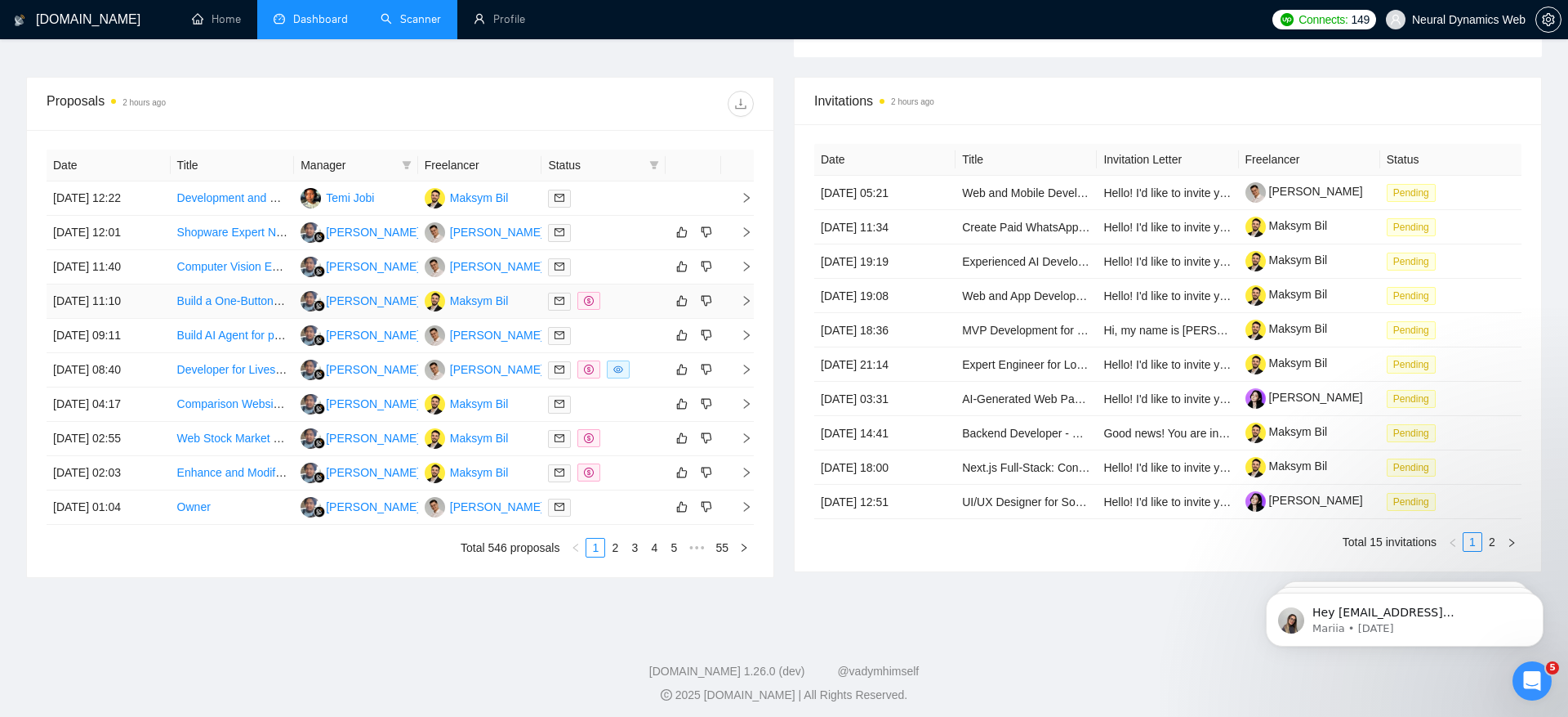
click at [90, 303] on td "10 Sep, 2025 11:10" at bounding box center [109, 302] width 124 height 35
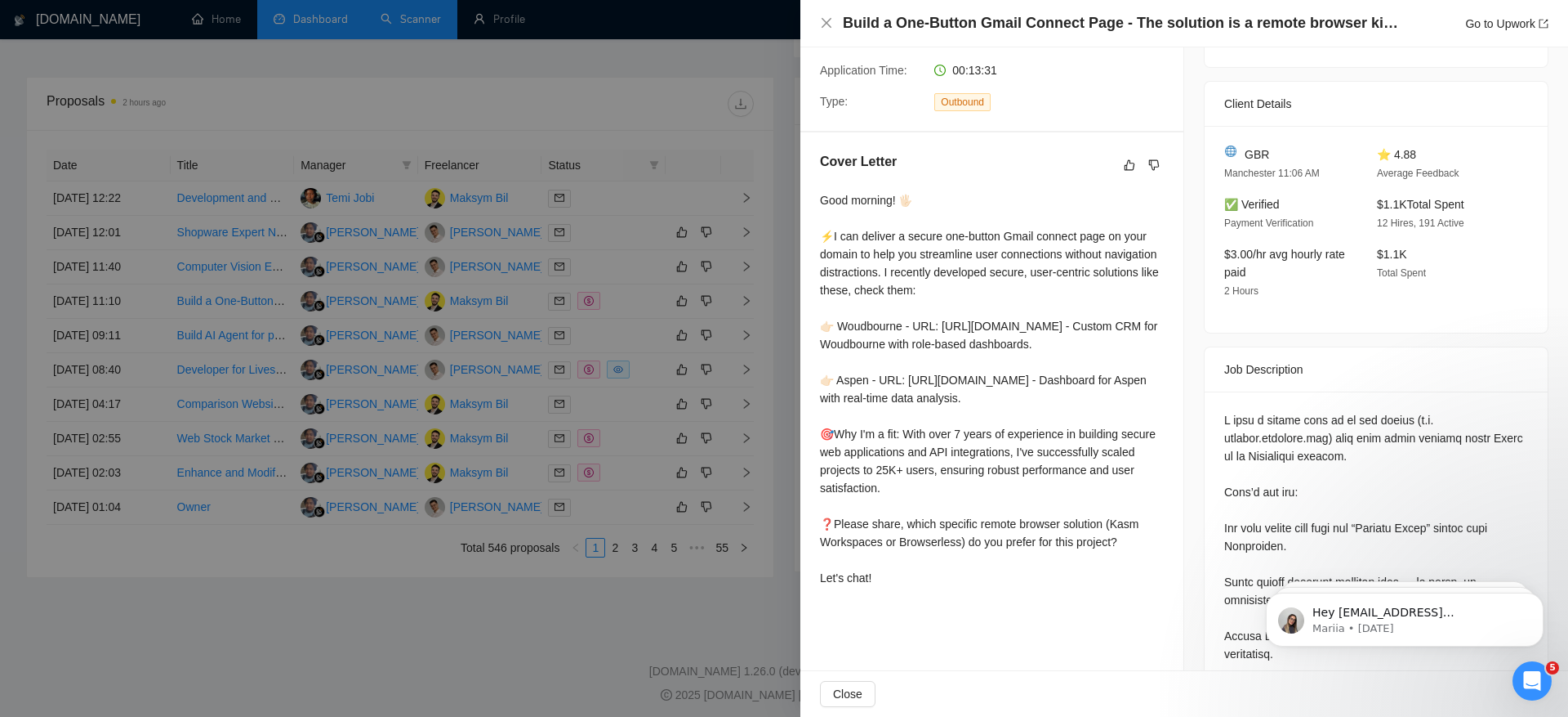
click at [89, 321] on div at bounding box center [784, 358] width 1568 height 717
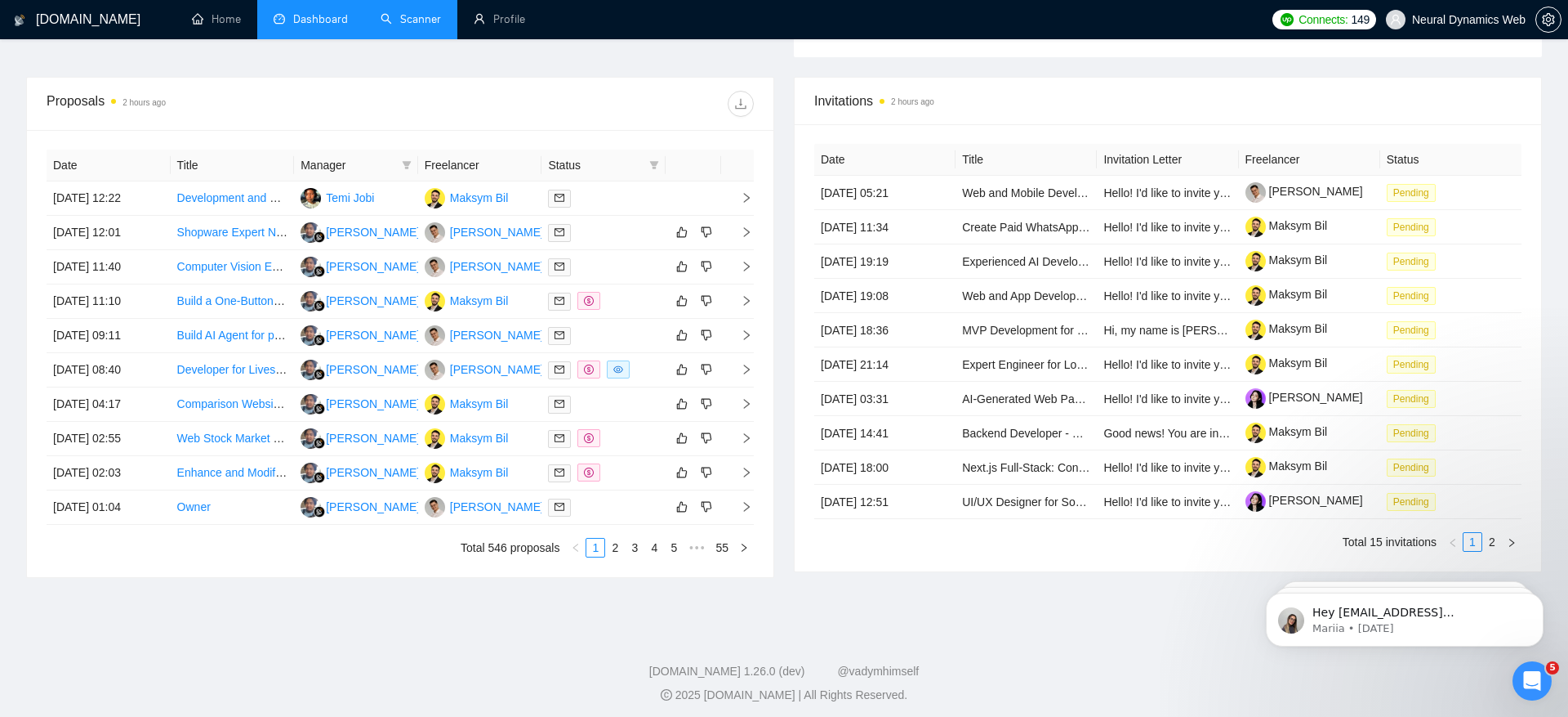
click at [633, 163] on span "Status" at bounding box center [595, 165] width 95 height 18
click at [652, 163] on icon "filter" at bounding box center [654, 165] width 10 height 10
click at [625, 195] on span "Chat" at bounding box center [613, 193] width 78 height 18
checkbox input "true"
click at [632, 246] on button "OK" at bounding box center [642, 253] width 30 height 20
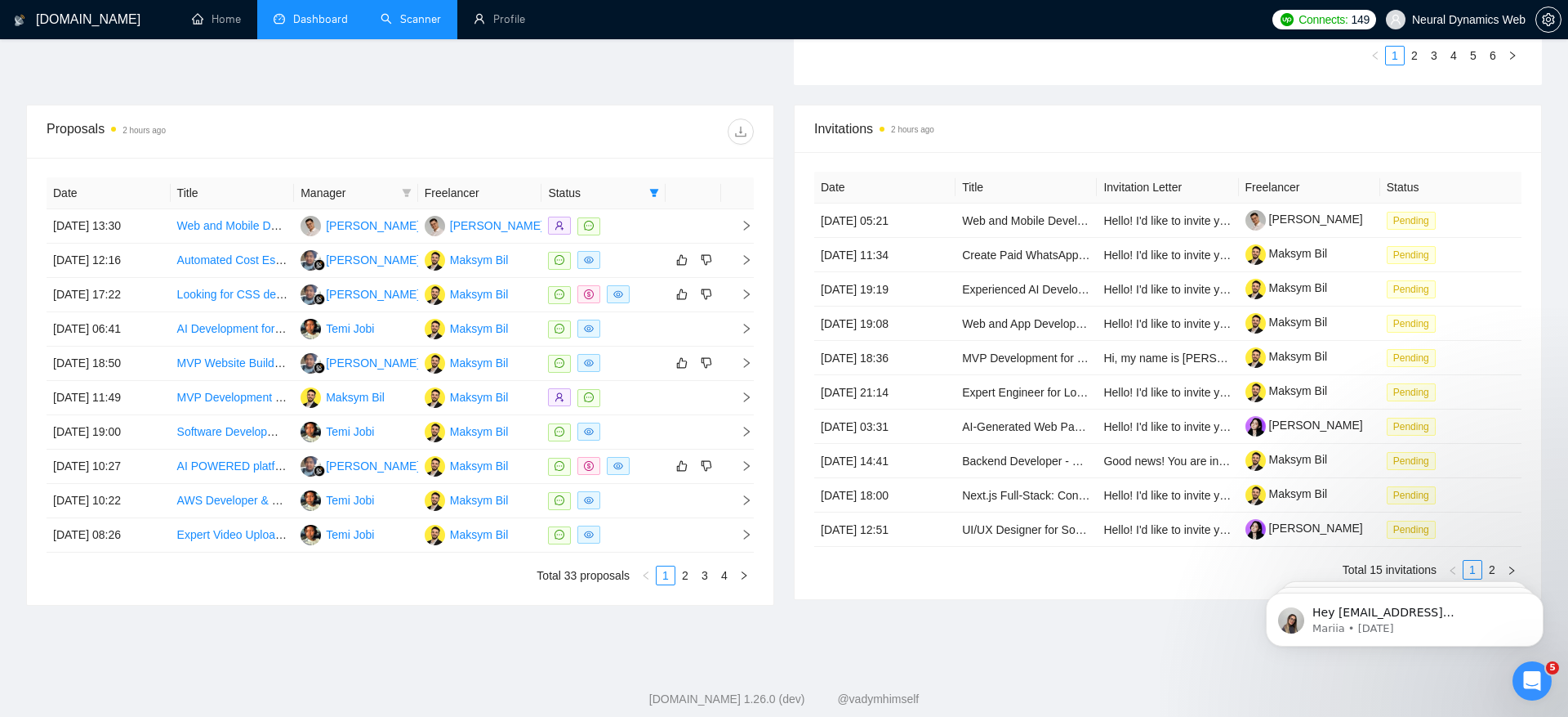
scroll to position [572, 0]
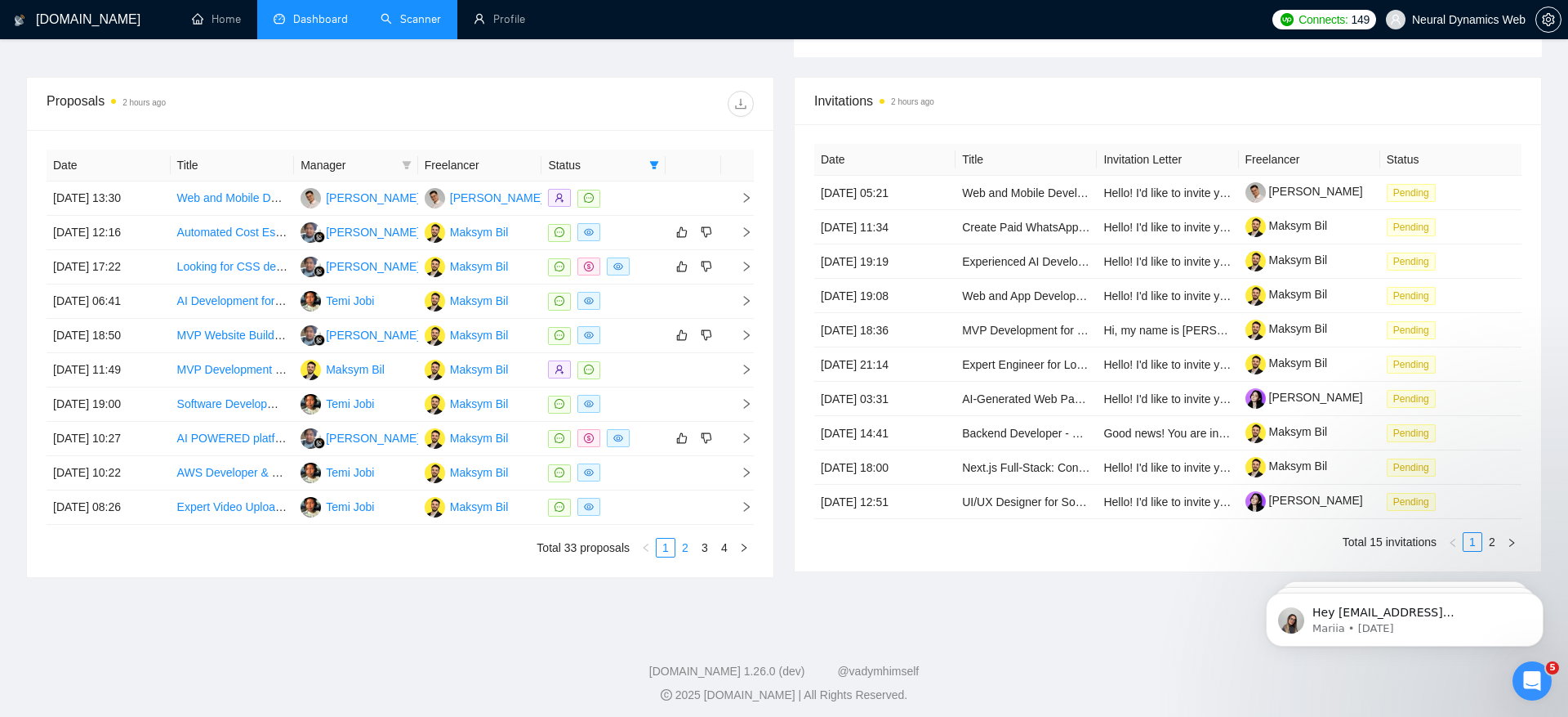
click at [688, 538] on link "2" at bounding box center [685, 547] width 18 height 18
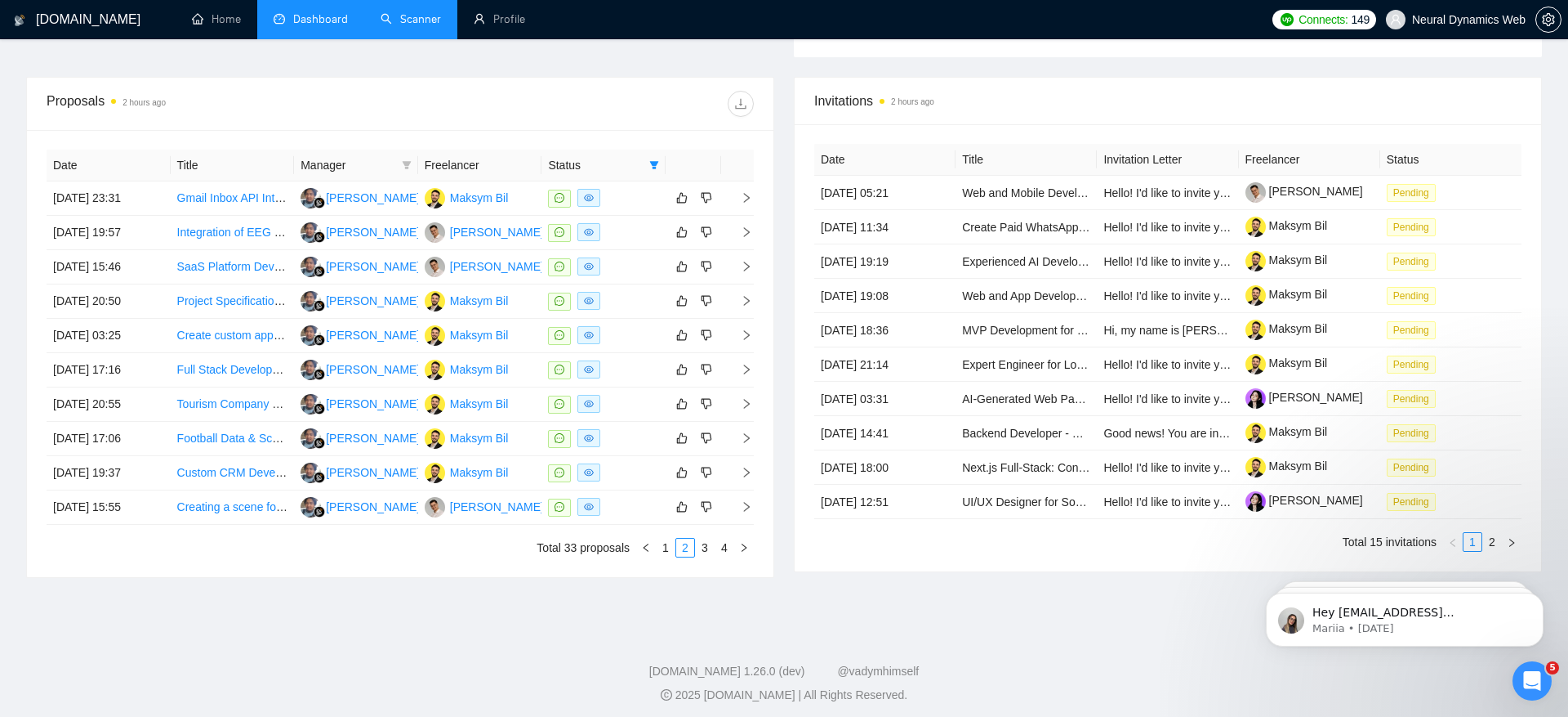
click at [620, 624] on footer "GigRadar.io 1.26.0 (dev) @vadymhimself 2025 GigRadar.io | All Rights Reserved." at bounding box center [784, 673] width 1568 height 100
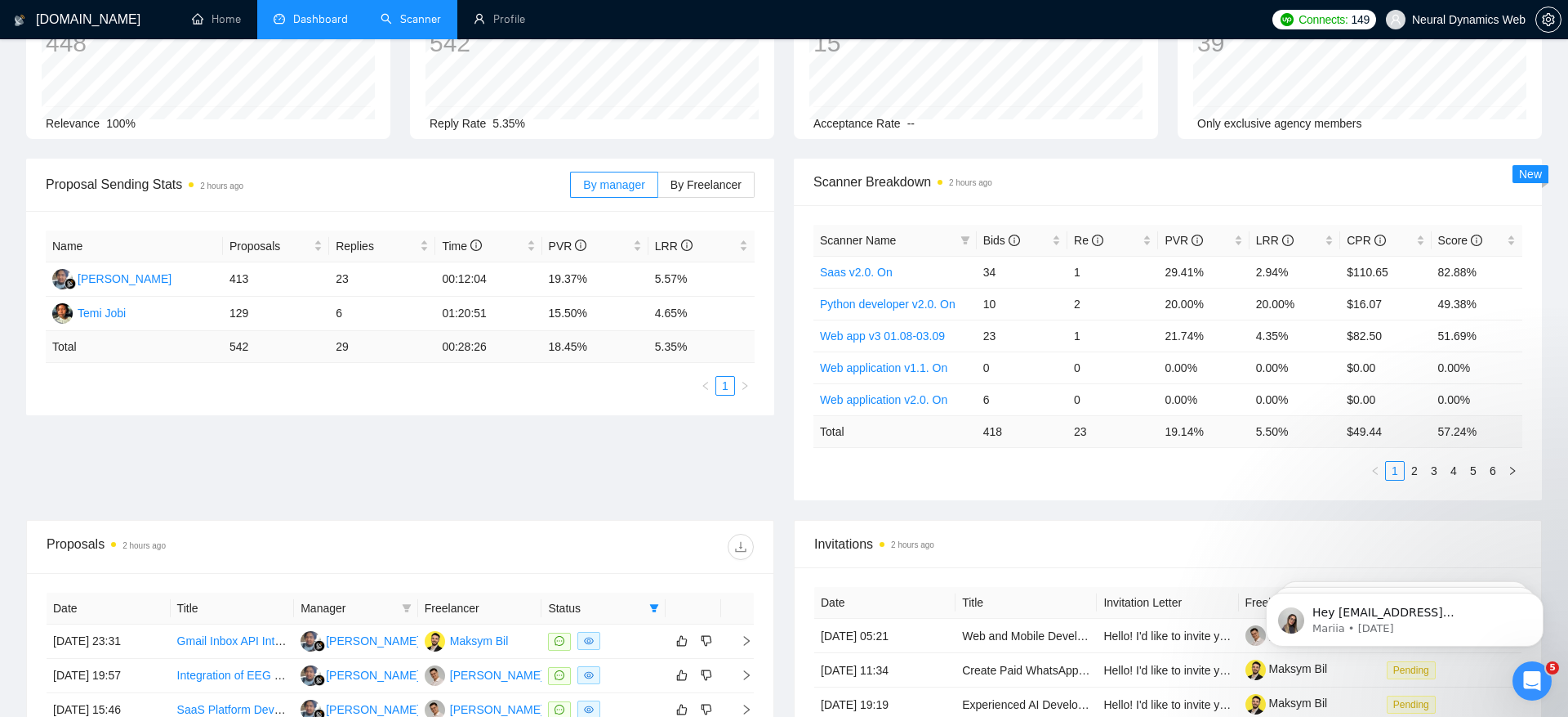
scroll to position [0, 0]
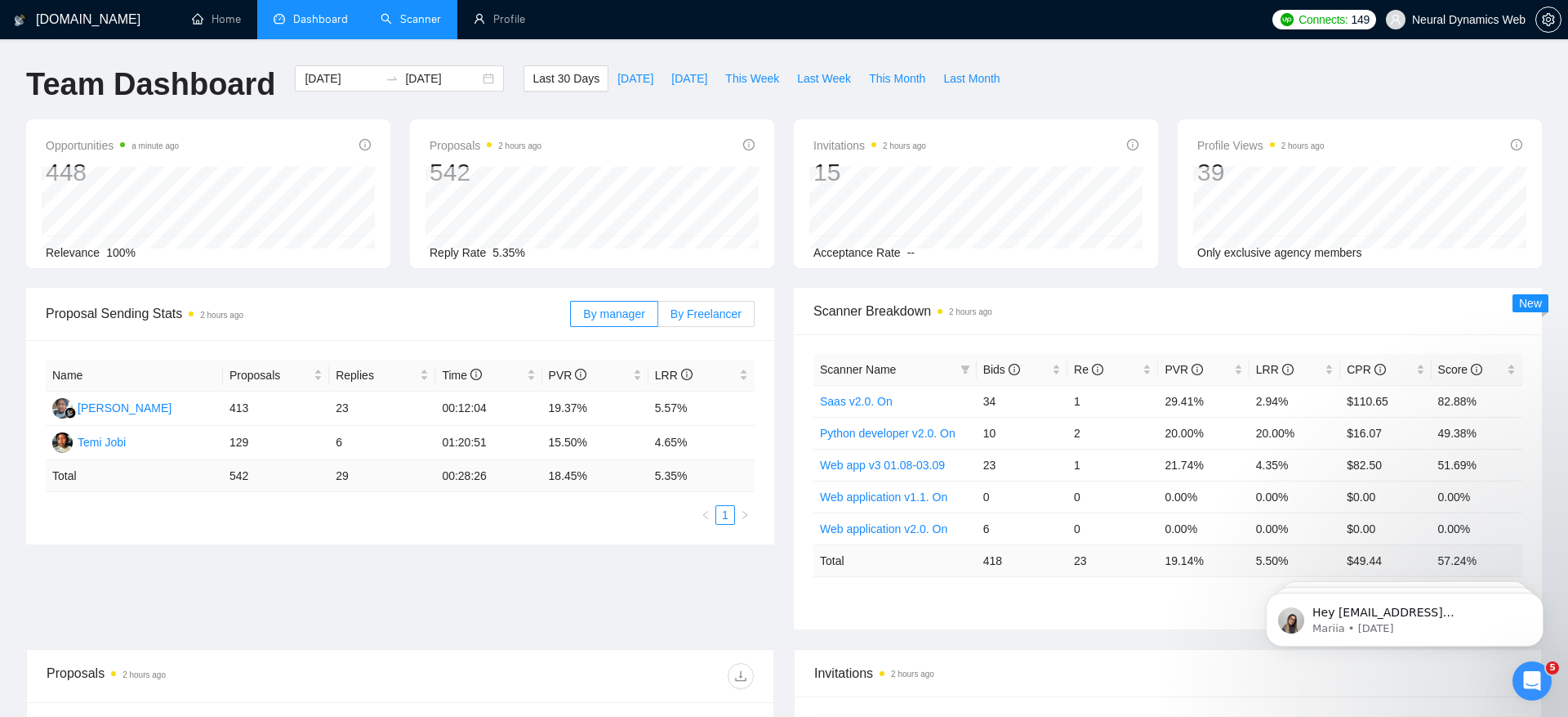
click at [721, 318] on span "By Freelancer" at bounding box center [706, 314] width 71 height 13
click at [658, 318] on input "By Freelancer" at bounding box center [658, 318] width 0 height 0
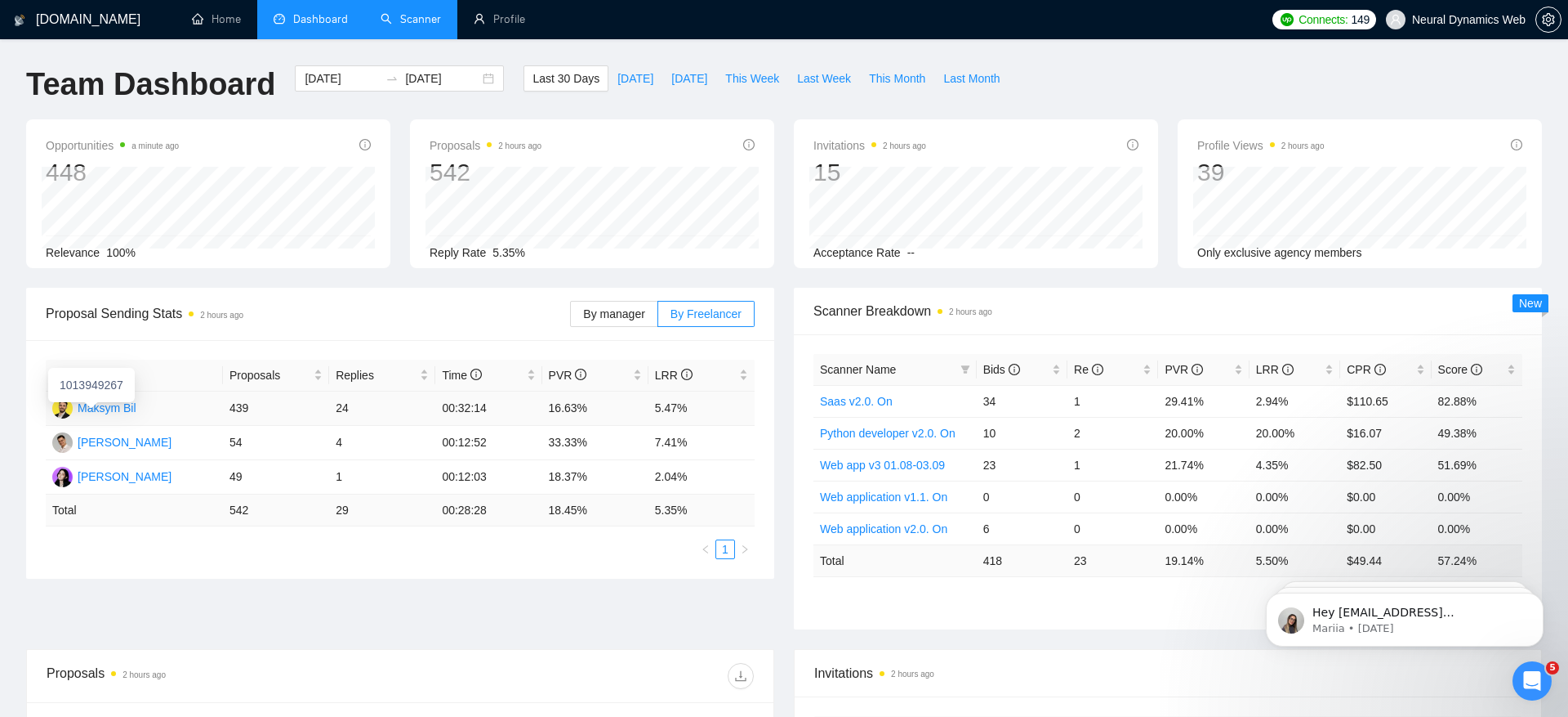
click at [109, 407] on div "Maksym Bil" at bounding box center [106, 408] width 58 height 18
click at [635, 584] on div "Proposal Sending Stats 2 hours ago By manager By Freelancer Name Proposals Repl…" at bounding box center [784, 468] width 1536 height 361
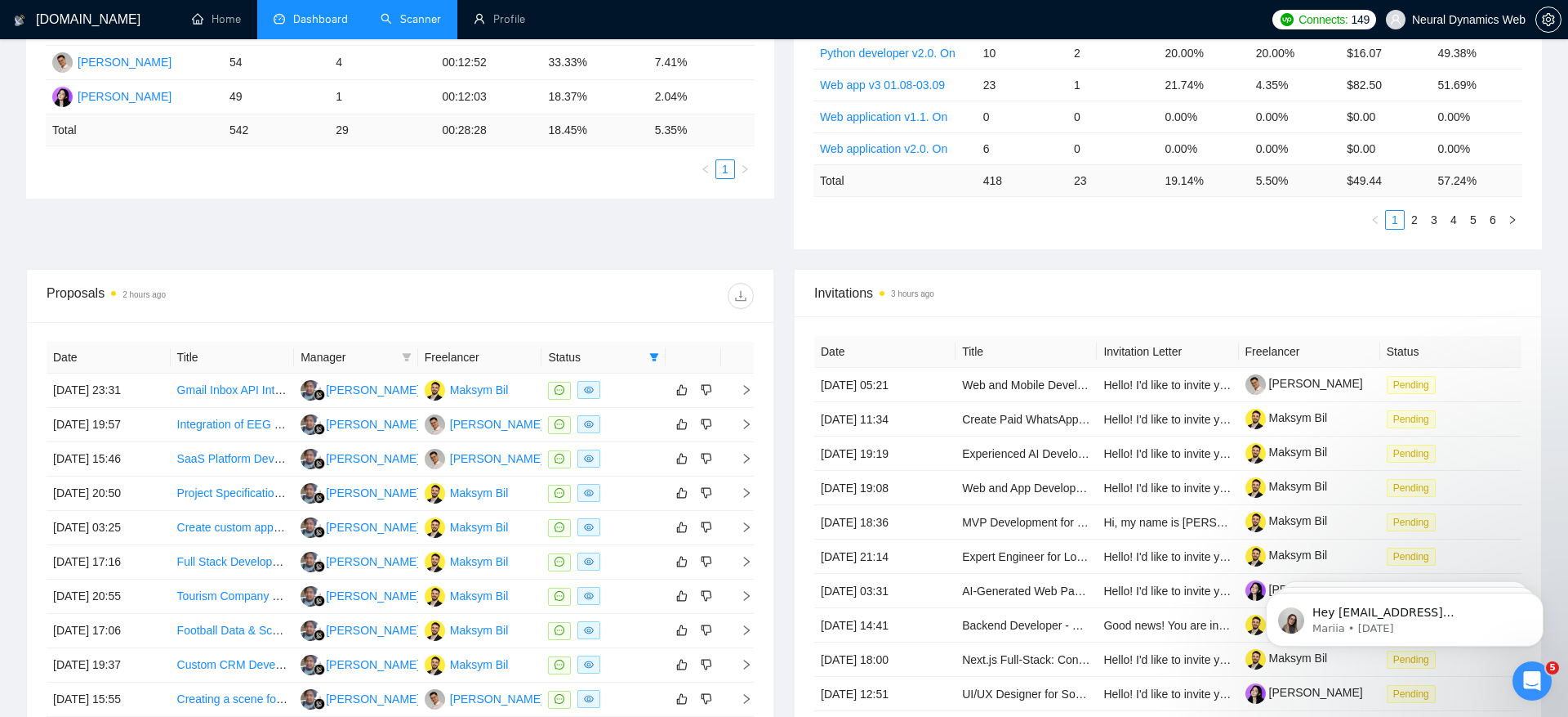
scroll to position [430, 0]
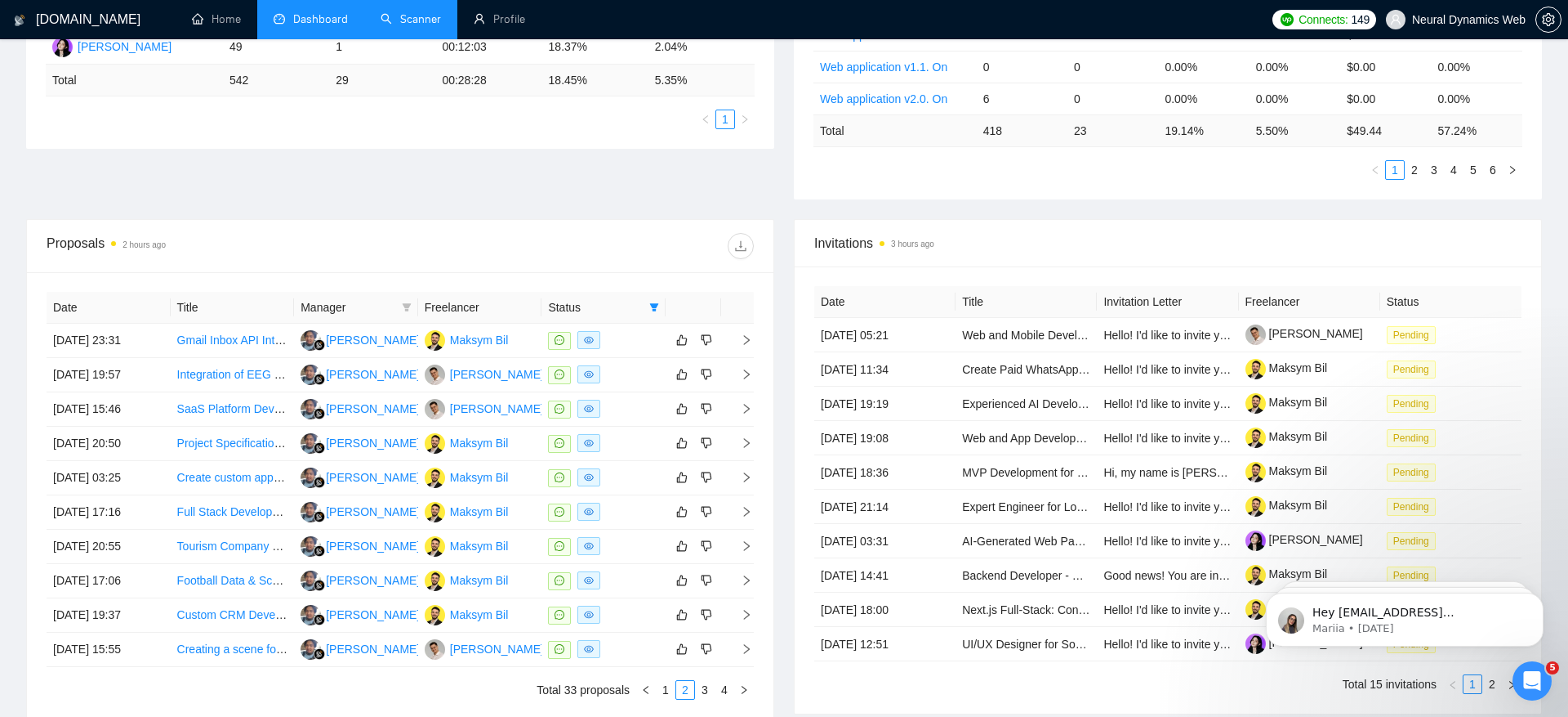
click at [629, 293] on th "Status" at bounding box center [603, 307] width 124 height 32
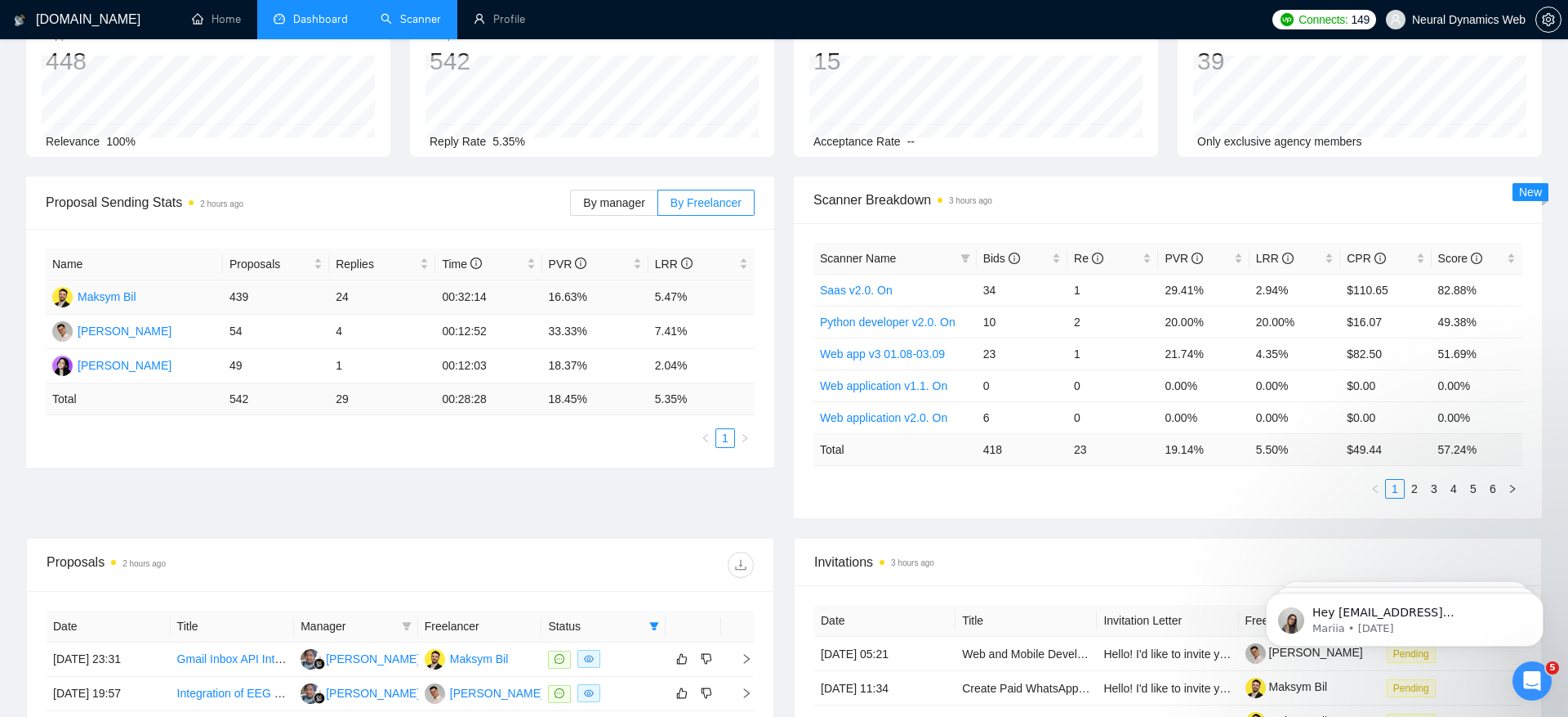
scroll to position [0, 0]
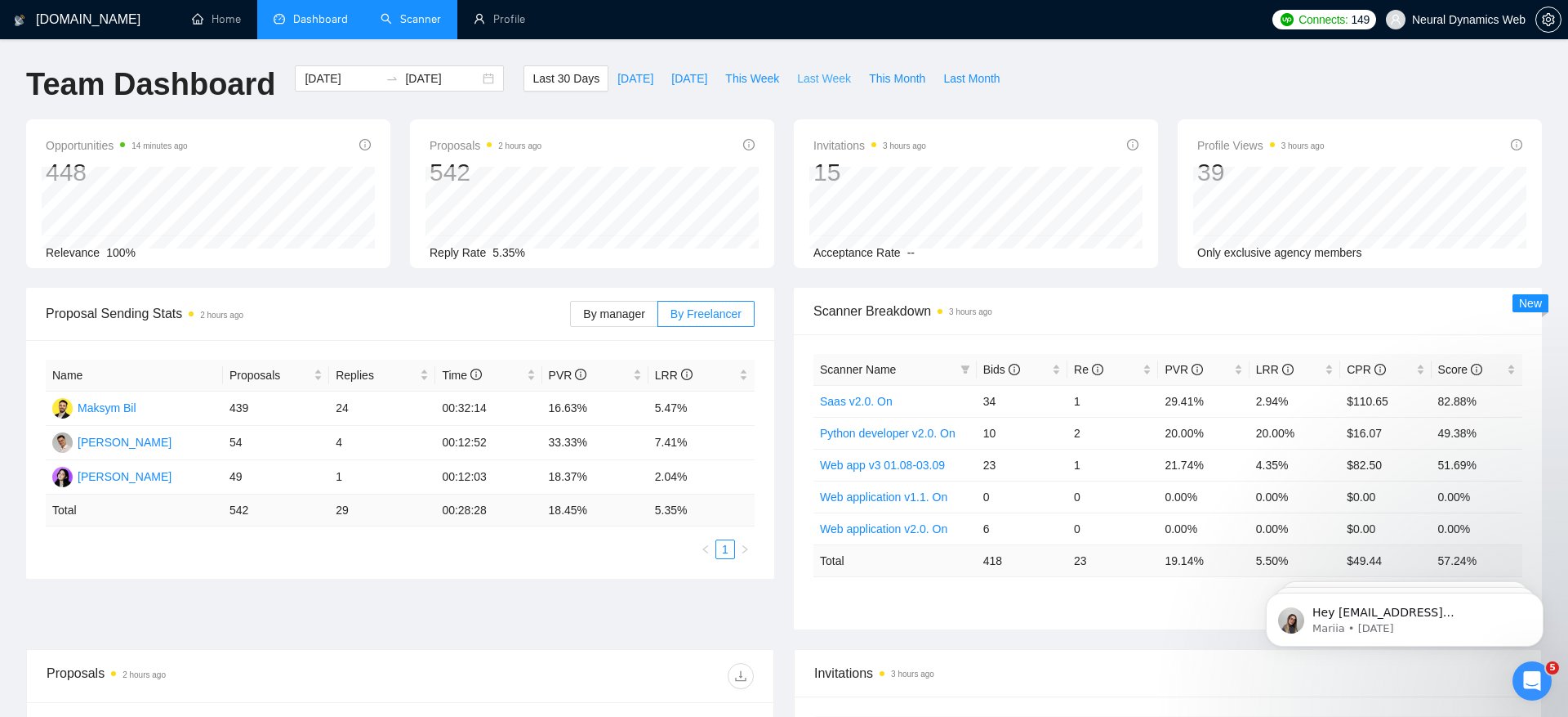
click at [828, 80] on span "Last Week" at bounding box center [824, 78] width 54 height 18
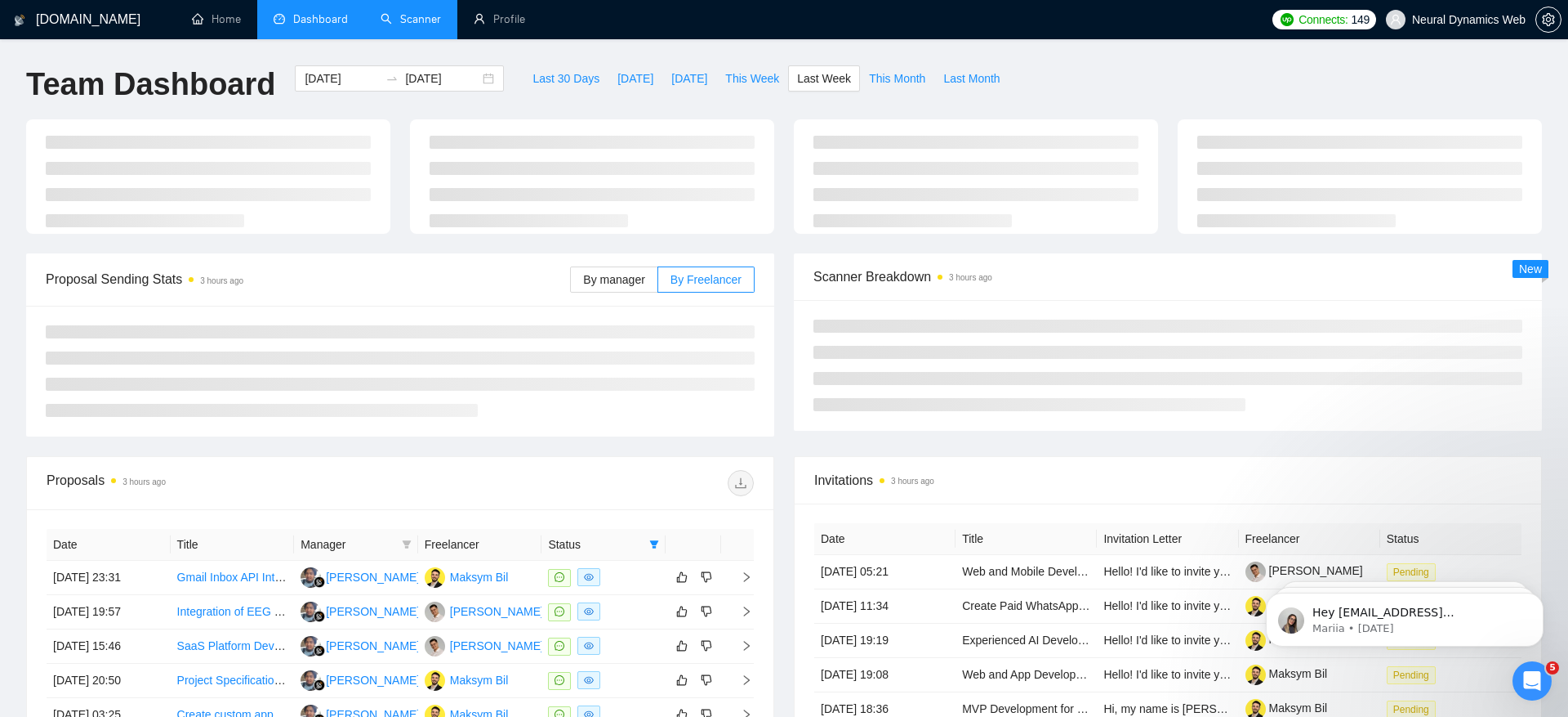
type input "2025-09-01"
type input "2025-09-07"
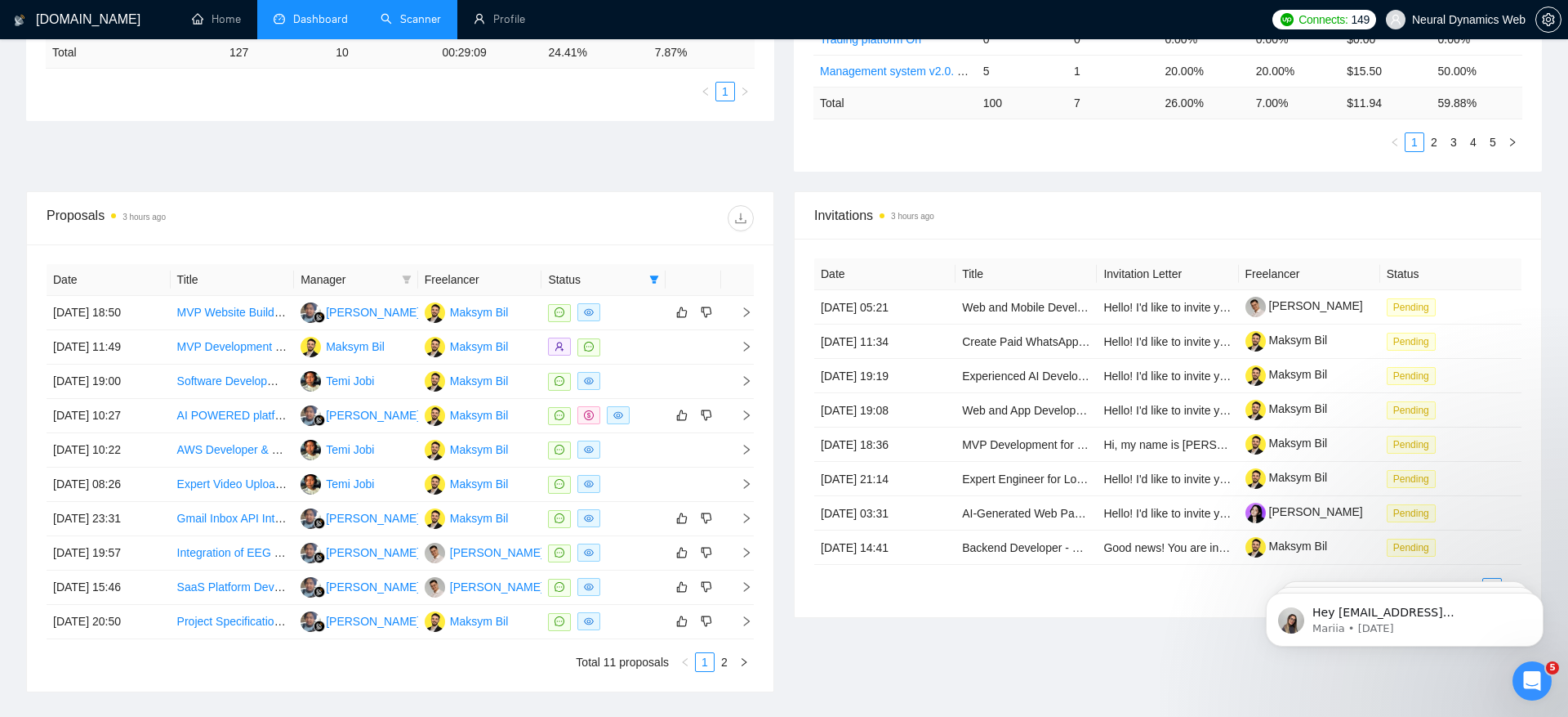
scroll to position [459, 0]
click at [725, 651] on link "2" at bounding box center [725, 660] width 18 height 18
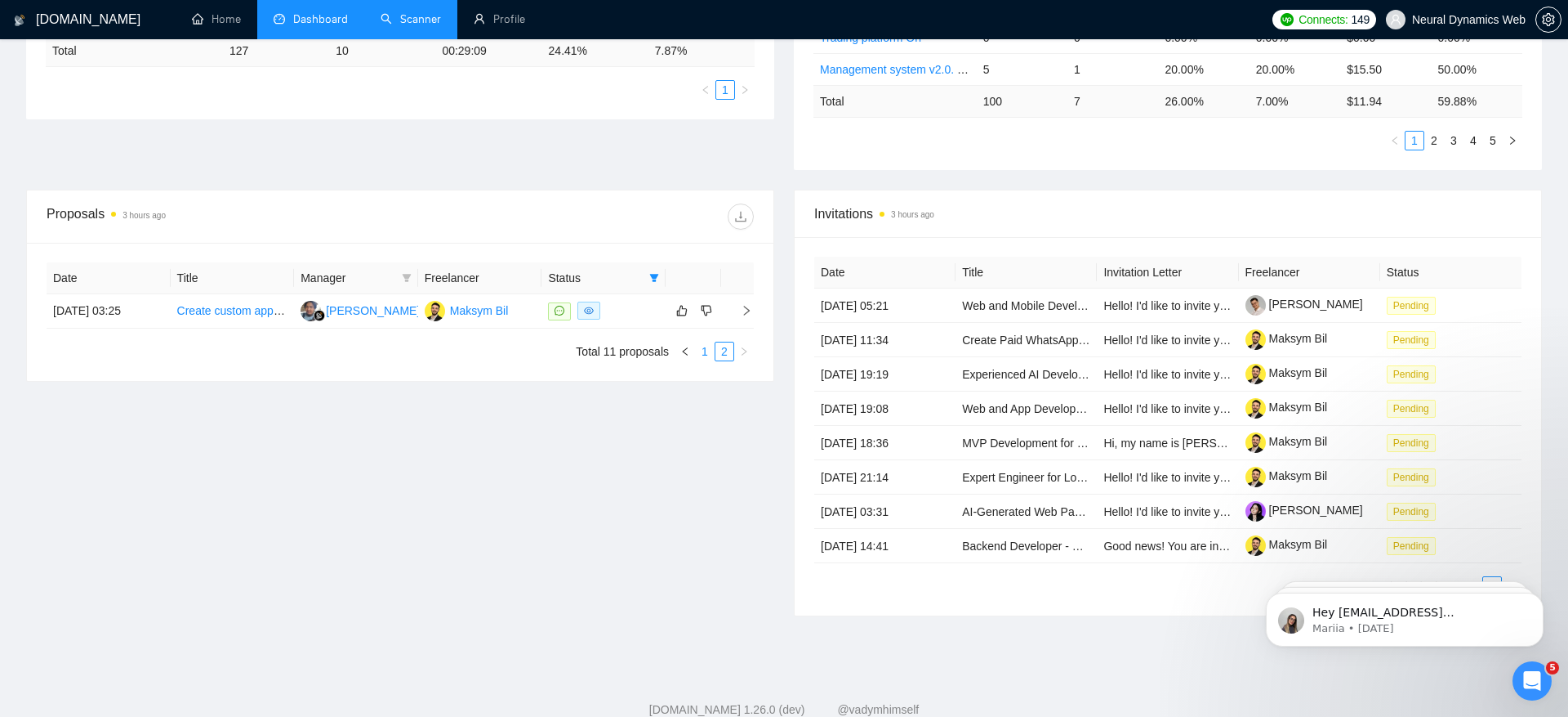
click at [706, 345] on link "1" at bounding box center [705, 352] width 18 height 18
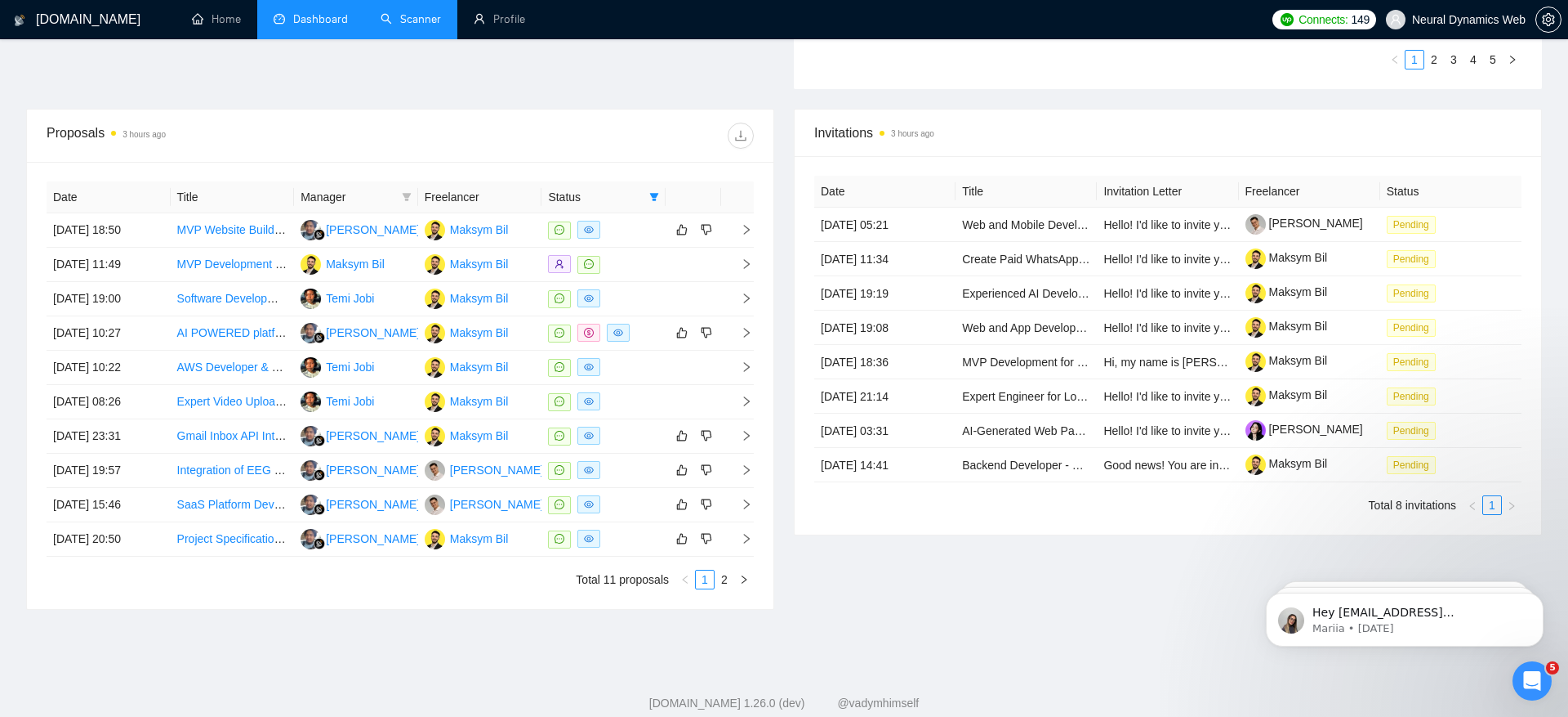
scroll to position [572, 0]
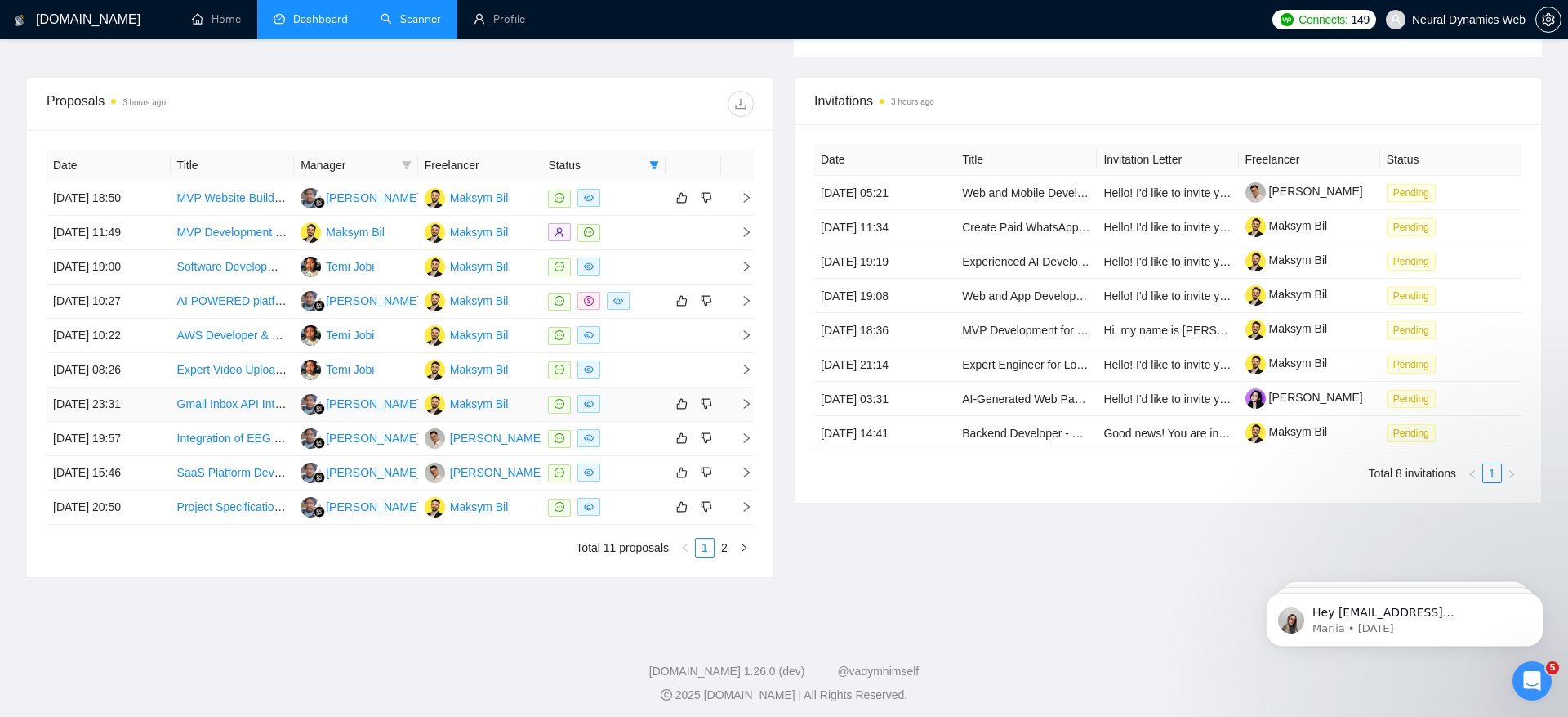
click at [91, 402] on td "03 Sep, 2025 23:31" at bounding box center [109, 405] width 124 height 35
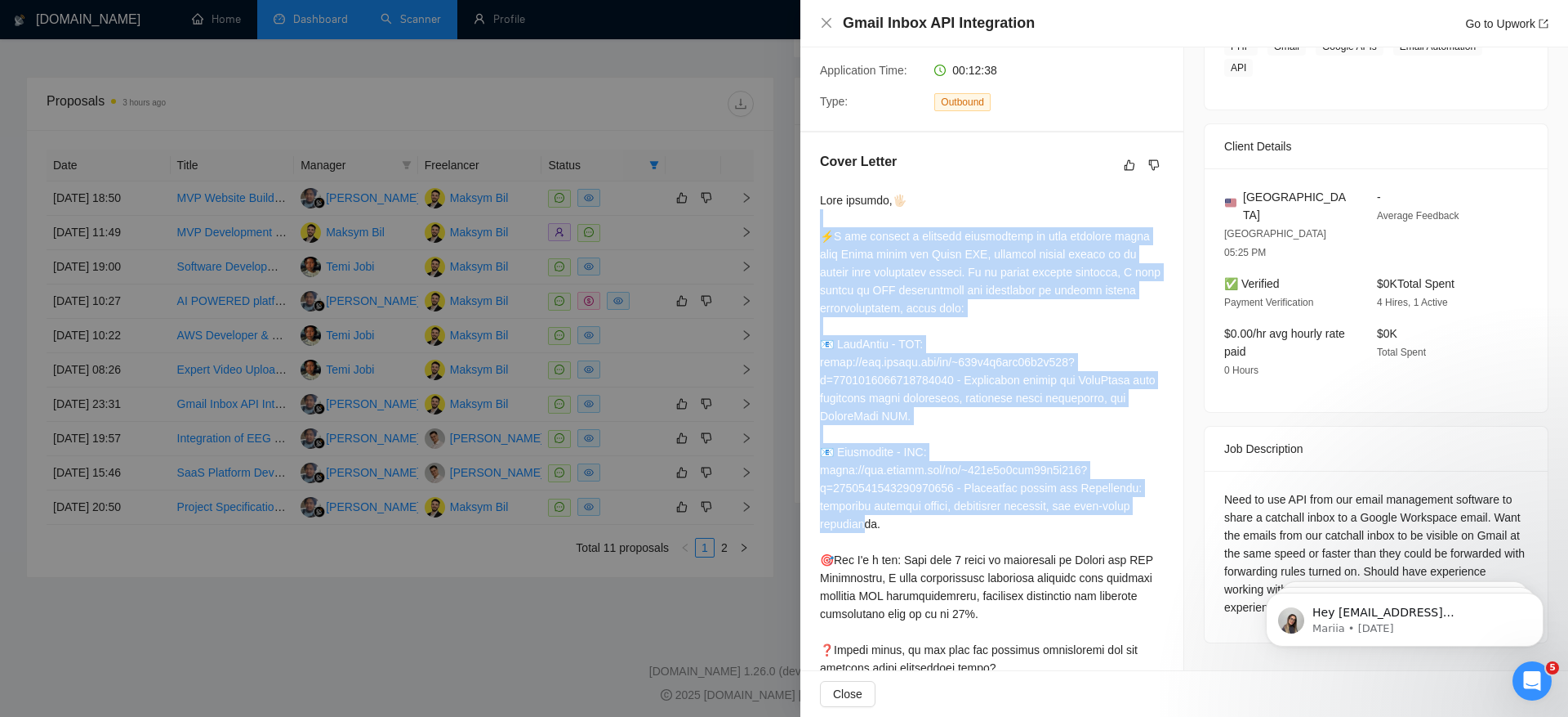
drag, startPoint x: 820, startPoint y: 212, endPoint x: 954, endPoint y: 516, distance: 332.2
click at [954, 516] on div at bounding box center [992, 451] width 344 height 521
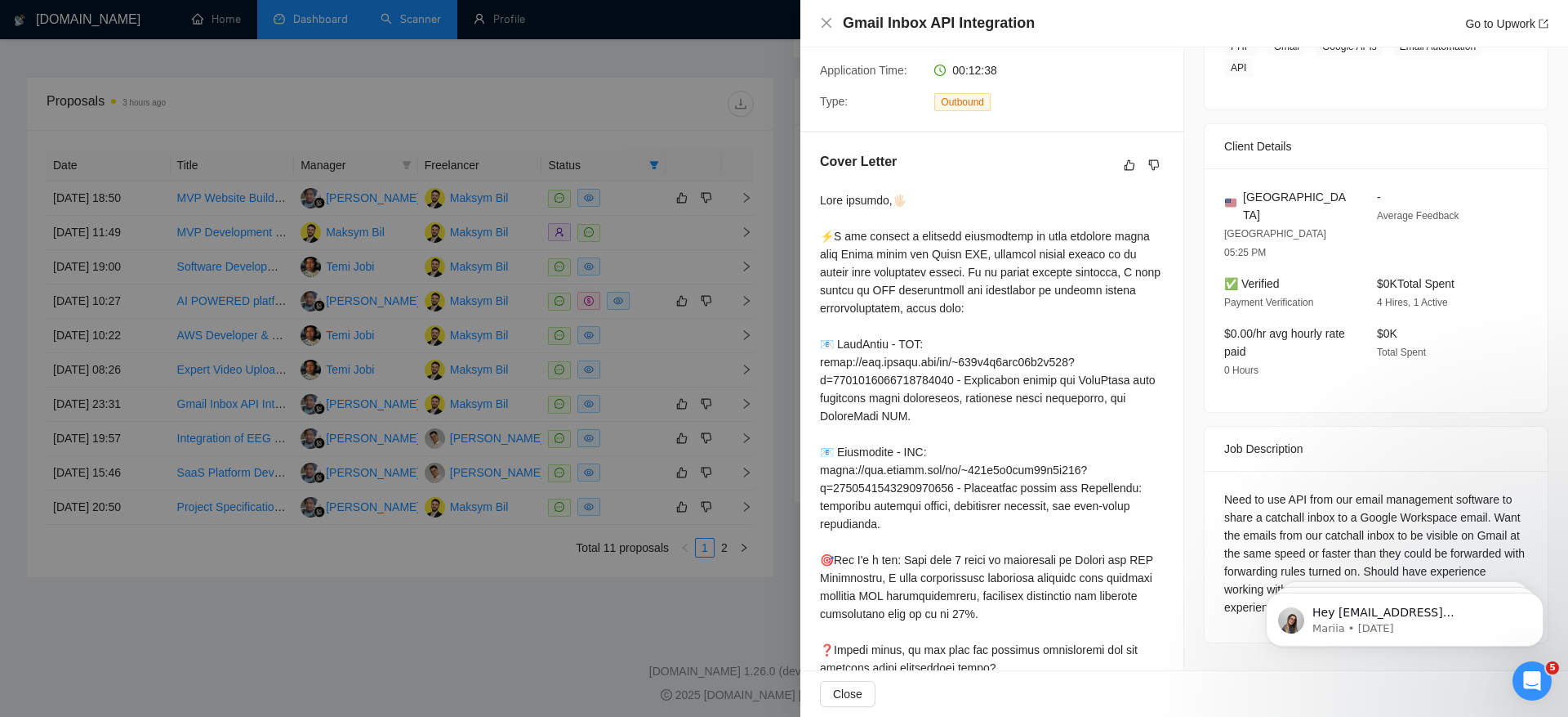
click at [438, 649] on div at bounding box center [784, 358] width 1568 height 717
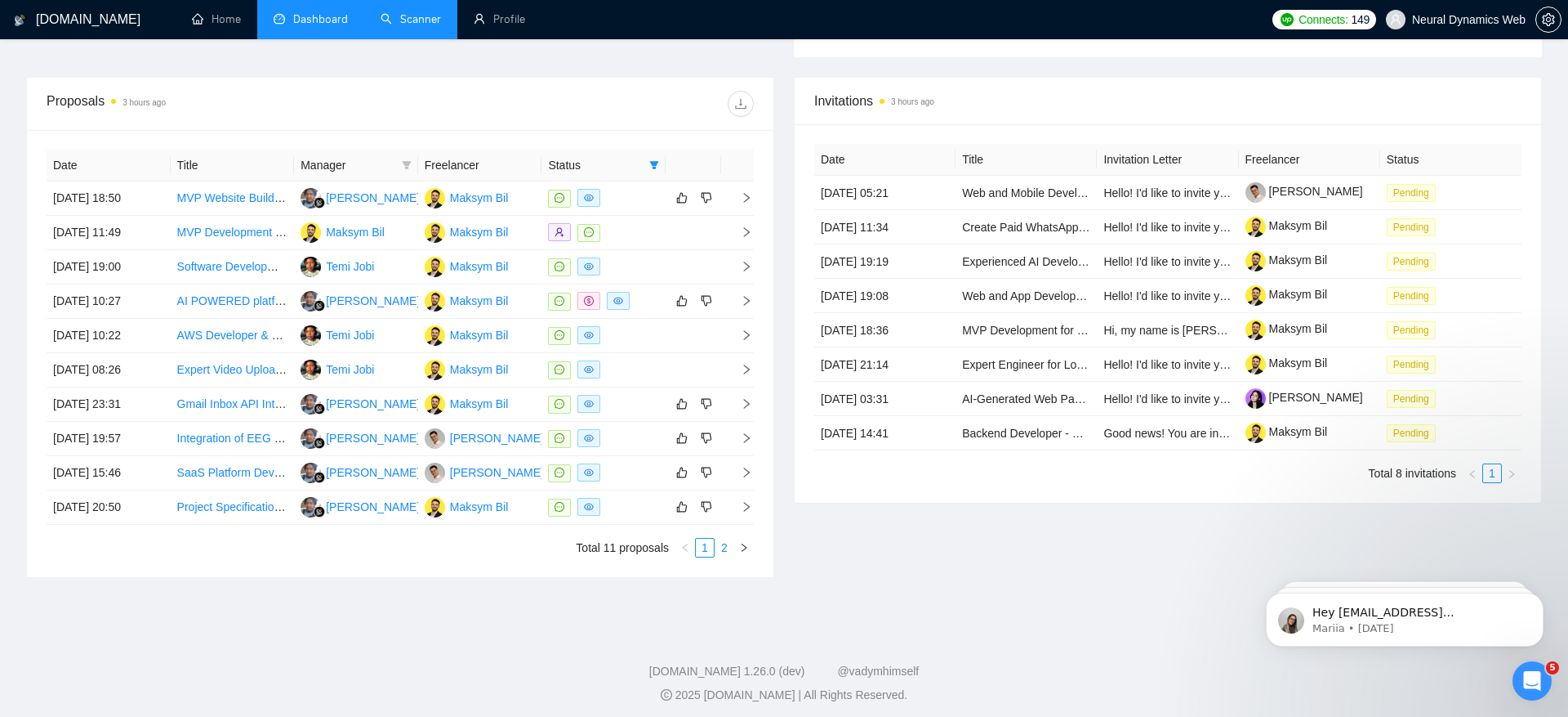
click at [723, 538] on link "2" at bounding box center [725, 547] width 18 height 18
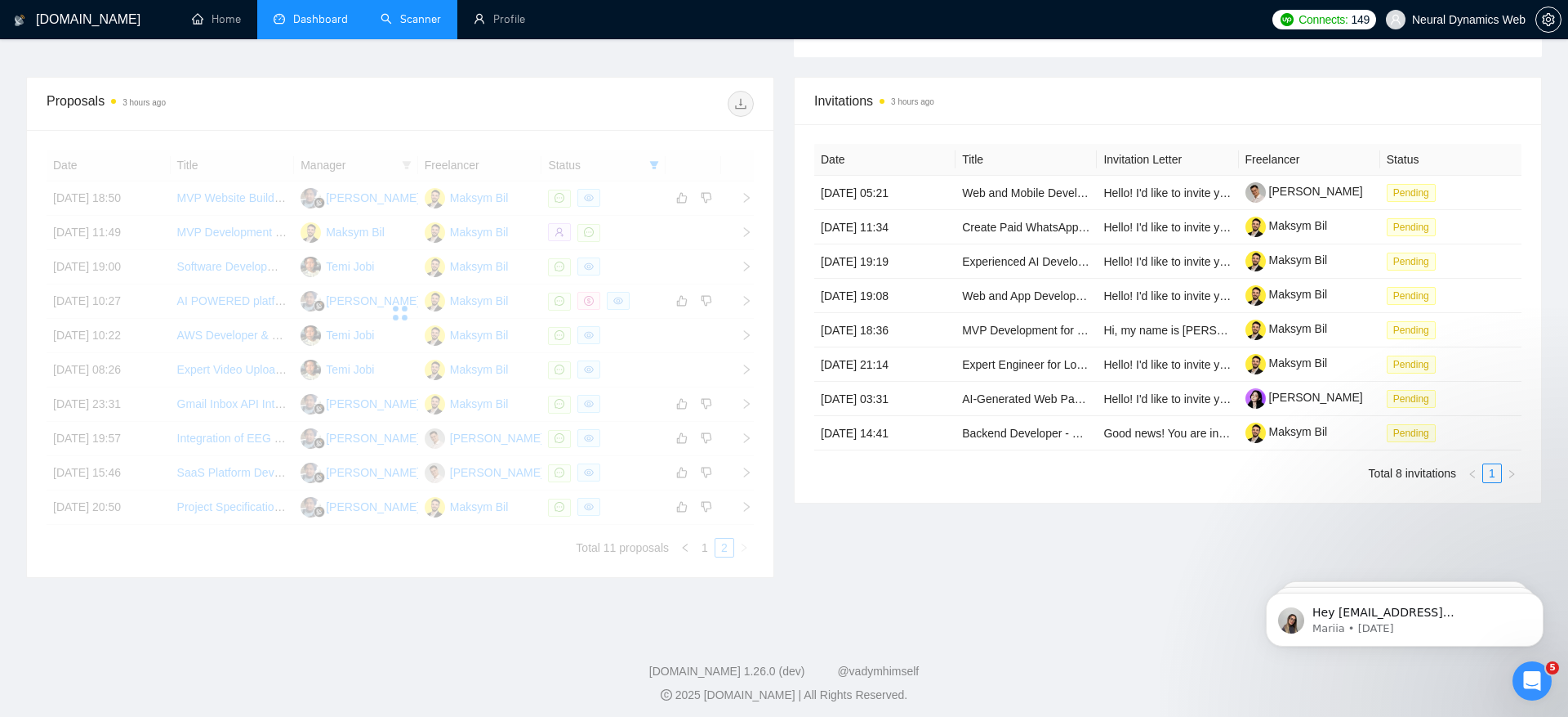
scroll to position [499, 0]
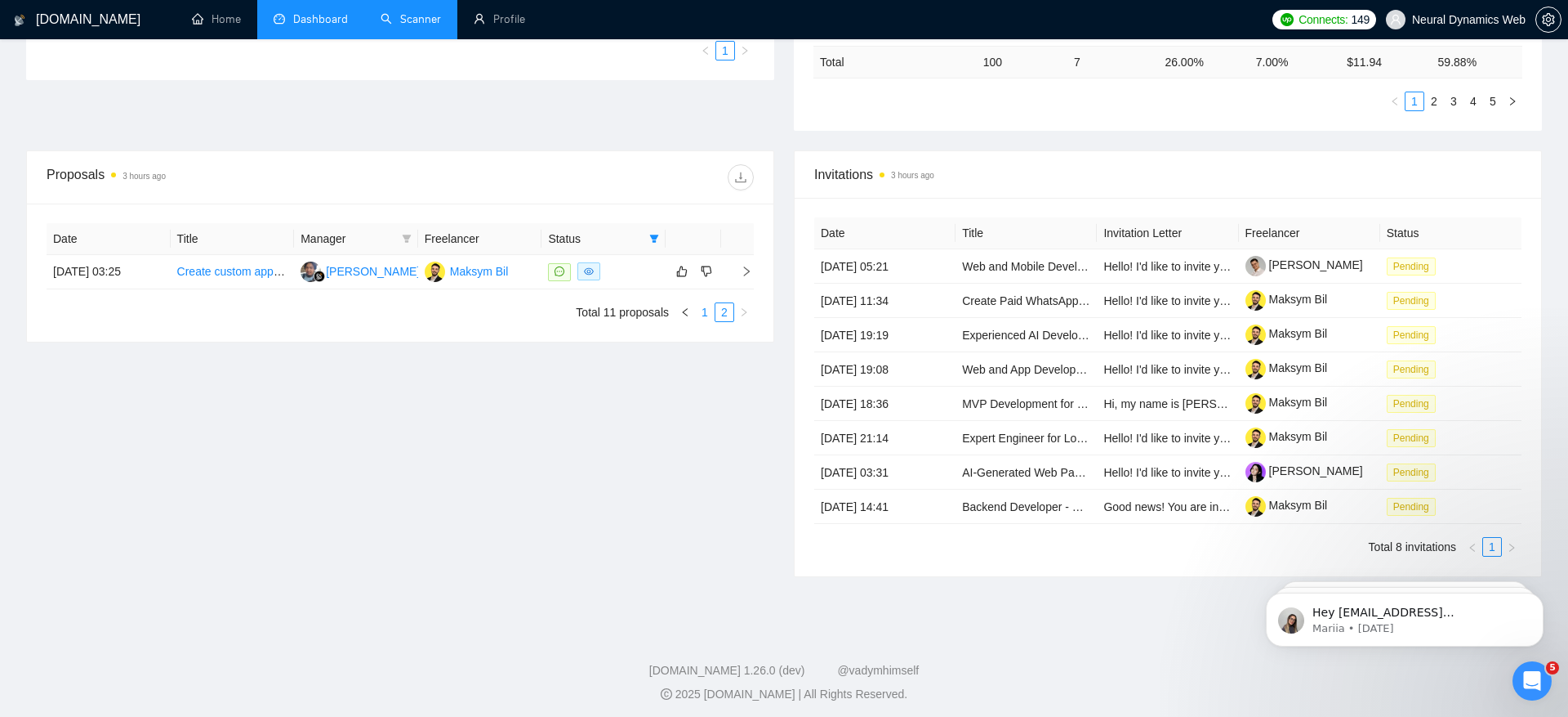
click at [701, 306] on link "1" at bounding box center [705, 312] width 18 height 18
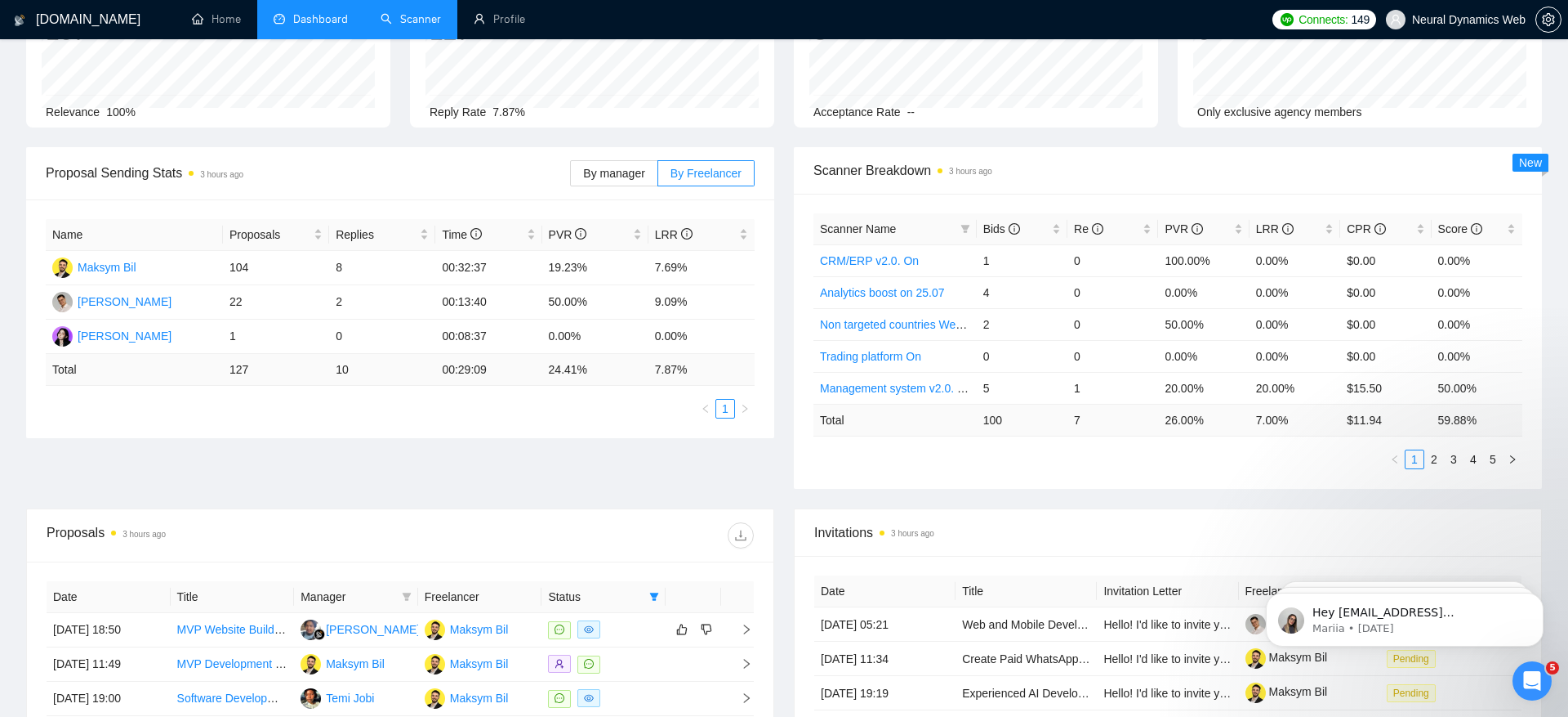
scroll to position [0, 0]
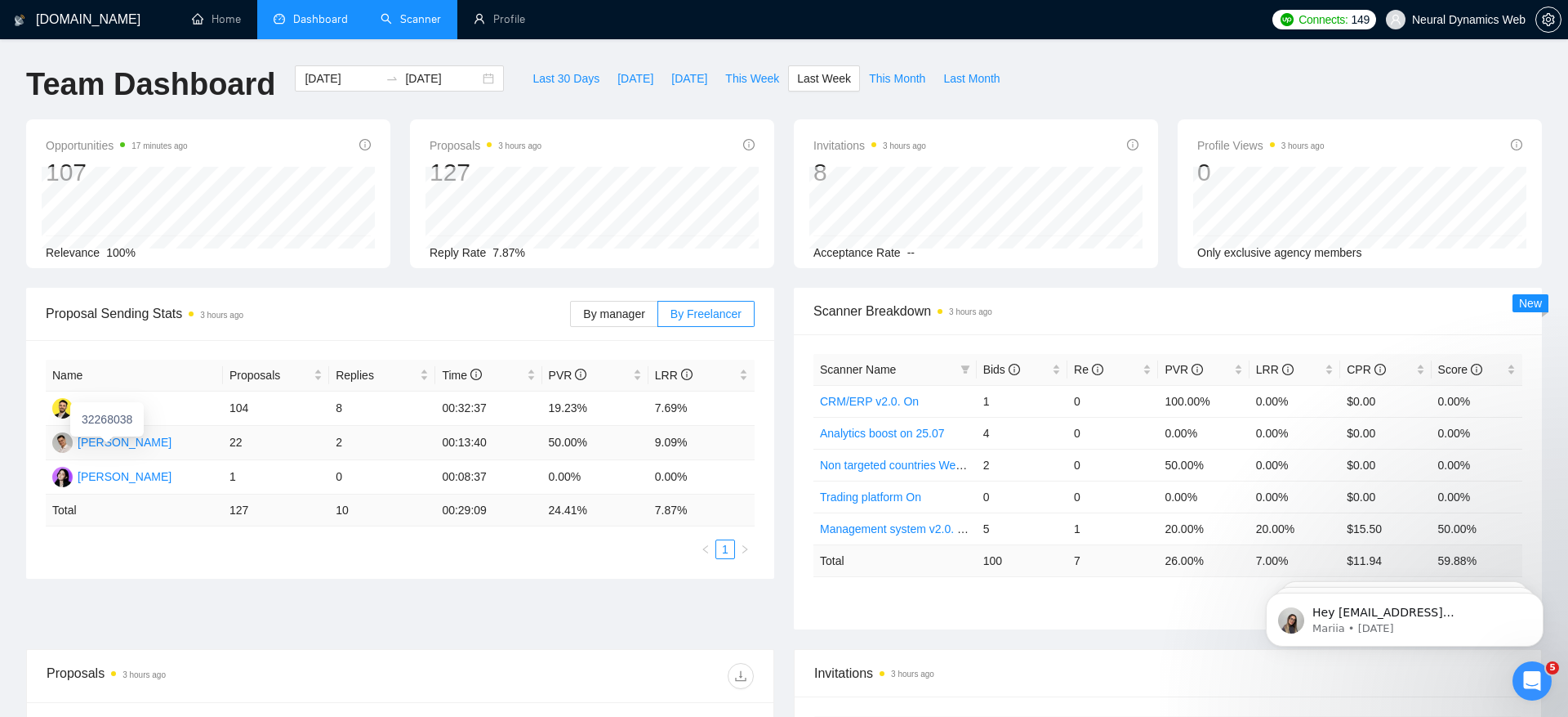
click at [144, 435] on div "32268038" at bounding box center [106, 419] width 73 height 35
click at [154, 440] on div "Mykola Krykunov" at bounding box center [124, 442] width 94 height 18
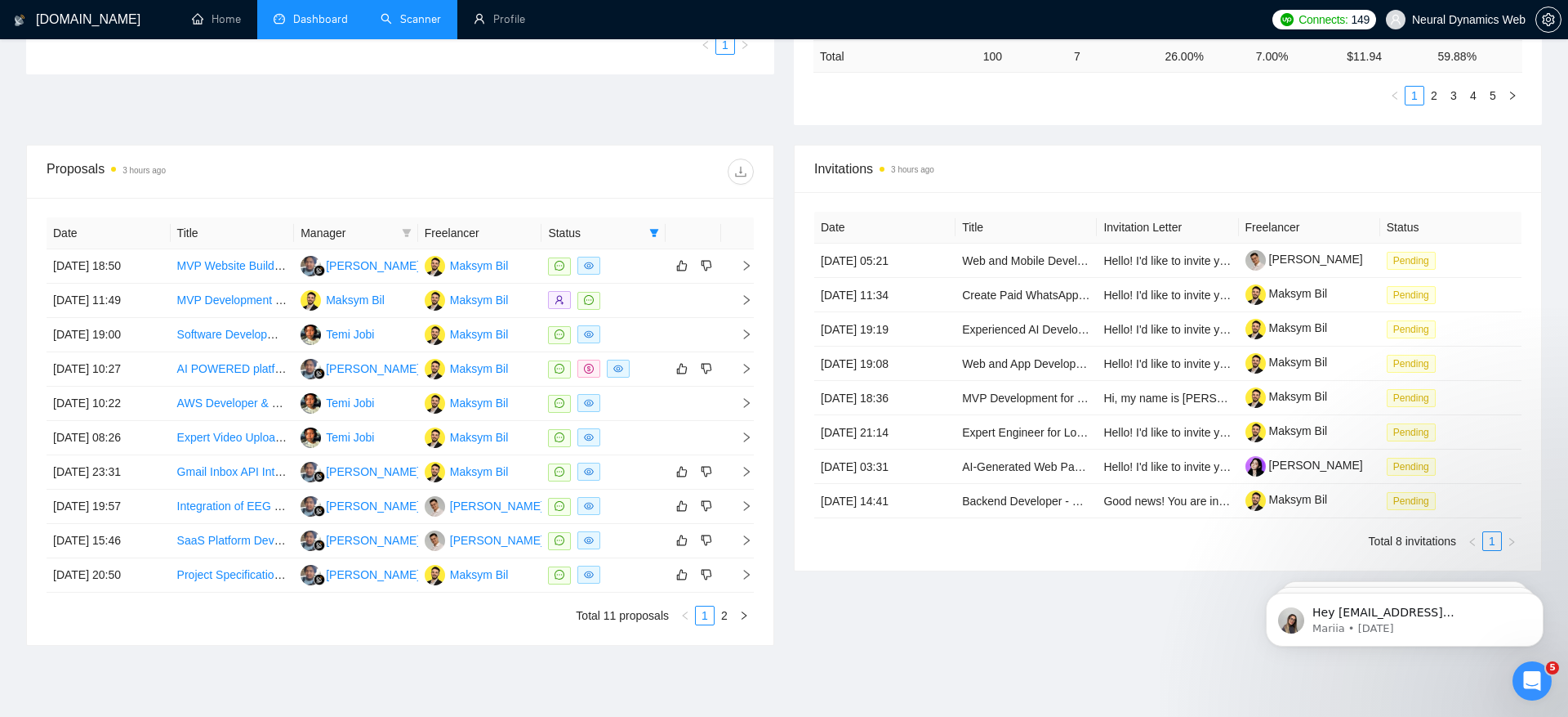
scroll to position [539, 0]
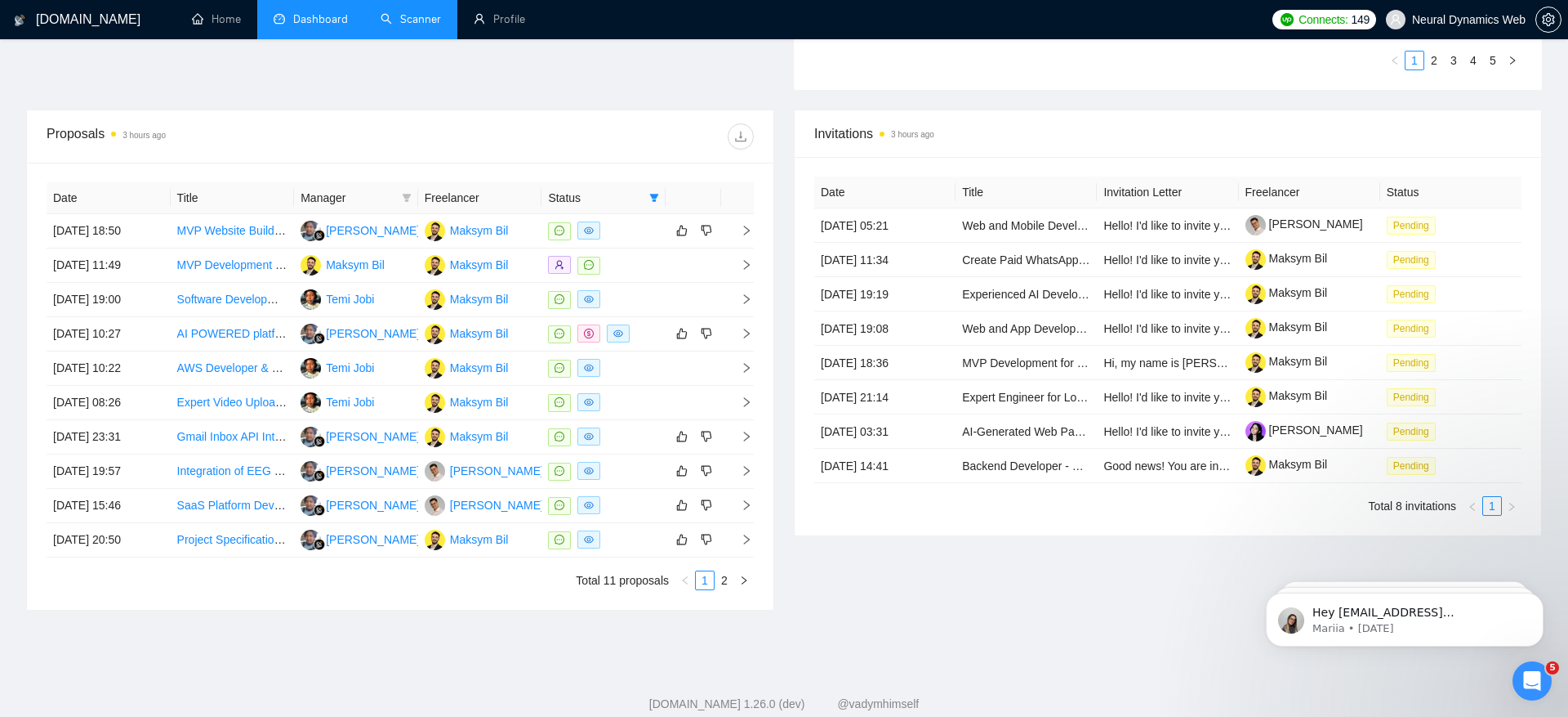
click at [441, 645] on div "GigRadar.io Home Dashboard Scanner Profile Connects: 149 Neural Dynamics Web Te…" at bounding box center [784, 109] width 1568 height 1296
click at [441, 645] on div "GigRadar.io Home Dashboard Scanner Profile Connects: 149 Neural Dynamics Web Te…" at bounding box center [784, 109] width 1568 height 1296
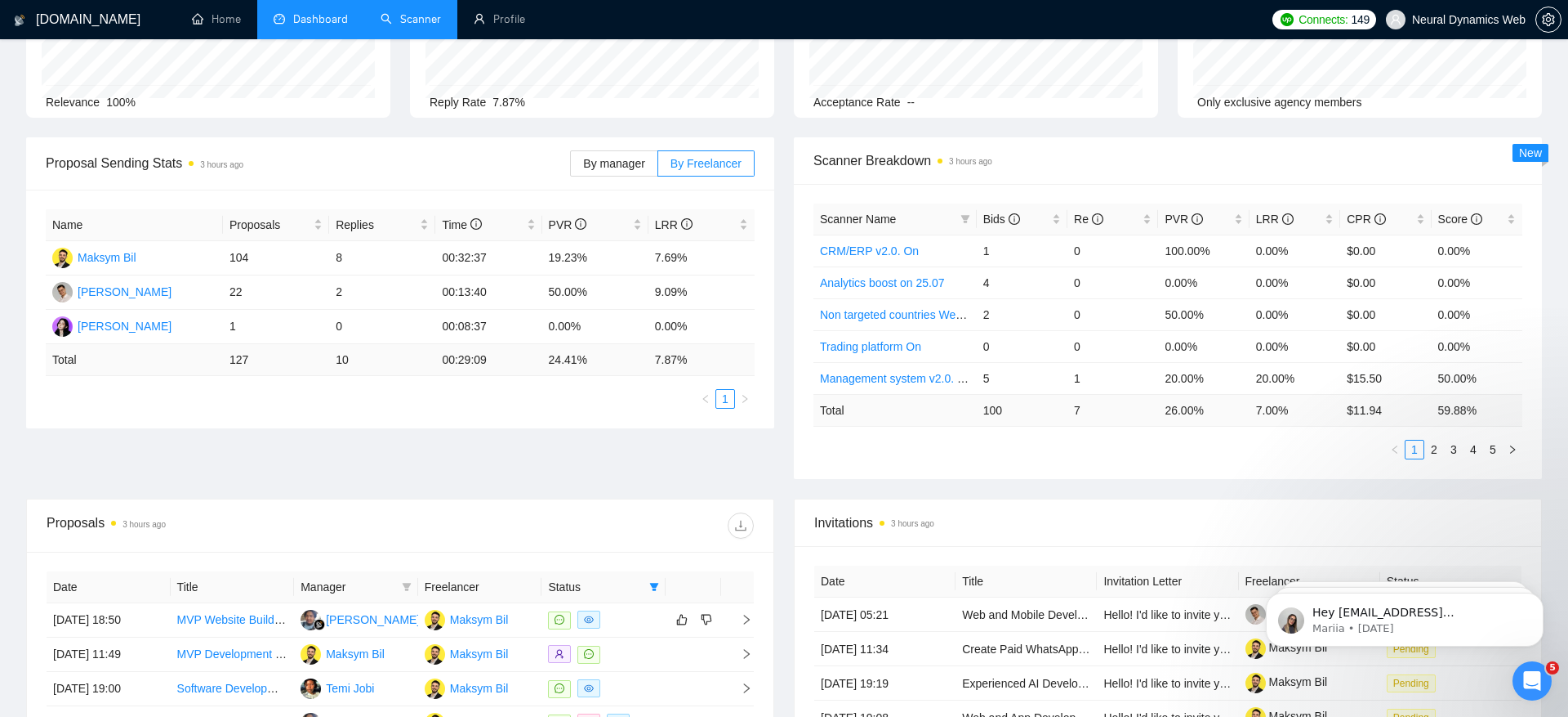
scroll to position [0, 0]
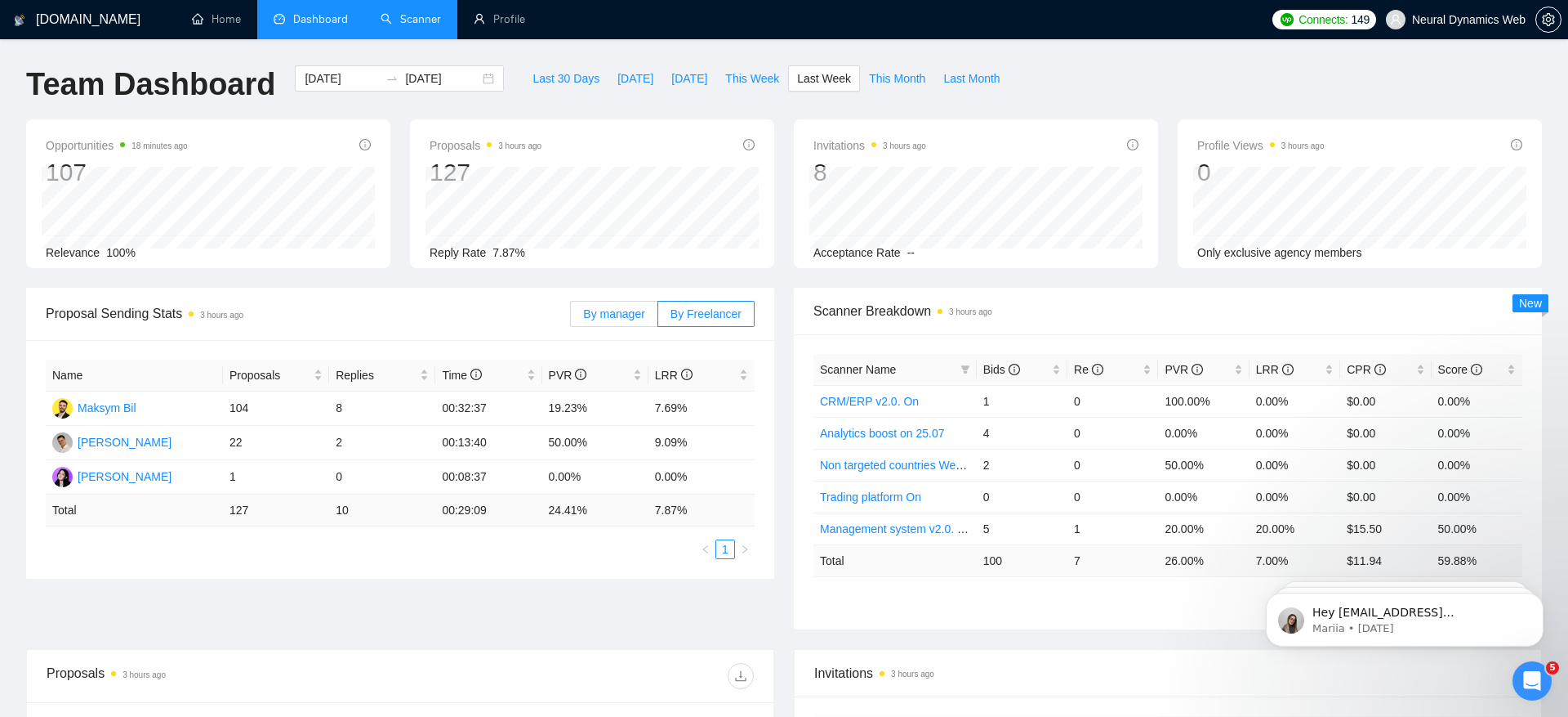
click at [585, 319] on label "By manager" at bounding box center [614, 314] width 87 height 26
click at [571, 318] on input "By manager" at bounding box center [571, 318] width 0 height 0
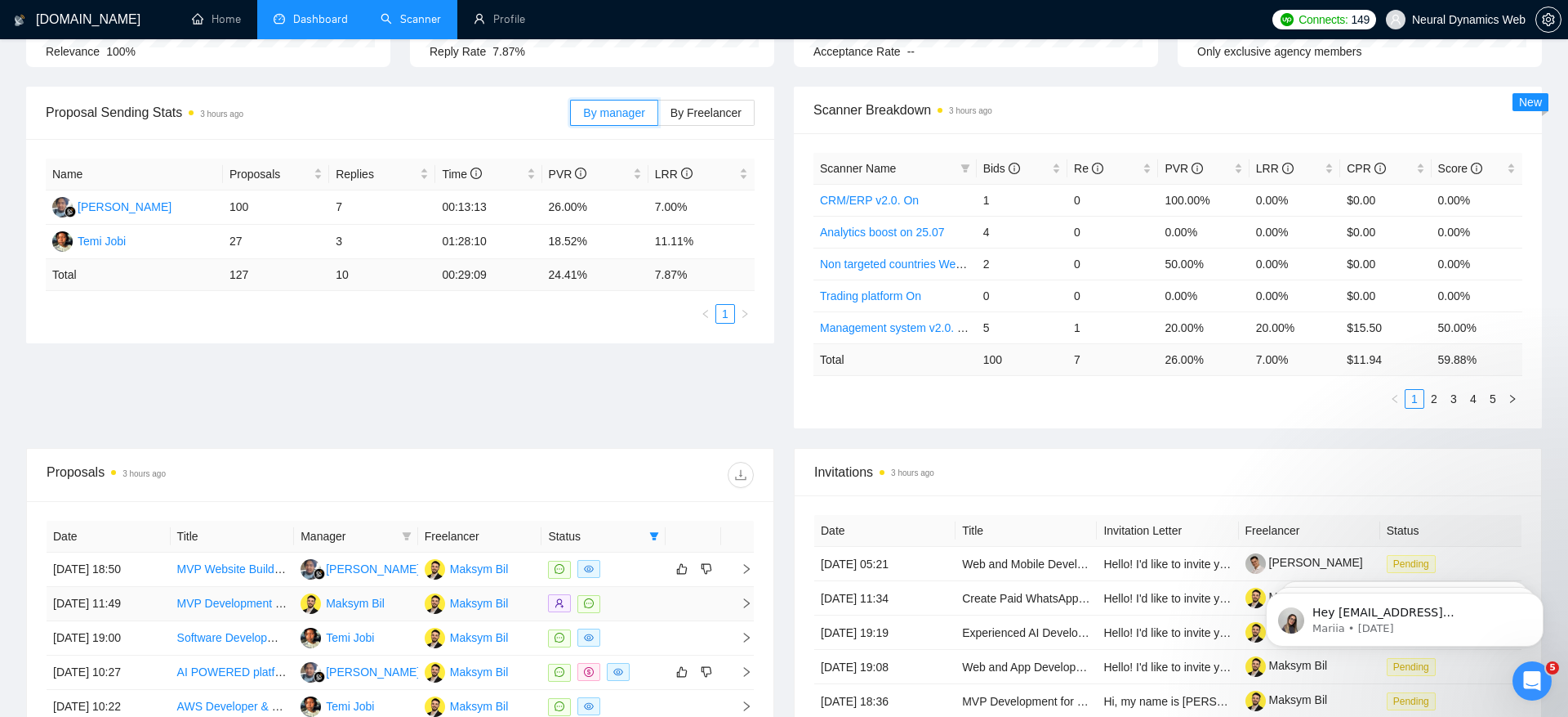
scroll to position [203, 0]
click at [359, 403] on div "Proposal Sending Stats 3 hours ago By manager By Freelancer Name Proposals Repl…" at bounding box center [784, 265] width 1536 height 361
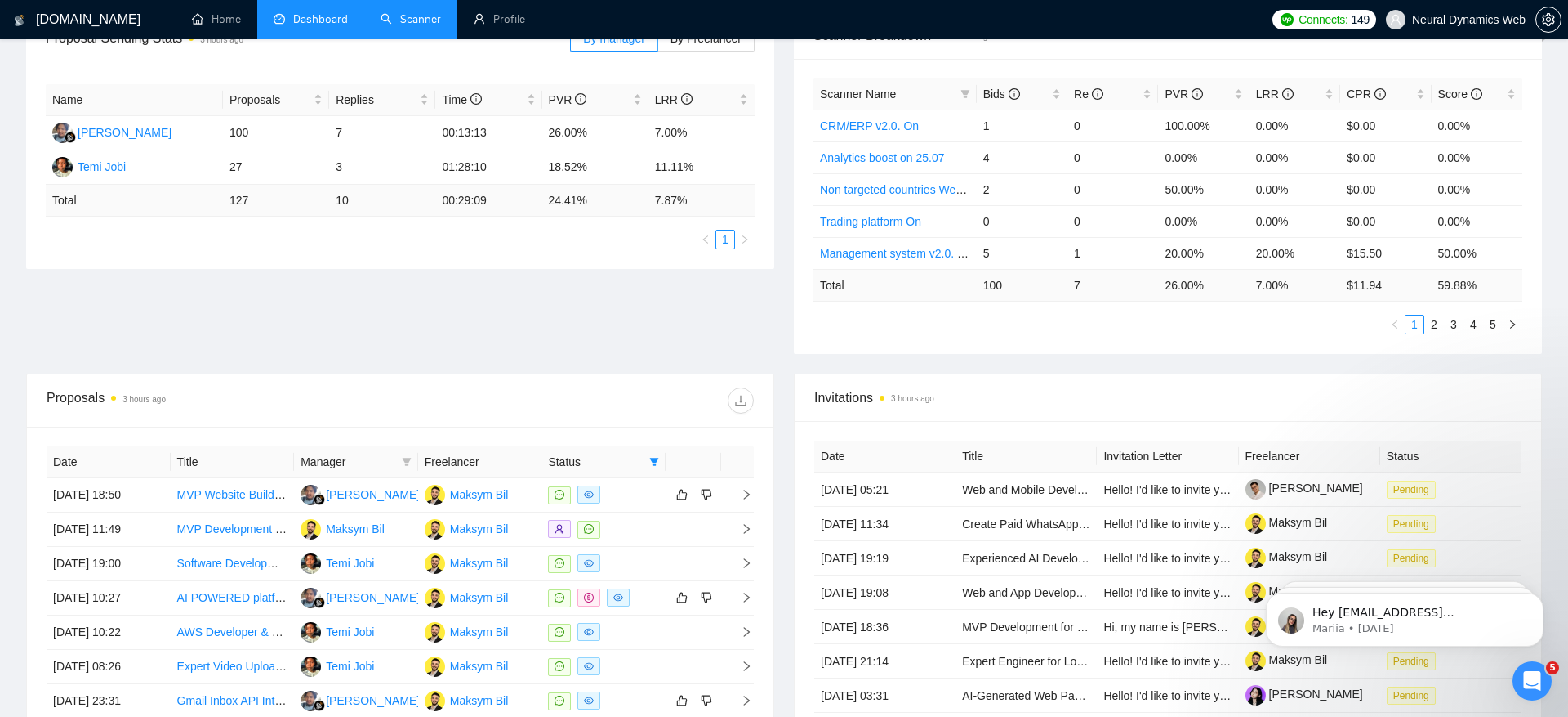
scroll to position [0, 0]
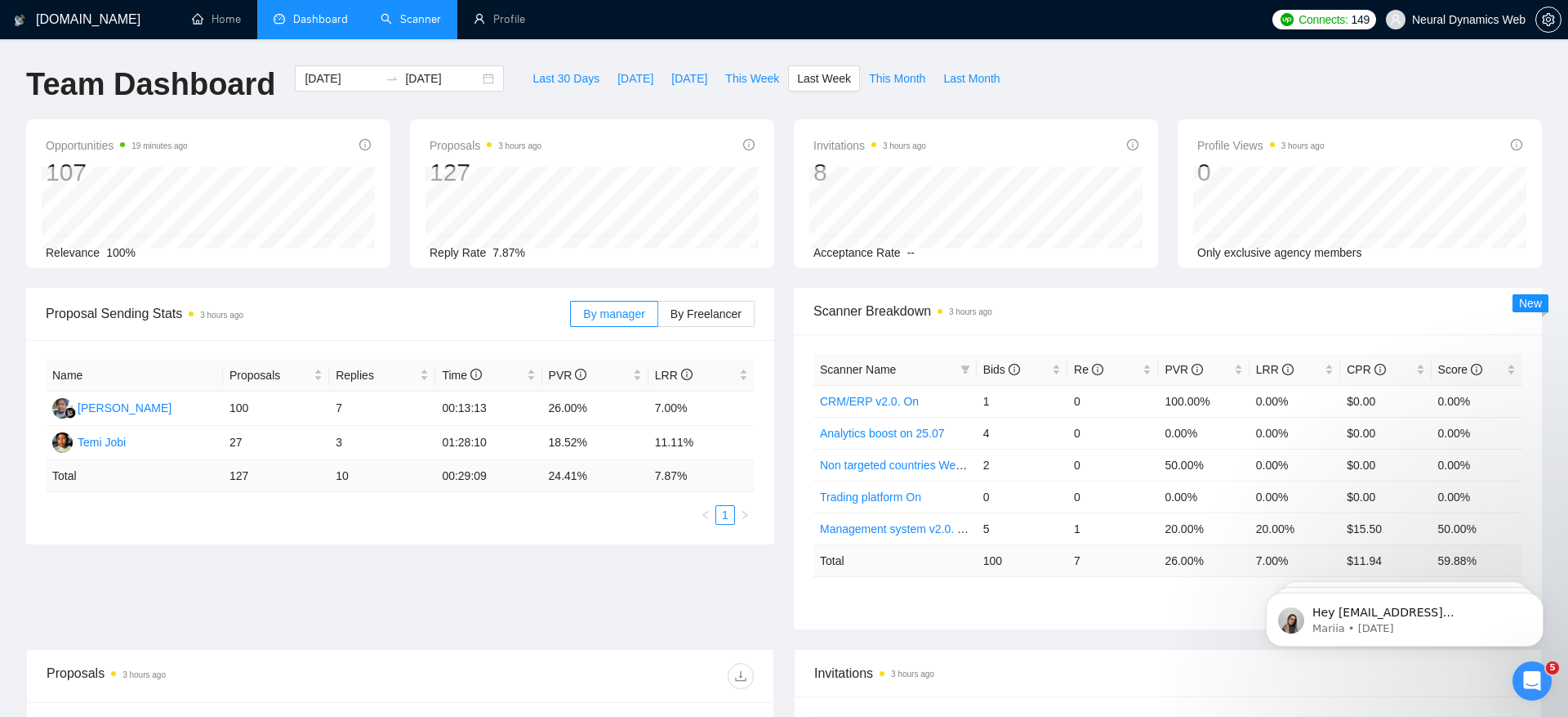
click at [1088, 77] on div "Team Dashboard 2025-09-01 2025-09-07 Last 30 Days Today Yesterday This Week Las…" at bounding box center [784, 92] width 1536 height 54
click at [706, 307] on span "By Freelancer" at bounding box center [706, 314] width 71 height 13
click at [658, 318] on input "By Freelancer" at bounding box center [658, 318] width 0 height 0
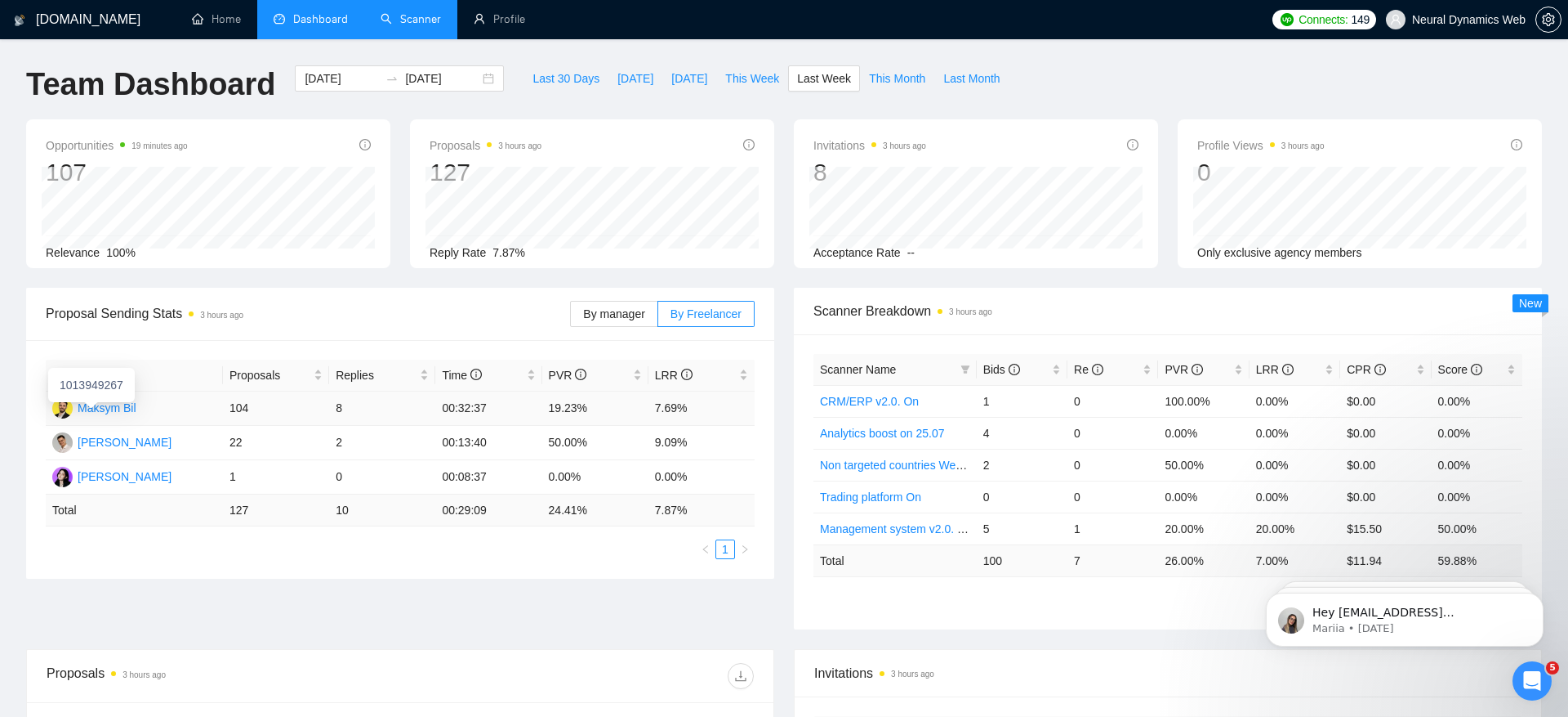
click at [100, 412] on div "Maksym Bil" at bounding box center [106, 408] width 58 height 18
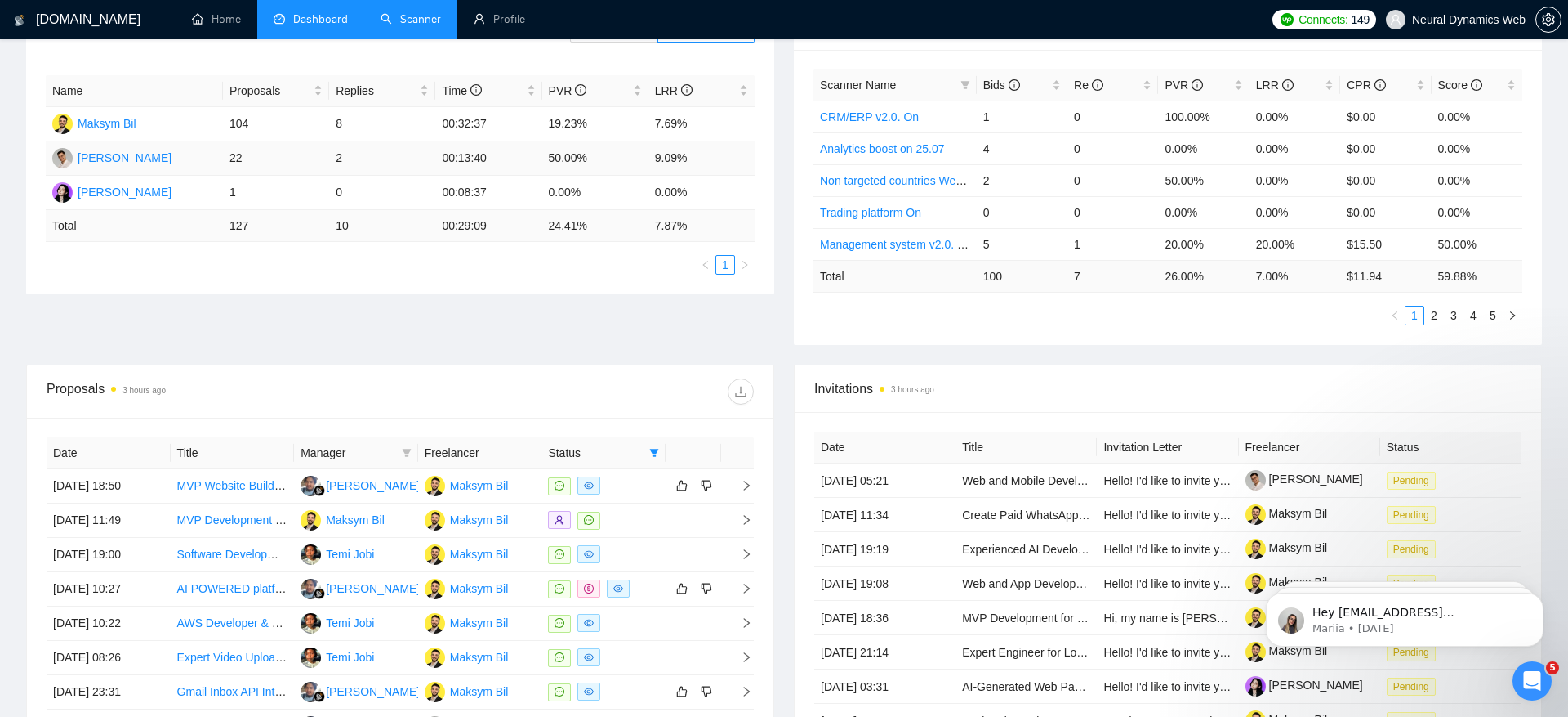
scroll to position [479, 0]
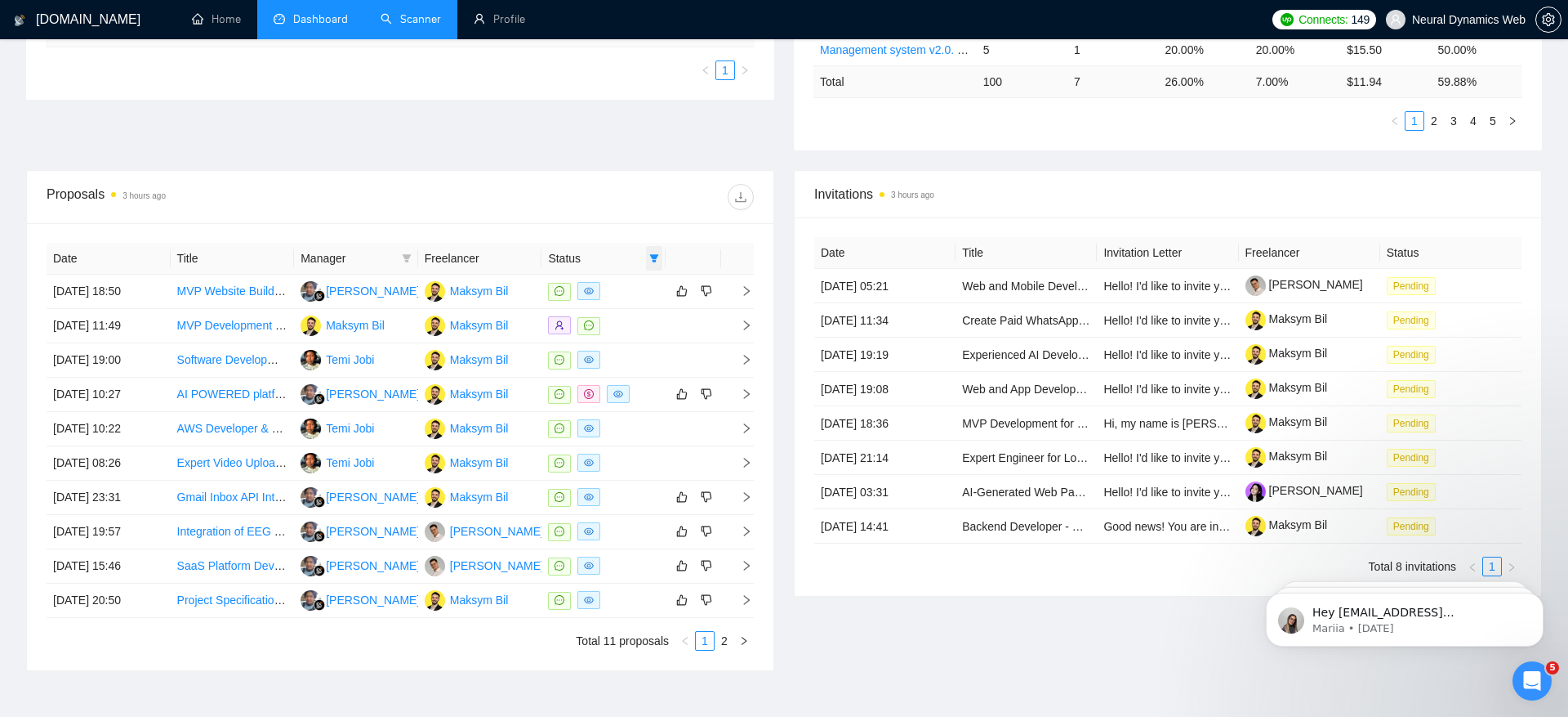
click at [649, 258] on icon "filter" at bounding box center [654, 258] width 10 height 10
click at [620, 288] on span "Chat" at bounding box center [613, 287] width 78 height 18
checkbox input "false"
click at [638, 342] on span "OK" at bounding box center [641, 346] width 16 height 18
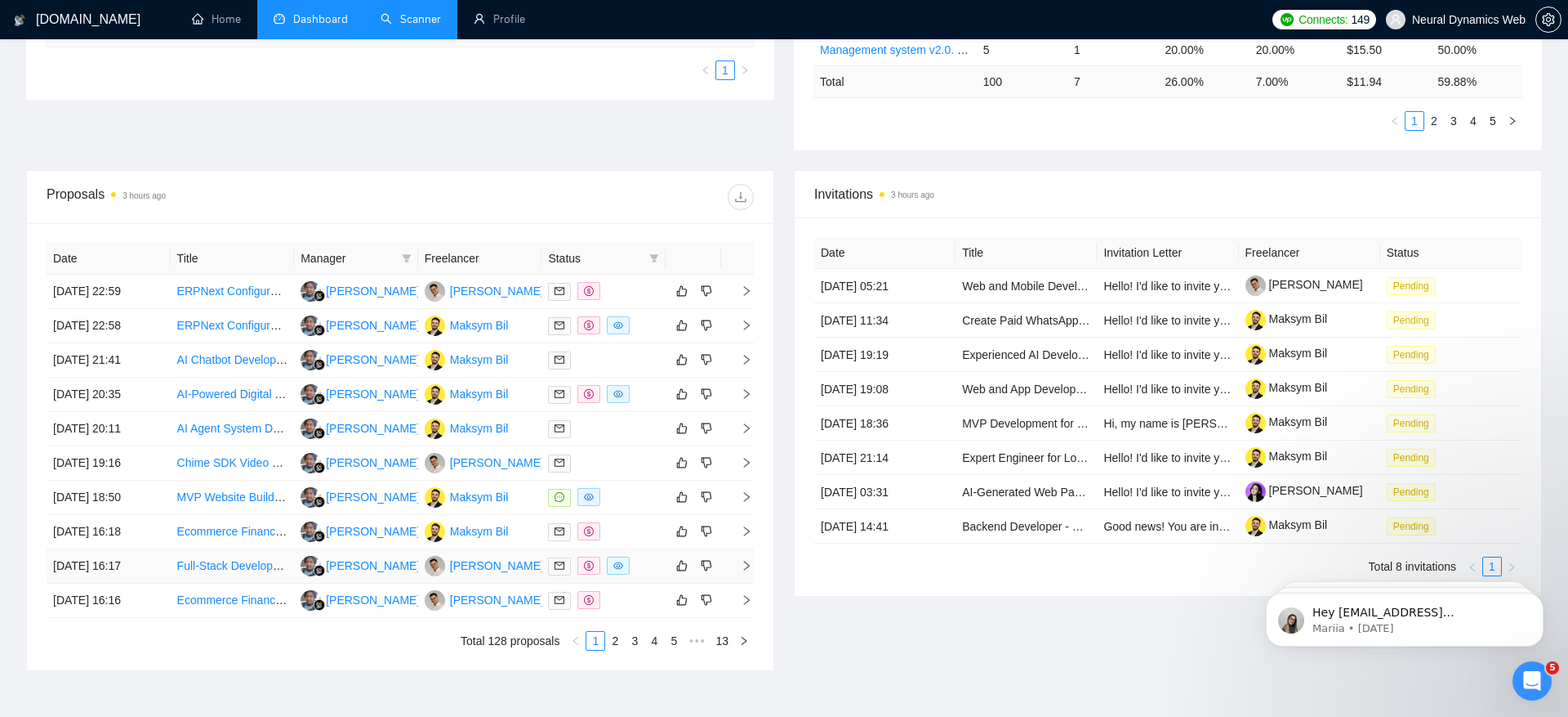
click at [123, 561] on td "07 Sep, 2025 16:17" at bounding box center [109, 566] width 124 height 35
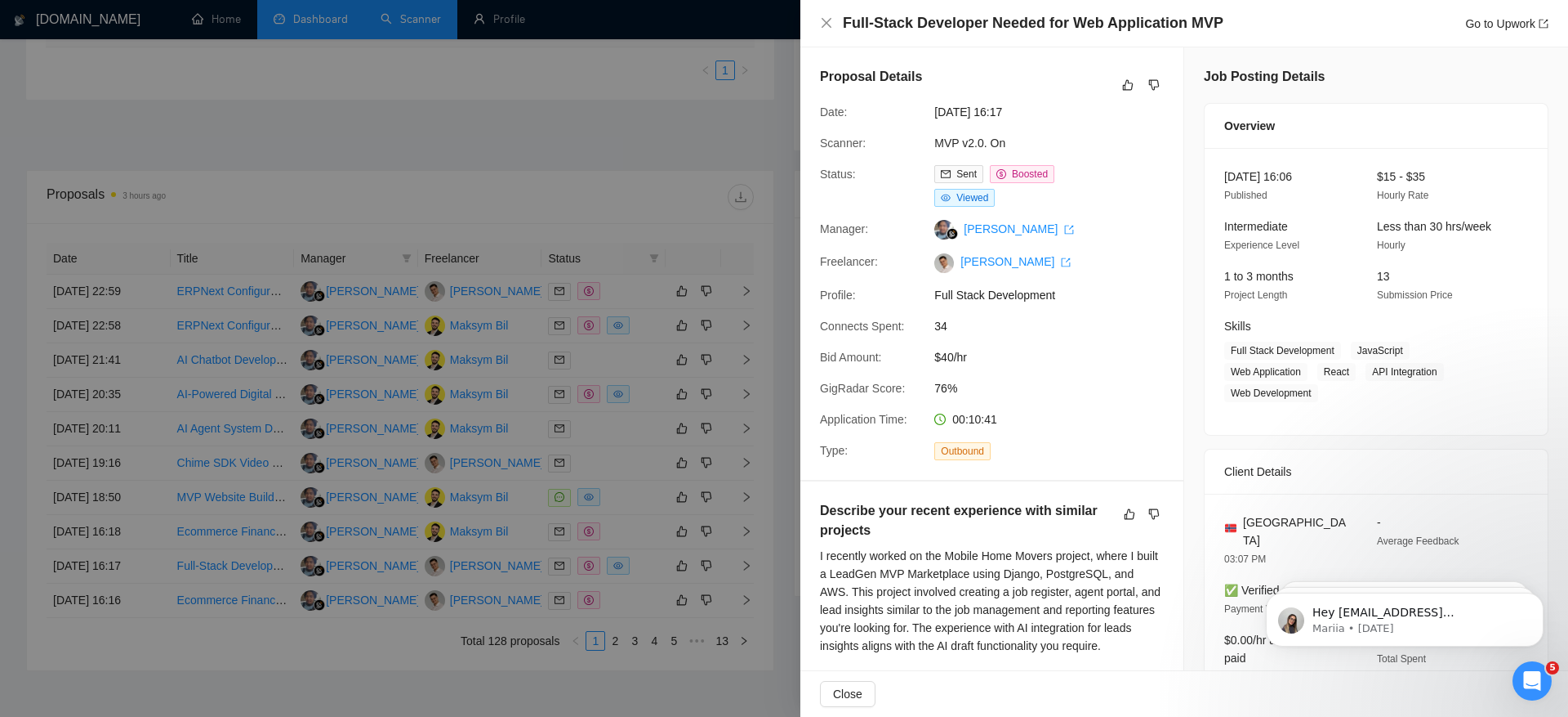
click at [1484, 30] on div "Go to Upwork" at bounding box center [1506, 24] width 83 height 18
click at [1492, 17] on link "Go to Upwork" at bounding box center [1506, 24] width 83 height 13
click at [531, 309] on div at bounding box center [784, 358] width 1568 height 717
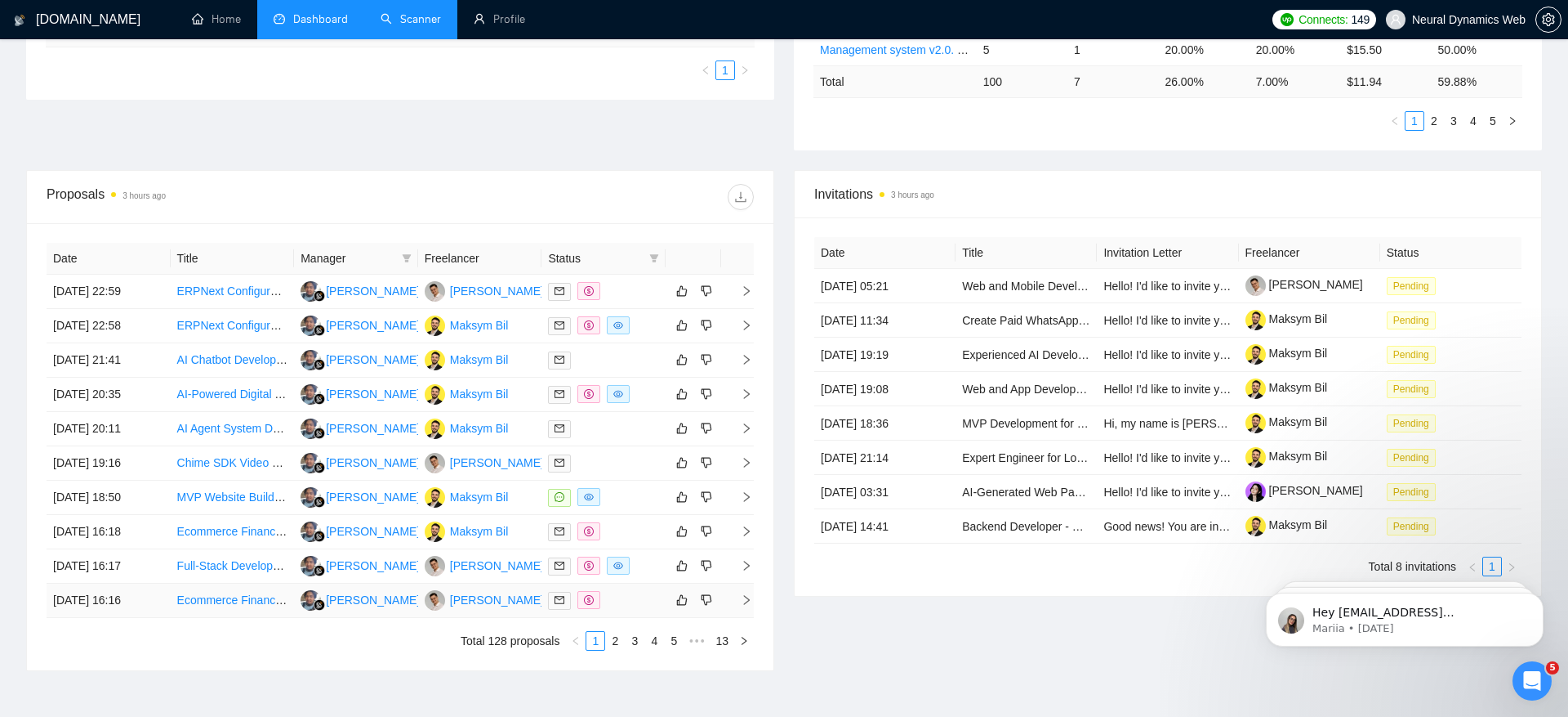
click at [193, 594] on link "Ecommerce Financial Dashboard Development with Automation" at bounding box center [338, 600] width 323 height 13
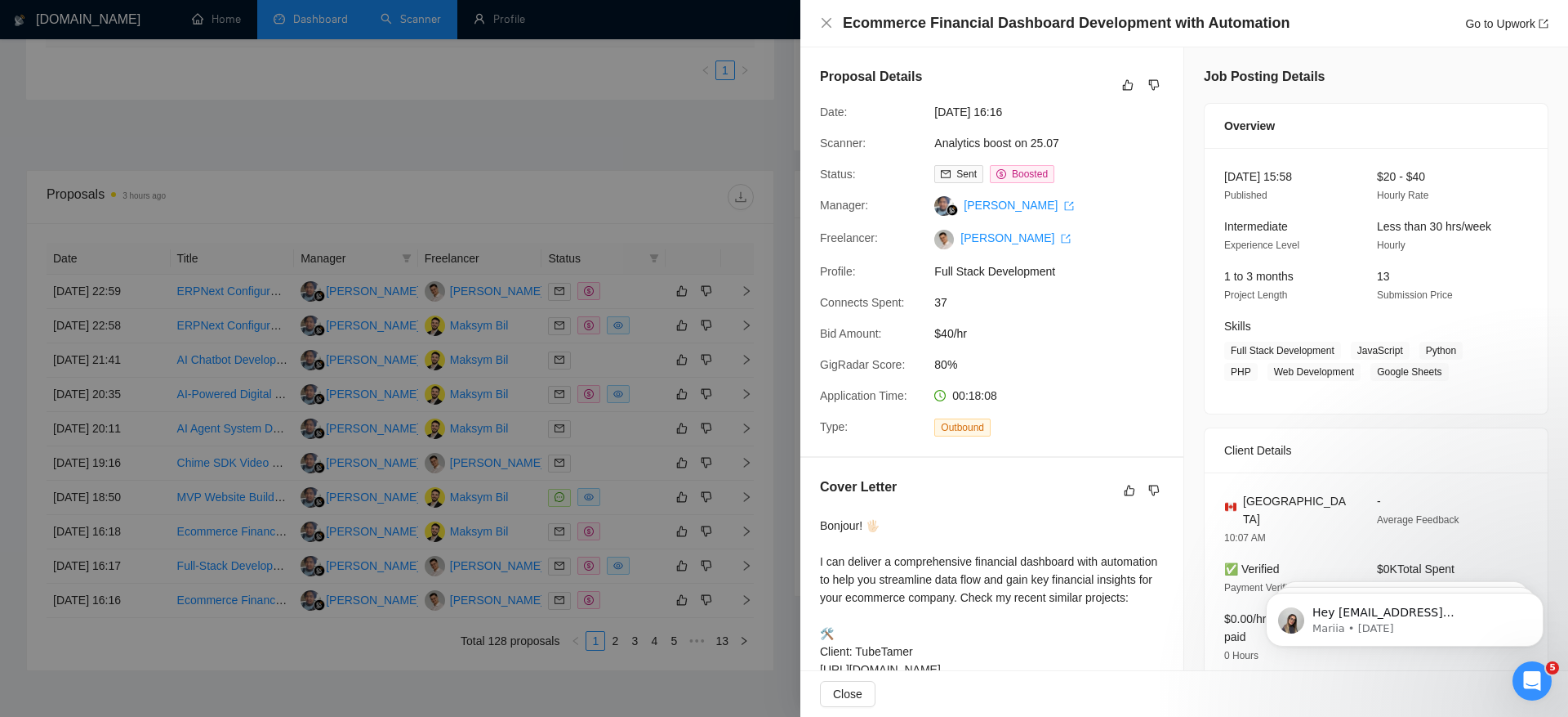
click at [481, 156] on div at bounding box center [784, 358] width 1568 height 717
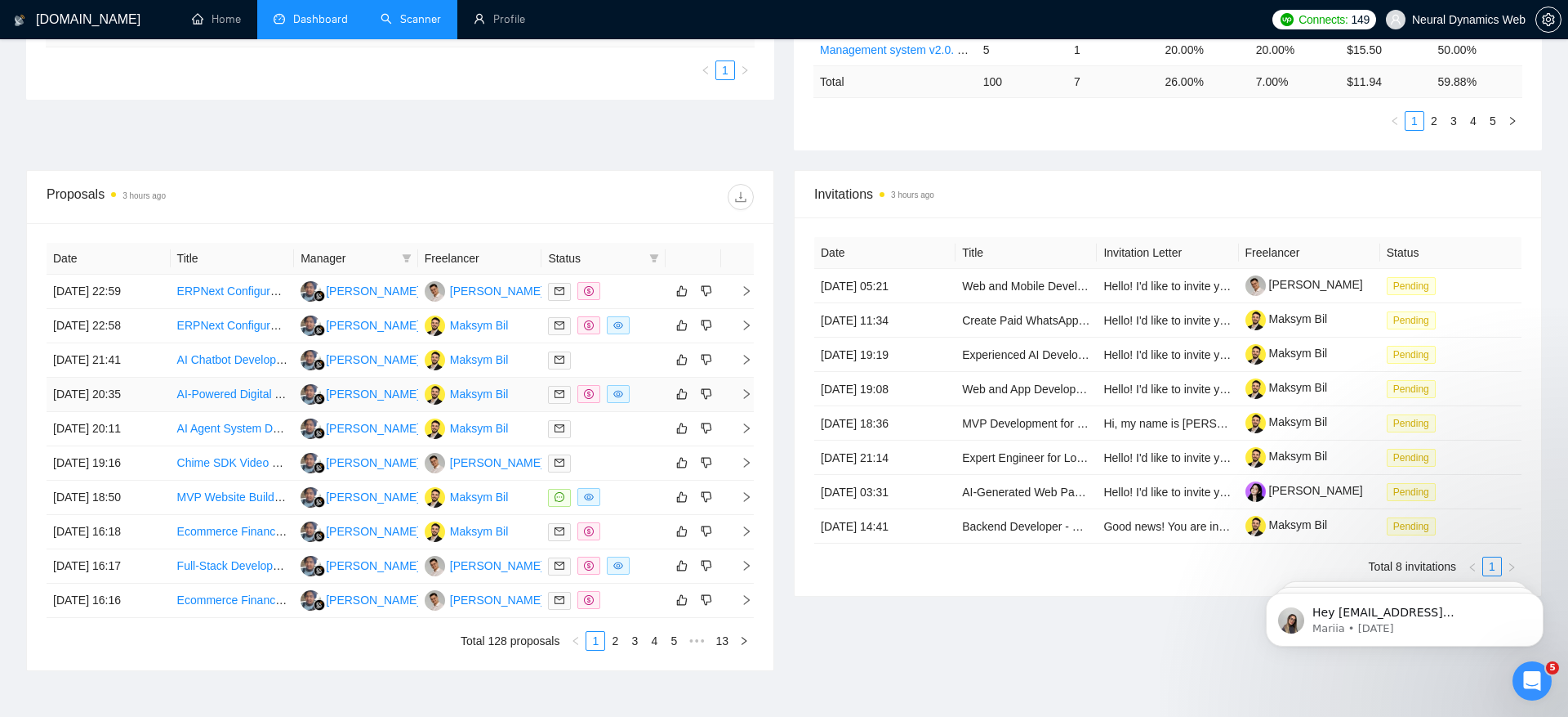
click at [100, 378] on td "07 Sep, 2025 20:35" at bounding box center [109, 395] width 124 height 35
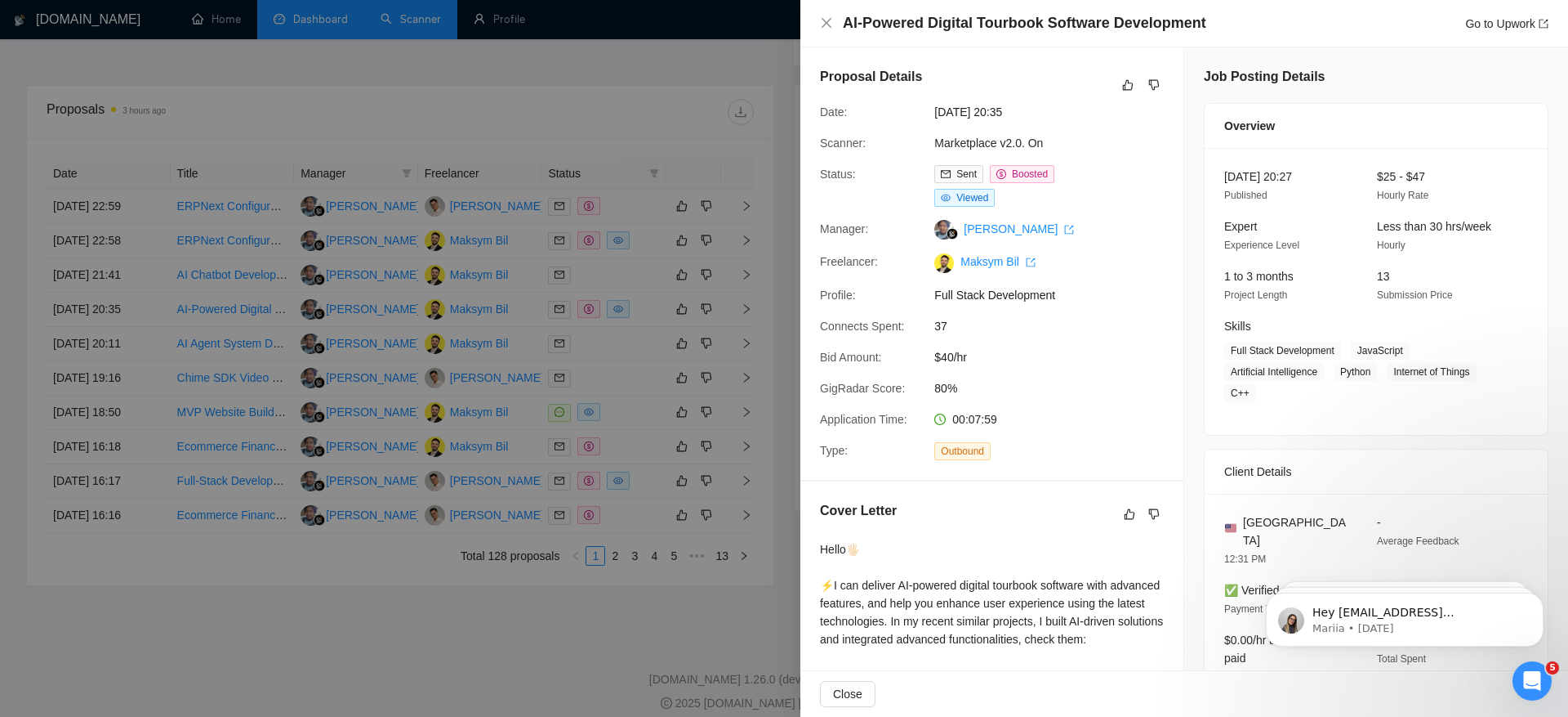
scroll to position [572, 0]
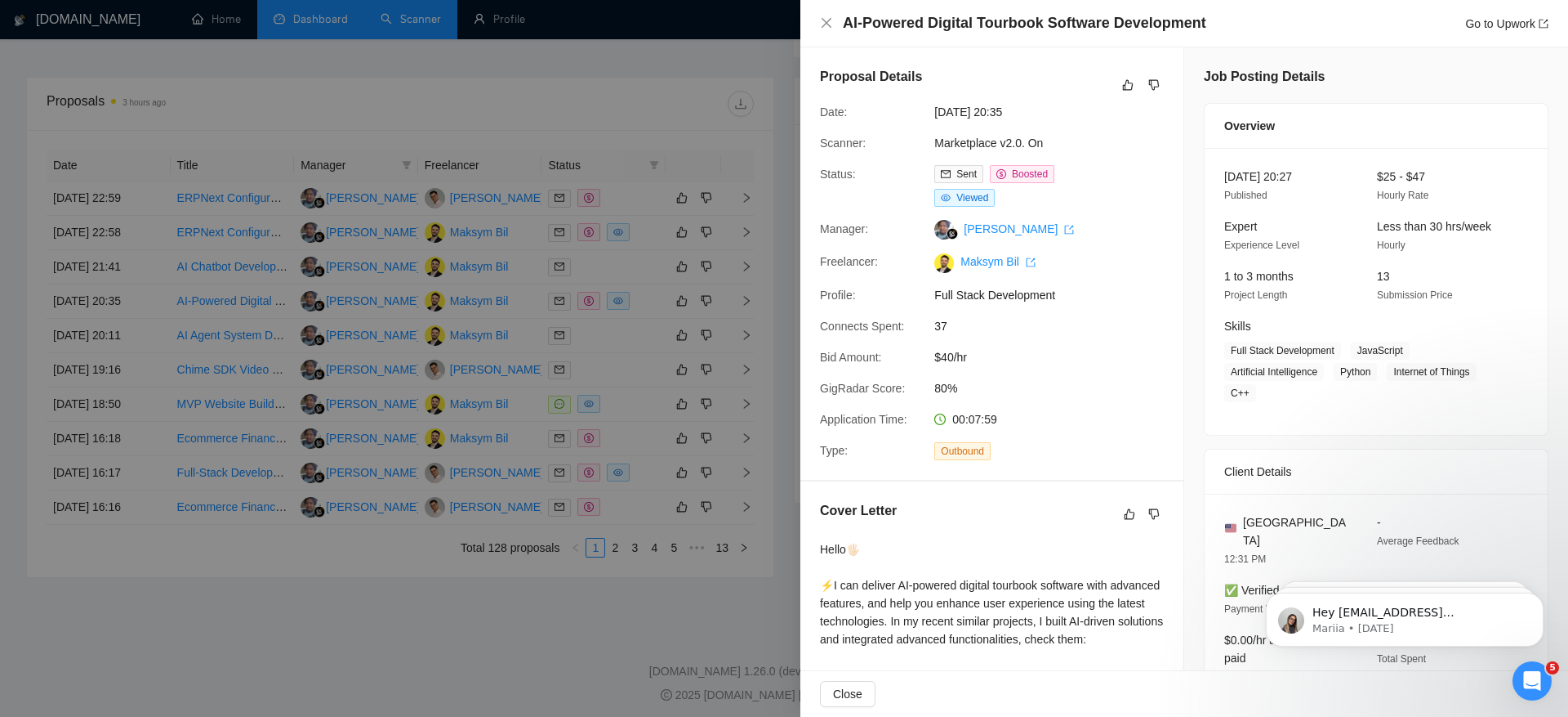
click at [103, 400] on div at bounding box center [784, 358] width 1568 height 717
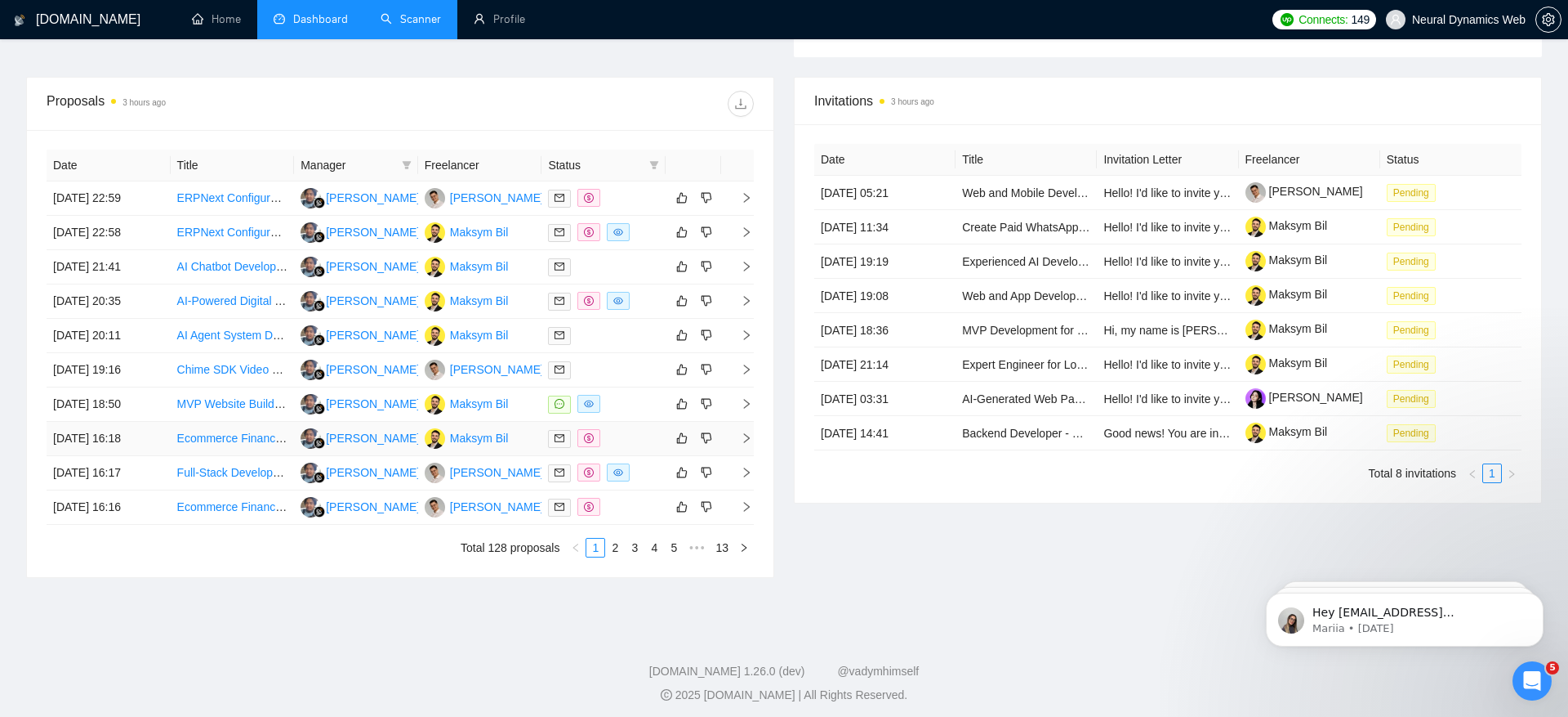
click at [104, 436] on td "07 Sep, 2025 16:18" at bounding box center [109, 439] width 124 height 35
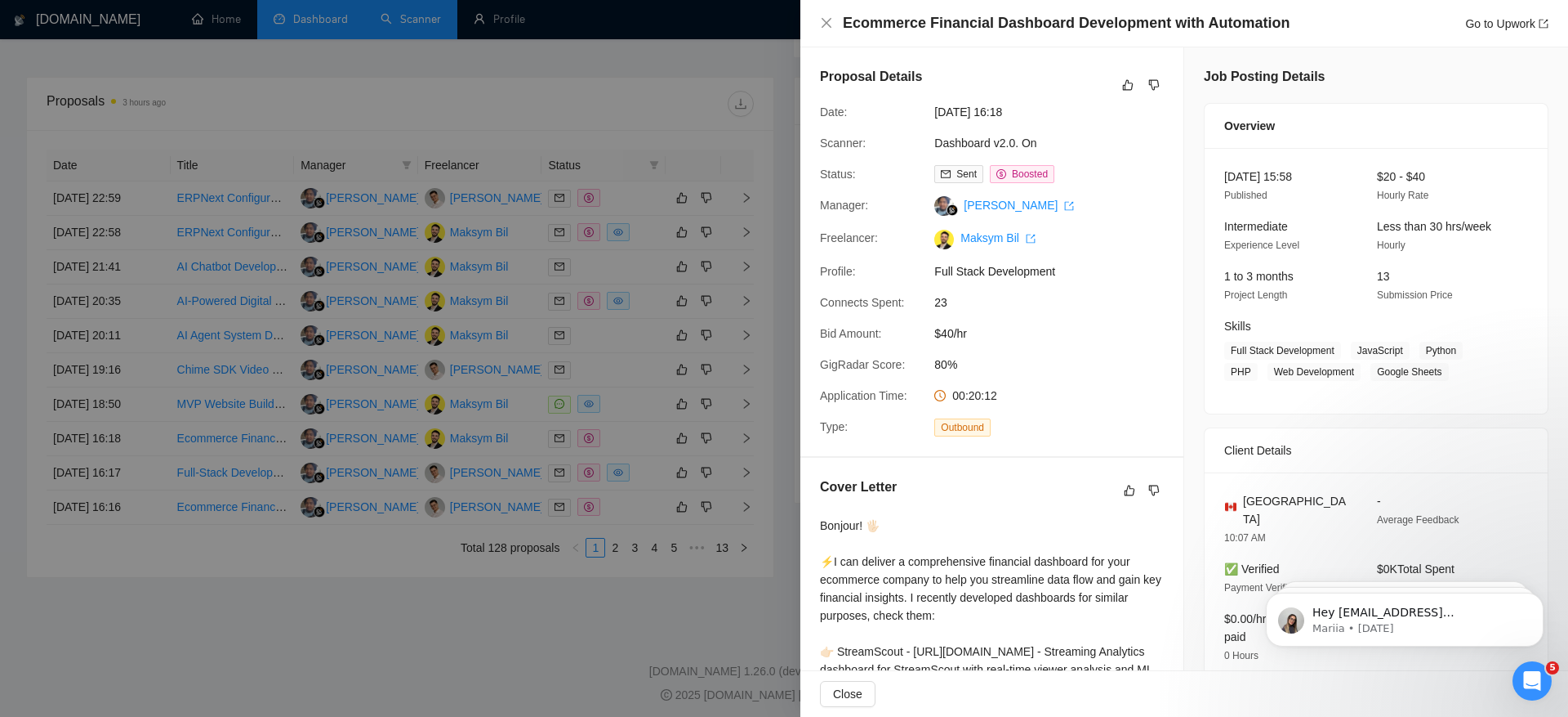
click at [670, 562] on div at bounding box center [784, 358] width 1568 height 717
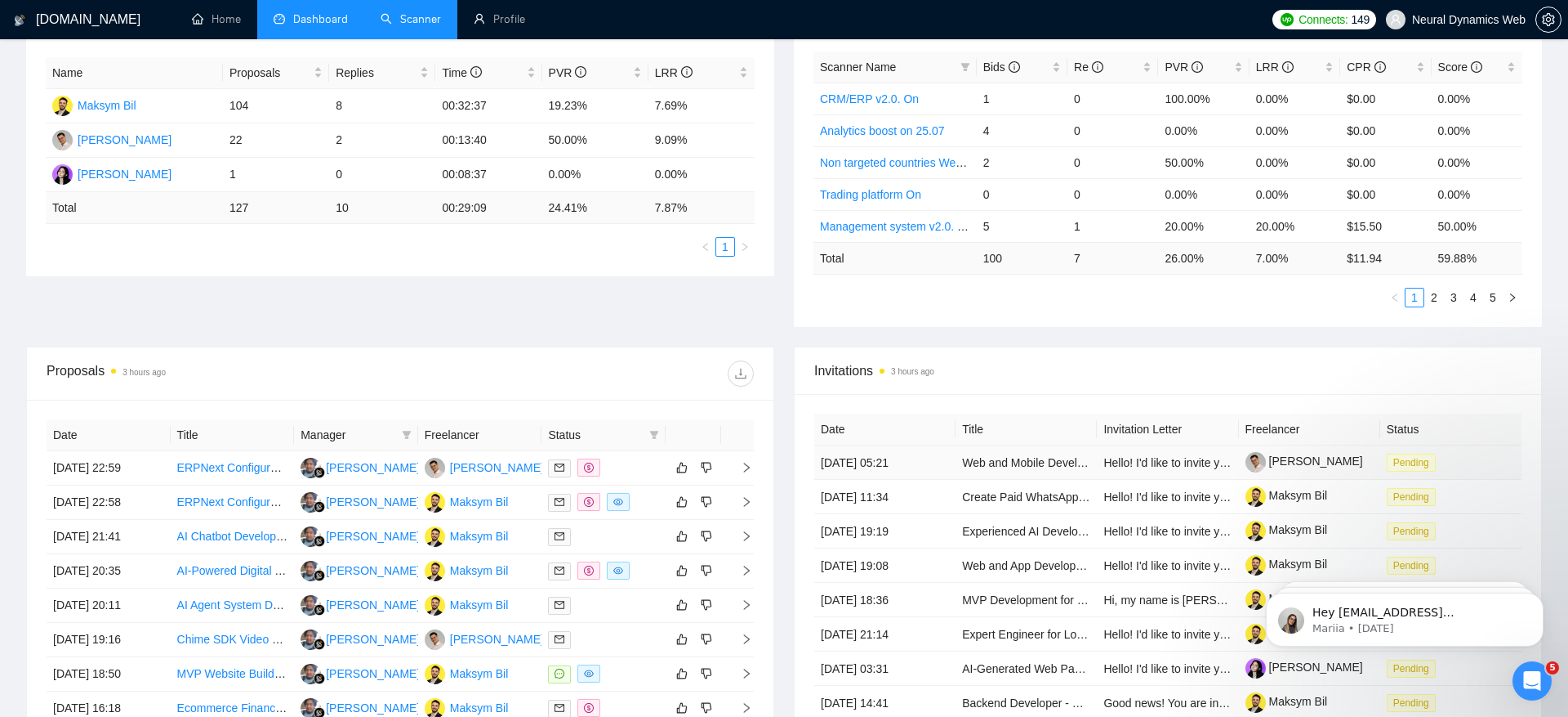
scroll to position [0, 0]
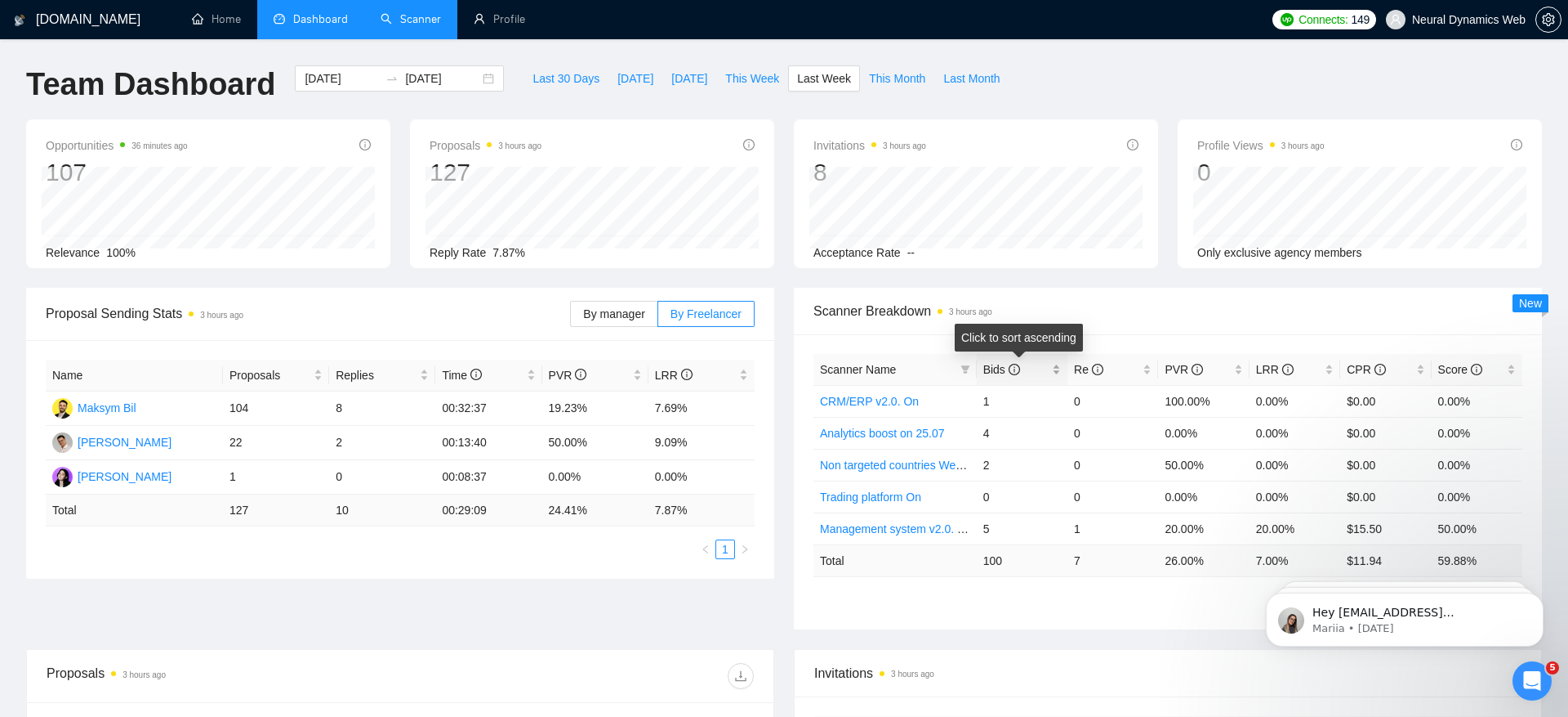
click at [992, 375] on span "Bids" at bounding box center [1001, 370] width 37 height 13
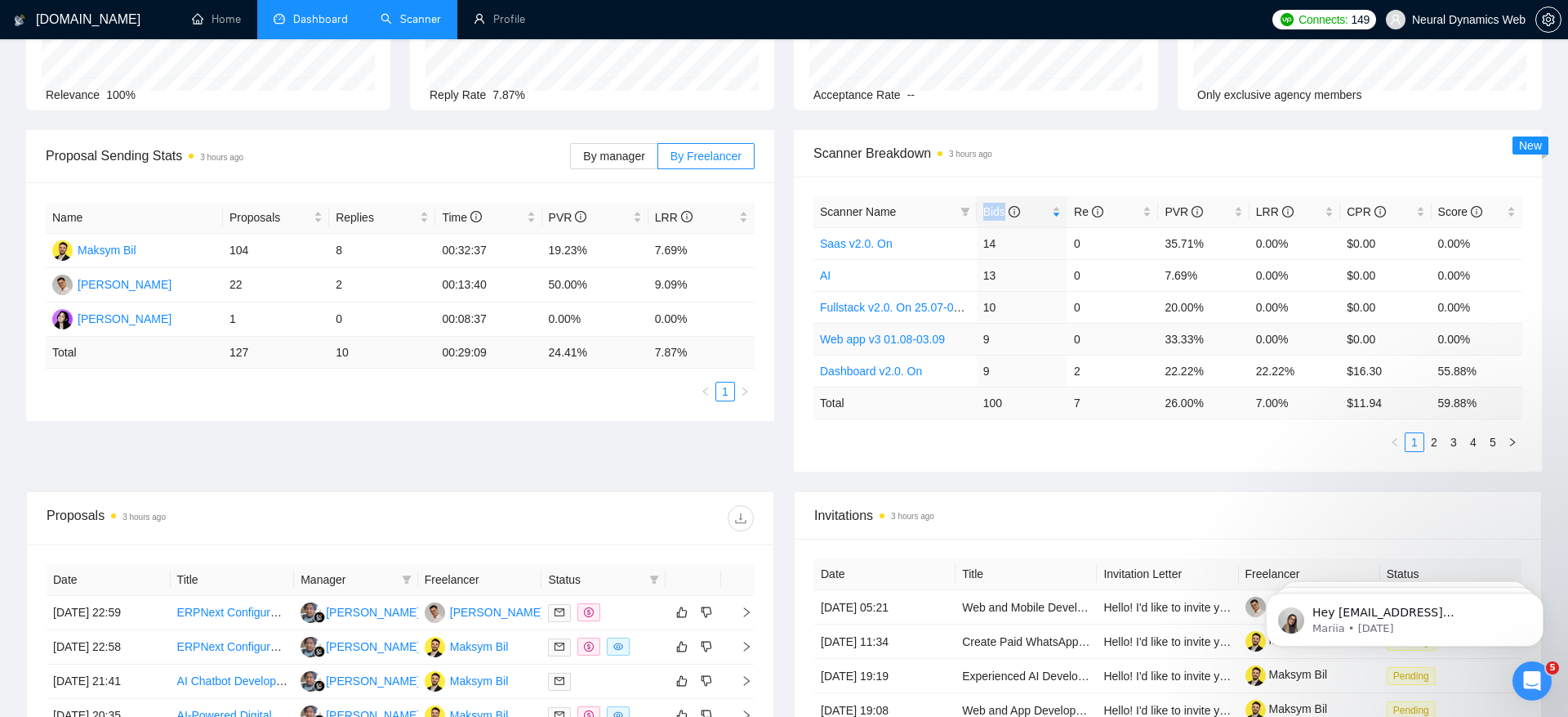
scroll to position [165, 0]
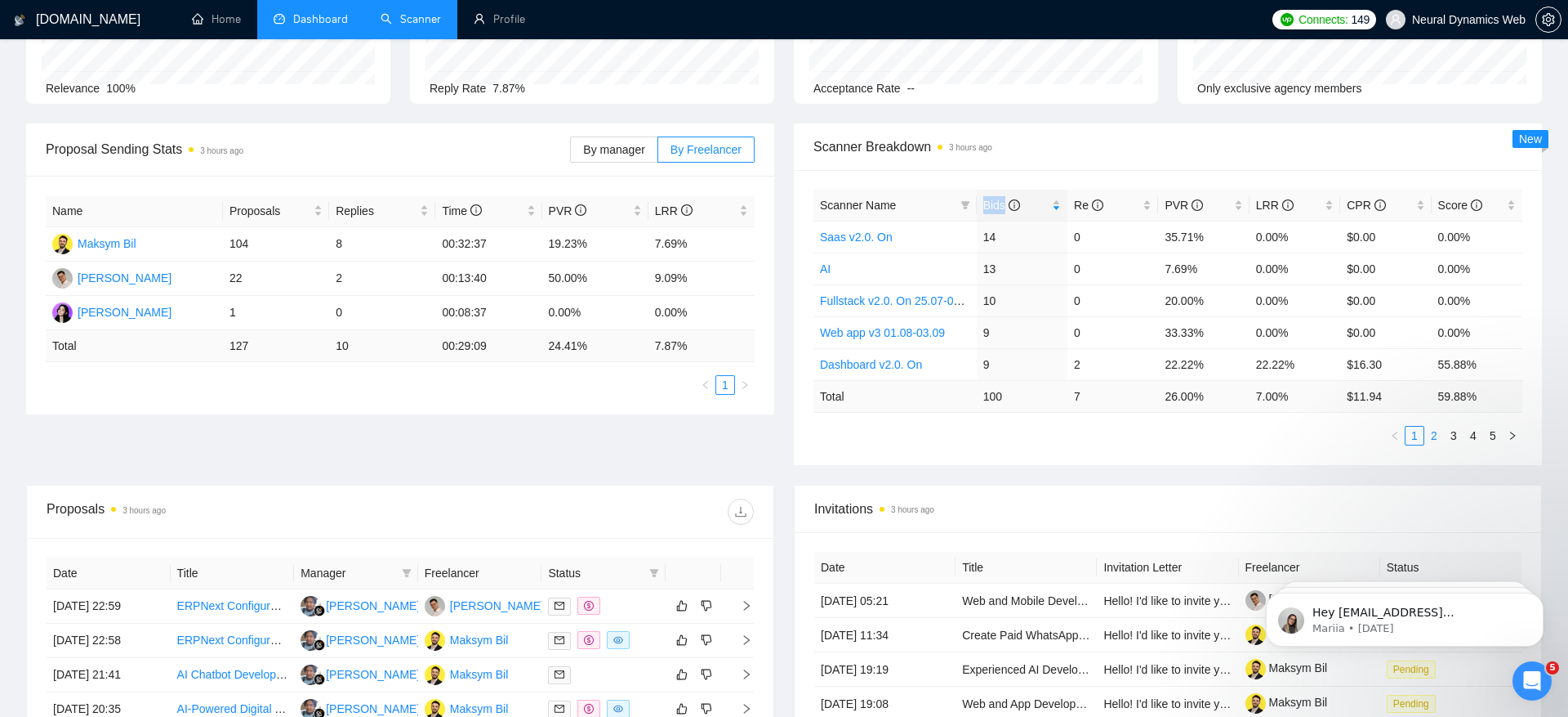
click at [1432, 440] on link "2" at bounding box center [1435, 435] width 18 height 18
click at [855, 239] on link "Real estate" at bounding box center [849, 237] width 58 height 13
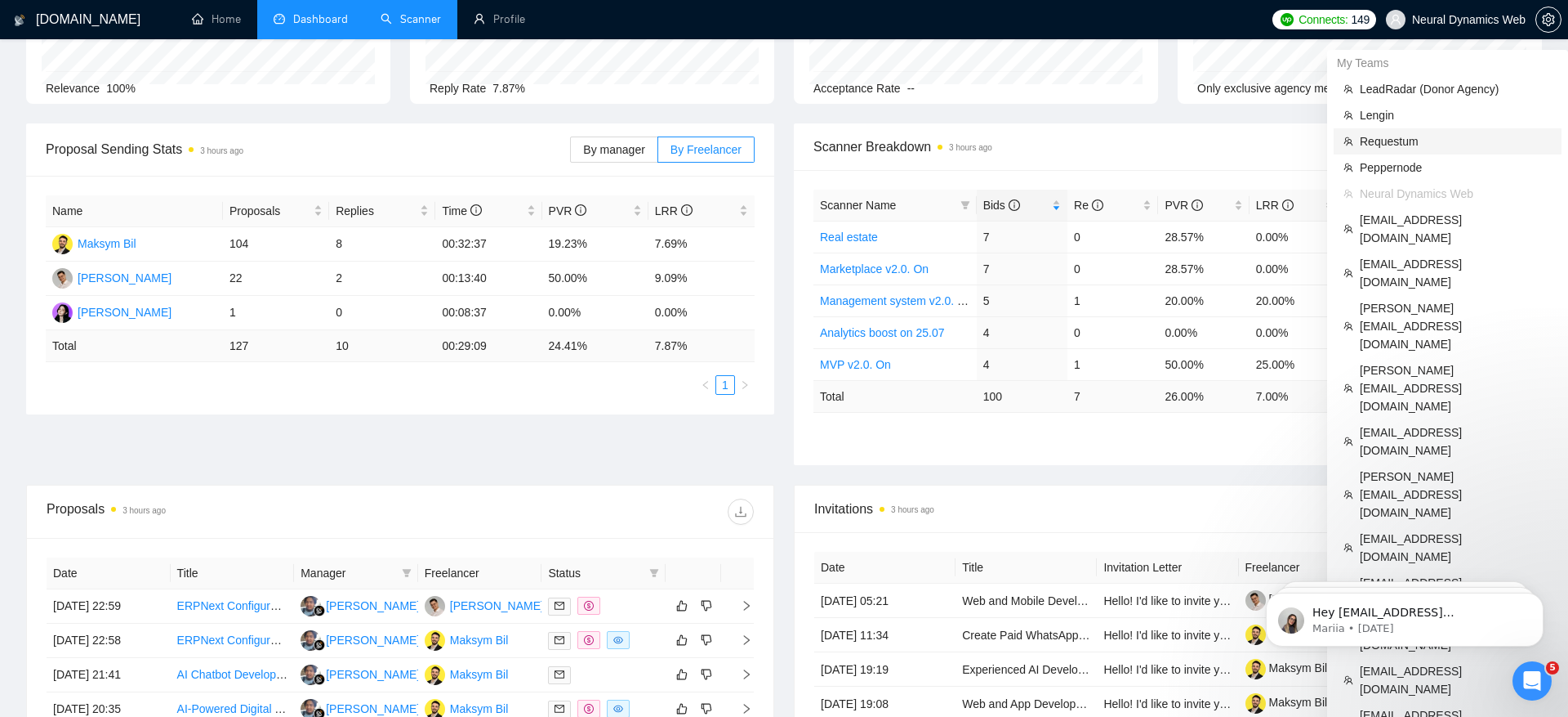
click at [1423, 147] on span "Requestum" at bounding box center [1455, 142] width 192 height 18
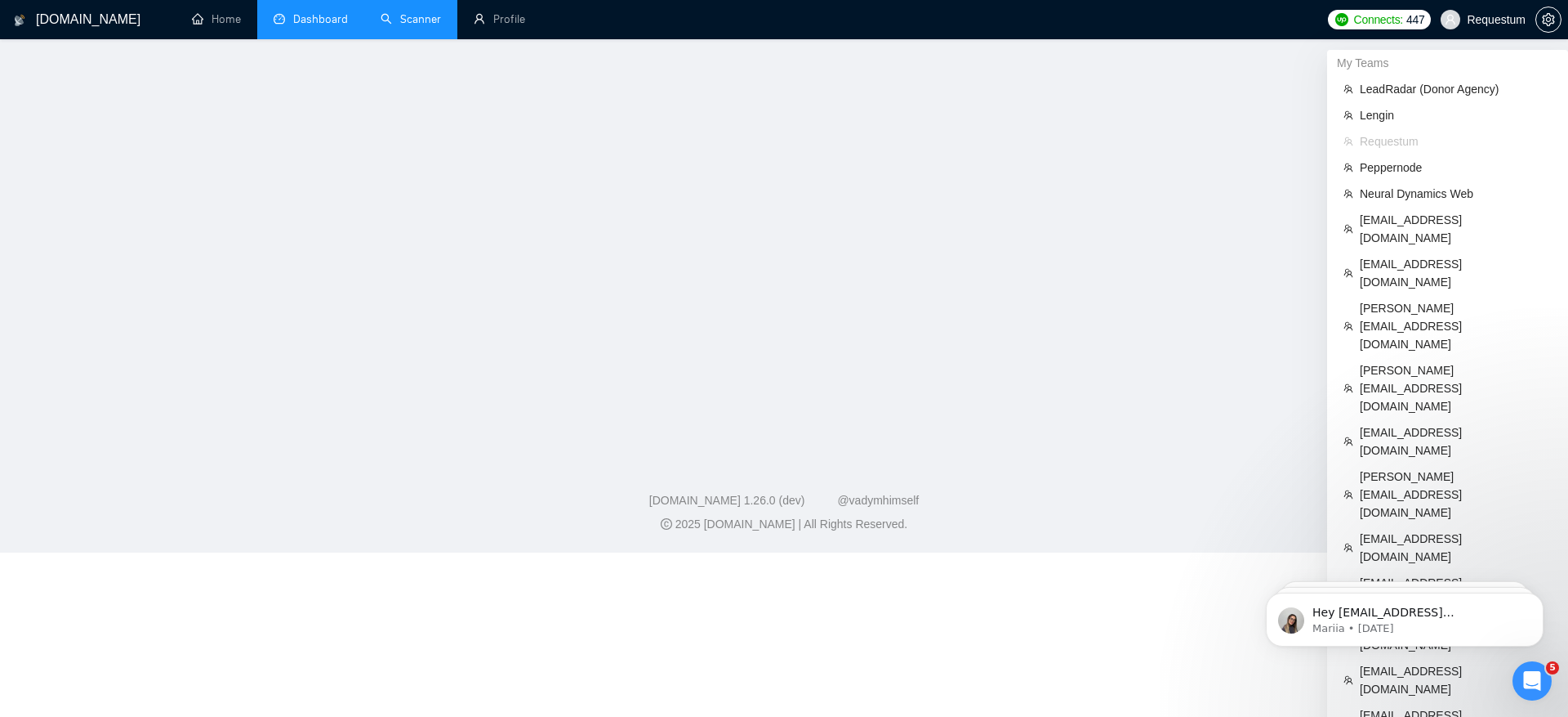
scroll to position [393, 0]
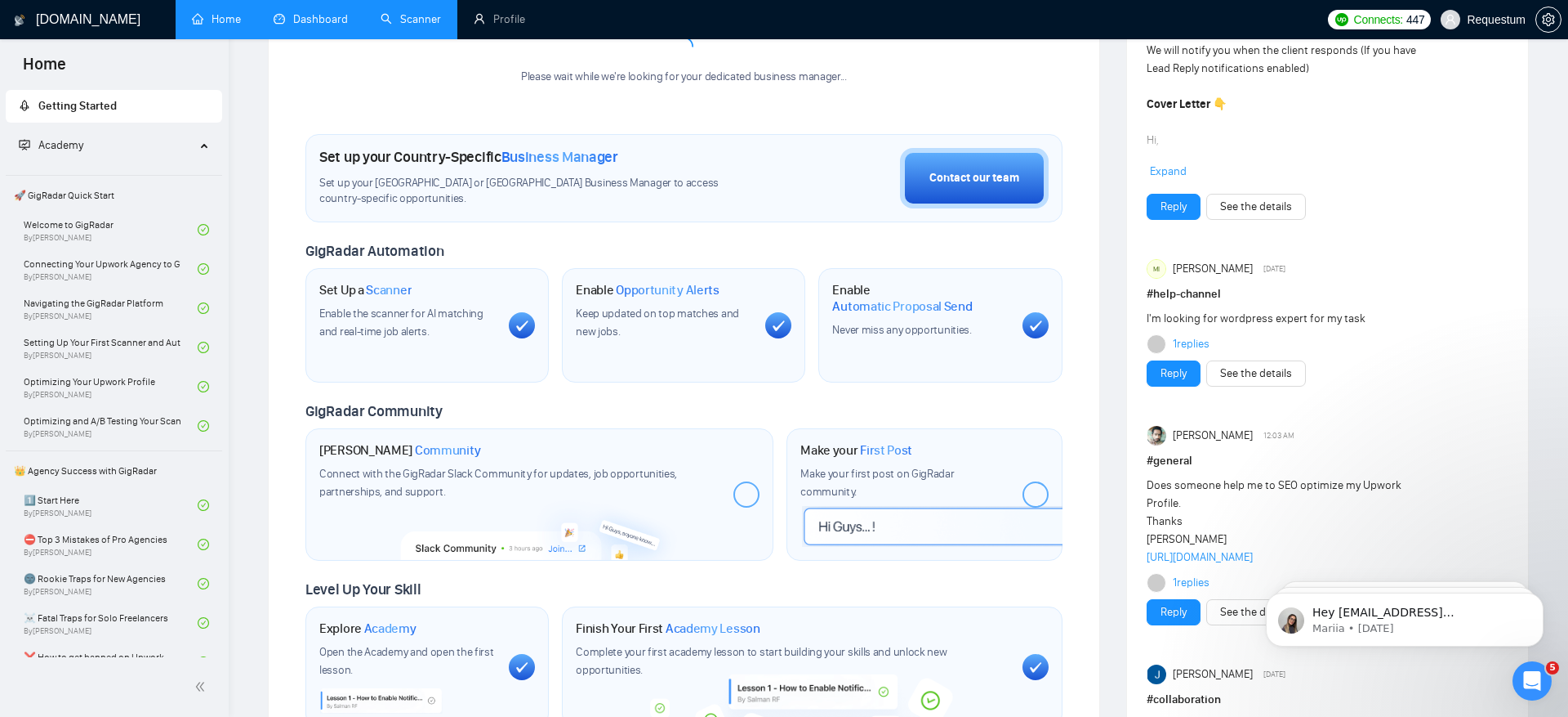
click at [318, 26] on link "Dashboard" at bounding box center [311, 19] width 74 height 14
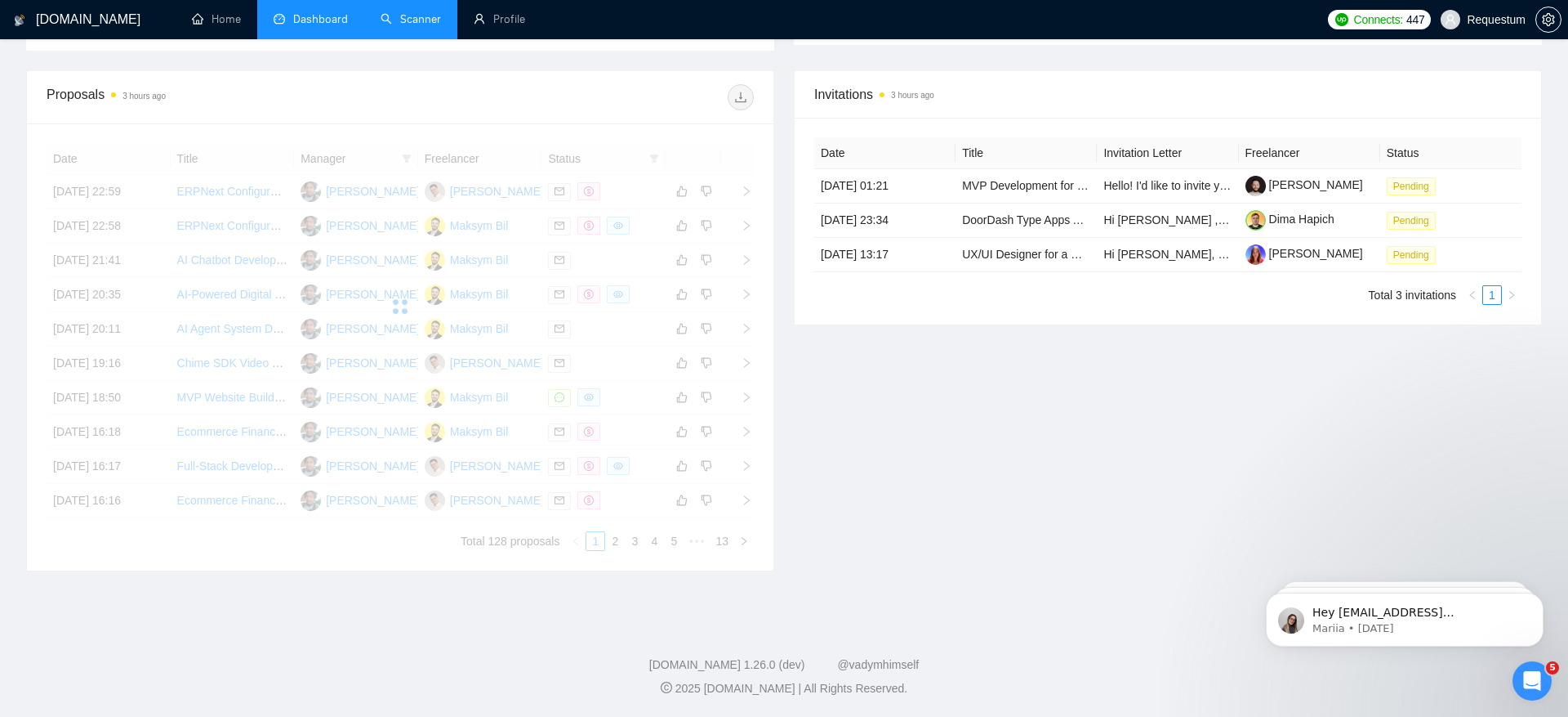
scroll to position [258, 0]
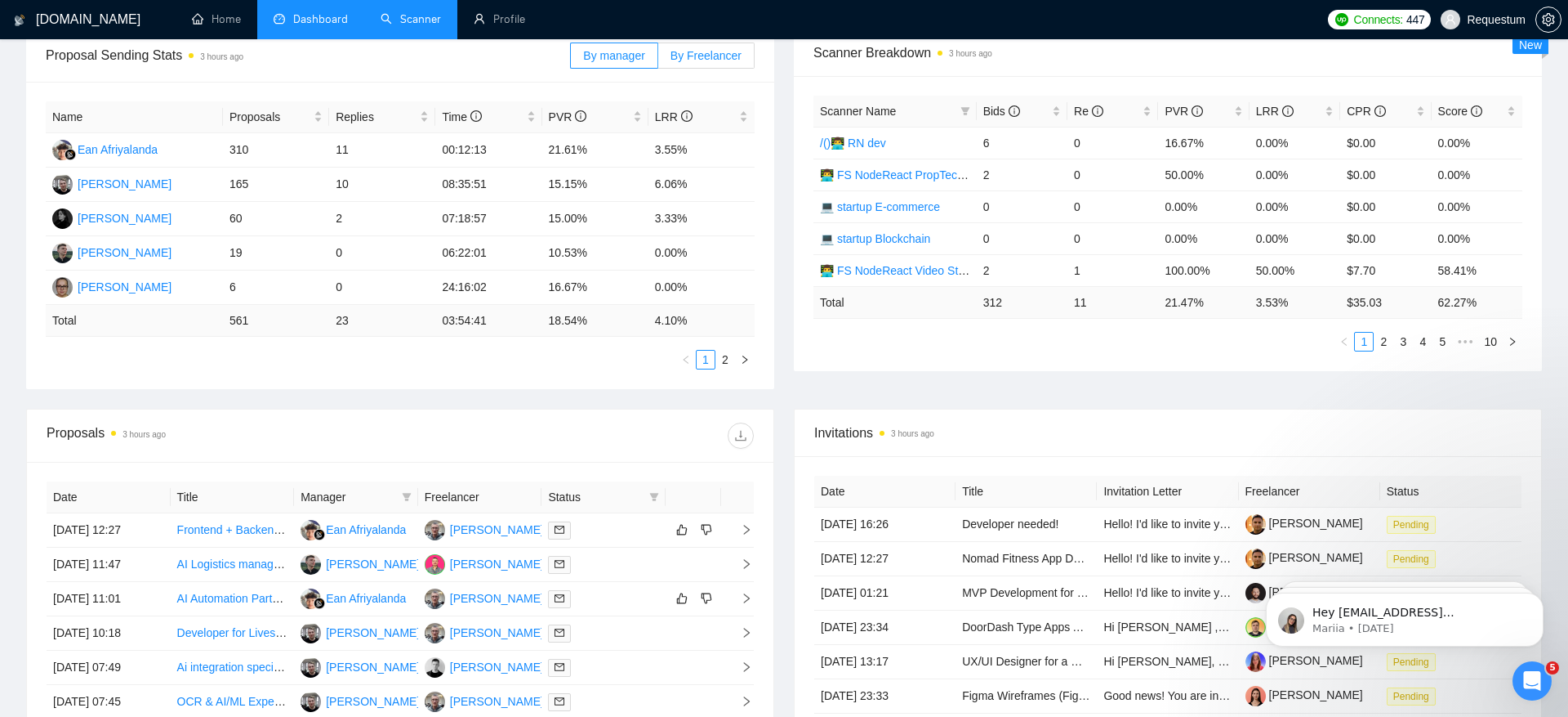
click at [712, 66] on label "By Freelancer" at bounding box center [706, 56] width 96 height 26
click at [658, 59] on input "By Freelancer" at bounding box center [658, 59] width 0 height 0
click at [149, 151] on div "Maksym Pashynov" at bounding box center [124, 150] width 94 height 18
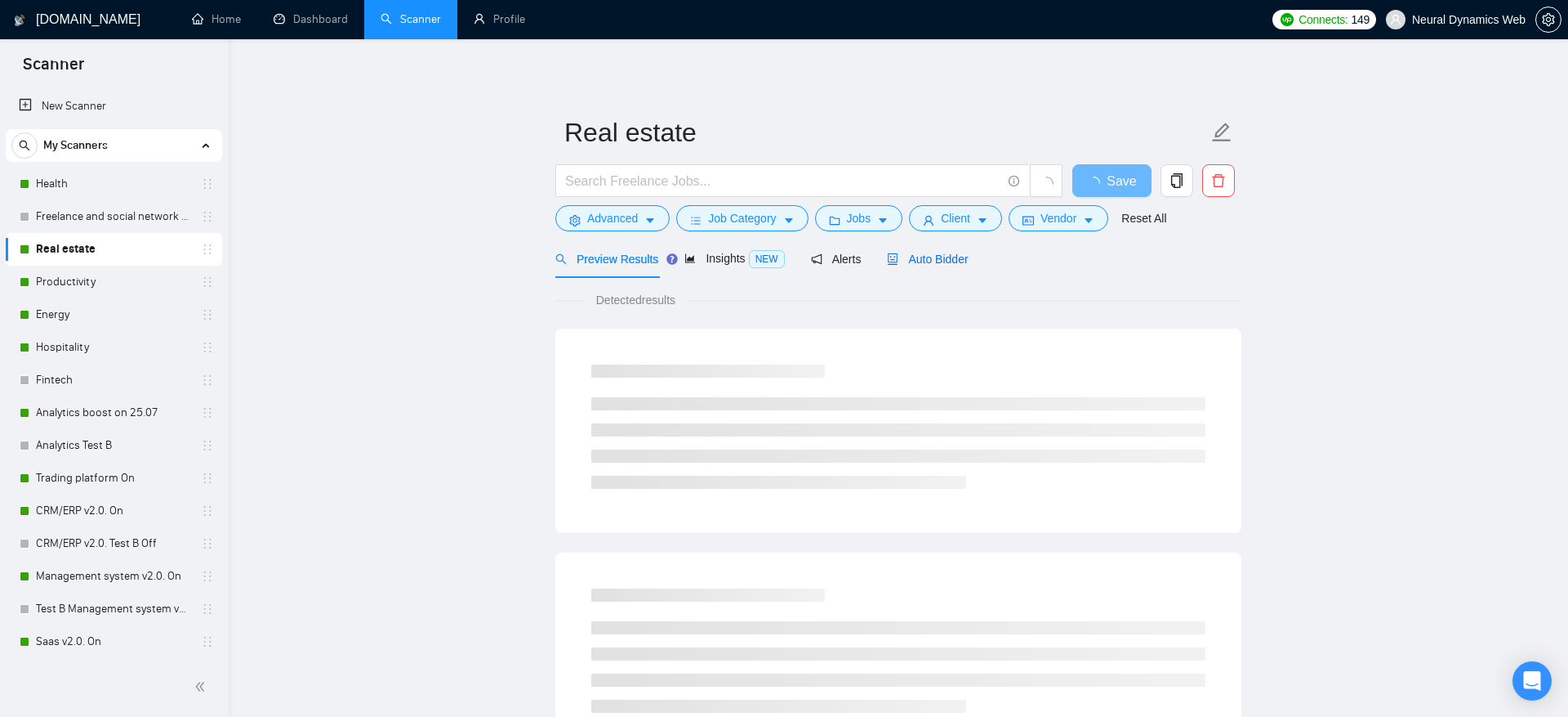
click at [945, 258] on span "Auto Bidder" at bounding box center [927, 259] width 81 height 13
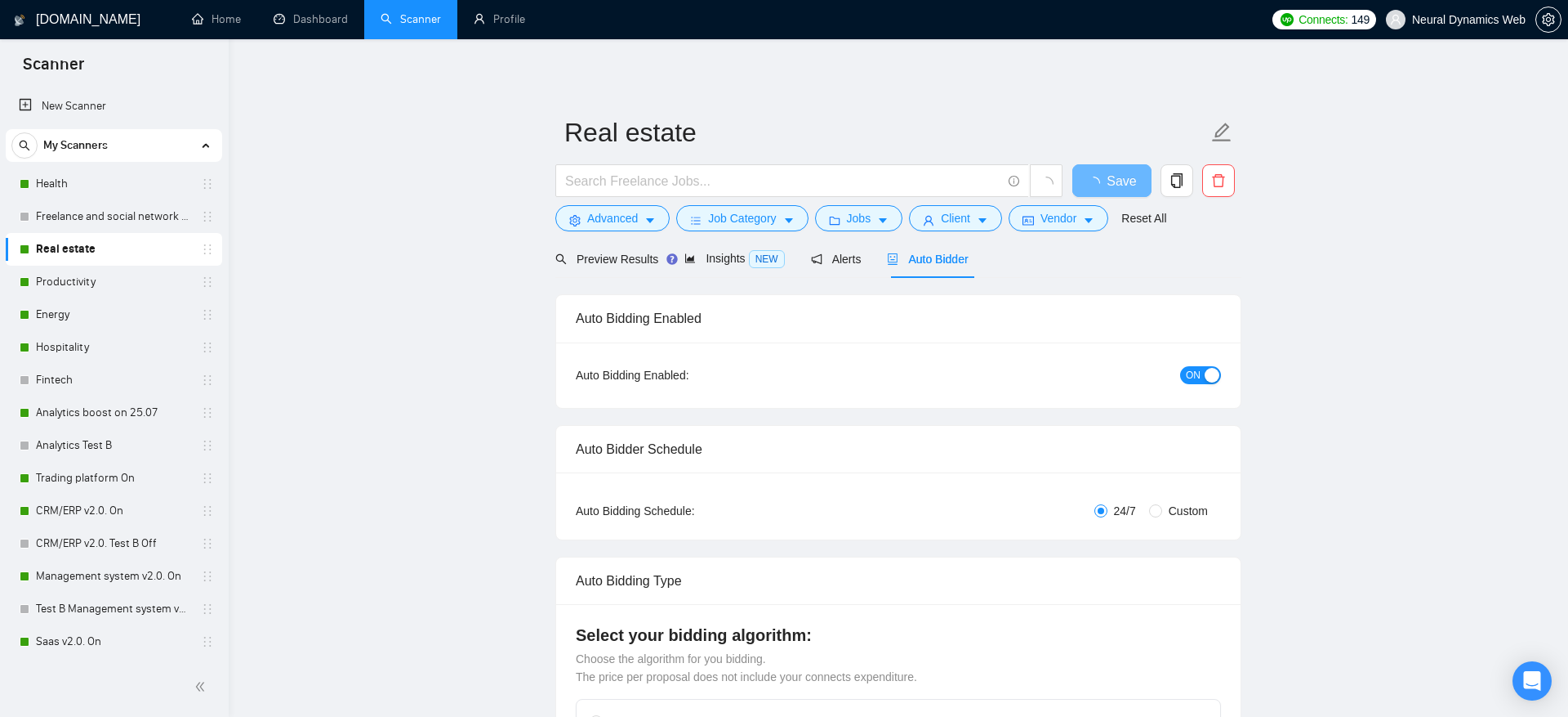
checkbox input "true"
